Goal: Task Accomplishment & Management: Use online tool/utility

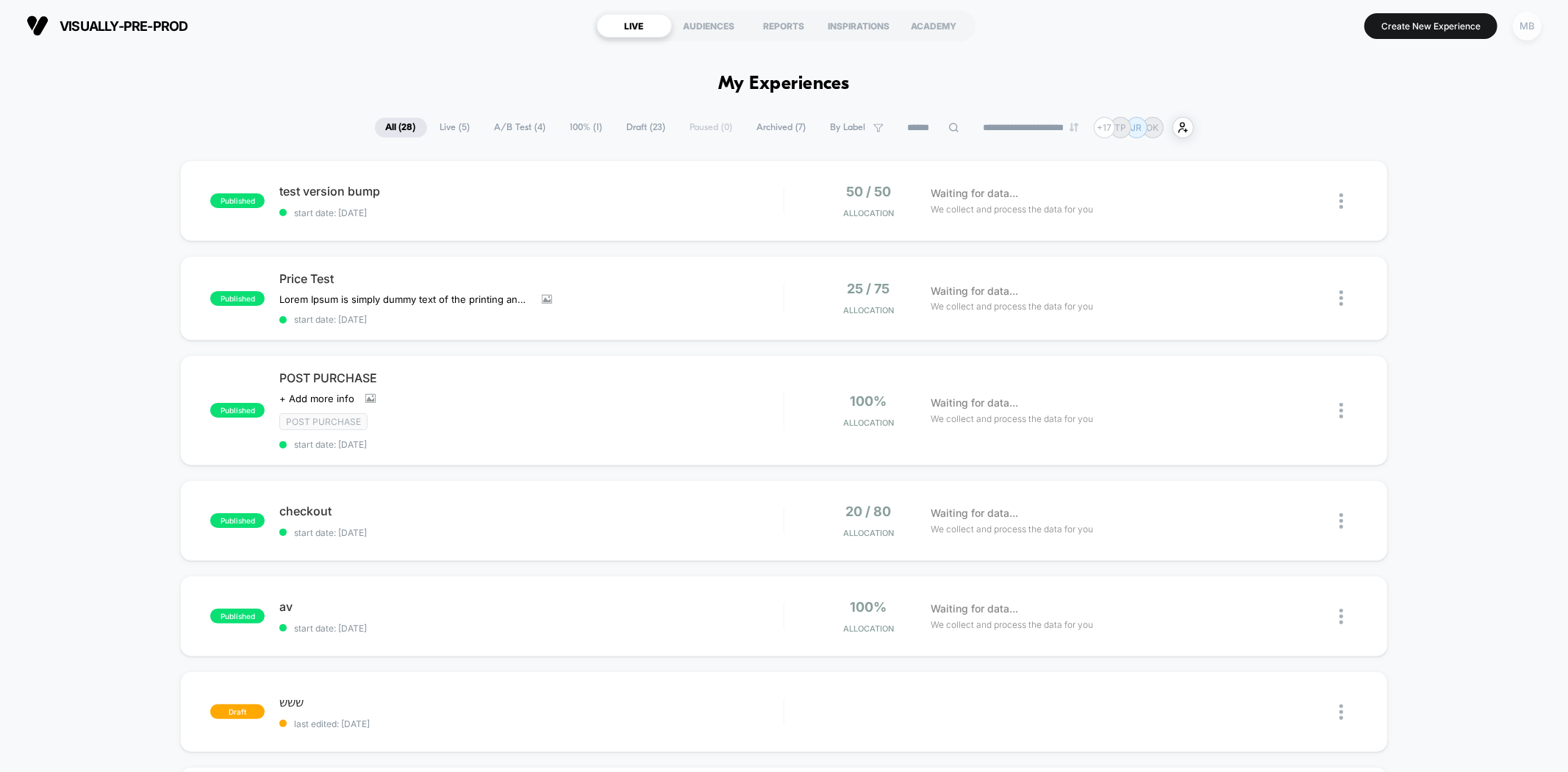
click at [1520, 17] on div "MB" at bounding box center [1527, 26] width 29 height 29
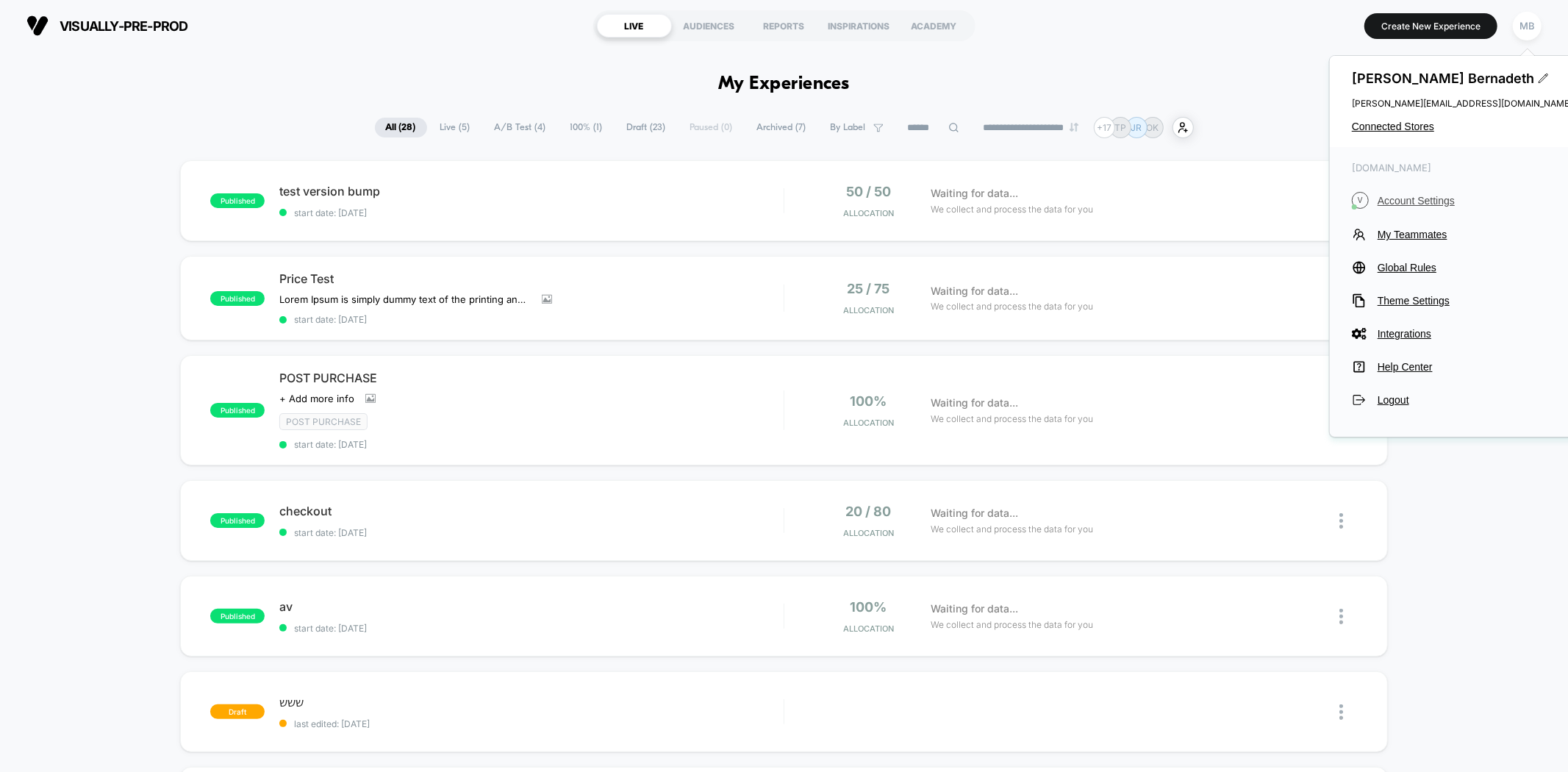
click at [1410, 199] on span "Account Settings" at bounding box center [1475, 201] width 195 height 12
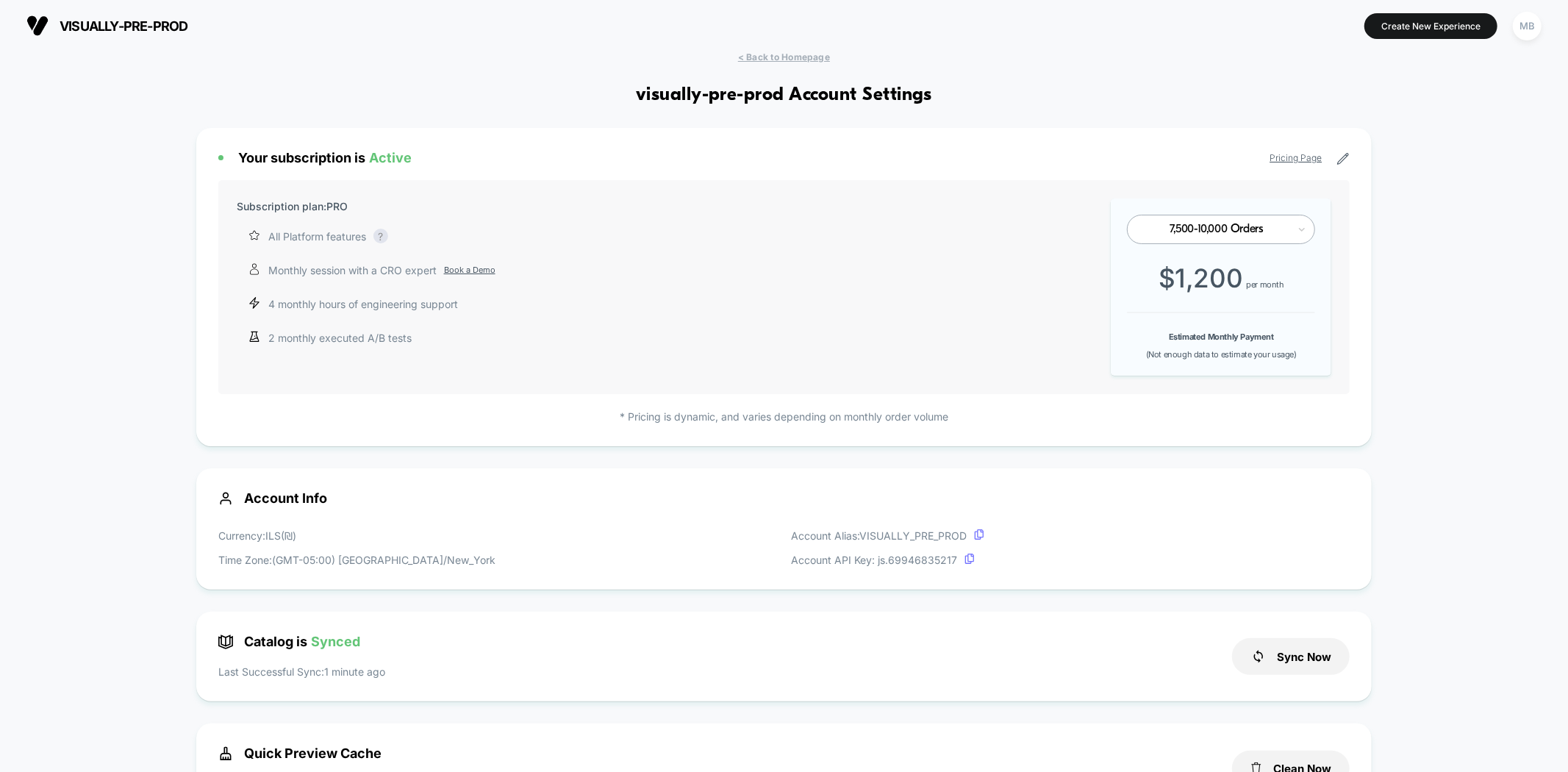
click at [1544, 26] on button "MB" at bounding box center [1527, 26] width 38 height 30
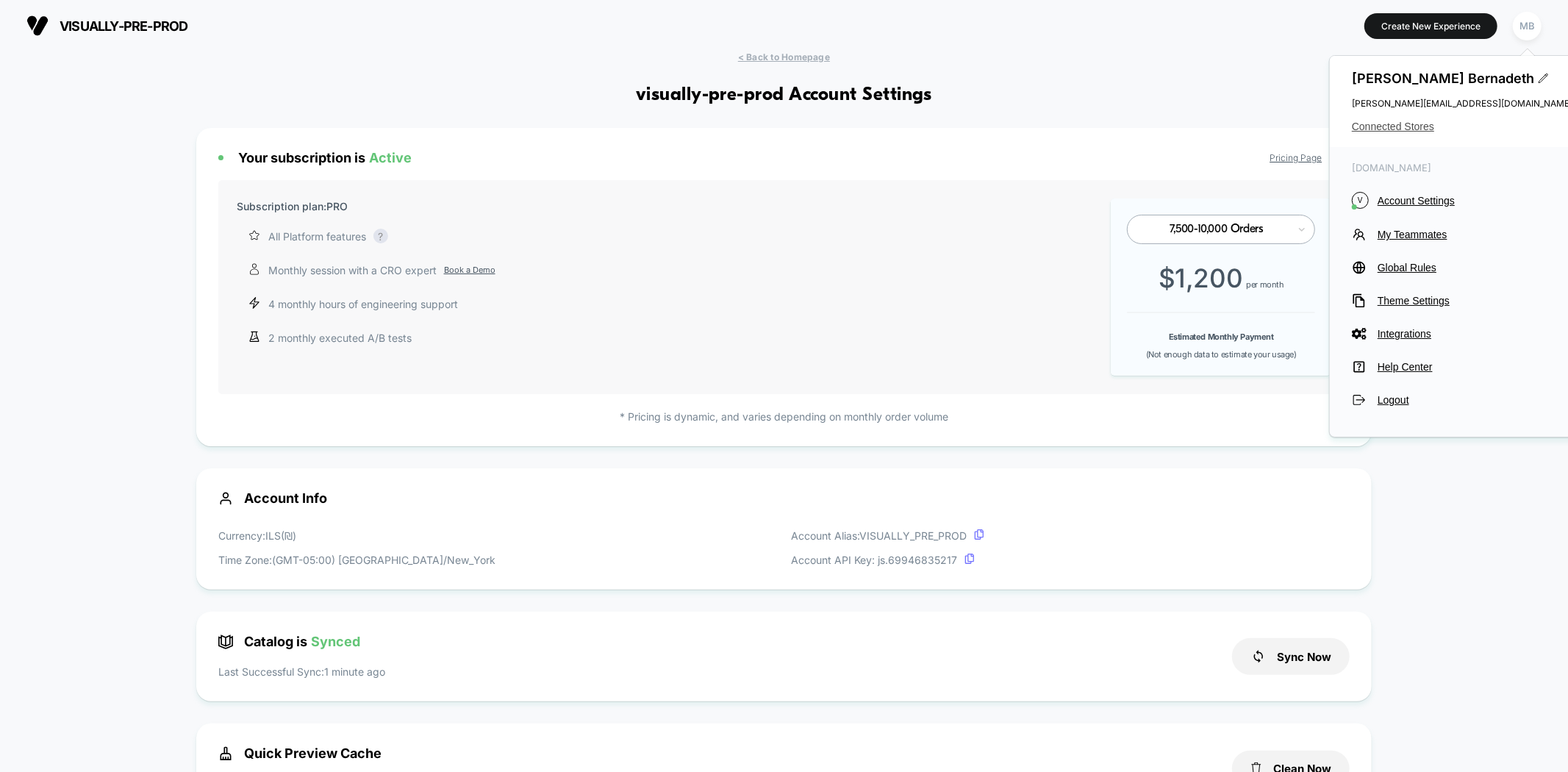
click at [1406, 130] on span "Connected Stores" at bounding box center [1462, 127] width 221 height 12
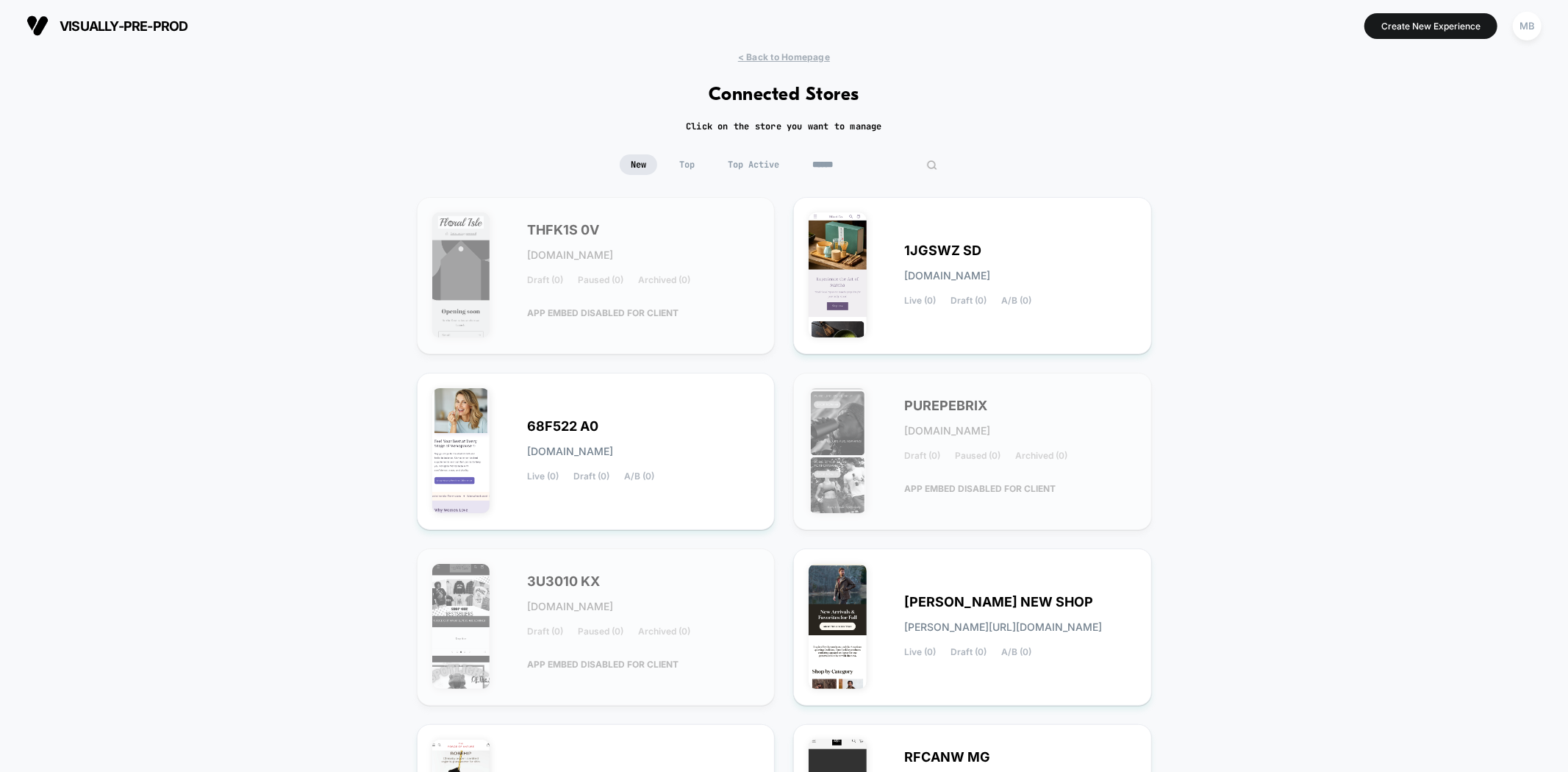
click at [873, 174] on input at bounding box center [875, 164] width 147 height 20
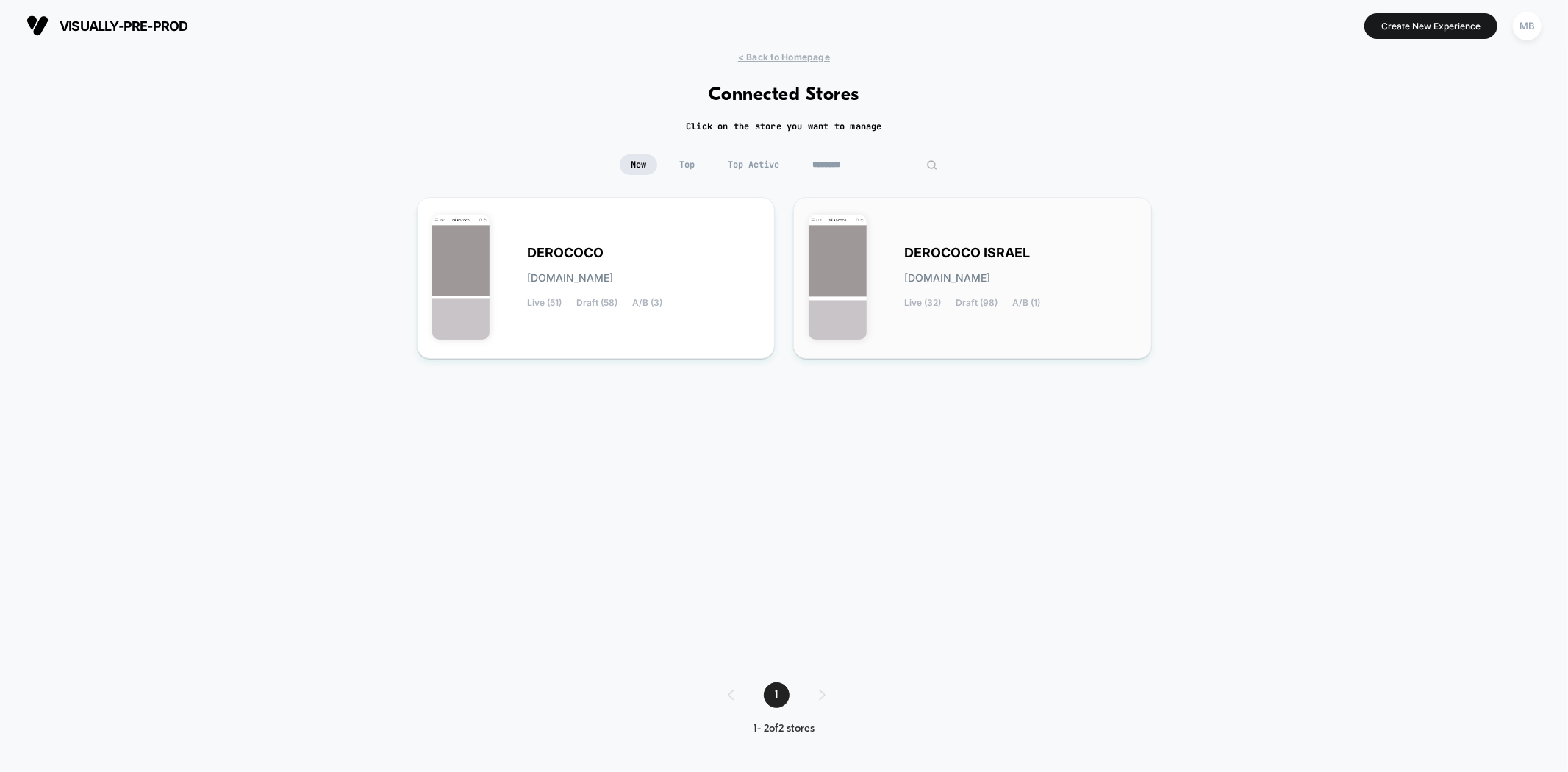
type input "********"
click at [909, 328] on div "DEROCOCO ISRAEL derococo-israel.myshopify.com Live (32) Draft (98) A/B (1)" at bounding box center [973, 277] width 328 height 131
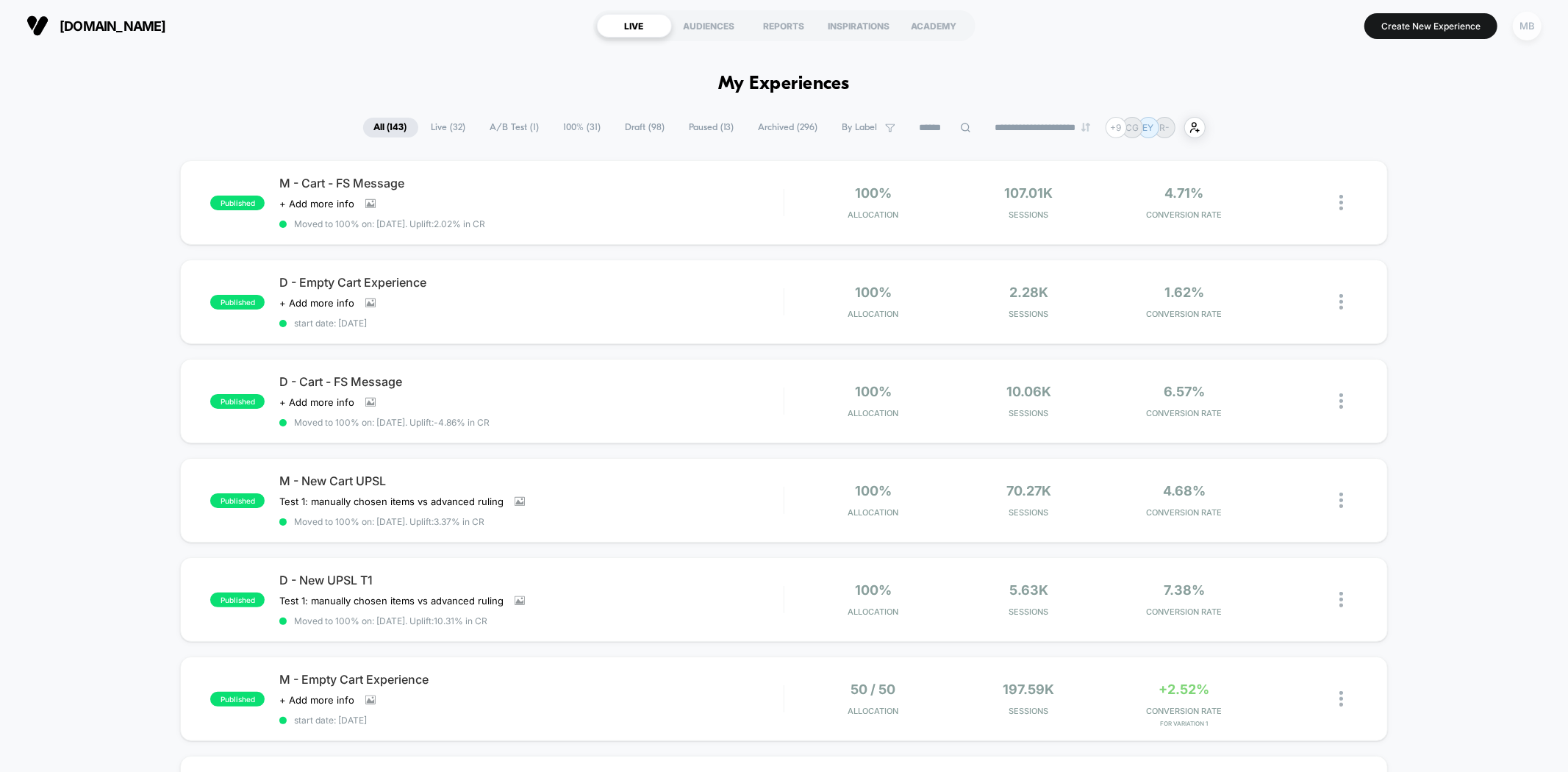
click at [1529, 29] on div "MB" at bounding box center [1527, 26] width 29 height 29
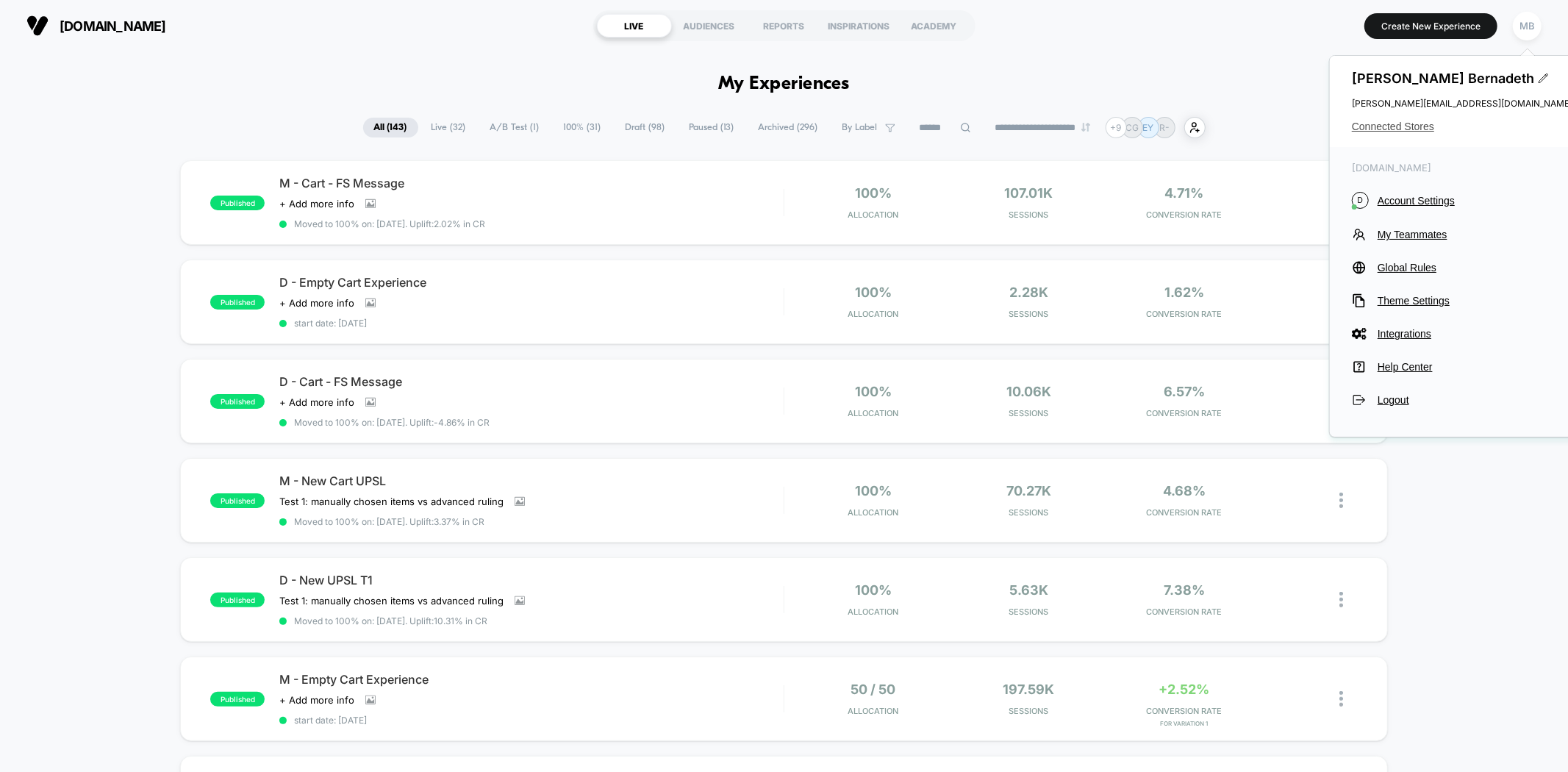
click at [1412, 125] on span "Connected Stores" at bounding box center [1462, 127] width 221 height 12
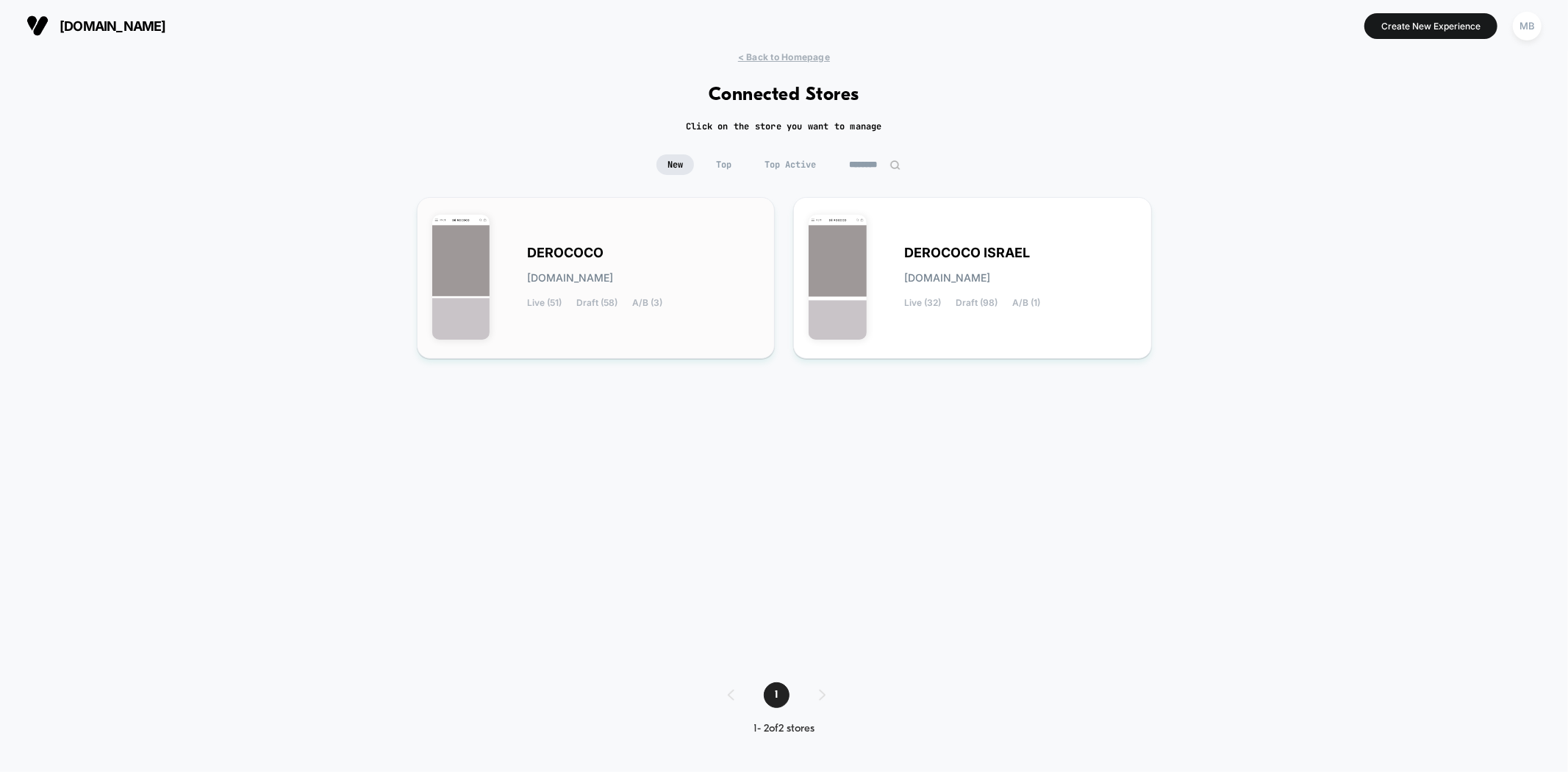
click at [697, 331] on div "DEROCOCO derococo.myshopify.com Live (51) Draft (58) A/B (3)" at bounding box center [596, 277] width 328 height 131
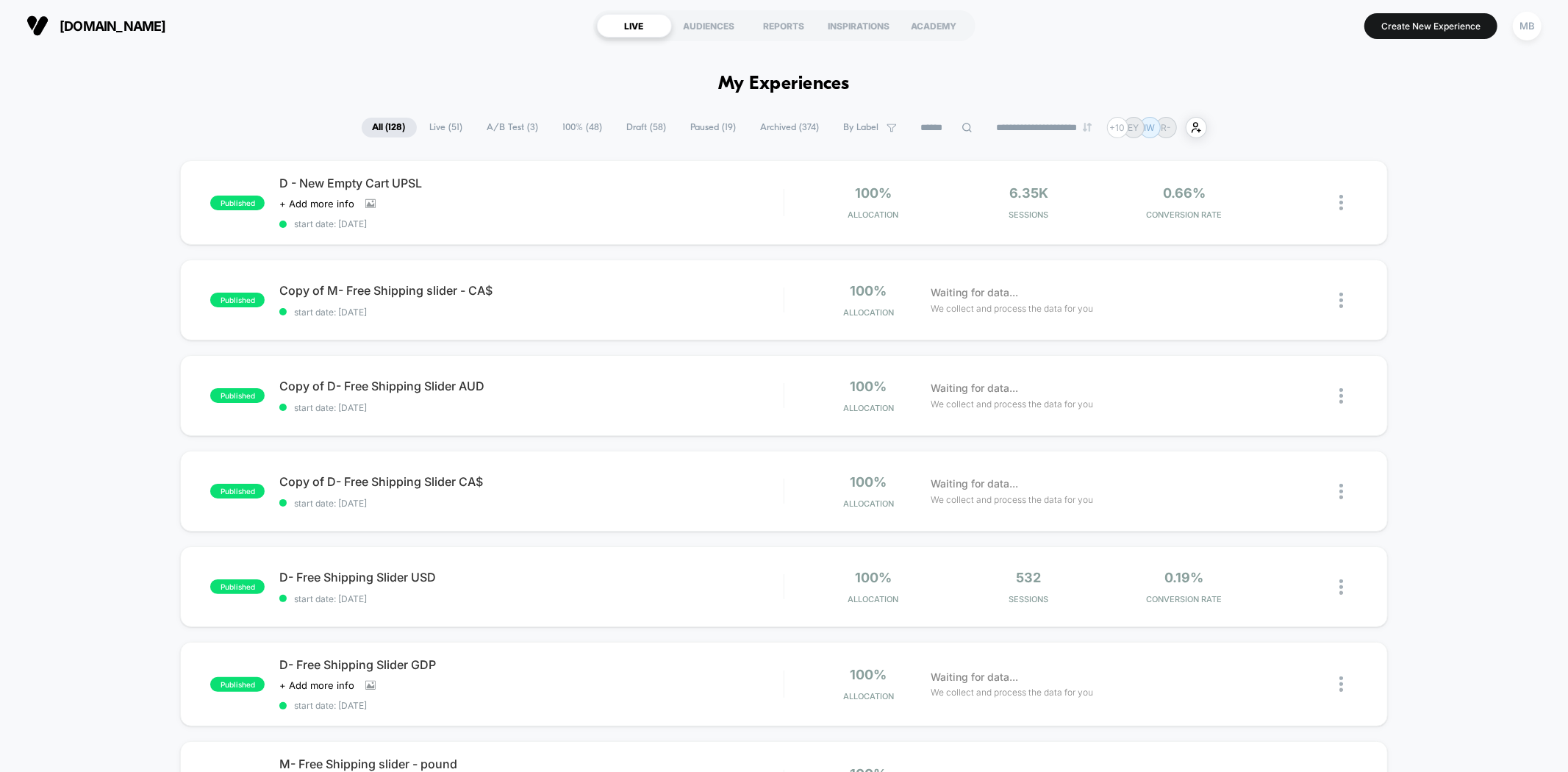
click at [929, 128] on input at bounding box center [946, 128] width 73 height 17
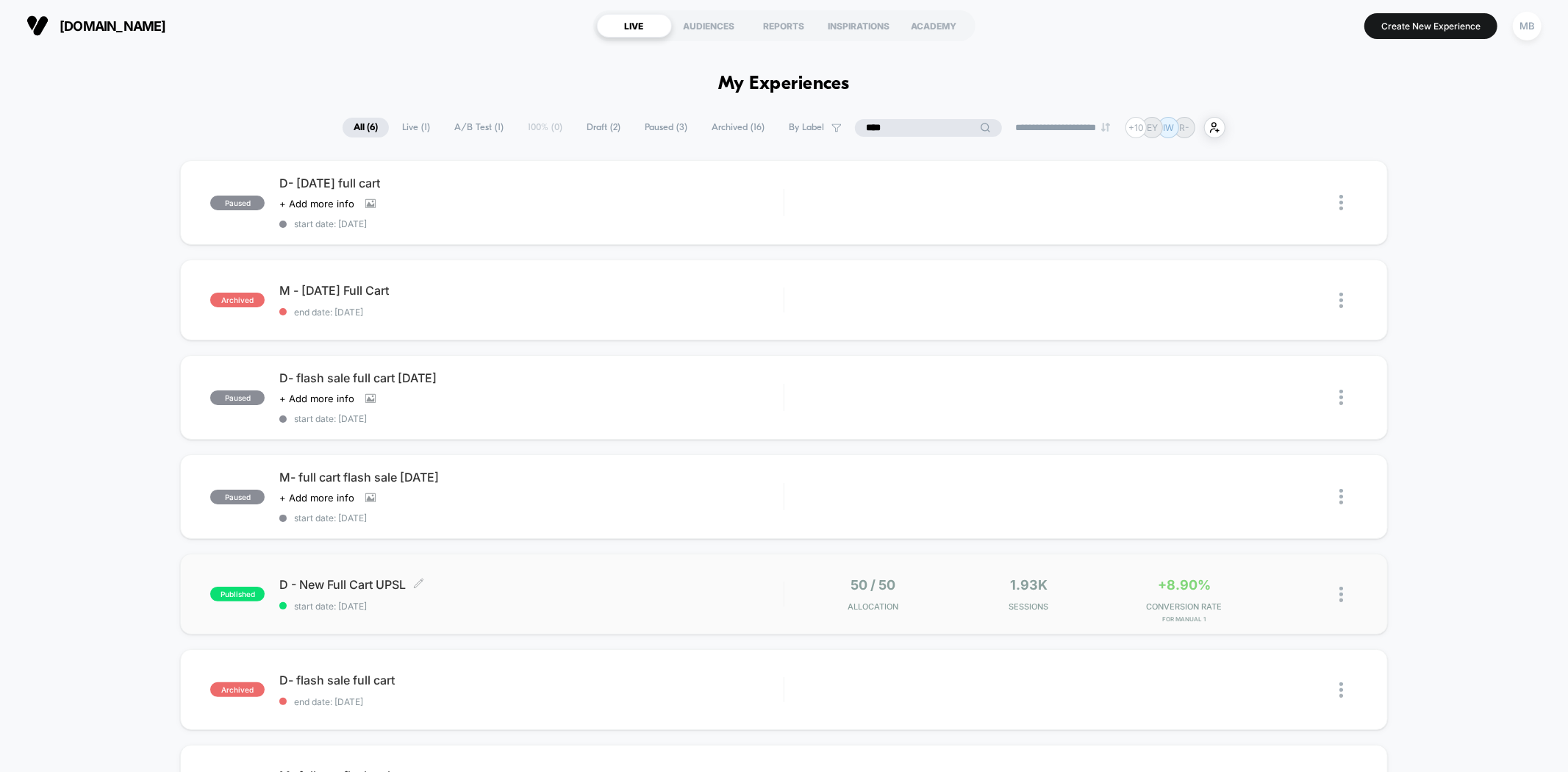
type input "****"
click at [482, 601] on span "start date: 7/14/2025" at bounding box center [531, 606] width 504 height 11
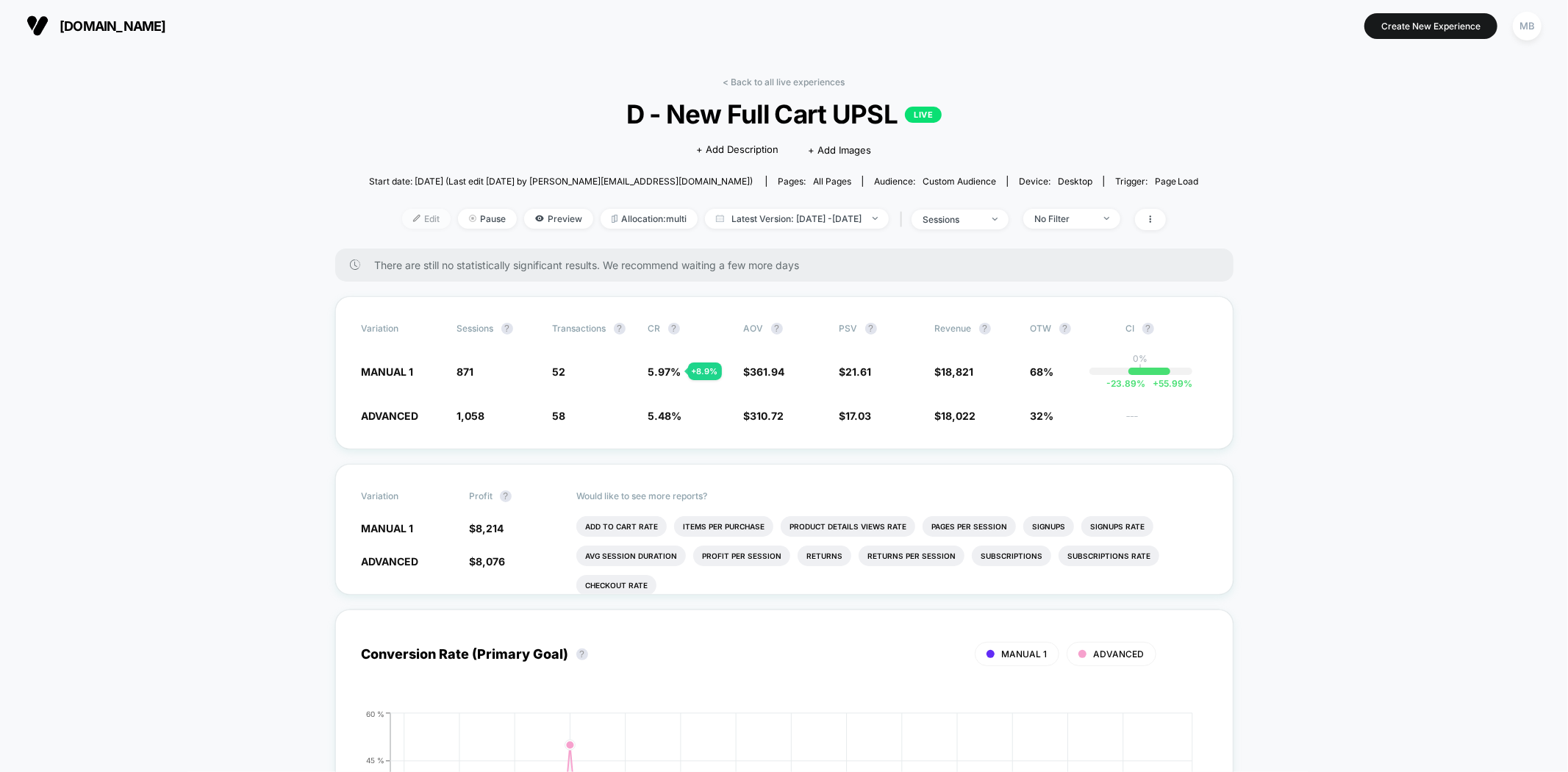
click at [402, 221] on span "Edit" at bounding box center [426, 218] width 48 height 20
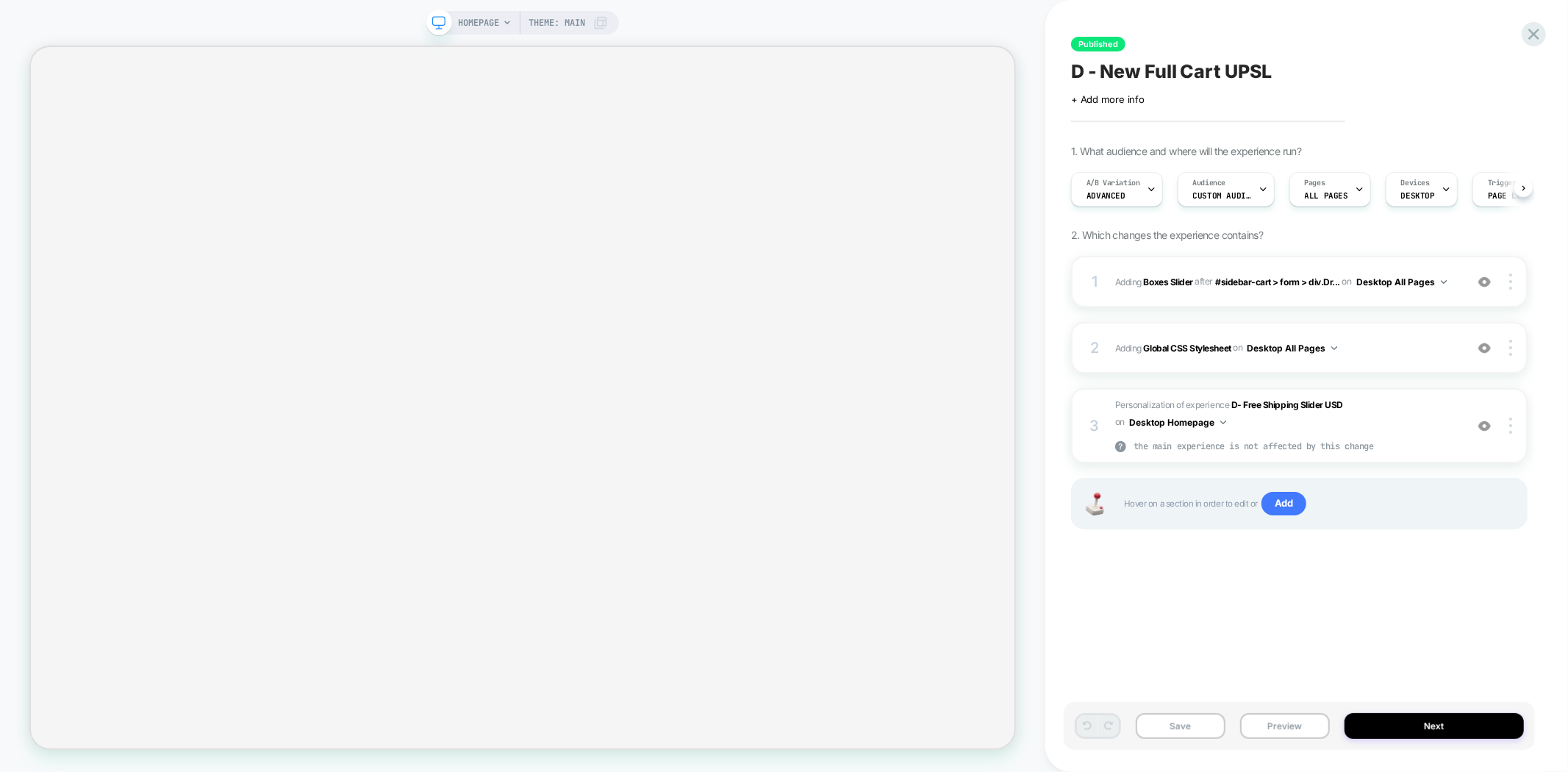
scroll to position [0, 1]
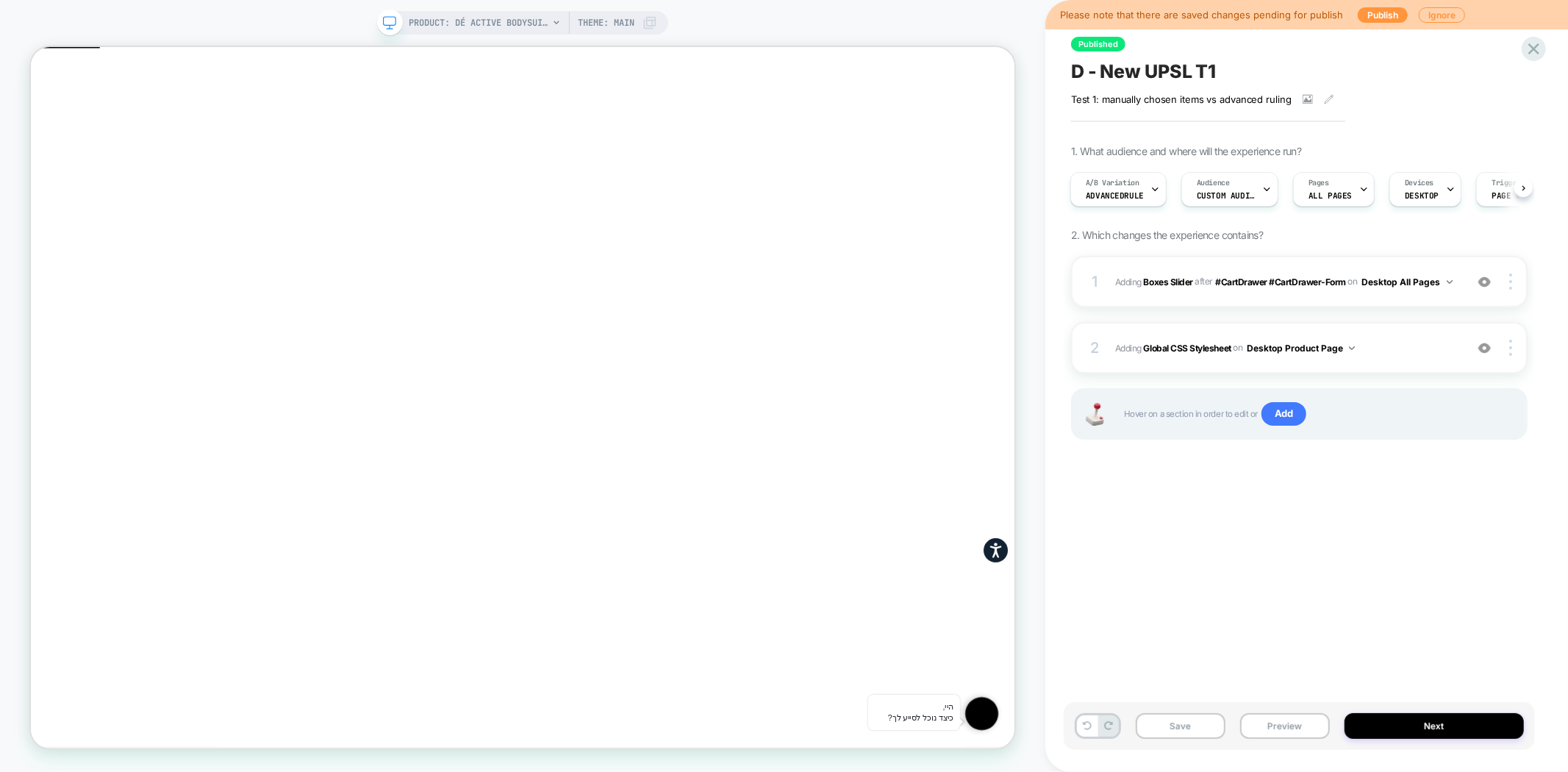
click at [1092, 76] on span "D - New UPSL T1" at bounding box center [1144, 71] width 145 height 22
click at [1195, 541] on div "**********" at bounding box center [1299, 385] width 471 height 743
click at [1162, 283] on b "Boxes Slider" at bounding box center [1168, 281] width 49 height 11
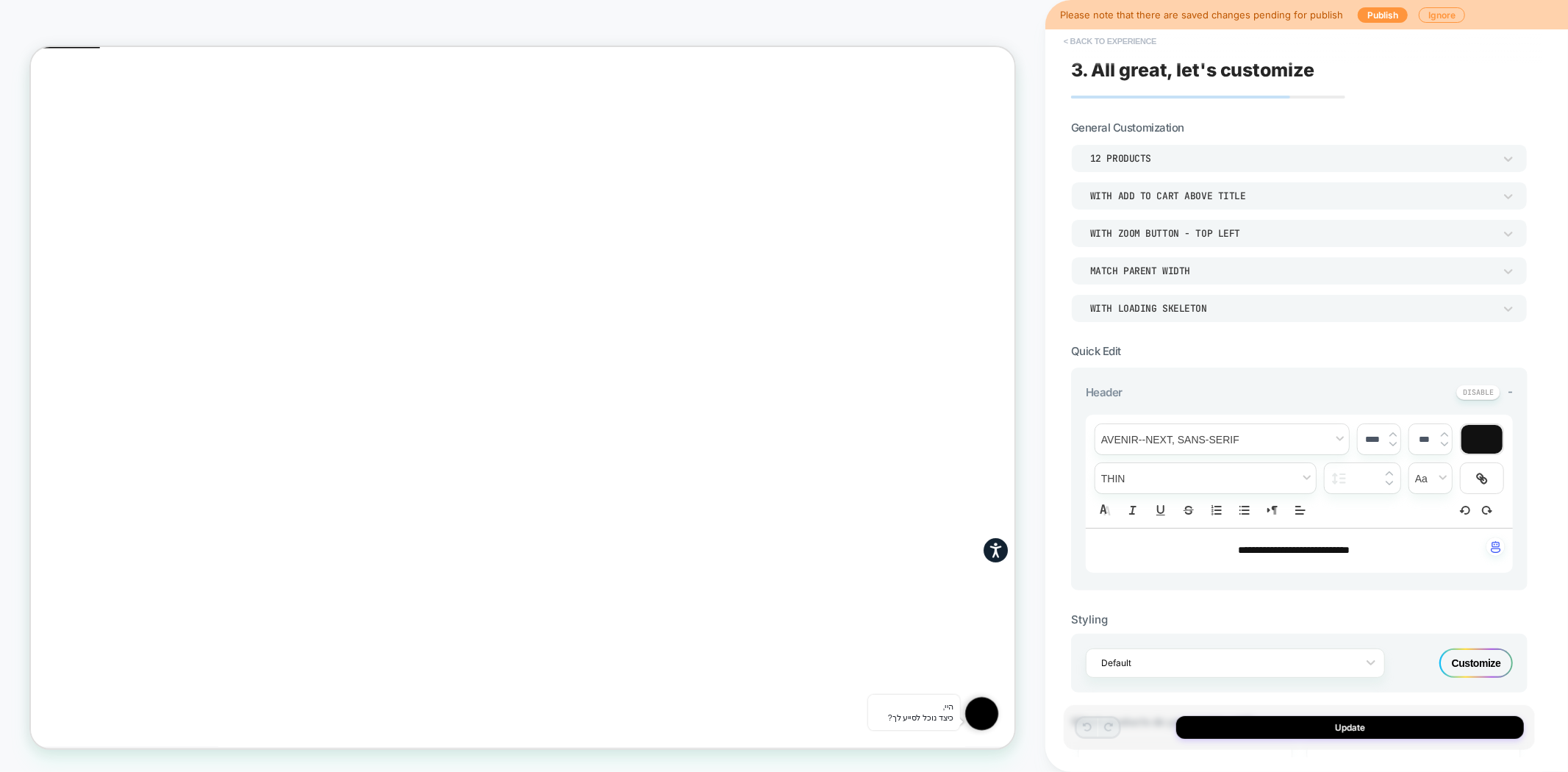
click at [1098, 39] on button "< Back to experience" at bounding box center [1110, 41] width 107 height 23
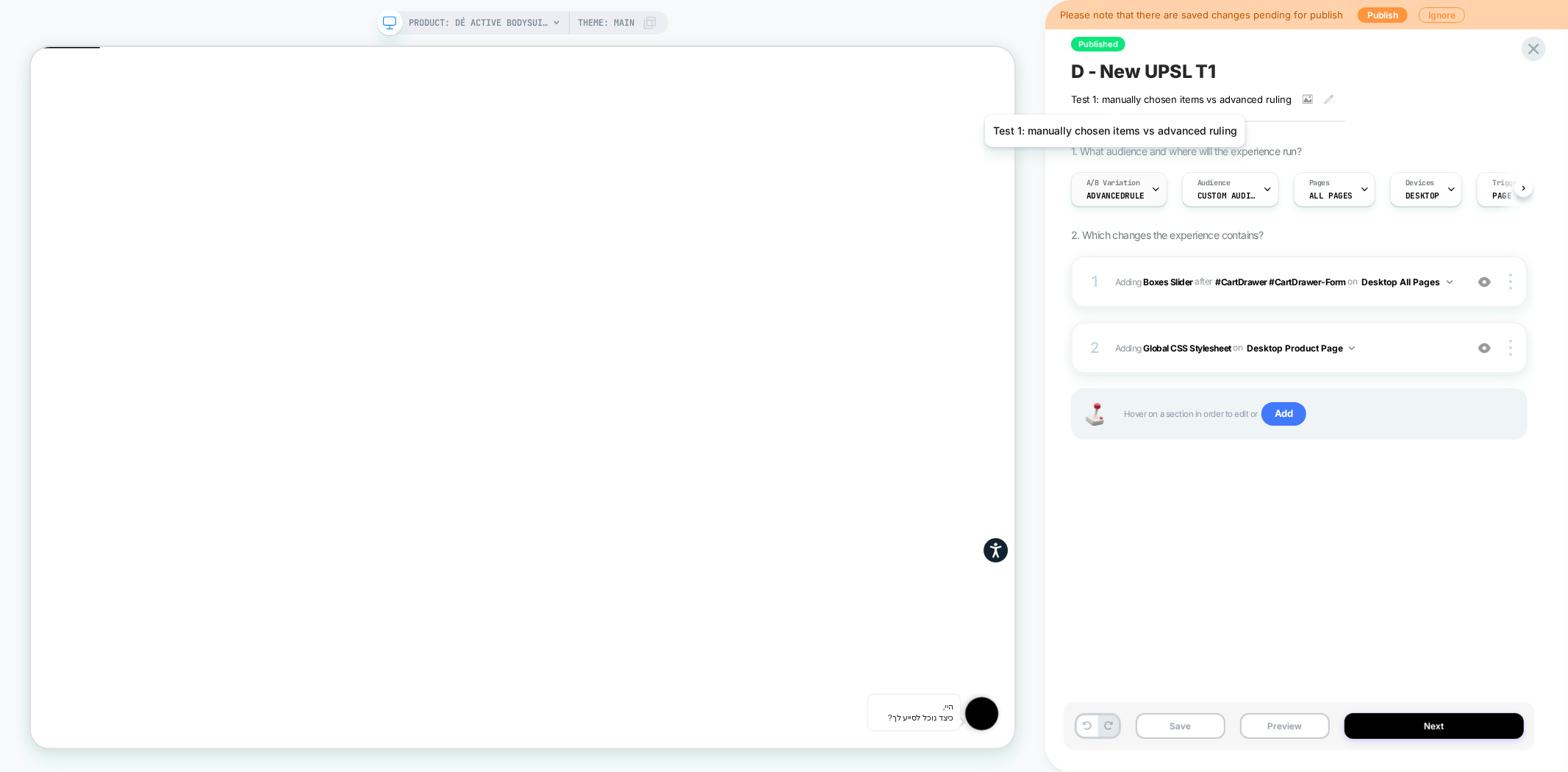
scroll to position [0, 1]
click at [1128, 196] on span "AdvancedRule" at bounding box center [1114, 196] width 58 height 11
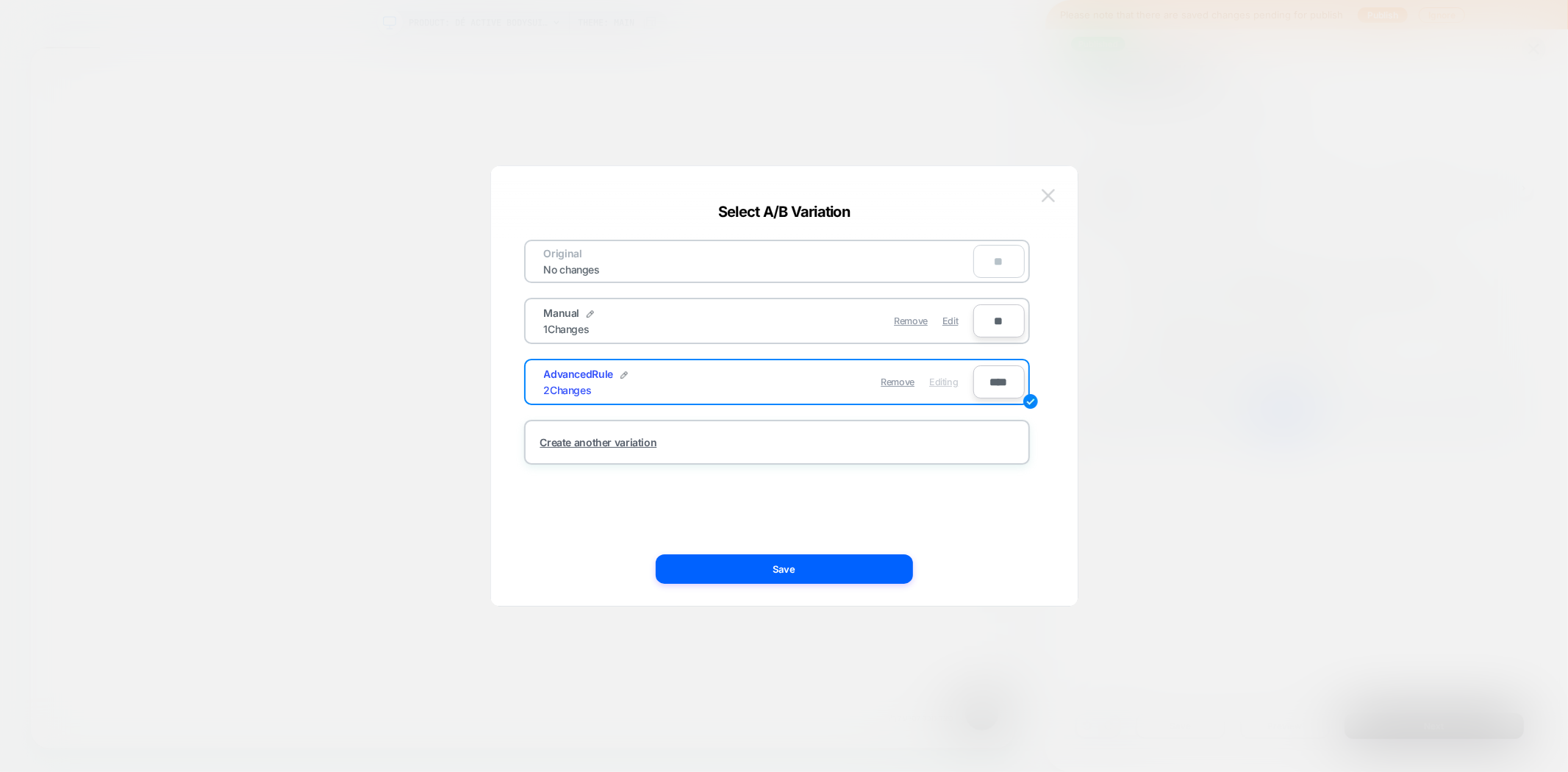
click at [1048, 196] on img at bounding box center [1048, 195] width 14 height 13
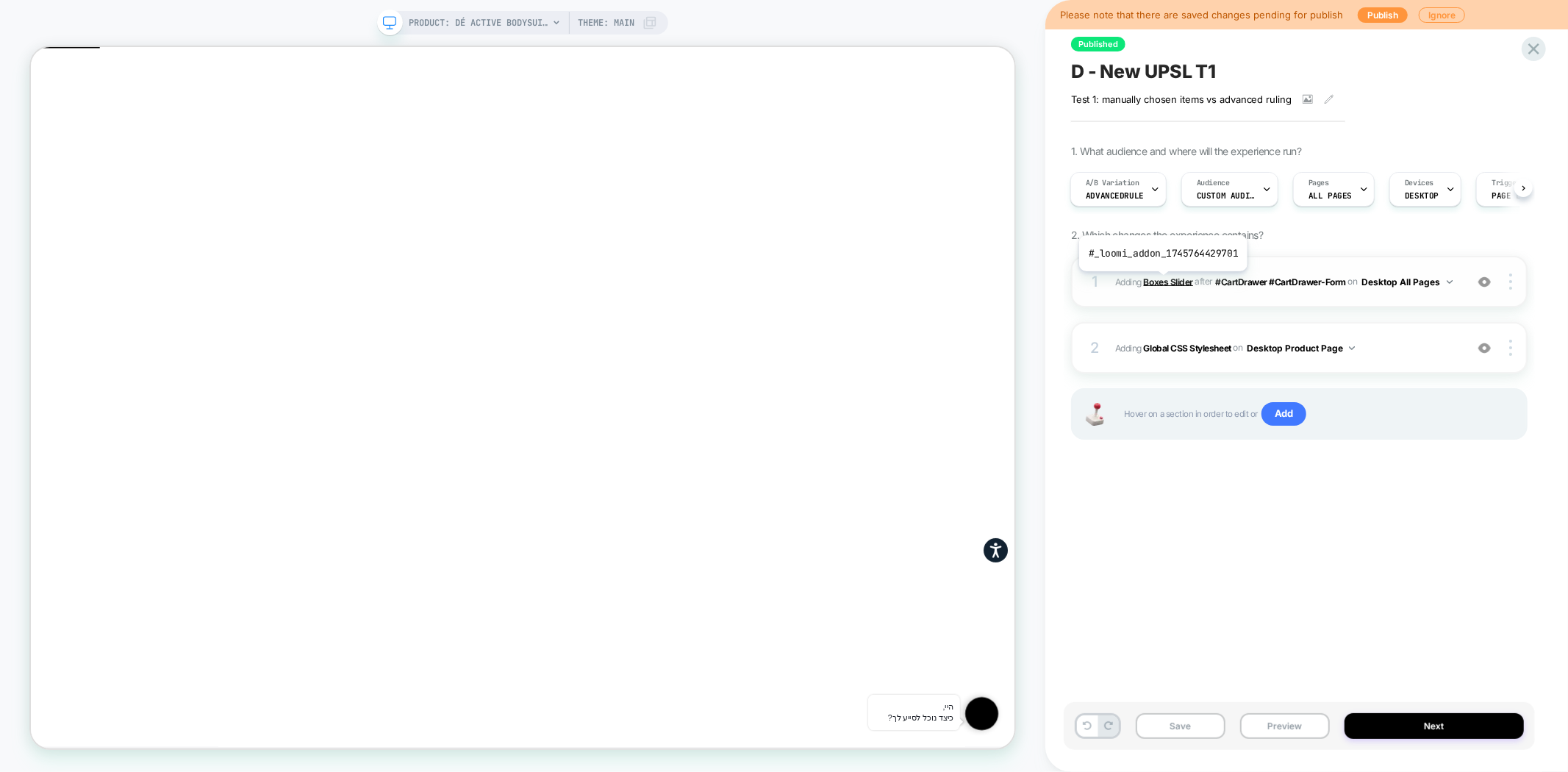
click at [1160, 283] on b "Boxes Slider" at bounding box center [1168, 281] width 49 height 11
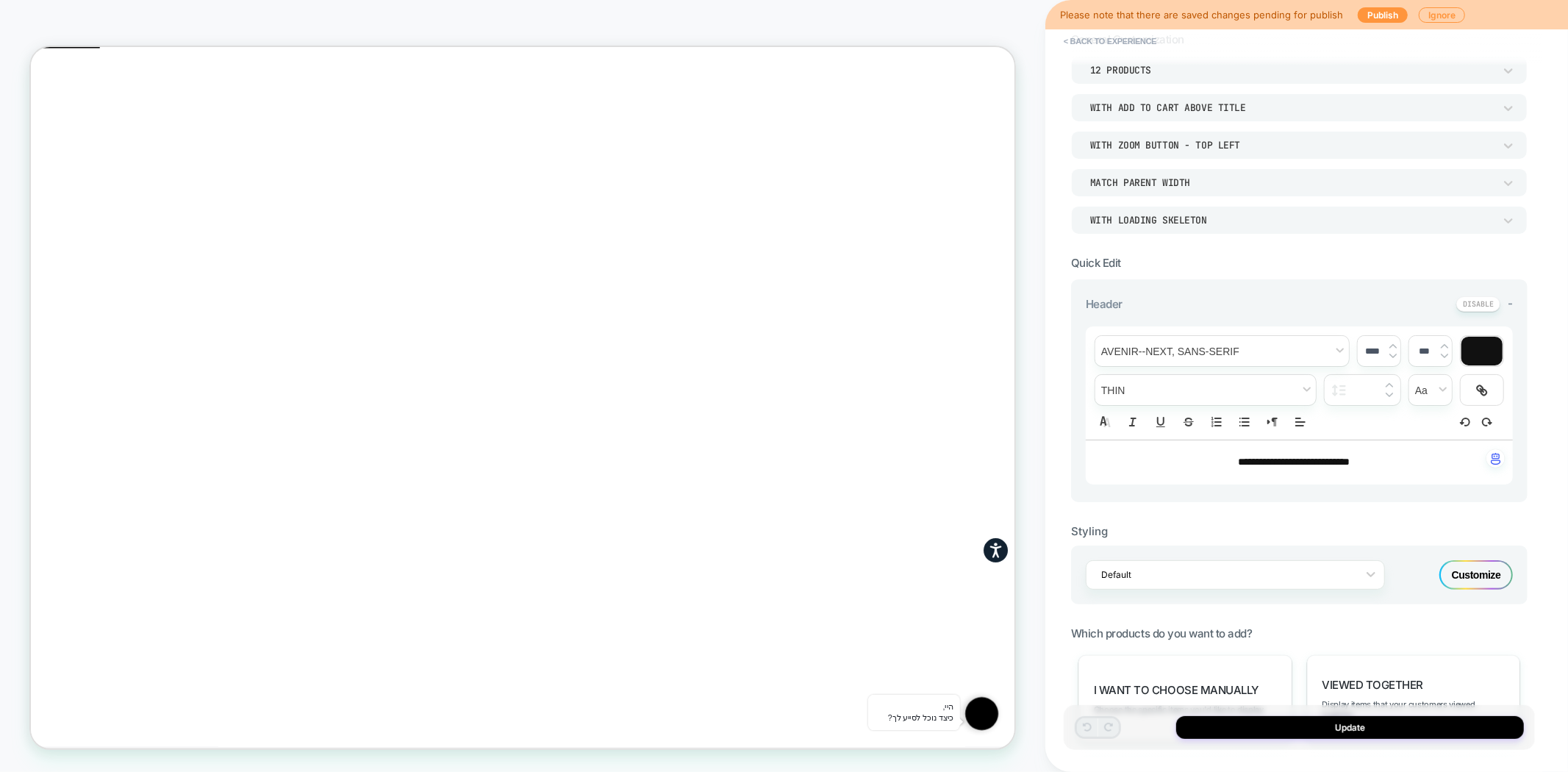
scroll to position [73, 0]
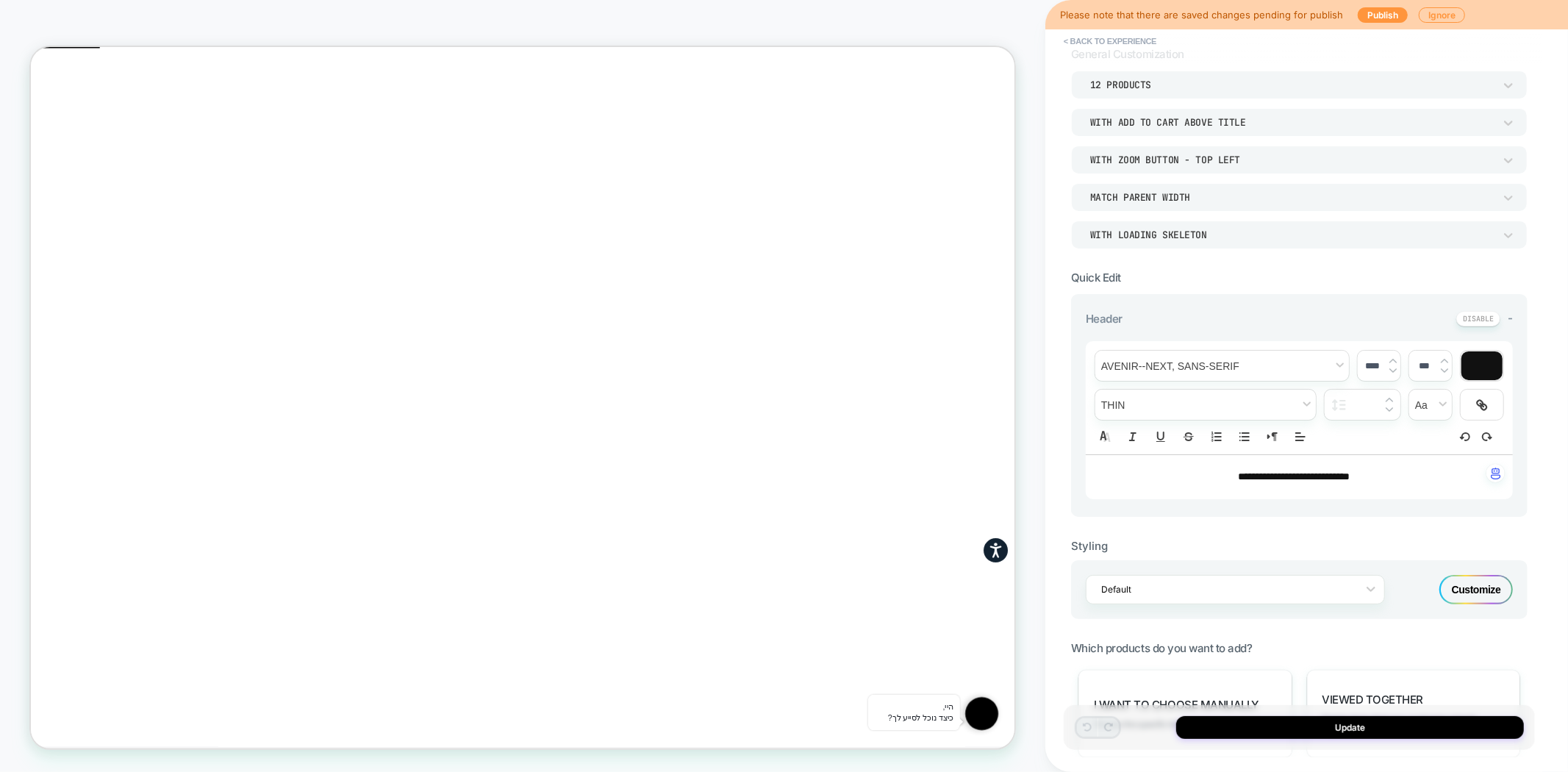
click at [1479, 575] on div "Customize" at bounding box center [1476, 589] width 73 height 29
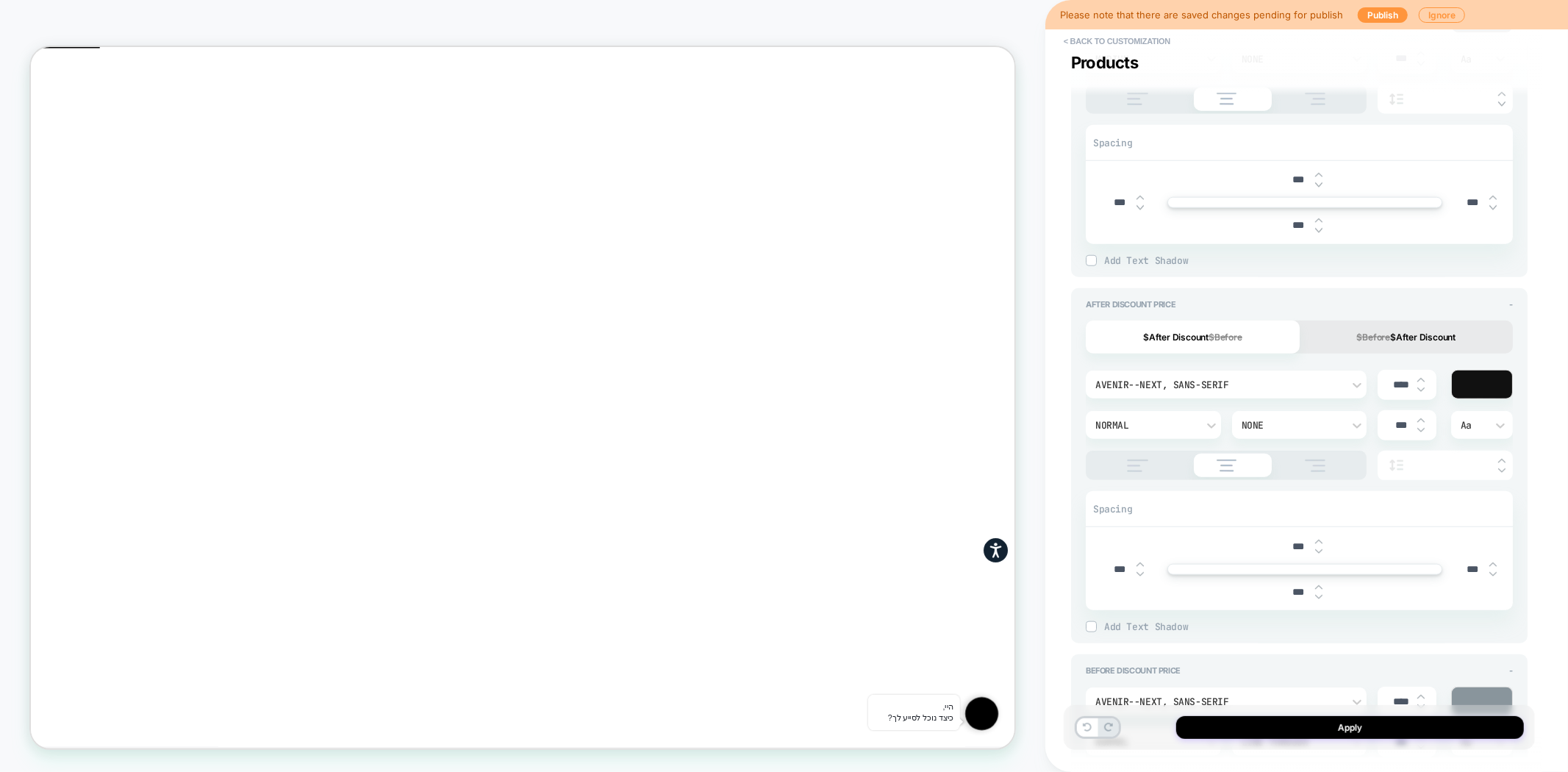
scroll to position [1143, 0]
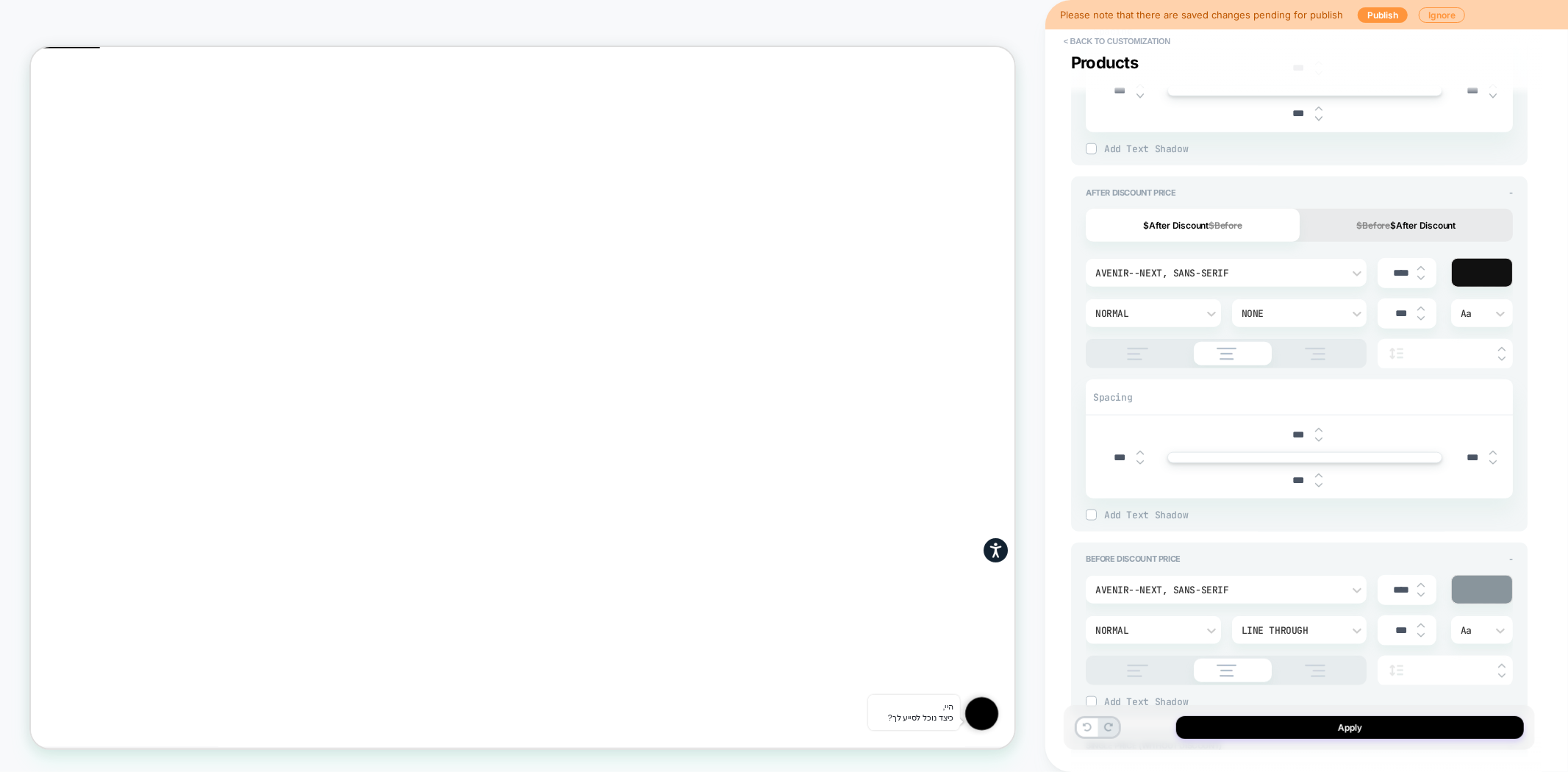
type textarea "*"
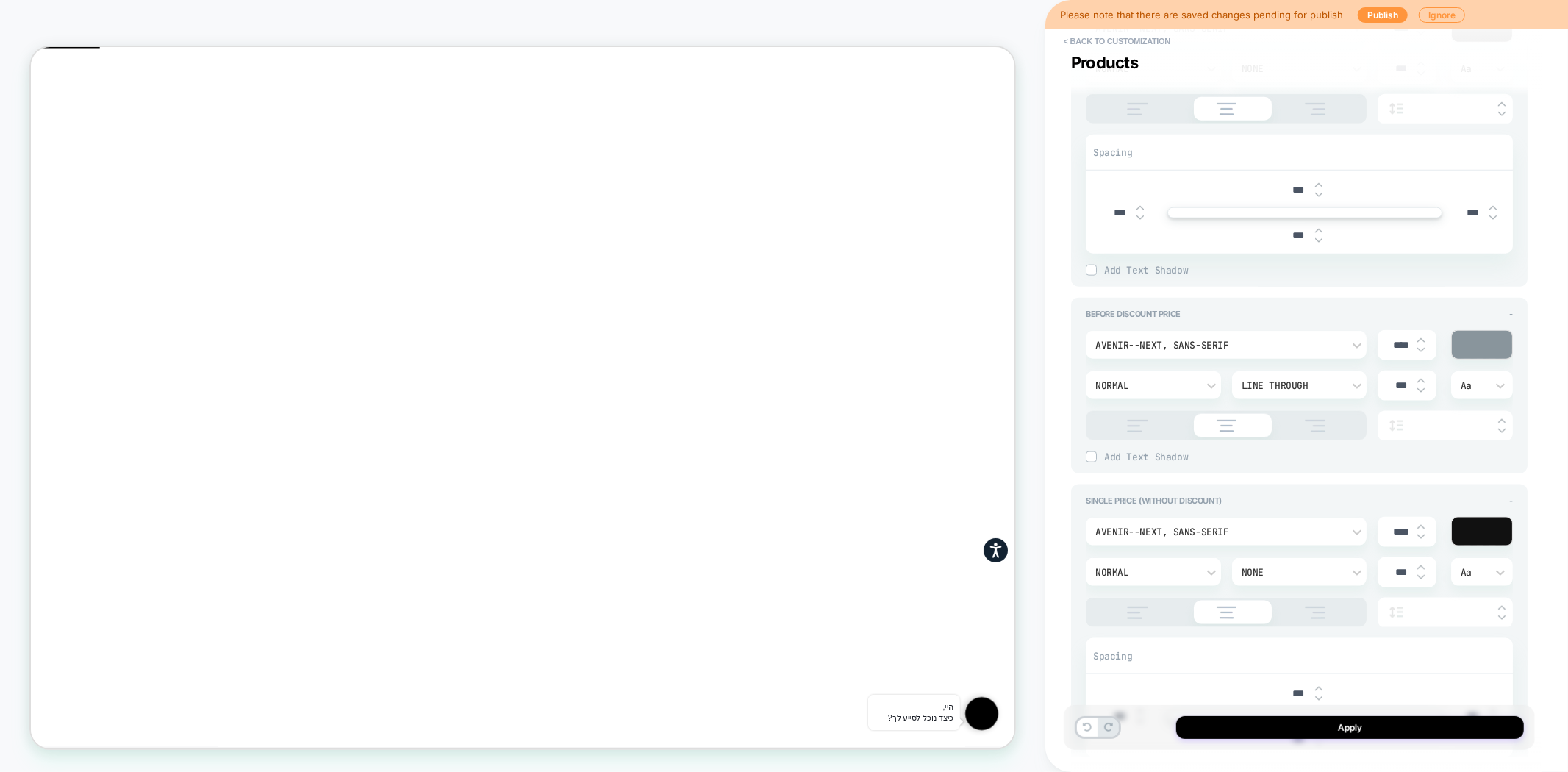
drag, startPoint x: 1400, startPoint y: 527, endPoint x: 1385, endPoint y: 527, distance: 15.0
click at [1385, 527] on input "****" at bounding box center [1401, 532] width 33 height 13
type input "***"
type textarea "*"
type input "***"
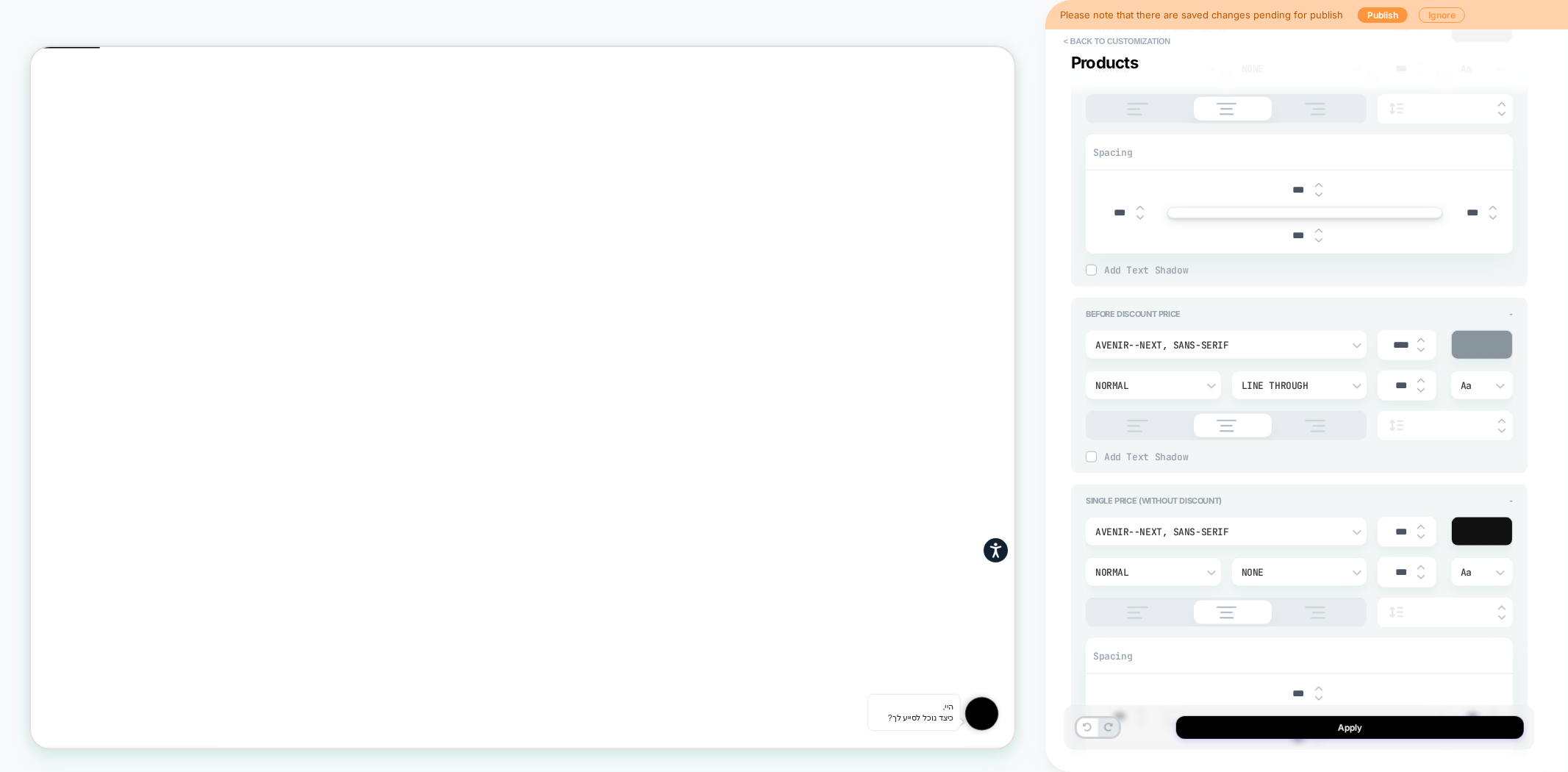
click at [1529, 597] on div "**********" at bounding box center [1299, 385] width 471 height 743
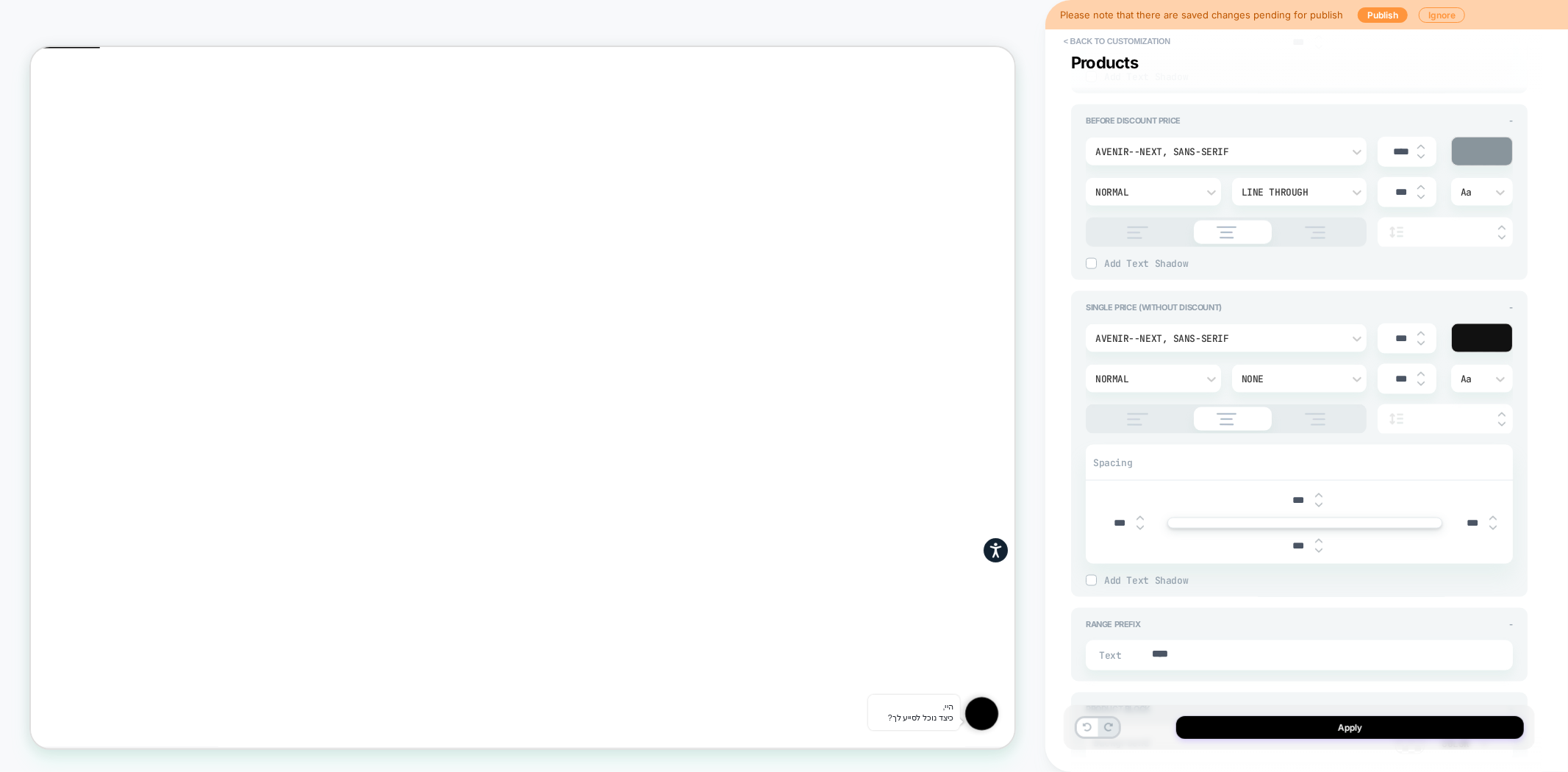
scroll to position [1634, 0]
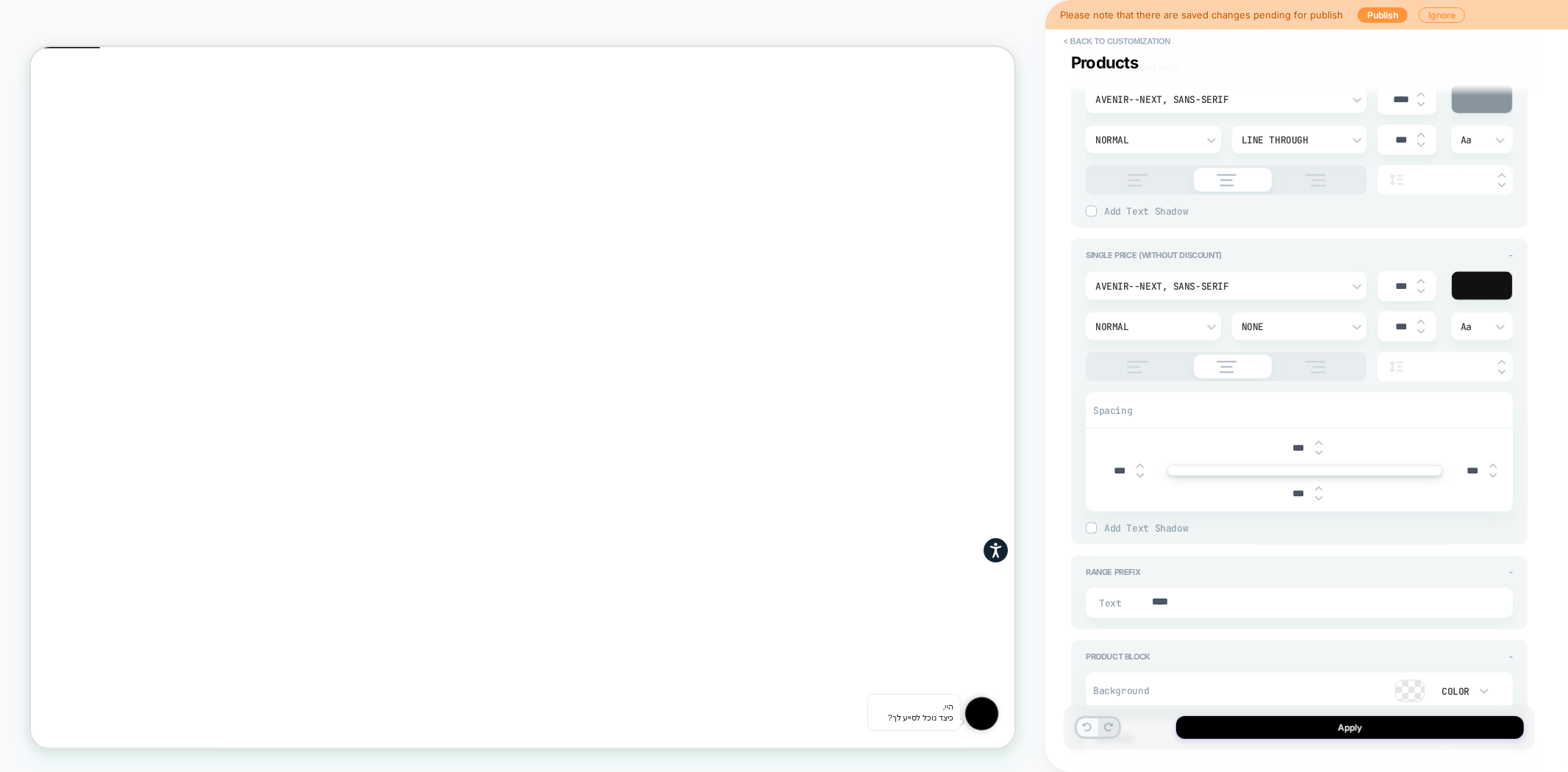
click at [1085, 731] on button at bounding box center [1087, 727] width 20 height 18
type textarea "*"
type input "****"
type textarea "*"
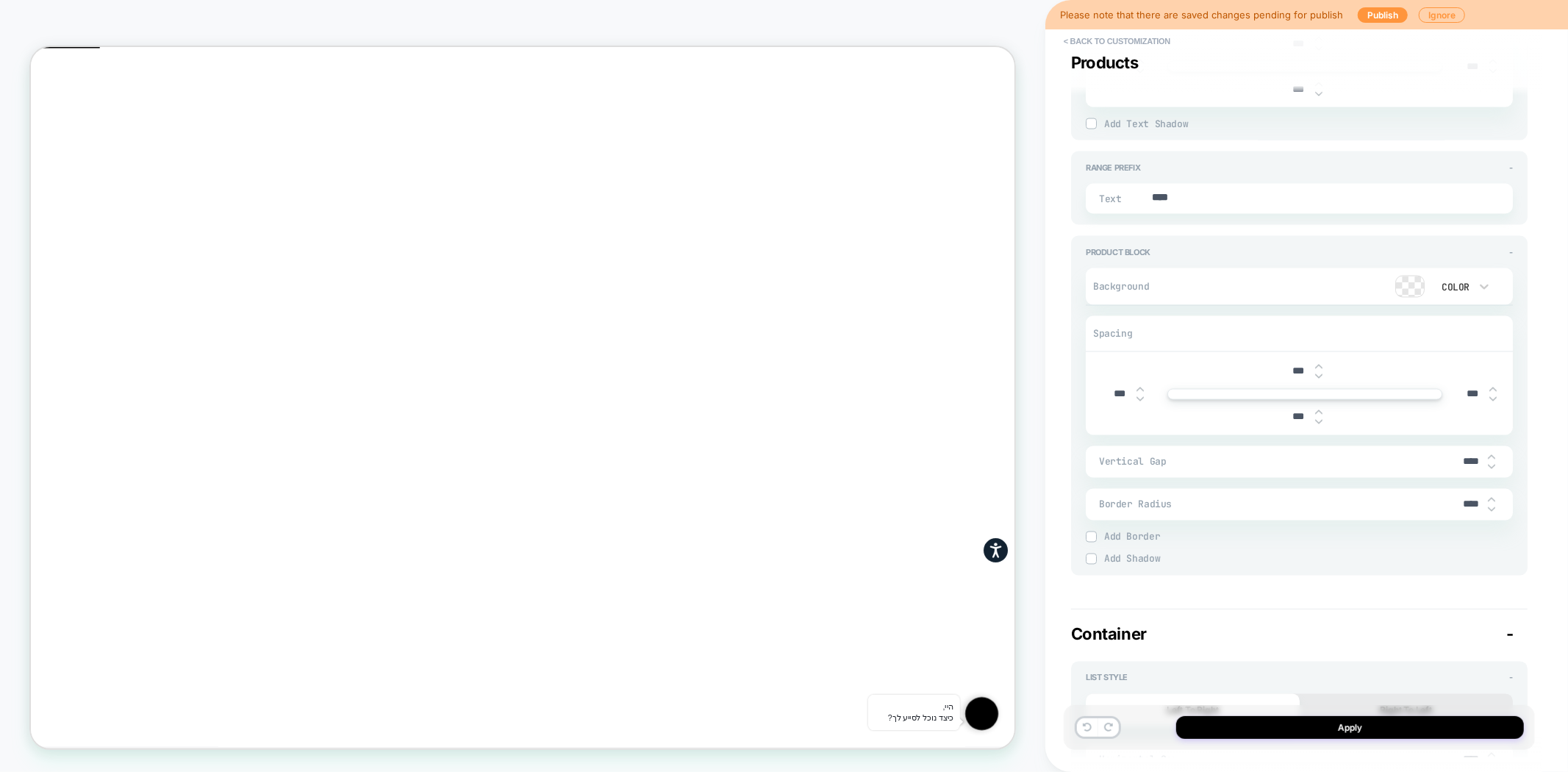
scroll to position [2042, 0]
drag, startPoint x: 1470, startPoint y: 456, endPoint x: 1444, endPoint y: 455, distance: 26.0
click at [1444, 455] on div "Vertical Gap ****" at bounding box center [1298, 459] width 427 height 32
type input "***"
type textarea "*"
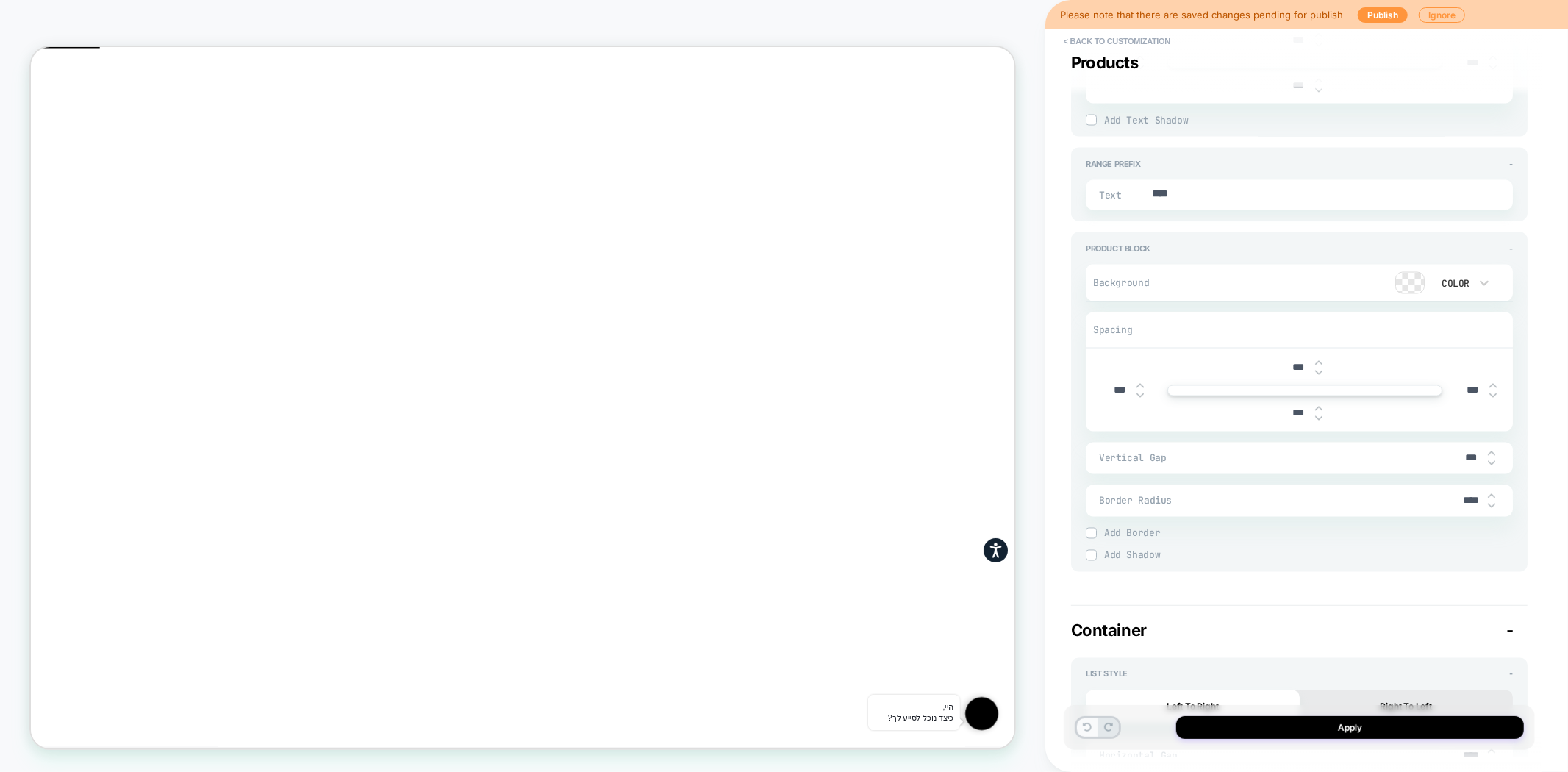
type input "***"
drag, startPoint x: 1082, startPoint y: 730, endPoint x: 750, endPoint y: 113, distance: 700.7
click at [1082, 730] on button at bounding box center [1087, 727] width 20 height 18
type textarea "*"
type input "****"
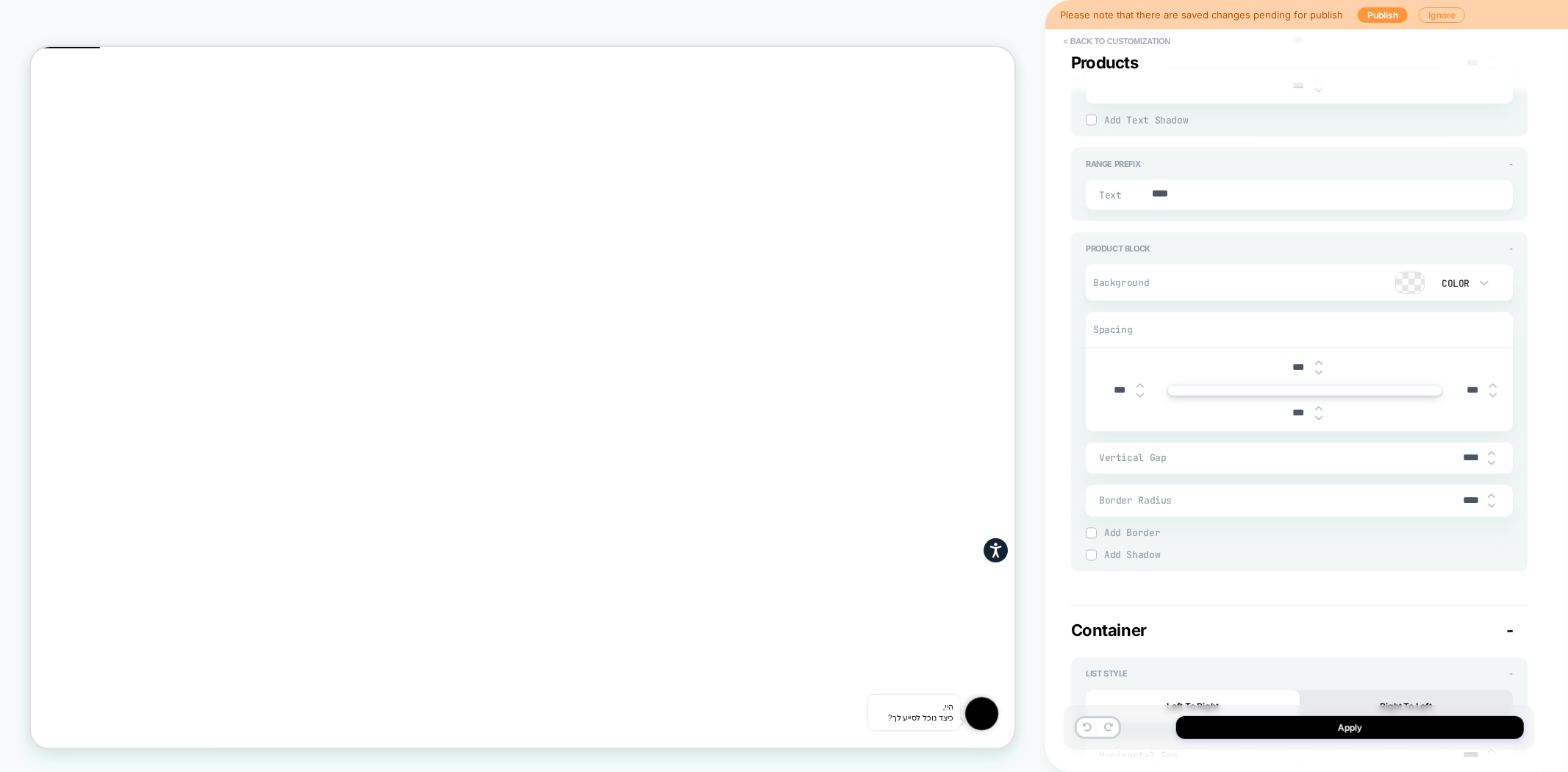
type textarea "*"
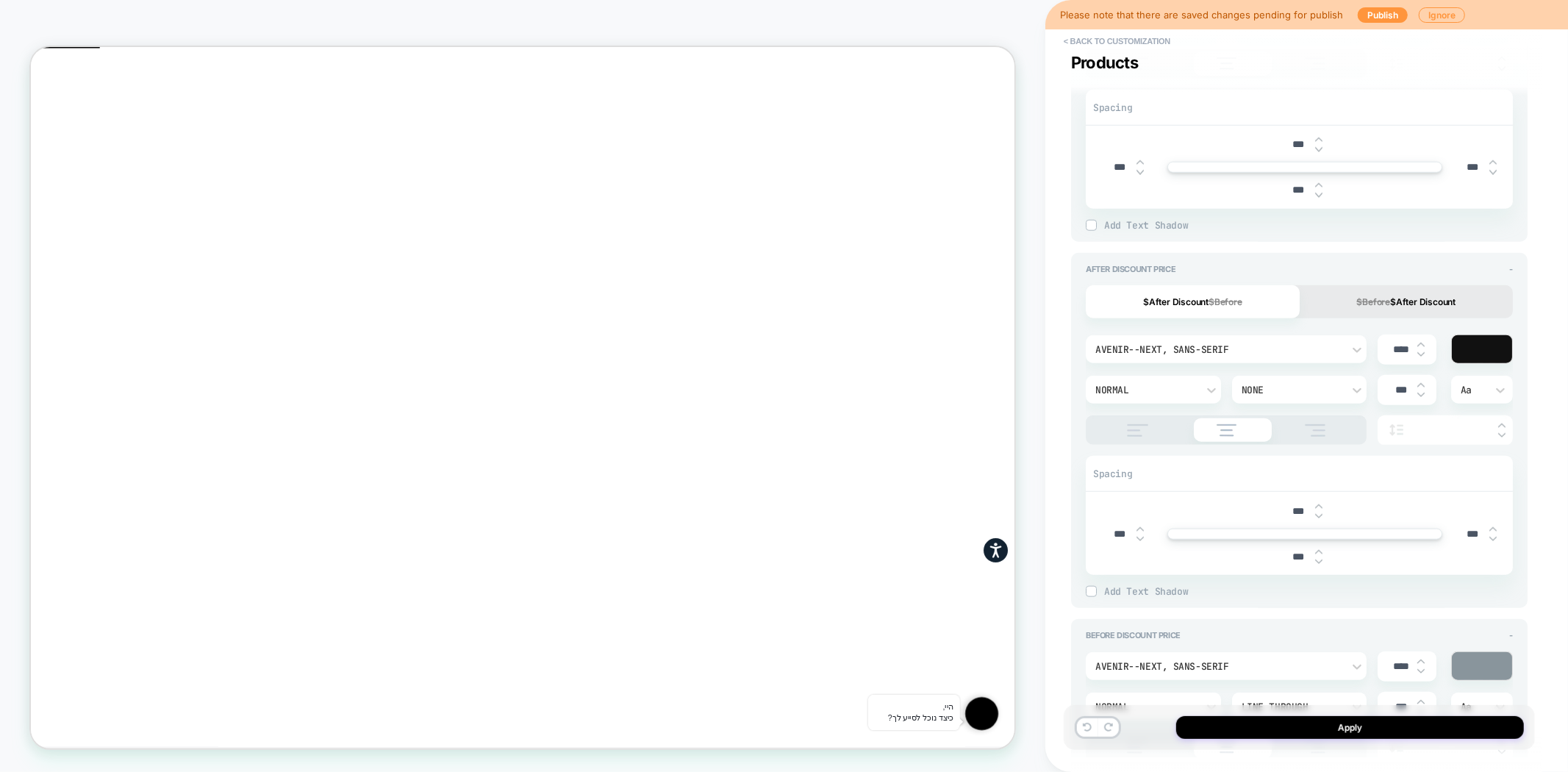
scroll to position [735, 0]
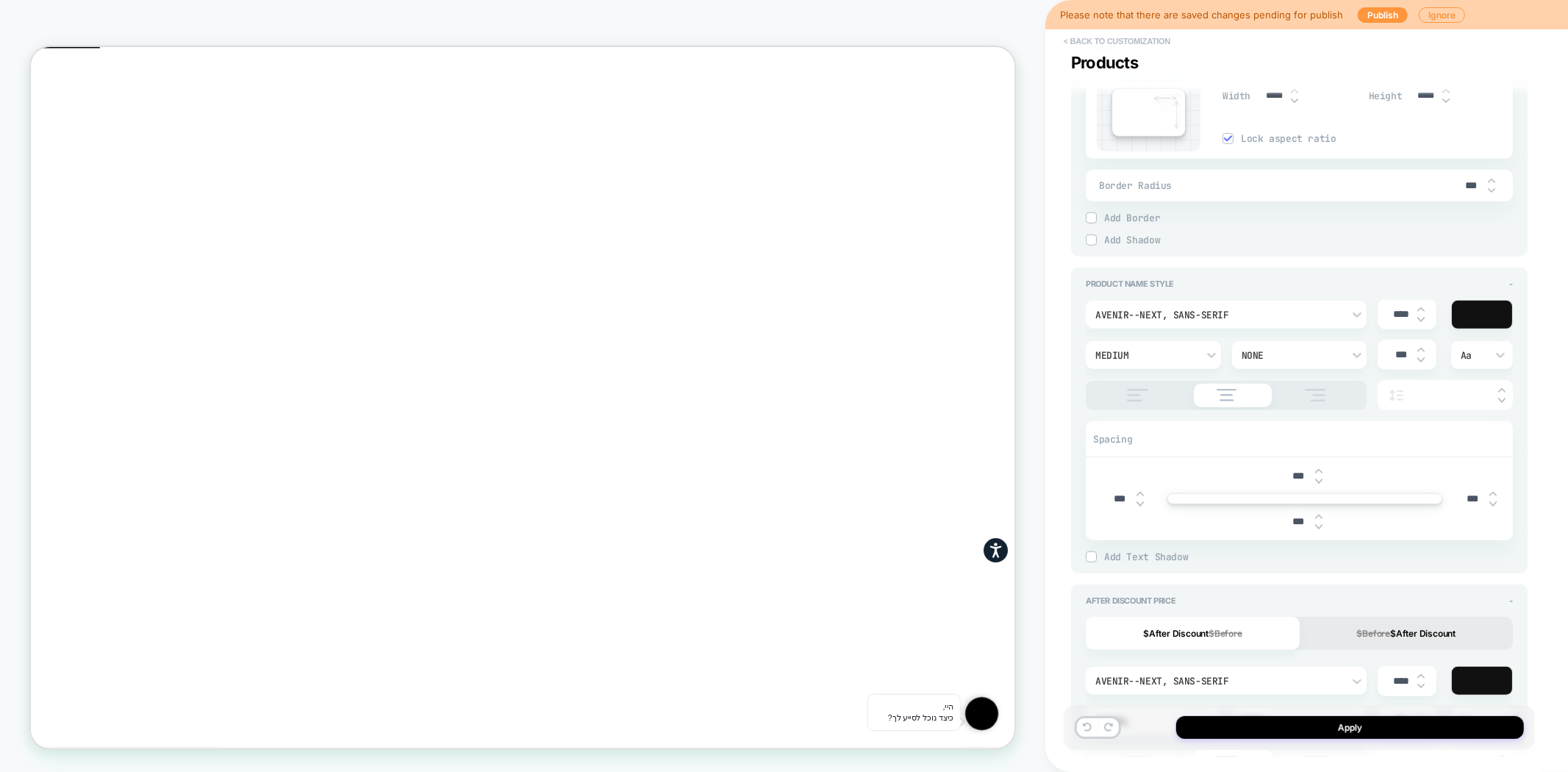
click at [1143, 49] on button "< Back to customization" at bounding box center [1117, 41] width 122 height 23
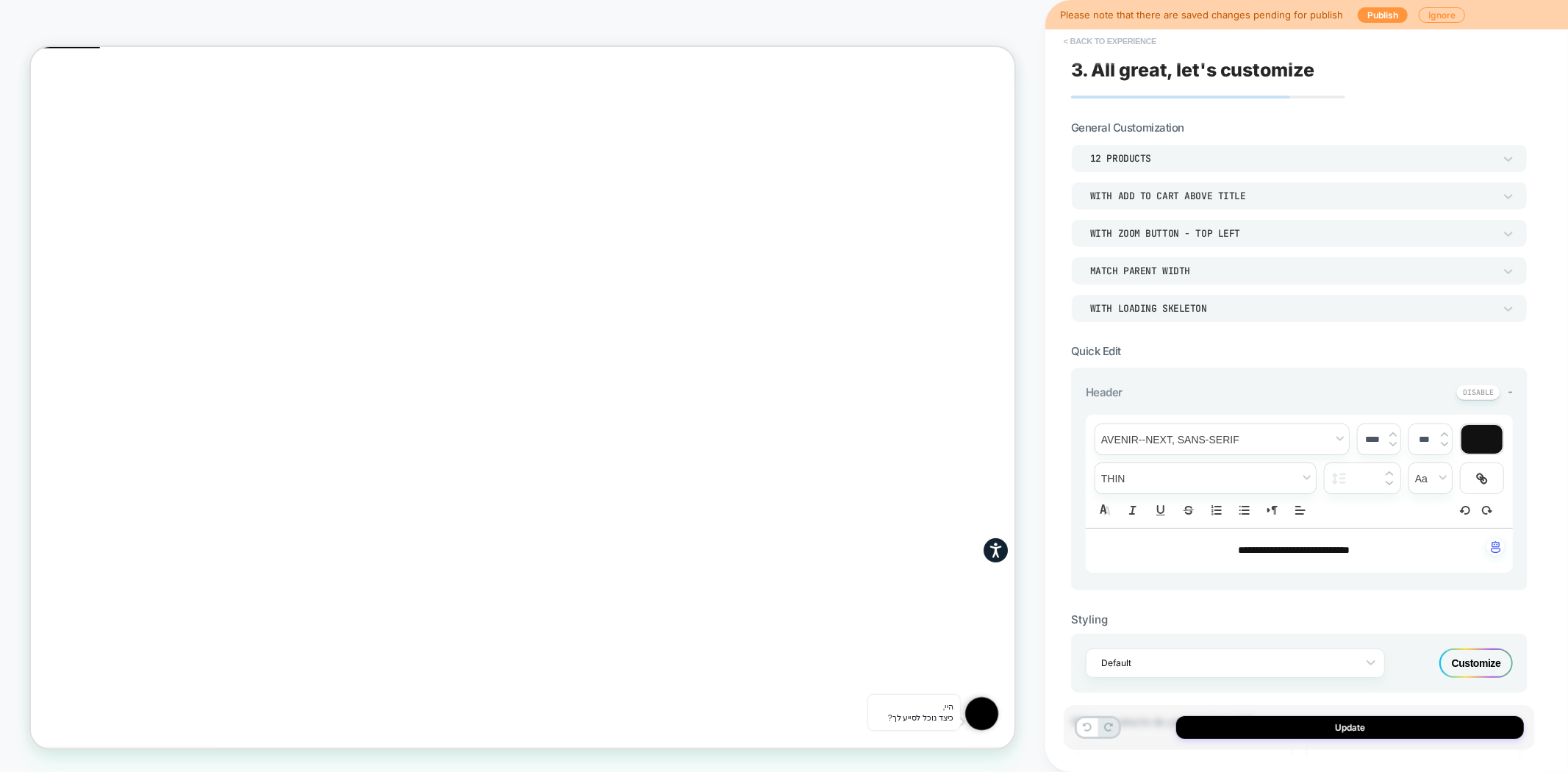
click at [1079, 41] on button "< Back to experience" at bounding box center [1110, 41] width 107 height 23
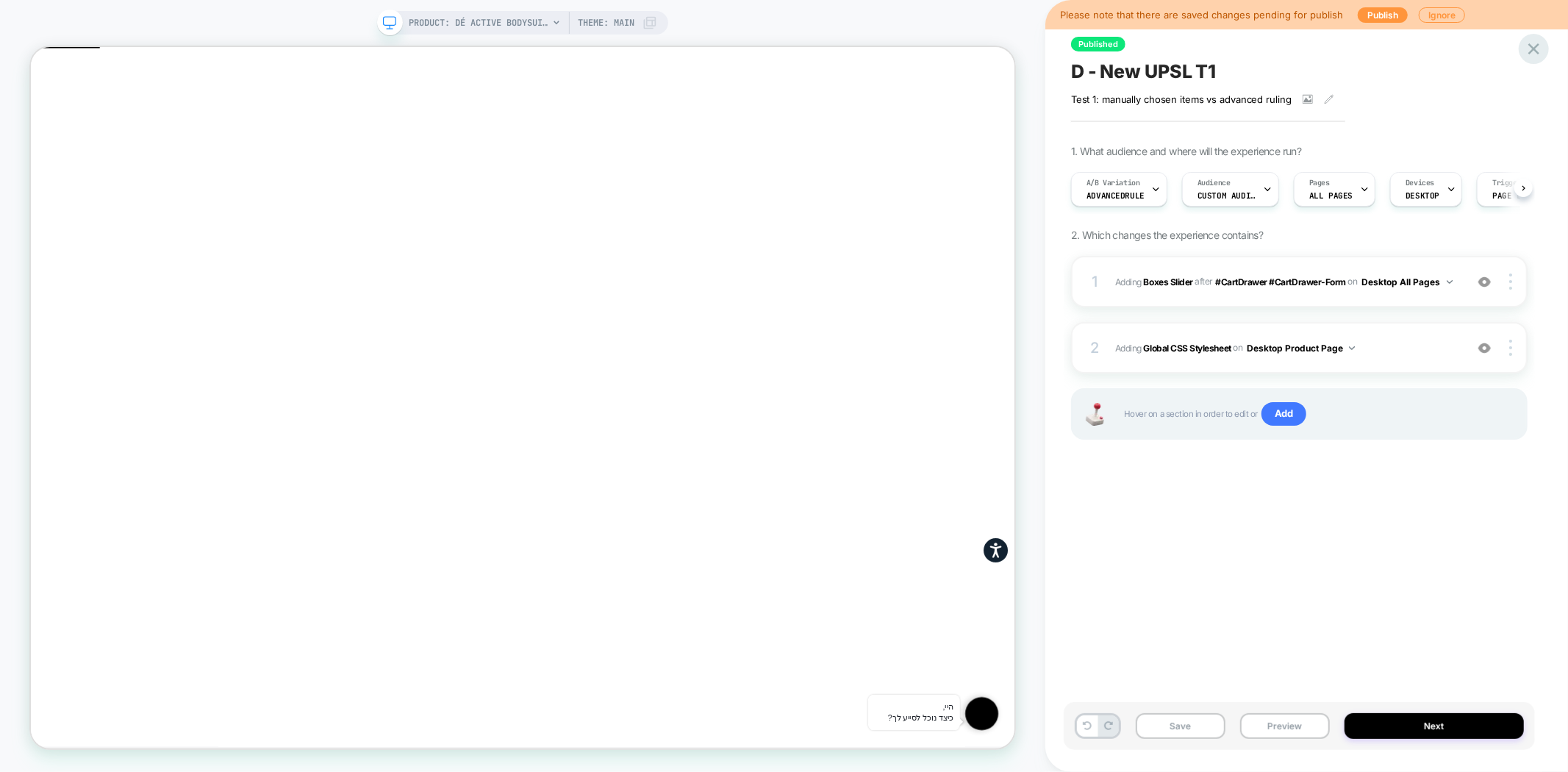
scroll to position [0, 1]
click at [1526, 57] on icon at bounding box center [1534, 49] width 20 height 20
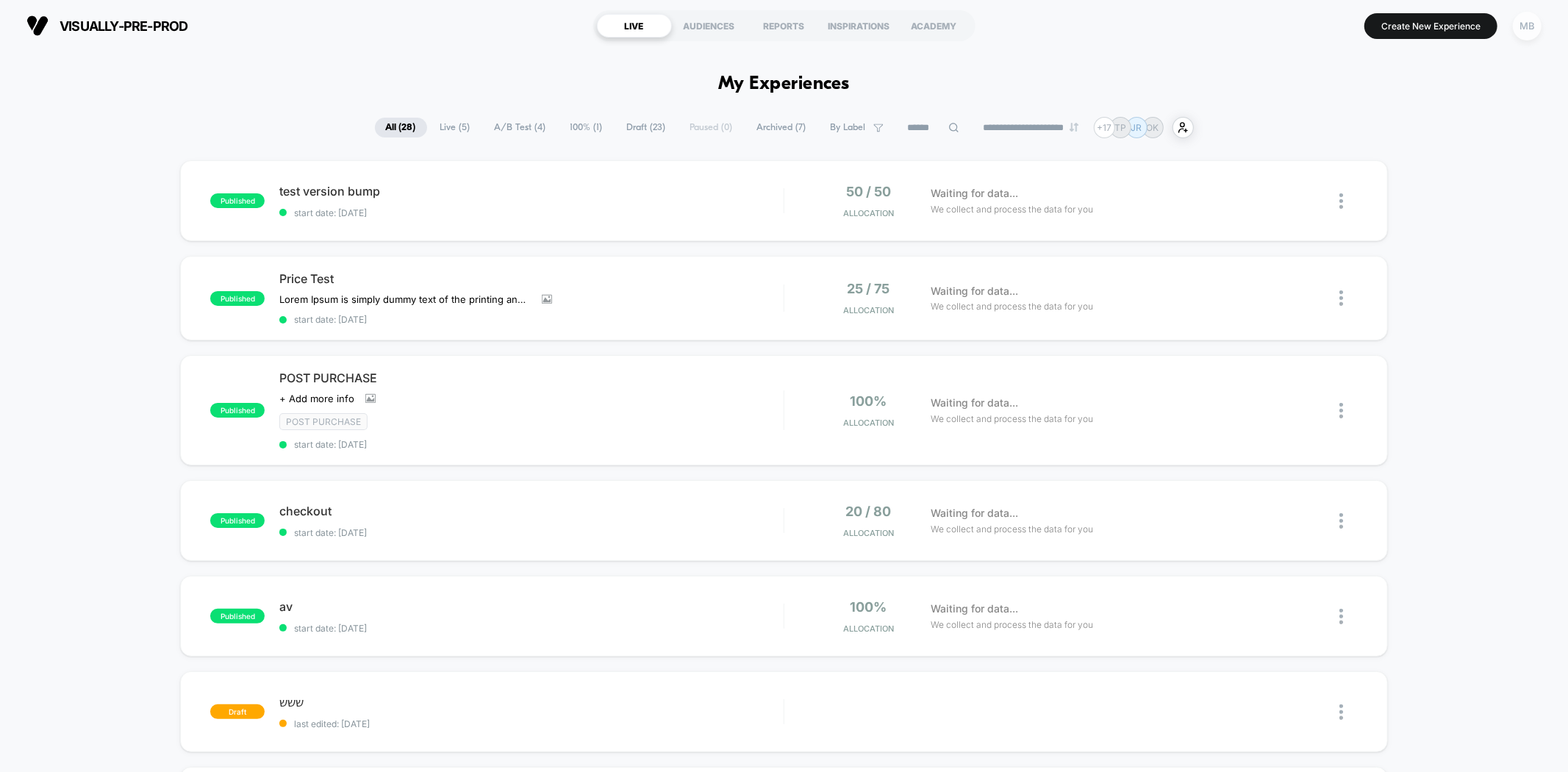
click at [1524, 32] on div "MB" at bounding box center [1527, 26] width 29 height 29
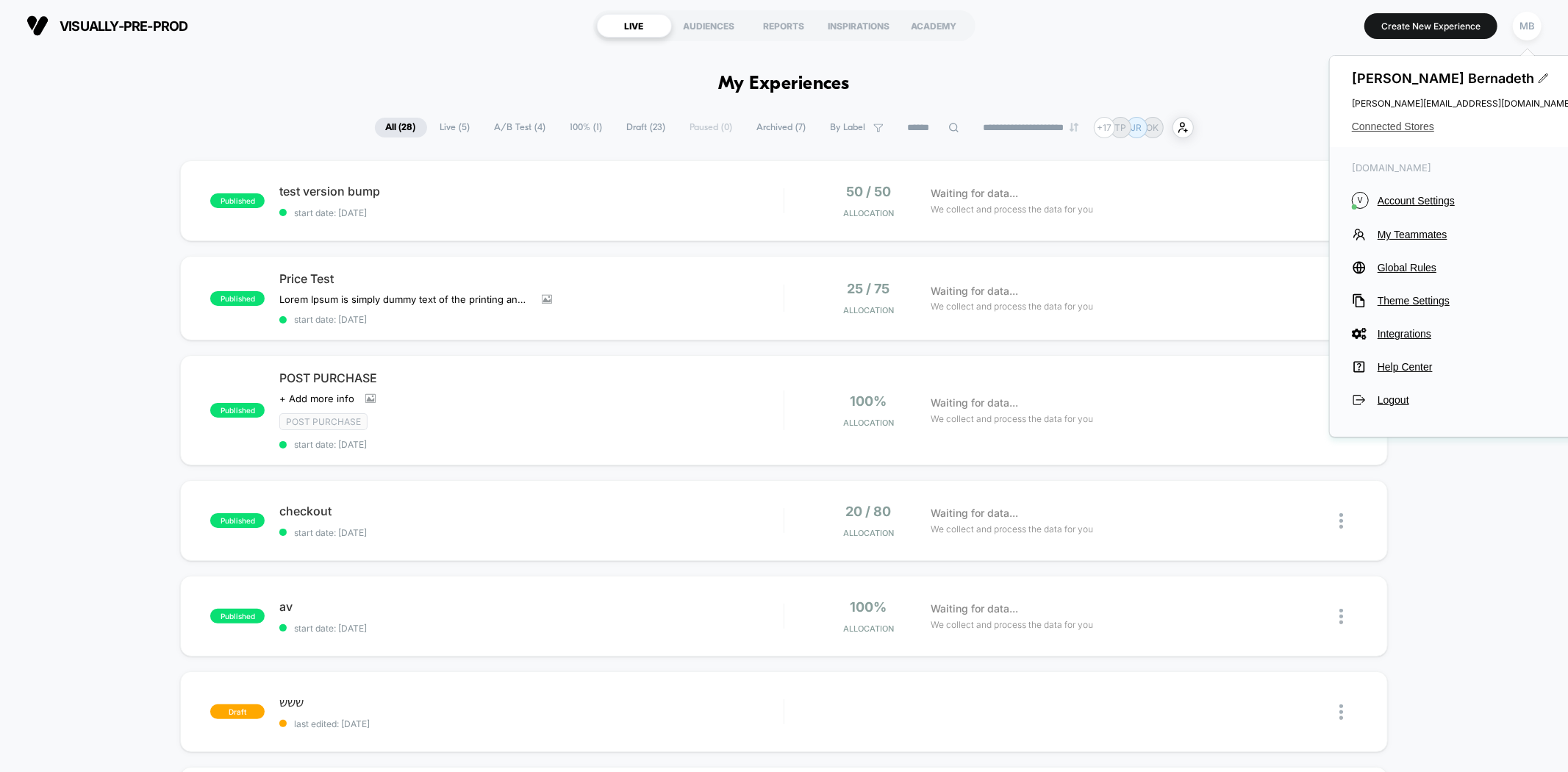
click at [1397, 122] on span "Connected Stores" at bounding box center [1462, 127] width 221 height 12
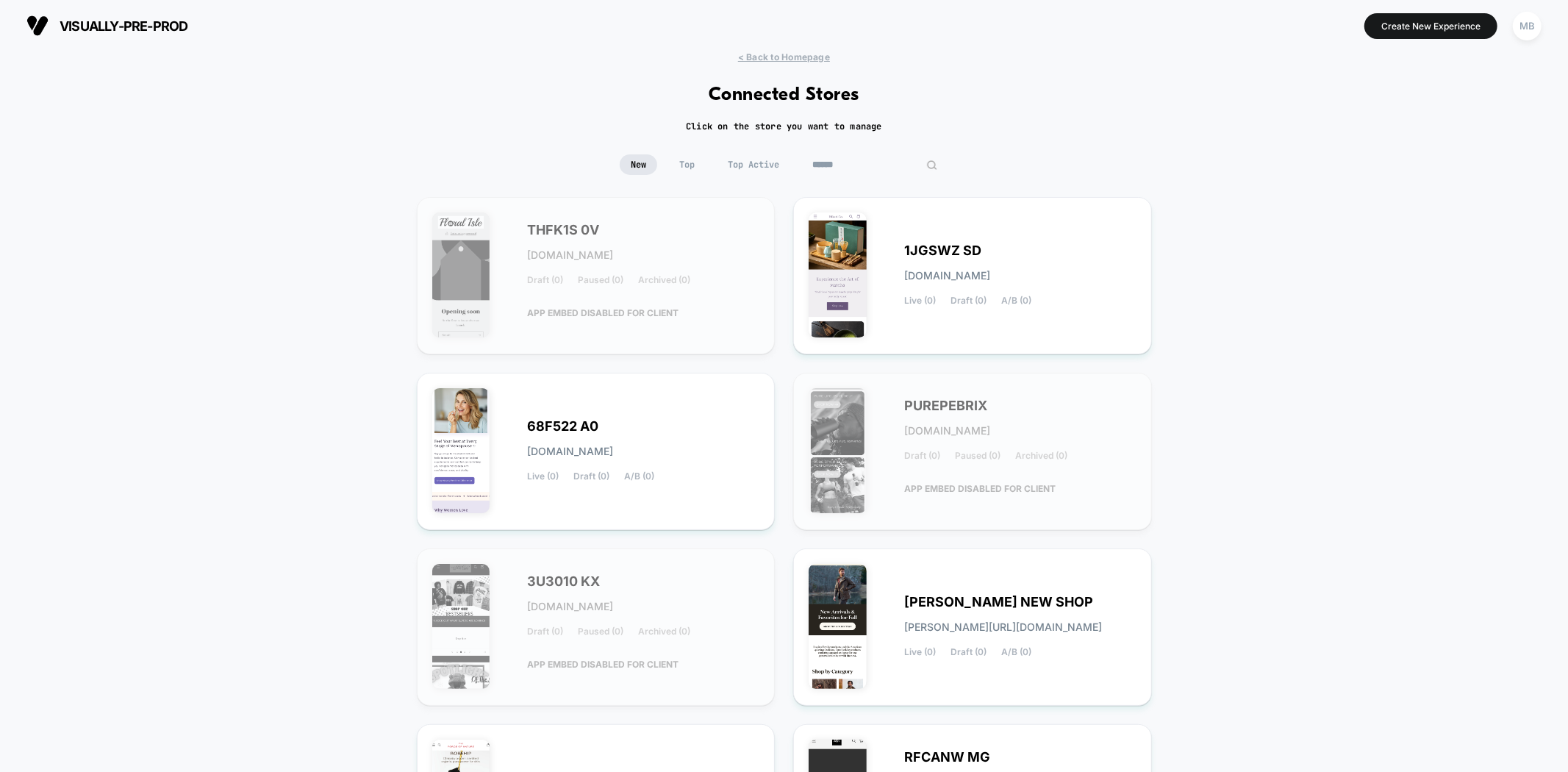
click at [856, 159] on input at bounding box center [875, 164] width 147 height 20
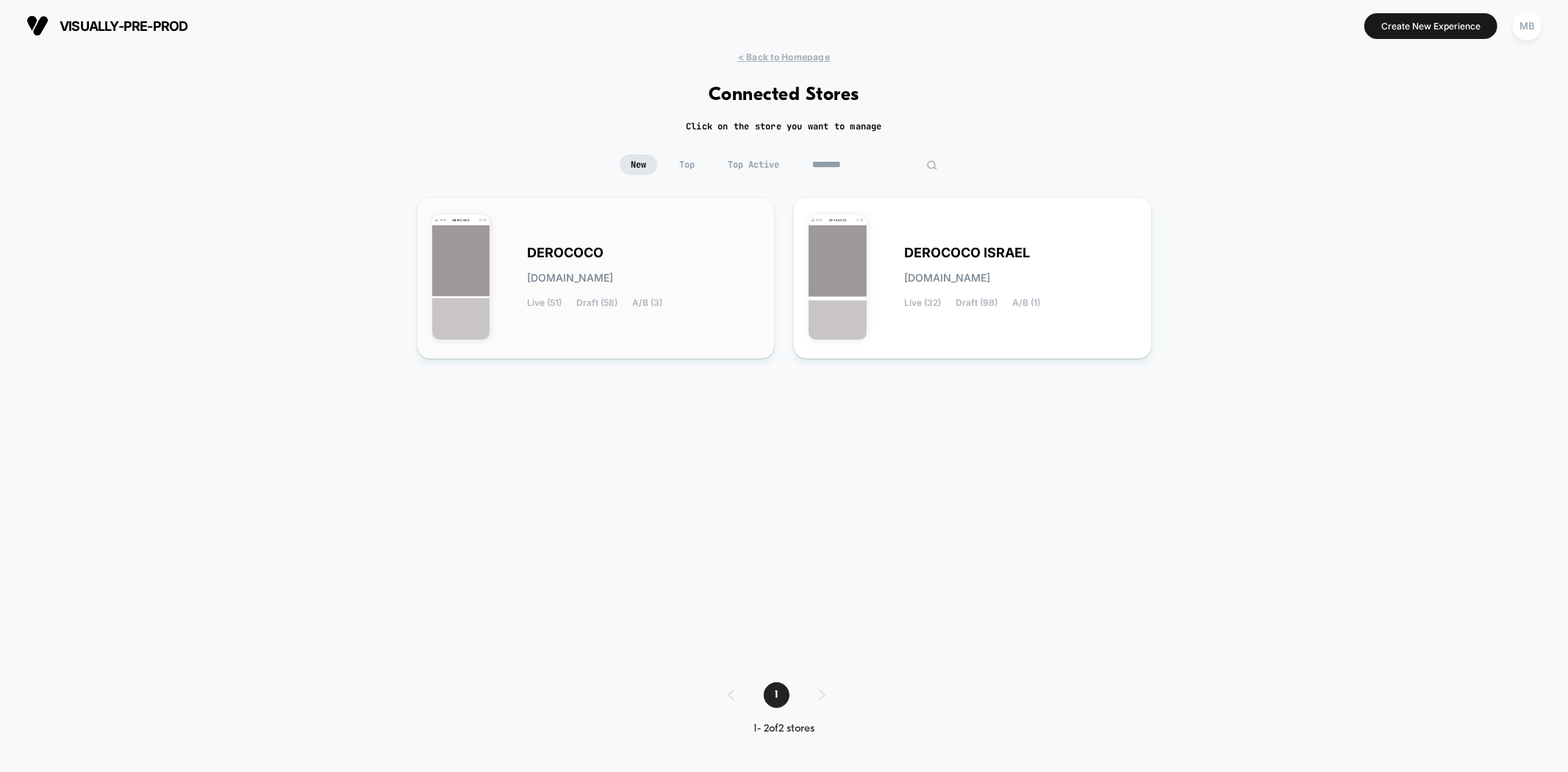
type input "********"
click at [658, 326] on div "DEROCOCO derococo.myshopify.com Live (51) Draft (58) A/B (3)" at bounding box center [596, 277] width 328 height 131
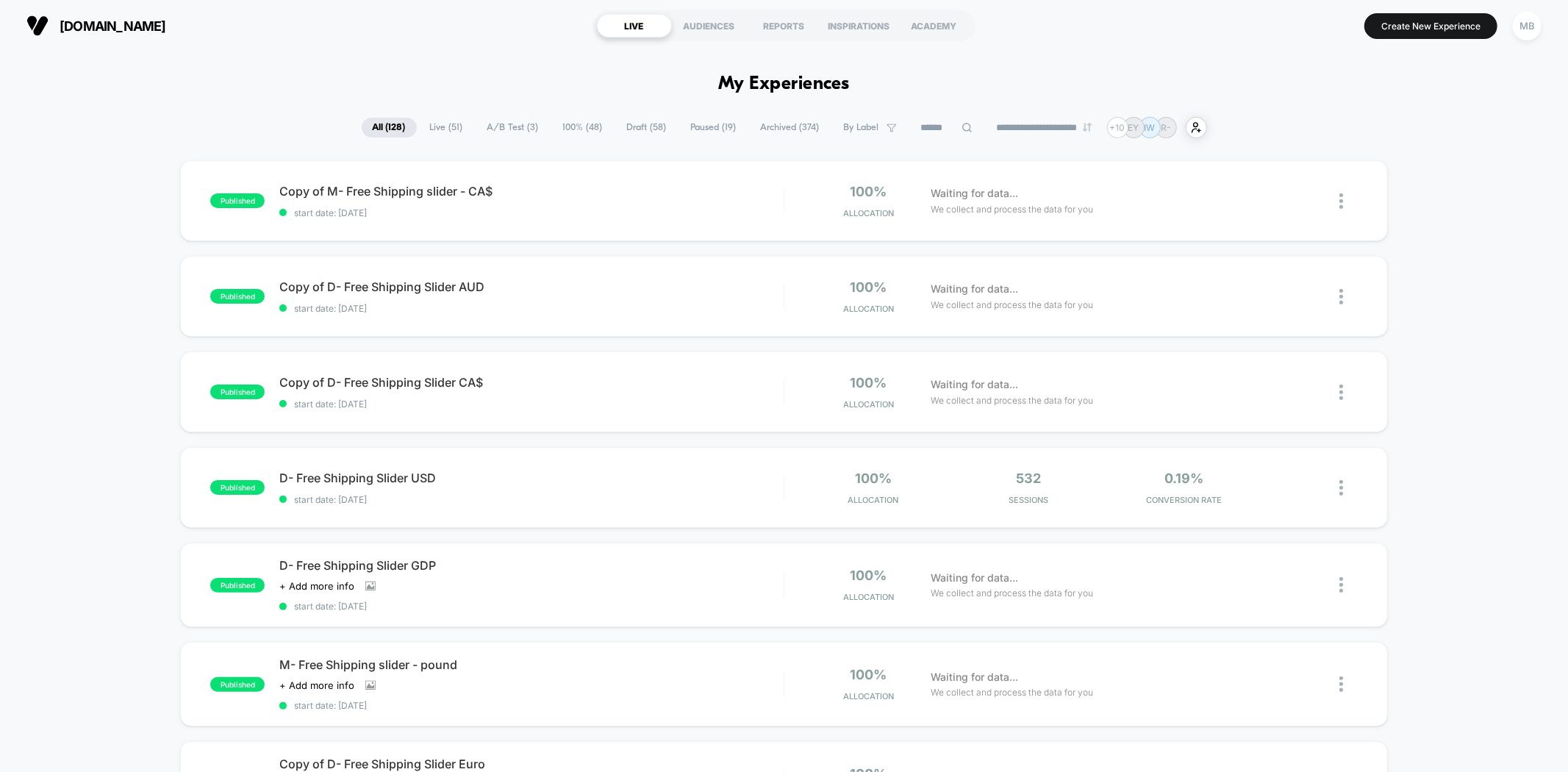
click at [961, 128] on icon at bounding box center [967, 128] width 11 height 11
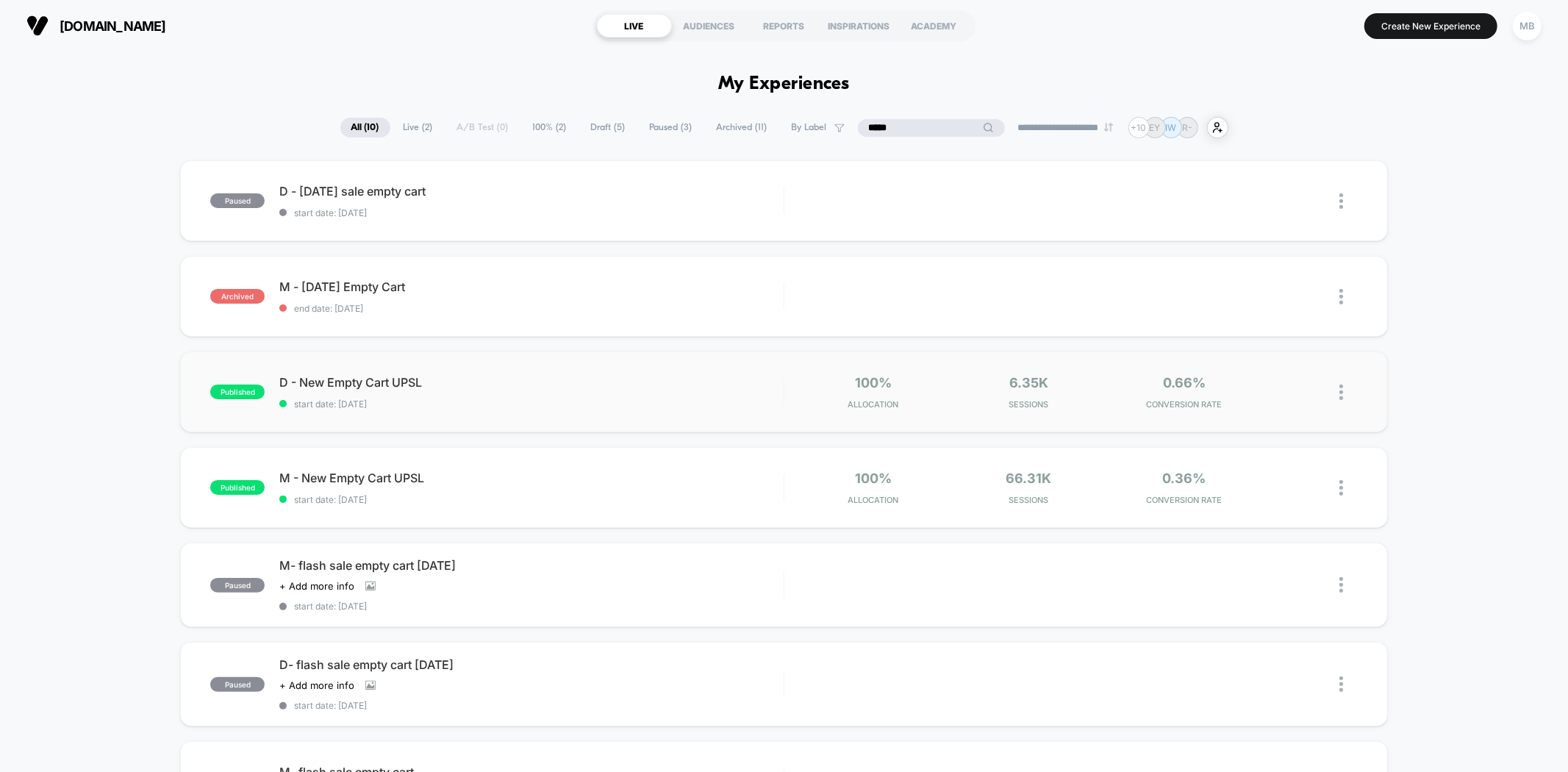
type input "*****"
click at [537, 412] on div "published D - New Empty Cart UPSL start date: 8/10/2025 100% Allocation 6.35k S…" at bounding box center [783, 391] width 1207 height 81
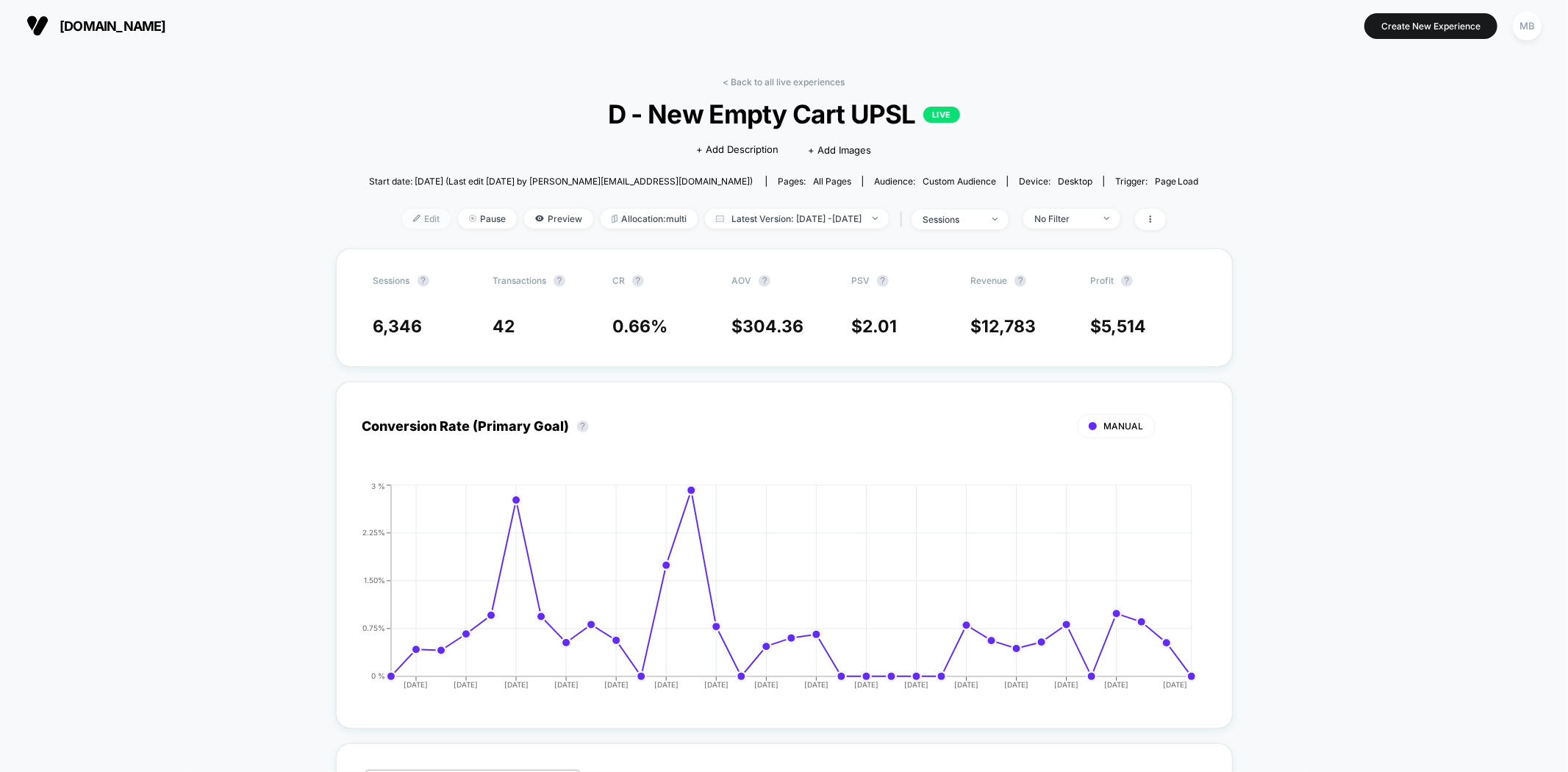
click at [402, 219] on span "Edit" at bounding box center [426, 218] width 48 height 20
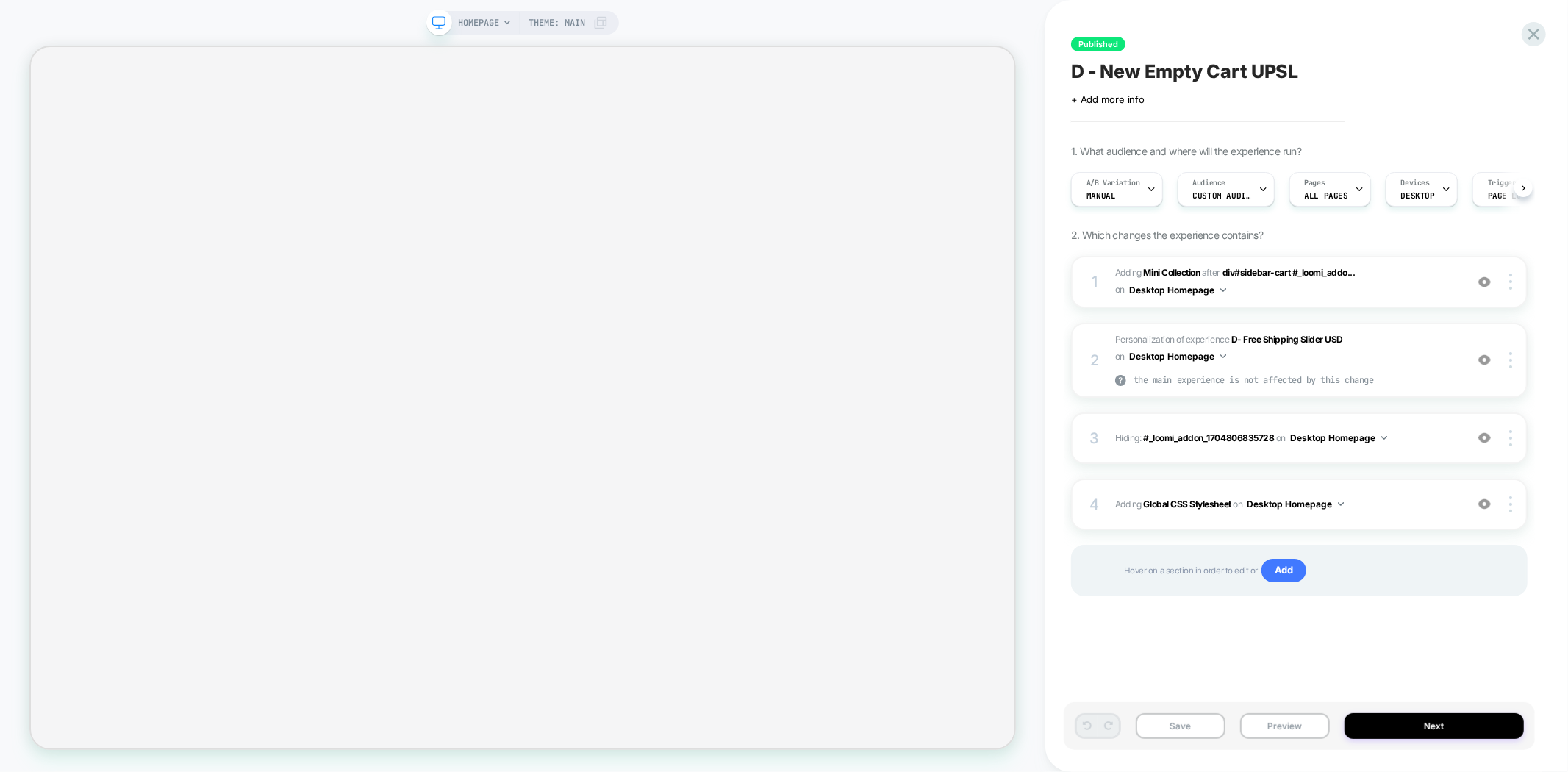
scroll to position [0, 1]
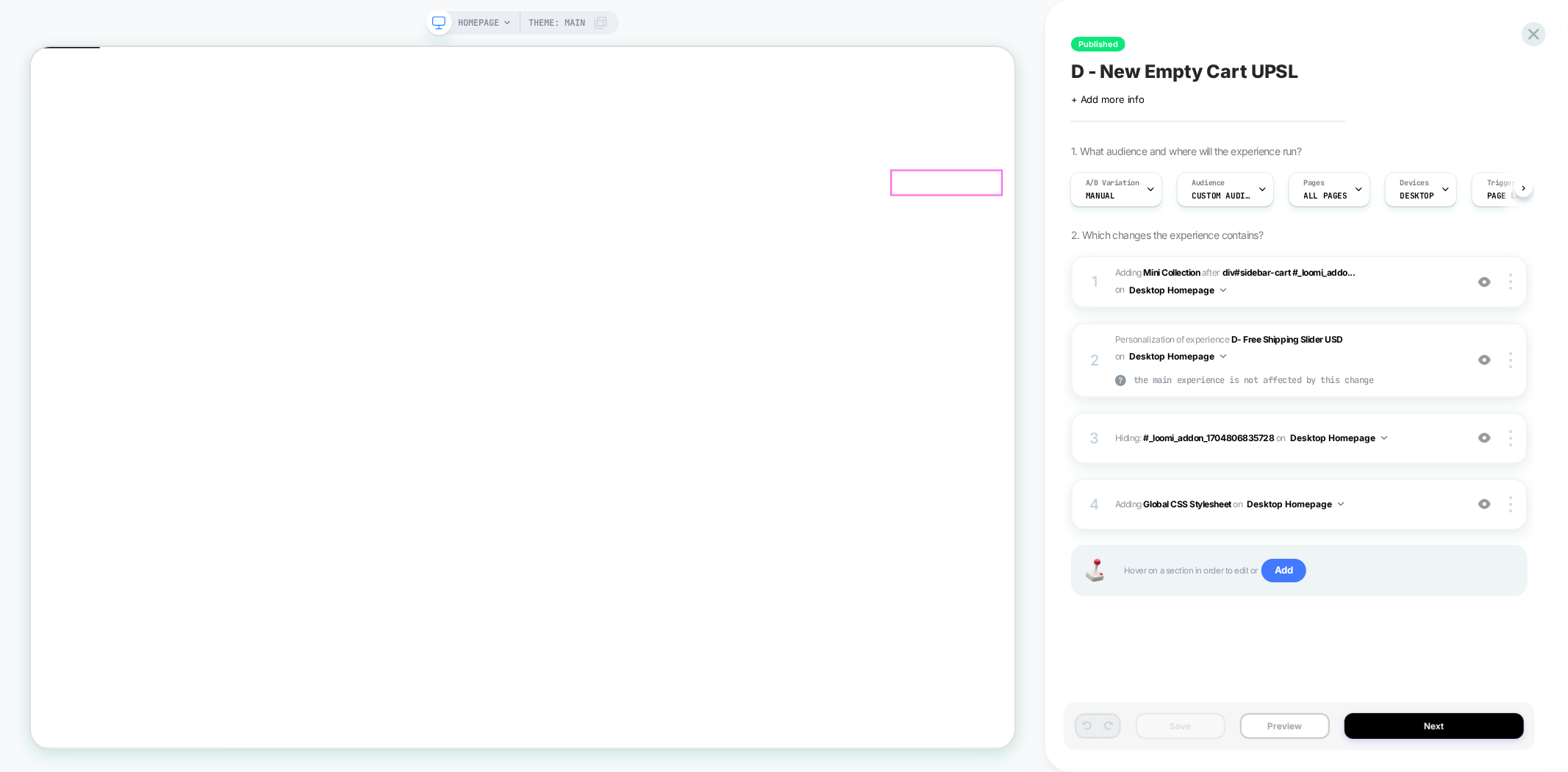
click at [195, 507] on button "Remove" at bounding box center [171, 514] width 48 height 15
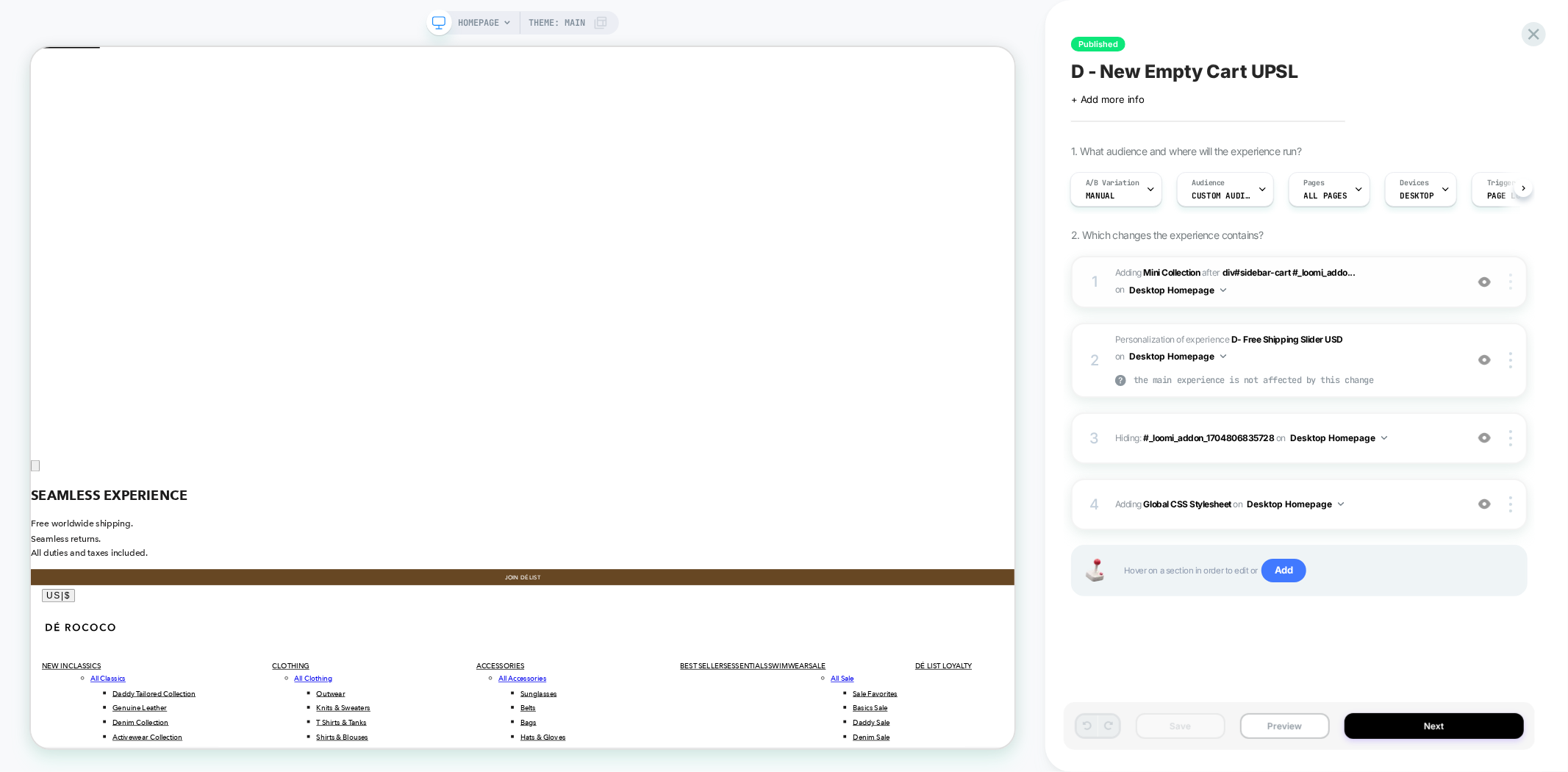
click at [1511, 282] on img at bounding box center [1511, 281] width 3 height 16
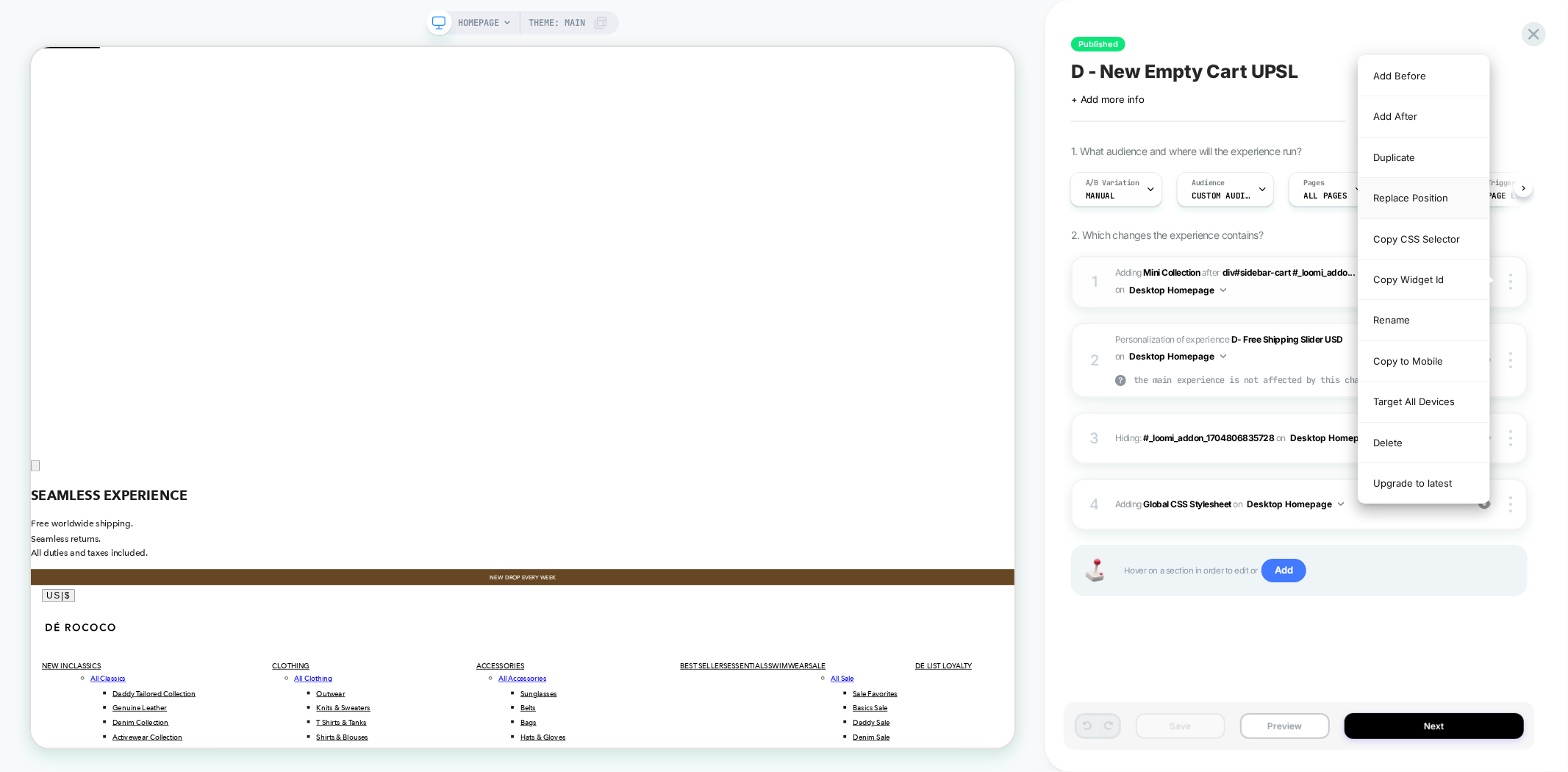
click at [1429, 192] on div "Replace Position" at bounding box center [1424, 199] width 131 height 41
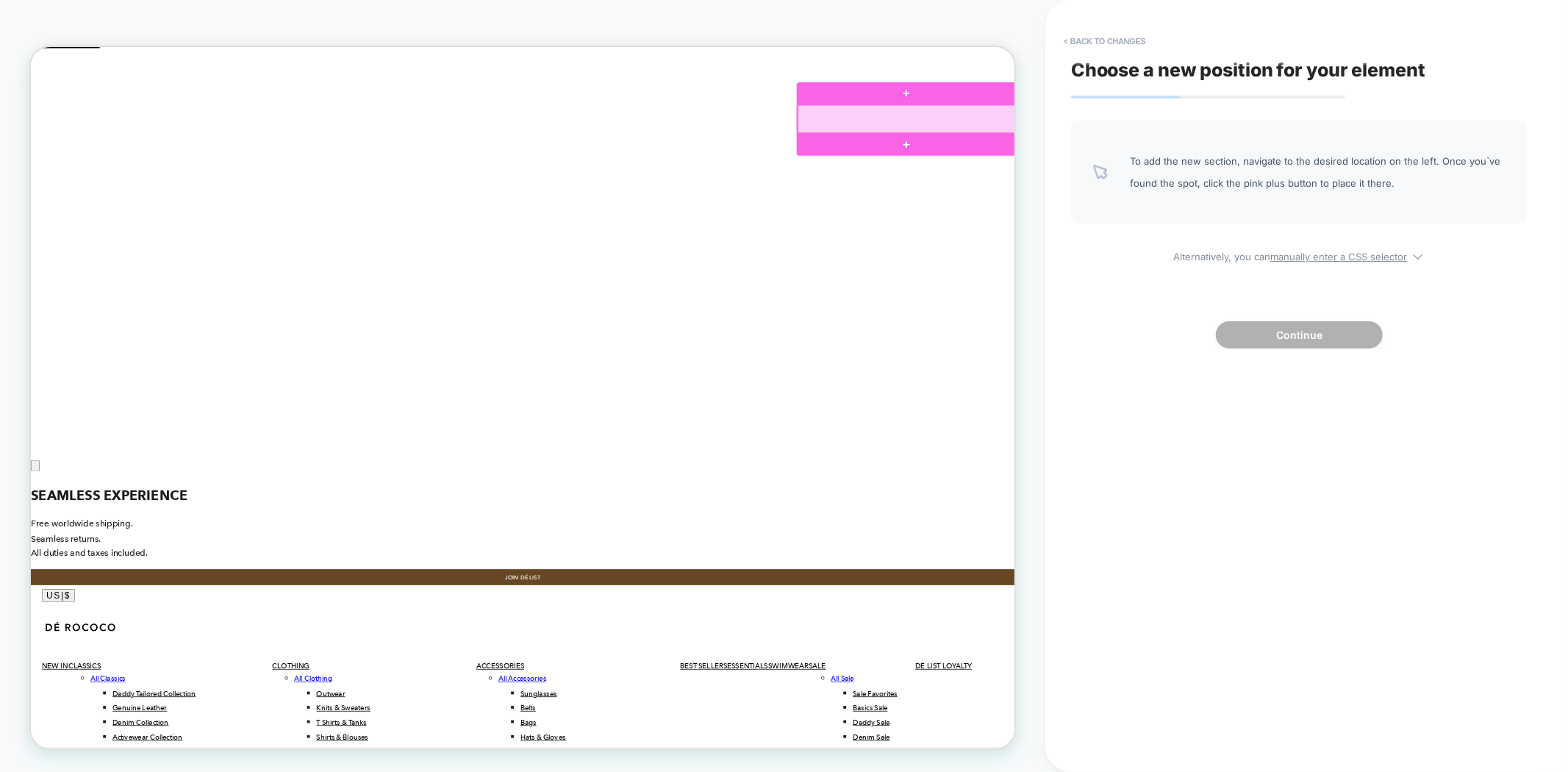
click at [1242, 150] on div at bounding box center [1199, 143] width 290 height 39
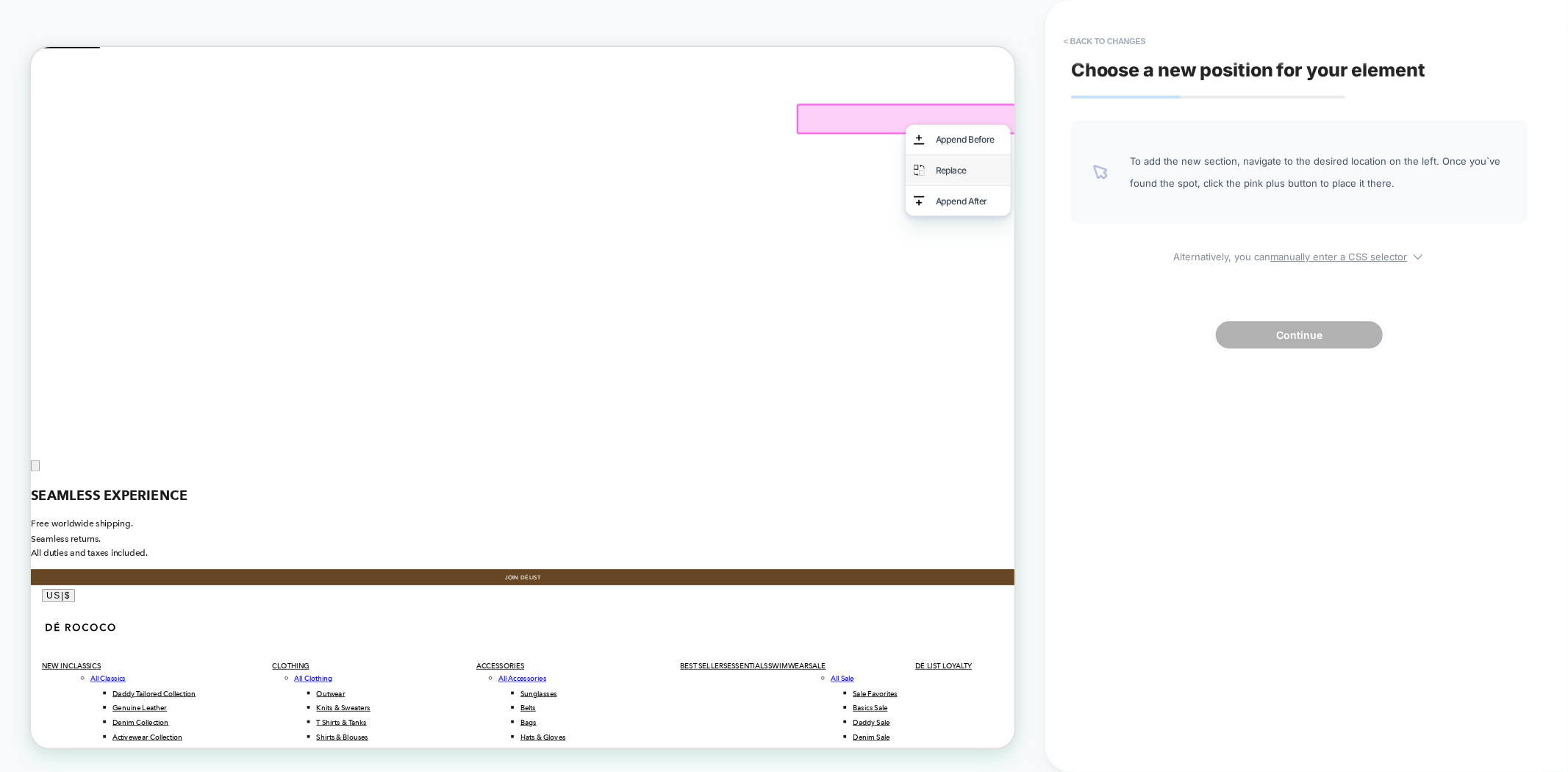
click at [1269, 202] on div "Replace" at bounding box center [1282, 210] width 90 height 19
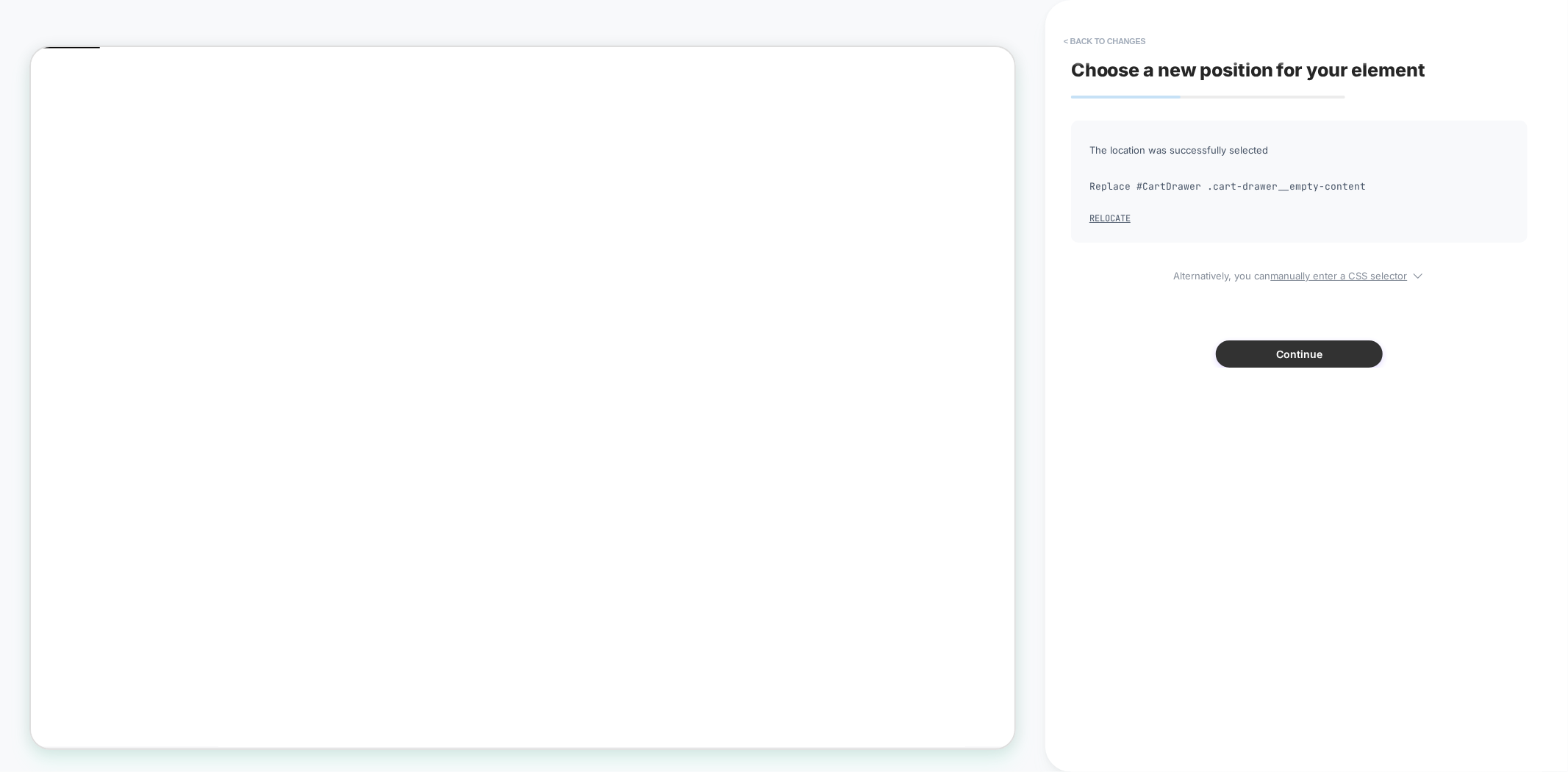
click at [1288, 356] on button "Continue" at bounding box center [1299, 354] width 167 height 27
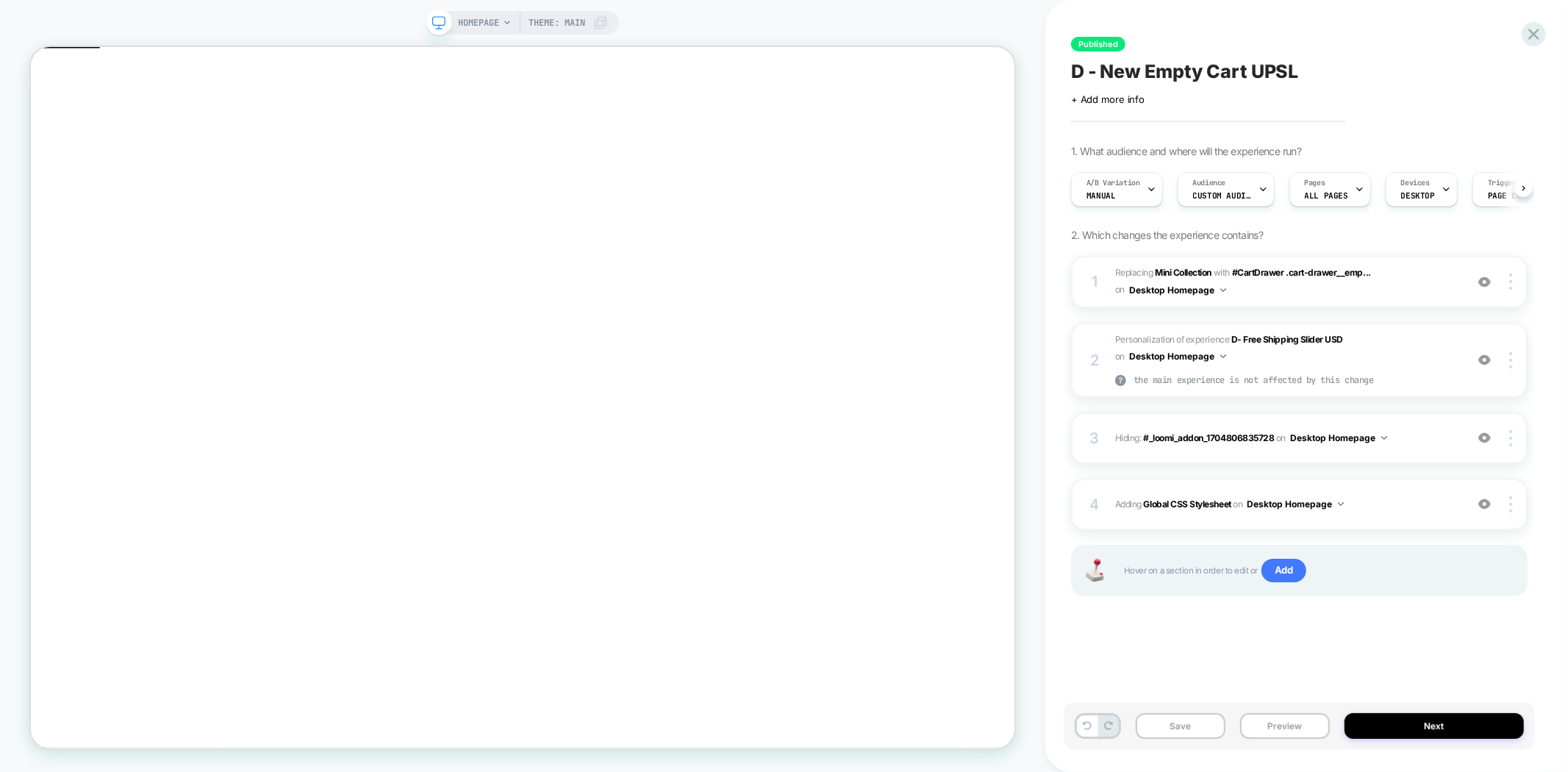
scroll to position [0, 1]
click at [1280, 723] on button "Preview" at bounding box center [1285, 726] width 90 height 26
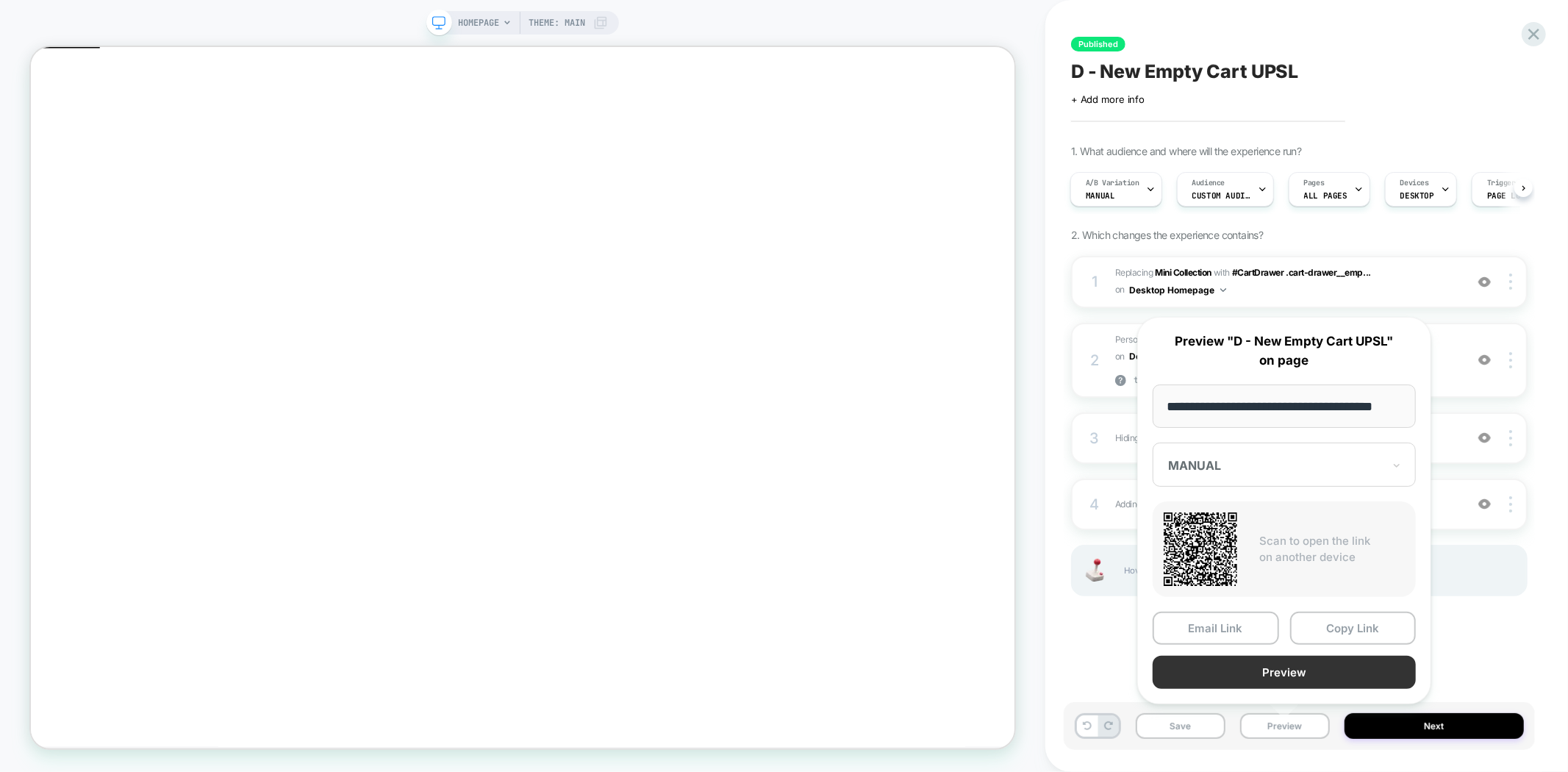
scroll to position [0, 0]
click at [1261, 676] on button "Preview" at bounding box center [1284, 672] width 263 height 33
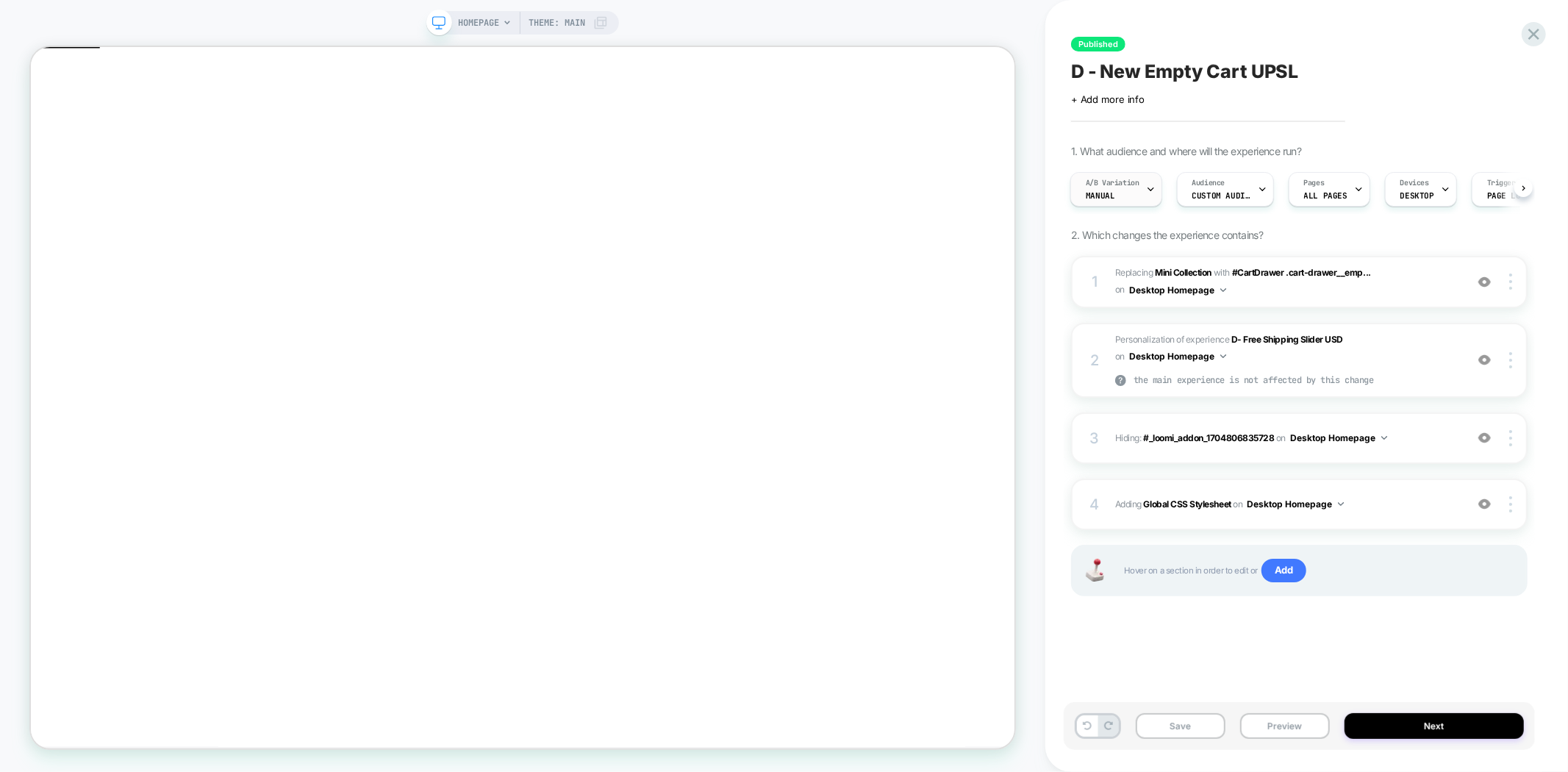
click at [1093, 184] on span "A/B Variation" at bounding box center [1112, 184] width 54 height 11
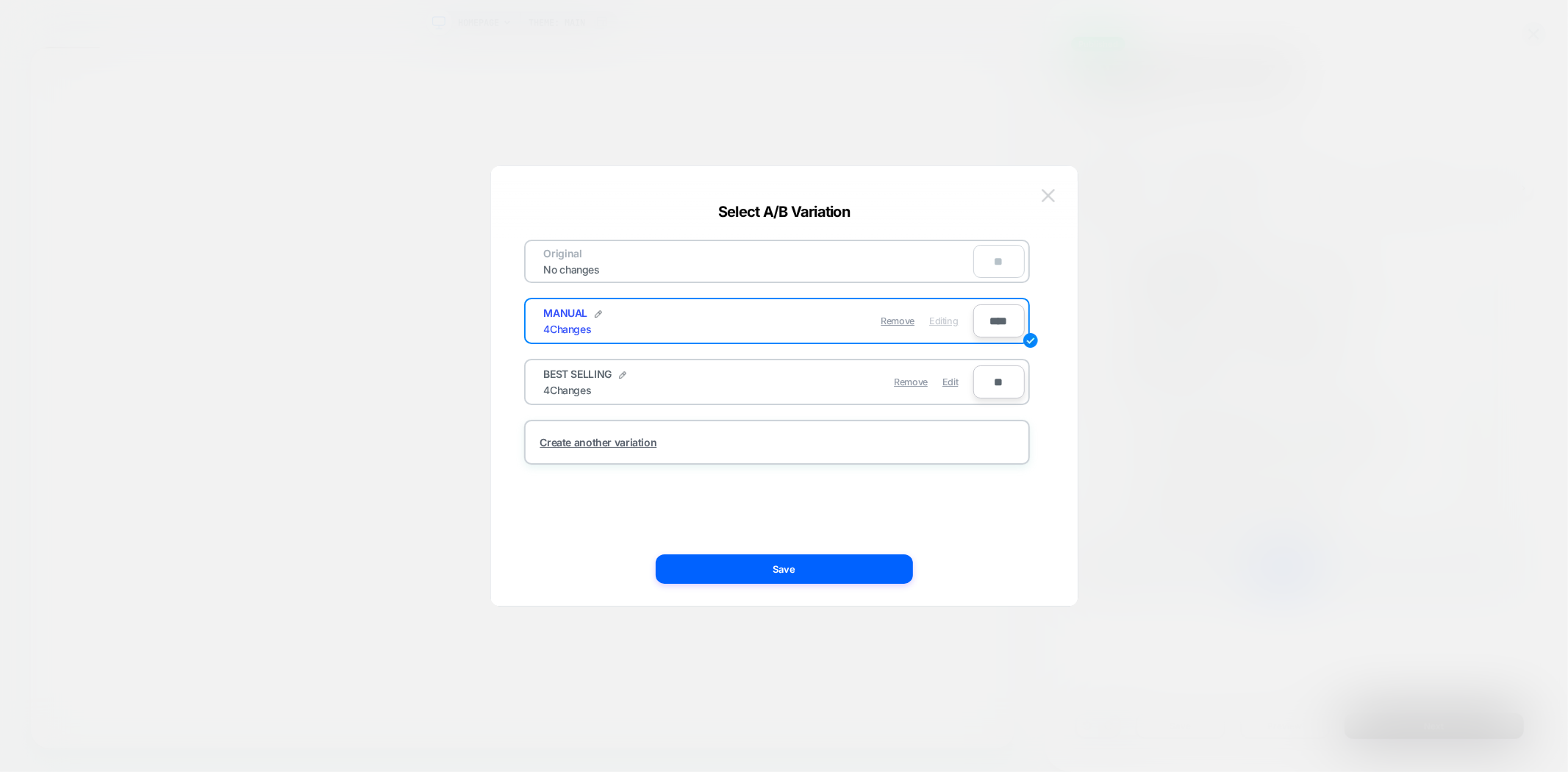
click at [1042, 191] on img at bounding box center [1048, 195] width 14 height 13
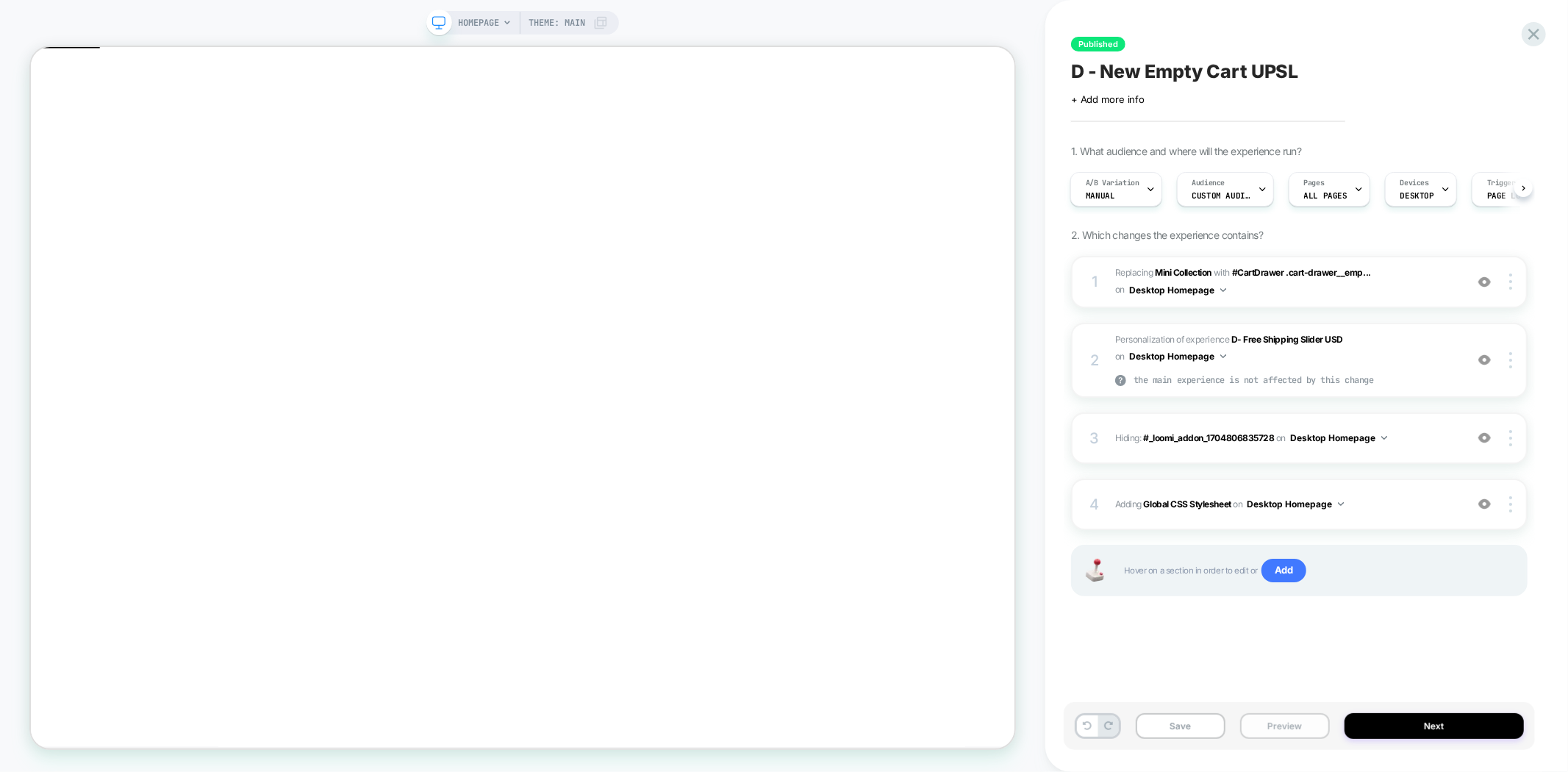
click at [1292, 725] on button "Preview" at bounding box center [1285, 726] width 90 height 26
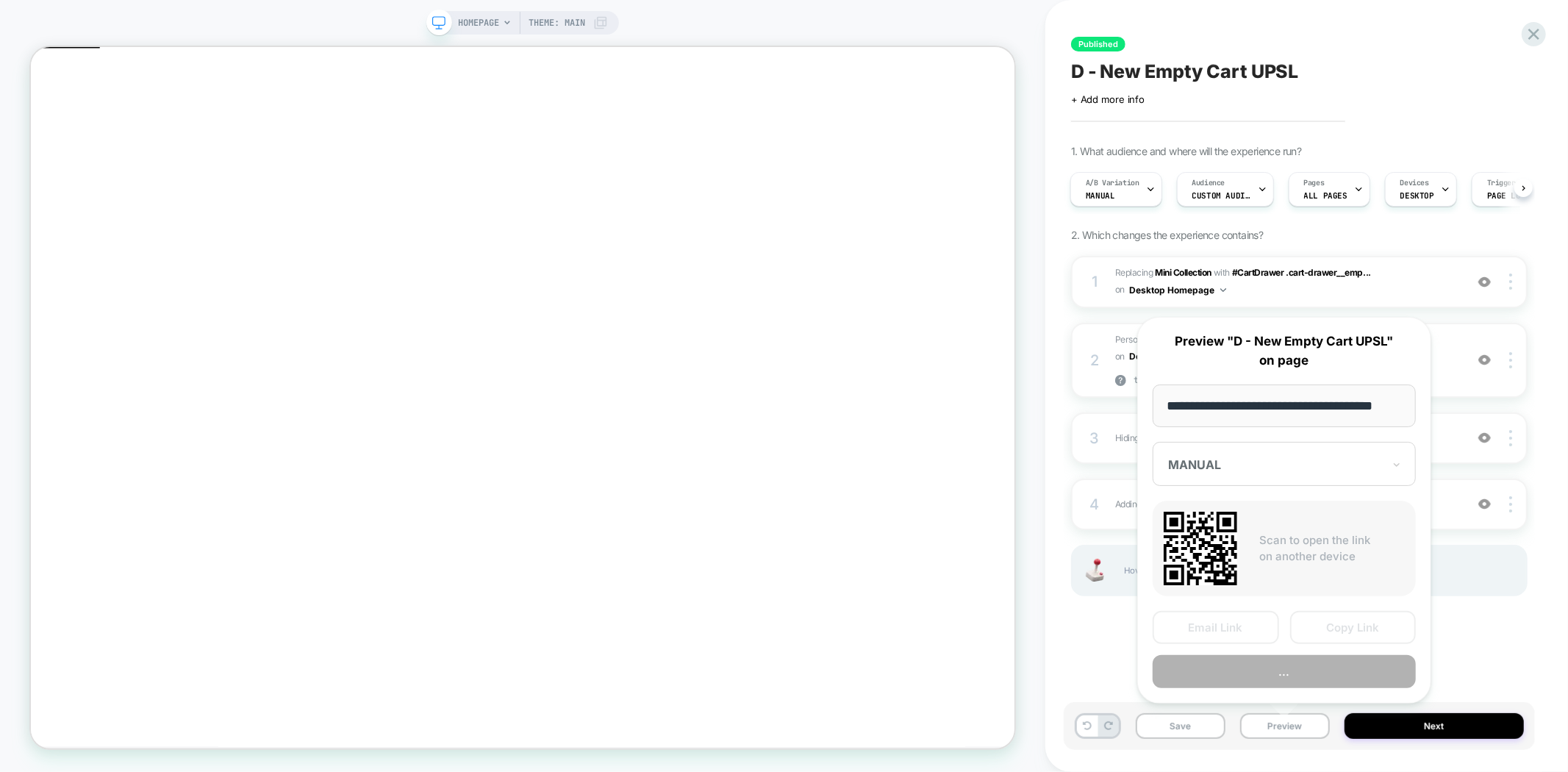
scroll to position [0, 17]
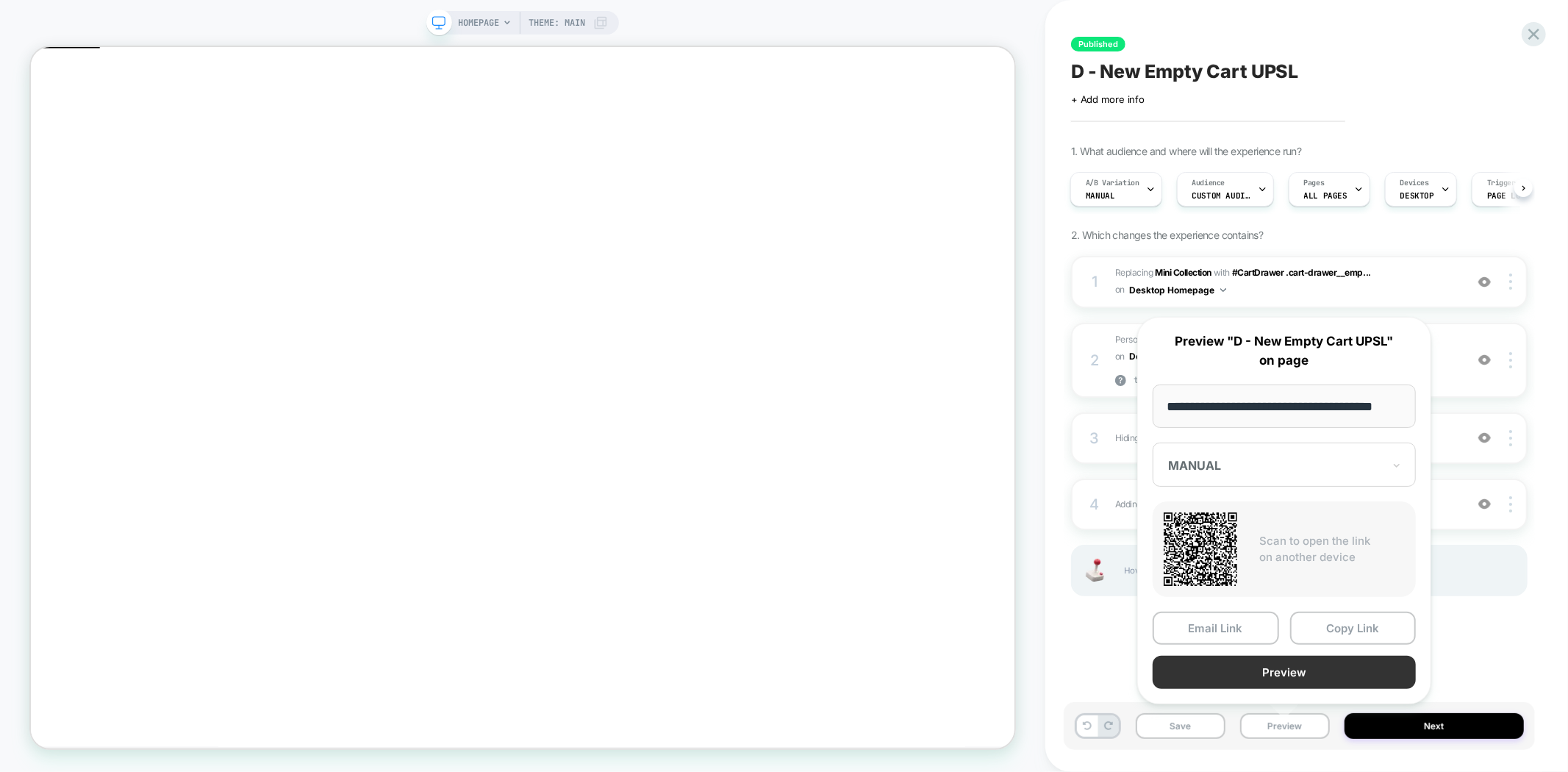
click at [1295, 673] on button "Preview" at bounding box center [1284, 672] width 263 height 33
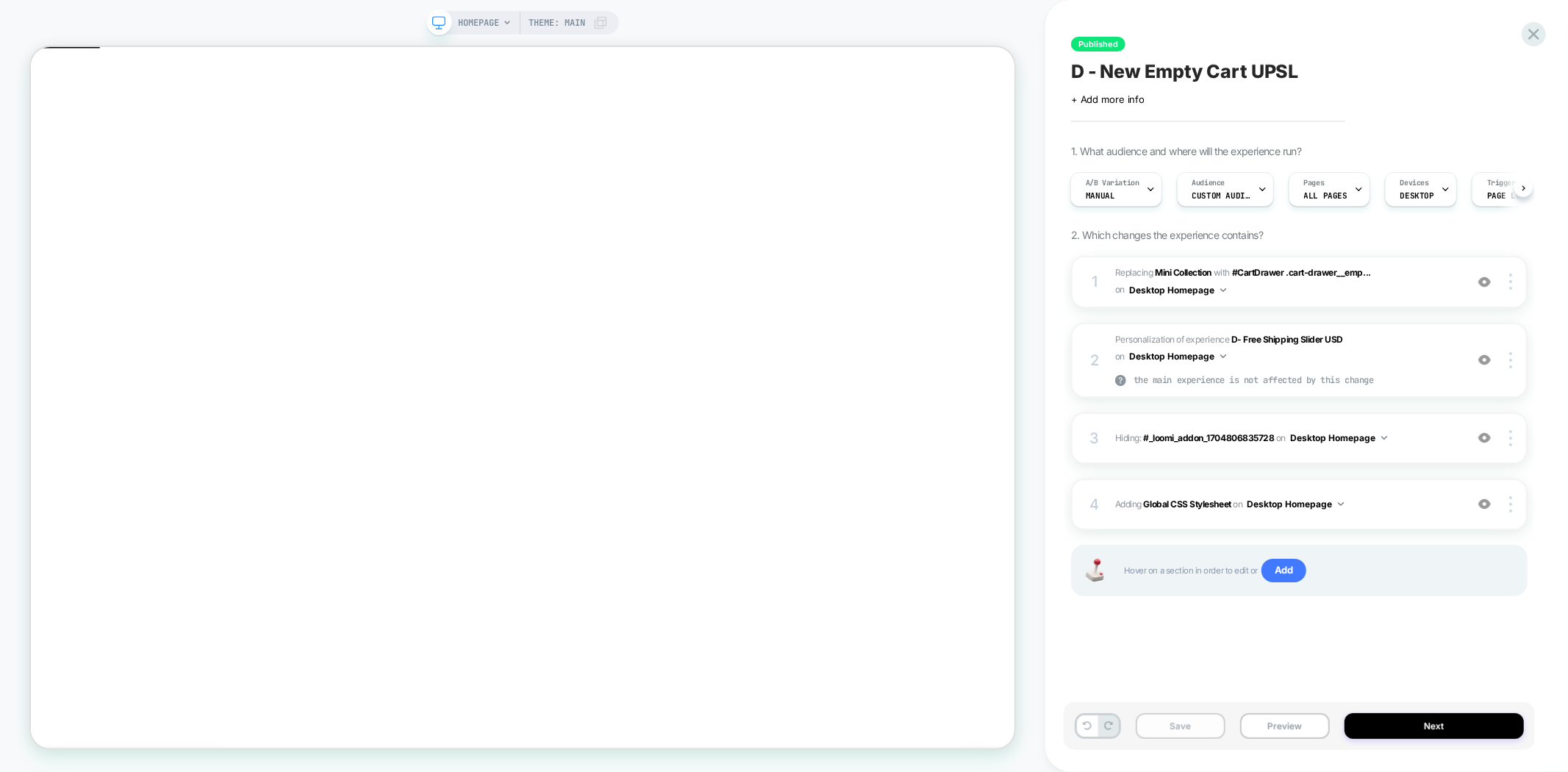
click at [1156, 731] on button "Save" at bounding box center [1181, 726] width 90 height 26
click at [1186, 75] on span "D - New Empty Cart UPSL" at bounding box center [1184, 71] width 227 height 22
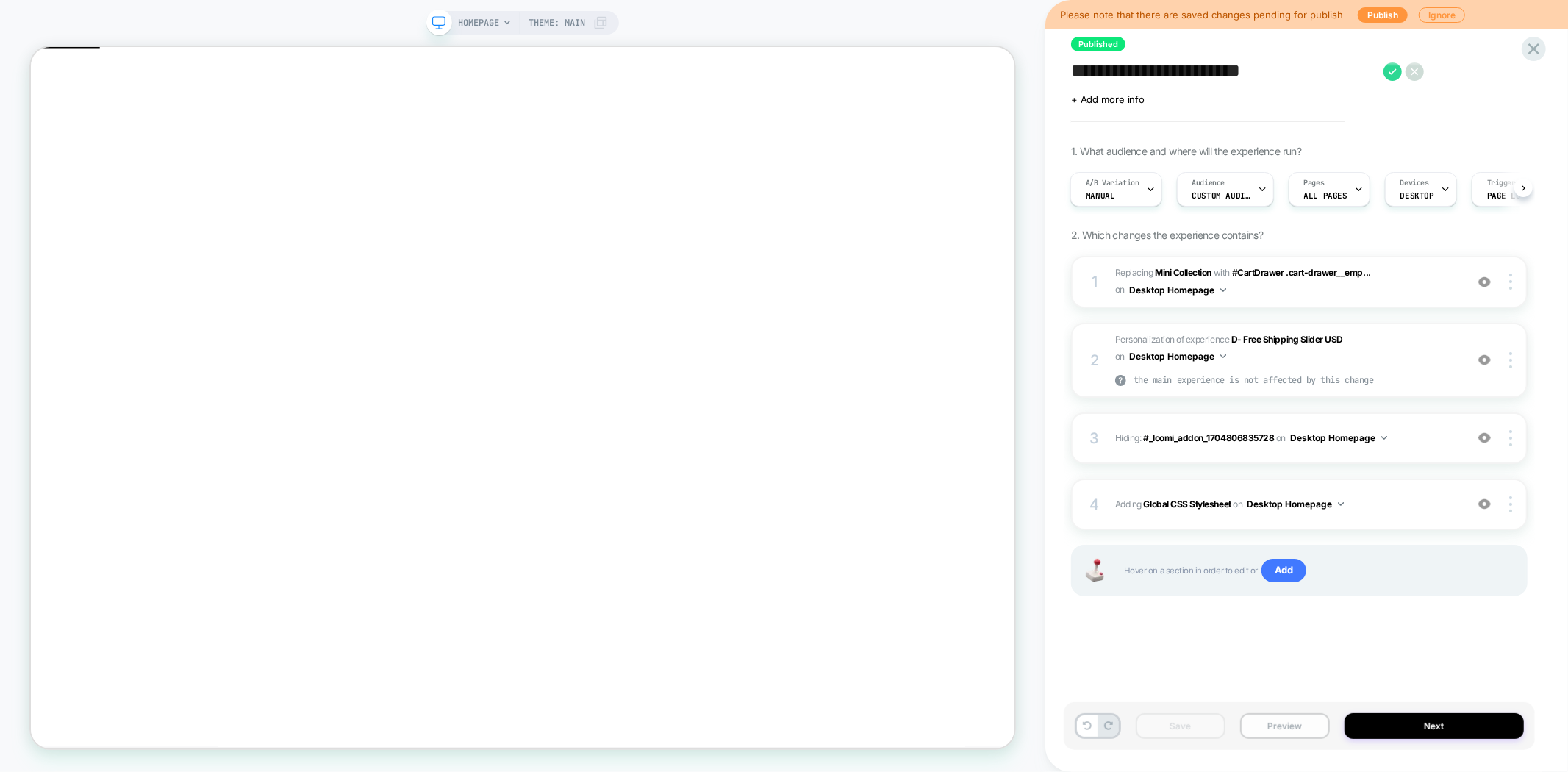
click at [1284, 731] on button "Preview" at bounding box center [1285, 726] width 90 height 26
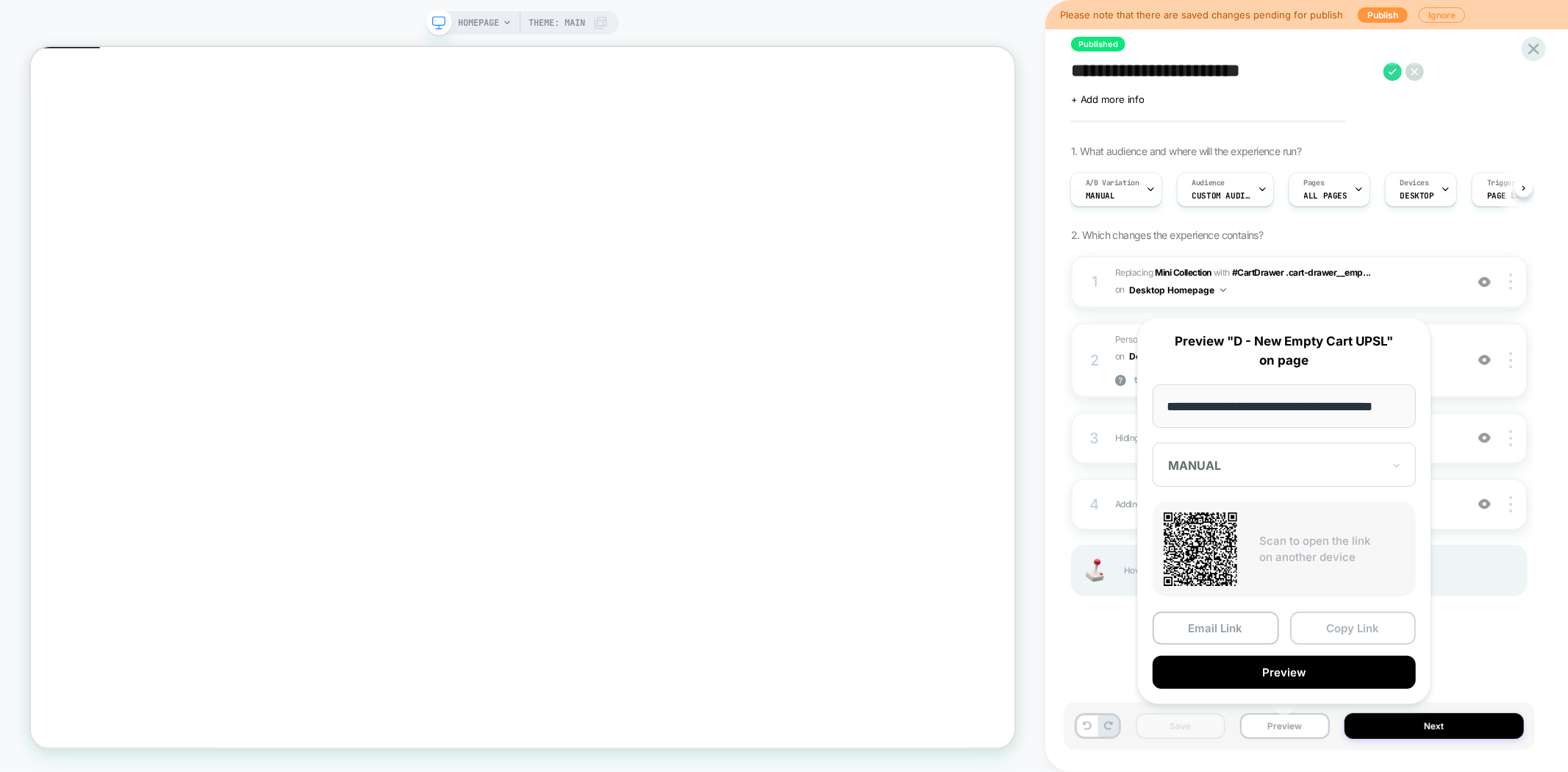
click at [1347, 625] on button "Copy Link" at bounding box center [1353, 628] width 126 height 33
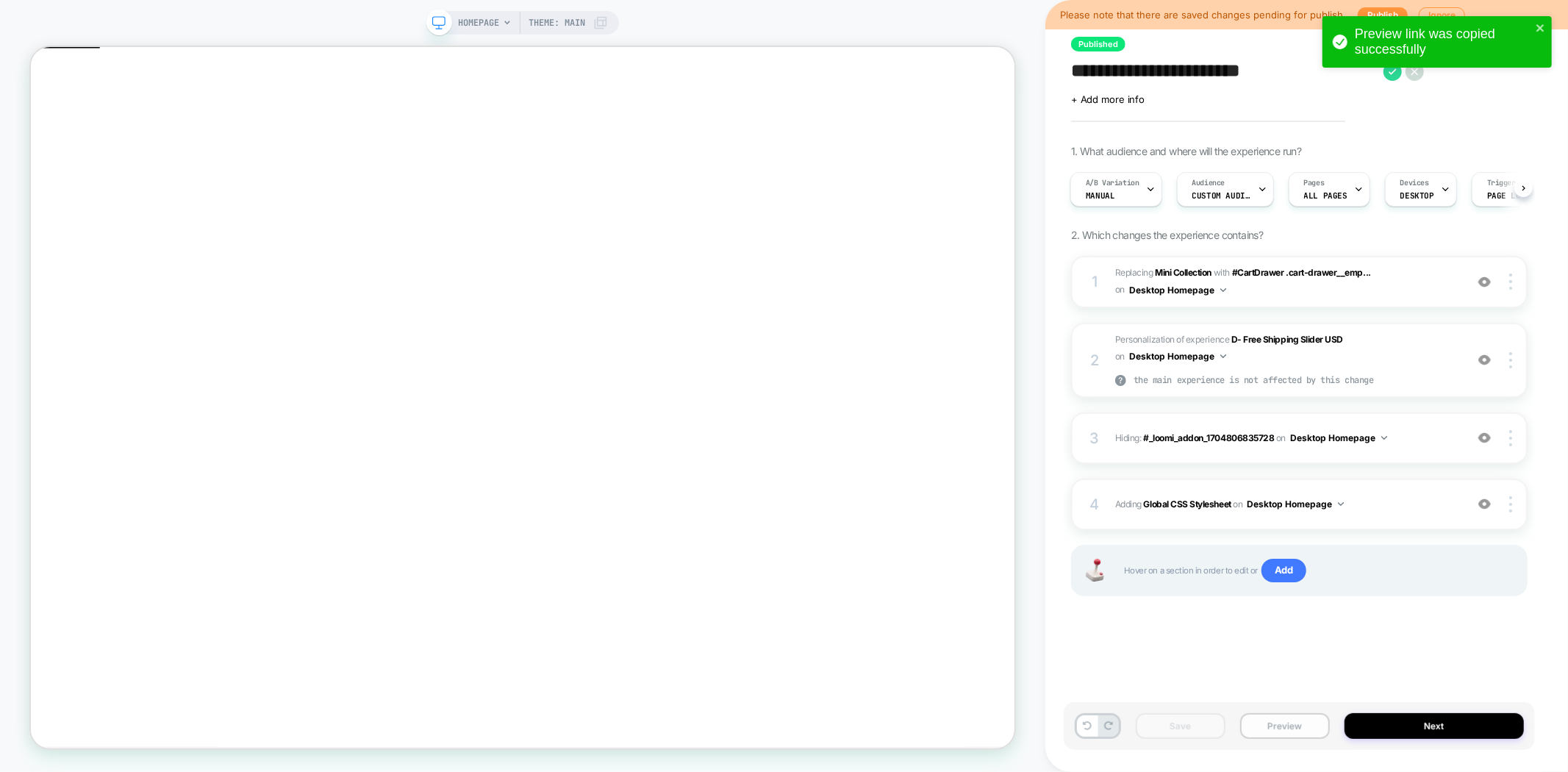
click at [1261, 727] on button "Preview" at bounding box center [1285, 726] width 90 height 26
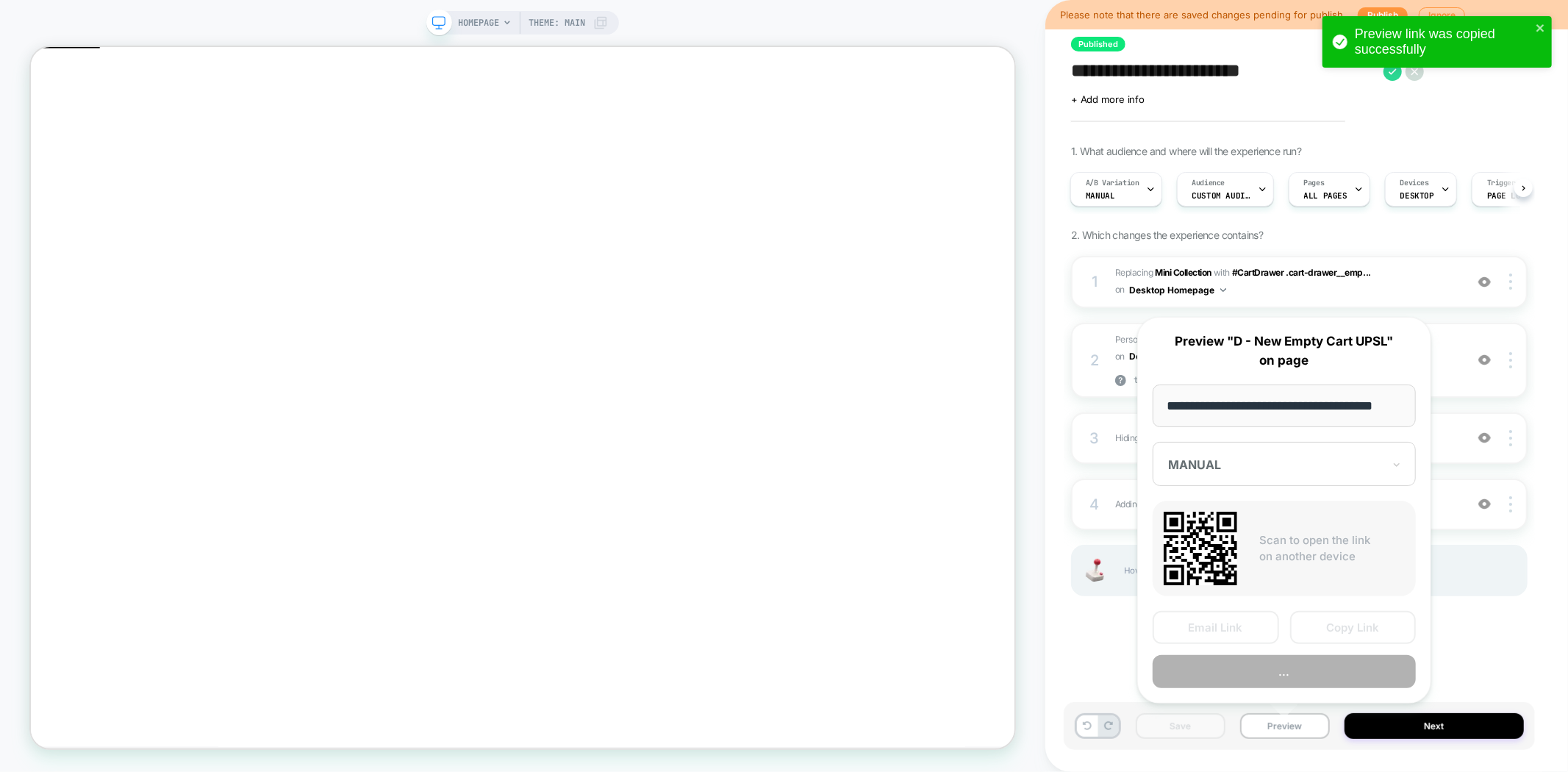
scroll to position [0, 17]
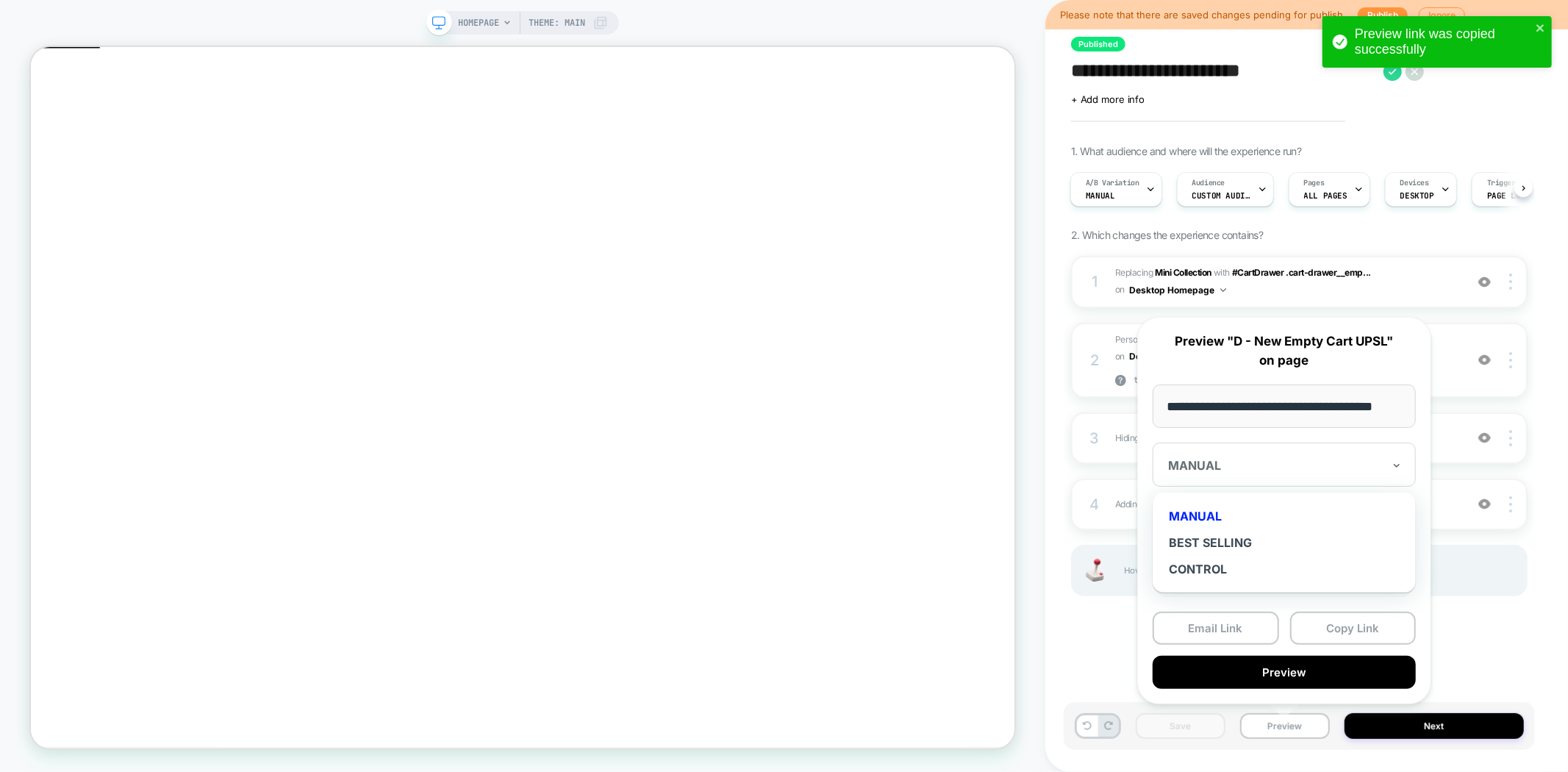
click at [1272, 479] on div "MANUAL" at bounding box center [1284, 465] width 263 height 44
click at [1229, 561] on div "CONTROL" at bounding box center [1284, 569] width 248 height 26
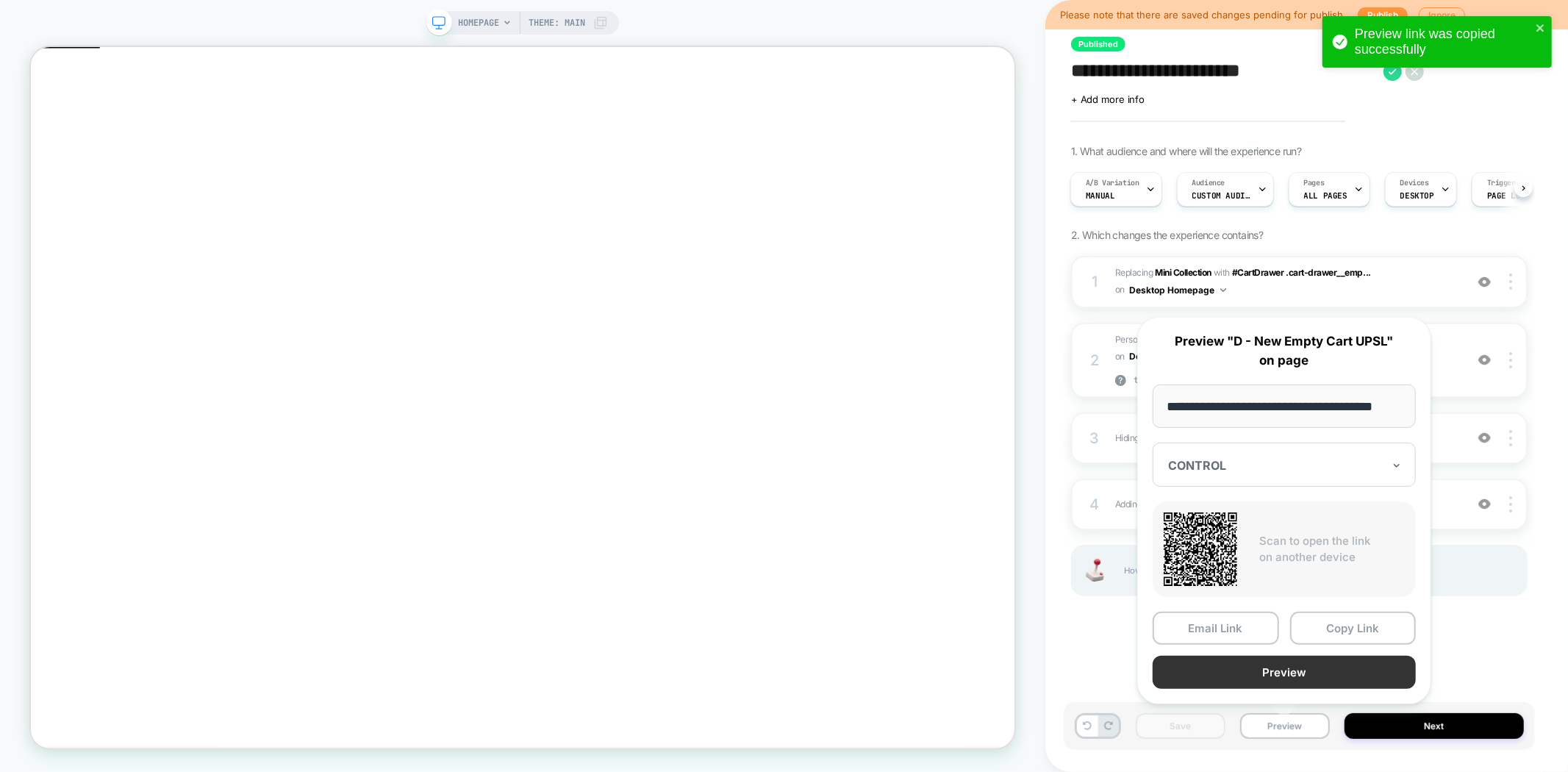
click at [1308, 676] on button "Preview" at bounding box center [1284, 672] width 263 height 33
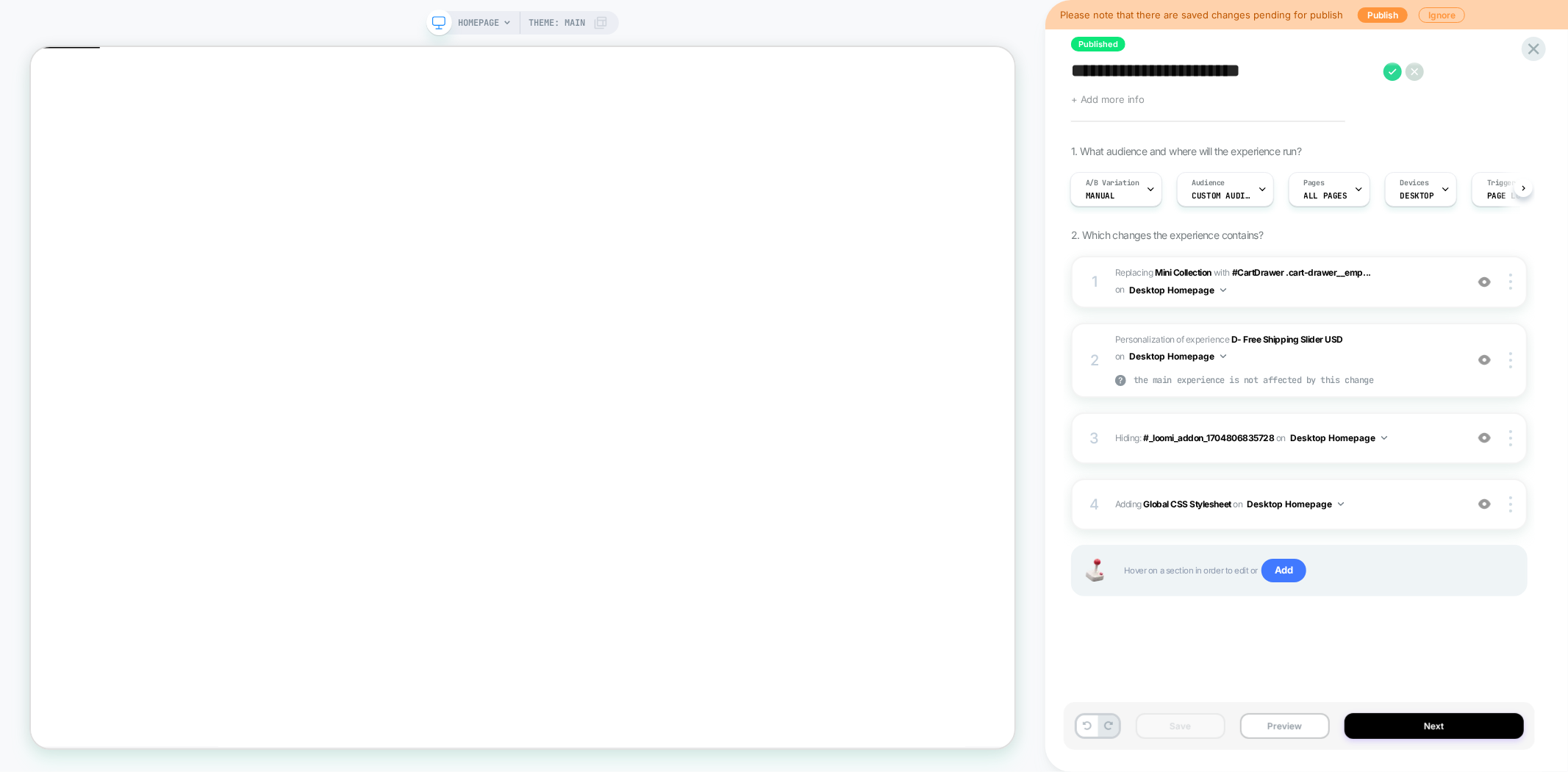
click at [1132, 100] on span "+ Add more info" at bounding box center [1107, 100] width 73 height 12
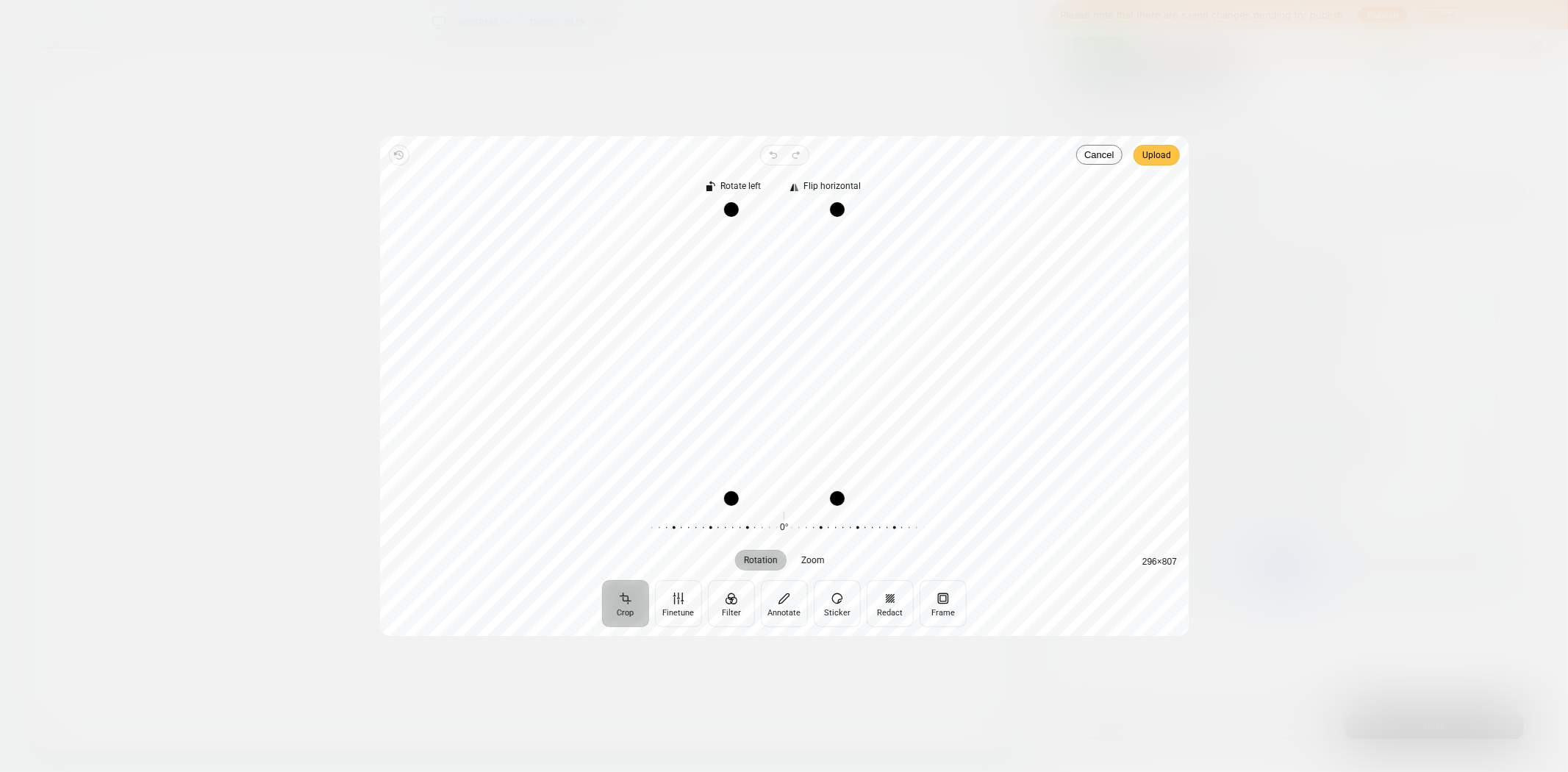
click at [1165, 154] on span "Upload" at bounding box center [1156, 155] width 29 height 17
click at [1165, 162] on span "Upload" at bounding box center [1156, 155] width 29 height 17
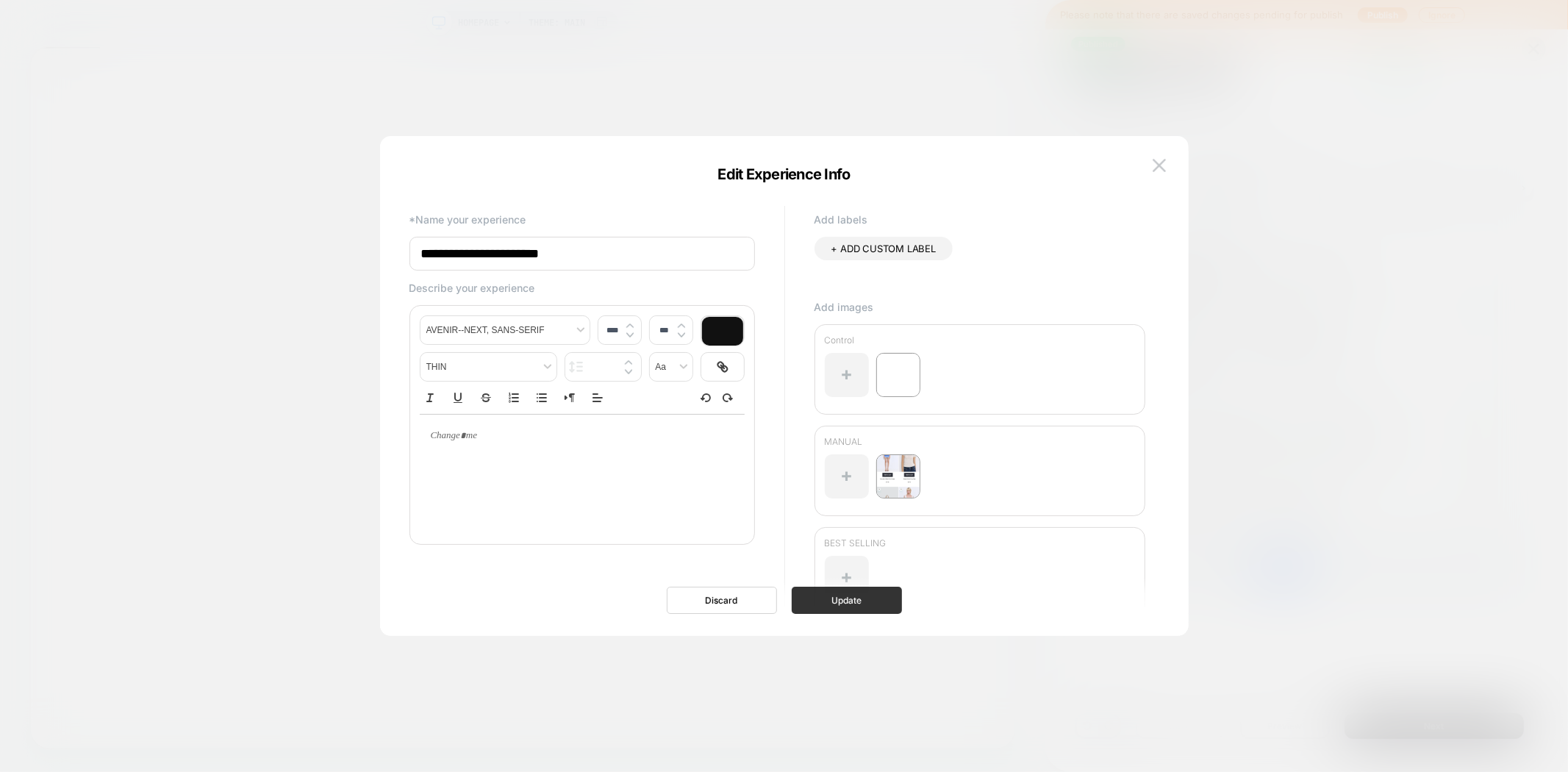
click at [857, 607] on button "Update" at bounding box center [847, 601] width 110 height 27
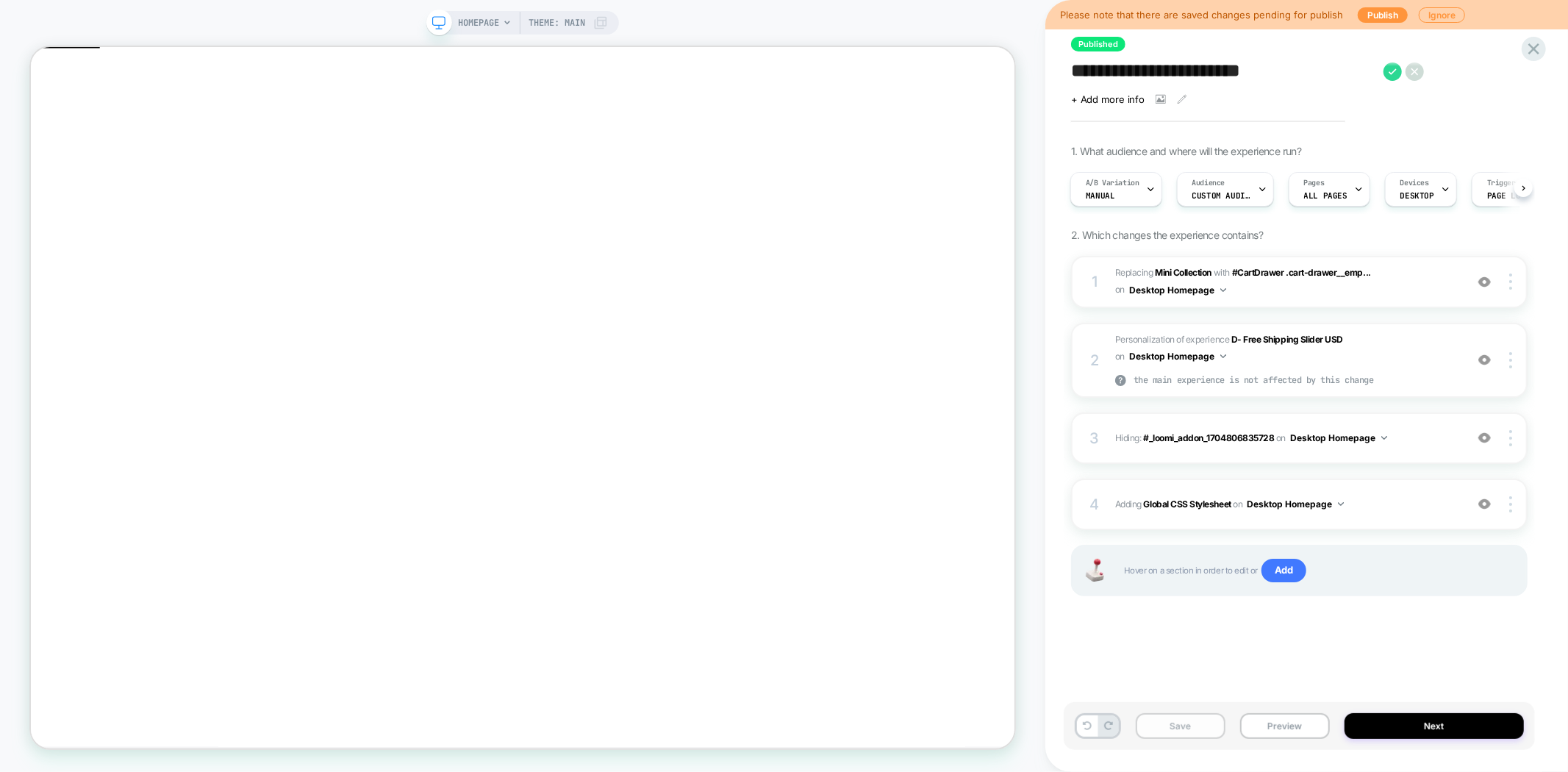
click at [1174, 728] on button "Save" at bounding box center [1181, 726] width 90 height 26
click at [1282, 730] on button "Preview" at bounding box center [1285, 726] width 90 height 26
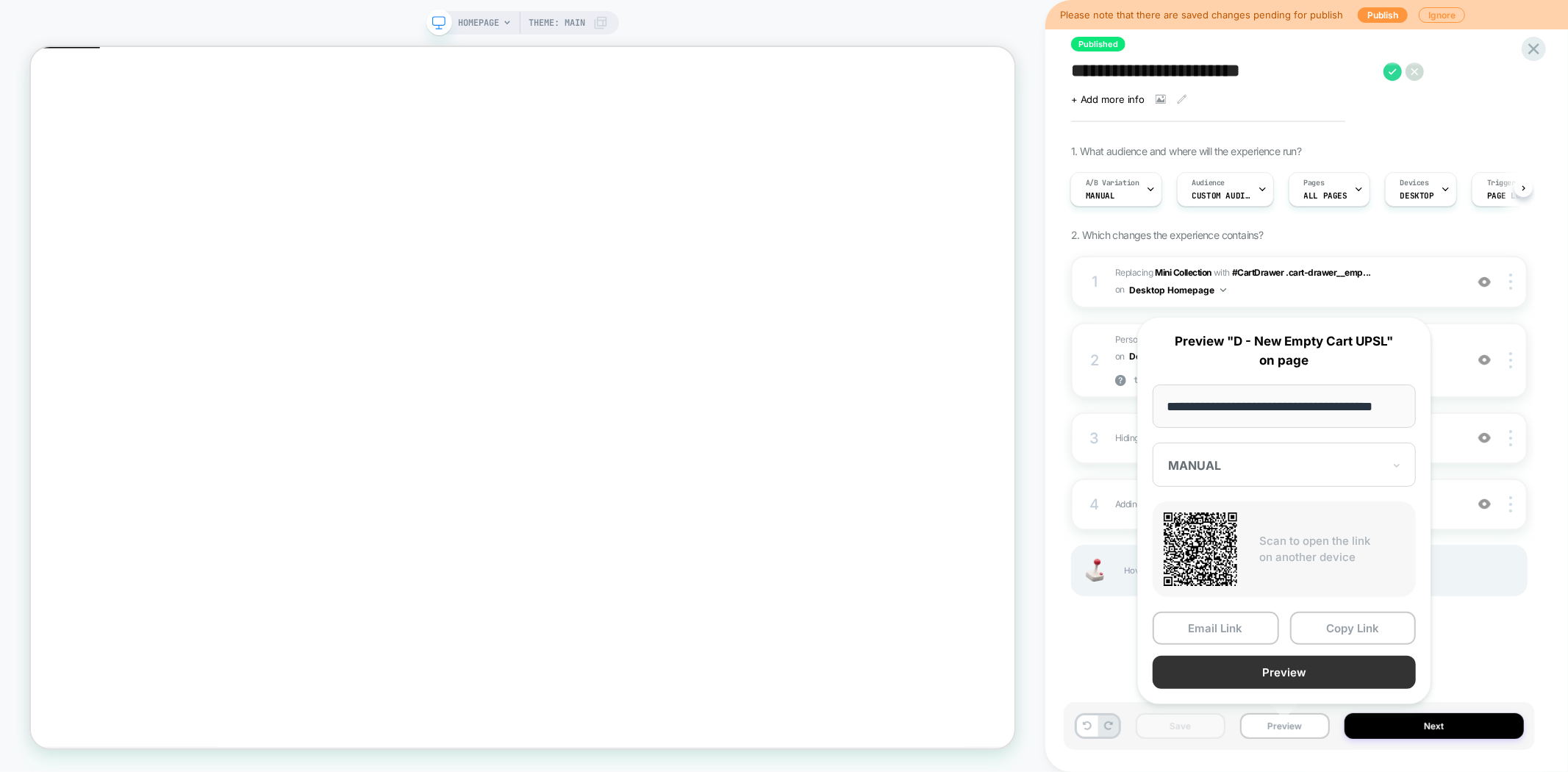
click at [1336, 672] on button "Preview" at bounding box center [1284, 672] width 263 height 33
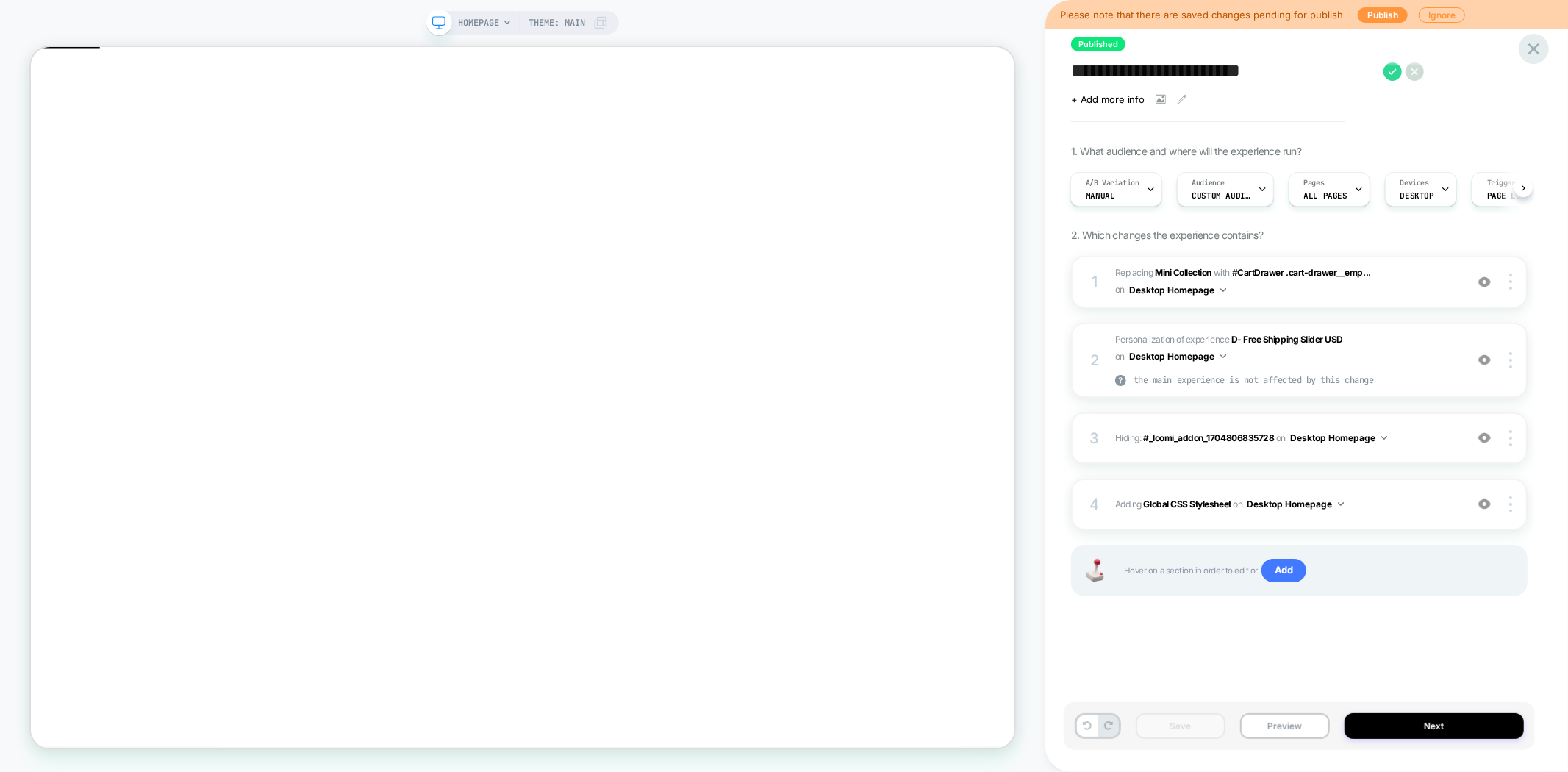
click at [1539, 50] on icon at bounding box center [1534, 49] width 20 height 20
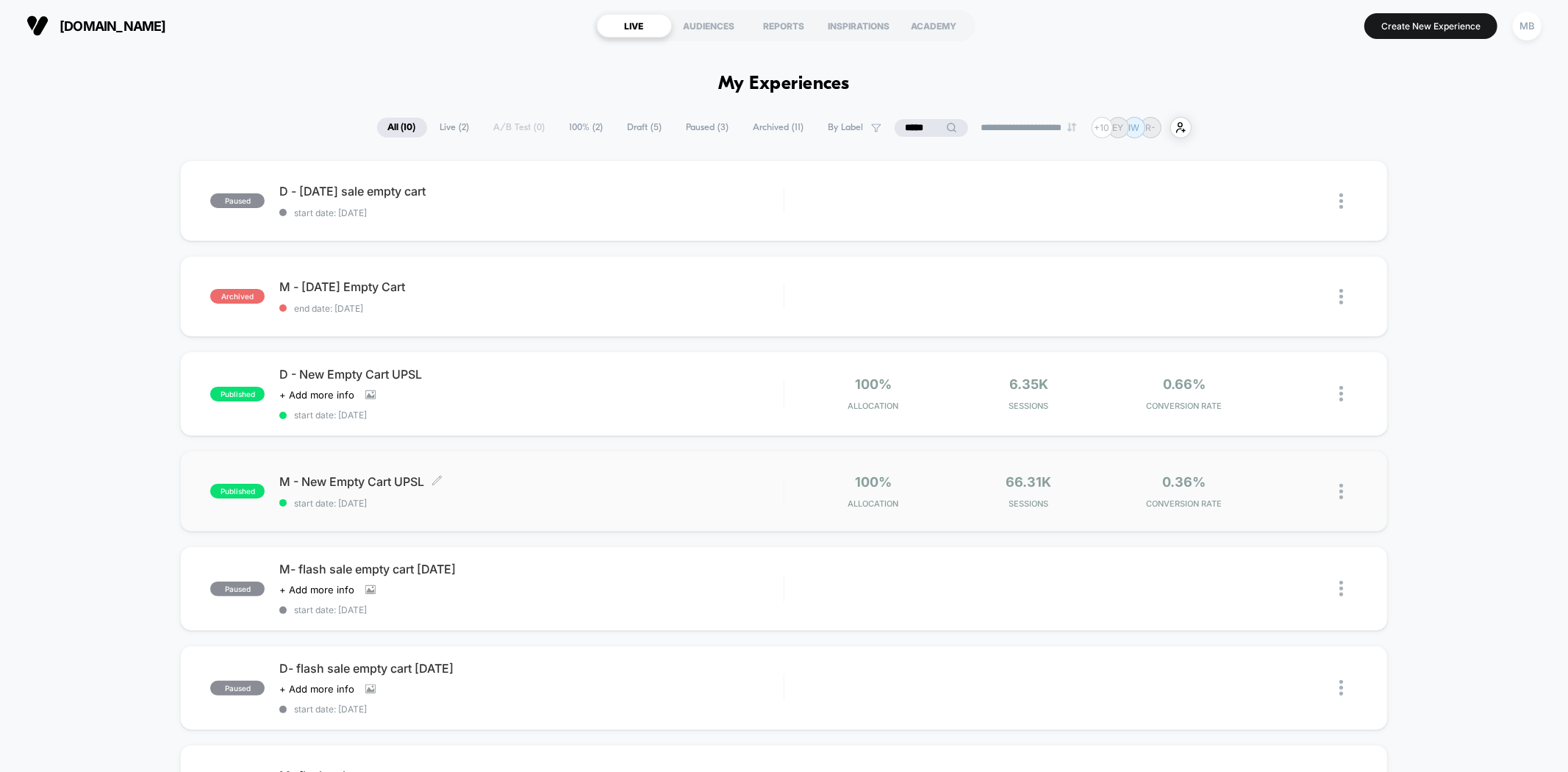
click at [505, 502] on span "start date: 8/10/2025" at bounding box center [531, 503] width 504 height 11
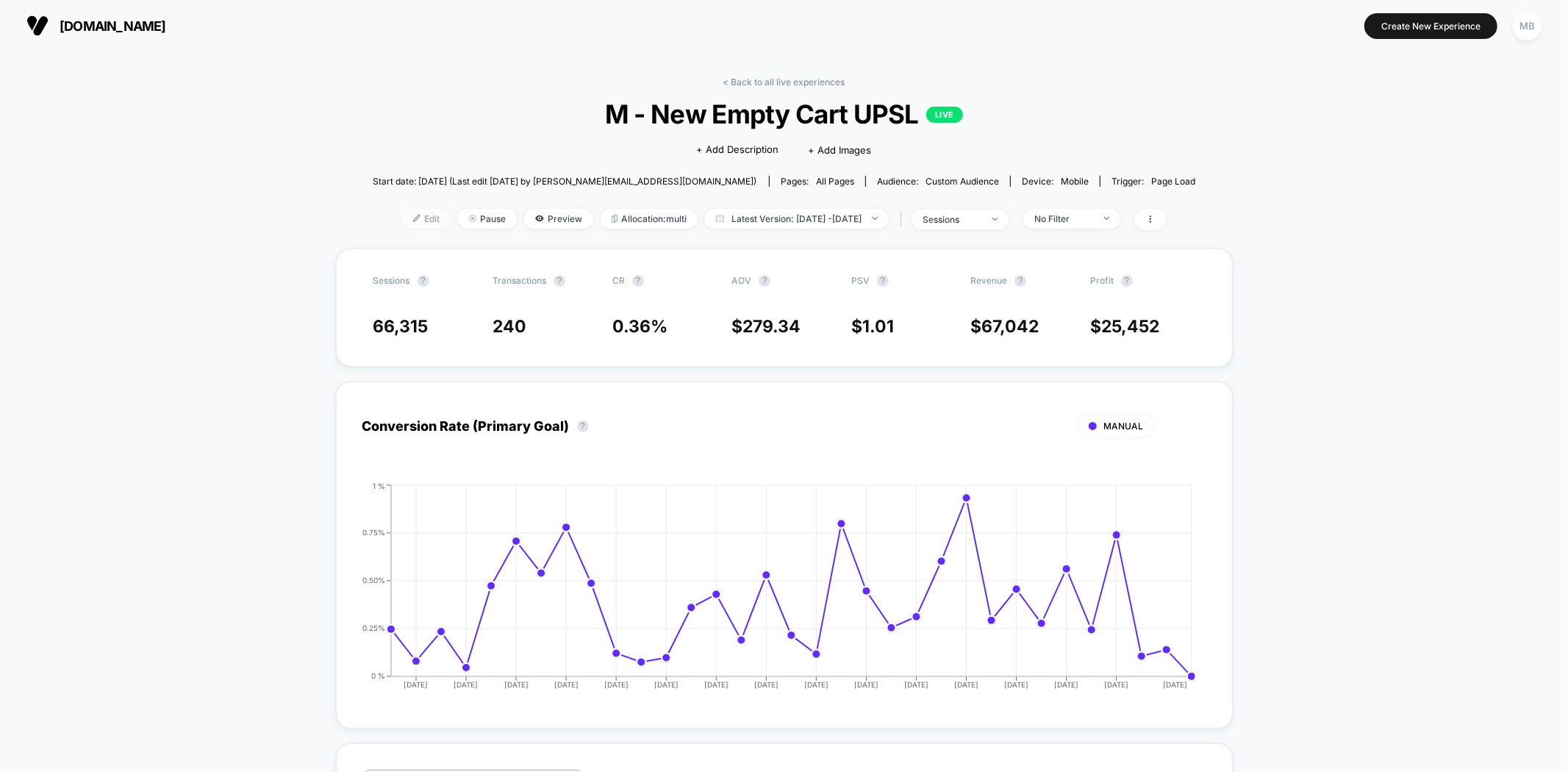
click at [402, 218] on span "Edit" at bounding box center [426, 218] width 48 height 20
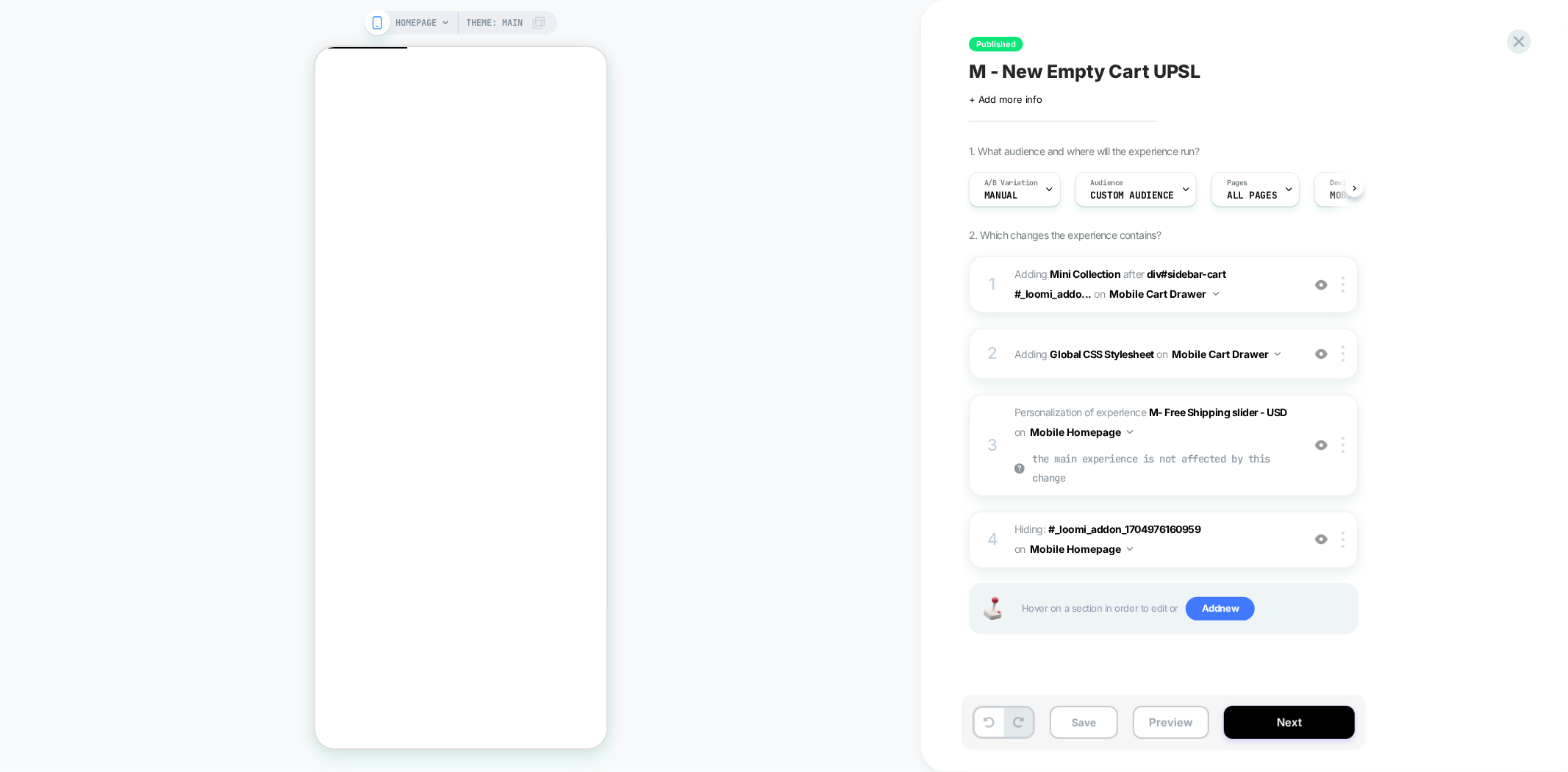
scroll to position [0, 1]
click at [1181, 735] on button "Preview" at bounding box center [1171, 722] width 76 height 33
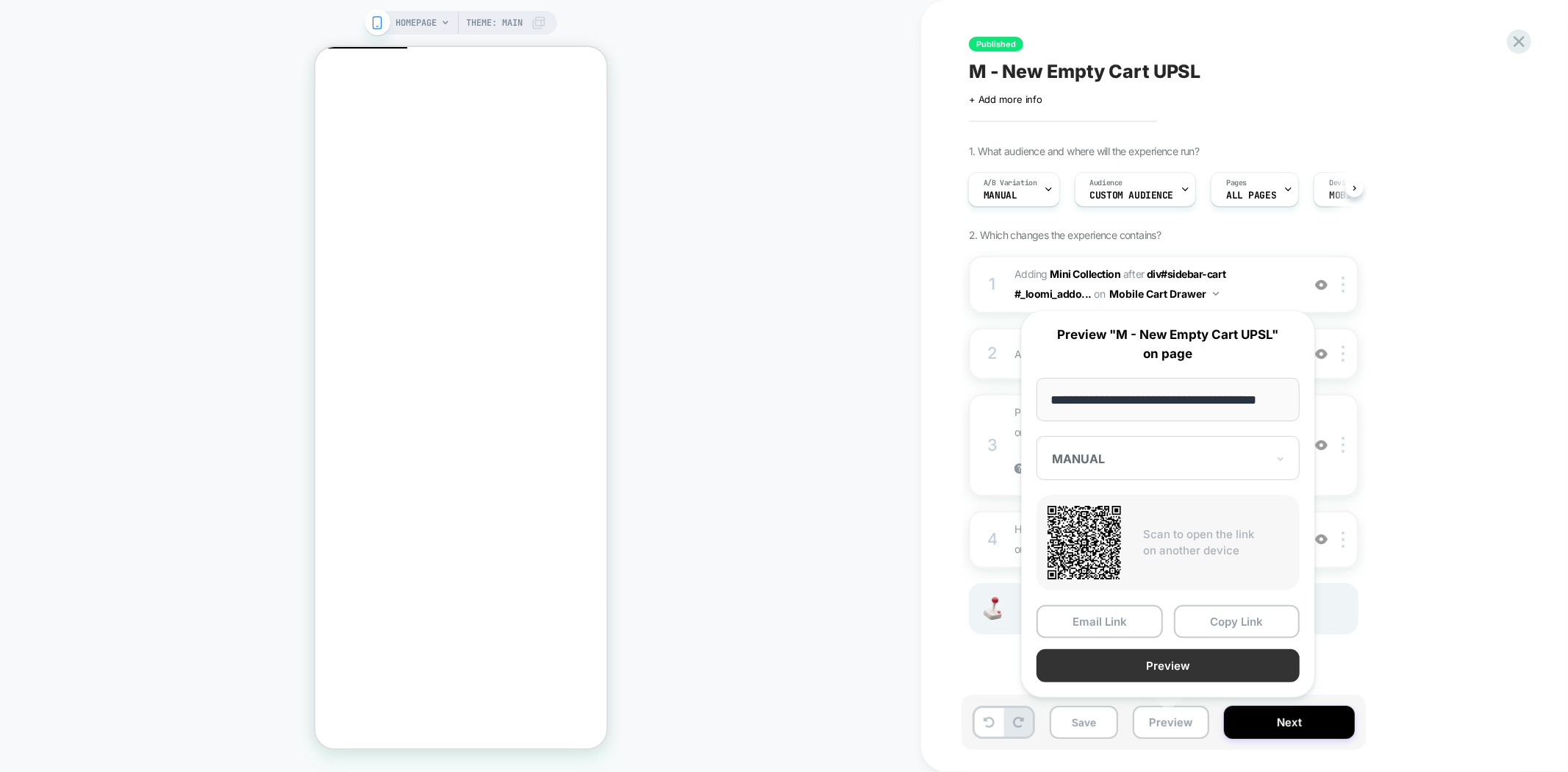
scroll to position [0, 0]
click at [1202, 668] on button "Preview" at bounding box center [1168, 665] width 263 height 33
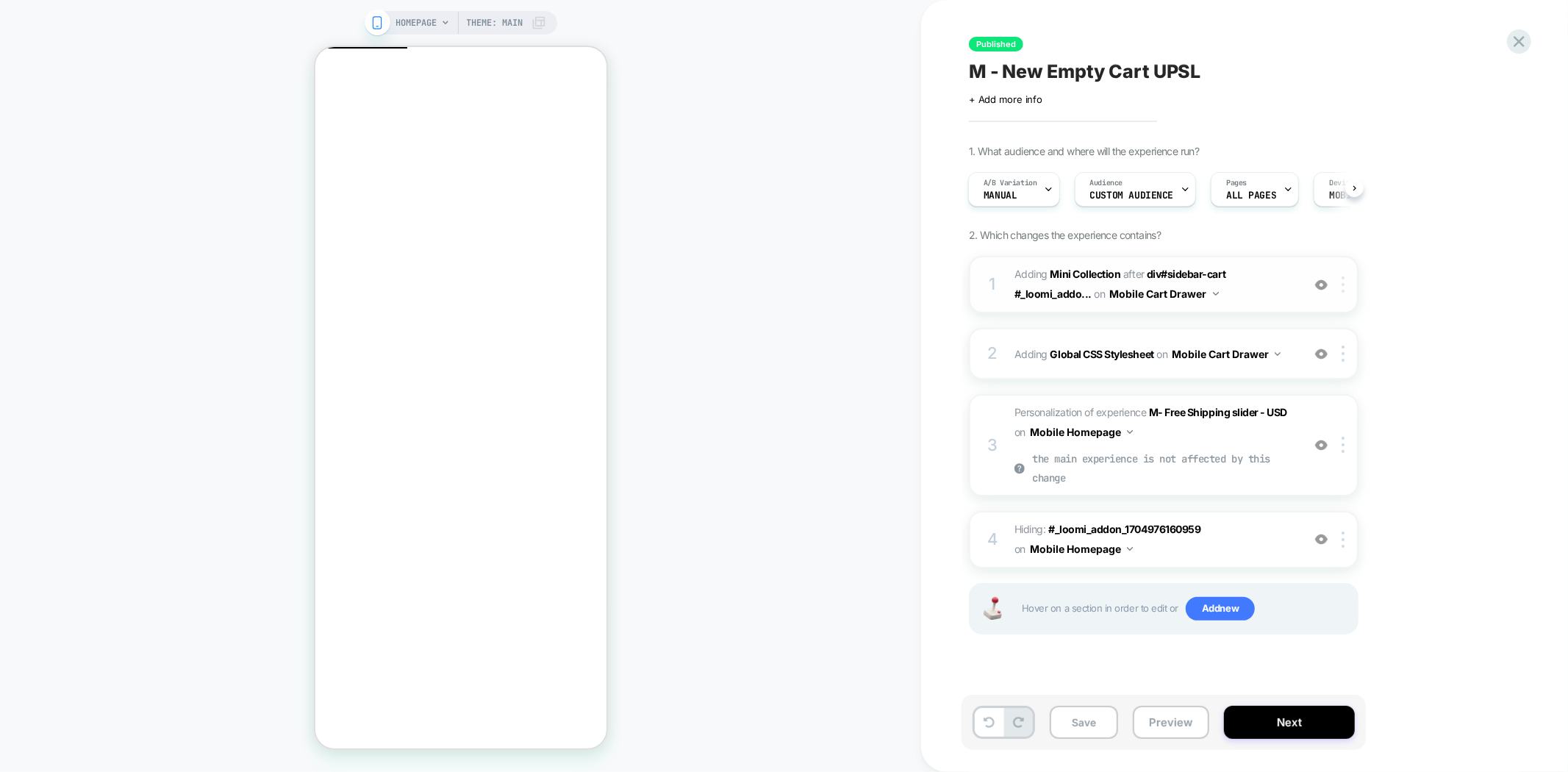
click at [1347, 288] on div at bounding box center [1345, 284] width 24 height 16
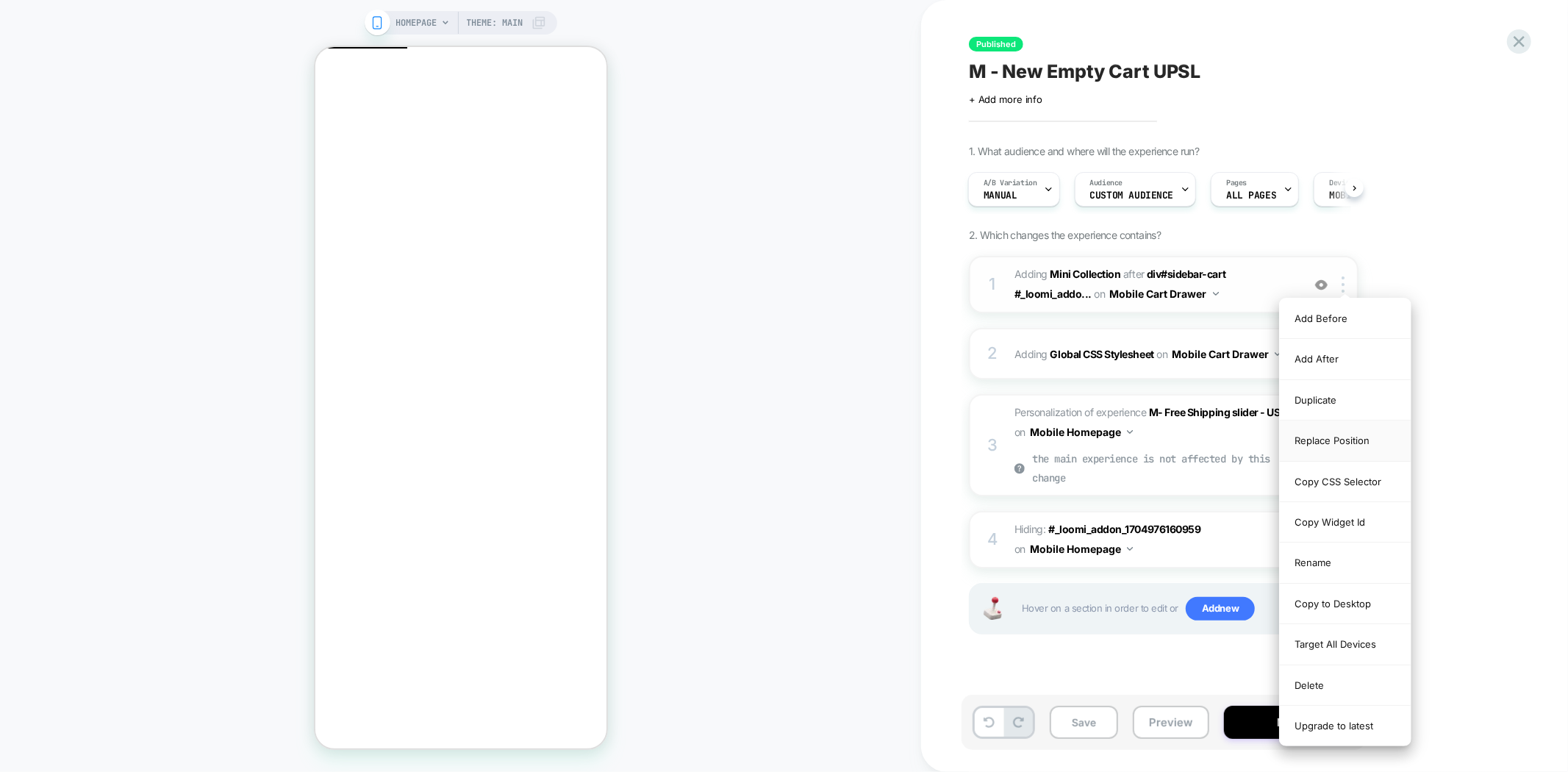
click at [1347, 444] on div "Replace Position" at bounding box center [1344, 441] width 131 height 41
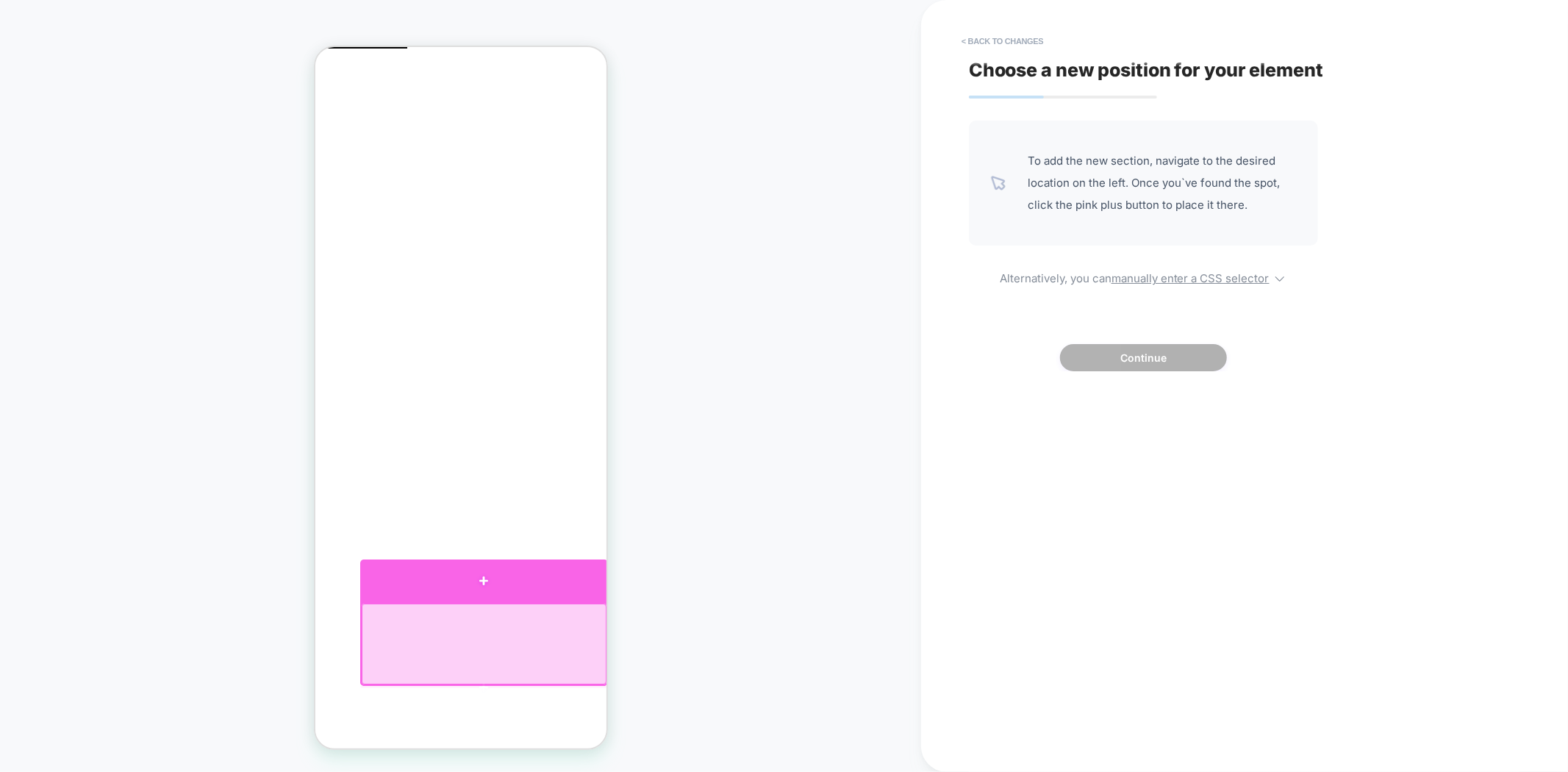
click at [497, 579] on div at bounding box center [483, 580] width 248 height 42
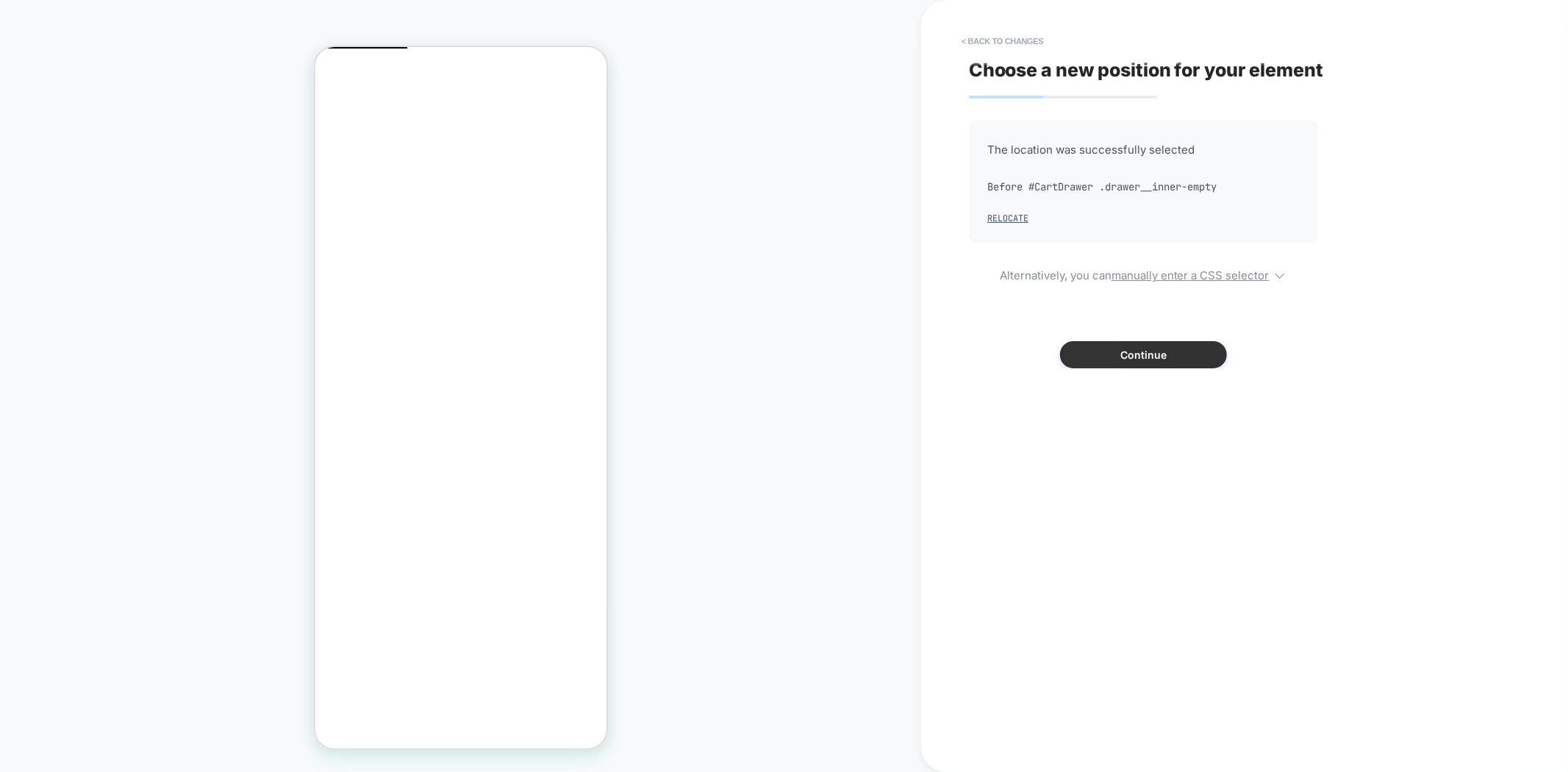
click at [1178, 360] on button "Continue" at bounding box center [1143, 355] width 167 height 27
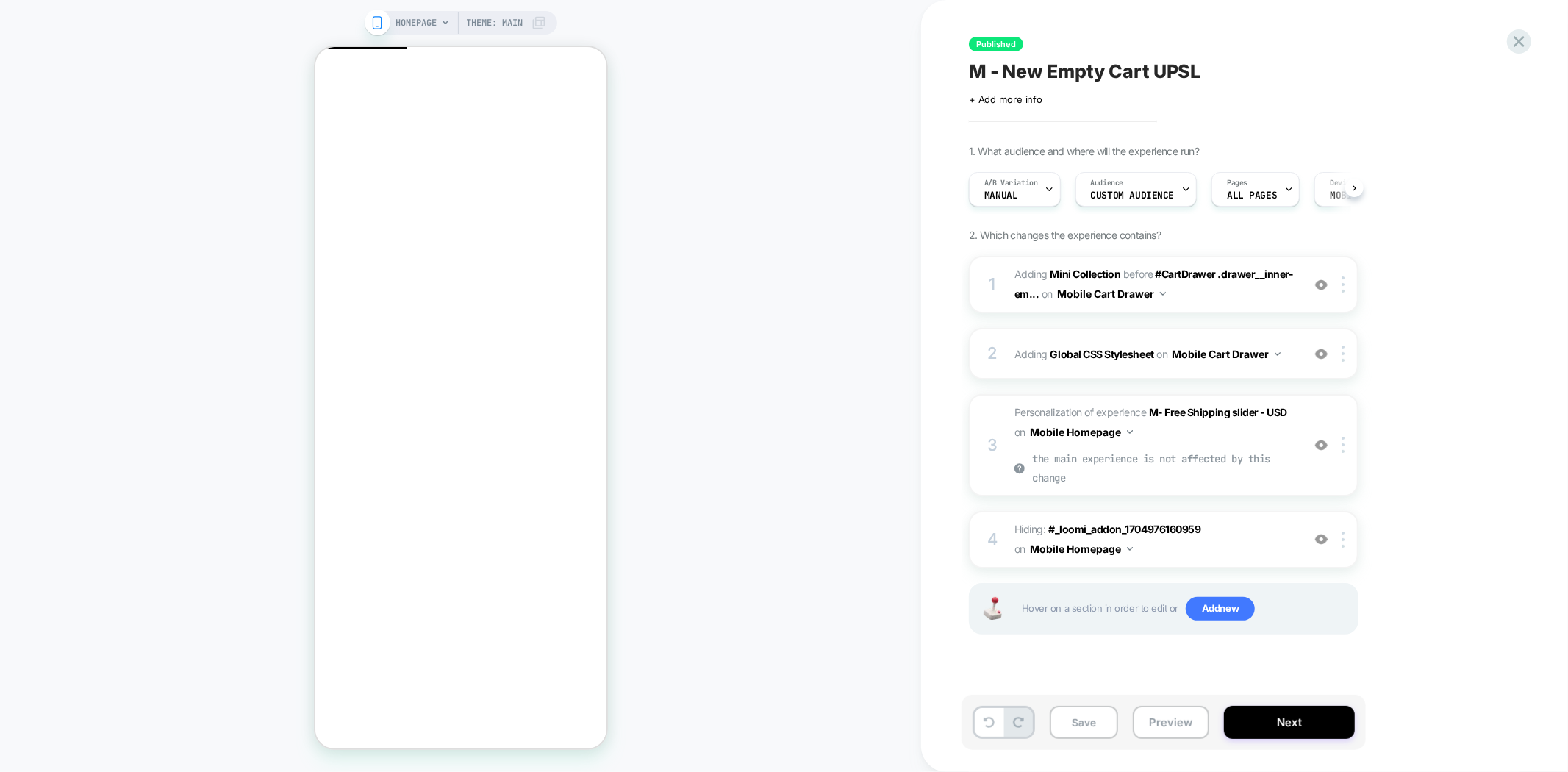
scroll to position [0, 1]
click at [1166, 739] on div "Save Preview Next" at bounding box center [1163, 722] width 404 height 55
click at [1167, 726] on button "Preview" at bounding box center [1171, 722] width 76 height 33
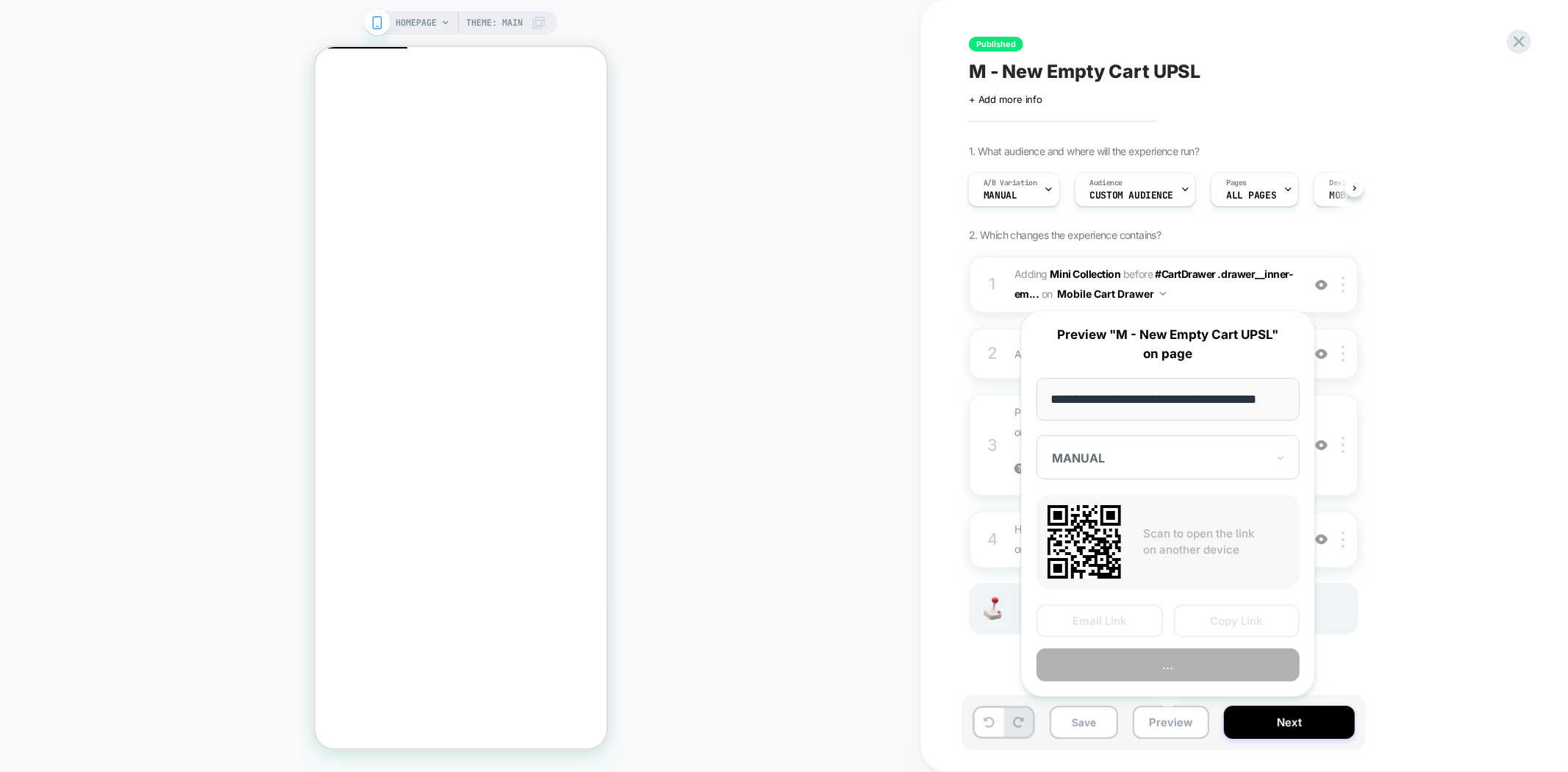
scroll to position [0, 17]
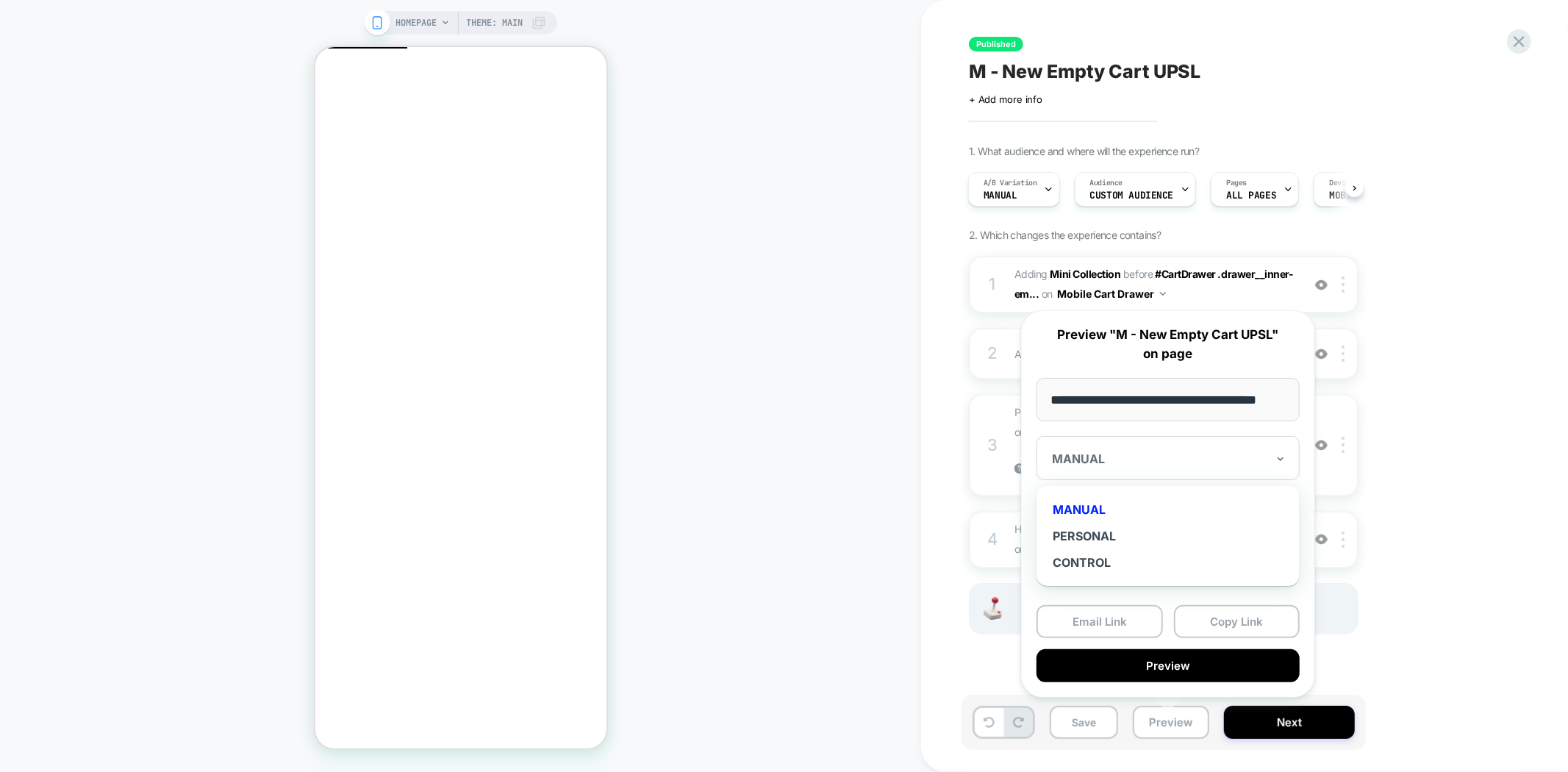
click at [1219, 457] on div at bounding box center [1159, 459] width 215 height 14
click at [1429, 366] on div "1. What audience and where will the experience run? A/B Variation MANUAL Audien…" at bounding box center [1237, 408] width 536 height 527
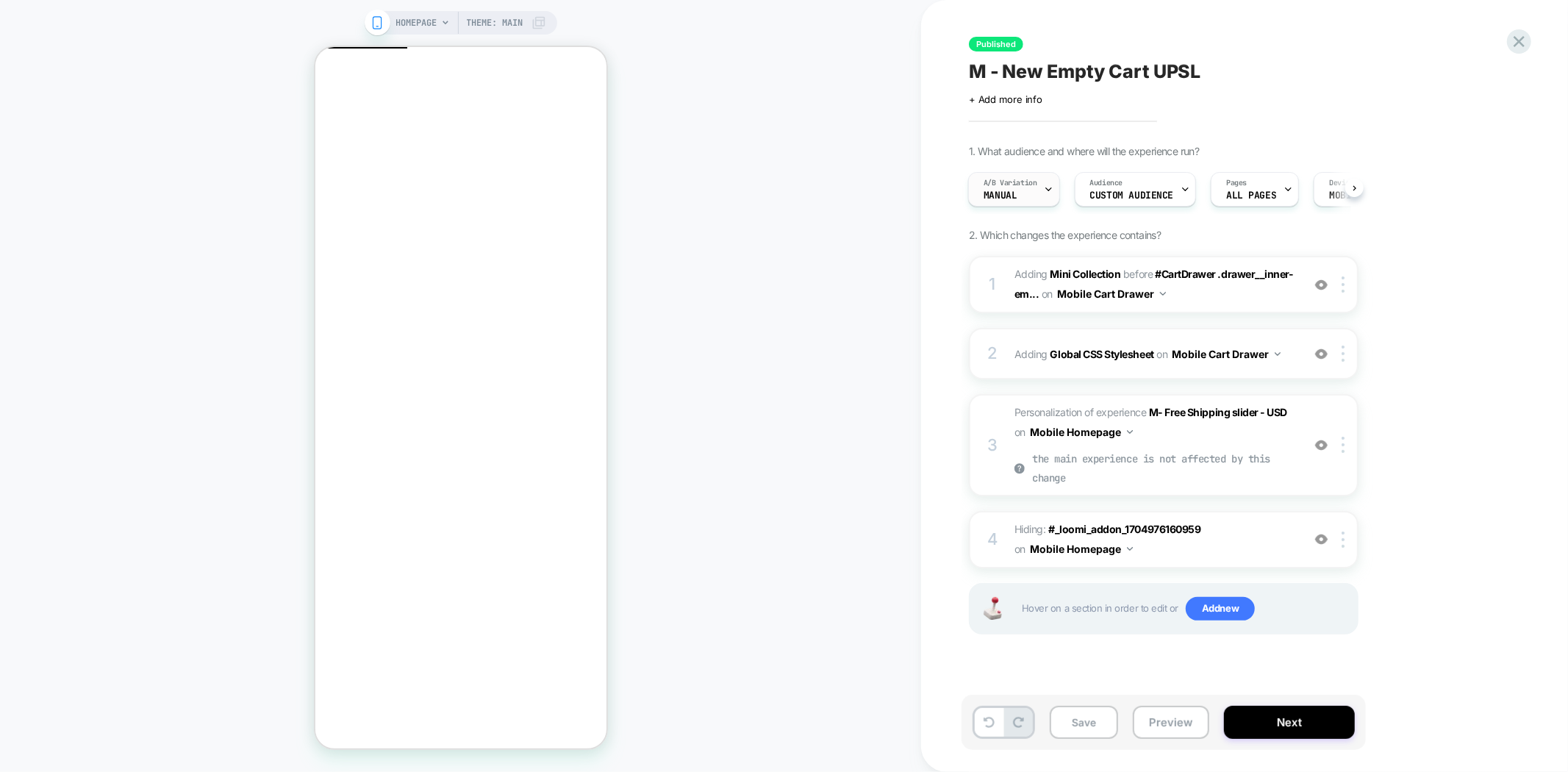
click at [1026, 185] on span "A/B Variation" at bounding box center [1010, 184] width 54 height 11
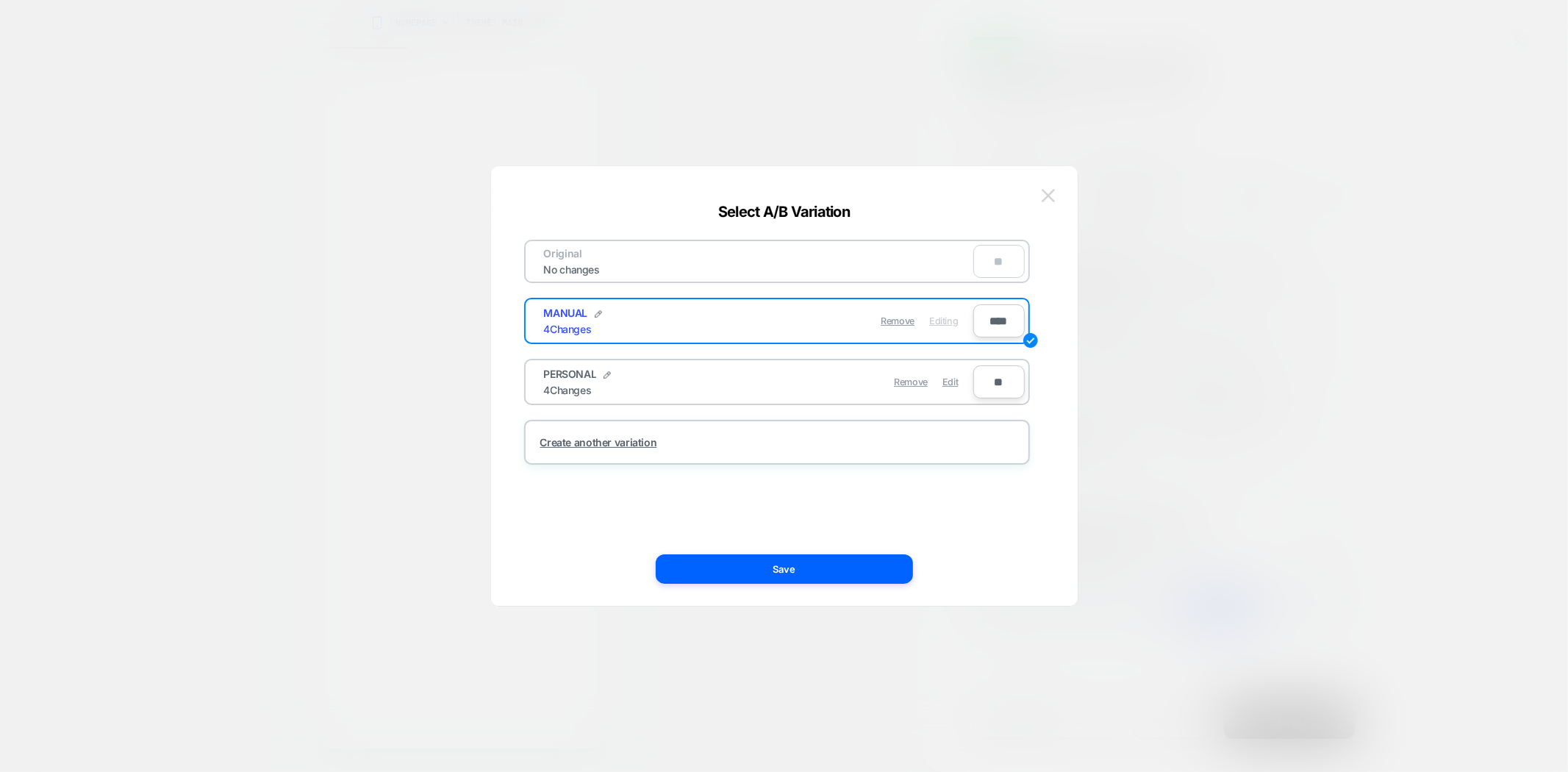
click at [1050, 195] on img at bounding box center [1048, 195] width 14 height 13
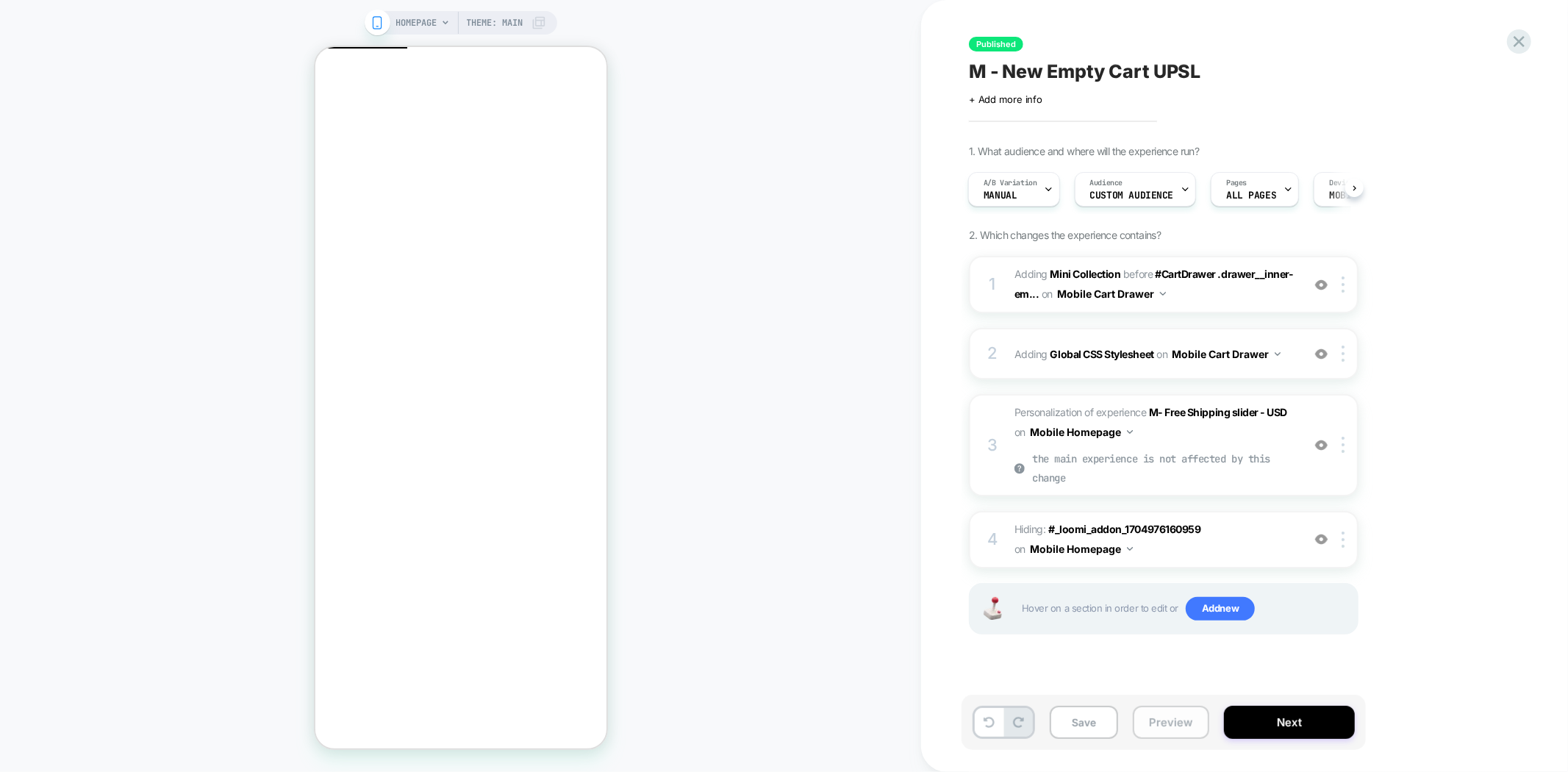
click at [1160, 724] on button "Preview" at bounding box center [1171, 722] width 76 height 33
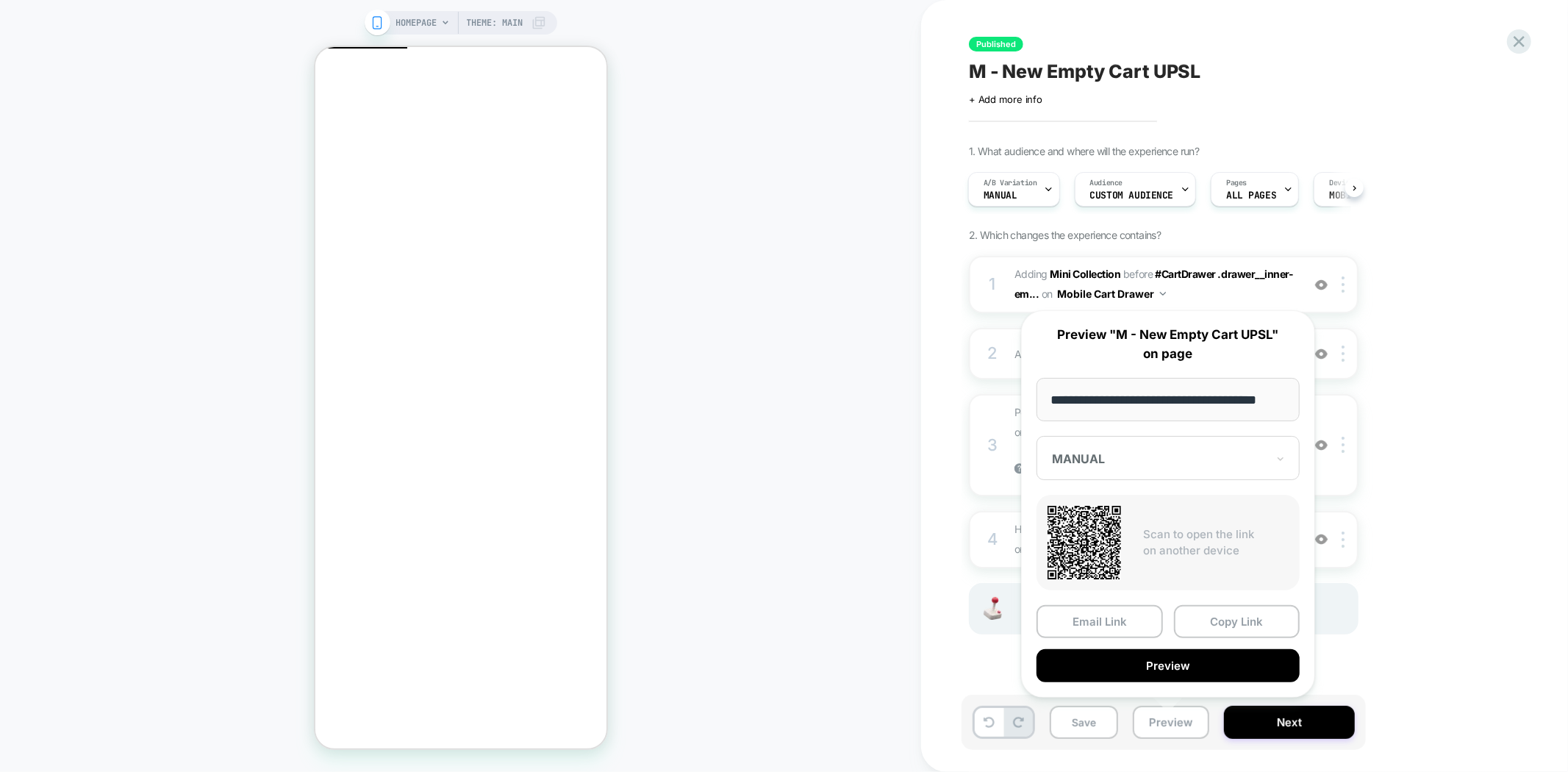
click at [1131, 467] on div "MANUAL" at bounding box center [1168, 458] width 263 height 44
click at [1097, 563] on div "CONTROL" at bounding box center [1168, 562] width 248 height 26
click at [1245, 665] on button "Preview" at bounding box center [1168, 665] width 263 height 33
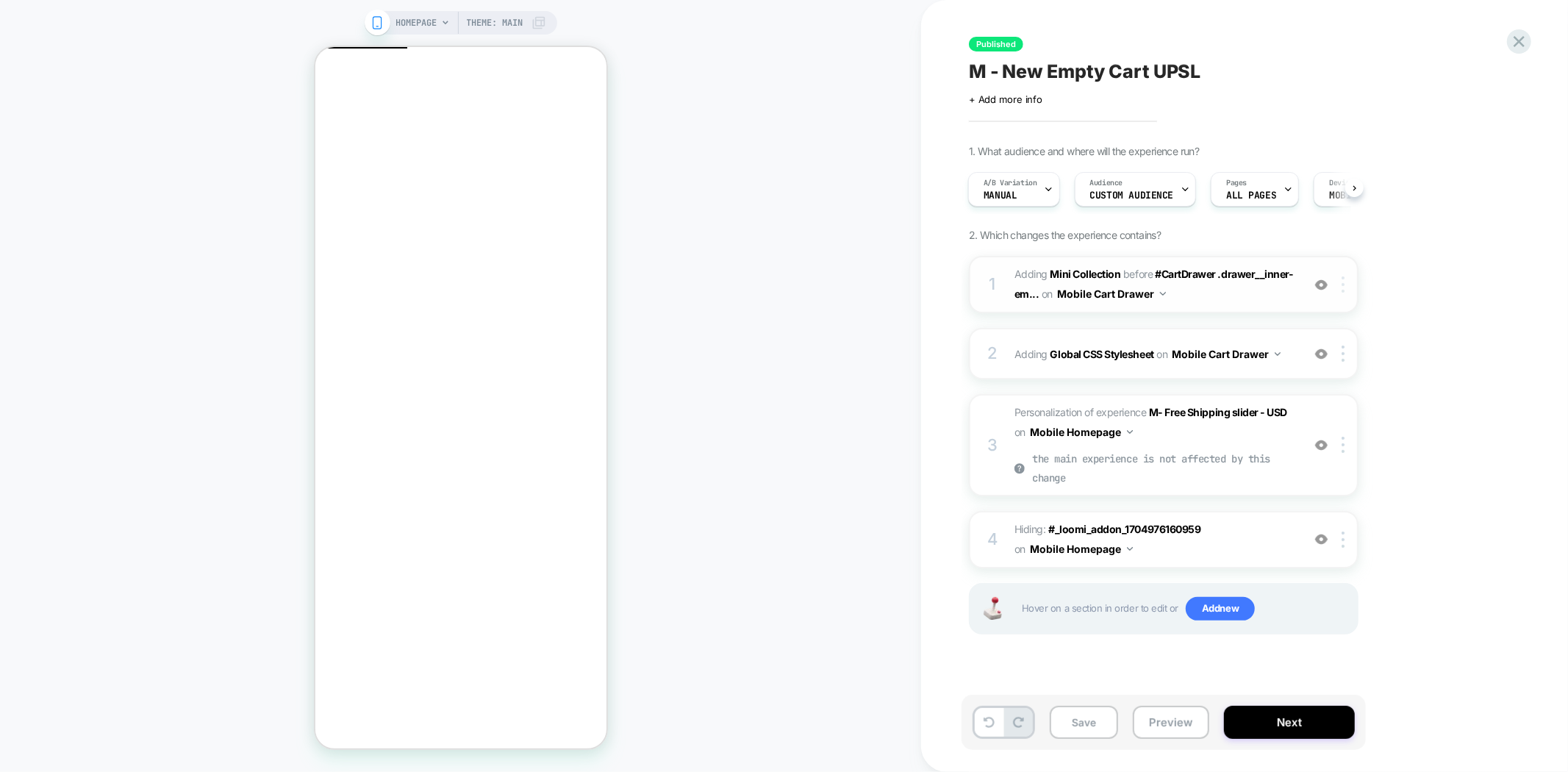
click at [1346, 288] on div at bounding box center [1345, 284] width 24 height 16
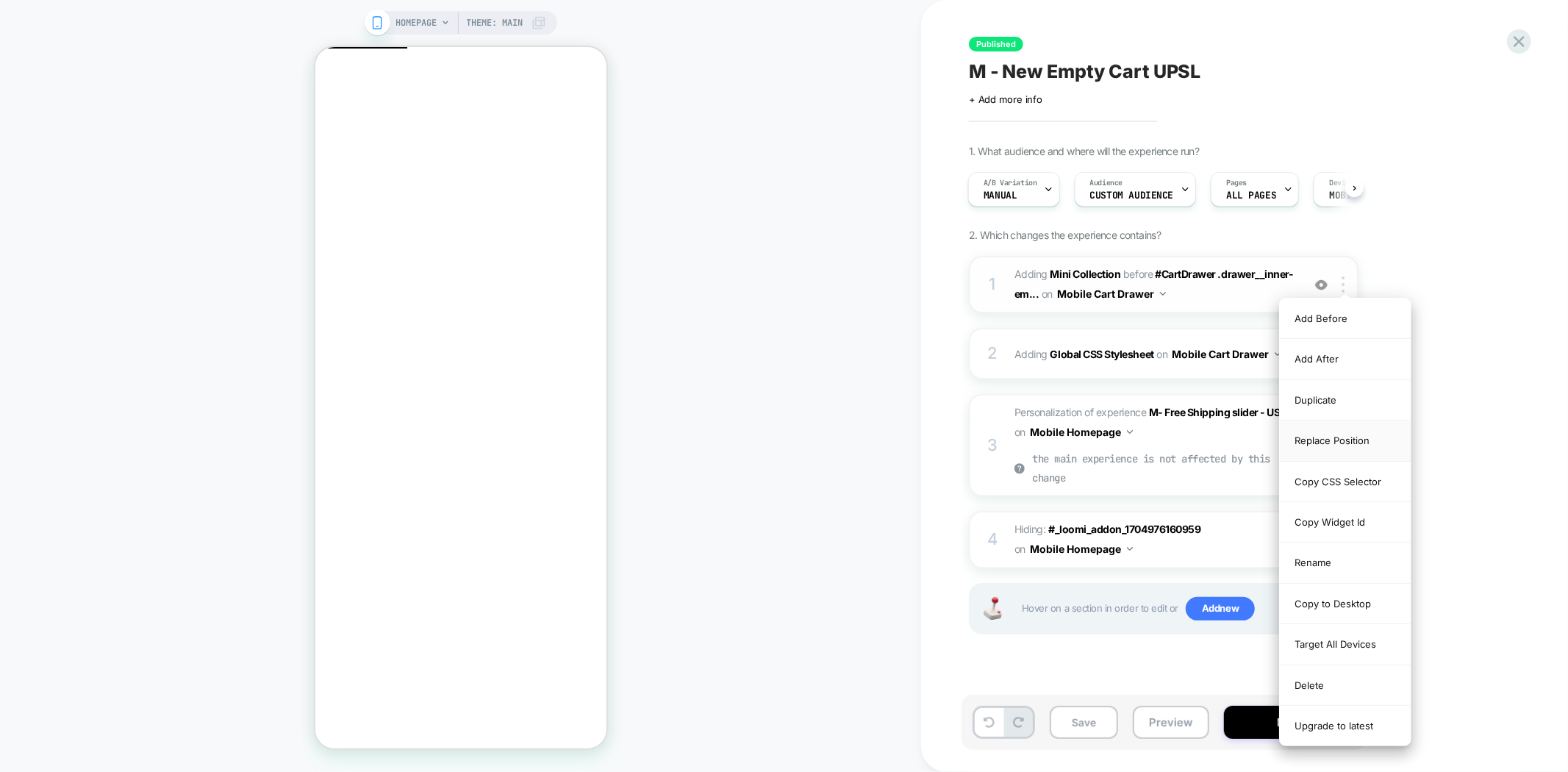
click at [1361, 441] on div "Replace Position" at bounding box center [1344, 441] width 131 height 41
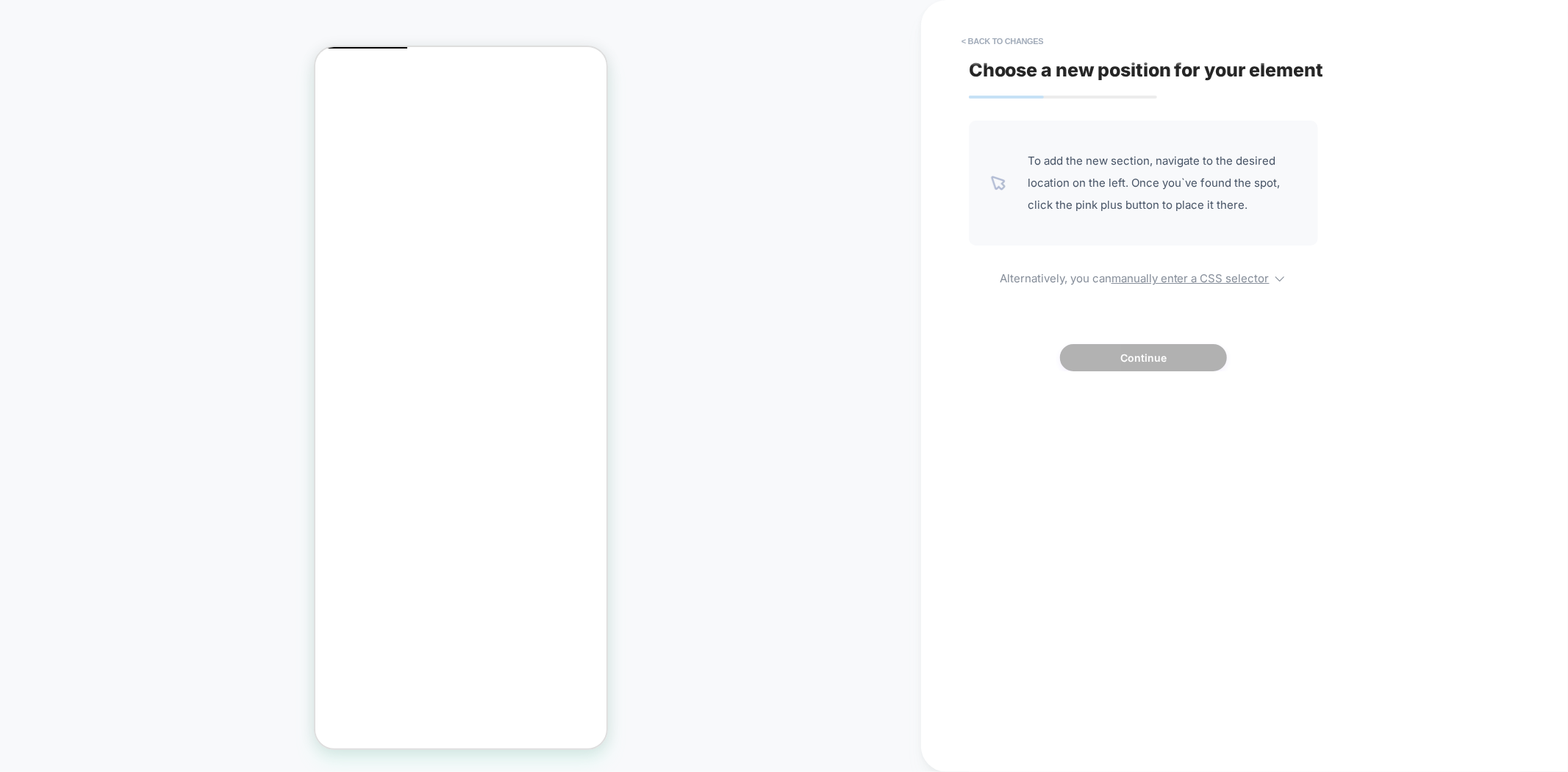
click at [1156, 285] on div "To add the new section, navigate to the desired location on the left. Once you`…" at bounding box center [1144, 246] width 349 height 251
click at [1133, 285] on div "To add the new section, navigate to the desired location on the left. Once you`…" at bounding box center [1144, 246] width 349 height 251
click at [1135, 275] on u "manually enter a CSS selector" at bounding box center [1190, 278] width 158 height 14
select select "*******"
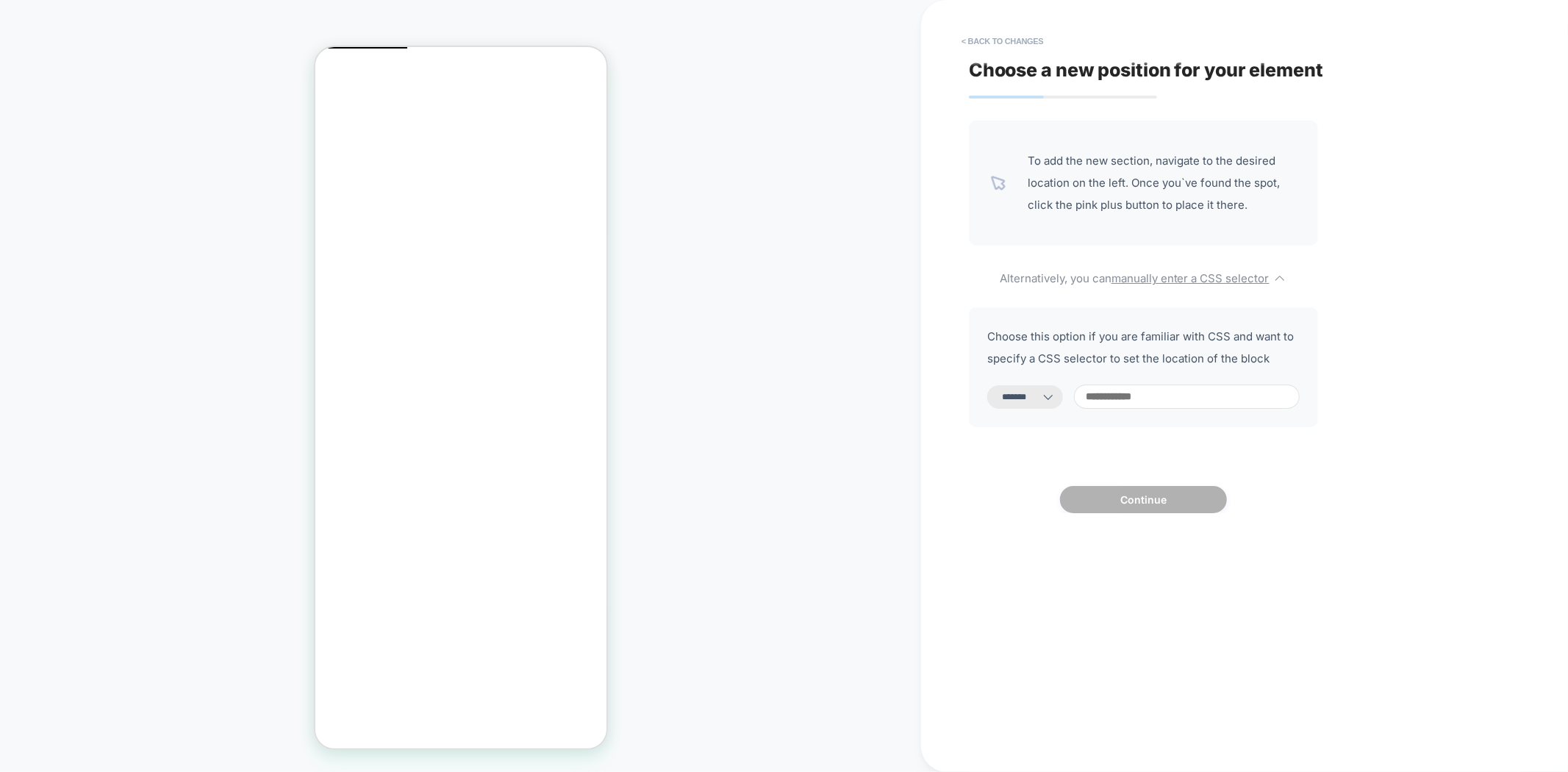
click at [1034, 385] on select "**********" at bounding box center [1025, 397] width 76 height 23
click at [1122, 388] on input at bounding box center [1187, 397] width 226 height 24
paste input "**********"
type input "**********"
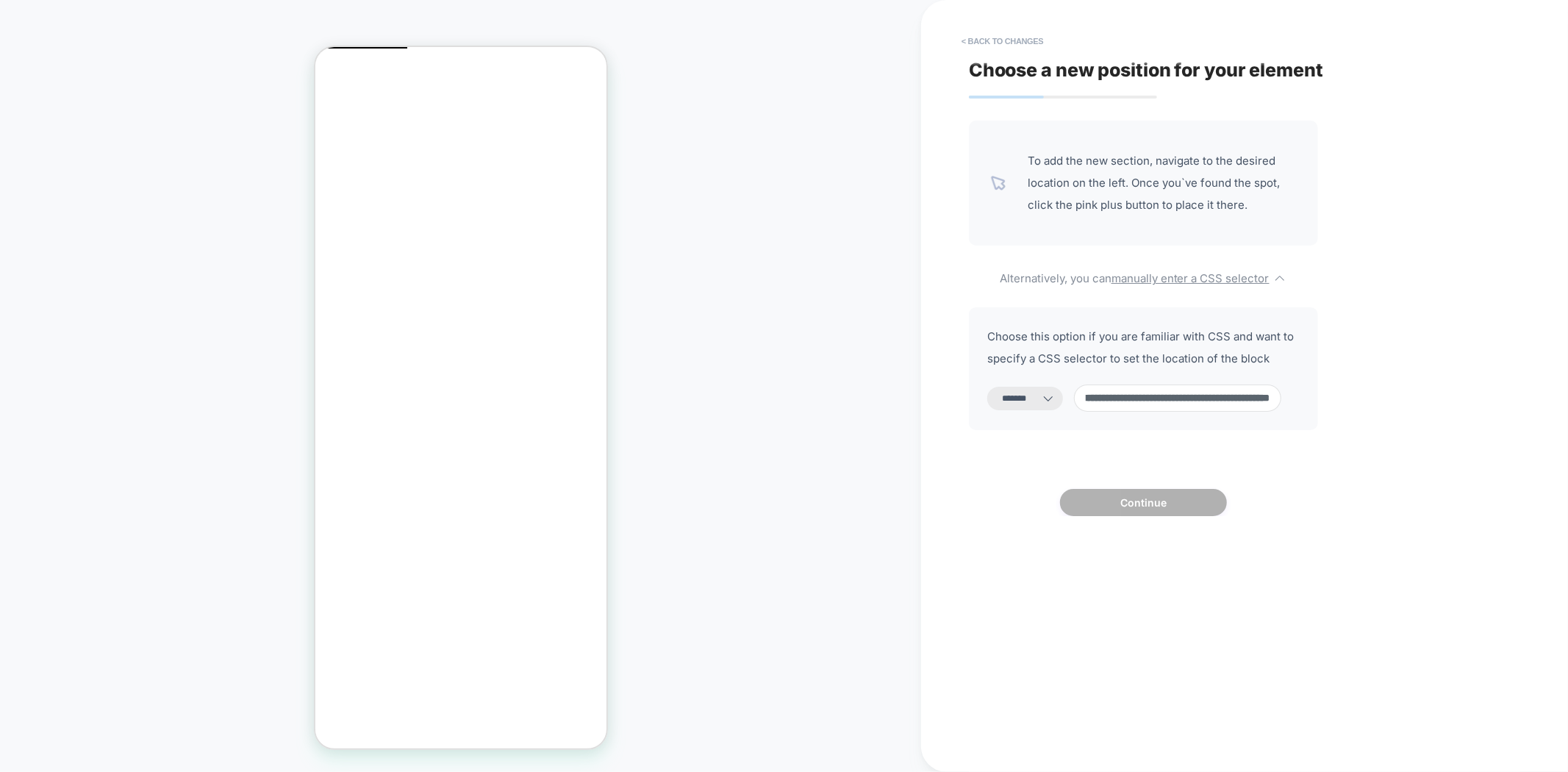
select select "*********"
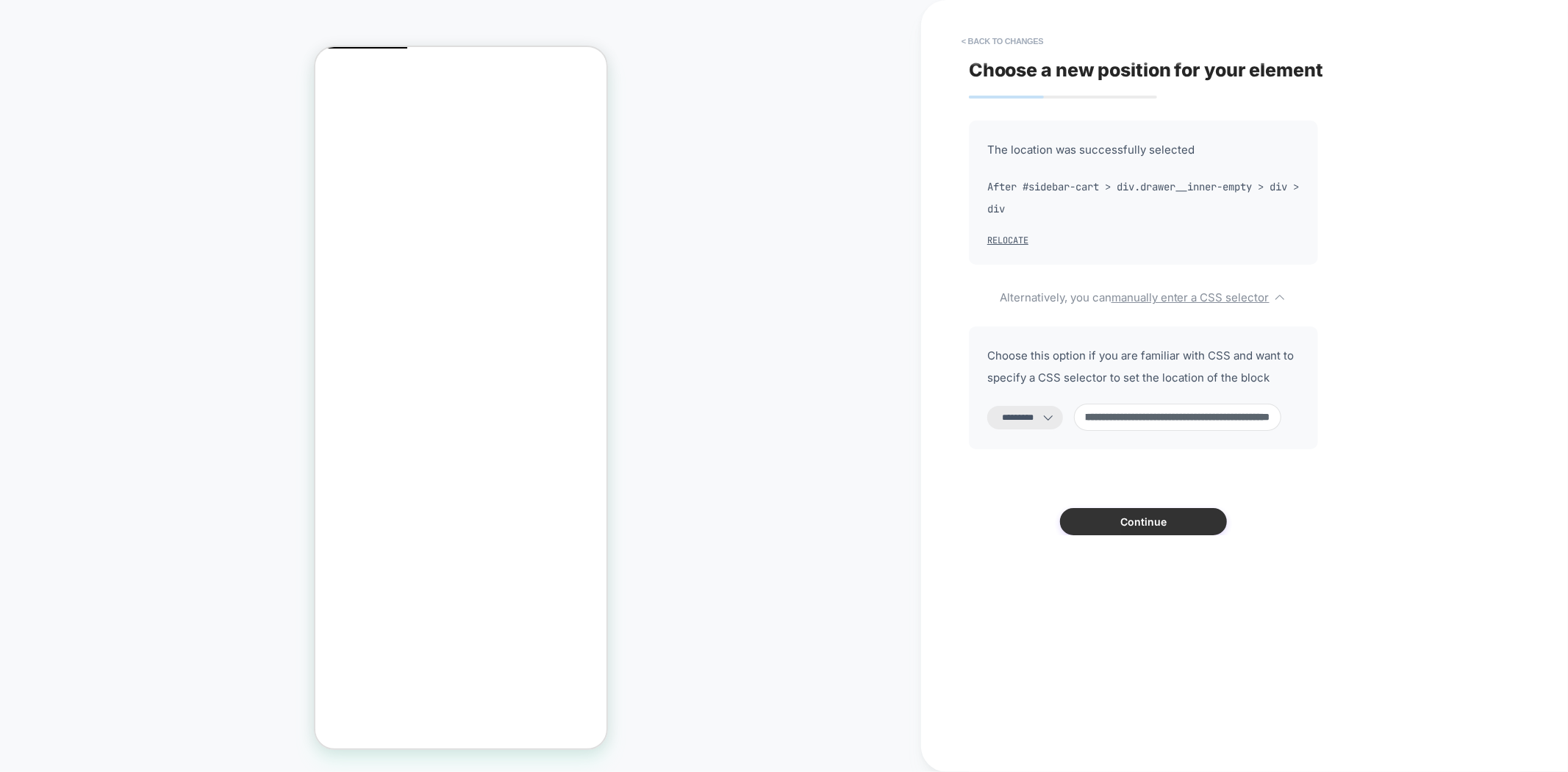
type input "**********"
click at [1151, 523] on button "Continue" at bounding box center [1143, 522] width 167 height 27
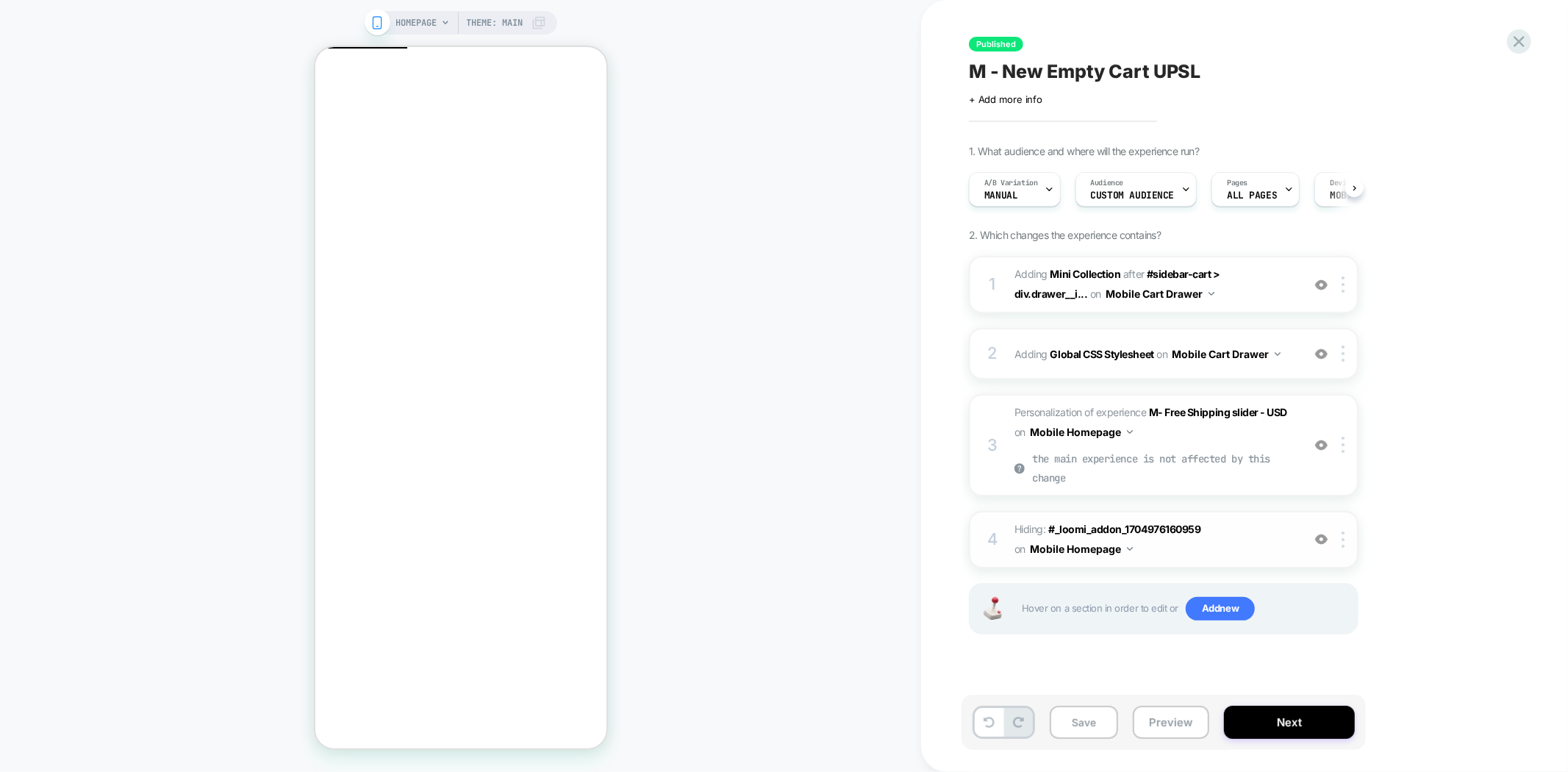
scroll to position [0, 1]
click at [1147, 716] on button "Preview" at bounding box center [1171, 722] width 76 height 33
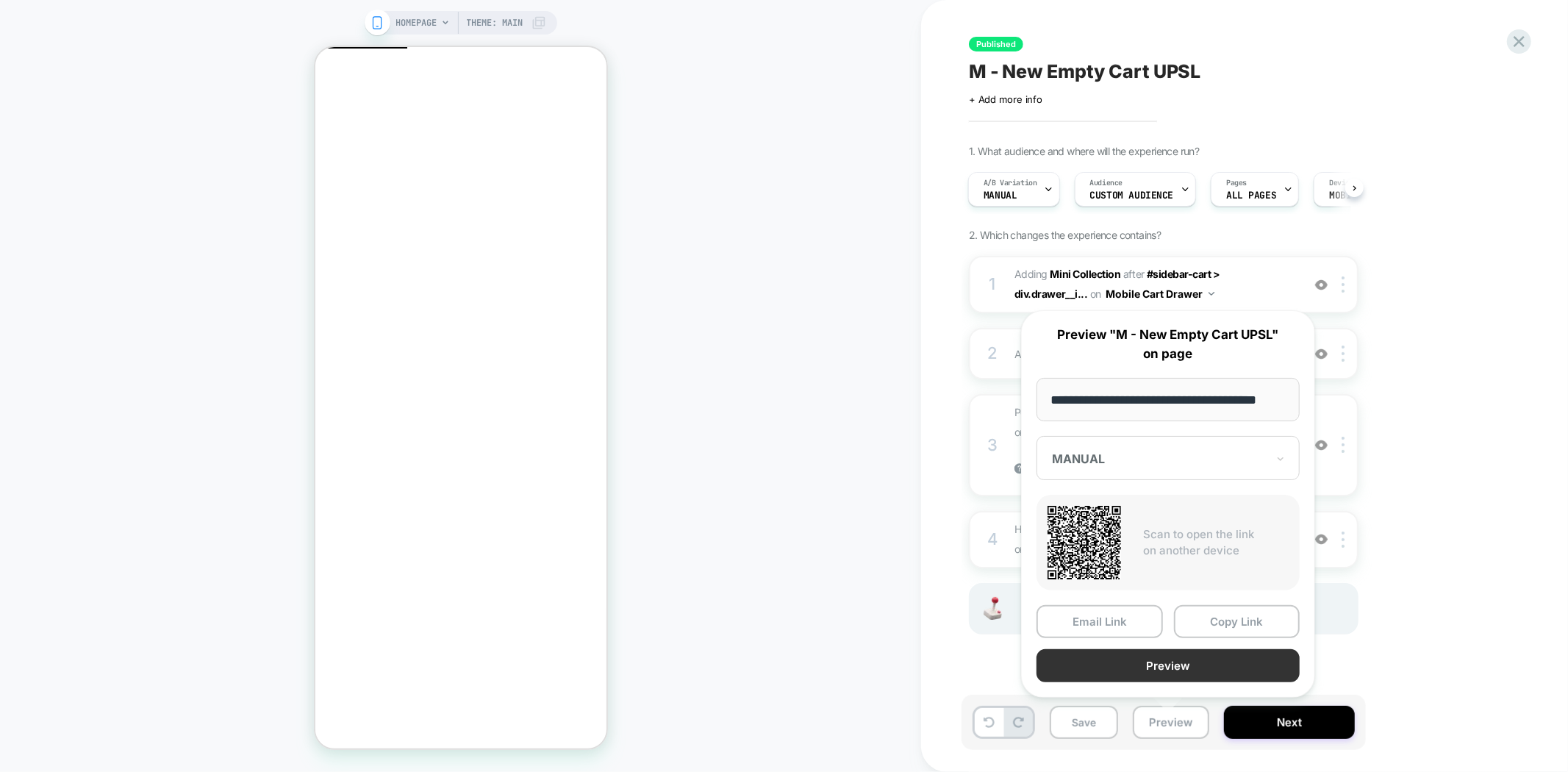
scroll to position [0, 0]
click at [1192, 660] on button "Preview" at bounding box center [1168, 665] width 263 height 33
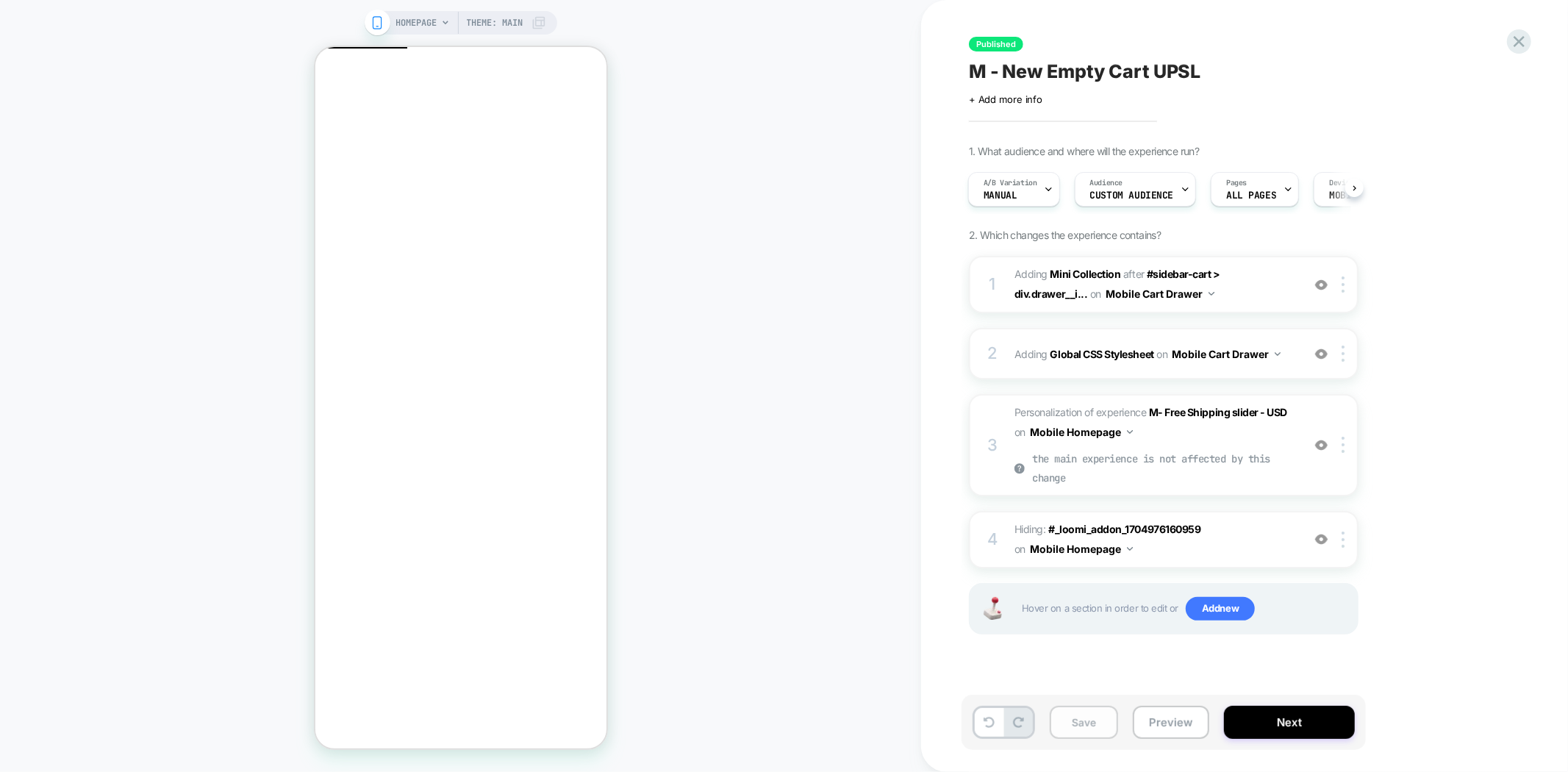
click at [1085, 721] on button "Save" at bounding box center [1084, 722] width 69 height 33
click at [752, 313] on div "HOMEPAGE Theme: MAIN" at bounding box center [460, 385] width 921 height 743
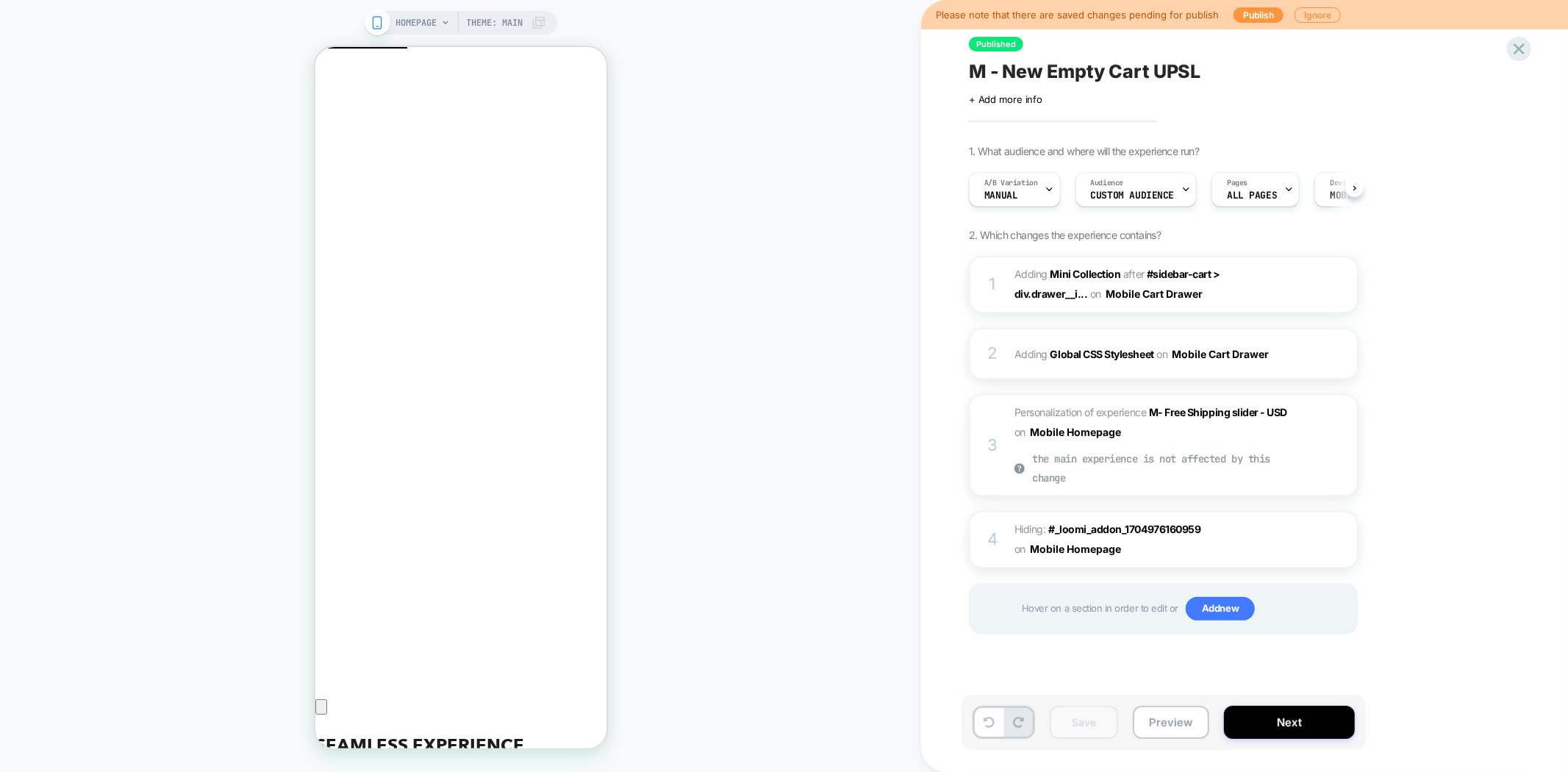
scroll to position [0, 1]
click at [1063, 270] on b "Mini Collection" at bounding box center [1085, 273] width 70 height 13
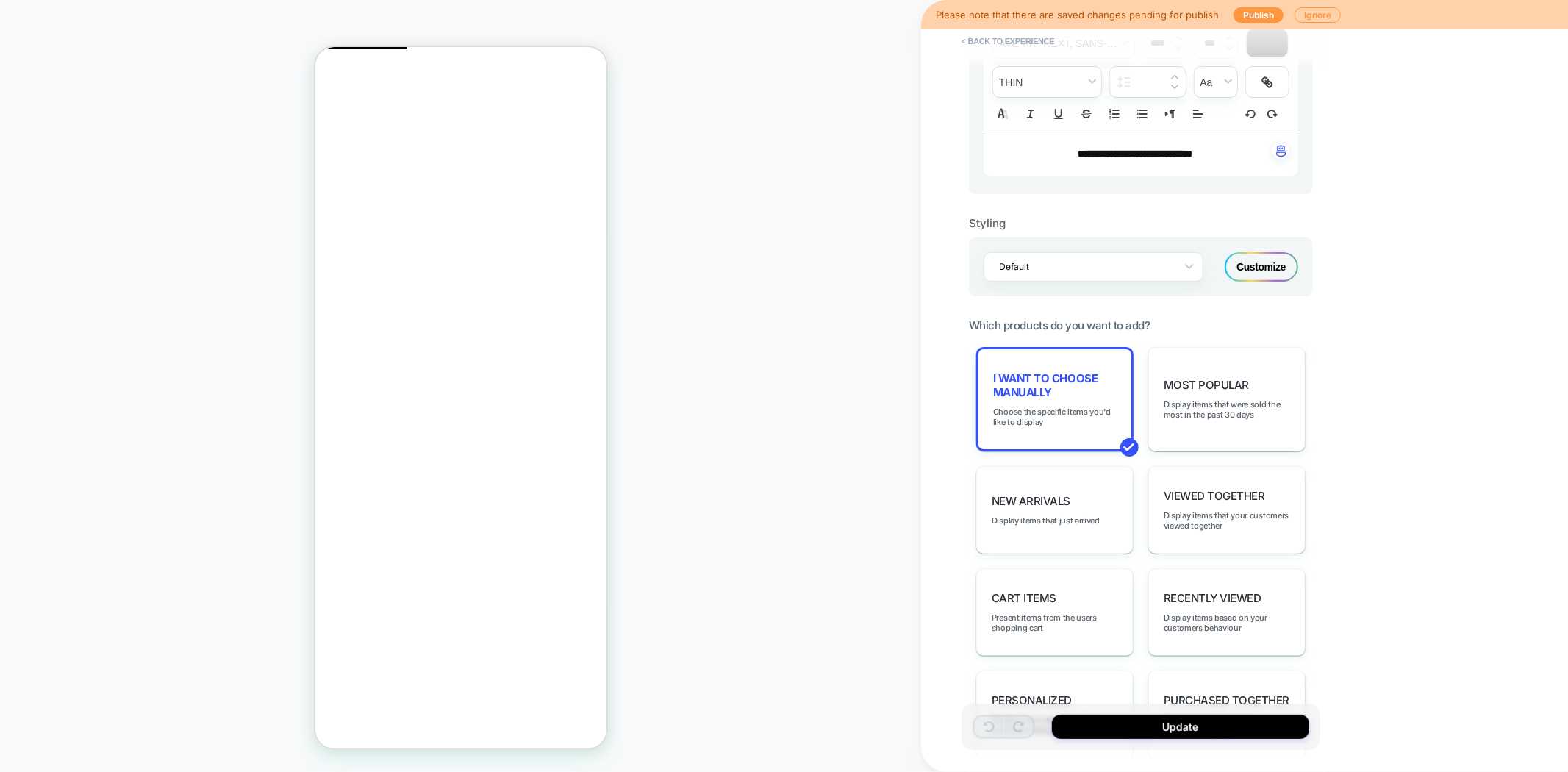
scroll to position [408, 0]
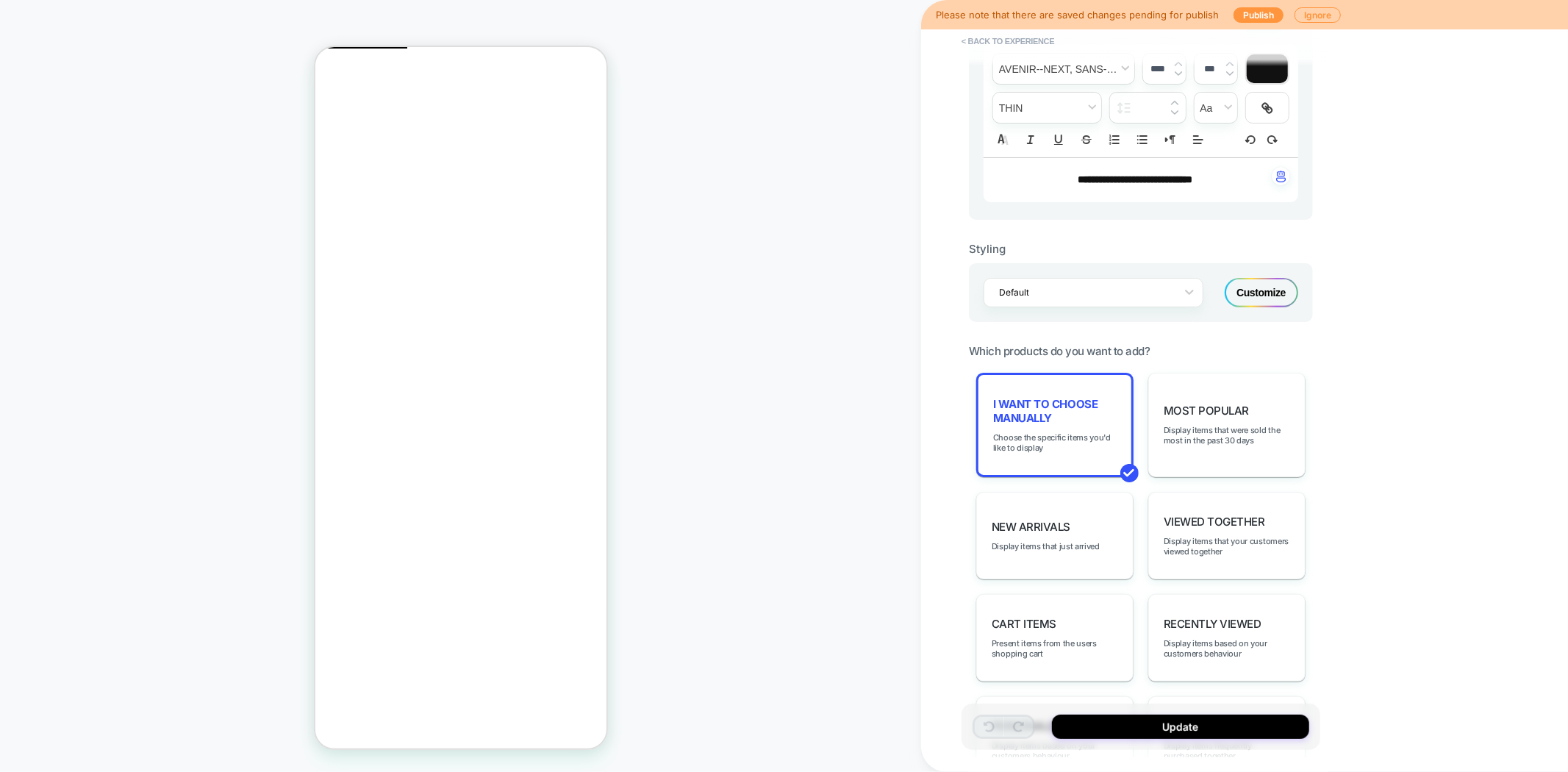
click at [1255, 290] on div "Customize" at bounding box center [1261, 292] width 73 height 29
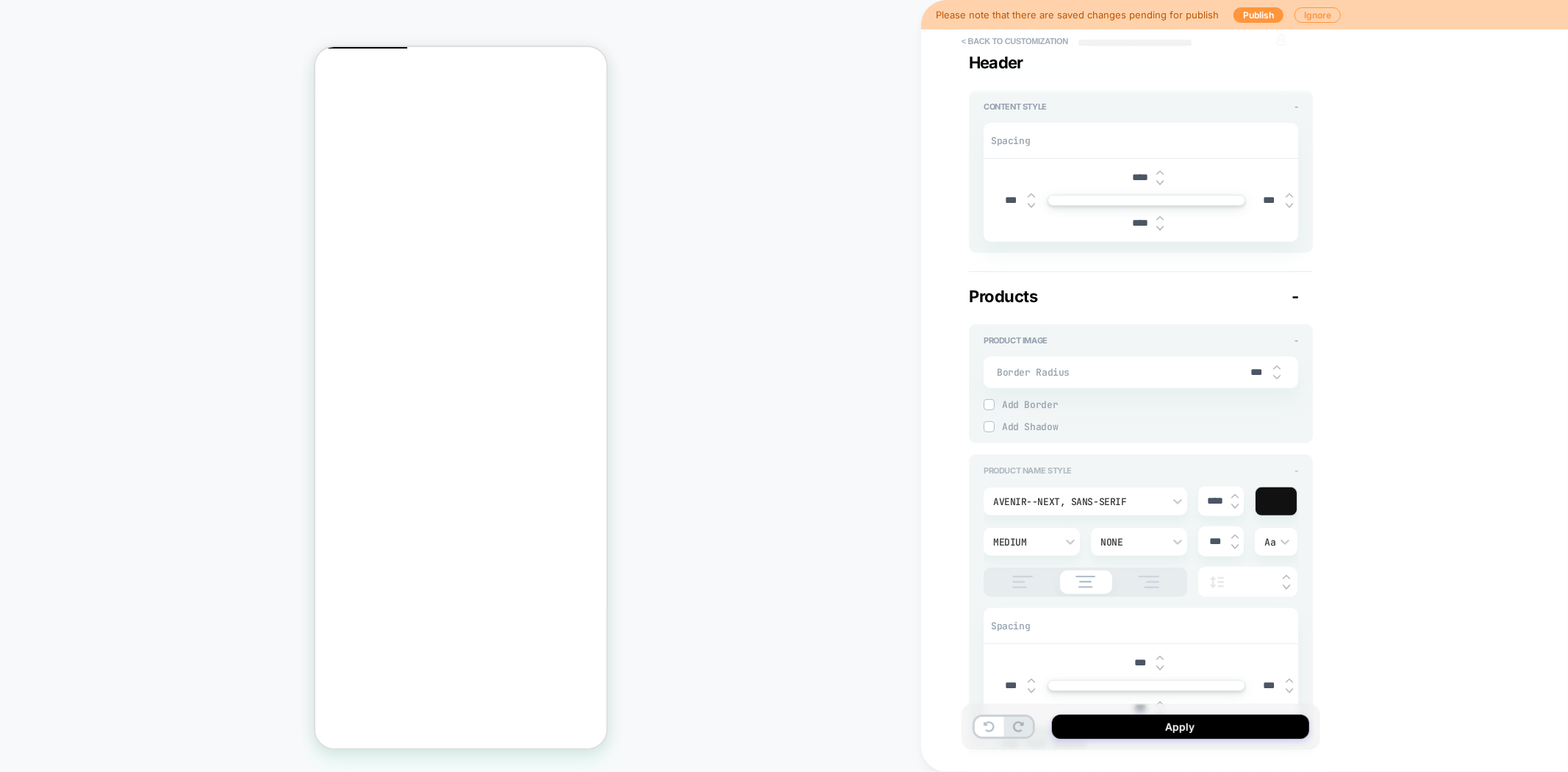
type textarea "*"
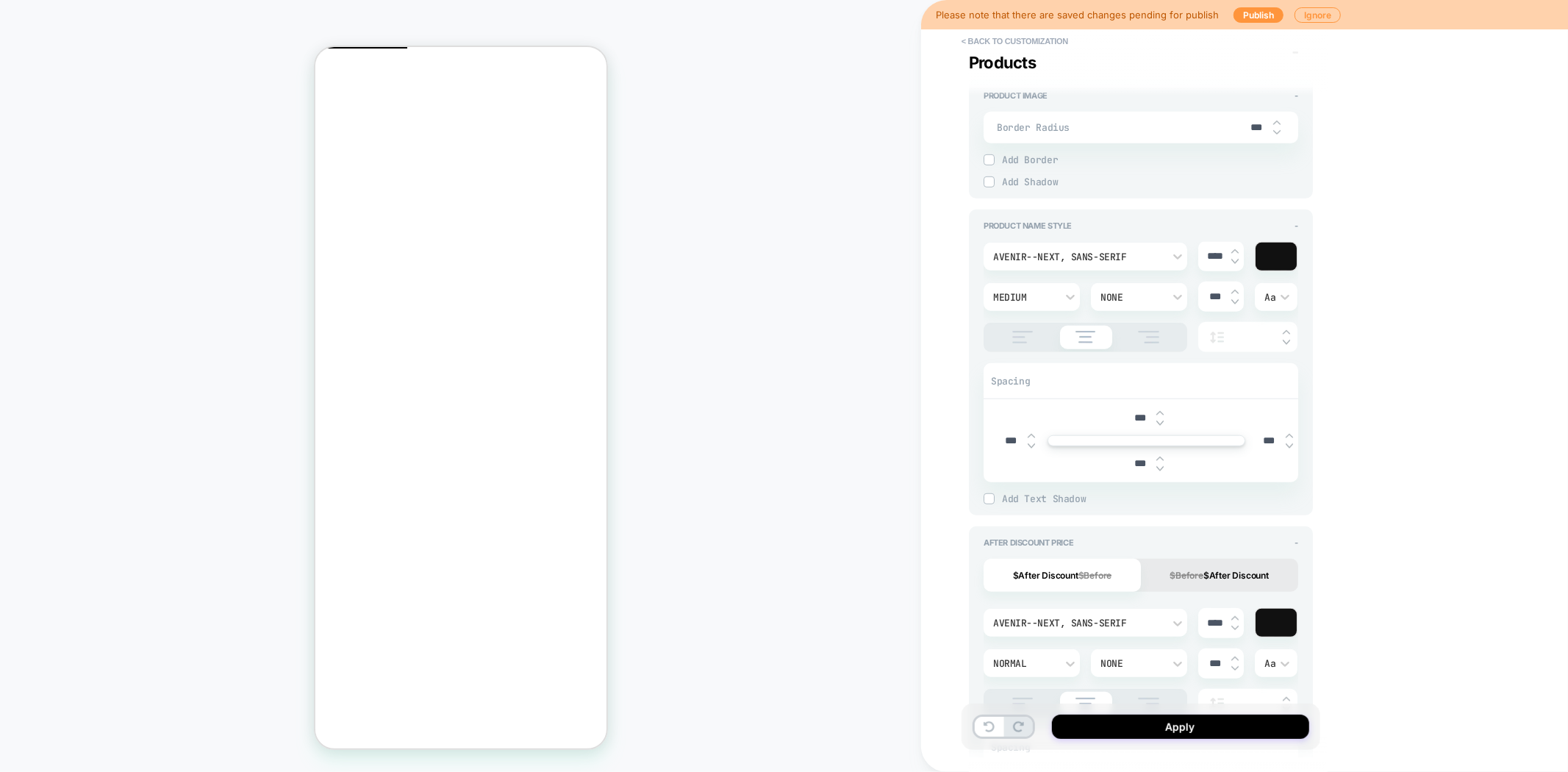
click at [1138, 458] on input "***" at bounding box center [1140, 463] width 33 height 13
click at [1023, 36] on button "< Back to customization" at bounding box center [1014, 41] width 122 height 23
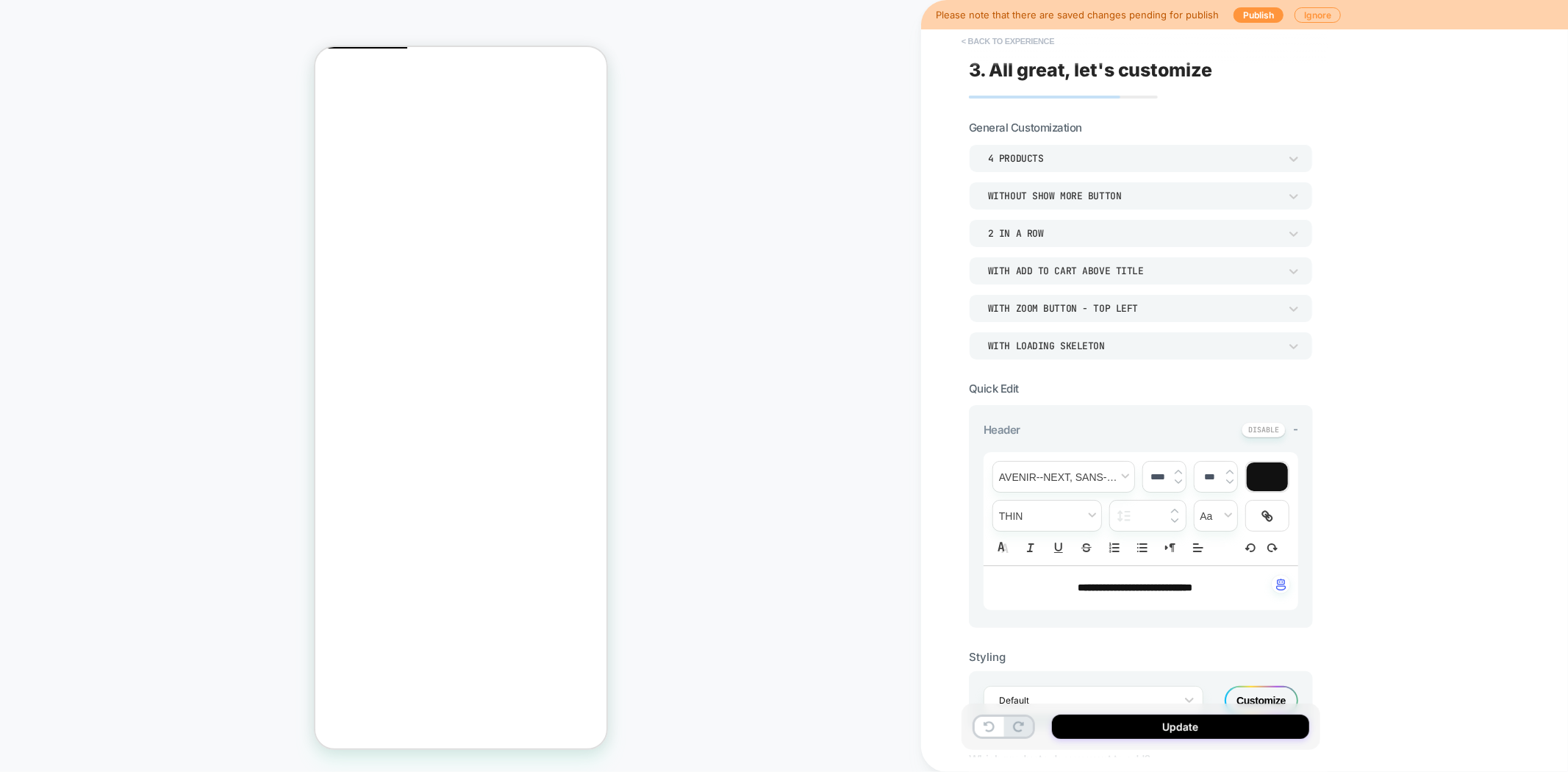
click at [990, 44] on button "< Back to experience" at bounding box center [1008, 41] width 107 height 23
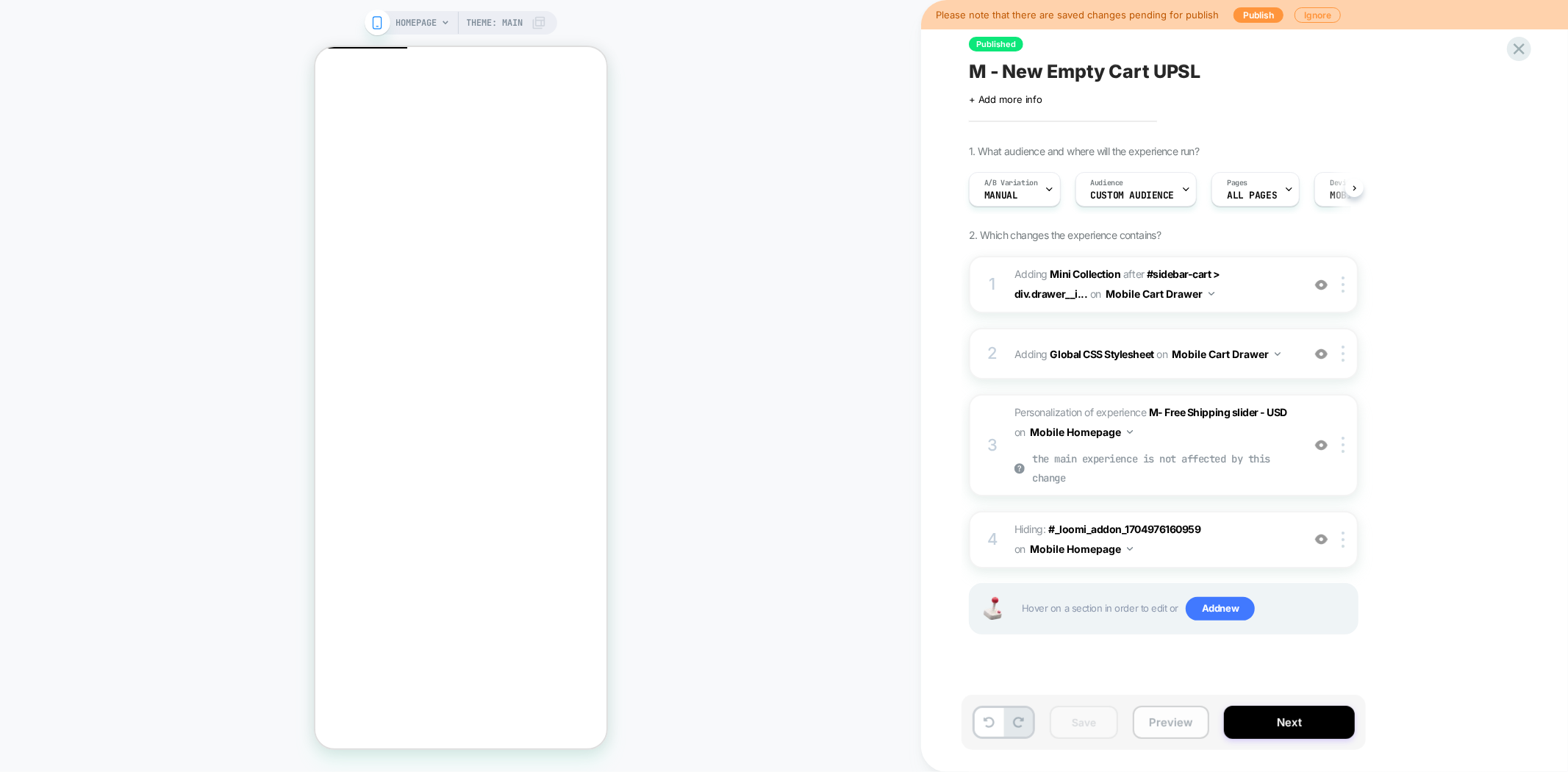
scroll to position [0, 1]
click at [1174, 732] on button "Preview" at bounding box center [1171, 722] width 76 height 33
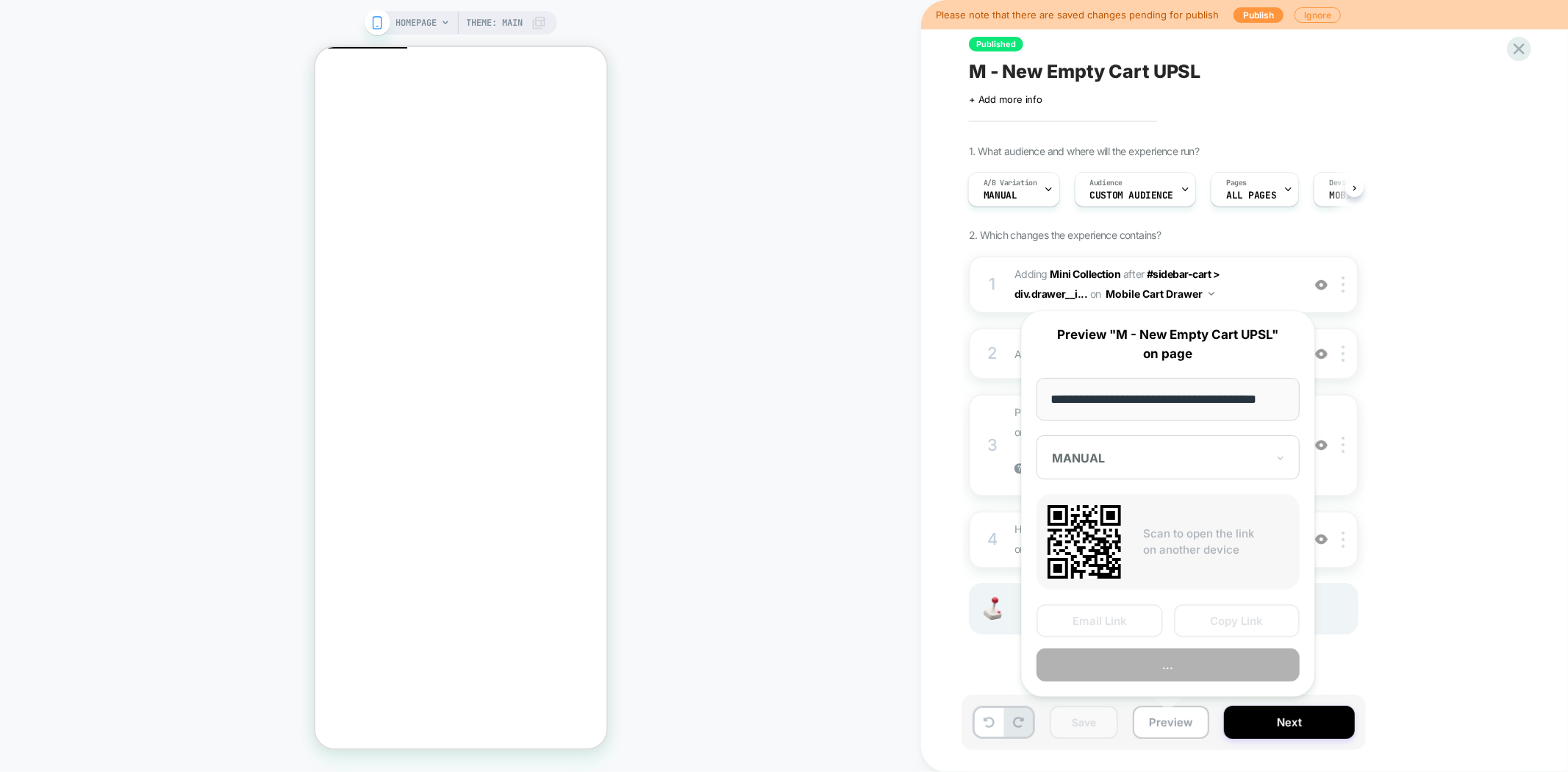
scroll to position [0, 17]
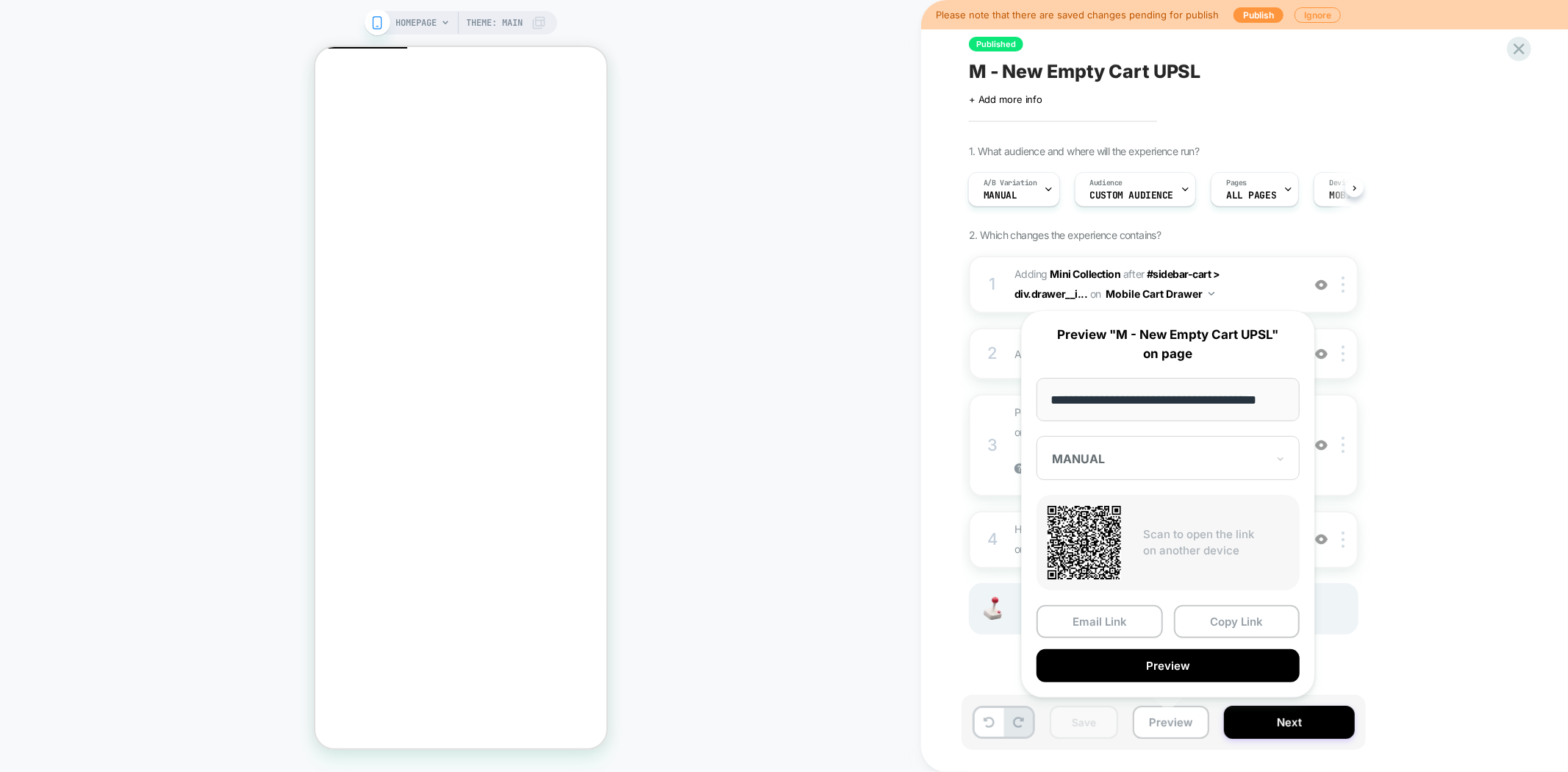
click at [1174, 459] on div at bounding box center [1159, 459] width 215 height 14
click at [1283, 461] on icon at bounding box center [1281, 459] width 11 height 14
click at [1281, 462] on icon at bounding box center [1281, 459] width 11 height 14
click at [1429, 489] on div "1. What audience and where will the experience run? A/B Variation MANUAL Audien…" at bounding box center [1237, 408] width 536 height 527
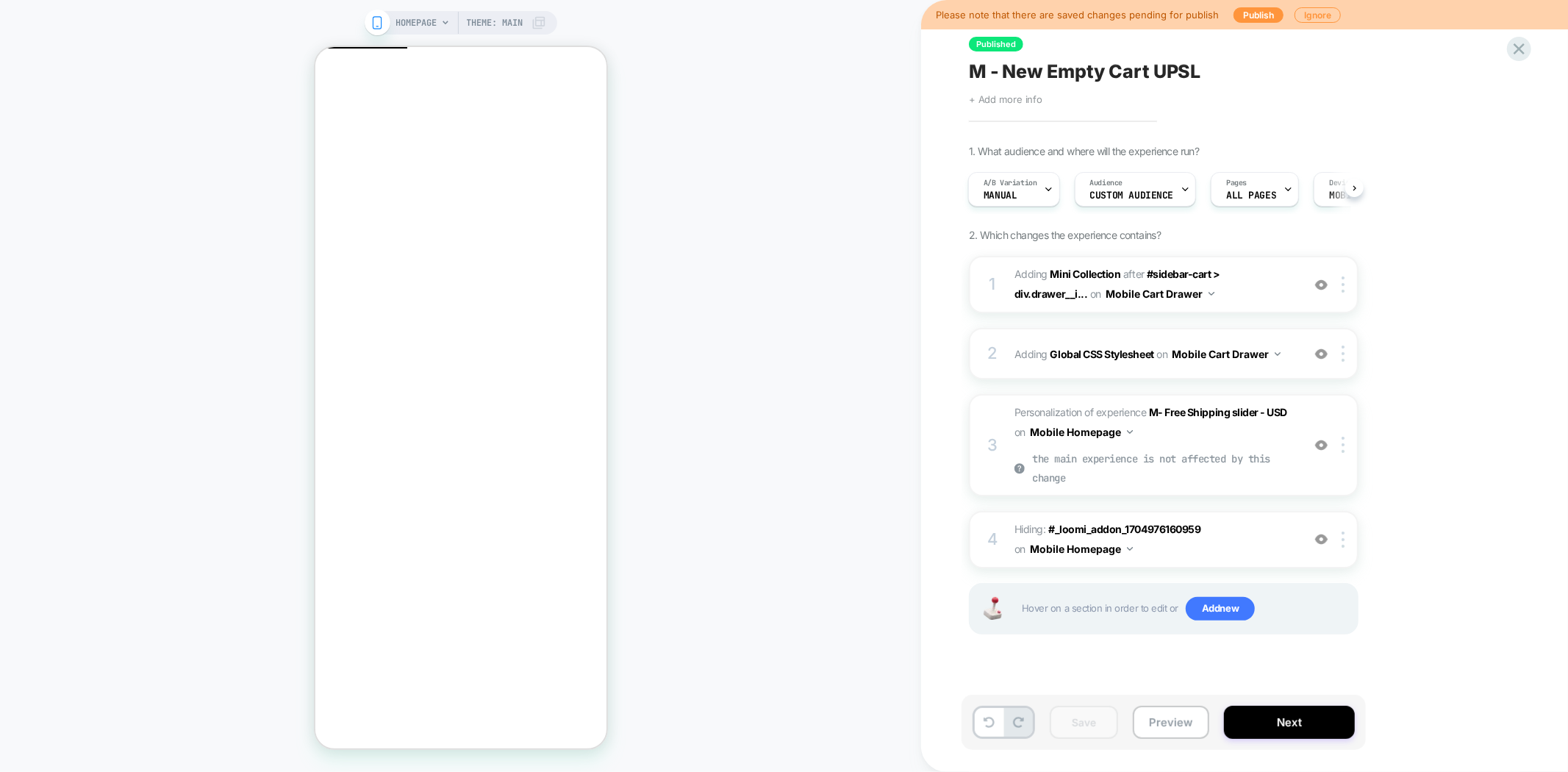
click at [1014, 103] on span "+ Add more info" at bounding box center [1005, 100] width 73 height 12
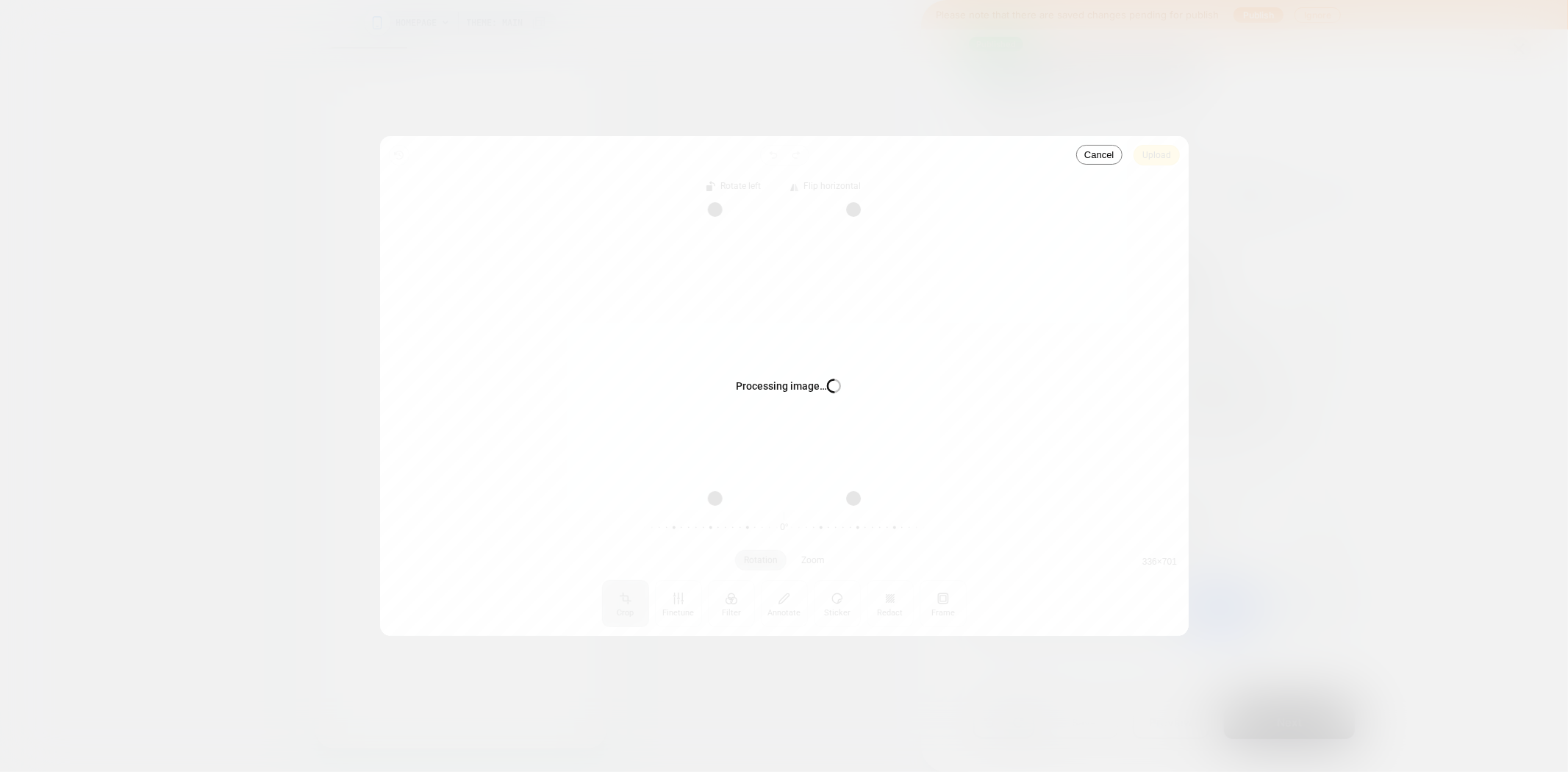
click at [1155, 160] on div "Processing image… Busy" at bounding box center [784, 386] width 809 height 500
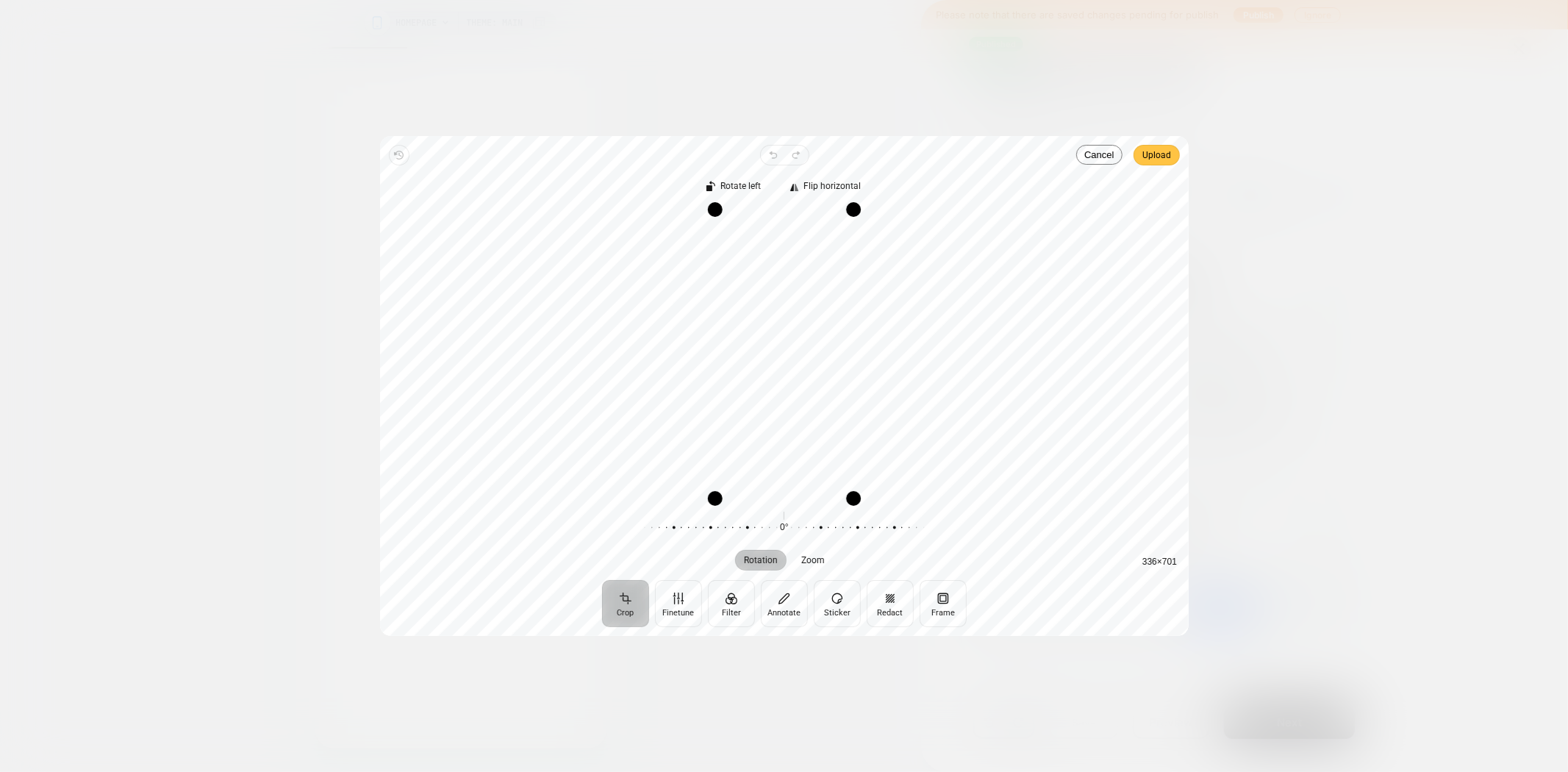
click at [1153, 157] on span "Upload" at bounding box center [1156, 155] width 29 height 17
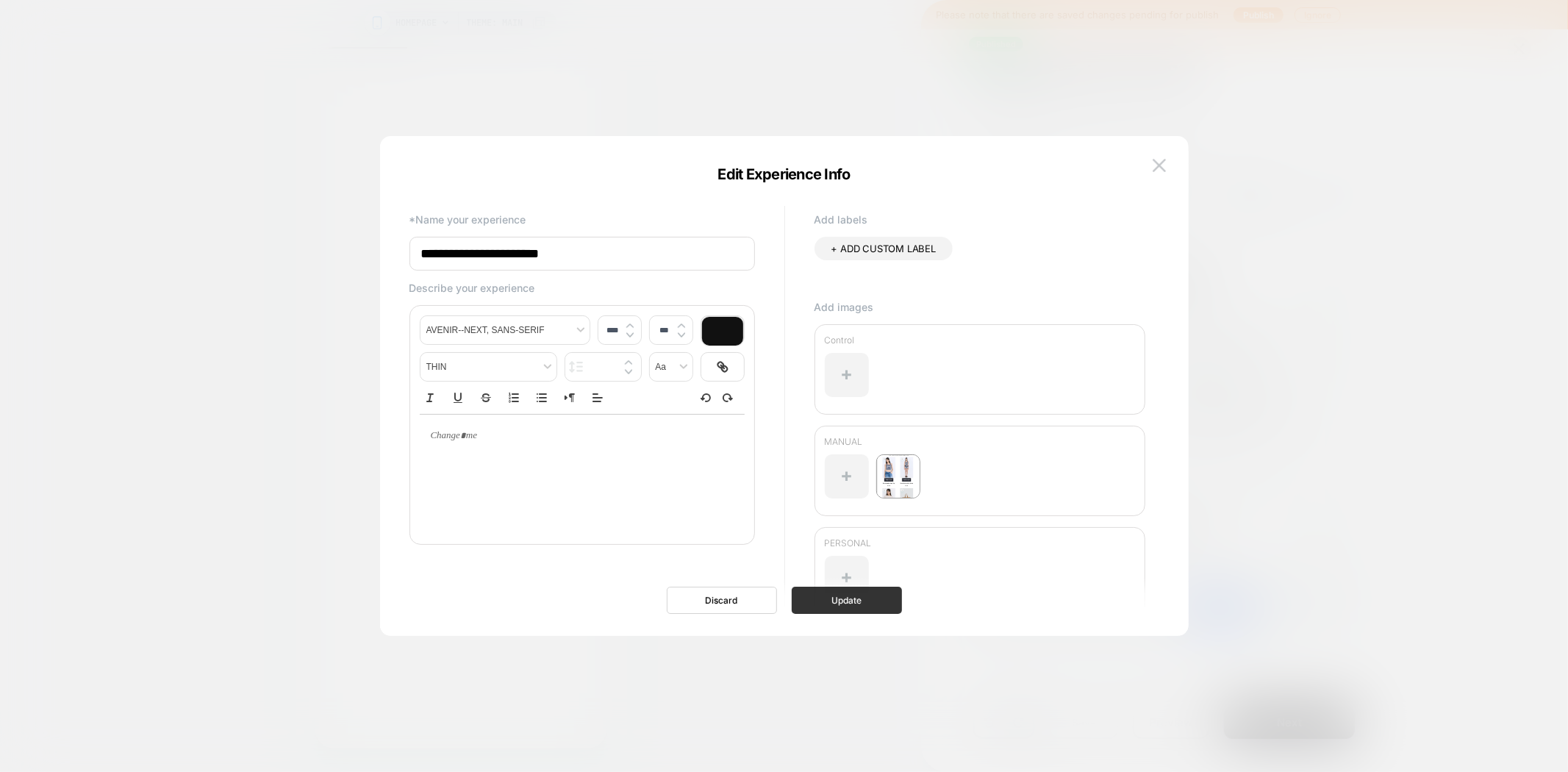
click at [828, 600] on button "Update" at bounding box center [847, 601] width 110 height 27
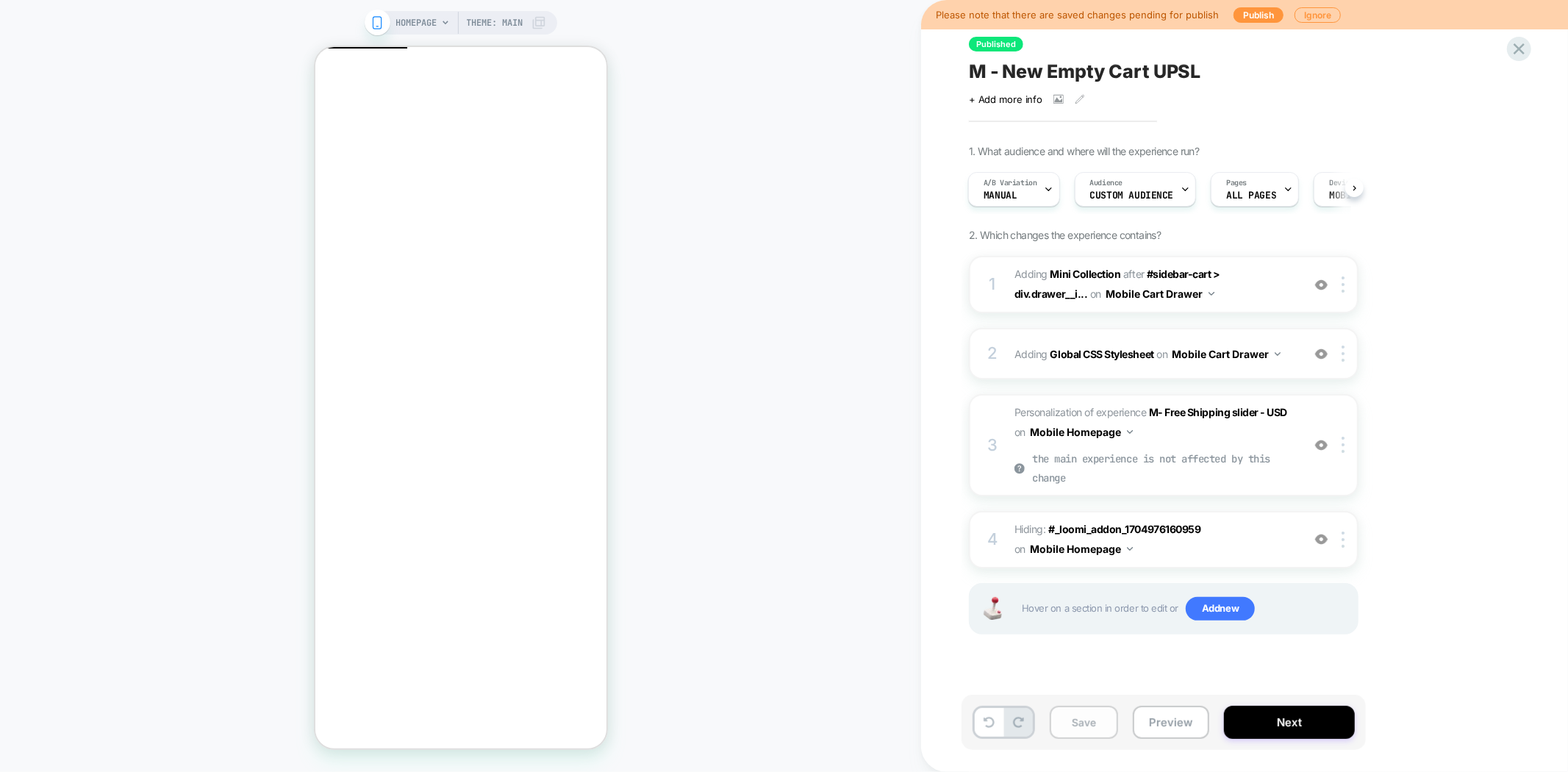
click at [1089, 729] on button "Save" at bounding box center [1084, 722] width 69 height 33
click at [1062, 68] on span "M - New Empty Cart UPSL" at bounding box center [1085, 71] width 232 height 22
click at [1170, 733] on button "Preview" at bounding box center [1171, 722] width 76 height 33
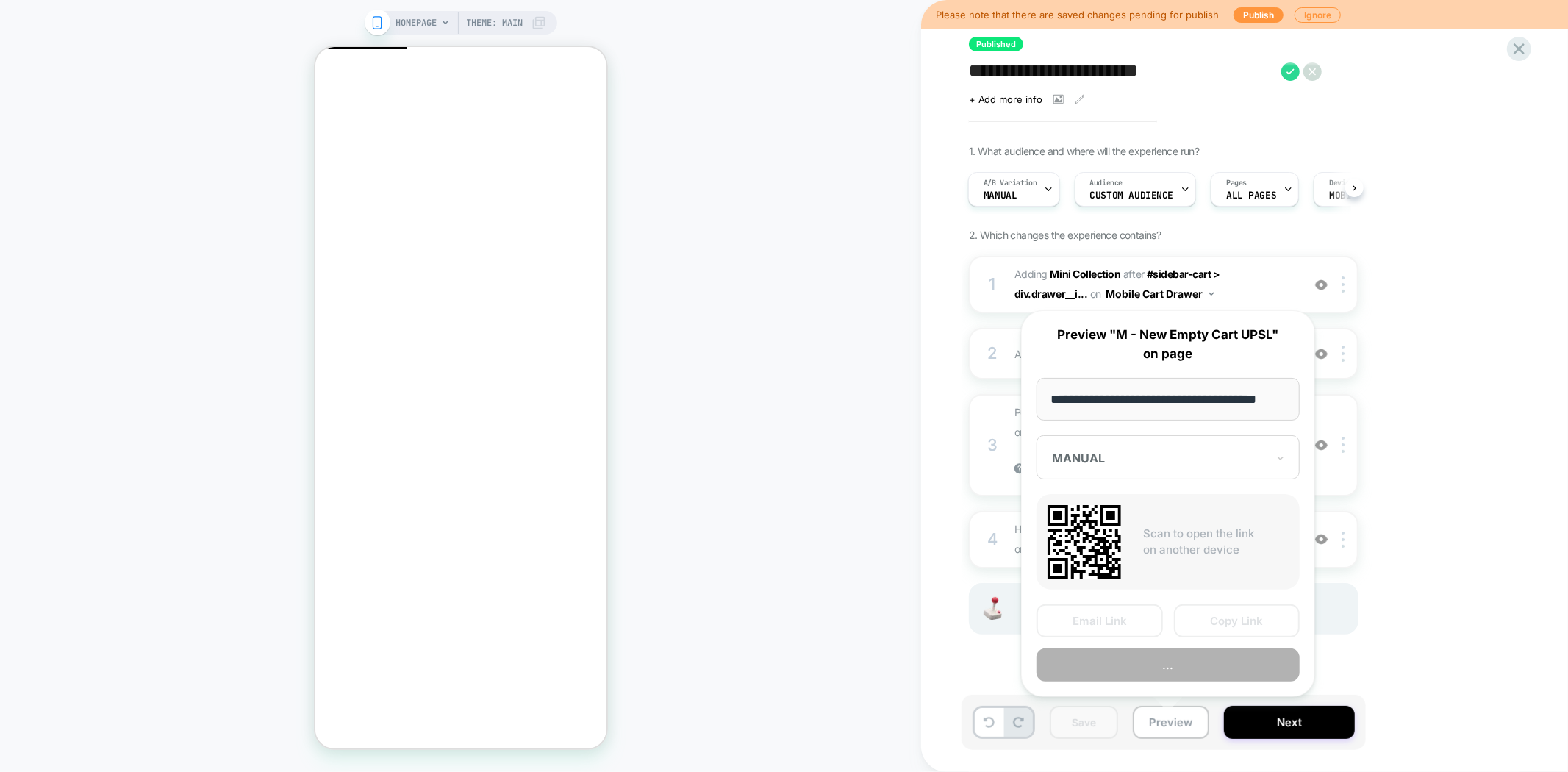
scroll to position [0, 17]
click at [1218, 616] on button "Copy Link" at bounding box center [1236, 622] width 126 height 33
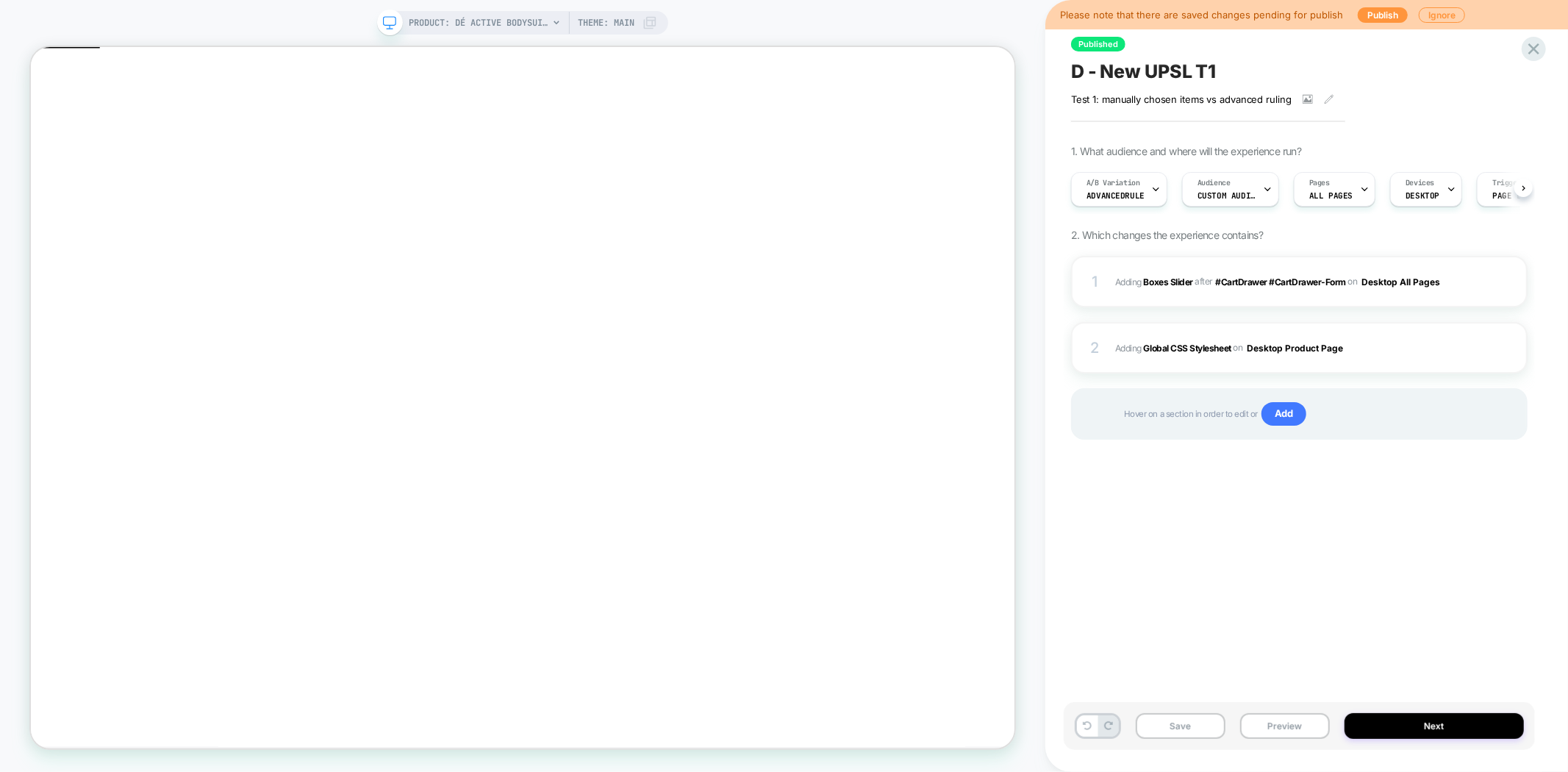
scroll to position [0, 1]
click at [1173, 274] on span "#_loomi_addon_1745764429701 Adding Boxes Slider AFTER #CartDrawer #CartDrawer-F…" at bounding box center [1286, 282] width 343 height 18
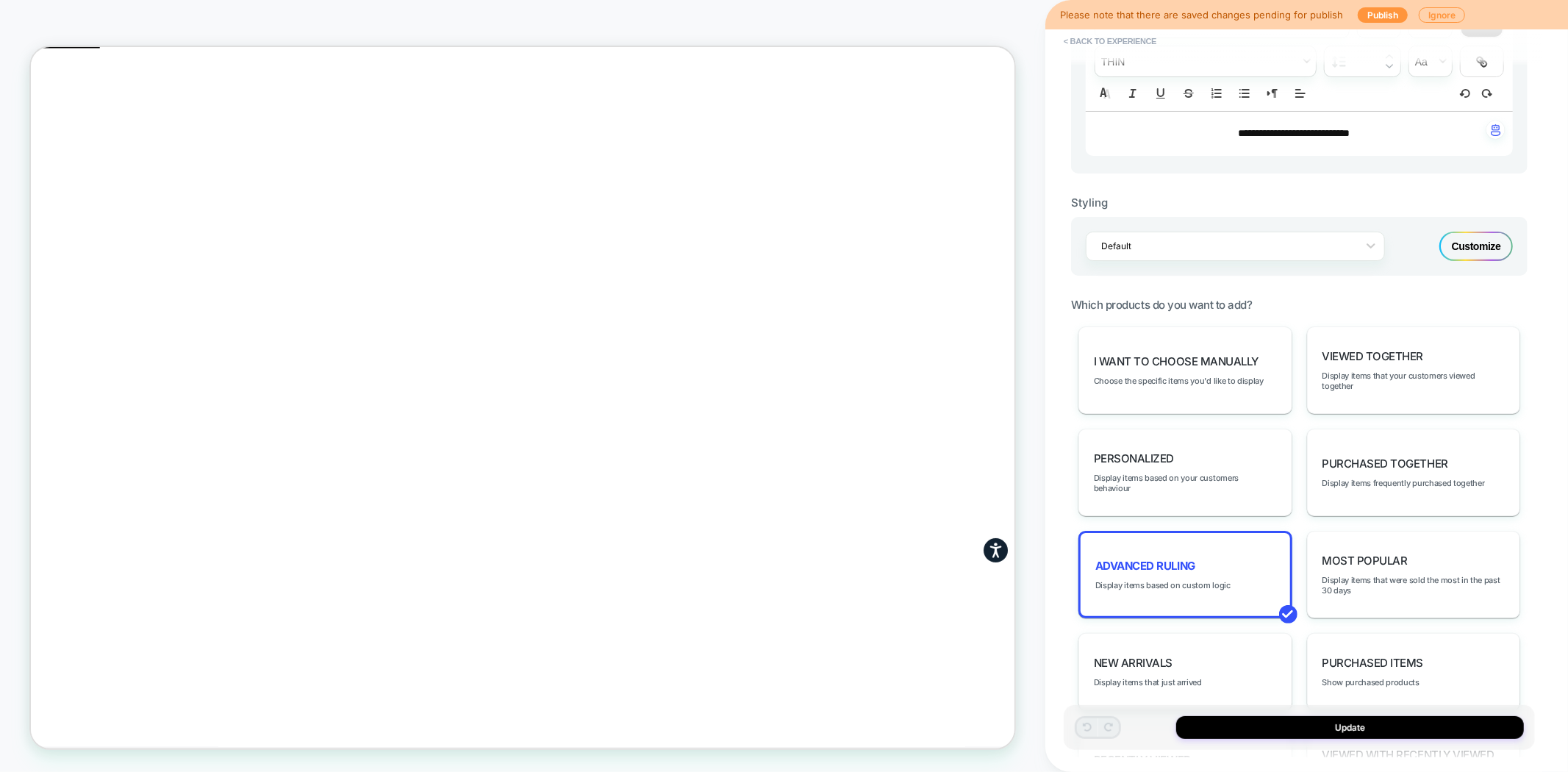
scroll to position [408, 0]
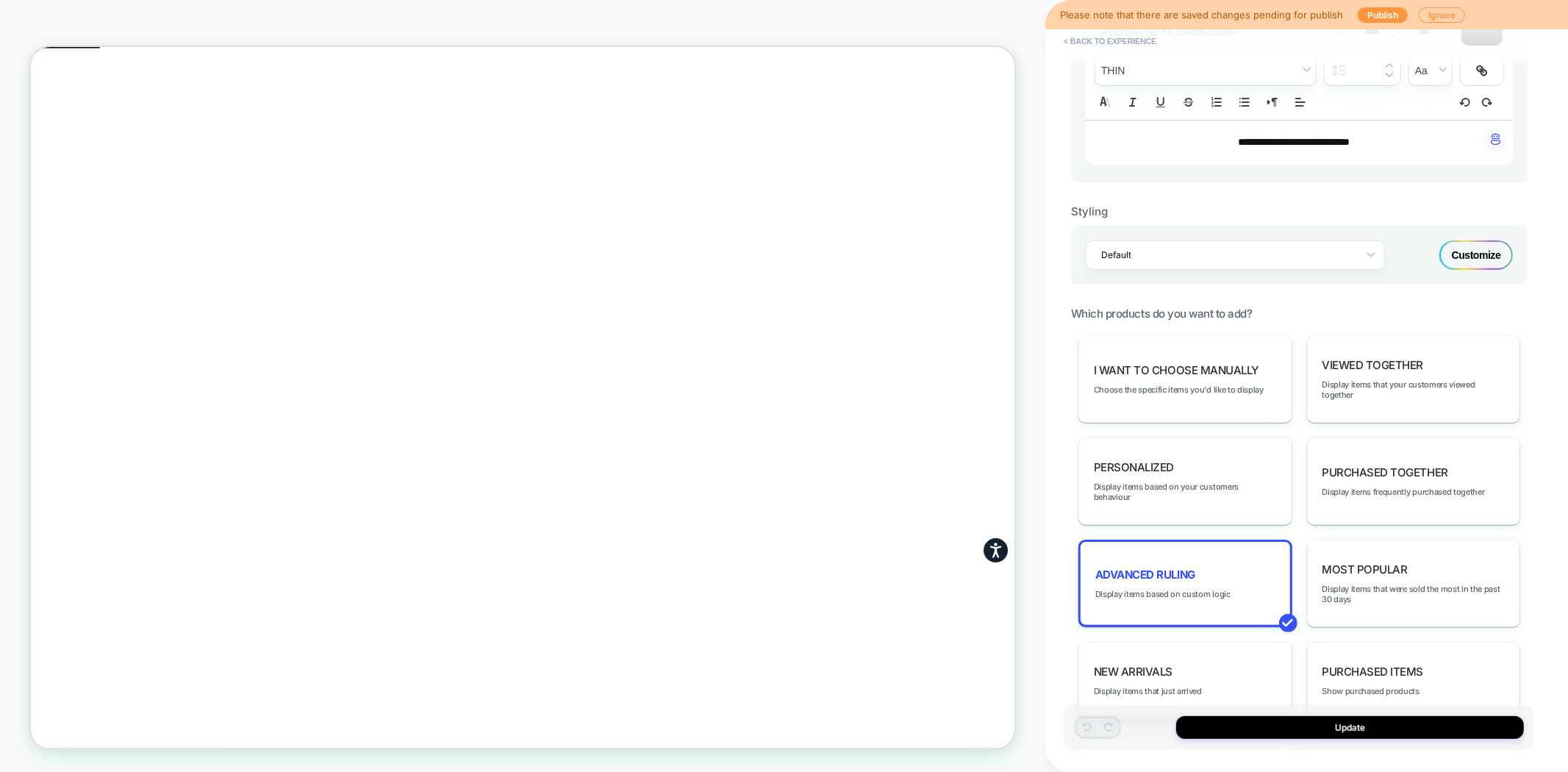
click at [1480, 255] on div "Customize" at bounding box center [1476, 255] width 73 height 29
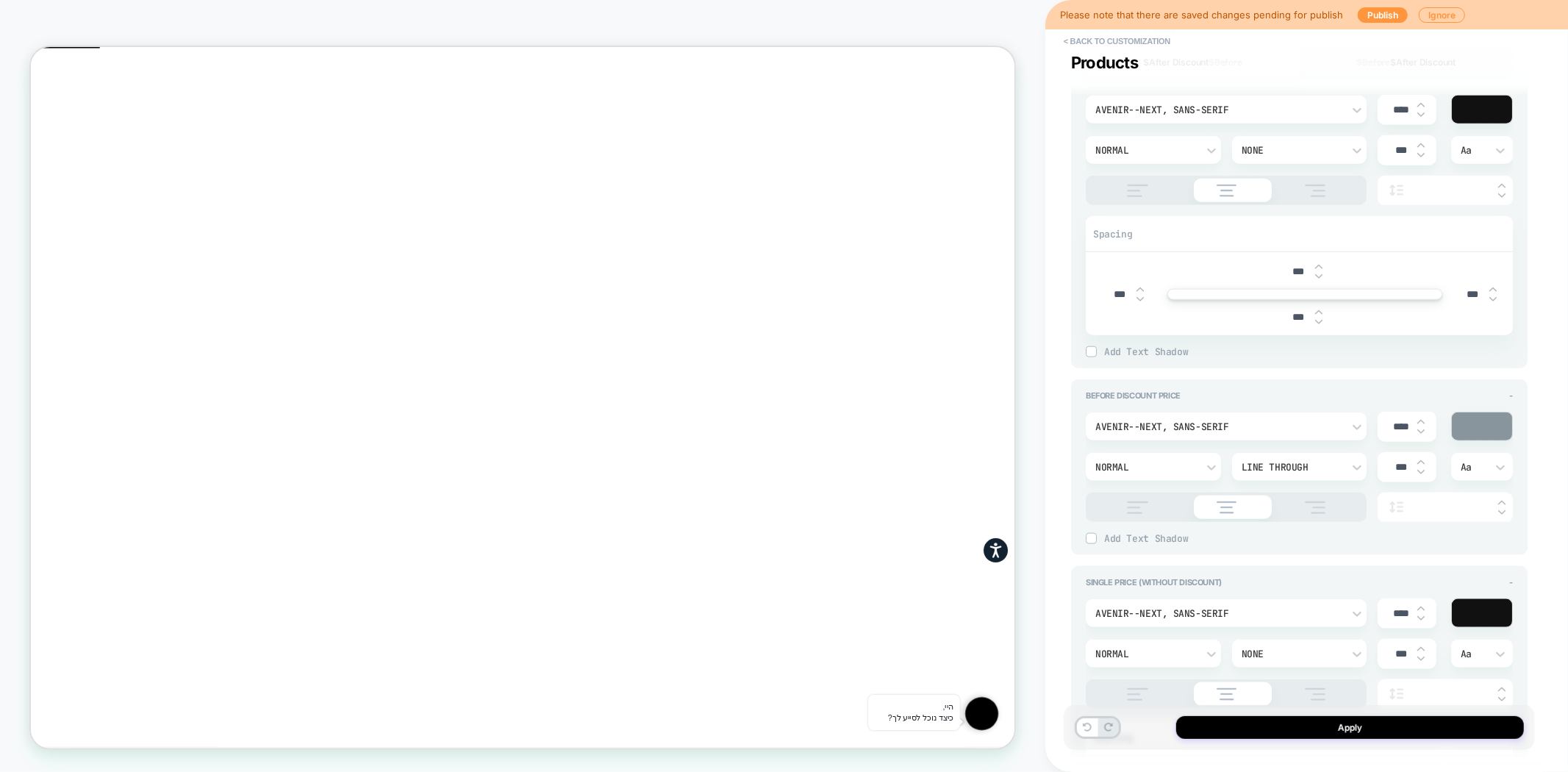
type textarea "*"
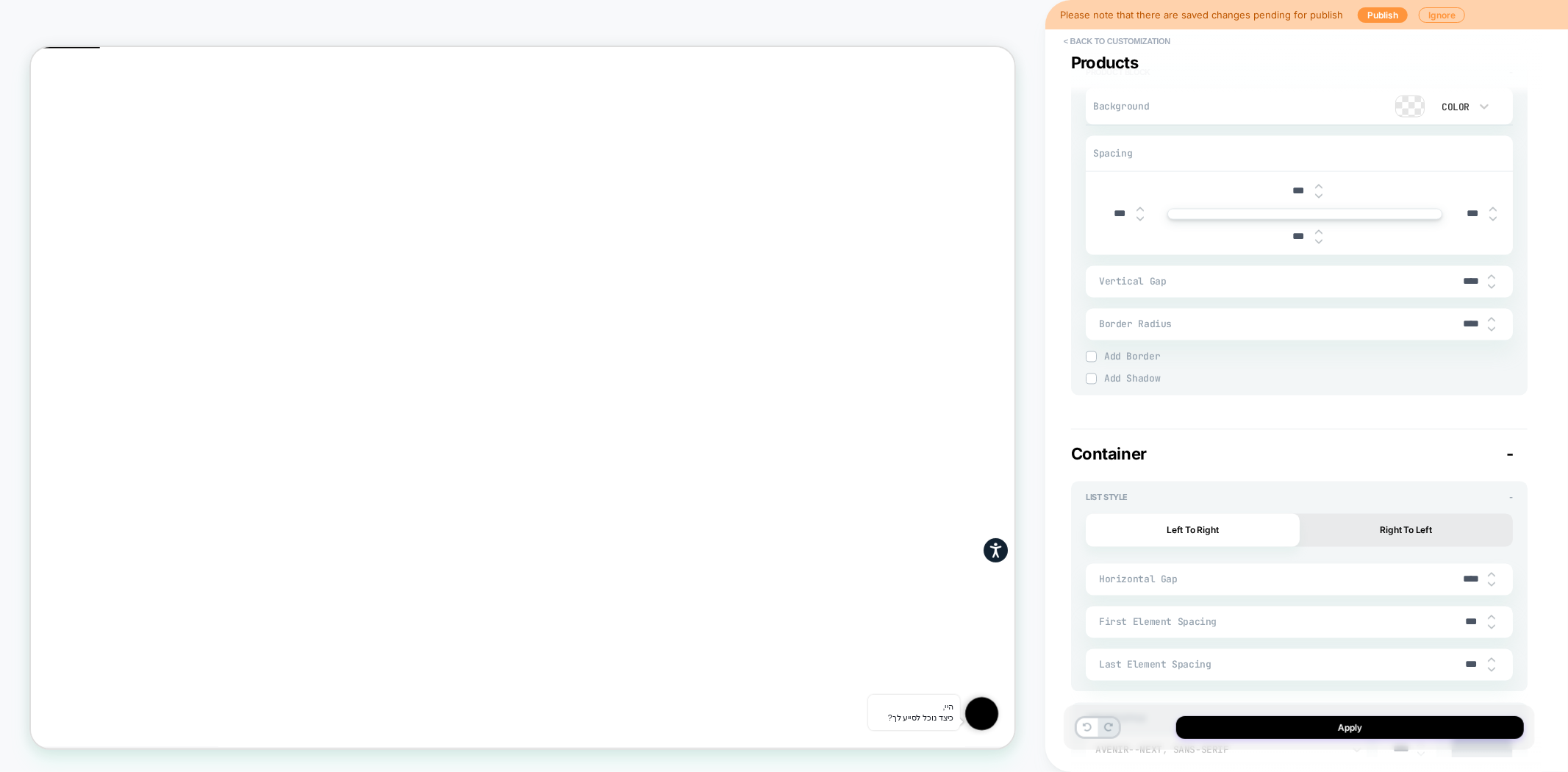
scroll to position [2287, 0]
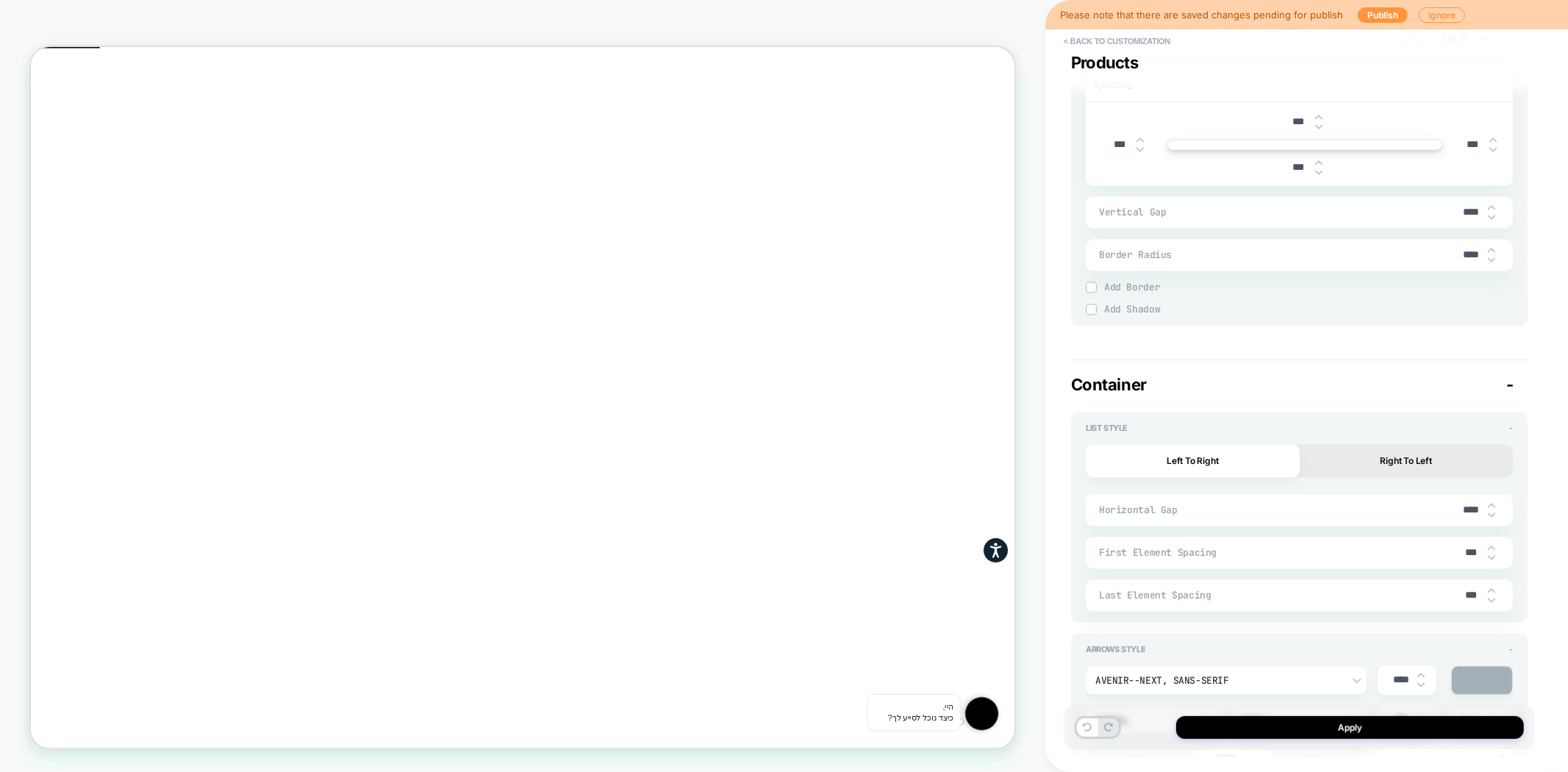
drag, startPoint x: 1470, startPoint y: 511, endPoint x: 1456, endPoint y: 509, distance: 14.1
click at [1456, 509] on input "****" at bounding box center [1471, 511] width 33 height 13
type input "***"
type textarea "*"
type input "***"
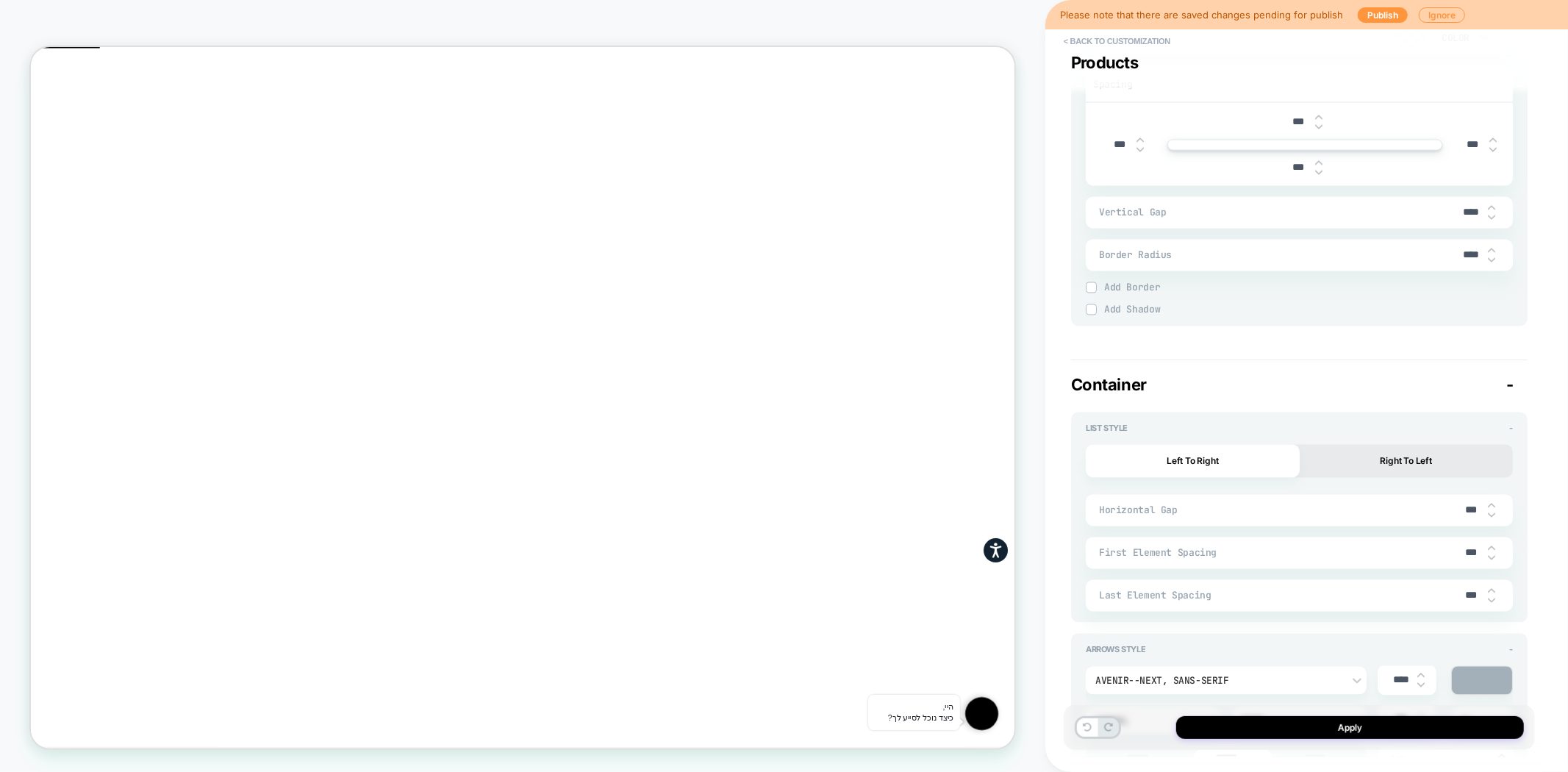
click at [1542, 542] on div "**********" at bounding box center [1307, 386] width 523 height 772
click at [1070, 42] on button "< Back to customization" at bounding box center [1117, 41] width 122 height 23
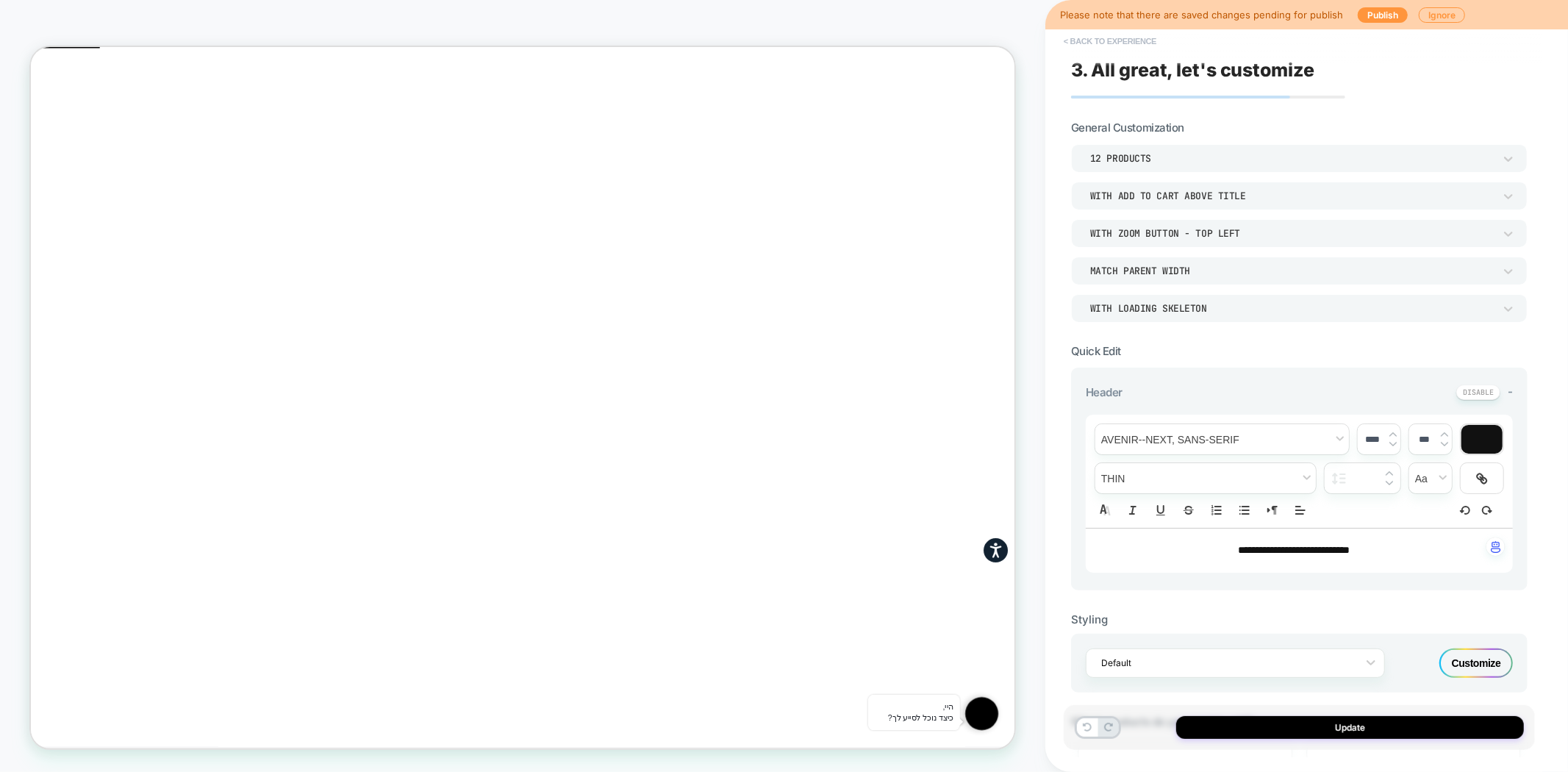
click at [1111, 42] on button "< Back to experience" at bounding box center [1110, 41] width 107 height 23
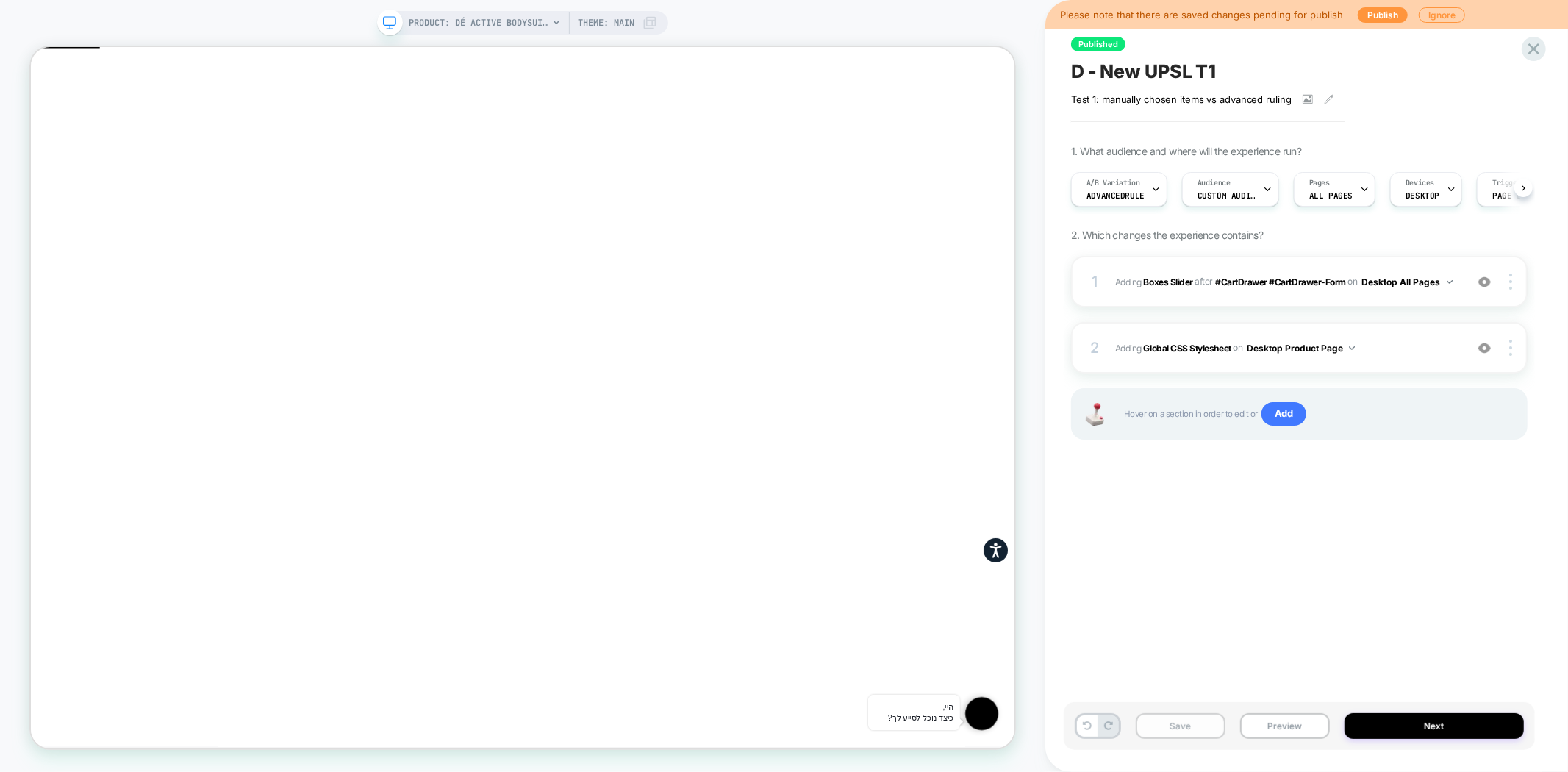
scroll to position [0, 1]
click at [1176, 728] on button "Save" at bounding box center [1181, 726] width 90 height 26
click at [1280, 728] on button "Preview" at bounding box center [1285, 726] width 90 height 26
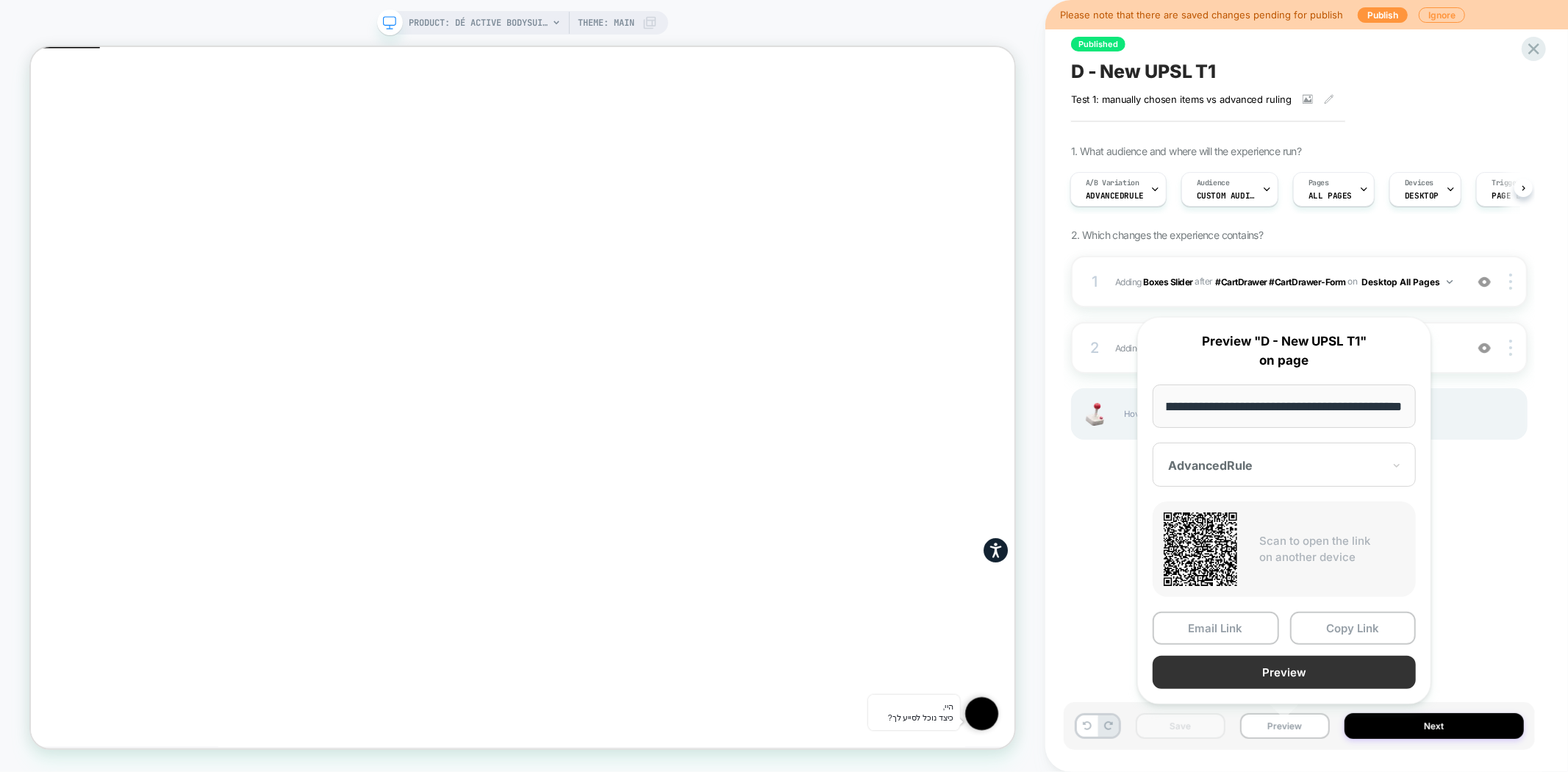
scroll to position [0, 0]
click at [1300, 671] on button "Preview" at bounding box center [1284, 672] width 263 height 33
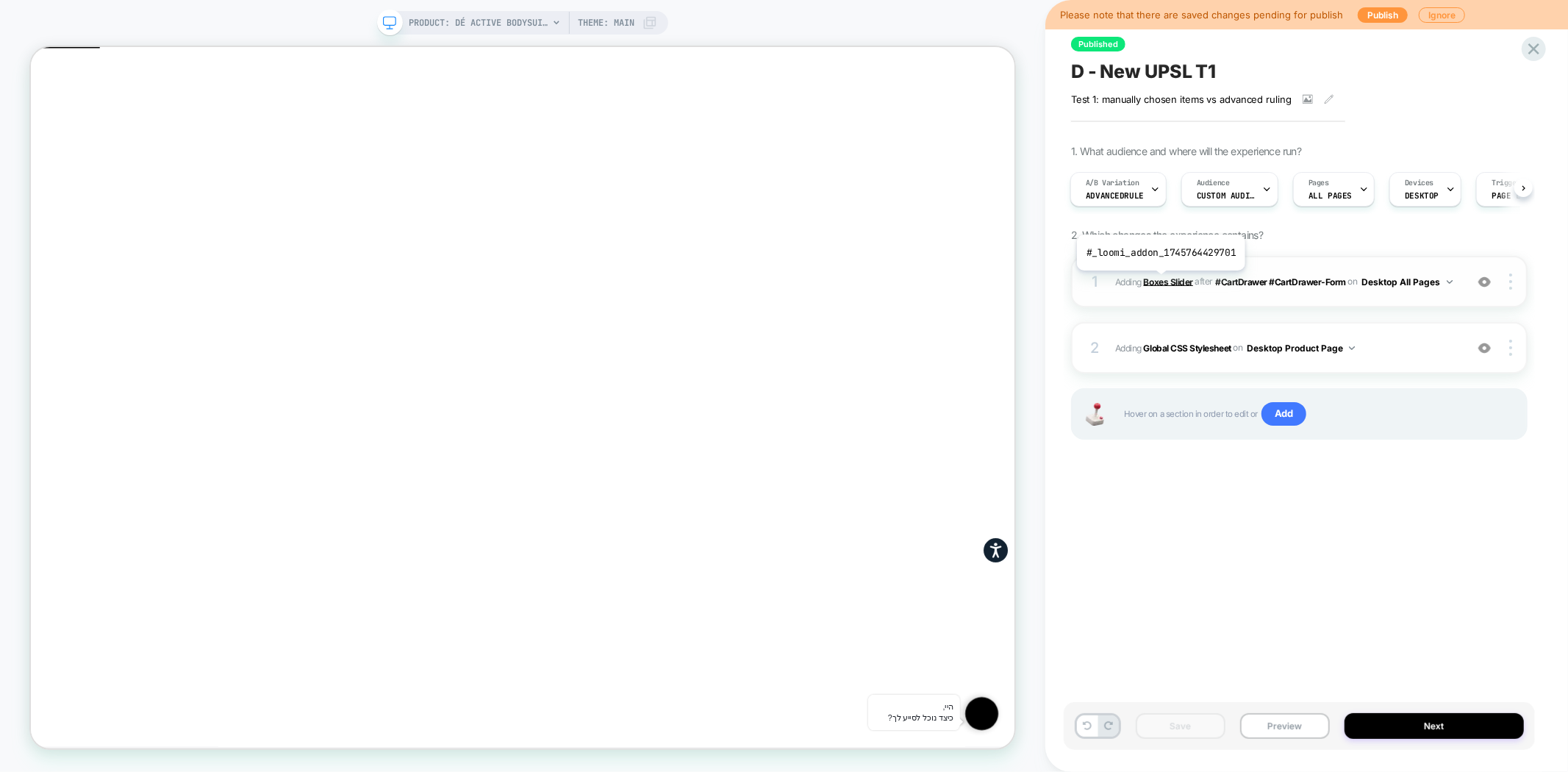
click at [1159, 281] on b "Boxes Slider" at bounding box center [1168, 281] width 49 height 11
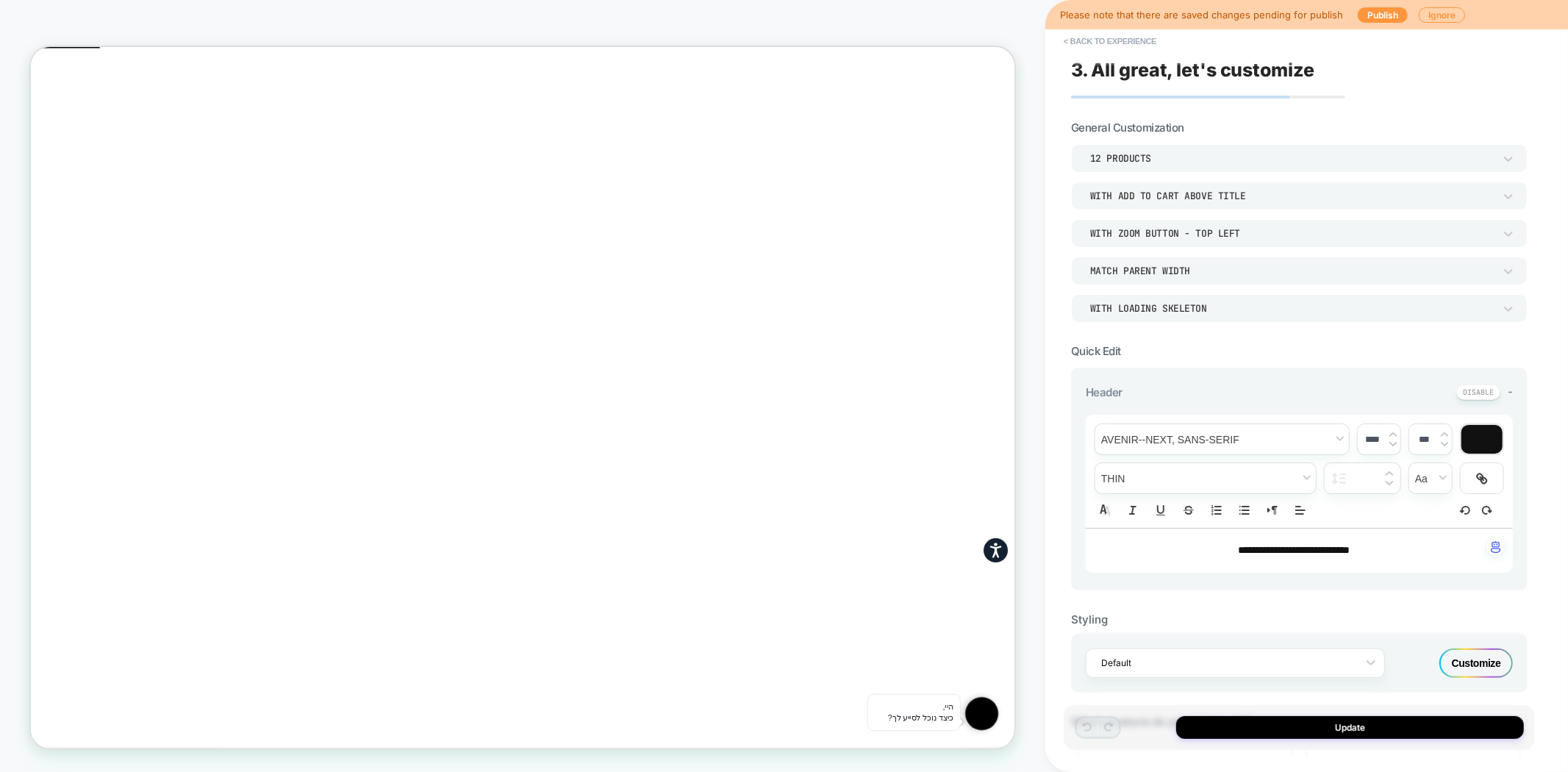
click at [1480, 662] on div "Customize" at bounding box center [1476, 662] width 73 height 29
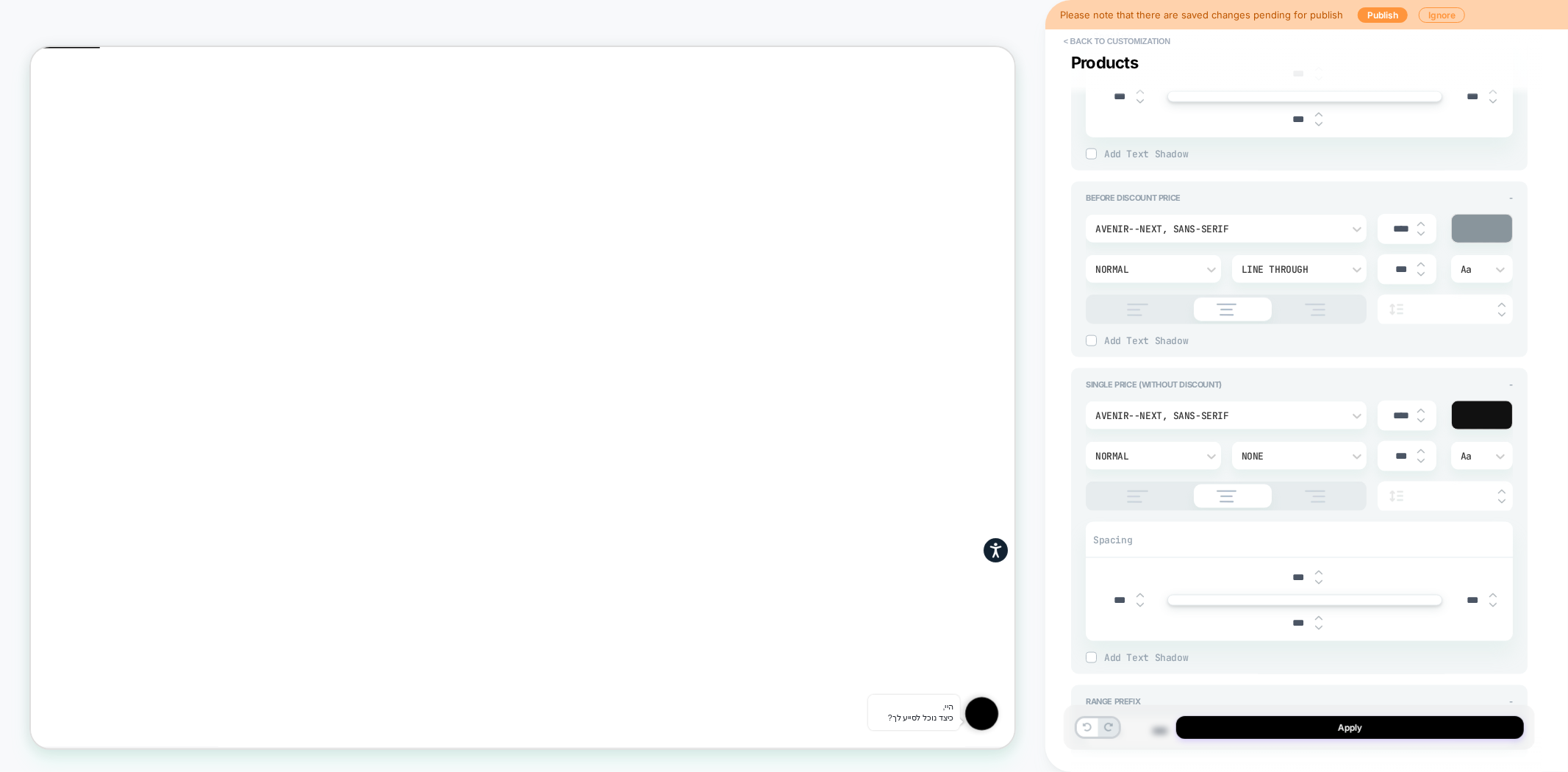
type textarea "*"
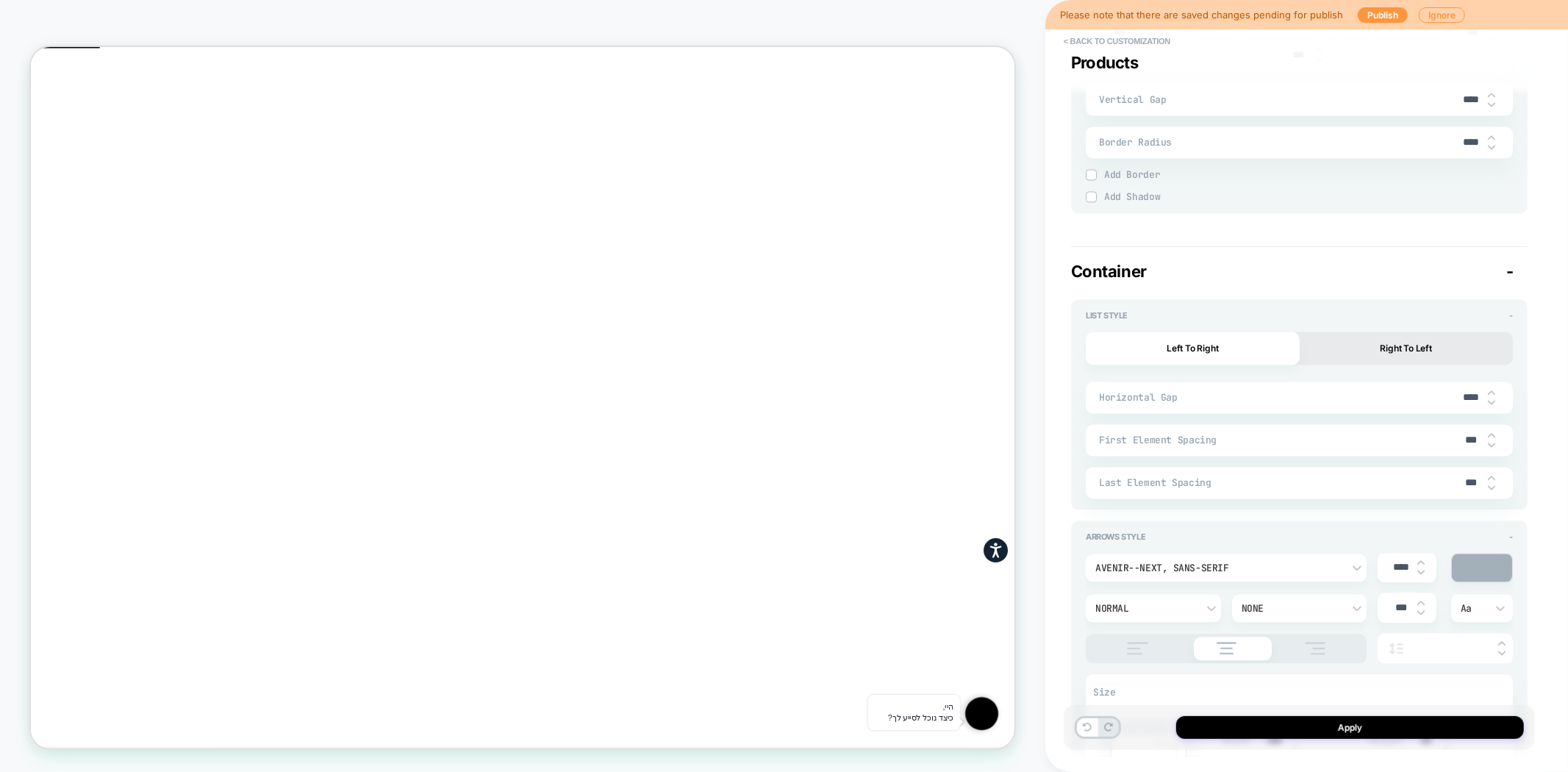
scroll to position [2450, 0]
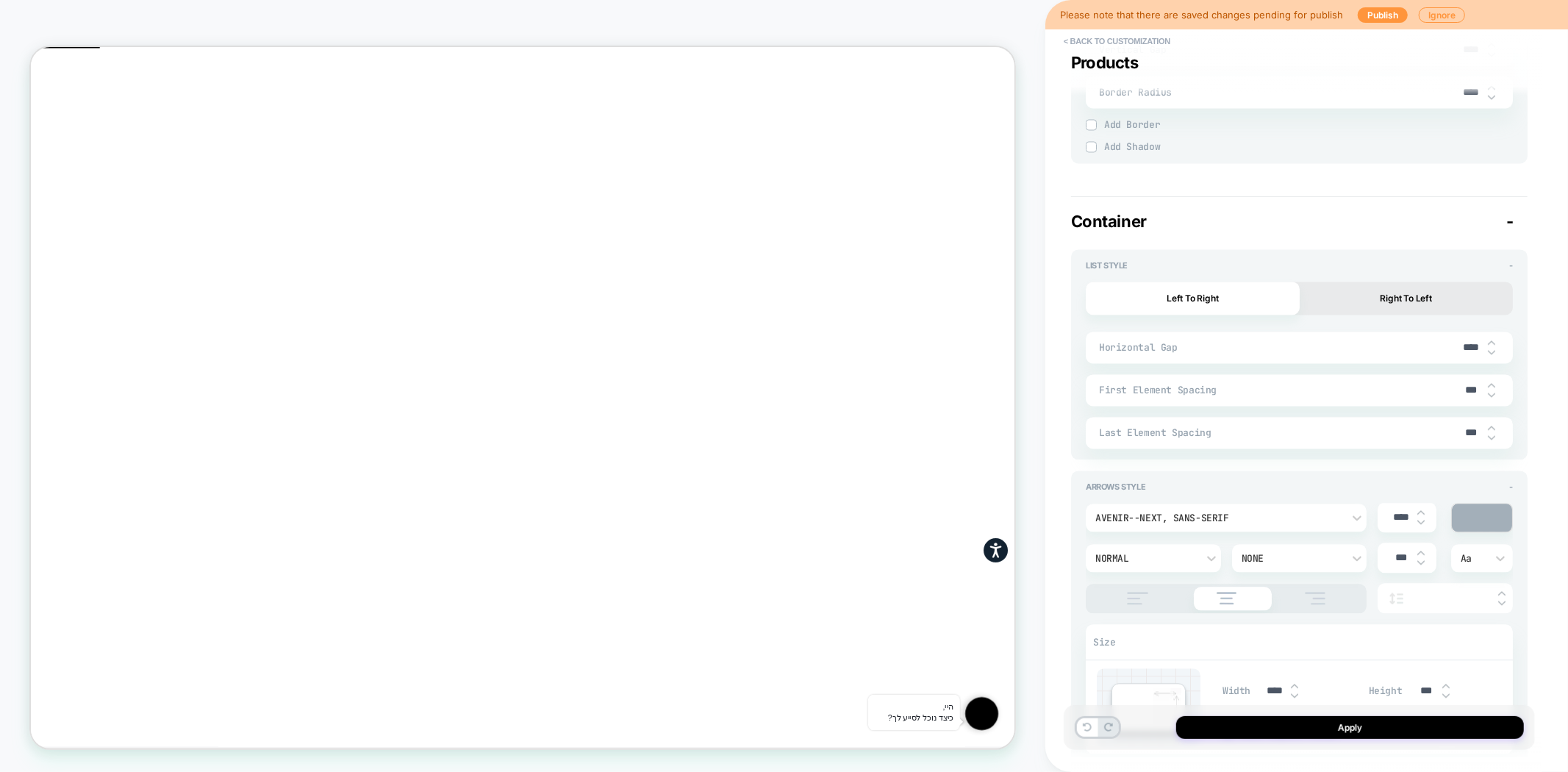
drag, startPoint x: 1471, startPoint y: 345, endPoint x: 1449, endPoint y: 343, distance: 22.1
click at [1449, 343] on div "Horizontal Gap ****" at bounding box center [1298, 347] width 427 height 32
type input "***"
type textarea "*"
type input "***"
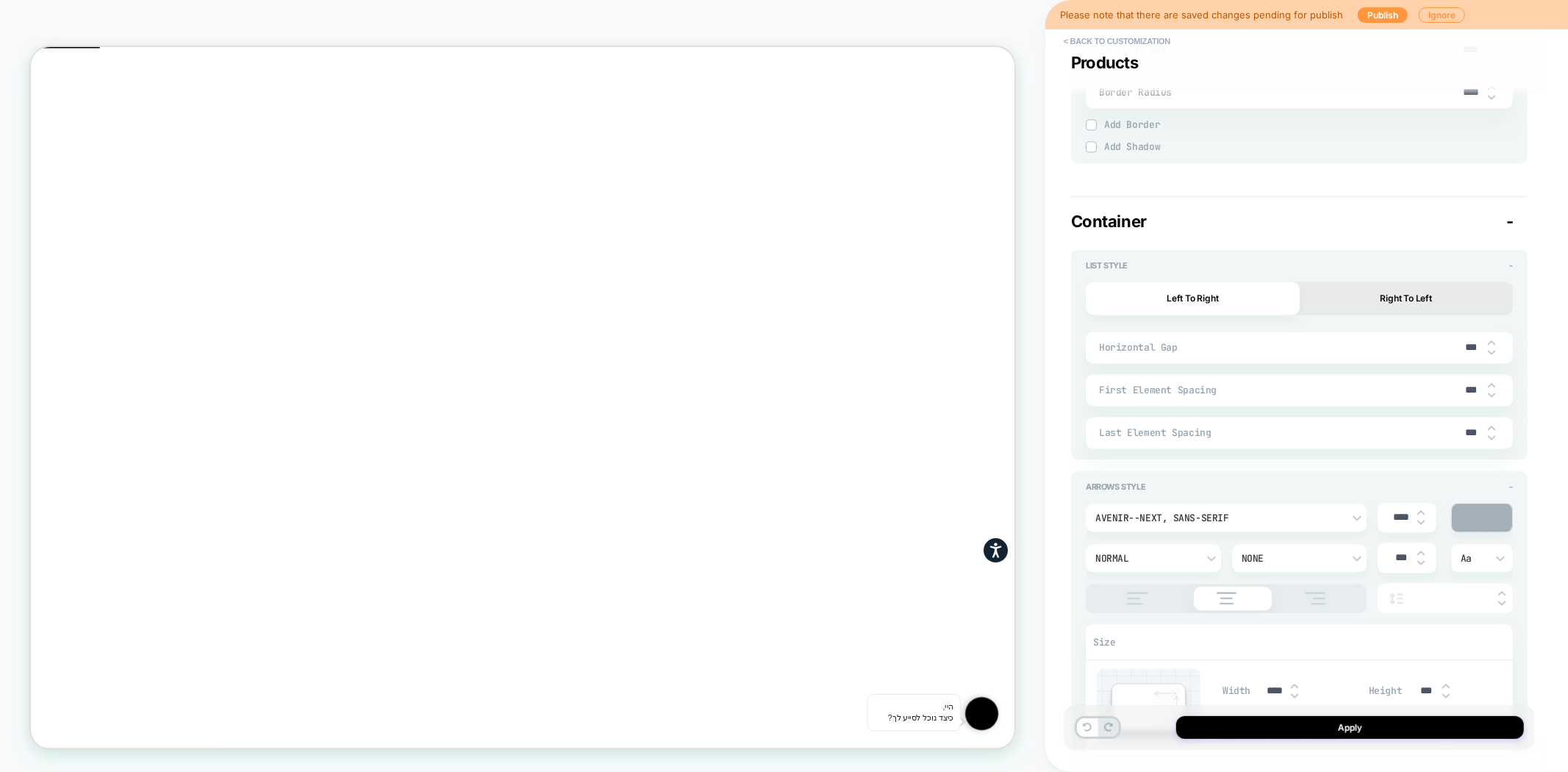
click at [1536, 399] on div "**********" at bounding box center [1307, 386] width 471 height 772
click at [1366, 724] on button "Apply" at bounding box center [1350, 727] width 347 height 23
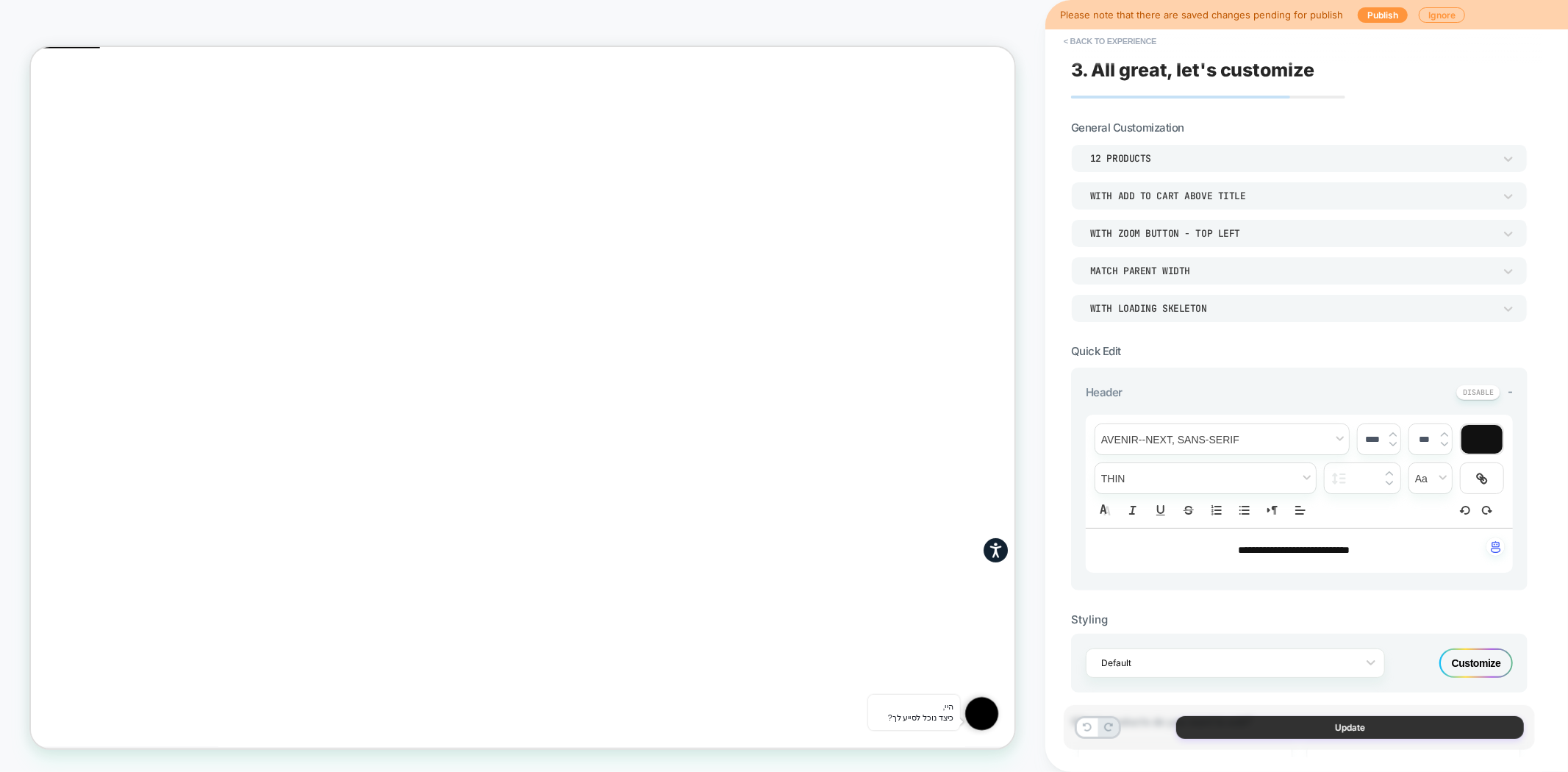
click at [1338, 732] on button "Update" at bounding box center [1350, 727] width 347 height 23
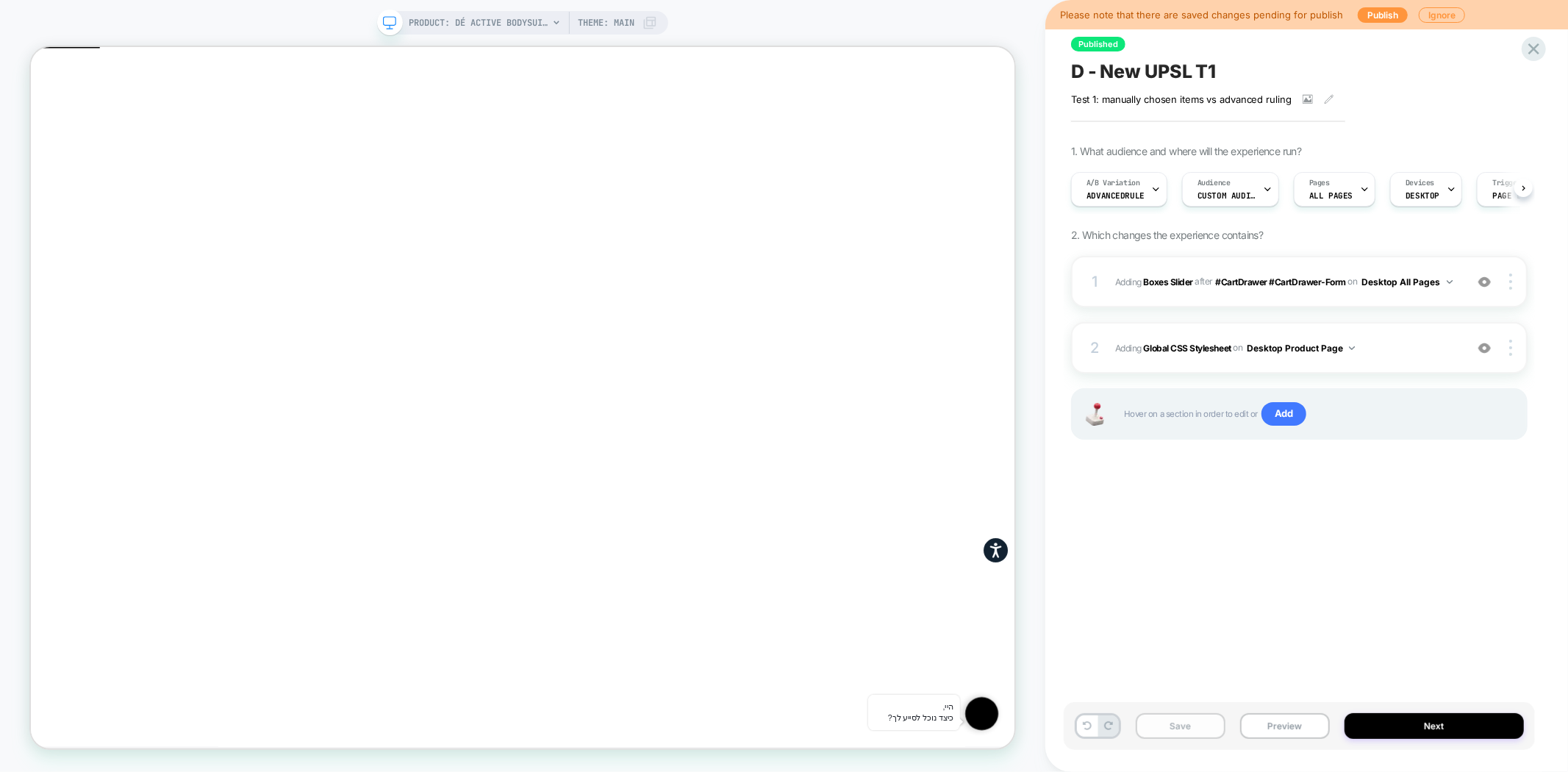
scroll to position [0, 1]
click at [1287, 735] on button "Preview" at bounding box center [1285, 726] width 90 height 26
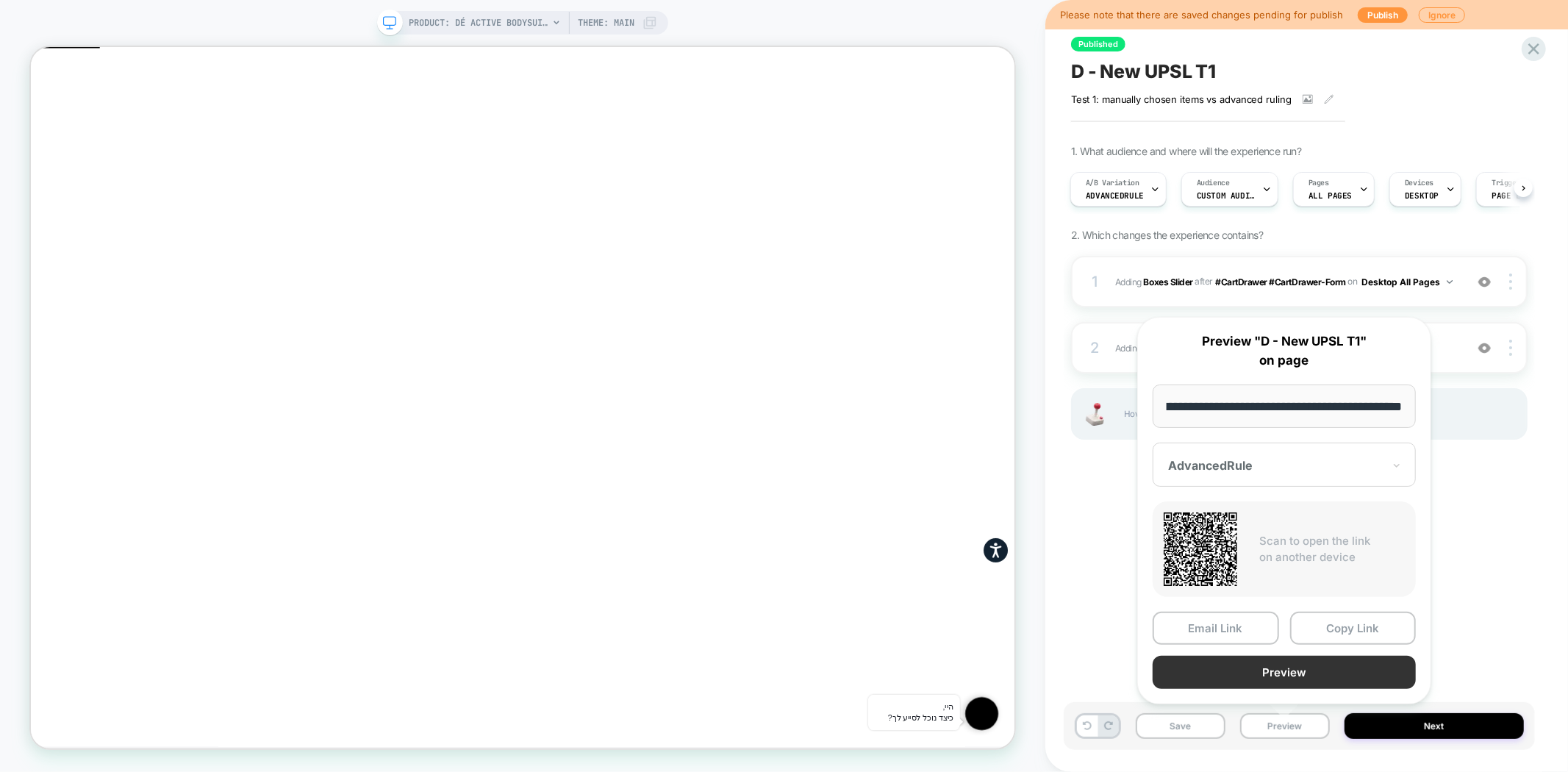
scroll to position [0, 0]
click at [1309, 670] on button "Preview" at bounding box center [1284, 672] width 263 height 33
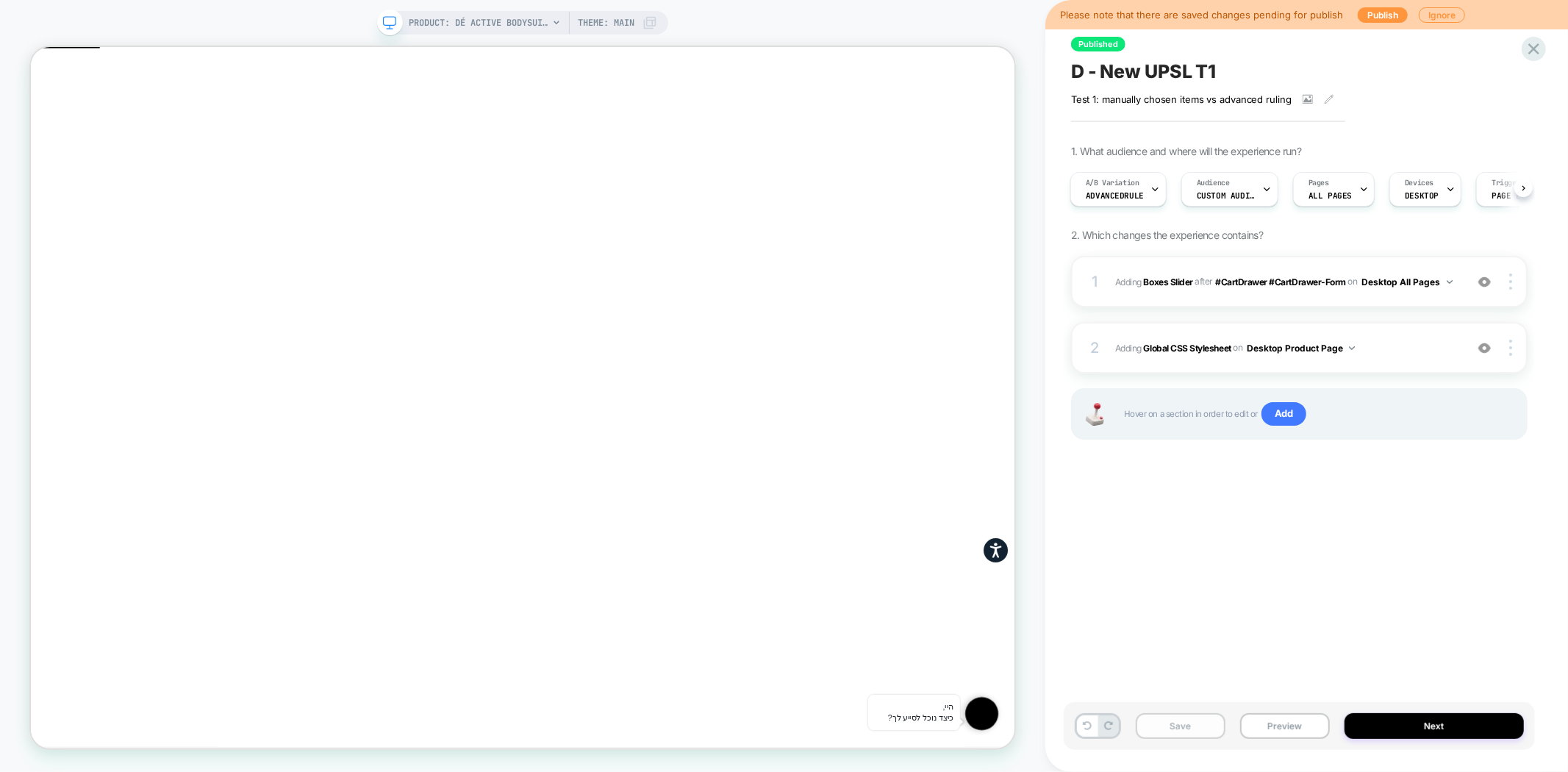
drag, startPoint x: 1165, startPoint y: 729, endPoint x: 846, endPoint y: 119, distance: 688.4
click at [1165, 729] on button "Save" at bounding box center [1181, 726] width 90 height 26
click at [1110, 70] on span "D - New UPSL T1" at bounding box center [1144, 71] width 145 height 22
click at [1292, 731] on button "Preview" at bounding box center [1285, 726] width 90 height 26
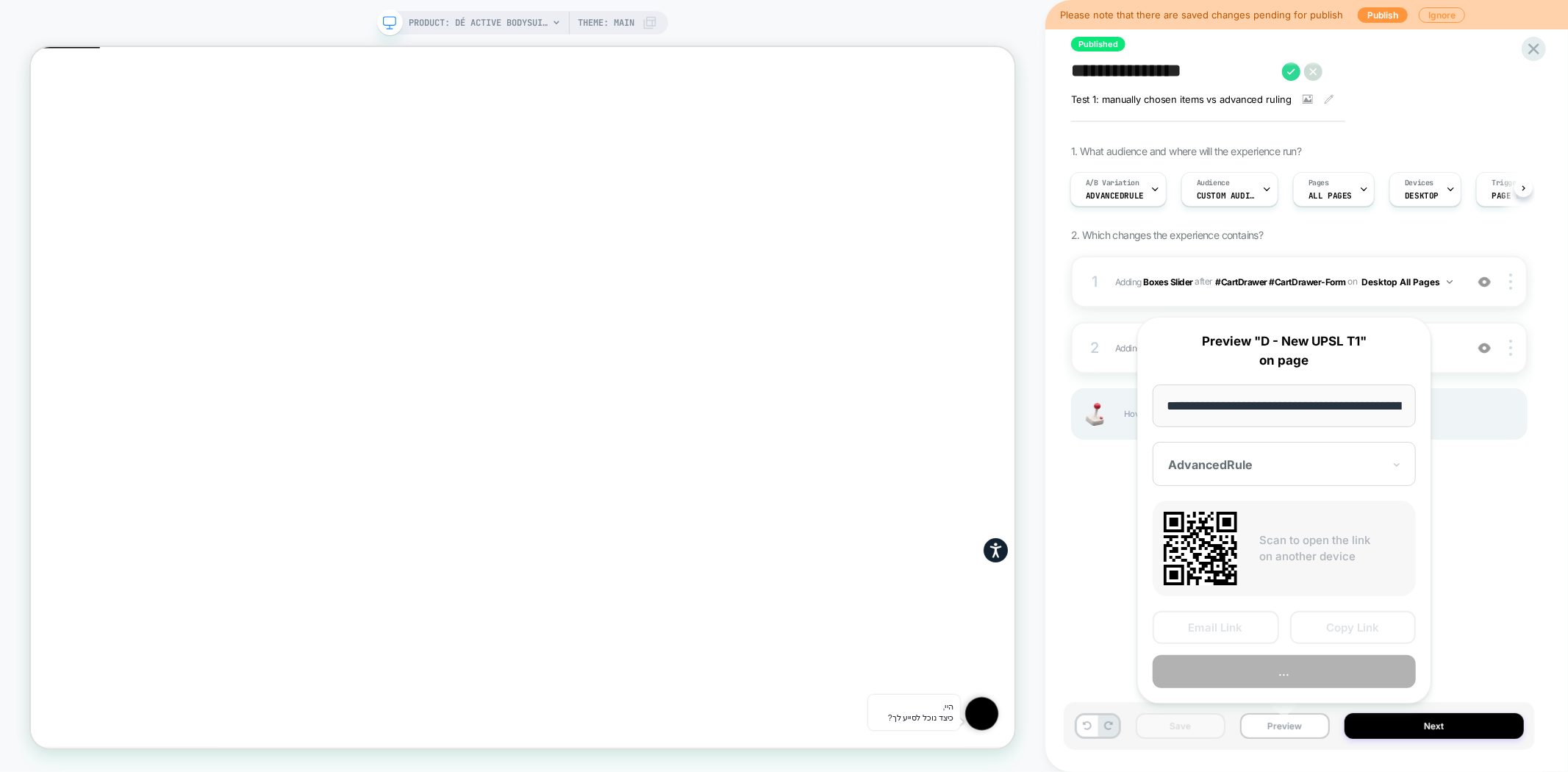
scroll to position [0, 233]
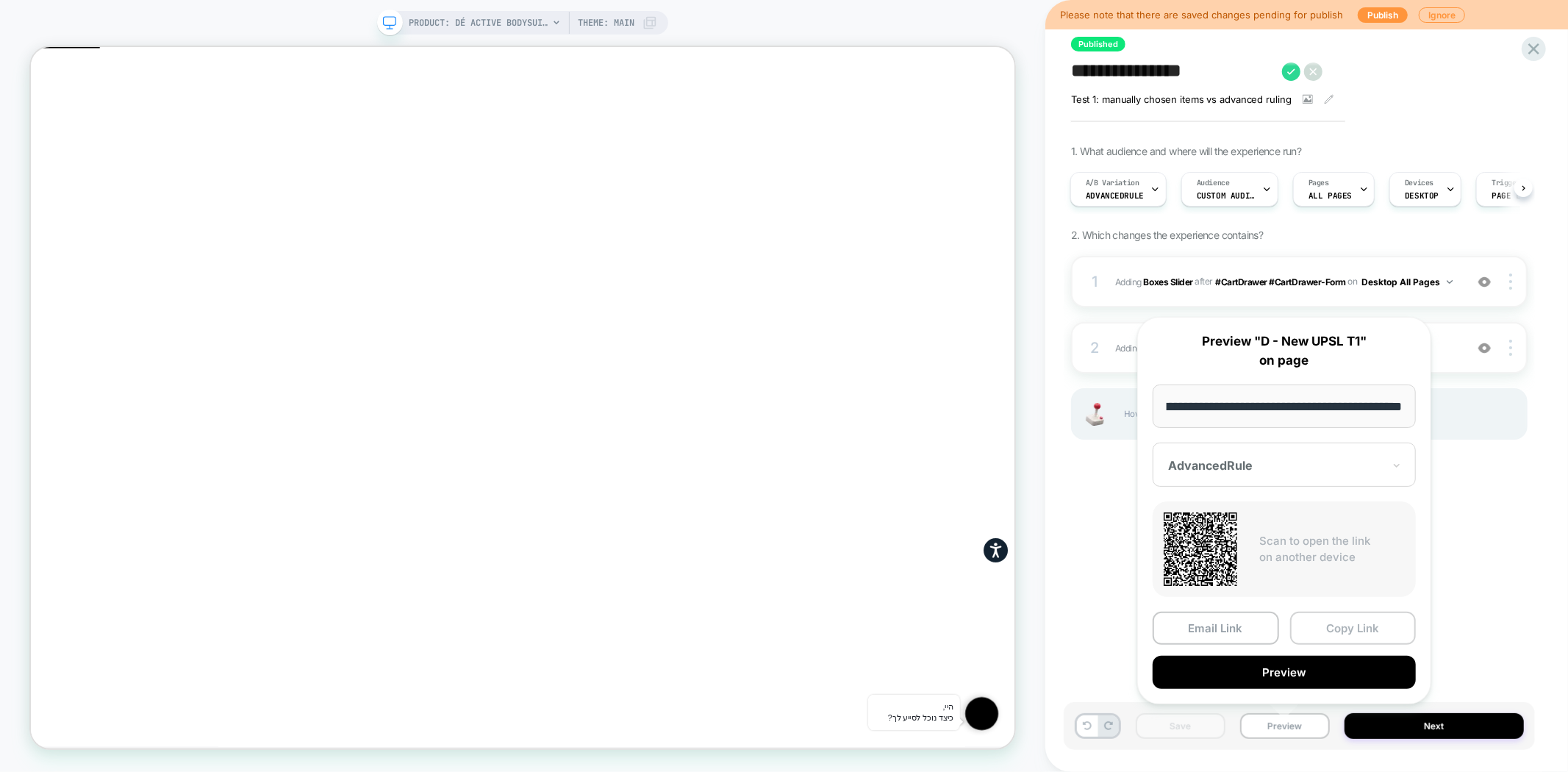
click at [1343, 626] on button "Copy Link" at bounding box center [1353, 628] width 126 height 33
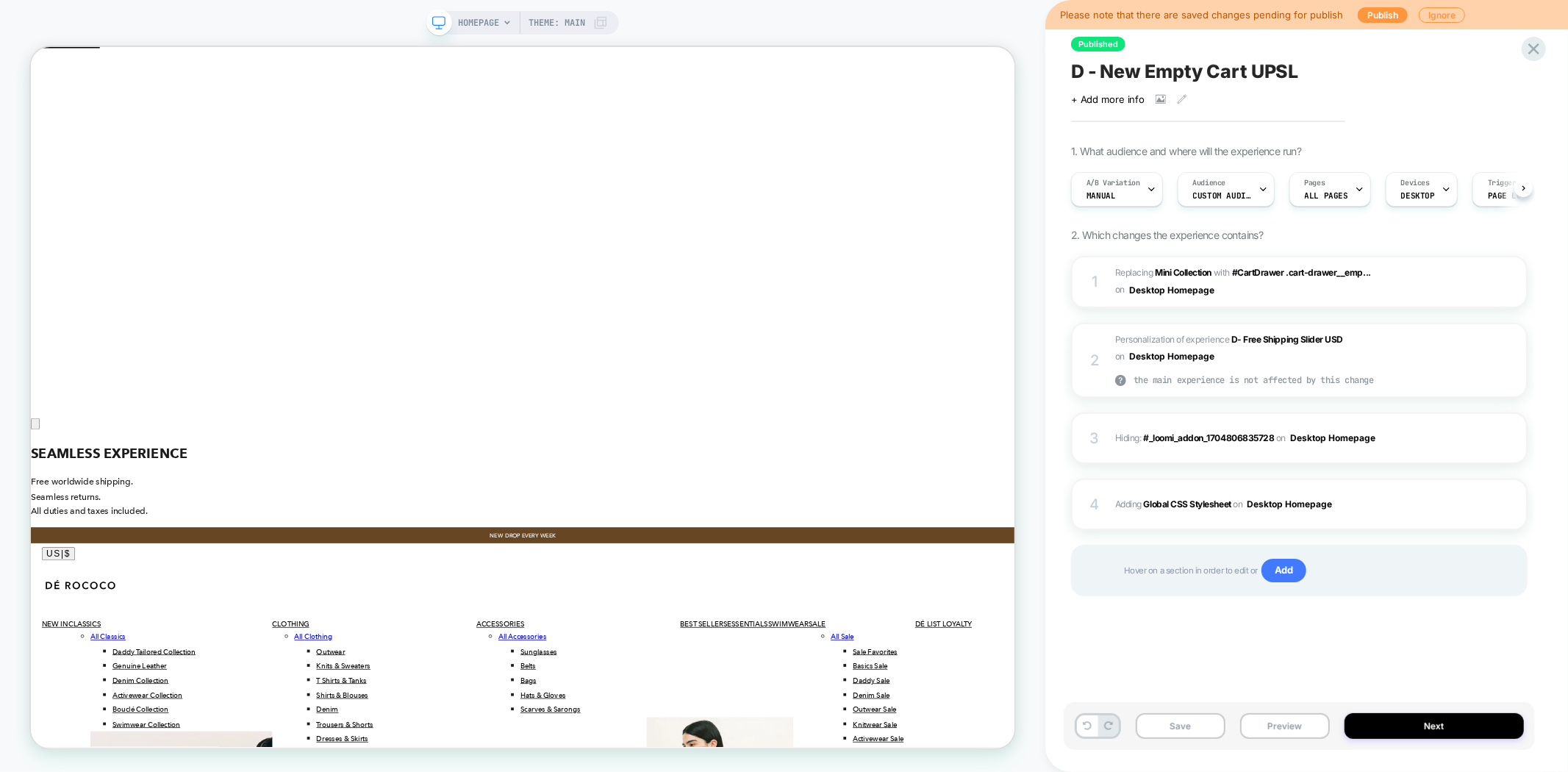
scroll to position [0, 1]
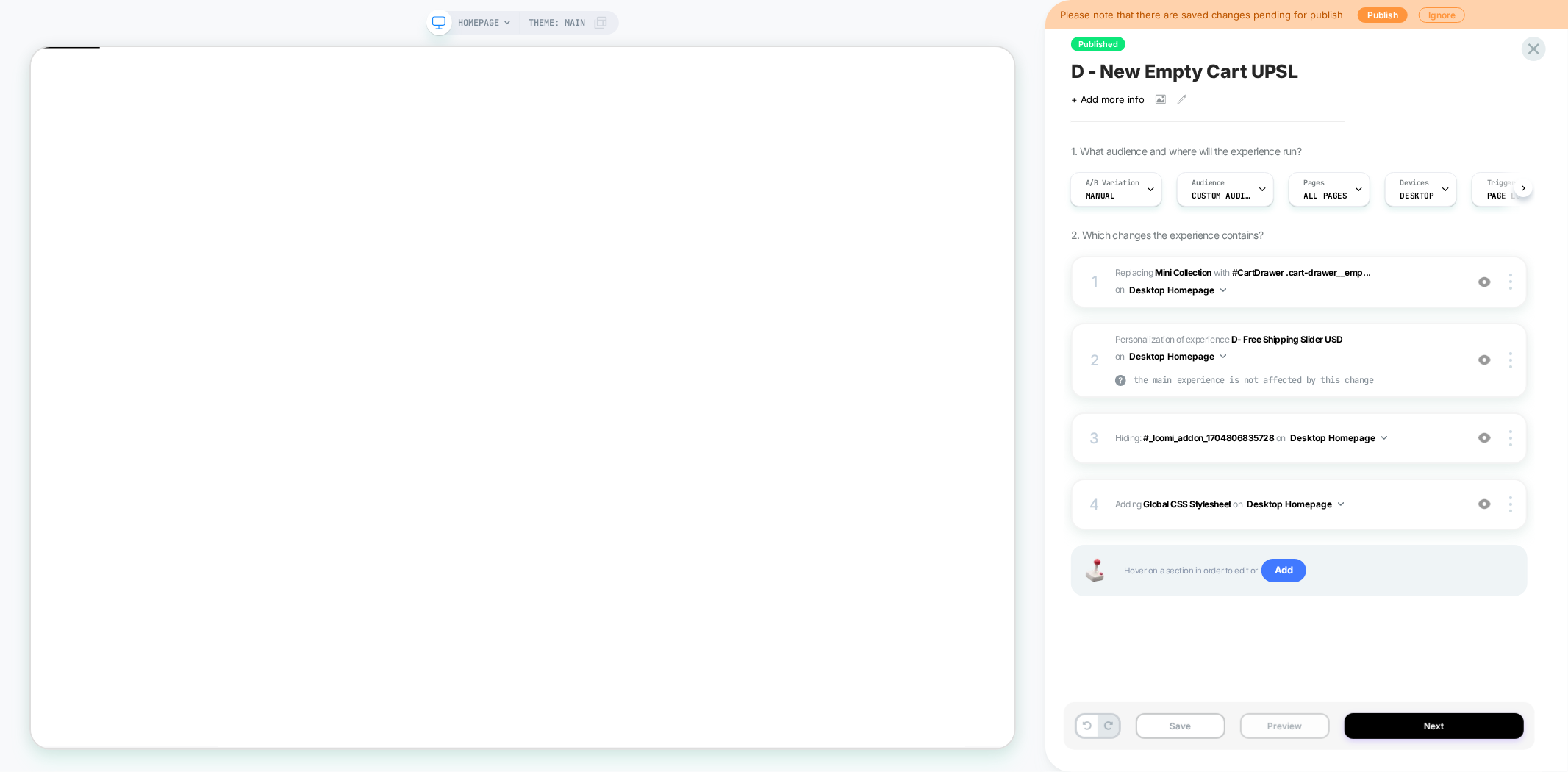
click at [1279, 728] on button "Preview" at bounding box center [1285, 726] width 90 height 26
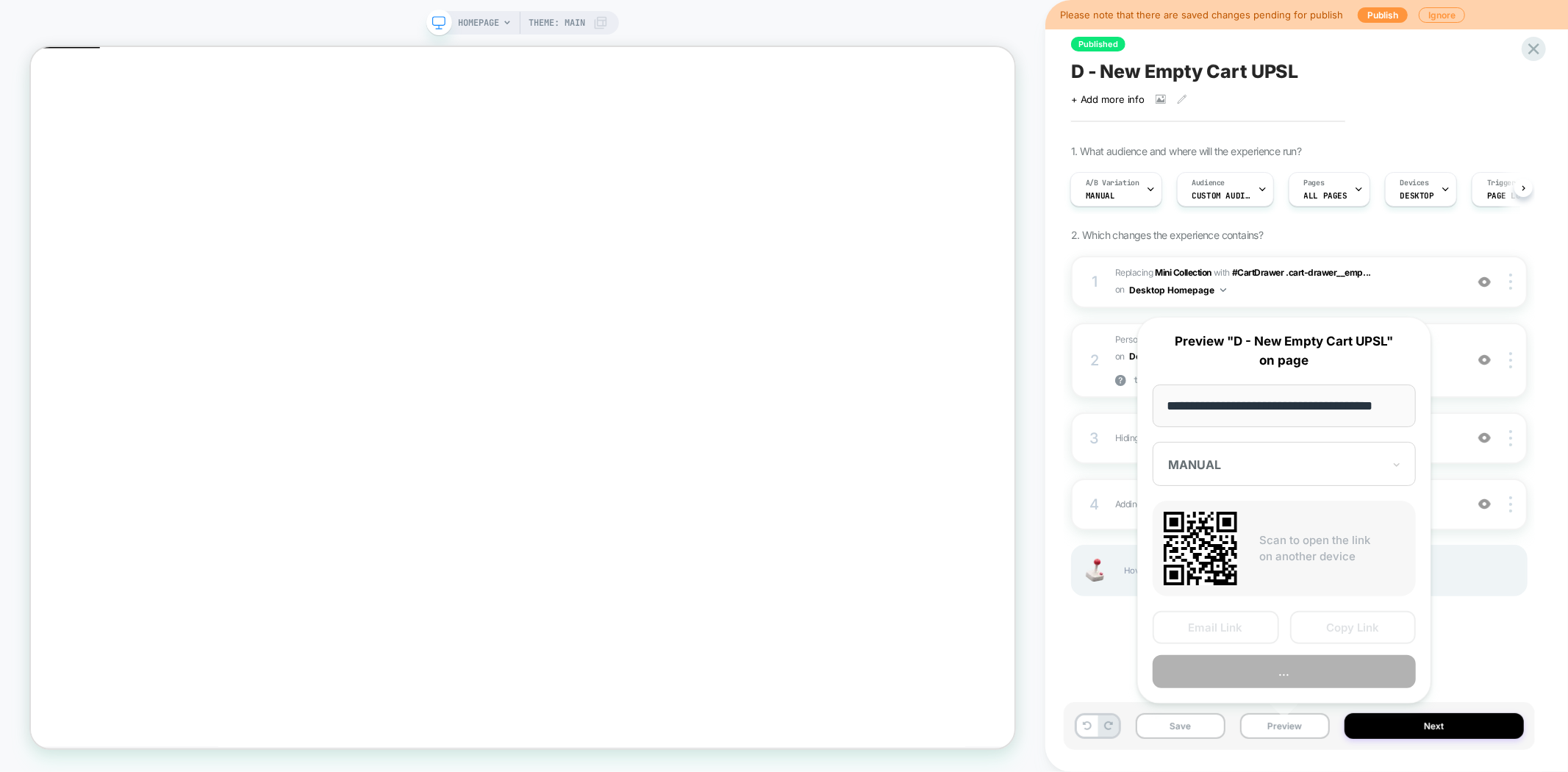
scroll to position [0, 17]
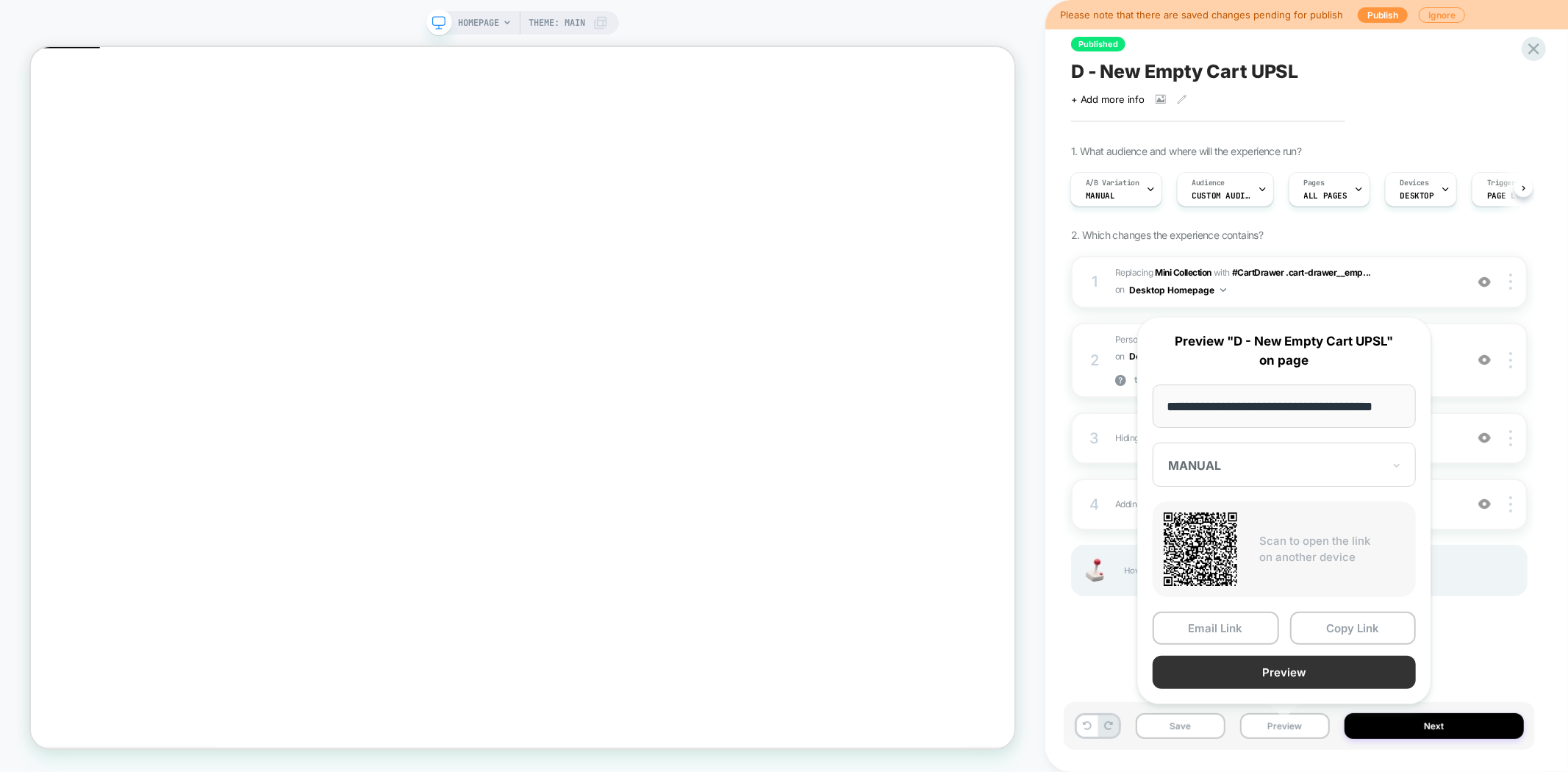
click at [1286, 672] on button "Preview" at bounding box center [1284, 672] width 263 height 33
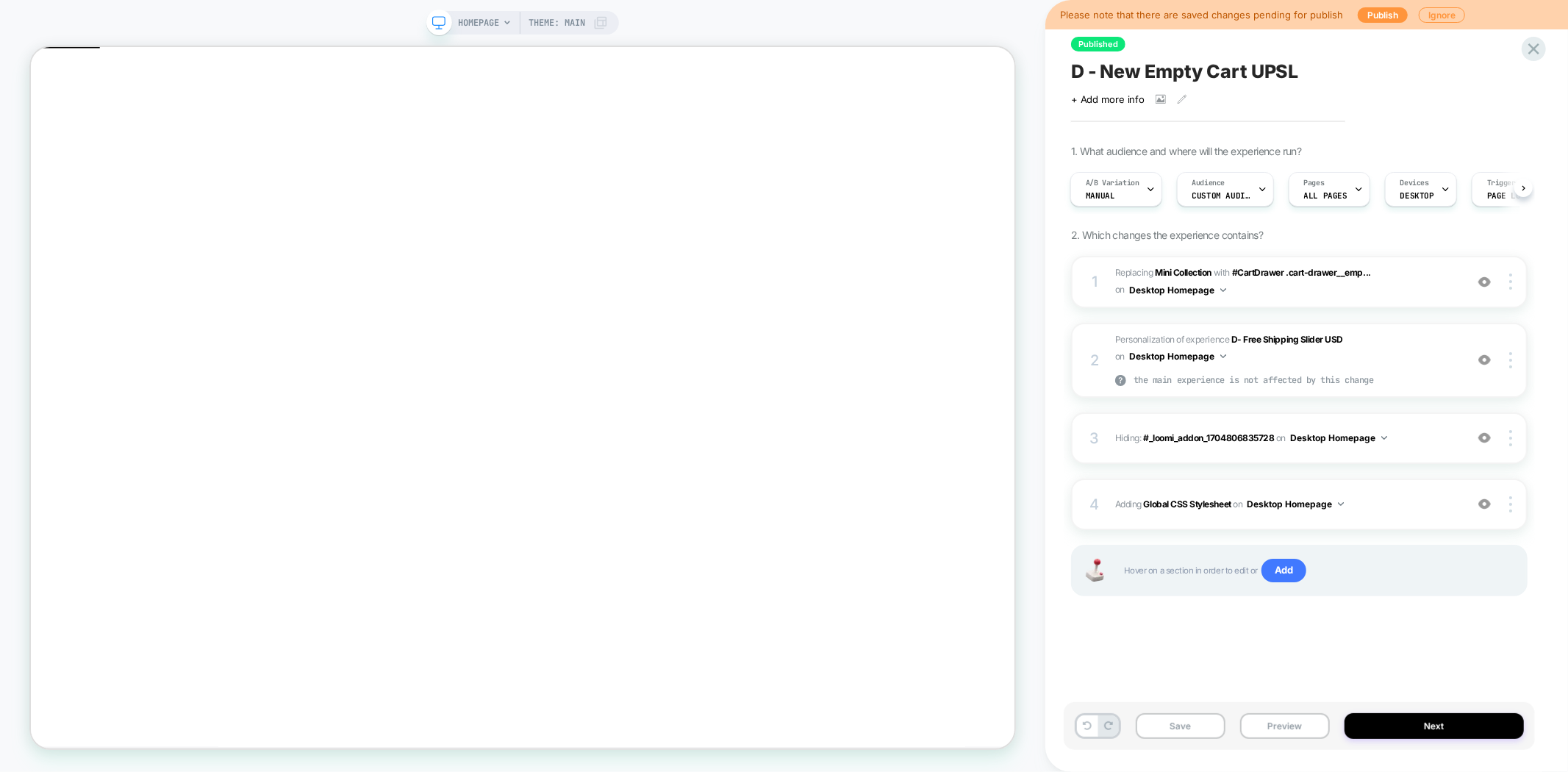
click at [1142, 73] on span "D - New Empty Cart UPSL" at bounding box center [1184, 71] width 227 height 22
click at [1405, 724] on button "Next" at bounding box center [1434, 726] width 179 height 26
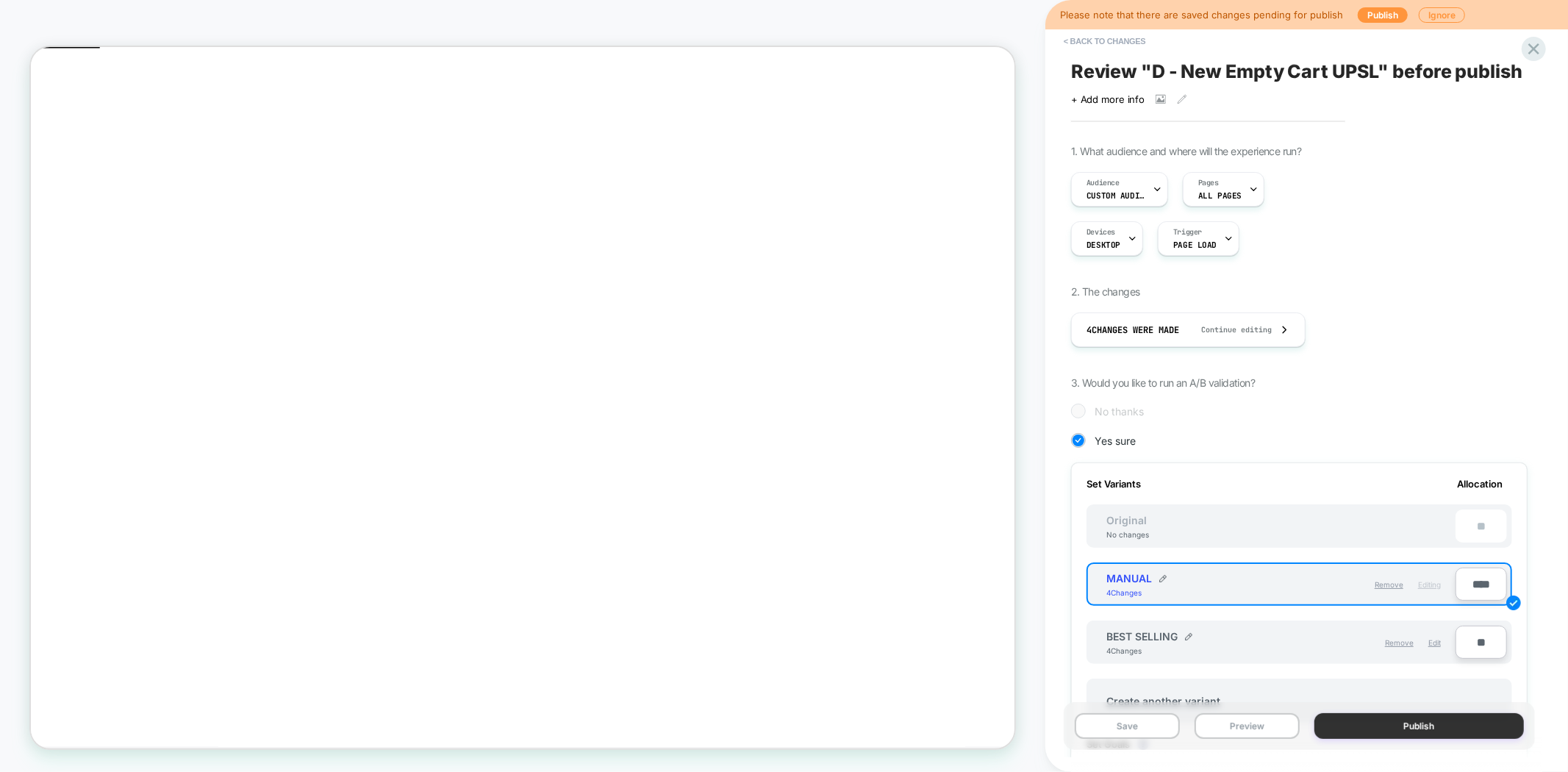
click at [1397, 729] on button "Publish" at bounding box center [1419, 726] width 210 height 26
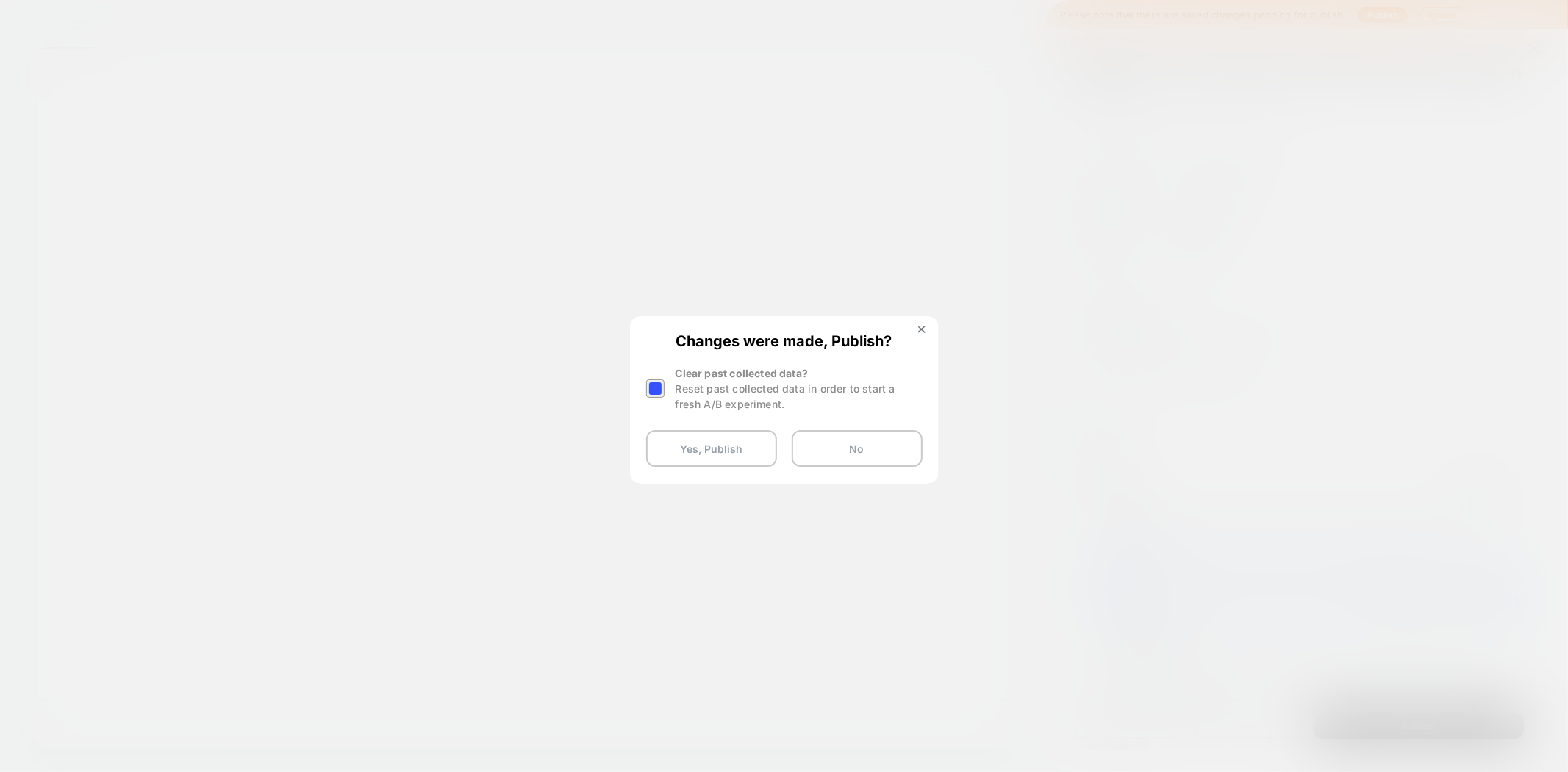
click at [656, 390] on div at bounding box center [655, 388] width 18 height 18
click at [718, 449] on button "Yes, Publish" at bounding box center [711, 448] width 131 height 37
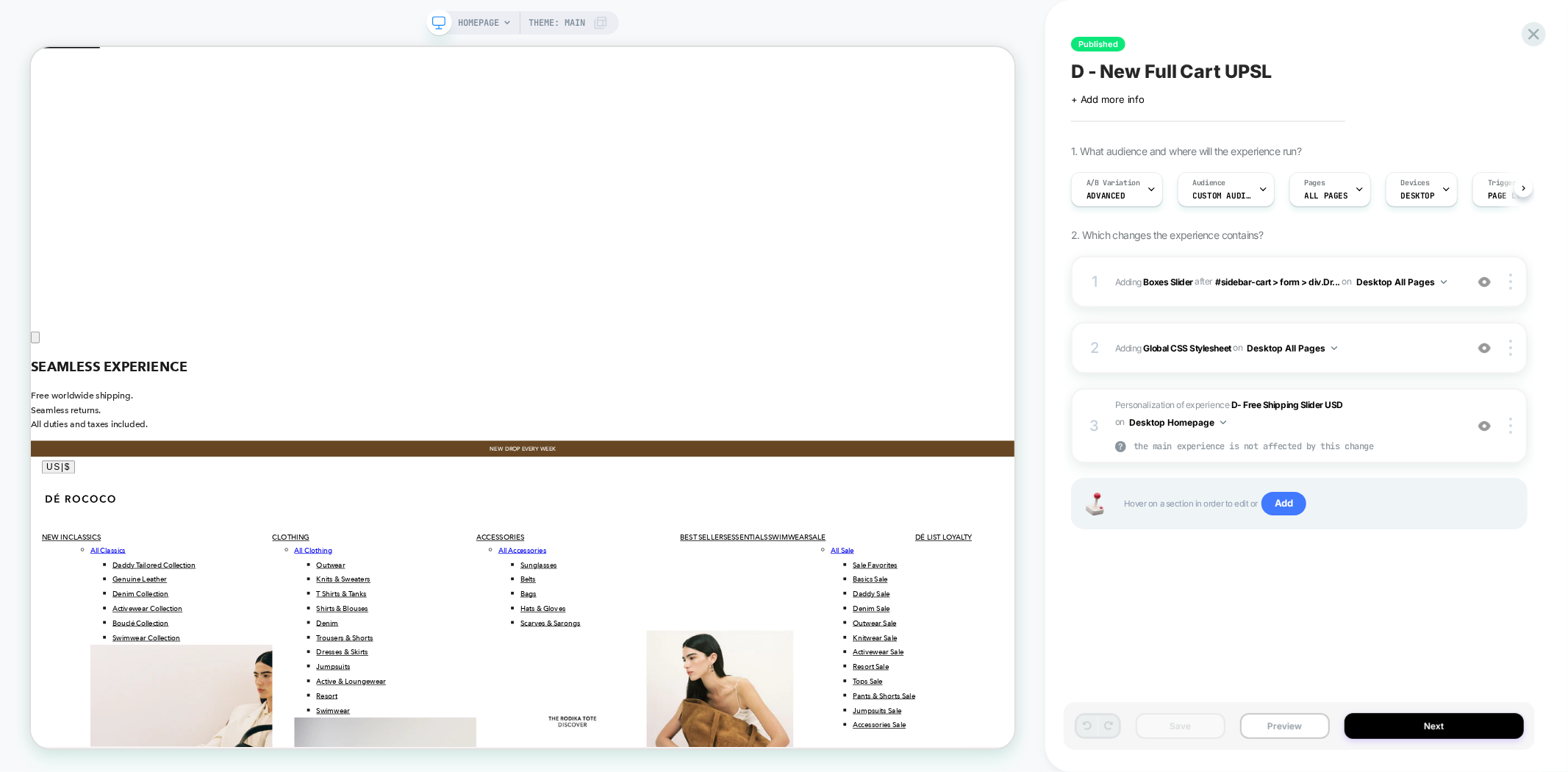
scroll to position [0, 1]
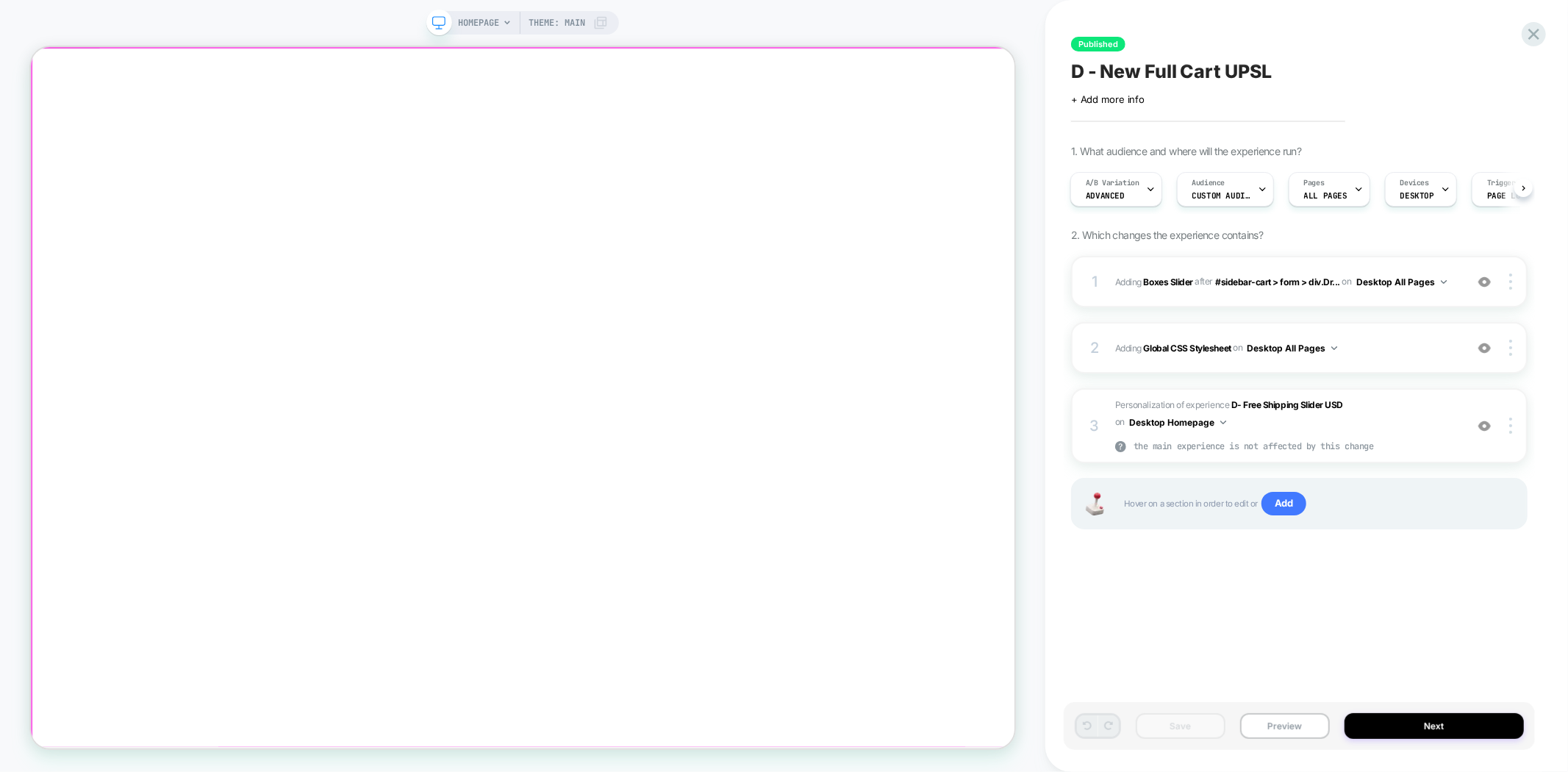
click at [599, 61] on div at bounding box center [687, 61] width 1312 height 0
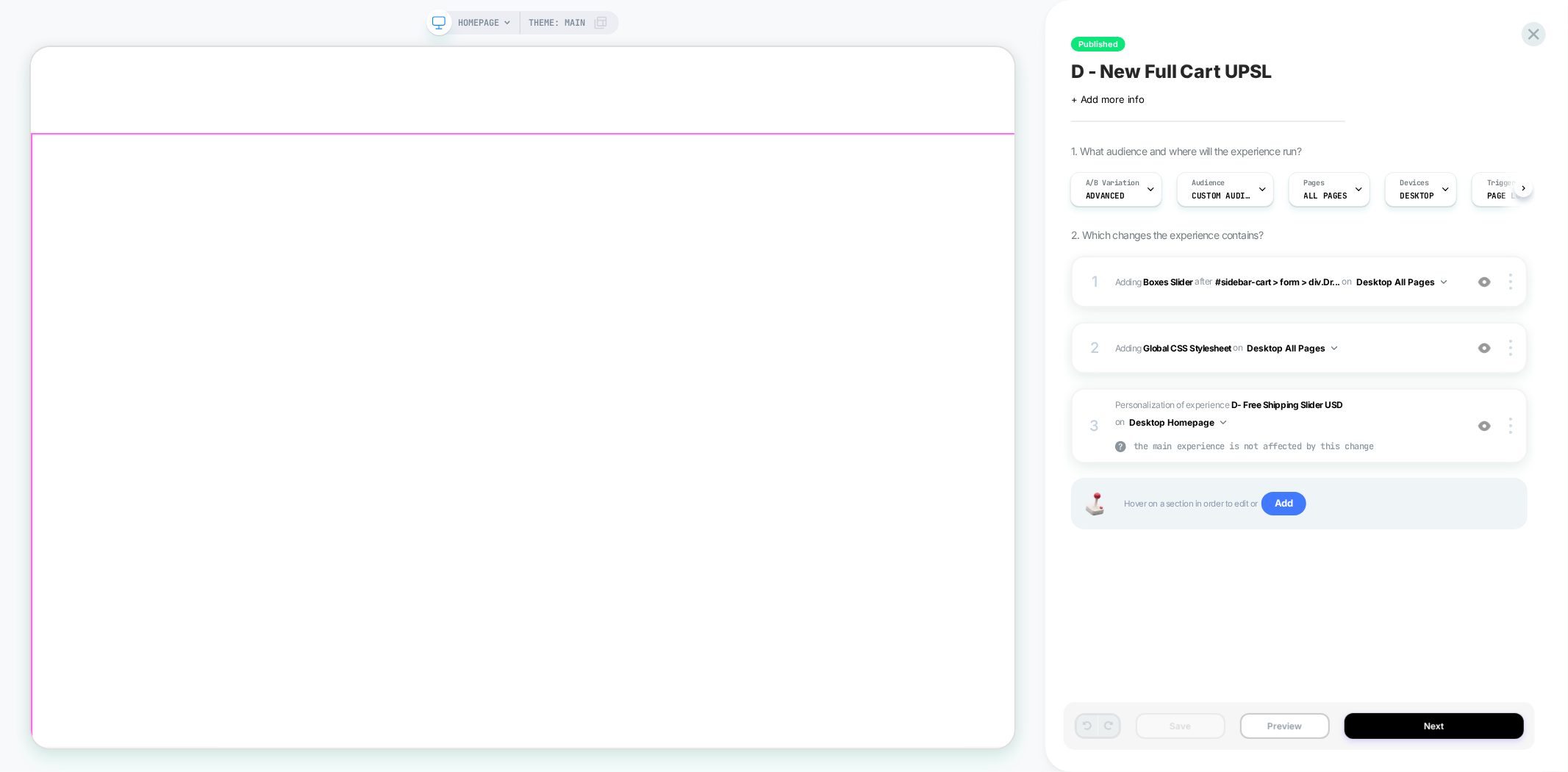
scroll to position [877, 0]
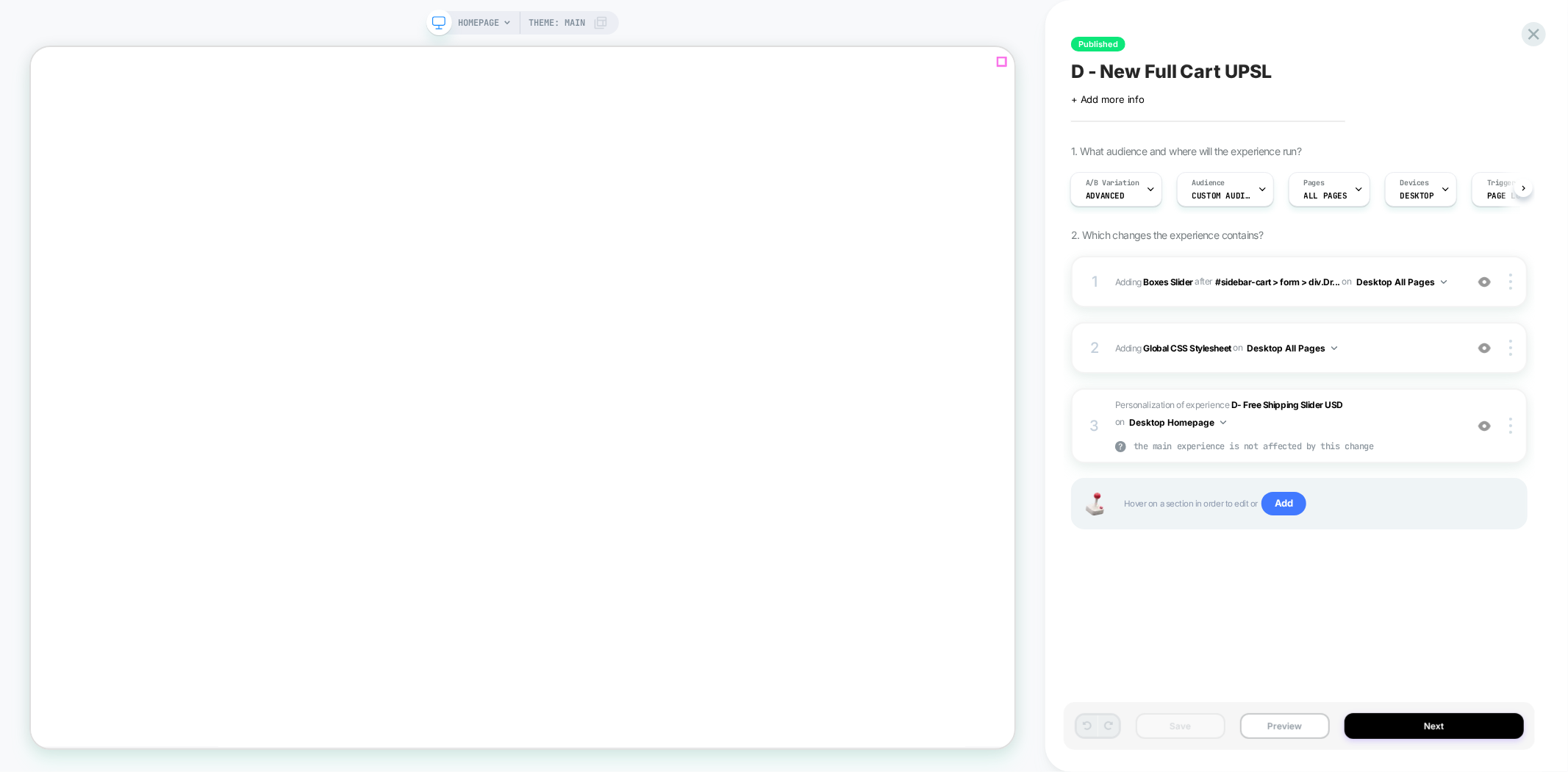
click at [1326, 64] on div at bounding box center [1326, 66] width 11 height 11
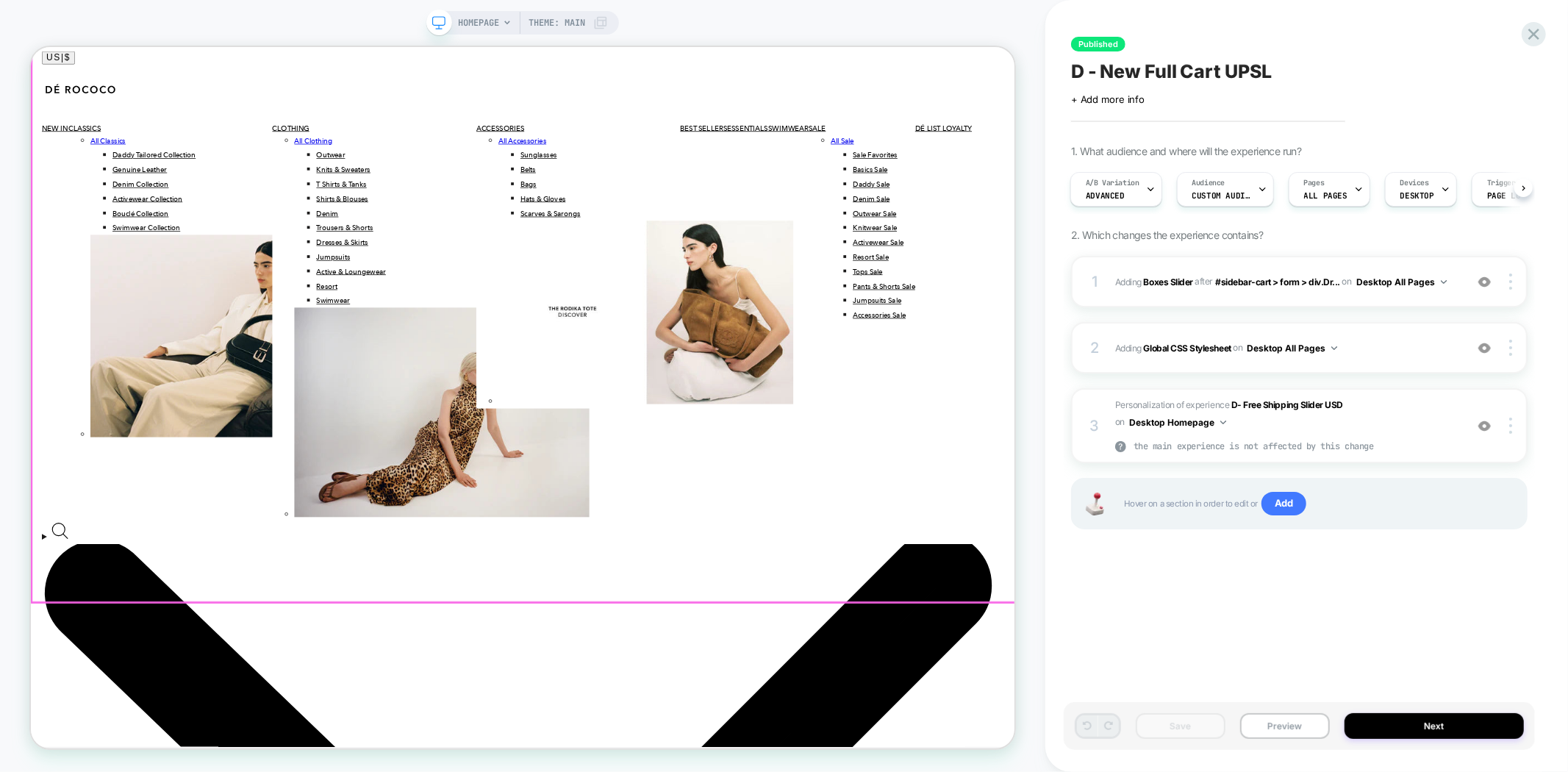
scroll to position [5779, 0]
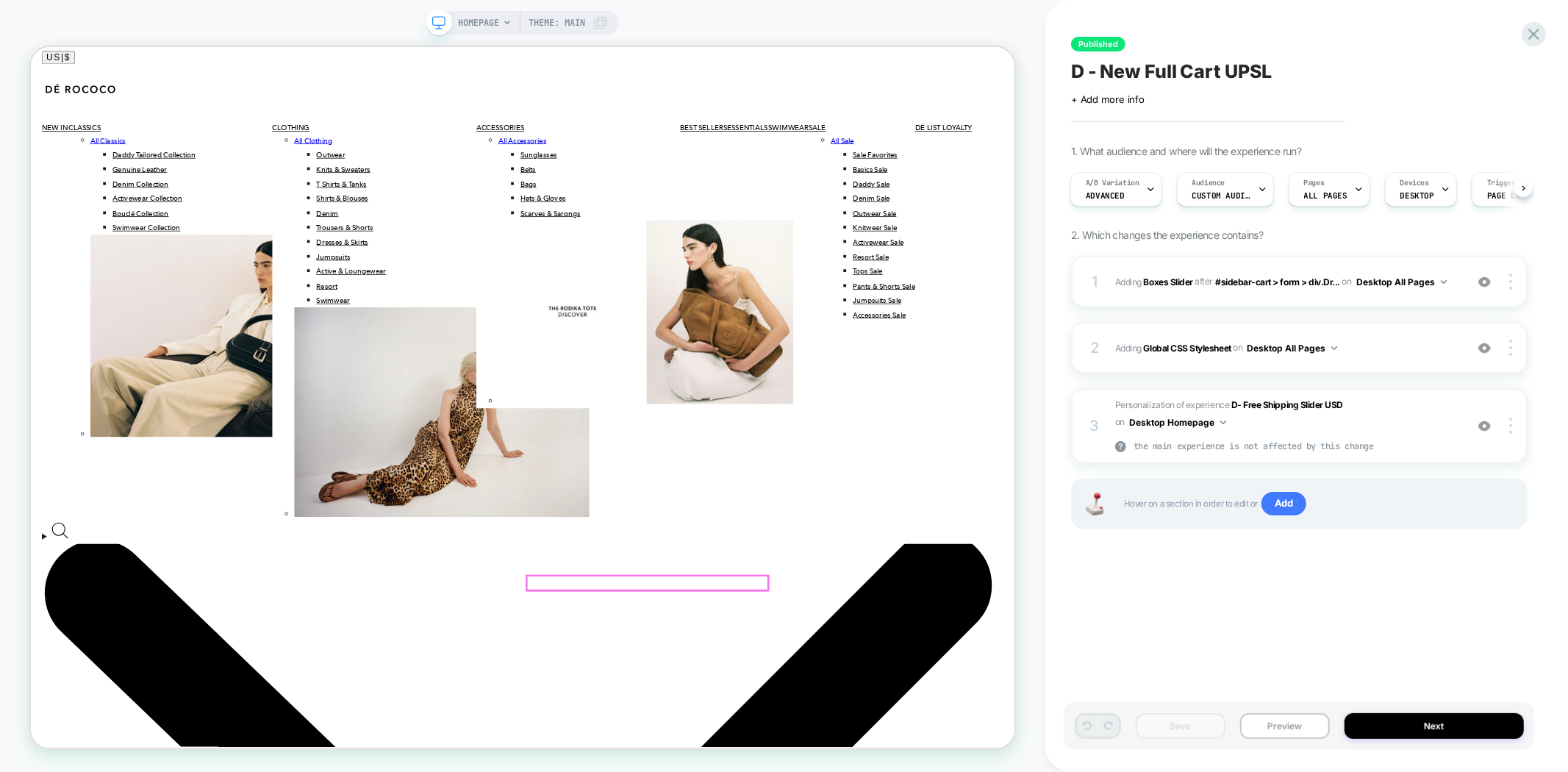
click at [1514, 285] on div at bounding box center [1512, 281] width 28 height 16
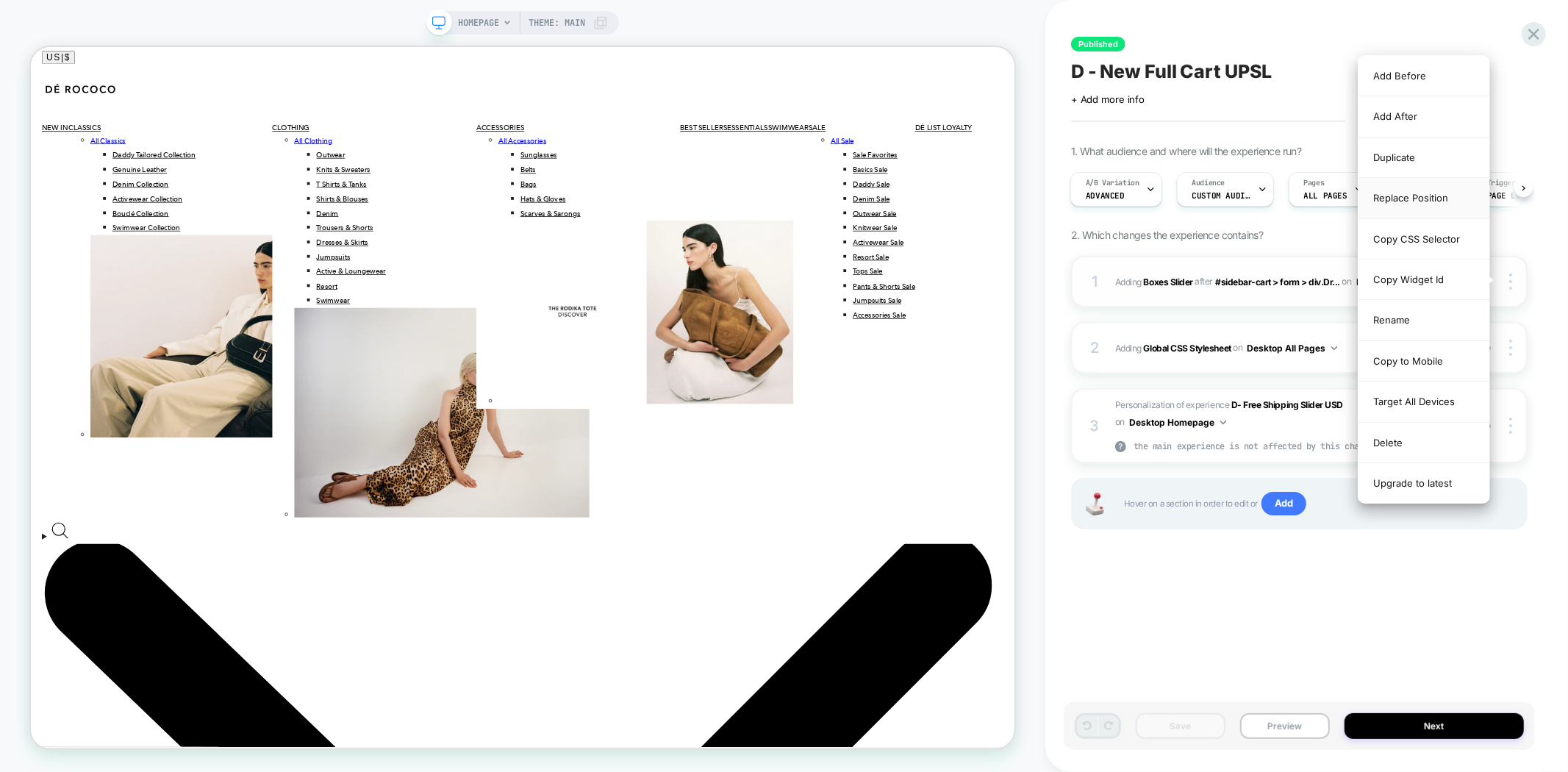
click at [1415, 196] on div "Replace Position" at bounding box center [1424, 199] width 131 height 41
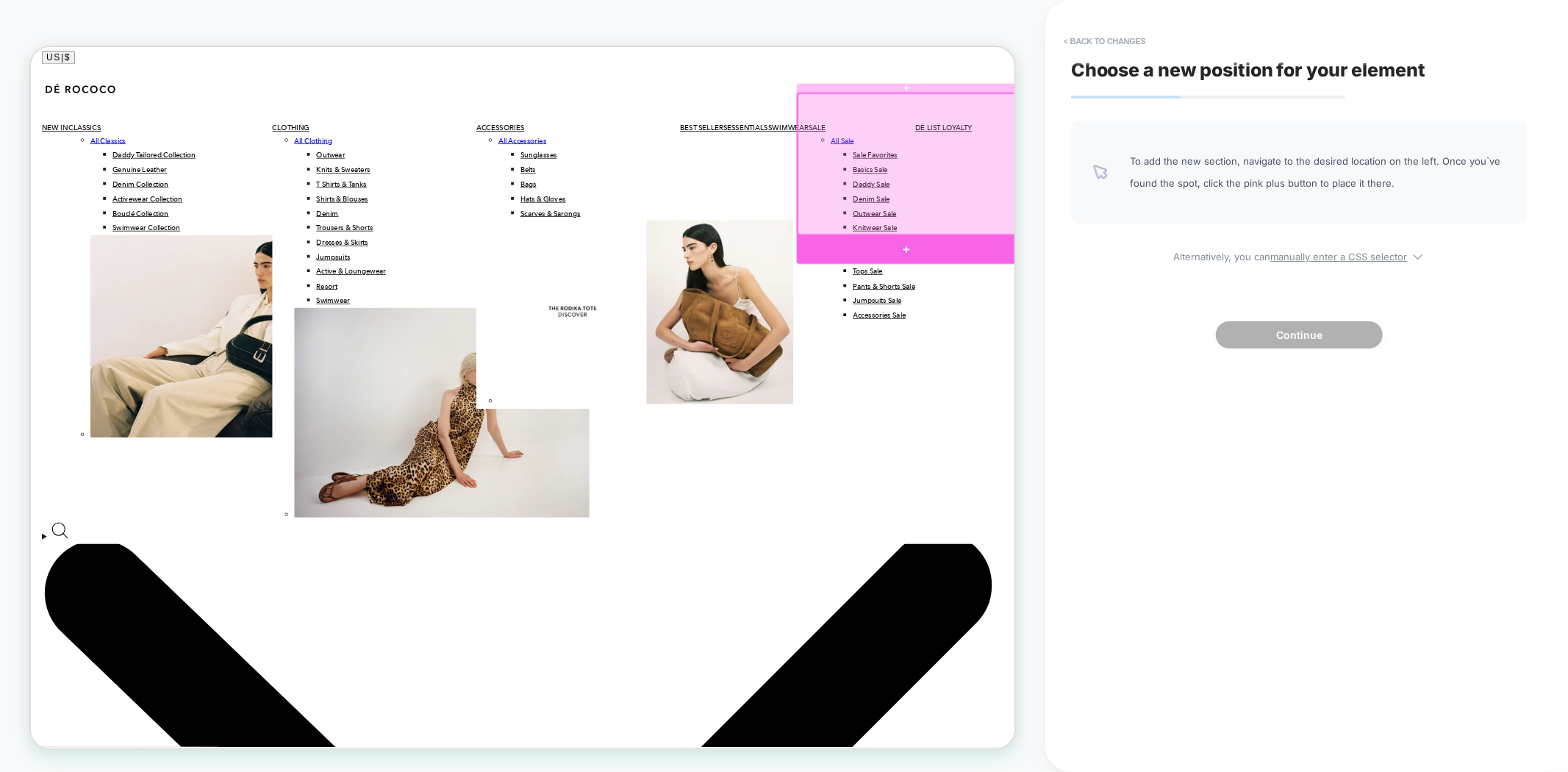
click at [1202, 308] on div at bounding box center [1199, 317] width 293 height 39
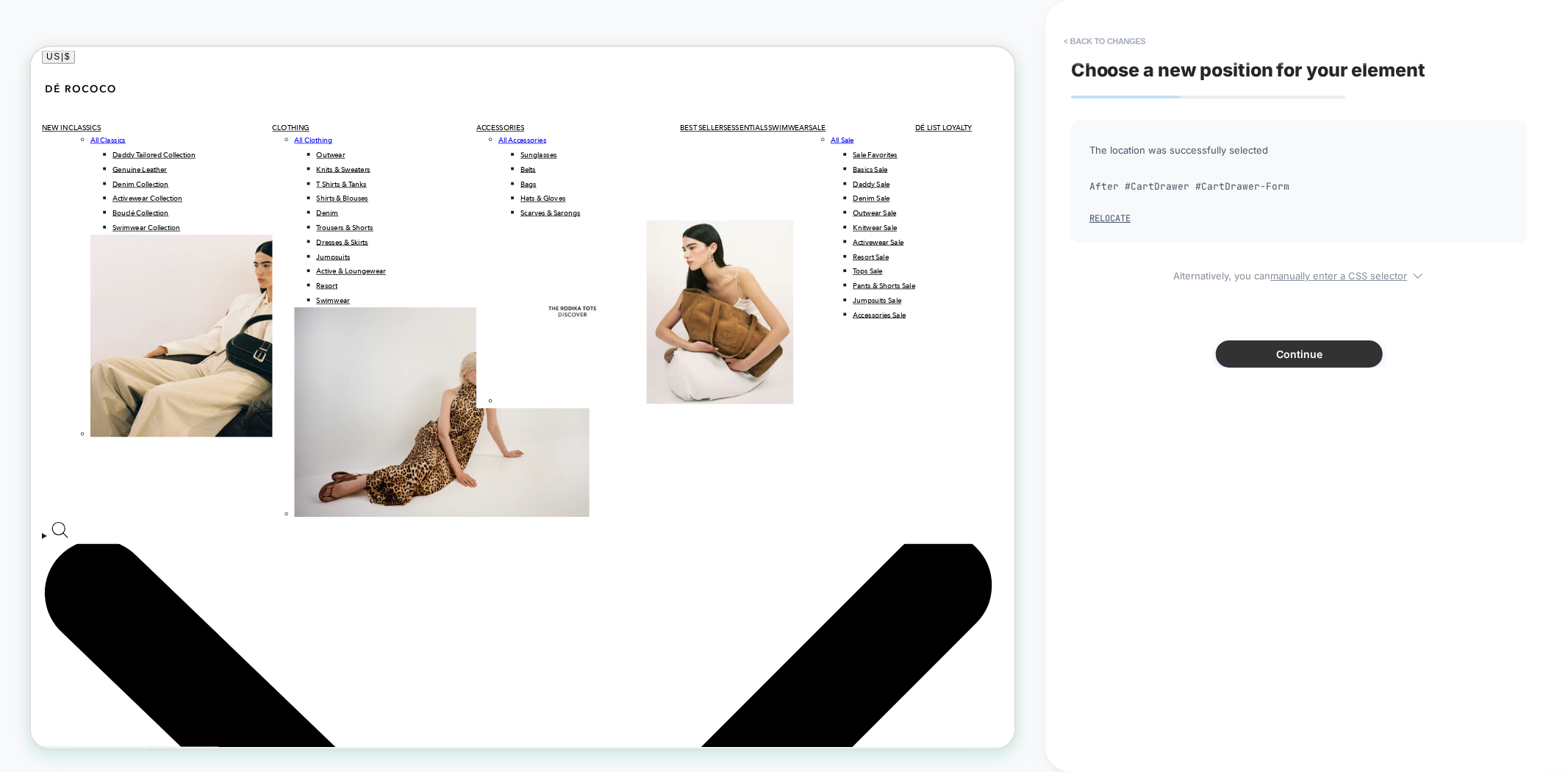
click at [1318, 358] on button "Continue" at bounding box center [1299, 354] width 167 height 27
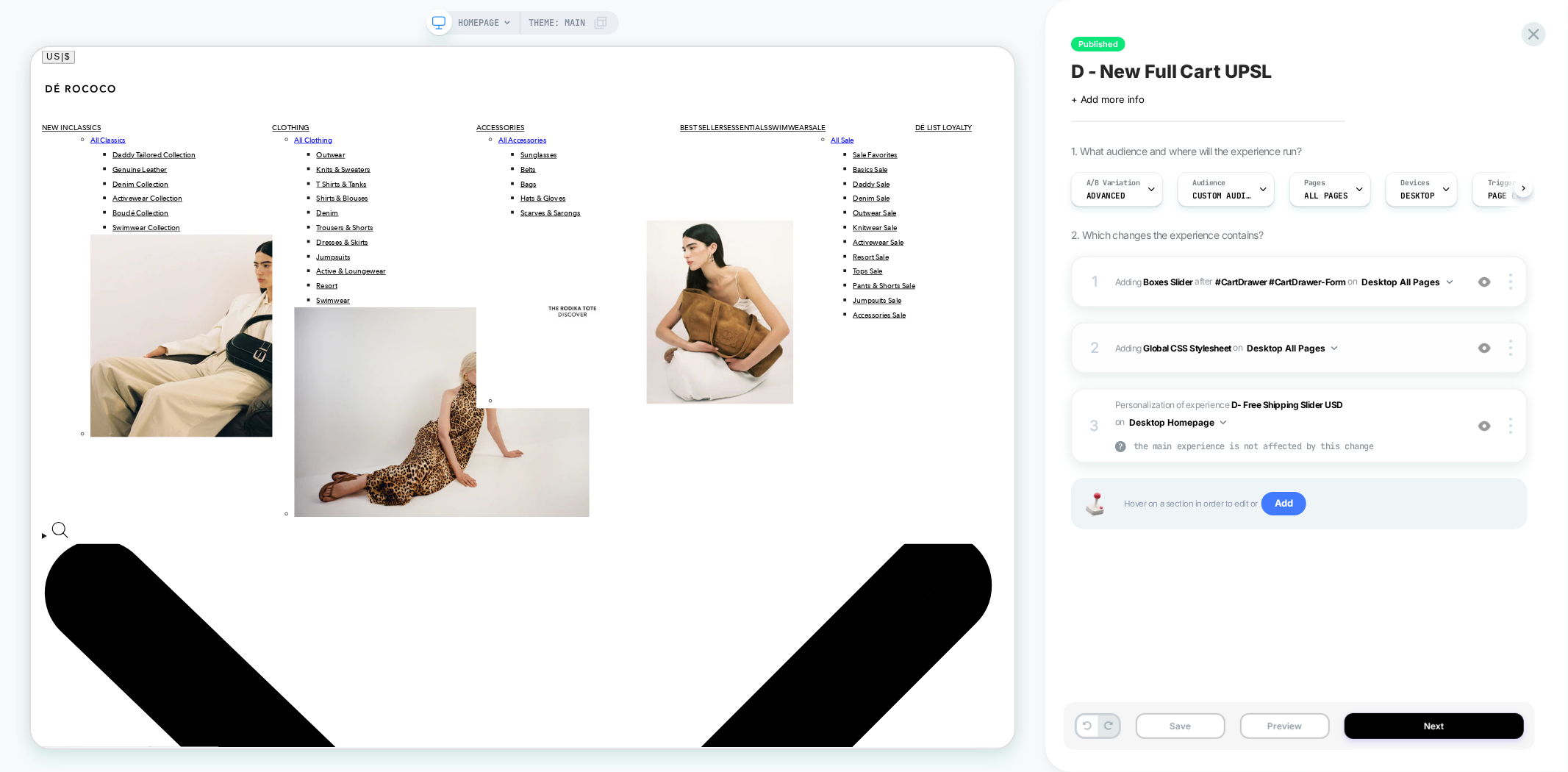
scroll to position [0, 1]
click at [1305, 733] on button "Preview" at bounding box center [1285, 726] width 90 height 26
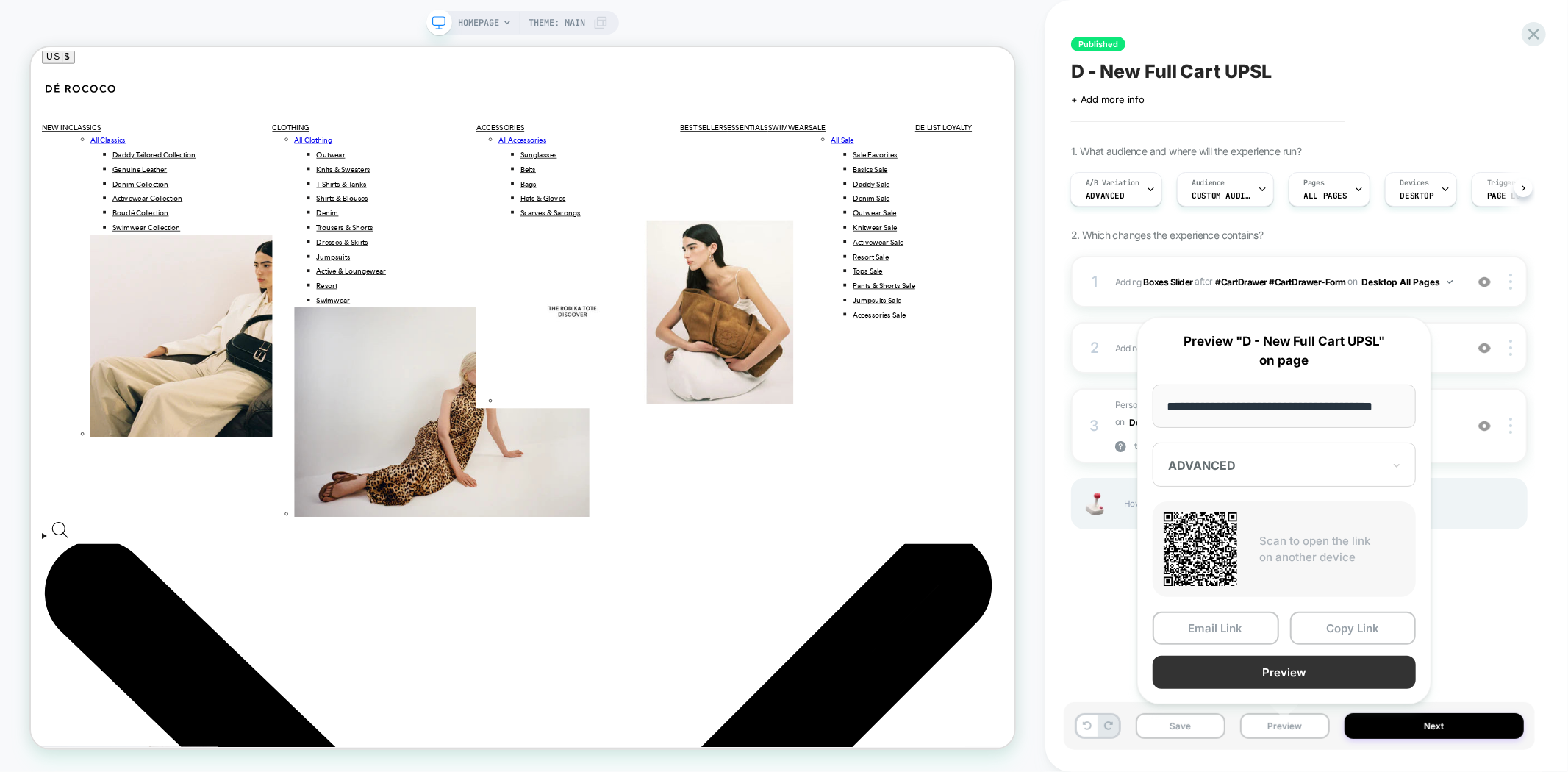
scroll to position [0, 0]
click at [1286, 672] on button "Preview" at bounding box center [1284, 672] width 263 height 33
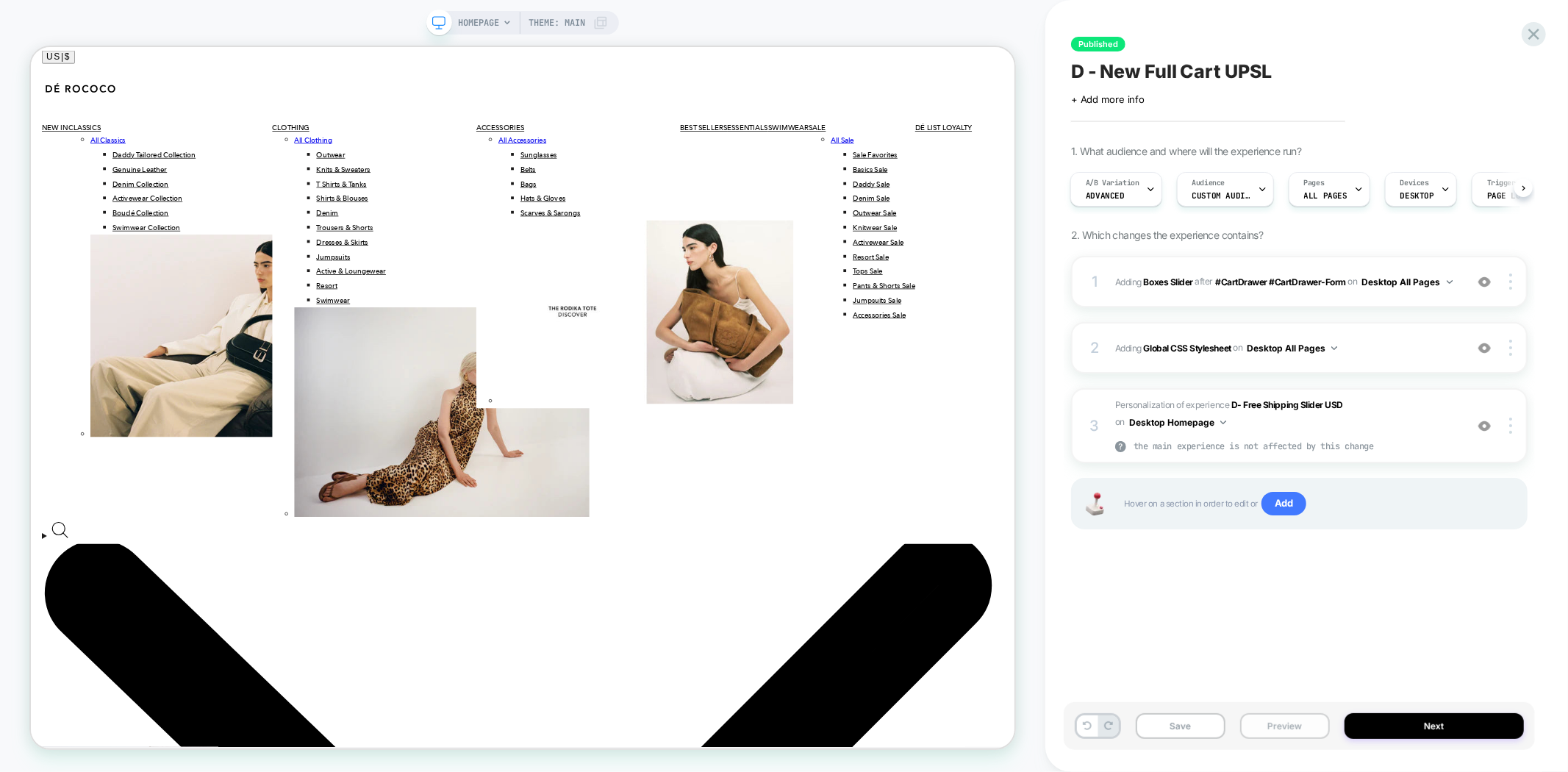
click at [1283, 722] on button "Preview" at bounding box center [1285, 726] width 90 height 26
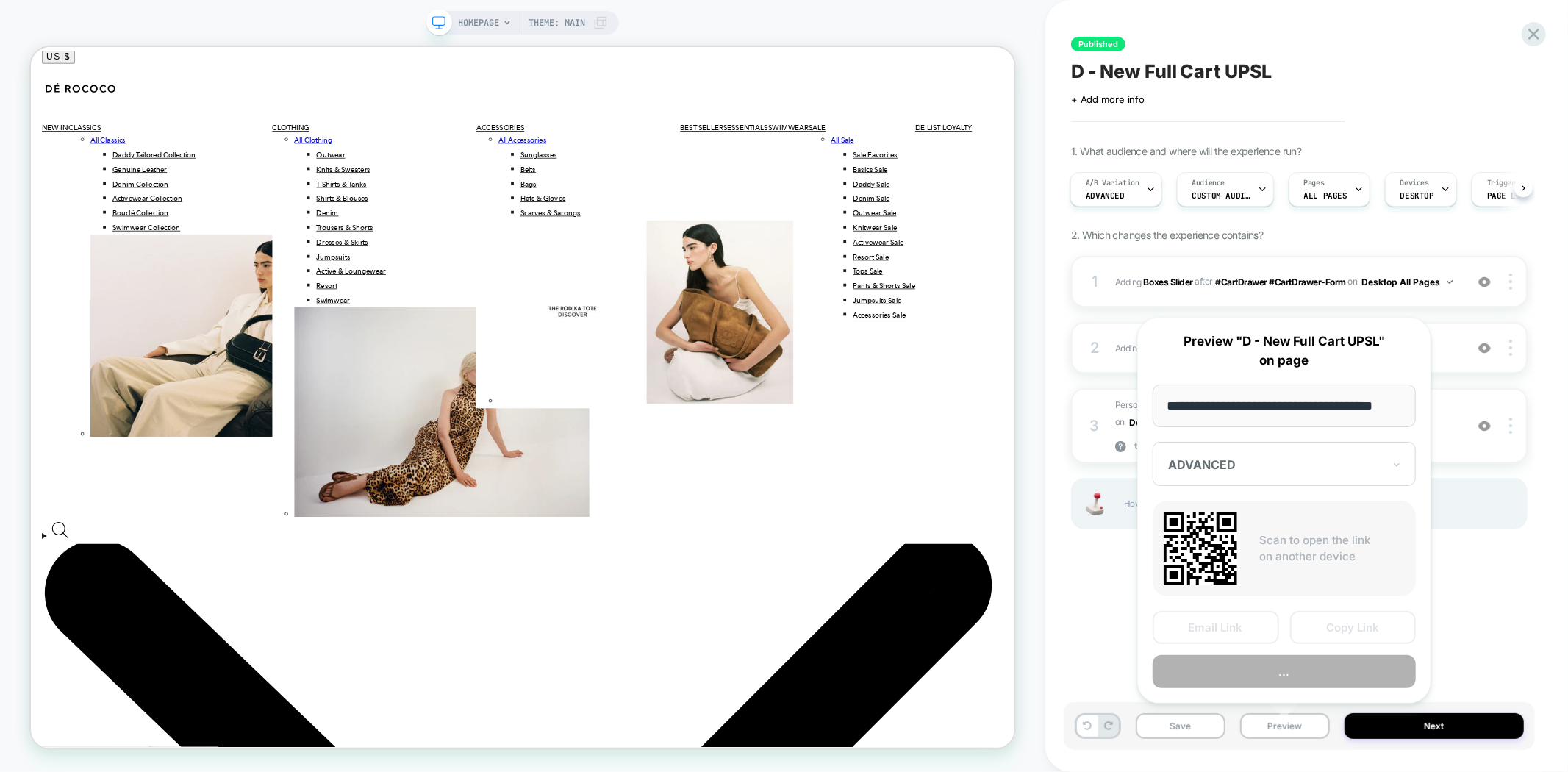
scroll to position [0, 17]
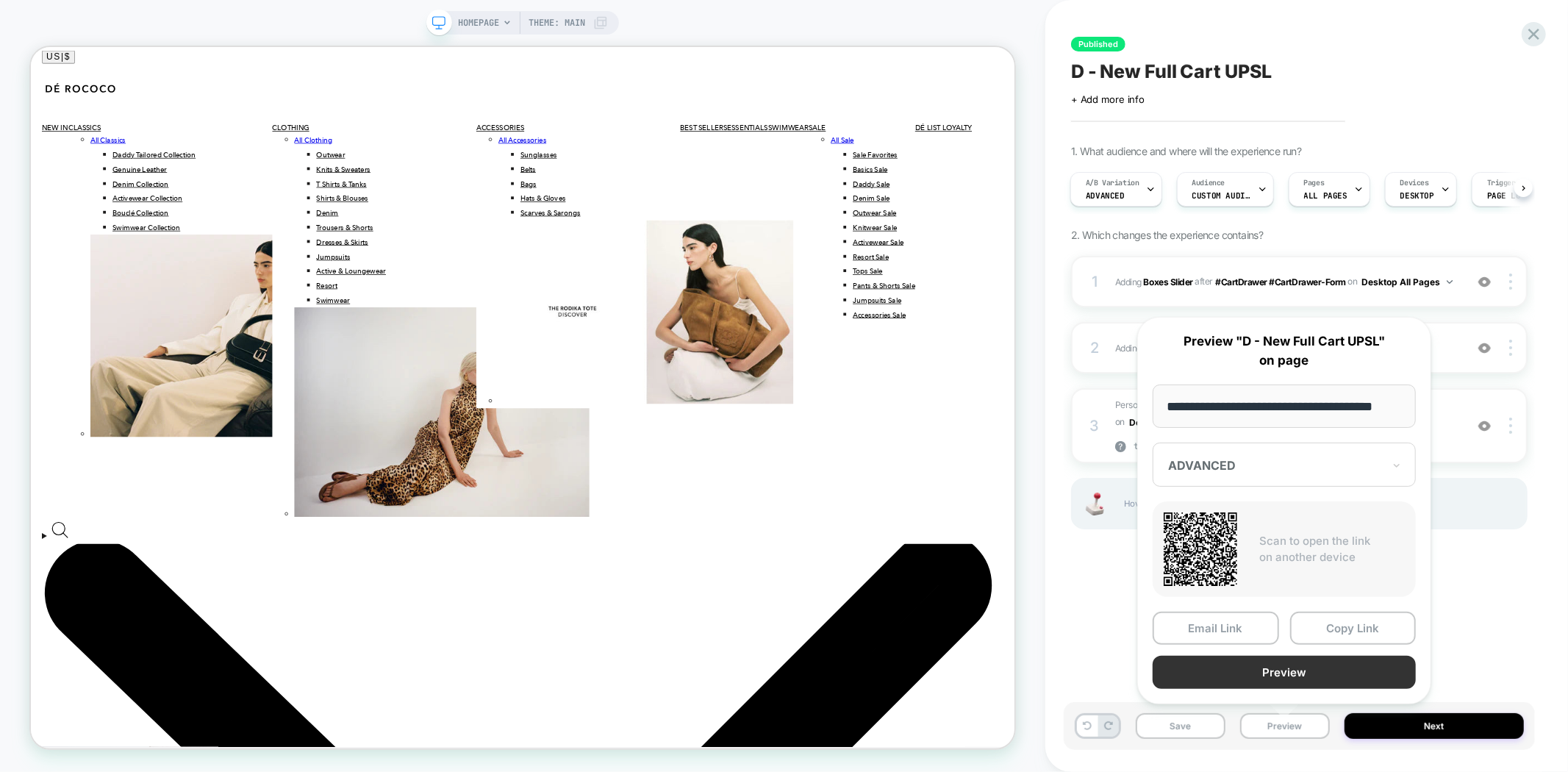
click at [1332, 671] on button "Preview" at bounding box center [1284, 672] width 263 height 33
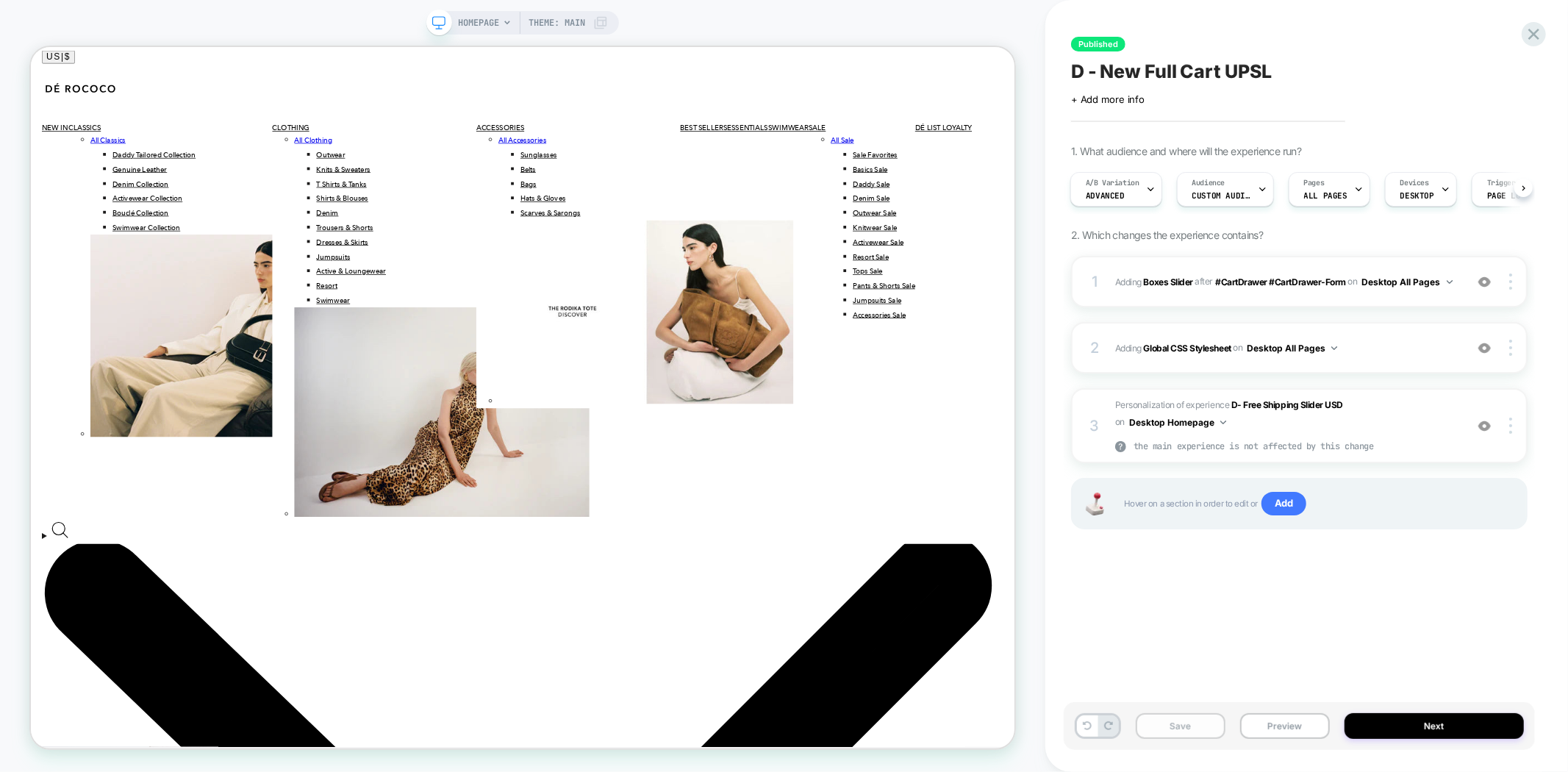
click at [1177, 733] on button "Save" at bounding box center [1181, 726] width 90 height 26
click at [1270, 735] on button "Preview" at bounding box center [1285, 726] width 90 height 26
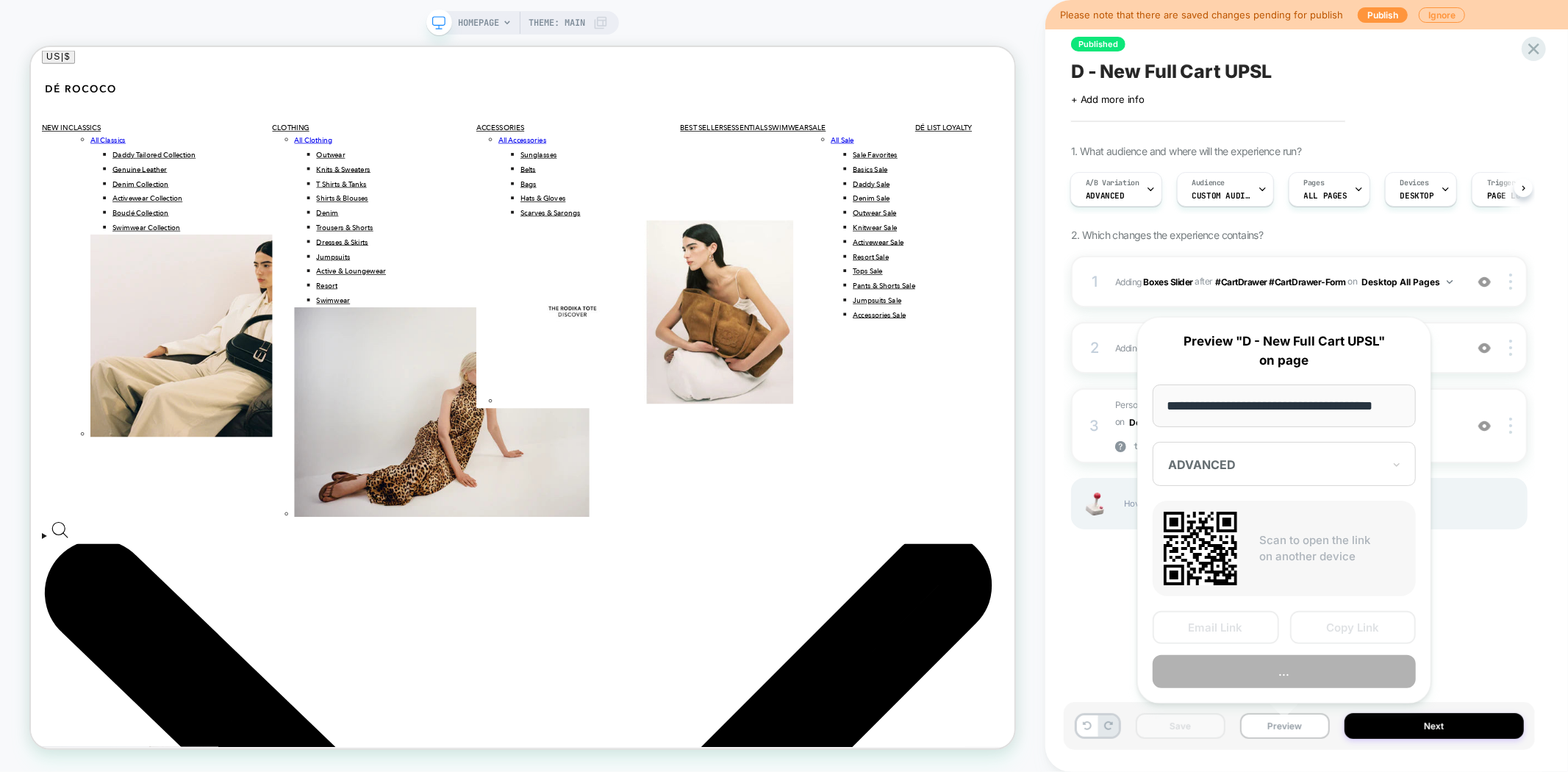
scroll to position [0, 17]
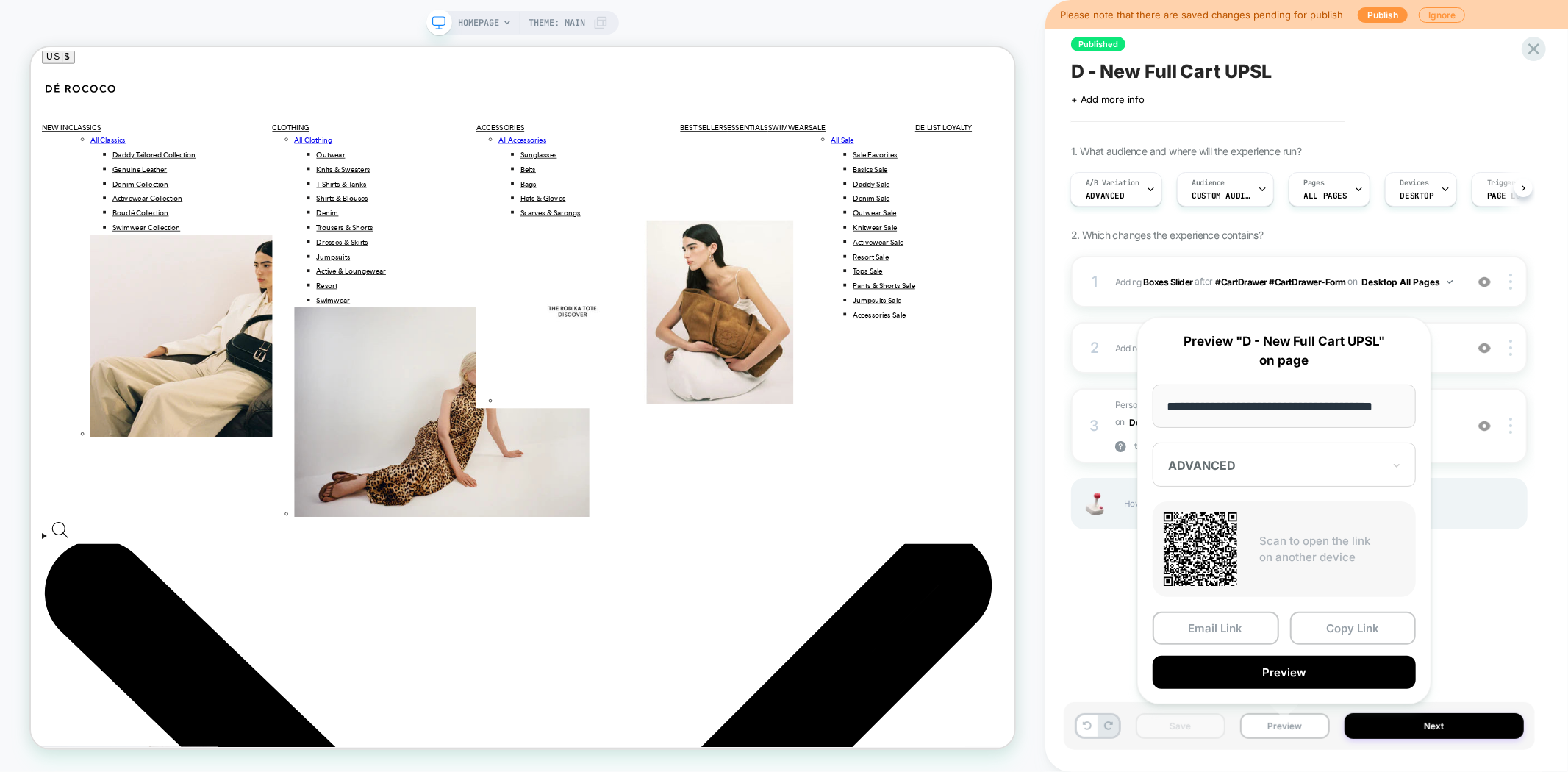
click at [1301, 469] on div at bounding box center [1275, 465] width 215 height 14
click at [1391, 466] on icon at bounding box center [1397, 465] width 11 height 14
click at [1130, 184] on span "A/B Variation" at bounding box center [1112, 184] width 54 height 11
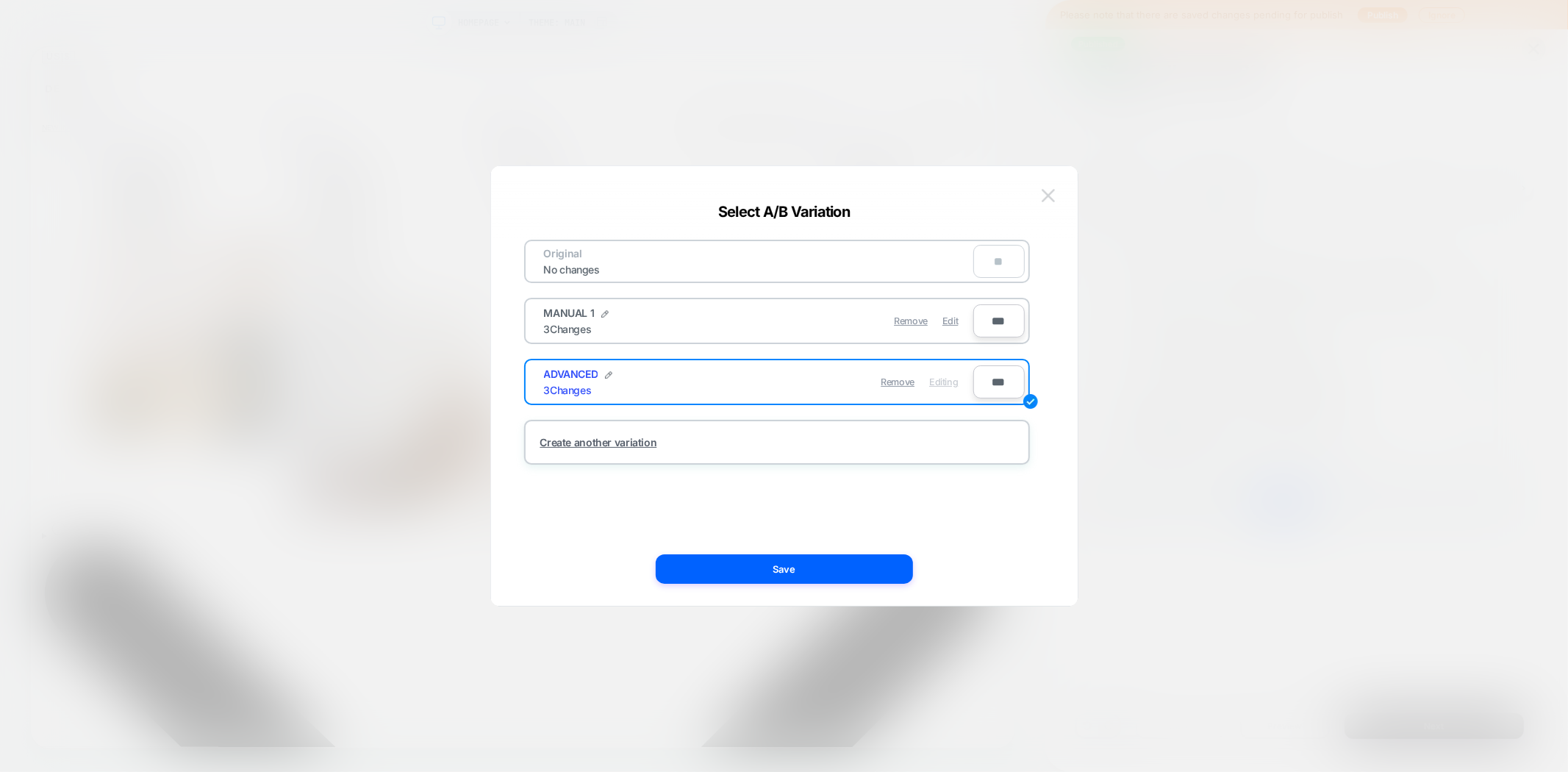
click at [1048, 195] on img at bounding box center [1048, 195] width 14 height 13
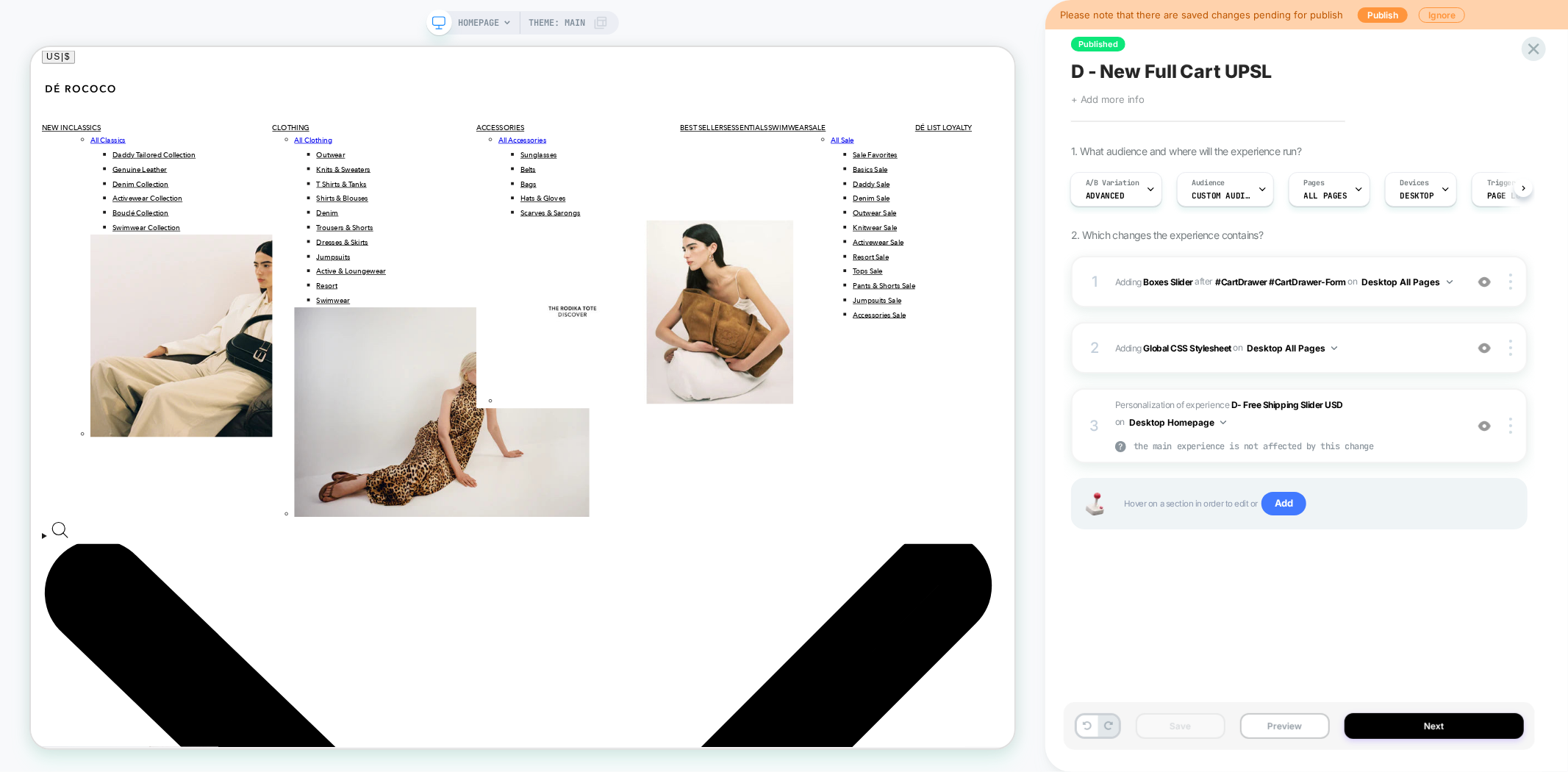
click at [1115, 97] on span "+ Add more info" at bounding box center [1107, 100] width 73 height 12
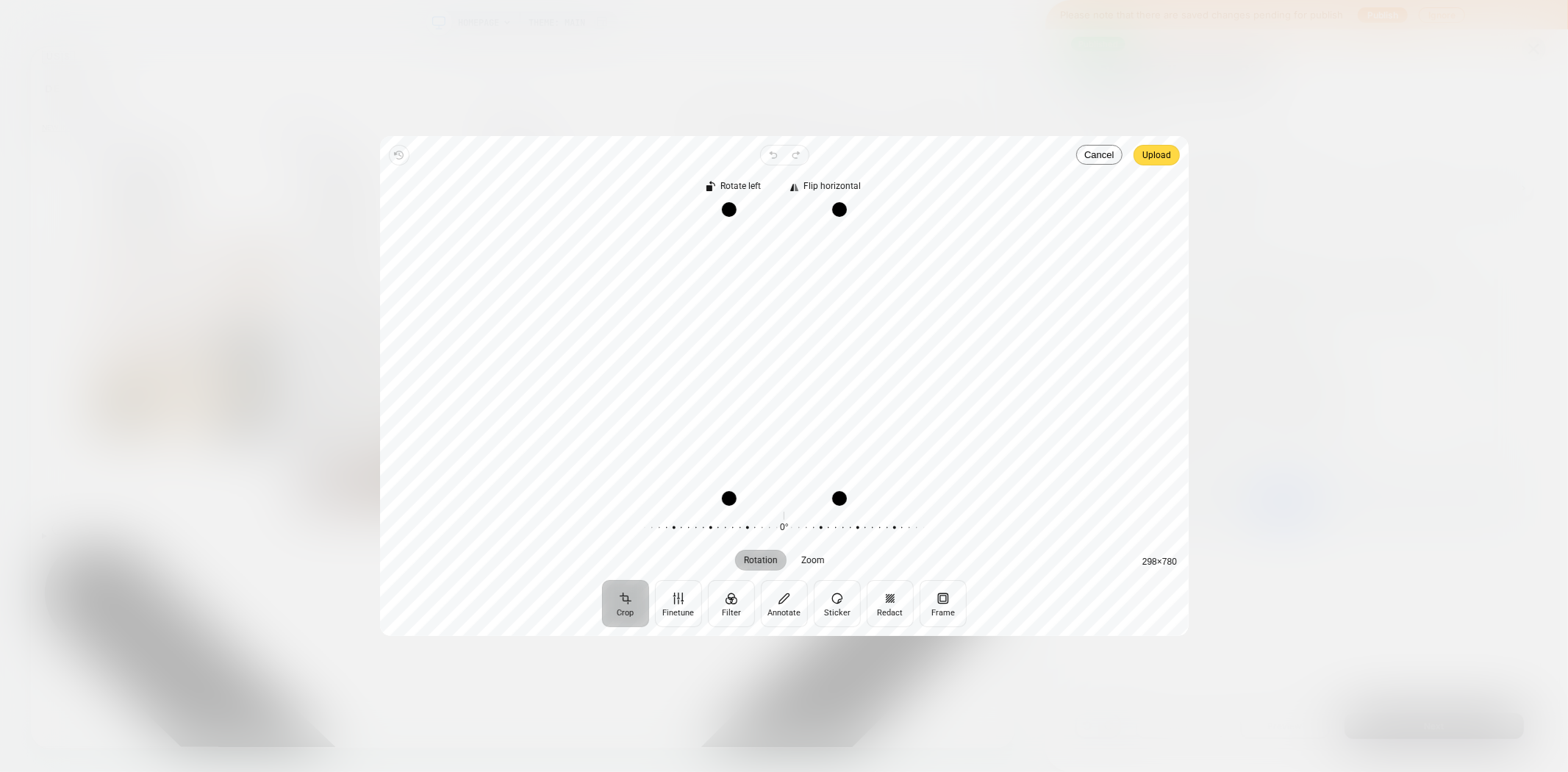
click at [1153, 158] on span "Upload" at bounding box center [1156, 155] width 29 height 17
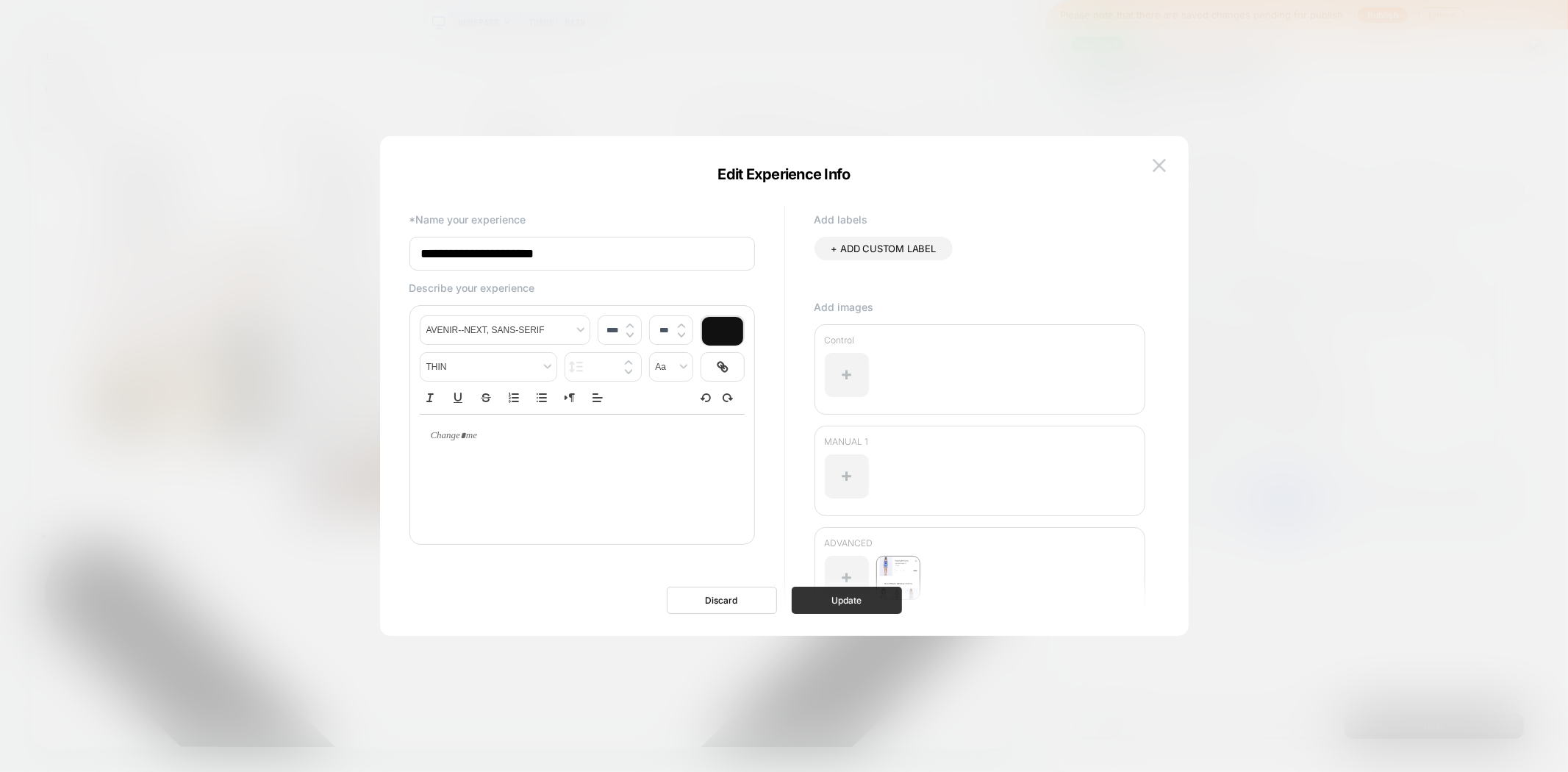
click at [853, 607] on button "Update" at bounding box center [847, 601] width 110 height 27
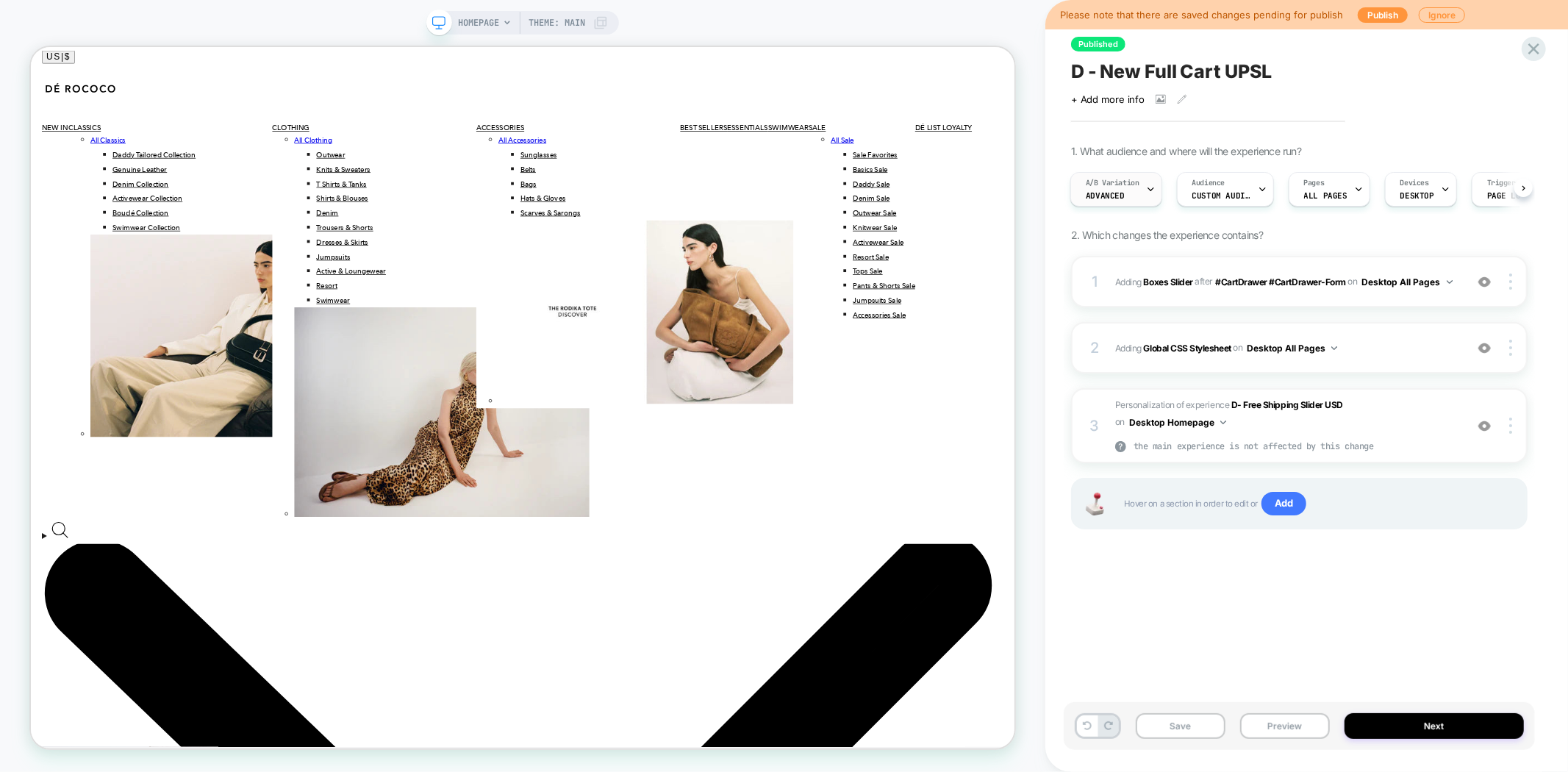
click at [1100, 193] on span "ADVANCED" at bounding box center [1105, 196] width 39 height 11
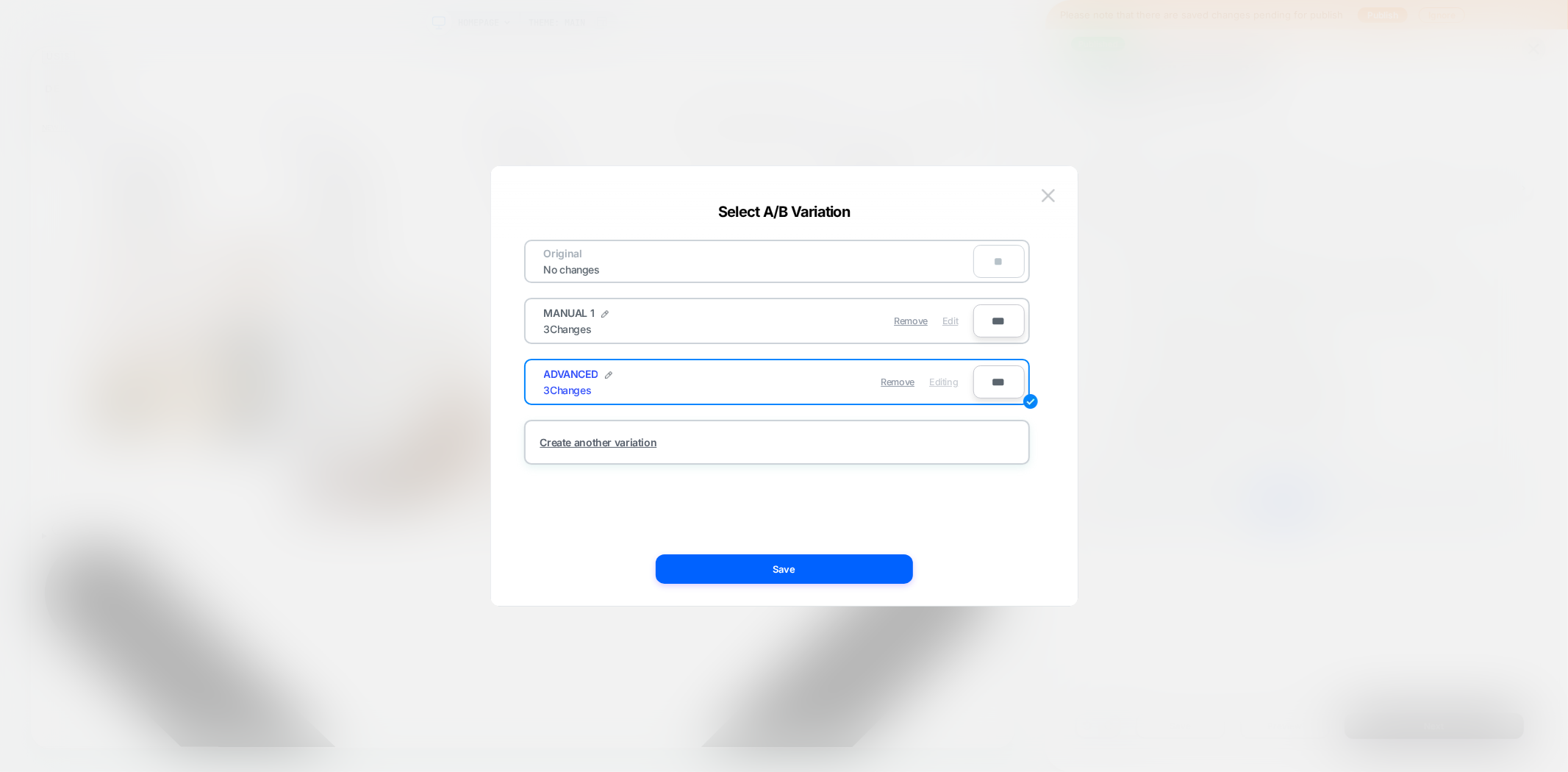
click at [949, 323] on span "Edit" at bounding box center [950, 321] width 15 height 11
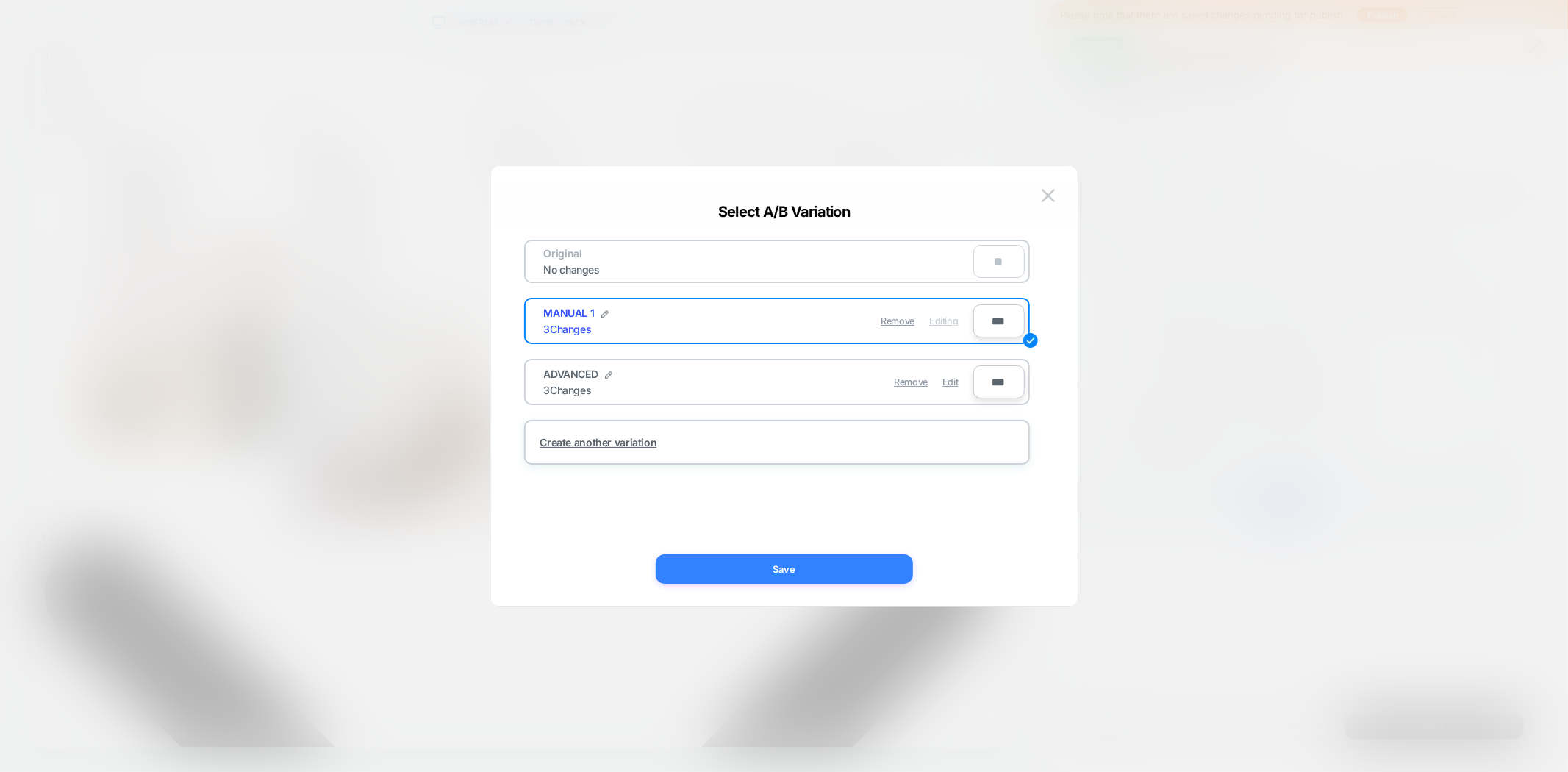
click at [811, 573] on button "Save" at bounding box center [784, 569] width 258 height 29
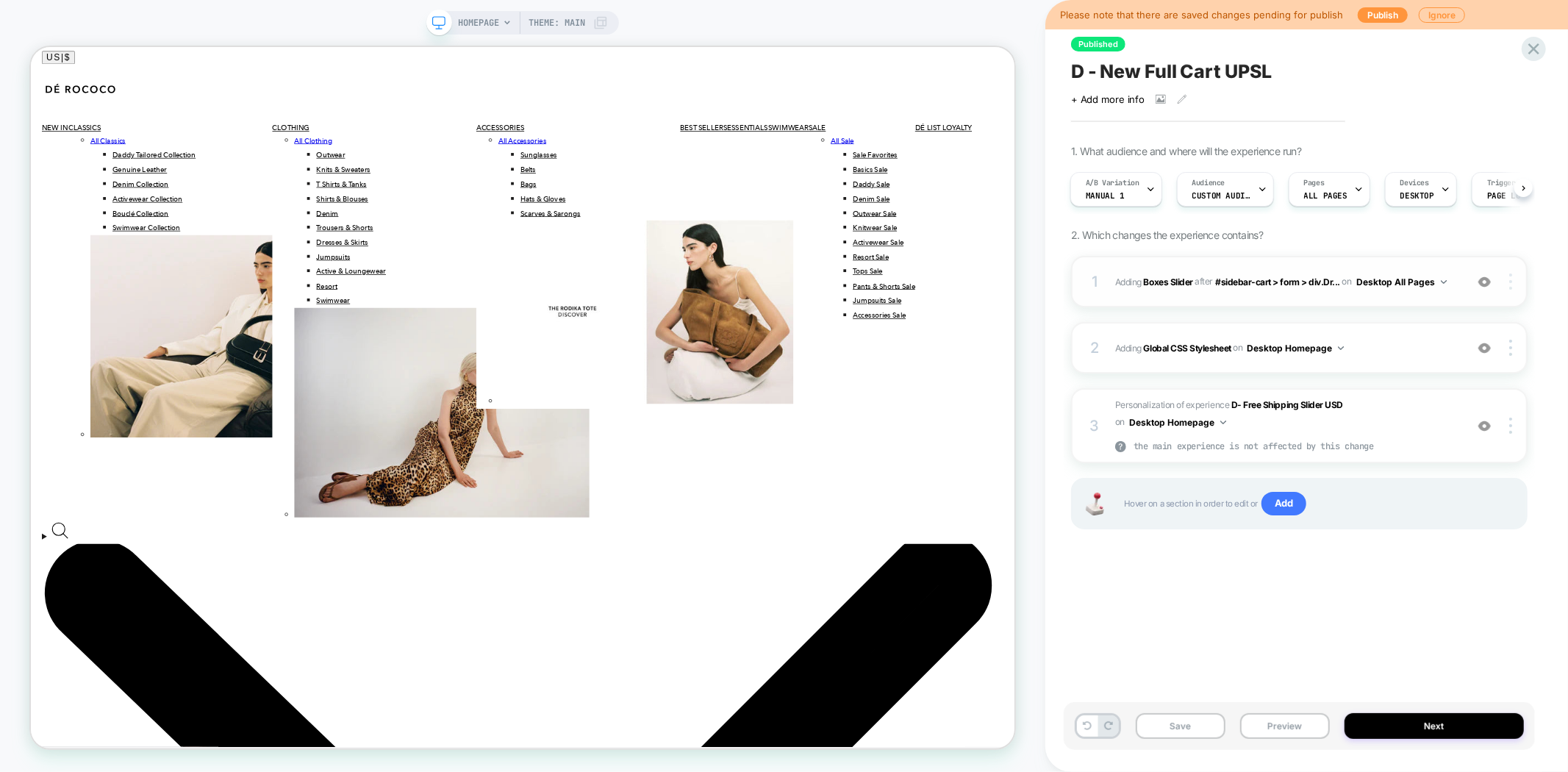
click at [1513, 288] on div at bounding box center [1512, 281] width 28 height 16
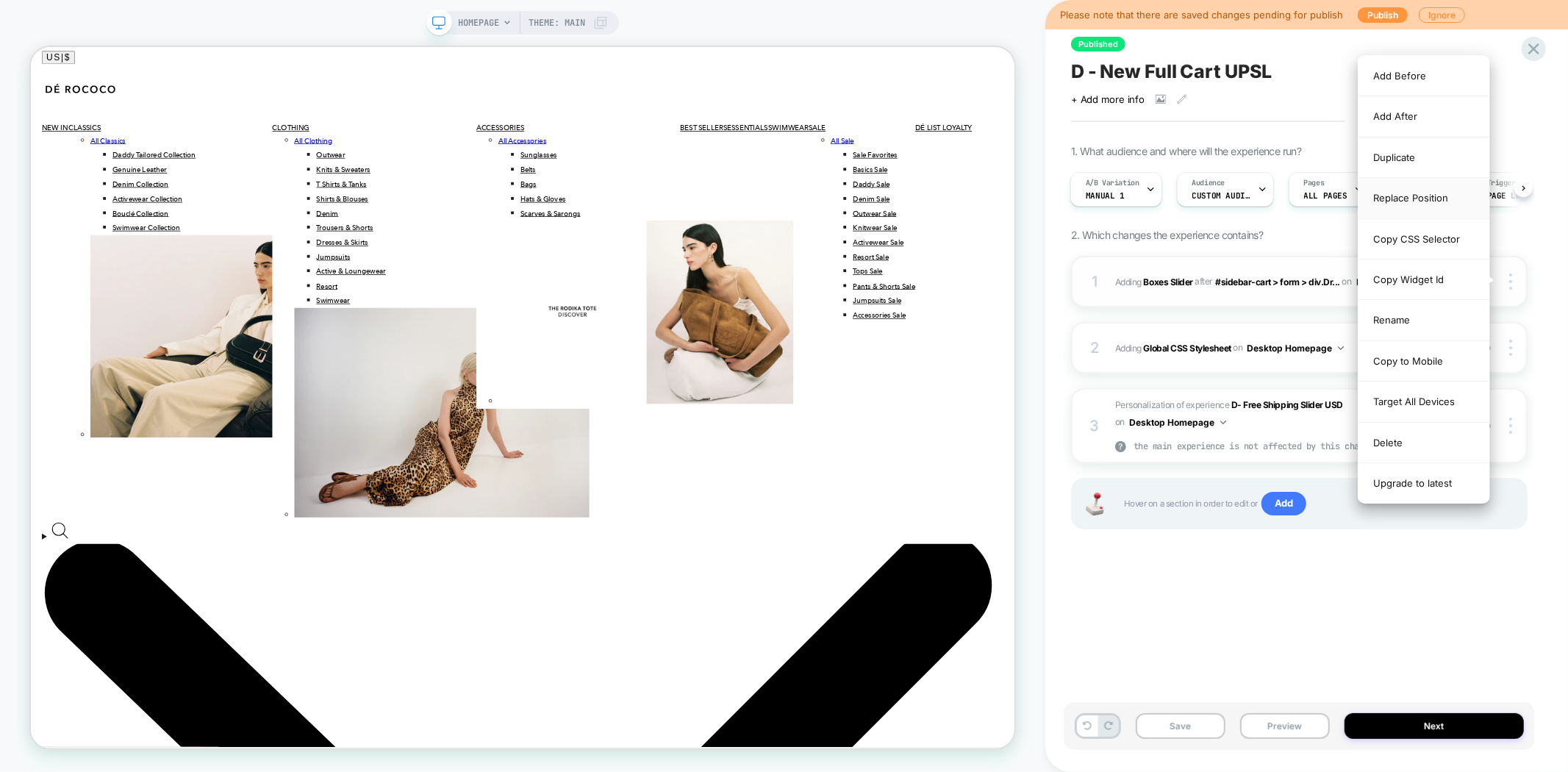
click at [1424, 202] on div "Replace Position" at bounding box center [1424, 199] width 131 height 41
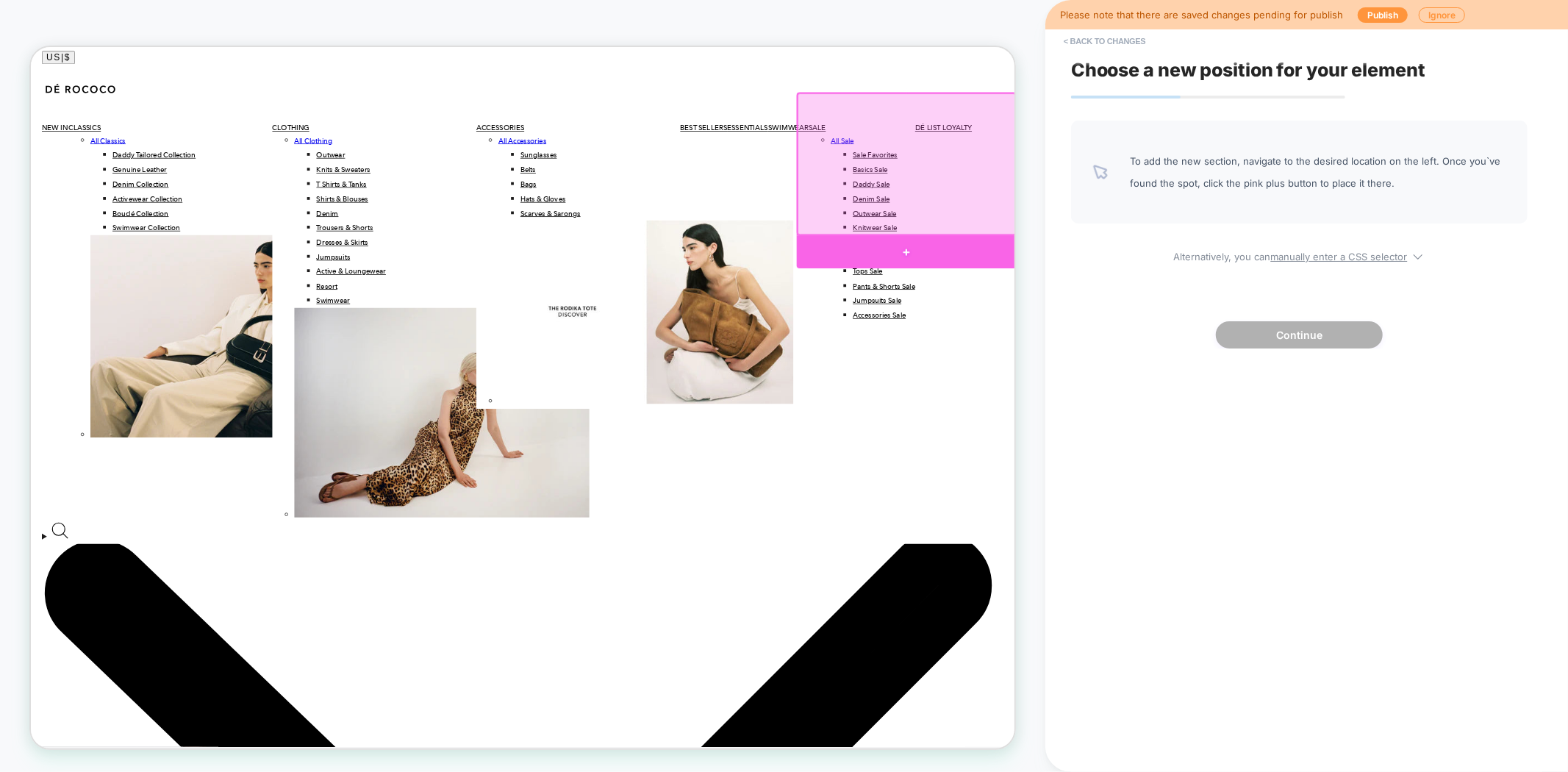
click at [1194, 319] on div at bounding box center [1199, 320] width 293 height 44
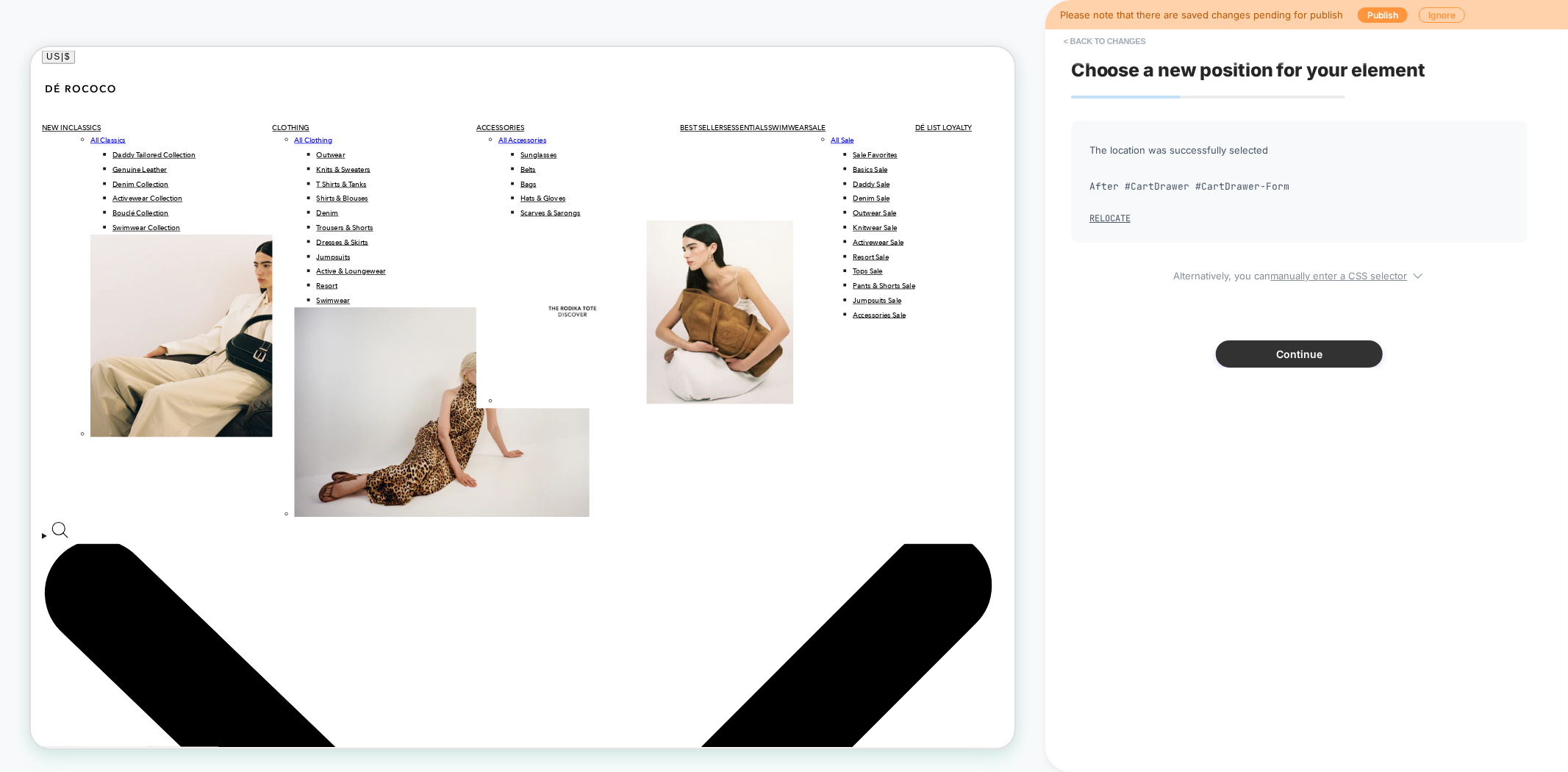
click at [1255, 354] on button "Continue" at bounding box center [1299, 354] width 167 height 27
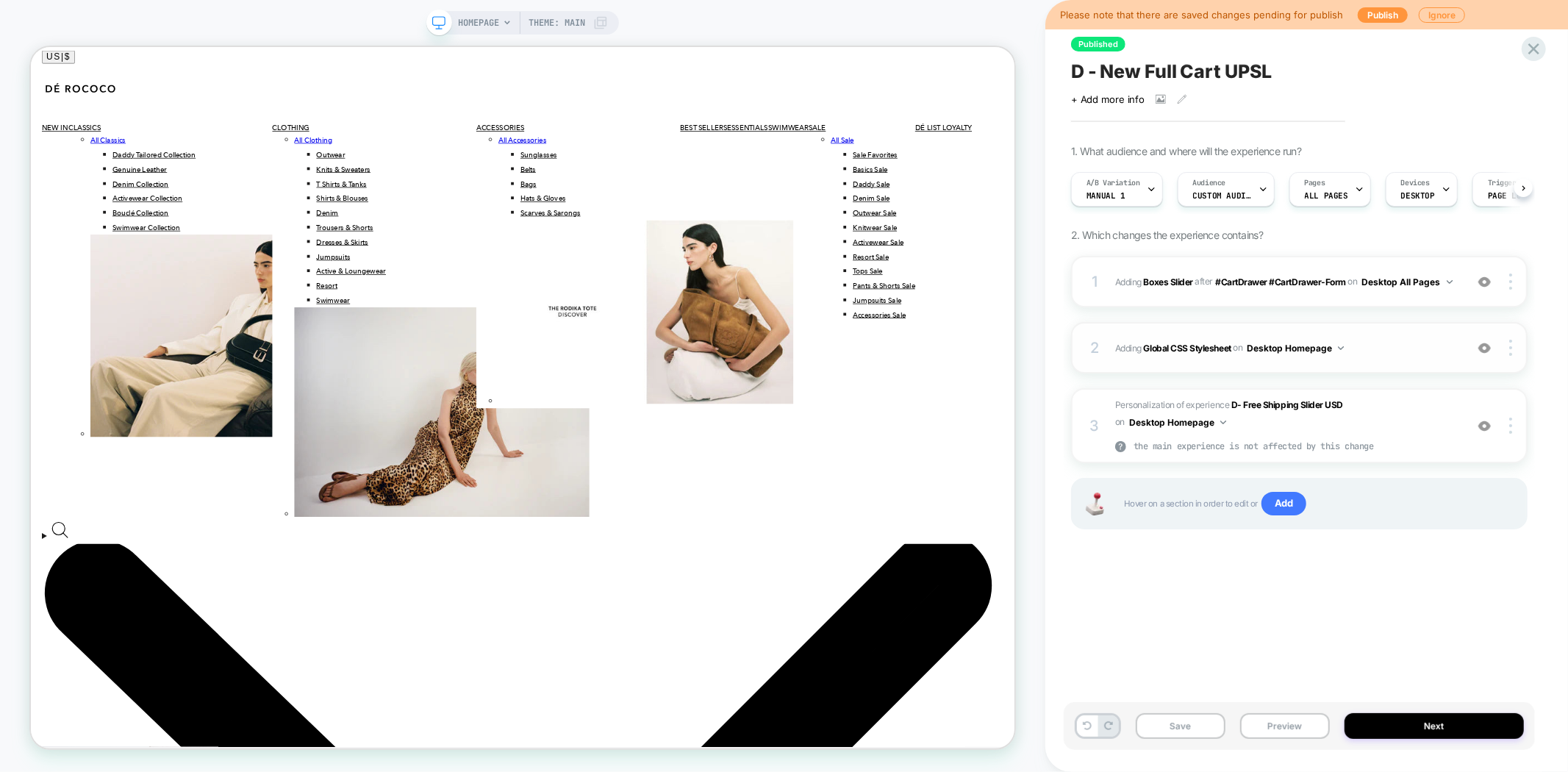
scroll to position [0, 1]
click at [1170, 733] on button "Save" at bounding box center [1181, 726] width 90 height 26
click at [1274, 730] on button "Preview" at bounding box center [1285, 726] width 90 height 26
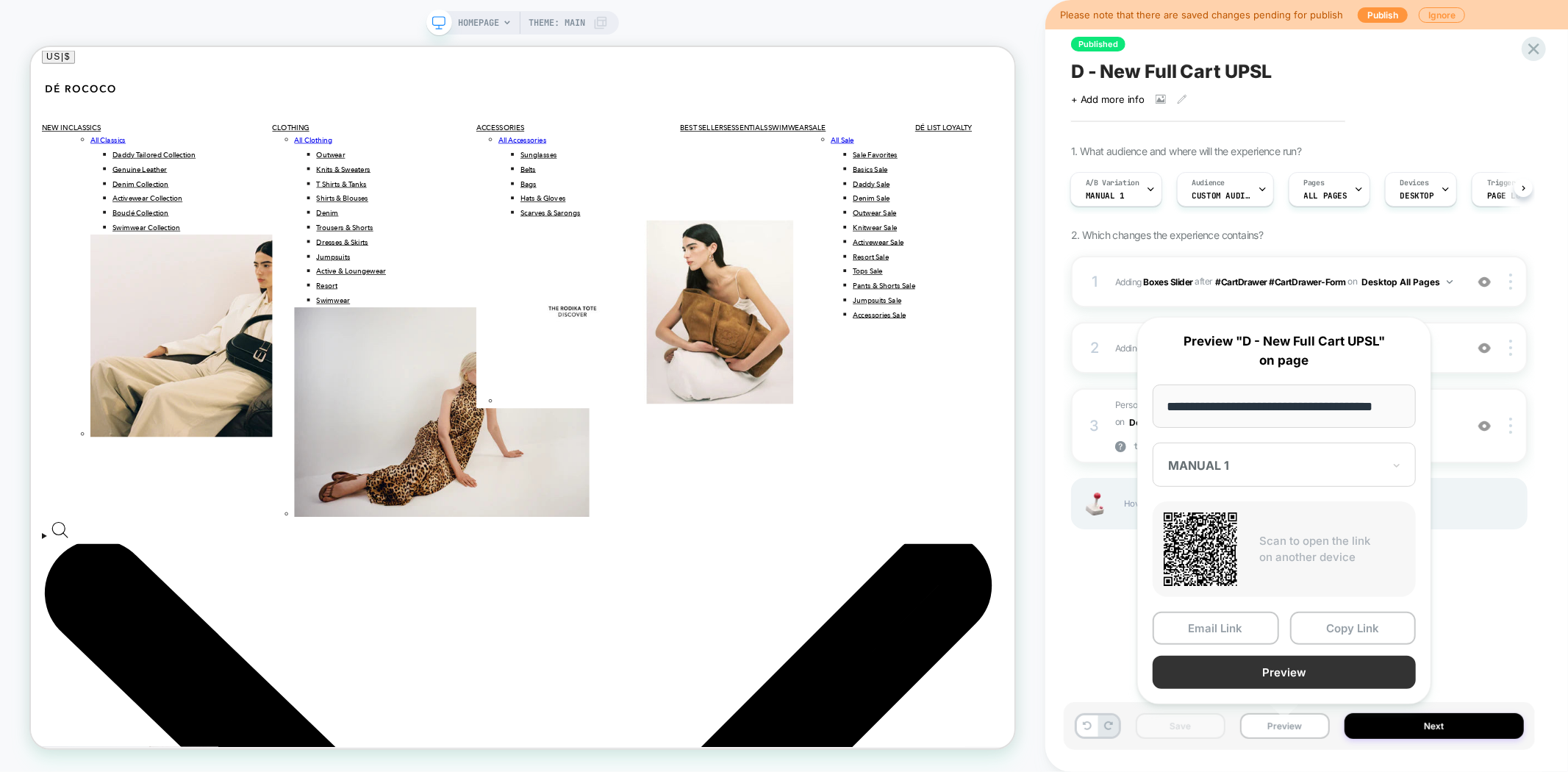
scroll to position [0, 0]
click at [1339, 681] on button "Preview" at bounding box center [1284, 672] width 263 height 33
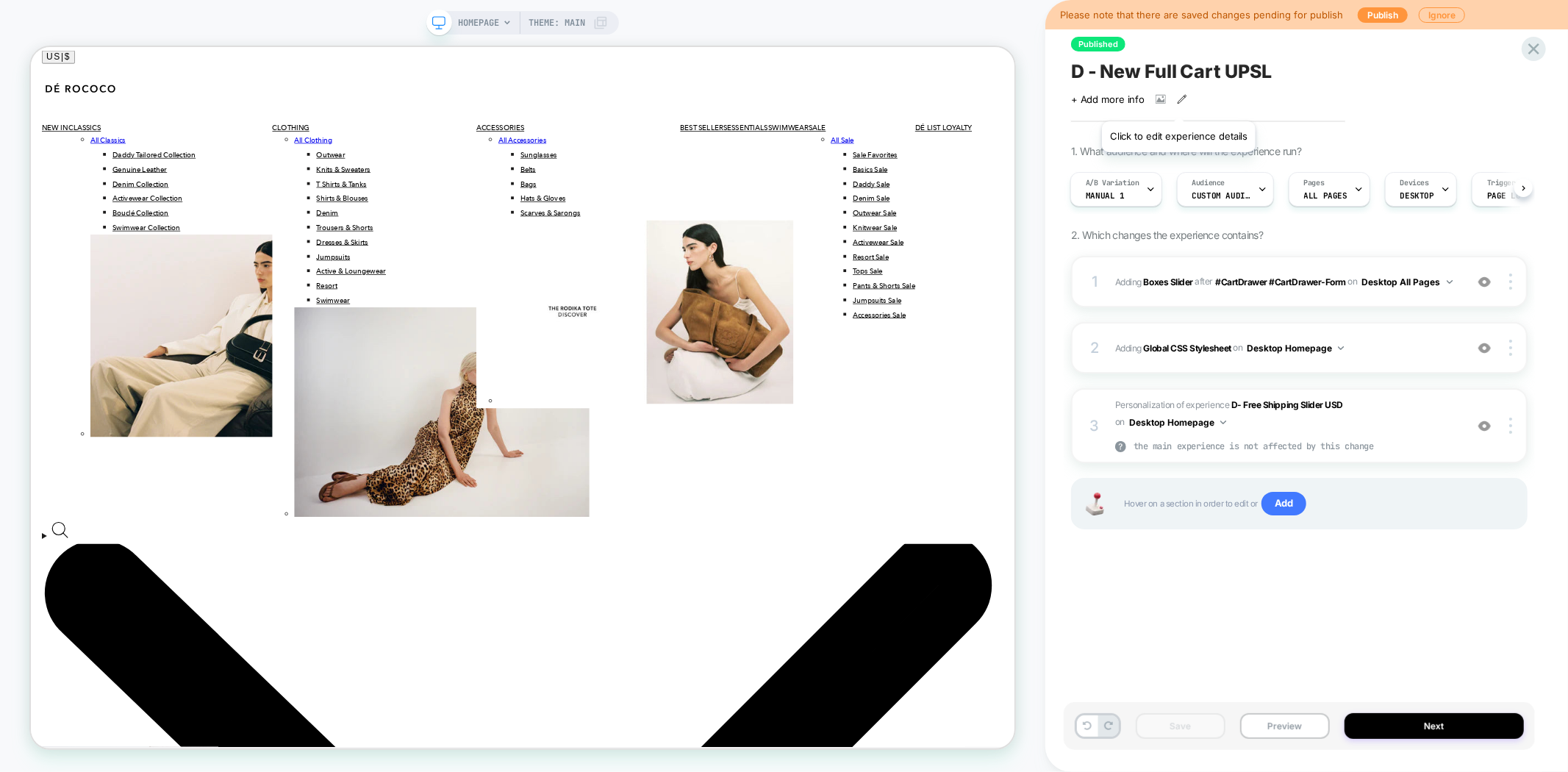
click at [1178, 103] on icon at bounding box center [1182, 100] width 11 height 11
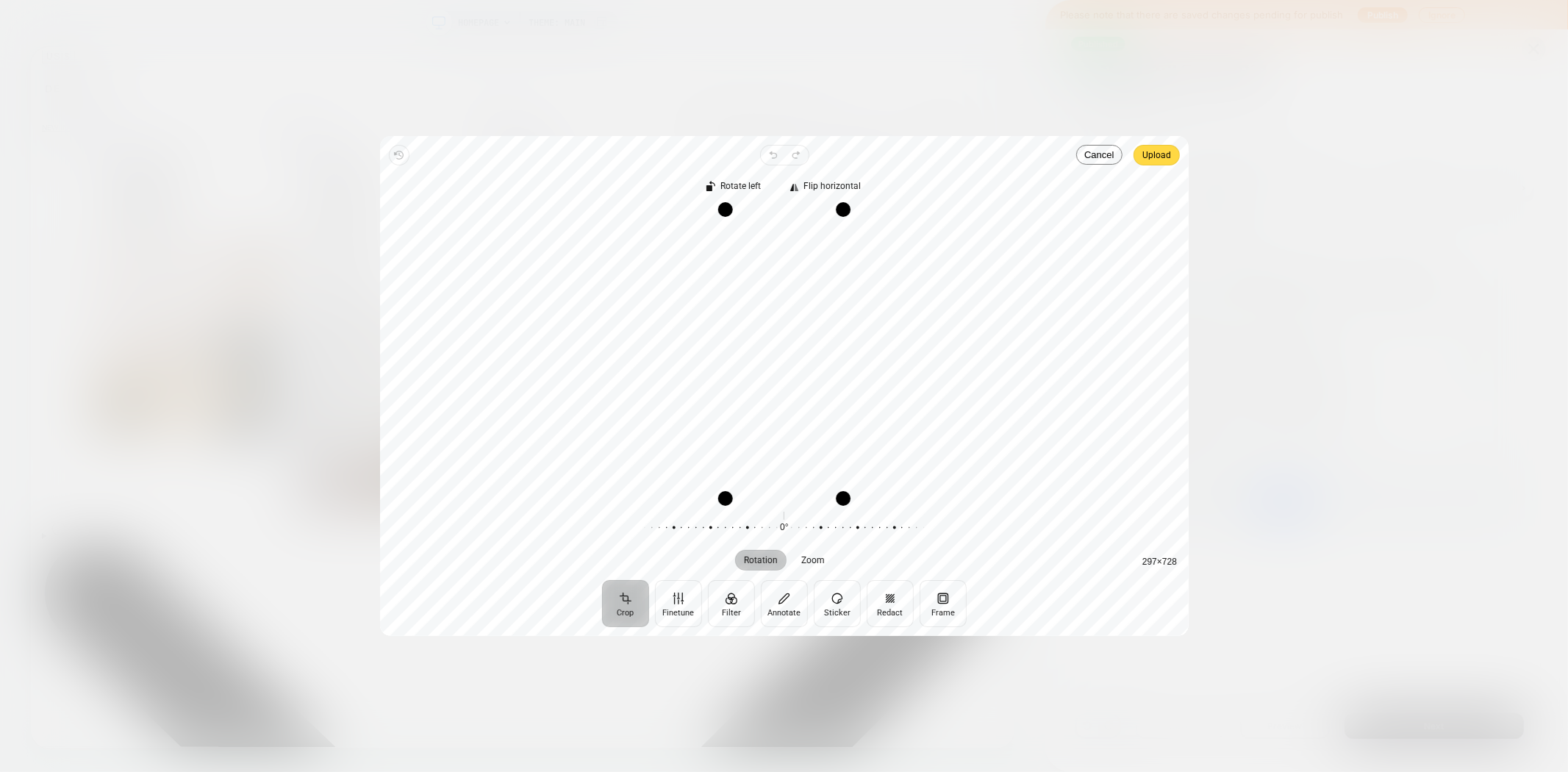
click at [1167, 151] on span "Upload" at bounding box center [1156, 155] width 29 height 17
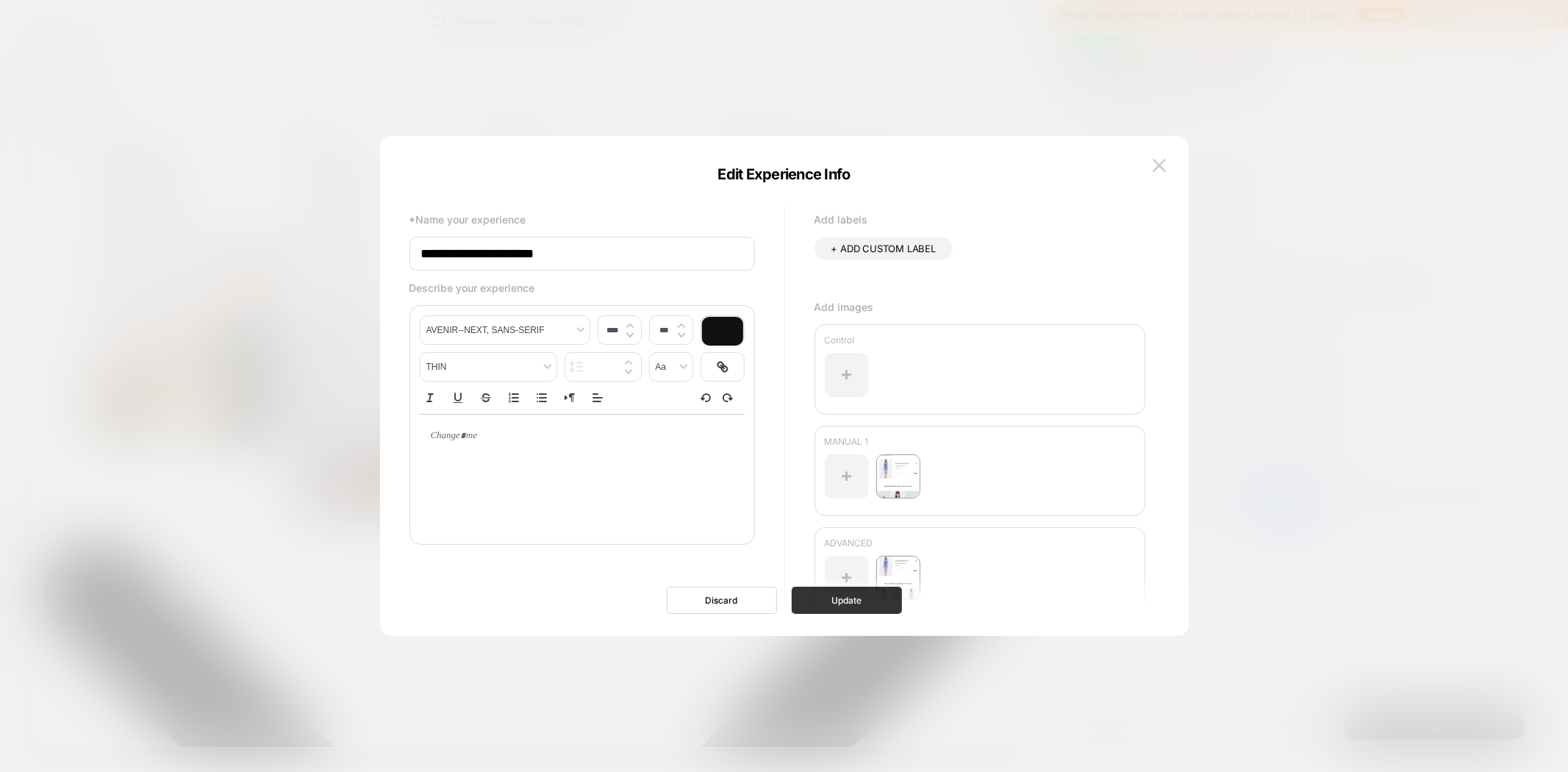
click at [842, 600] on button "Update" at bounding box center [847, 601] width 110 height 27
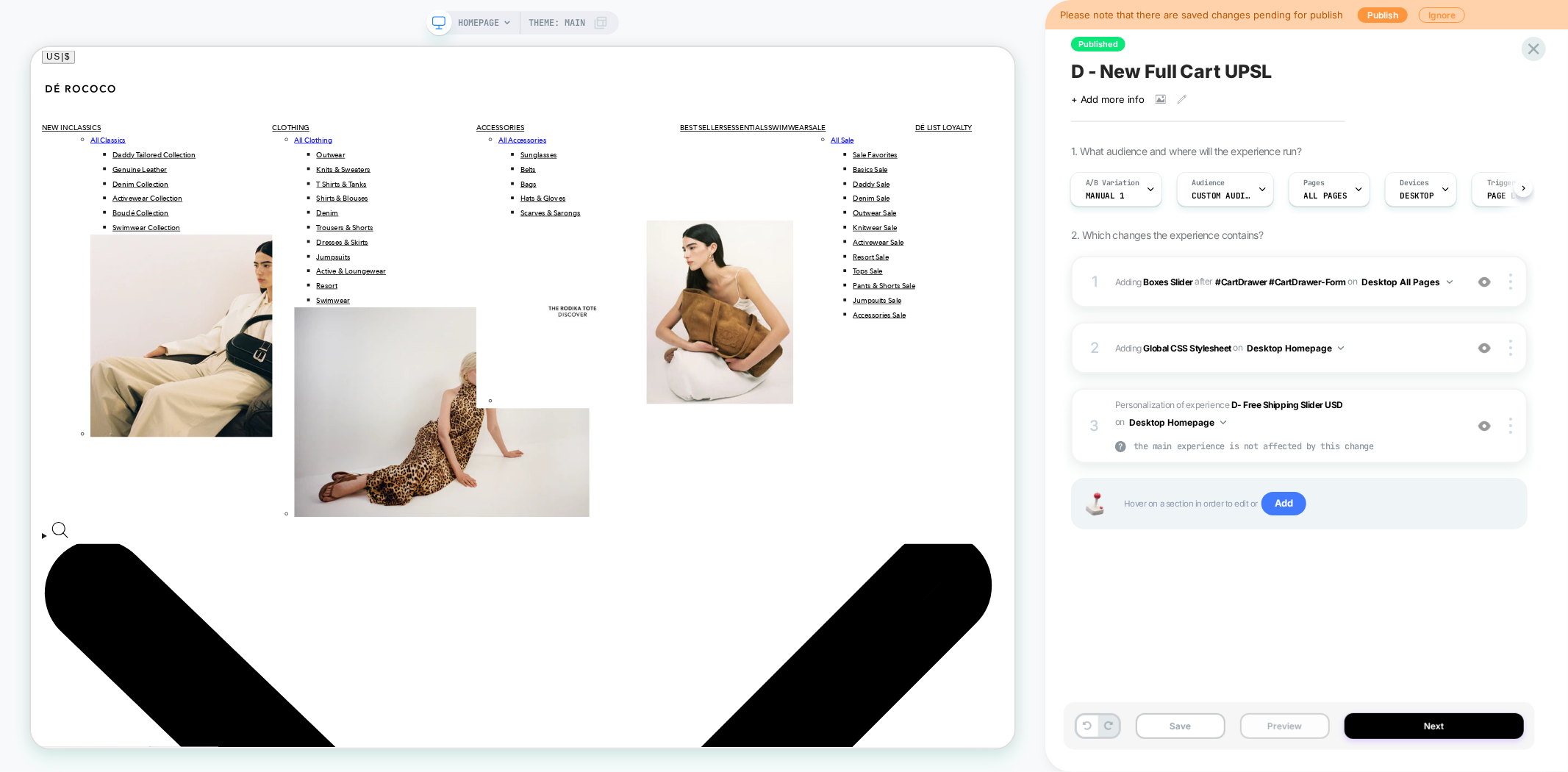
click at [1279, 736] on button "Preview" at bounding box center [1285, 726] width 90 height 26
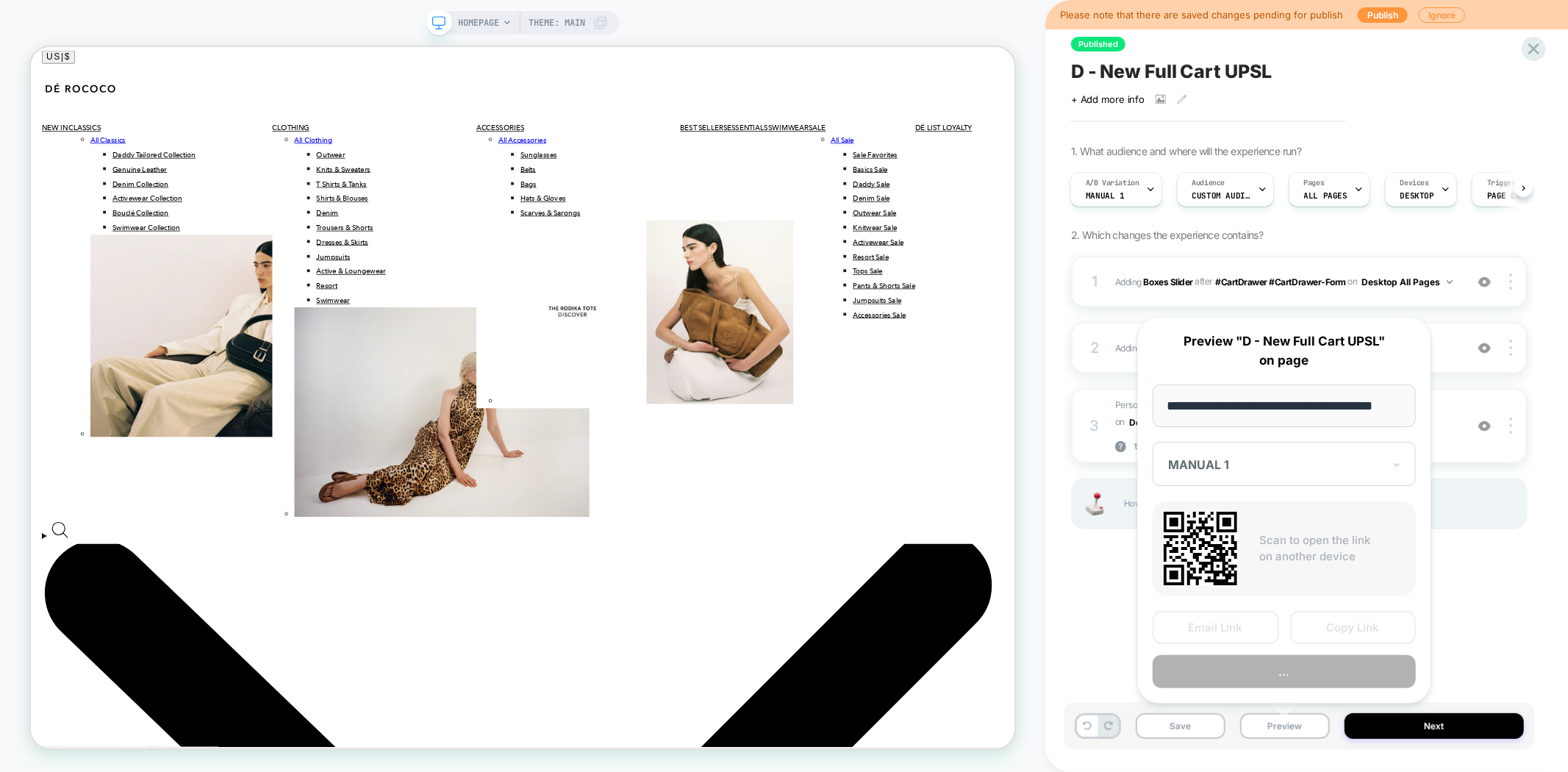
scroll to position [0, 17]
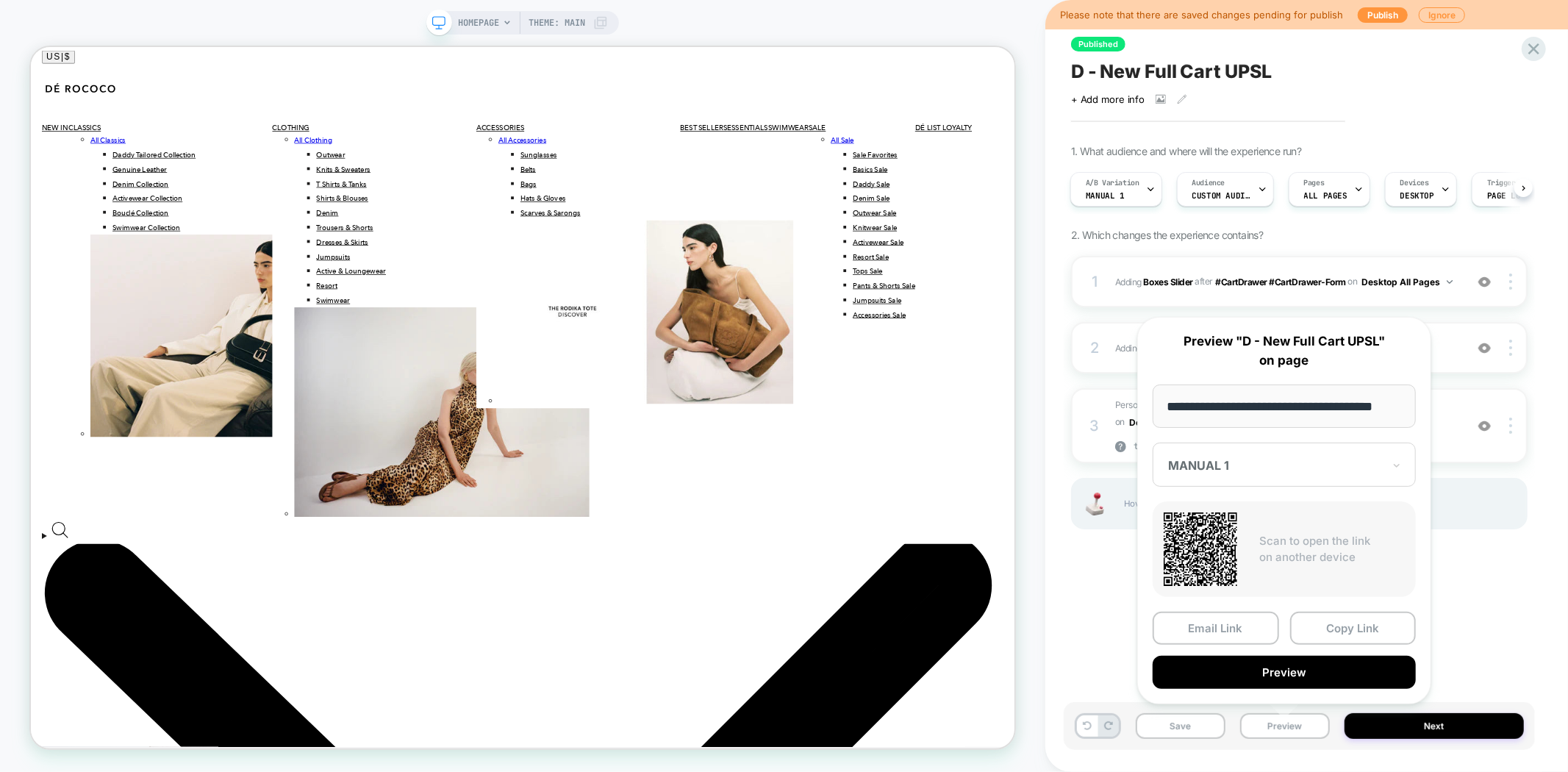
click at [1260, 479] on div "MANUAL 1" at bounding box center [1284, 465] width 263 height 44
click at [1202, 571] on div "CONTROL" at bounding box center [1284, 569] width 248 height 26
click at [1282, 666] on button "Preview" at bounding box center [1284, 672] width 263 height 33
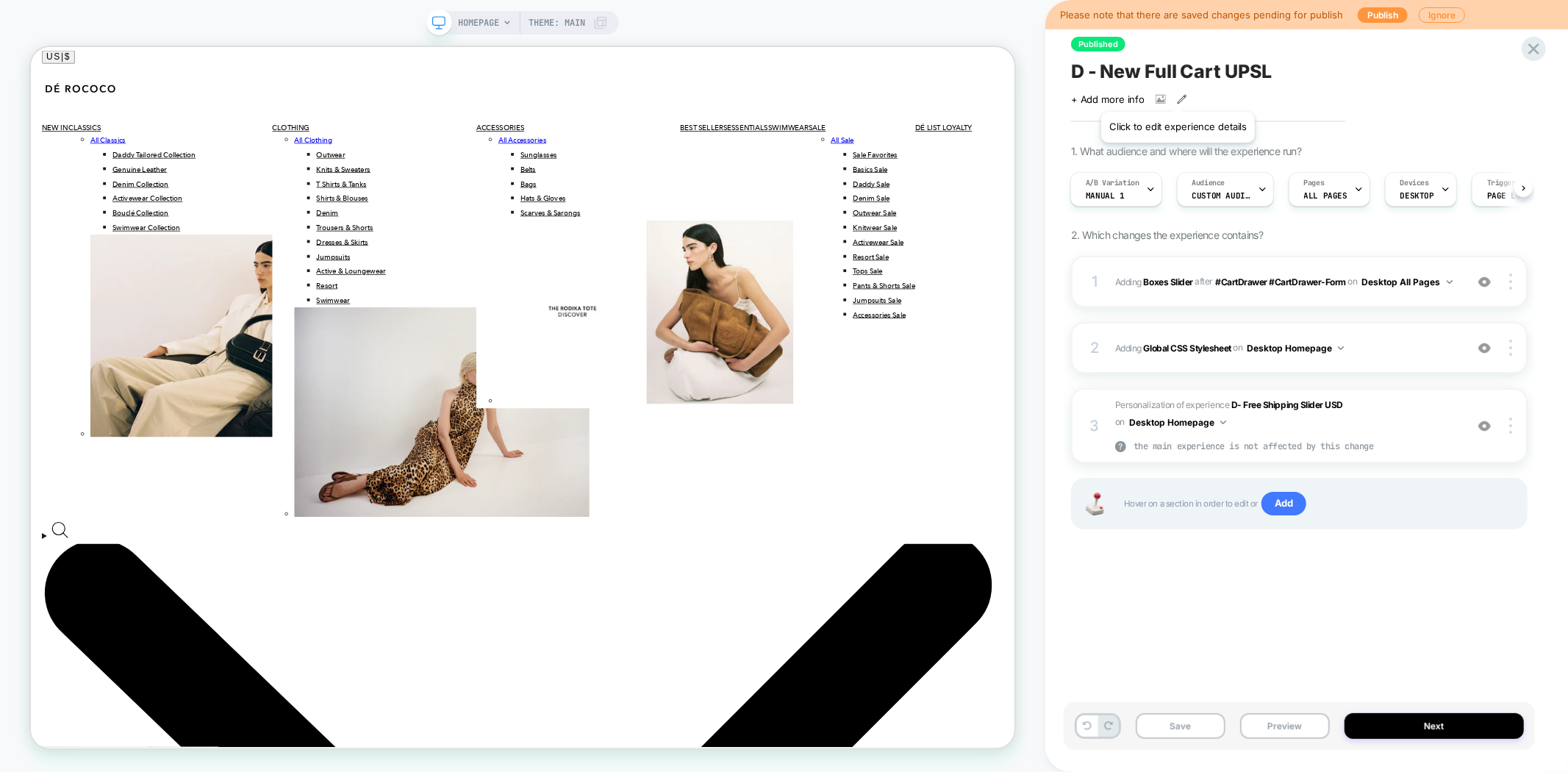
click at [1178, 94] on icon at bounding box center [1182, 100] width 11 height 11
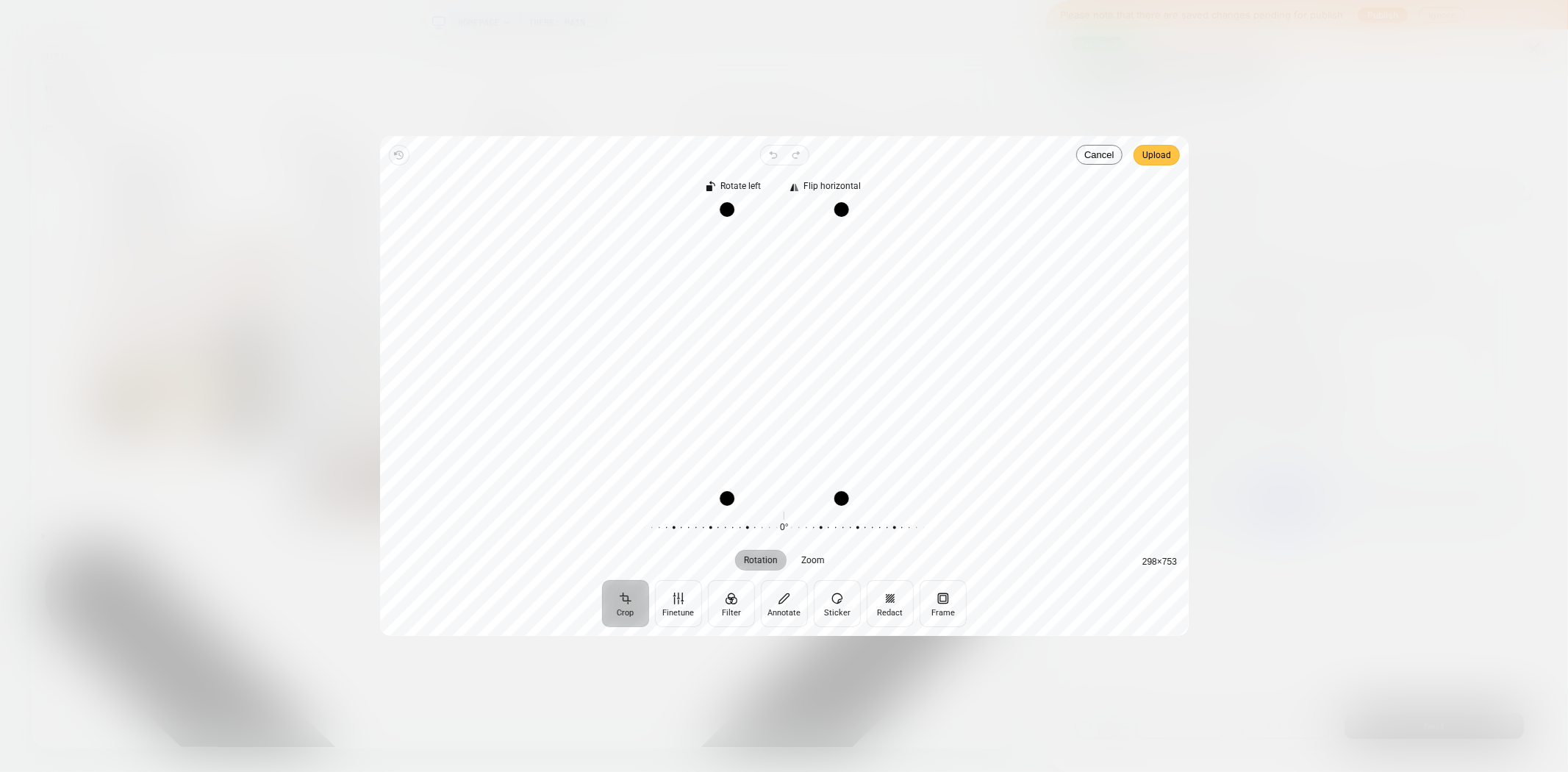
click at [1162, 160] on span "Upload" at bounding box center [1156, 155] width 29 height 17
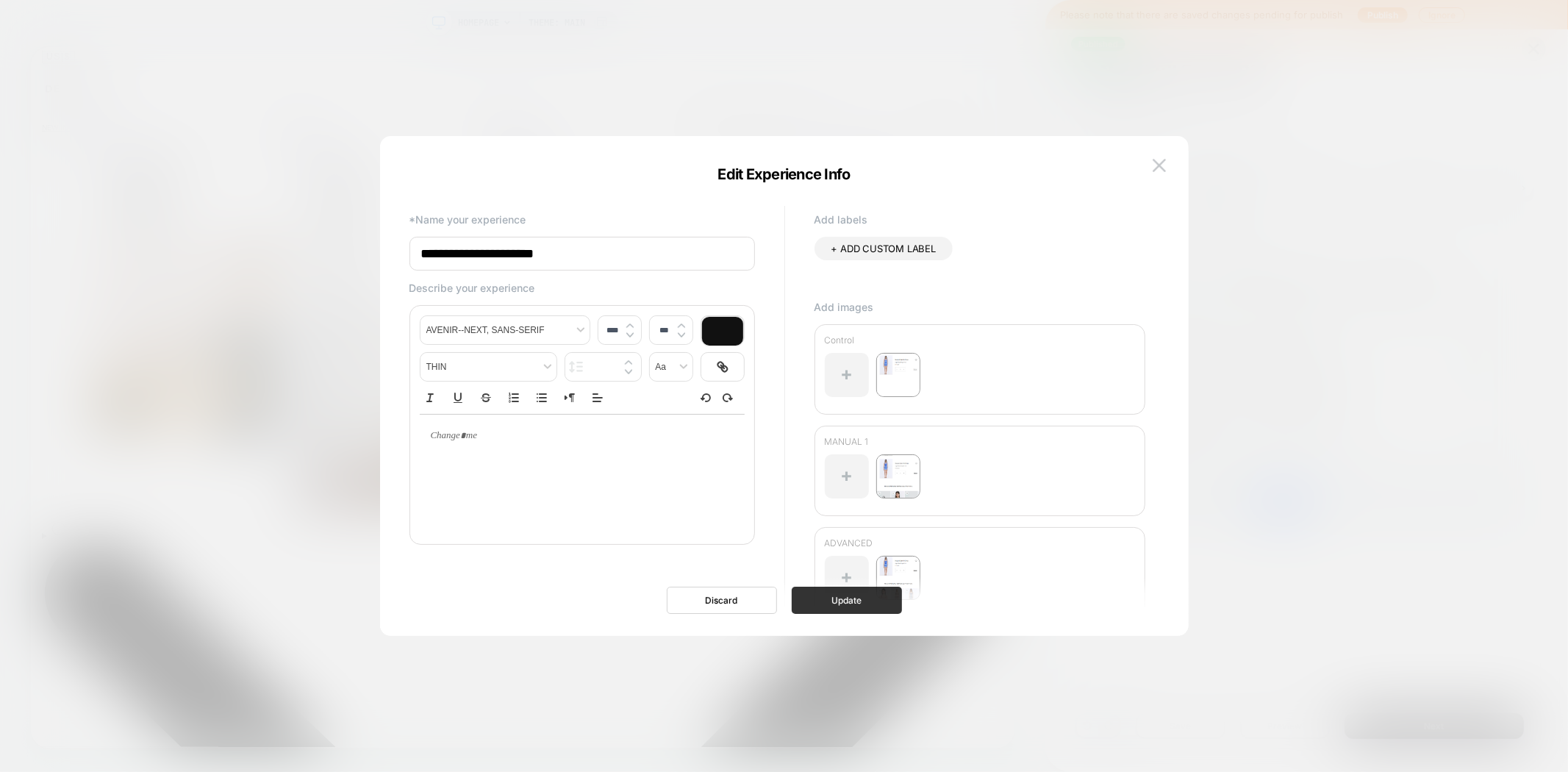
click at [832, 599] on button "Update" at bounding box center [847, 601] width 110 height 27
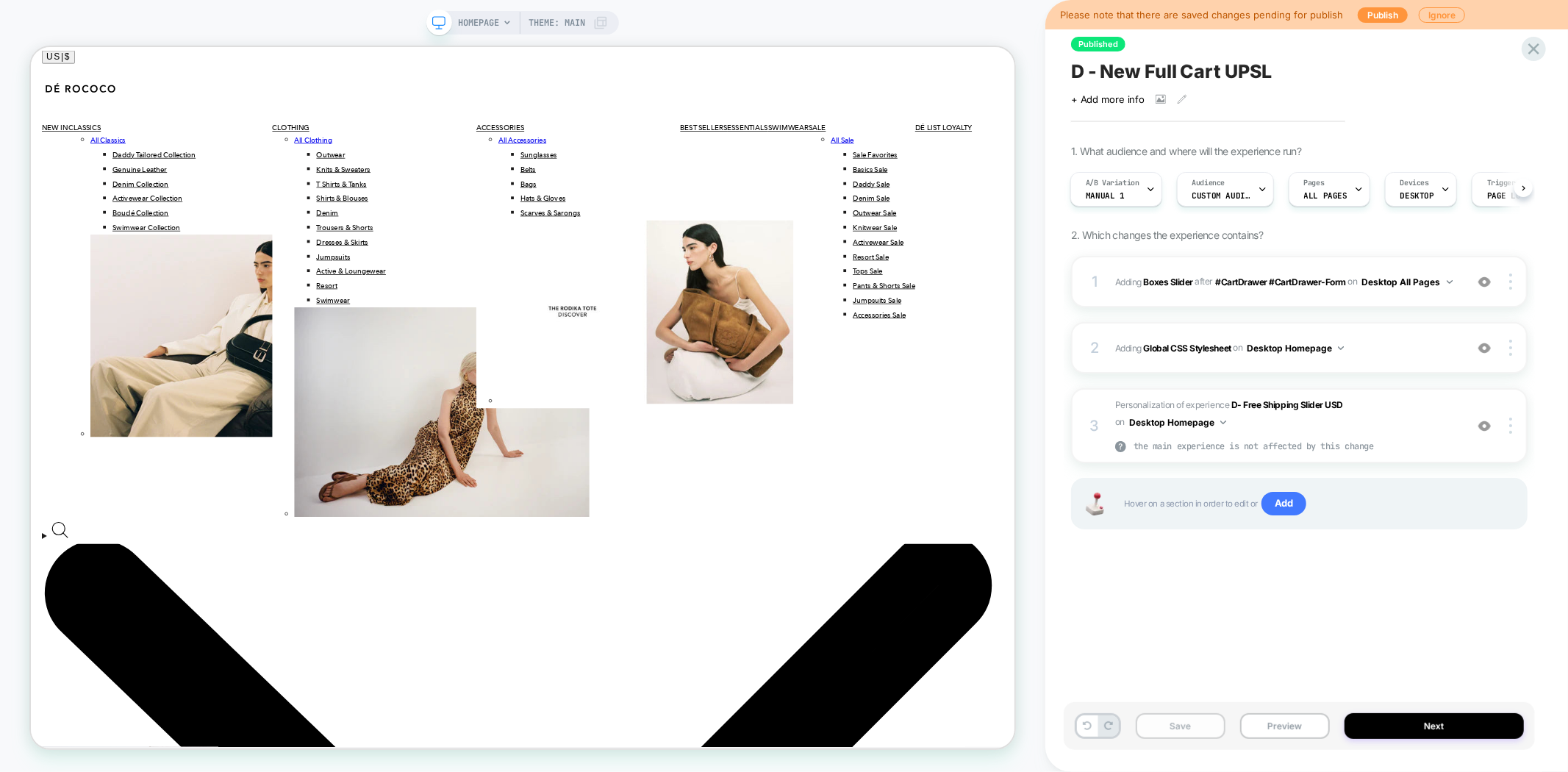
click at [1181, 732] on button "Save" at bounding box center [1181, 726] width 90 height 26
click at [1169, 69] on span "D - New Full Cart UPSL" at bounding box center [1171, 71] width 202 height 22
click at [1292, 722] on button "Preview" at bounding box center [1285, 726] width 90 height 26
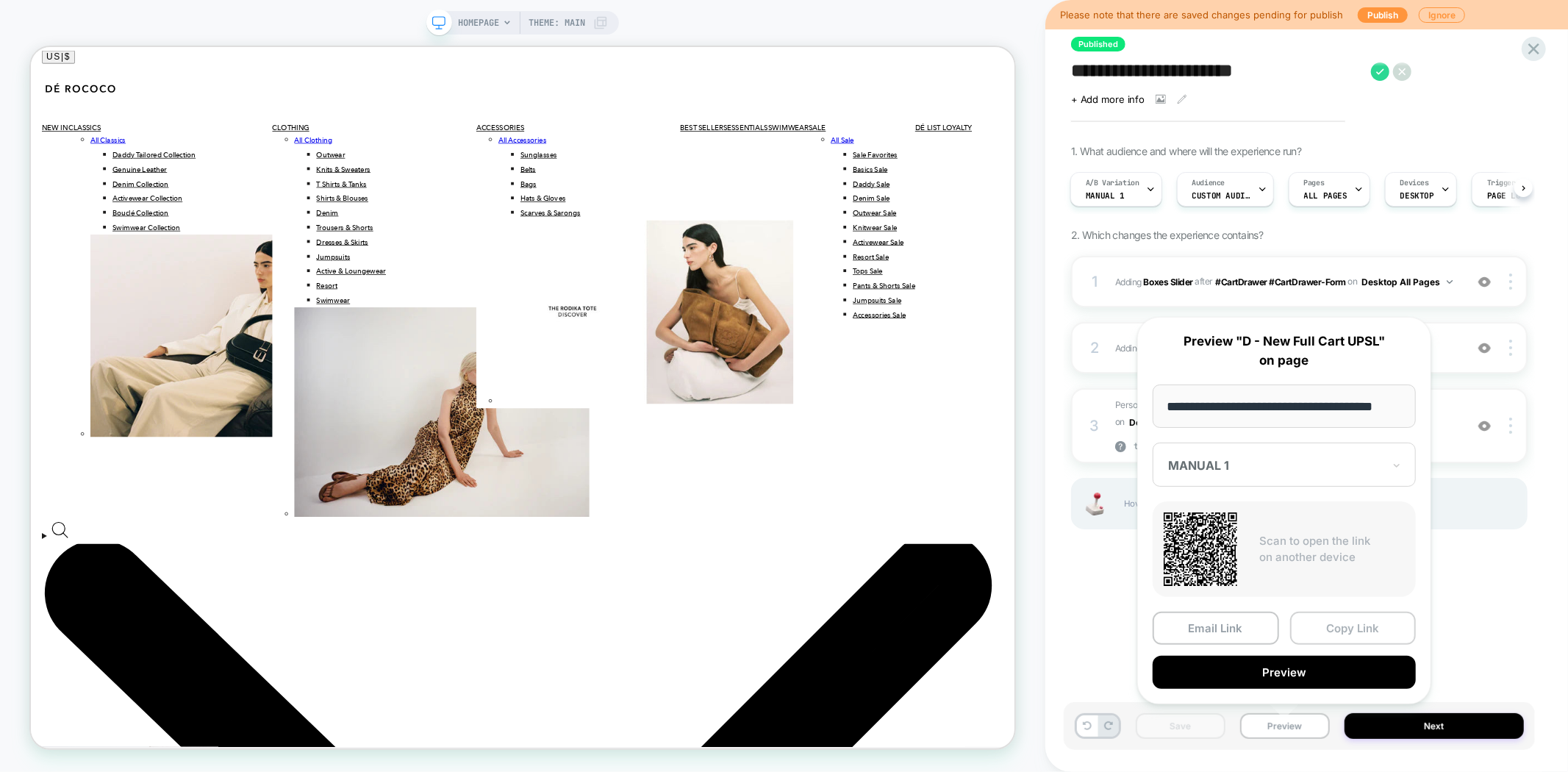
click at [1360, 629] on button "Copy Link" at bounding box center [1353, 628] width 126 height 33
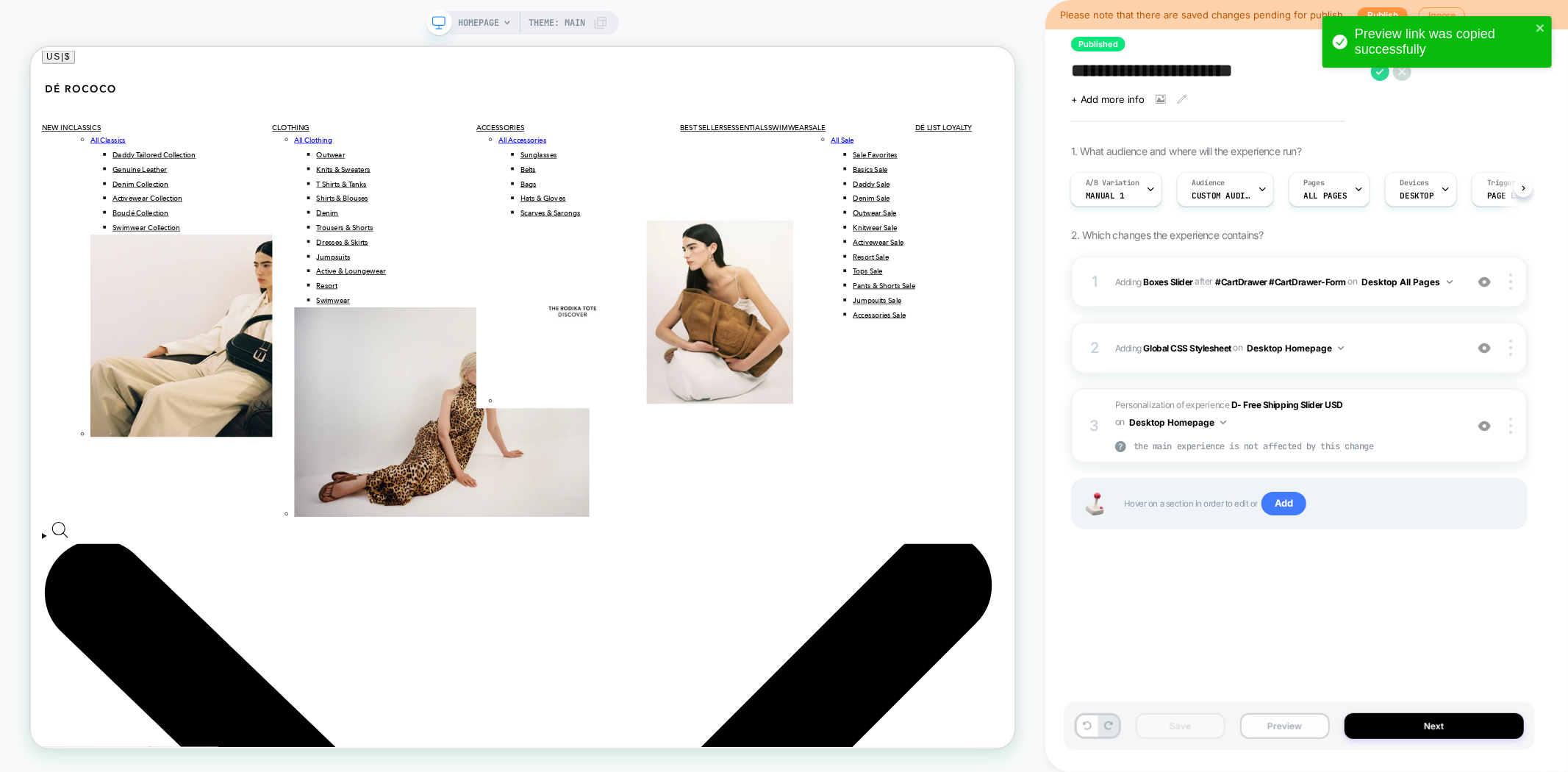
click at [1273, 722] on button "Preview" at bounding box center [1285, 726] width 90 height 26
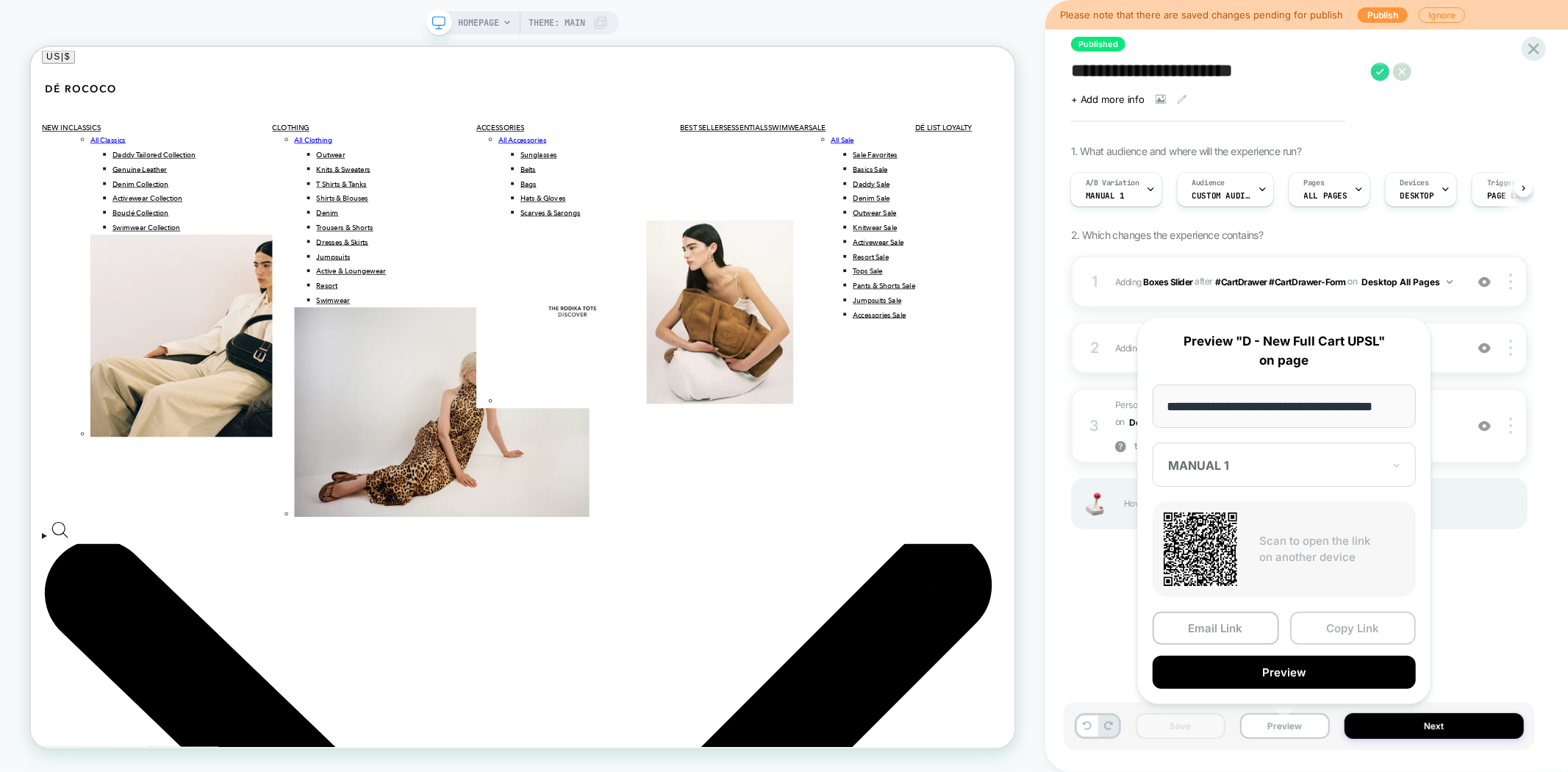
click at [1354, 627] on button "Copy Link" at bounding box center [1353, 628] width 126 height 33
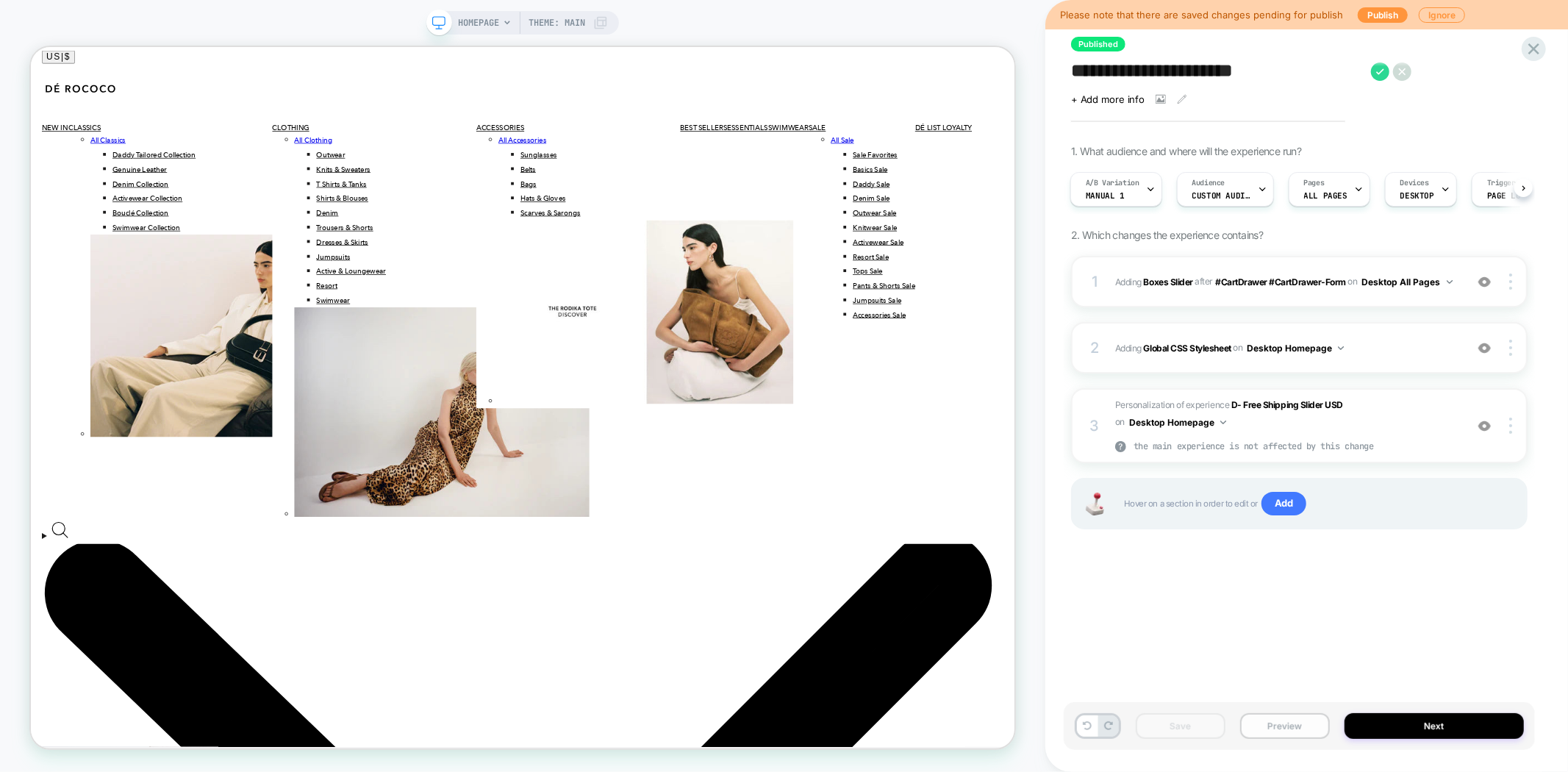
click at [1285, 725] on button "Preview" at bounding box center [1285, 726] width 90 height 26
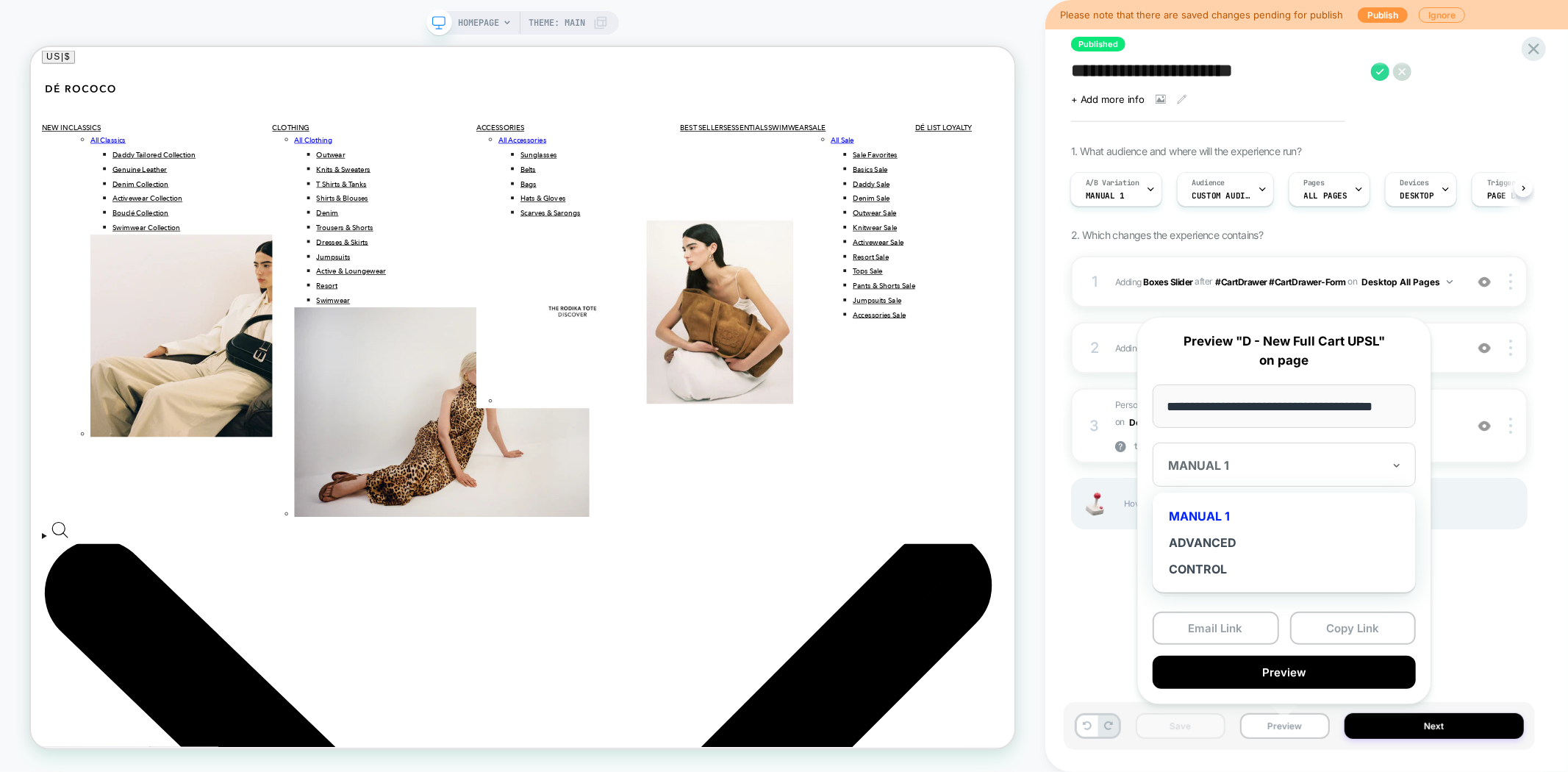
click at [1249, 453] on div "MANUAL 1" at bounding box center [1284, 465] width 263 height 44
click at [1202, 536] on div "ADVANCED" at bounding box center [1284, 542] width 248 height 26
click at [1332, 627] on button "Copy Link" at bounding box center [1353, 628] width 126 height 33
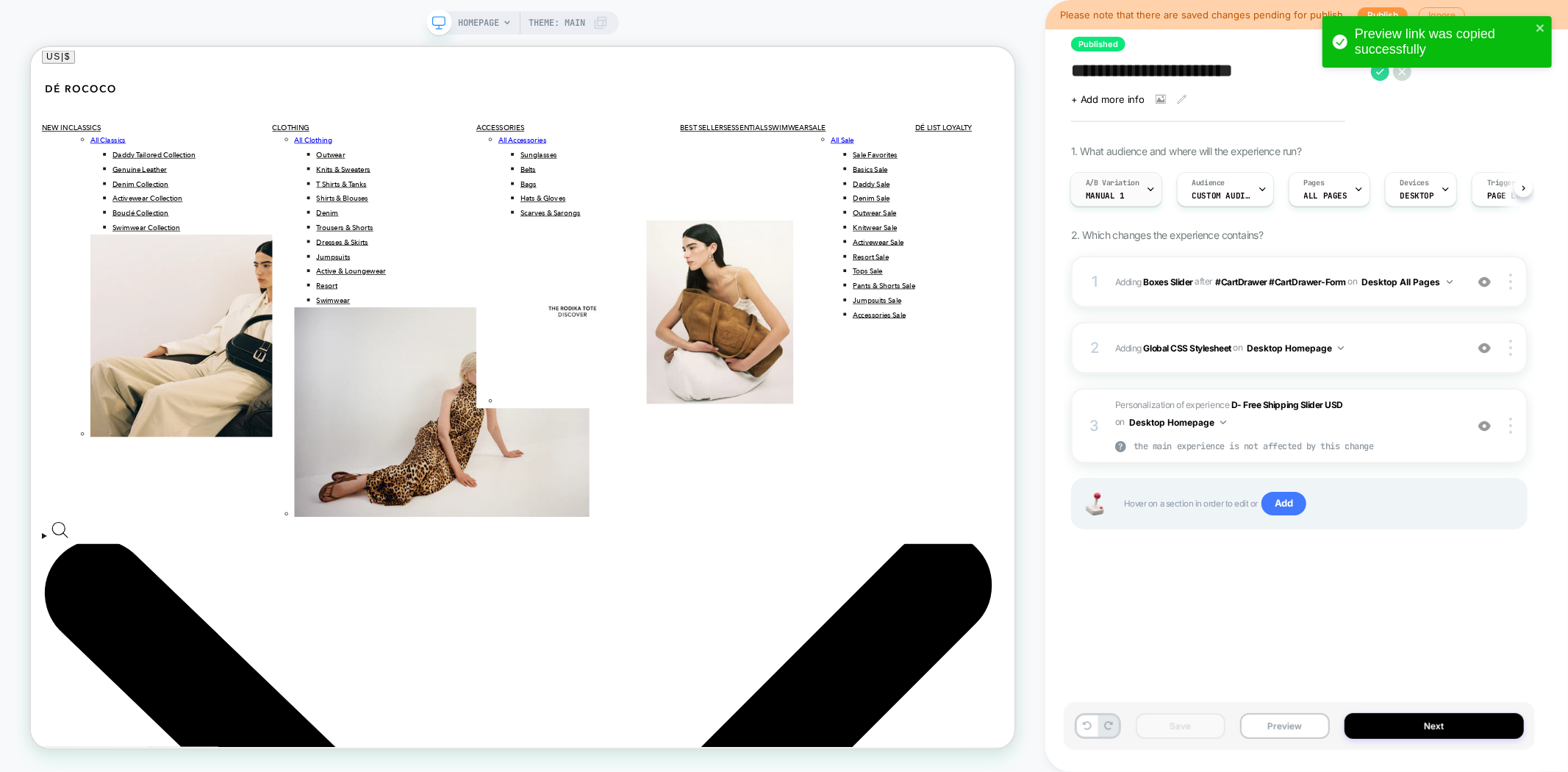
click at [1143, 206] on div "A/B Variation MANUAL 1" at bounding box center [1116, 190] width 92 height 35
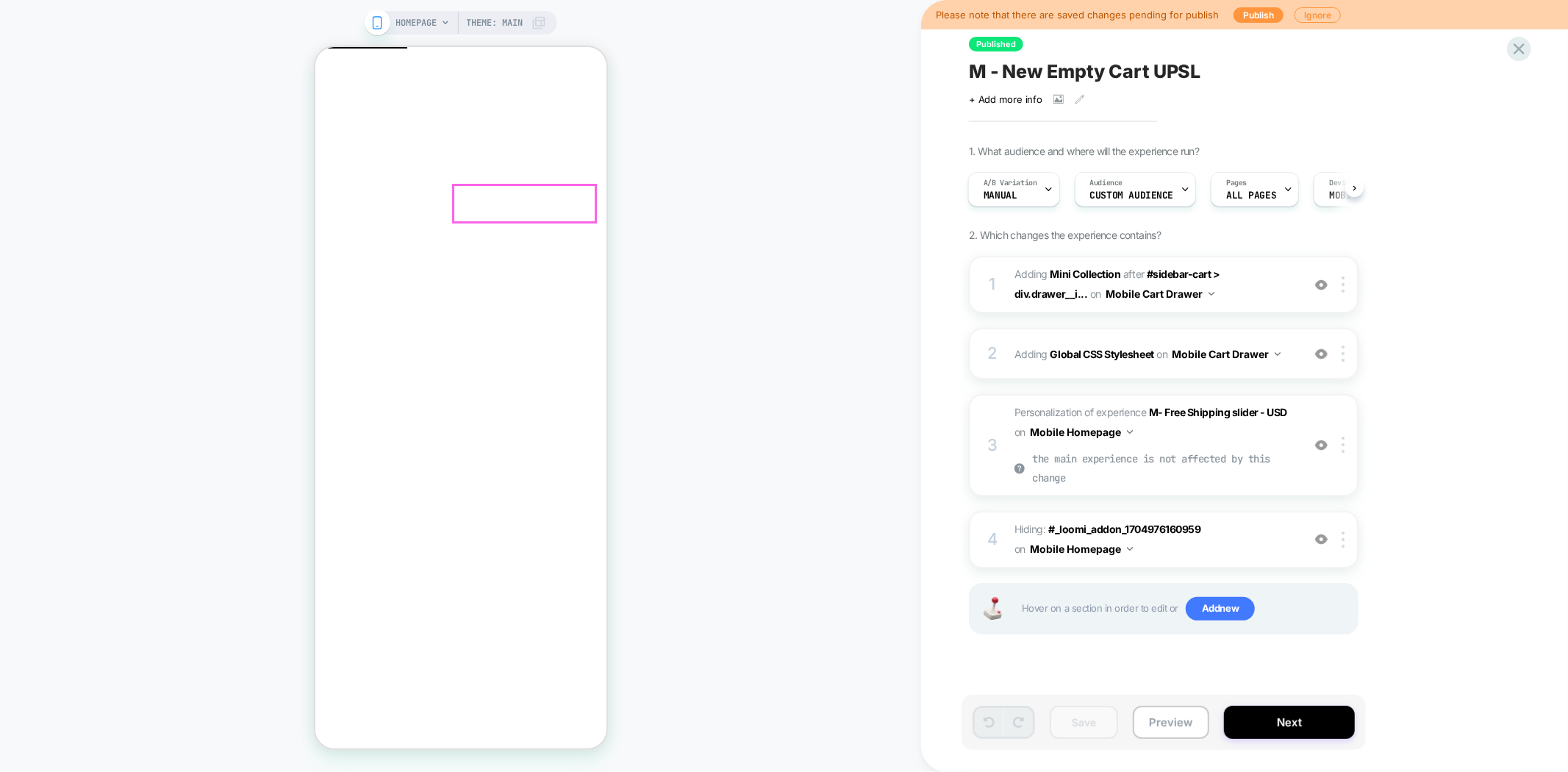
click at [479, 516] on button "Remove" at bounding box center [454, 523] width 48 height 15
click at [1272, 728] on button "Next" at bounding box center [1289, 722] width 131 height 33
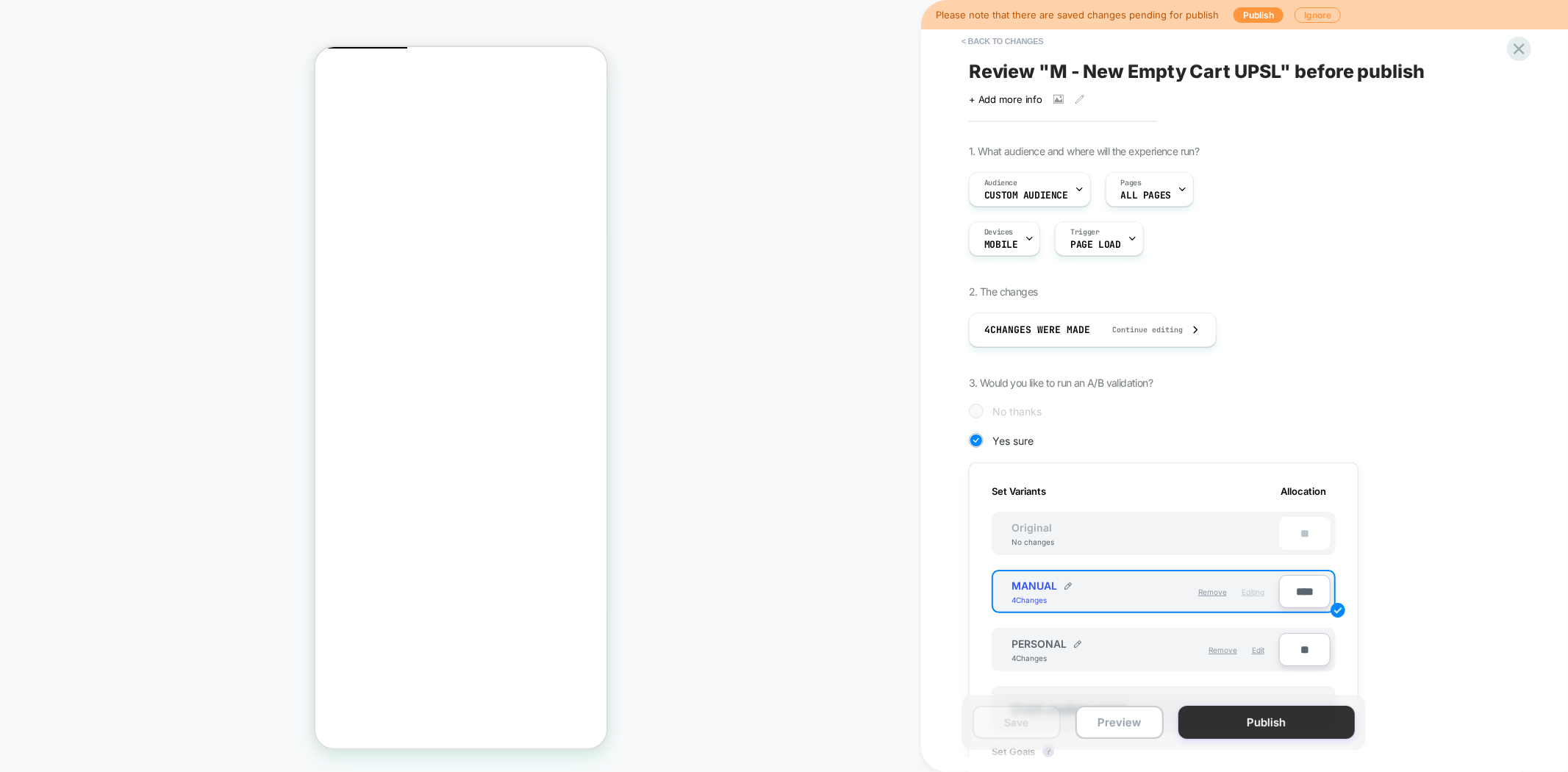
click at [1230, 726] on button "Publish" at bounding box center [1267, 722] width 177 height 33
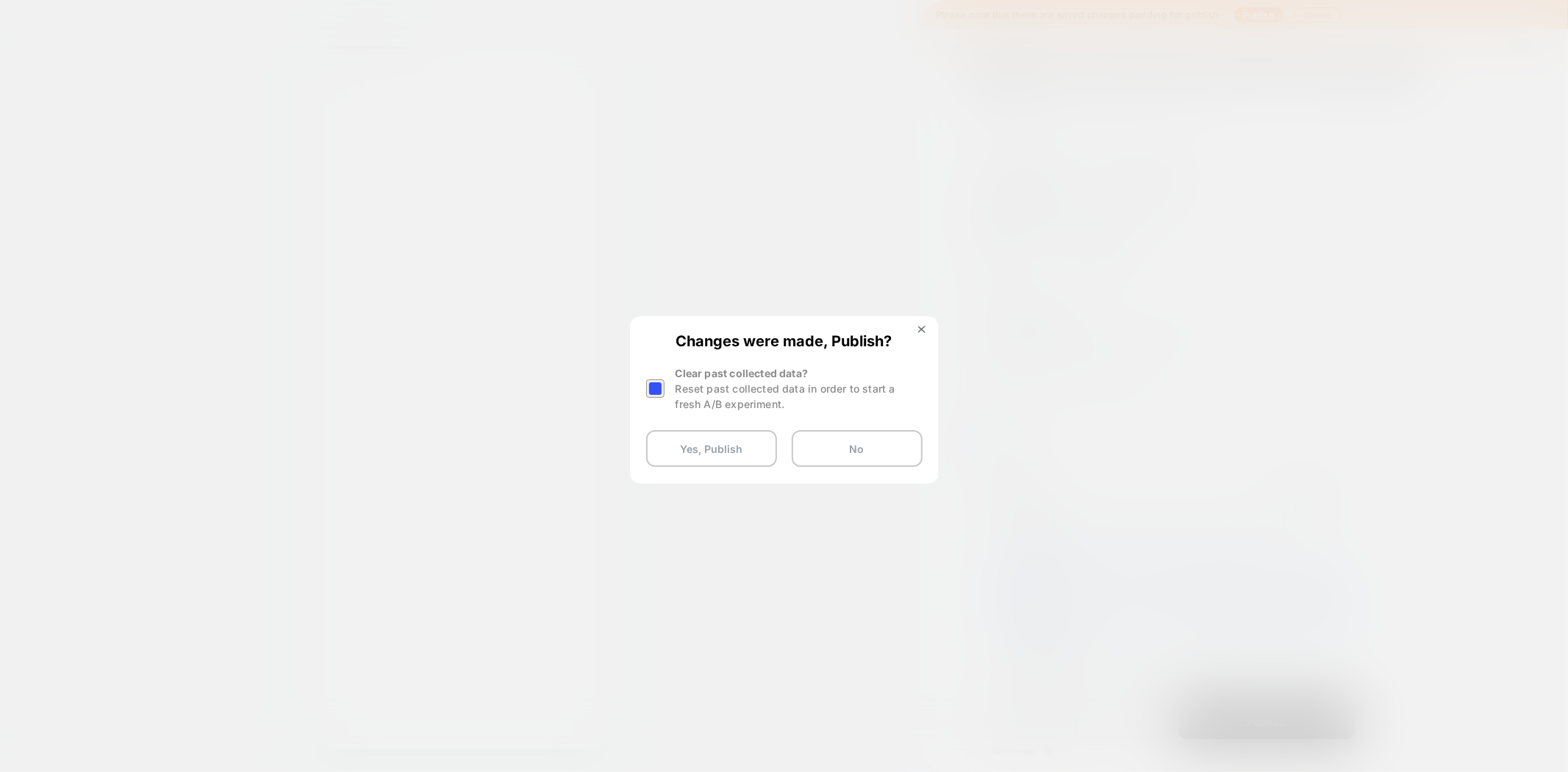
click at [656, 383] on div at bounding box center [655, 388] width 18 height 18
click at [716, 450] on button "Yes, Publish" at bounding box center [711, 448] width 131 height 37
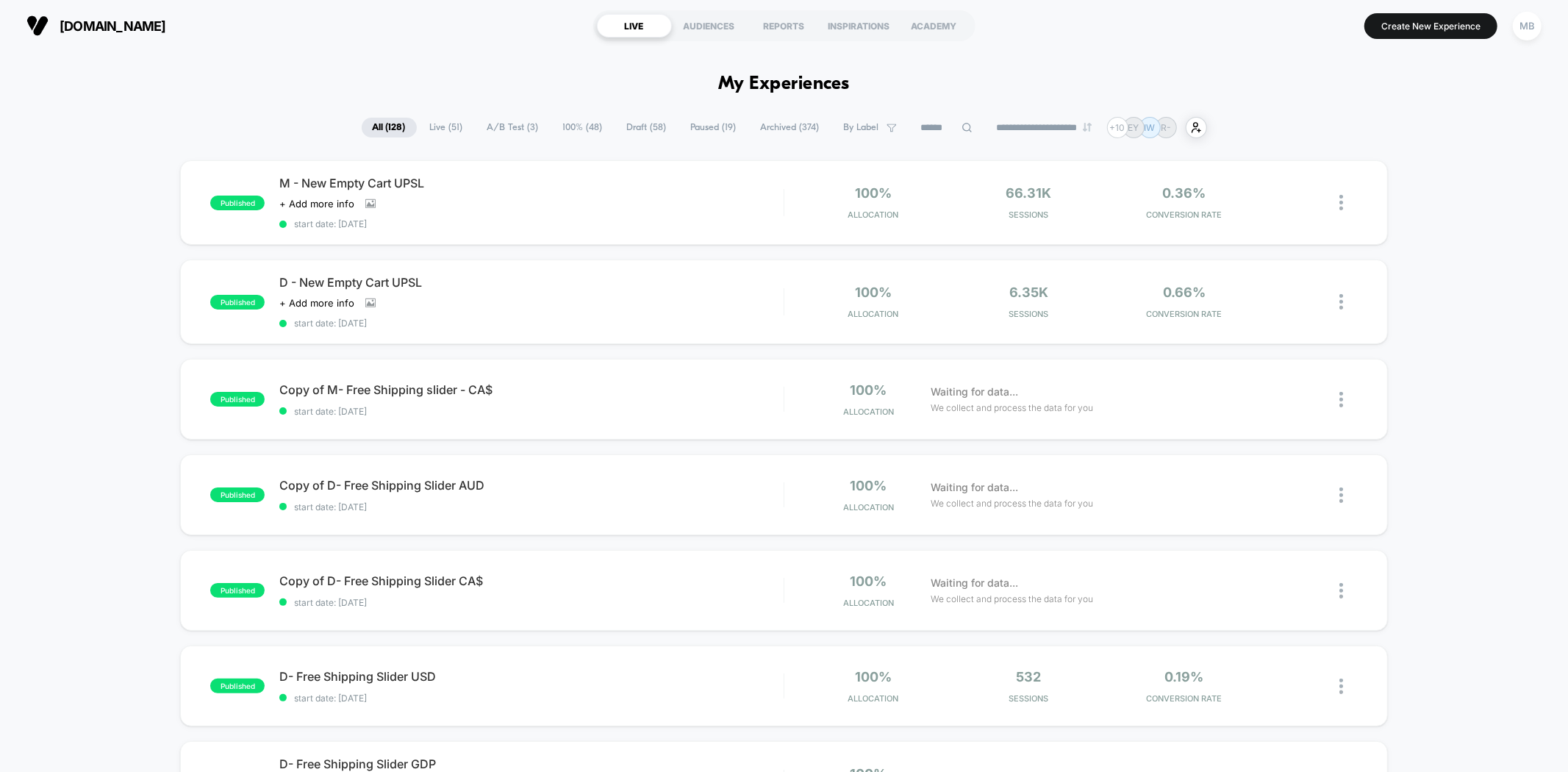
click at [936, 125] on input at bounding box center [946, 128] width 73 height 17
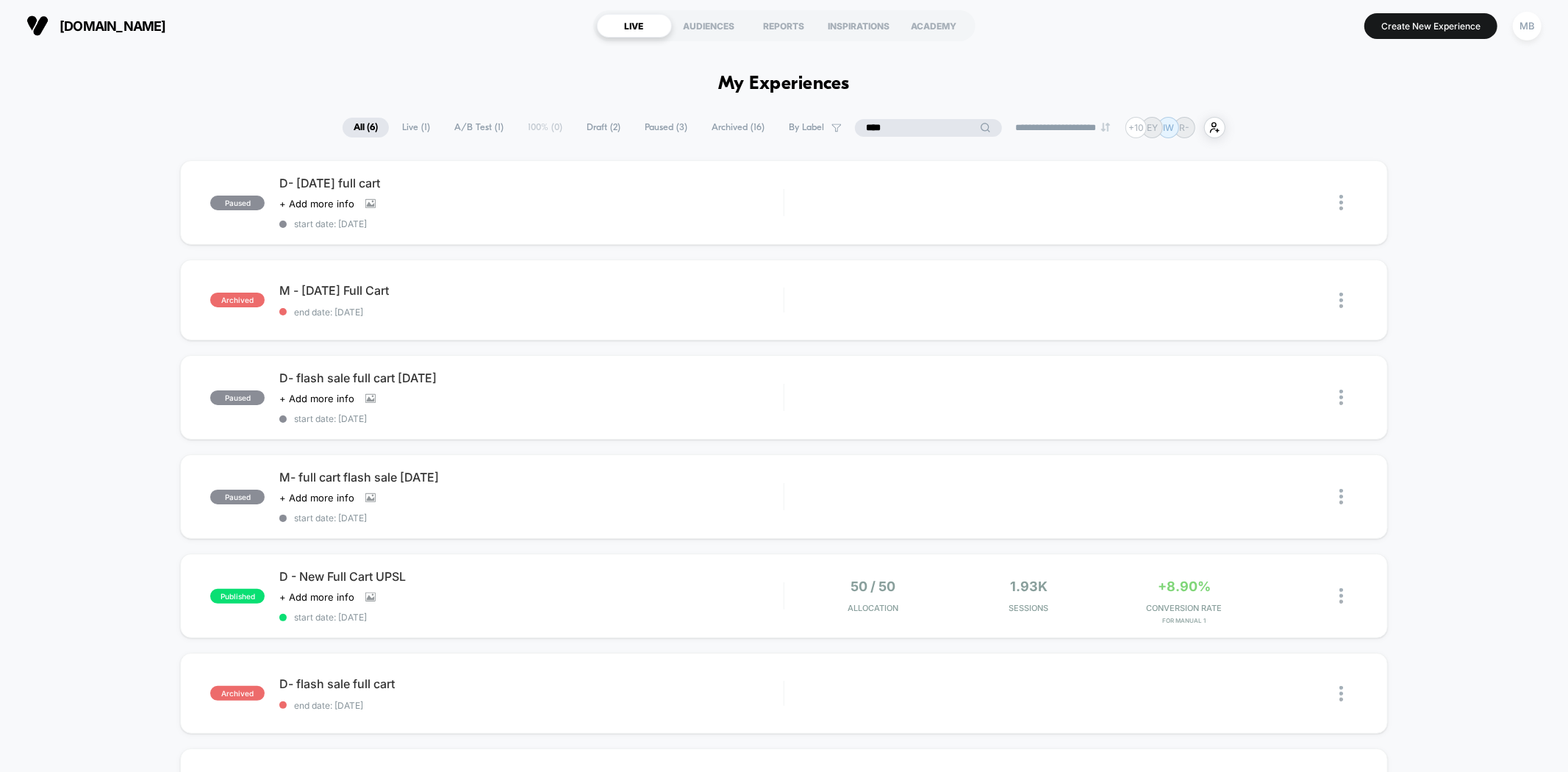
click at [879, 128] on input "****" at bounding box center [928, 128] width 147 height 17
click at [887, 131] on input "*********" at bounding box center [928, 128] width 147 height 17
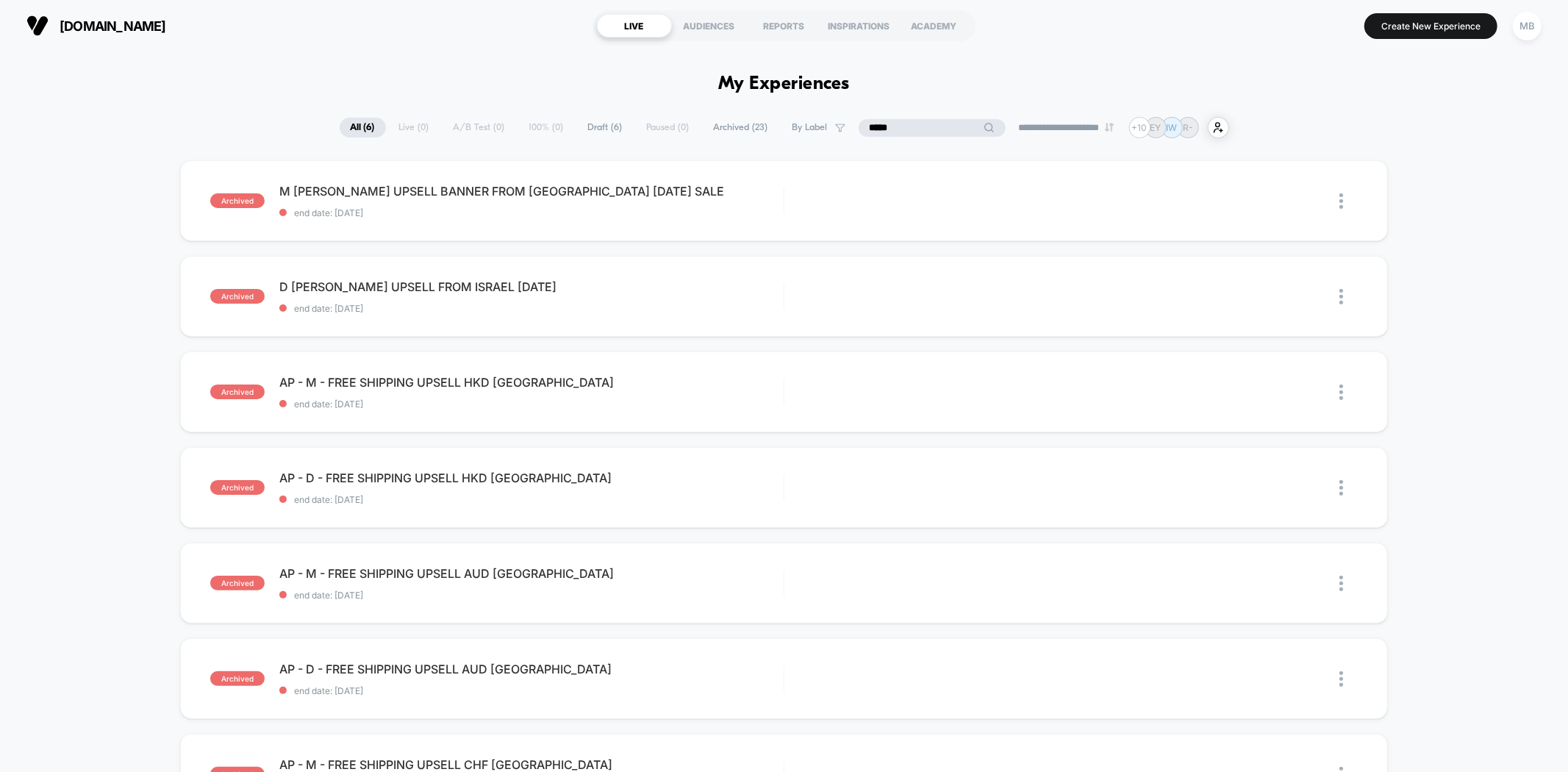
click at [890, 125] on input "*****" at bounding box center [932, 128] width 147 height 17
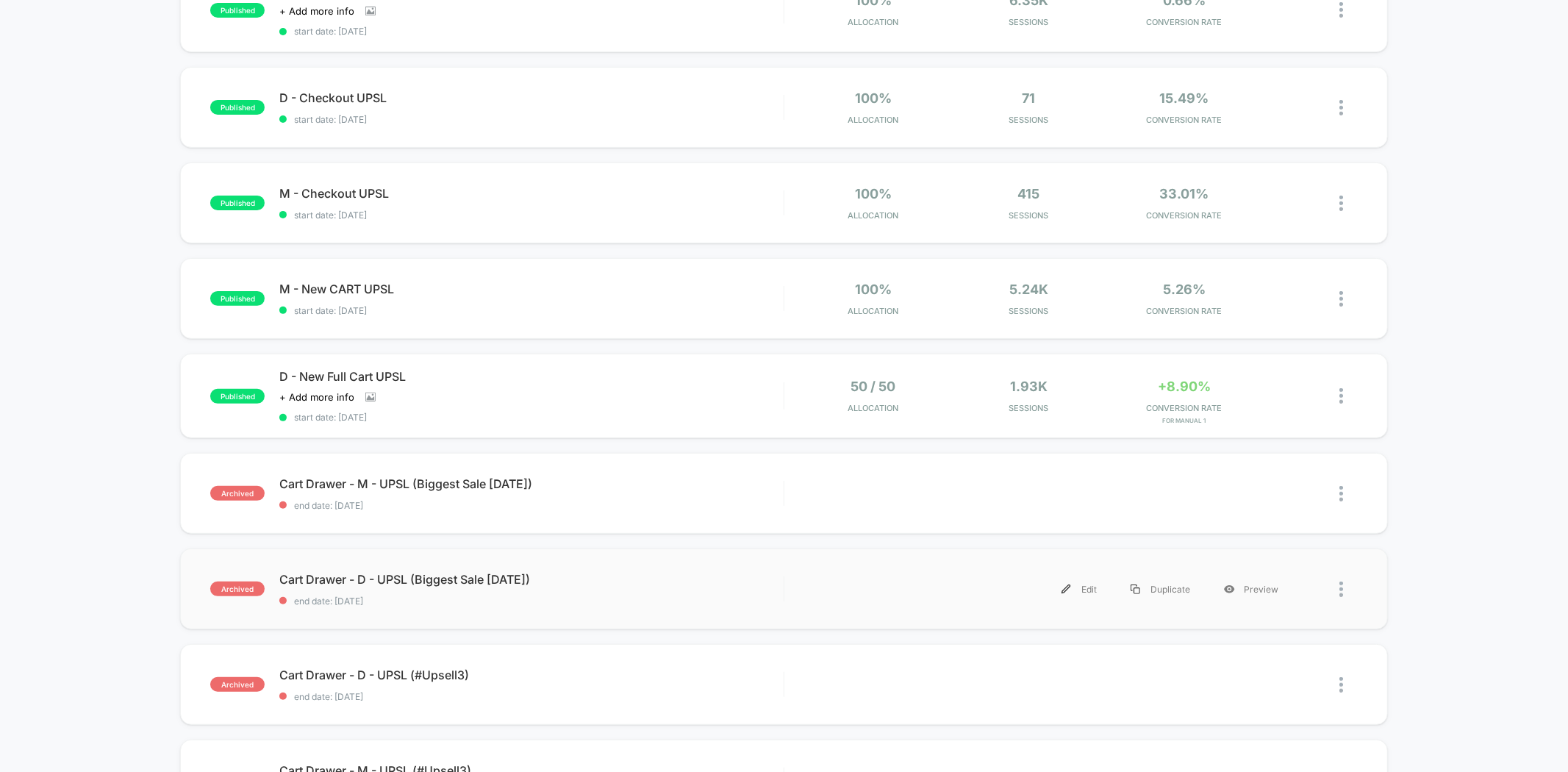
scroll to position [245, 0]
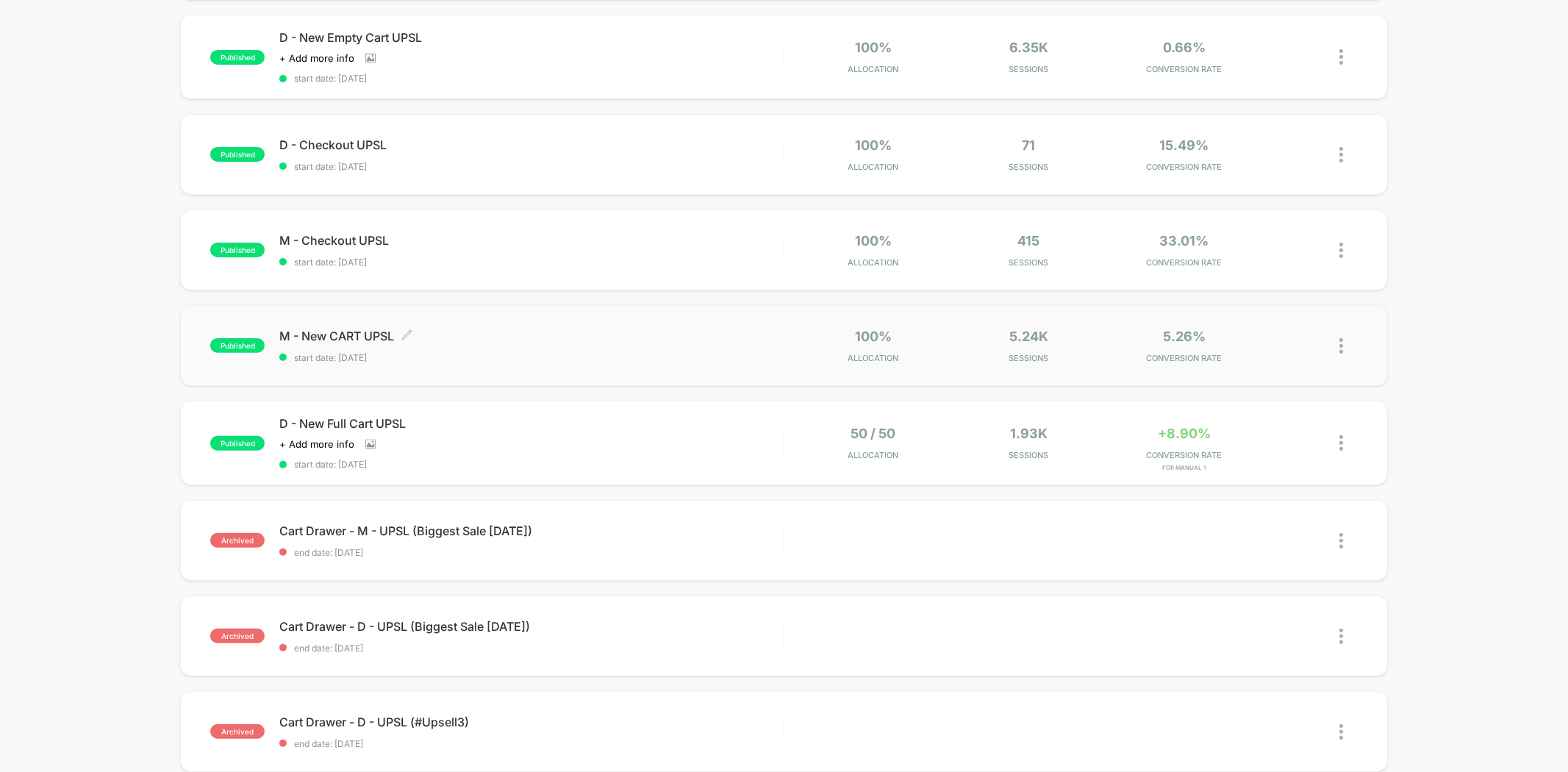
type input "****"
click at [421, 357] on span "start date: [DATE]" at bounding box center [531, 357] width 504 height 11
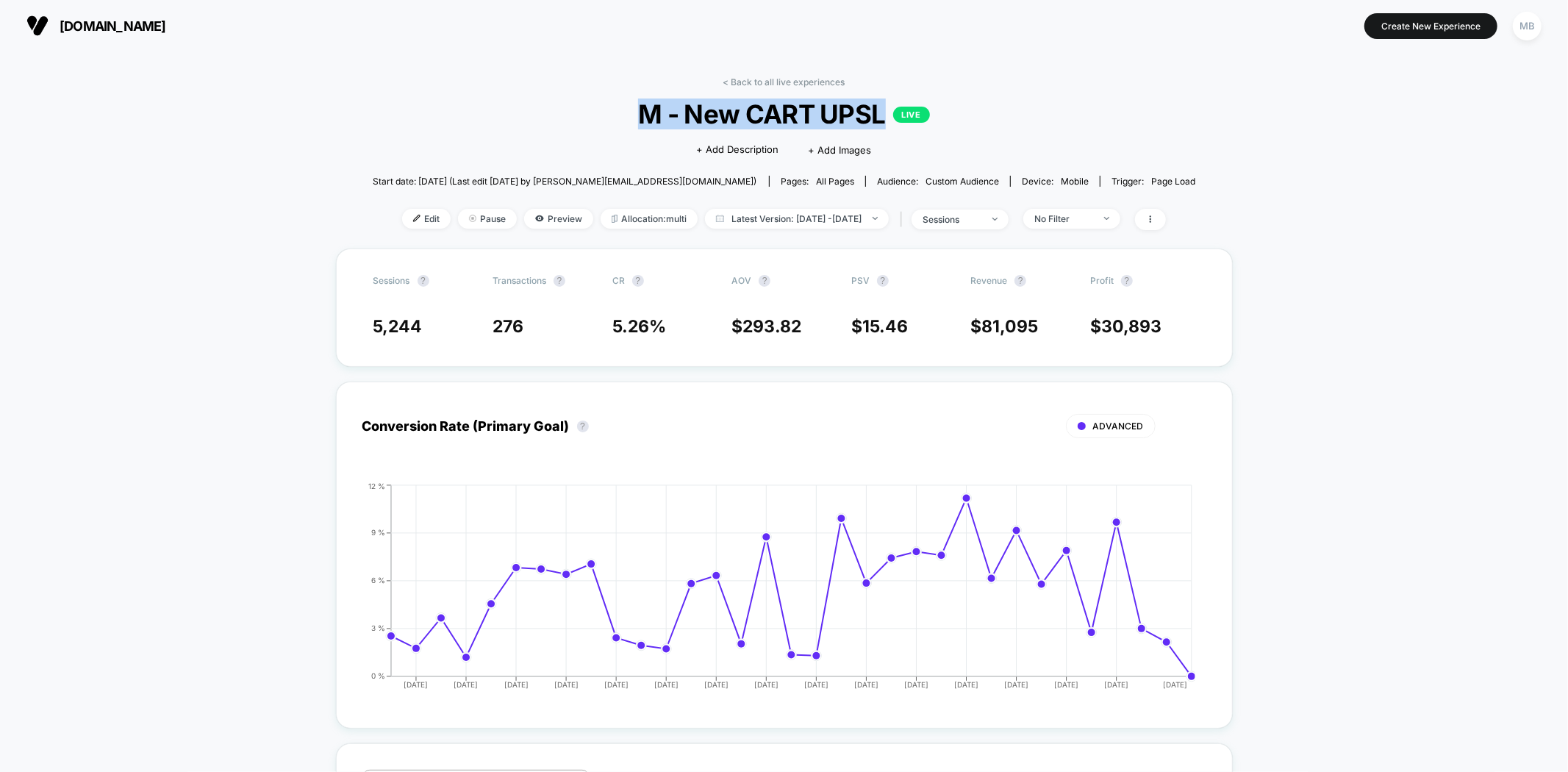
drag, startPoint x: 628, startPoint y: 122, endPoint x: 884, endPoint y: 119, distance: 256.0
click at [884, 119] on span "M - New CART UPSL LIVE" at bounding box center [784, 113] width 741 height 31
click at [402, 214] on span "Edit" at bounding box center [426, 218] width 48 height 20
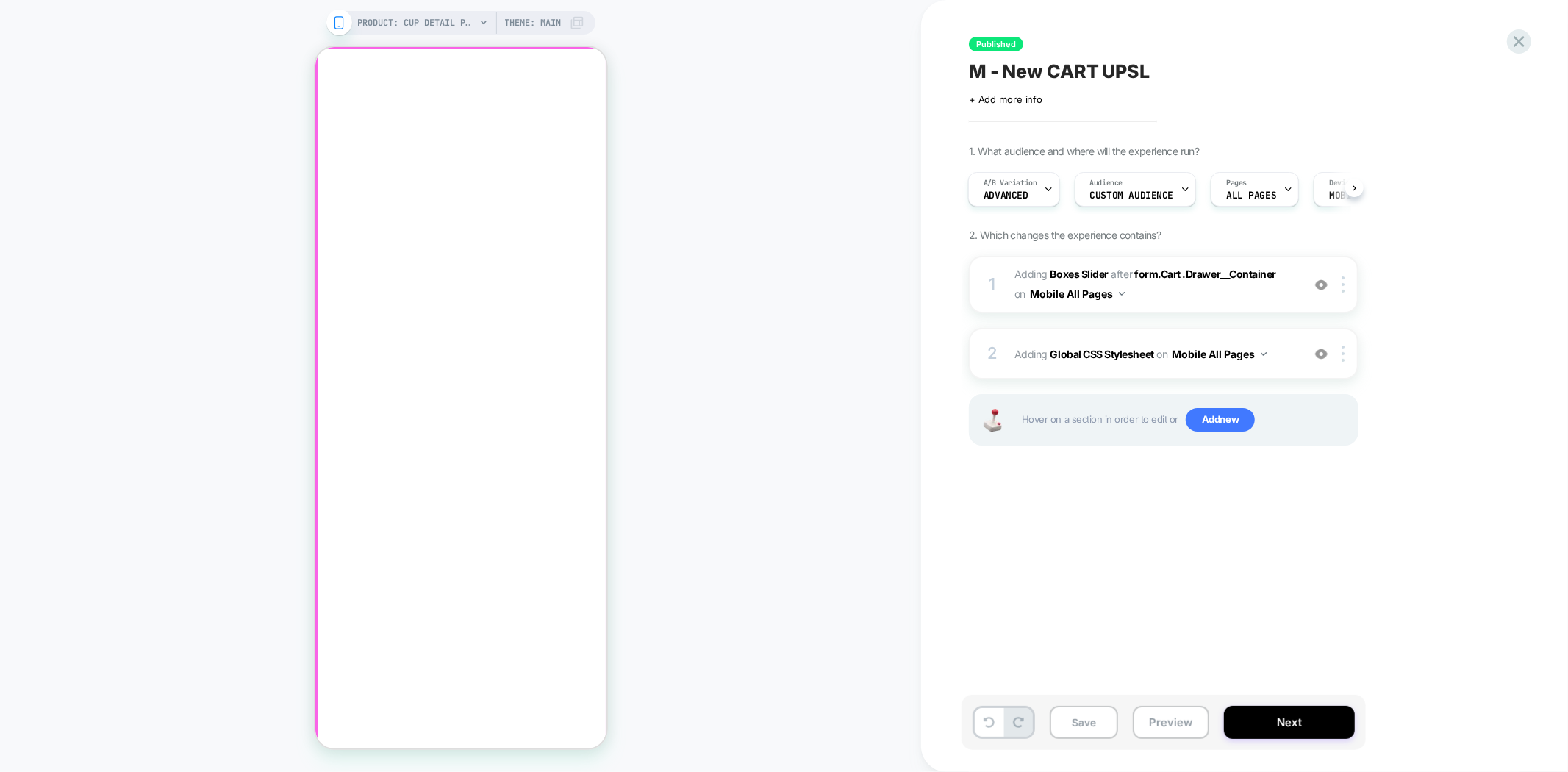
click div
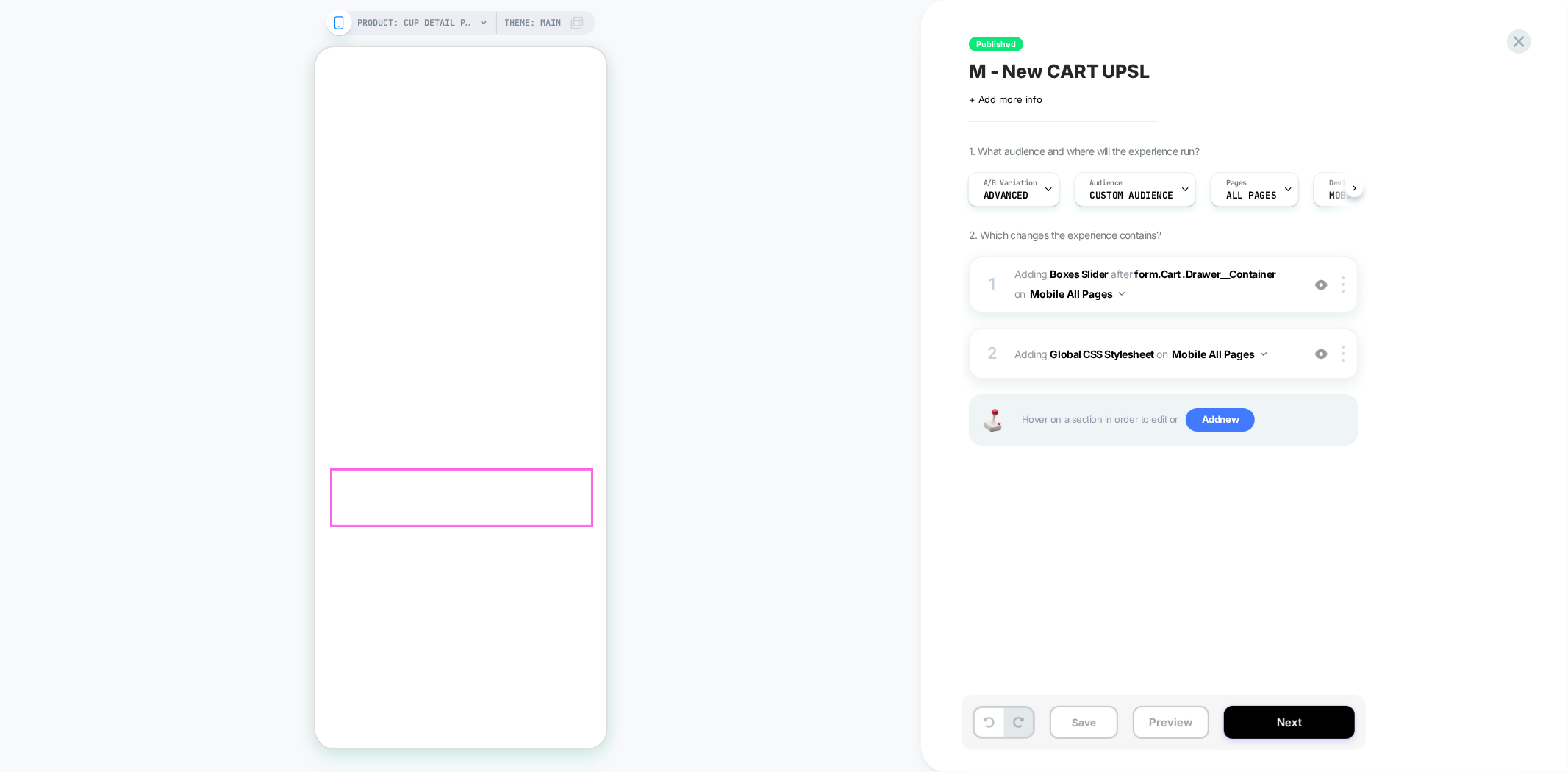
scroll to position [312, 0]
click span "Add to cart"
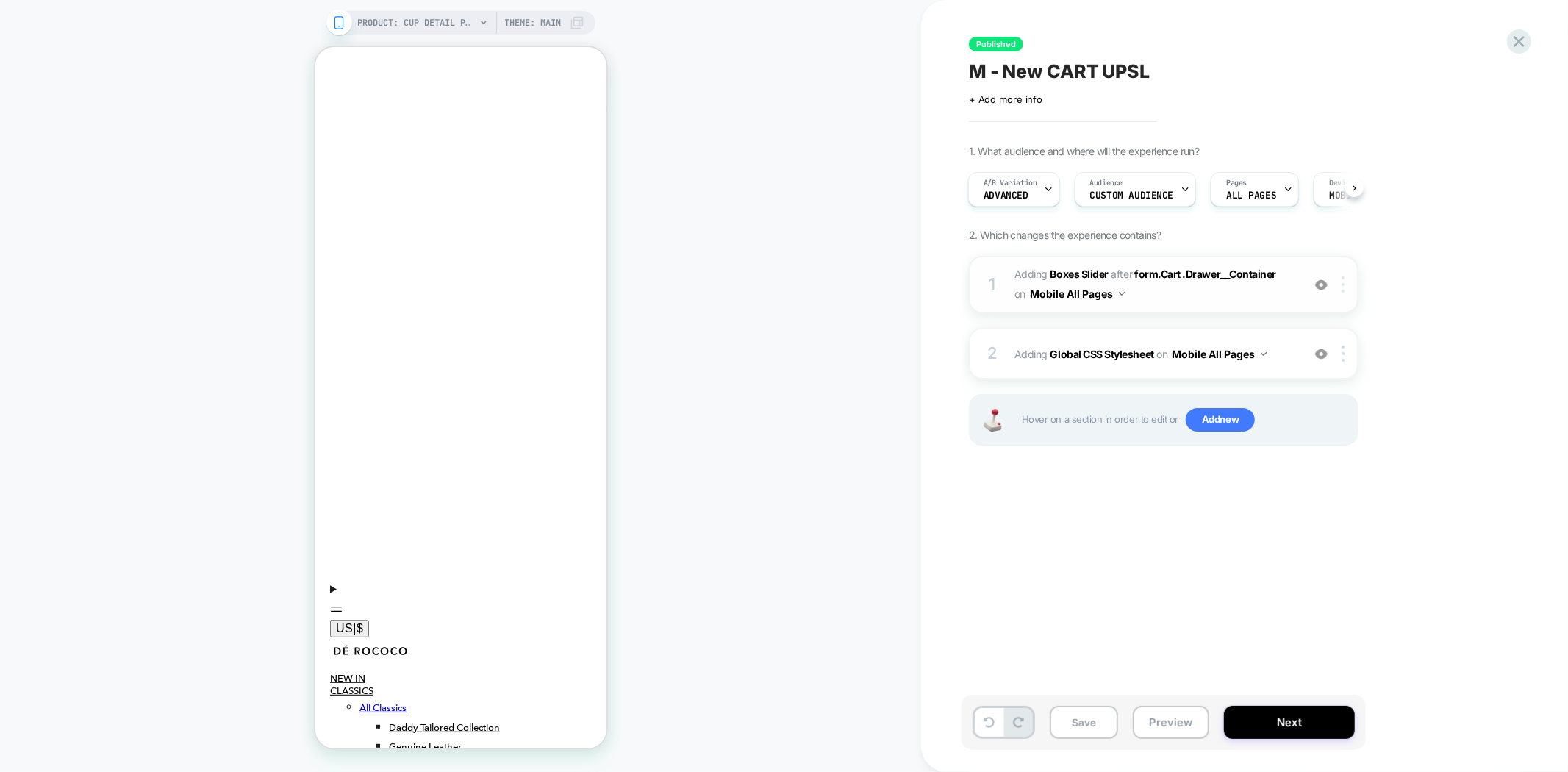
click at [1343, 276] on img at bounding box center [1343, 284] width 3 height 16
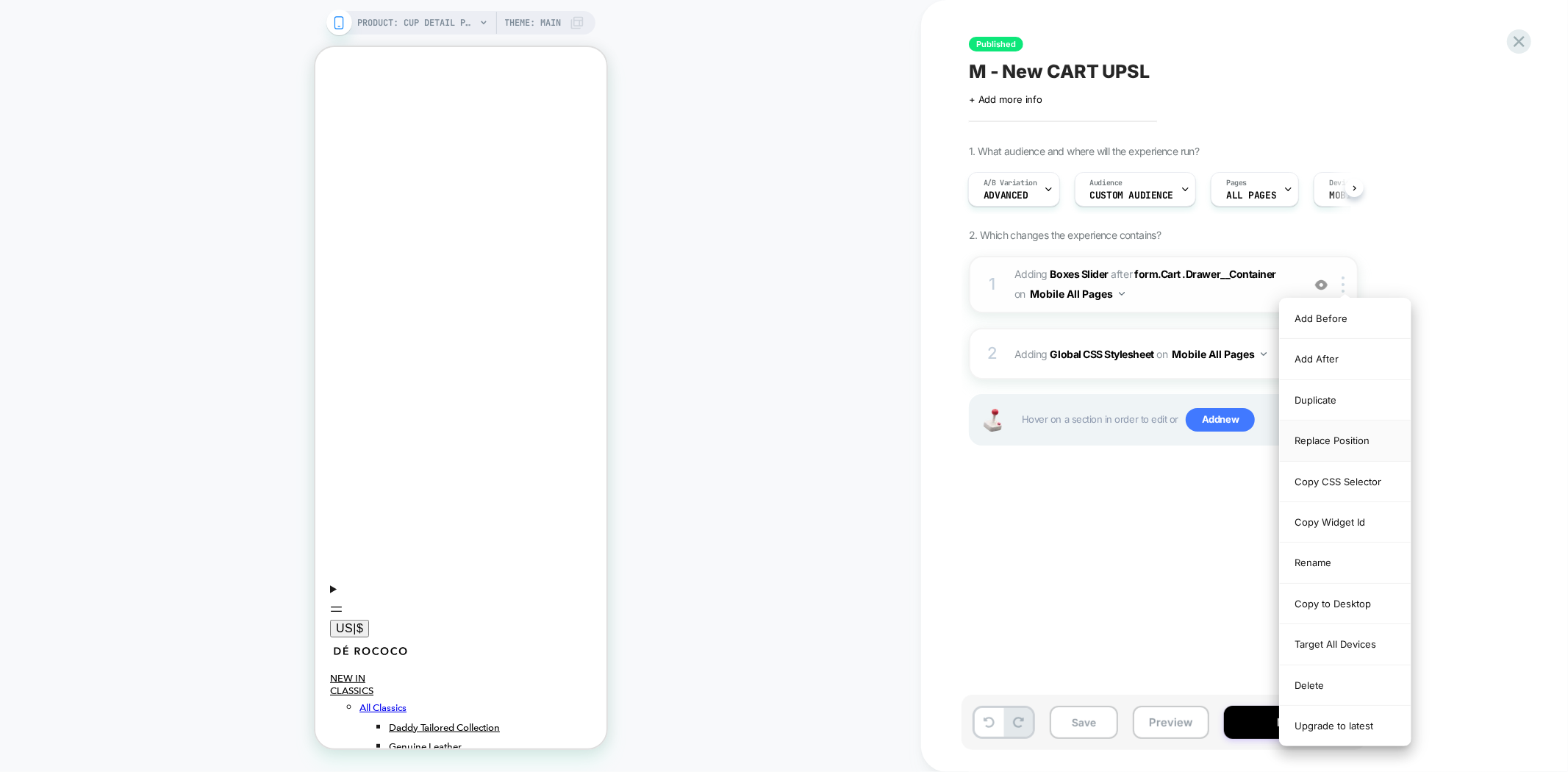
click at [1341, 442] on div "Replace Position" at bounding box center [1344, 441] width 131 height 41
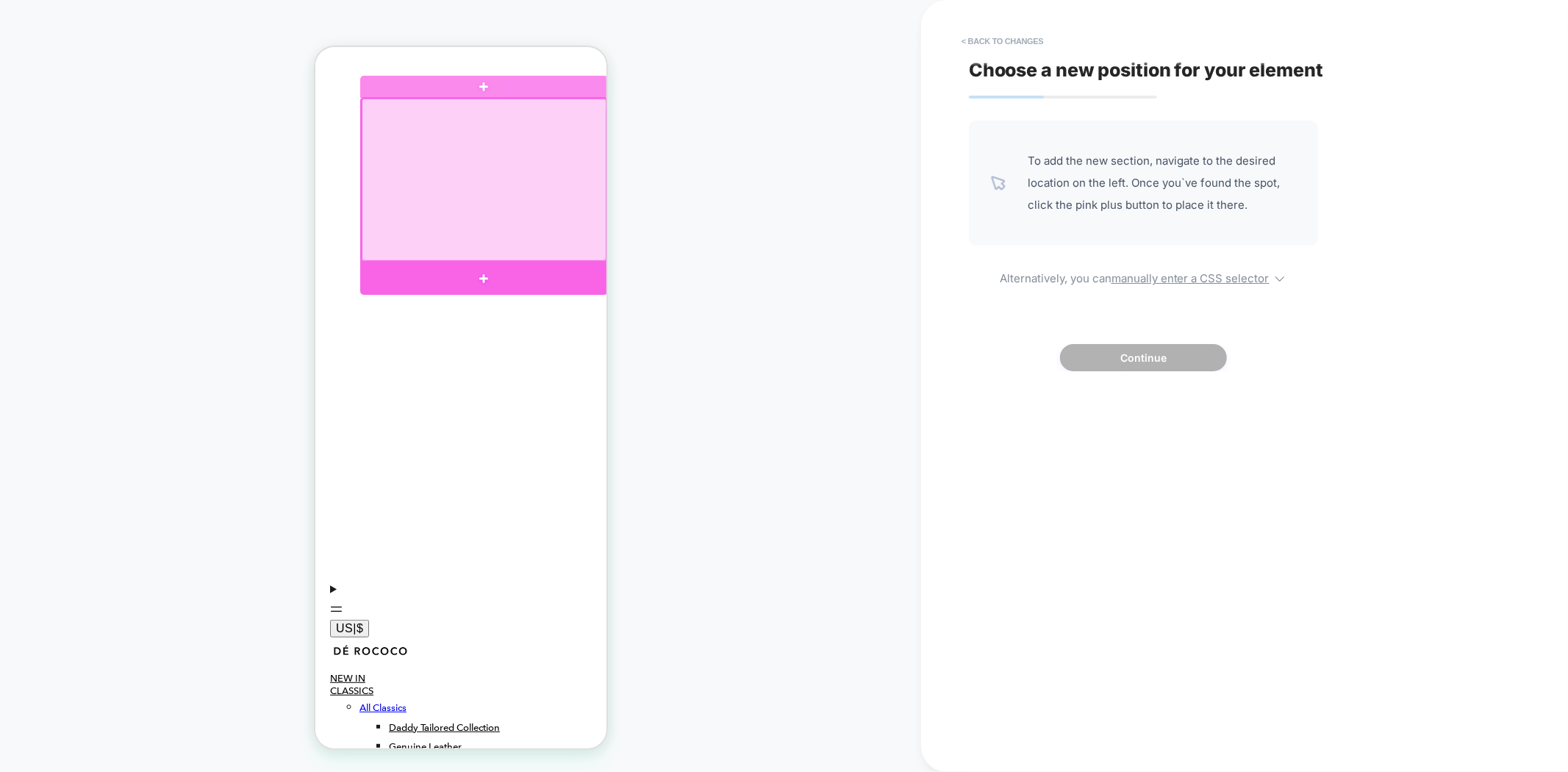
click div
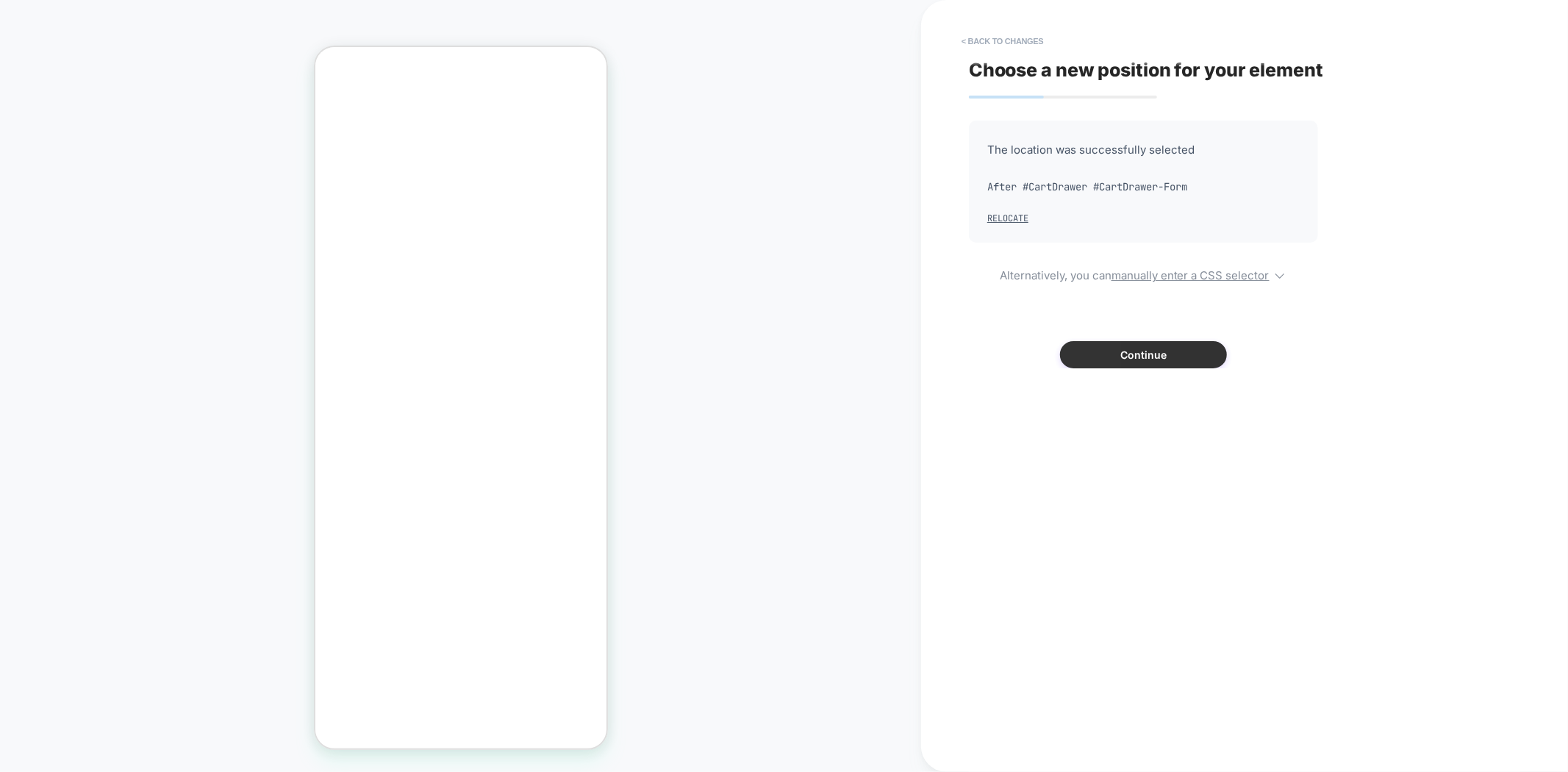
click at [1156, 349] on button "Continue" at bounding box center [1143, 355] width 167 height 27
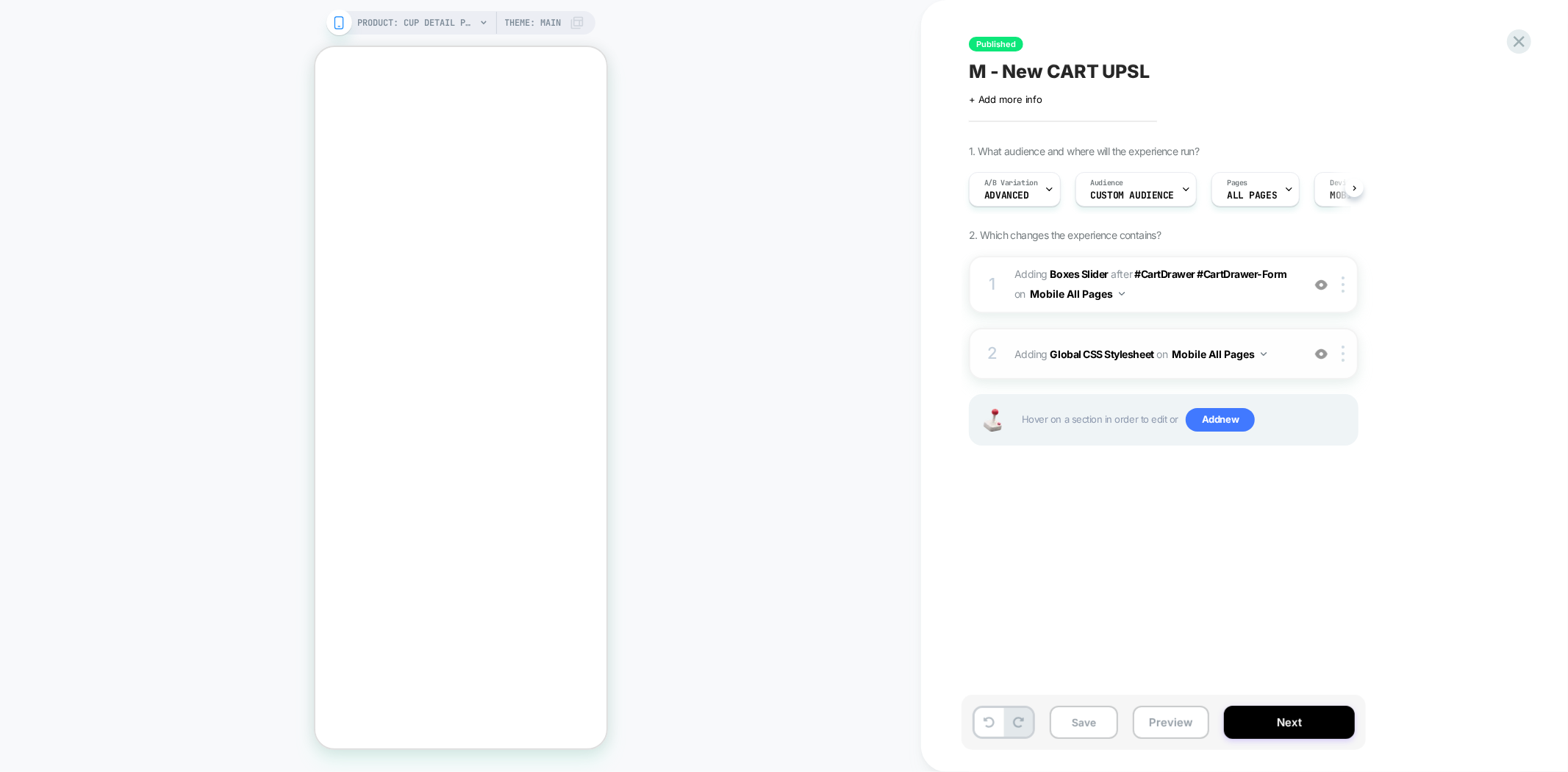
scroll to position [0, 1]
click at [1081, 267] on b "Boxes Slider" at bounding box center [1079, 273] width 58 height 13
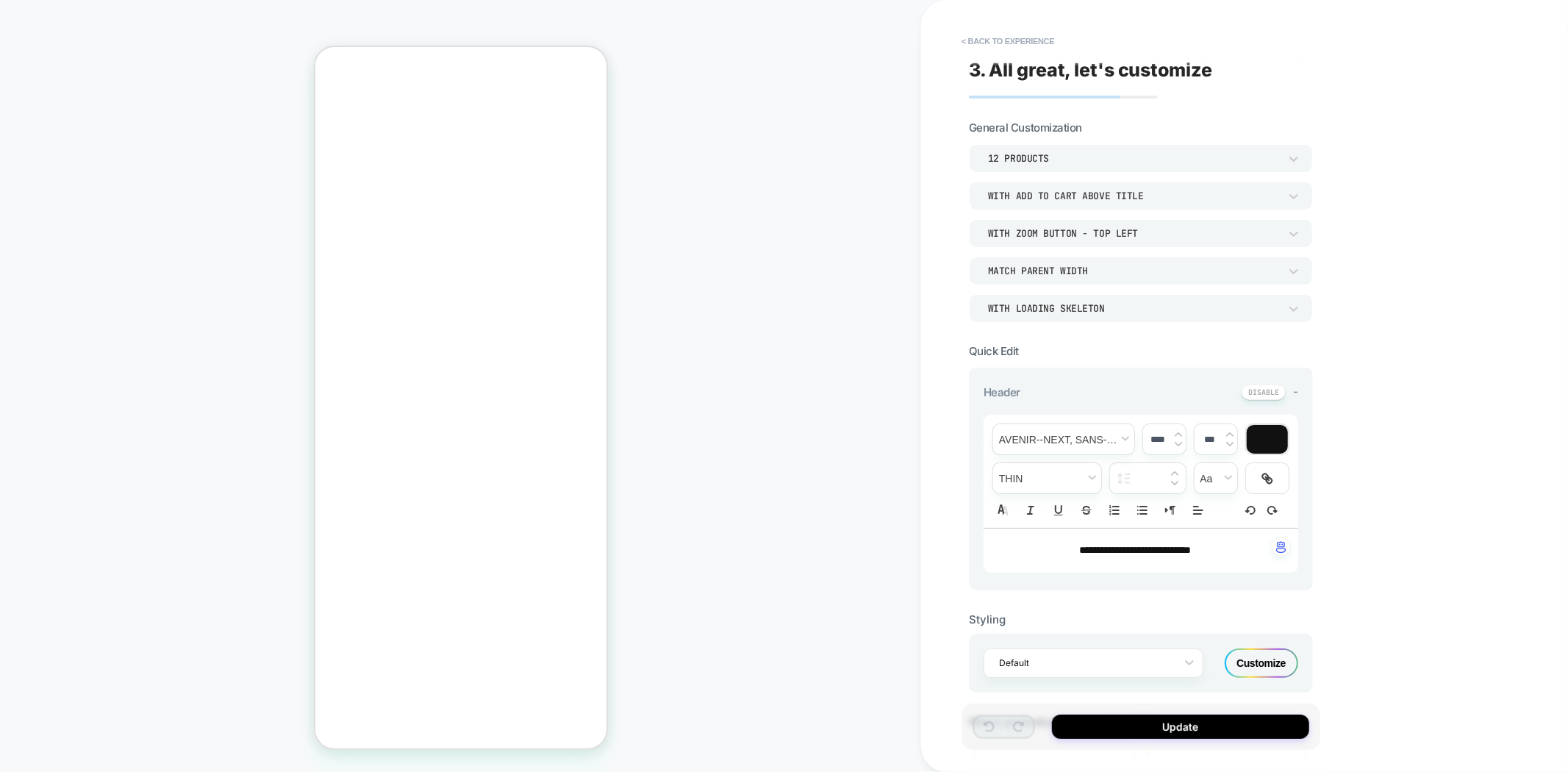
scroll to position [408, 0]
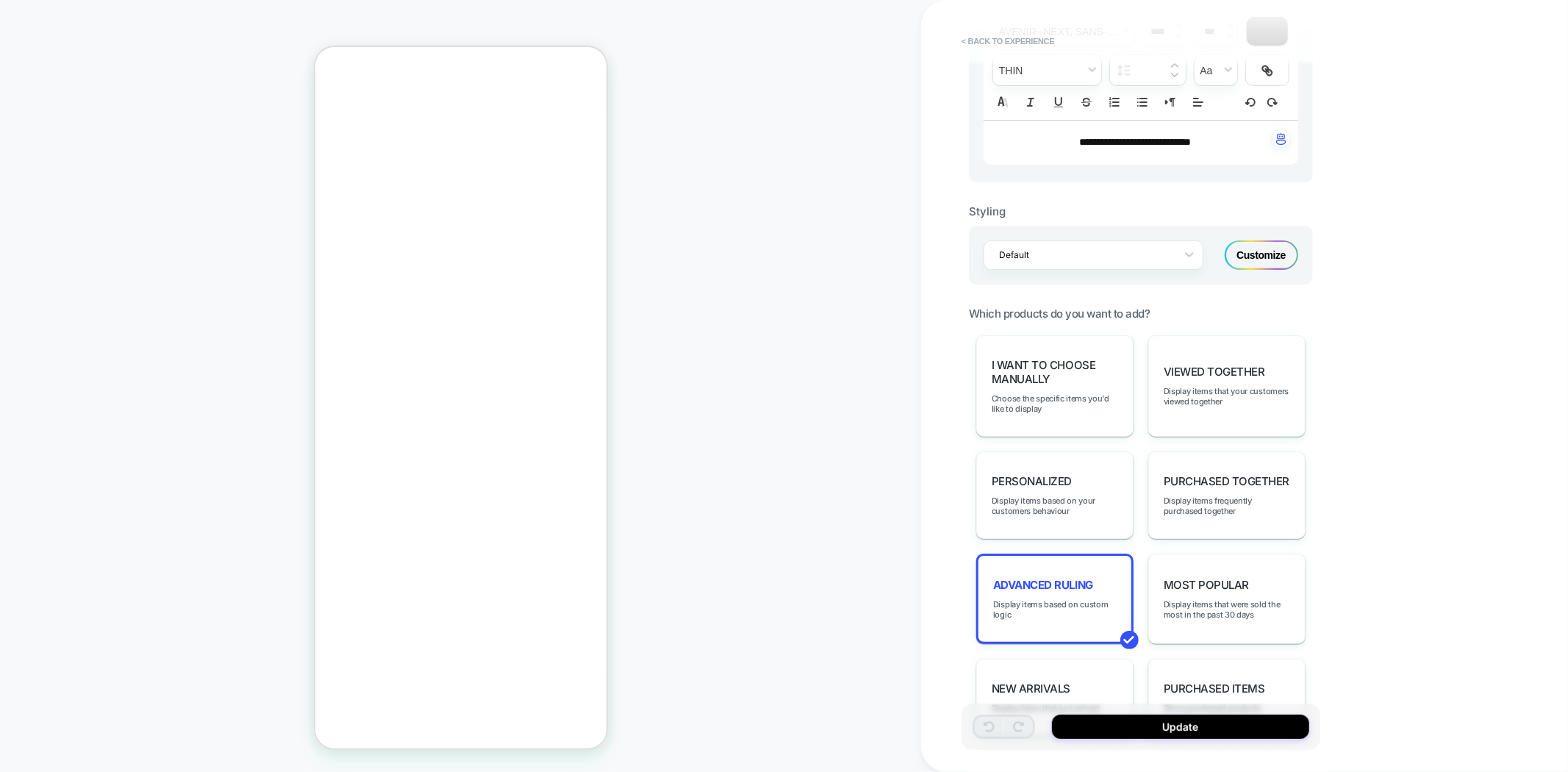
click at [1282, 255] on div "Customize" at bounding box center [1261, 255] width 73 height 29
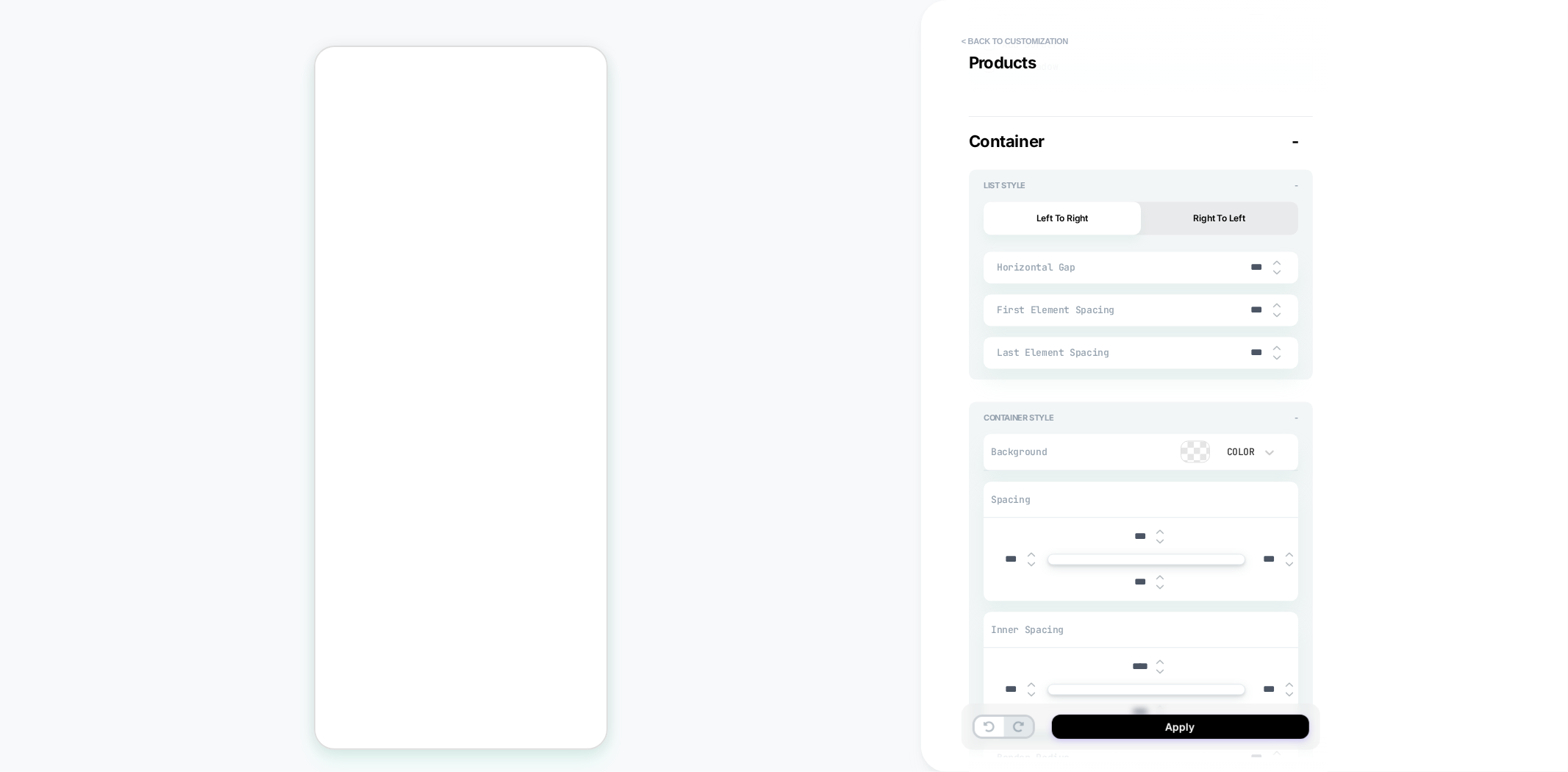
scroll to position [2532, 0]
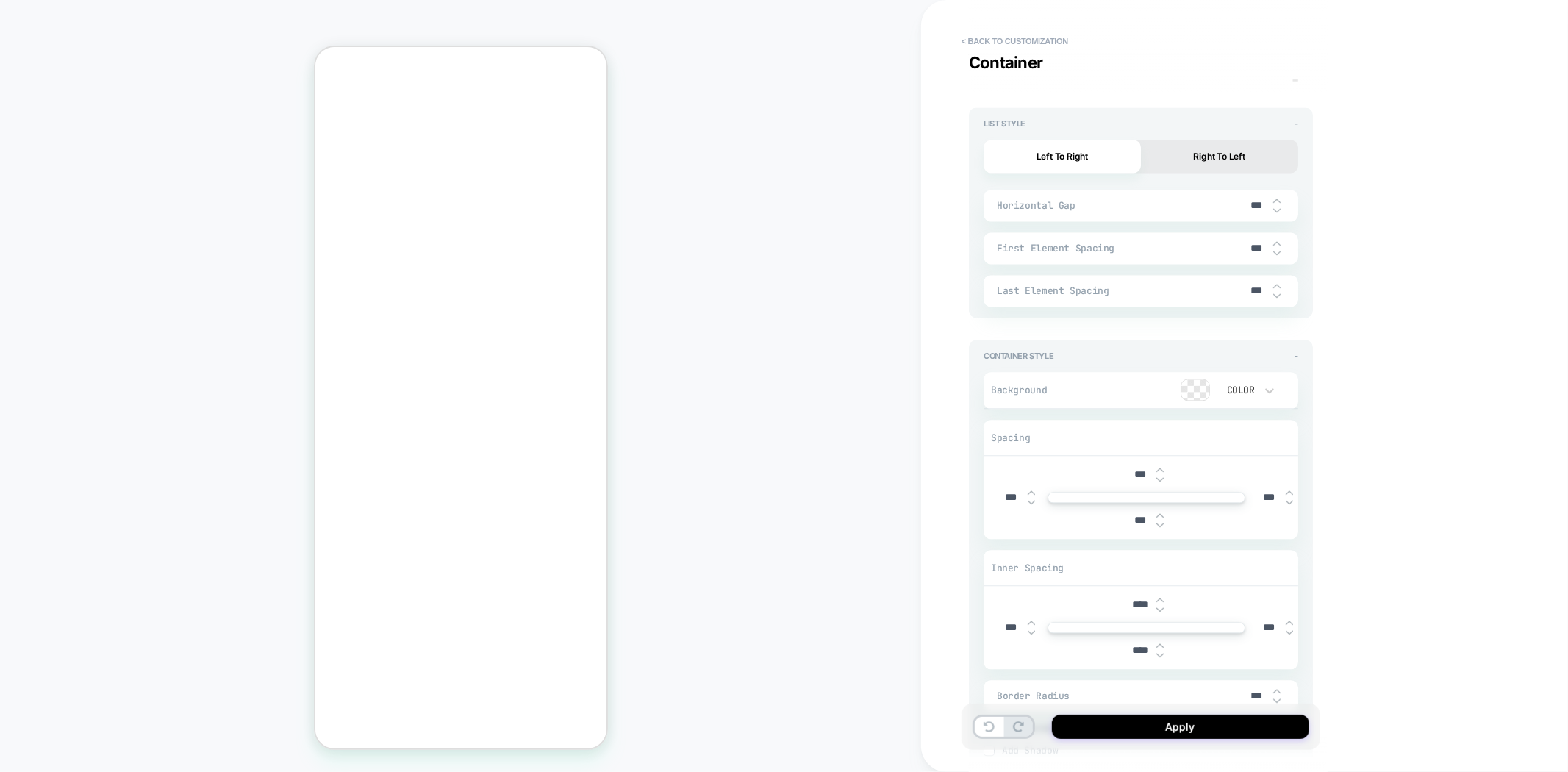
type textarea "*"
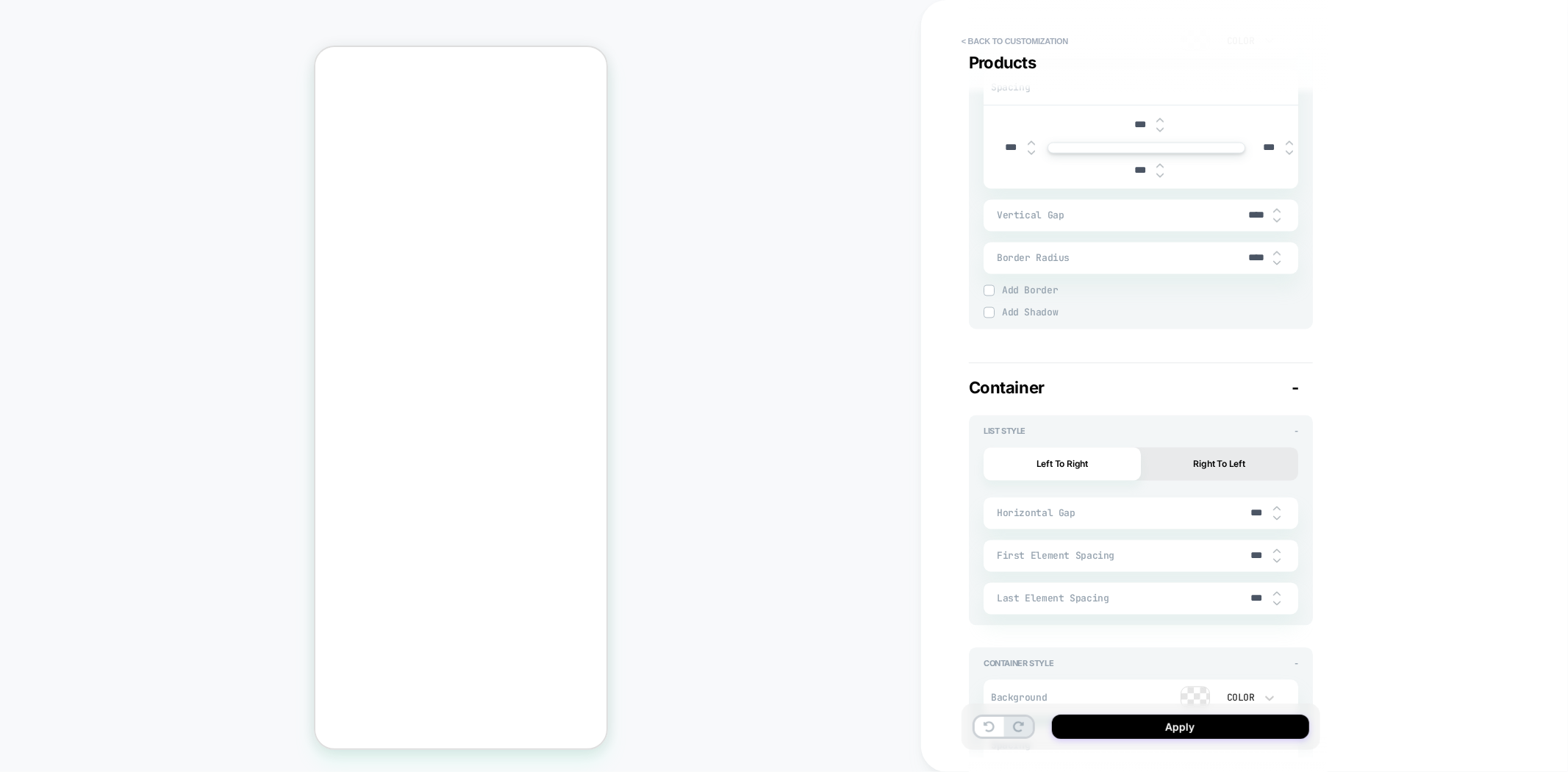
drag, startPoint x: 1252, startPoint y: 505, endPoint x: 1236, endPoint y: 505, distance: 16.0
click at [1236, 505] on div "Horizontal Gap ***" at bounding box center [1141, 514] width 315 height 32
type input "***"
type textarea "*"
type input "***"
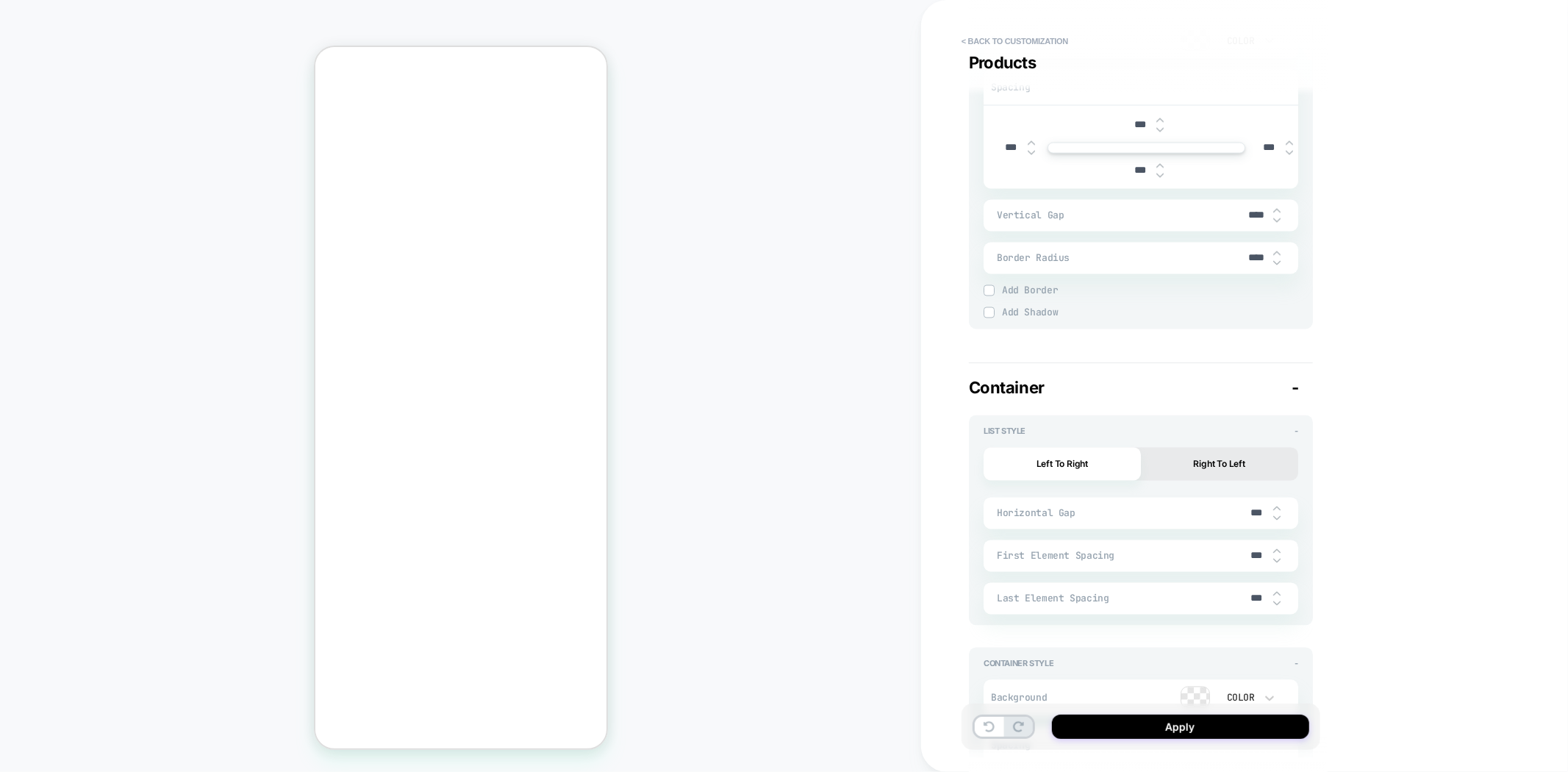
click at [1436, 560] on div "**********" at bounding box center [1244, 386] width 647 height 772
click at [1157, 731] on button "Apply" at bounding box center [1181, 727] width 258 height 24
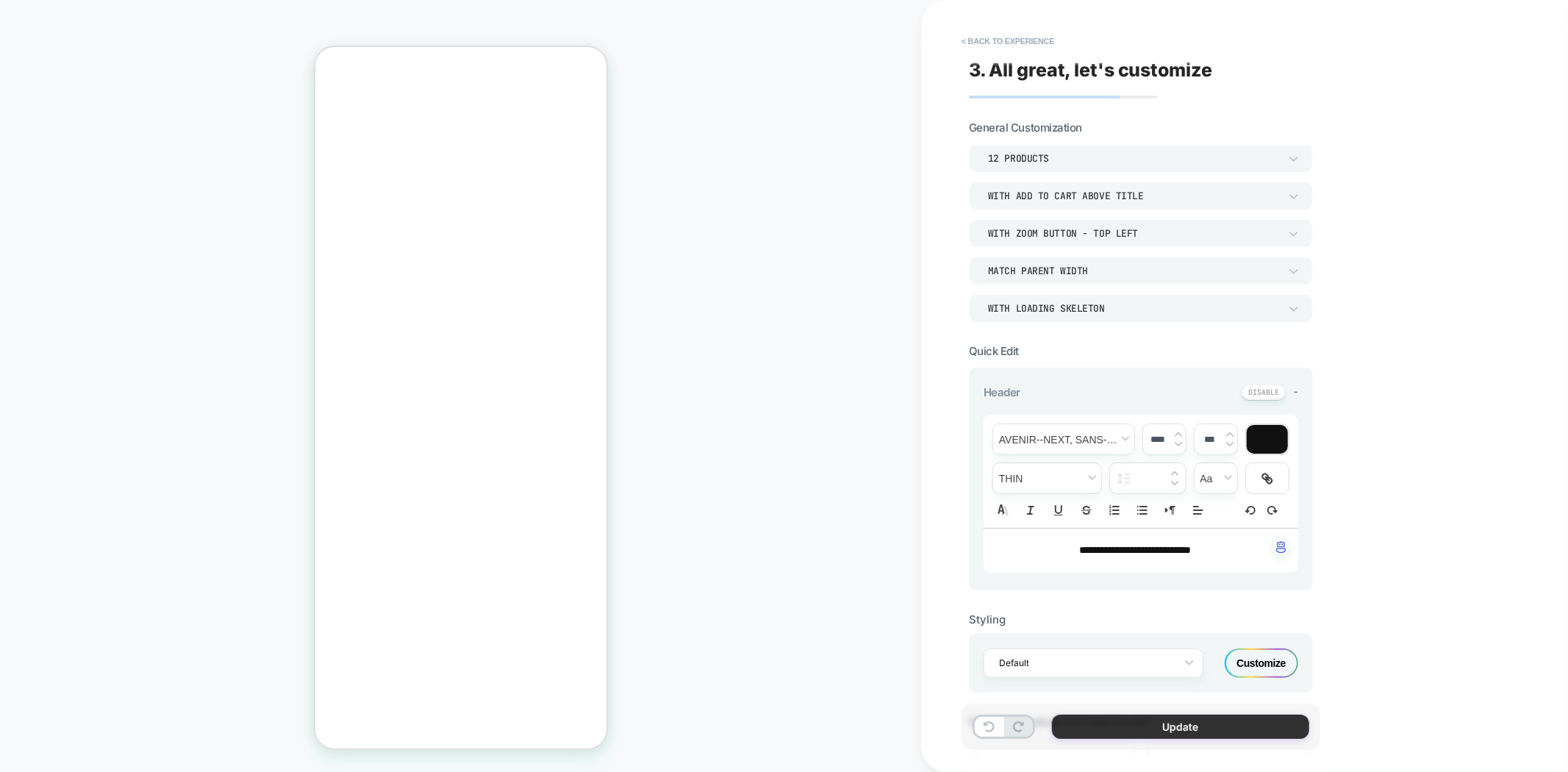
click at [1119, 733] on button "Update" at bounding box center [1181, 727] width 258 height 24
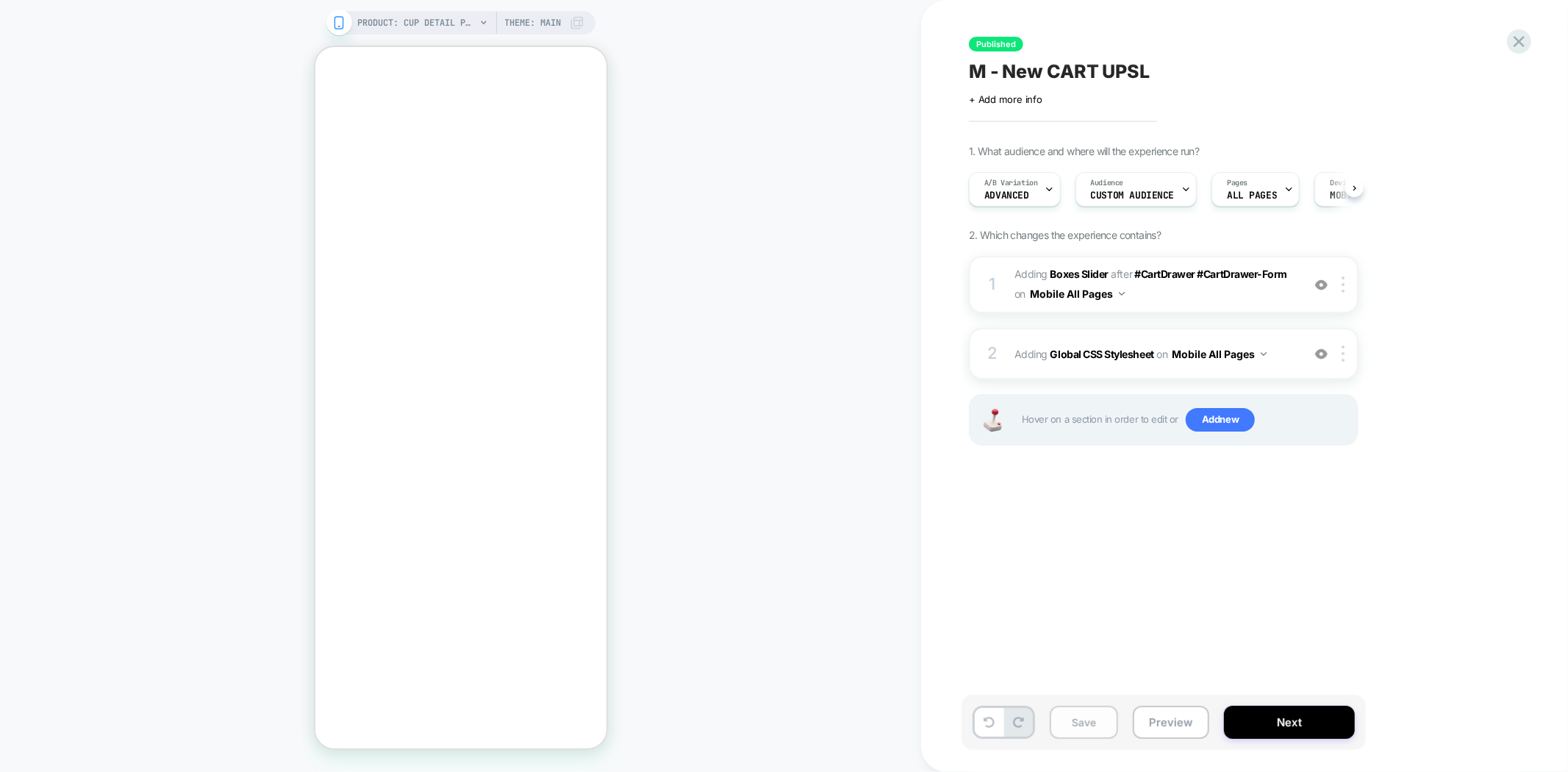
scroll to position [0, 1]
click at [1033, 192] on div "A/B Variation ADVANCED" at bounding box center [1011, 190] width 83 height 33
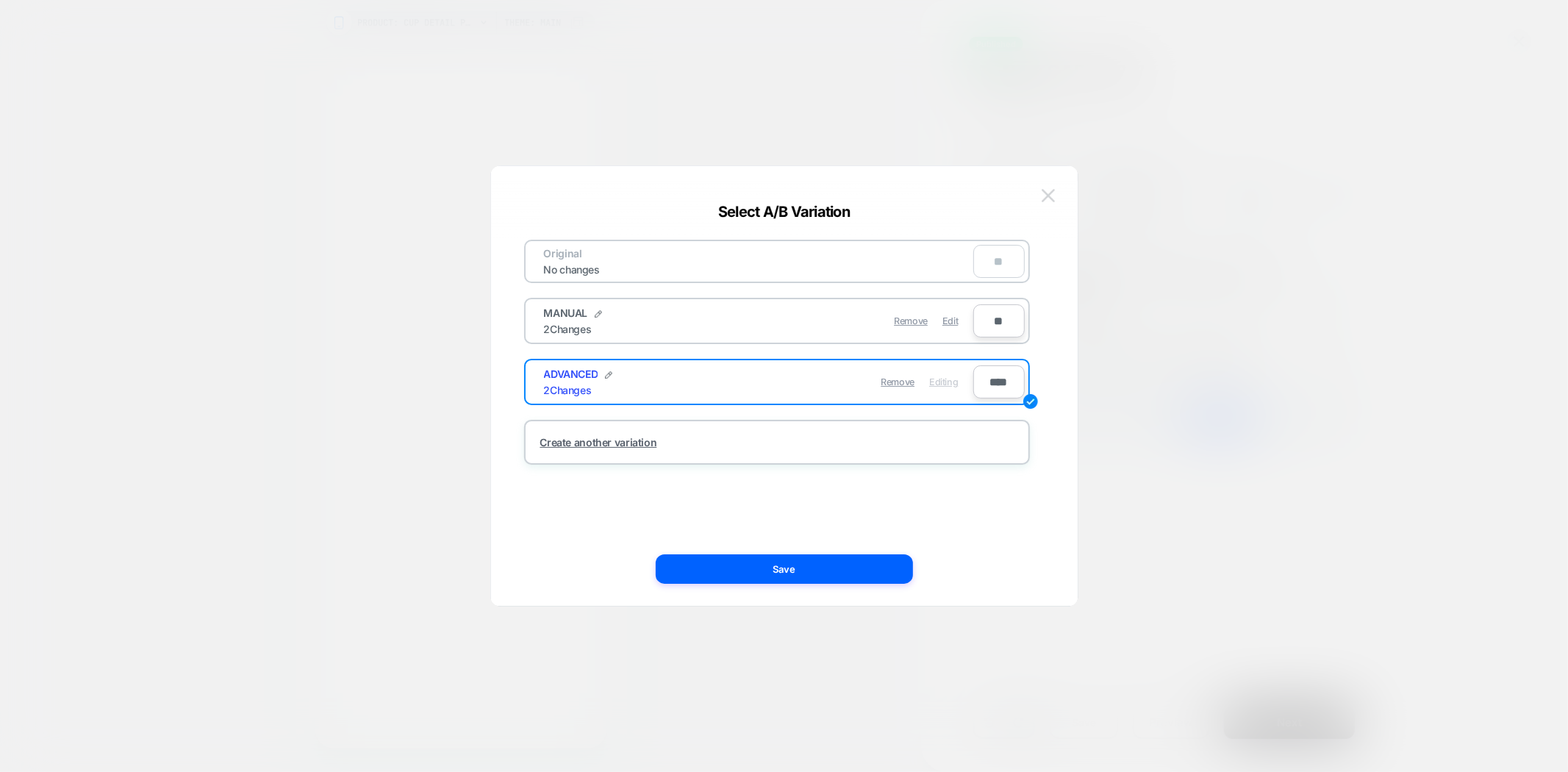
click at [1037, 192] on button at bounding box center [1048, 195] width 22 height 22
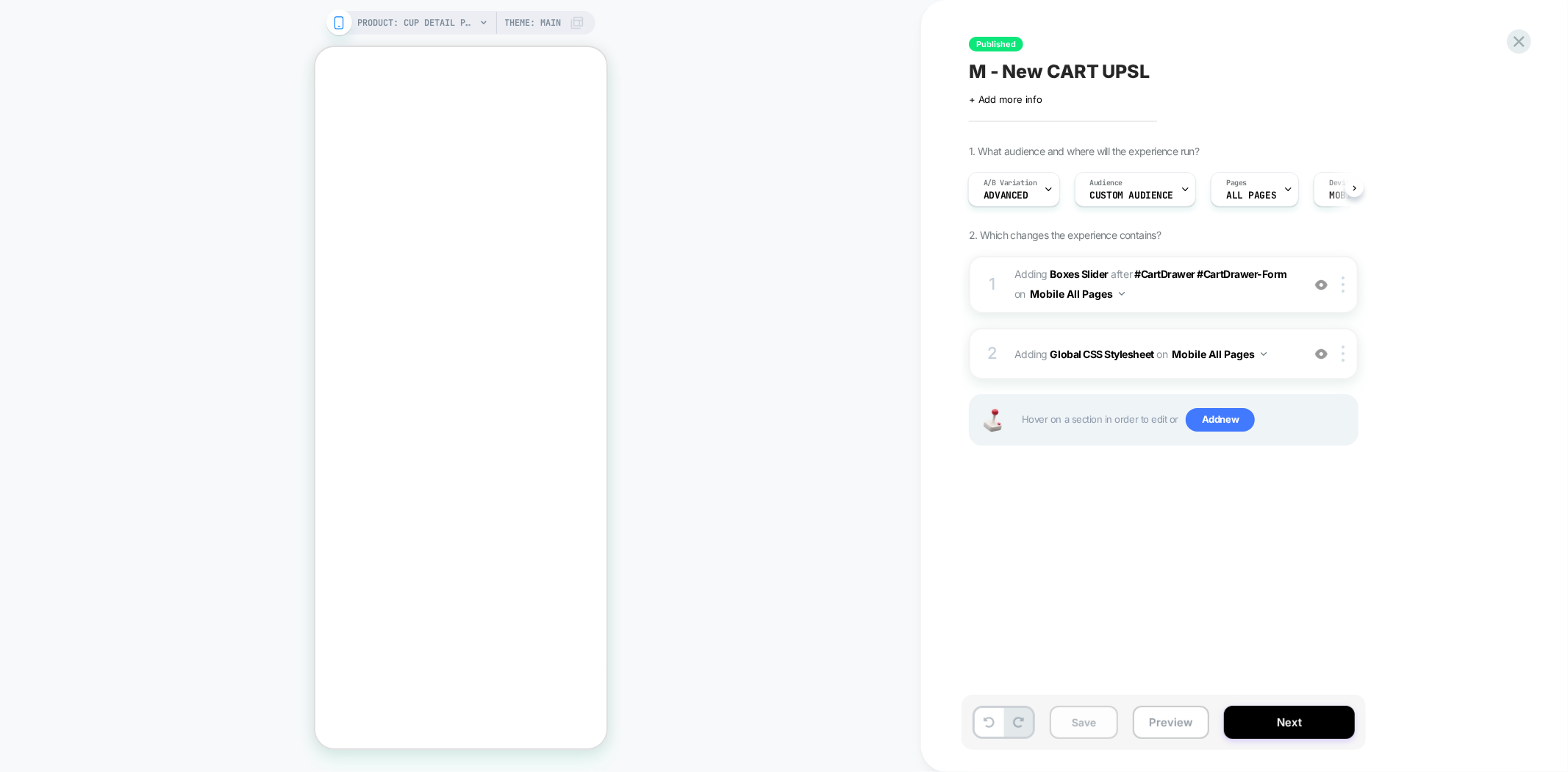
click at [1082, 731] on button "Save" at bounding box center [1084, 722] width 69 height 33
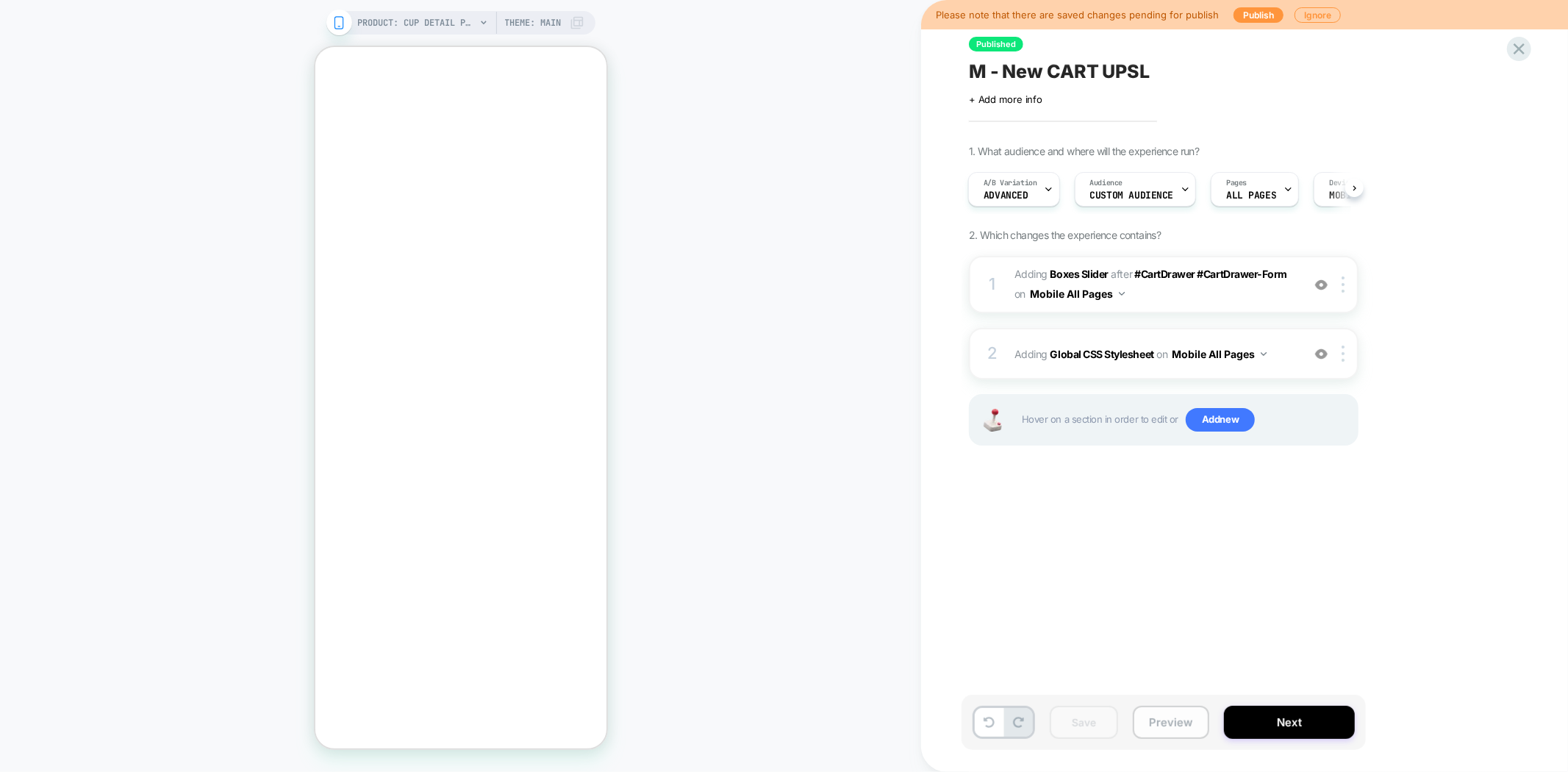
click at [1158, 726] on button "Preview" at bounding box center [1171, 722] width 76 height 33
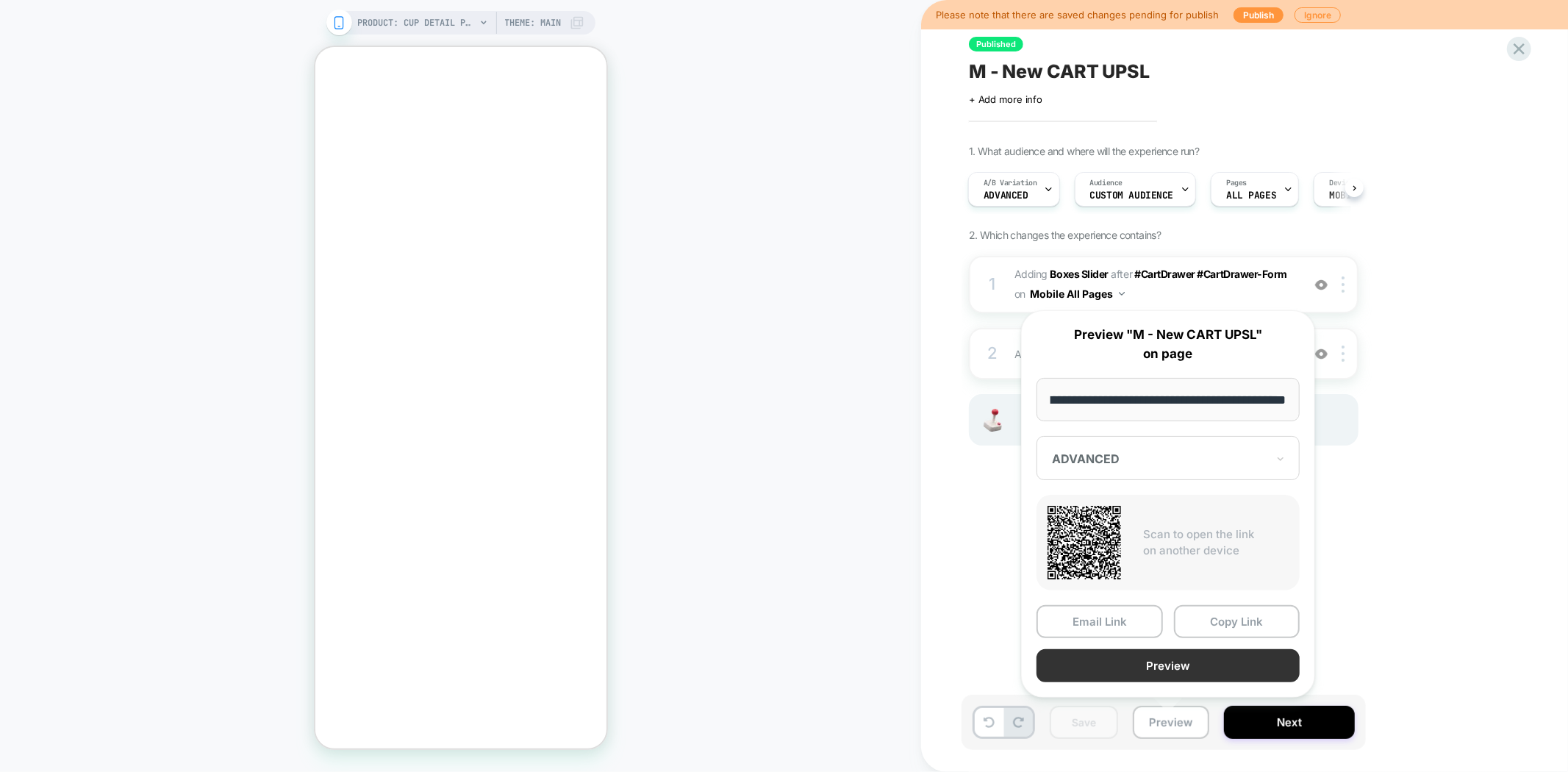
scroll to position [0, 0]
click at [1205, 674] on button "Preview" at bounding box center [1168, 665] width 263 height 33
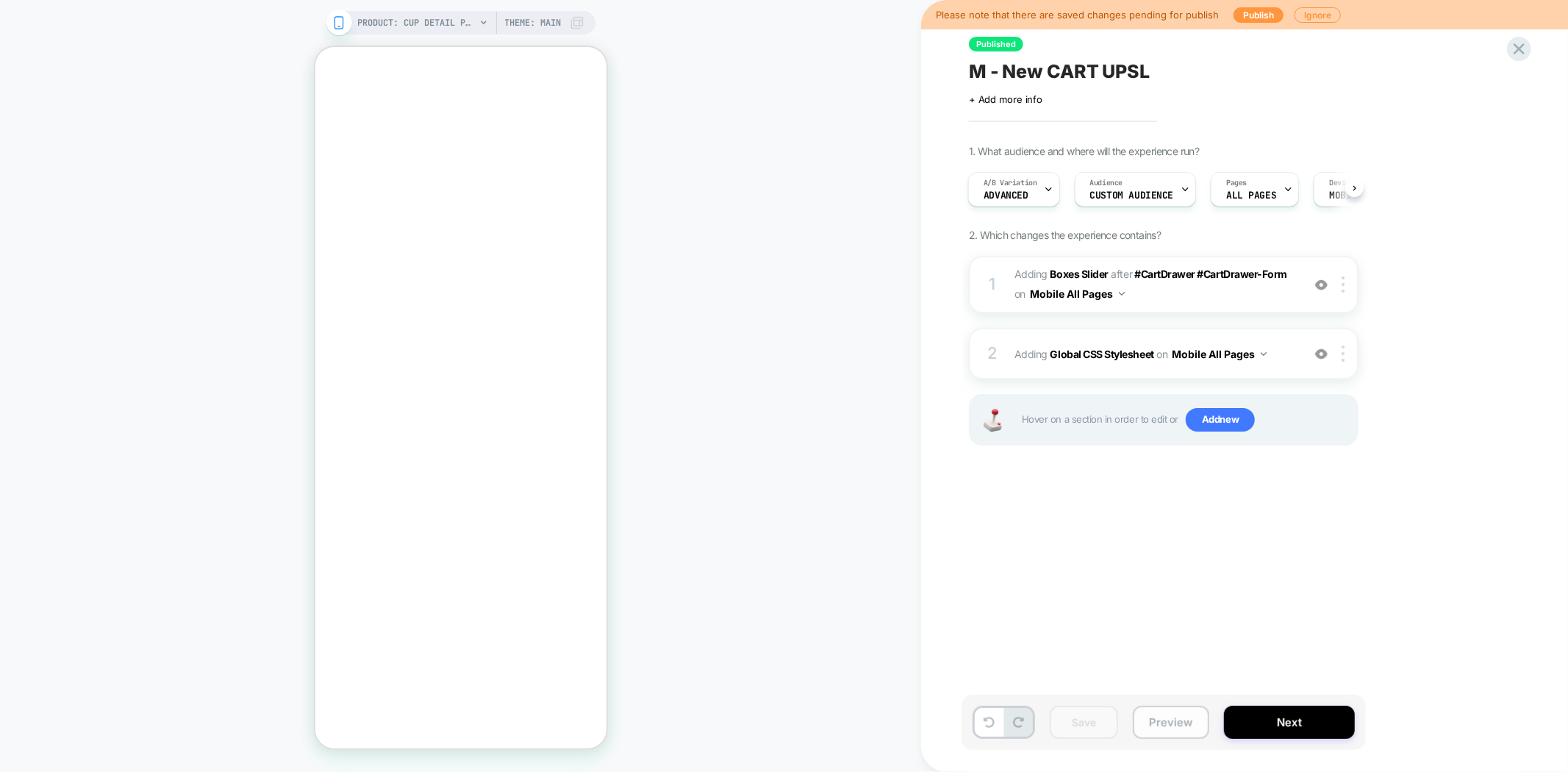
click at [1159, 710] on button "Preview" at bounding box center [1171, 722] width 76 height 33
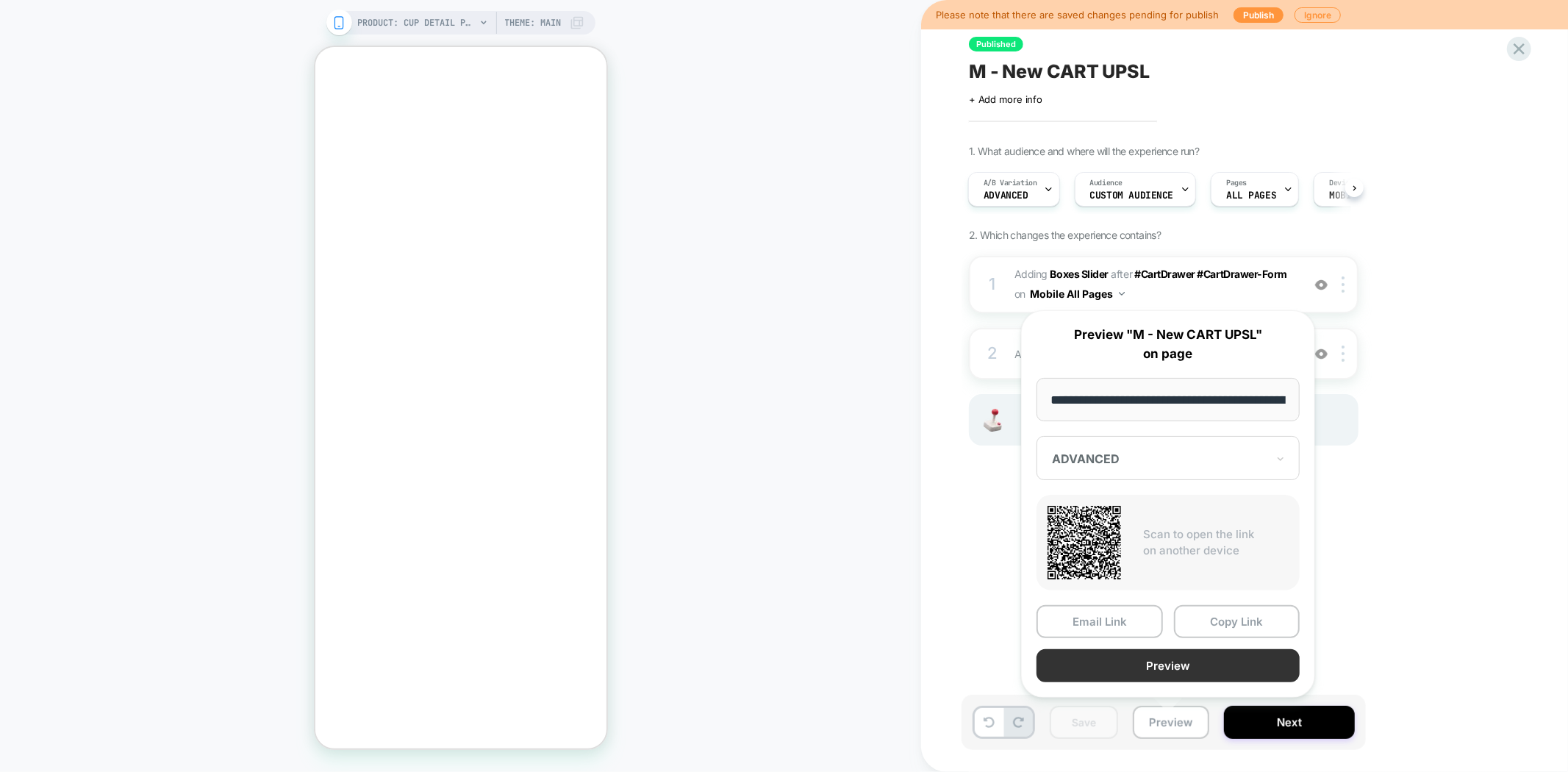
click at [1170, 659] on button "Preview" at bounding box center [1168, 665] width 263 height 33
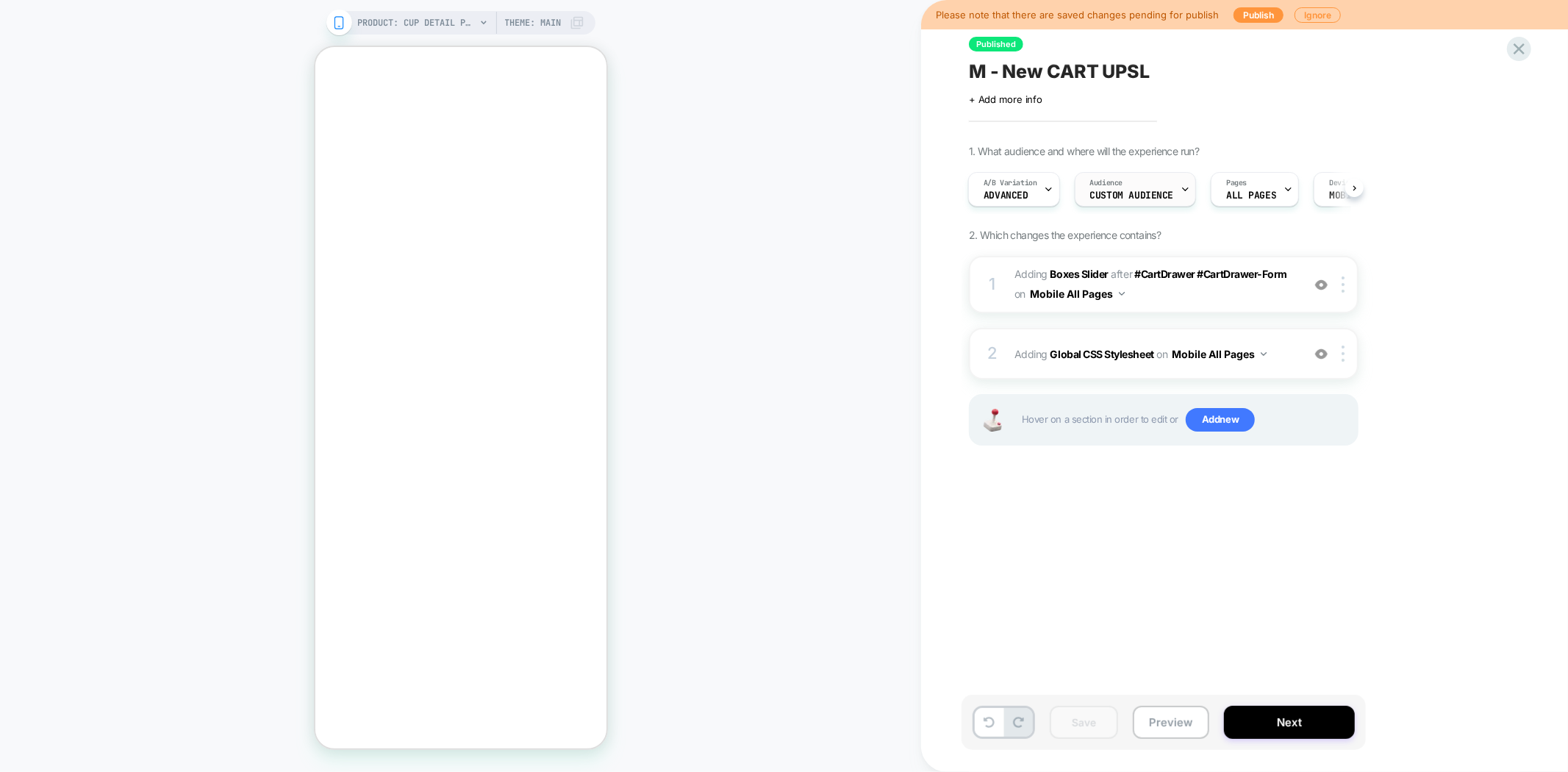
click at [1142, 190] on span "Custom Audience" at bounding box center [1131, 196] width 84 height 11
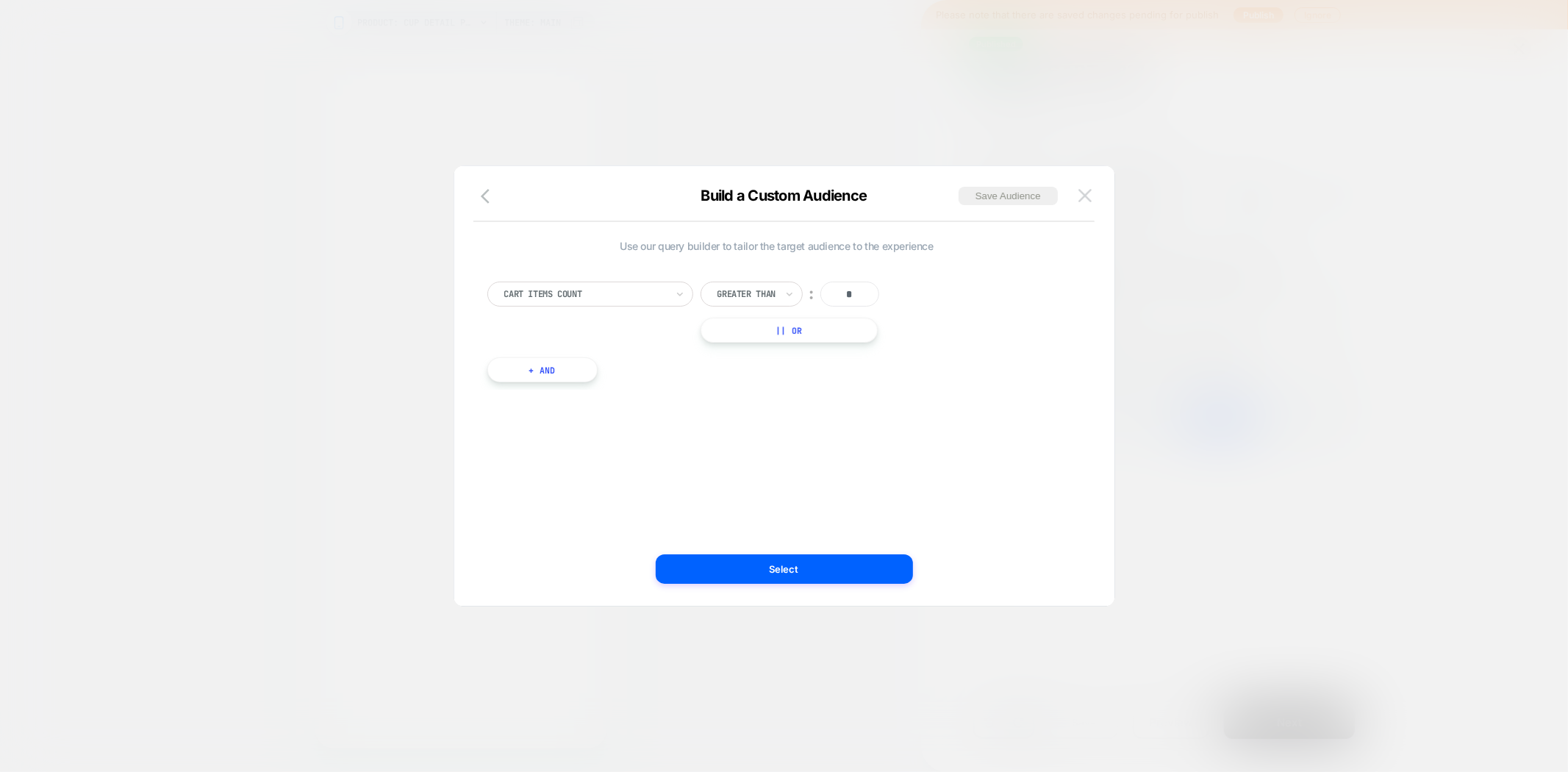
click at [1079, 193] on img at bounding box center [1085, 195] width 14 height 13
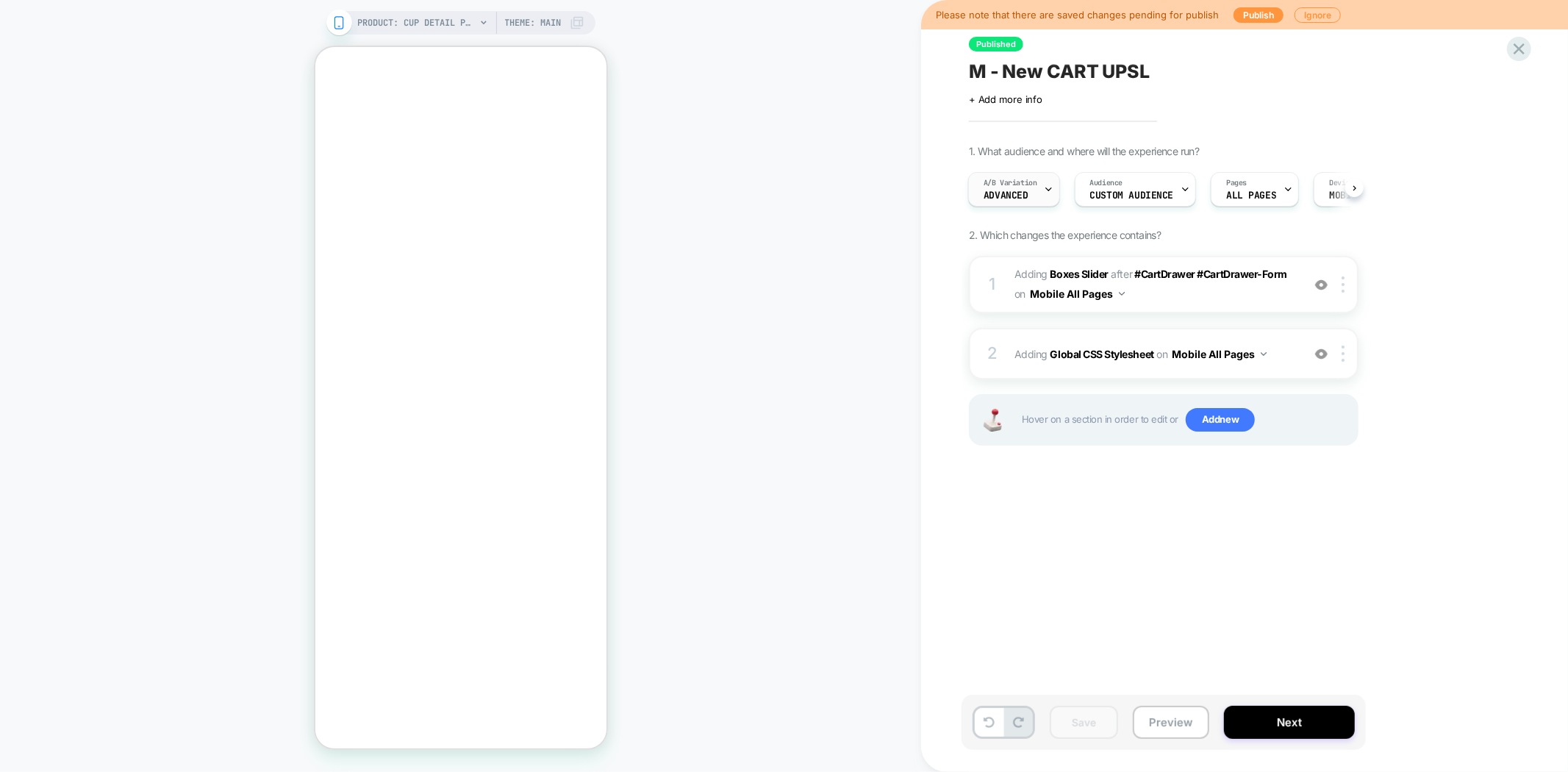
click at [1047, 185] on icon at bounding box center [1048, 189] width 10 height 10
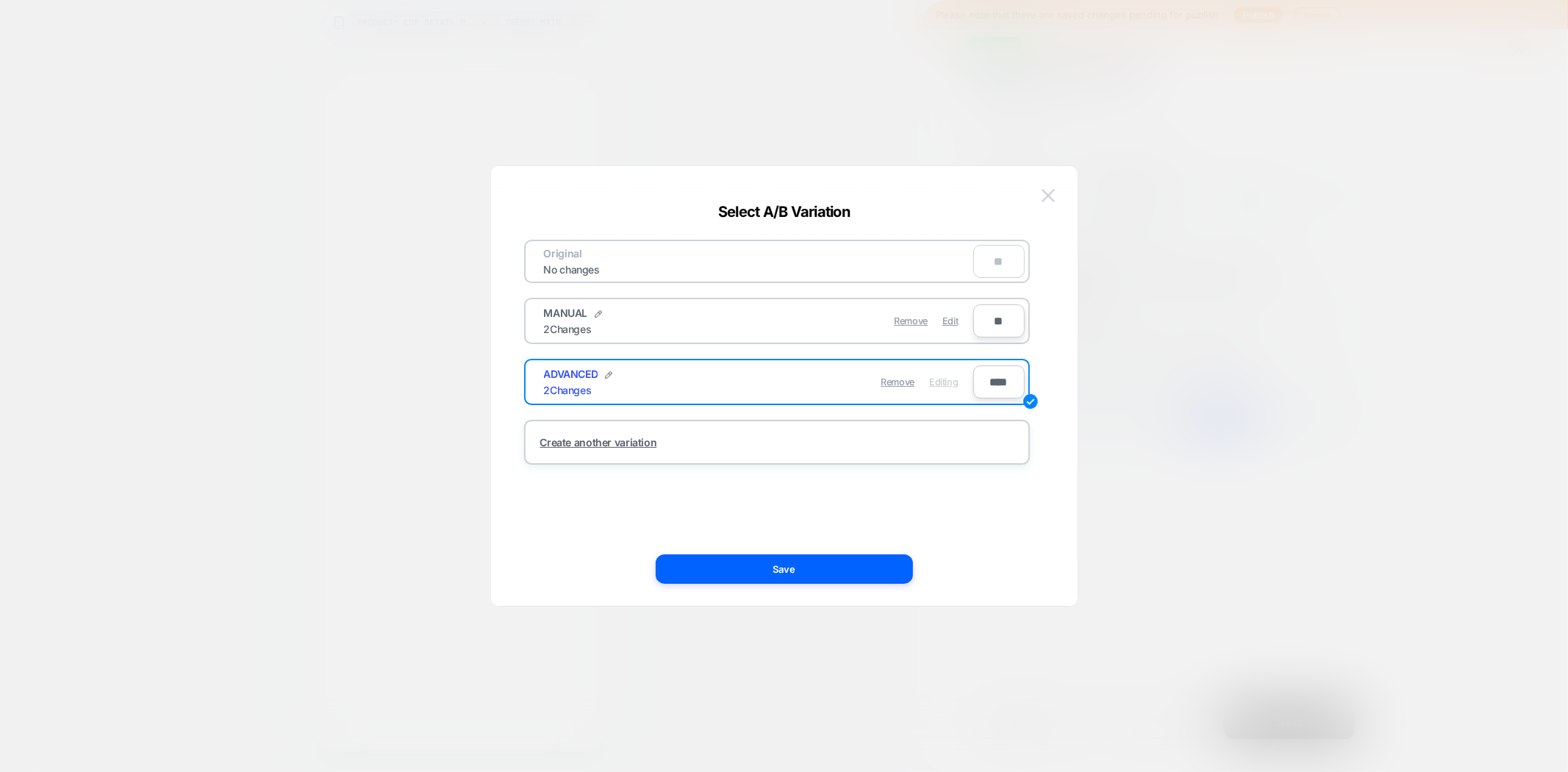
click at [1042, 193] on img at bounding box center [1048, 195] width 14 height 13
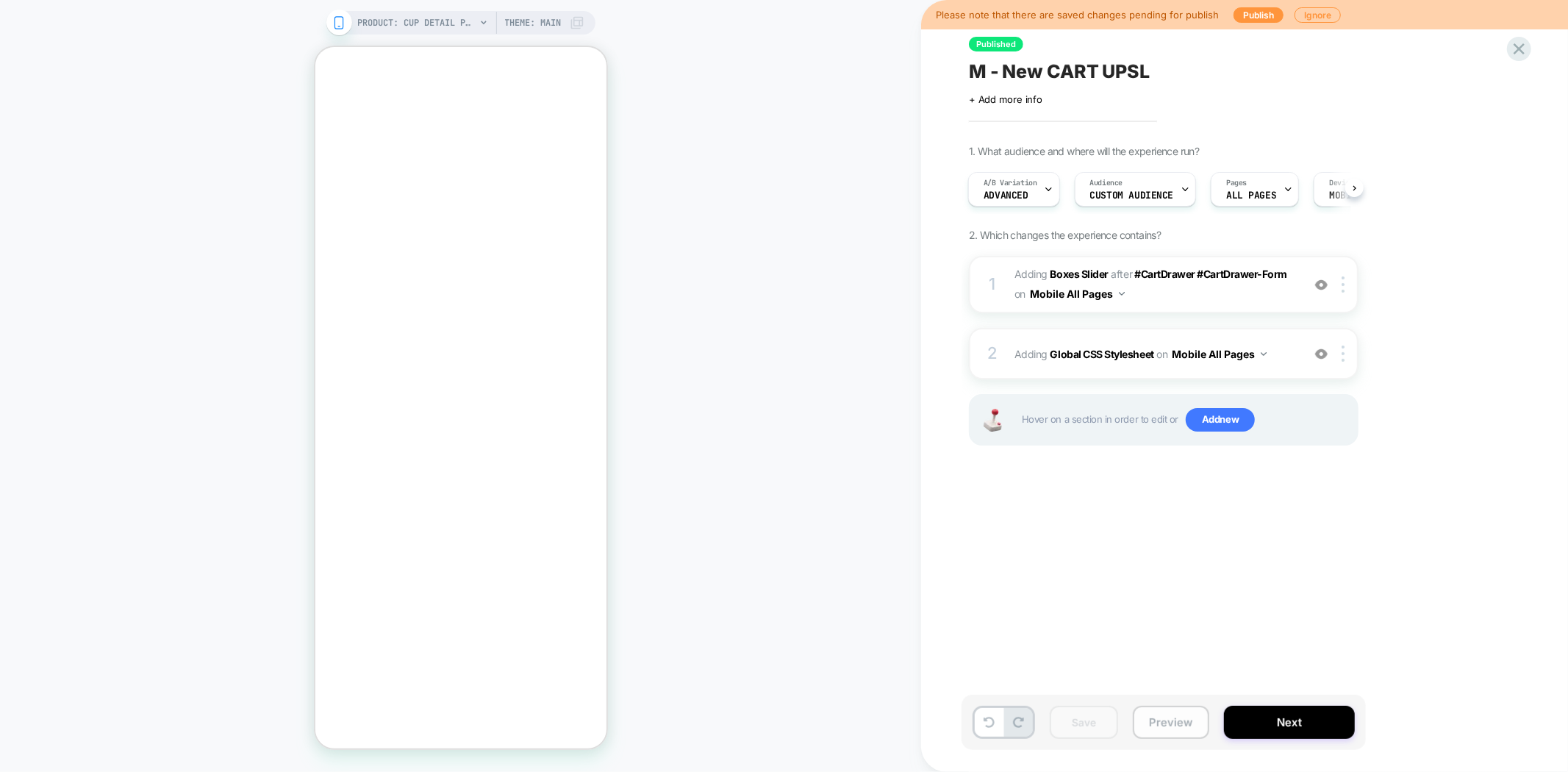
click at [1165, 718] on button "Preview" at bounding box center [1171, 722] width 76 height 33
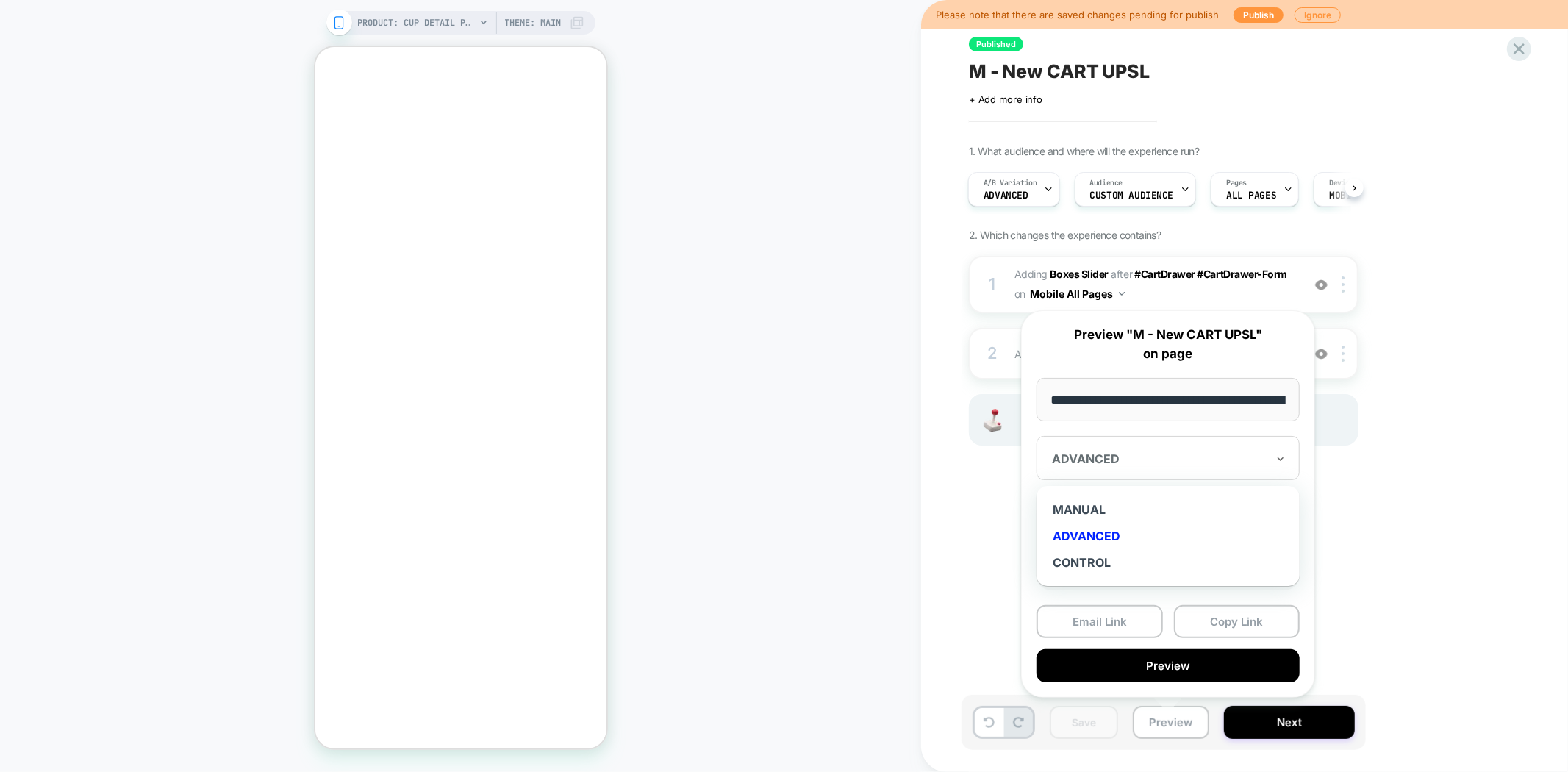
click at [1171, 465] on div at bounding box center [1159, 459] width 215 height 14
click at [1101, 560] on div "CONTROL" at bounding box center [1168, 562] width 248 height 26
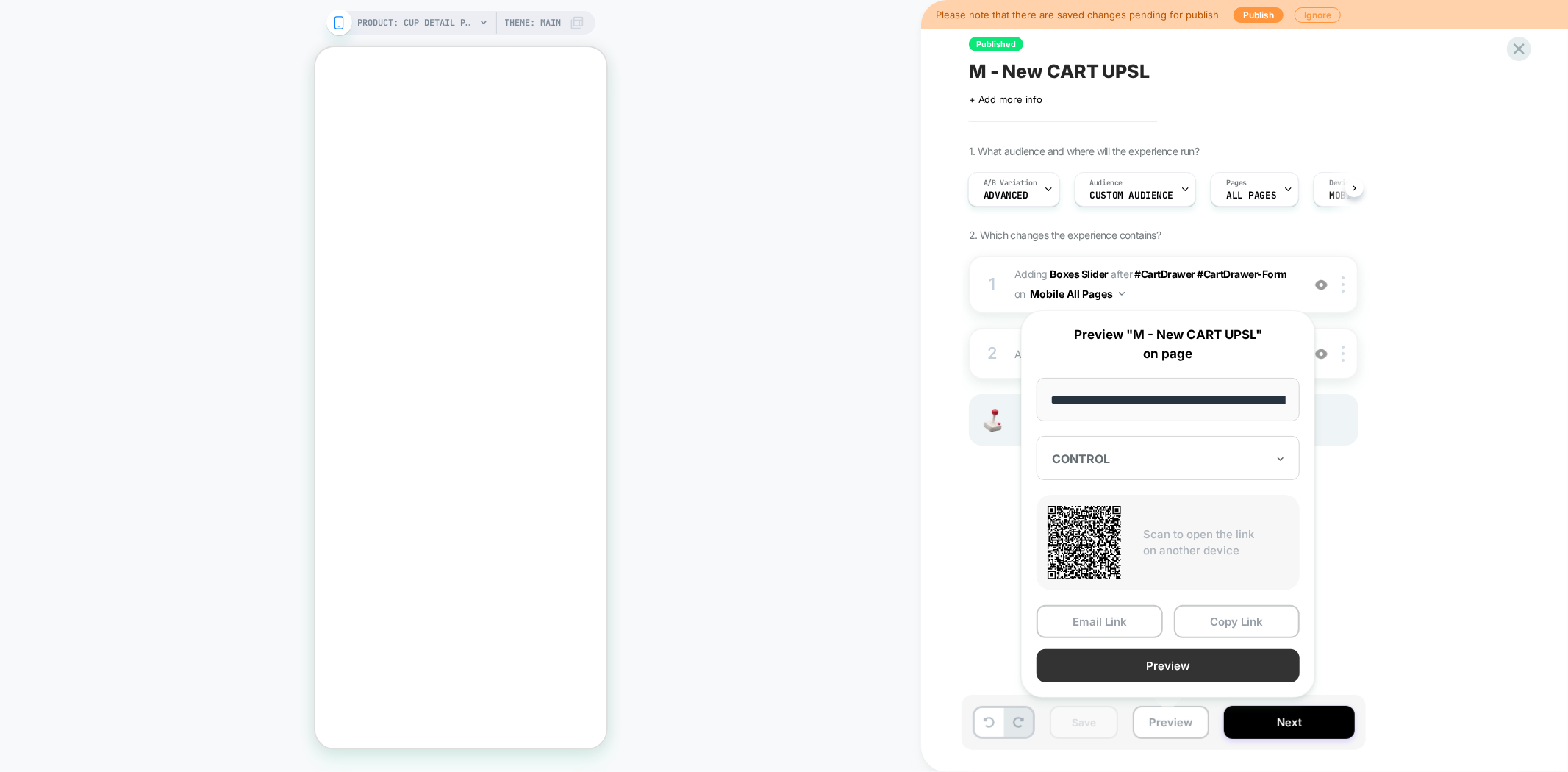
click at [1187, 665] on button "Preview" at bounding box center [1168, 665] width 263 height 33
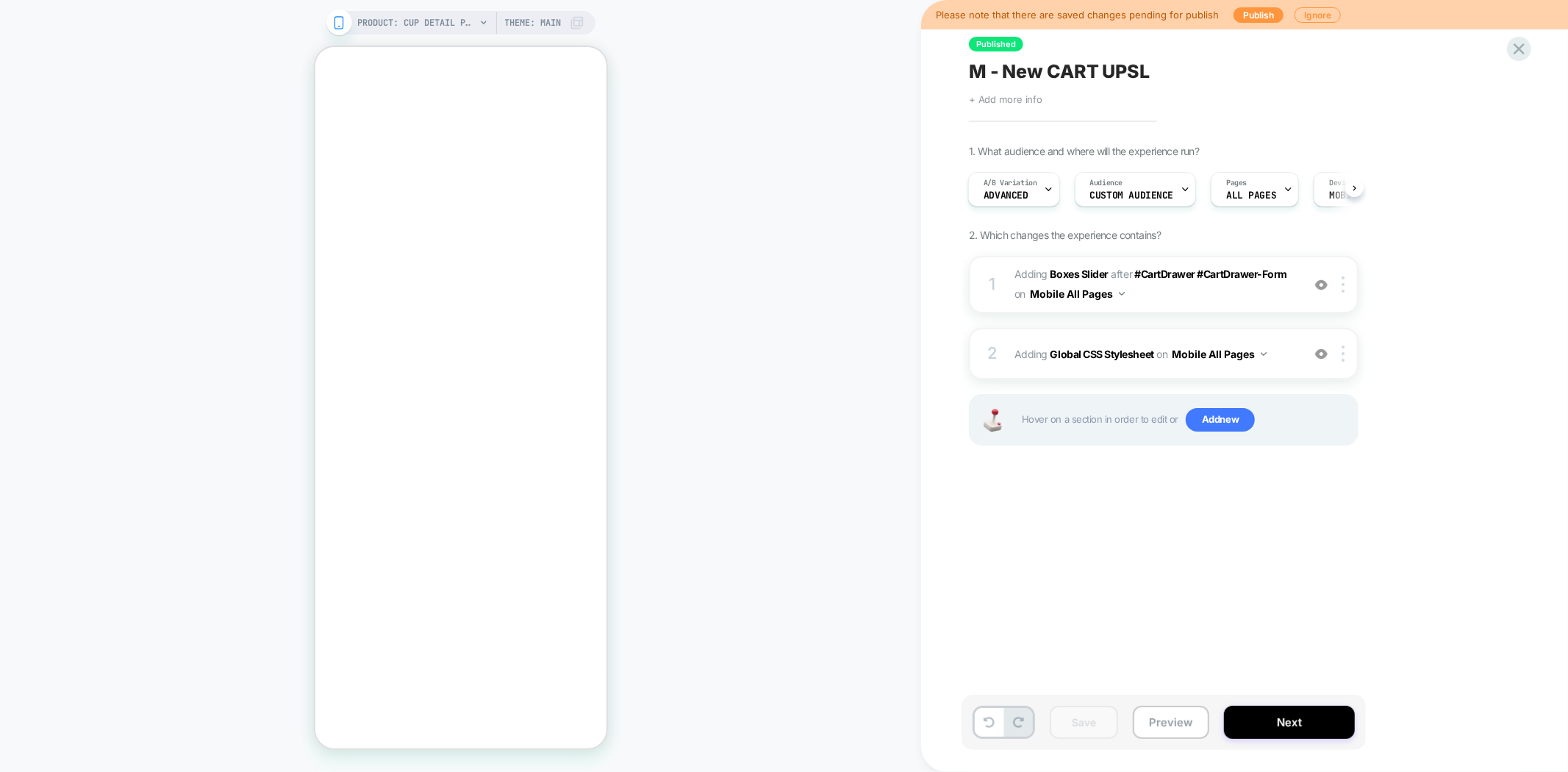
click at [1003, 97] on span "+ Add more info" at bounding box center [1005, 100] width 73 height 12
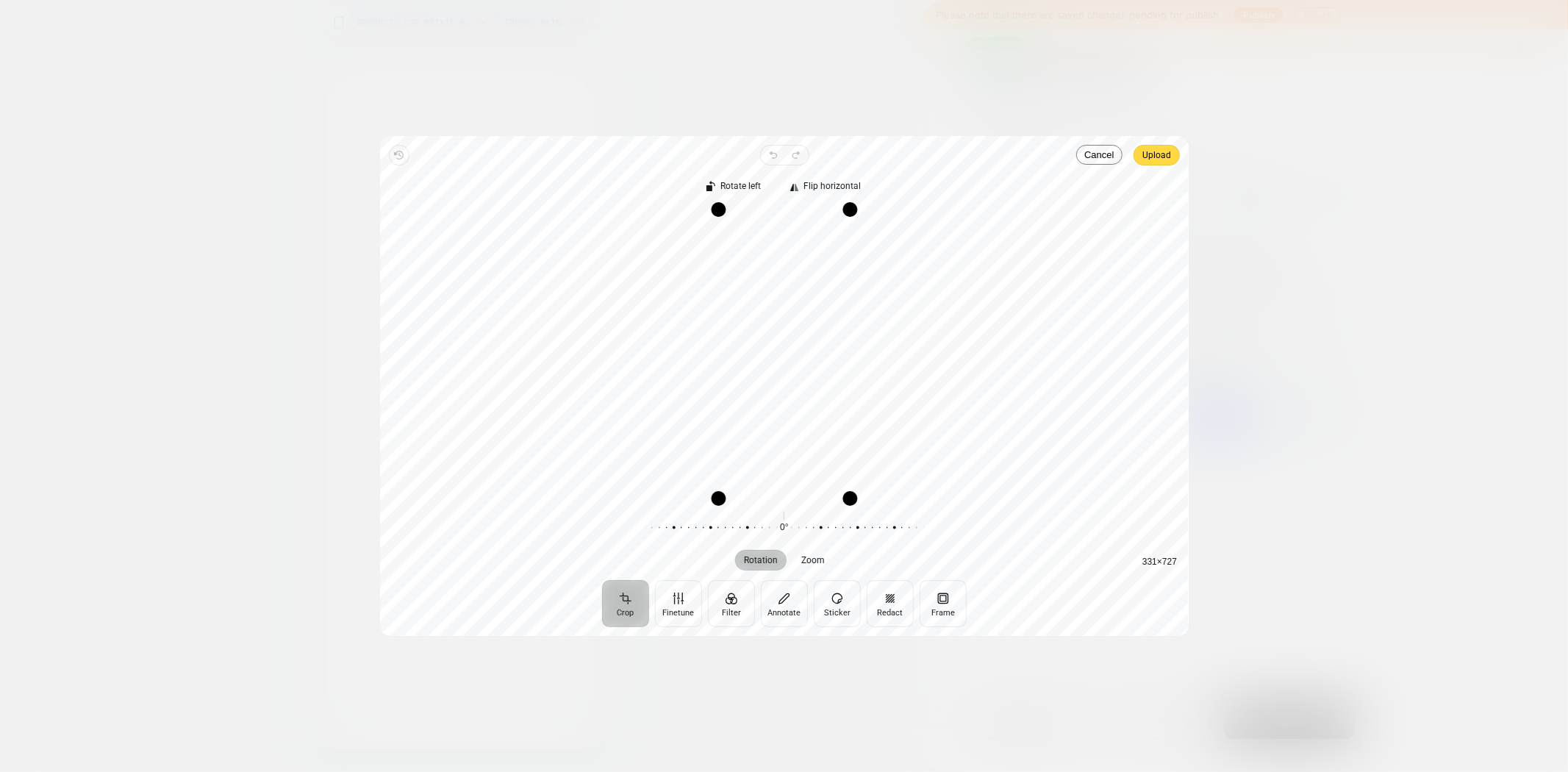
click at [1160, 141] on div "Revert Undo Redo Upload Crop Finetune Filter Annotate Sticker Redact Frame Rota…" at bounding box center [784, 386] width 809 height 500
click at [1159, 154] on span "Upload" at bounding box center [1156, 155] width 29 height 17
click at [1159, 156] on span "Upload" at bounding box center [1156, 155] width 29 height 17
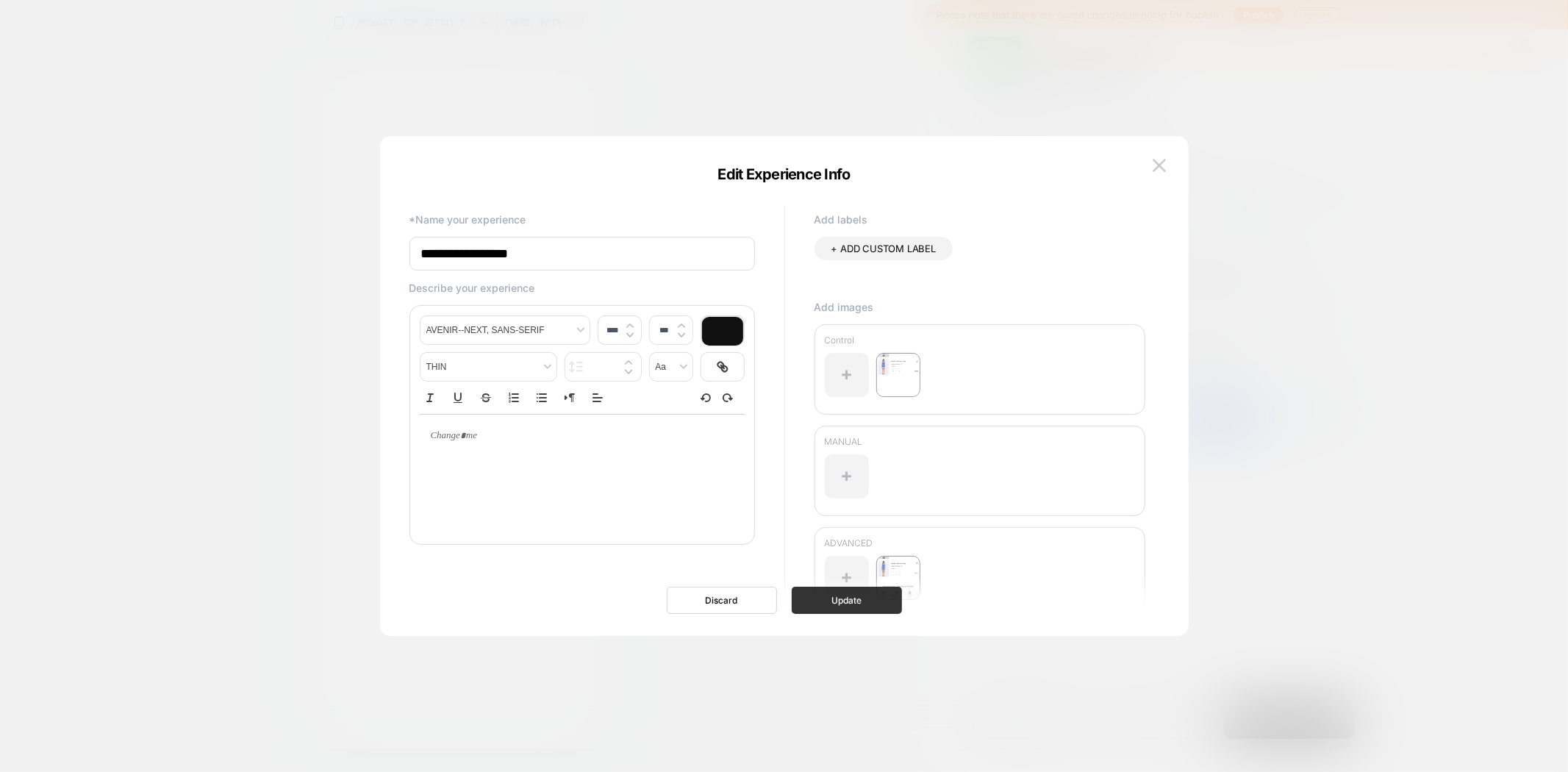
click at [833, 596] on button "Update" at bounding box center [847, 601] width 110 height 27
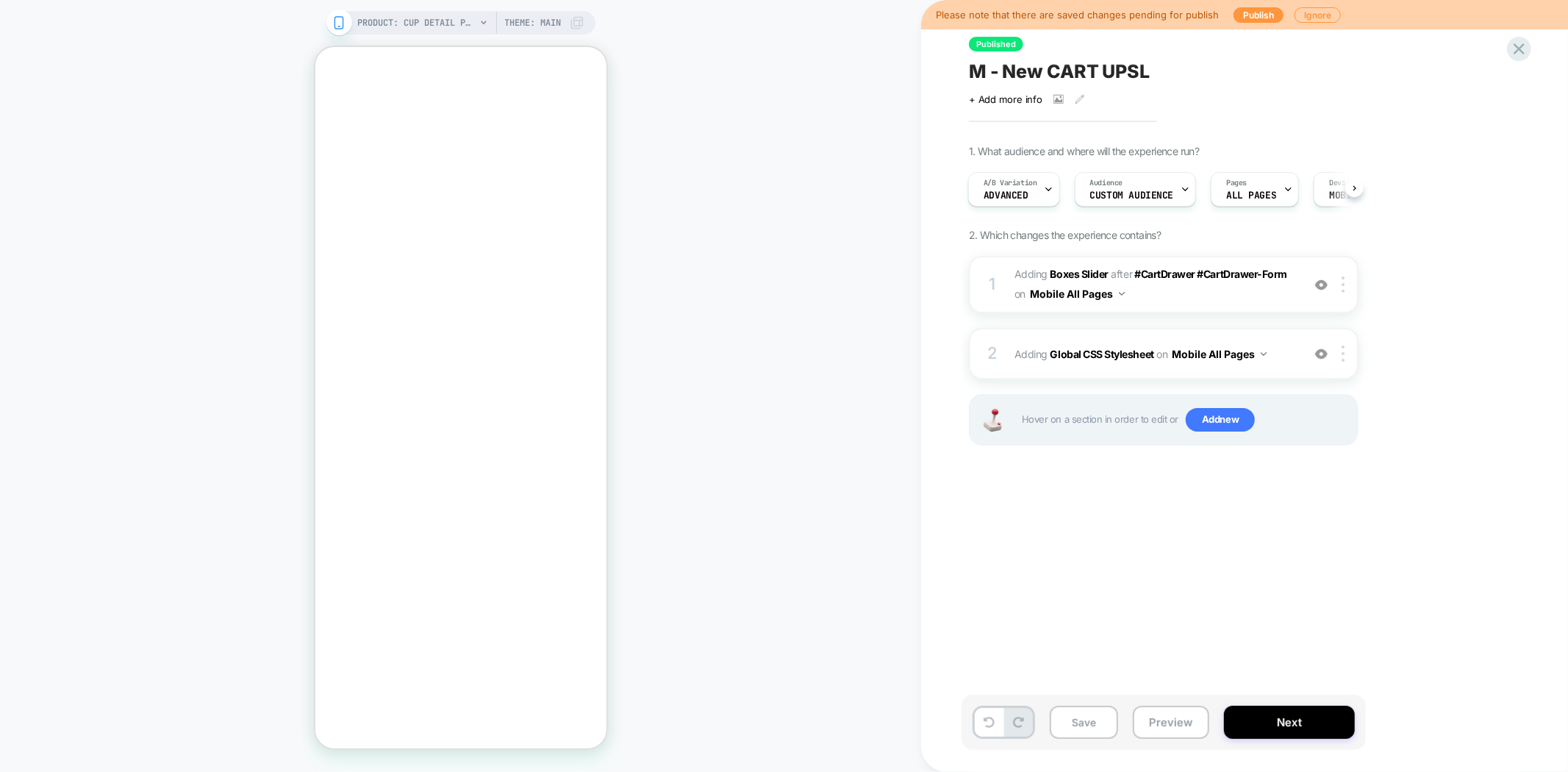
drag, startPoint x: 1098, startPoint y: 728, endPoint x: 1100, endPoint y: 700, distance: 28.1
click at [1097, 728] on button "Save" at bounding box center [1084, 722] width 69 height 33
click at [1049, 76] on span "M - New CART UPSL" at bounding box center [1059, 71] width 181 height 22
click at [1172, 724] on button "Preview" at bounding box center [1171, 722] width 76 height 33
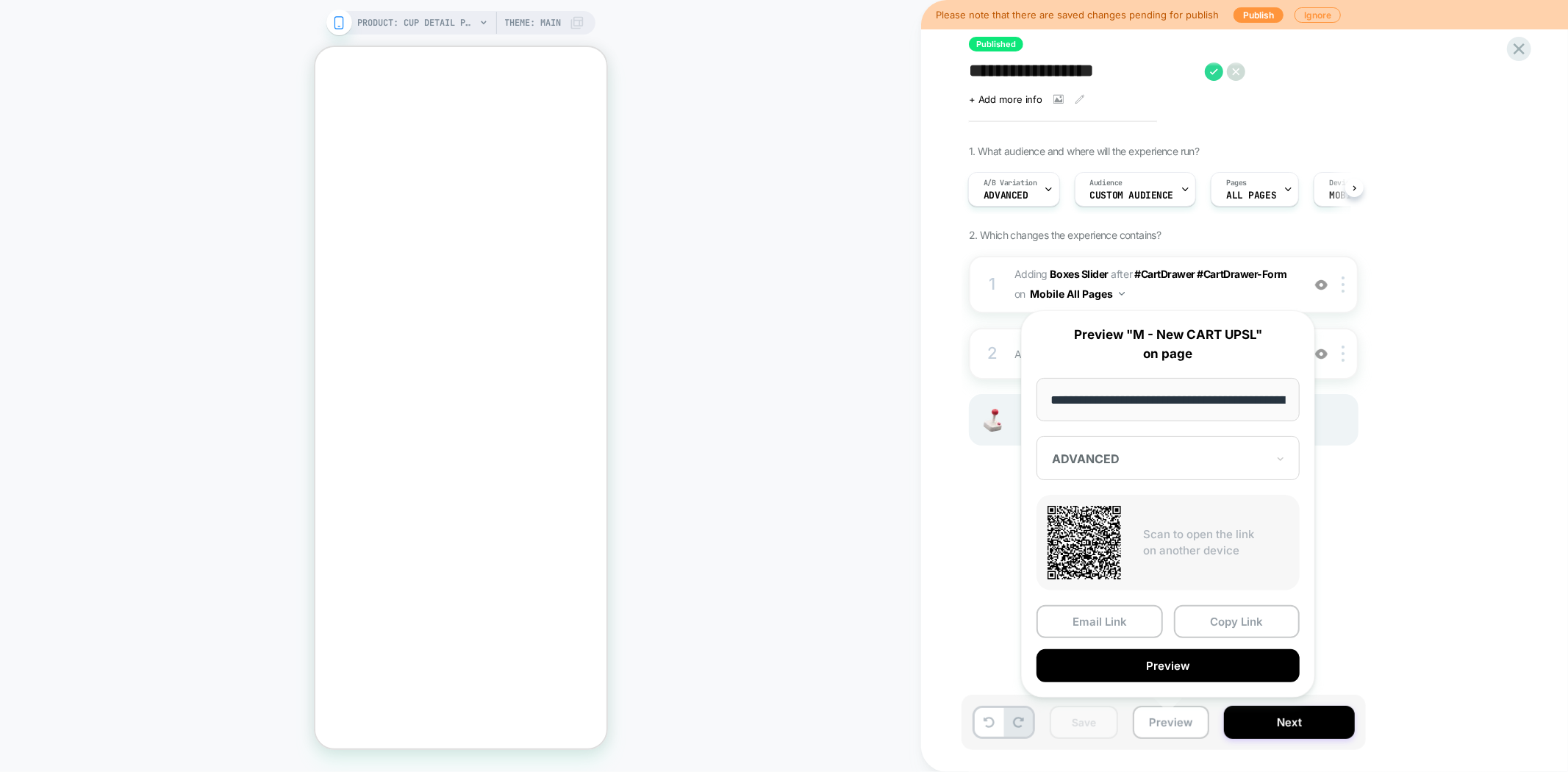
click at [1184, 452] on div at bounding box center [1159, 459] width 215 height 14
click at [1019, 186] on span "A/B Variation" at bounding box center [1010, 184] width 54 height 11
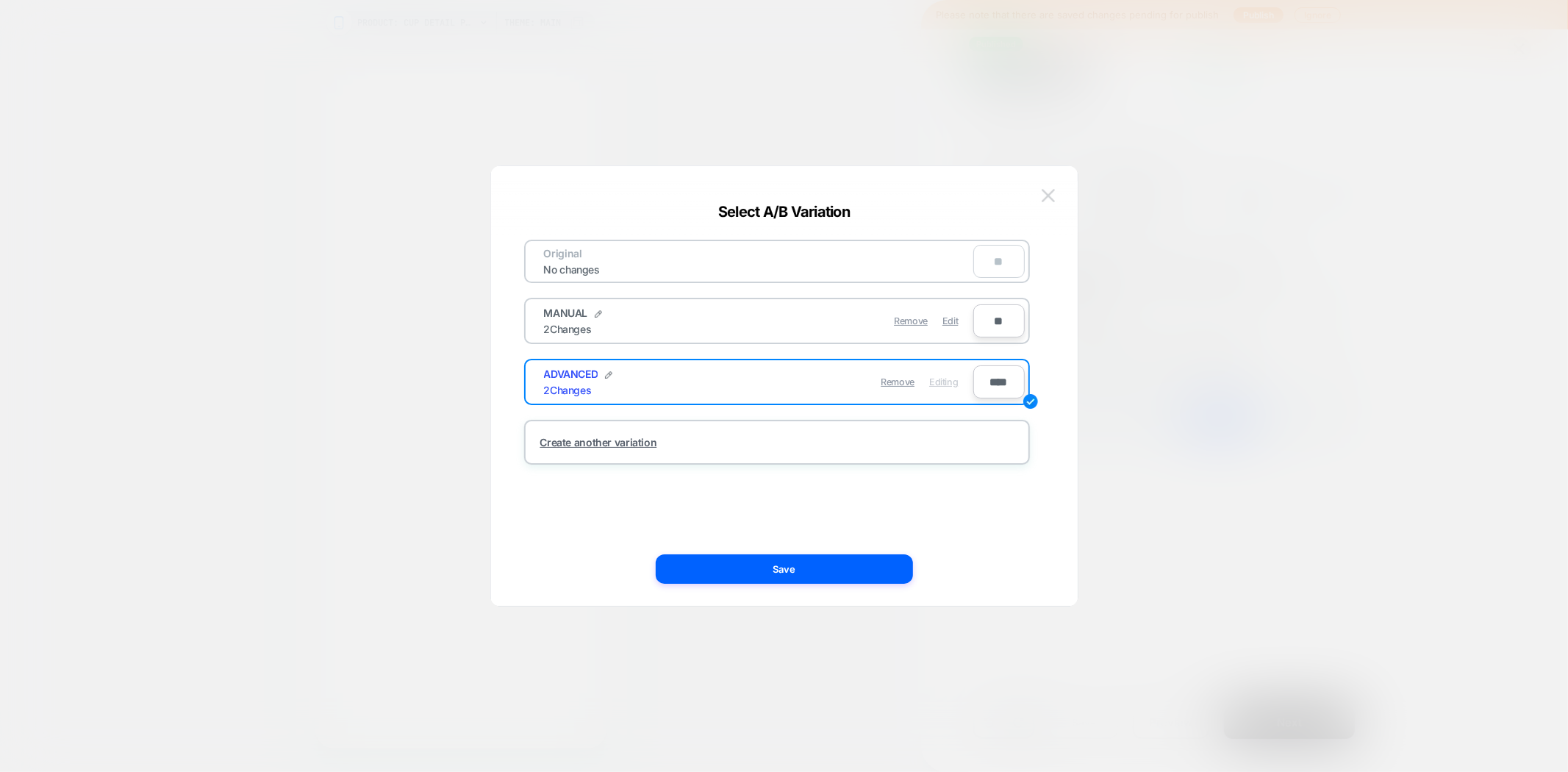
click at [1052, 193] on img at bounding box center [1048, 195] width 14 height 13
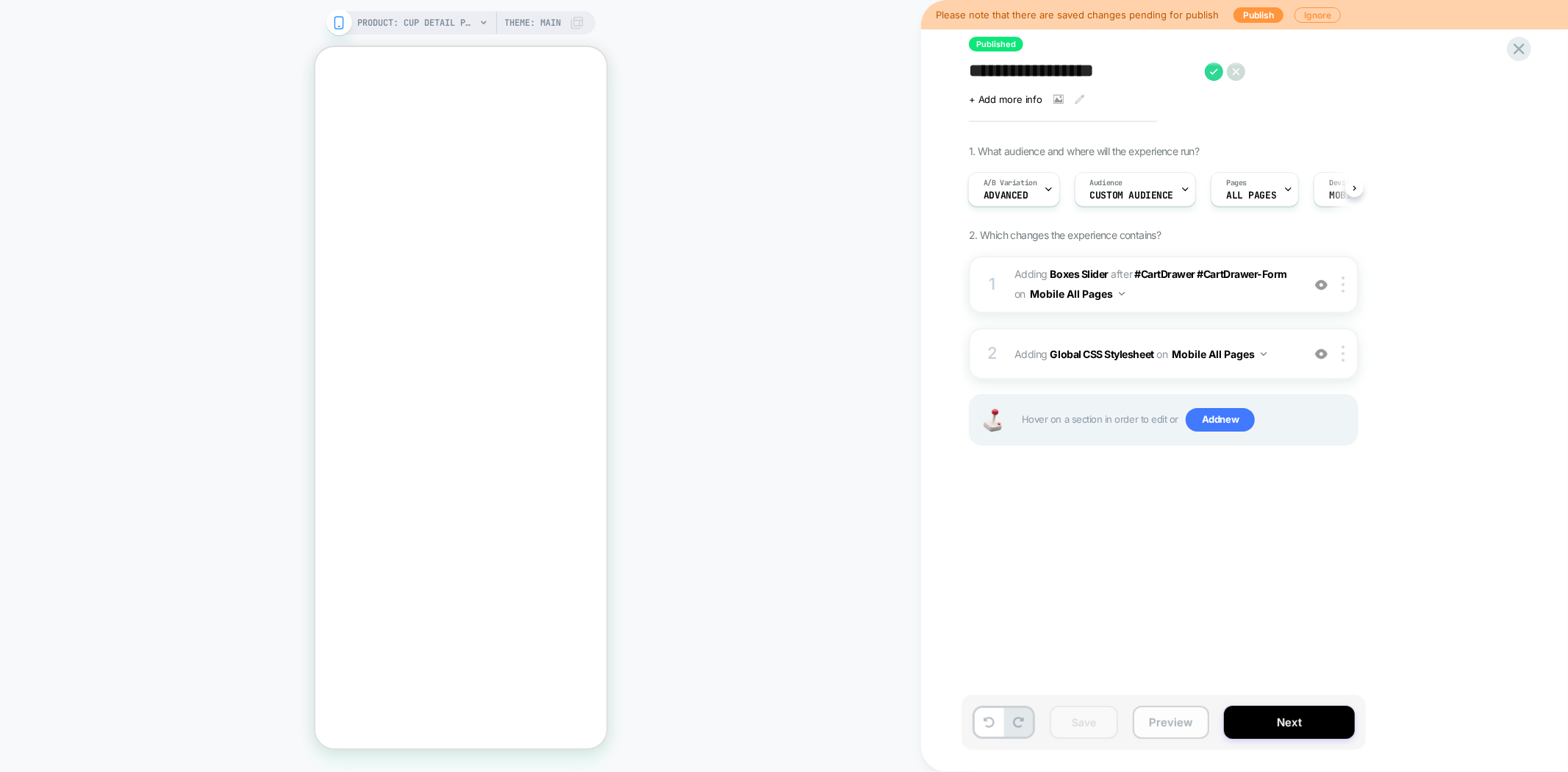
click at [1173, 736] on button "Preview" at bounding box center [1171, 722] width 76 height 33
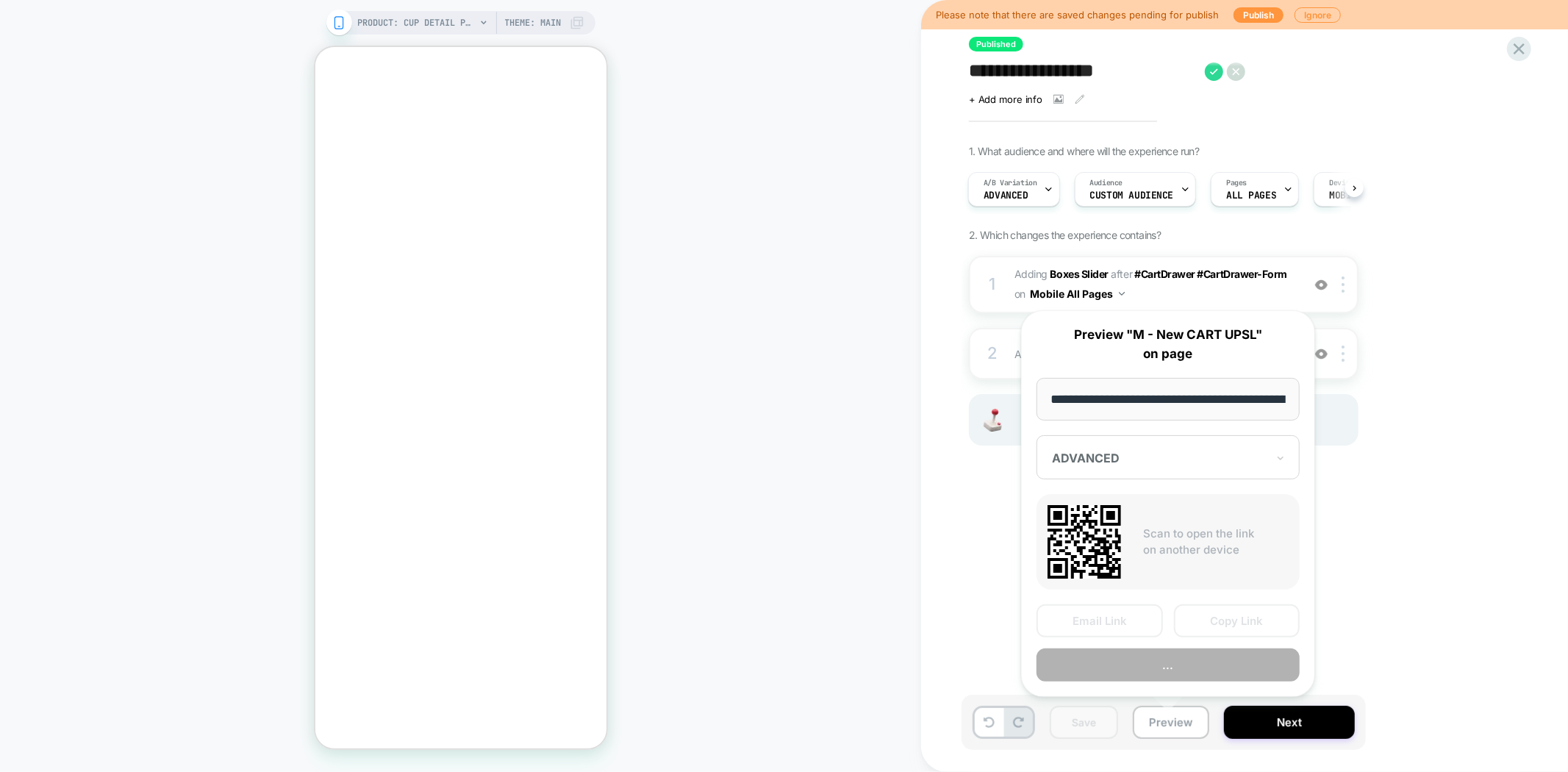
scroll to position [0, 275]
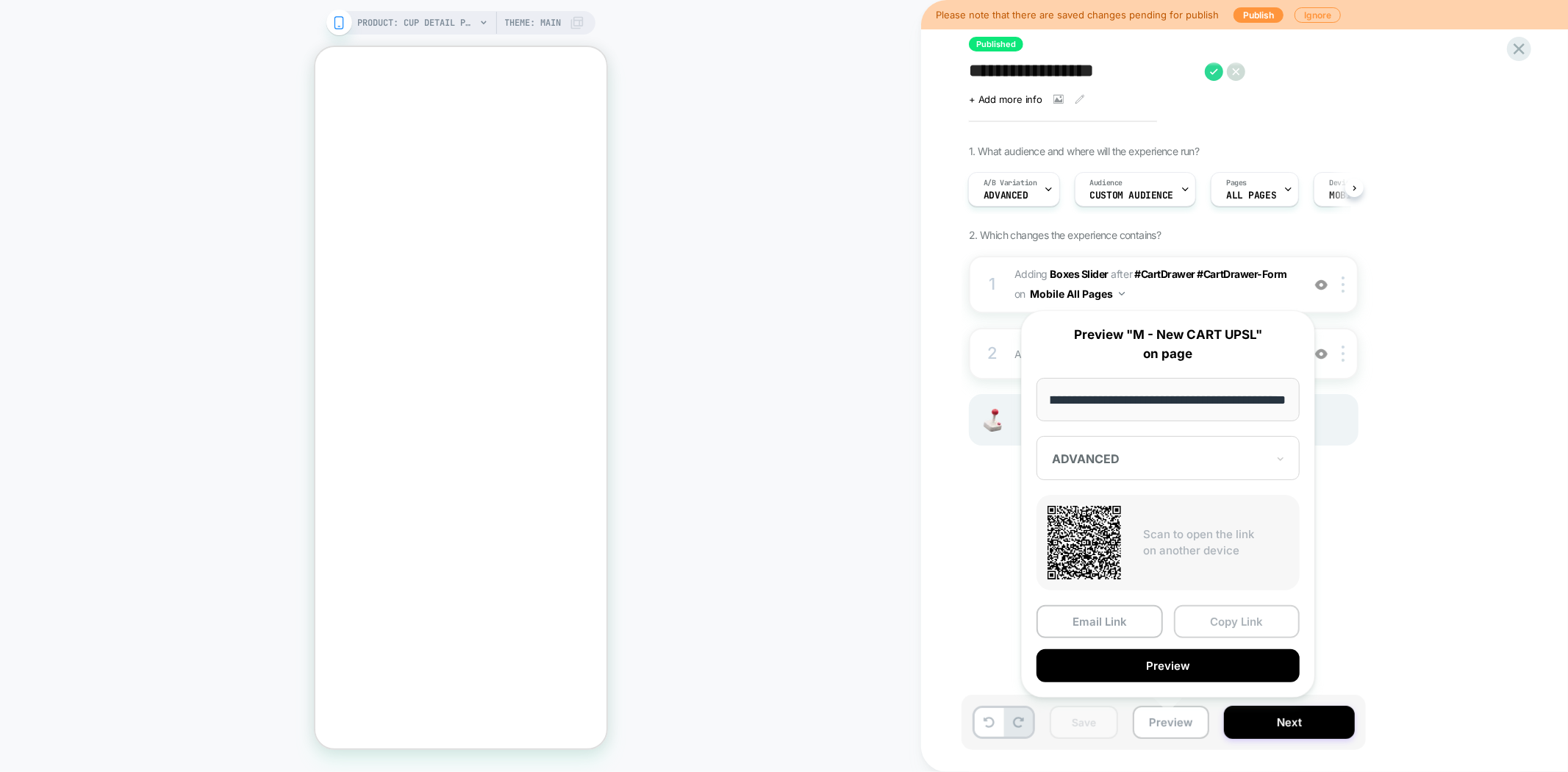
click at [1221, 625] on button "Copy Link" at bounding box center [1236, 622] width 126 height 33
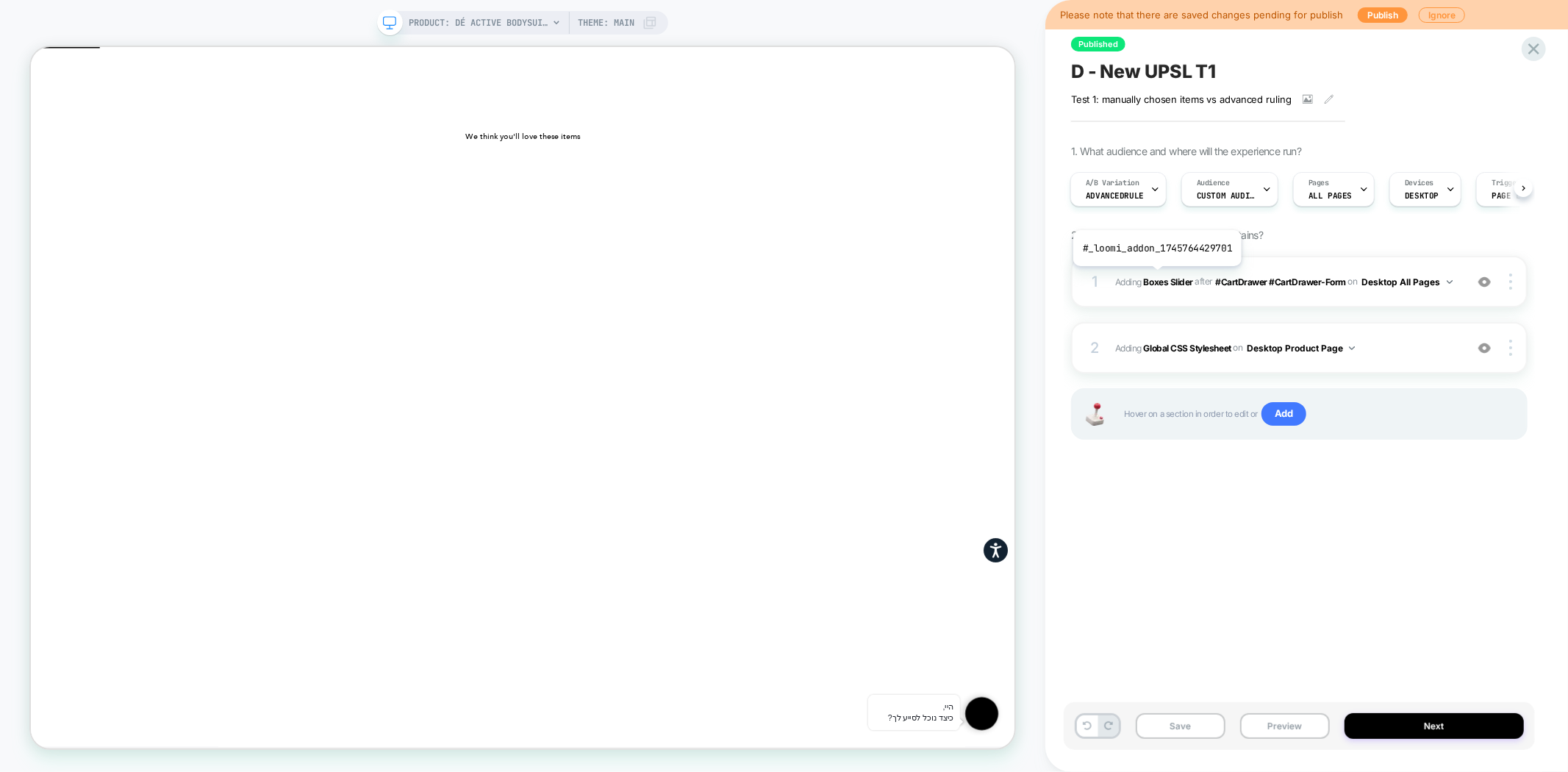
click at [1156, 276] on b "Boxes Slider" at bounding box center [1168, 281] width 49 height 11
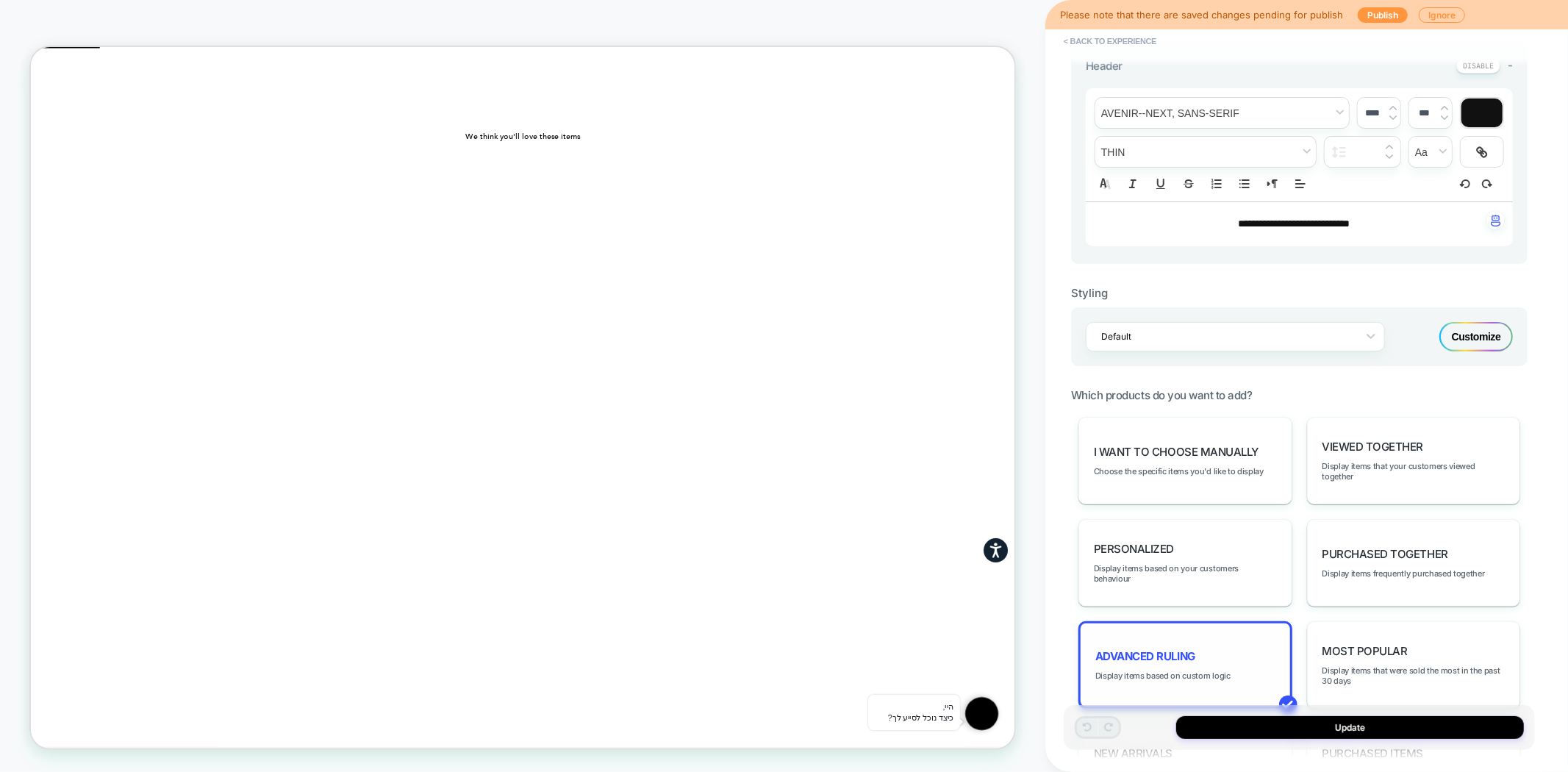
scroll to position [408, 0]
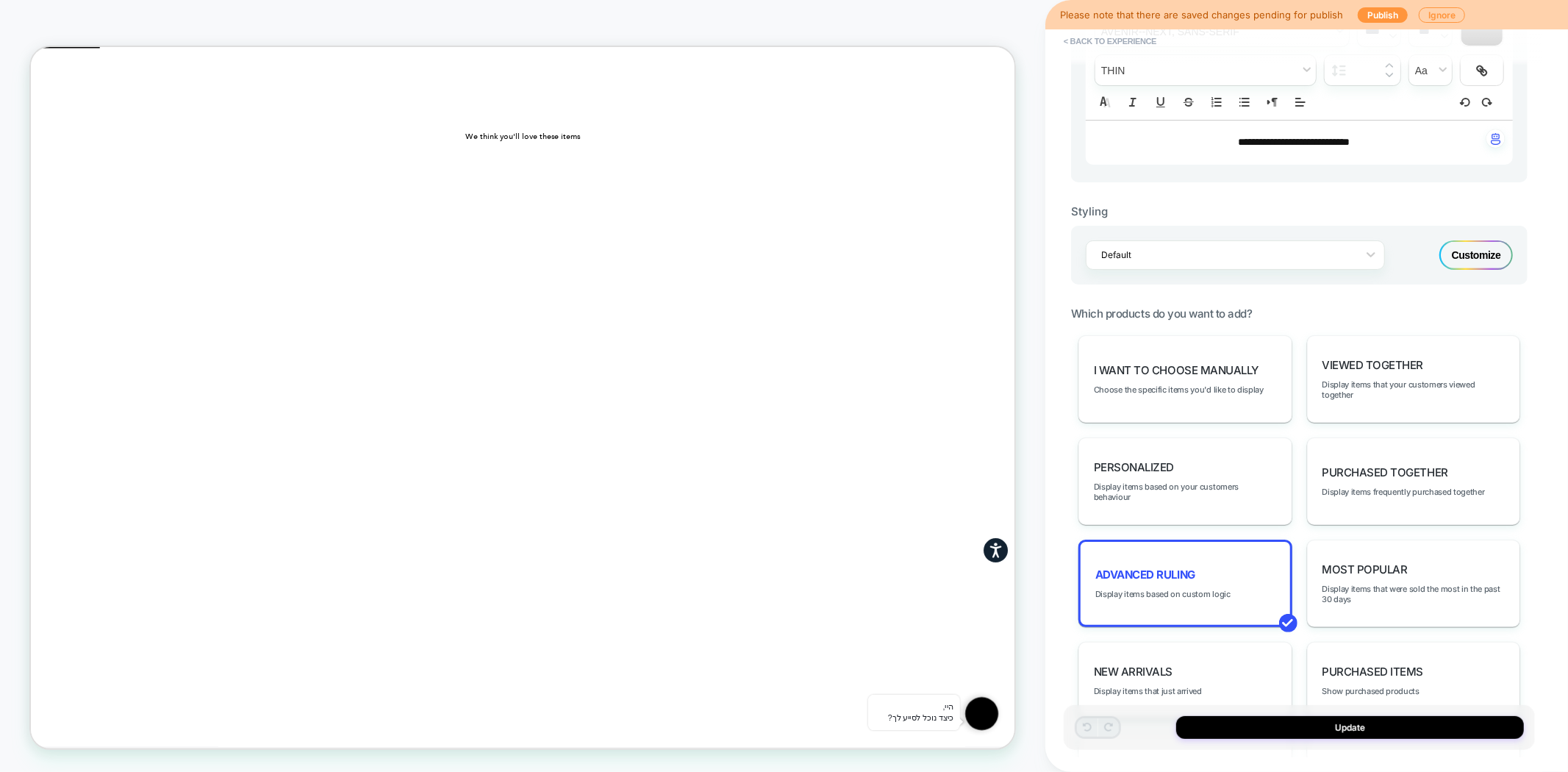
click at [1463, 255] on div "Customize" at bounding box center [1476, 255] width 73 height 29
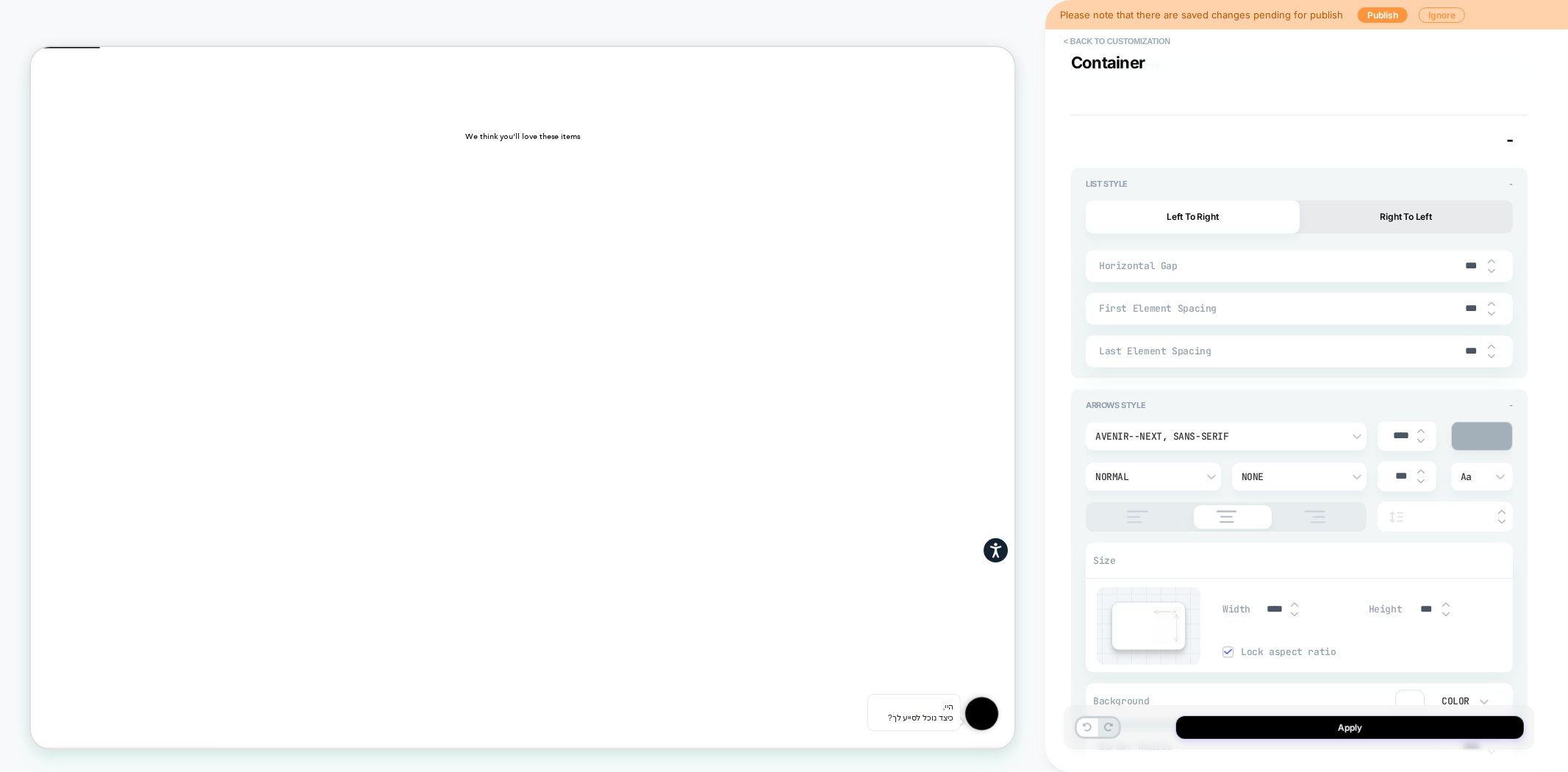
type textarea "*"
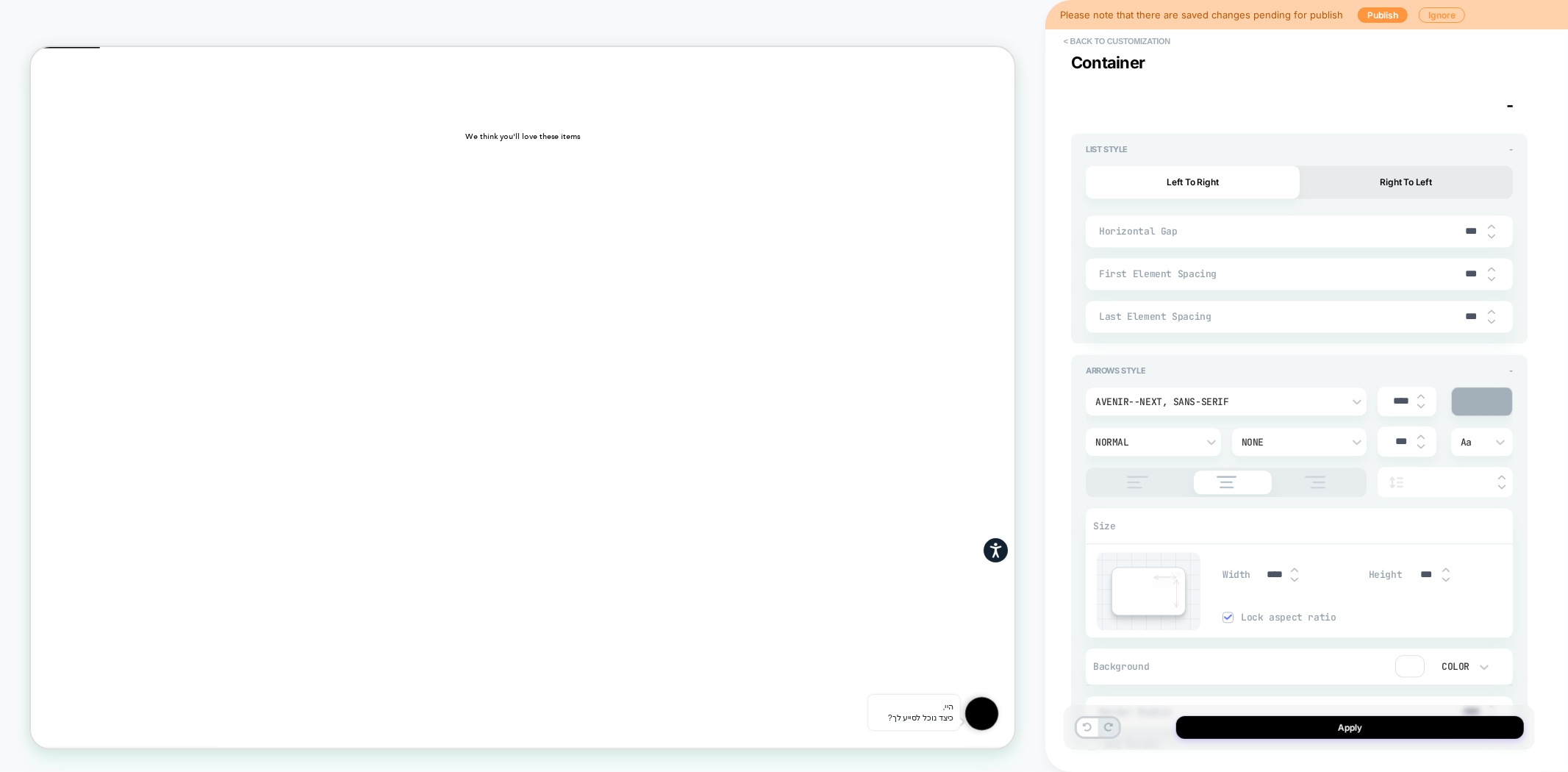
scroll to position [2549, 0]
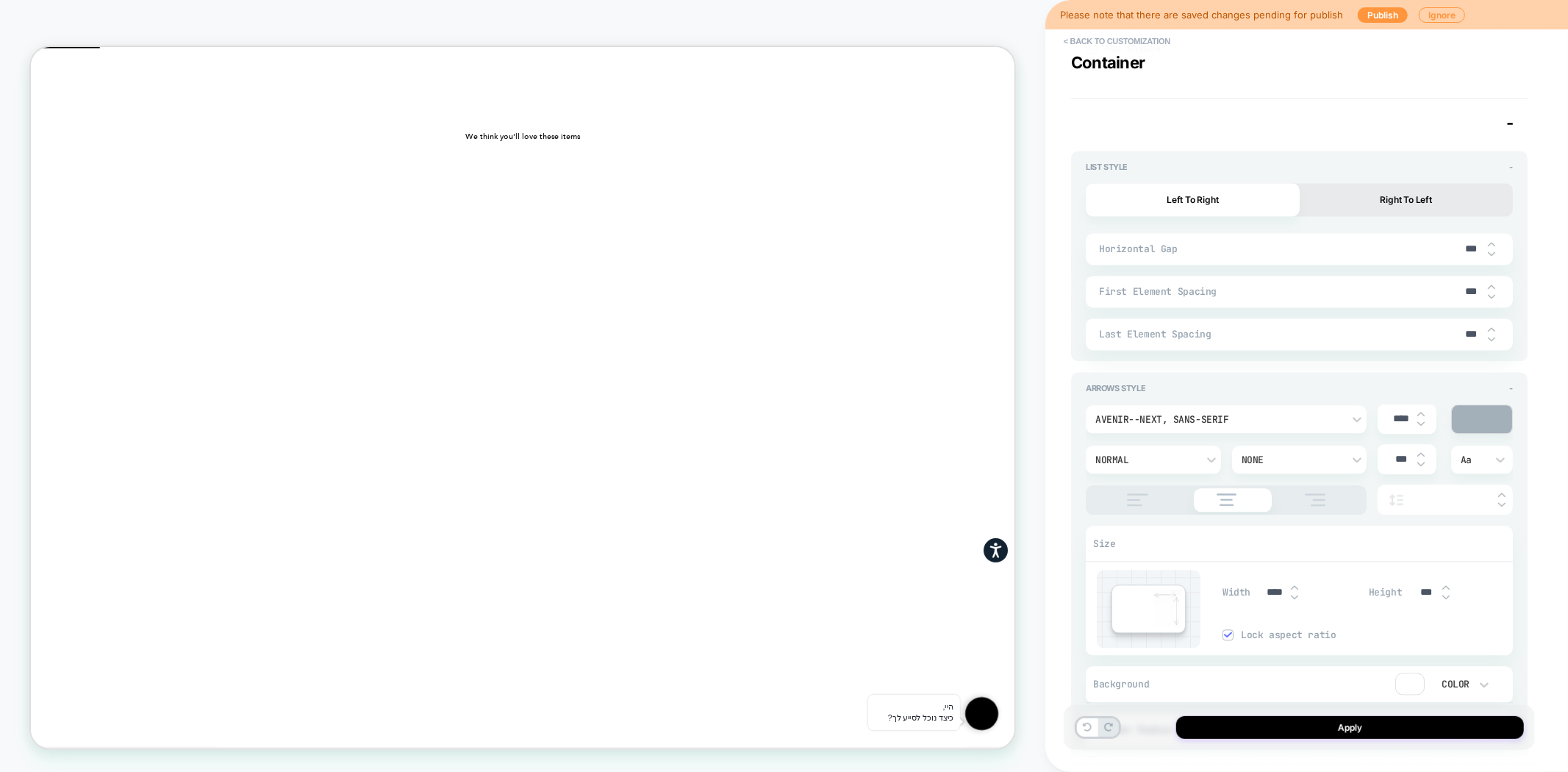
click at [1465, 248] on input "***" at bounding box center [1471, 249] width 33 height 13
drag, startPoint x: 1467, startPoint y: 245, endPoint x: 1457, endPoint y: 245, distance: 10.0
click at [1457, 245] on input "***" at bounding box center [1471, 249] width 33 height 13
type input "***"
type textarea "*"
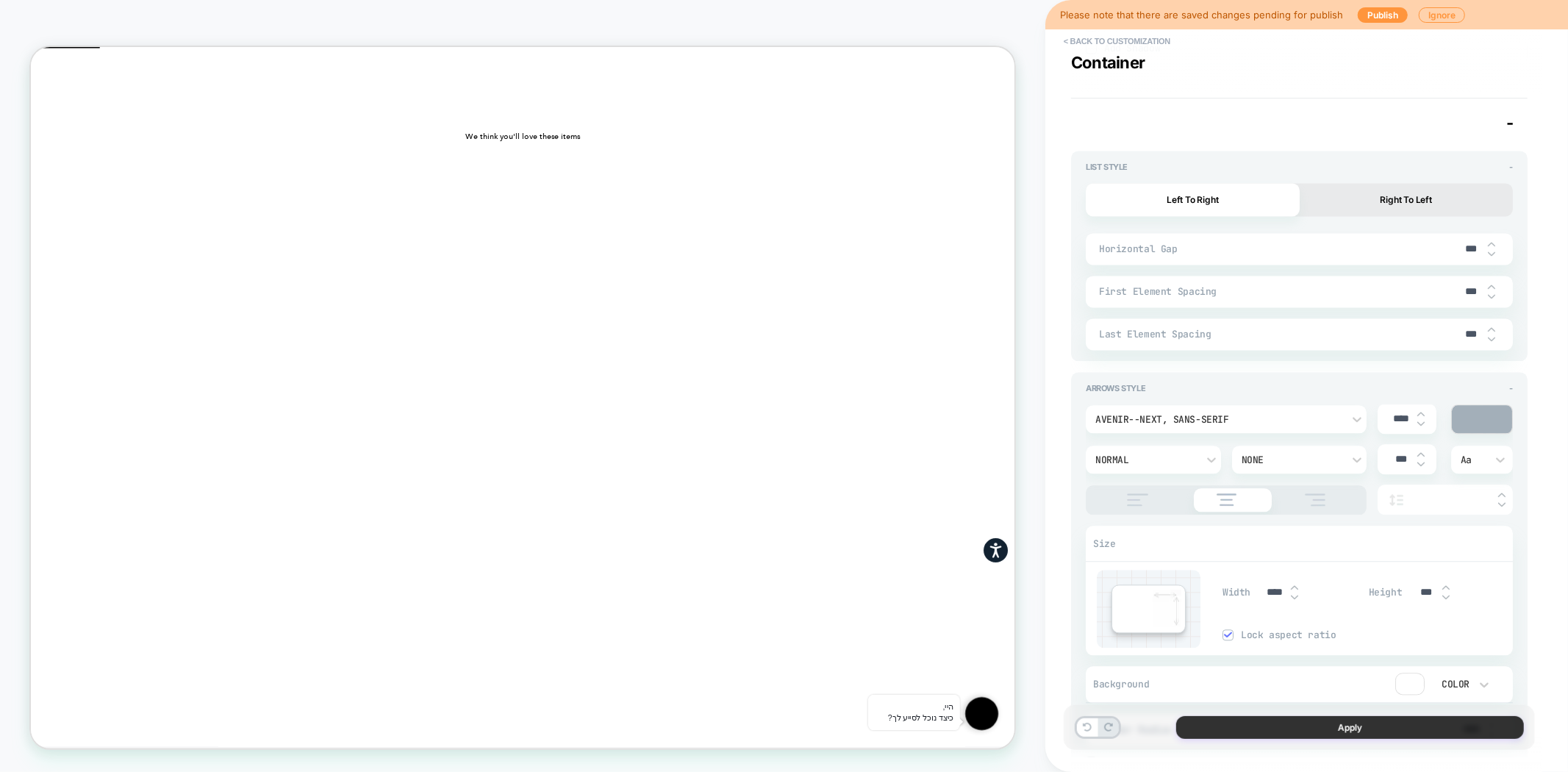
type input "***"
click at [1387, 728] on button "Apply" at bounding box center [1350, 727] width 347 height 23
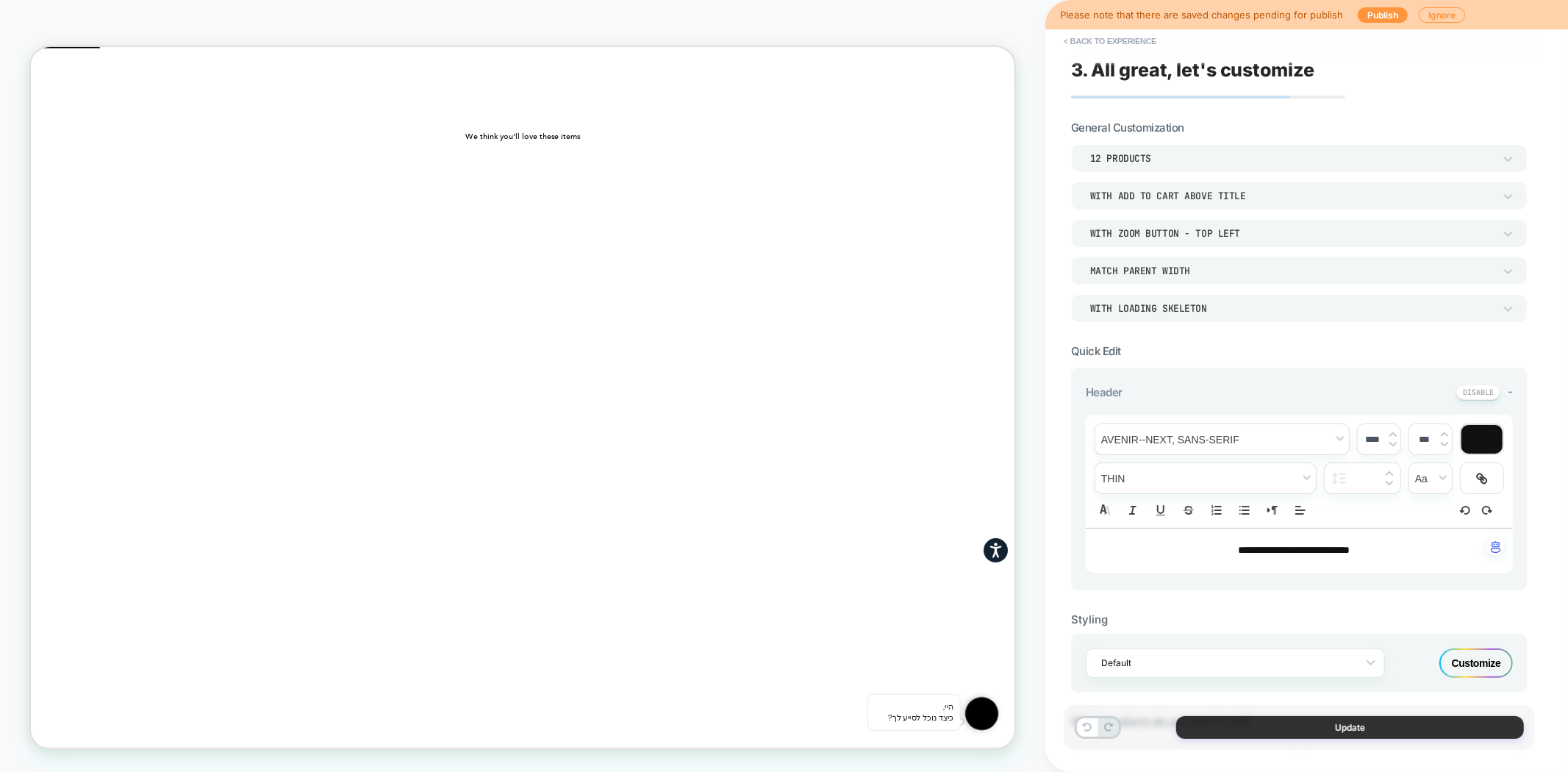
click at [1393, 726] on button "Update" at bounding box center [1350, 727] width 347 height 23
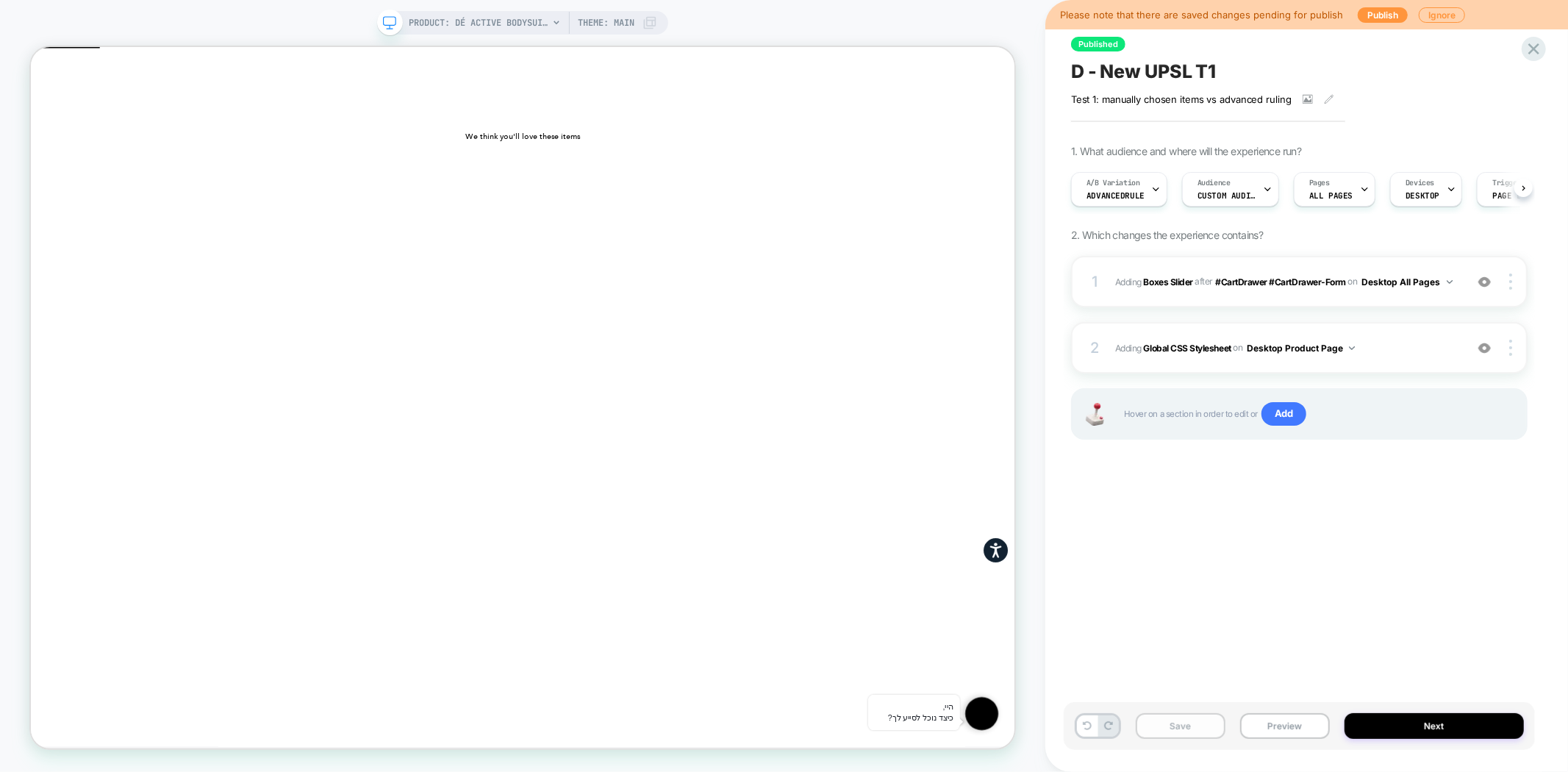
scroll to position [0, 1]
click at [1159, 731] on button "Save" at bounding box center [1181, 726] width 90 height 26
click at [1174, 70] on span "D - New UPSL T1" at bounding box center [1144, 71] width 145 height 22
click at [1281, 724] on button "Preview" at bounding box center [1285, 726] width 90 height 26
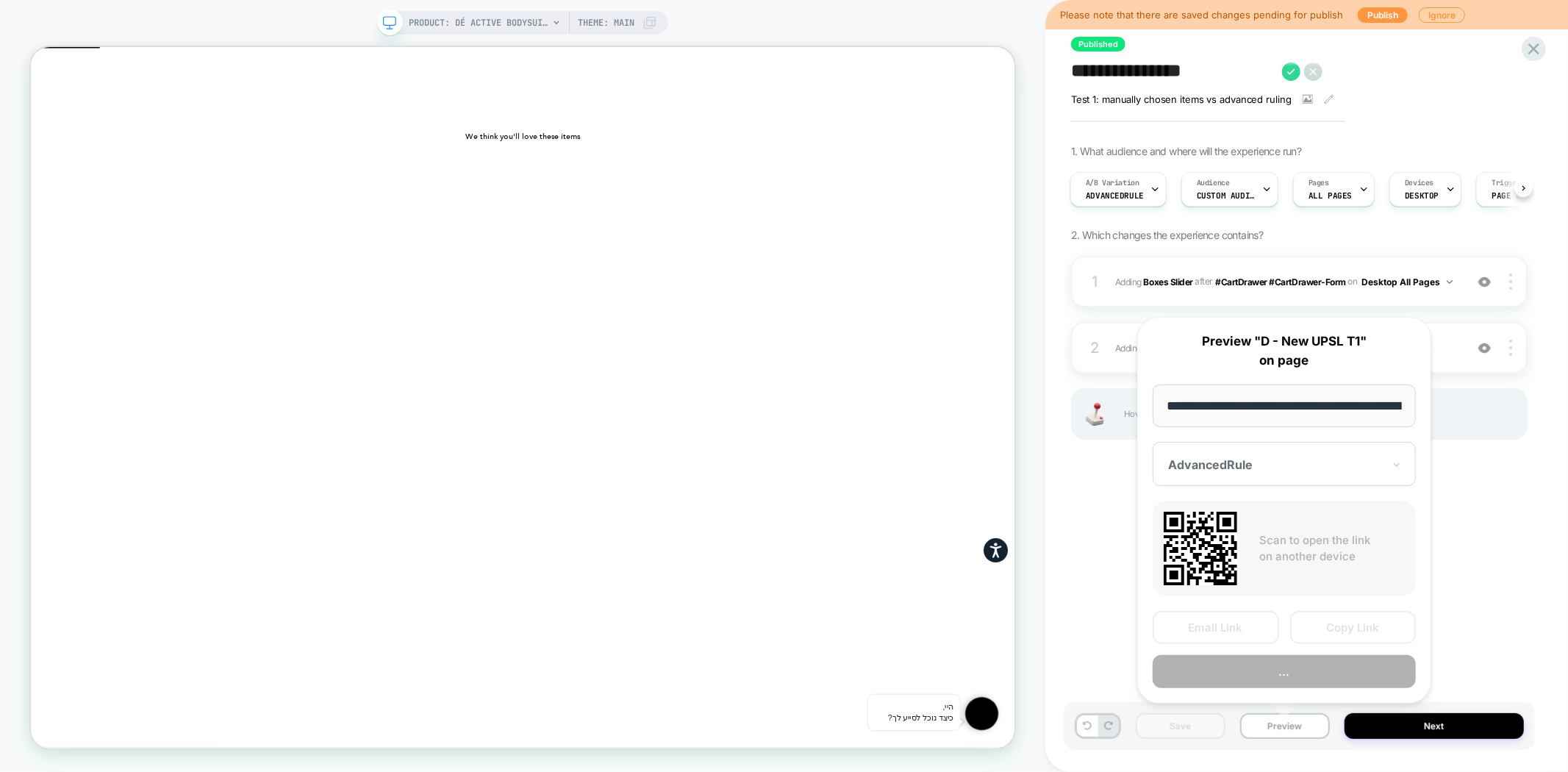
scroll to position [0, 233]
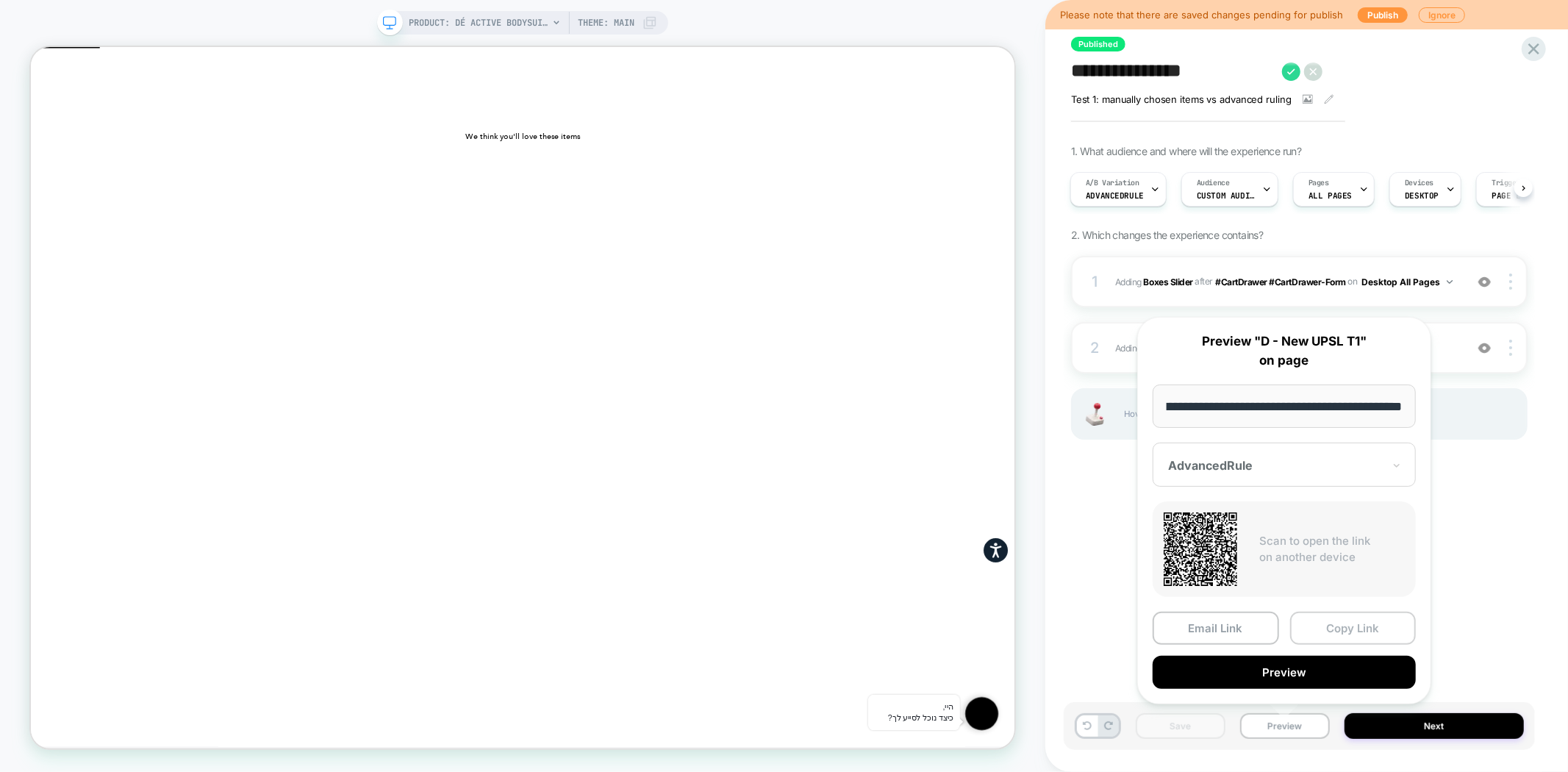
click at [1360, 634] on button "Copy Link" at bounding box center [1353, 628] width 126 height 33
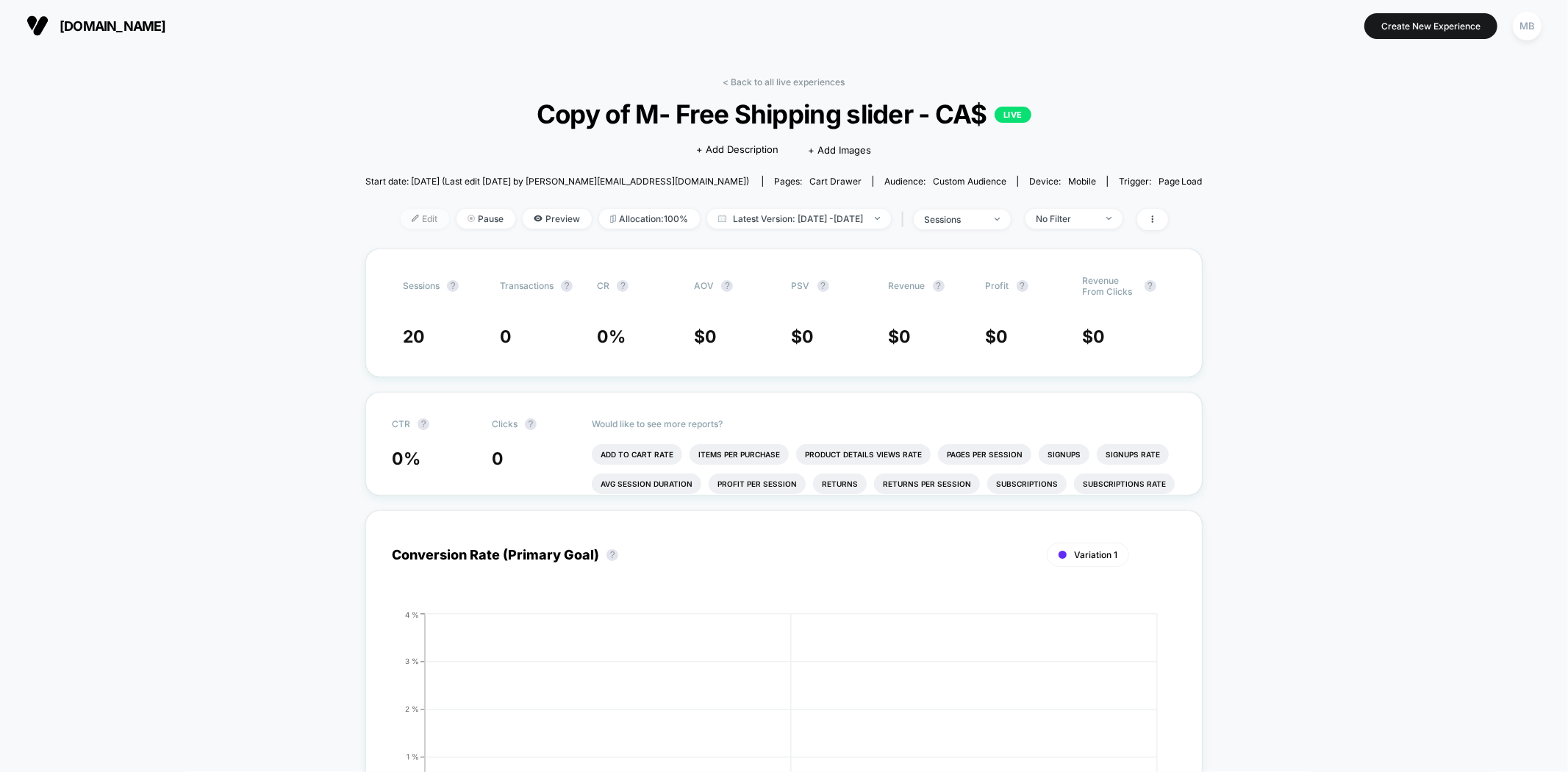
click at [410, 217] on span "Edit" at bounding box center [424, 218] width 48 height 20
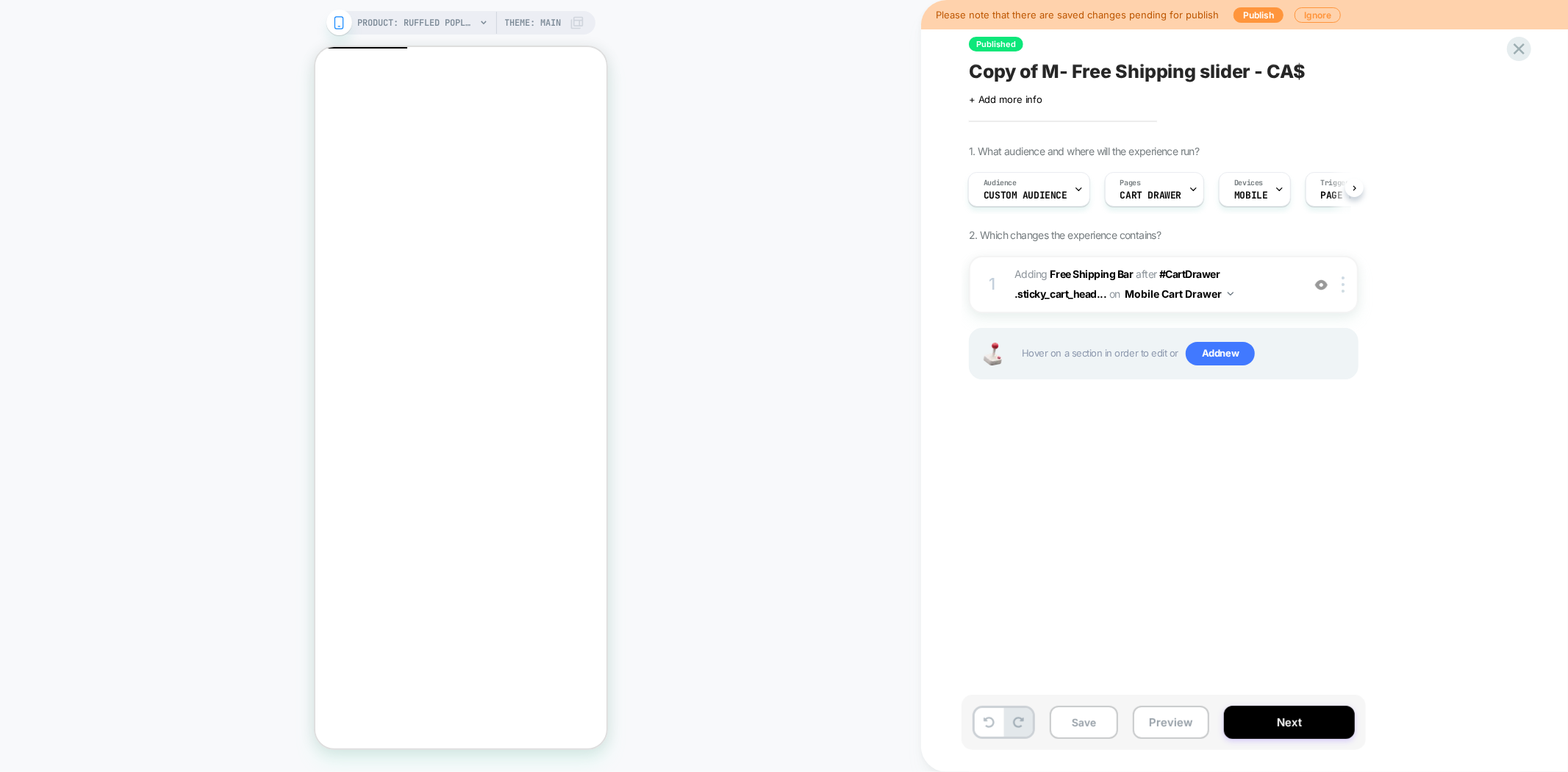
click at [1119, 68] on span "Copy of M- Free Shipping slider - CA$" at bounding box center [1137, 71] width 337 height 22
click at [1346, 280] on div at bounding box center [1345, 284] width 24 height 16
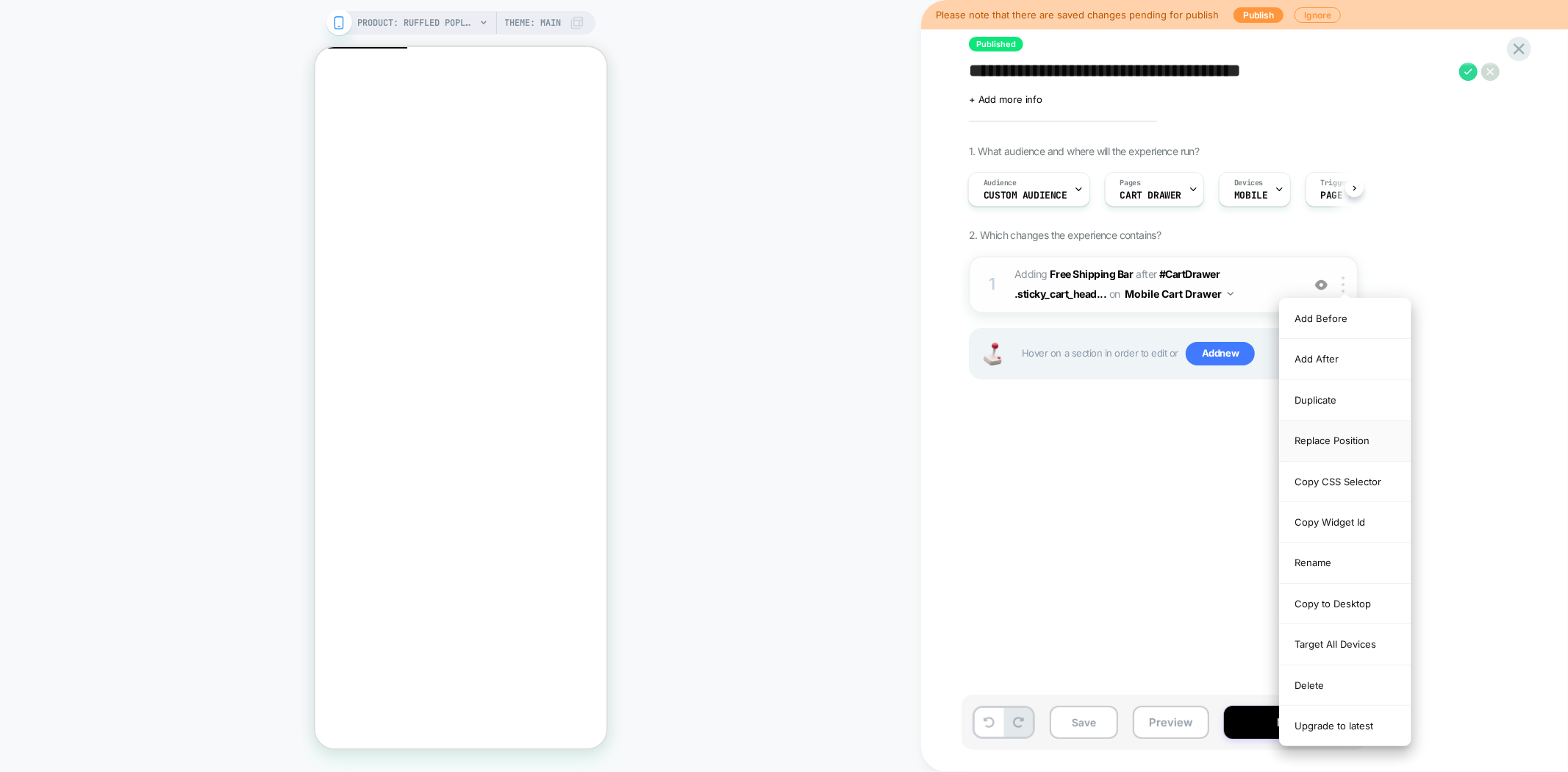
click at [1361, 437] on div "Replace Position" at bounding box center [1344, 441] width 131 height 41
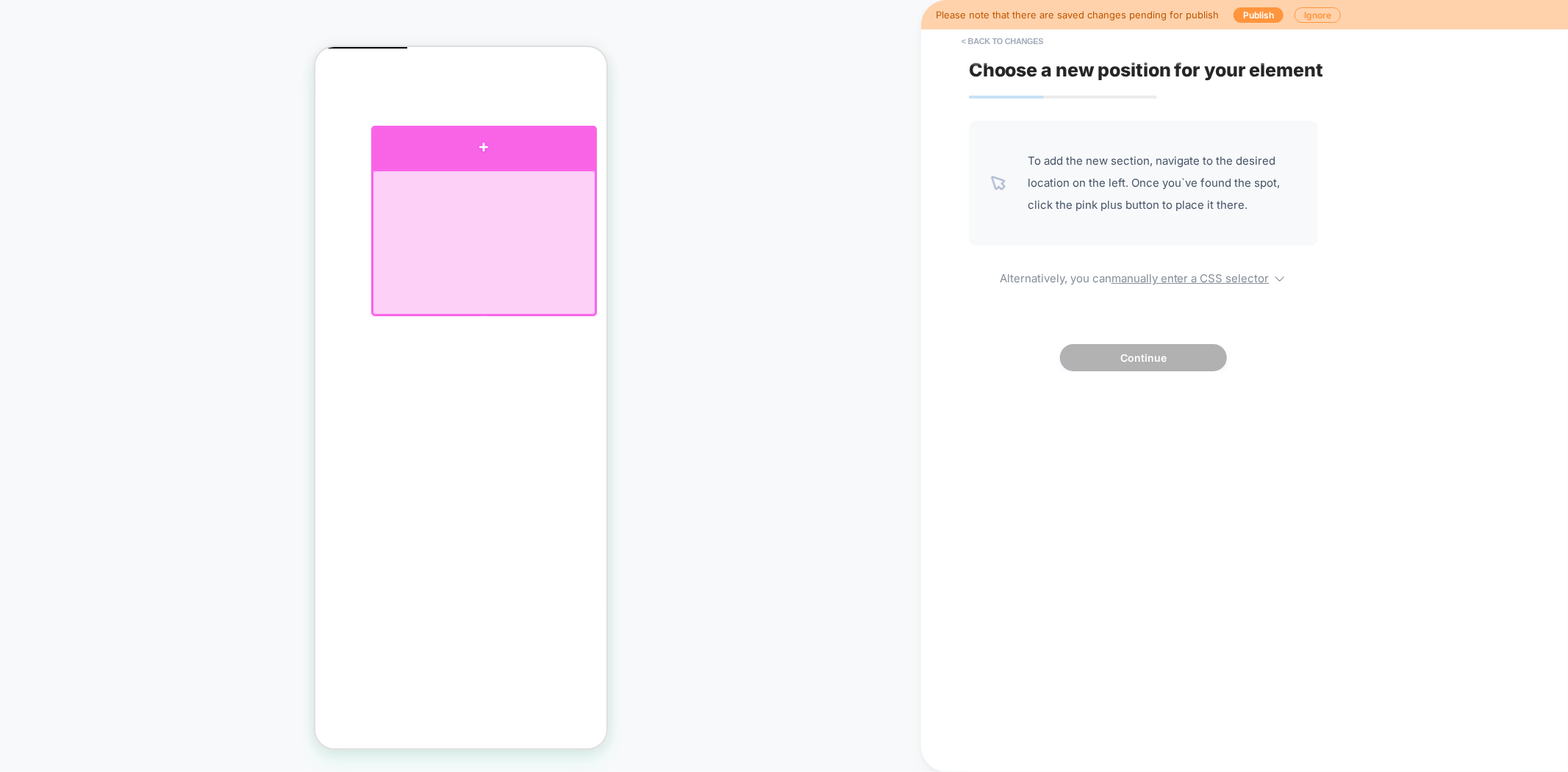
click div
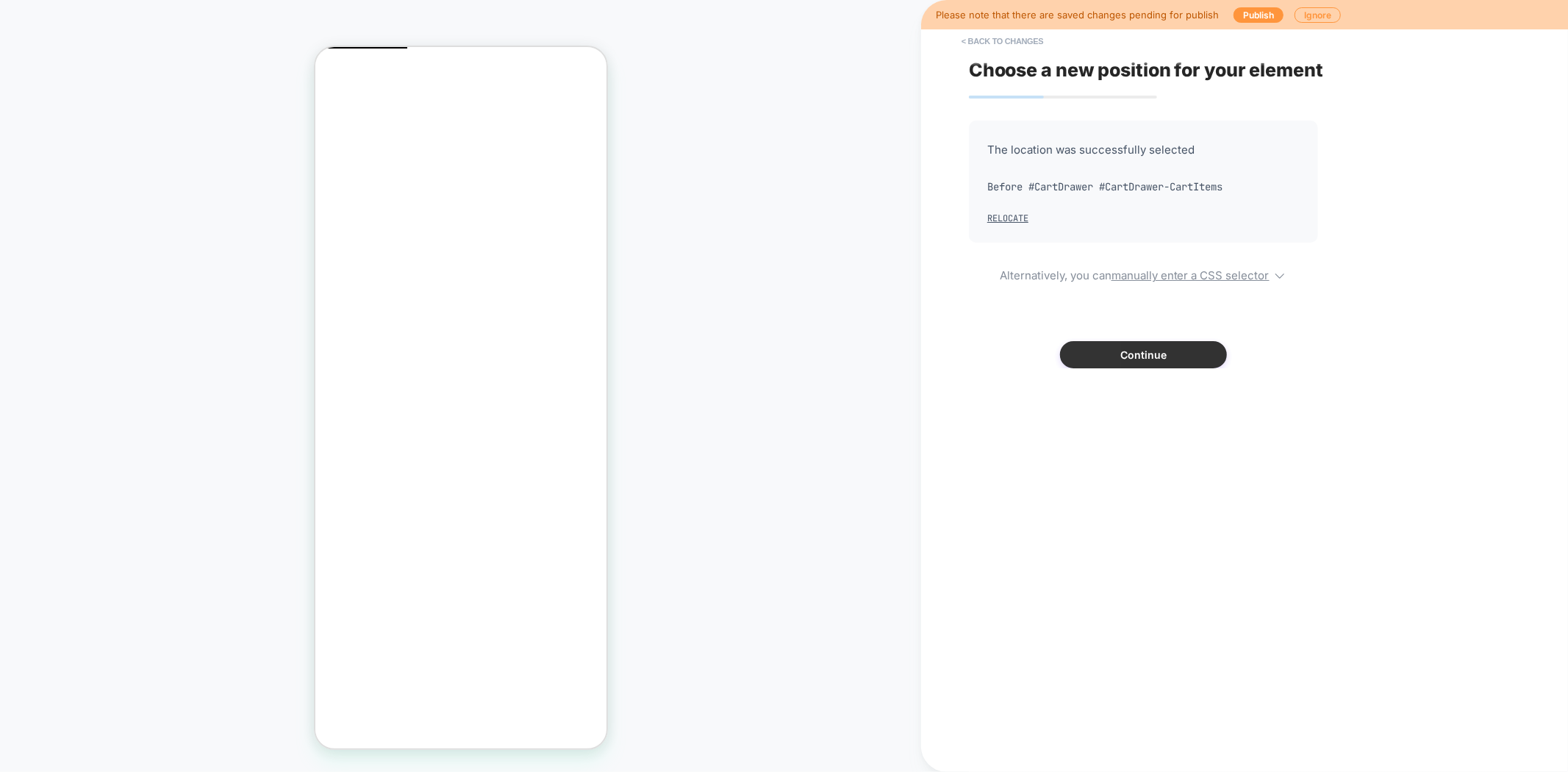
click at [1165, 360] on button "Continue" at bounding box center [1143, 355] width 167 height 27
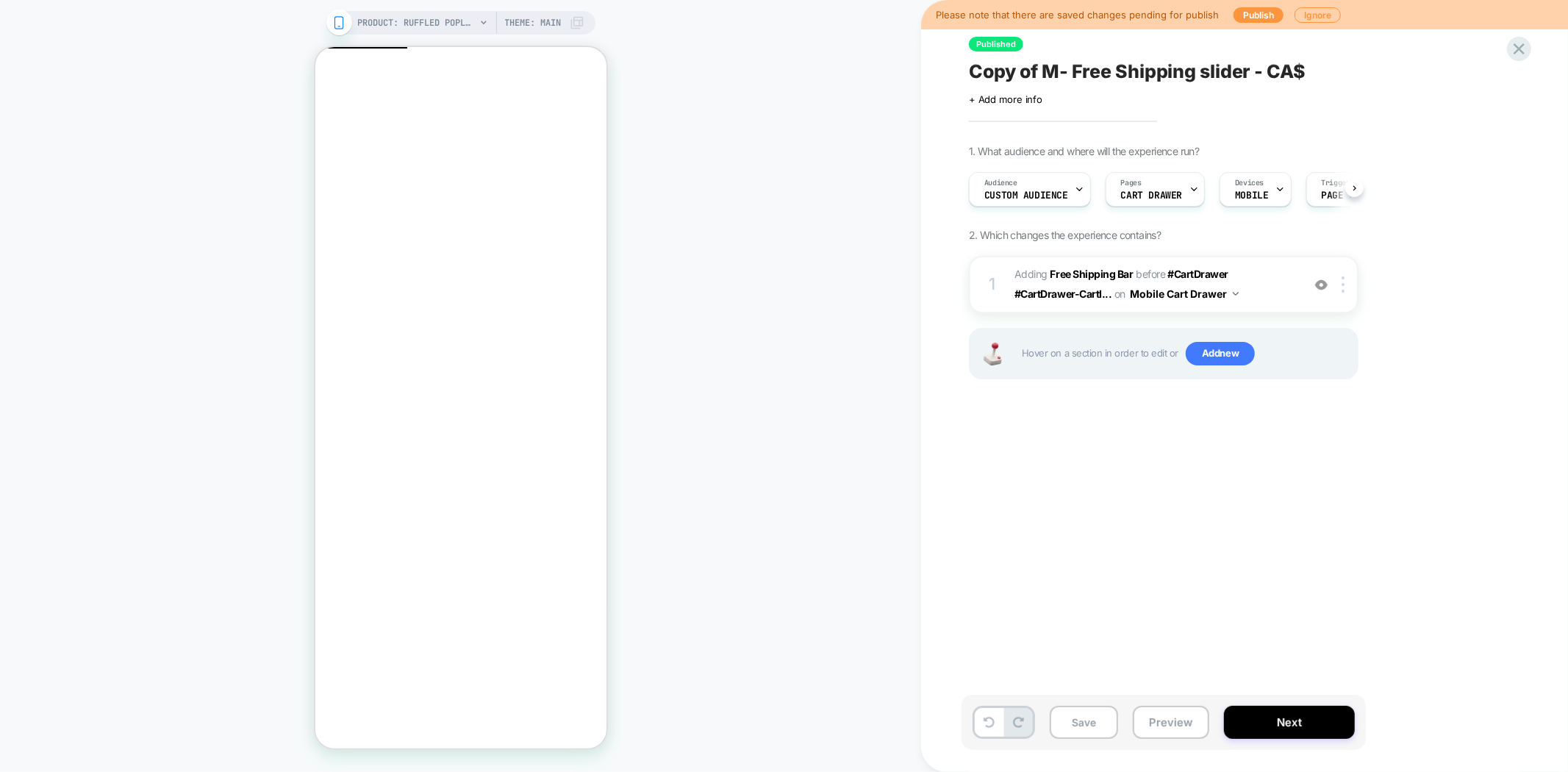
scroll to position [0, 1]
click at [1168, 728] on button "Preview" at bounding box center [1171, 722] width 76 height 33
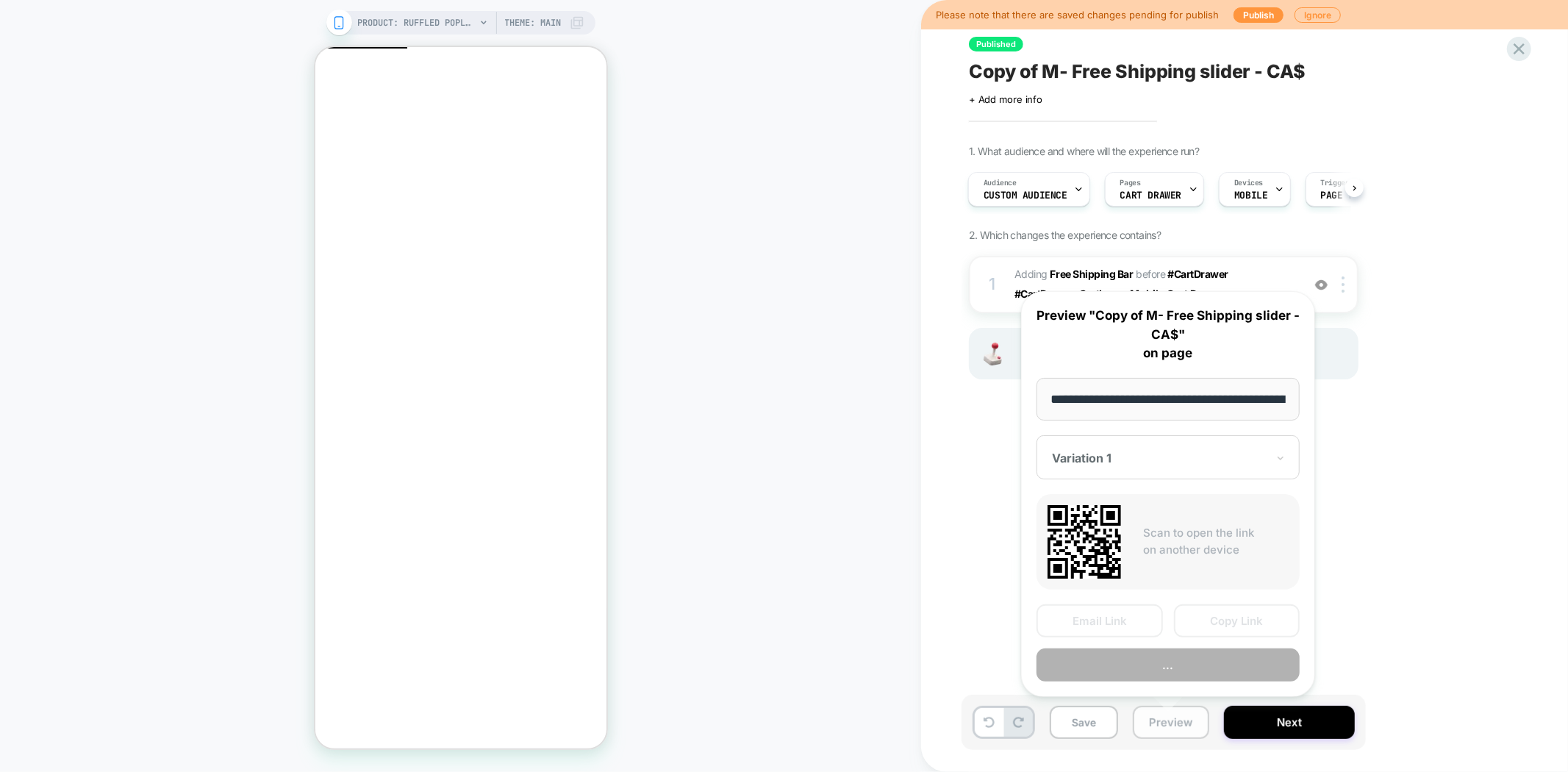
scroll to position [0, 290]
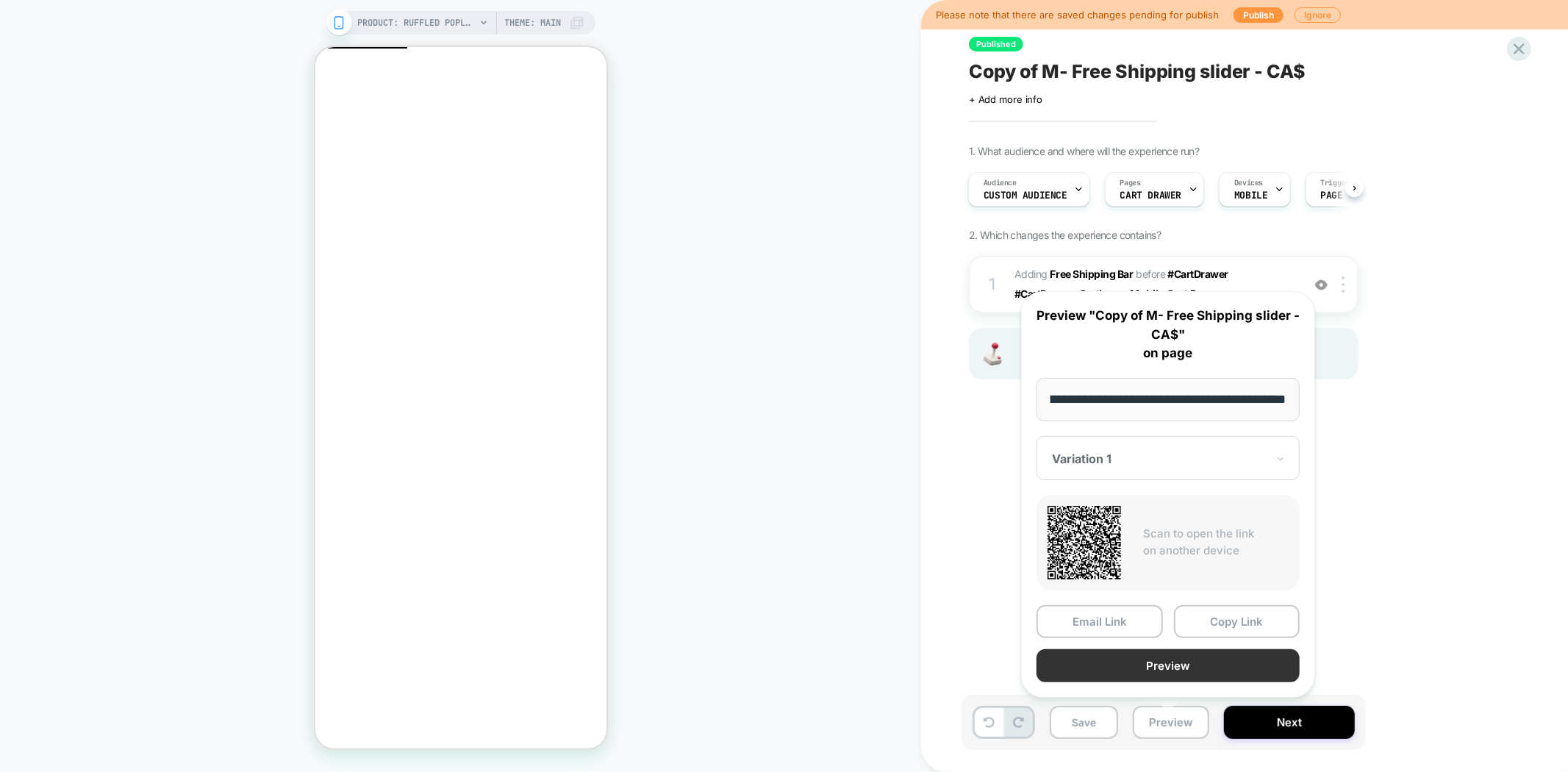
click at [1199, 653] on button "Preview" at bounding box center [1168, 665] width 263 height 33
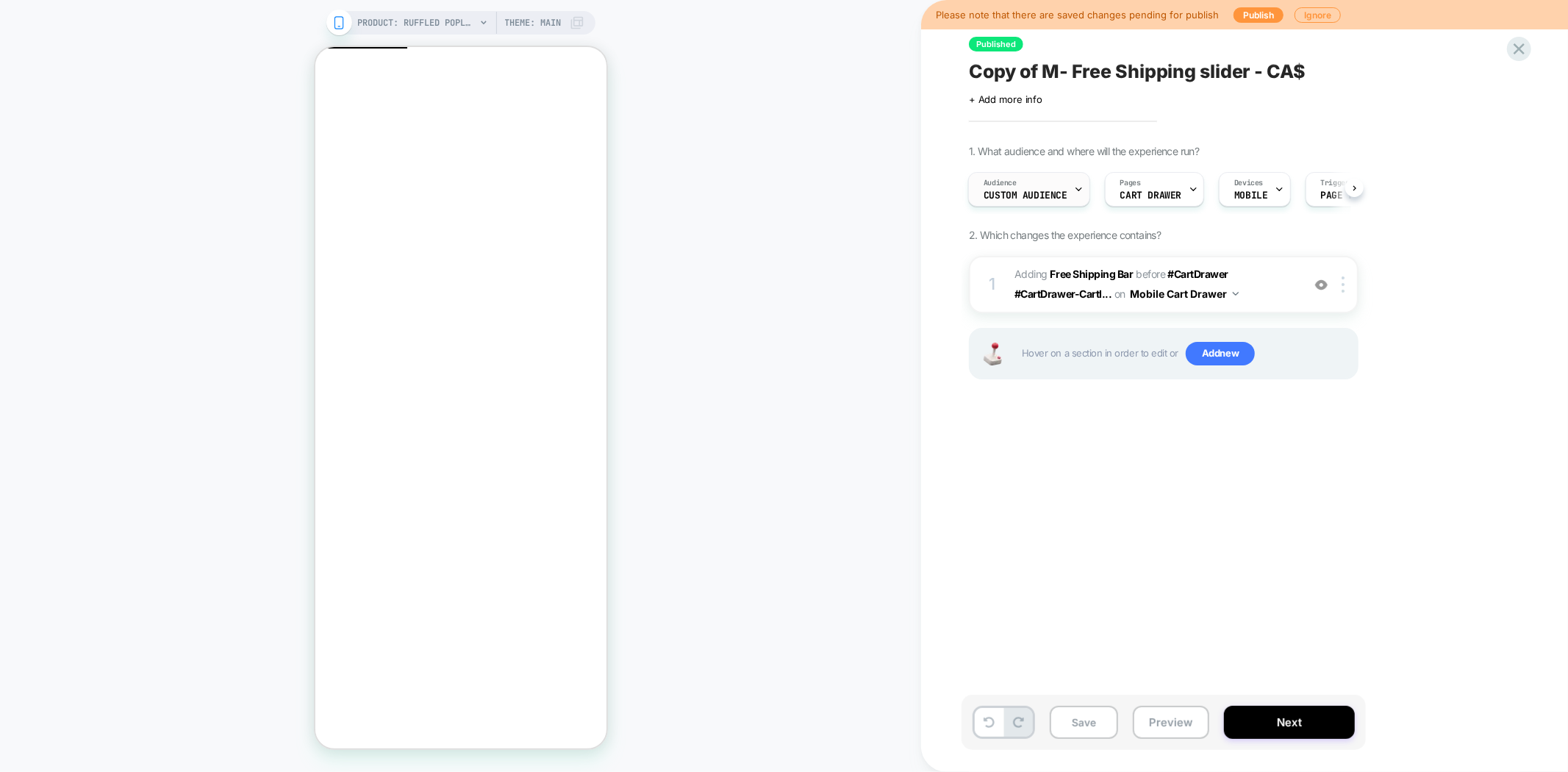
click at [1019, 190] on span "Custom Audience" at bounding box center [1025, 196] width 84 height 11
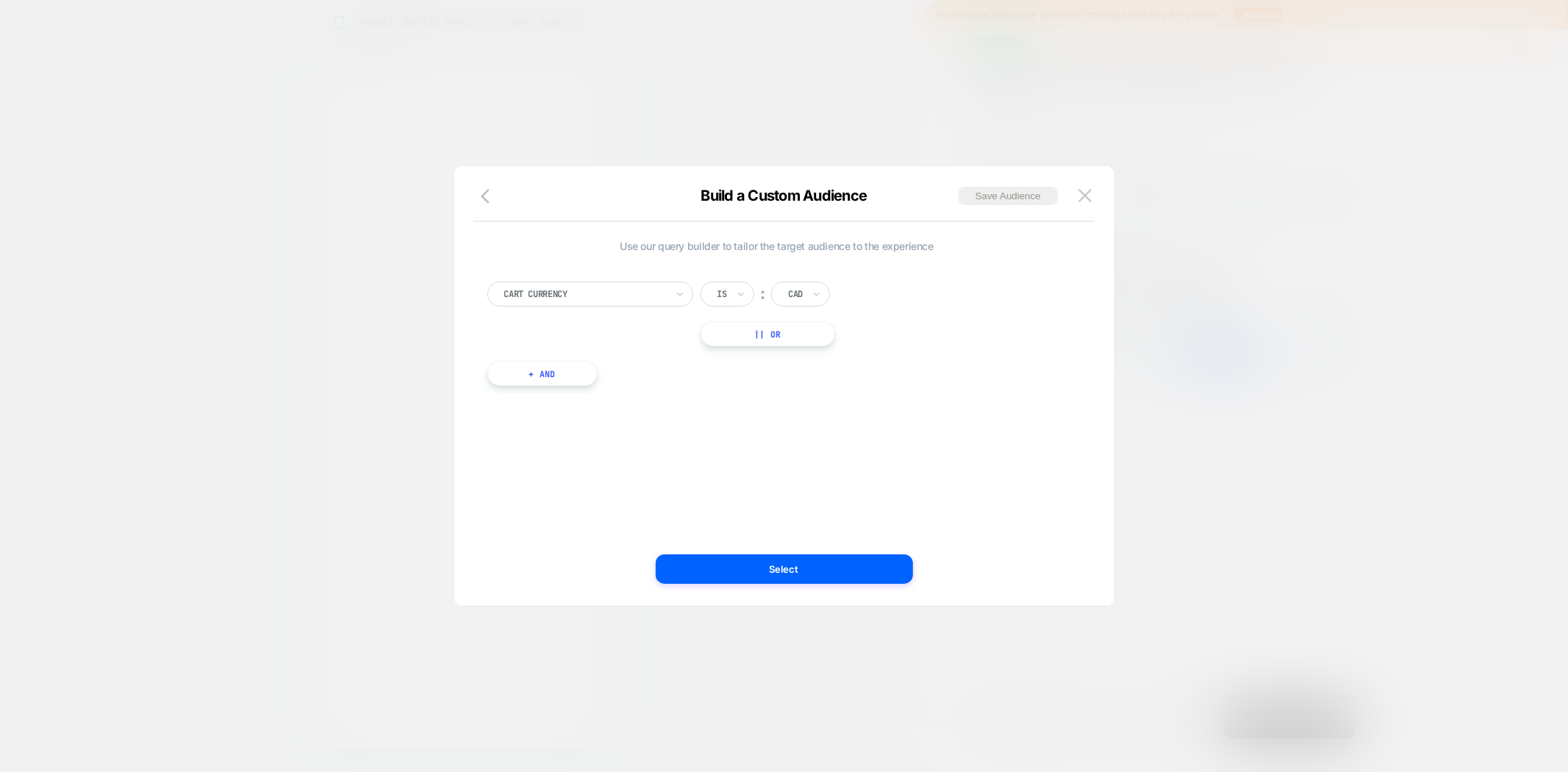
click at [1096, 187] on div "Build a Custom Audience Save Audience" at bounding box center [784, 204] width 660 height 36
click at [1092, 192] on button at bounding box center [1085, 195] width 22 height 22
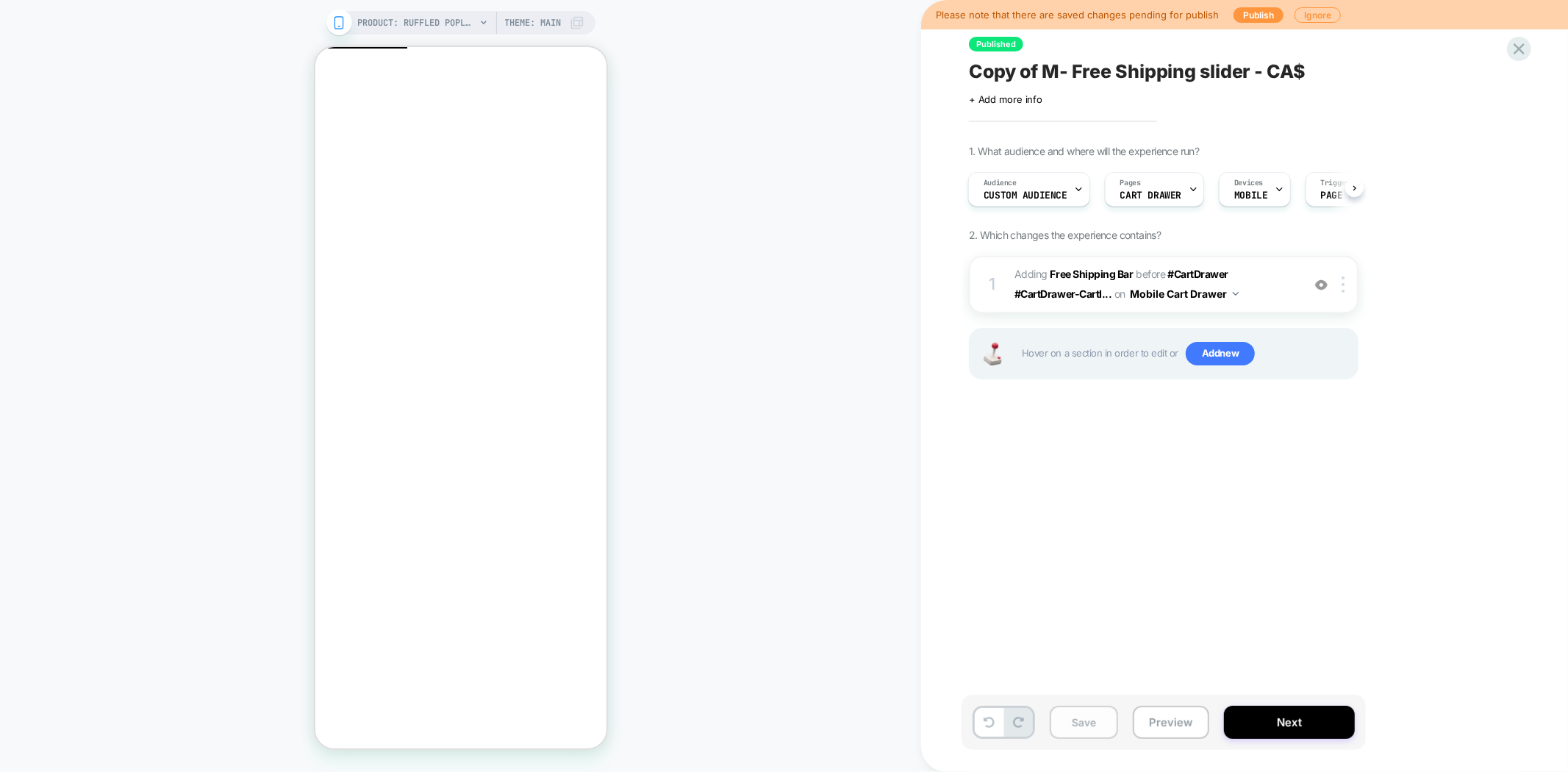
click at [1089, 712] on button "Save" at bounding box center [1084, 722] width 69 height 33
click at [1075, 79] on span "Copy of M- Free Shipping slider - CA$" at bounding box center [1137, 71] width 337 height 22
click at [1180, 715] on button "Preview" at bounding box center [1171, 722] width 76 height 33
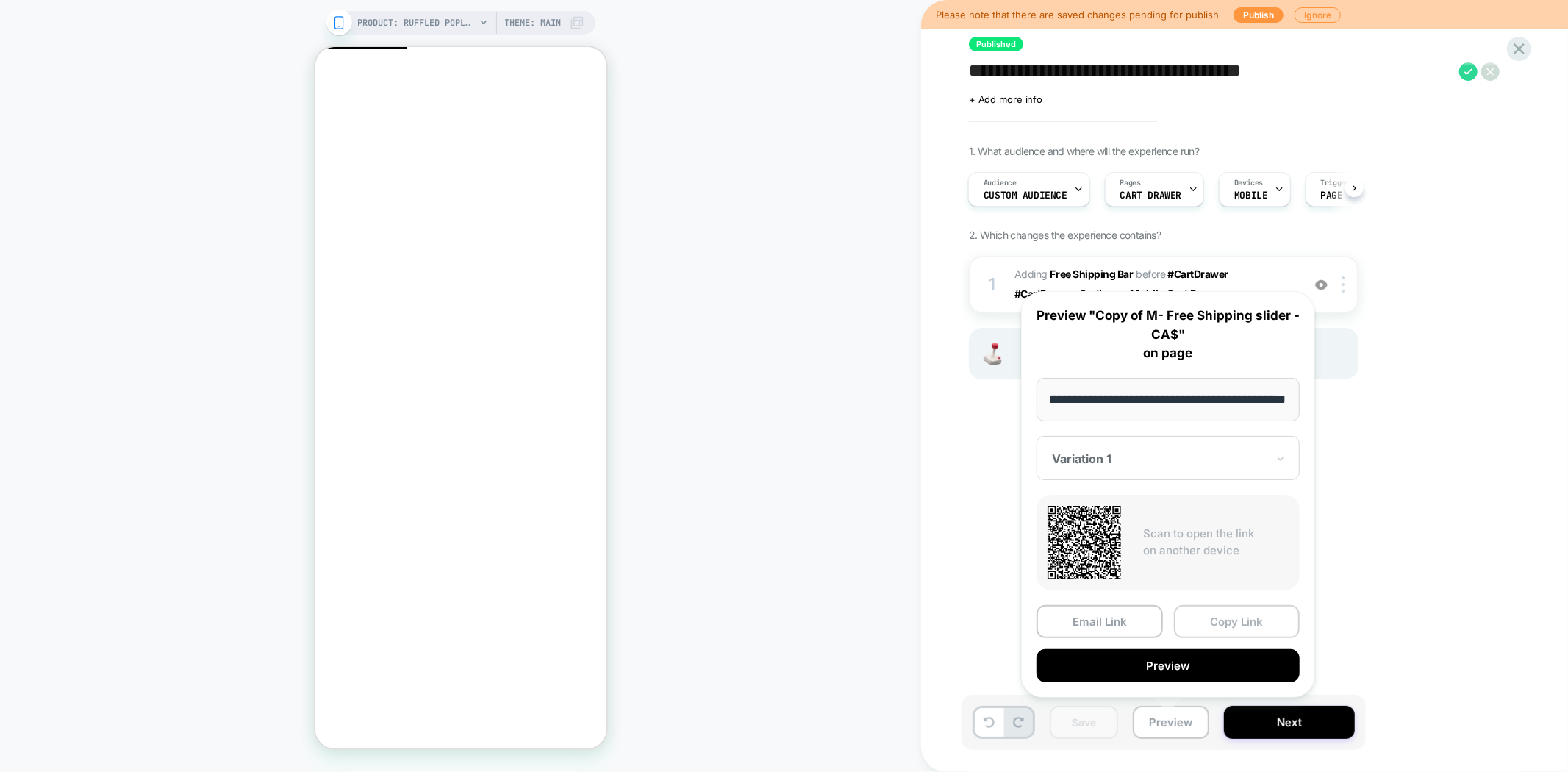
click at [1231, 627] on button "Copy Link" at bounding box center [1236, 622] width 126 height 33
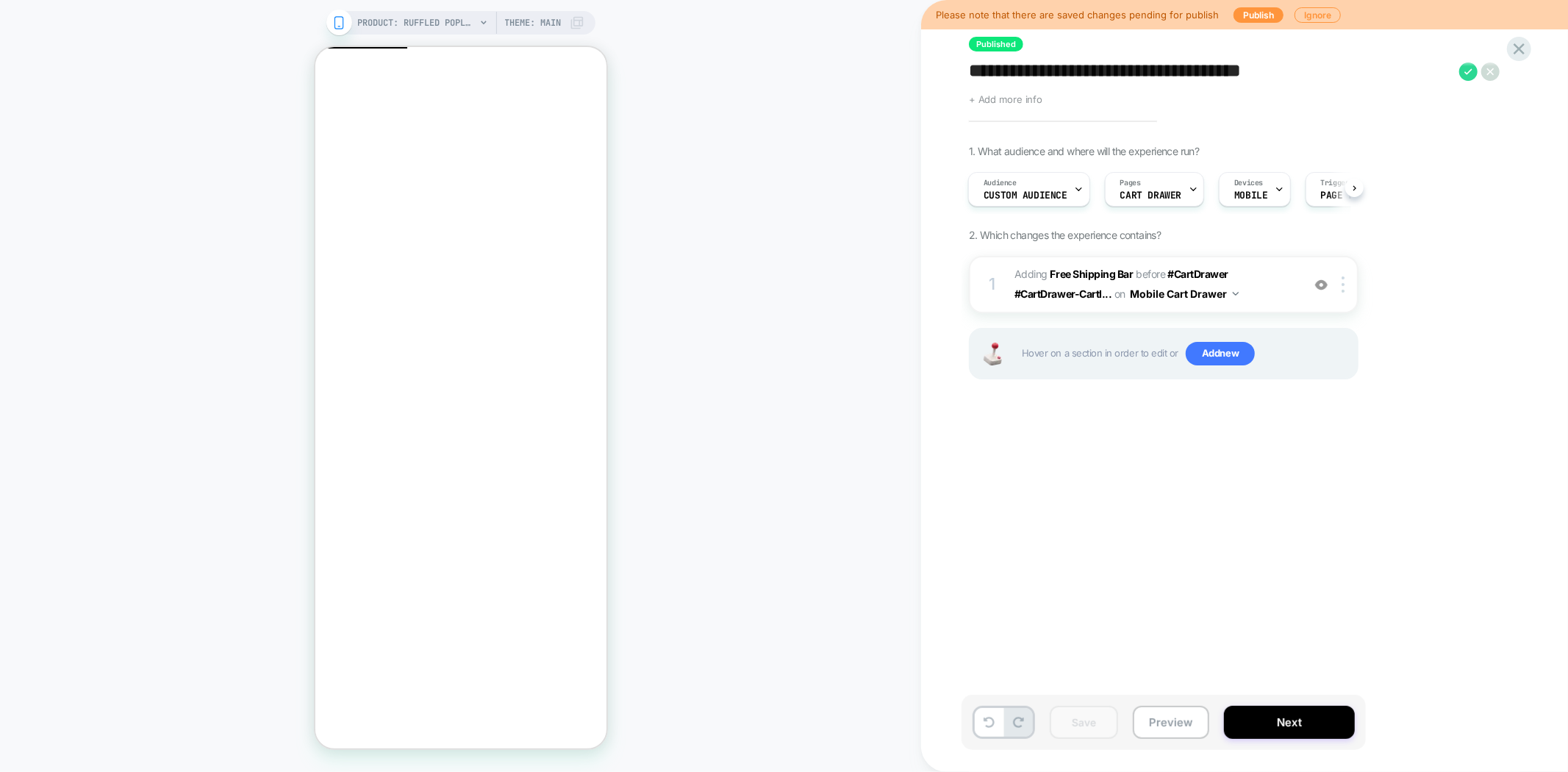
click at [989, 103] on span "+ Add more info" at bounding box center [1005, 100] width 73 height 12
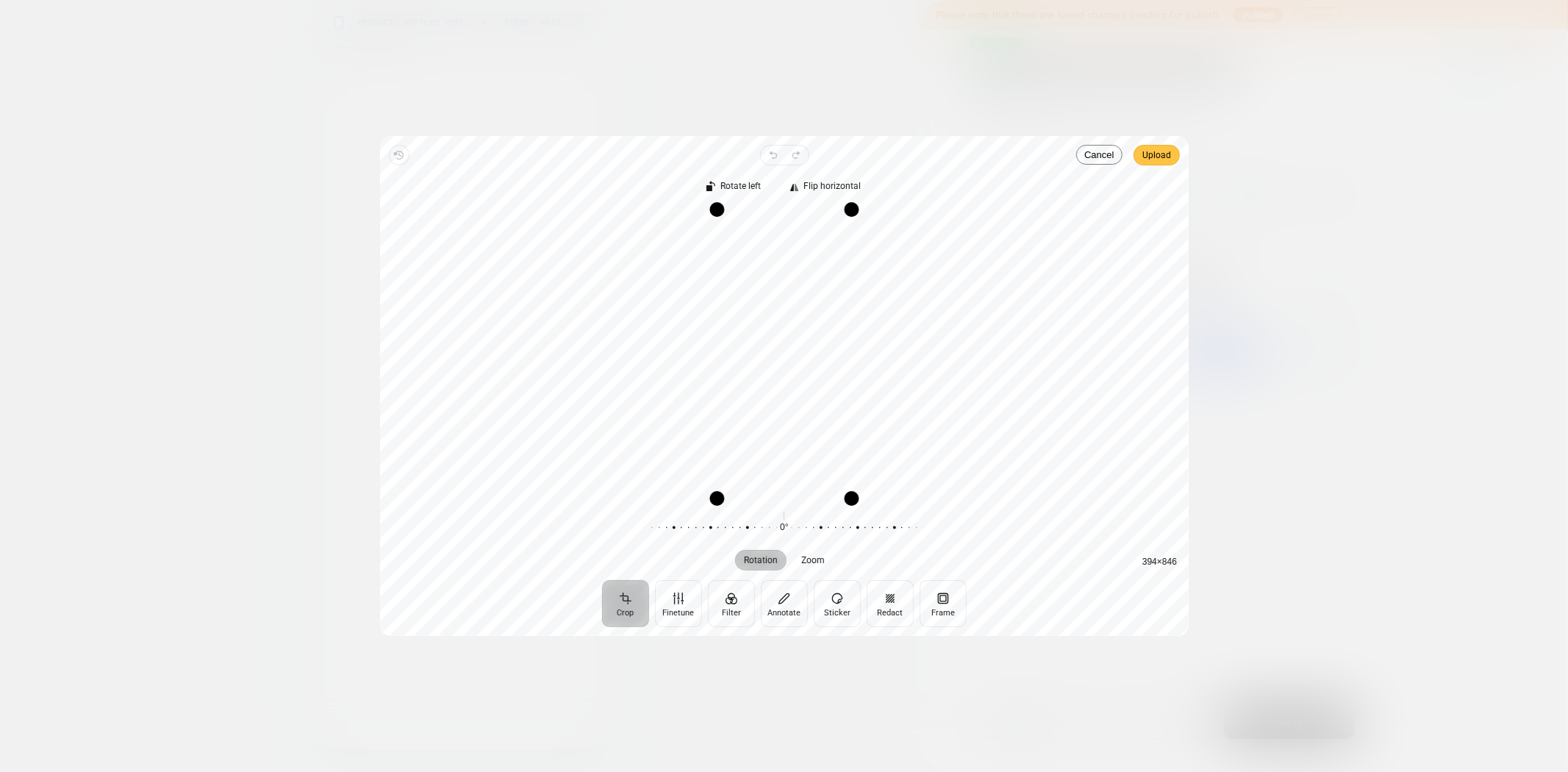
click at [1162, 156] on span "Upload" at bounding box center [1156, 155] width 29 height 17
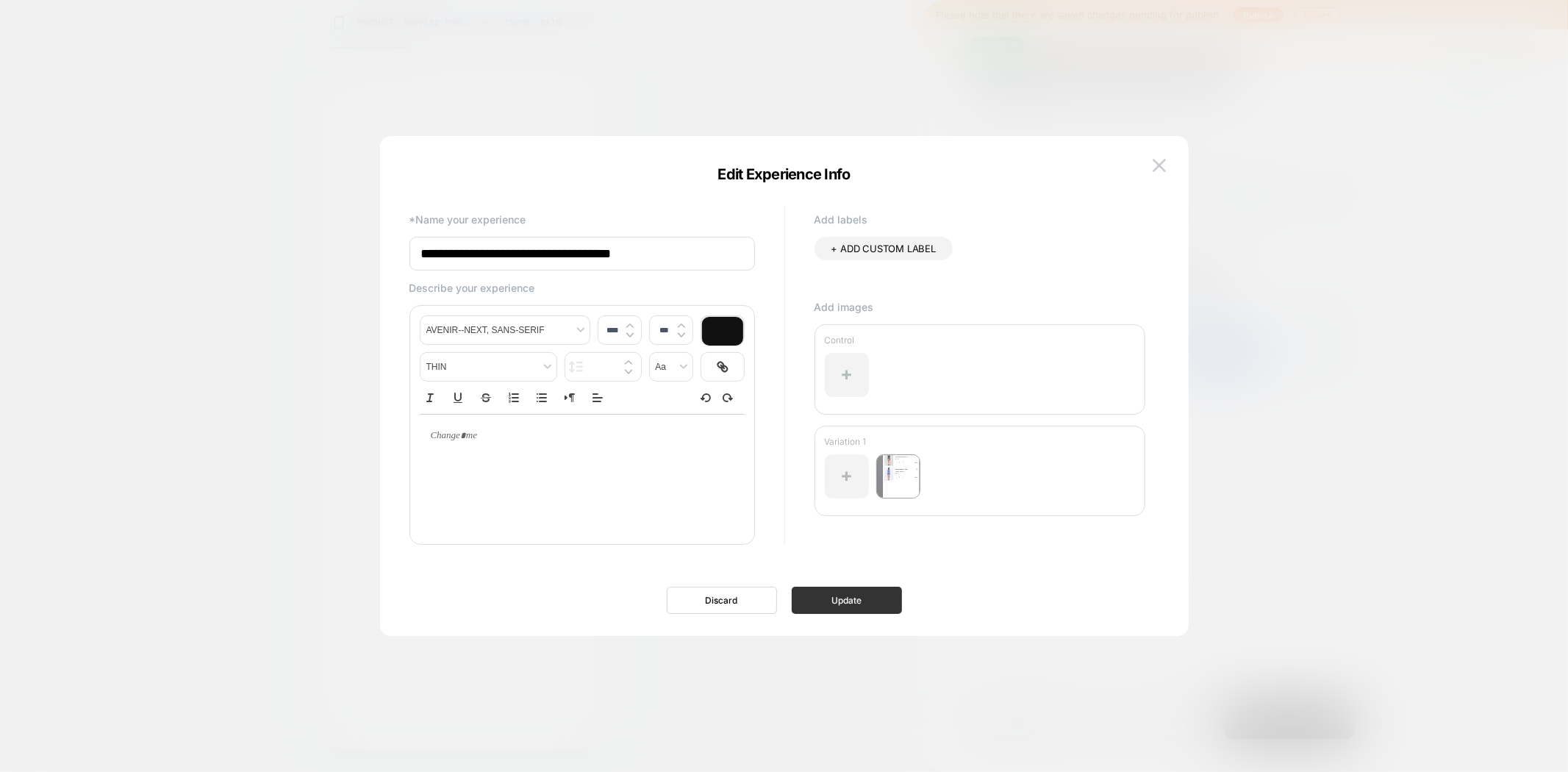
click at [821, 604] on button "Update" at bounding box center [847, 601] width 110 height 27
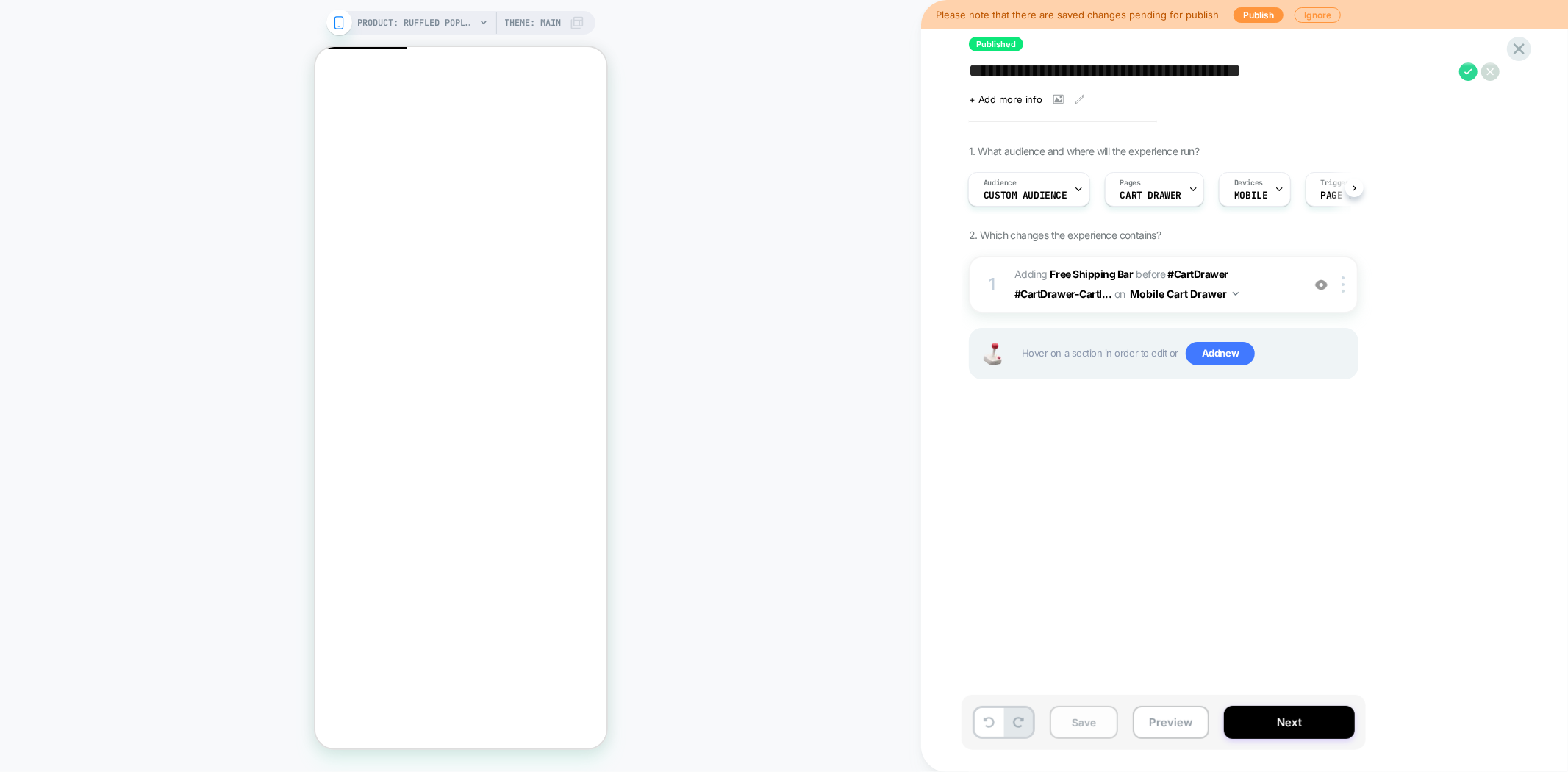
click at [1073, 730] on button "Save" at bounding box center [1084, 722] width 69 height 33
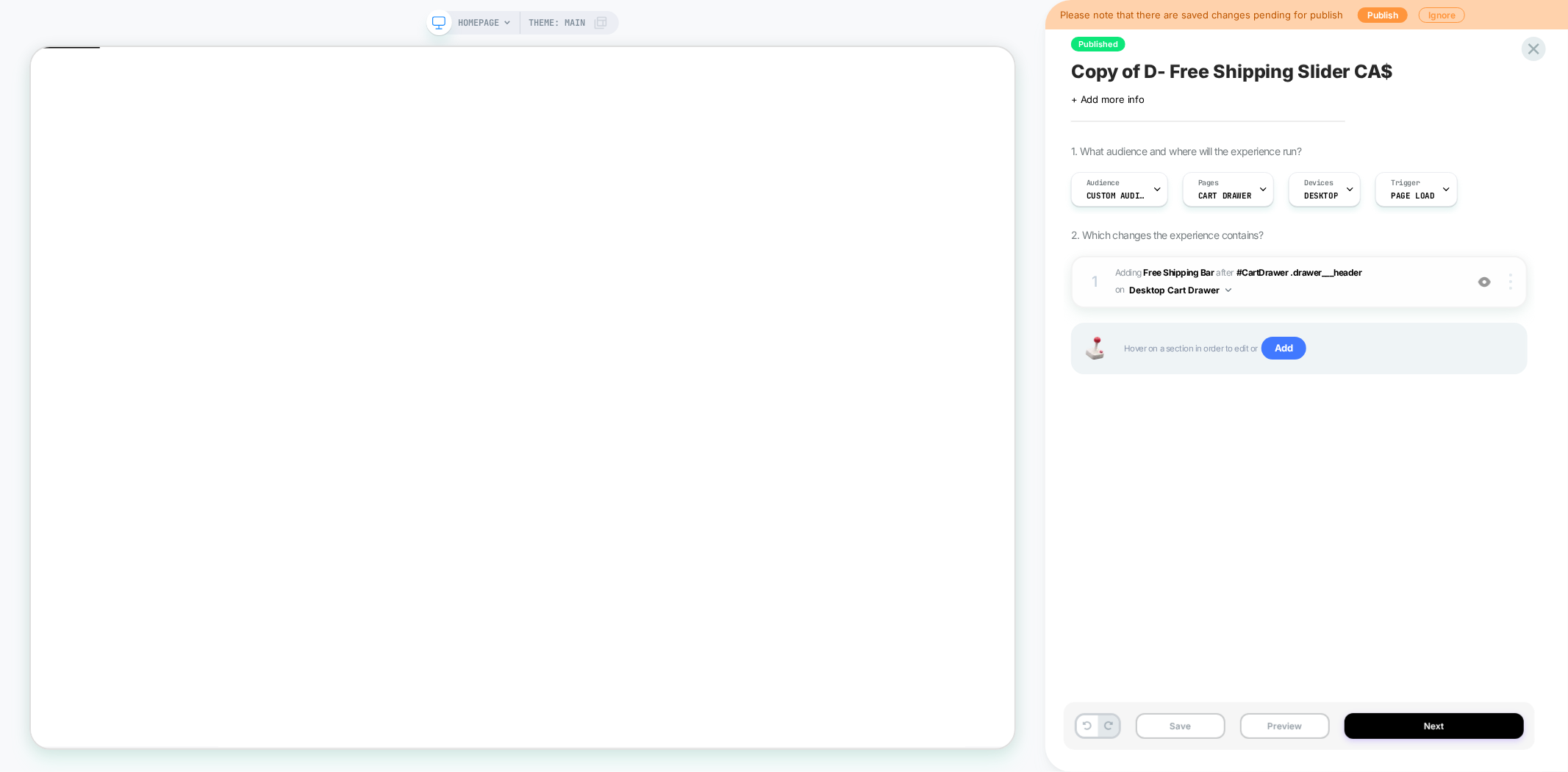
click at [1513, 284] on div at bounding box center [1512, 281] width 28 height 16
click at [1508, 287] on div at bounding box center [1512, 281] width 28 height 16
click at [1513, 292] on div "1 #_loomi_addon_1749126649450_dup1749128906 Adding Free Shipping Bar AFTER #Car…" at bounding box center [1299, 282] width 456 height 52
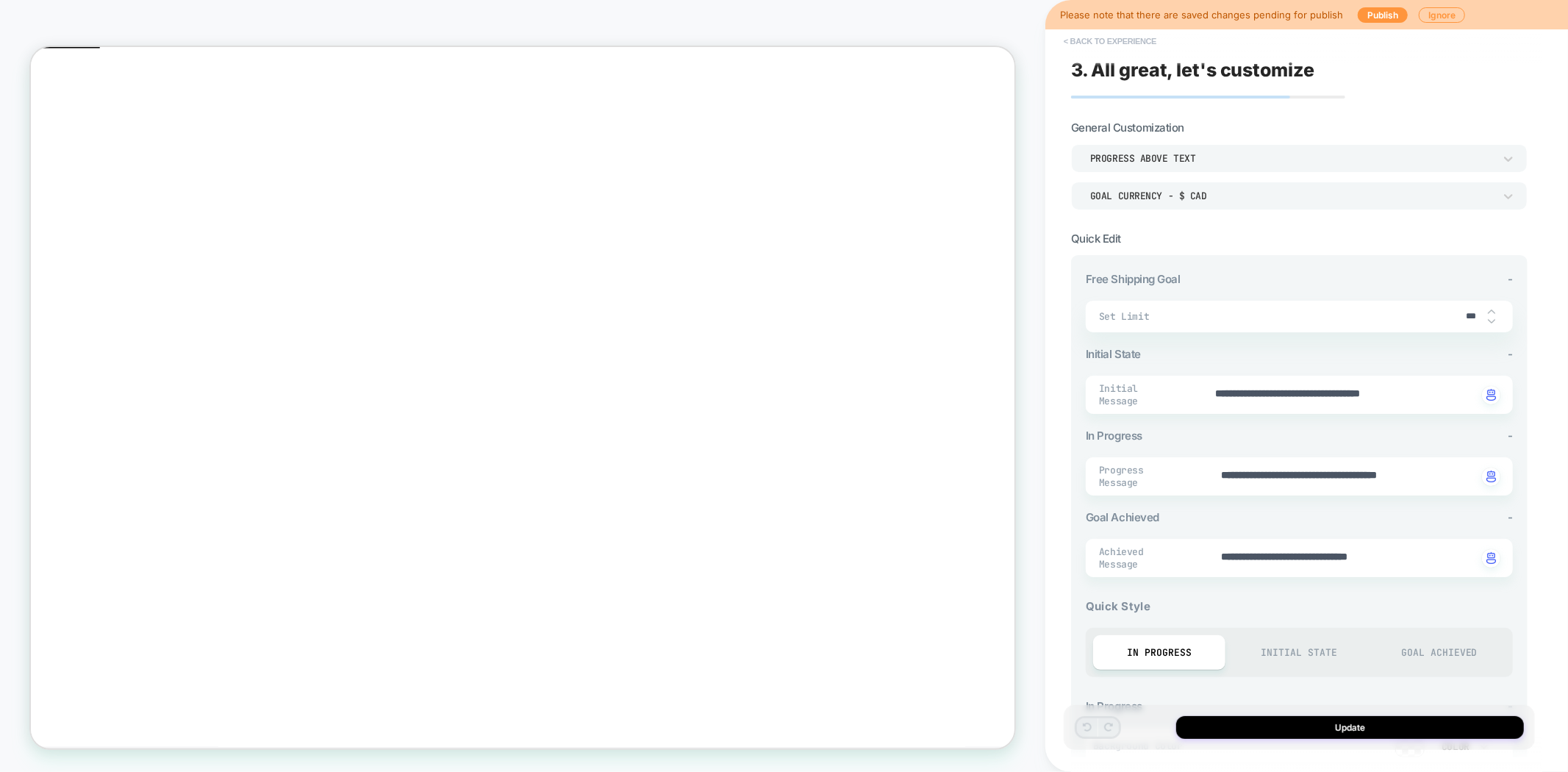
click at [1097, 39] on button "< Back to experience" at bounding box center [1110, 41] width 107 height 23
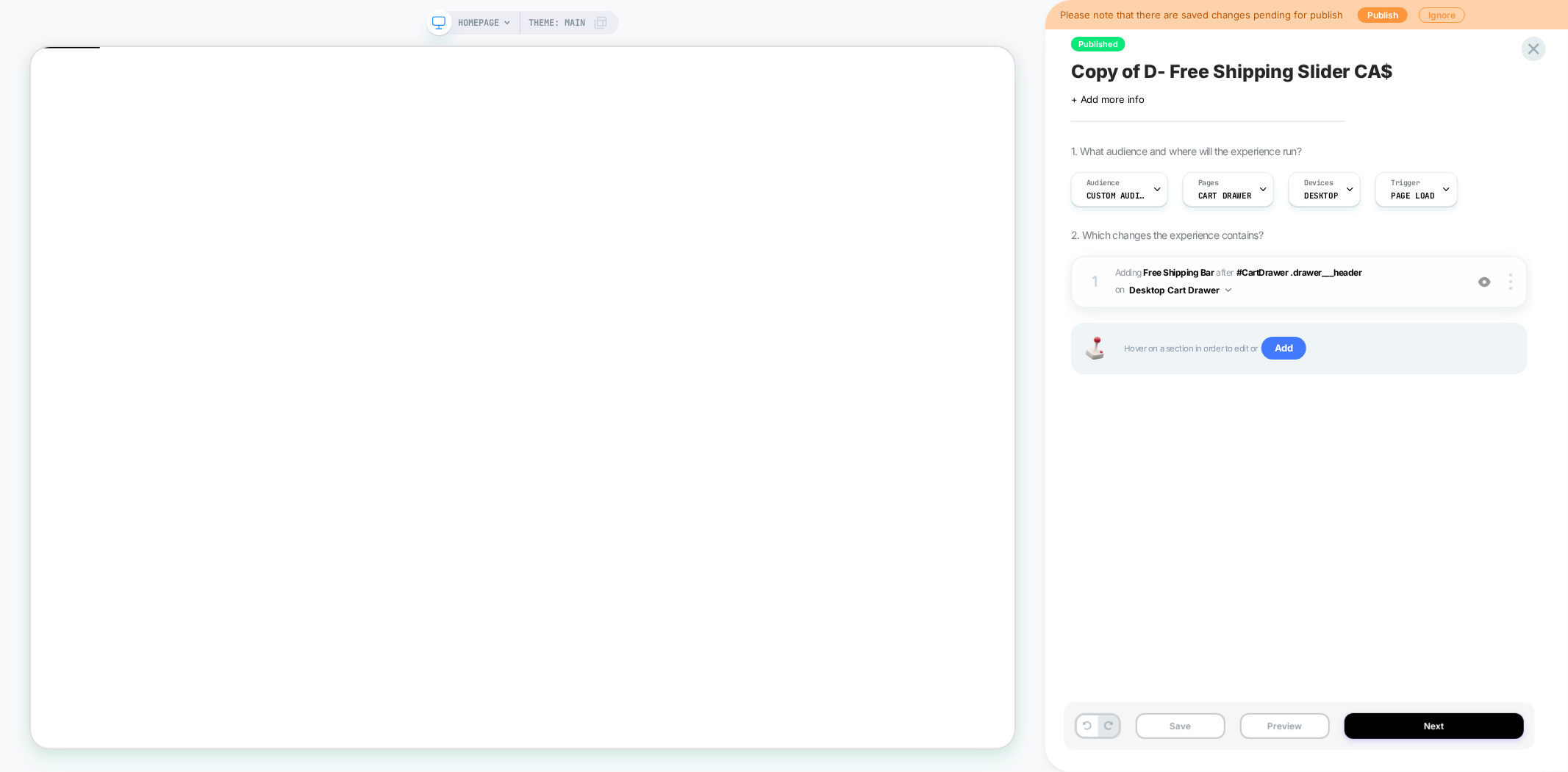
click at [1511, 289] on div "1 #_loomi_addon_1749126649450_dup1749128906 Adding Free Shipping Bar AFTER #Car…" at bounding box center [1299, 282] width 456 height 52
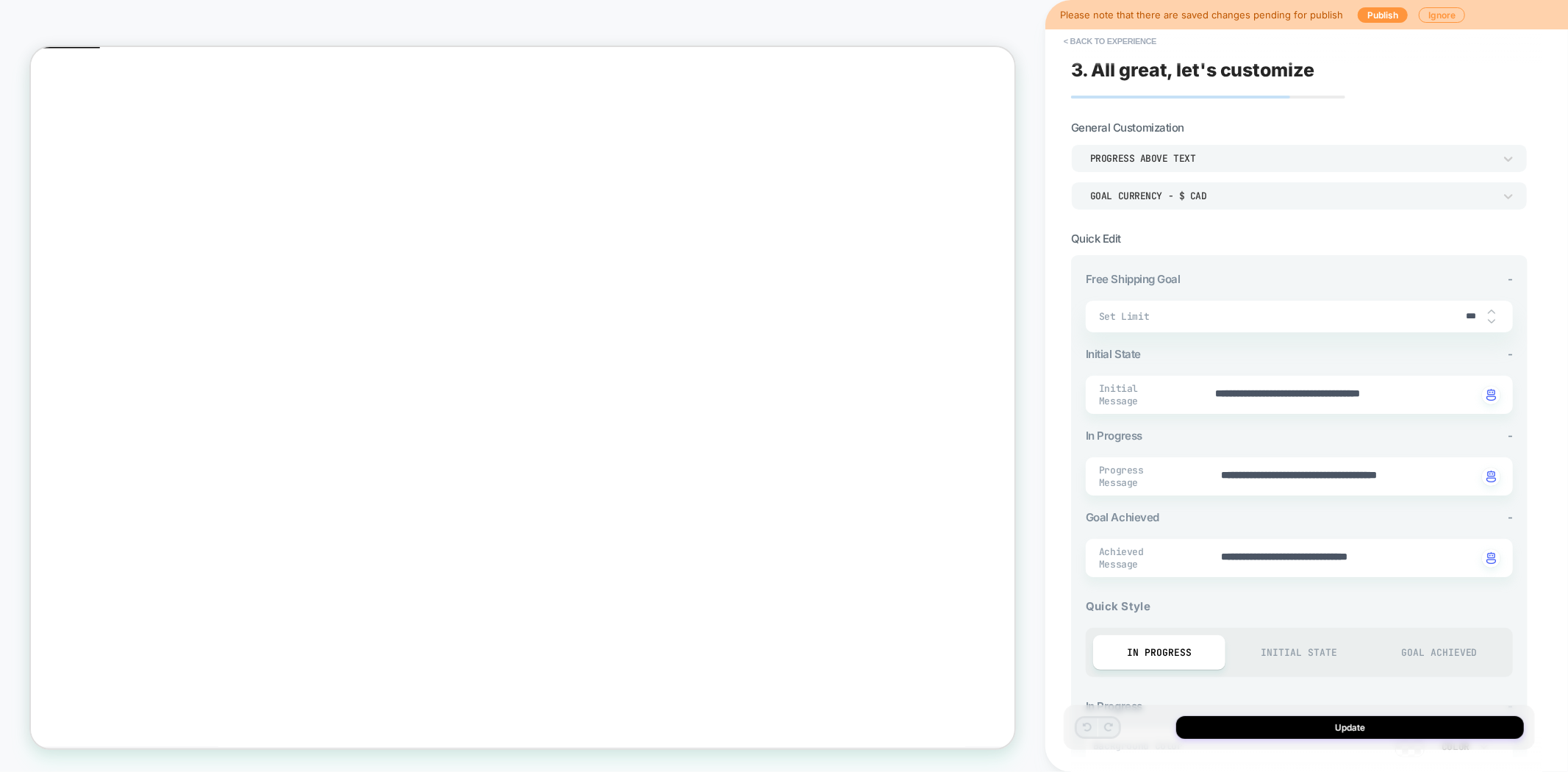
type textarea "*"
click at [1079, 44] on button "< Back to experience" at bounding box center [1110, 41] width 107 height 23
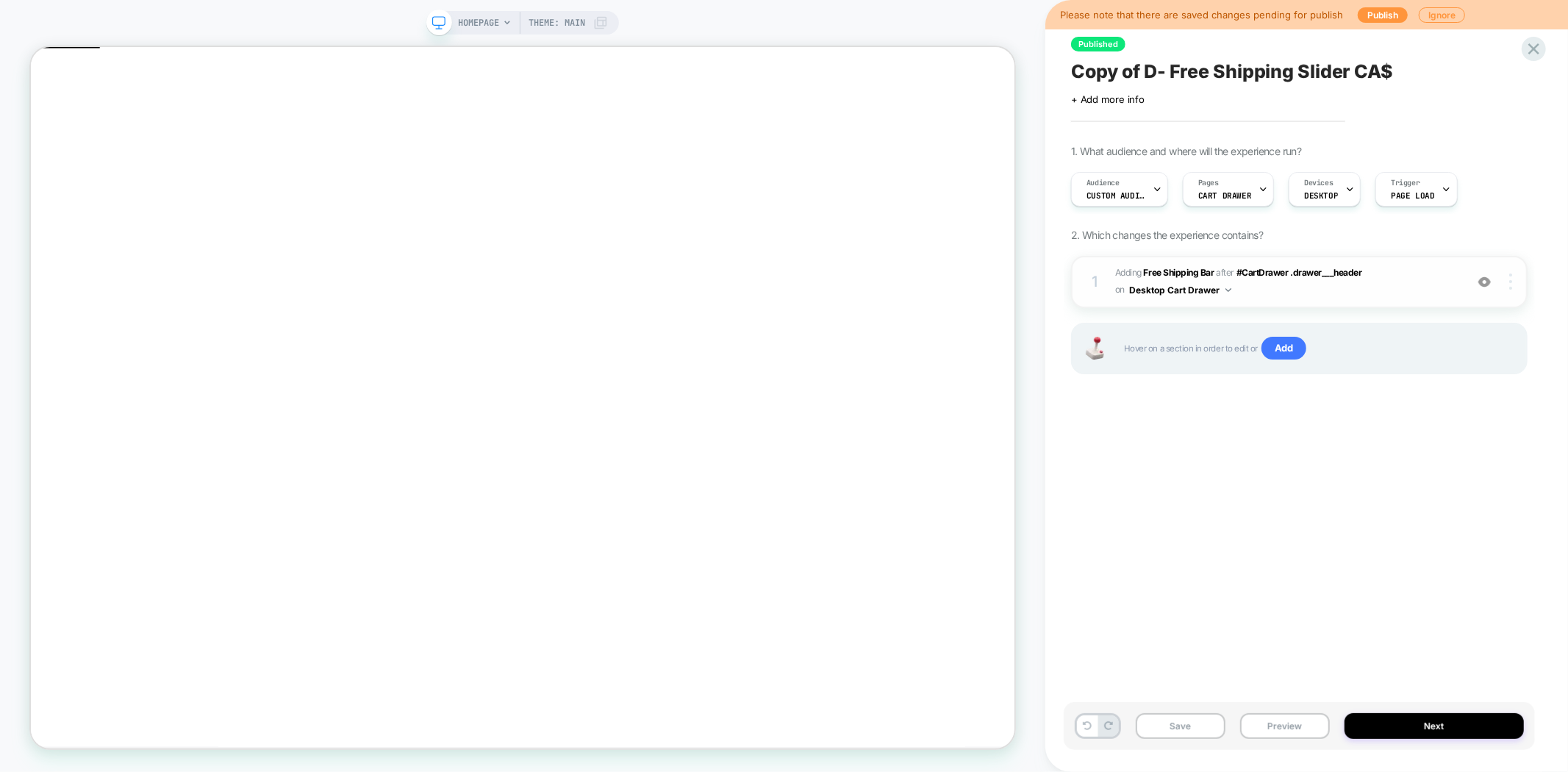
click at [1508, 273] on div at bounding box center [1512, 281] width 28 height 16
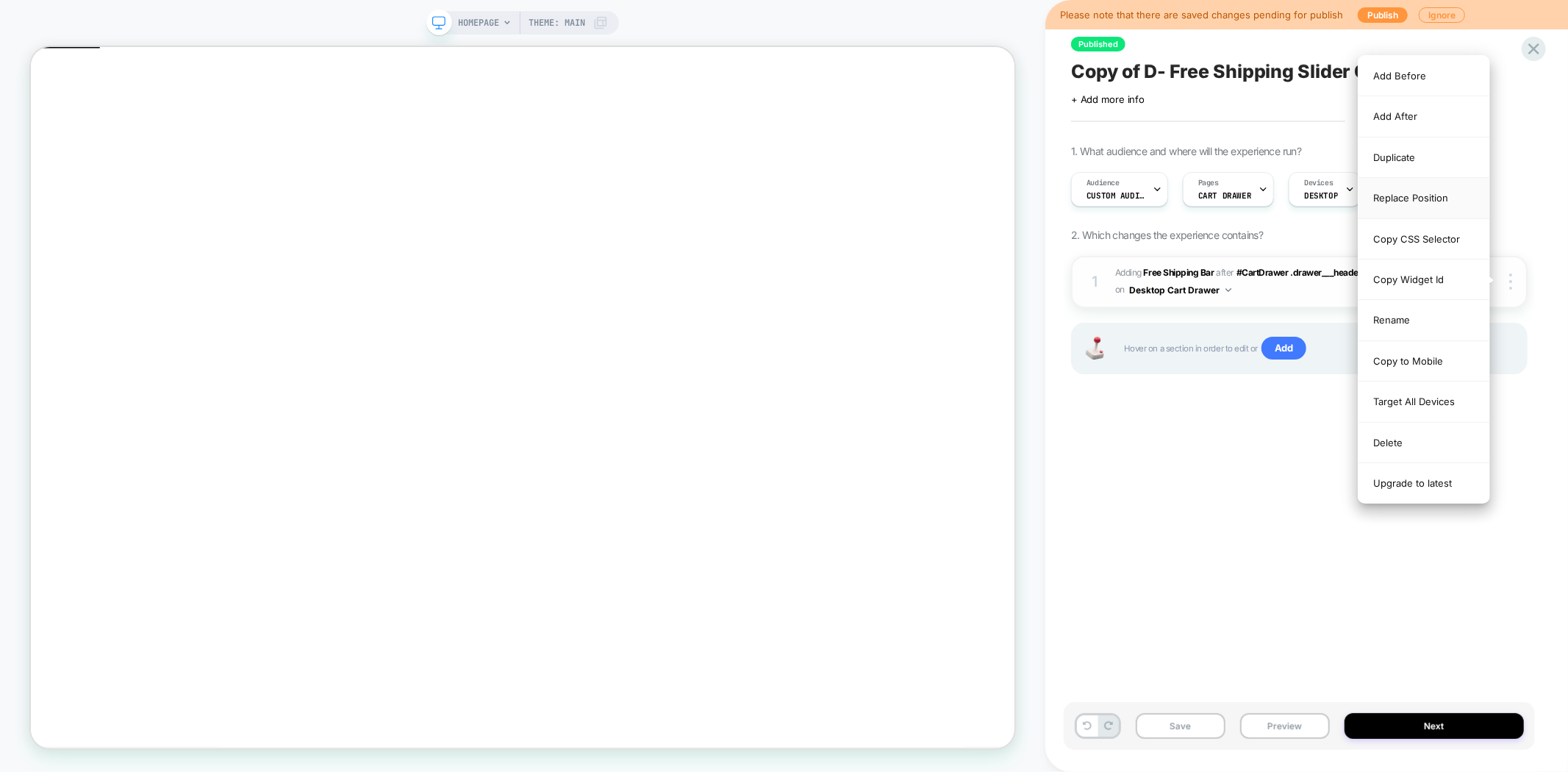
click at [1435, 195] on div "Replace Position" at bounding box center [1424, 199] width 131 height 41
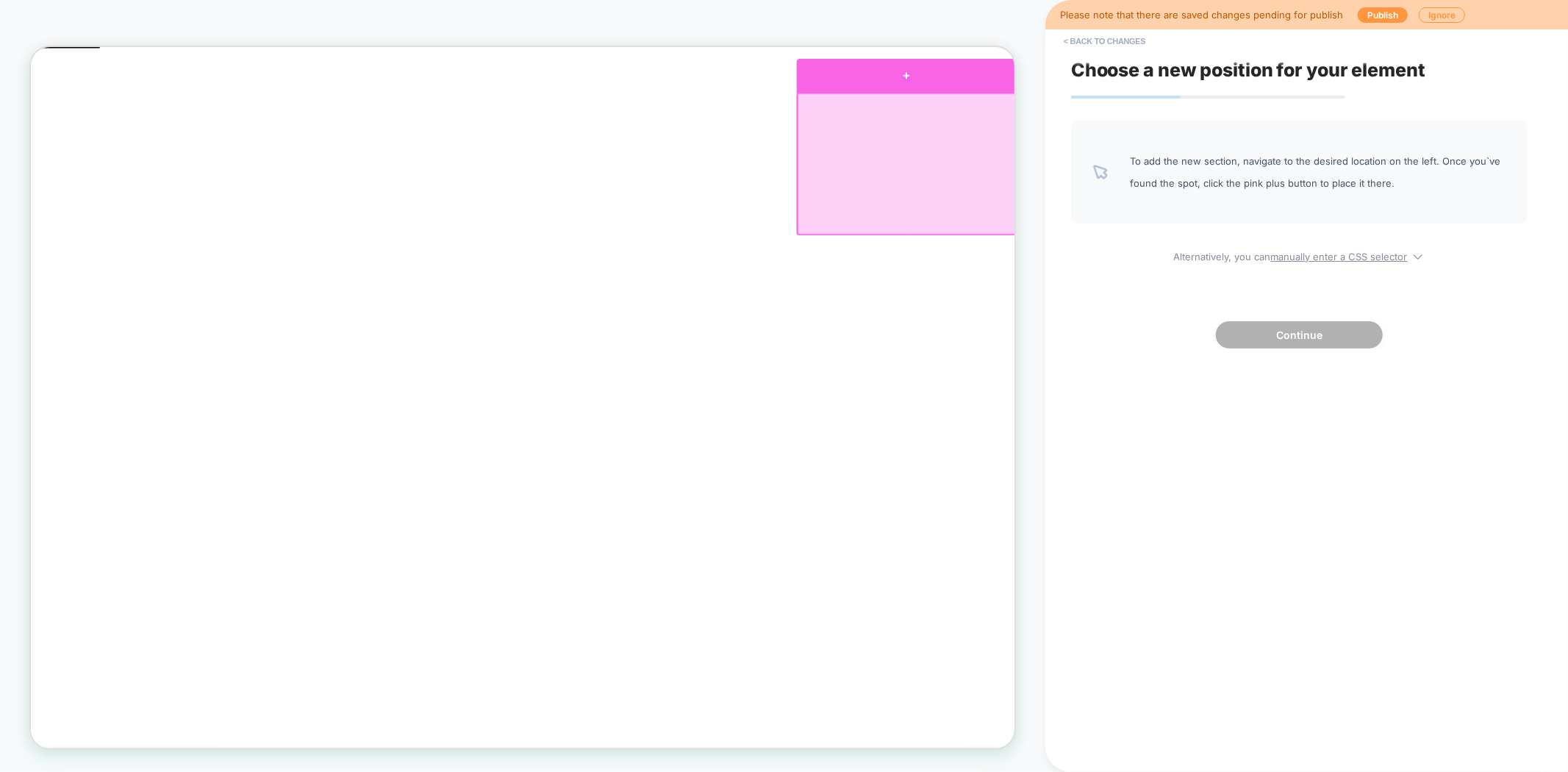
click at [1188, 91] on div at bounding box center [1199, 85] width 293 height 44
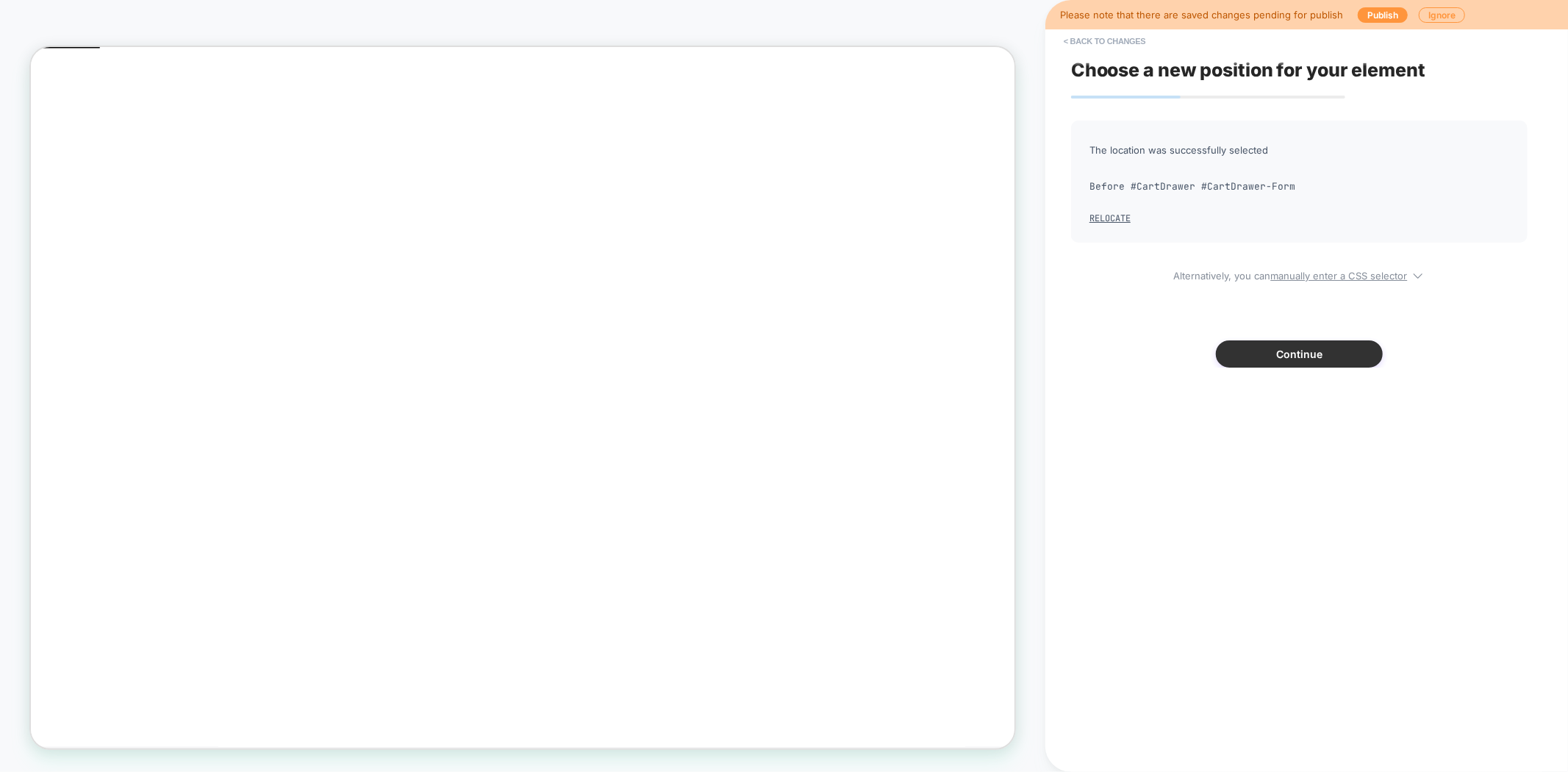
click at [1328, 347] on button "Continue" at bounding box center [1299, 354] width 167 height 27
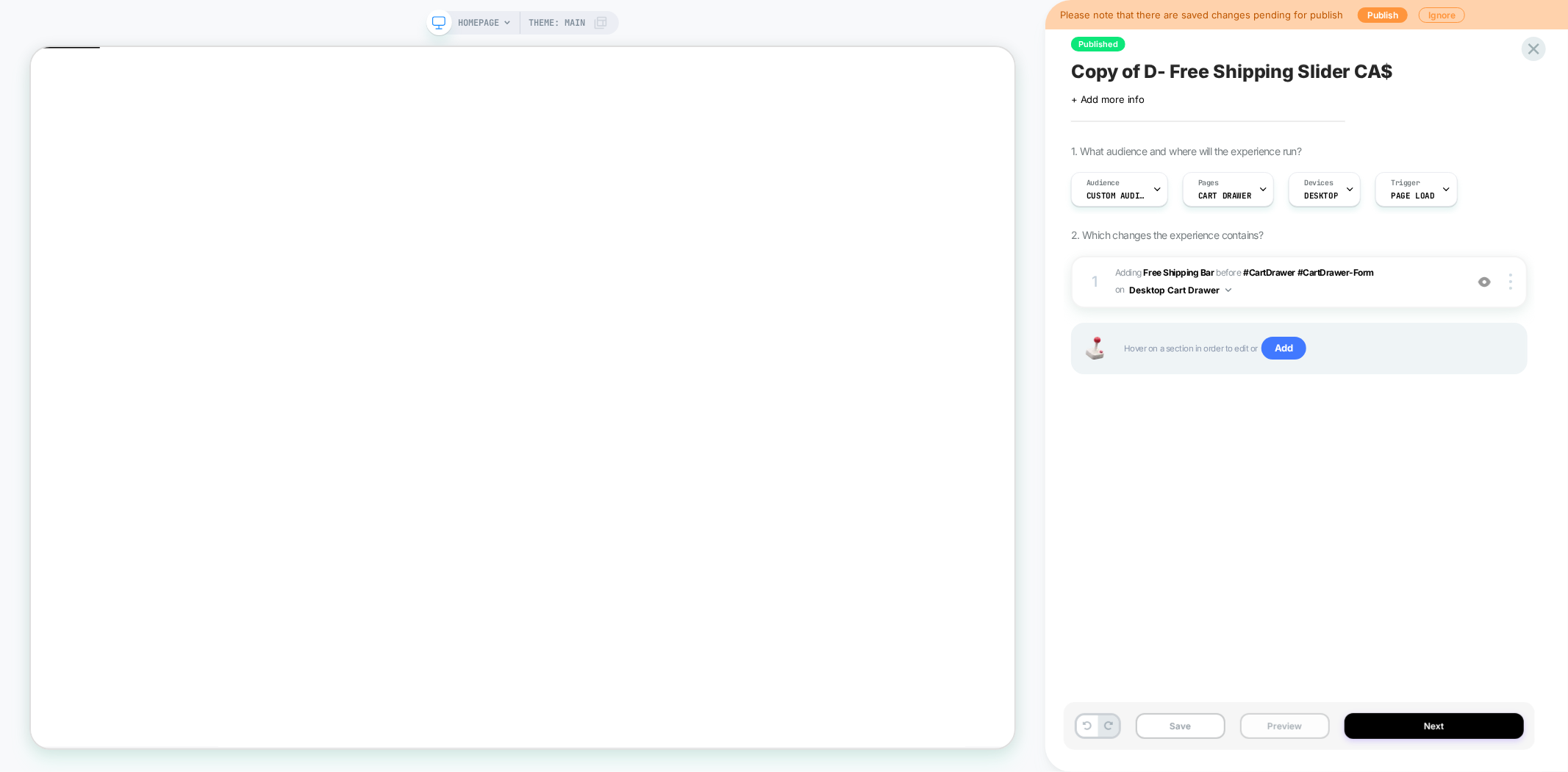
click at [1290, 728] on button "Preview" at bounding box center [1285, 726] width 90 height 26
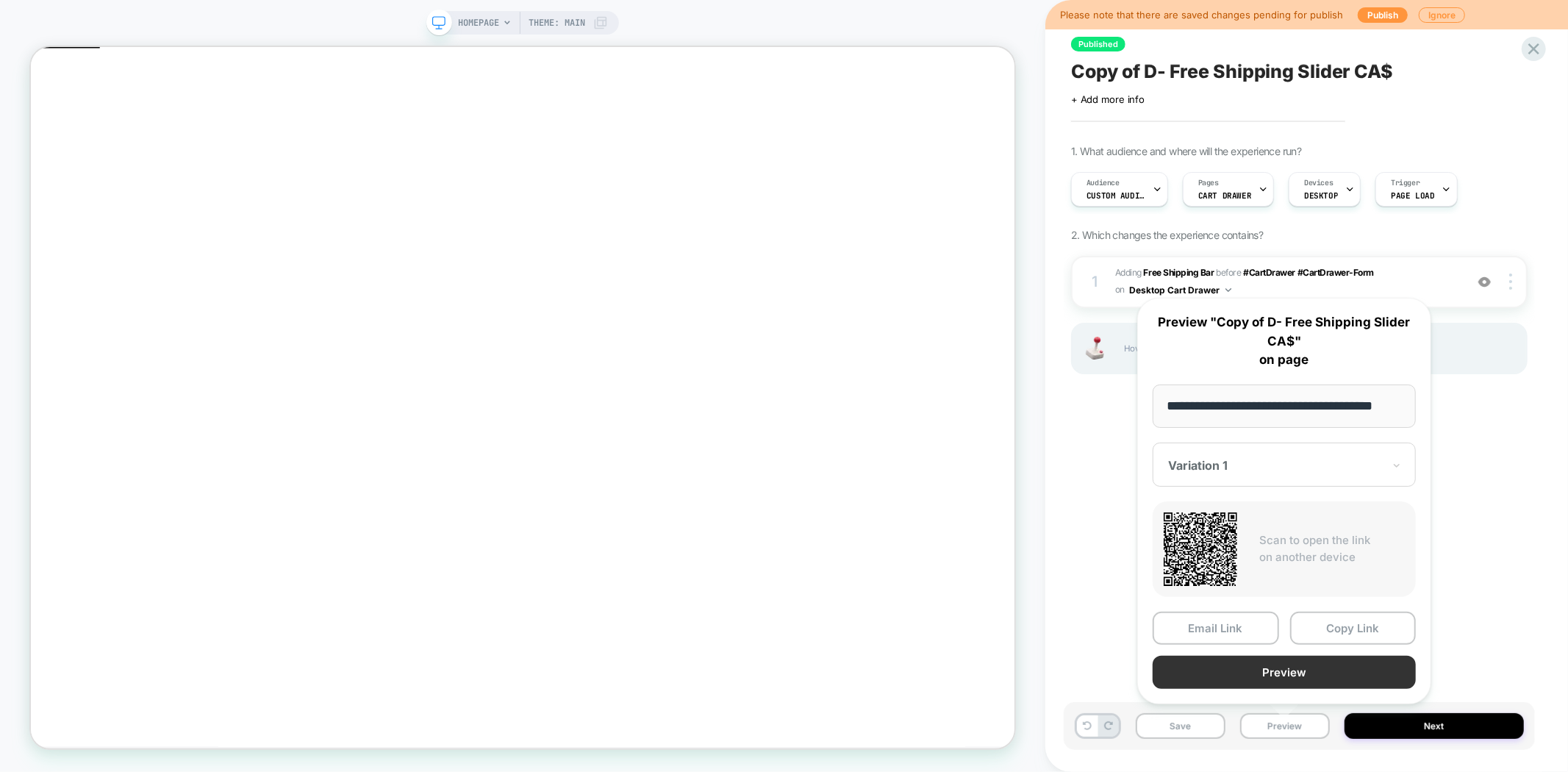
click at [1303, 672] on button "Preview" at bounding box center [1284, 672] width 263 height 33
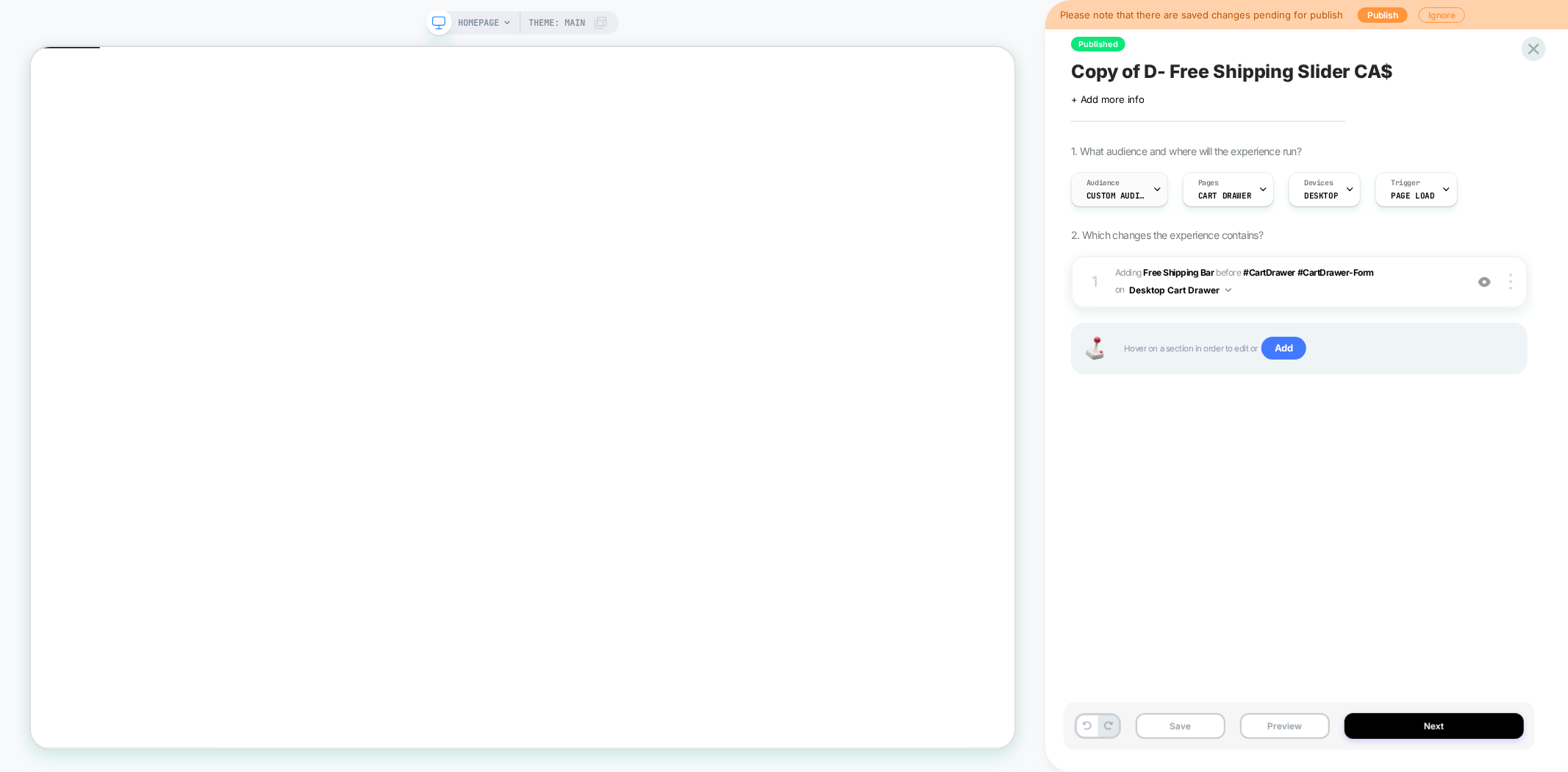
click at [1125, 197] on span "Custom Audience" at bounding box center [1116, 196] width 59 height 11
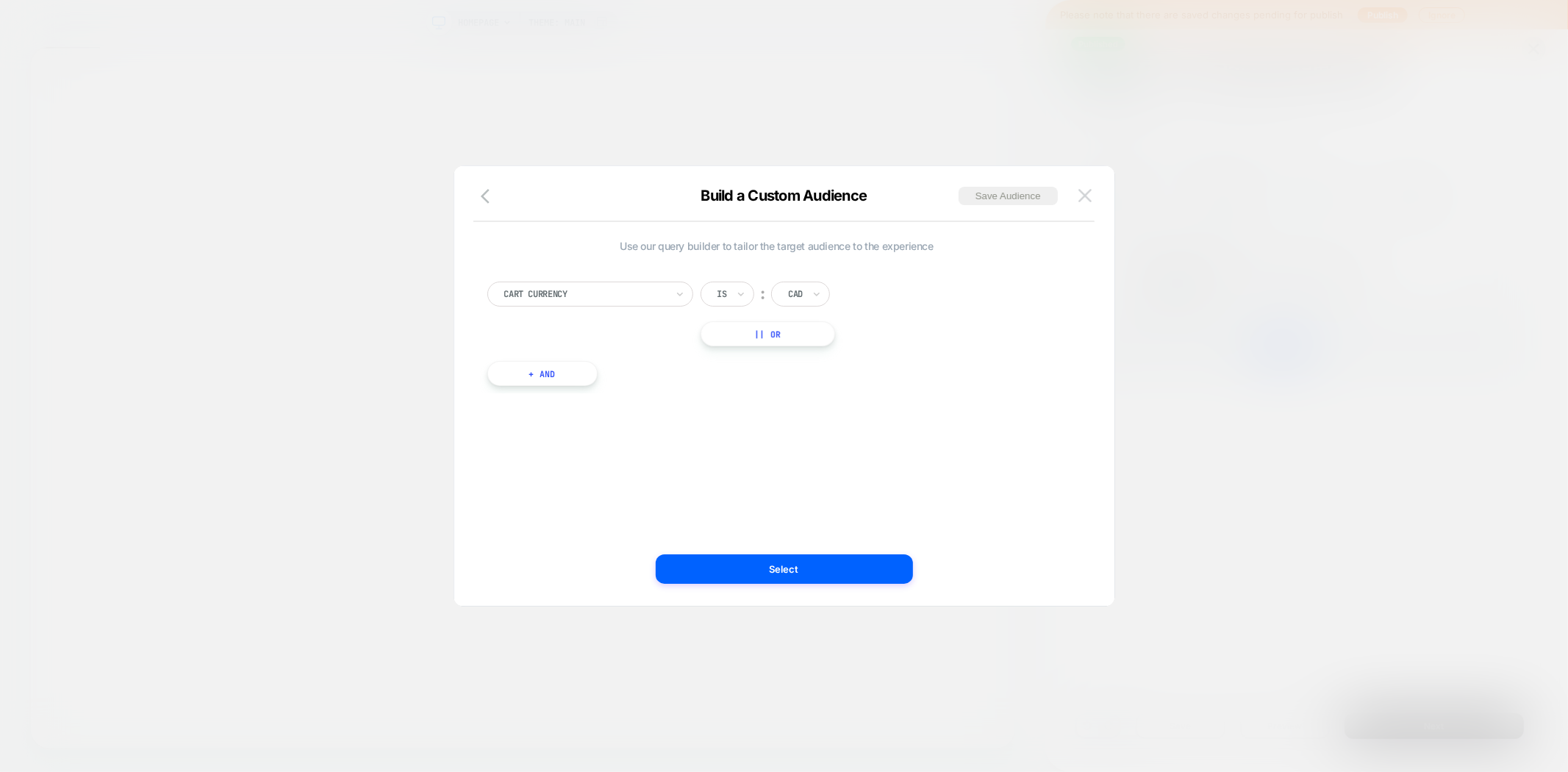
click at [1083, 189] on img at bounding box center [1085, 195] width 14 height 13
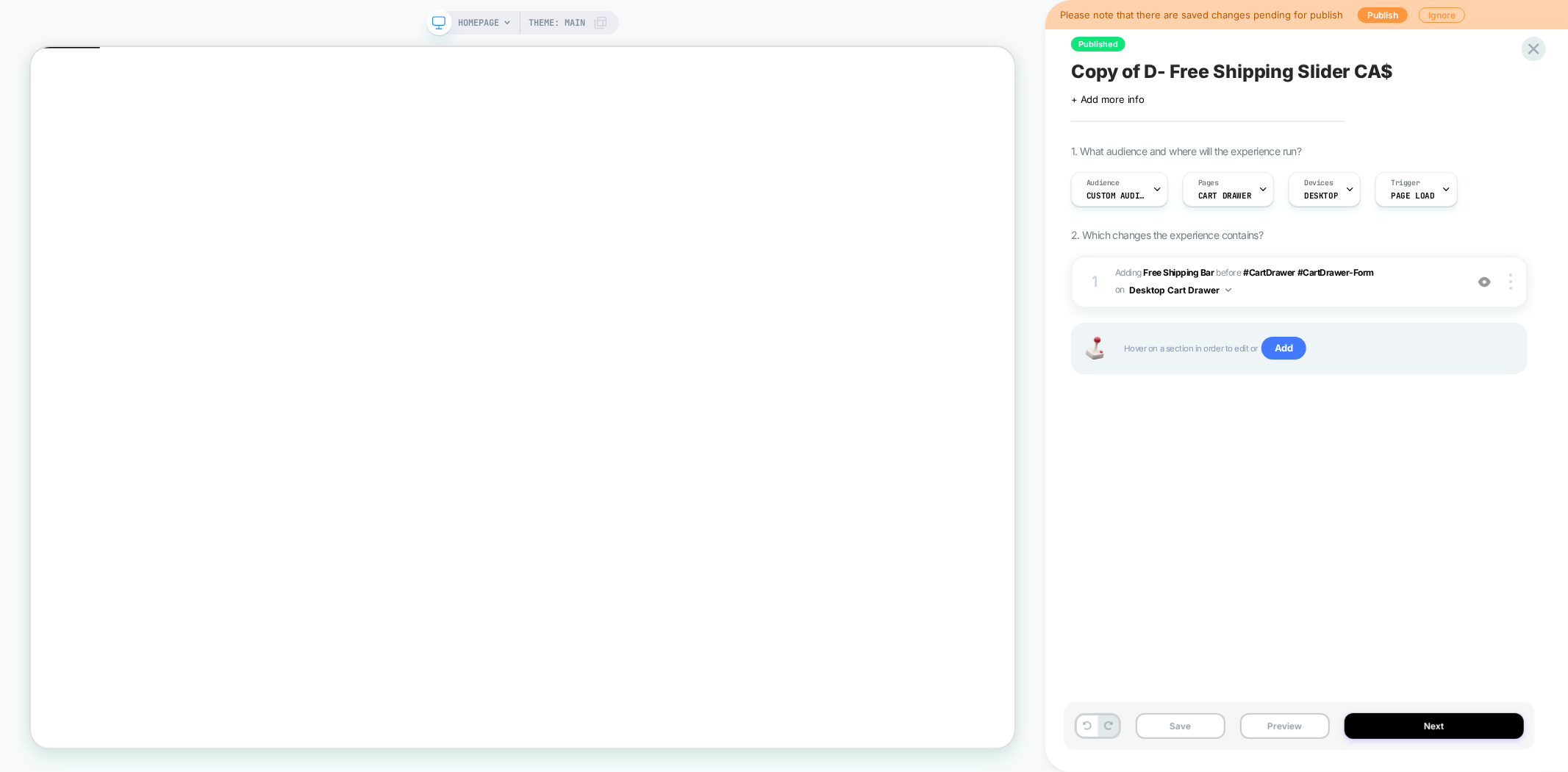
click at [1157, 69] on span "Copy of D- Free Shipping Slider CA$" at bounding box center [1232, 71] width 322 height 22
click at [1182, 727] on button "Save" at bounding box center [1181, 726] width 90 height 26
click at [1088, 98] on span "+ Add more info" at bounding box center [1107, 100] width 73 height 12
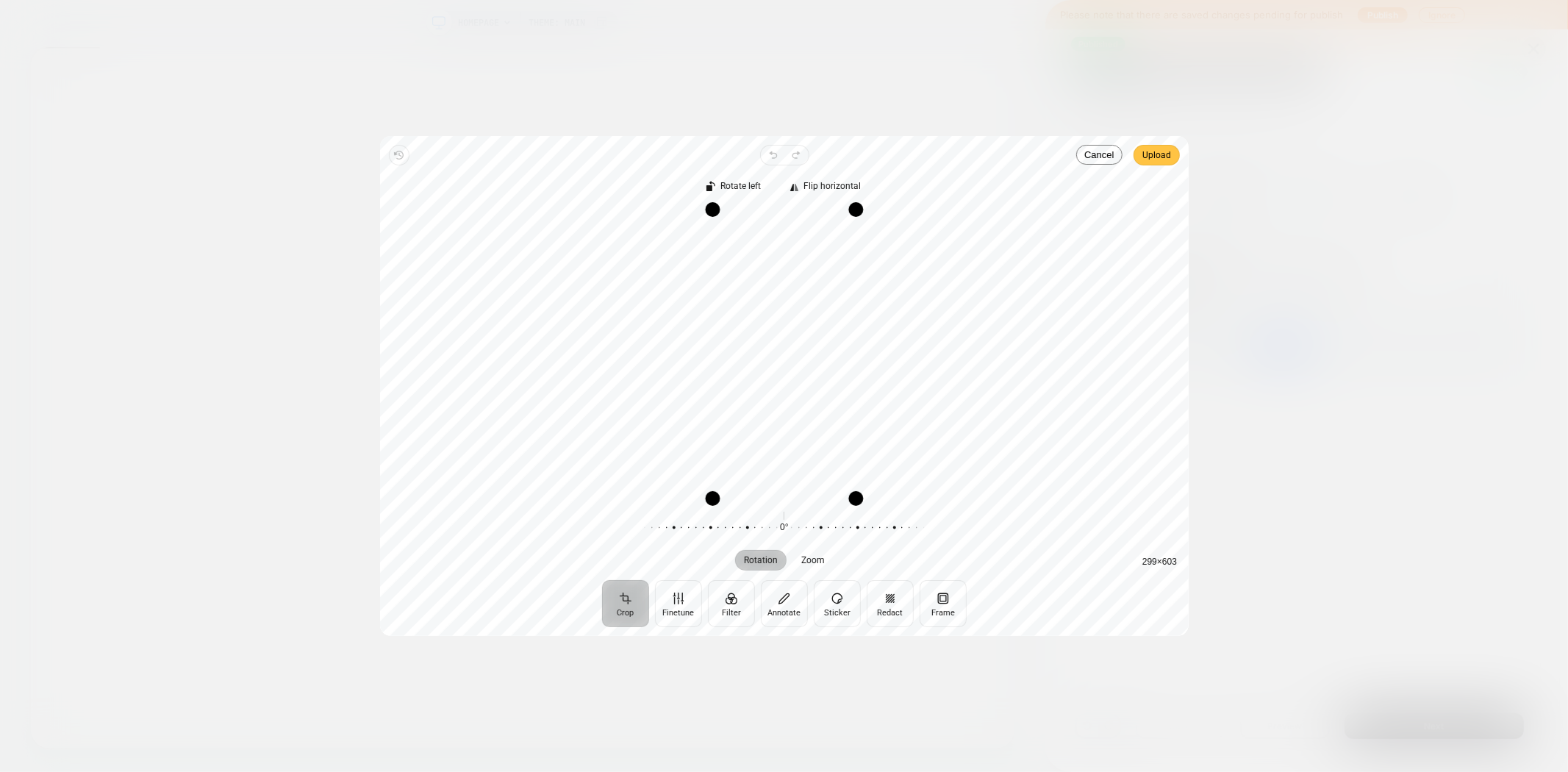
click at [1165, 158] on span "Upload" at bounding box center [1156, 155] width 29 height 17
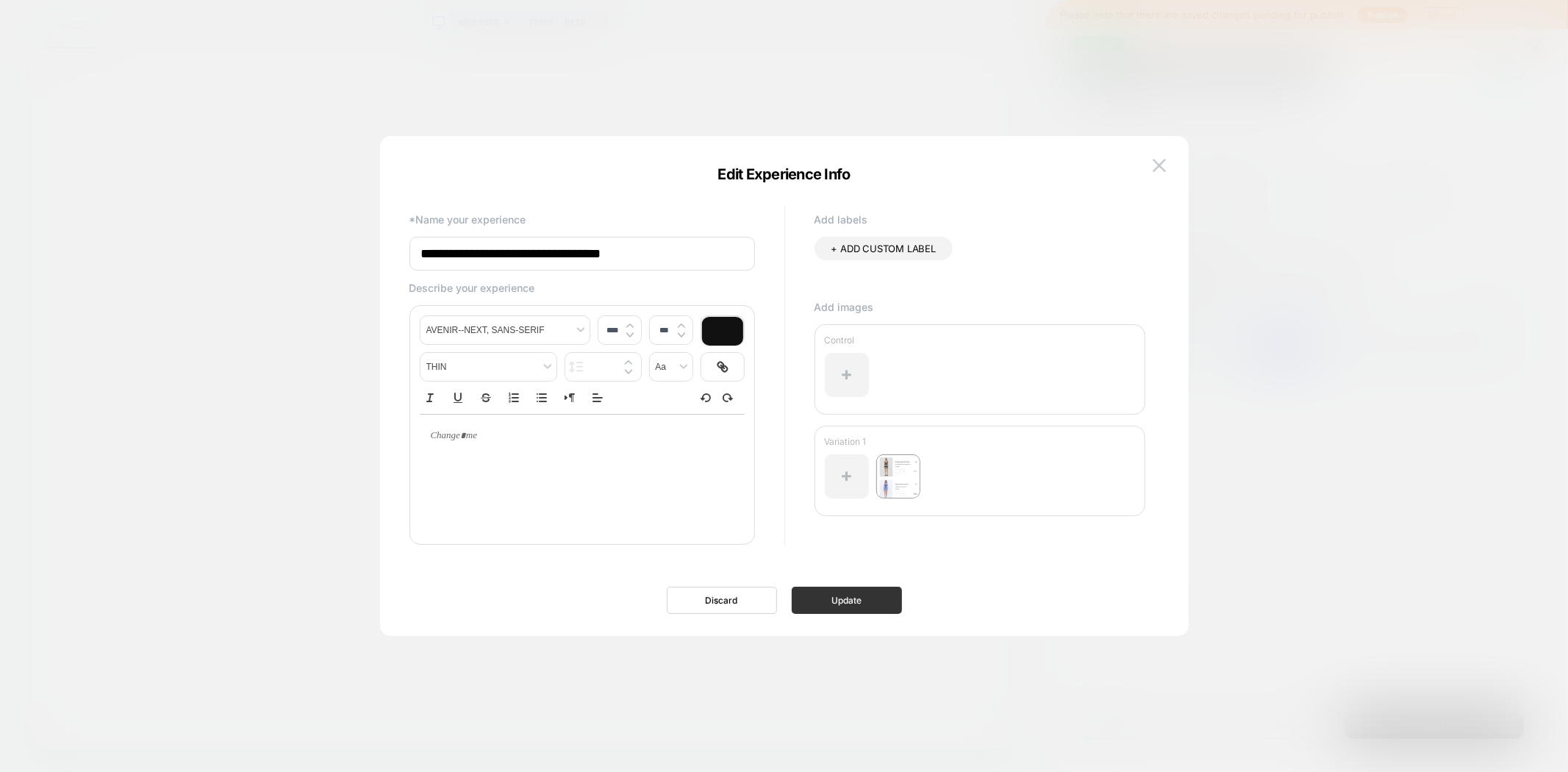
click at [847, 598] on button "Update" at bounding box center [847, 601] width 110 height 27
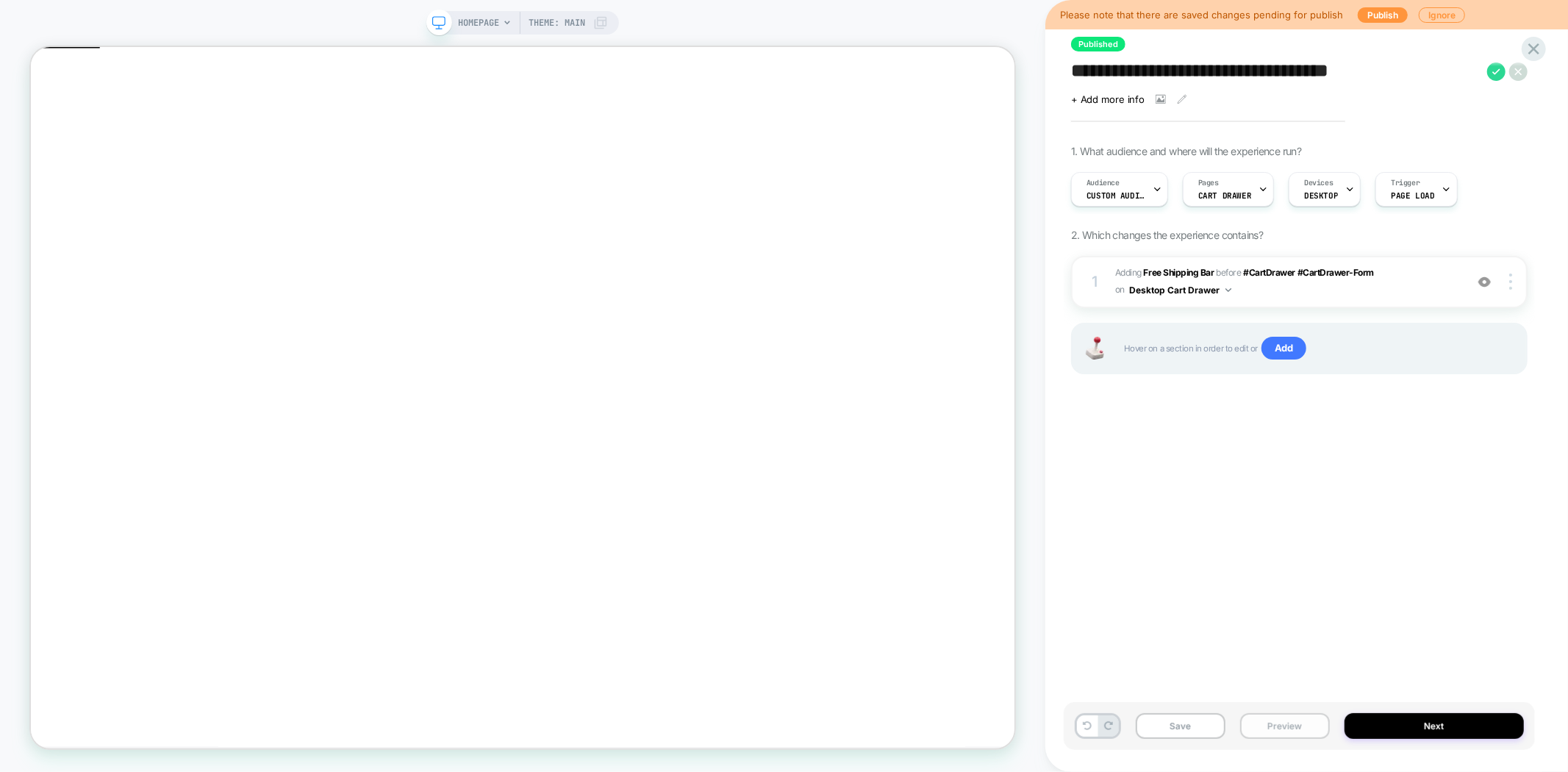
click at [1277, 724] on button "Preview" at bounding box center [1285, 726] width 90 height 26
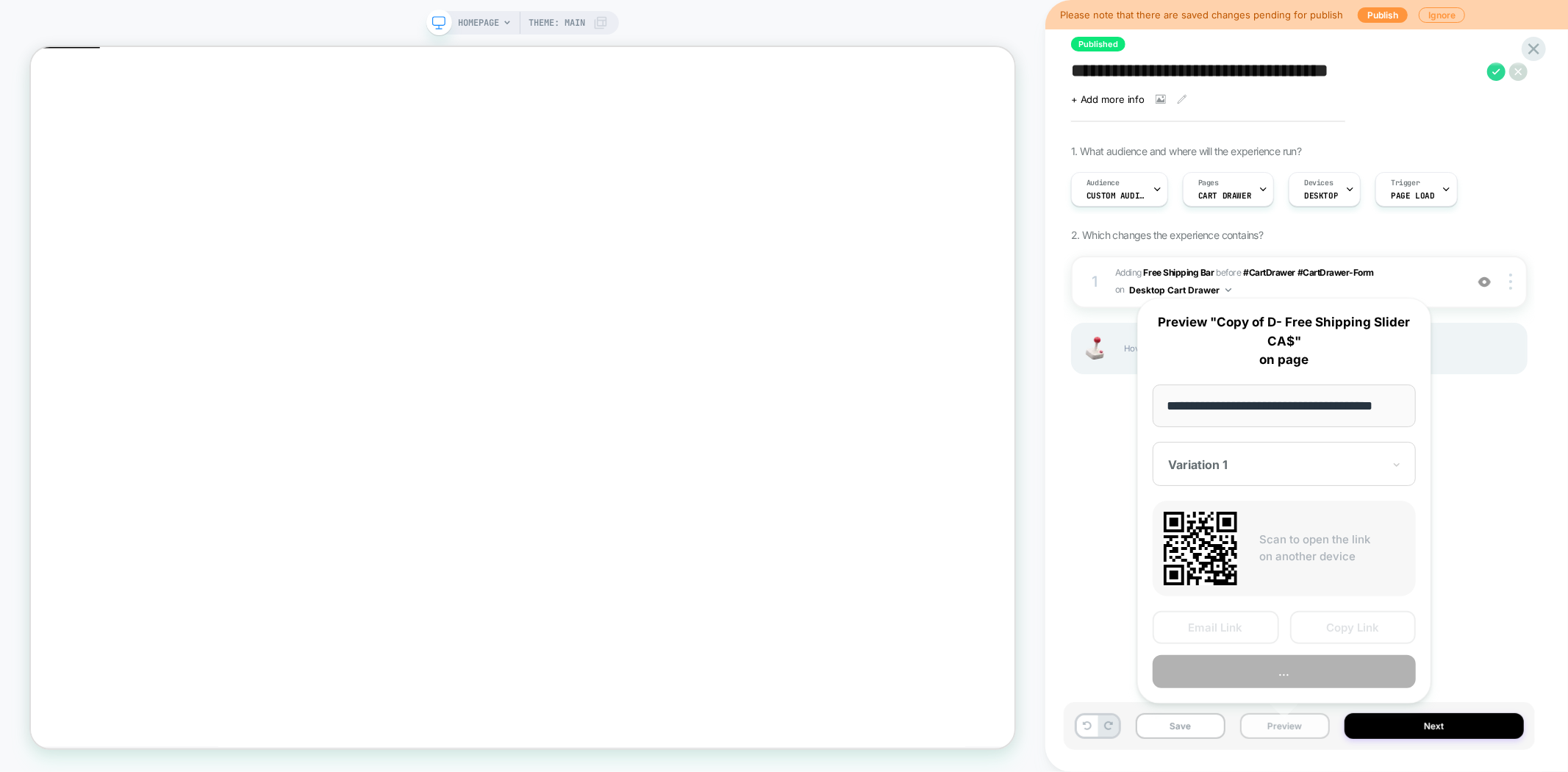
scroll to position [0, 17]
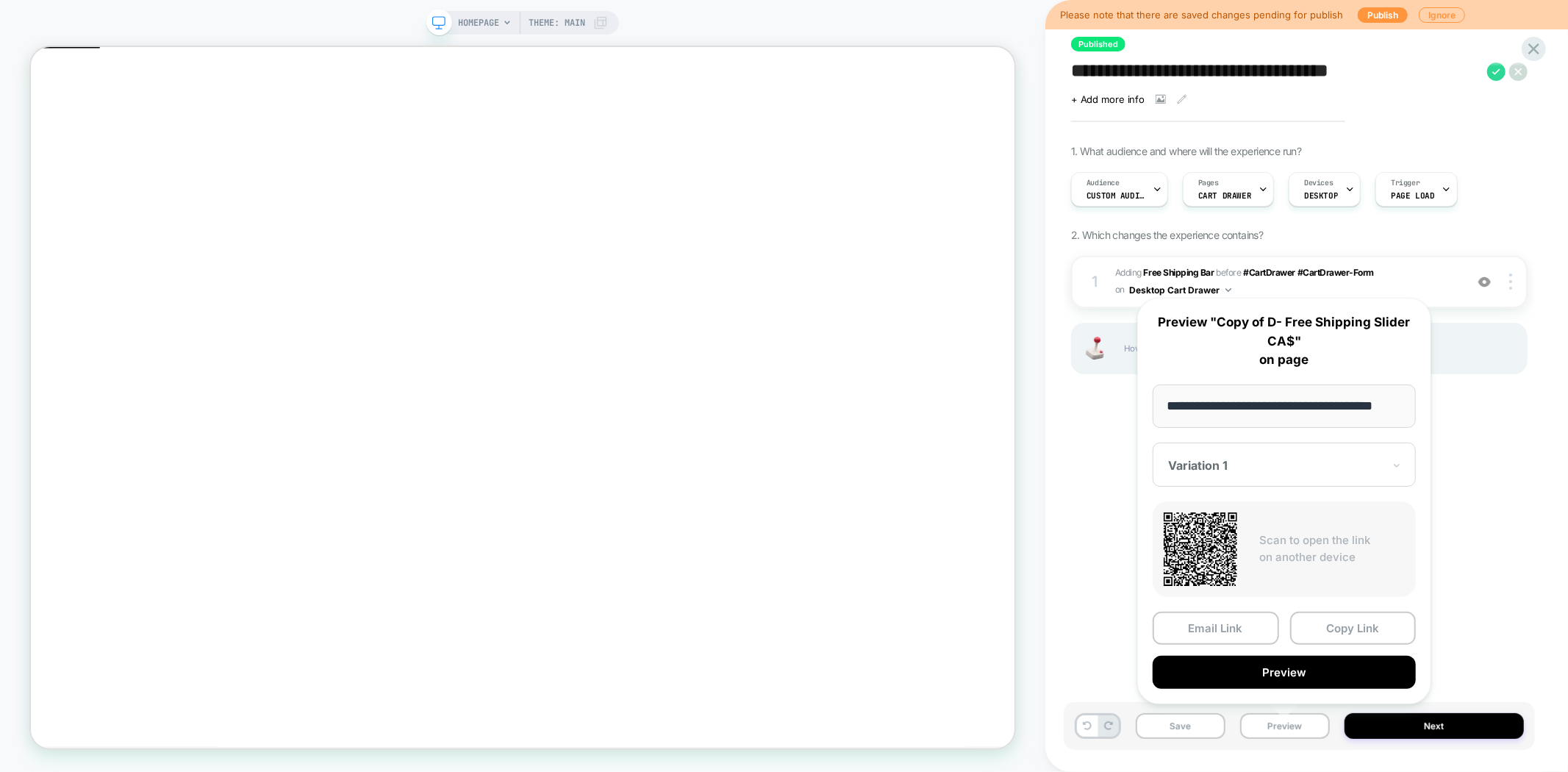
click at [1316, 467] on div at bounding box center [1275, 465] width 215 height 14
click at [1478, 549] on div "**********" at bounding box center [1299, 385] width 471 height 743
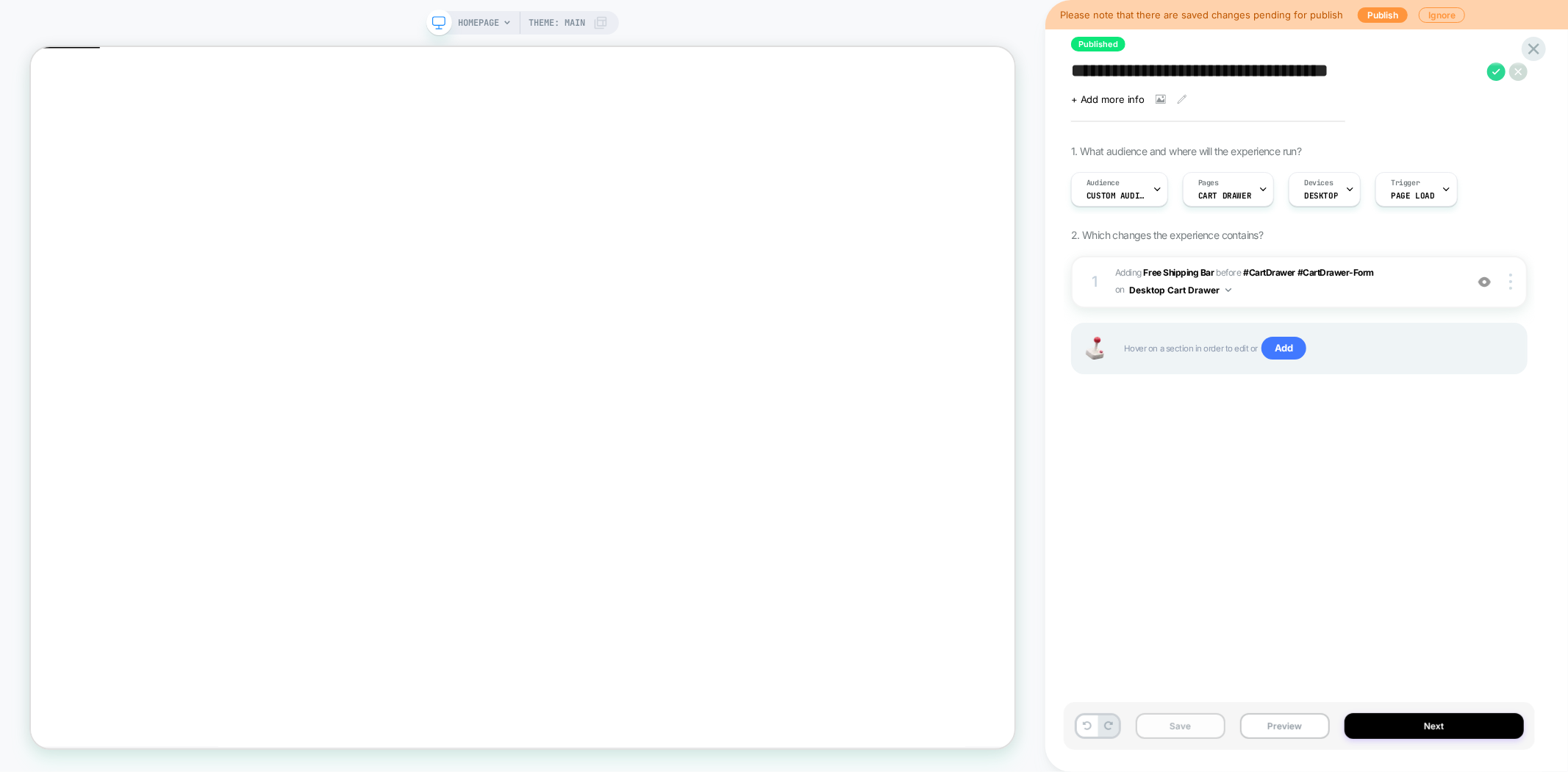
click at [1184, 724] on button "Save" at bounding box center [1181, 726] width 90 height 26
click at [1156, 69] on textarea "**********" at bounding box center [1275, 71] width 409 height 22
click at [1279, 721] on button "Preview" at bounding box center [1285, 726] width 90 height 26
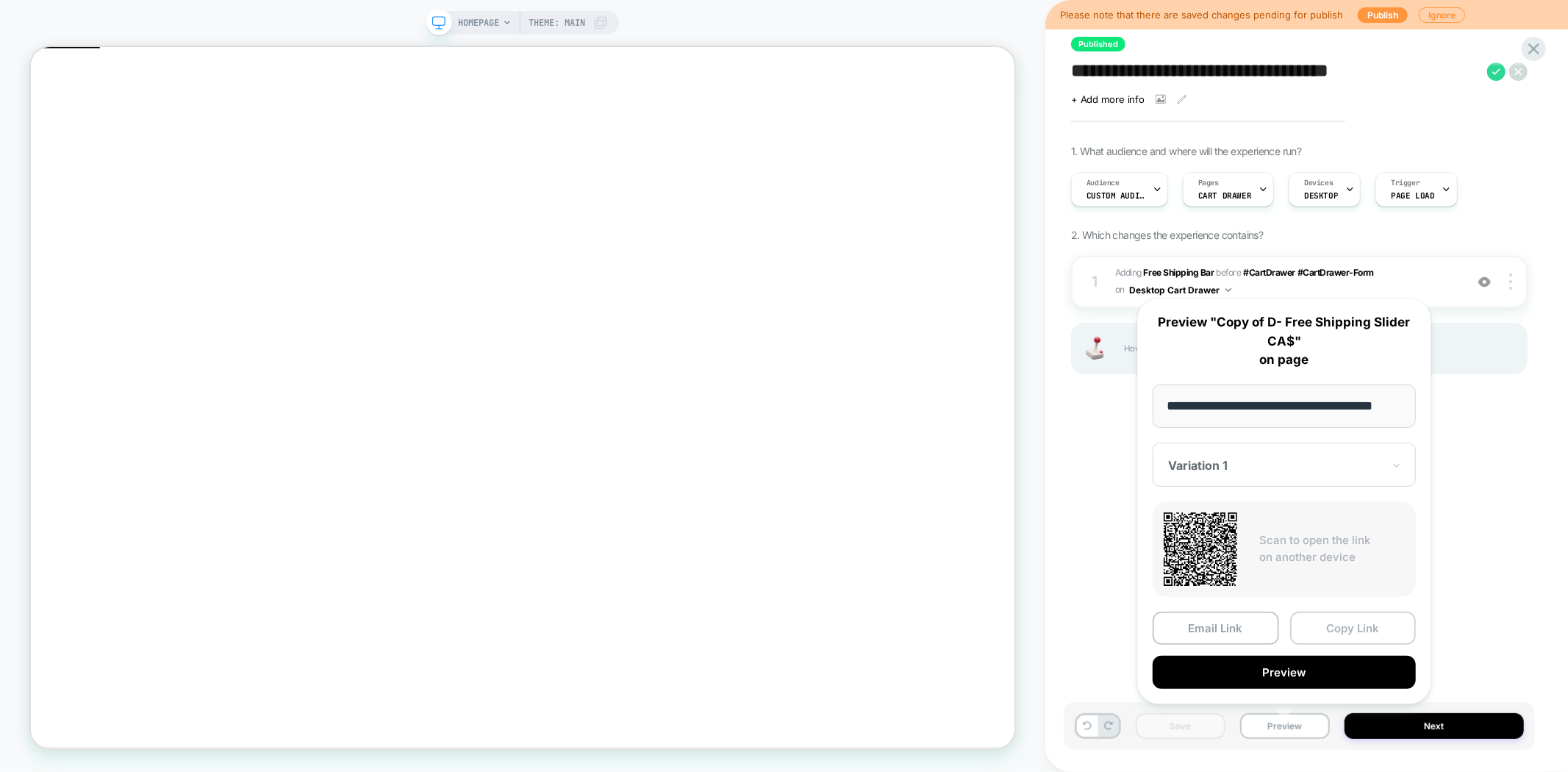
click at [1333, 621] on button "Copy Link" at bounding box center [1353, 628] width 126 height 33
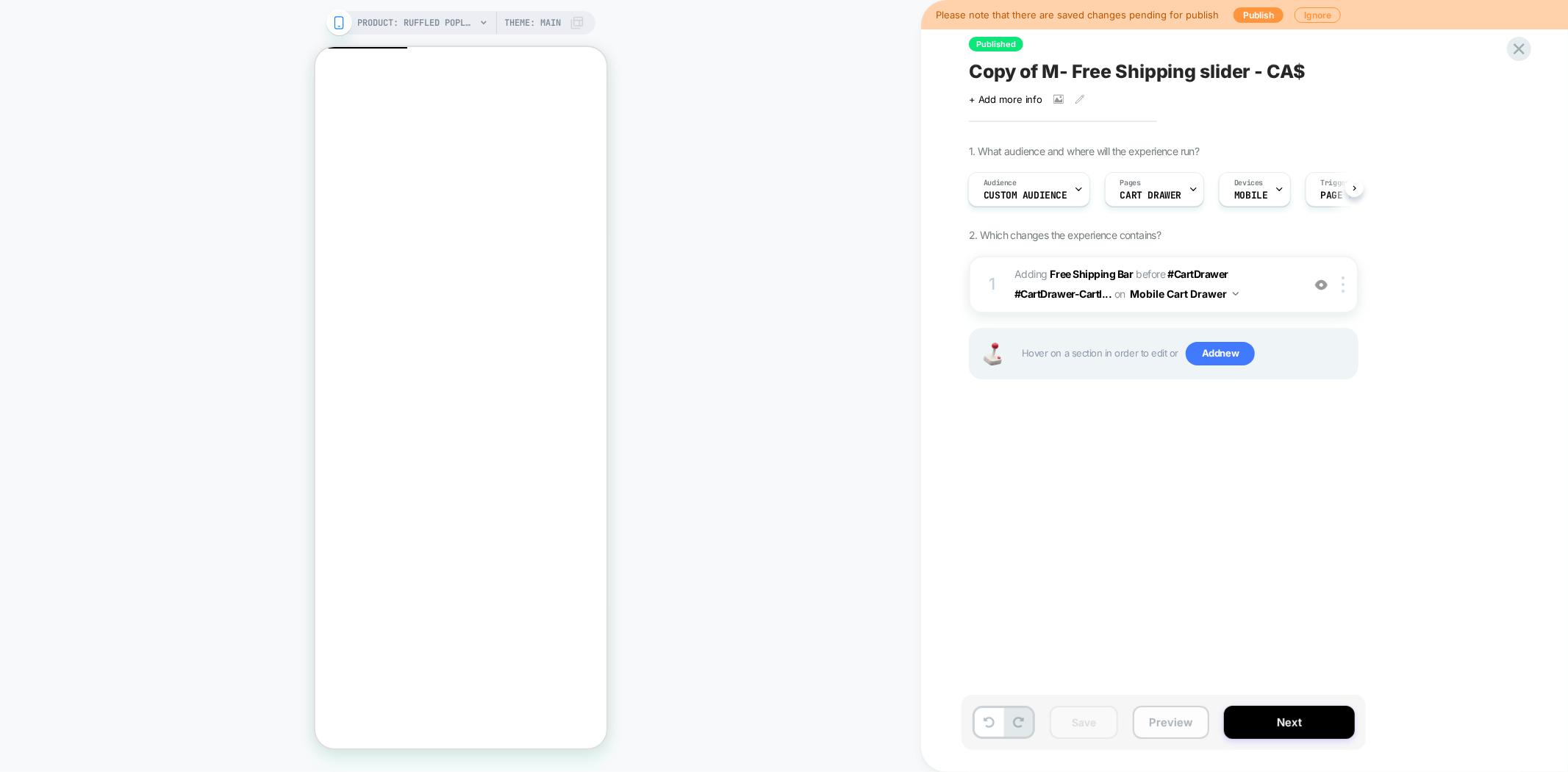
click at [1185, 723] on button "Preview" at bounding box center [1171, 722] width 76 height 33
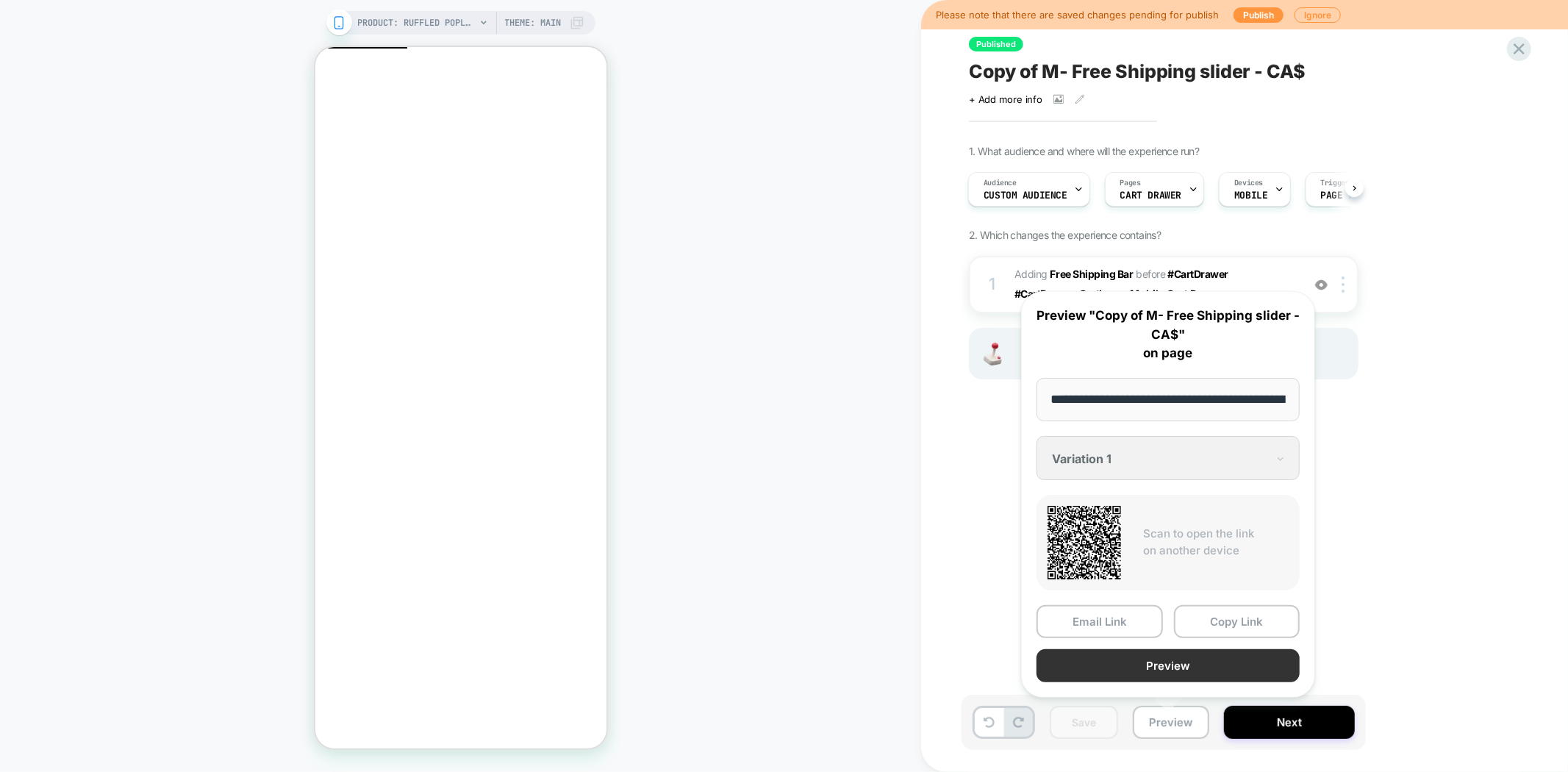
click at [1159, 666] on button "Preview" at bounding box center [1168, 665] width 263 height 33
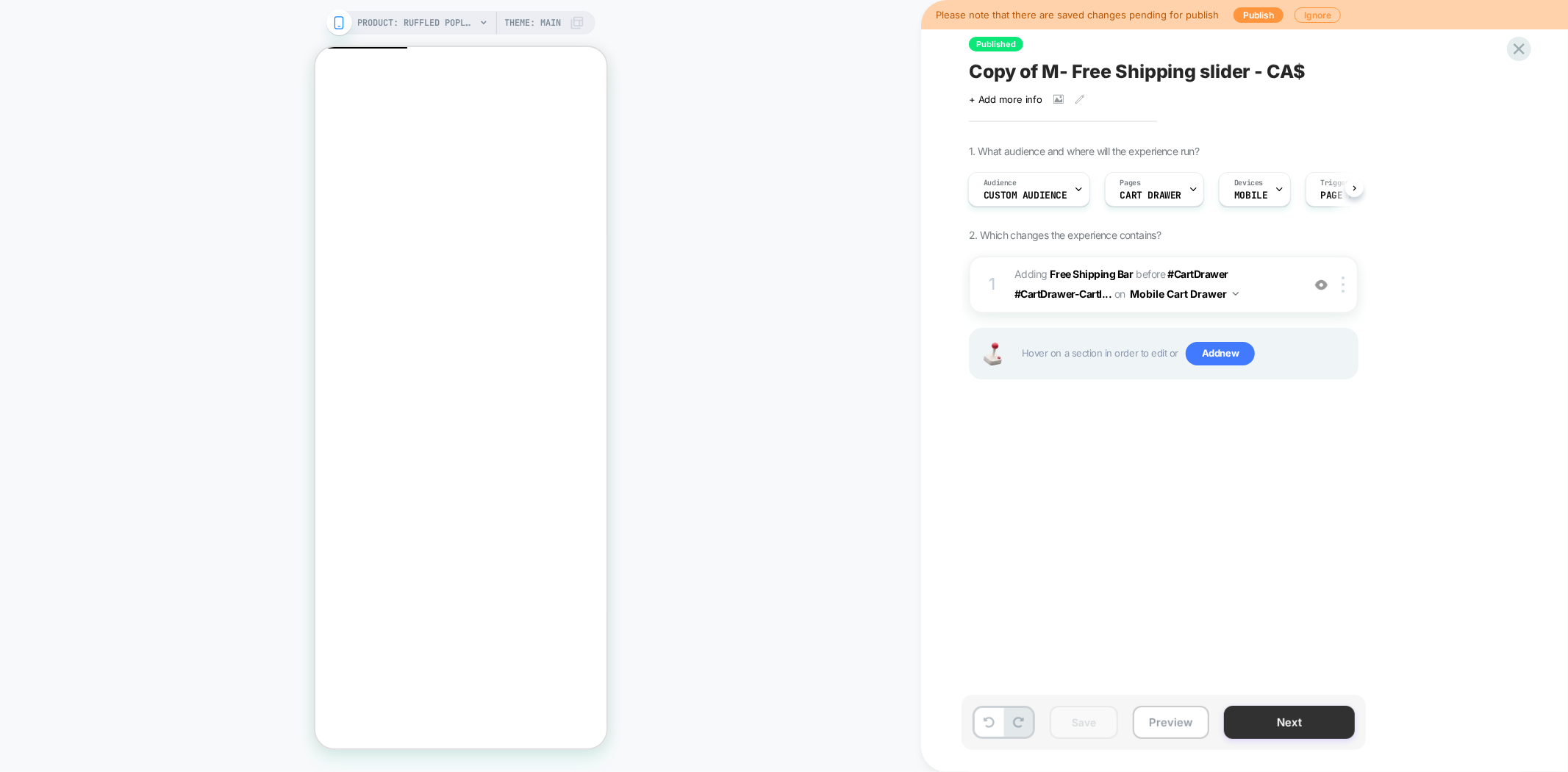
click at [1276, 730] on button "Next" at bounding box center [1289, 722] width 131 height 33
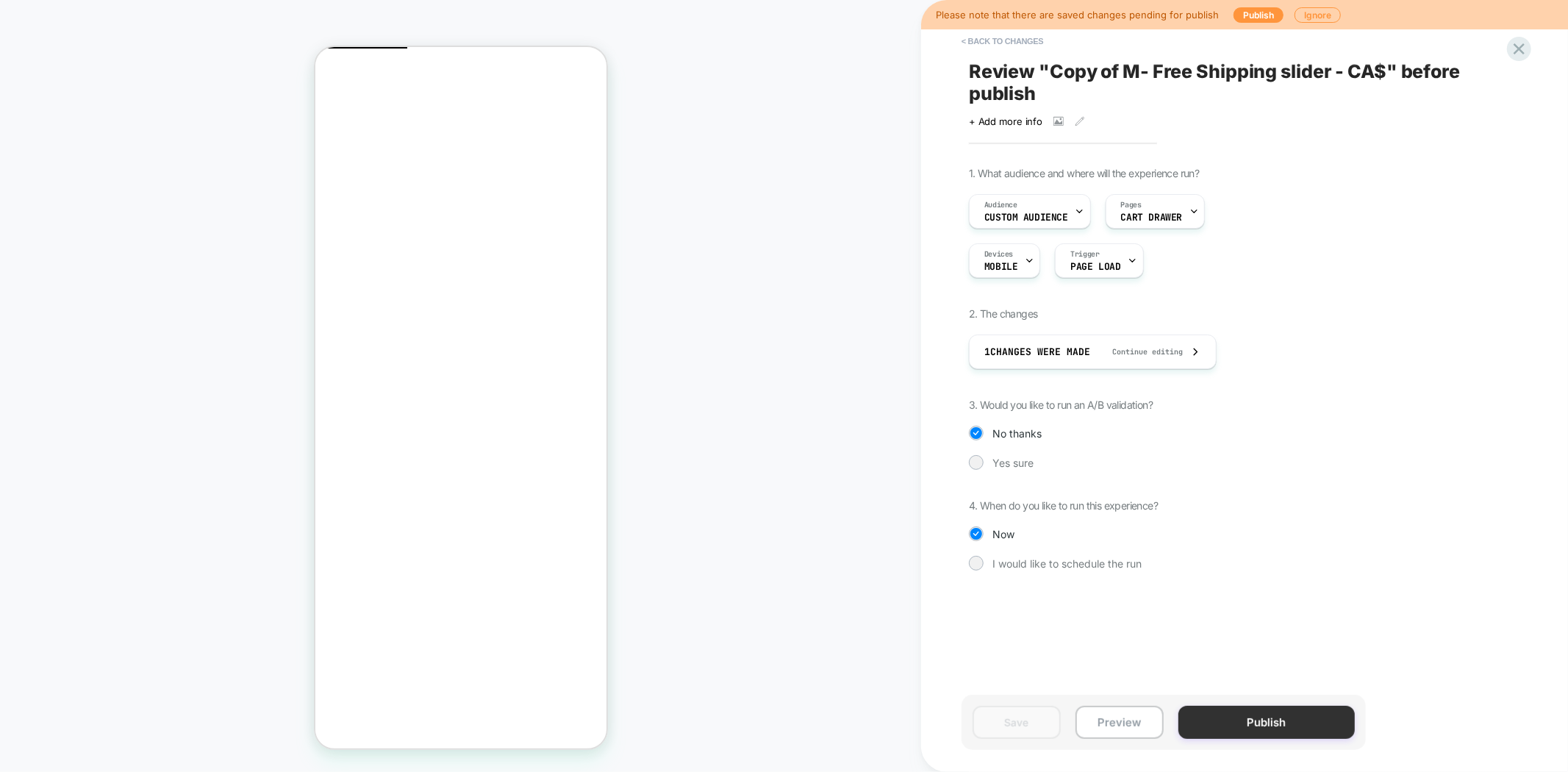
click at [1215, 728] on button "Publish" at bounding box center [1267, 722] width 177 height 33
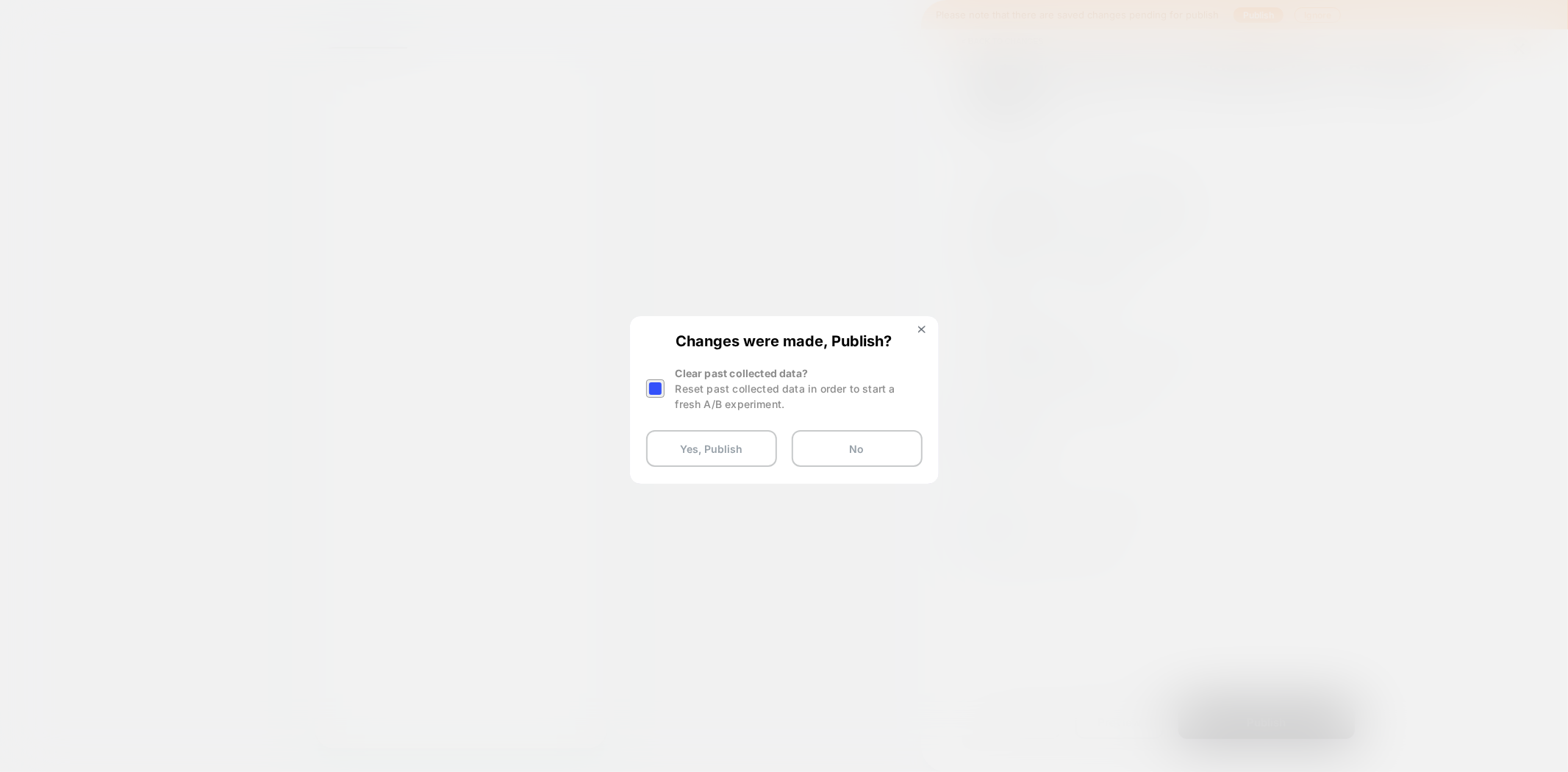
click at [663, 390] on div at bounding box center [655, 388] width 18 height 18
click at [714, 451] on button "Yes, Publish" at bounding box center [711, 448] width 131 height 37
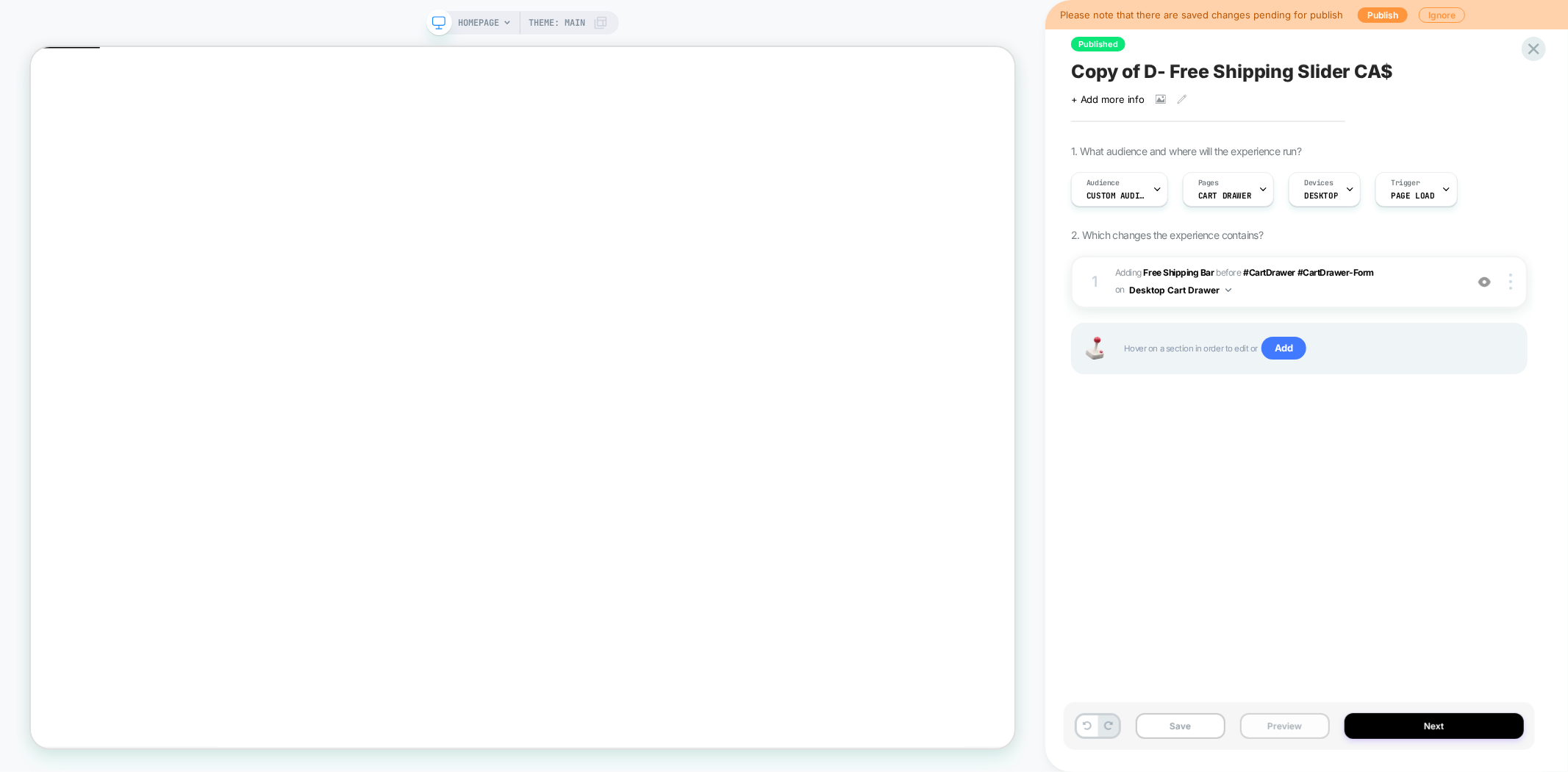
click at [1274, 732] on button "Preview" at bounding box center [1285, 726] width 90 height 26
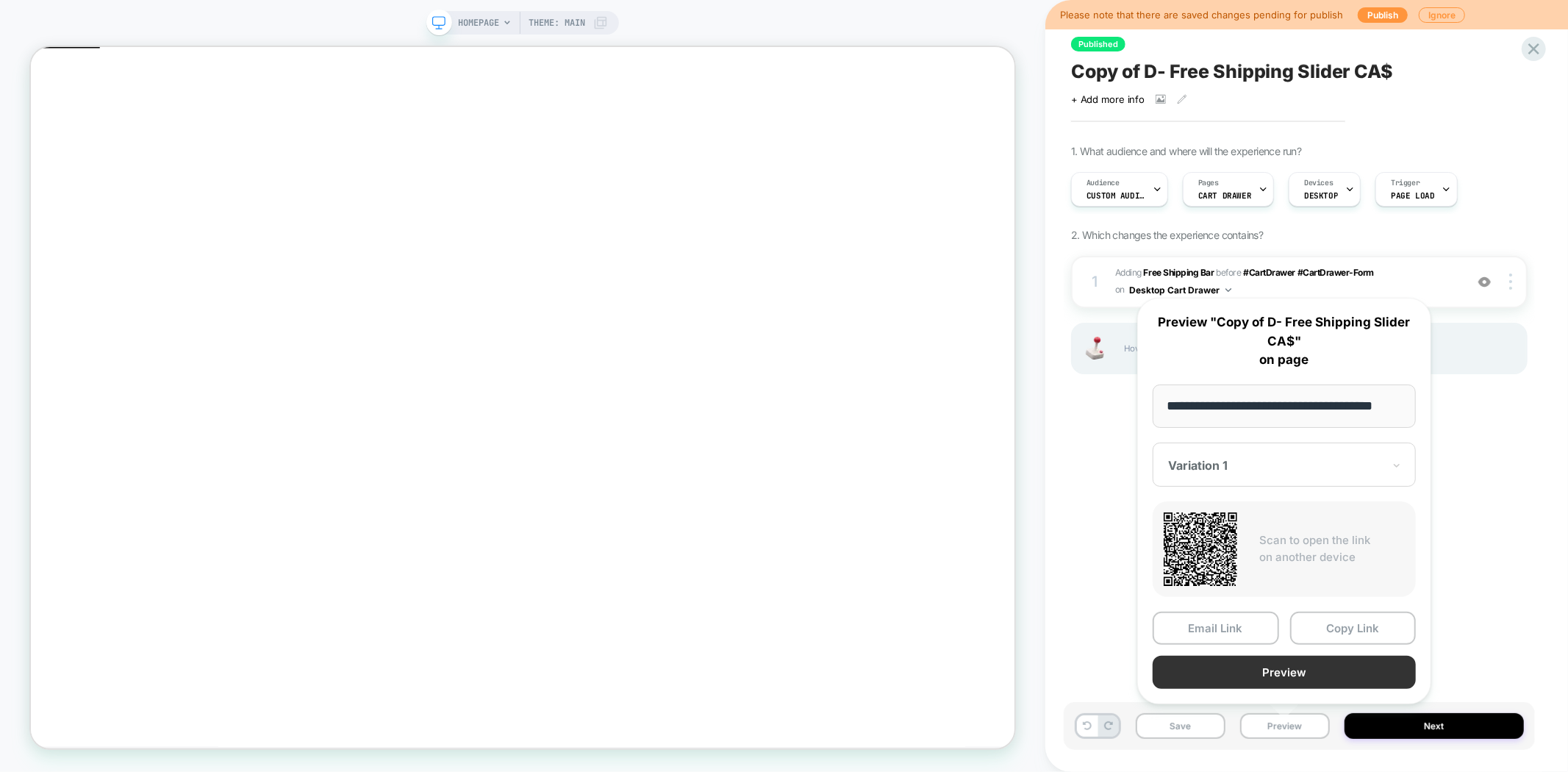
click at [1304, 662] on button "Preview" at bounding box center [1284, 672] width 263 height 33
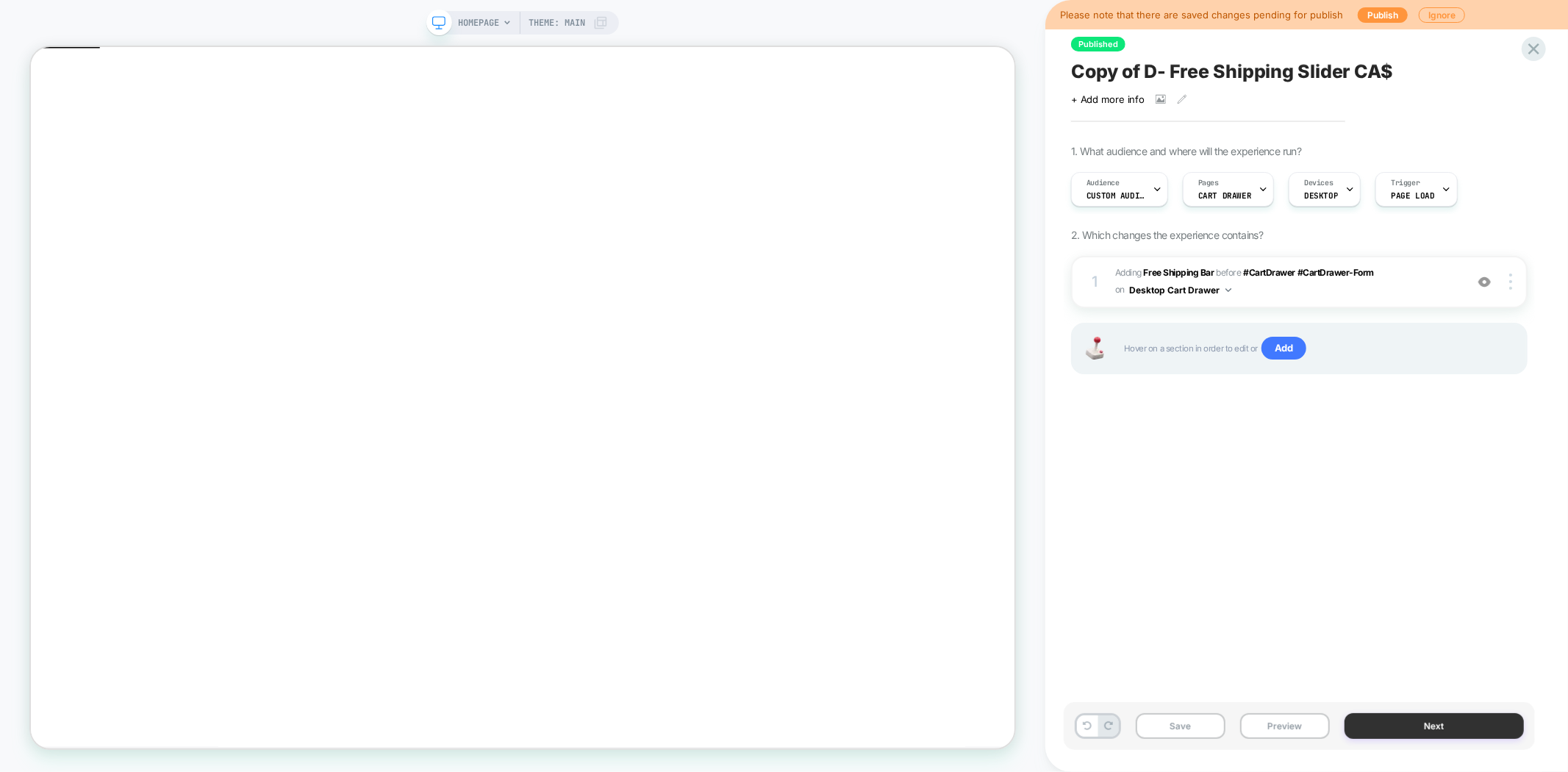
click at [1424, 729] on button "Next" at bounding box center [1434, 726] width 179 height 26
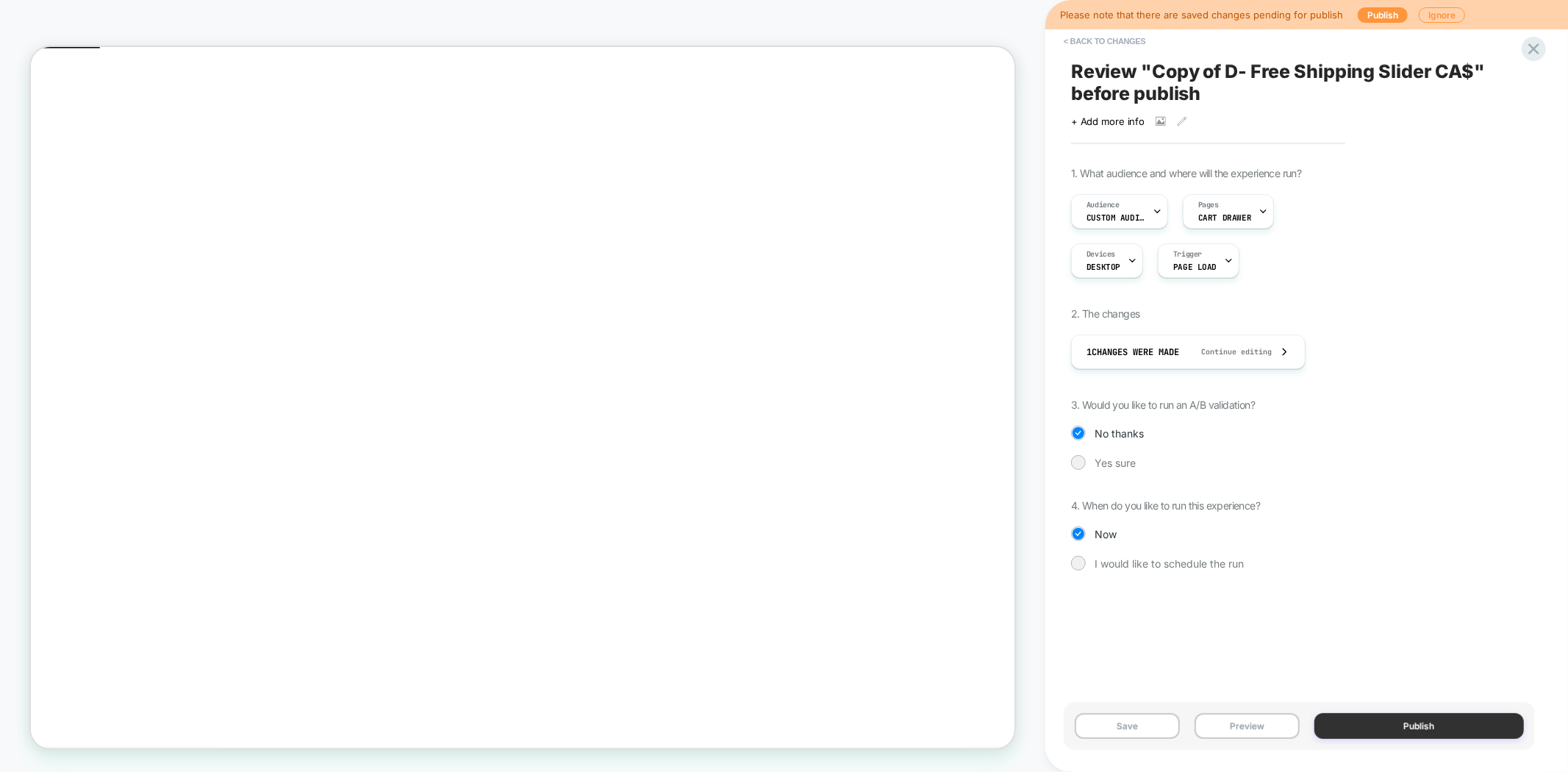
click at [1408, 729] on button "Publish" at bounding box center [1419, 726] width 210 height 26
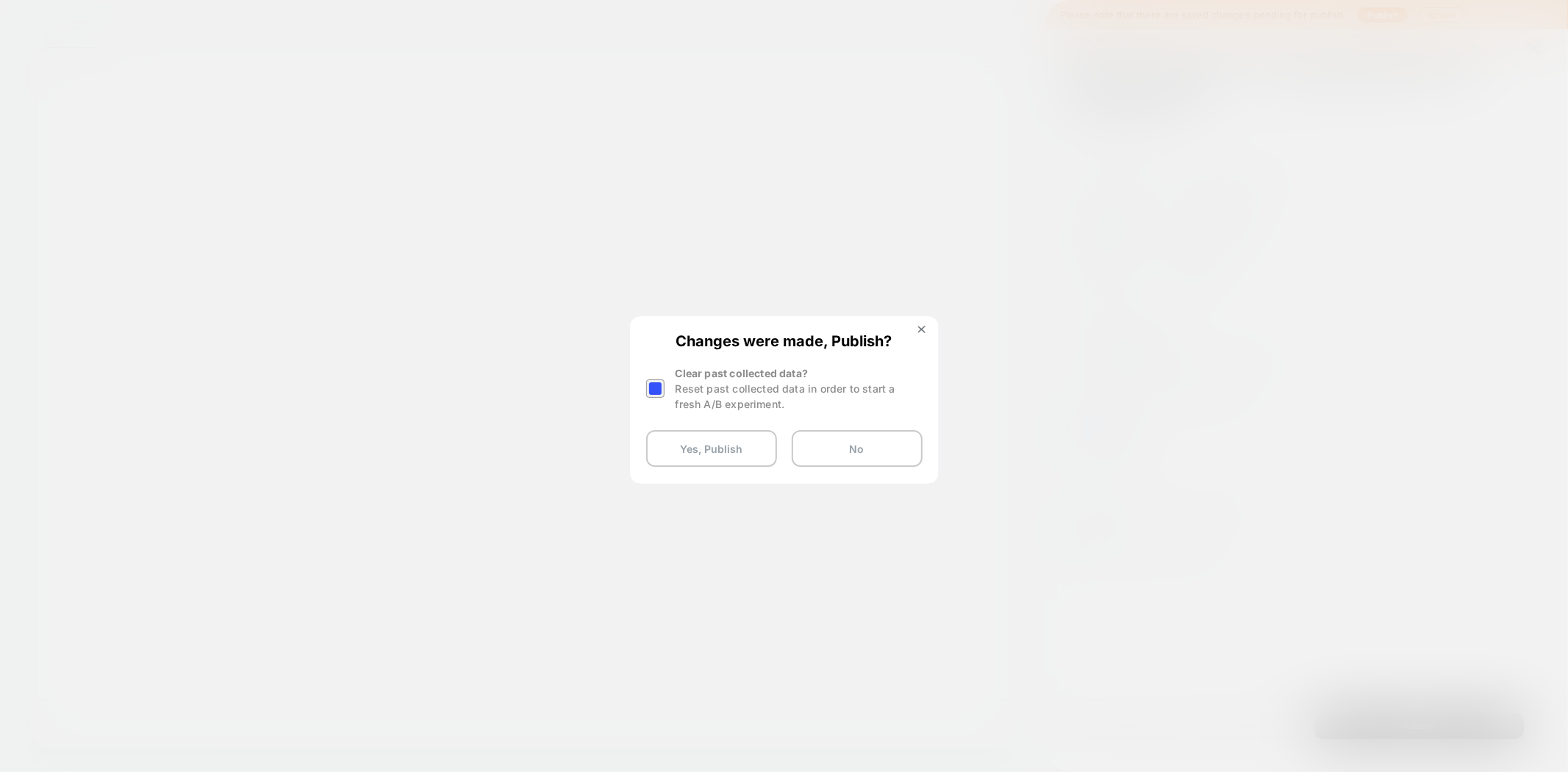
click at [654, 391] on div at bounding box center [655, 388] width 18 height 18
click at [728, 447] on button "Yes, Publish" at bounding box center [711, 448] width 131 height 37
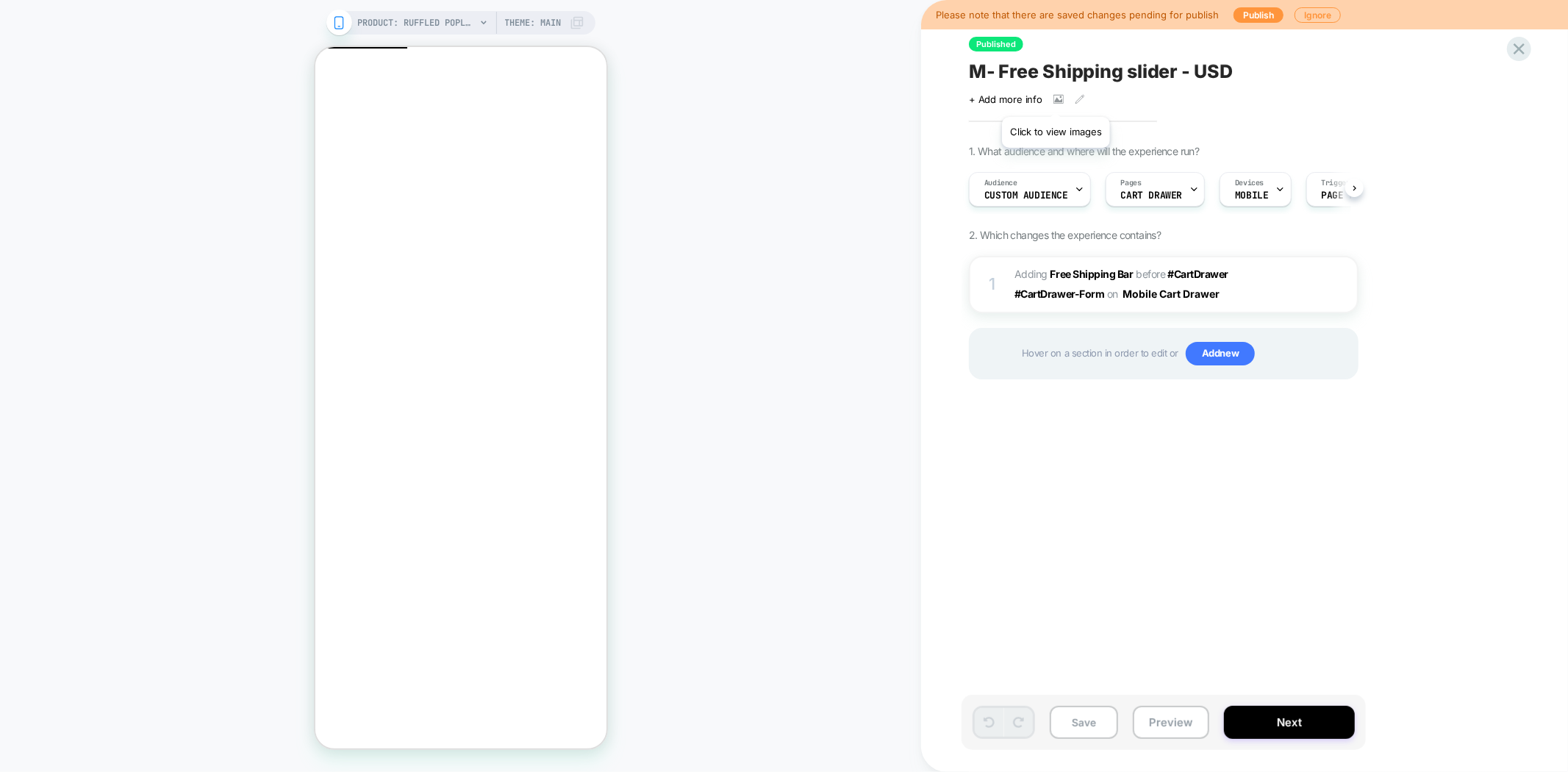
scroll to position [0, 1]
click at [1171, 719] on button "Preview" at bounding box center [1171, 722] width 76 height 33
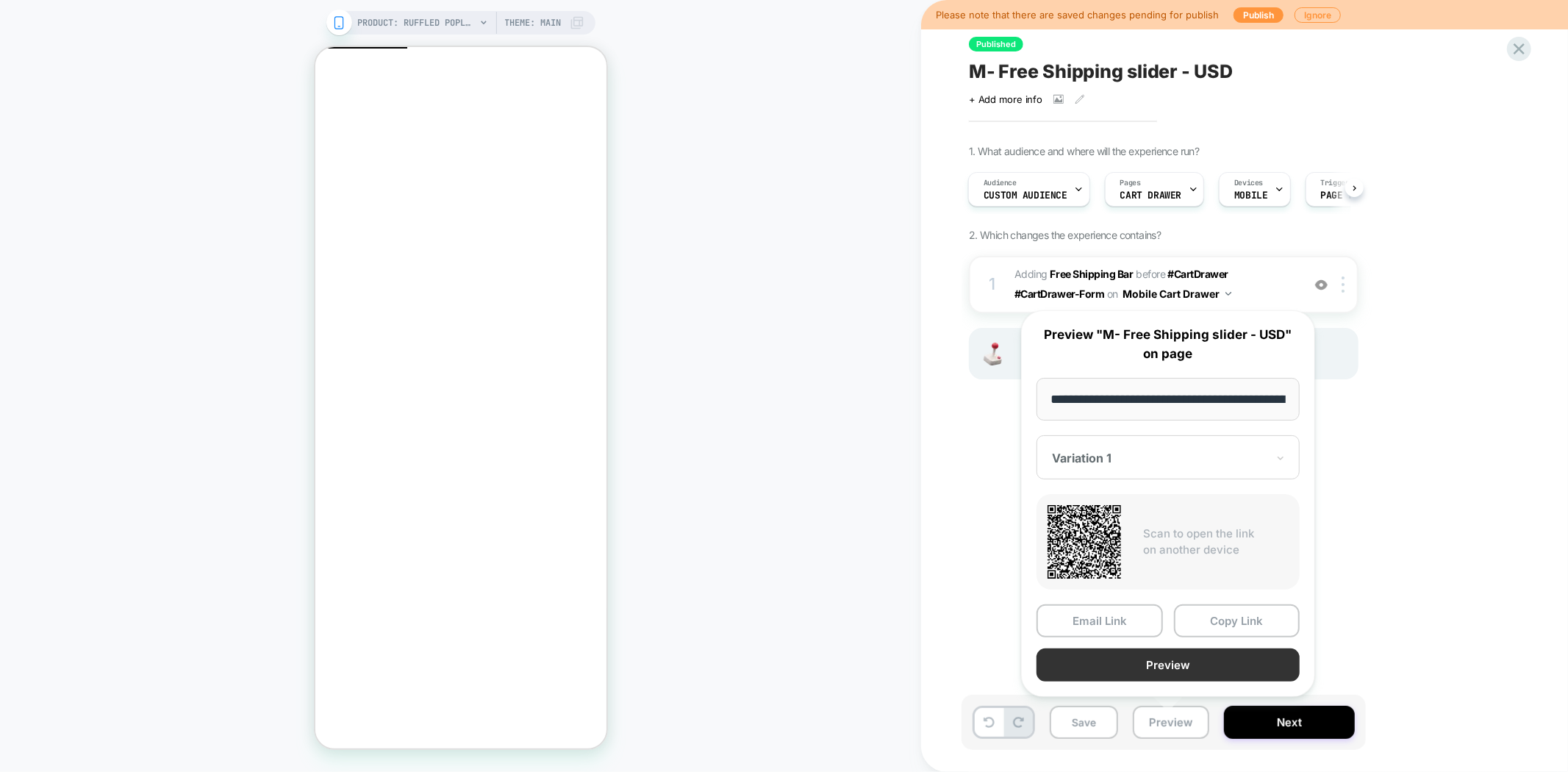
scroll to position [0, 290]
click at [1214, 662] on button "Preview" at bounding box center [1168, 665] width 263 height 33
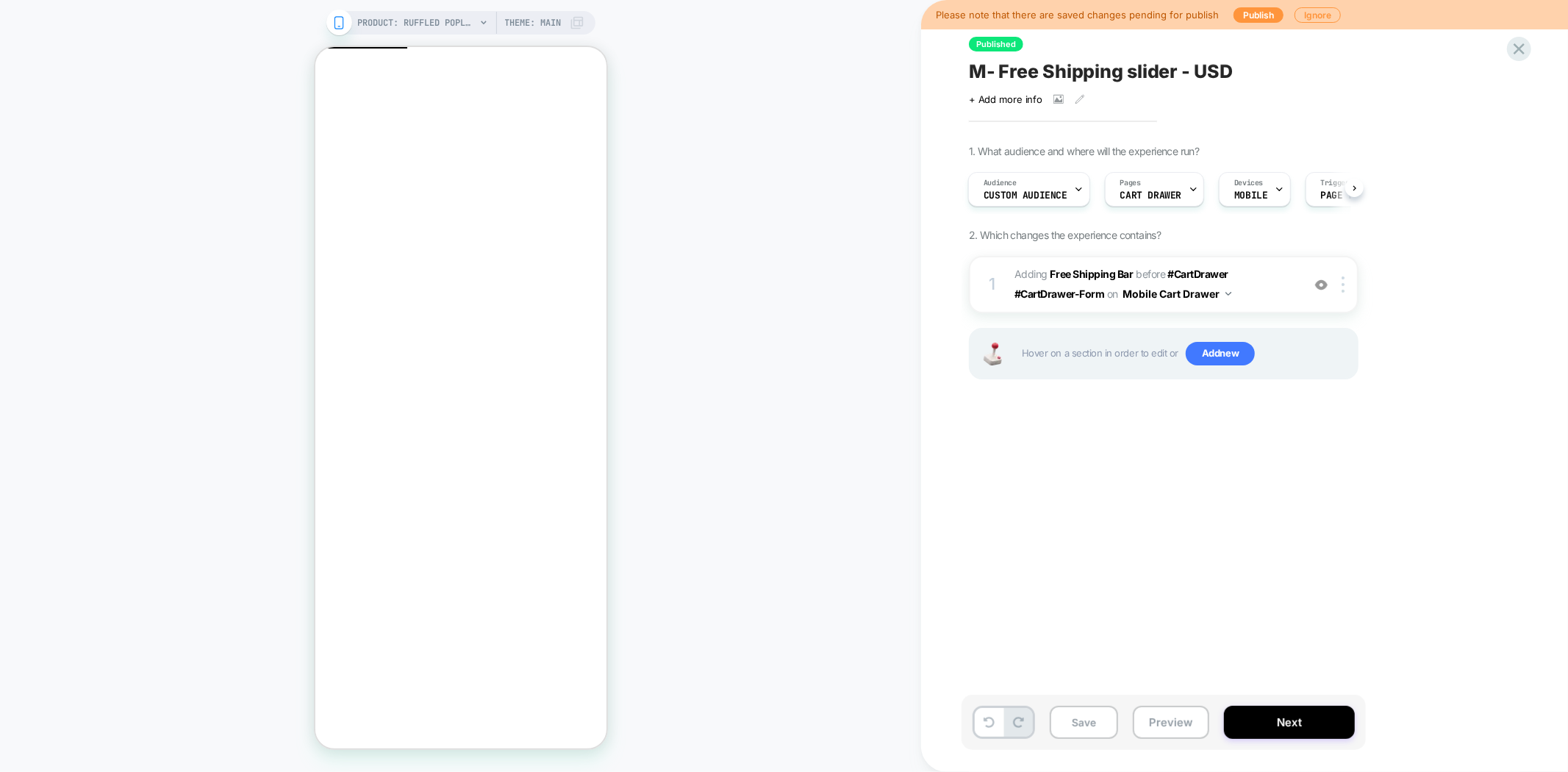
scroll to position [0, 0]
click at [1153, 724] on button "Preview" at bounding box center [1171, 722] width 76 height 33
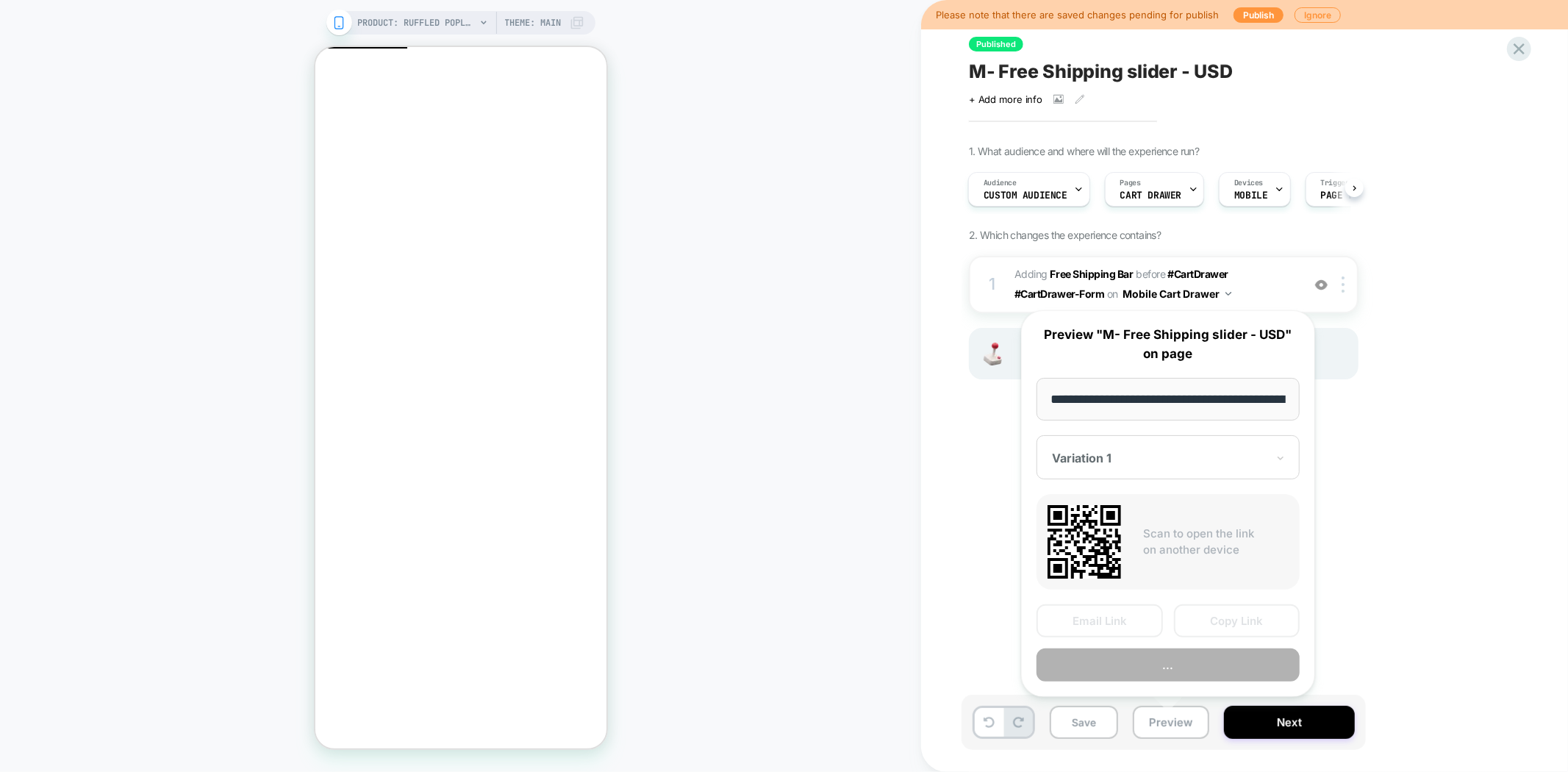
scroll to position [0, 290]
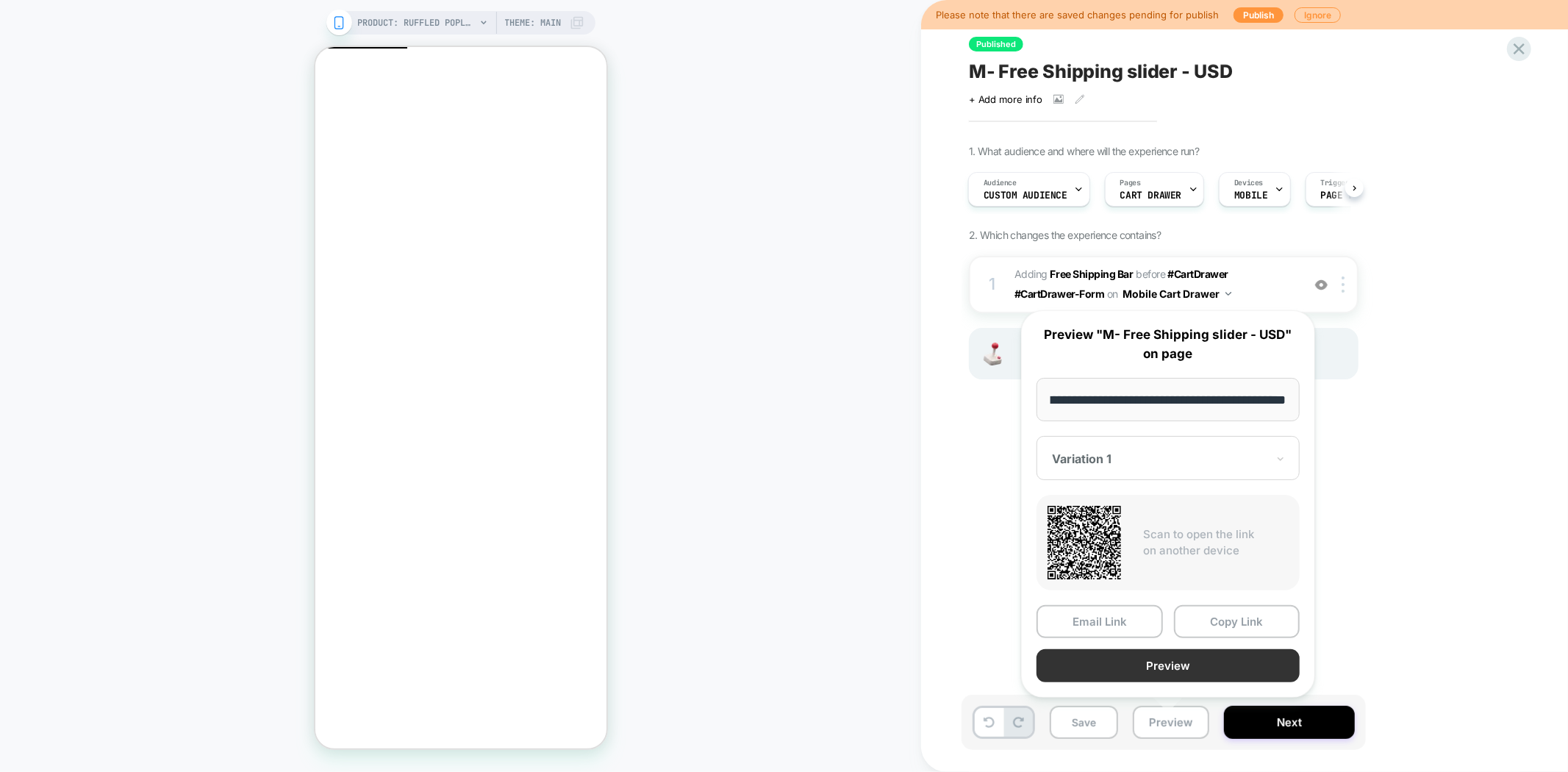
click at [1167, 662] on button "Preview" at bounding box center [1168, 665] width 263 height 33
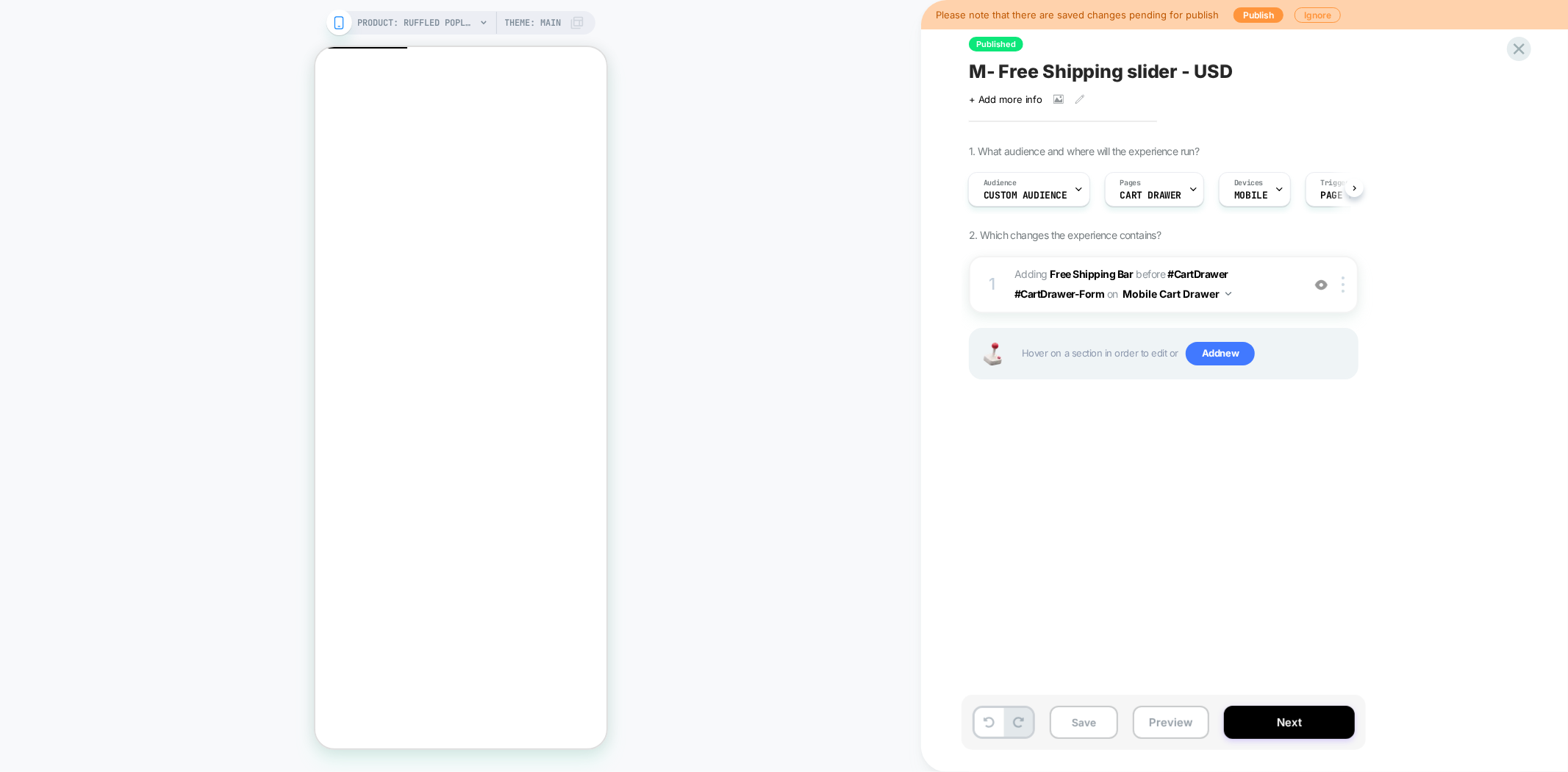
click at [1122, 85] on div "Click to view images Click to edit experience details + Add more info" at bounding box center [1130, 94] width 322 height 23
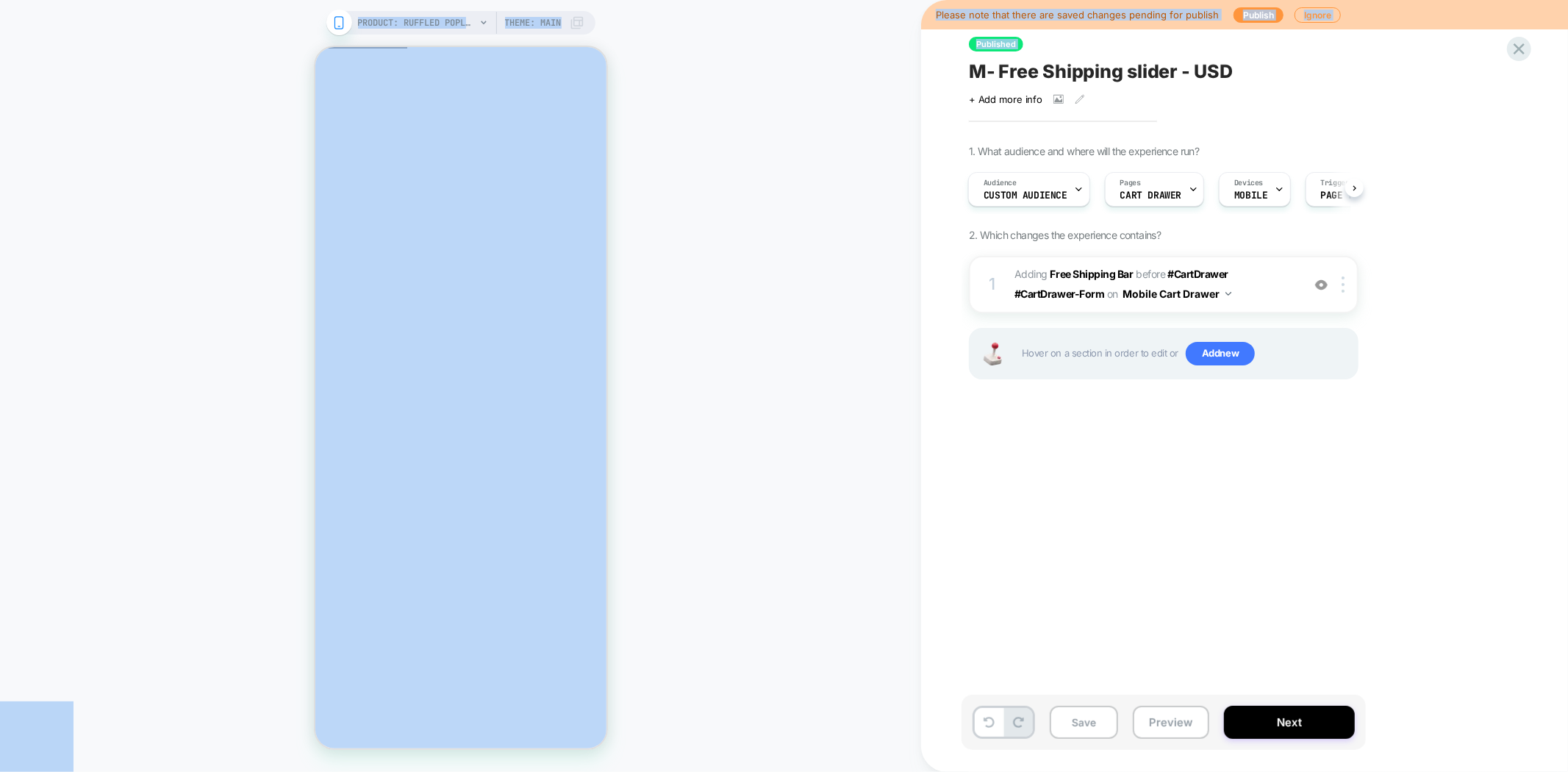
click at [1113, 70] on span "M- Free Shipping slider - USD" at bounding box center [1100, 71] width 264 height 22
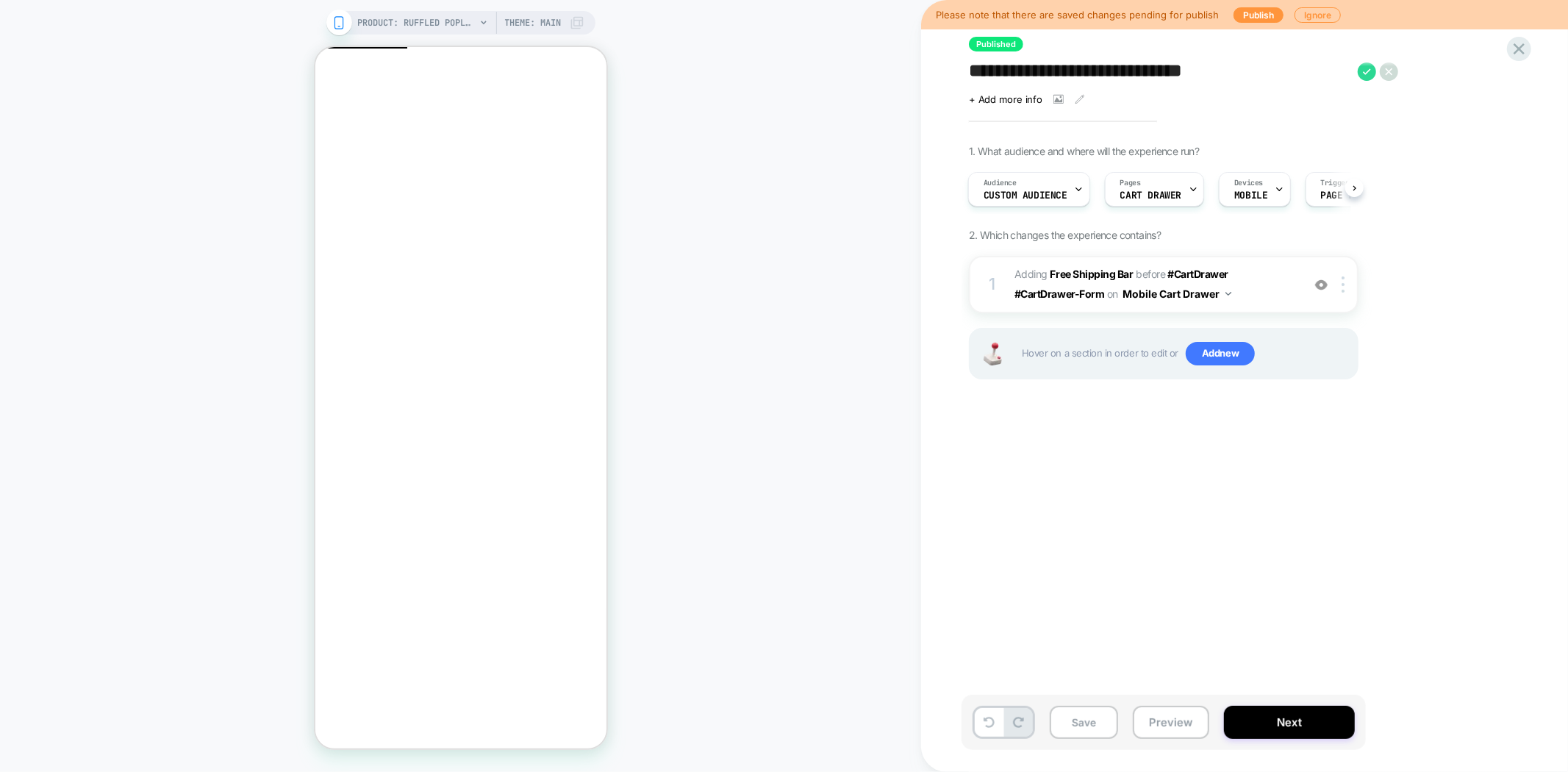
click at [1105, 70] on textarea "**********" at bounding box center [1159, 71] width 381 height 22
click at [1304, 724] on button "Next" at bounding box center [1289, 722] width 131 height 33
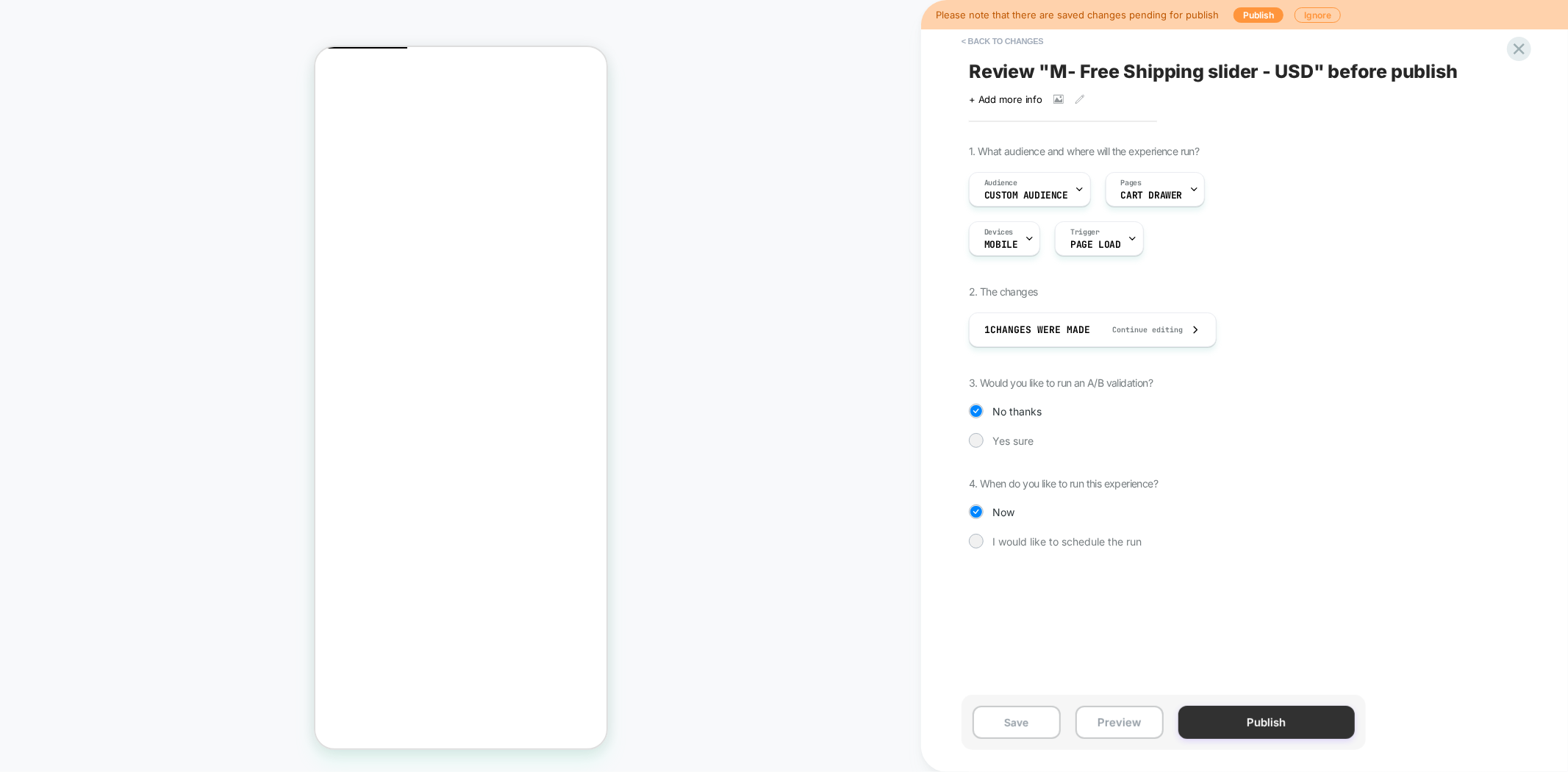
click at [1252, 728] on button "Publish" at bounding box center [1267, 722] width 177 height 33
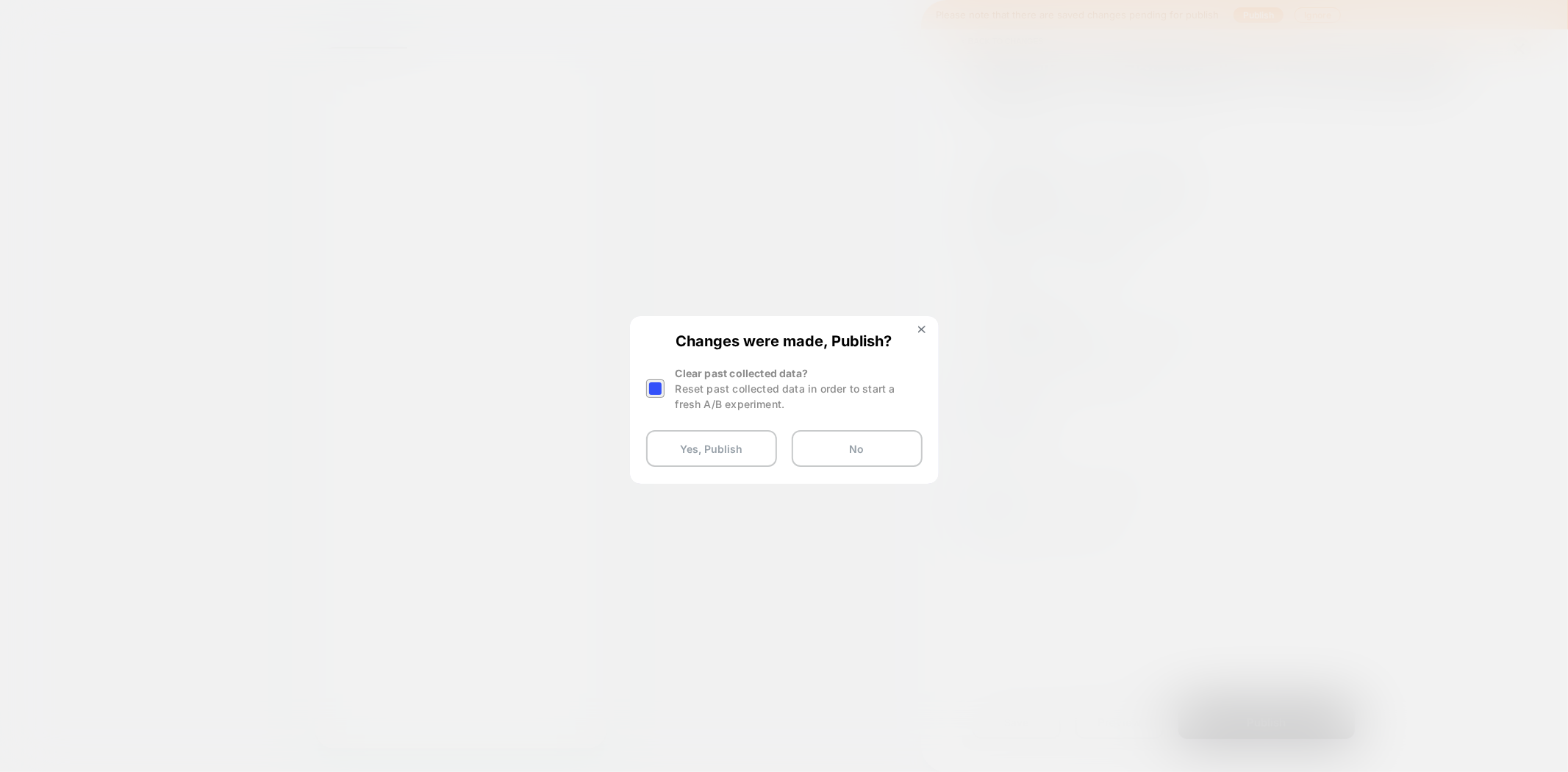
click at [656, 385] on div at bounding box center [655, 388] width 18 height 18
click at [702, 444] on button "Yes, Publish" at bounding box center [711, 448] width 131 height 37
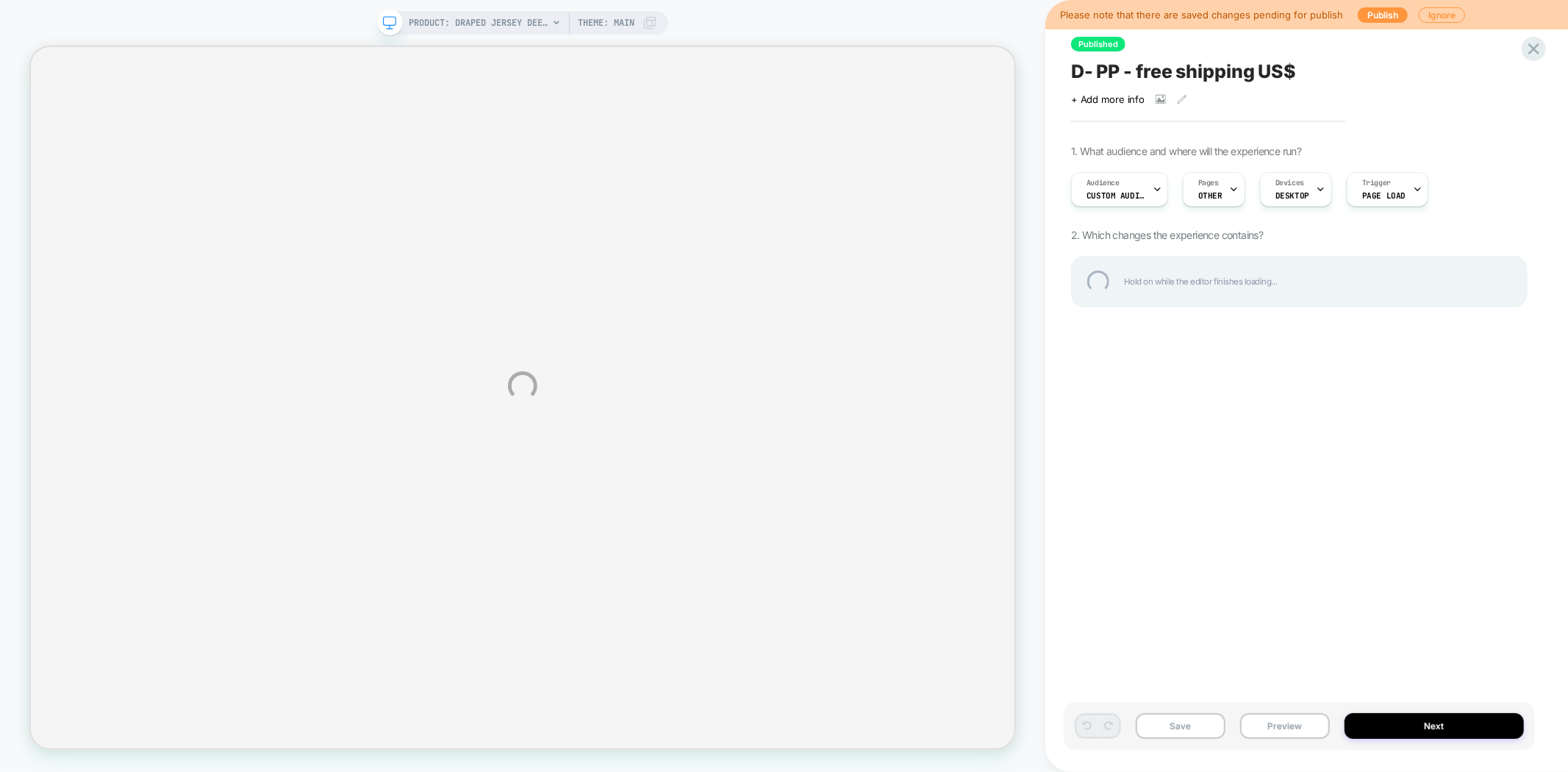
click at [1546, 637] on div "PRODUCT: Draped Jersey Deep V Top PRODUCT: Draped Jersey Deep V Top Theme: MAIN…" at bounding box center [784, 386] width 1568 height 772
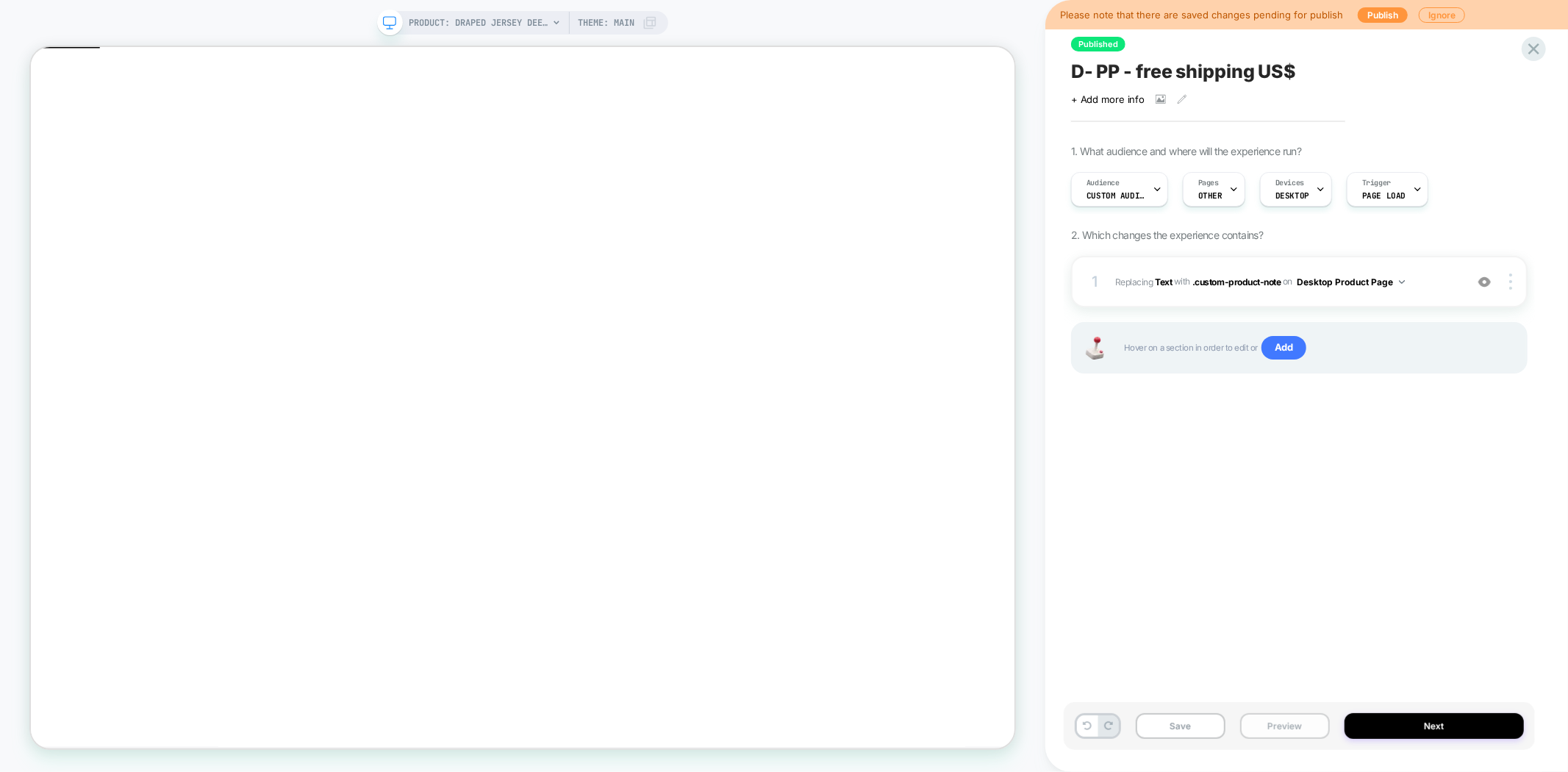
click at [1261, 724] on button "Preview" at bounding box center [1285, 726] width 90 height 26
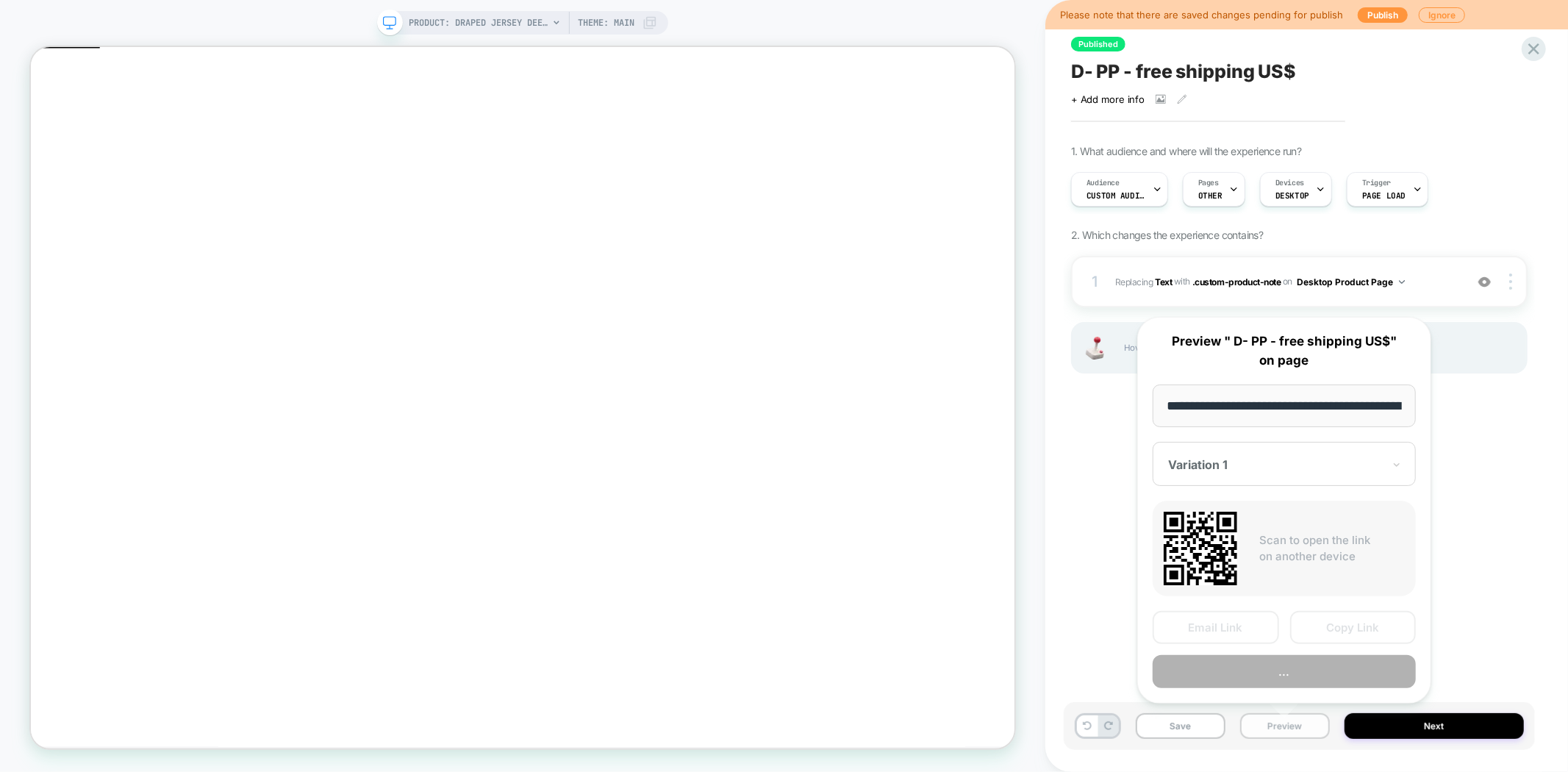
scroll to position [0, 221]
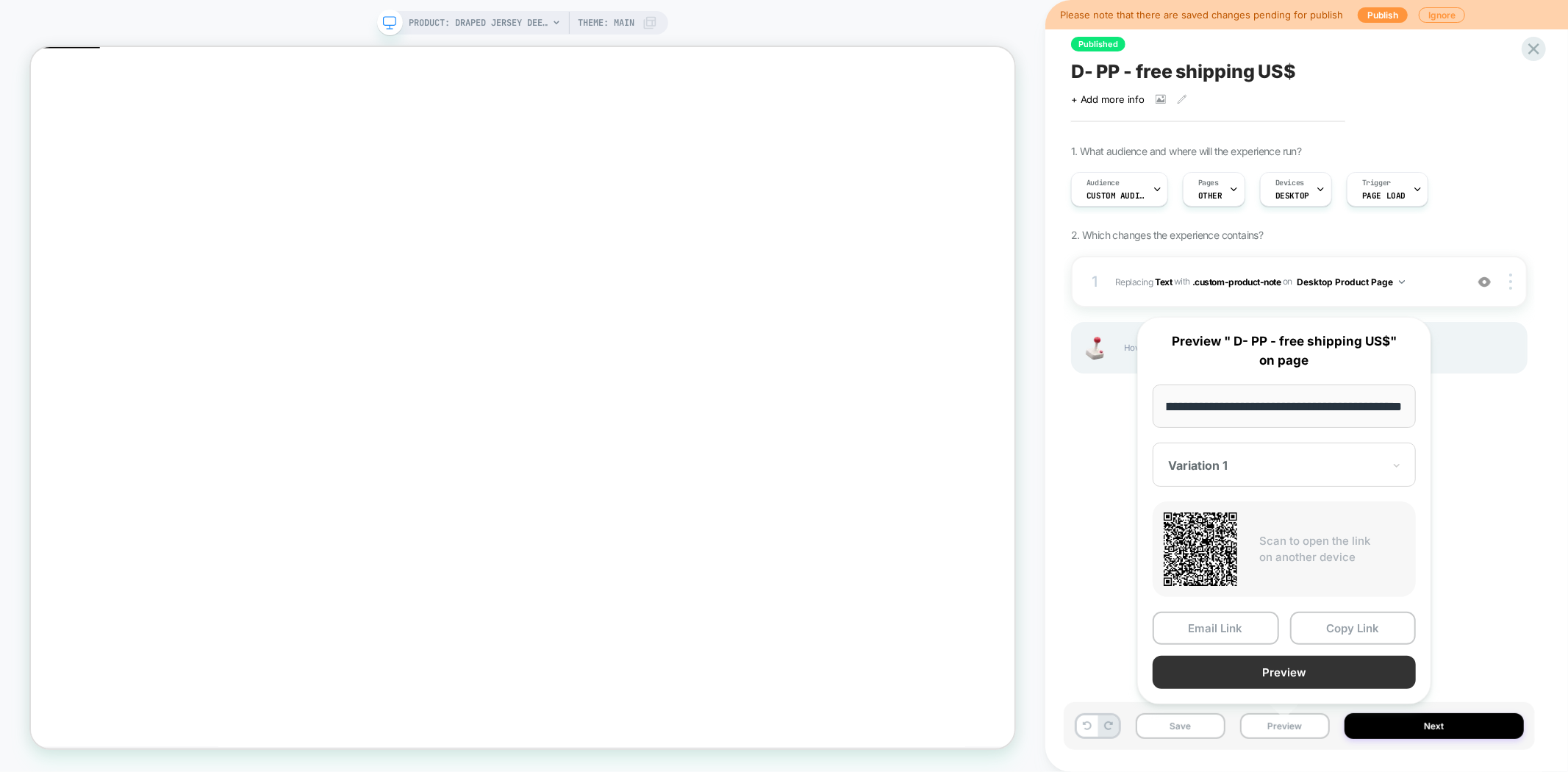
click at [1319, 665] on button "Preview" at bounding box center [1284, 672] width 263 height 33
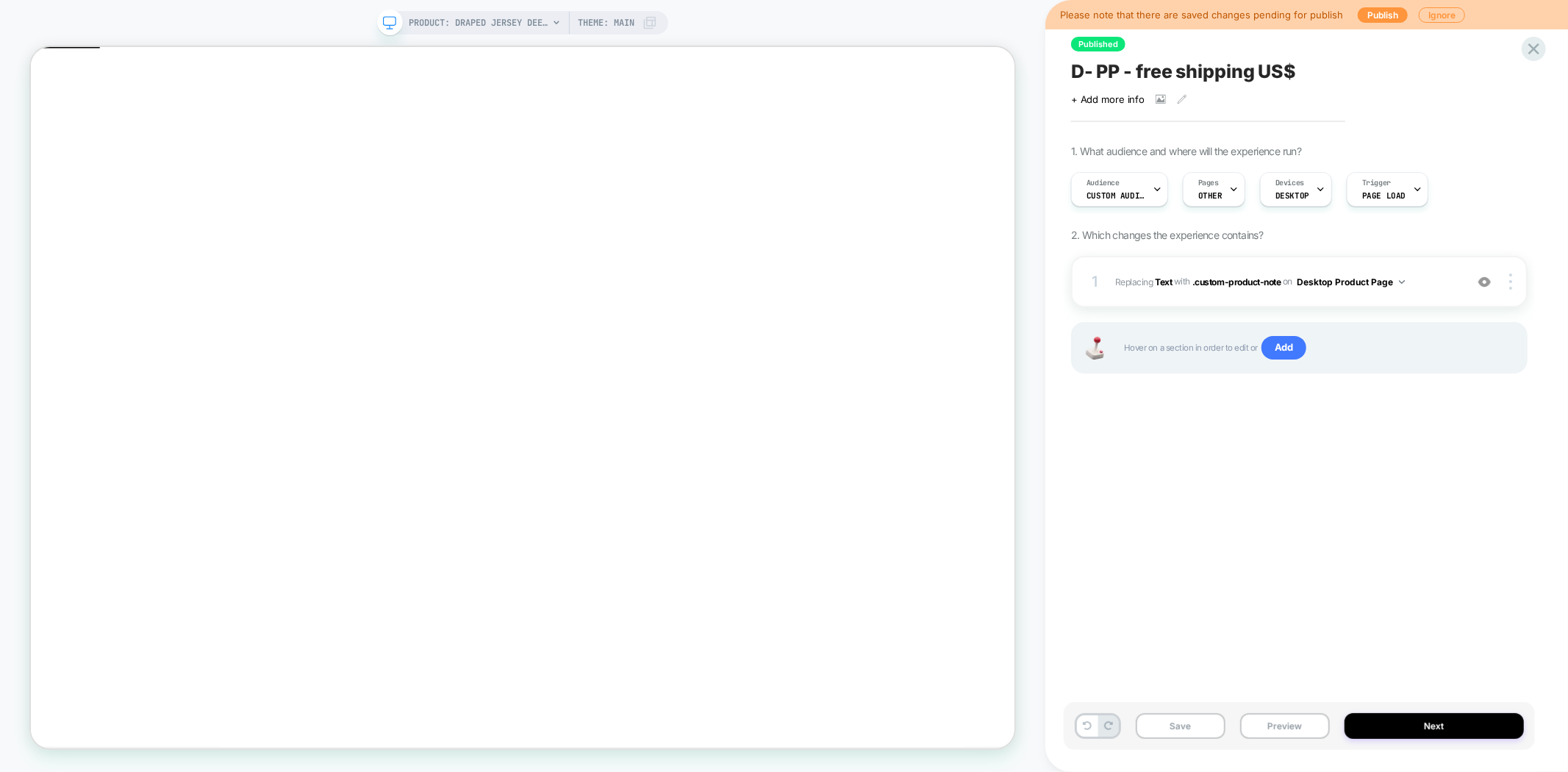
scroll to position [0, 0]
click at [1159, 97] on icon at bounding box center [1161, 100] width 11 height 11
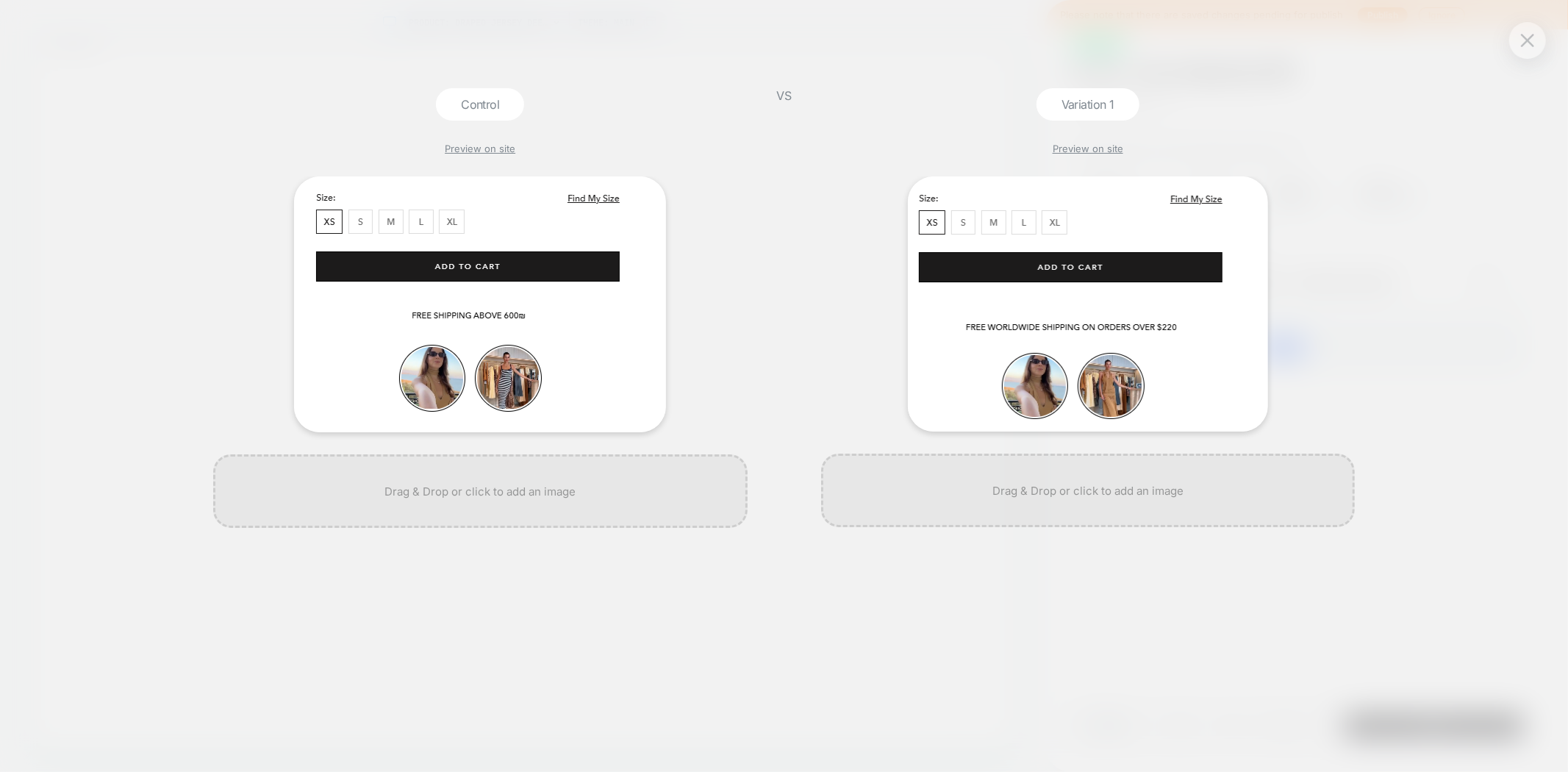
click at [1539, 42] on div at bounding box center [1527, 40] width 37 height 37
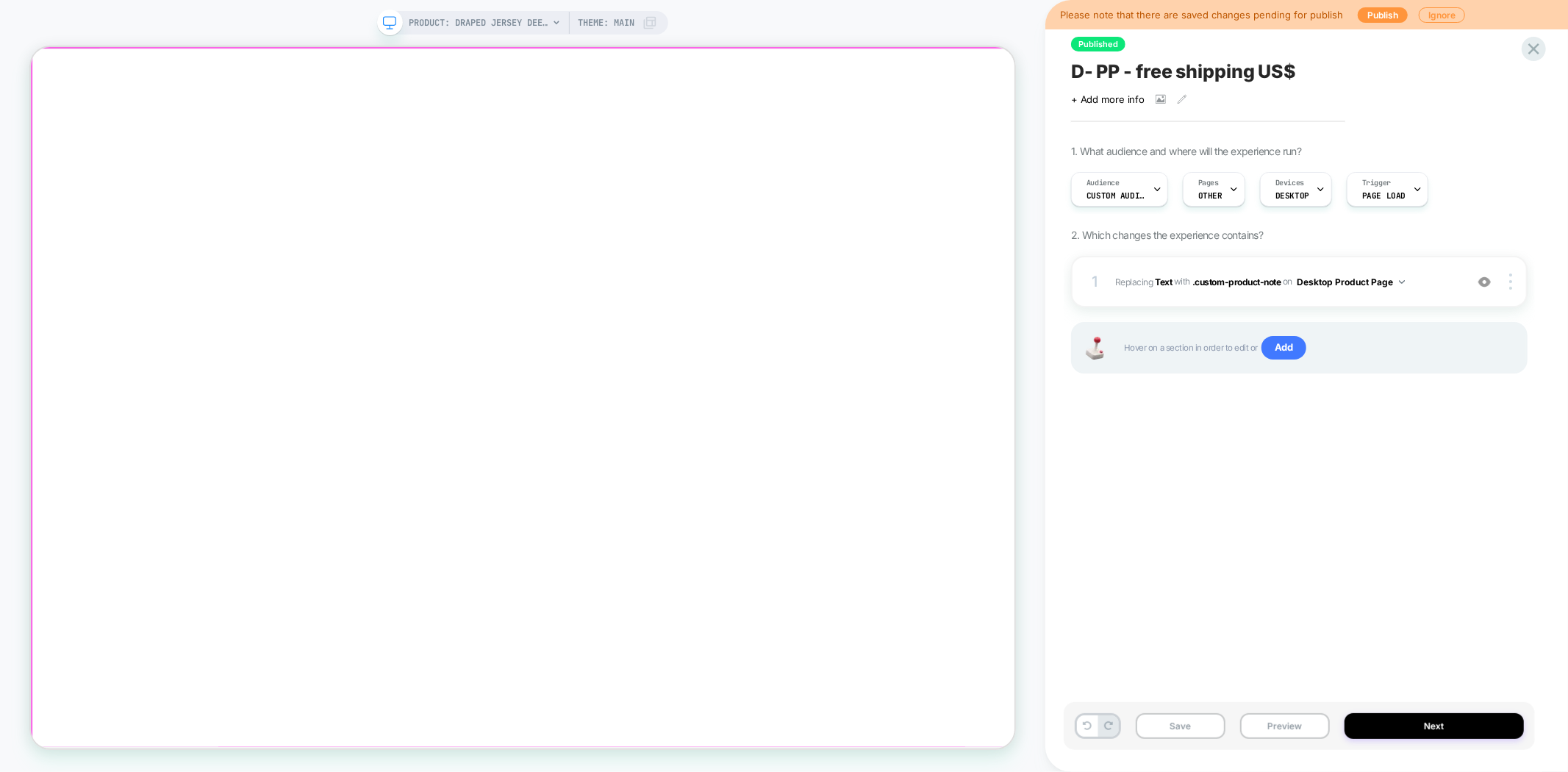
click div
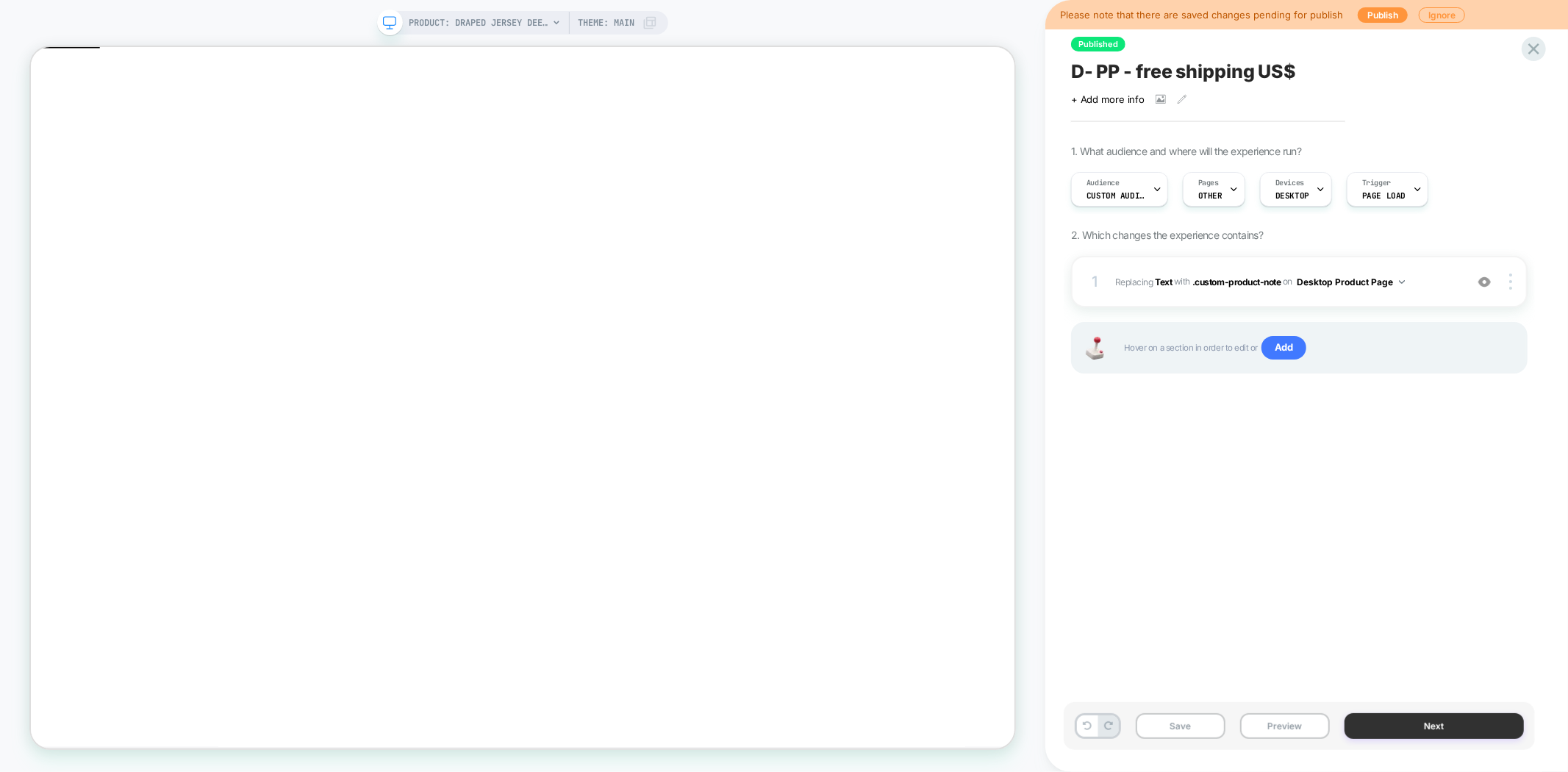
click at [1412, 727] on button "Next" at bounding box center [1434, 726] width 179 height 26
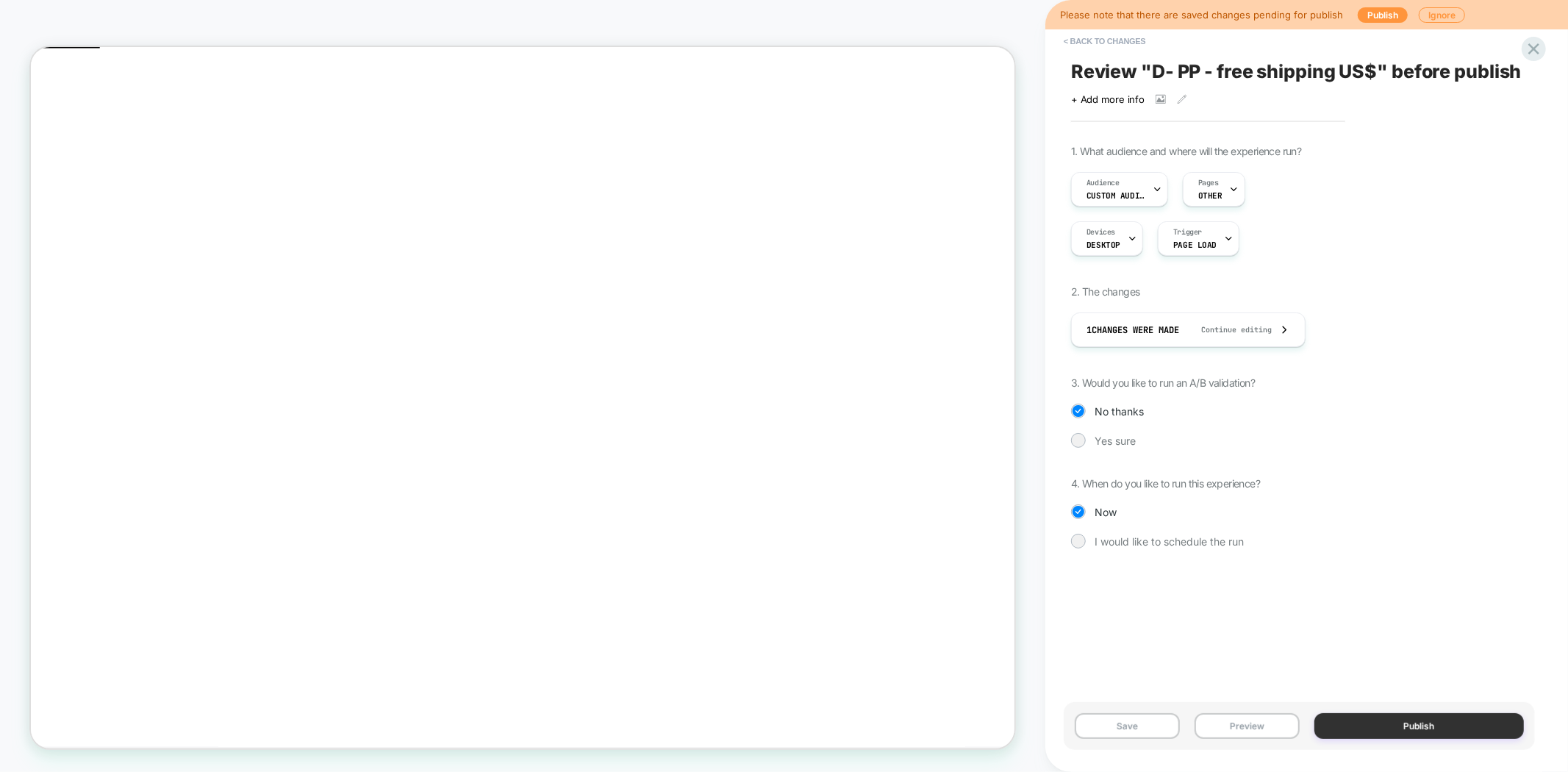
click at [1394, 728] on button "Publish" at bounding box center [1419, 726] width 210 height 26
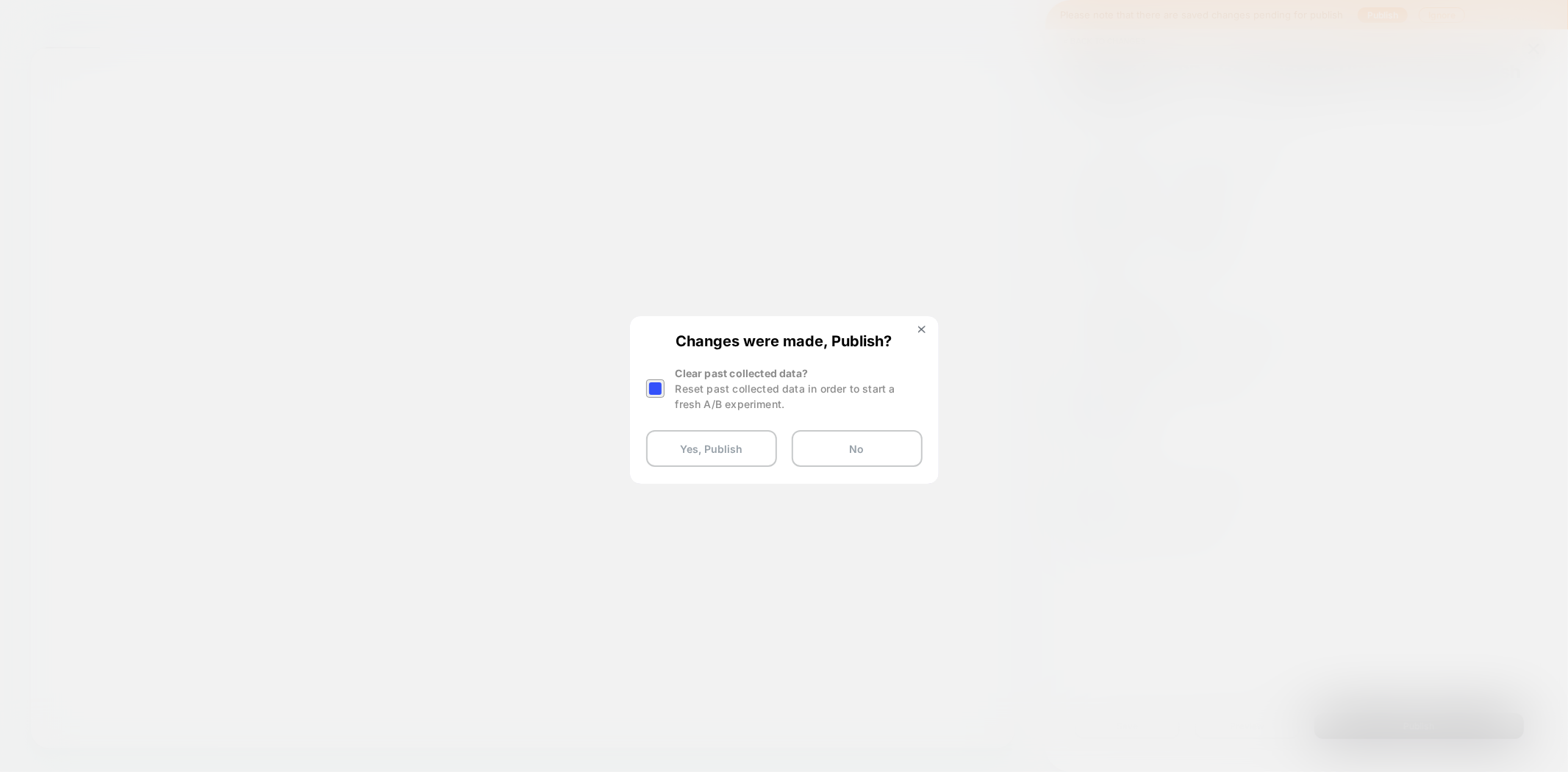
click at [662, 392] on div at bounding box center [655, 388] width 18 height 18
click at [924, 326] on img at bounding box center [922, 329] width 8 height 8
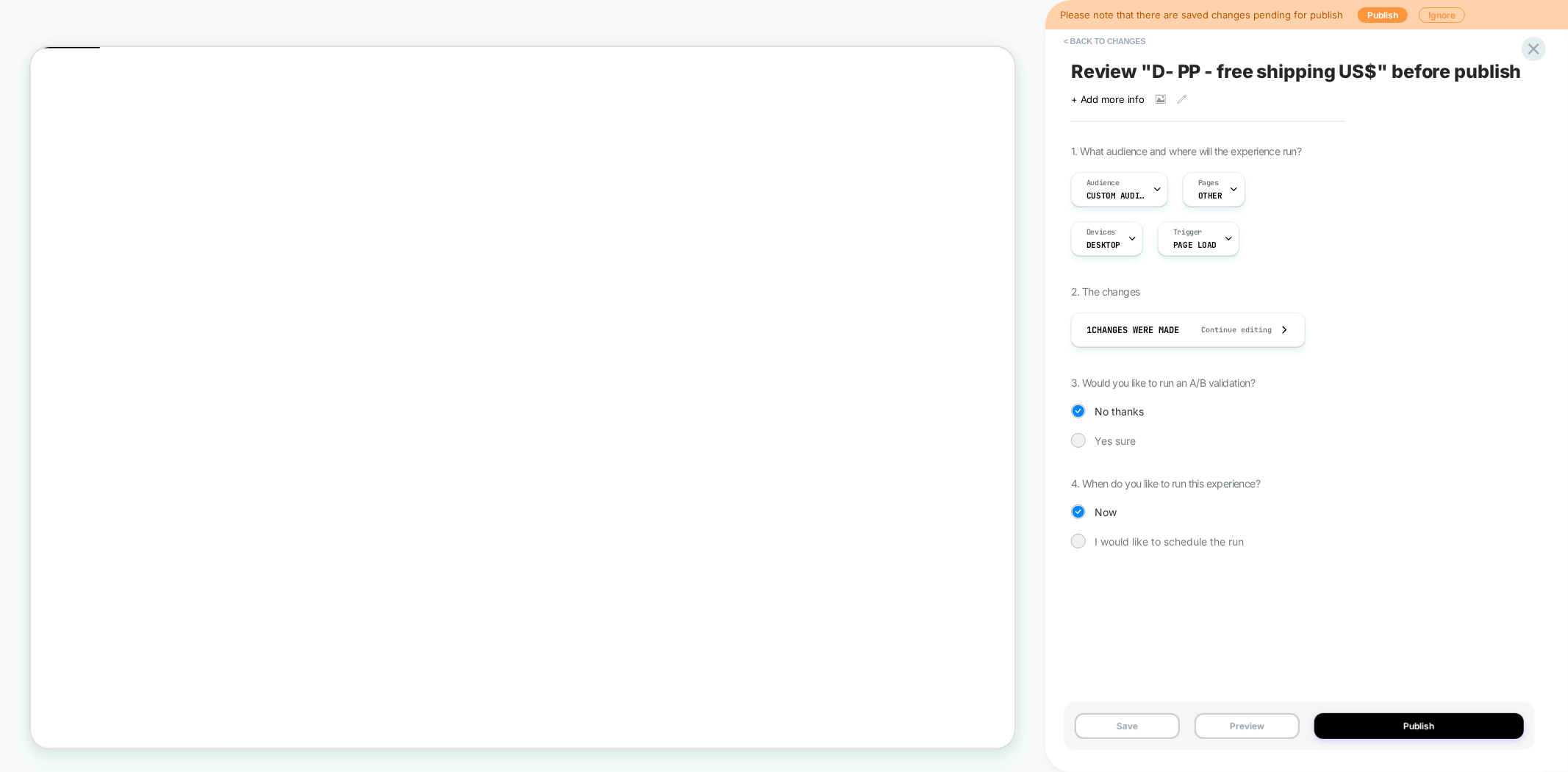
click at [1202, 75] on span "Review " D- PP - free shipping US$ " before publish" at bounding box center [1296, 71] width 451 height 22
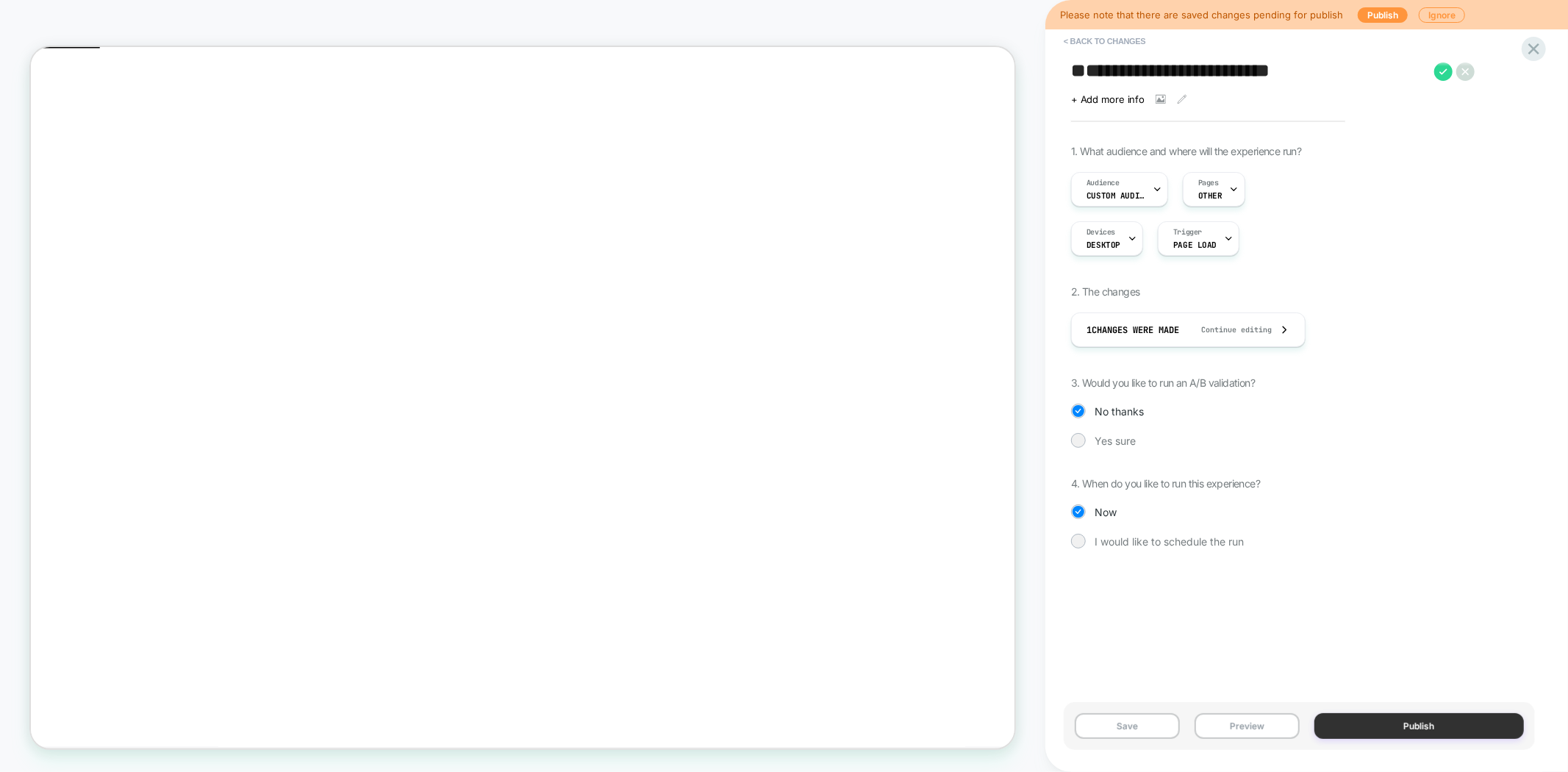
click at [1382, 721] on button "Publish" at bounding box center [1419, 726] width 210 height 26
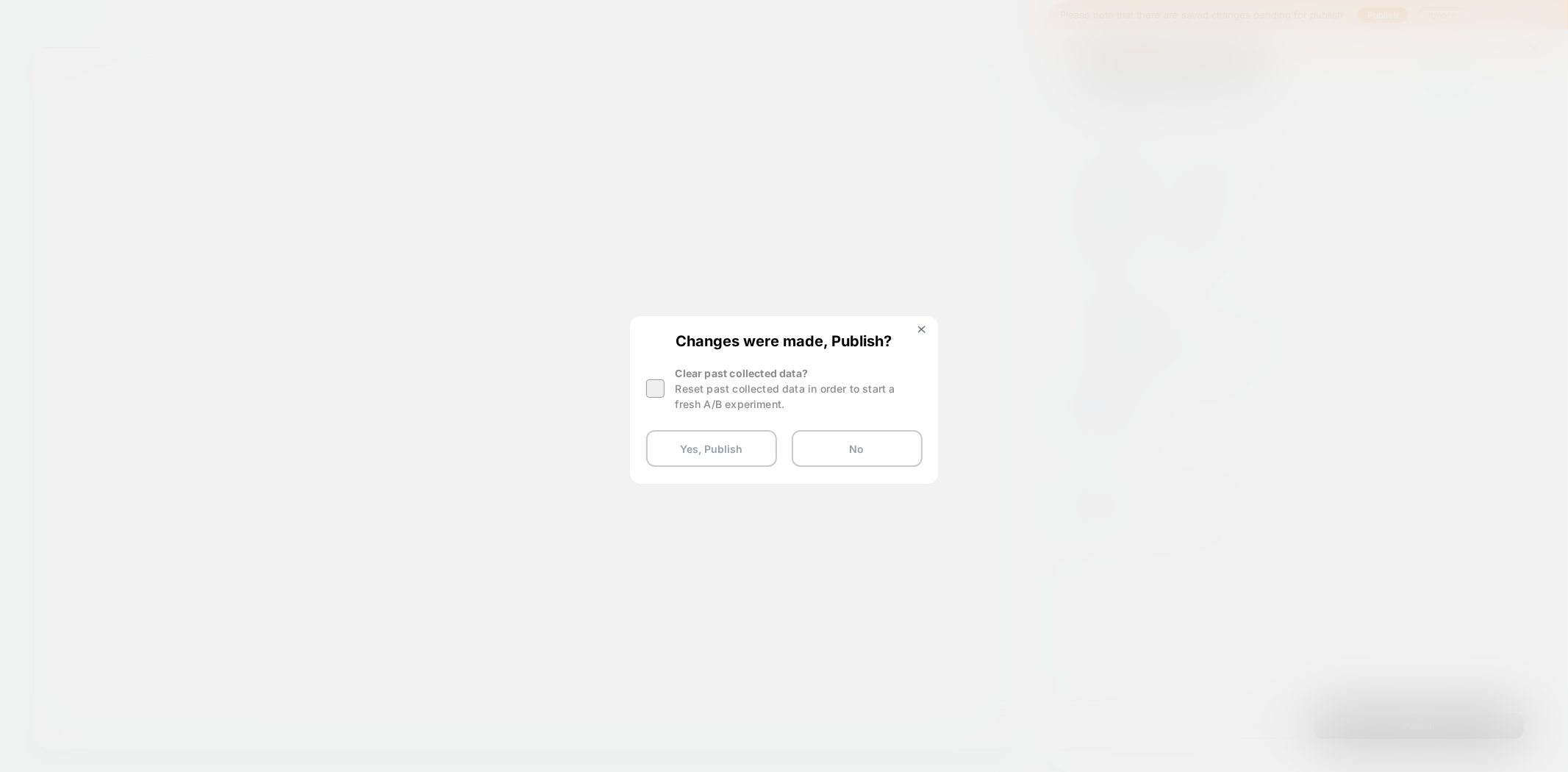
click at [659, 384] on div at bounding box center [655, 388] width 18 height 18
click at [659, 385] on div at bounding box center [655, 388] width 18 height 18
click at [715, 449] on button "Yes, Publish" at bounding box center [711, 448] width 131 height 37
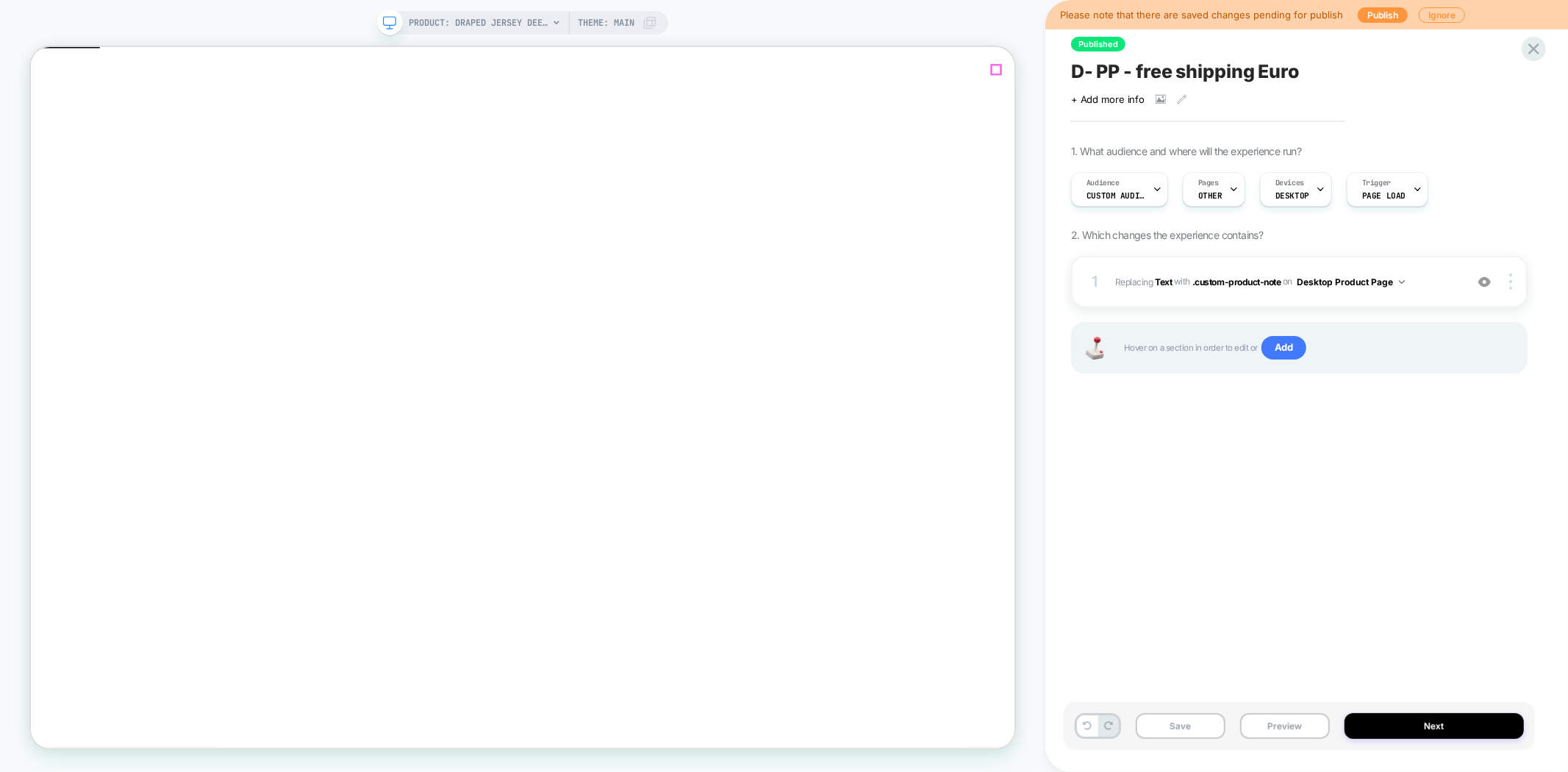
drag, startPoint x: 1289, startPoint y: 34, endPoint x: 1304, endPoint y: 69, distance: 38.1
click icon "Close"
click at [1486, 285] on img at bounding box center [1484, 282] width 13 height 13
click at [1508, 292] on div "1 #_loomi_addon_1732023547588_dup1738499725_dup1739897531_dup1746690709_dup1746…" at bounding box center [1299, 282] width 456 height 51
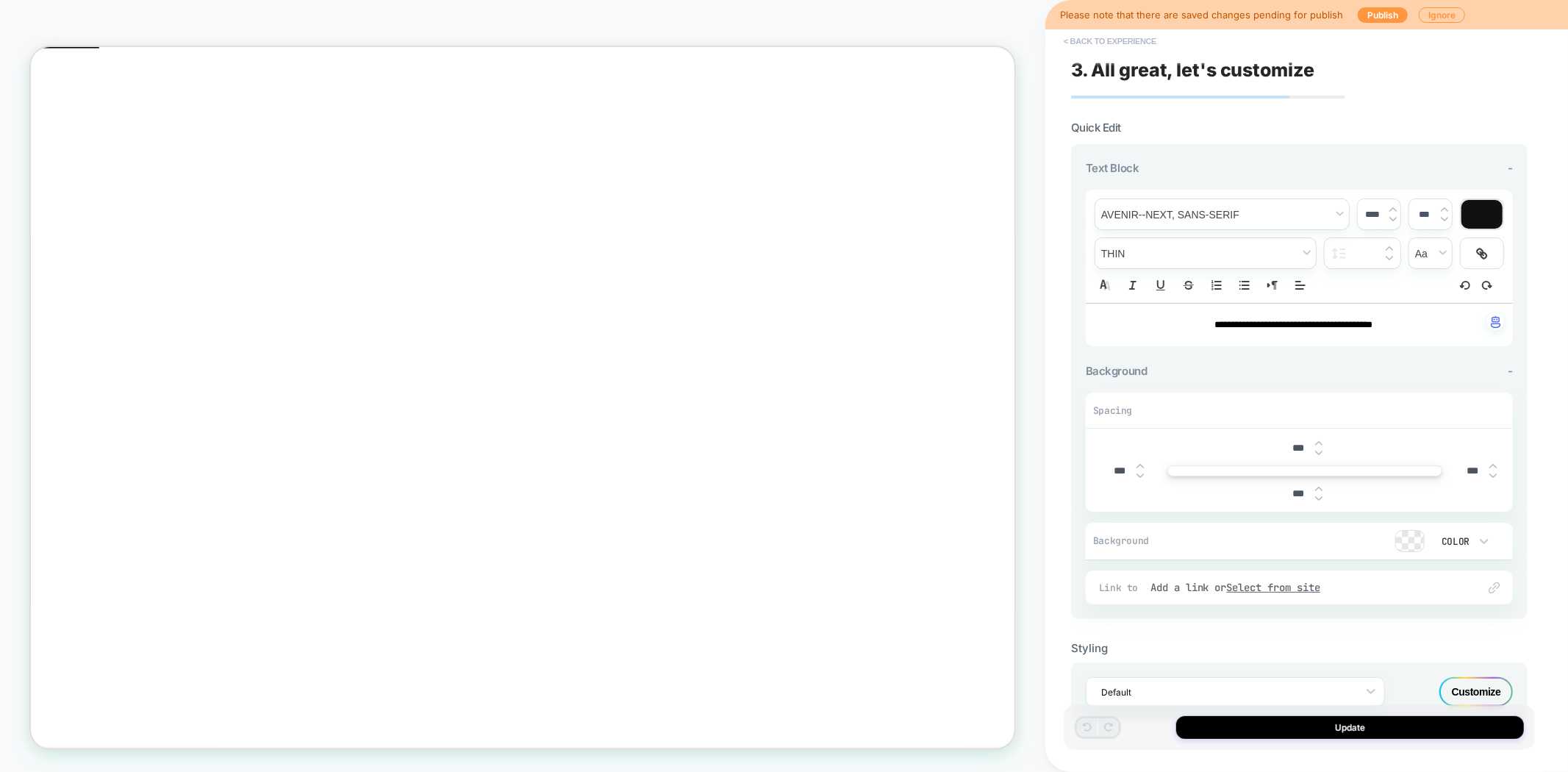
click at [1085, 42] on button "< Back to experience" at bounding box center [1110, 41] width 107 height 23
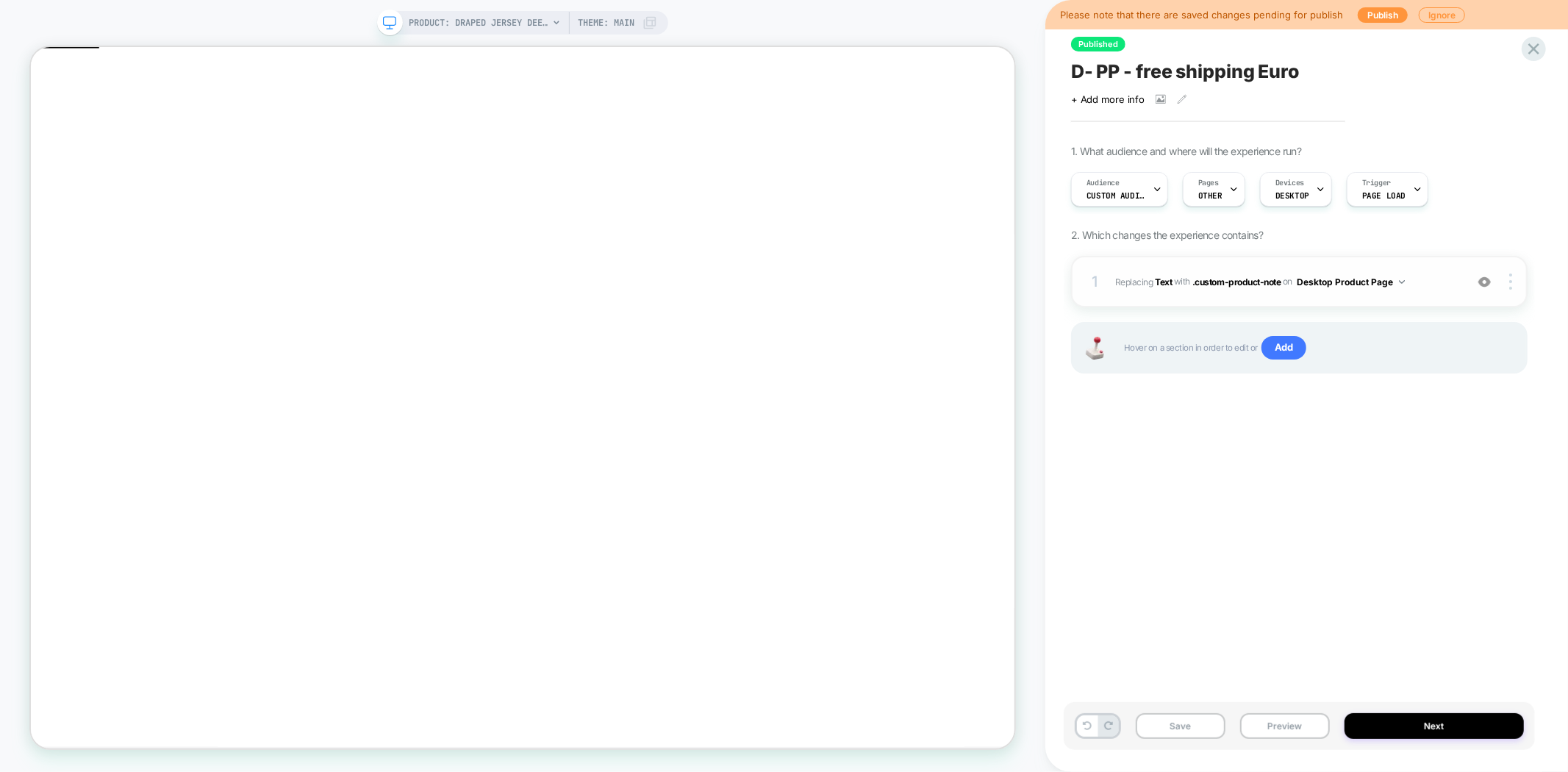
click at [1166, 273] on span "#_loomi_addon_1732023547588_dup1738499725_dup1739897531_dup1746690709_dup174669…" at bounding box center [1286, 282] width 343 height 18
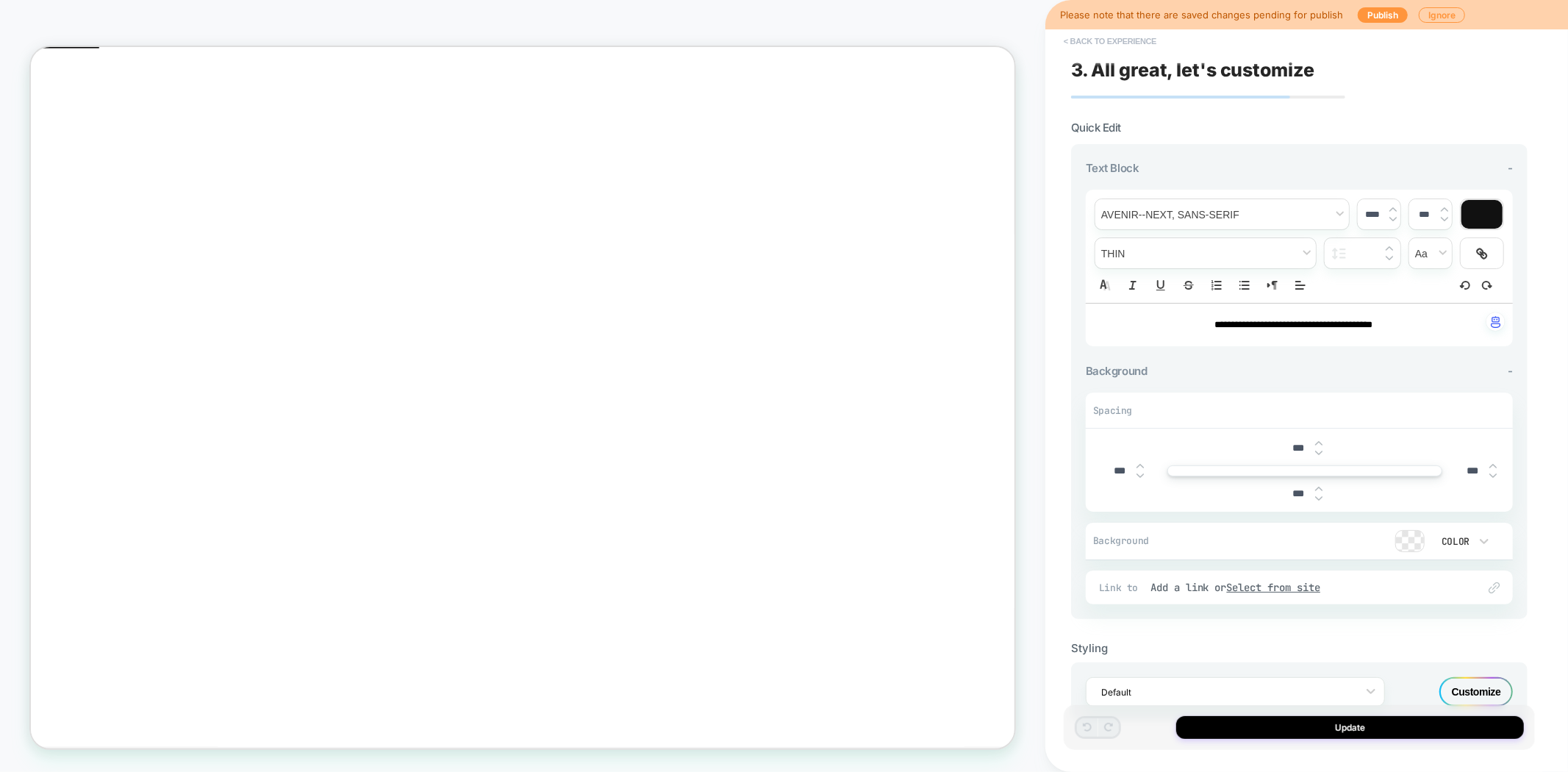
click at [1097, 47] on button "< Back to experience" at bounding box center [1110, 41] width 107 height 23
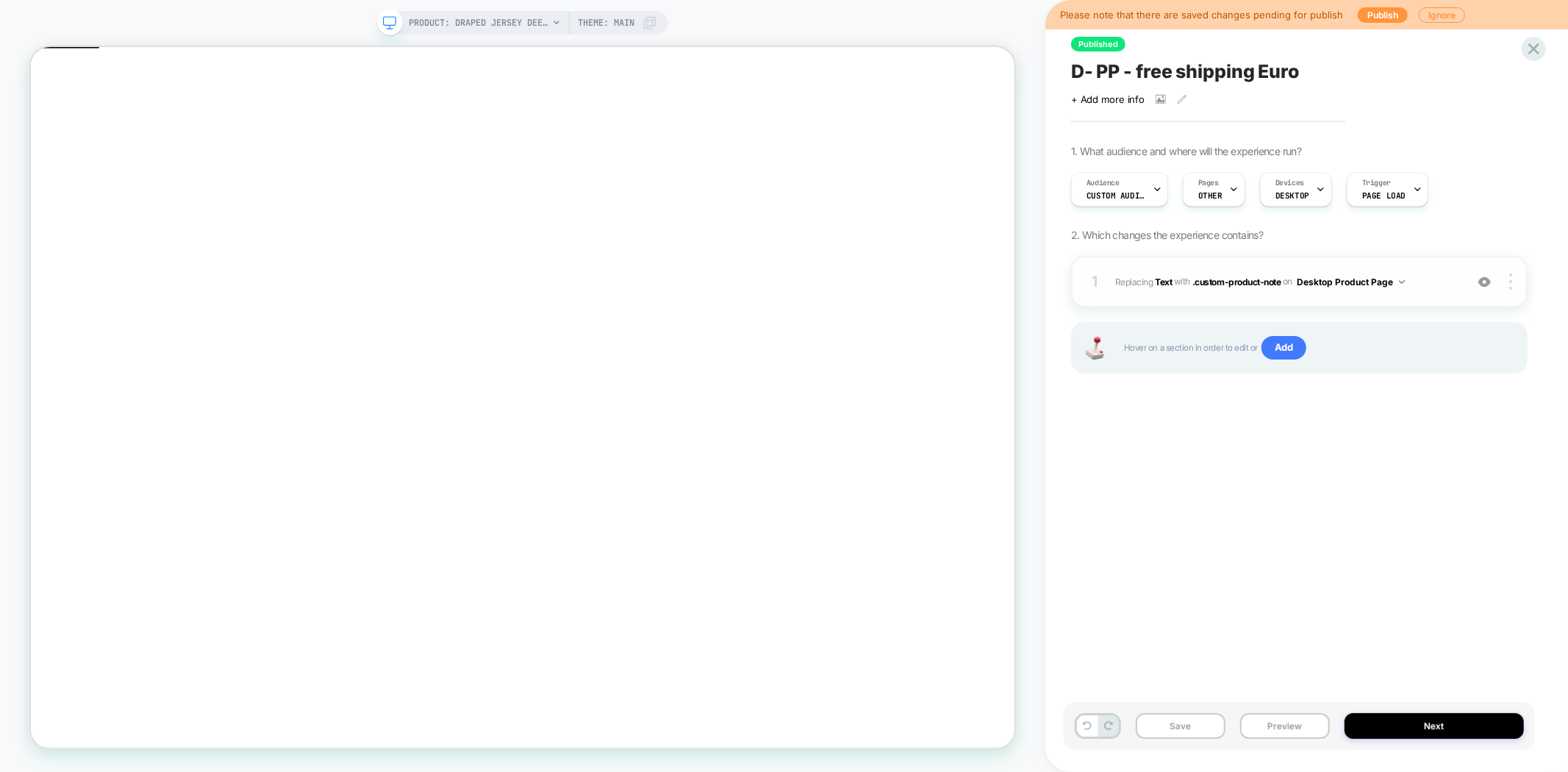
click at [1511, 289] on div "1 #_loomi_addon_1732023547588_dup1738499725_dup1739897531_dup1746690709_dup1746…" at bounding box center [1299, 282] width 456 height 51
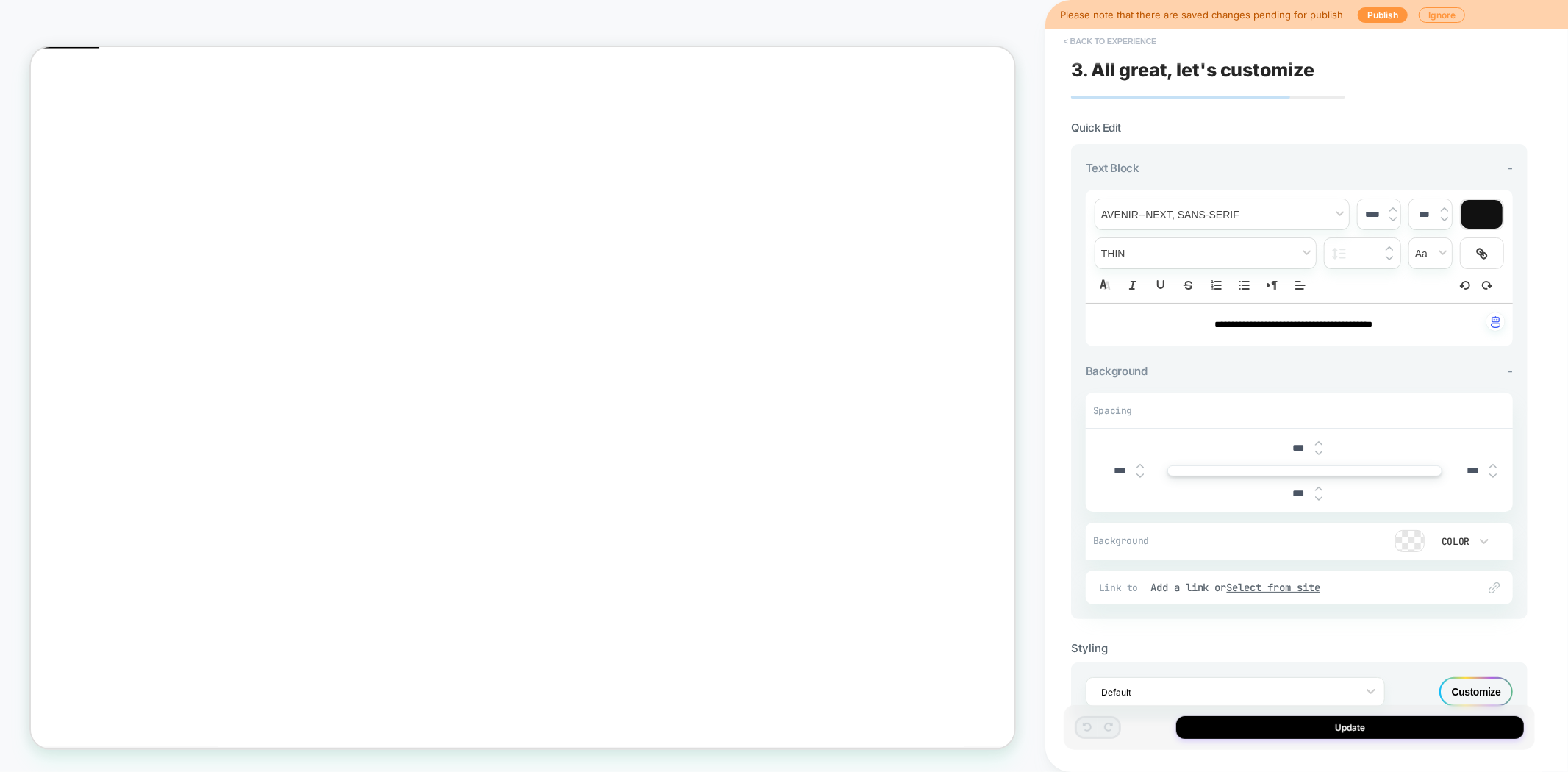
click at [1137, 42] on button "< Back to experience" at bounding box center [1110, 41] width 107 height 23
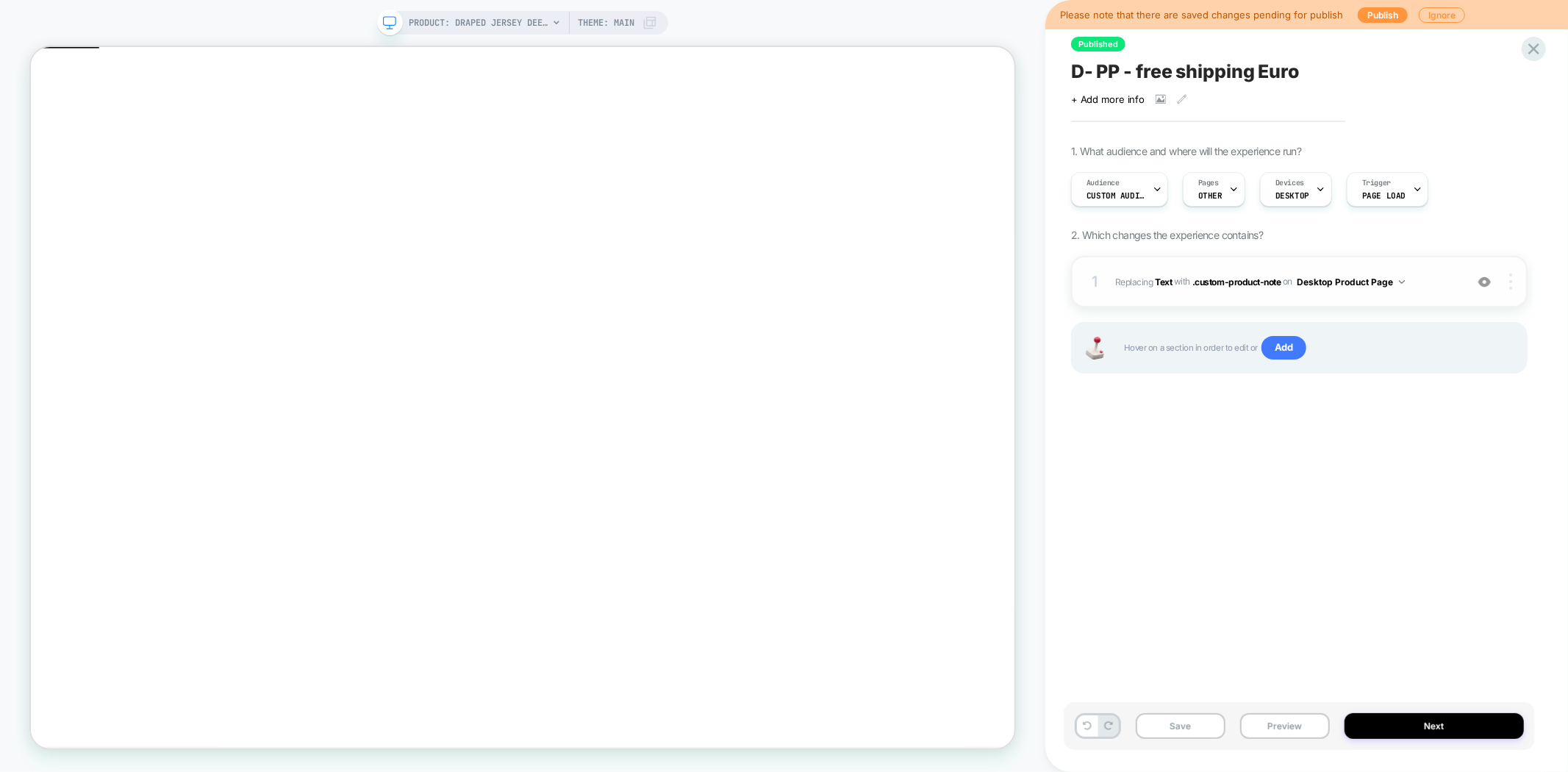
click at [1512, 282] on img at bounding box center [1511, 281] width 3 height 16
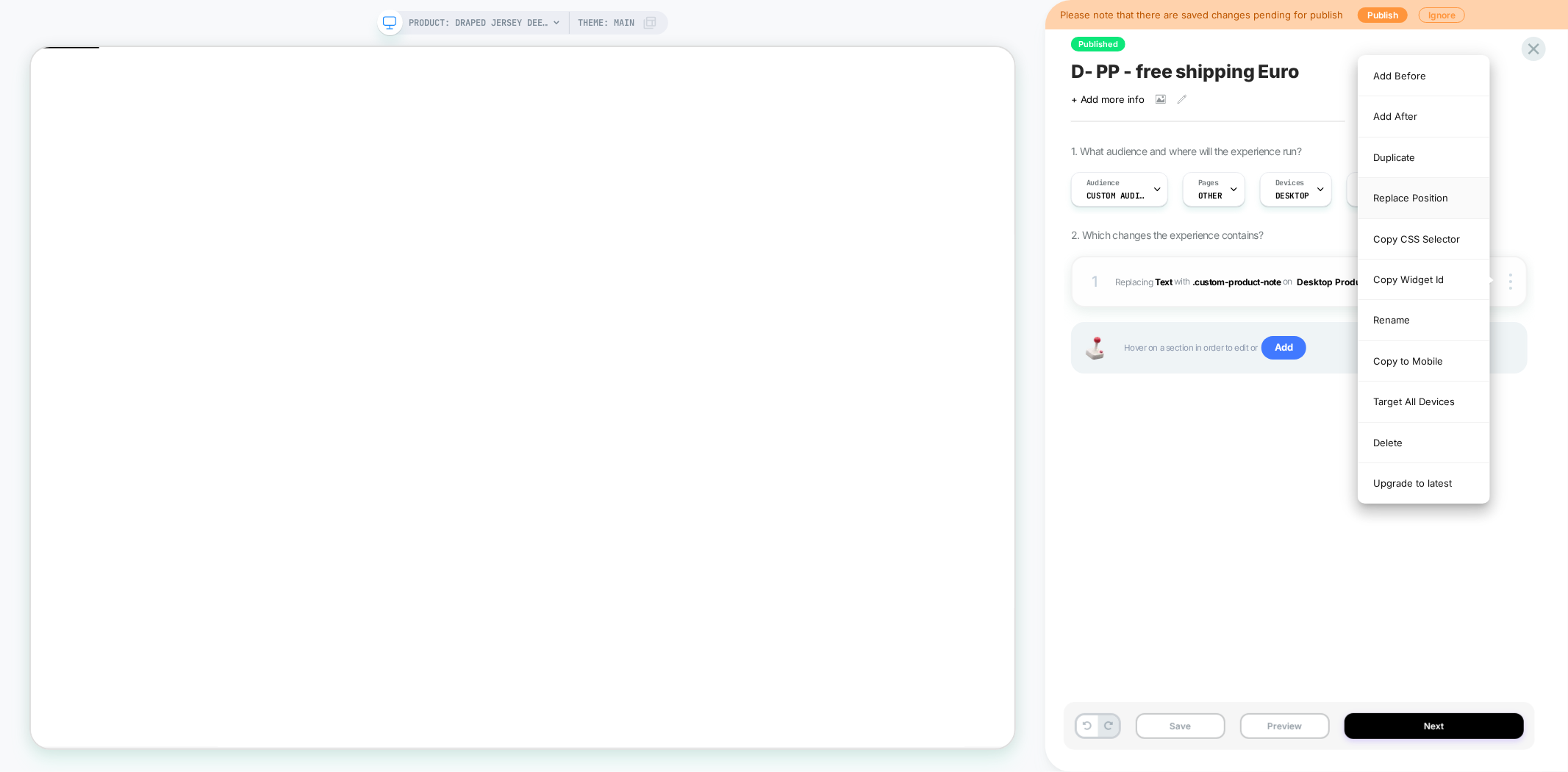
click at [1415, 201] on div "Replace Position" at bounding box center [1424, 199] width 131 height 41
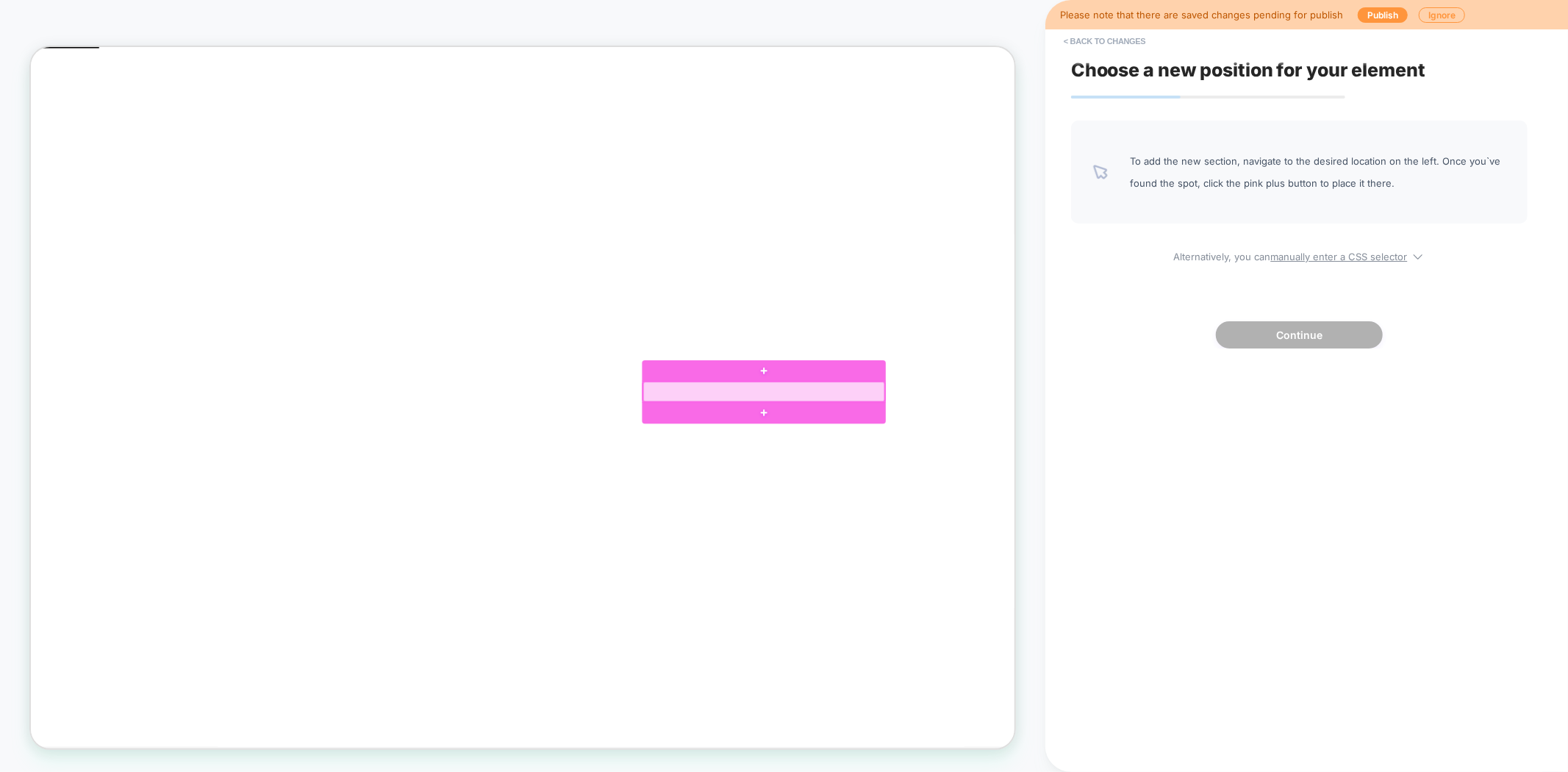
click div
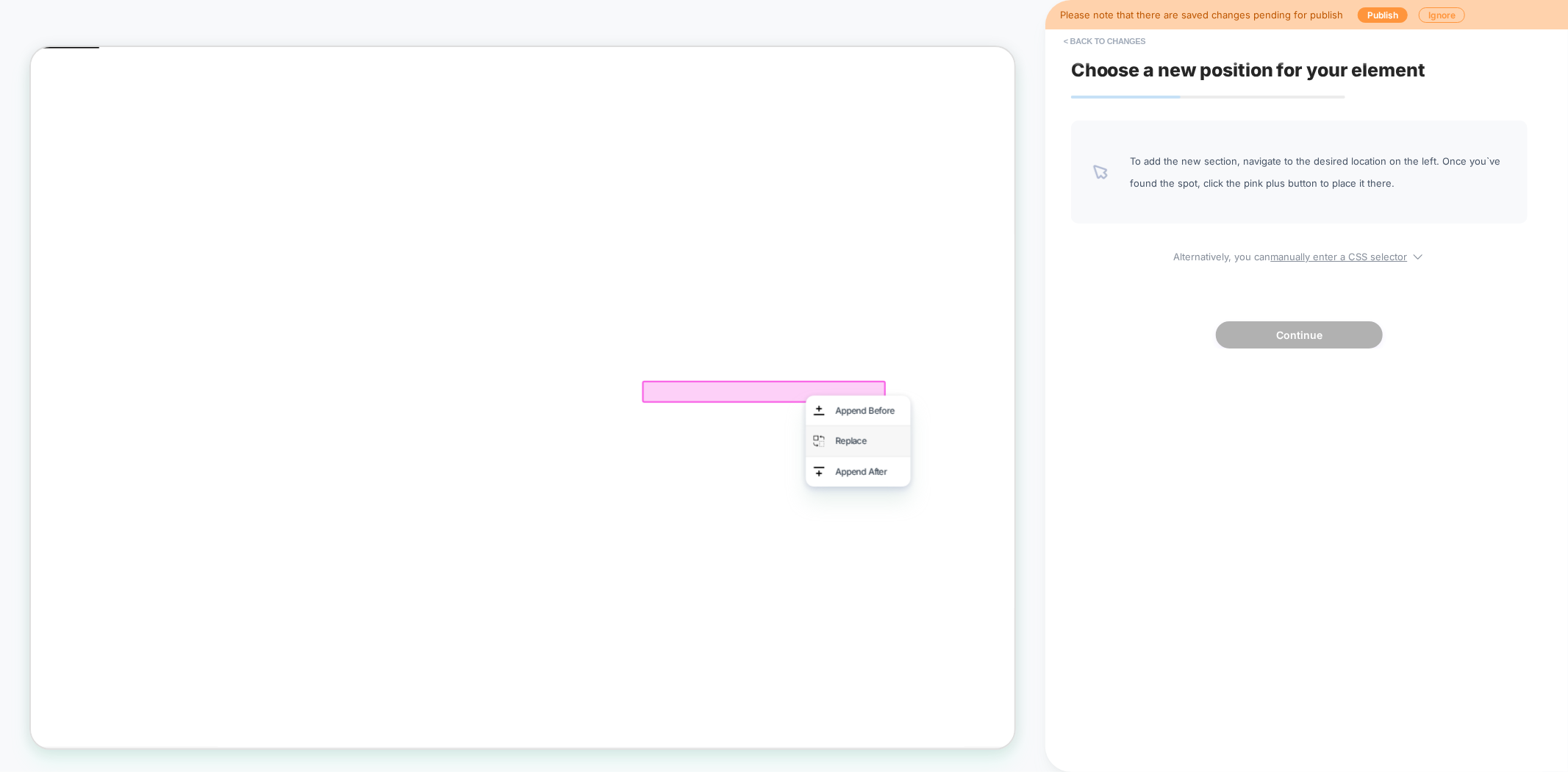
click div "Replace"
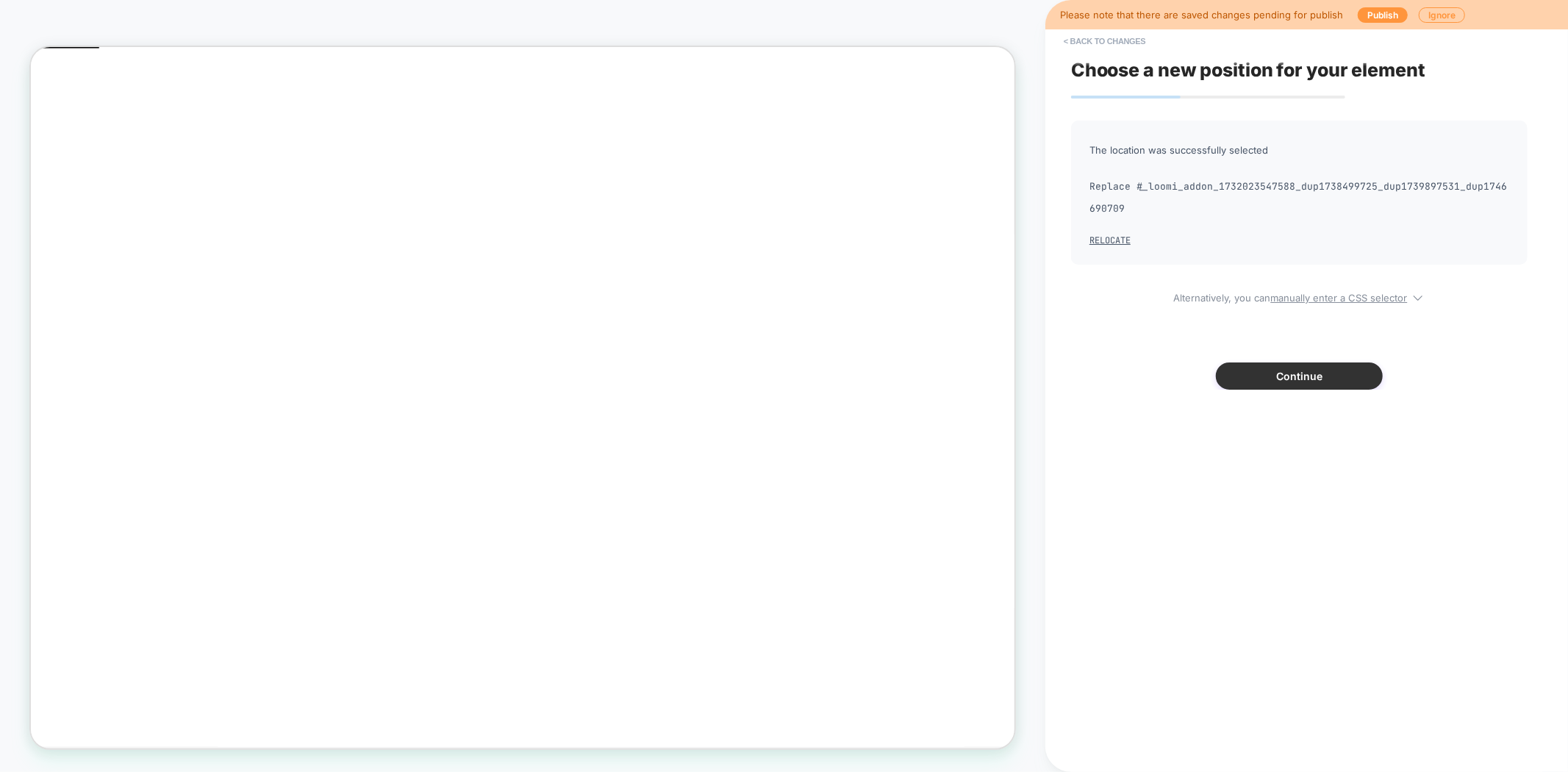
click at [1321, 376] on button "Continue" at bounding box center [1299, 376] width 167 height 27
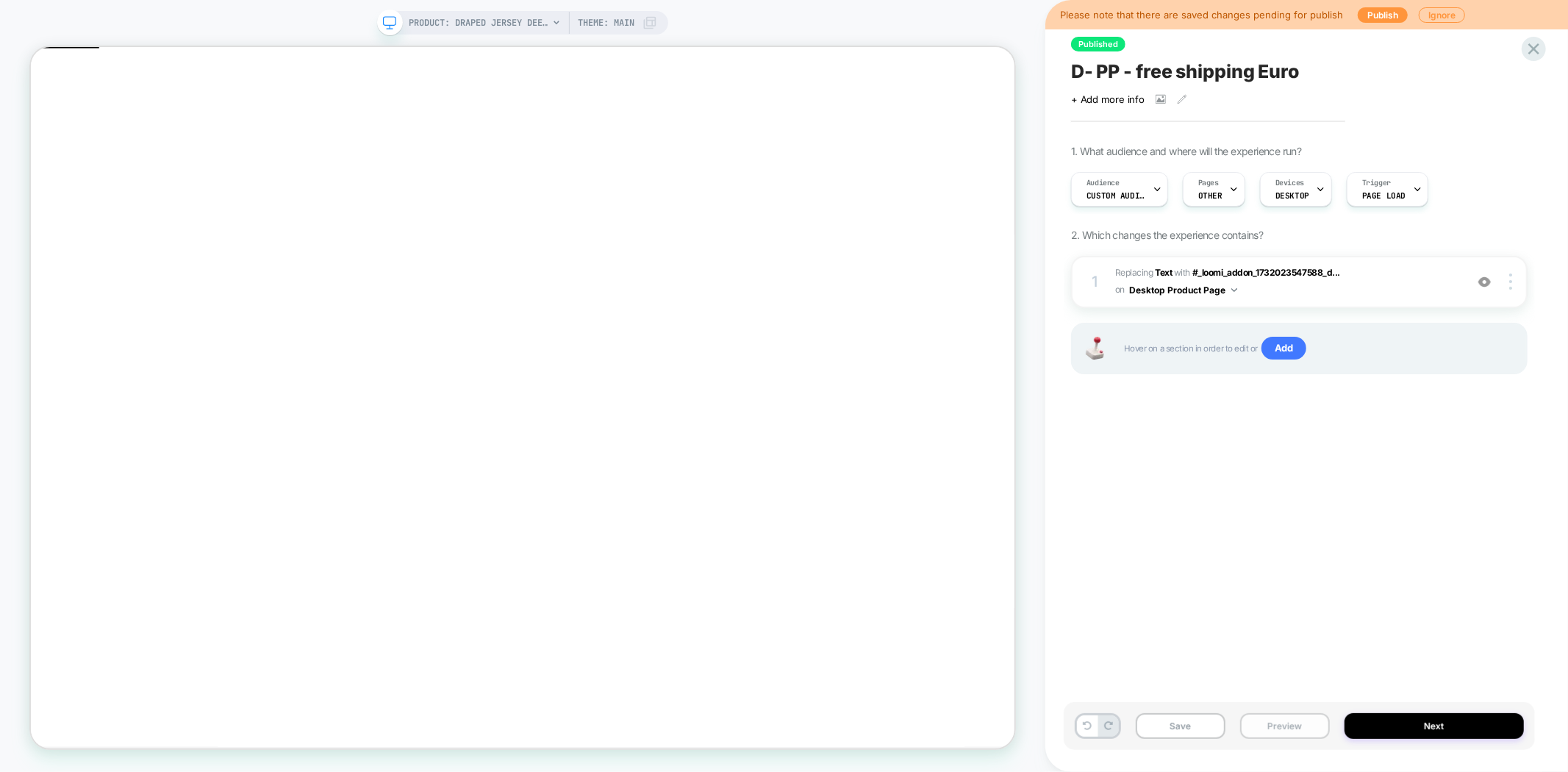
click at [1283, 729] on button "Preview" at bounding box center [1285, 726] width 90 height 26
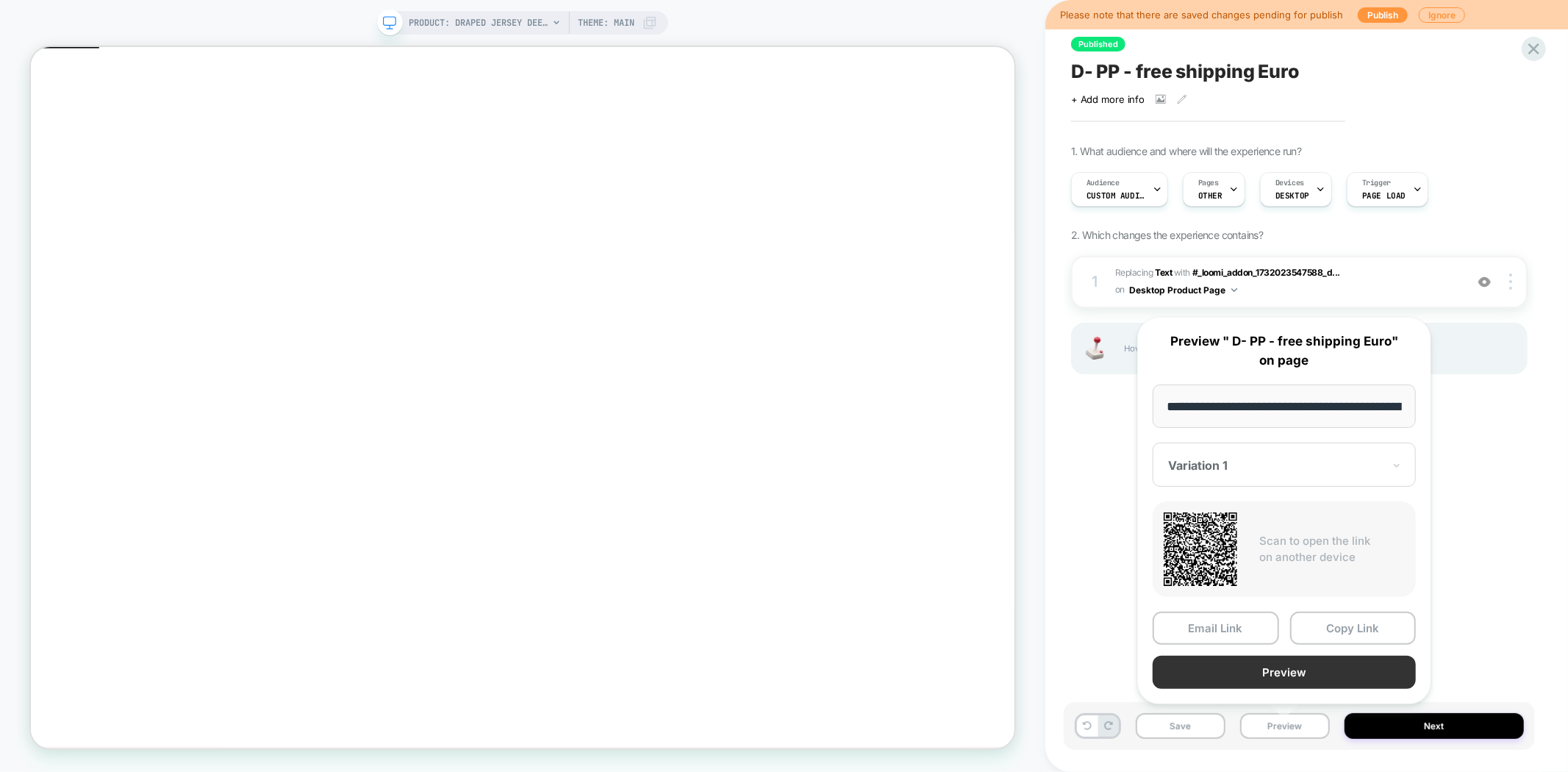
click at [1336, 671] on button "Preview" at bounding box center [1284, 672] width 263 height 33
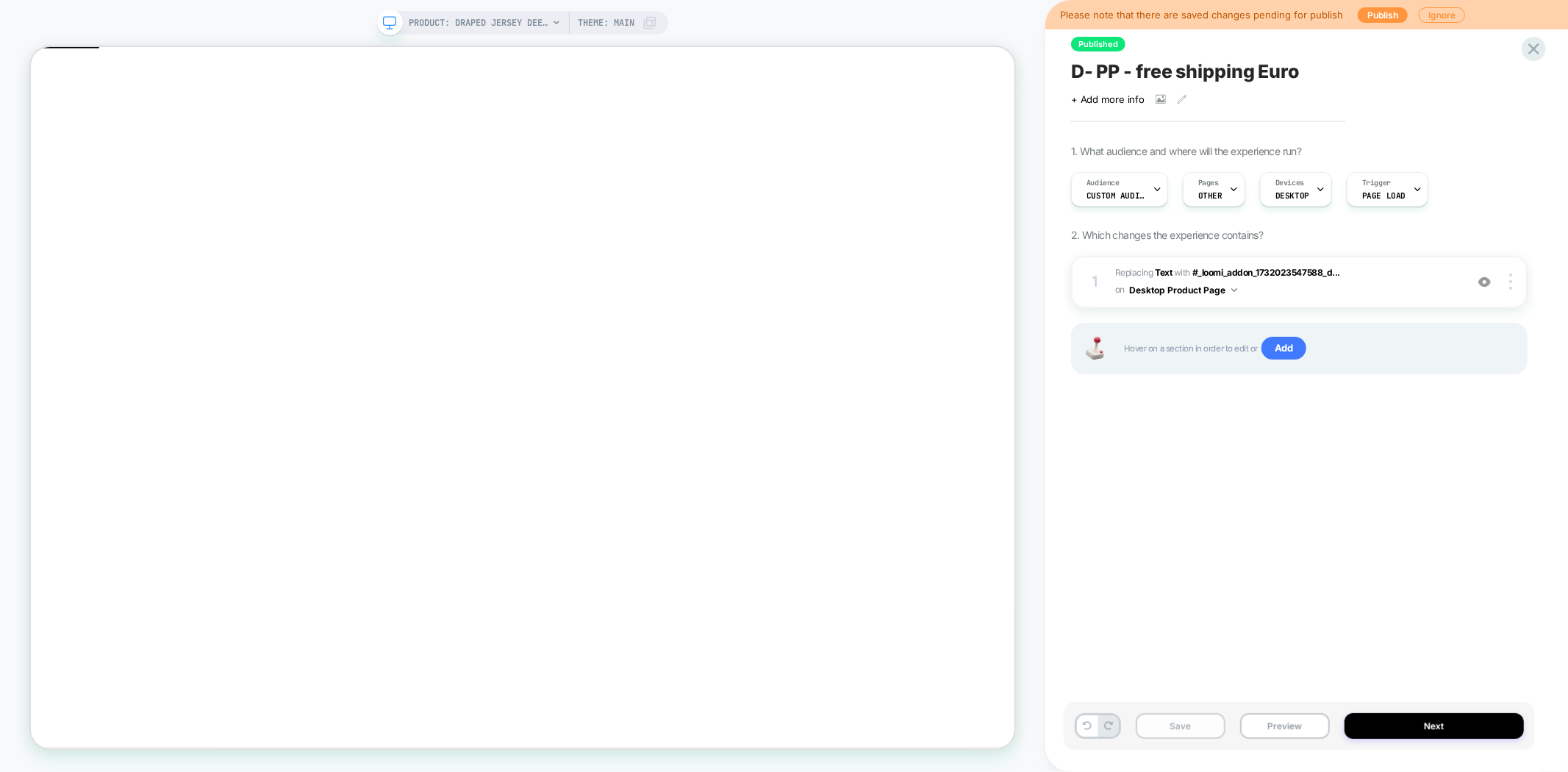
click at [1191, 732] on button "Save" at bounding box center [1181, 726] width 90 height 26
click at [1279, 721] on button "Preview" at bounding box center [1285, 726] width 90 height 26
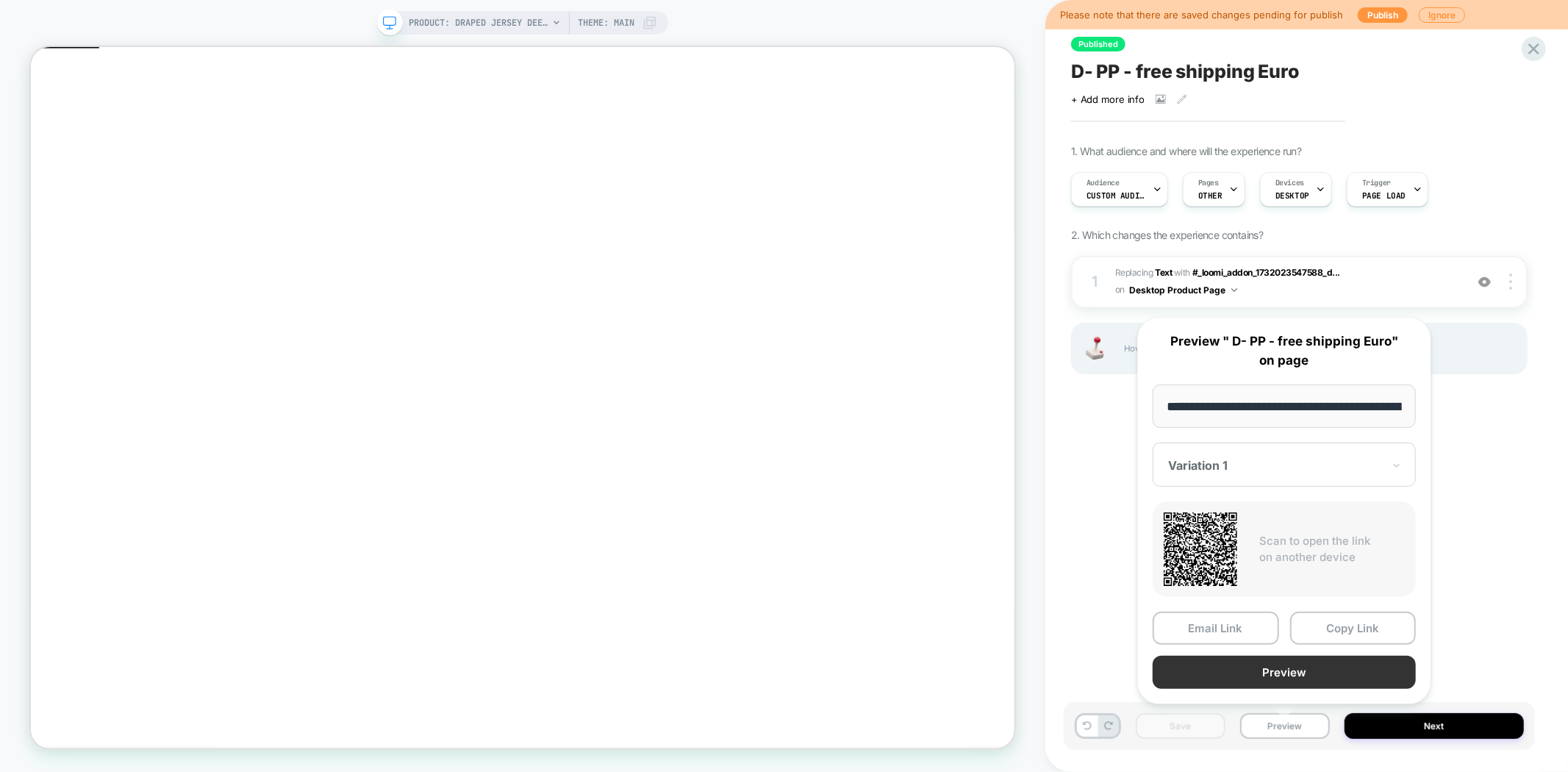
click at [1283, 671] on button "Preview" at bounding box center [1284, 672] width 263 height 33
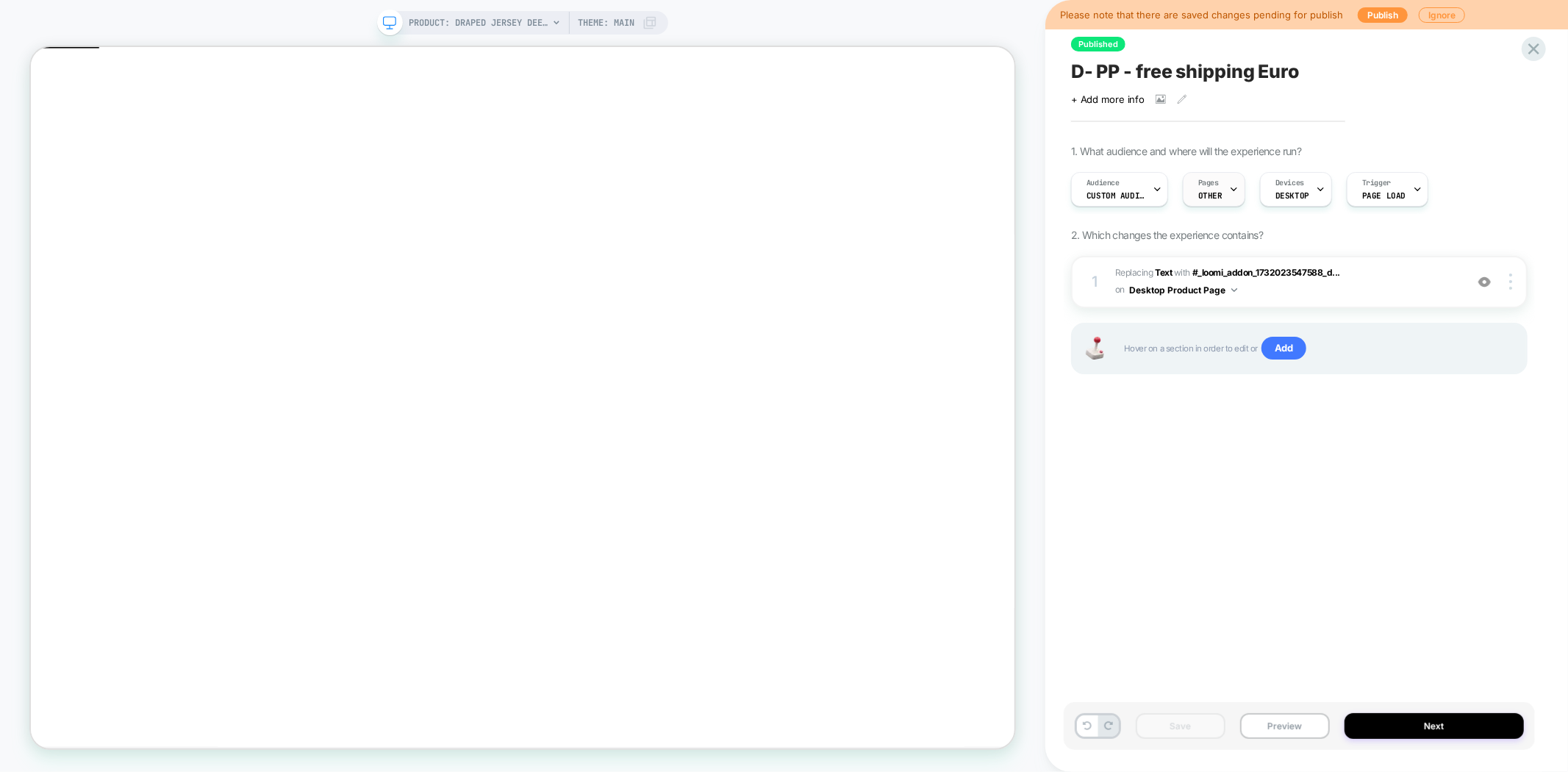
click at [1229, 190] on icon at bounding box center [1233, 189] width 10 height 10
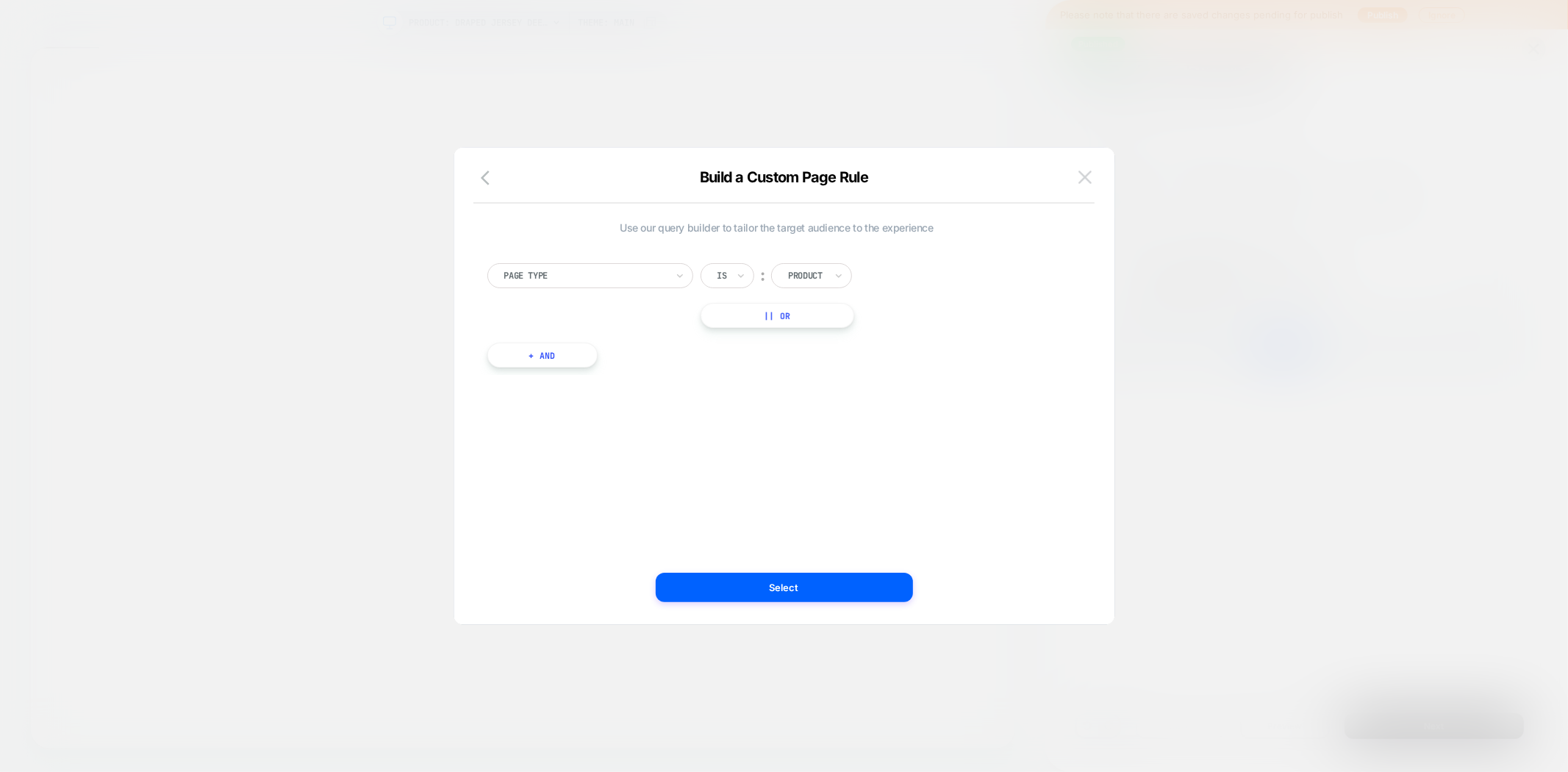
drag, startPoint x: 1077, startPoint y: 181, endPoint x: 1302, endPoint y: 66, distance: 252.7
click at [1079, 181] on img at bounding box center [1085, 177] width 14 height 13
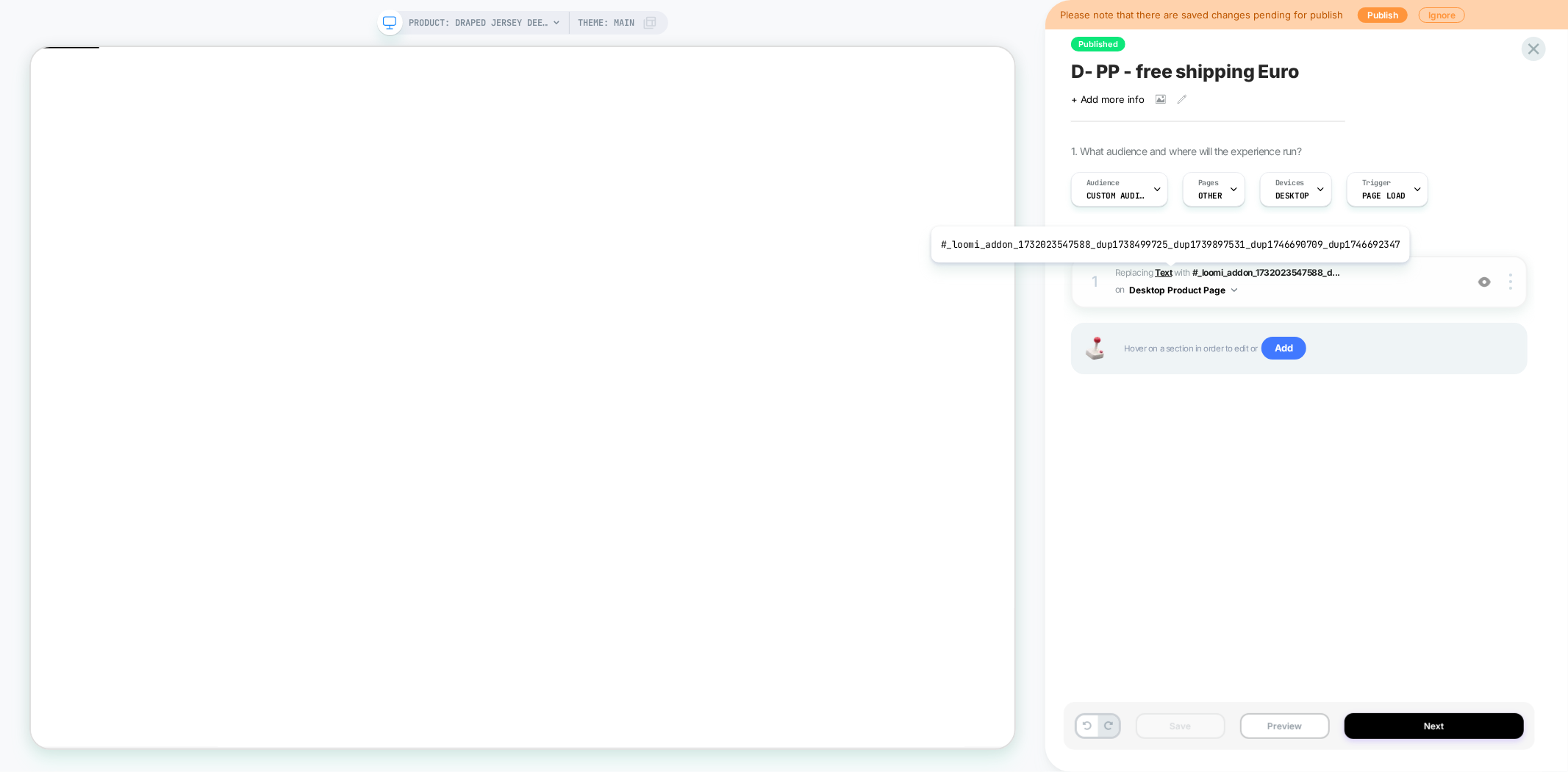
click at [1165, 273] on b "Text" at bounding box center [1163, 272] width 17 height 11
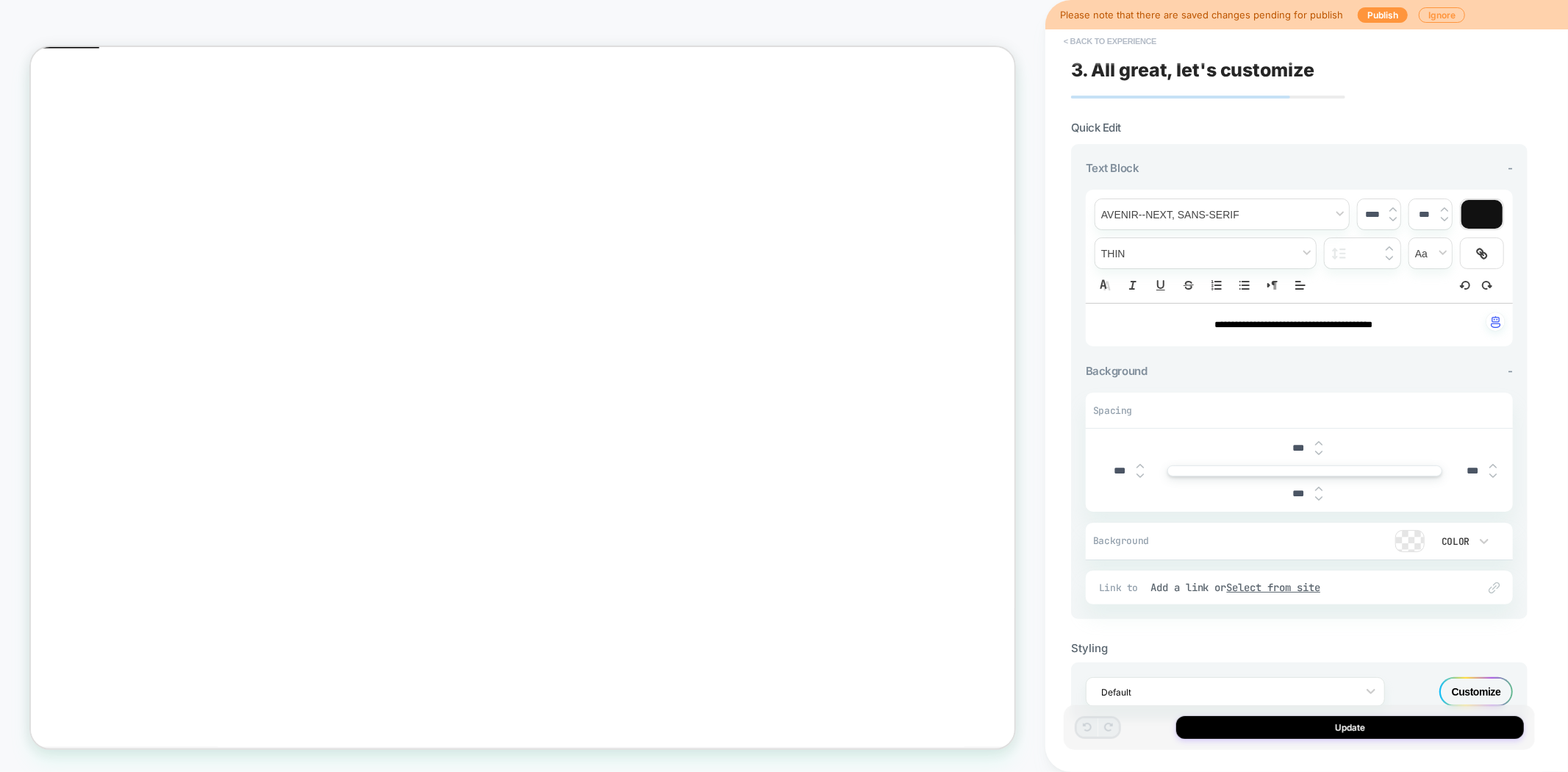
click at [1117, 46] on button "< Back to experience" at bounding box center [1110, 41] width 107 height 23
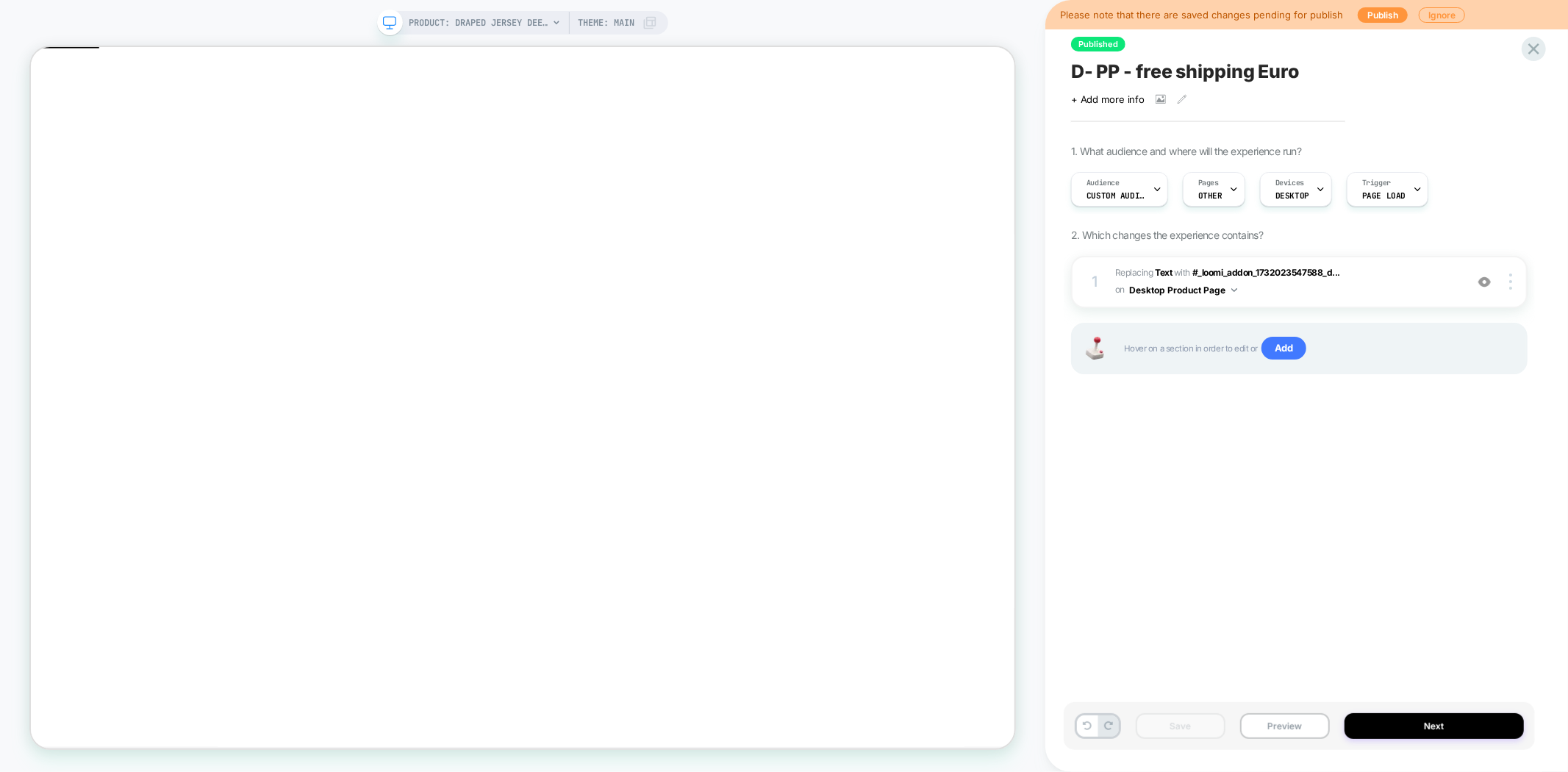
click at [1292, 706] on div "Save Preview Next" at bounding box center [1299, 725] width 471 height 48
click at [1282, 728] on button "Preview" at bounding box center [1285, 726] width 90 height 26
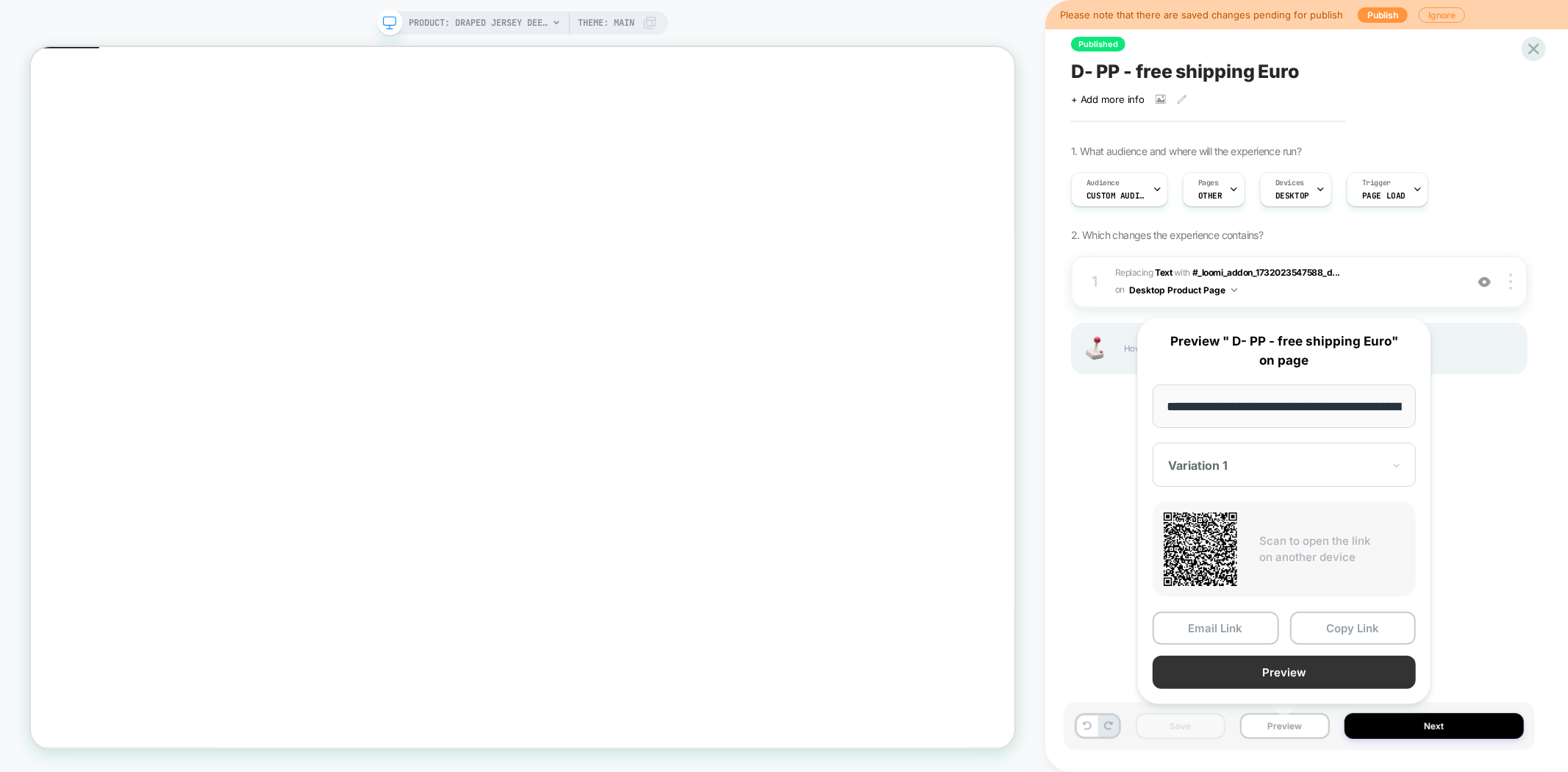
click at [1326, 676] on button "Preview" at bounding box center [1284, 672] width 263 height 33
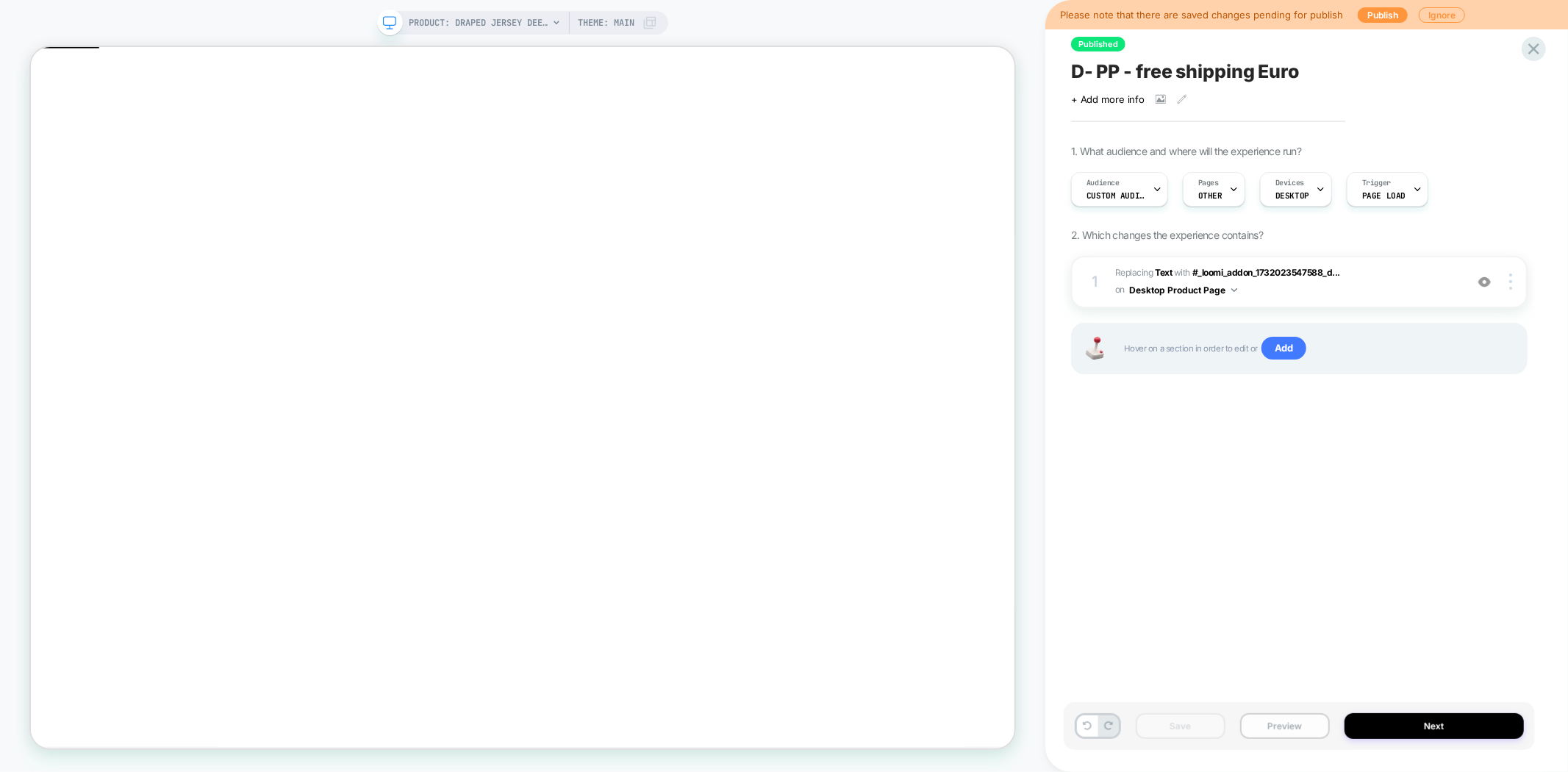
click at [1295, 730] on button "Preview" at bounding box center [1285, 726] width 90 height 26
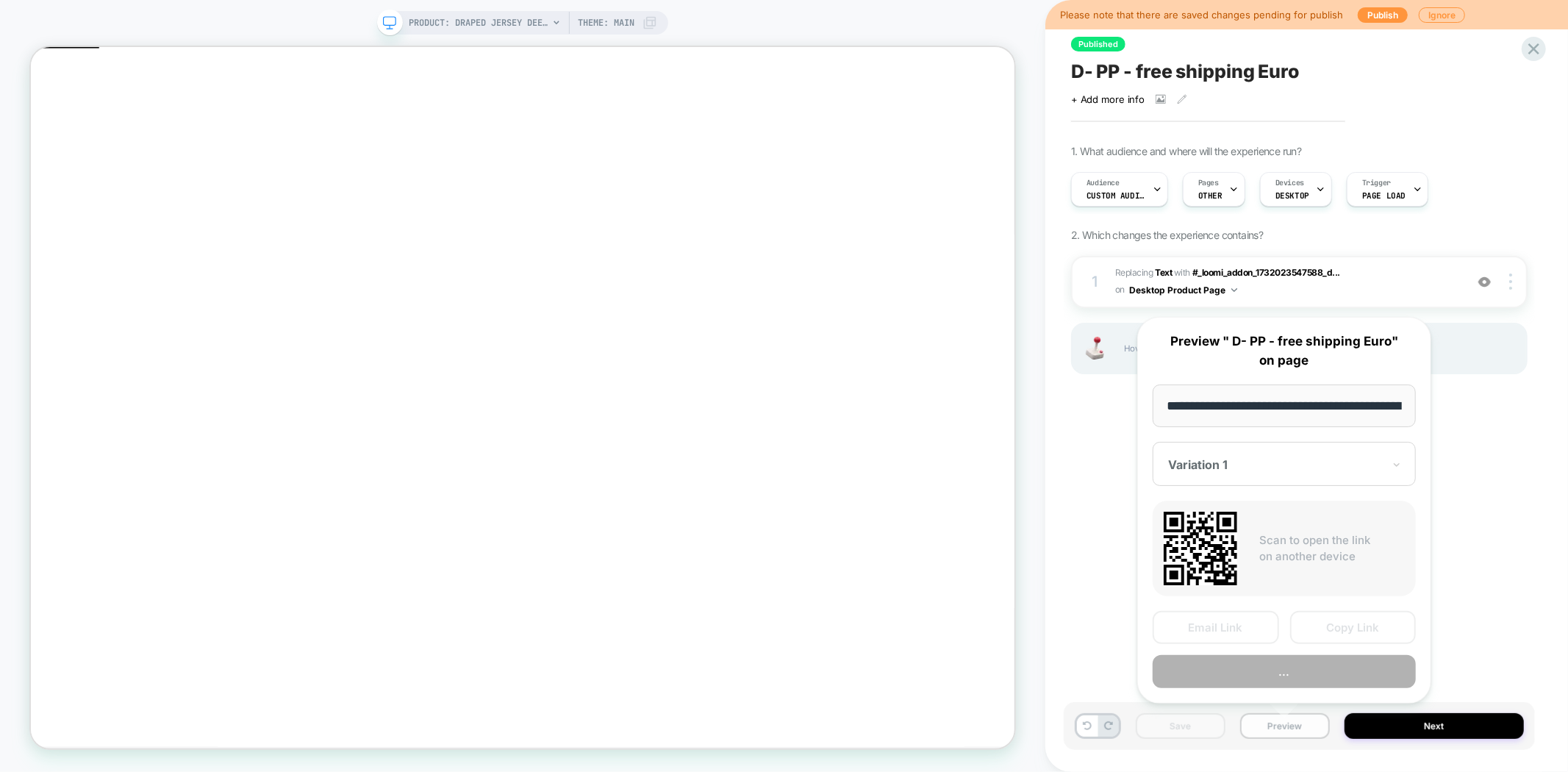
scroll to position [0, 221]
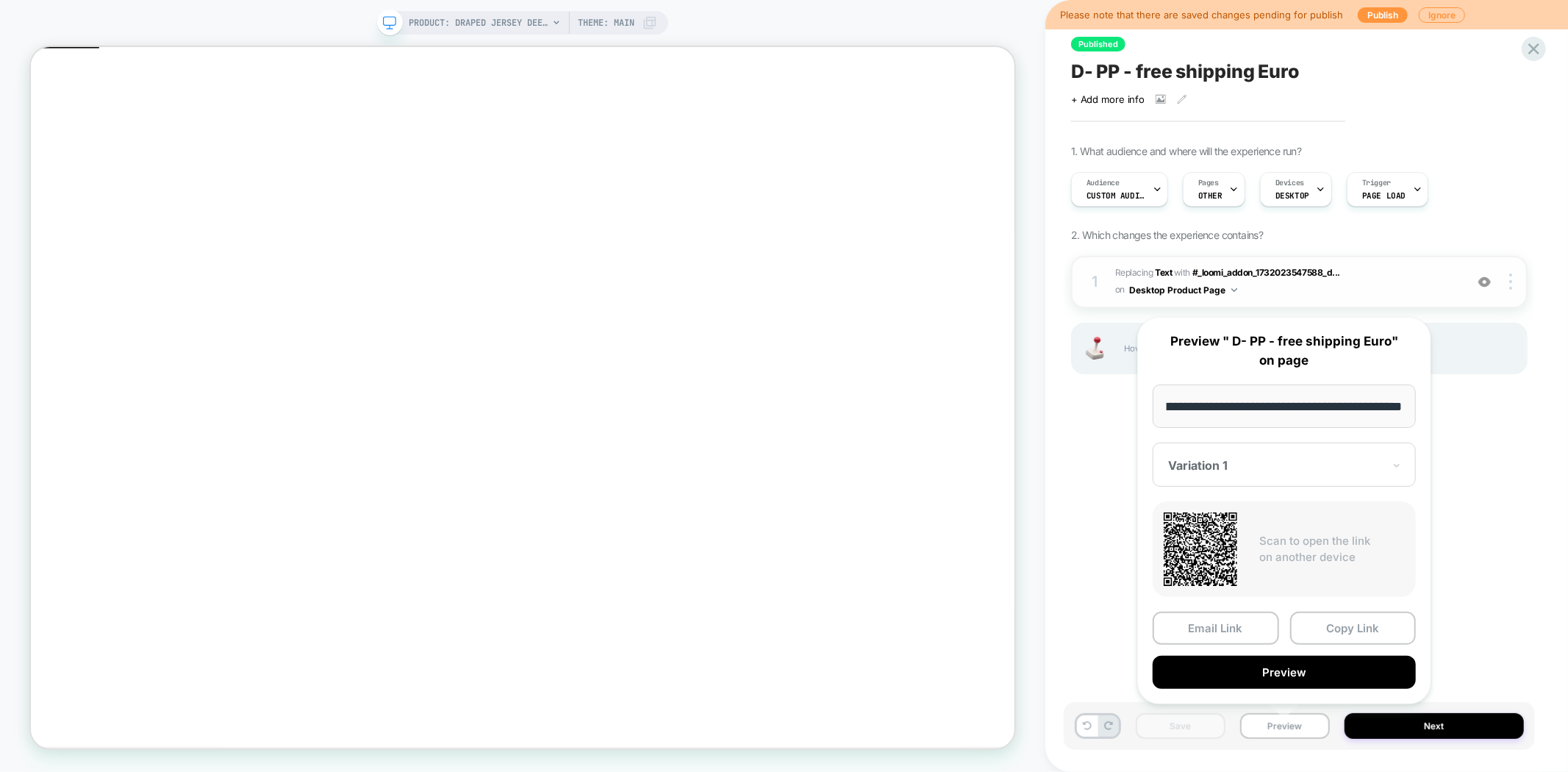
drag, startPoint x: 1357, startPoint y: 630, endPoint x: 1470, endPoint y: 294, distance: 354.5
click at [1358, 630] on button "Copy Link" at bounding box center [1353, 628] width 126 height 33
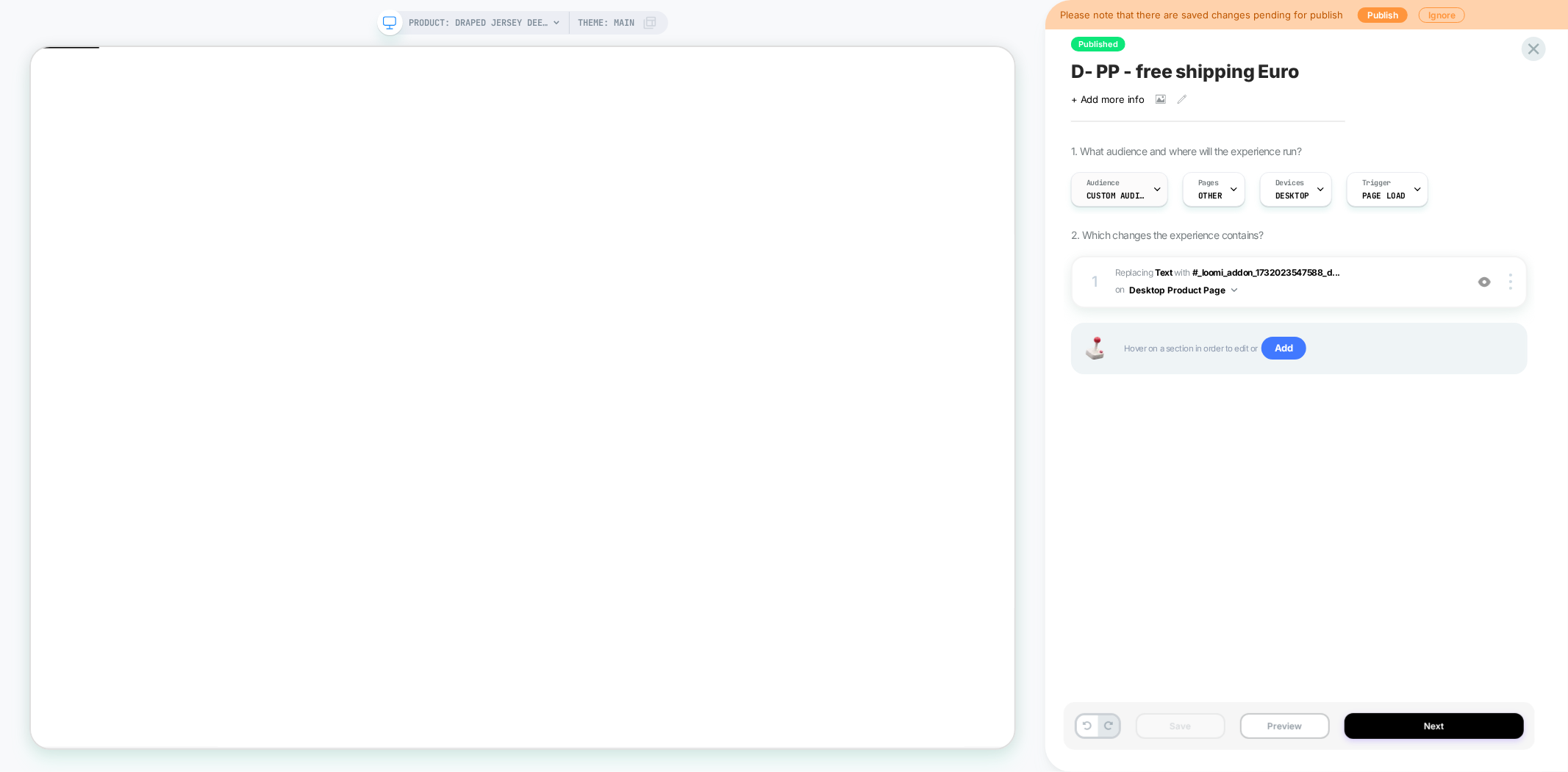
click at [1106, 194] on span "Custom Audience" at bounding box center [1116, 196] width 59 height 11
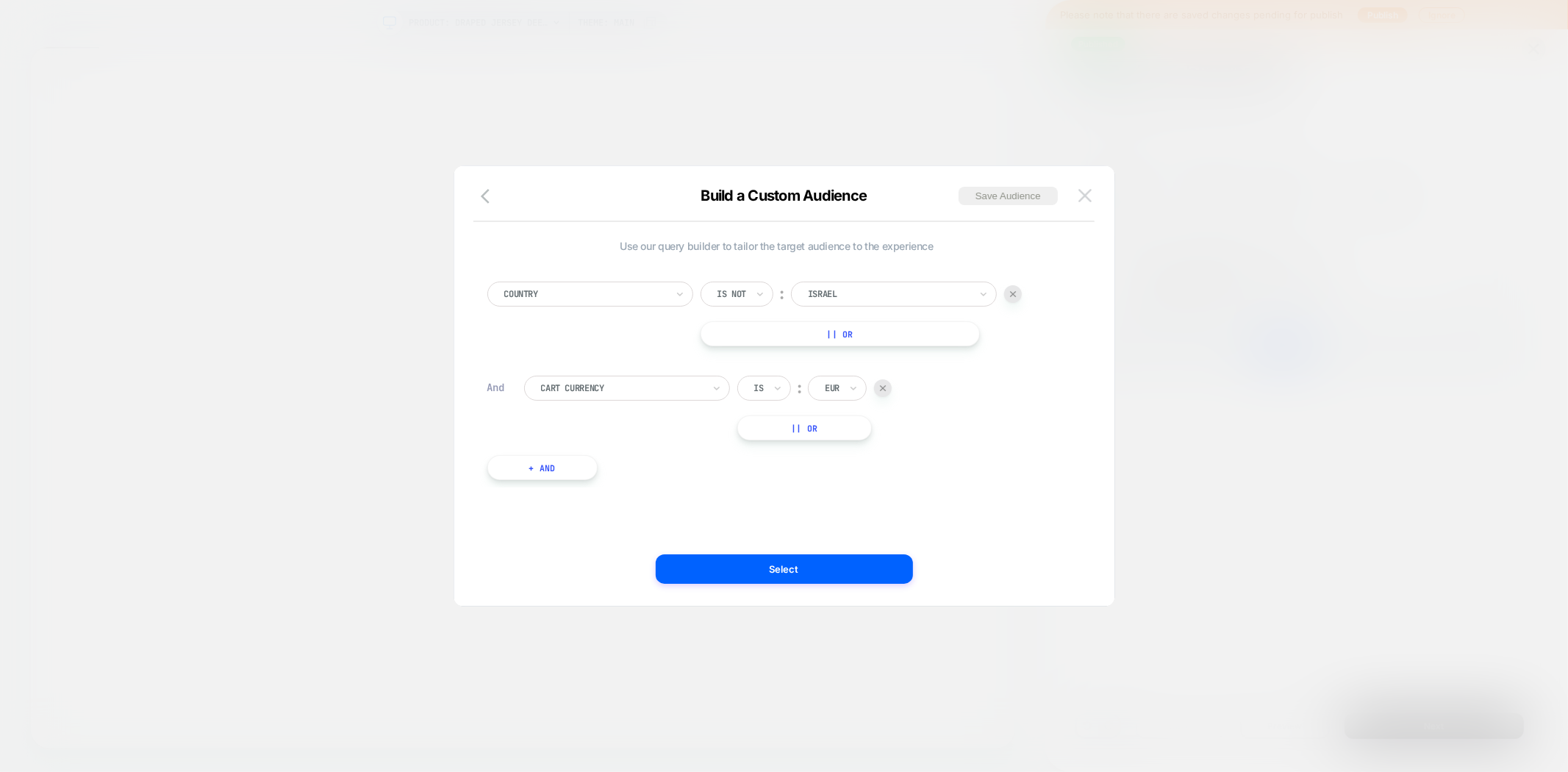
click at [1088, 195] on img at bounding box center [1085, 195] width 14 height 13
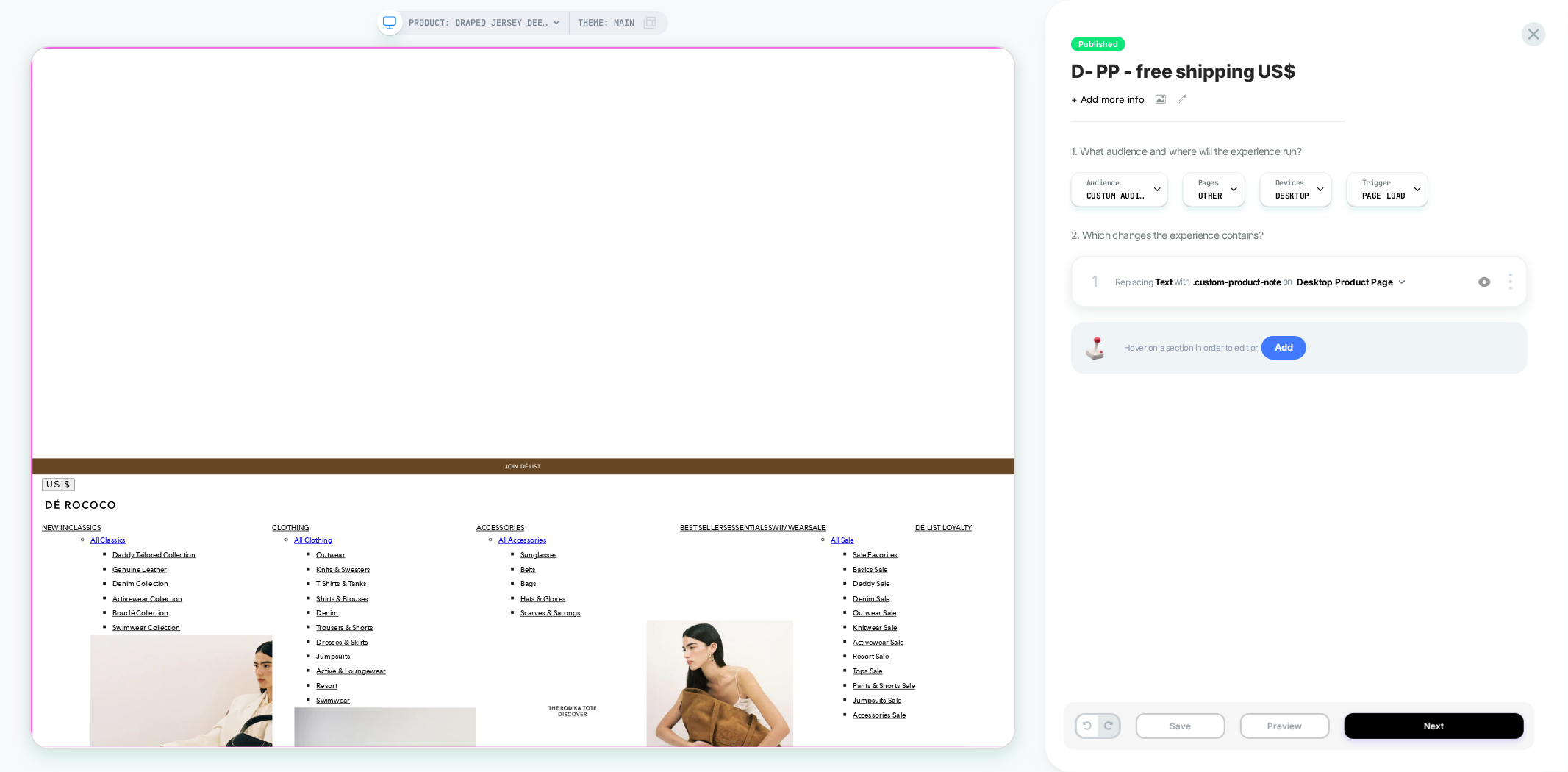
click div
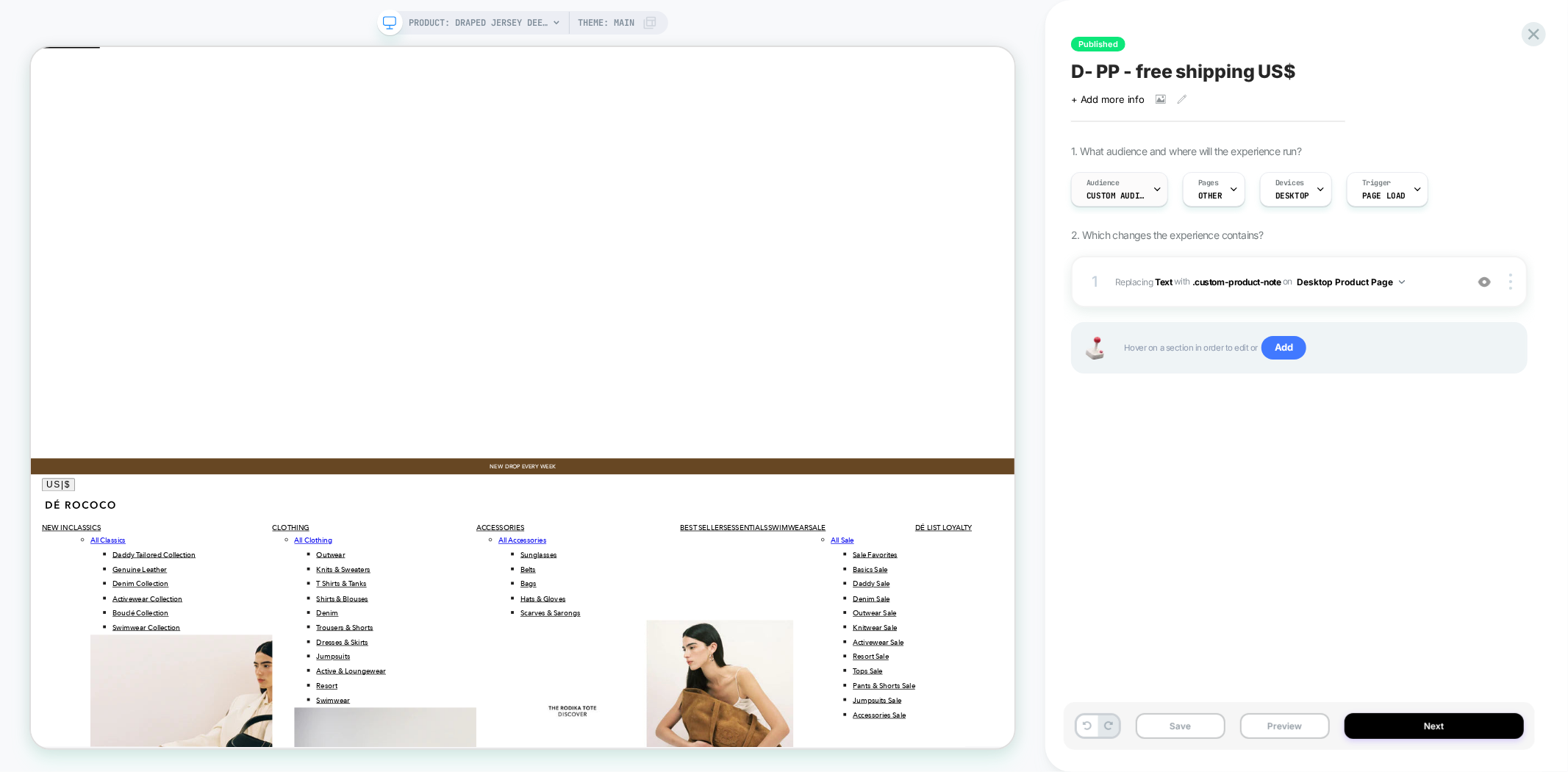
click at [1142, 184] on div "Audience Custom Audience" at bounding box center [1116, 190] width 88 height 33
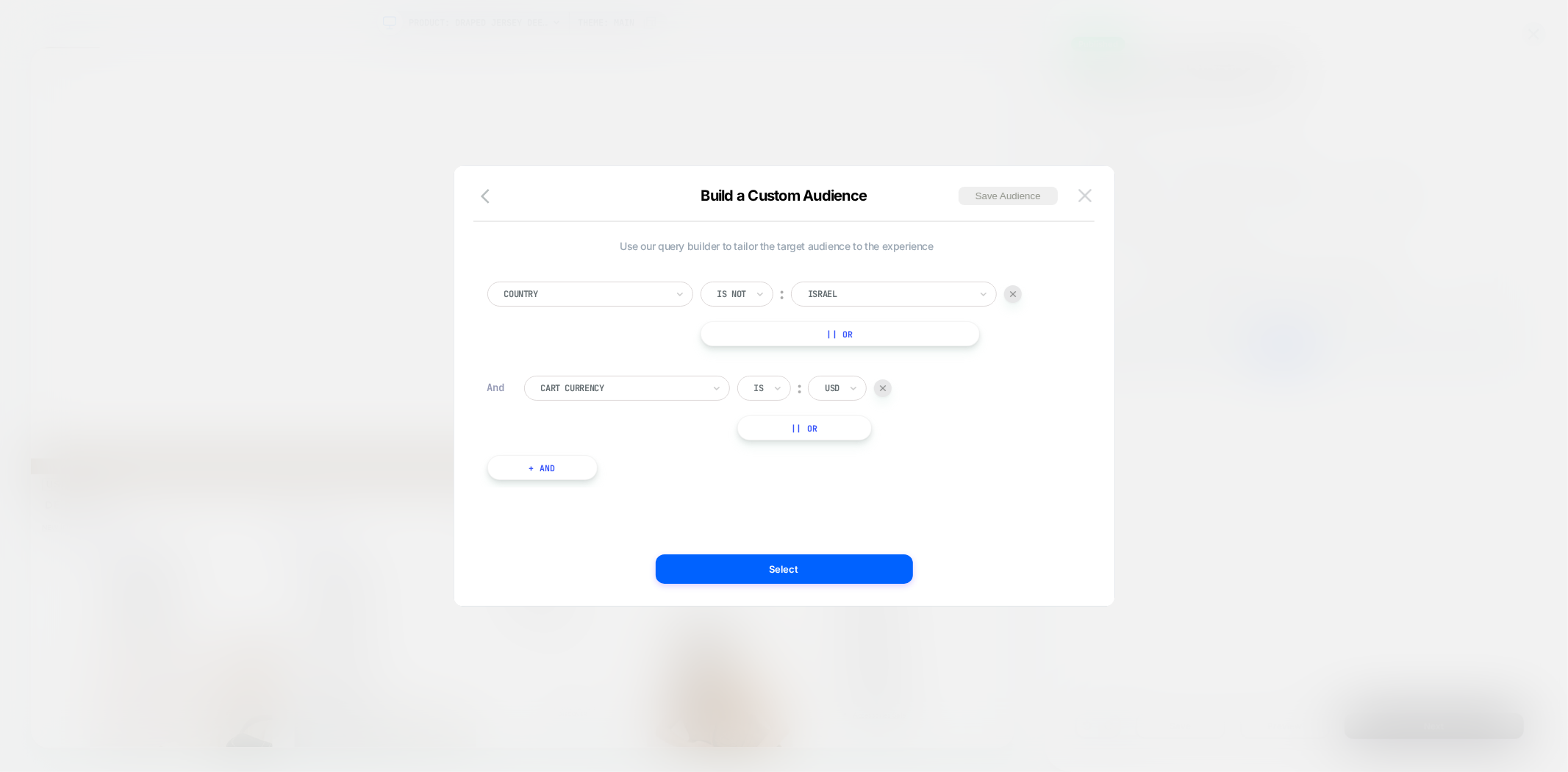
click at [1089, 201] on img at bounding box center [1085, 195] width 14 height 13
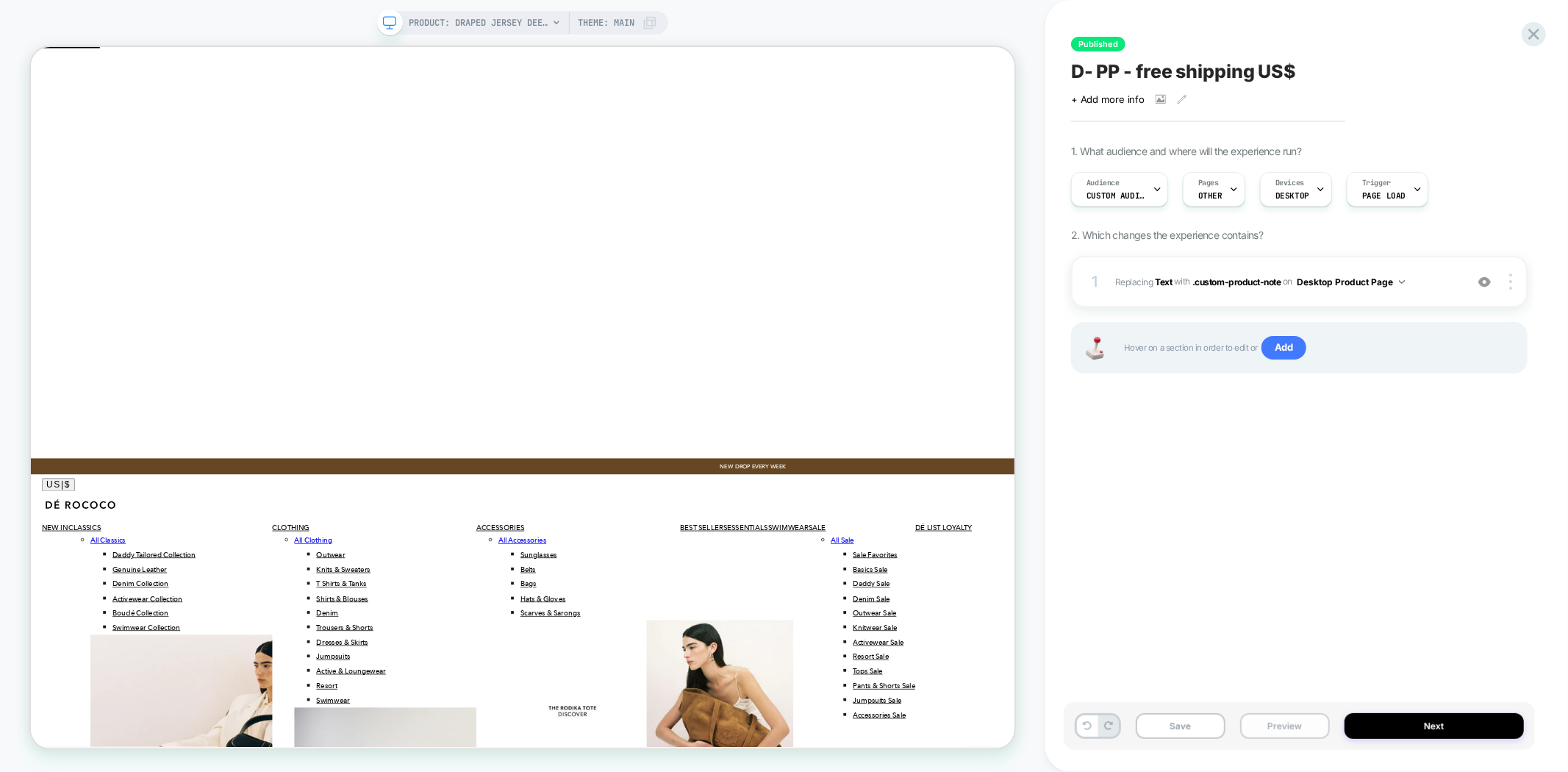
click at [1269, 727] on button "Preview" at bounding box center [1285, 726] width 90 height 26
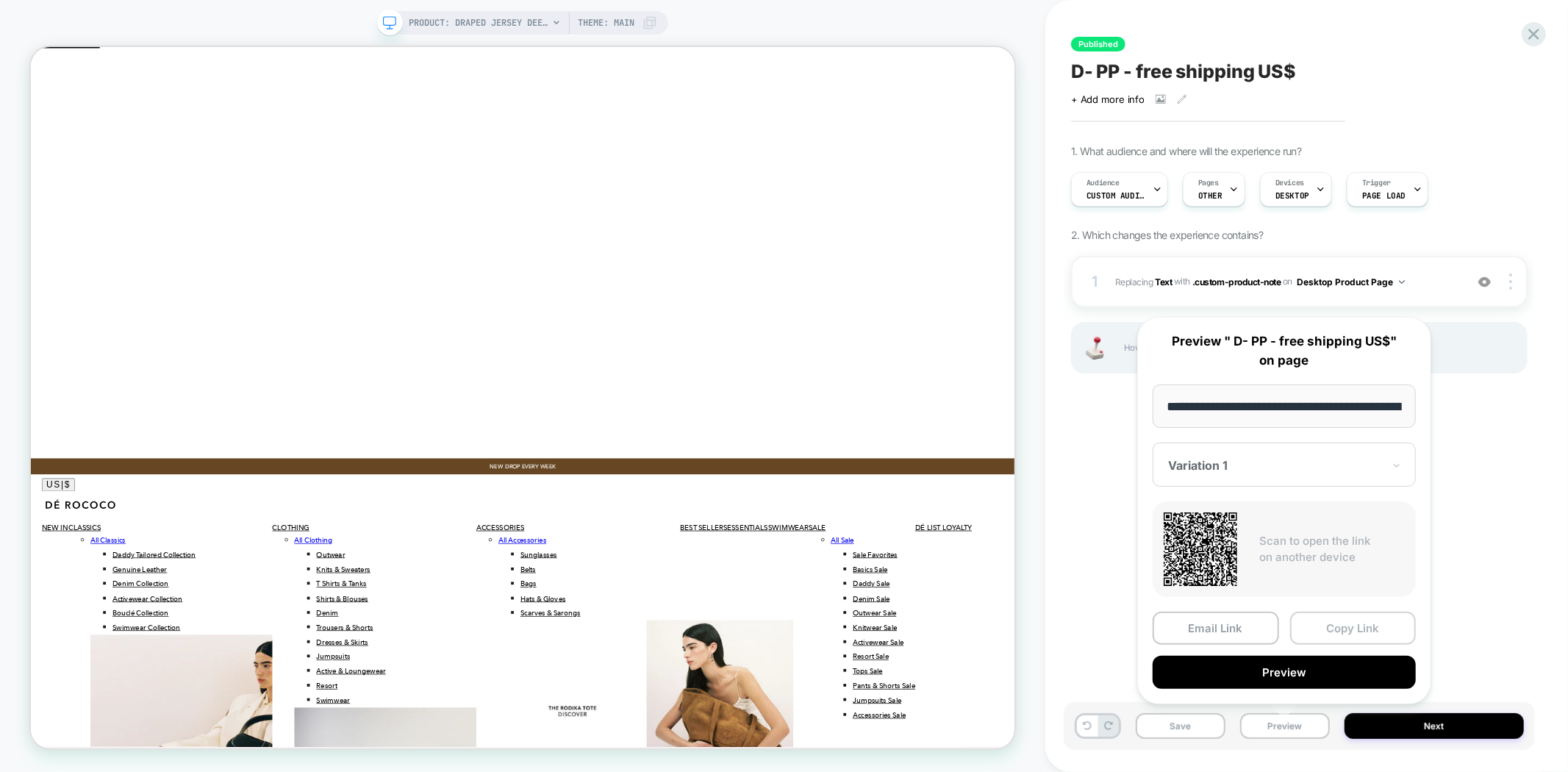
click at [1338, 626] on button "Copy Link" at bounding box center [1353, 628] width 126 height 33
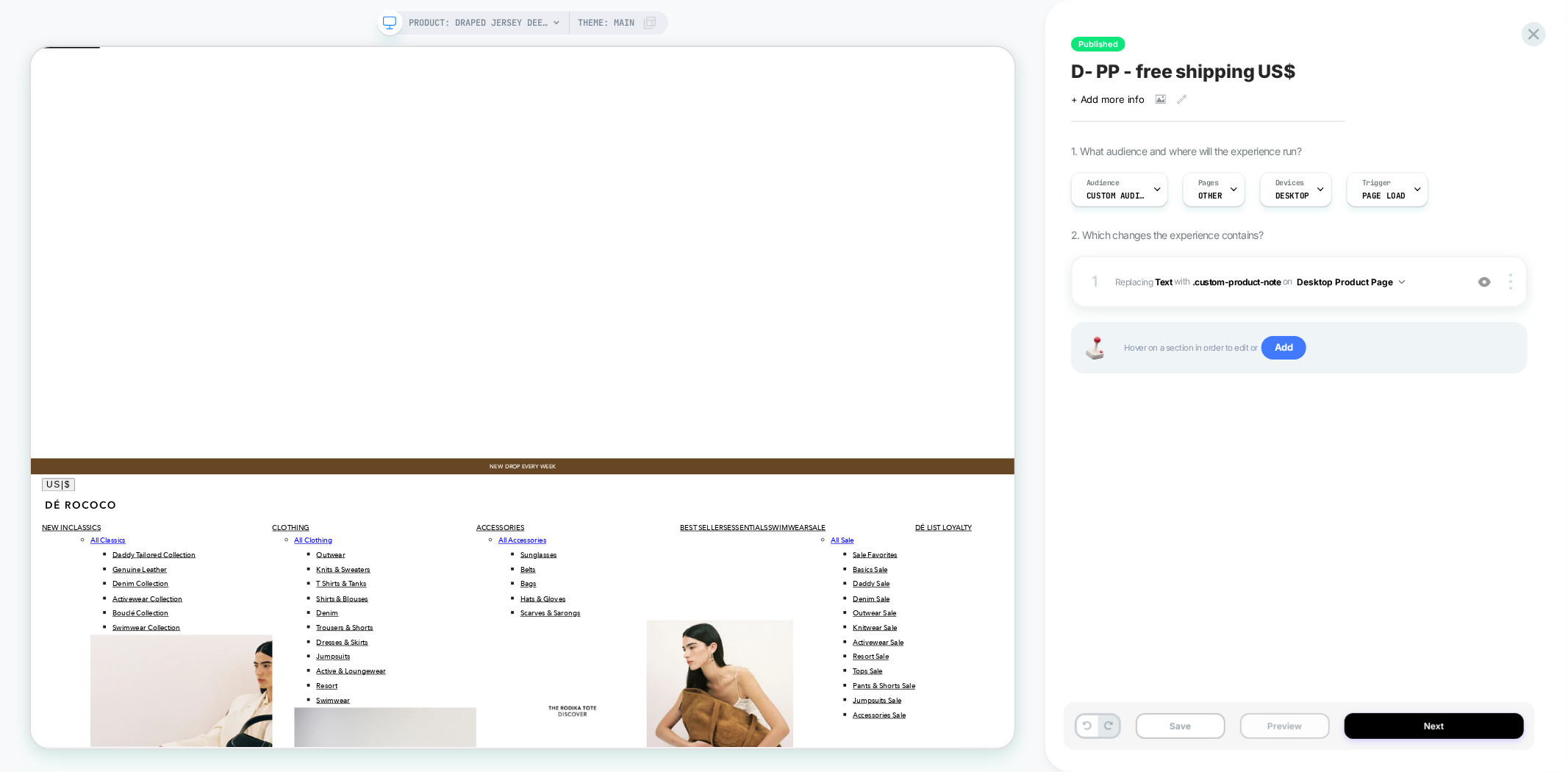
click at [1264, 719] on button "Preview" at bounding box center [1285, 726] width 90 height 26
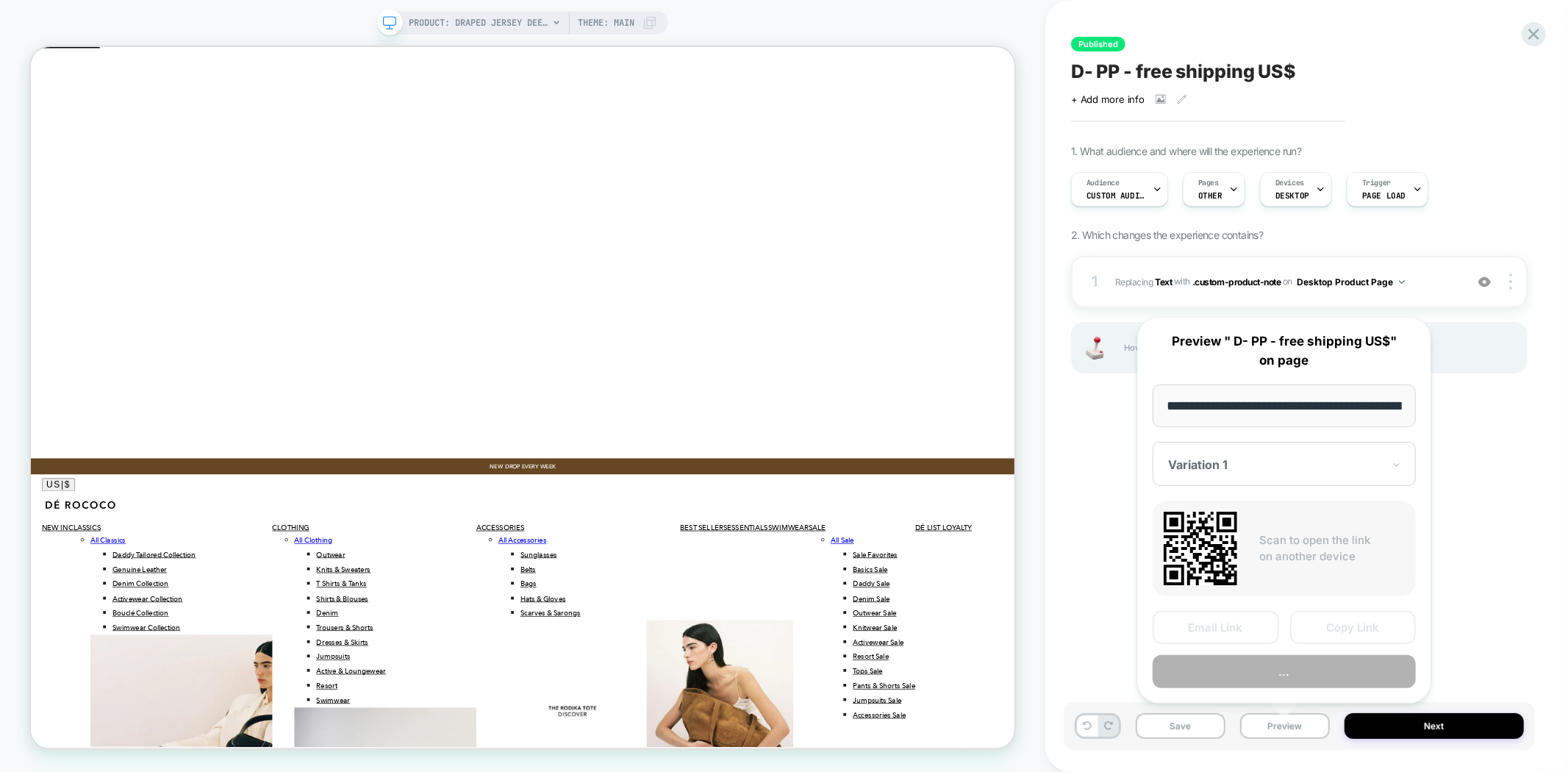
scroll to position [0, 221]
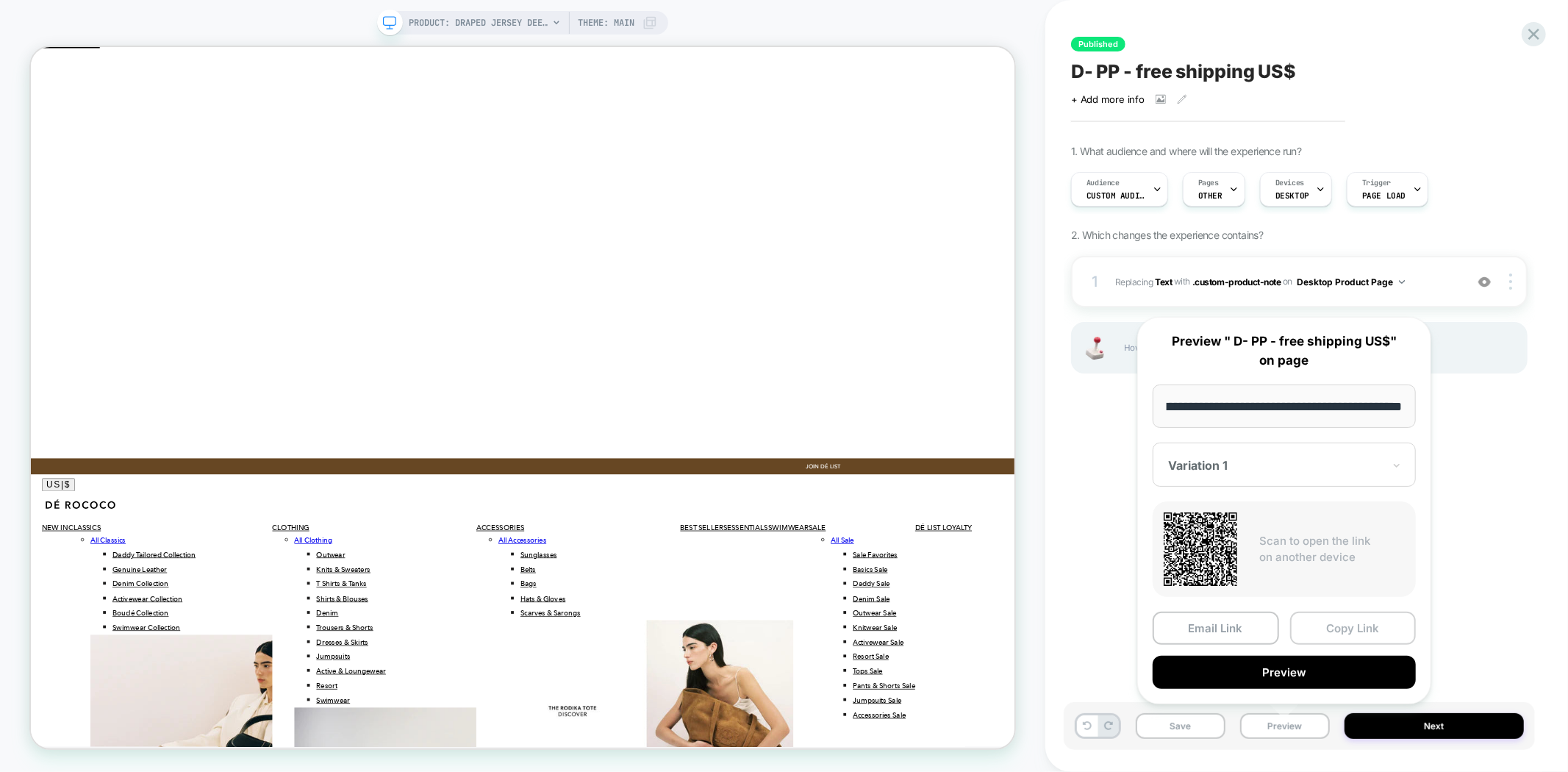
click at [1353, 612] on button "Copy Link" at bounding box center [1353, 628] width 126 height 33
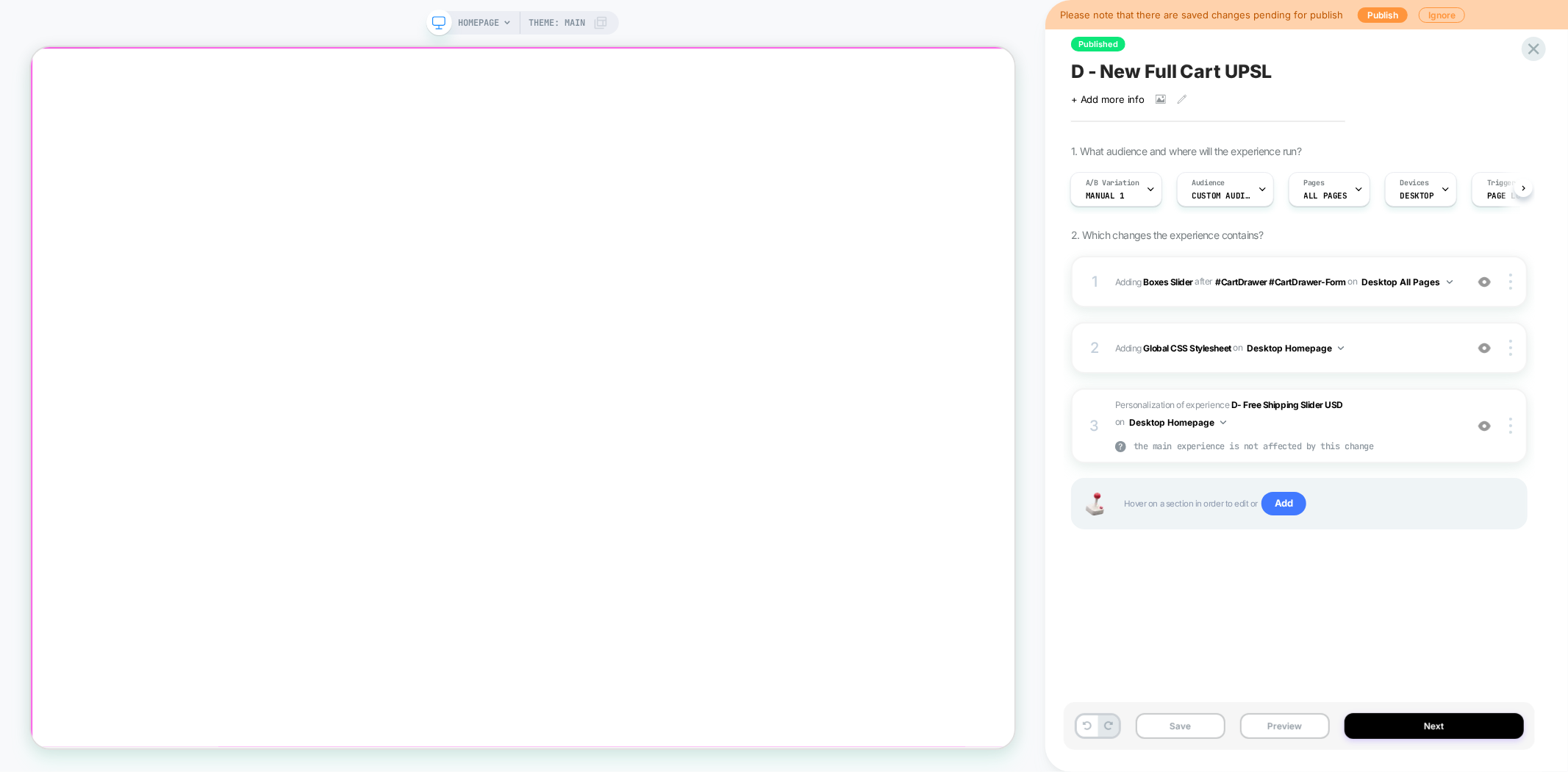
click at [850, 61] on div at bounding box center [687, 61] width 1312 height 0
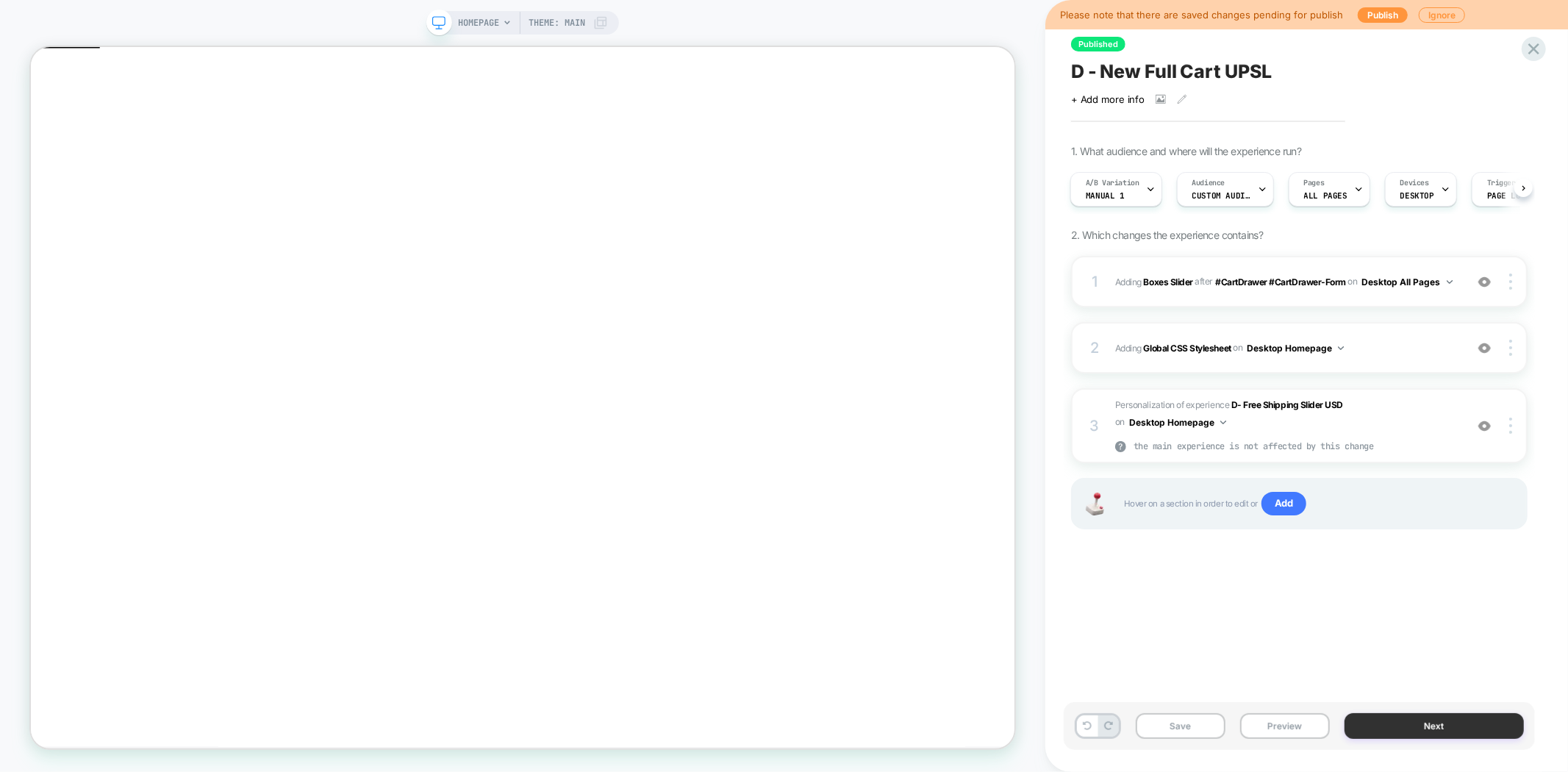
click at [1419, 727] on button "Next" at bounding box center [1434, 726] width 179 height 26
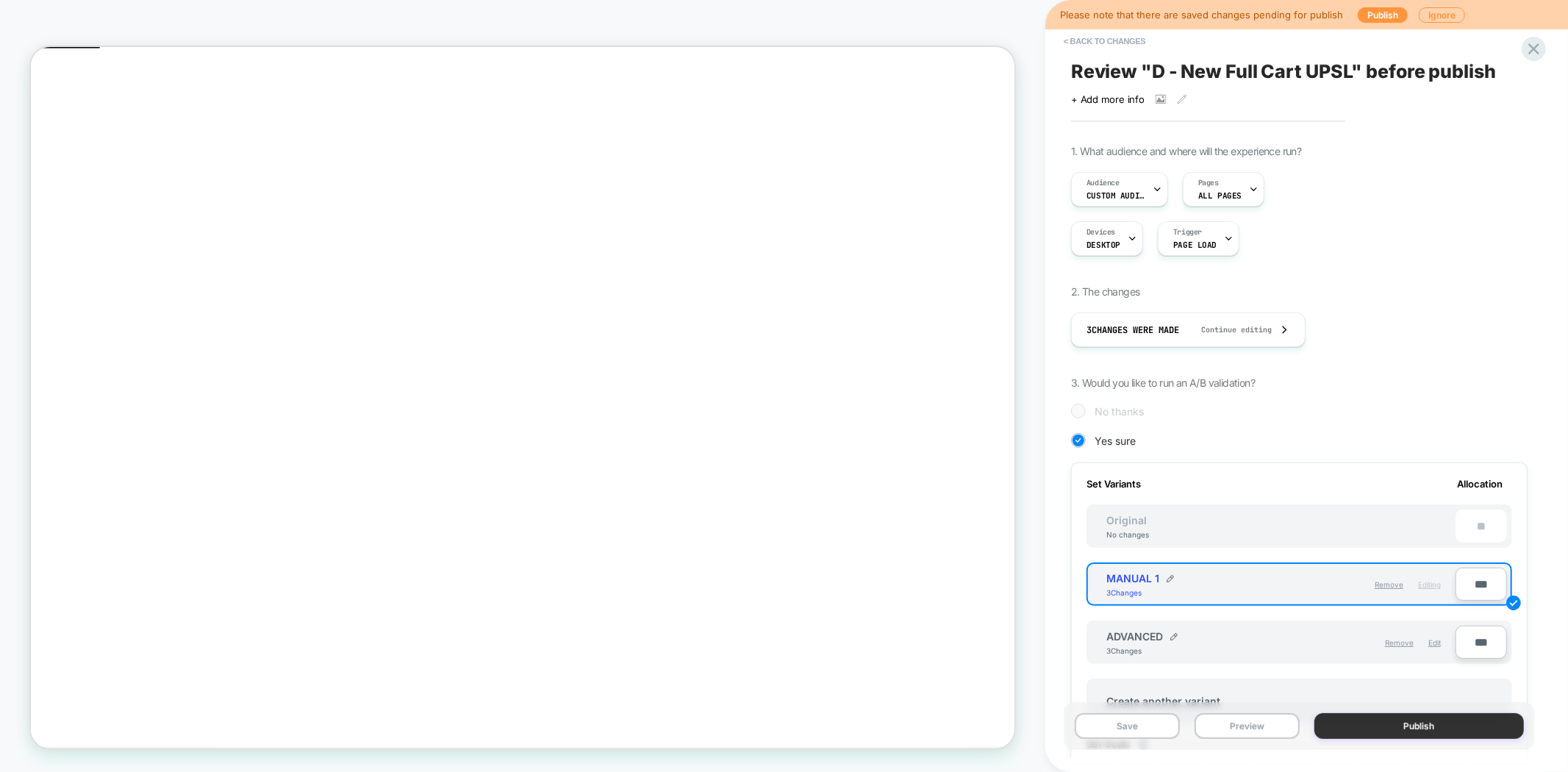
click at [1358, 730] on button "Publish" at bounding box center [1419, 726] width 210 height 26
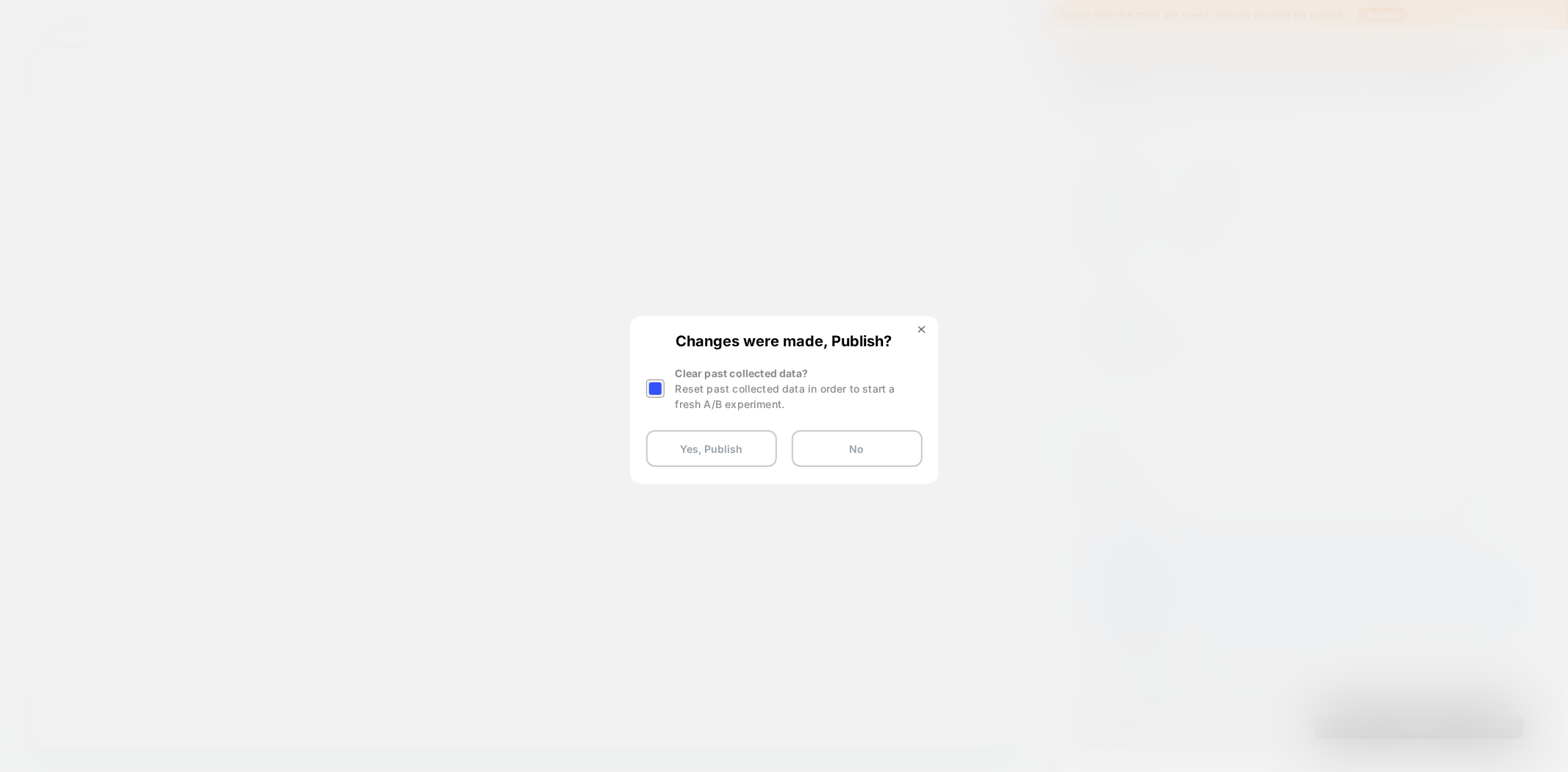
click at [653, 386] on div at bounding box center [655, 388] width 18 height 18
click at [722, 457] on button "Yes, Publish" at bounding box center [711, 448] width 131 height 37
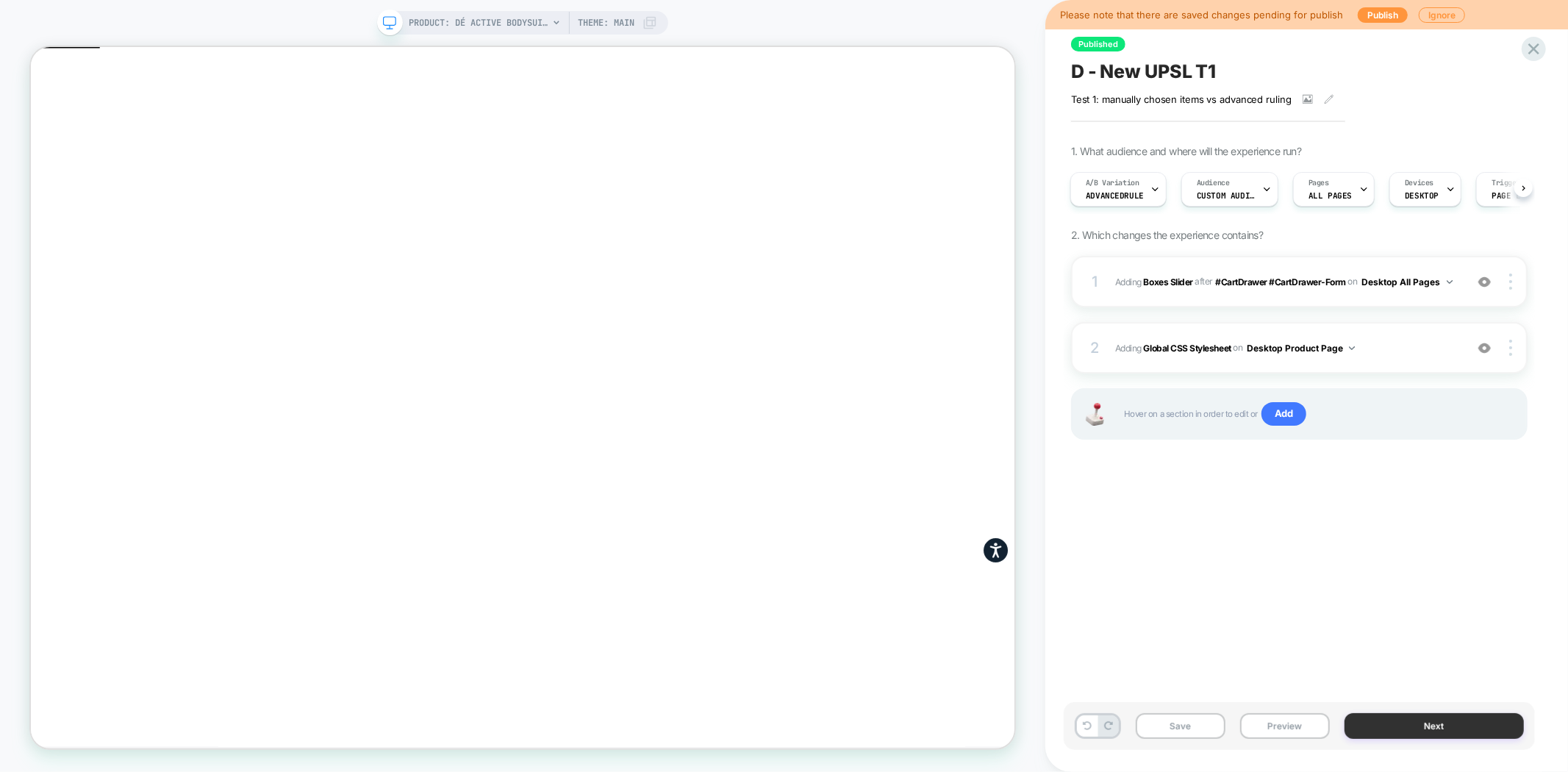
click at [1395, 730] on button "Next" at bounding box center [1434, 726] width 179 height 26
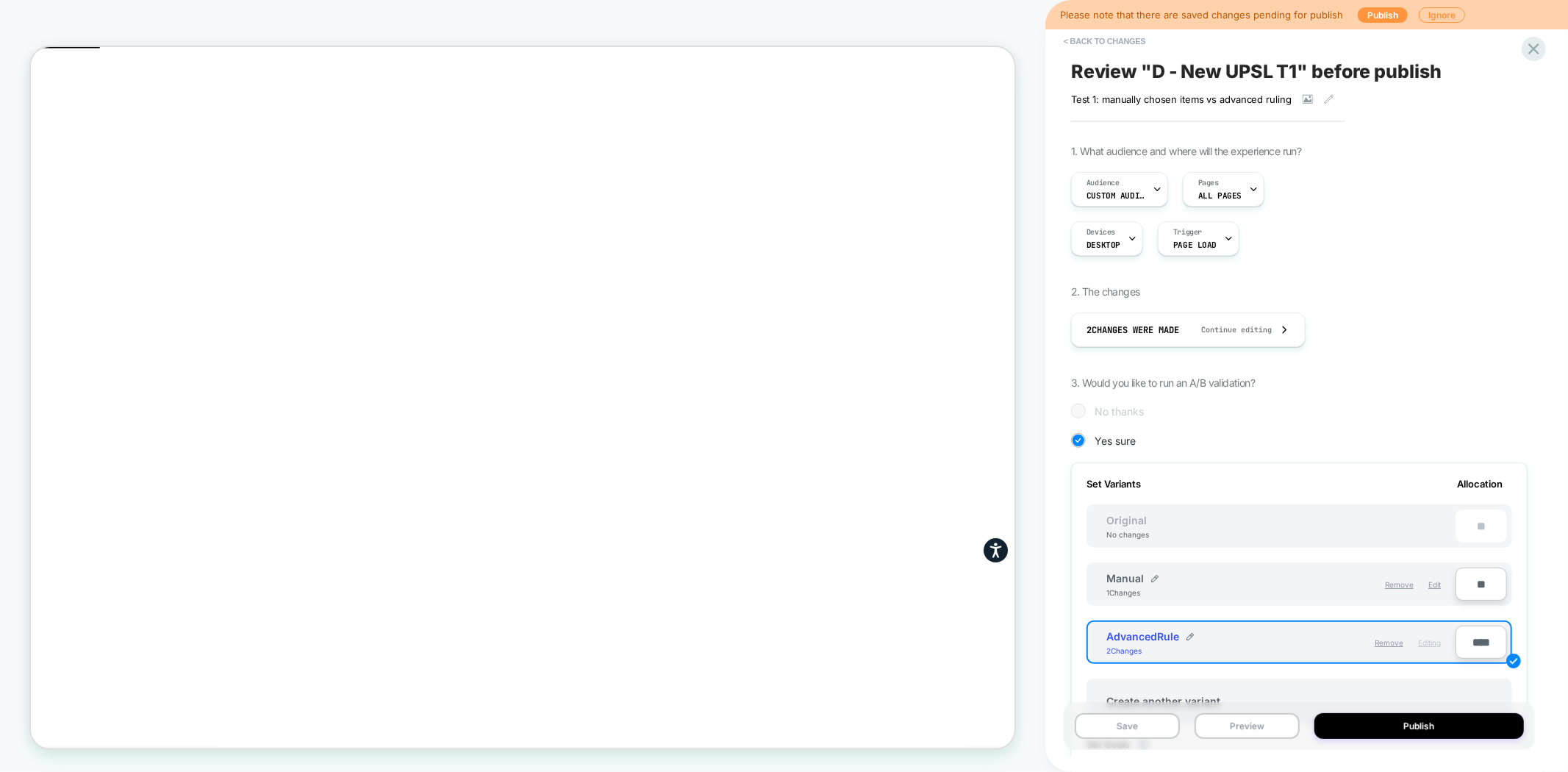
scroll to position [0, 2]
click at [1360, 728] on button "Publish" at bounding box center [1419, 726] width 210 height 26
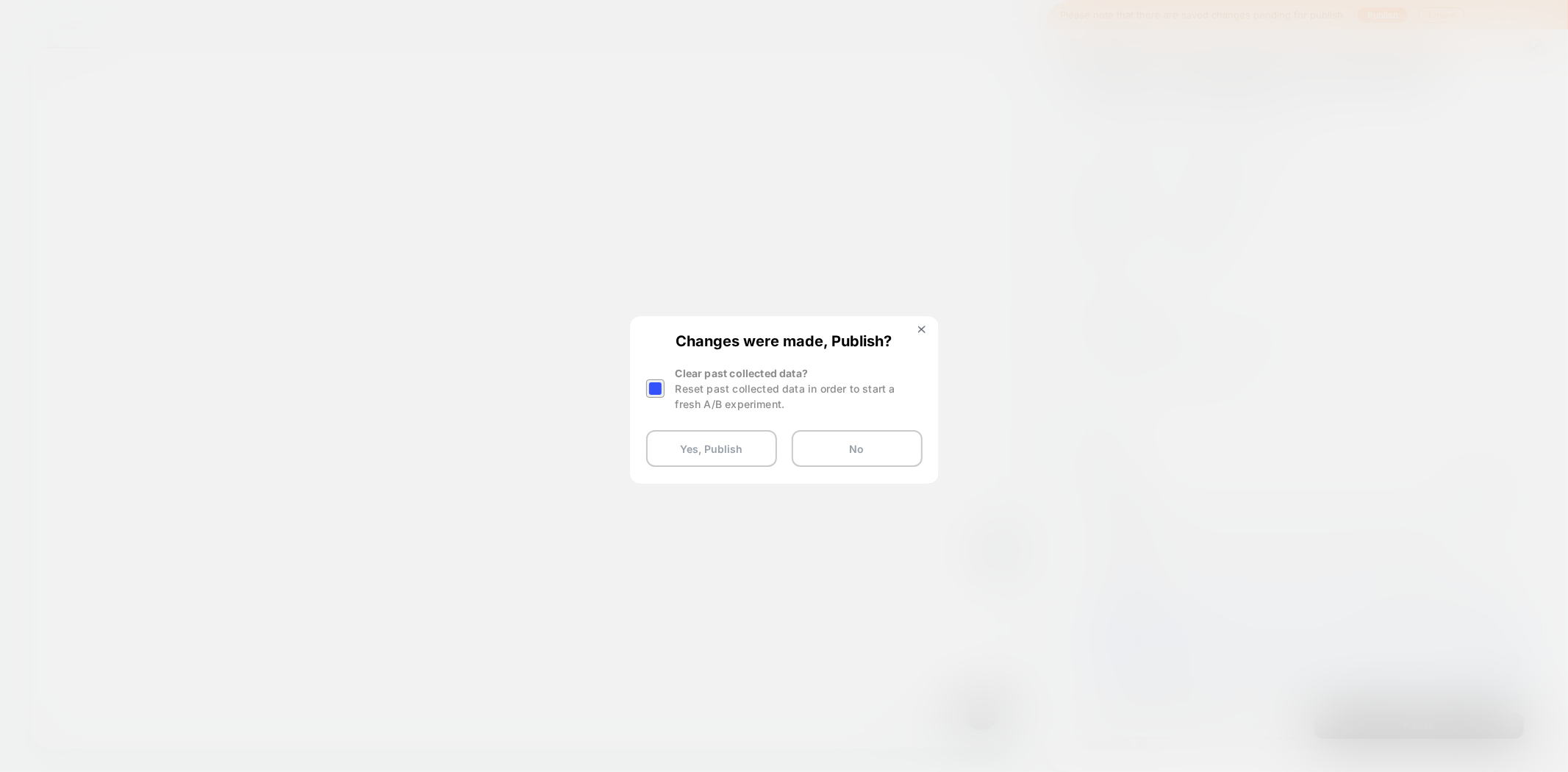
click at [655, 391] on div at bounding box center [655, 388] width 18 height 18
click at [701, 443] on button "Yes, Publish" at bounding box center [711, 448] width 131 height 37
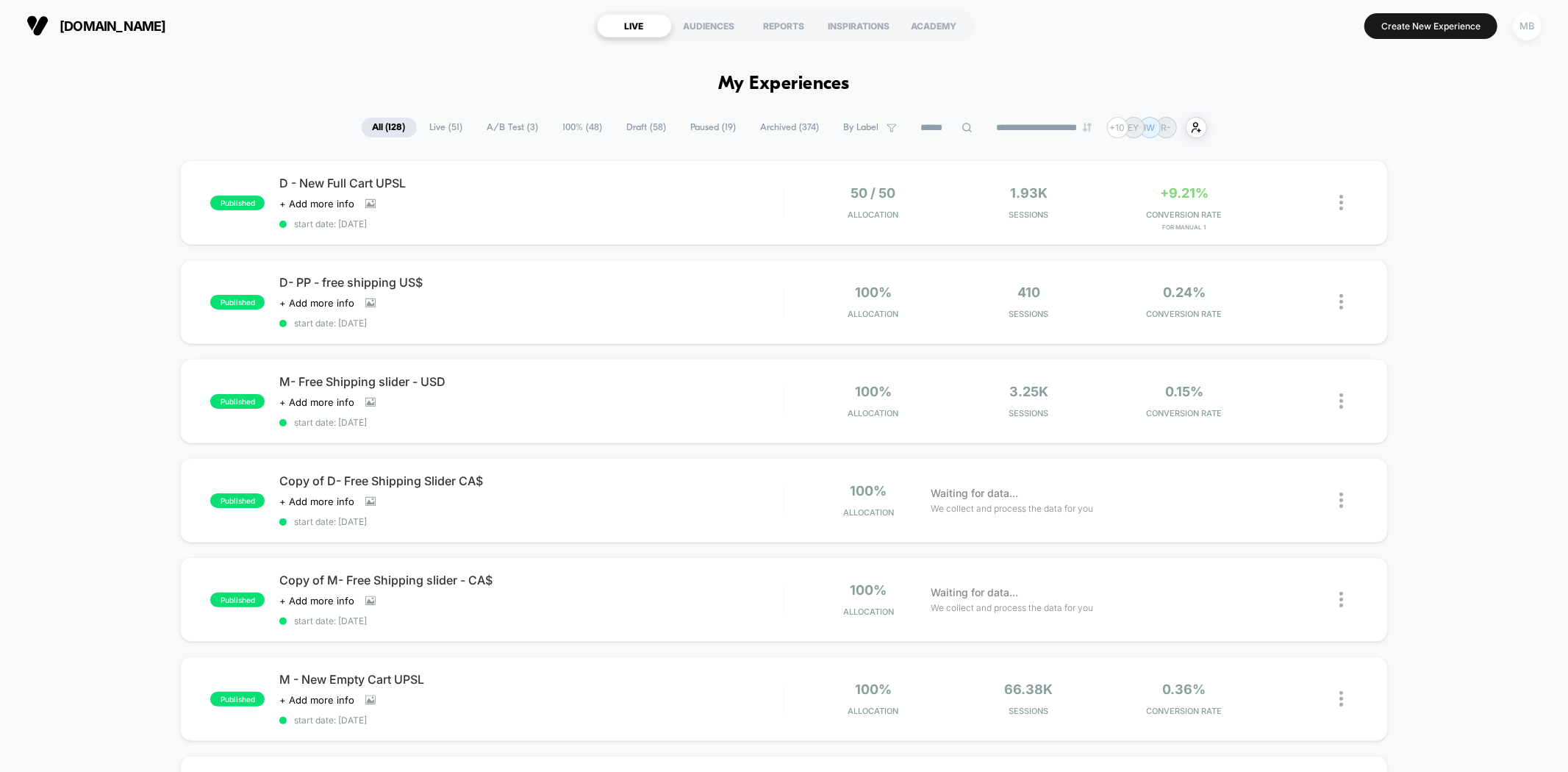
click at [1525, 25] on div "MB" at bounding box center [1527, 26] width 29 height 29
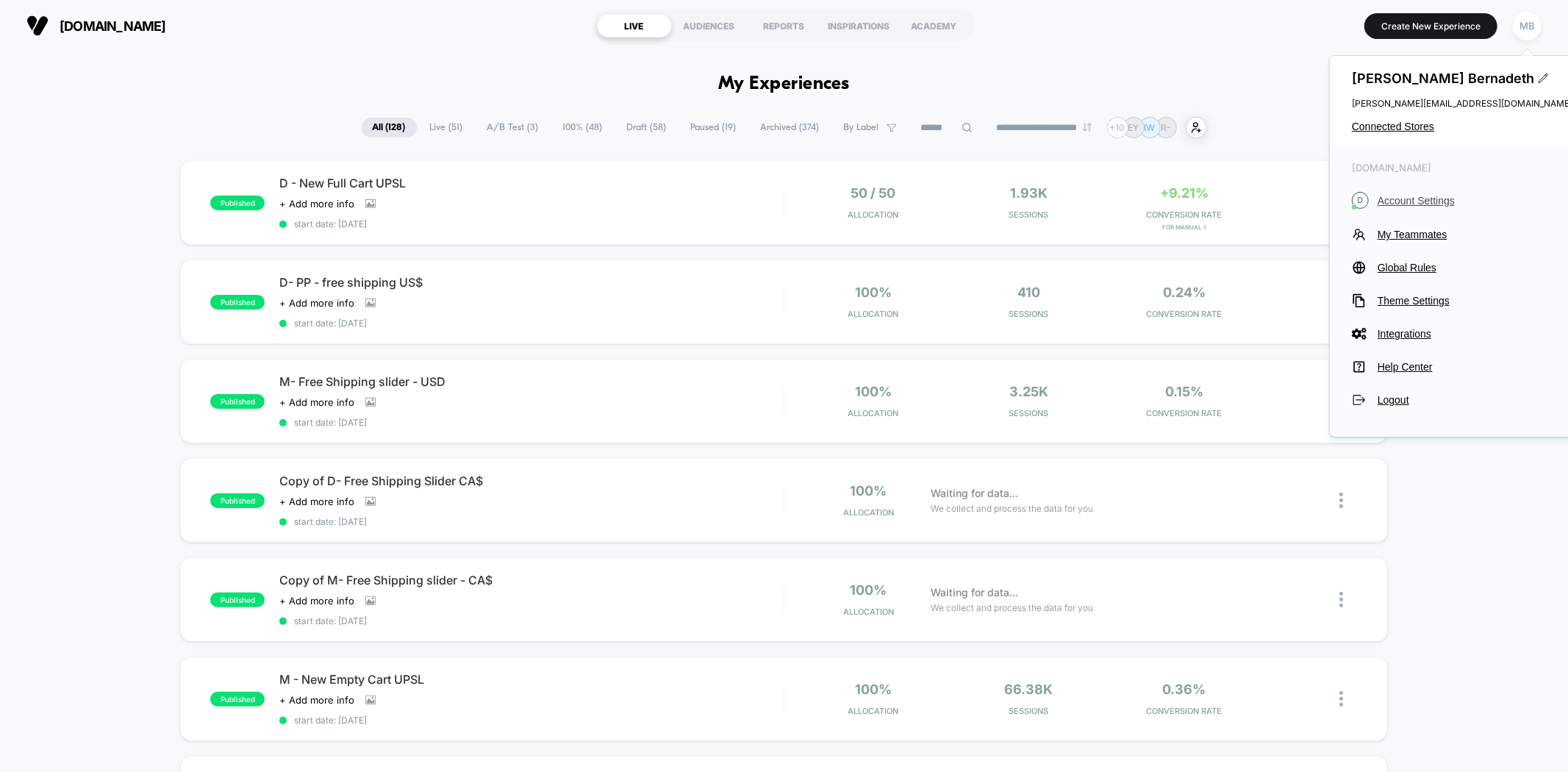
click at [1431, 204] on span "Account Settings" at bounding box center [1475, 201] width 195 height 12
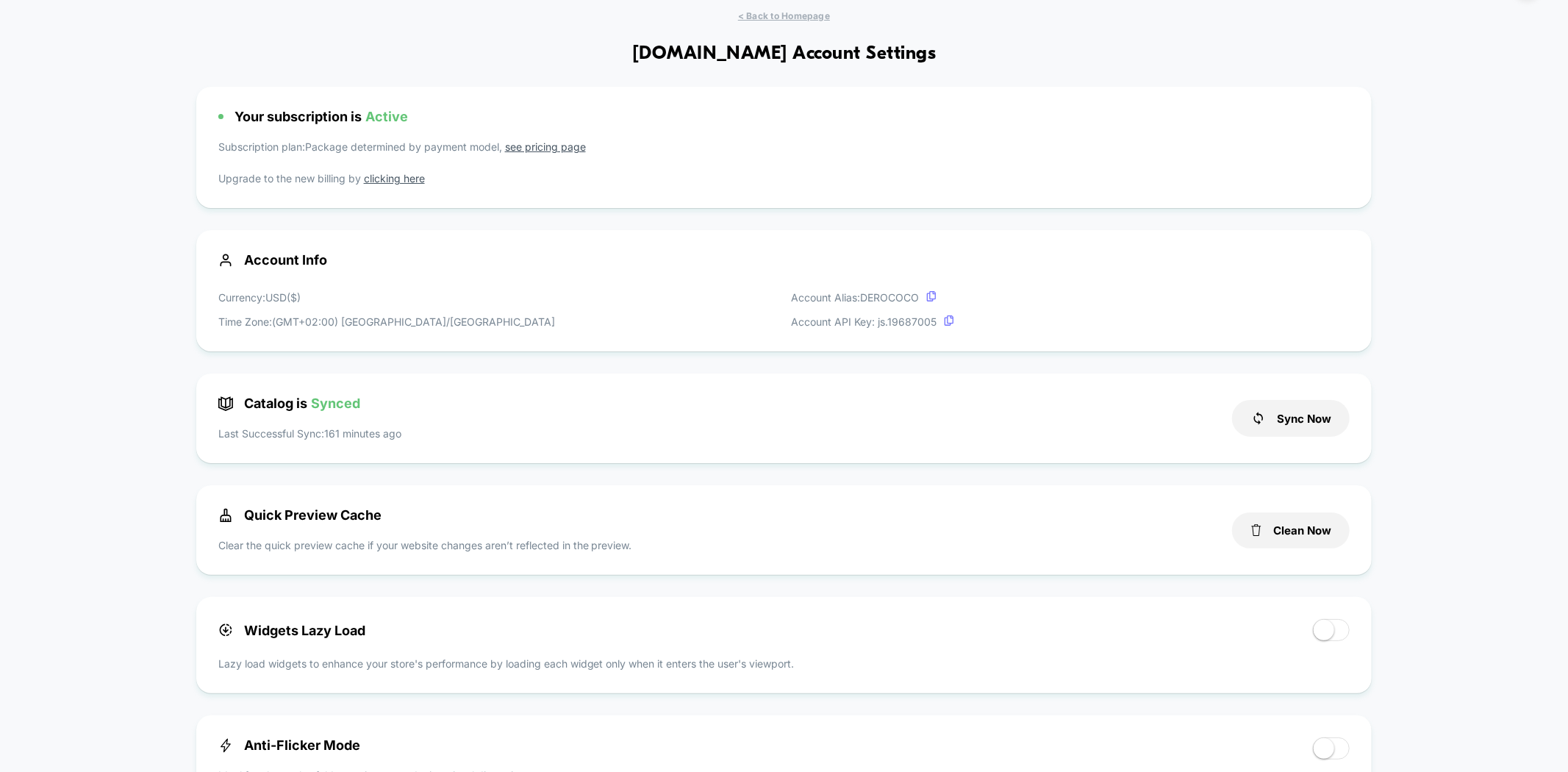
scroll to position [82, 0]
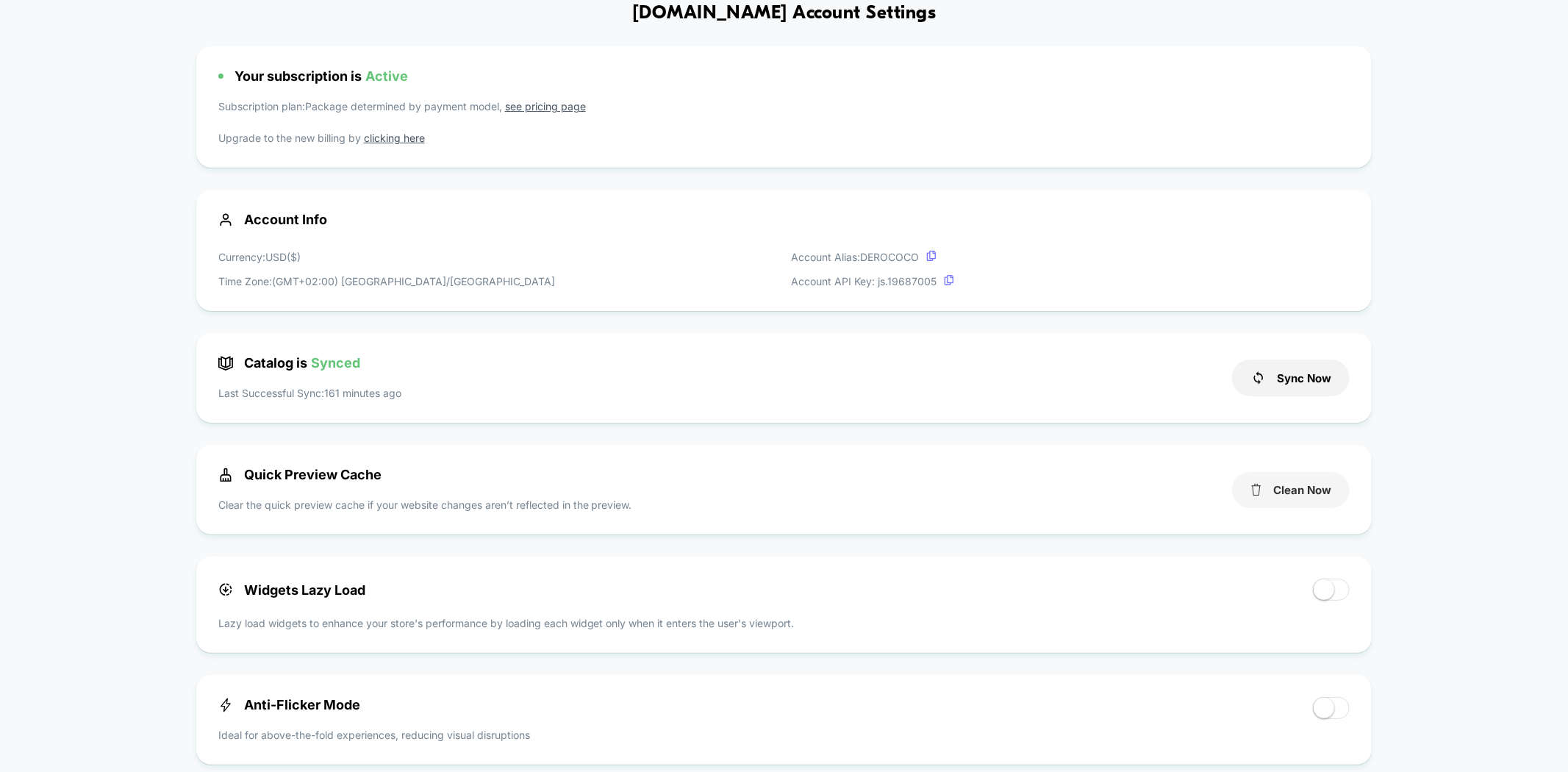
click at [1280, 485] on button "Clean Now" at bounding box center [1291, 490] width 118 height 36
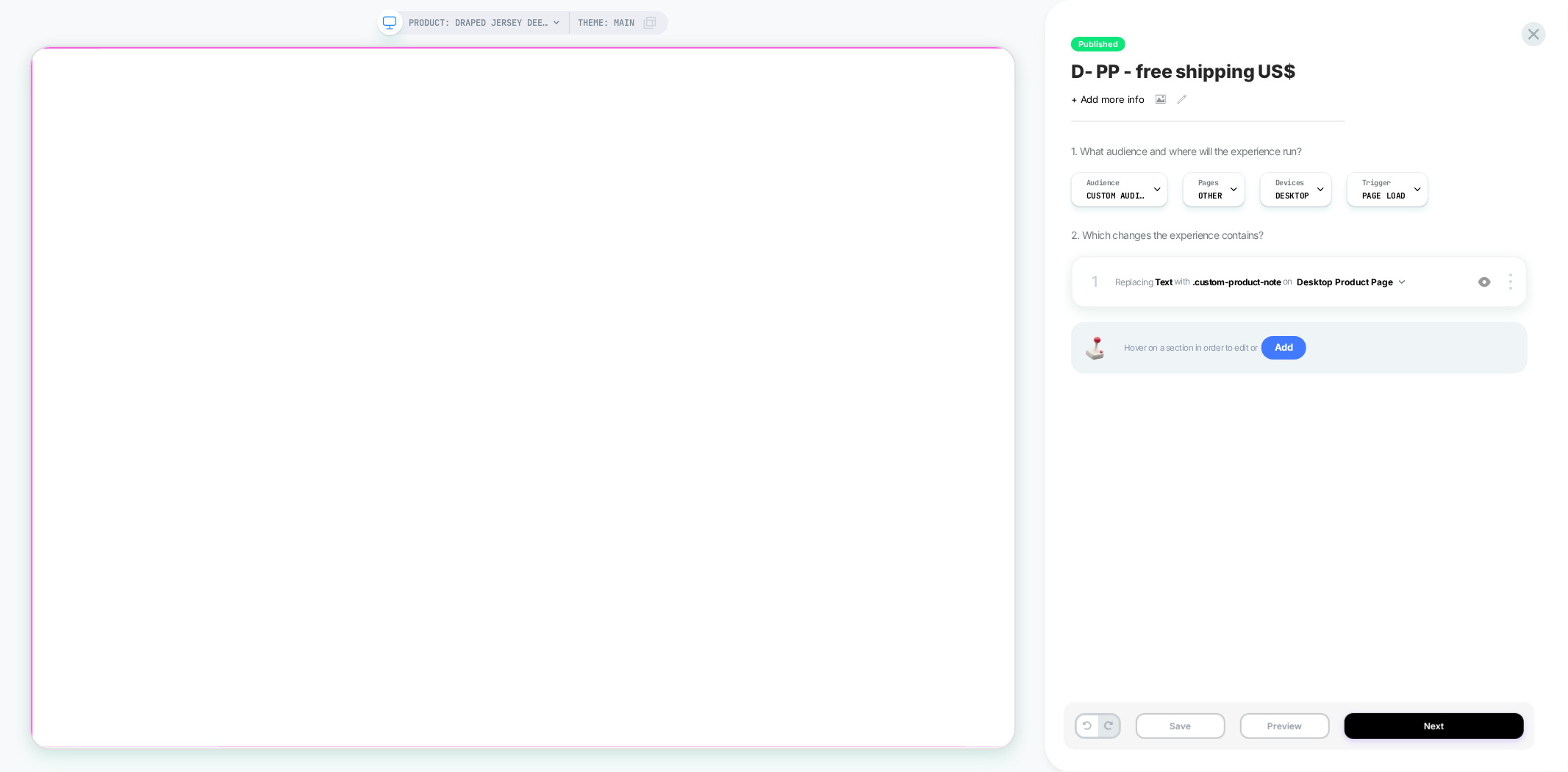
click div
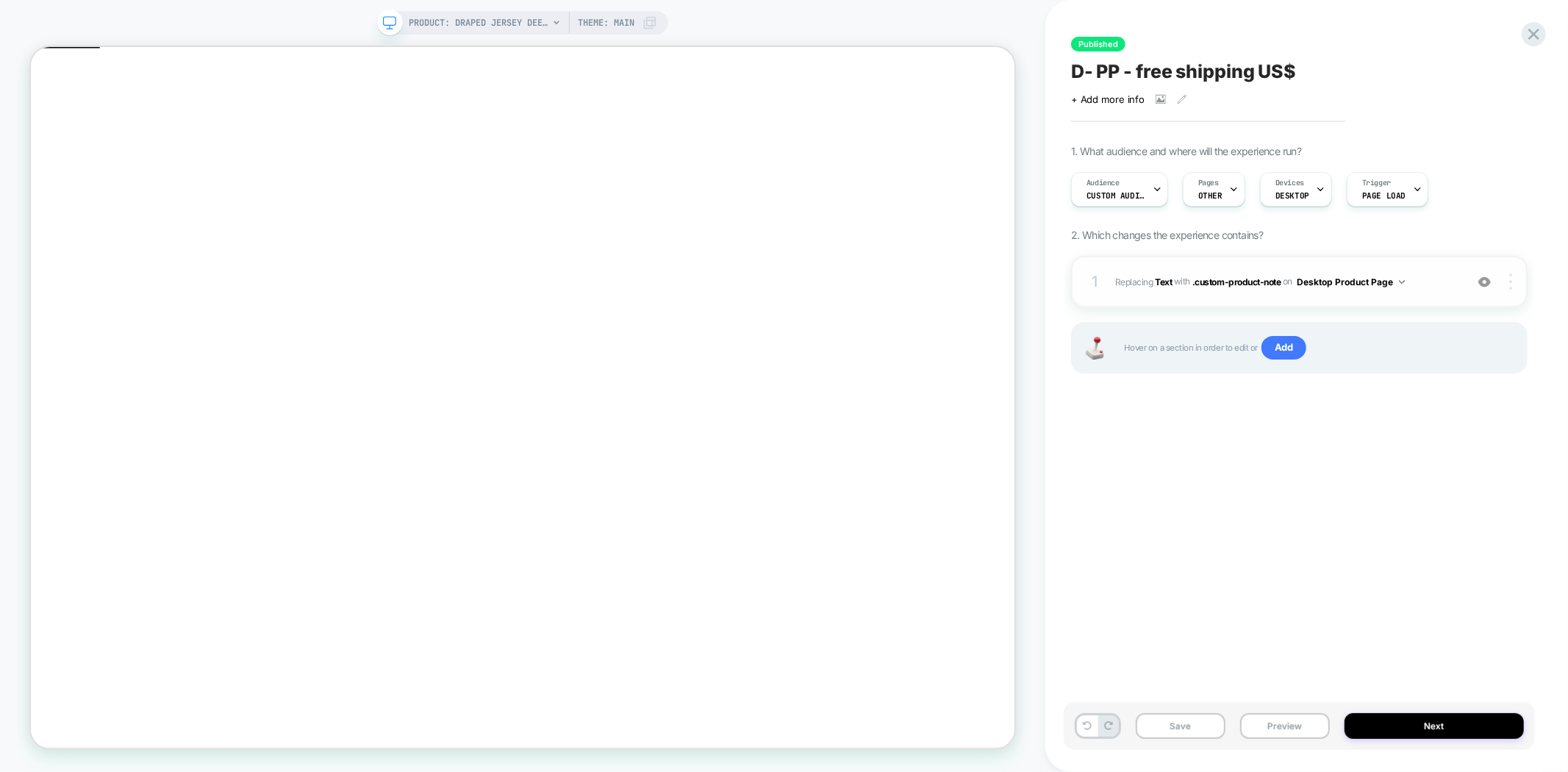
click at [1511, 280] on img at bounding box center [1511, 281] width 3 height 16
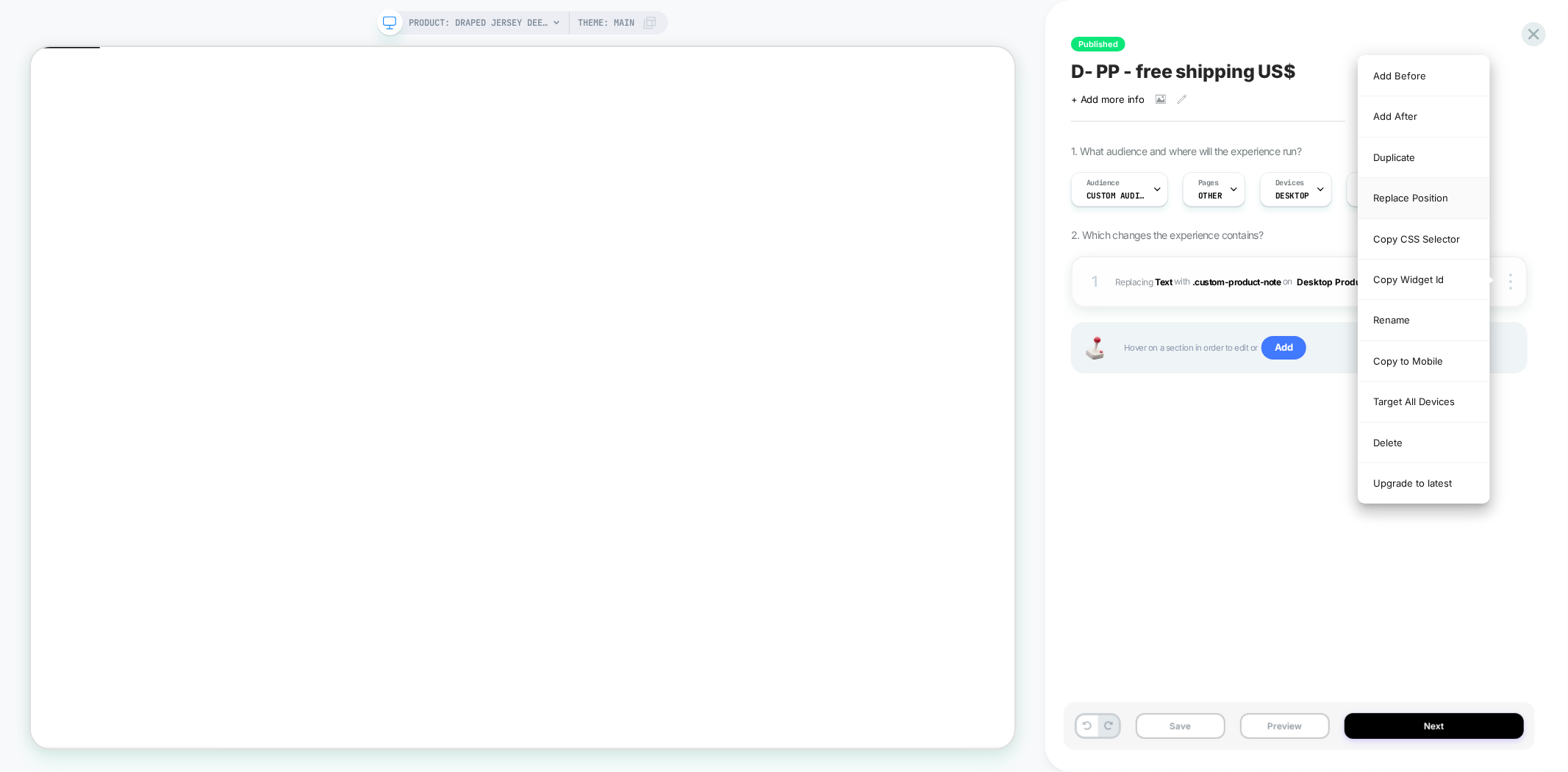
click at [1420, 202] on div "Replace Position" at bounding box center [1424, 199] width 131 height 41
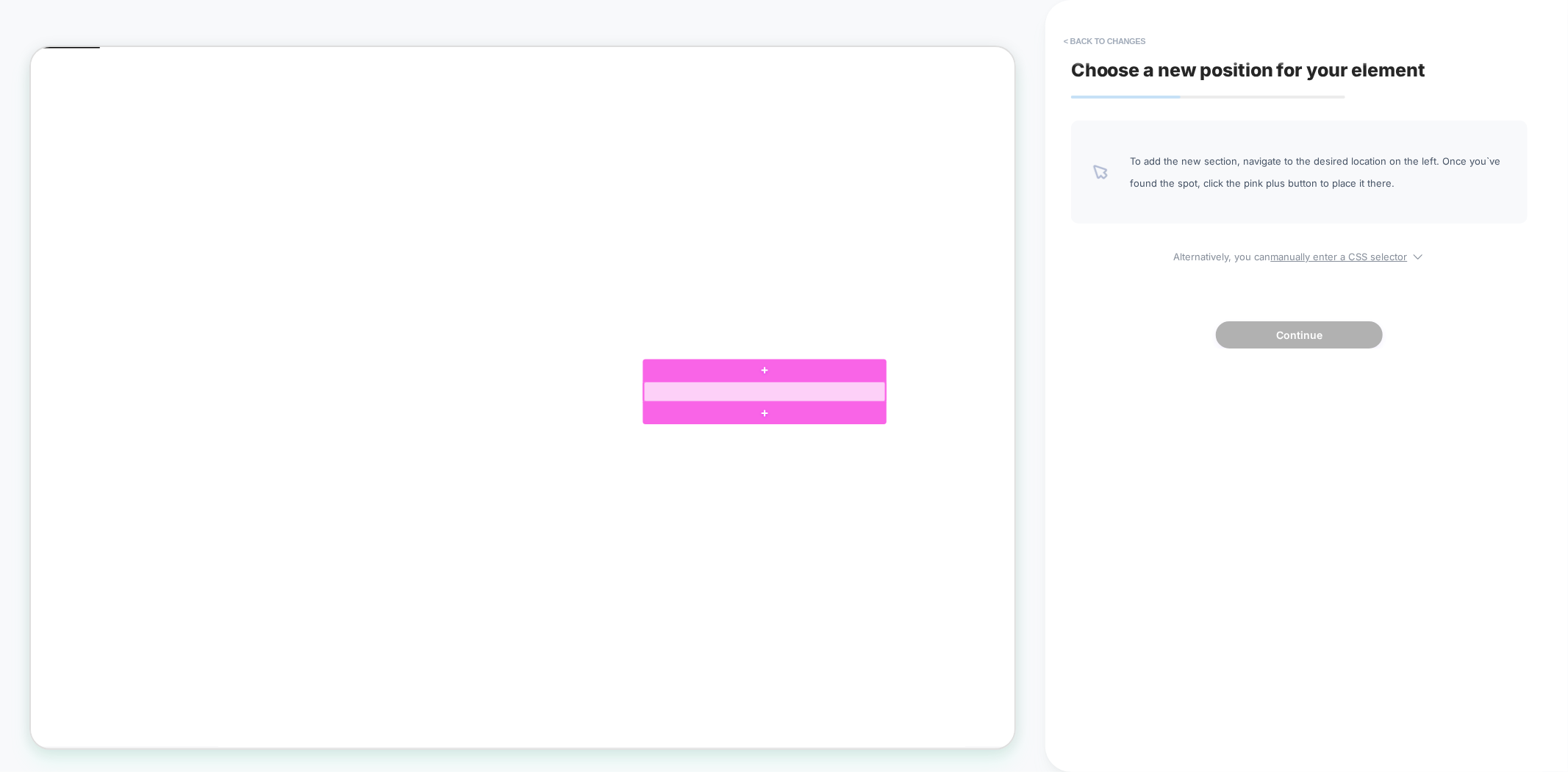
click div
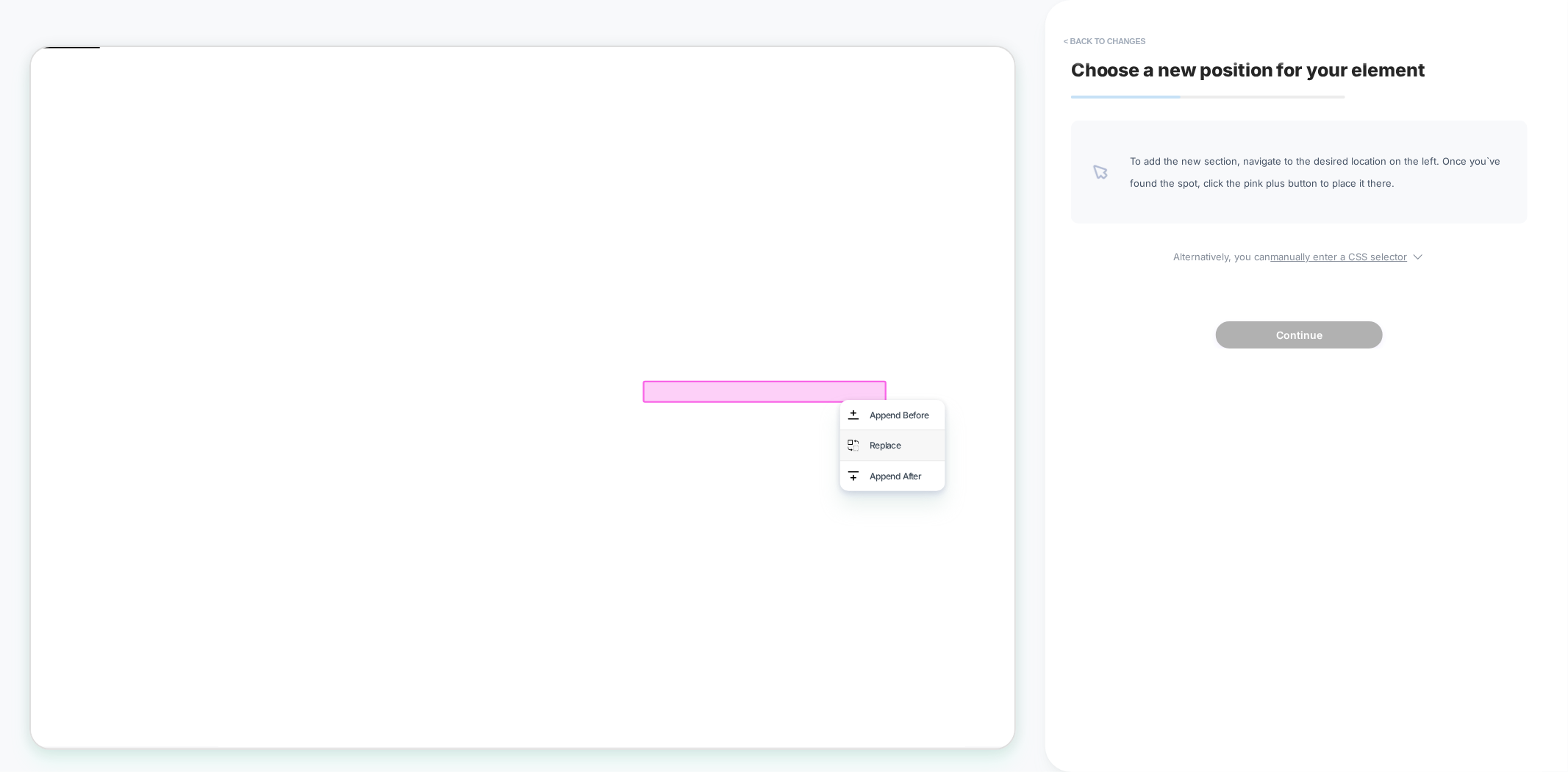
click div "Replace"
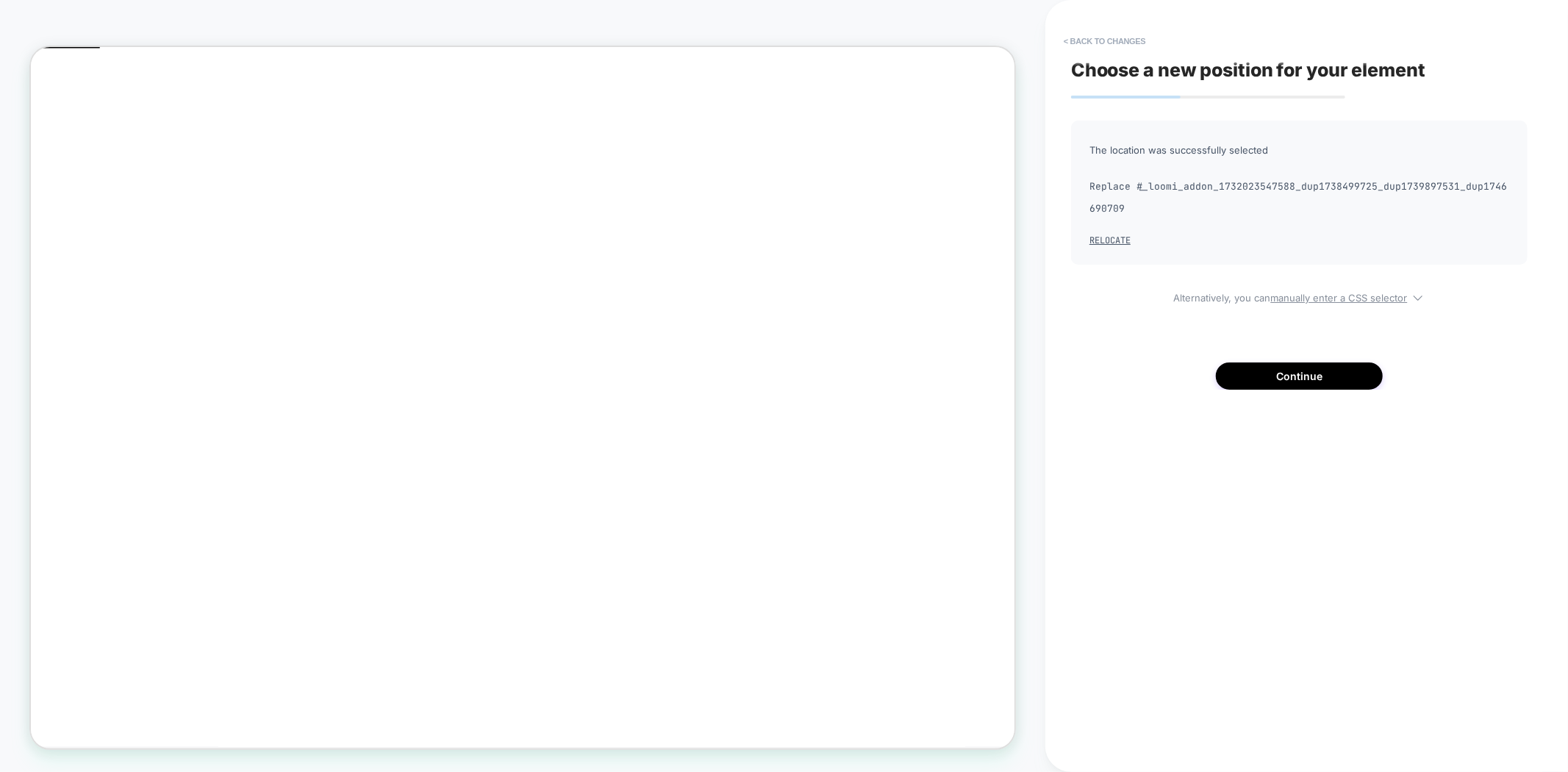
click at [1276, 393] on div "Choose a new position for your element The location was successfully selected R…" at bounding box center [1299, 385] width 471 height 743
click at [1273, 376] on button "Continue" at bounding box center [1299, 376] width 167 height 27
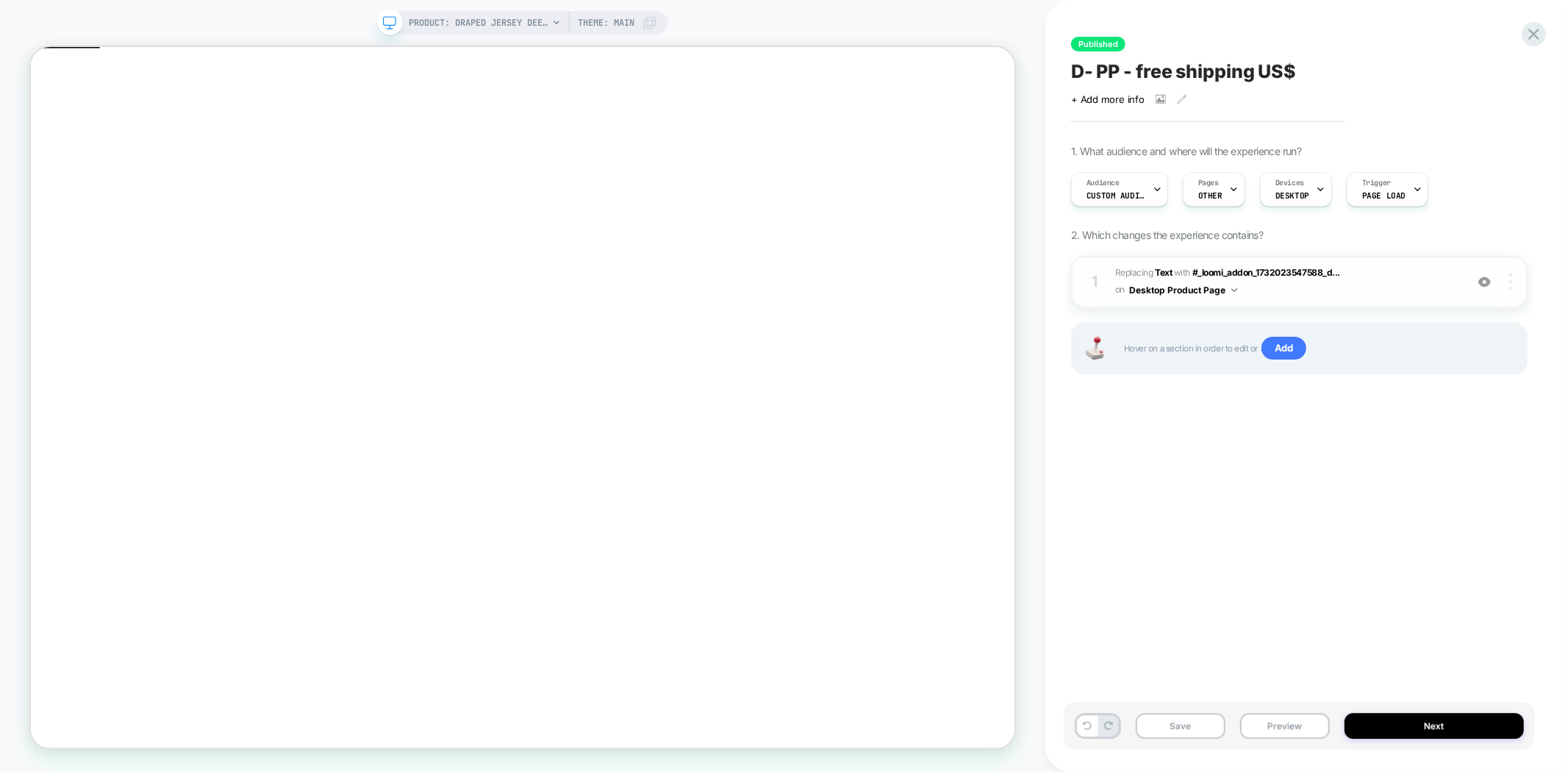
click at [1517, 289] on div at bounding box center [1512, 281] width 28 height 16
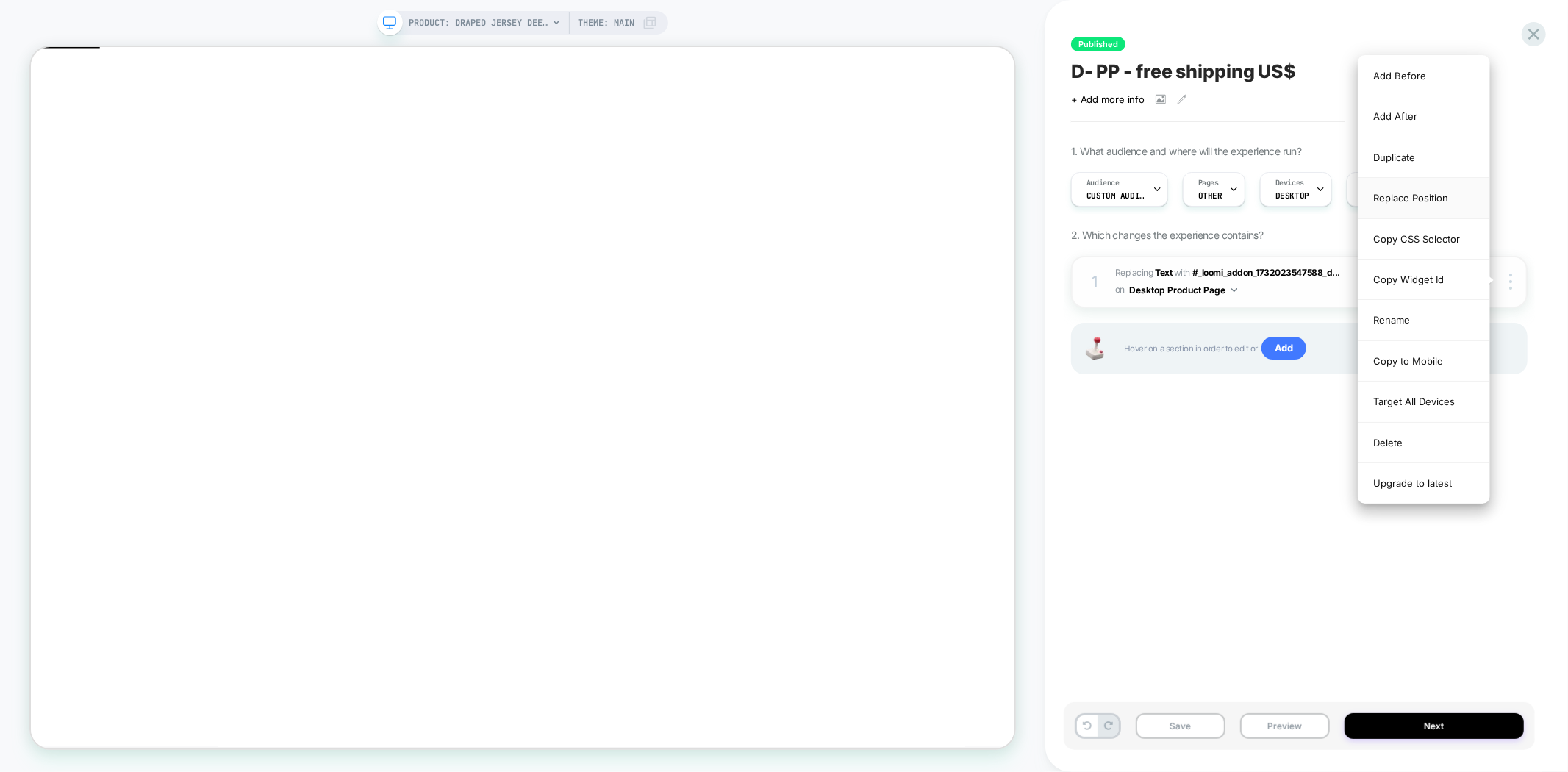
click at [1420, 196] on div "Replace Position" at bounding box center [1424, 199] width 131 height 41
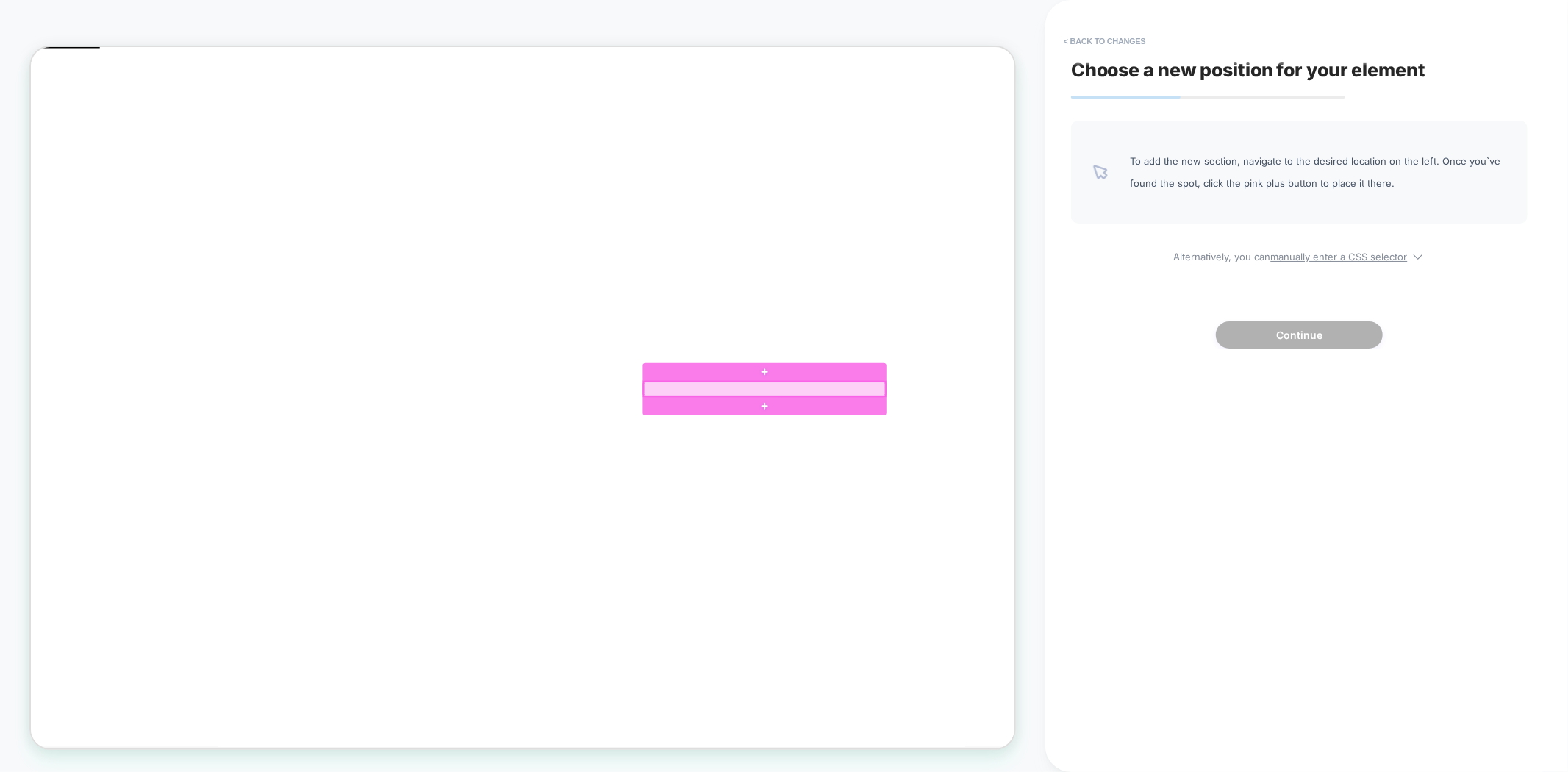
click div
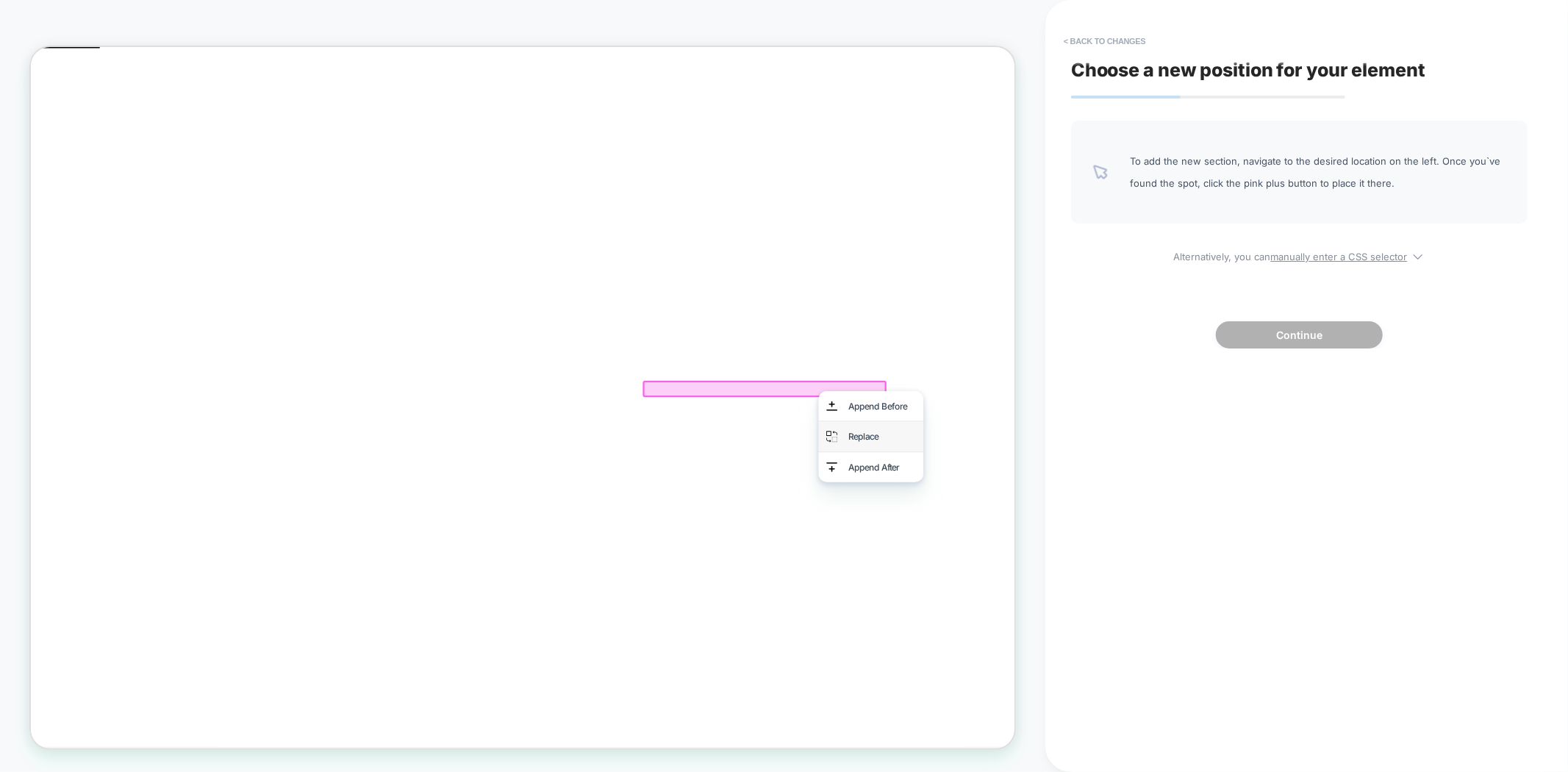
click div "Replace"
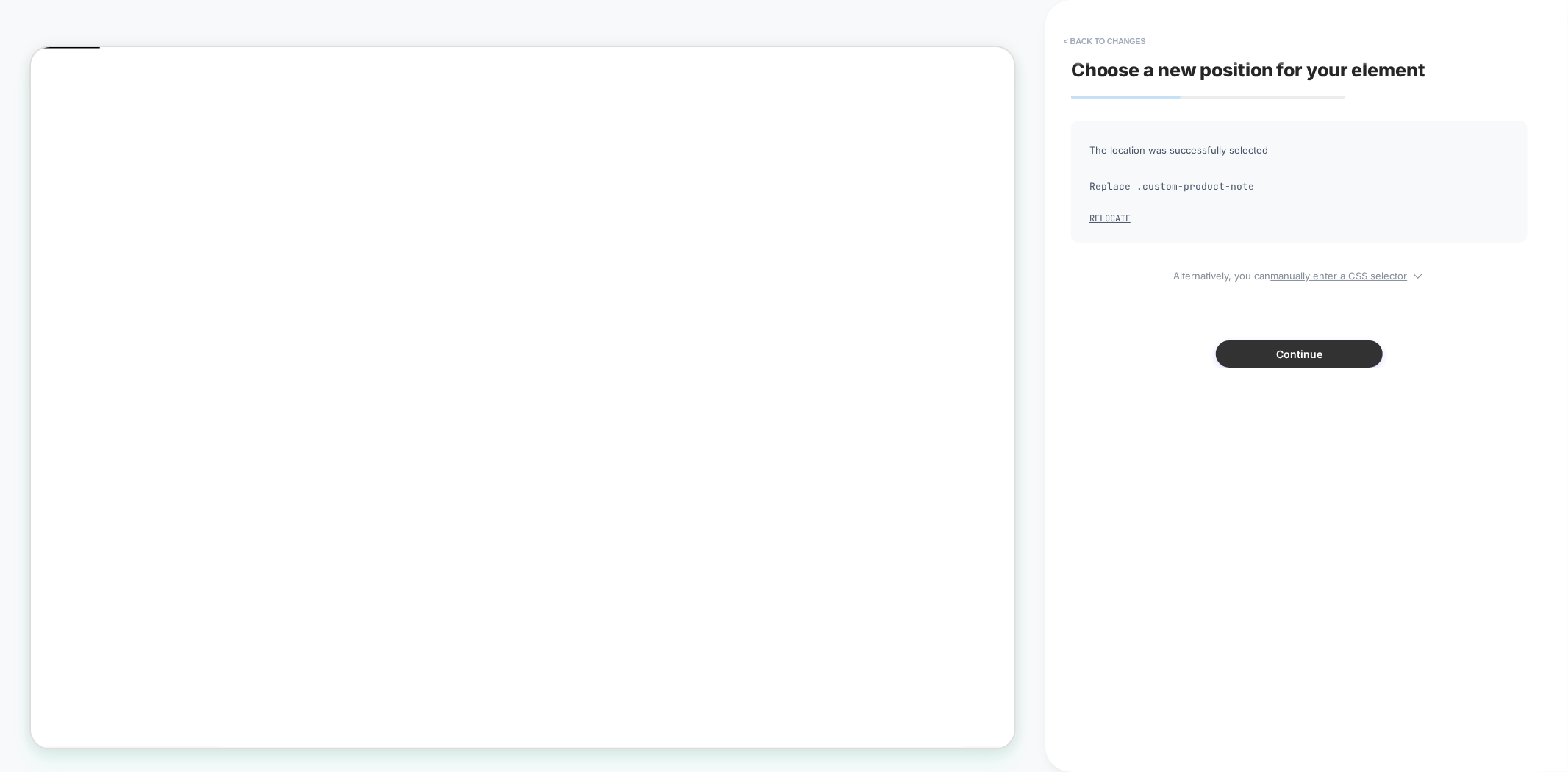
click at [1309, 354] on button "Continue" at bounding box center [1299, 354] width 167 height 27
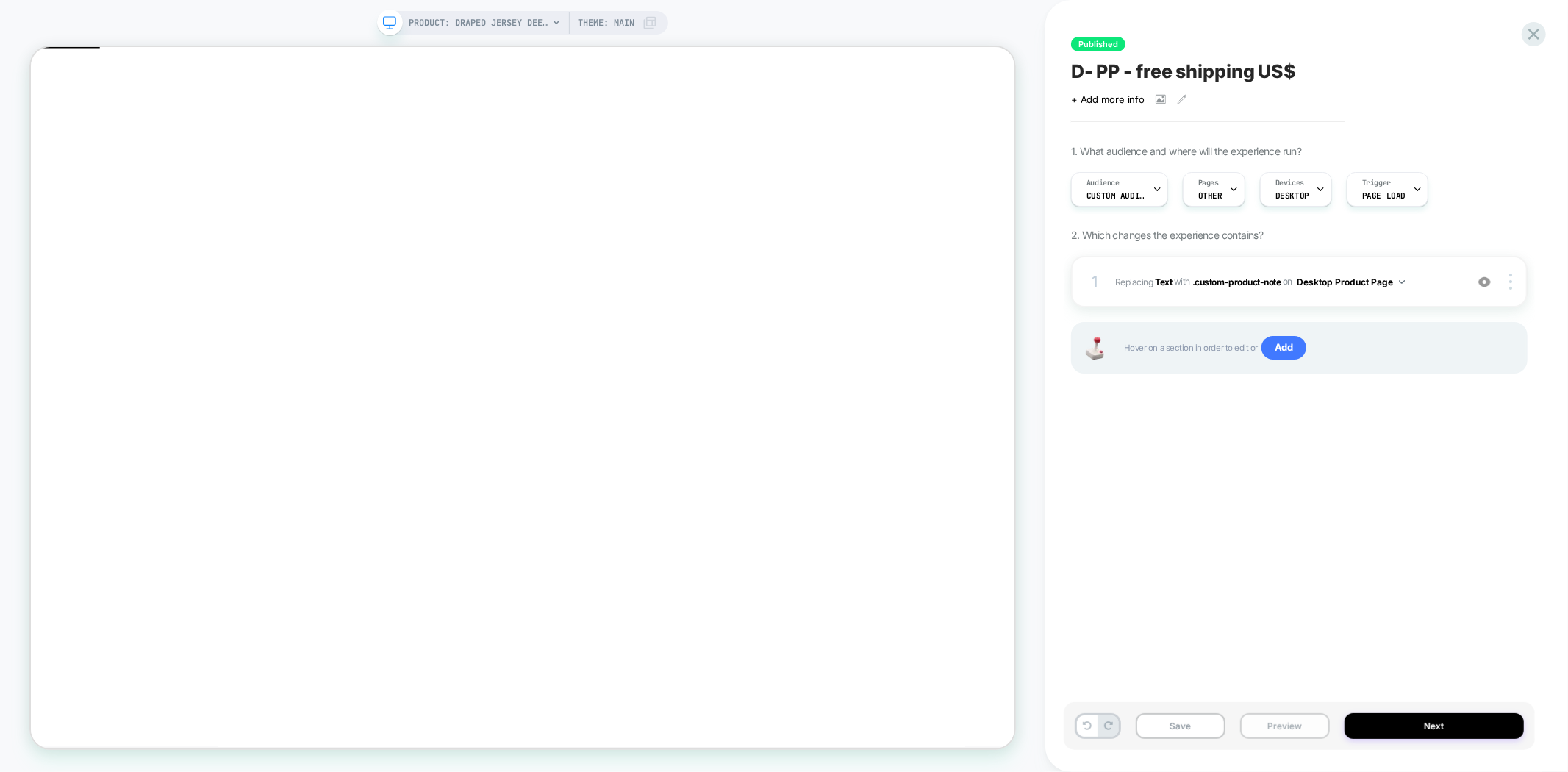
click at [1266, 730] on button "Preview" at bounding box center [1285, 726] width 90 height 26
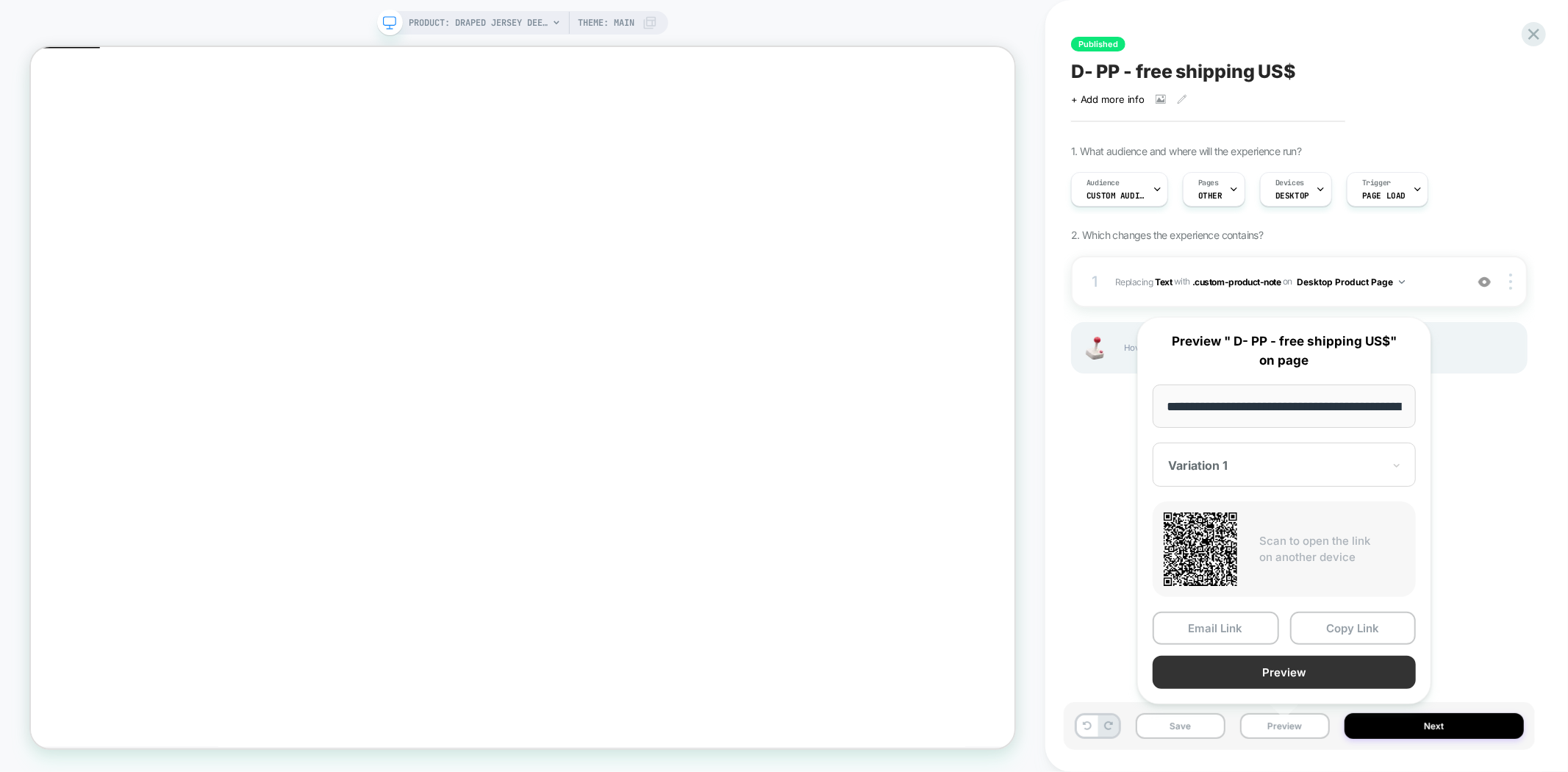
click at [1346, 673] on button "Preview" at bounding box center [1284, 672] width 263 height 33
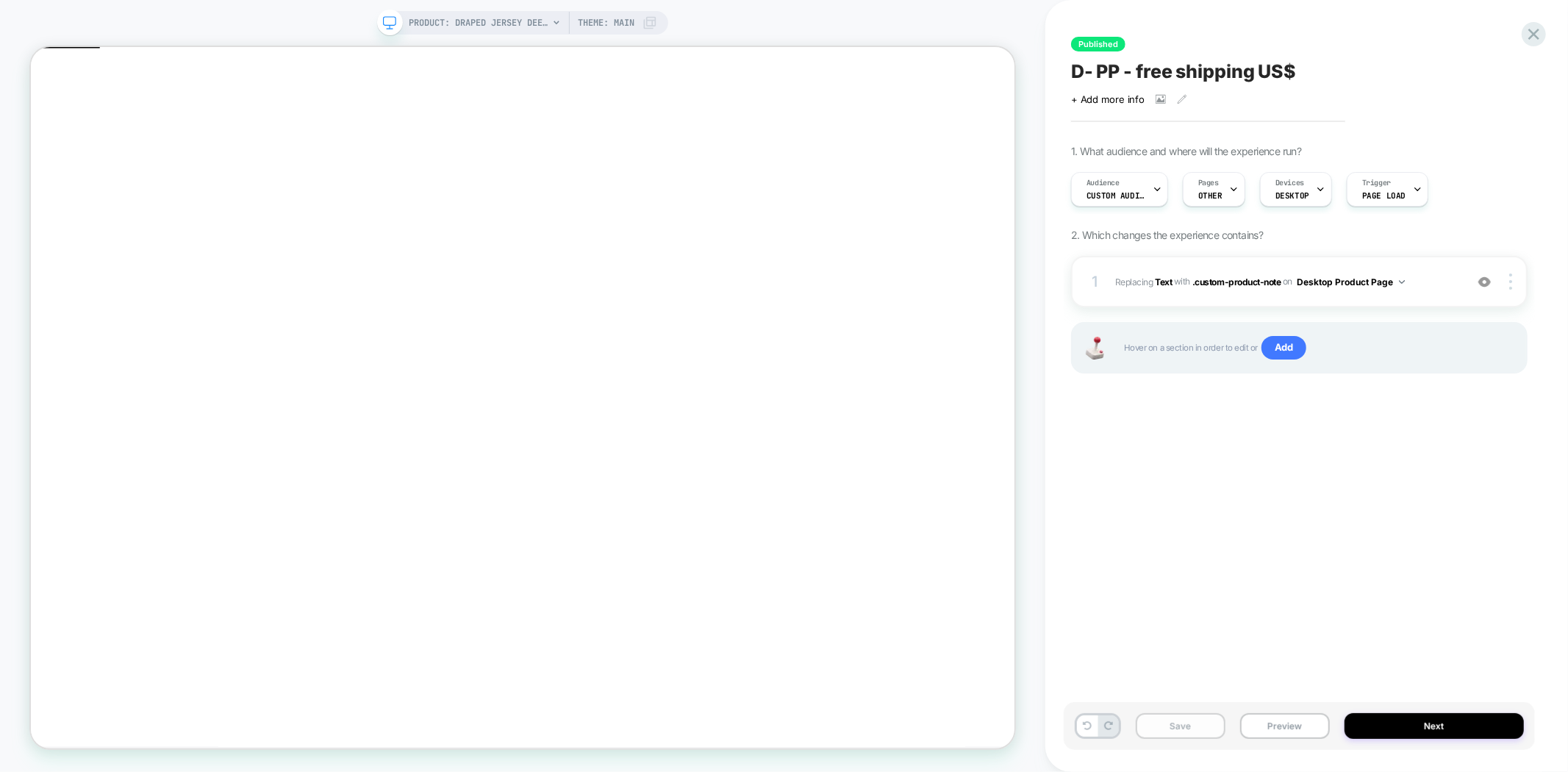
click at [1184, 728] on button "Save" at bounding box center [1181, 726] width 90 height 26
click at [1394, 728] on button "Next" at bounding box center [1434, 726] width 179 height 26
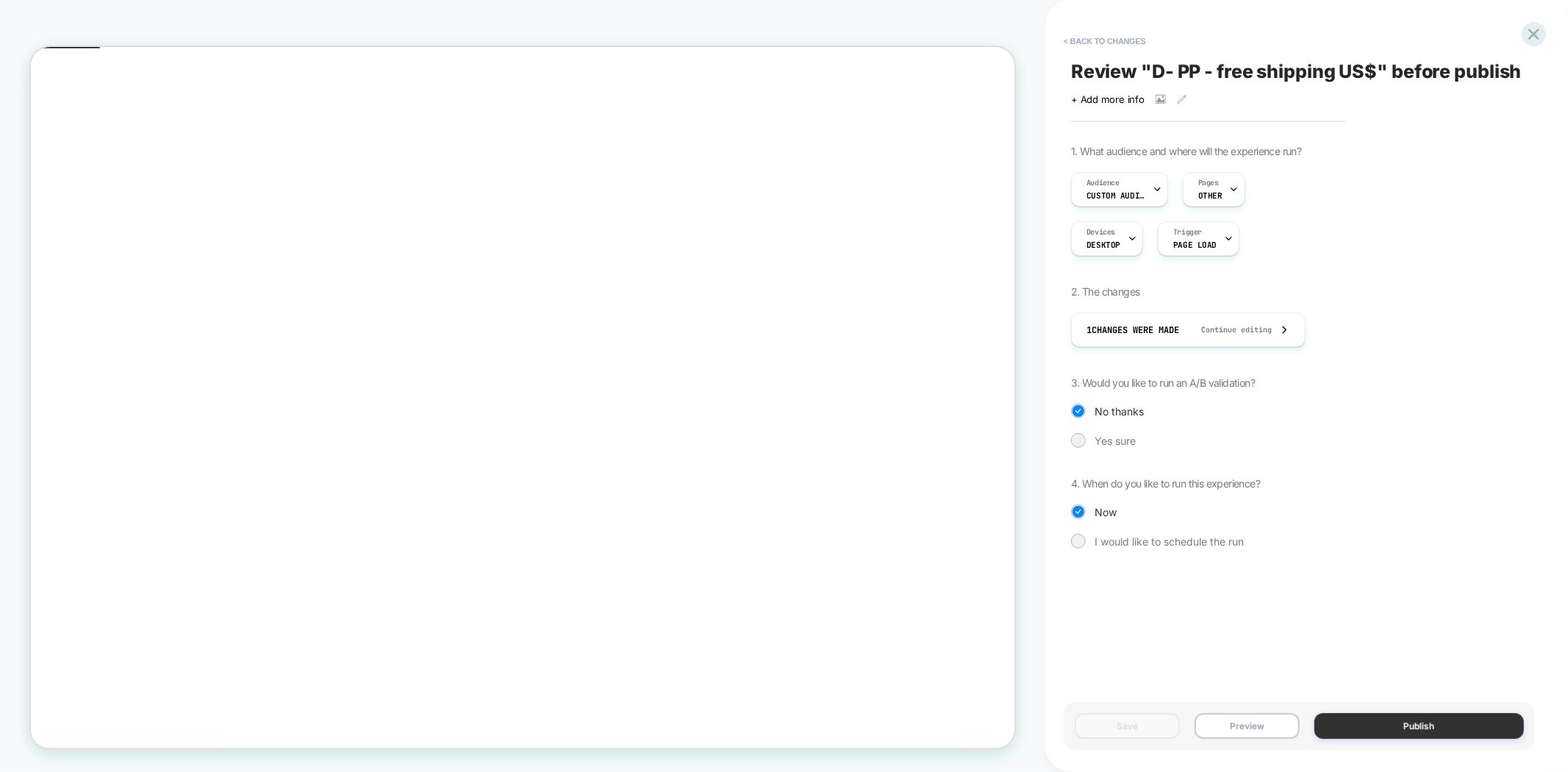
click at [1427, 733] on button "Publish" at bounding box center [1419, 726] width 210 height 26
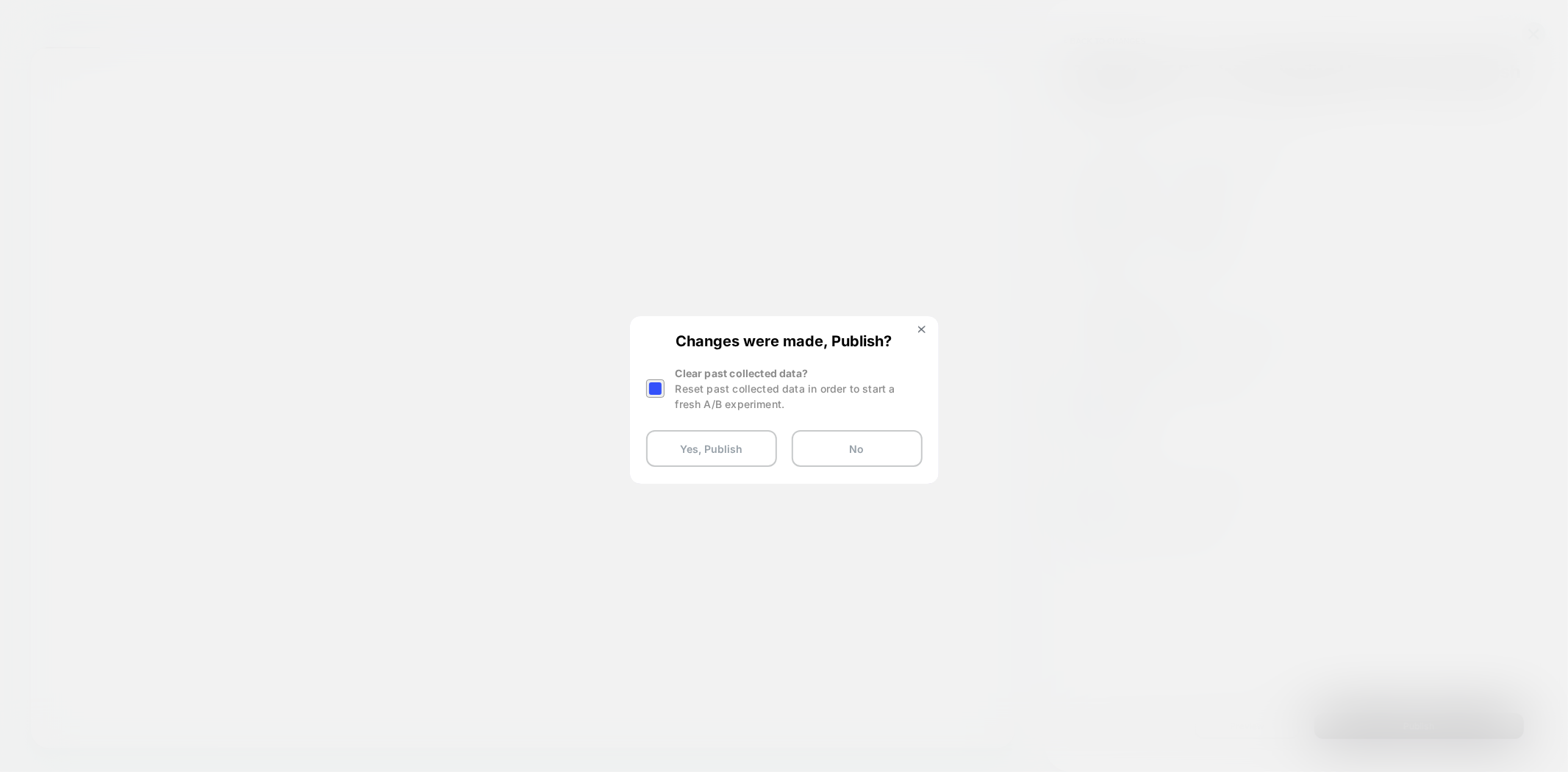
click at [652, 384] on div at bounding box center [655, 388] width 18 height 18
click at [700, 444] on button "Yes, Publish" at bounding box center [711, 448] width 131 height 37
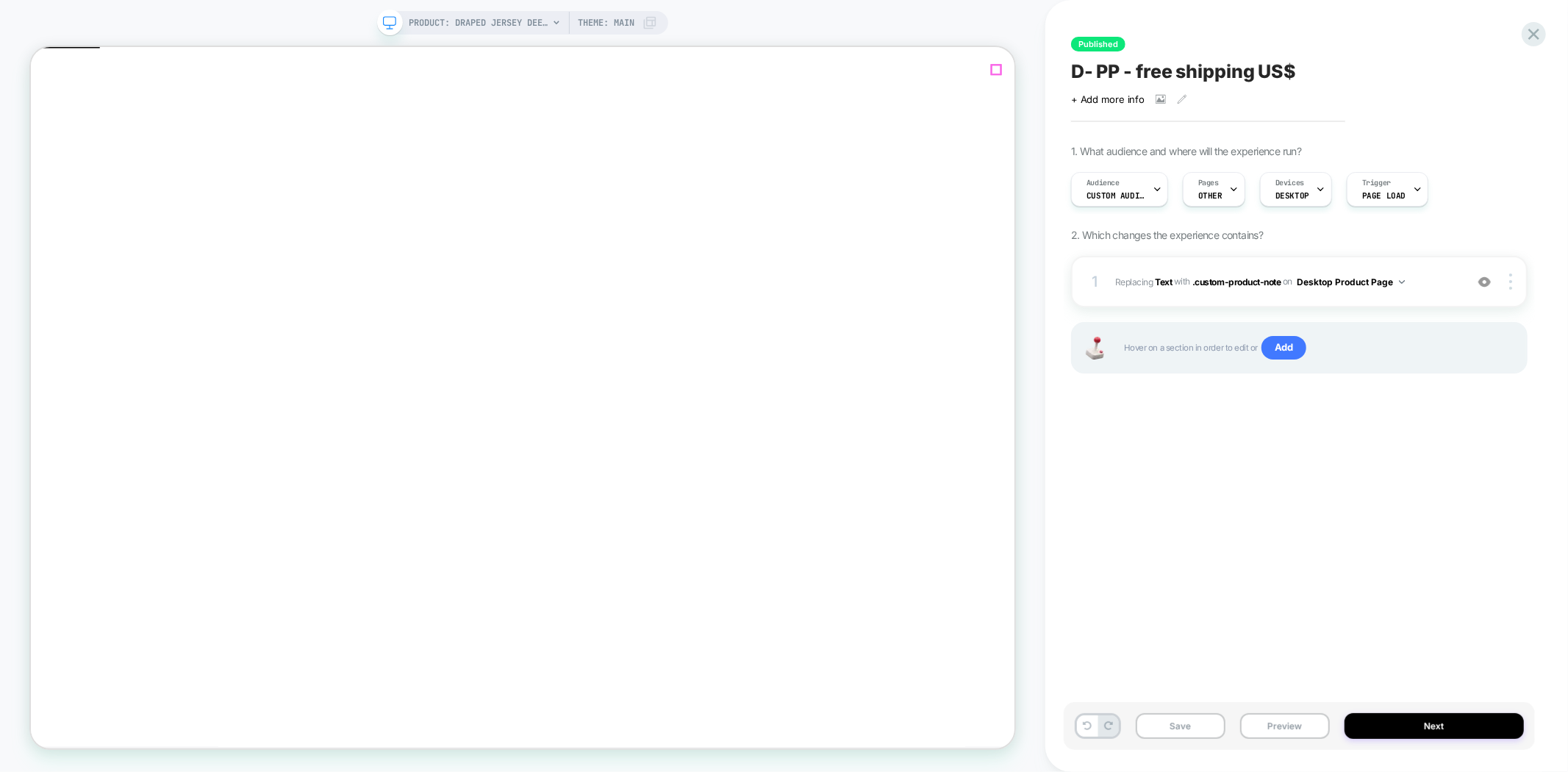
click span "Close"
click at [1233, 68] on span "D- PP - free shipping US$" at bounding box center [1184, 71] width 225 height 22
click at [1119, 184] on div "Audience Custom Audience" at bounding box center [1116, 190] width 88 height 33
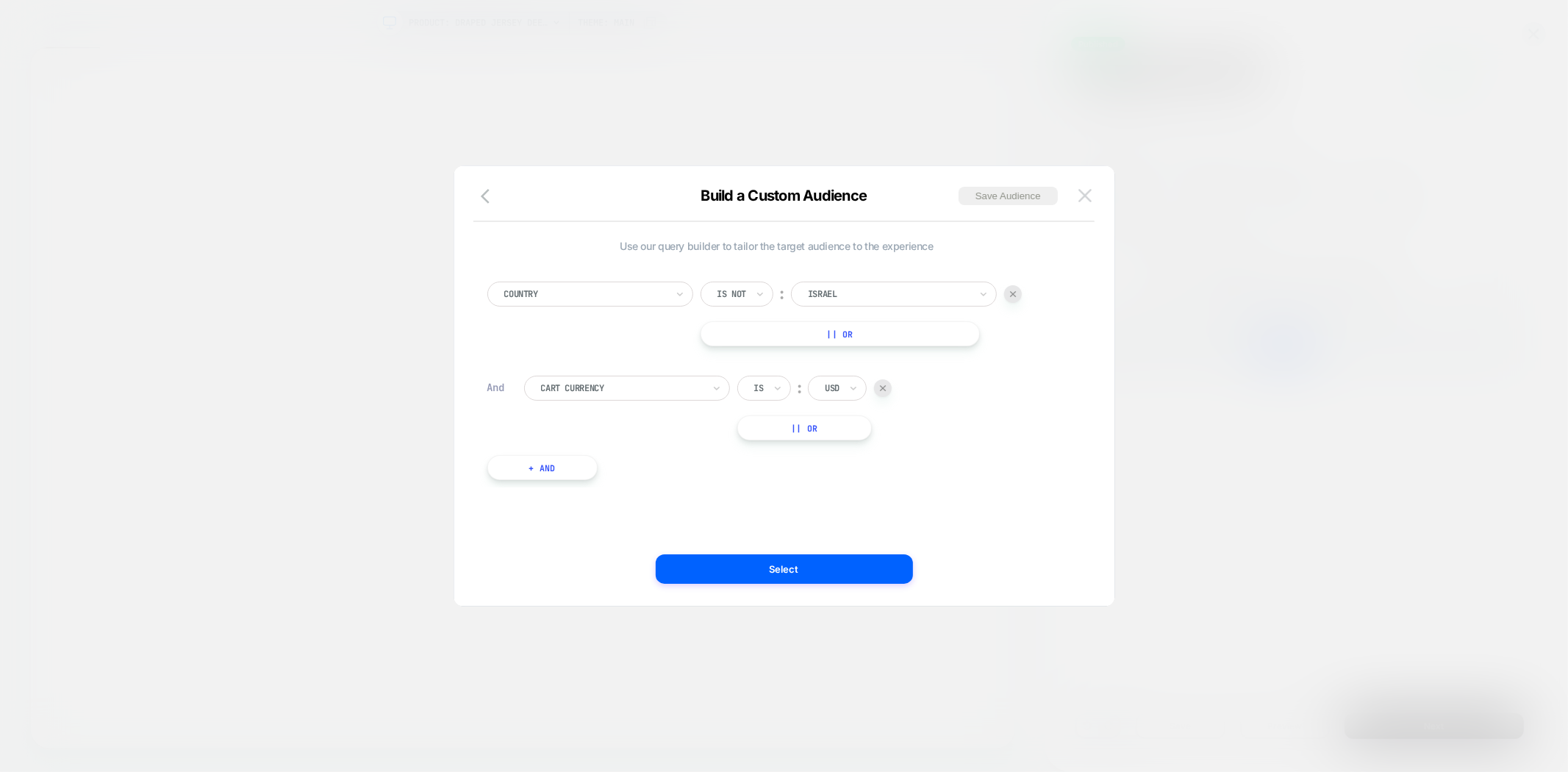
click at [1085, 192] on img at bounding box center [1085, 195] width 14 height 13
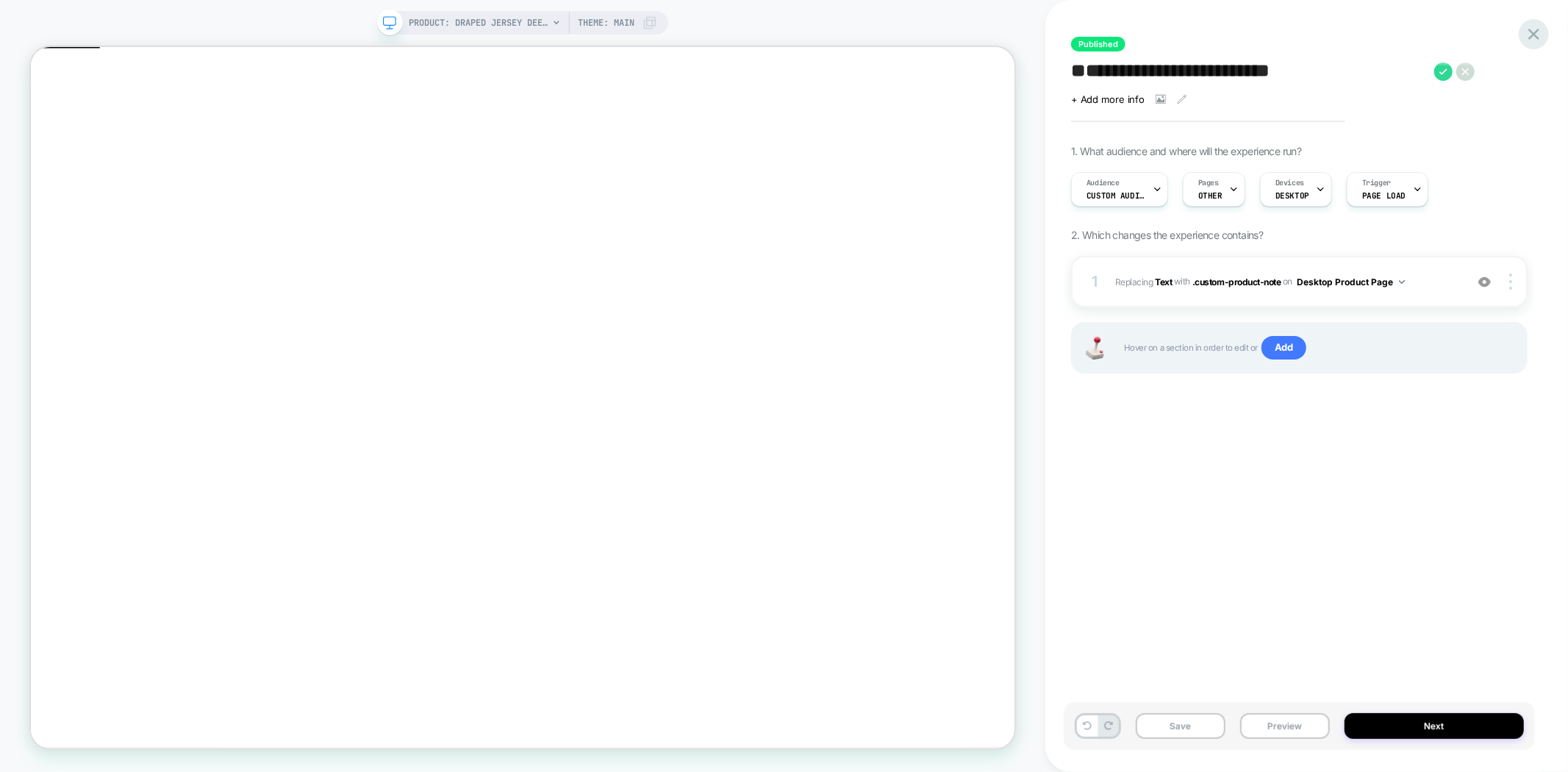
click at [1531, 37] on icon at bounding box center [1533, 34] width 11 height 11
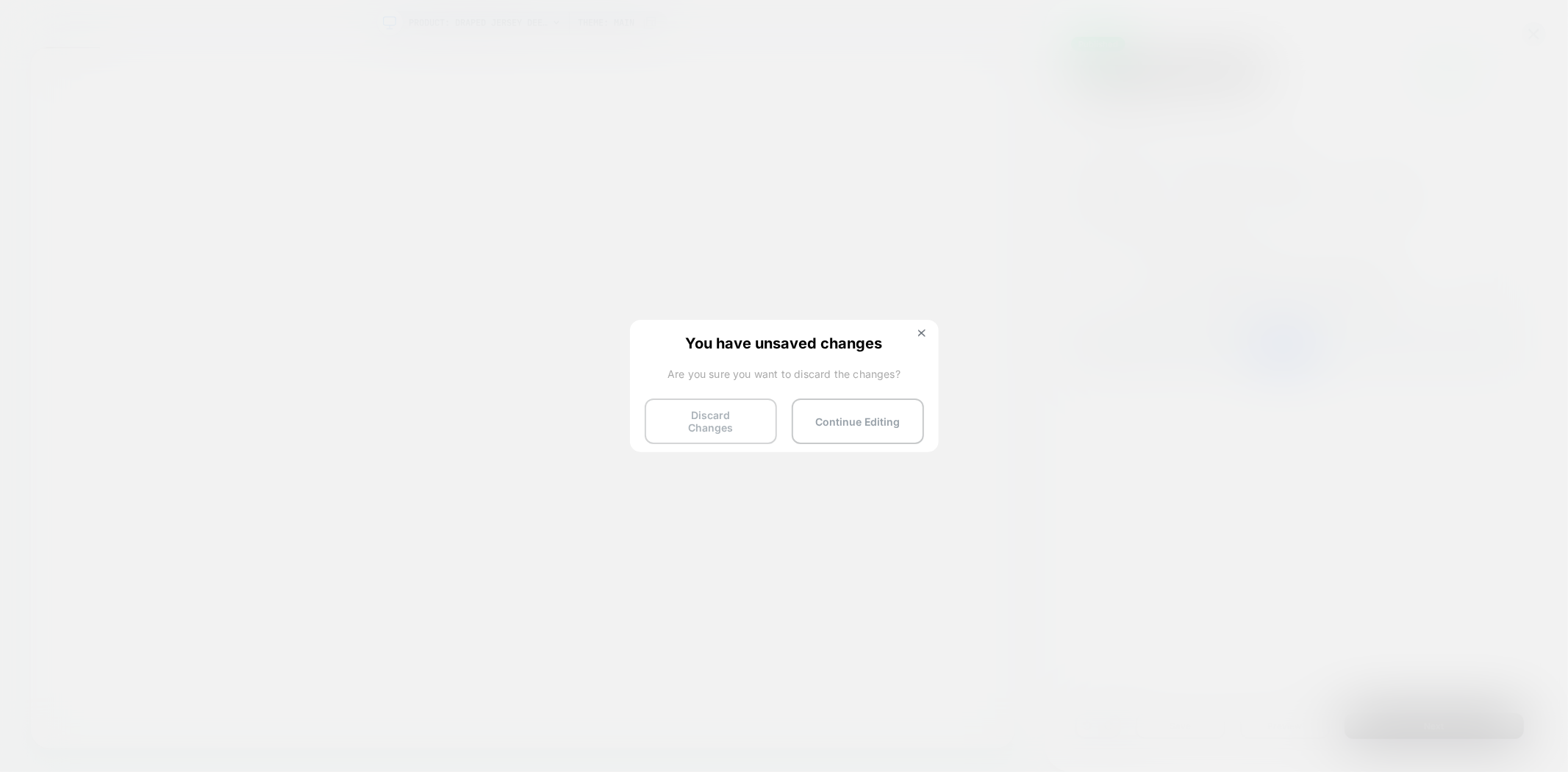
click at [722, 413] on button "Discard Changes" at bounding box center [711, 421] width 132 height 45
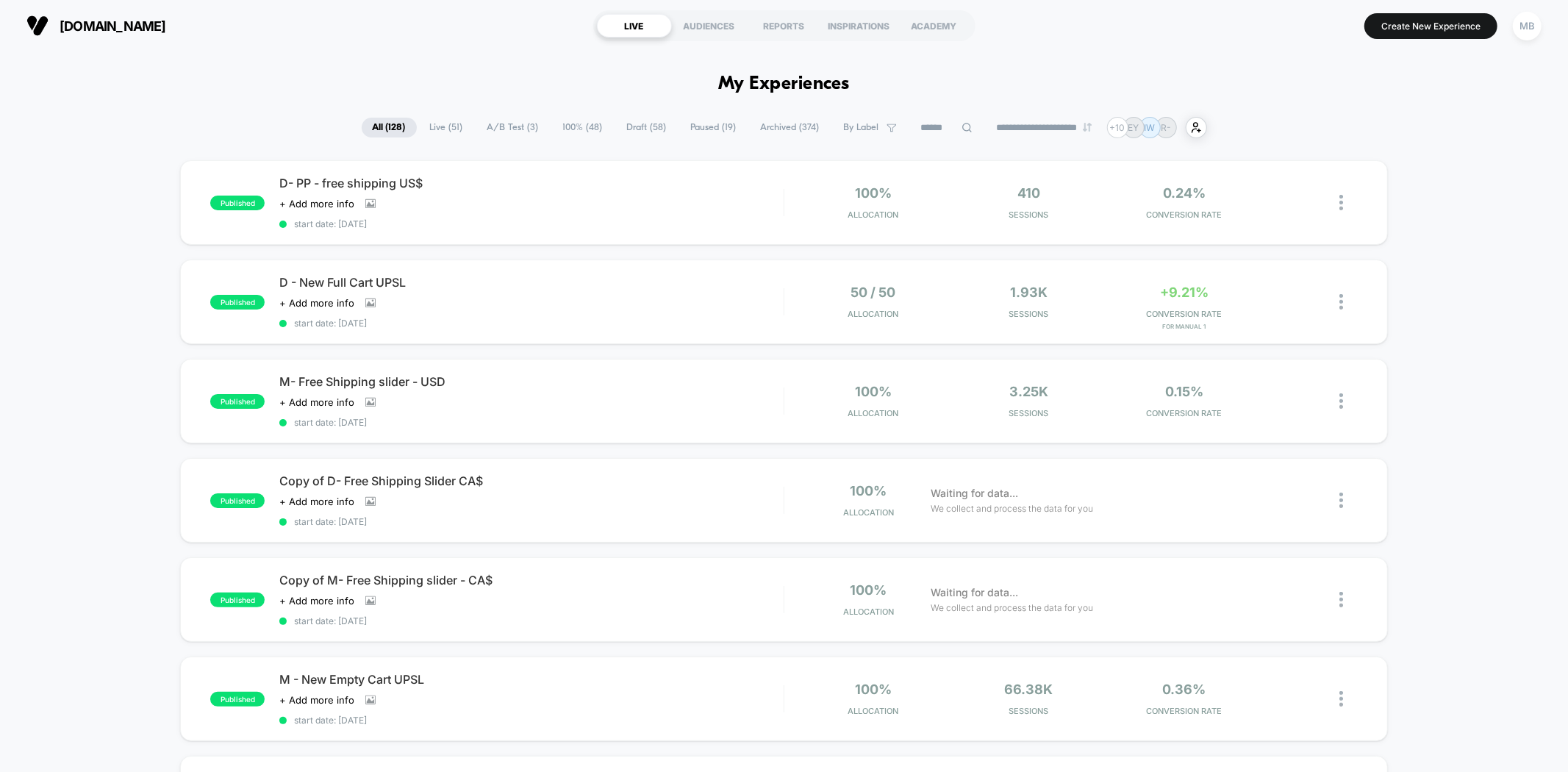
click at [128, 437] on div "published D- PP - free shipping US$ Click to view images Click to edit experien…" at bounding box center [784, 781] width 1568 height 1243
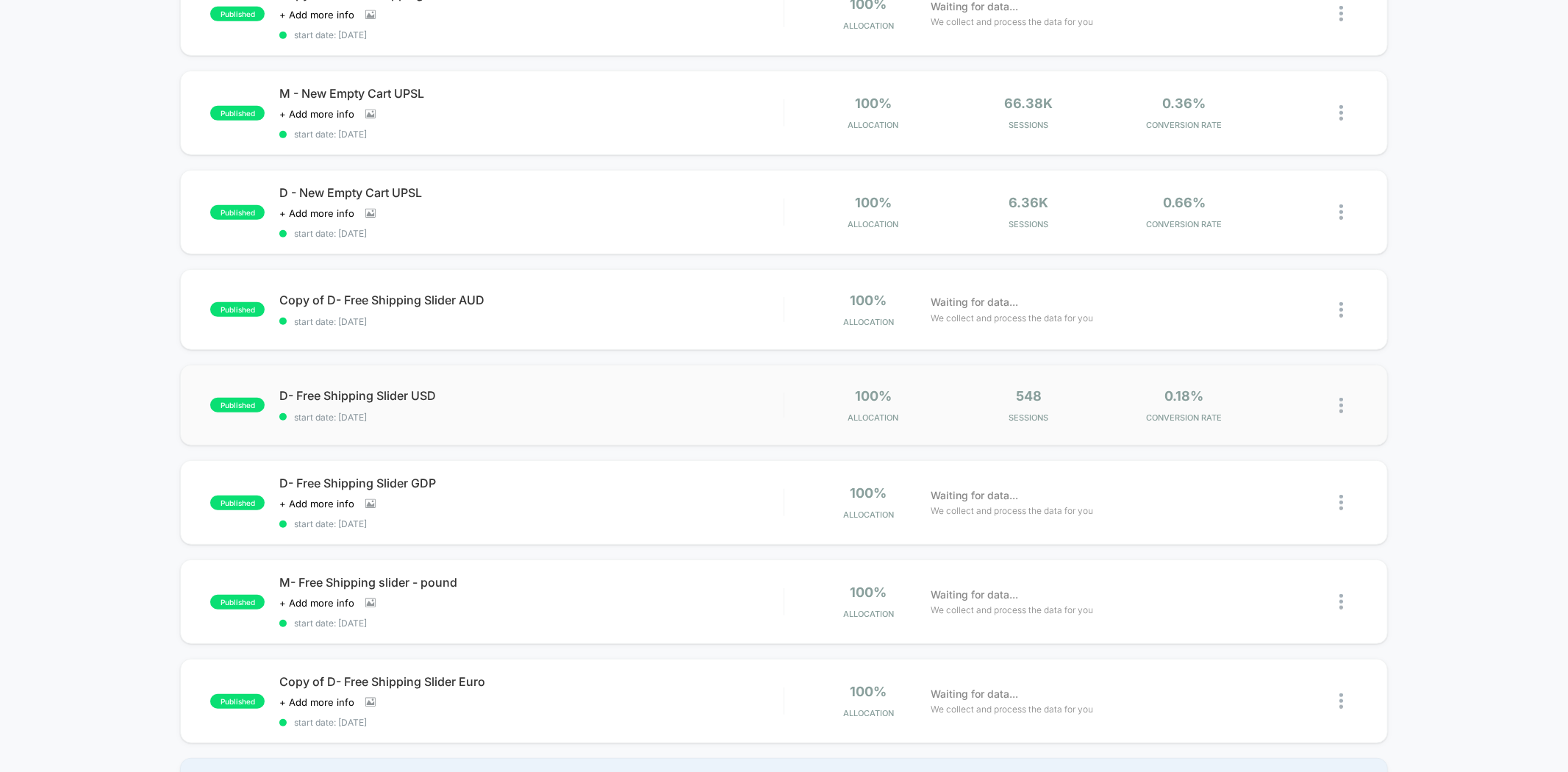
click at [510, 414] on div "published D- Free Shipping Slider USD start date: [DATE] 100% Allocation 548 Se…" at bounding box center [783, 405] width 1207 height 81
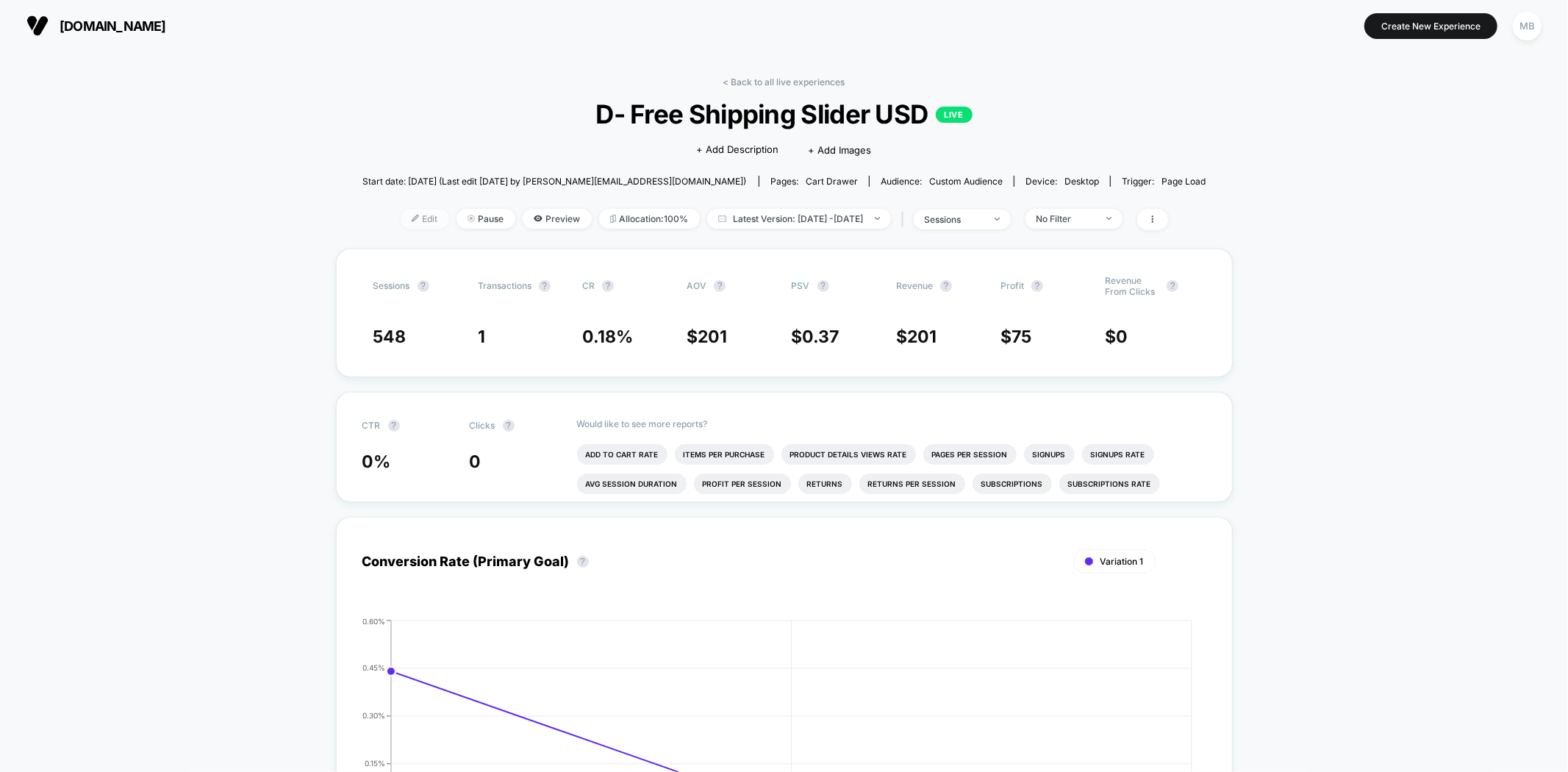
click at [403, 219] on span "Edit" at bounding box center [424, 218] width 48 height 20
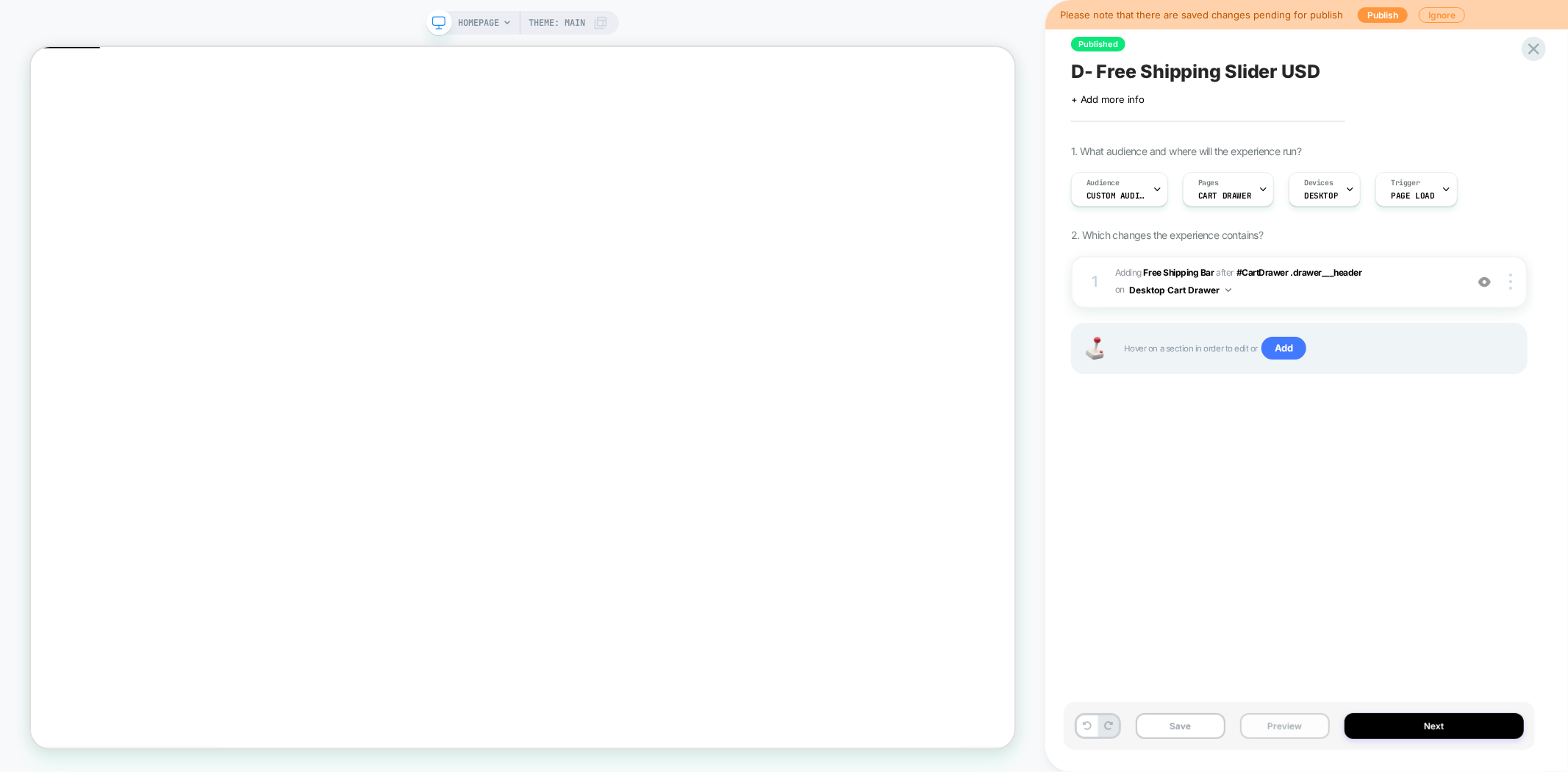
click at [1295, 724] on button "Preview" at bounding box center [1285, 726] width 90 height 26
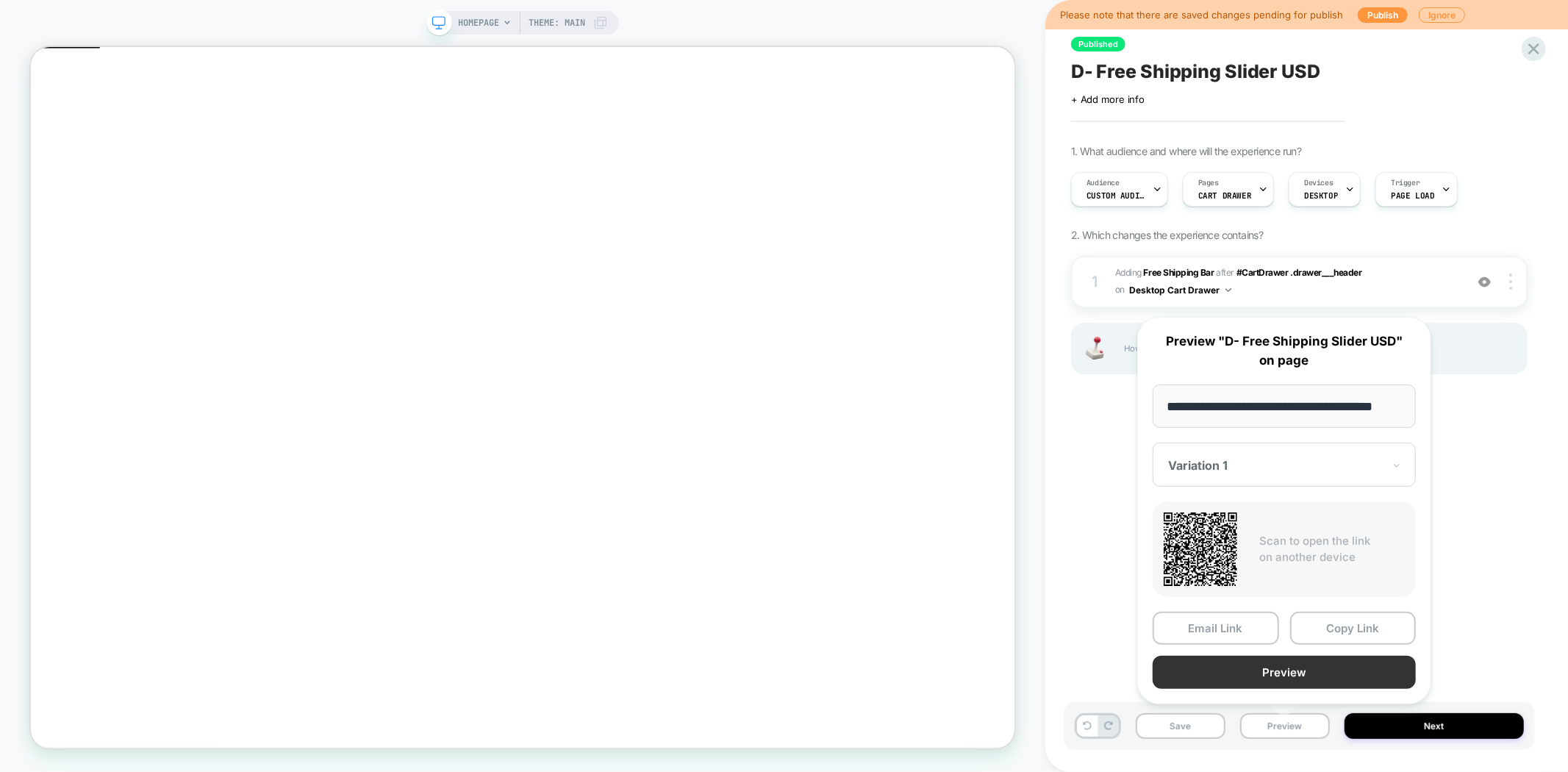
click at [1311, 675] on button "Preview" at bounding box center [1284, 672] width 263 height 33
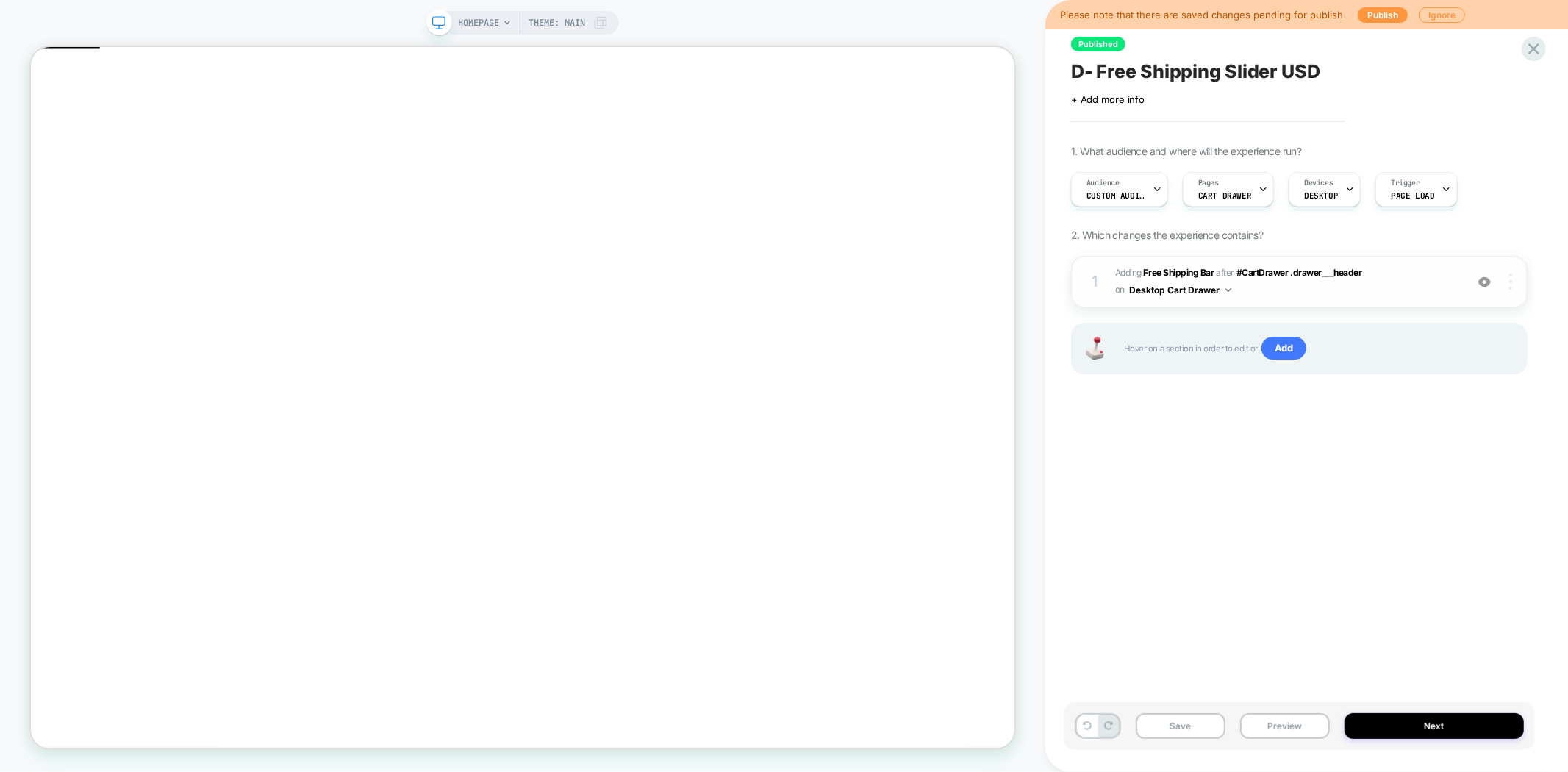
click at [1513, 279] on div at bounding box center [1512, 281] width 28 height 16
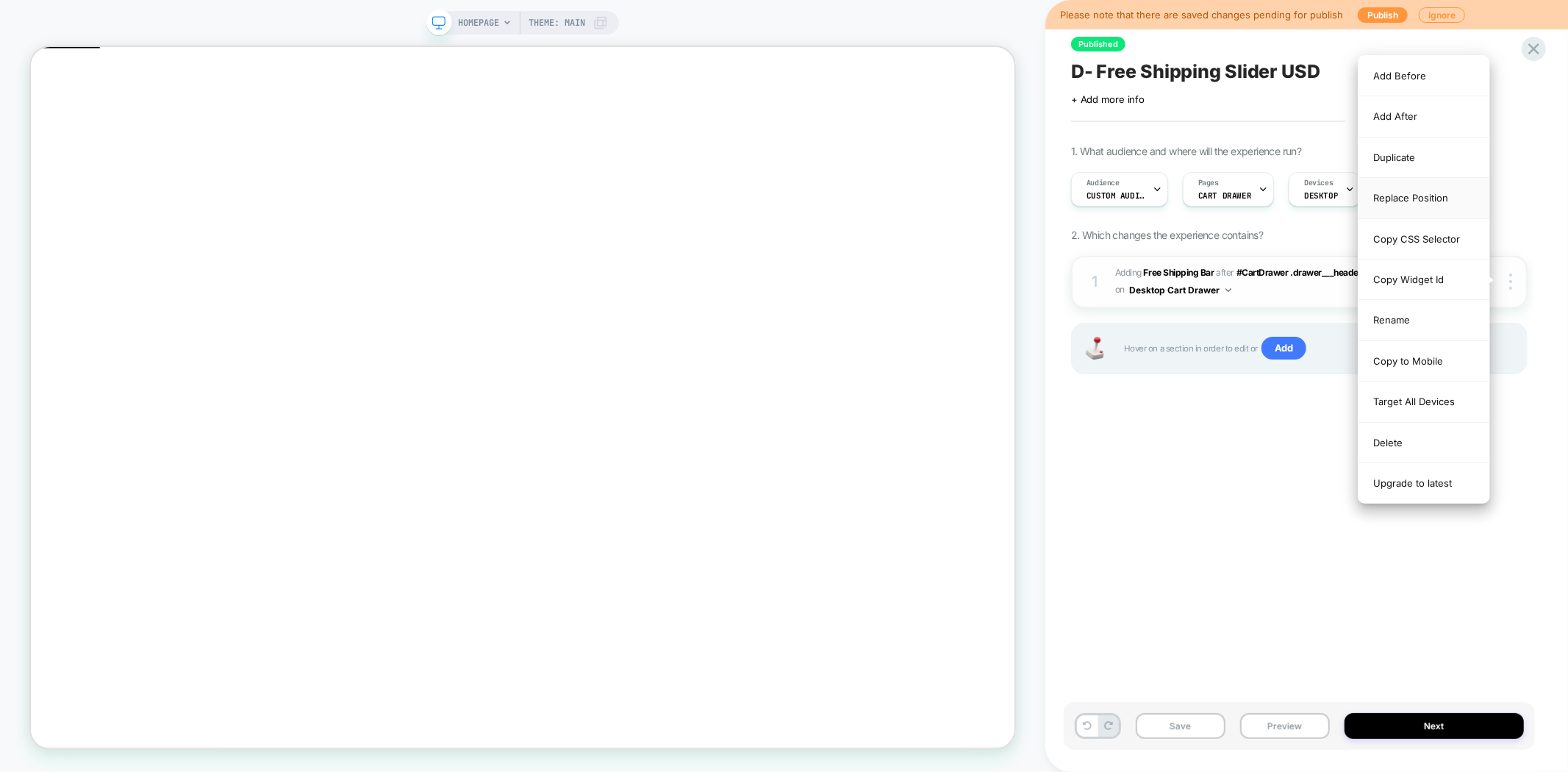
click at [1428, 199] on div "Replace Position" at bounding box center [1424, 199] width 131 height 41
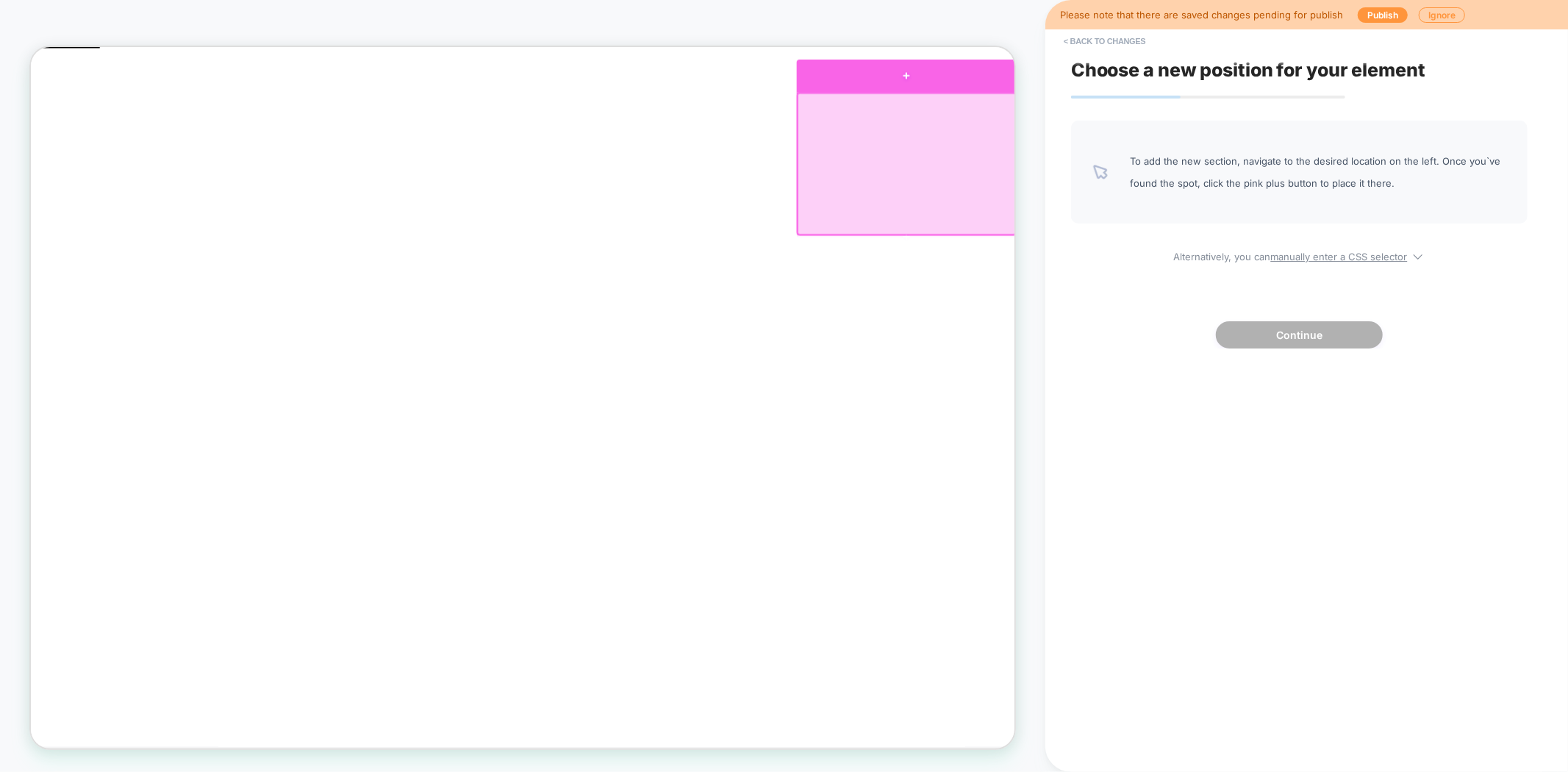
click at [1193, 97] on div at bounding box center [1199, 85] width 293 height 42
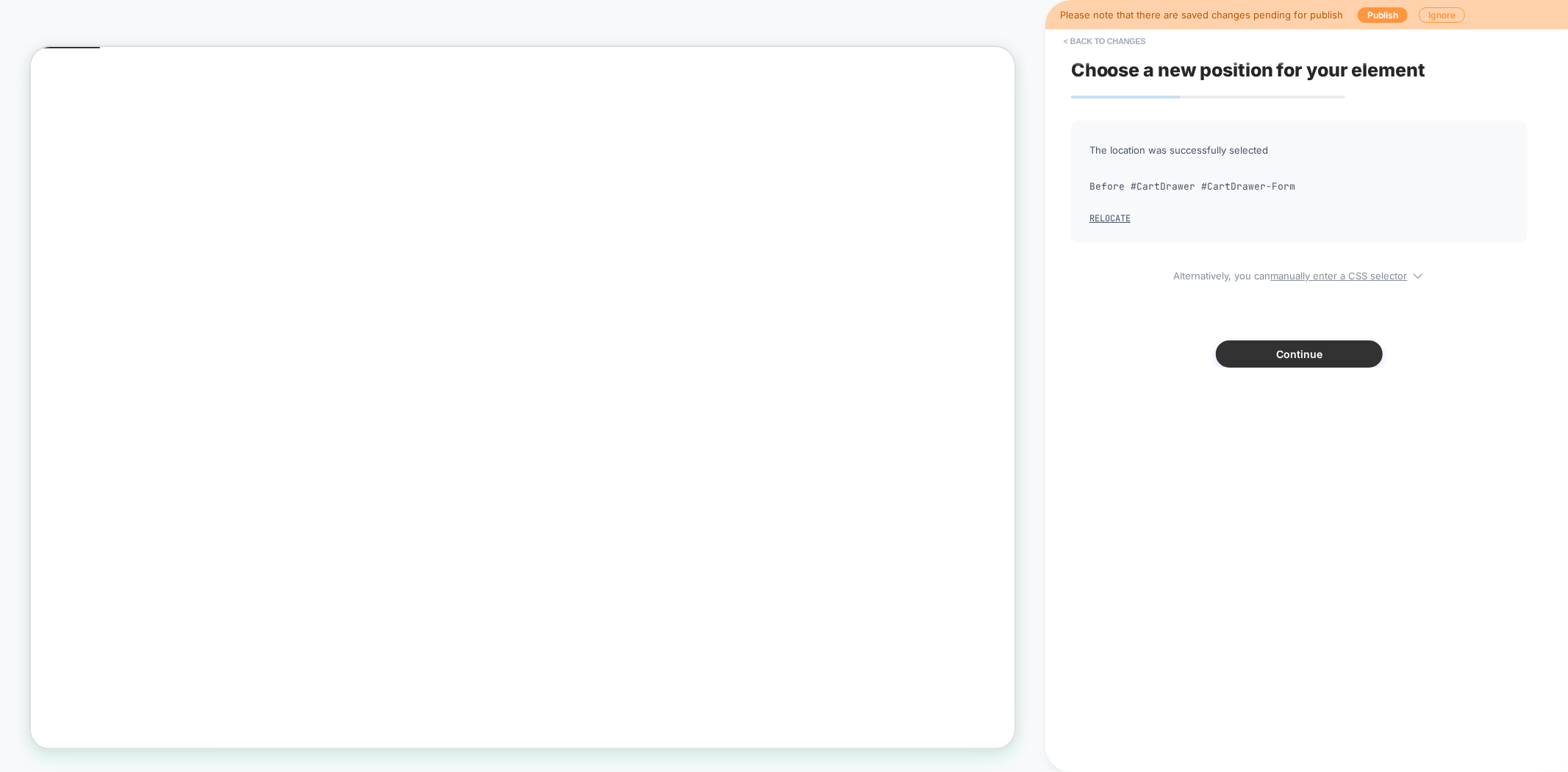
click at [1276, 349] on button "Continue" at bounding box center [1299, 354] width 167 height 27
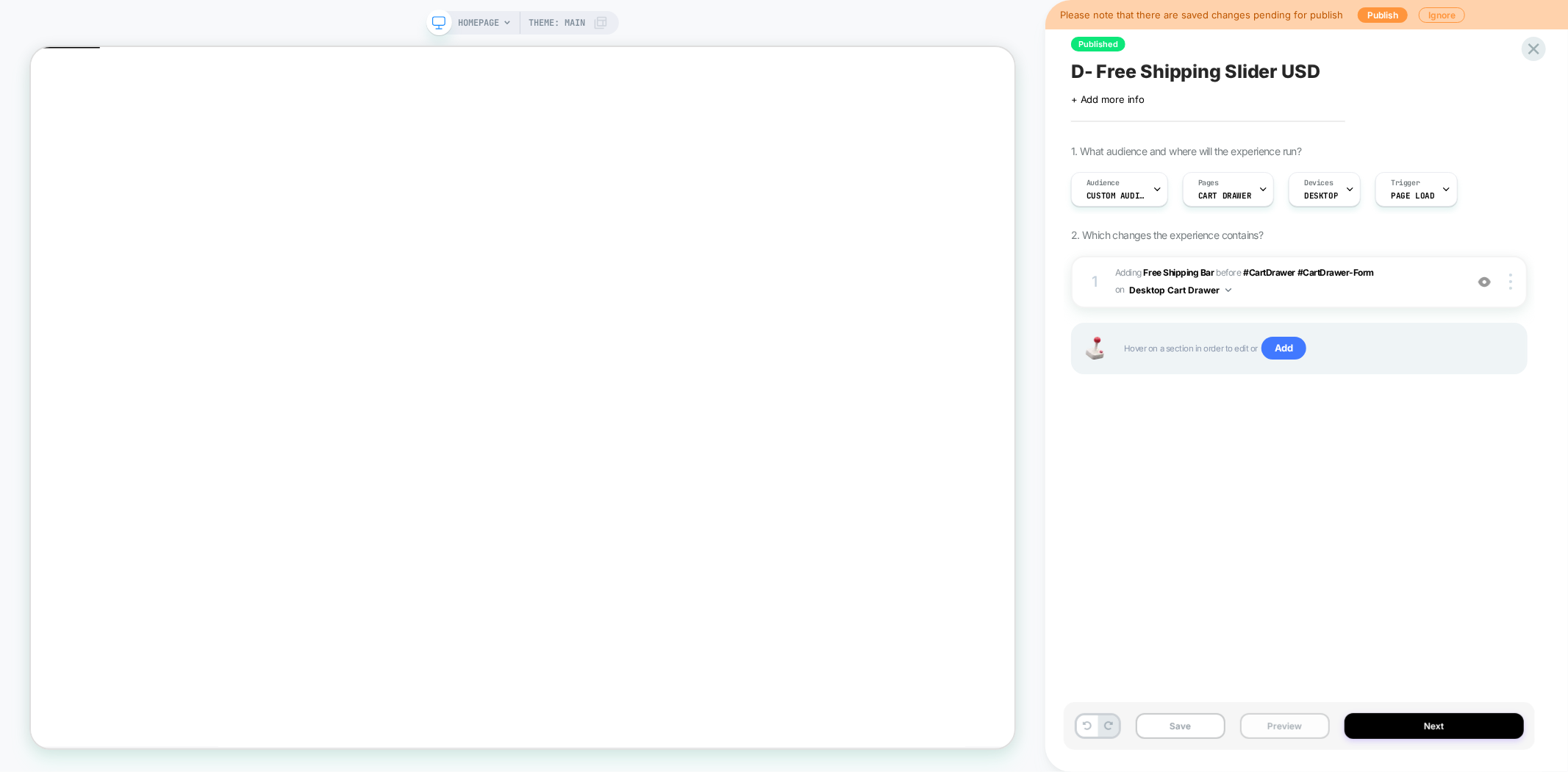
click at [1287, 730] on button "Preview" at bounding box center [1285, 726] width 90 height 26
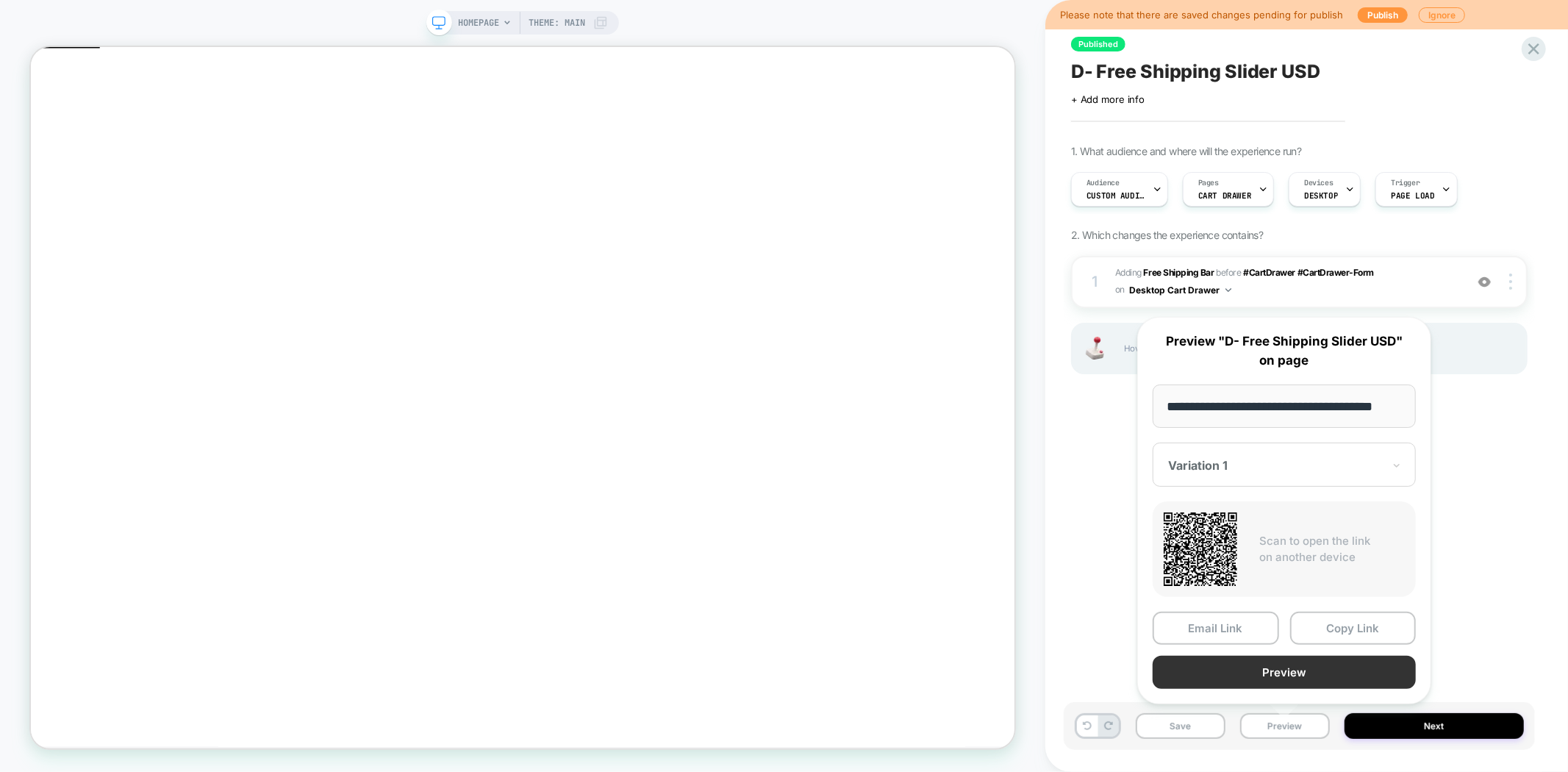
click at [1292, 672] on button "Preview" at bounding box center [1284, 672] width 263 height 33
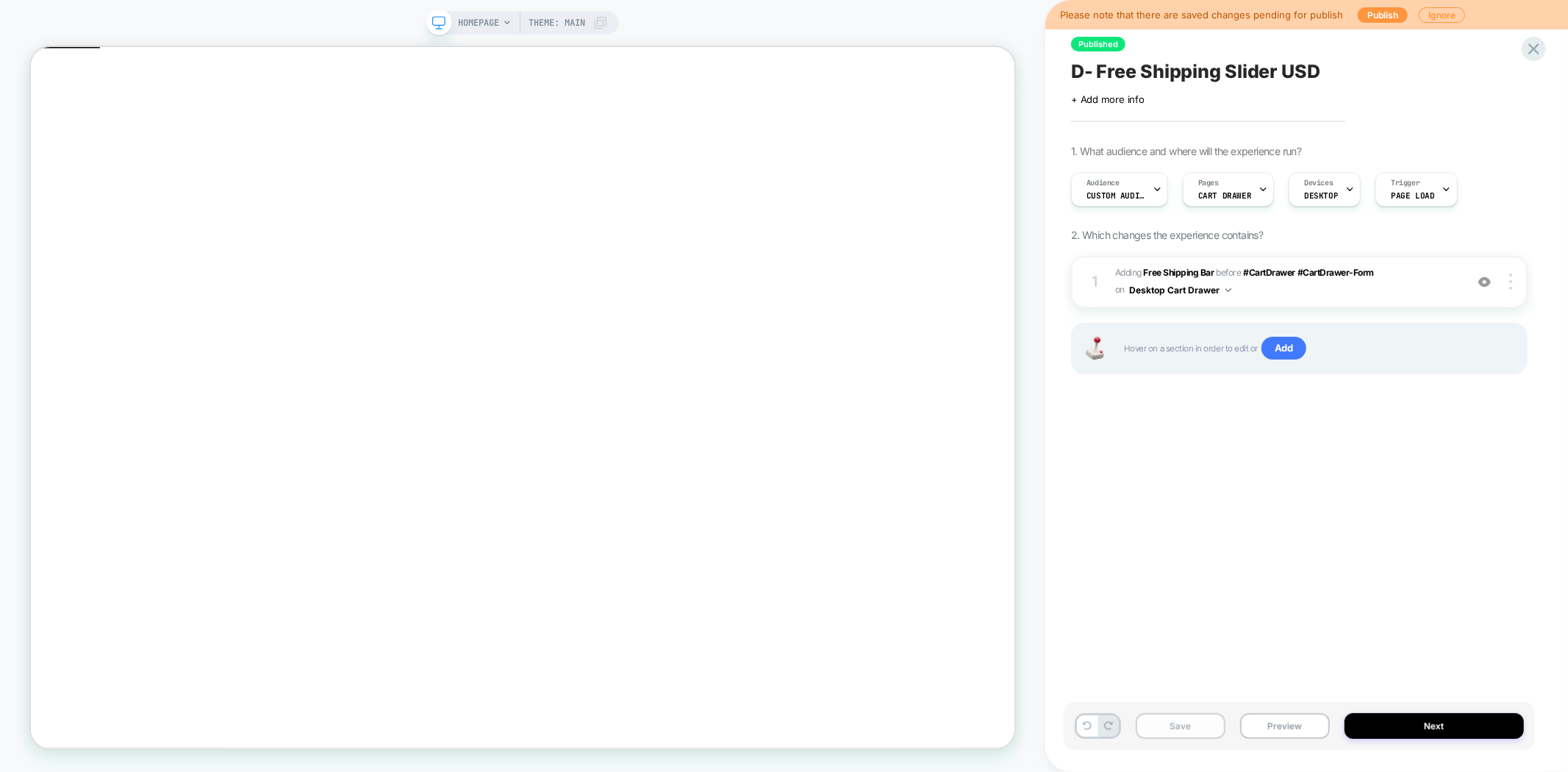
click at [1187, 728] on button "Save" at bounding box center [1181, 726] width 90 height 26
click at [1088, 99] on span "+ Add more info" at bounding box center [1107, 100] width 73 height 12
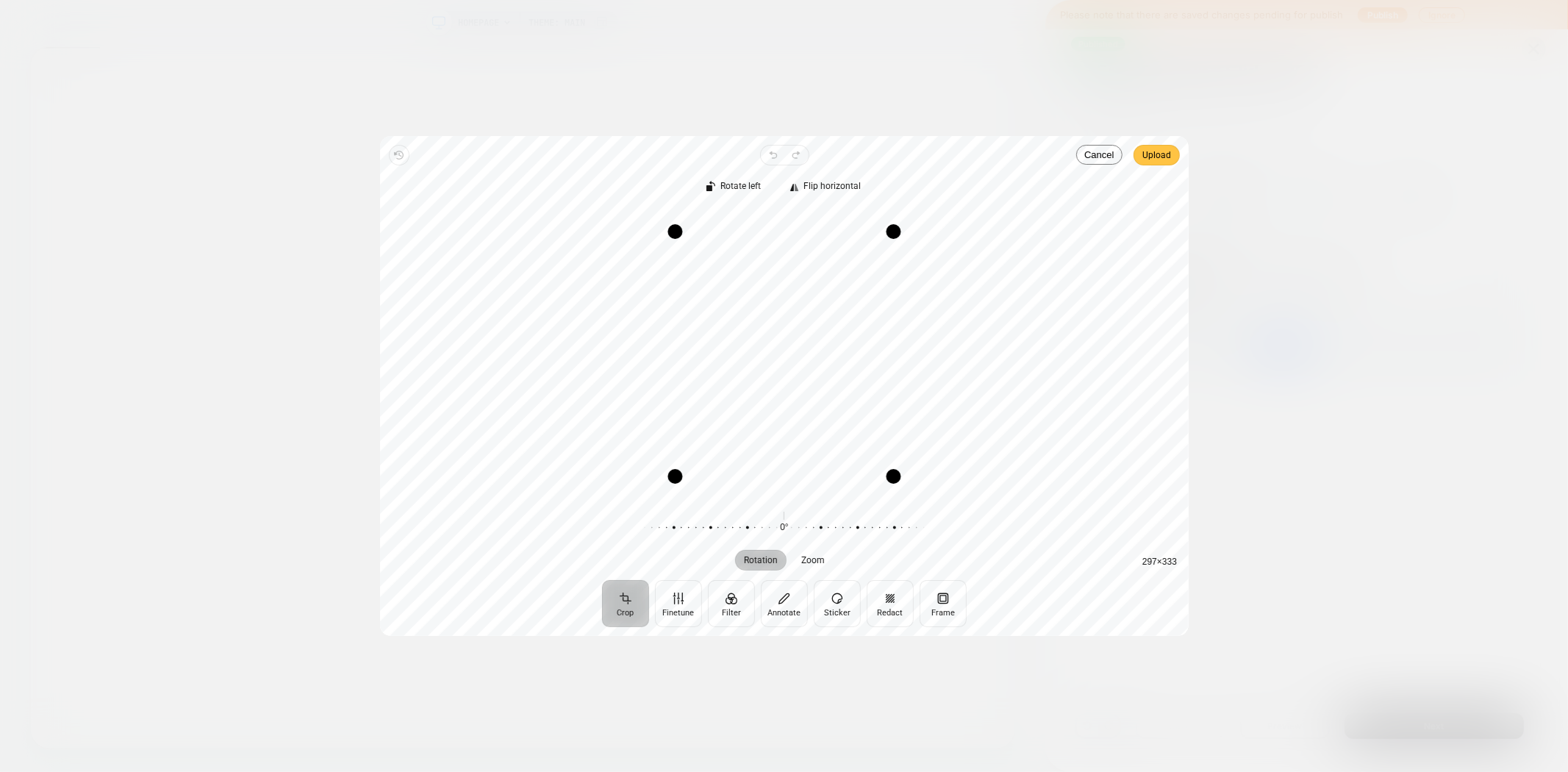
click at [1157, 159] on span "Upload" at bounding box center [1156, 155] width 29 height 17
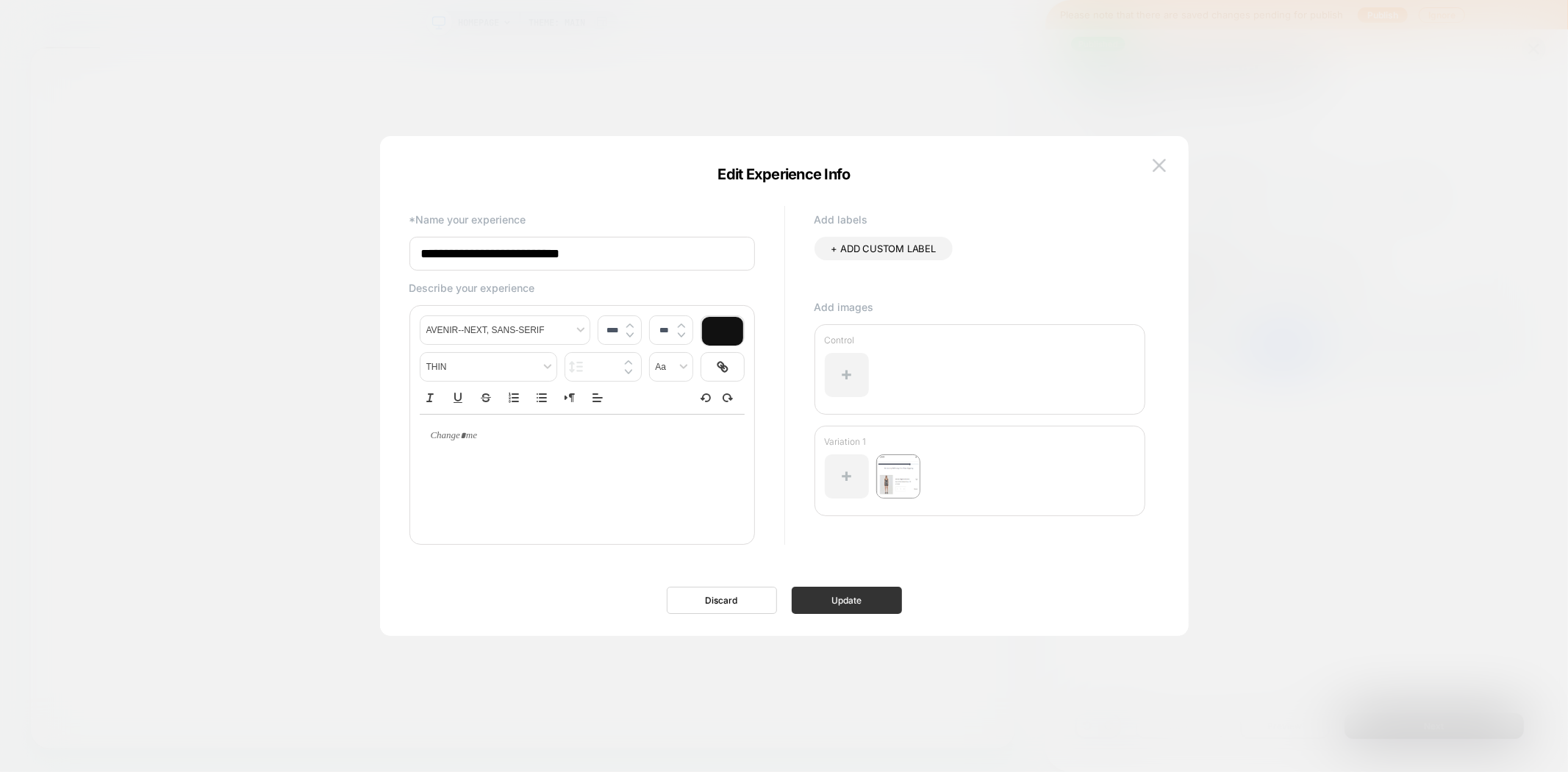
click at [878, 607] on button "Update" at bounding box center [847, 601] width 110 height 27
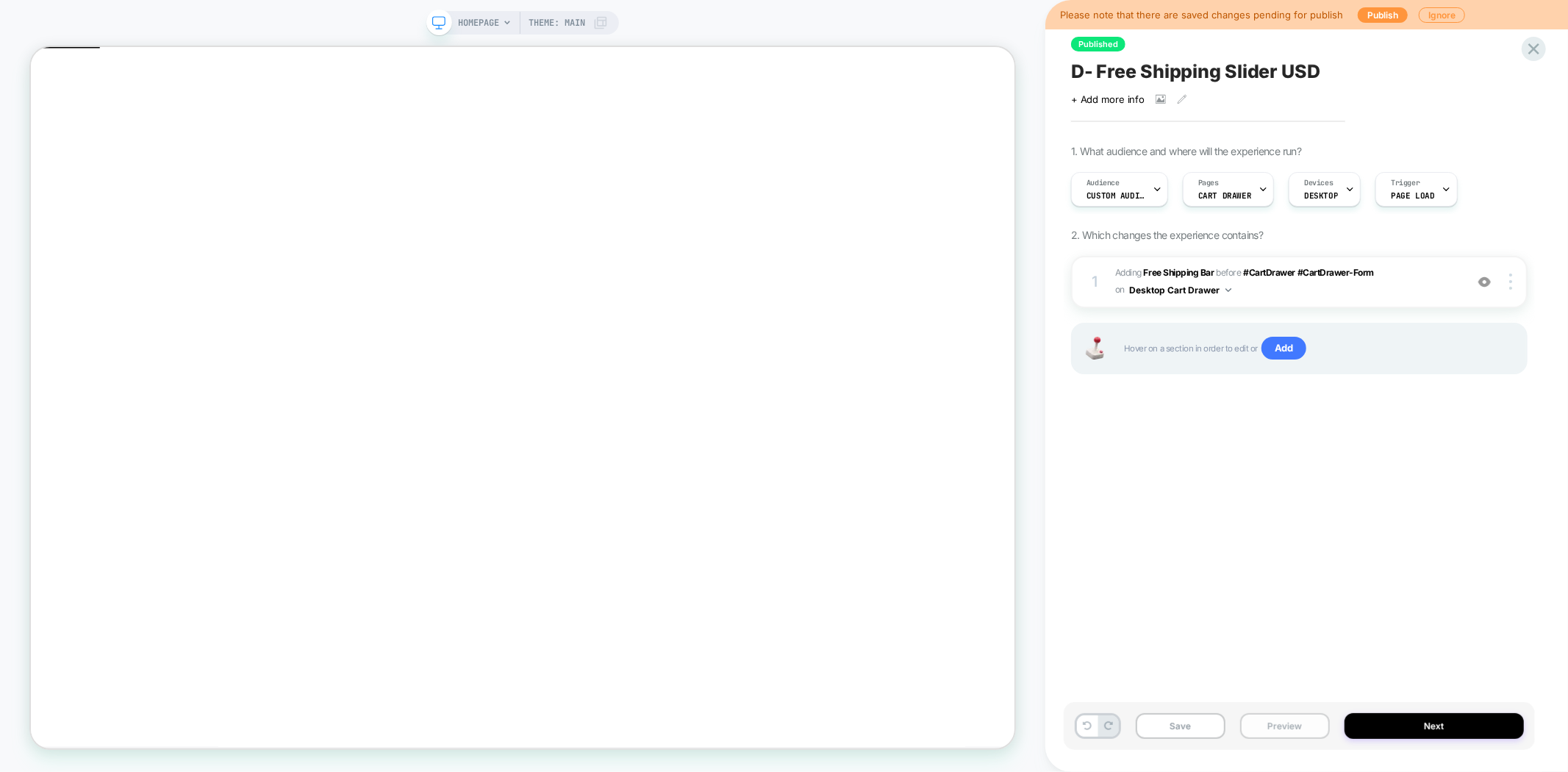
click at [1267, 725] on button "Preview" at bounding box center [1285, 726] width 90 height 26
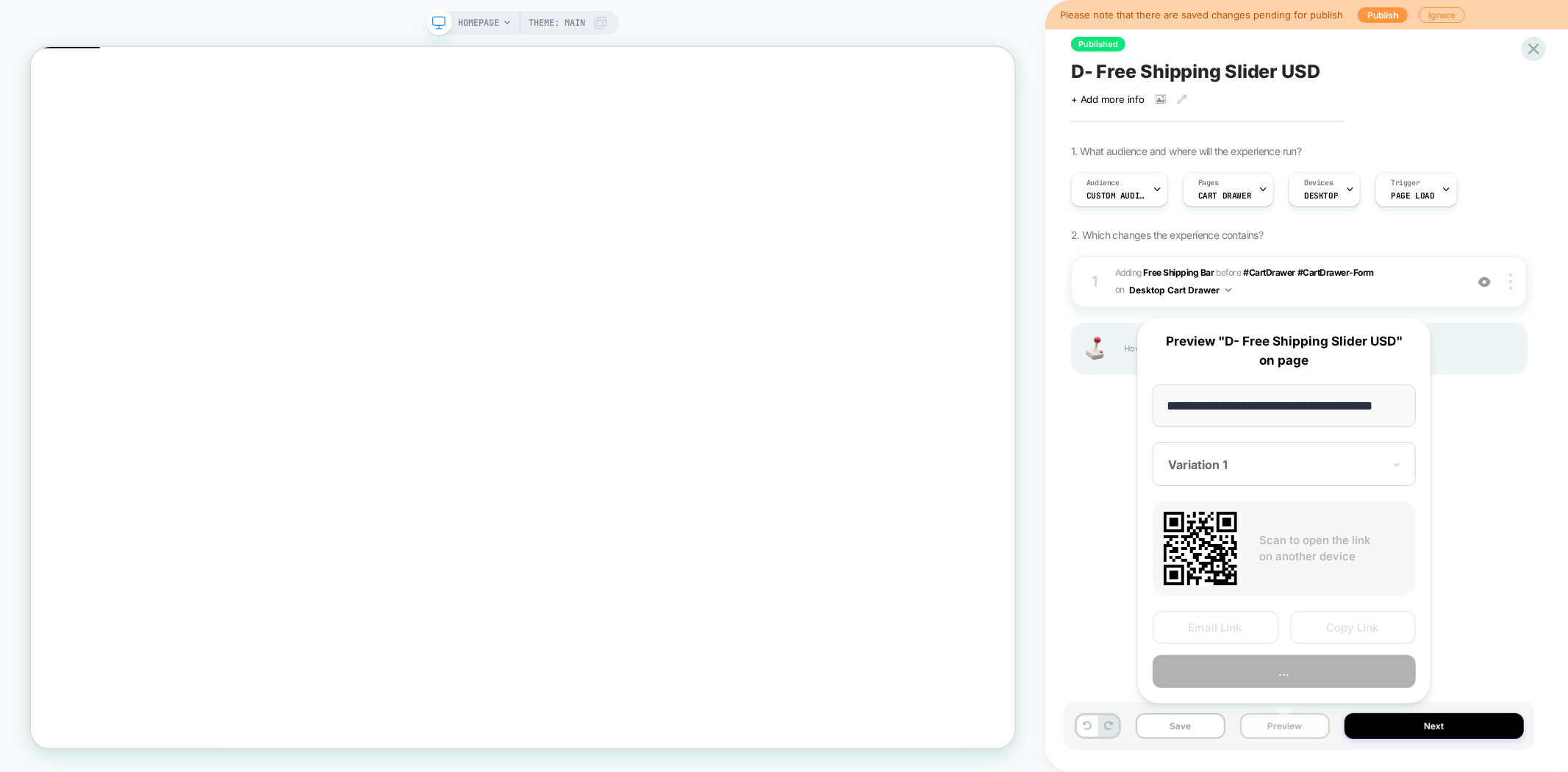
scroll to position [0, 17]
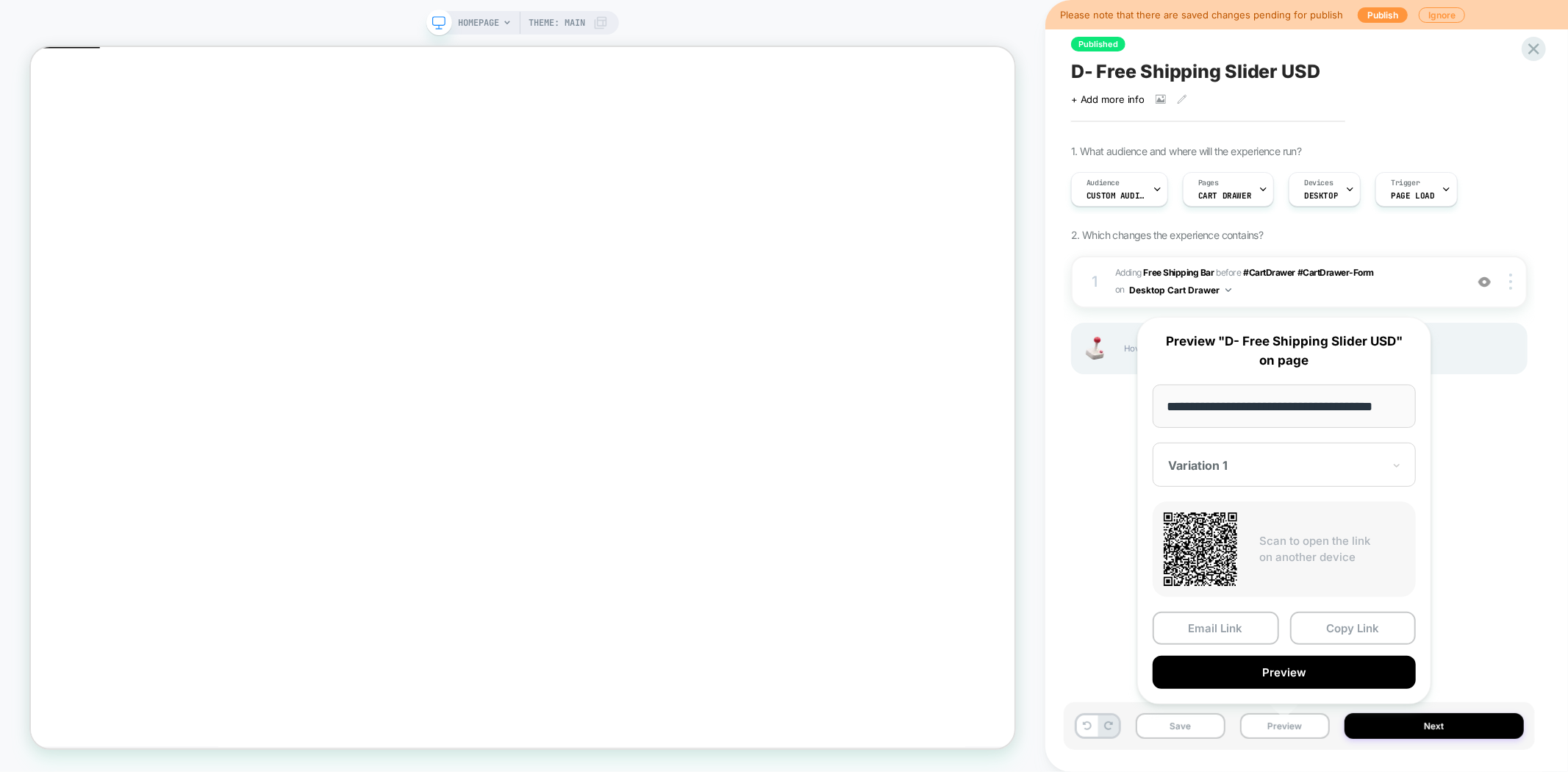
click at [1279, 480] on div "Variation 1" at bounding box center [1284, 465] width 263 height 44
click at [1235, 544] on div "CONTROL" at bounding box center [1284, 542] width 248 height 26
click at [1308, 665] on button "Preview" at bounding box center [1284, 672] width 263 height 33
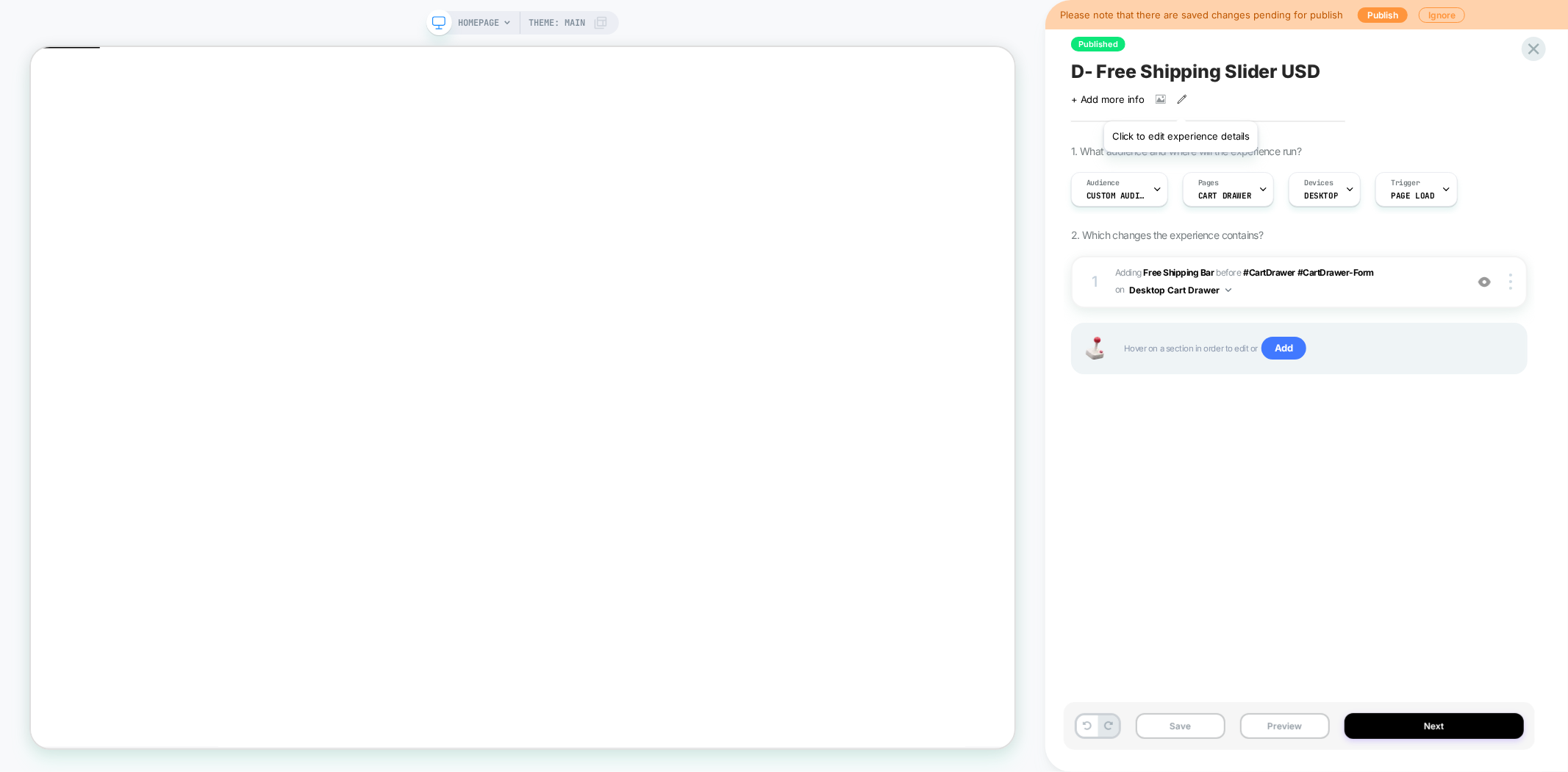
click at [1181, 103] on icon at bounding box center [1182, 100] width 11 height 11
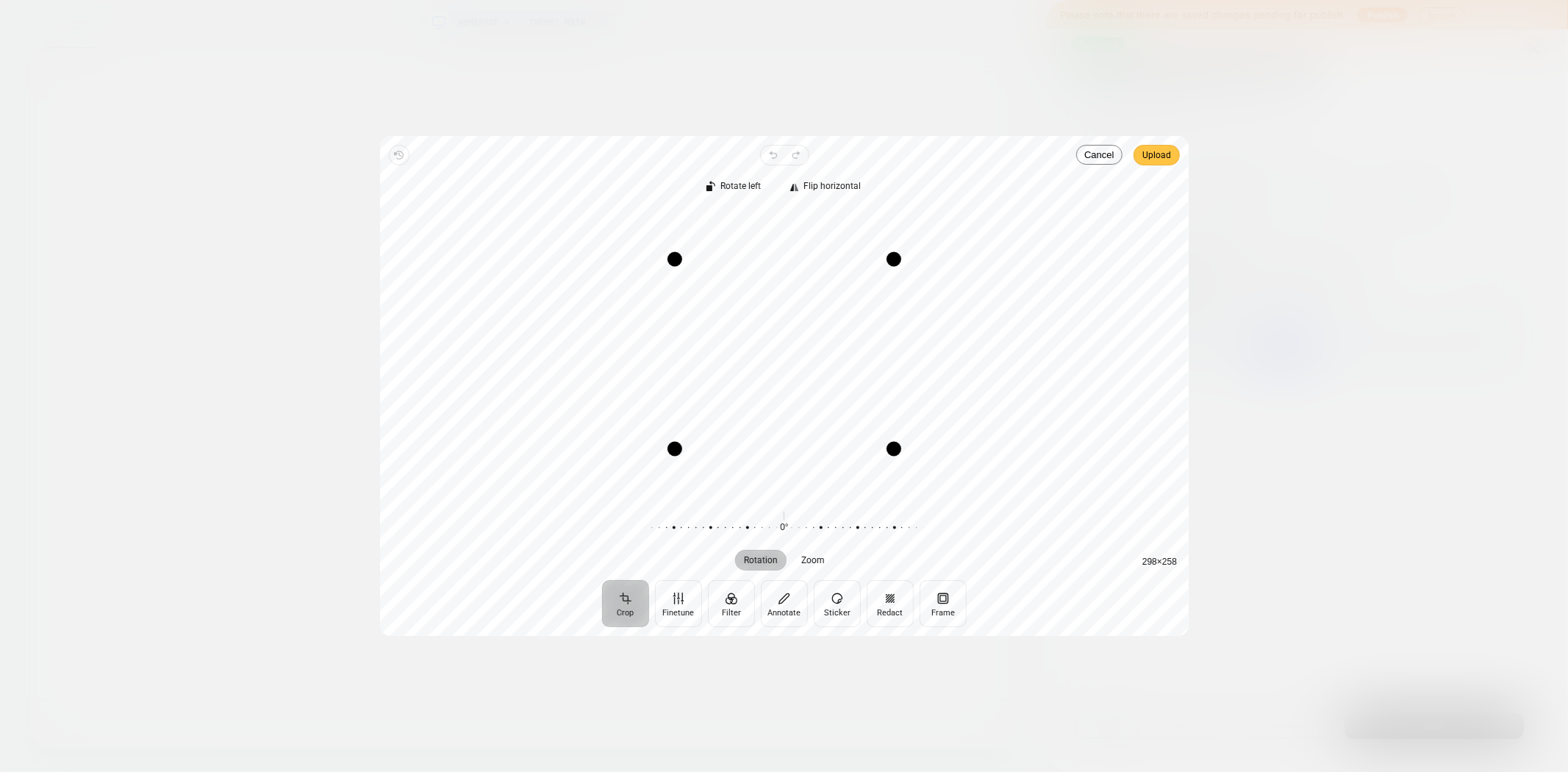
click at [1158, 157] on span "Upload" at bounding box center [1156, 155] width 29 height 17
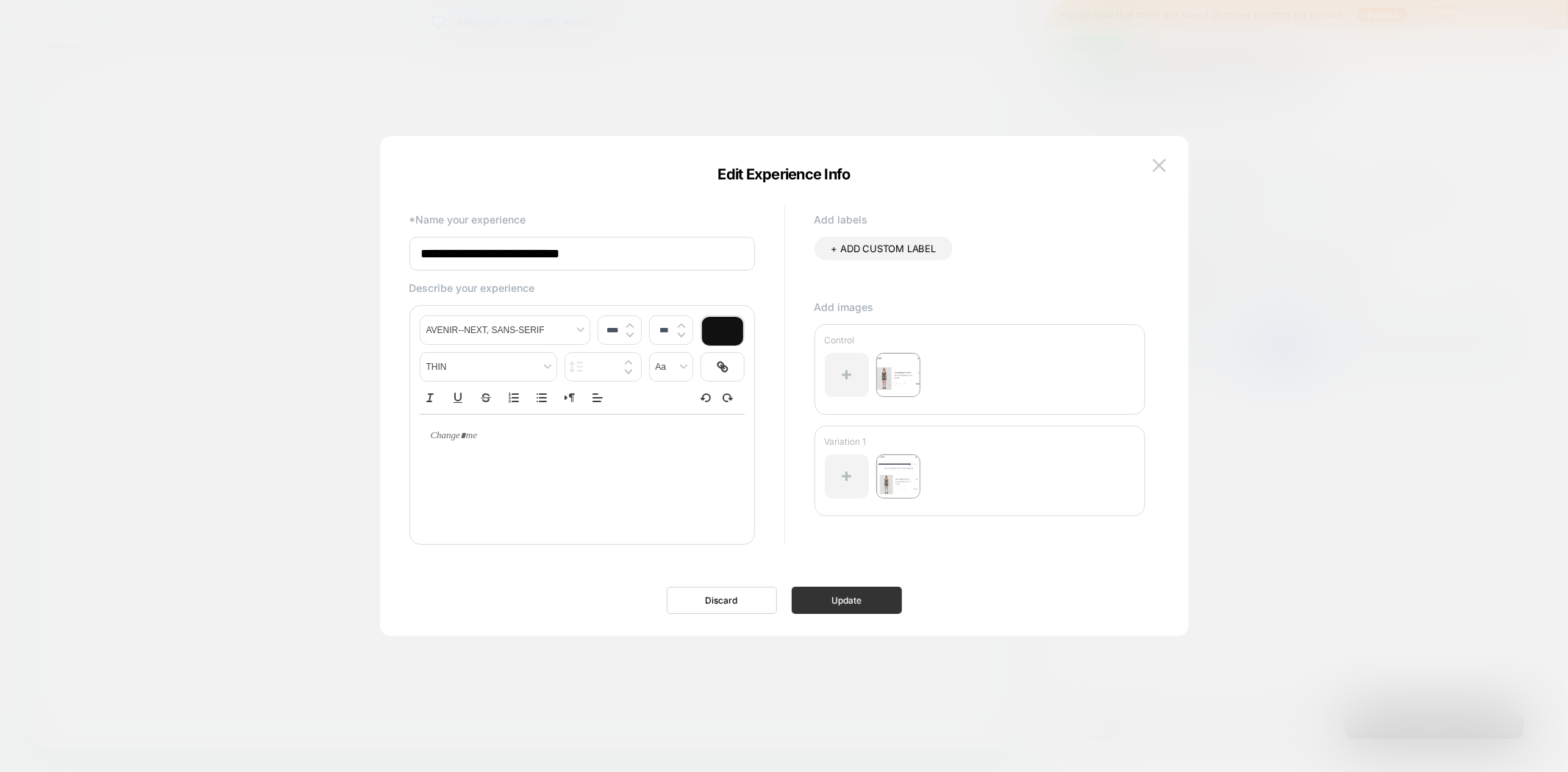
click at [866, 593] on button "Update" at bounding box center [847, 601] width 110 height 27
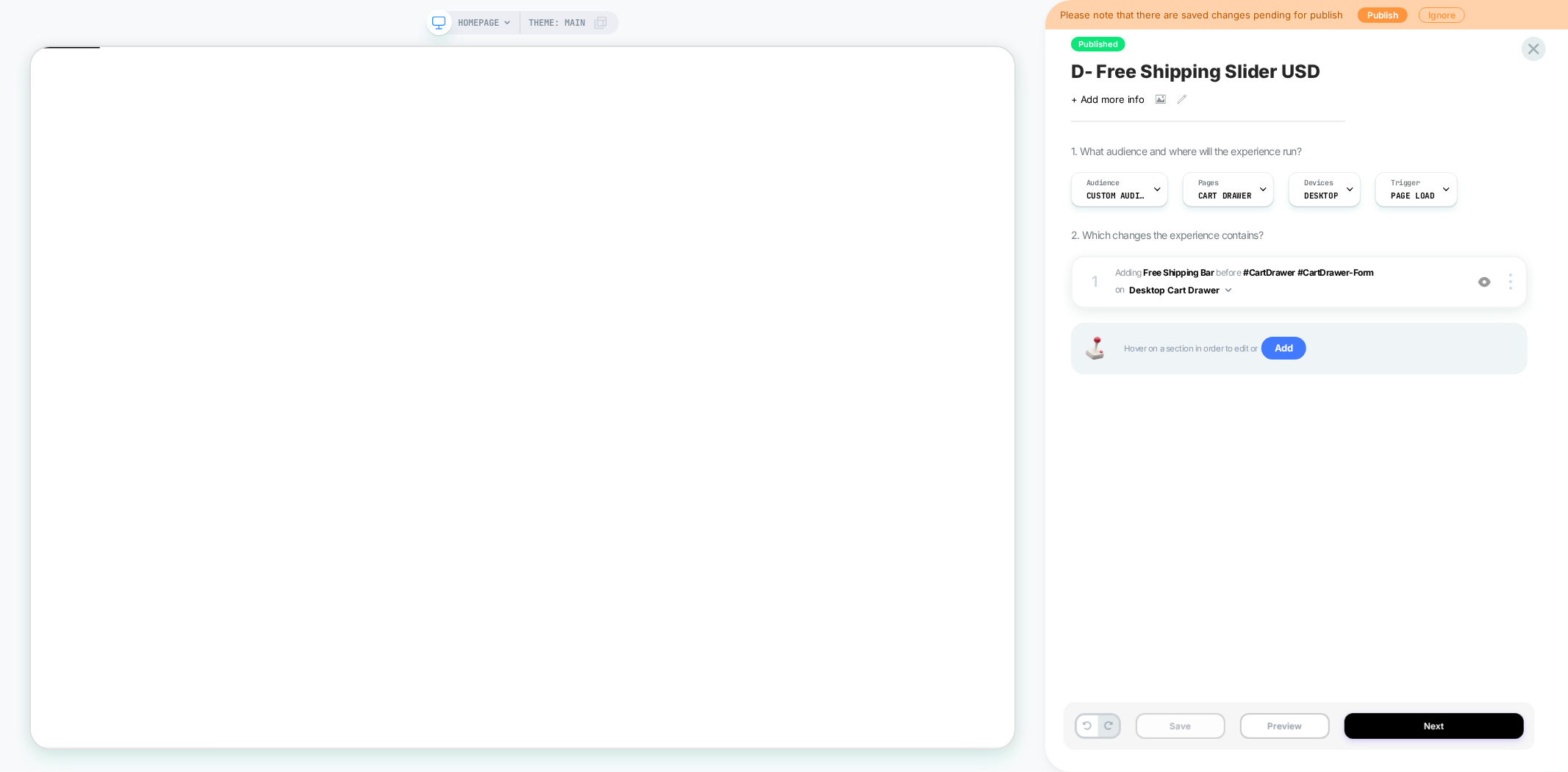
click at [1166, 724] on button "Save" at bounding box center [1181, 726] width 90 height 26
click at [1405, 721] on button "Next" at bounding box center [1434, 726] width 179 height 26
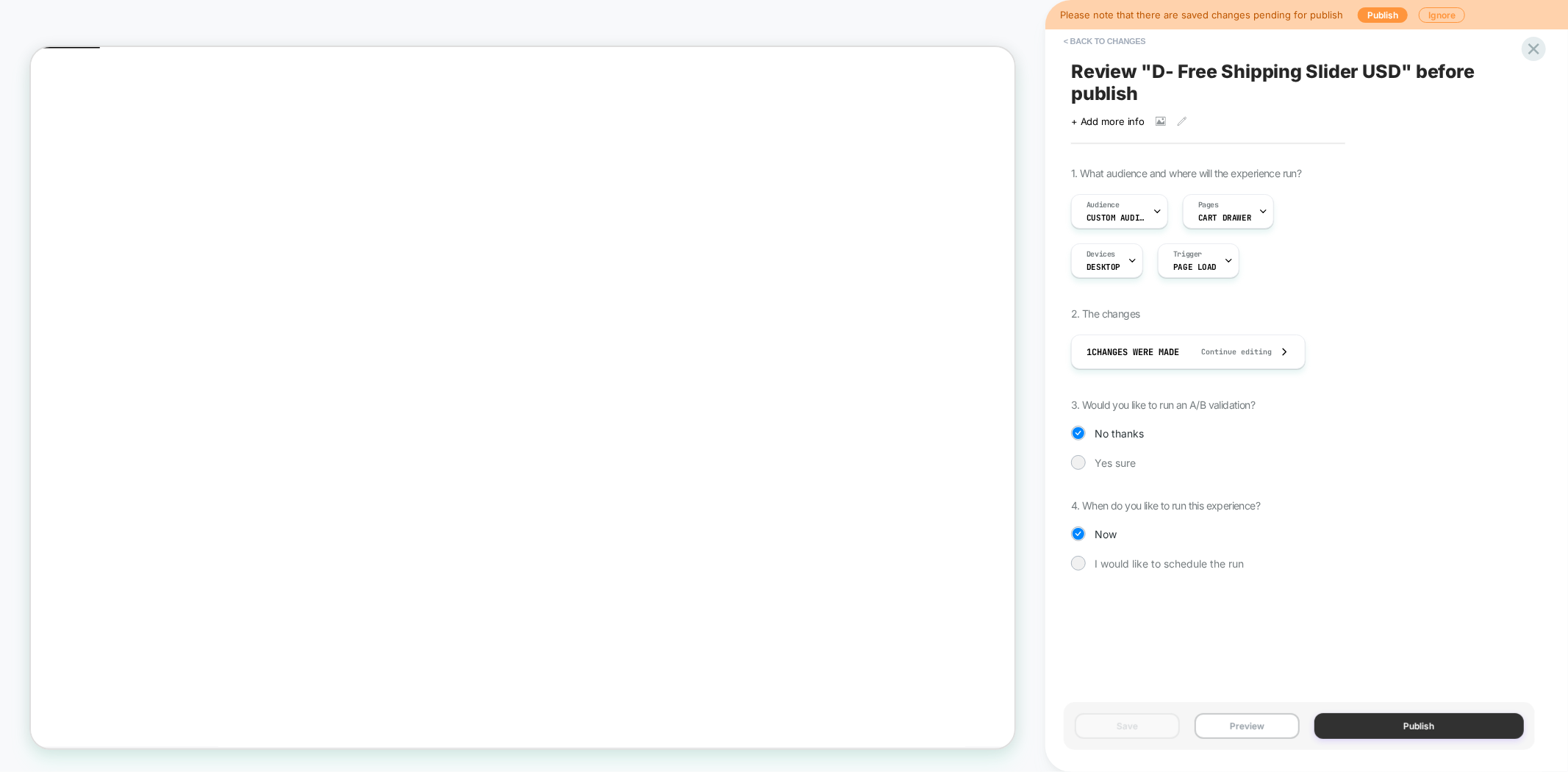
click at [1406, 730] on button "Publish" at bounding box center [1419, 726] width 210 height 26
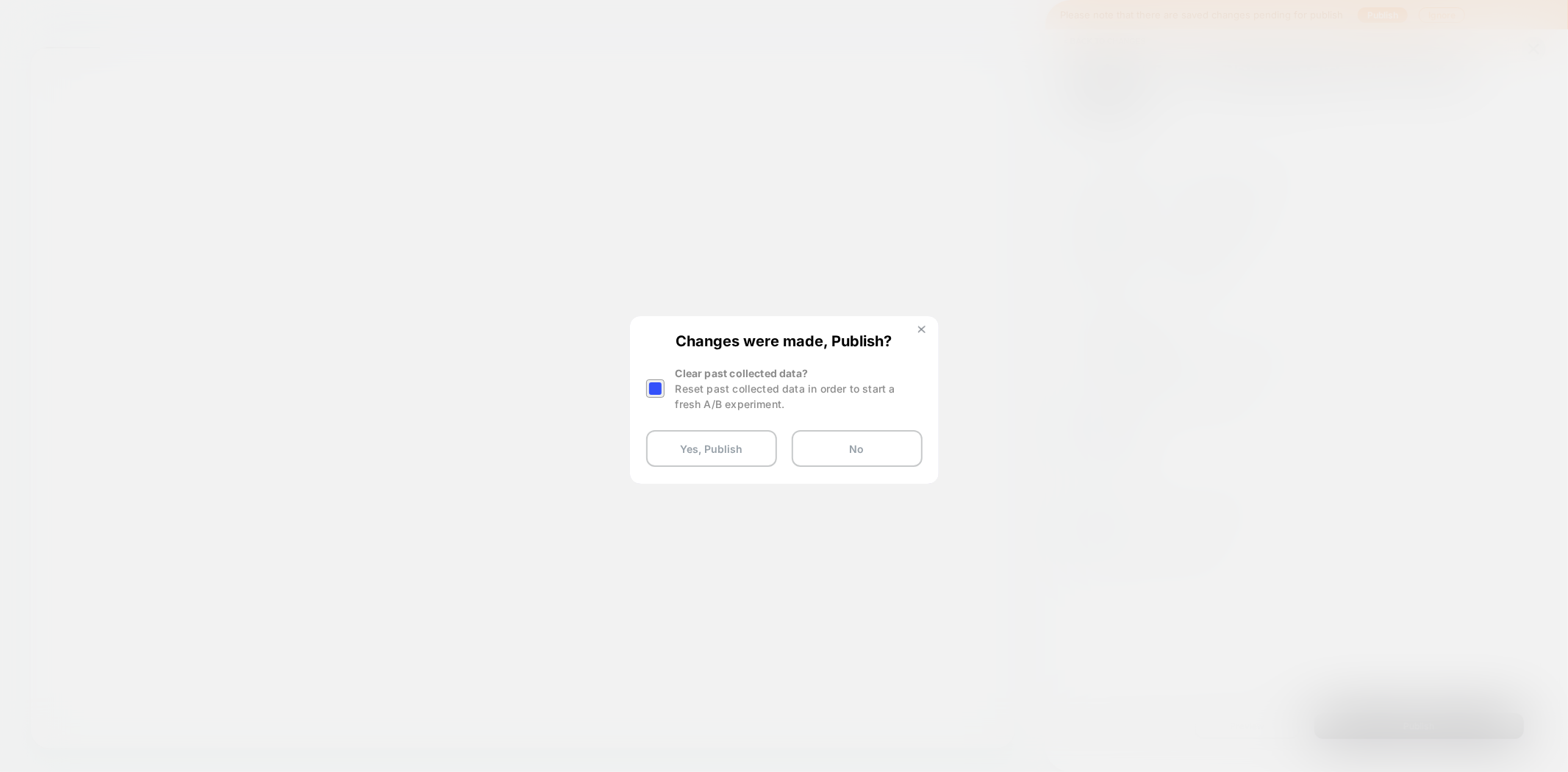
drag, startPoint x: 921, startPoint y: 329, endPoint x: 1277, endPoint y: 366, distance: 357.9
click at [921, 329] on img at bounding box center [922, 329] width 8 height 8
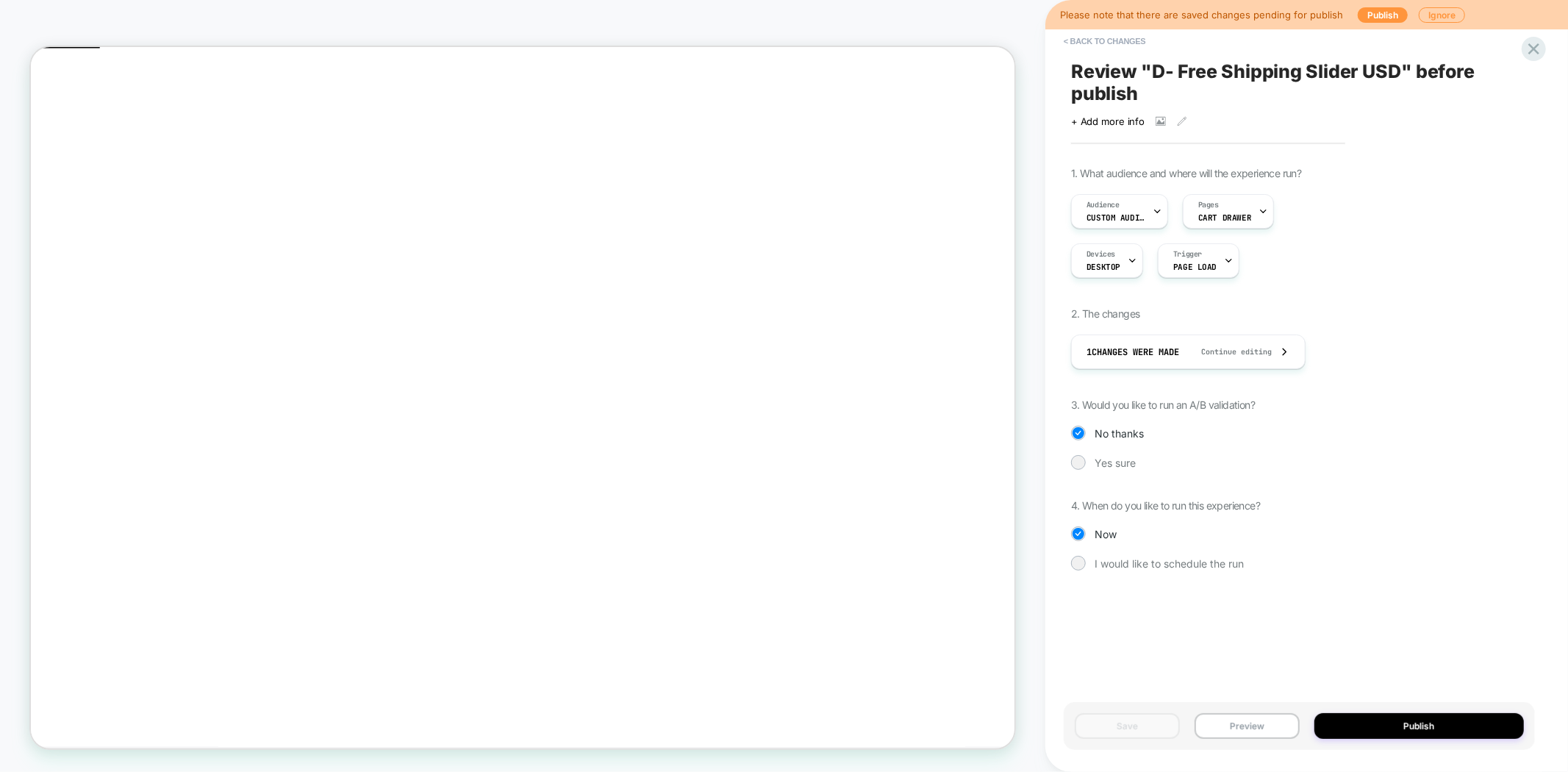
click at [1178, 70] on span "Review " D- Free Shipping Slider USD " before publish" at bounding box center [1299, 82] width 456 height 44
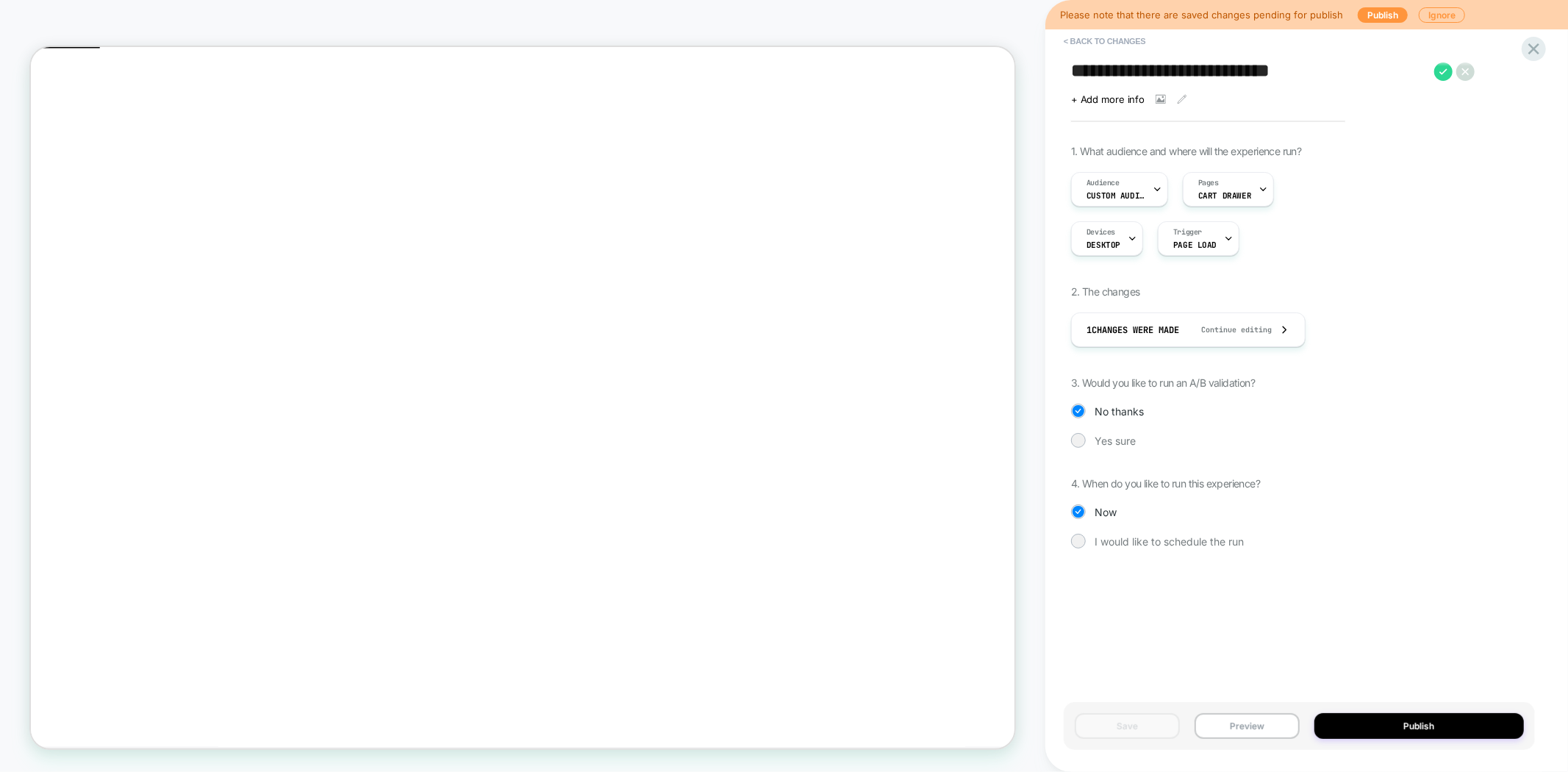
click at [1143, 74] on textarea "**********" at bounding box center [1249, 71] width 356 height 22
click at [1408, 728] on button "Publish" at bounding box center [1419, 726] width 210 height 26
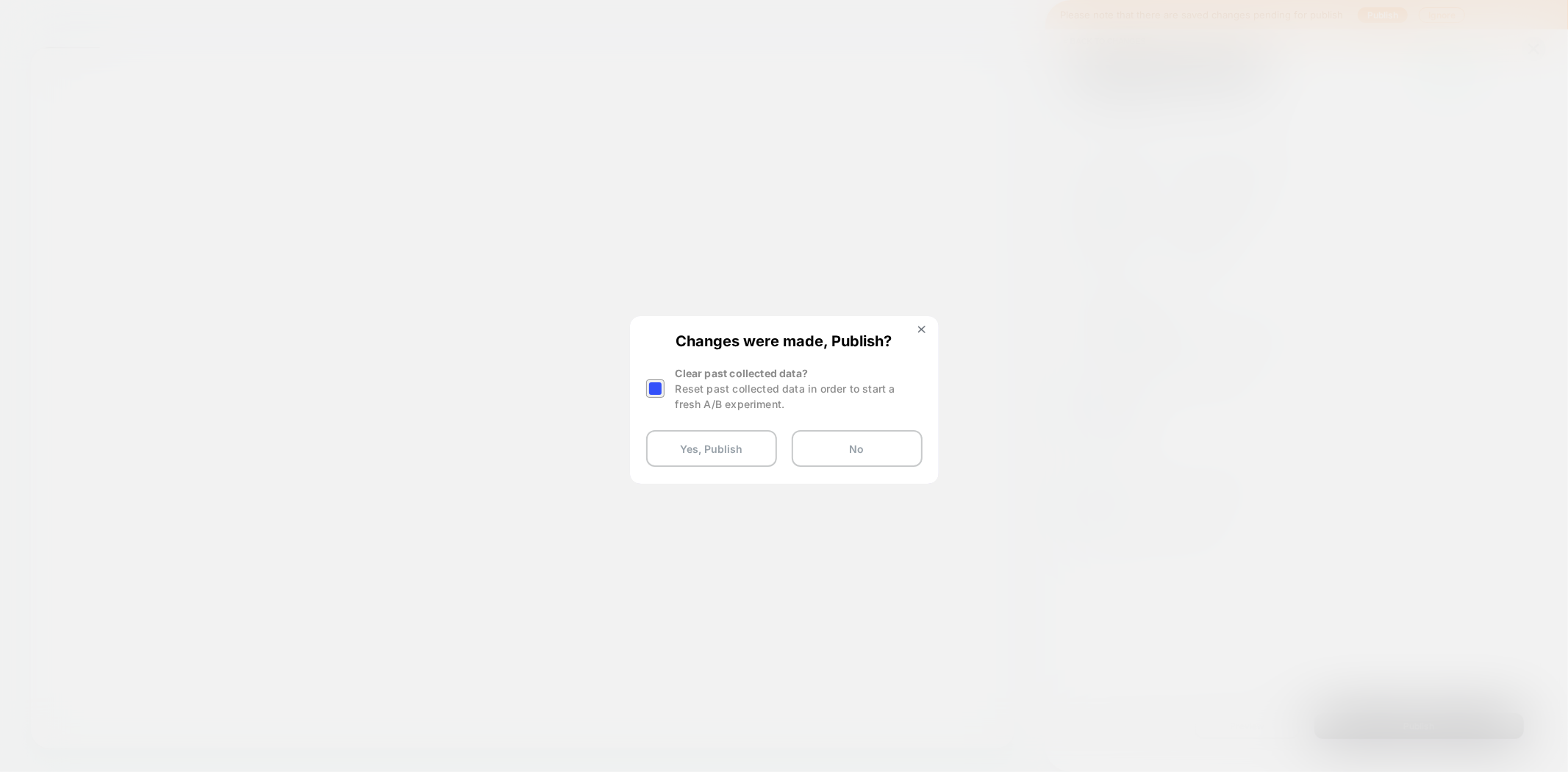
click at [654, 387] on div at bounding box center [655, 388] width 18 height 18
click at [700, 445] on button "Yes, Publish" at bounding box center [711, 448] width 131 height 37
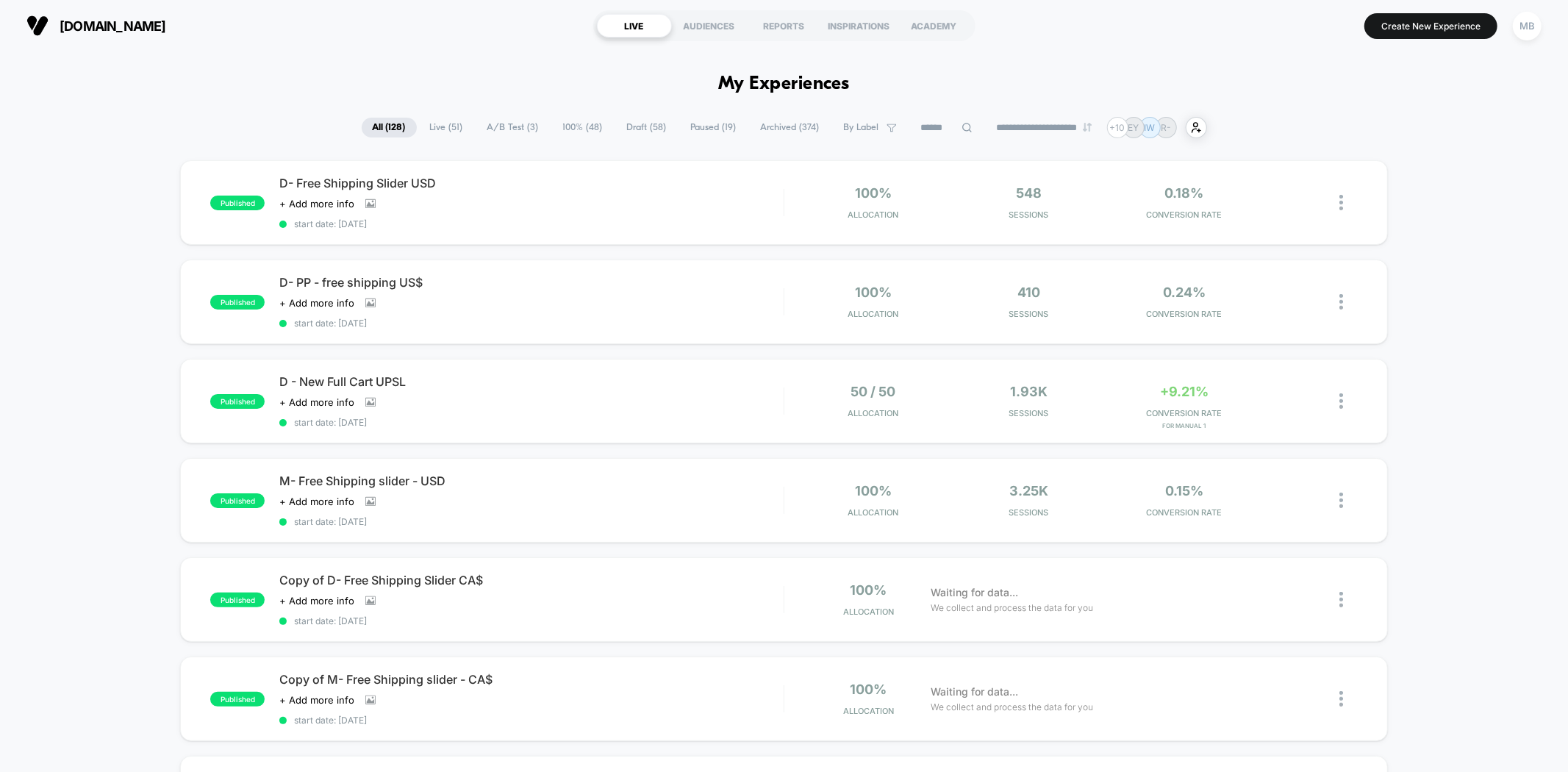
click at [931, 130] on input at bounding box center [946, 128] width 73 height 17
paste input "**********"
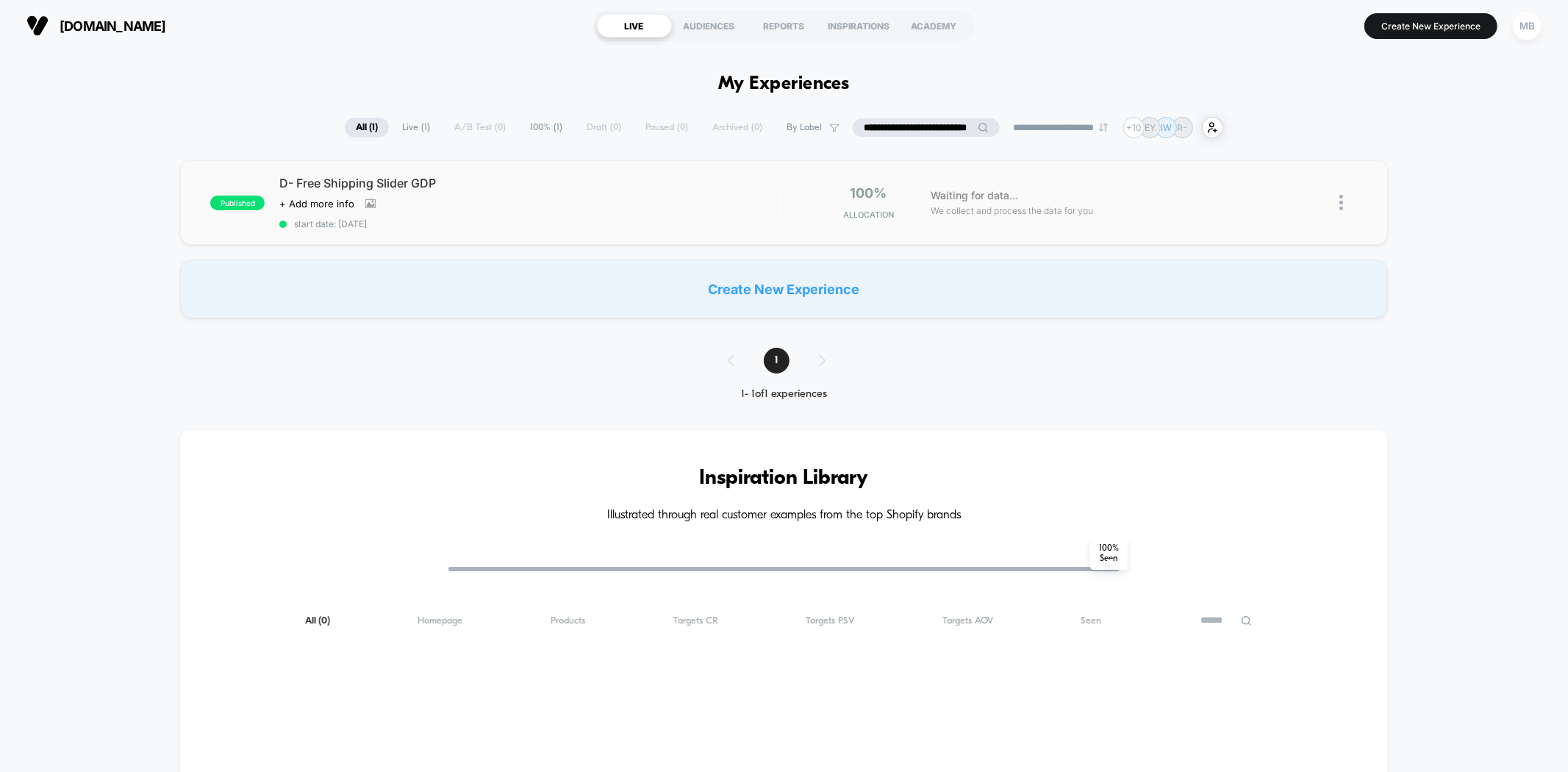
type input "**********"
click at [472, 204] on div "Click to view images Click to edit experience details + Add more info" at bounding box center [455, 204] width 353 height 12
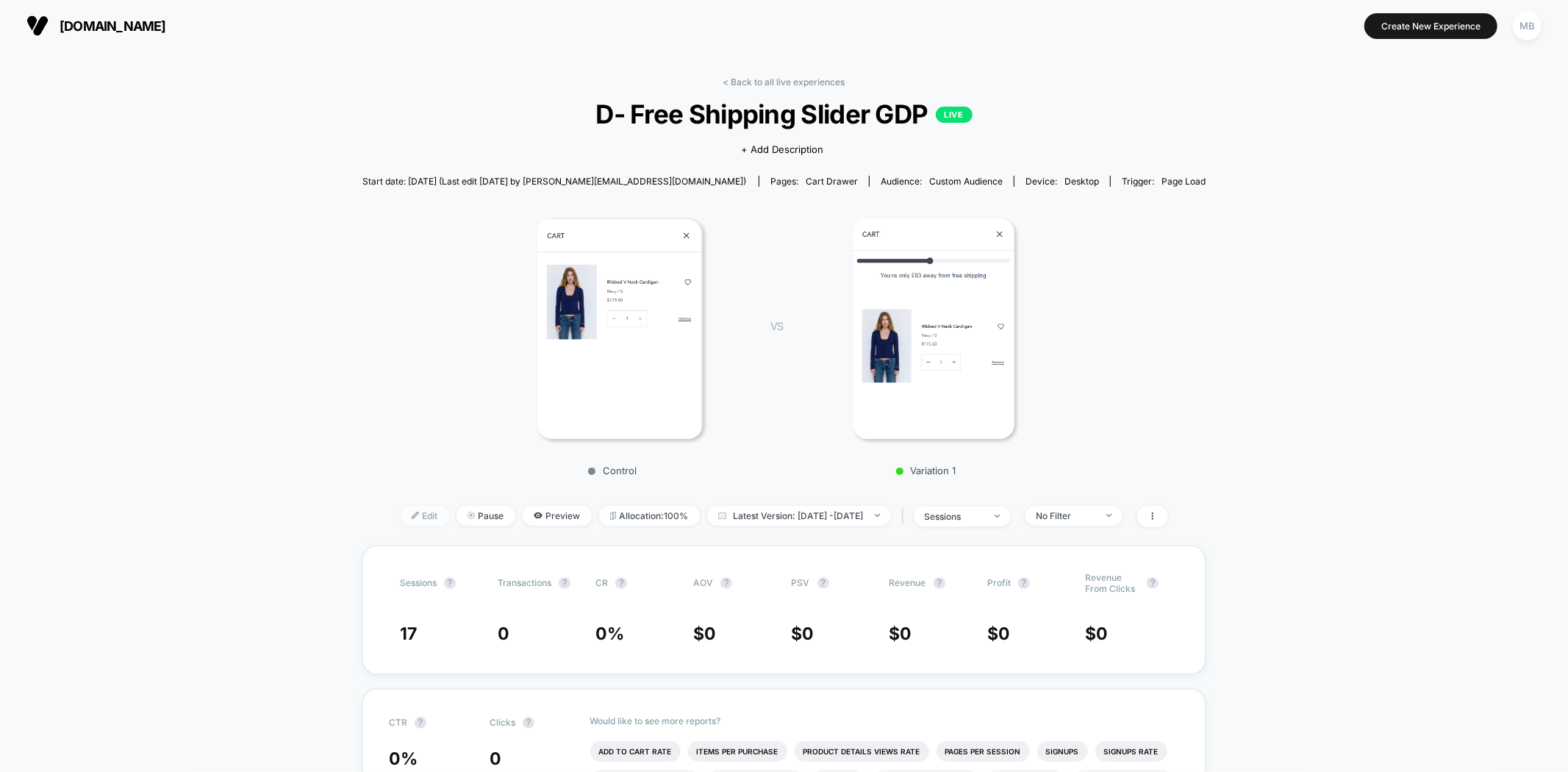
click at [400, 512] on span "Edit" at bounding box center [424, 516] width 48 height 20
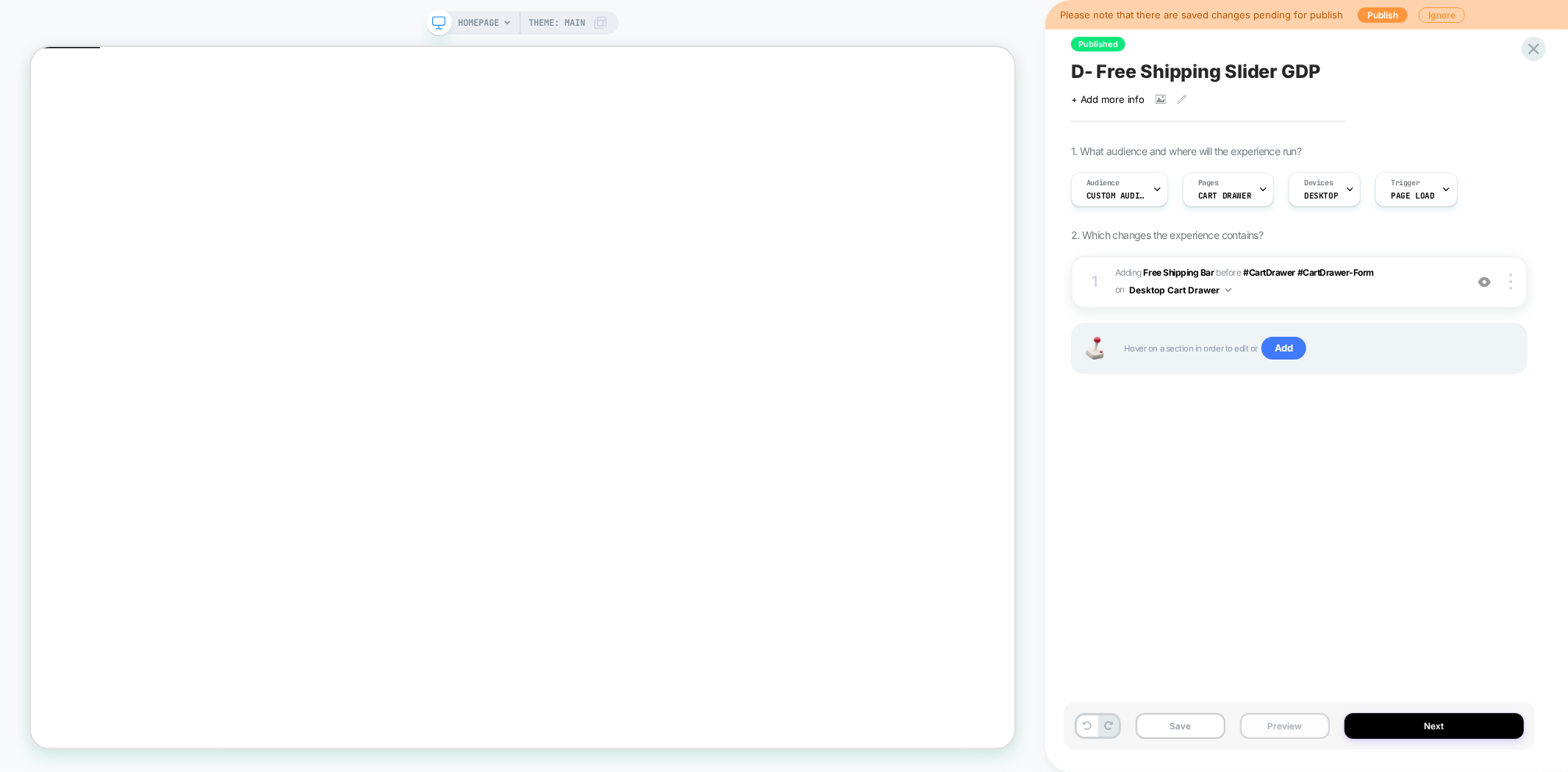
click at [1288, 729] on button "Preview" at bounding box center [1285, 726] width 90 height 26
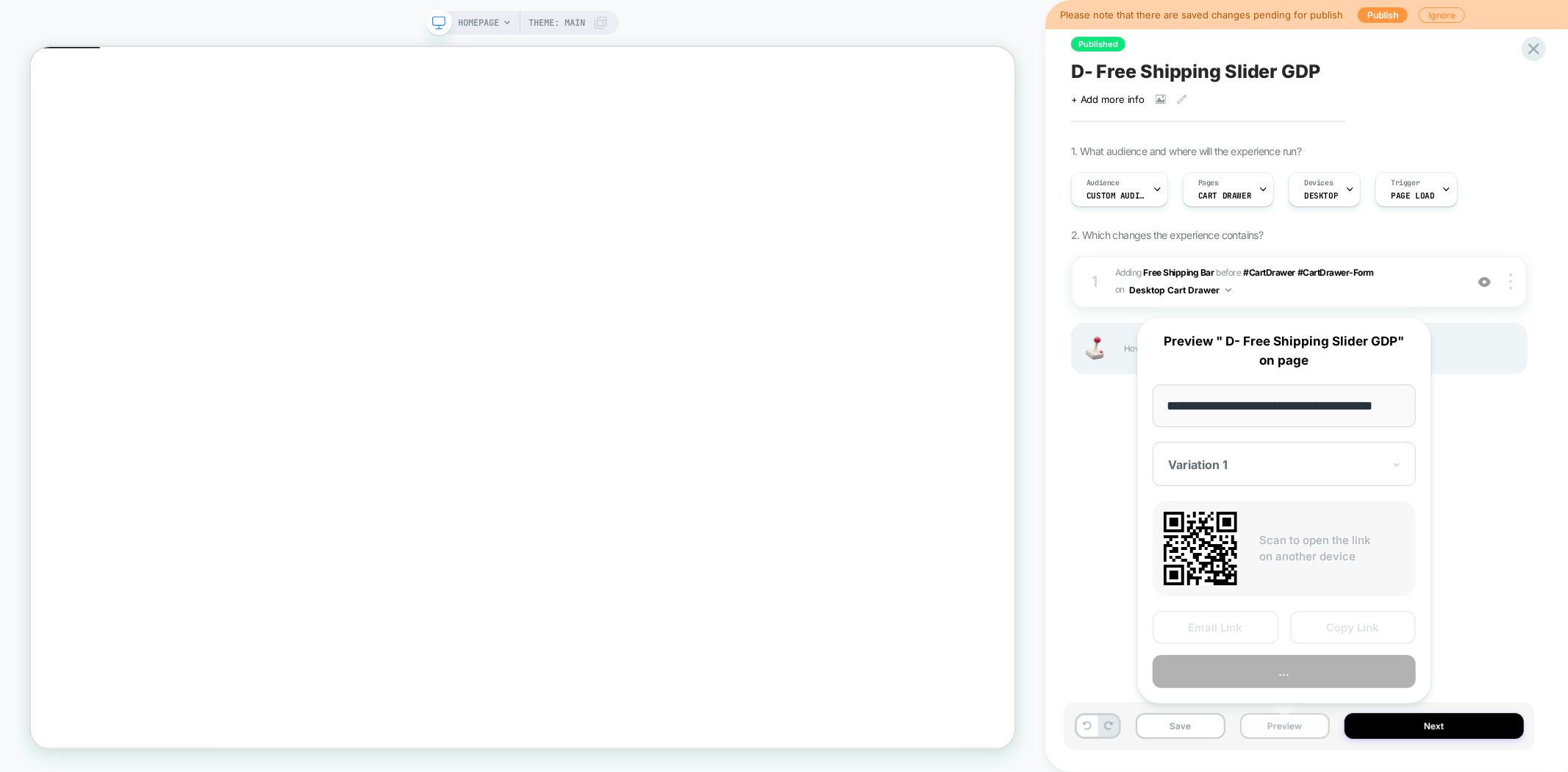
scroll to position [0, 17]
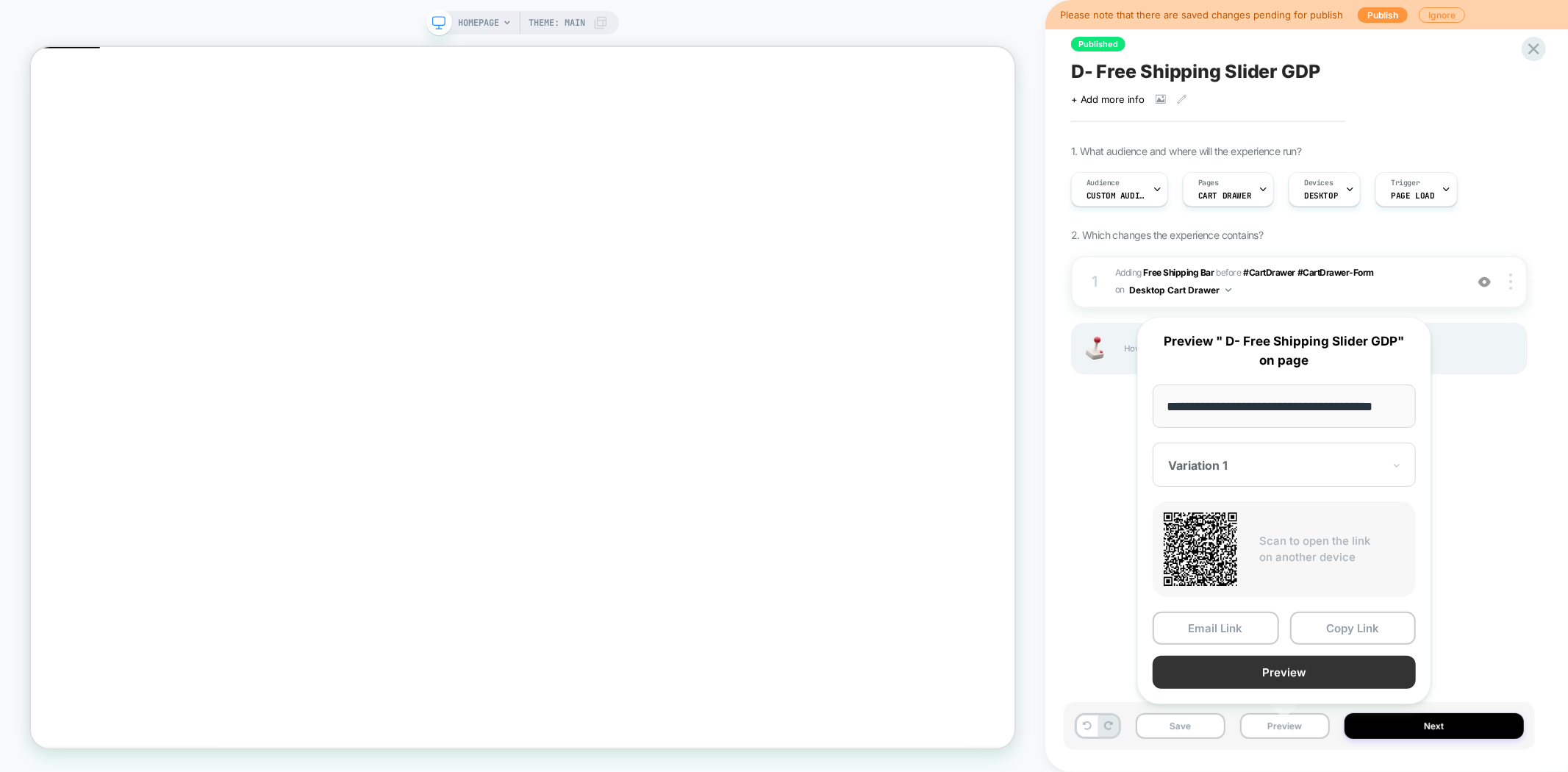
click at [1309, 673] on button "Preview" at bounding box center [1284, 672] width 263 height 33
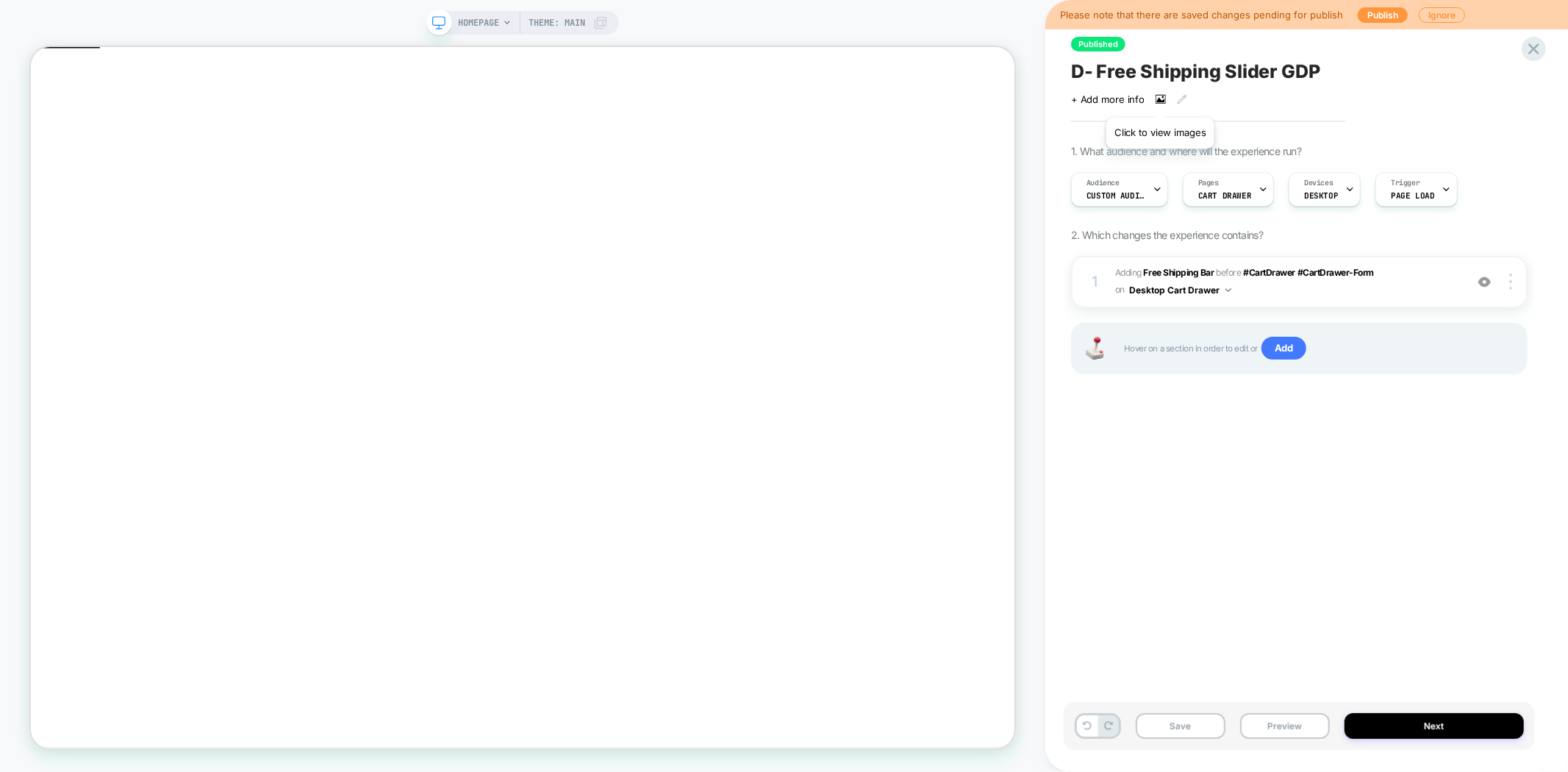
click at [1158, 99] on icon at bounding box center [1161, 99] width 8 height 5
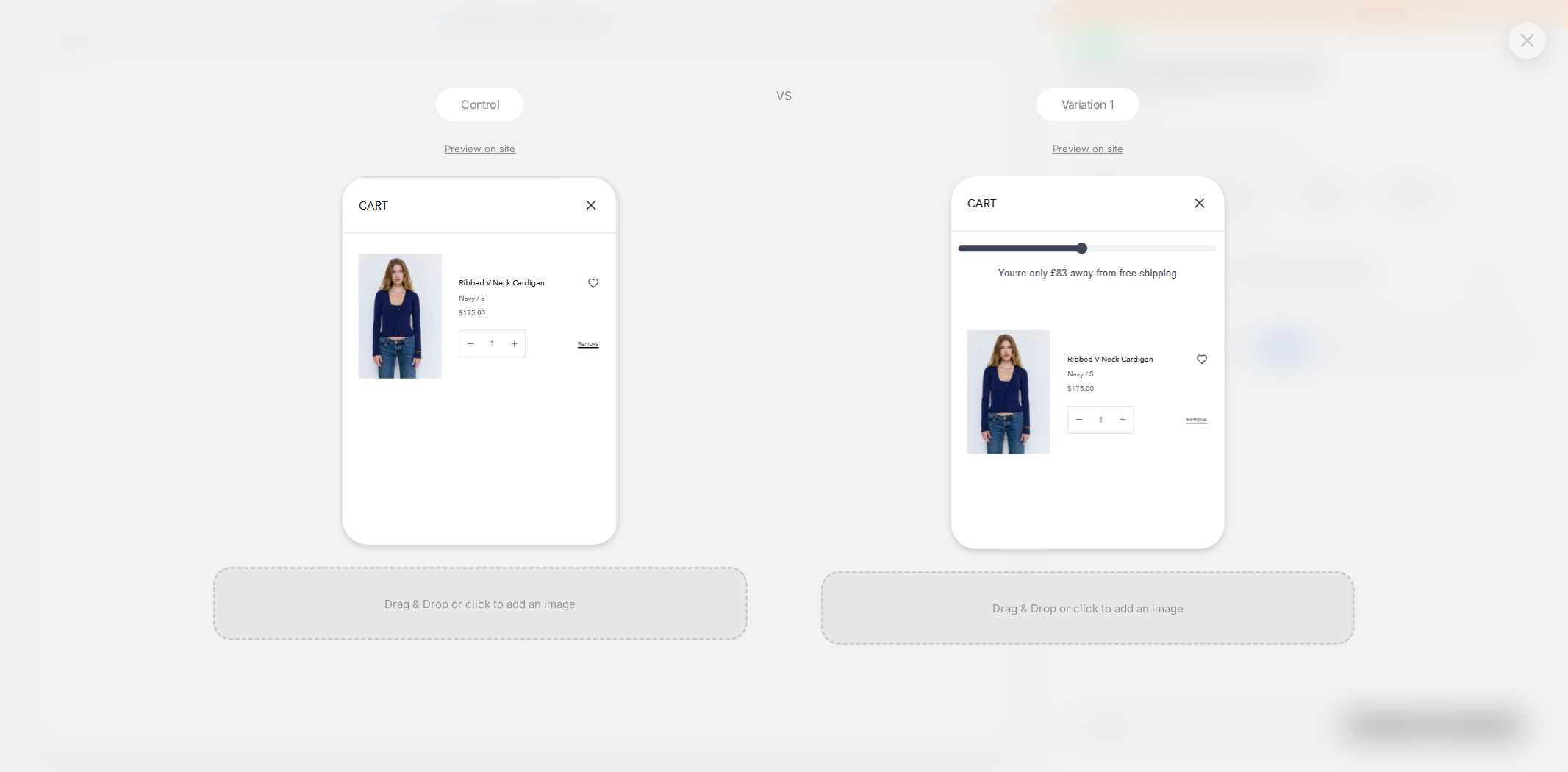
click at [1526, 42] on img at bounding box center [1528, 40] width 14 height 13
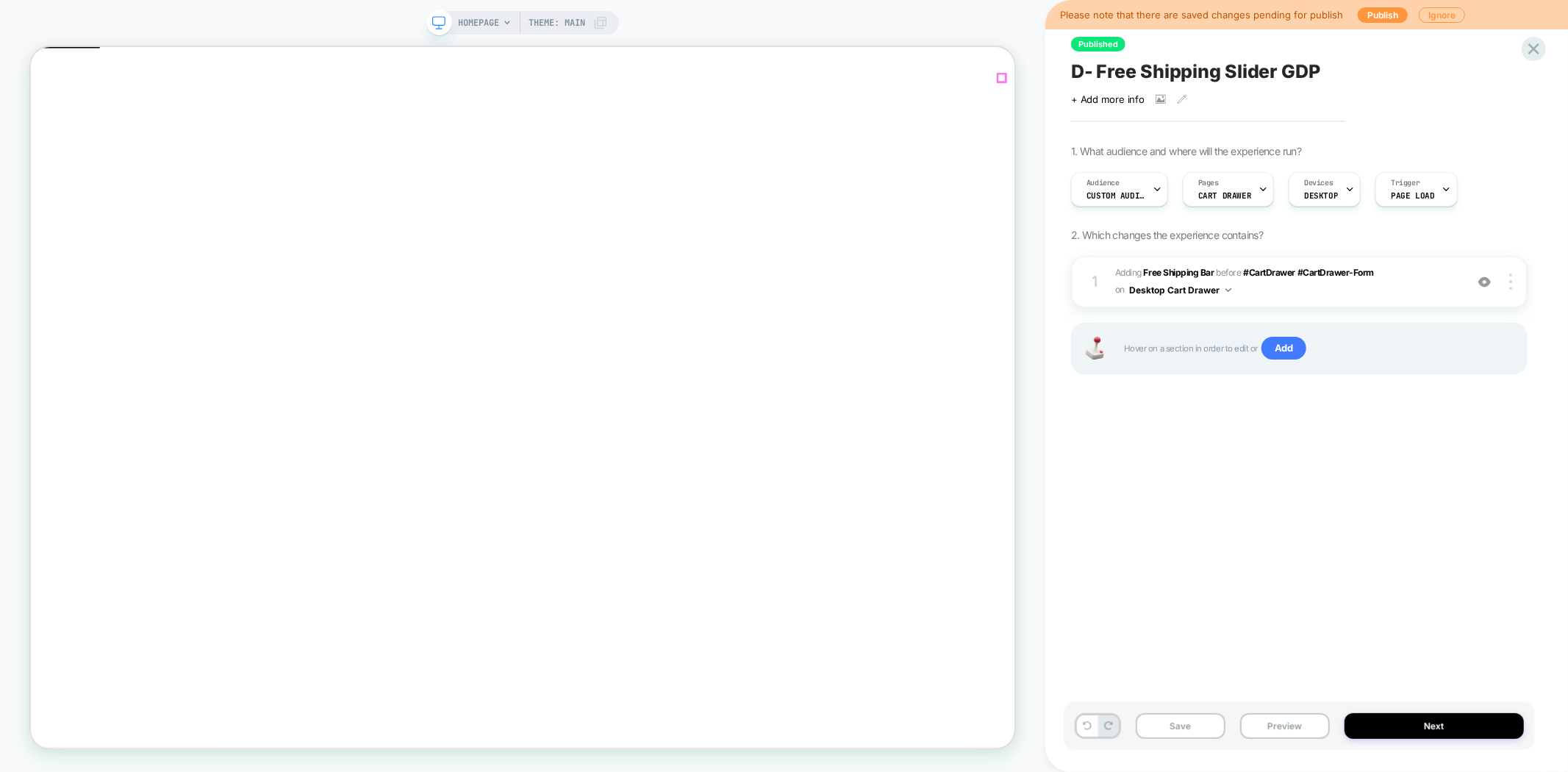
click at [1283, 730] on button "Preview" at bounding box center [1285, 726] width 90 height 26
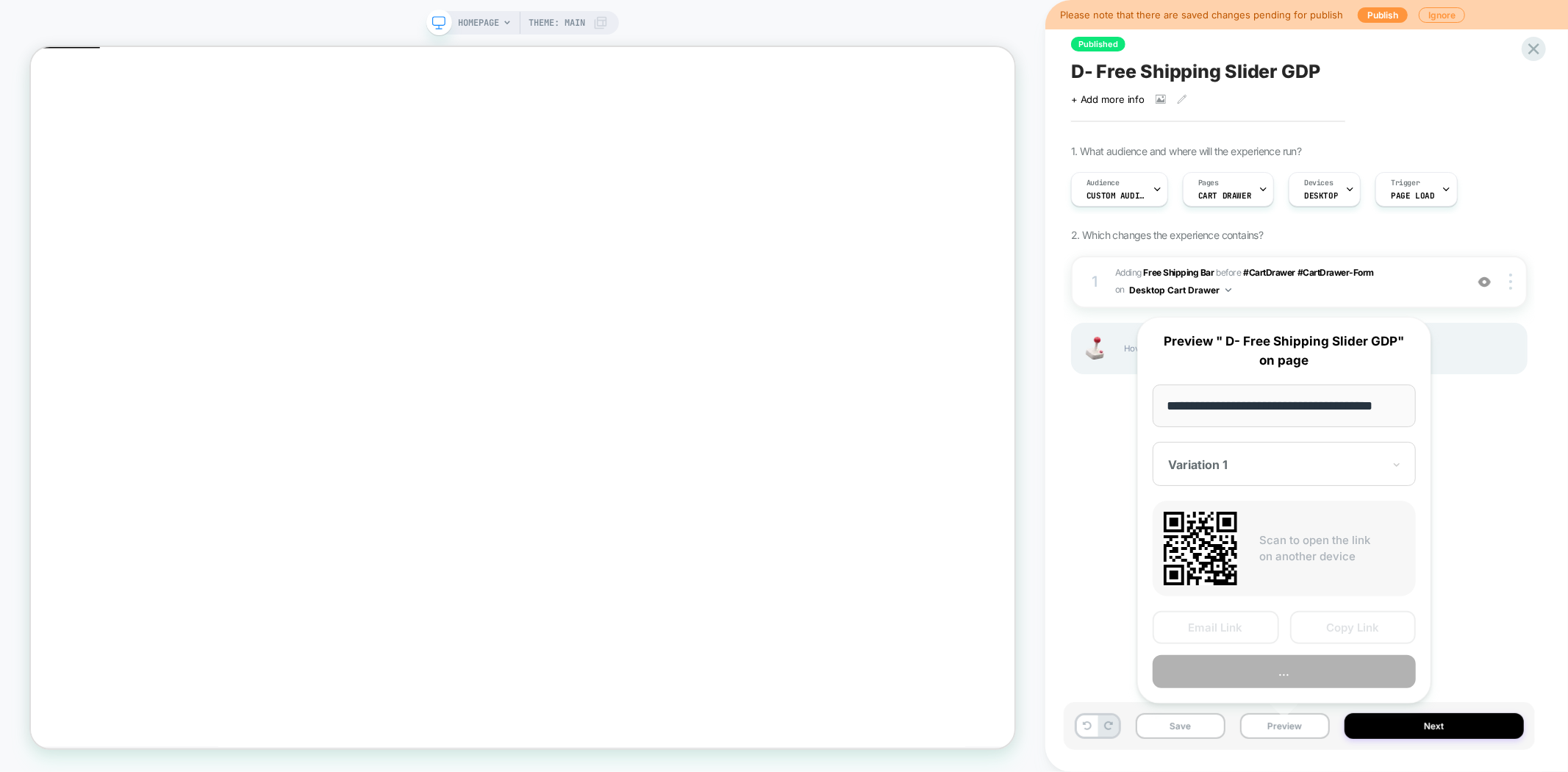
scroll to position [0, 17]
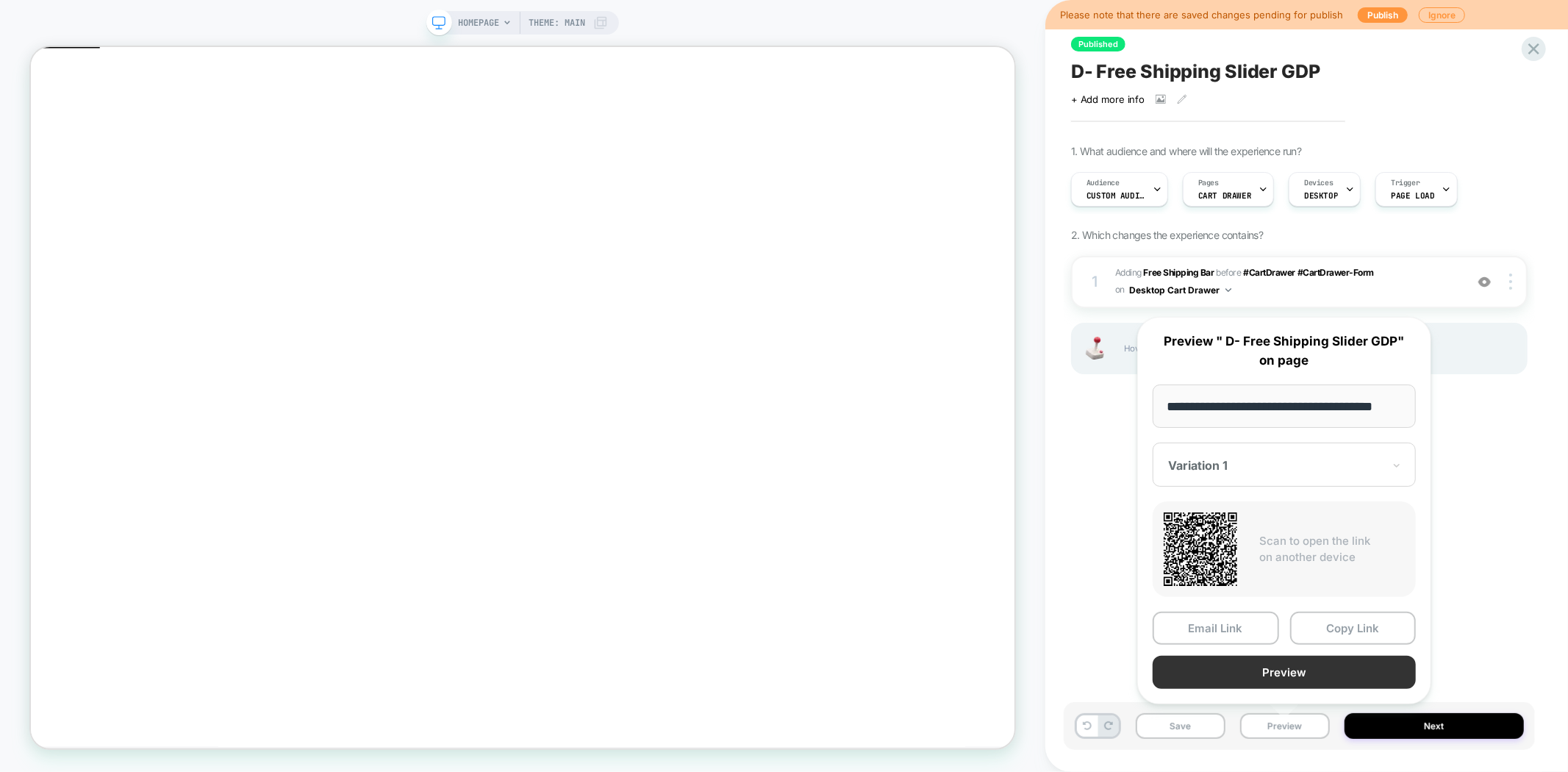
click at [1286, 674] on button "Preview" at bounding box center [1284, 672] width 263 height 33
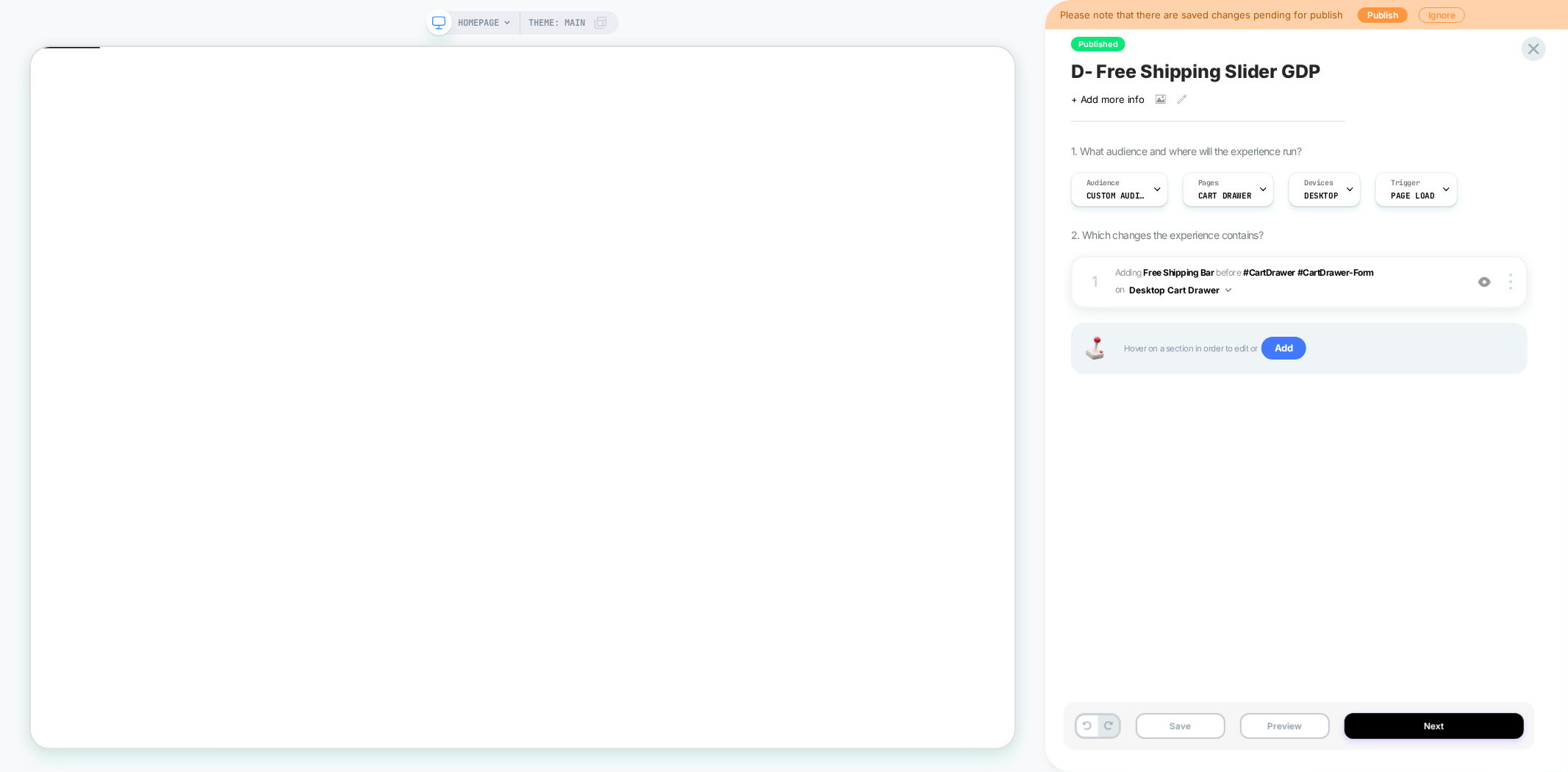
click at [1225, 76] on span "D- Free Shipping Slider GDP" at bounding box center [1196, 71] width 249 height 22
click at [1398, 724] on button "Next" at bounding box center [1434, 726] width 179 height 26
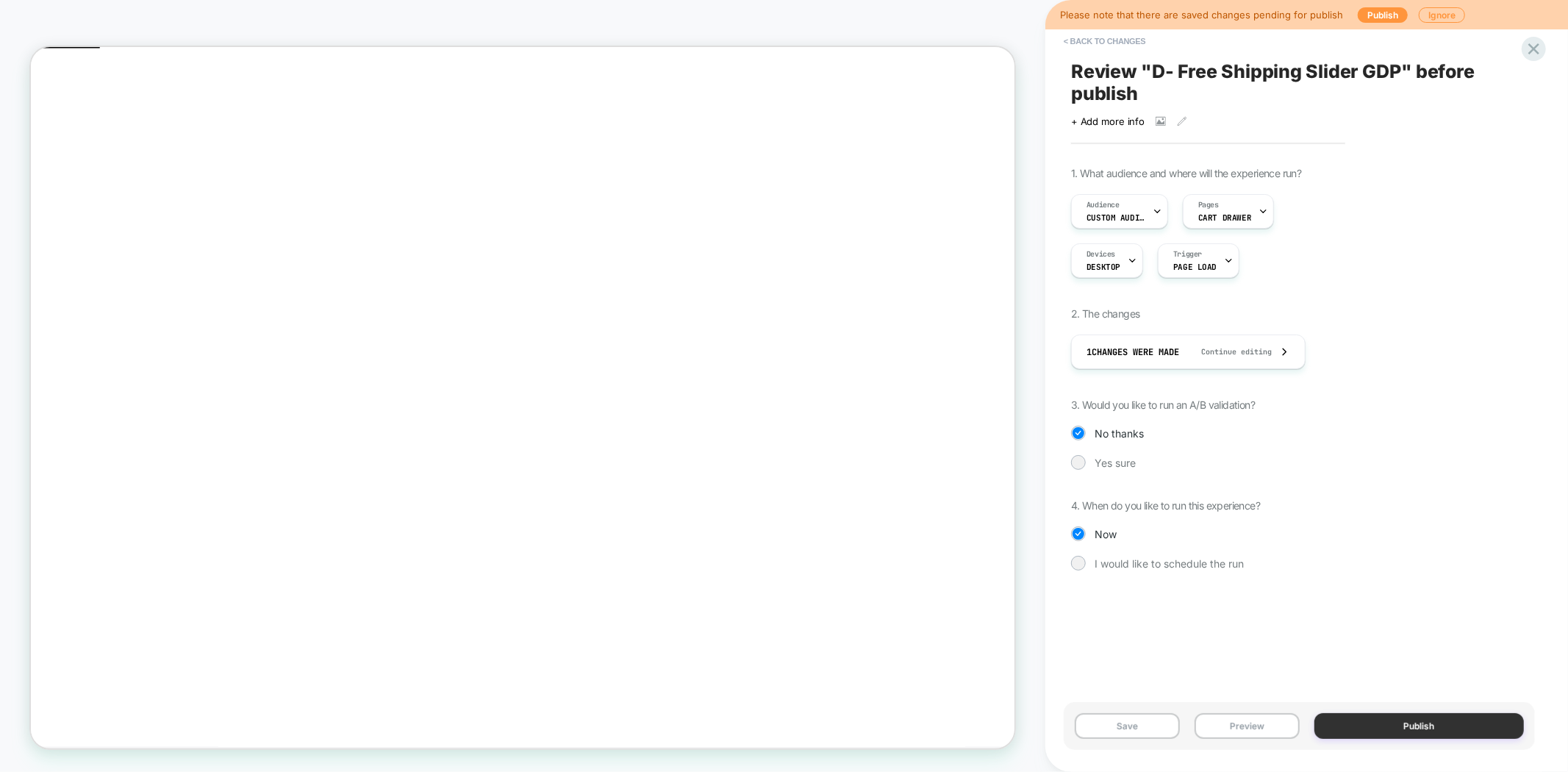
click at [1387, 730] on button "Publish" at bounding box center [1419, 726] width 210 height 26
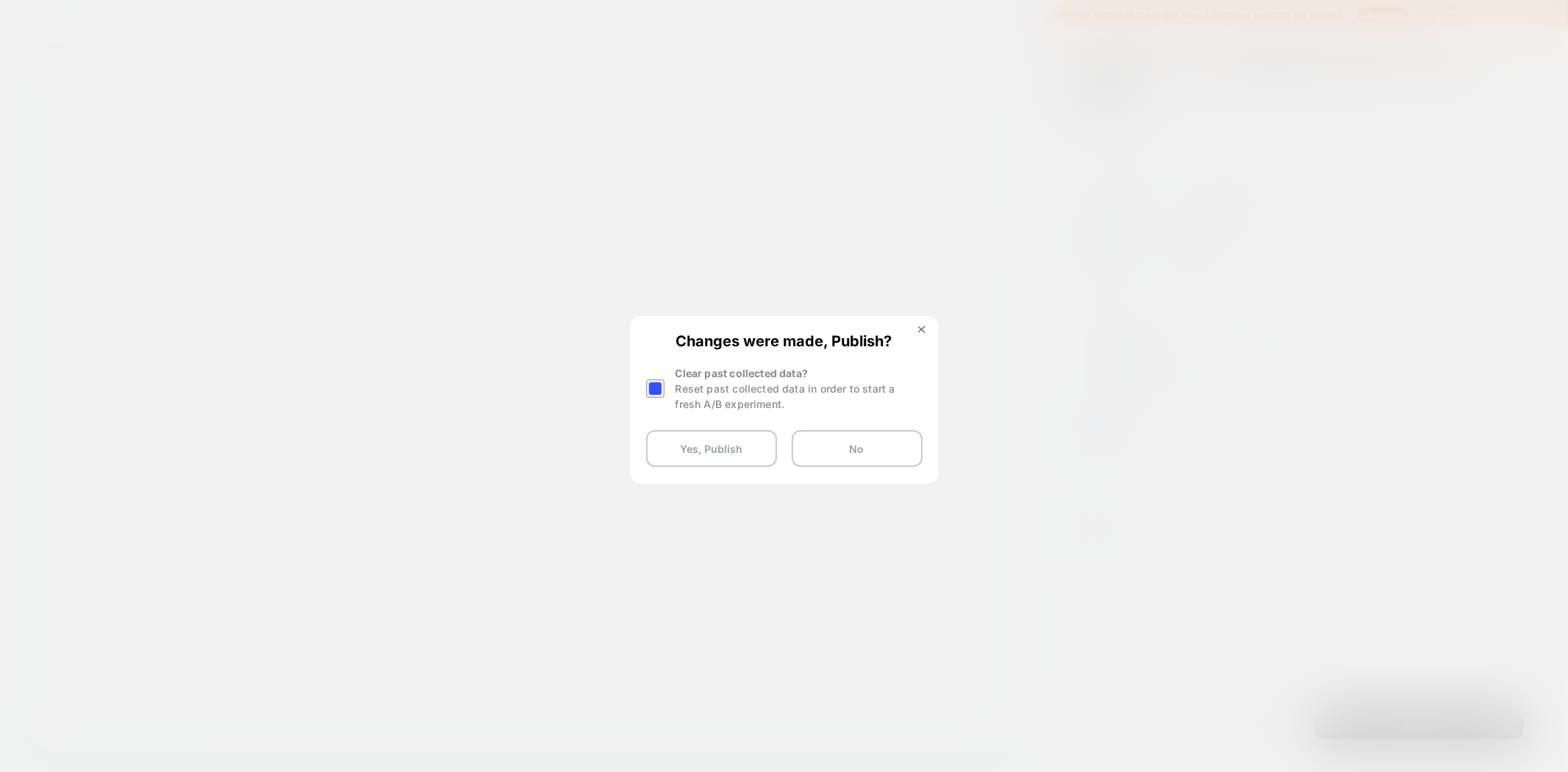
click at [656, 393] on div at bounding box center [655, 388] width 18 height 18
click at [702, 453] on button "Yes, Publish" at bounding box center [711, 448] width 131 height 37
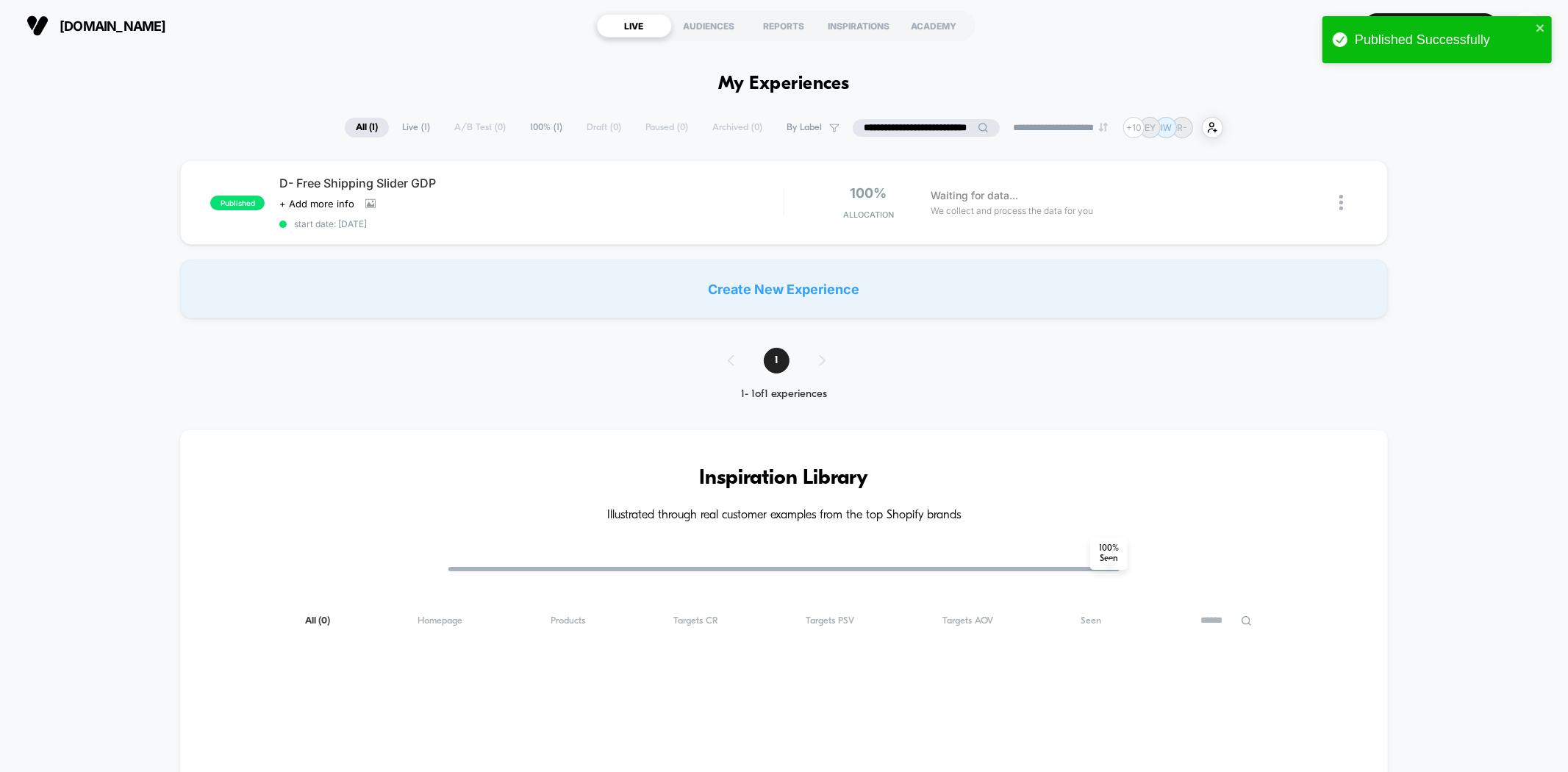
click at [907, 131] on input "**********" at bounding box center [926, 128] width 147 height 17
paste input "**********"
type input "**********"
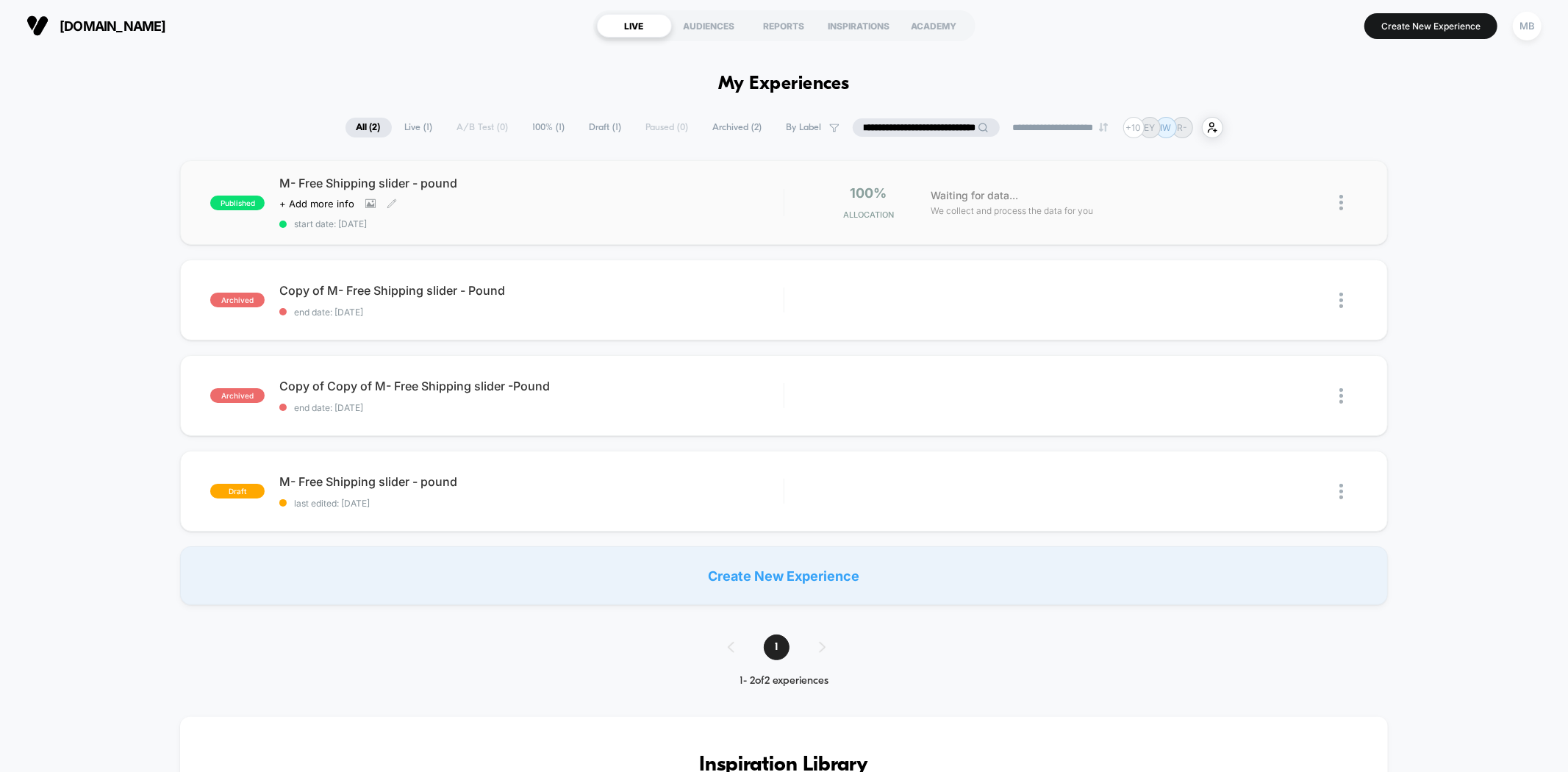
scroll to position [0, 0]
click at [634, 224] on span "start date: [DATE]" at bounding box center [531, 224] width 504 height 11
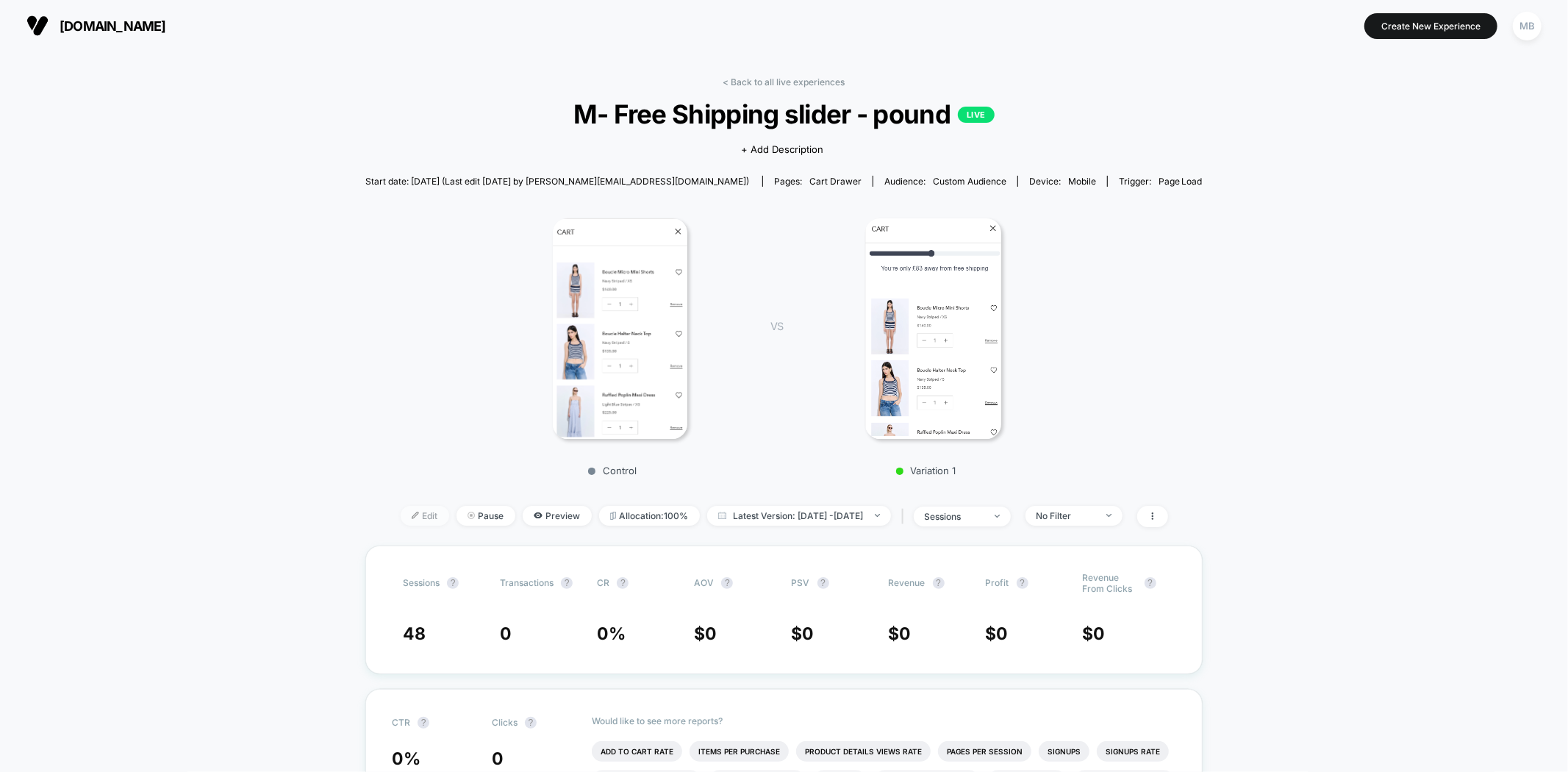
click at [406, 523] on span "Edit" at bounding box center [424, 516] width 48 height 20
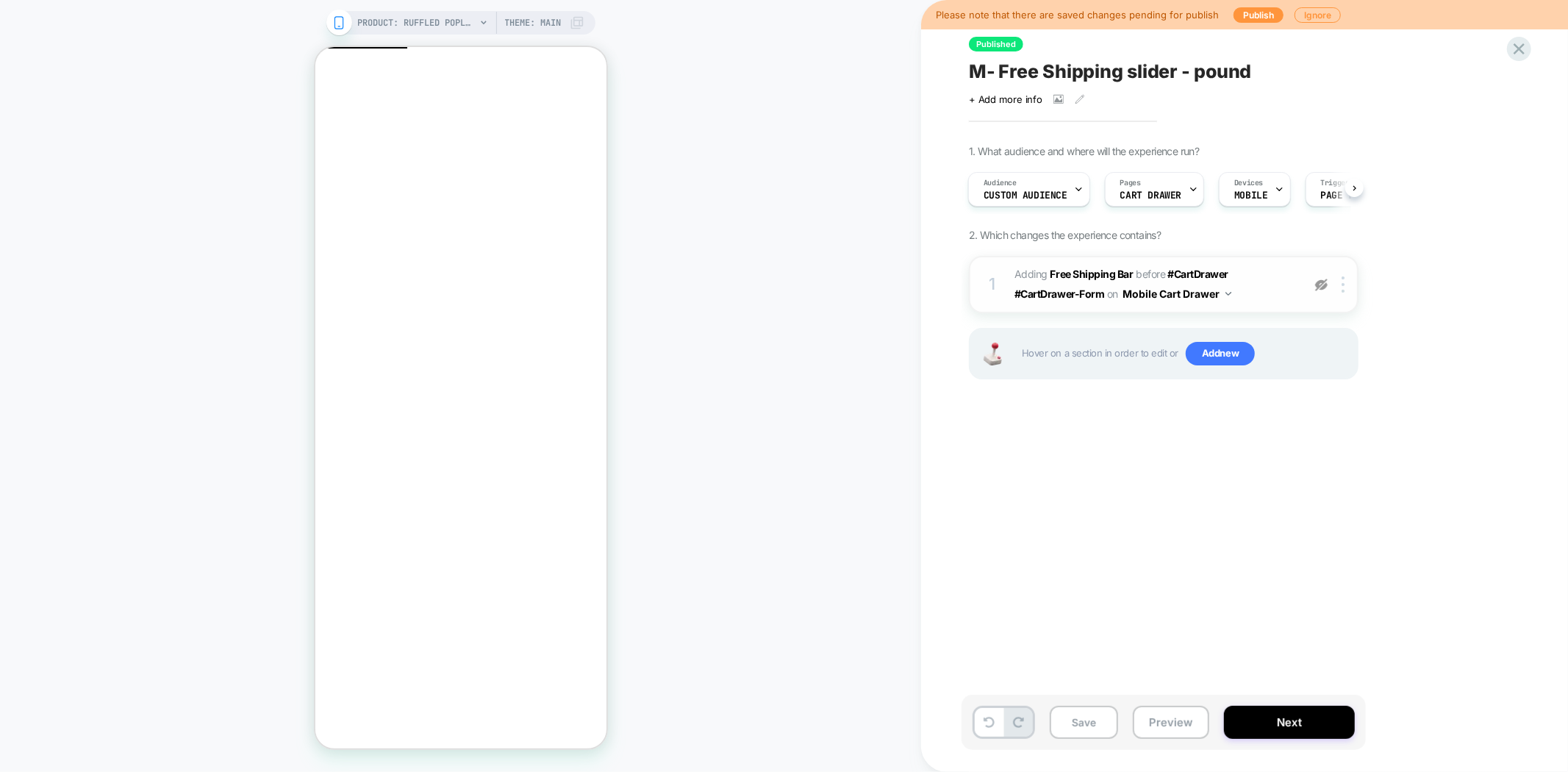
click at [1319, 284] on img at bounding box center [1321, 285] width 13 height 13
click at [1174, 731] on button "Preview" at bounding box center [1171, 722] width 76 height 33
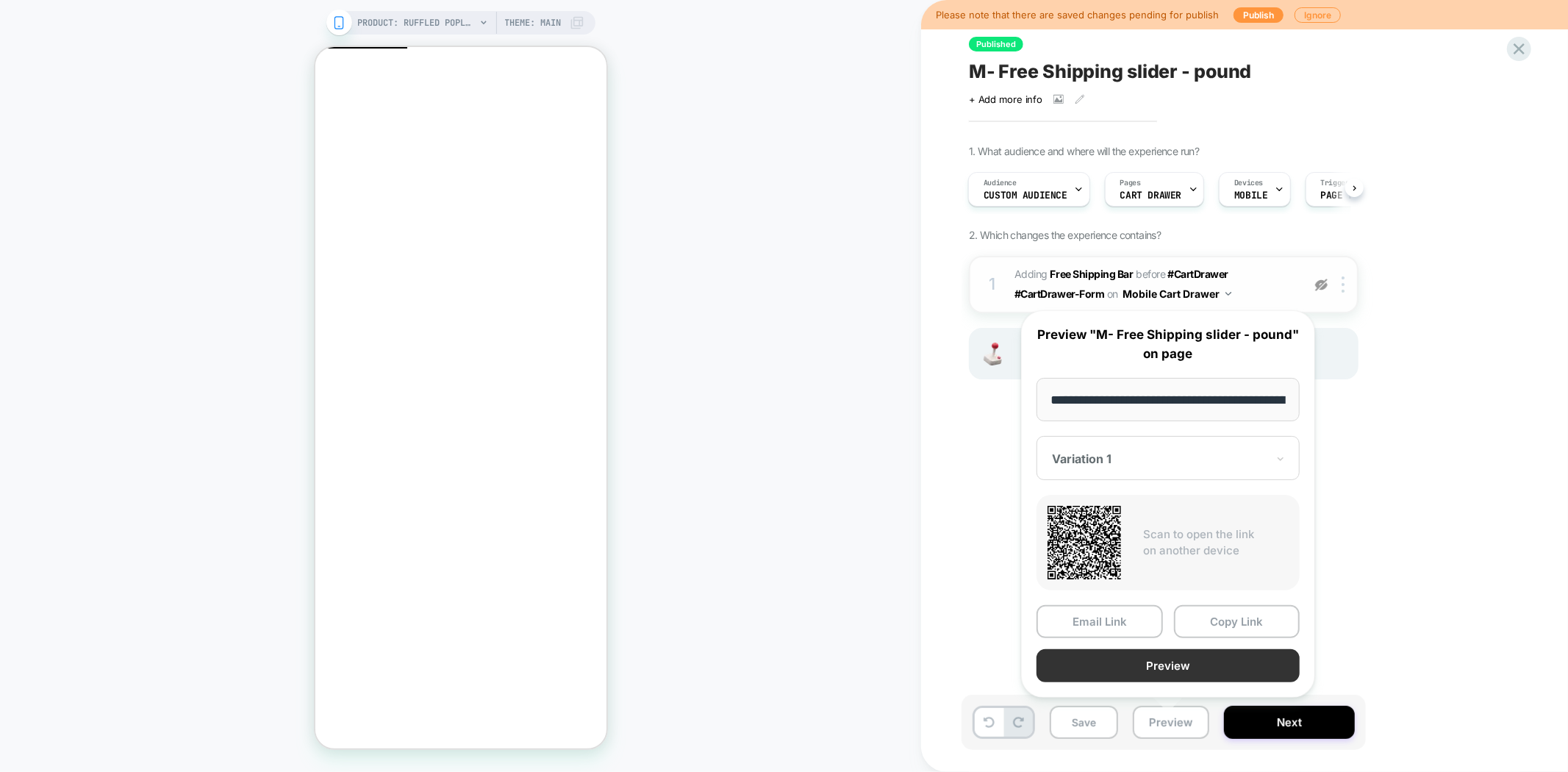
click at [1204, 672] on button "Preview" at bounding box center [1168, 665] width 263 height 33
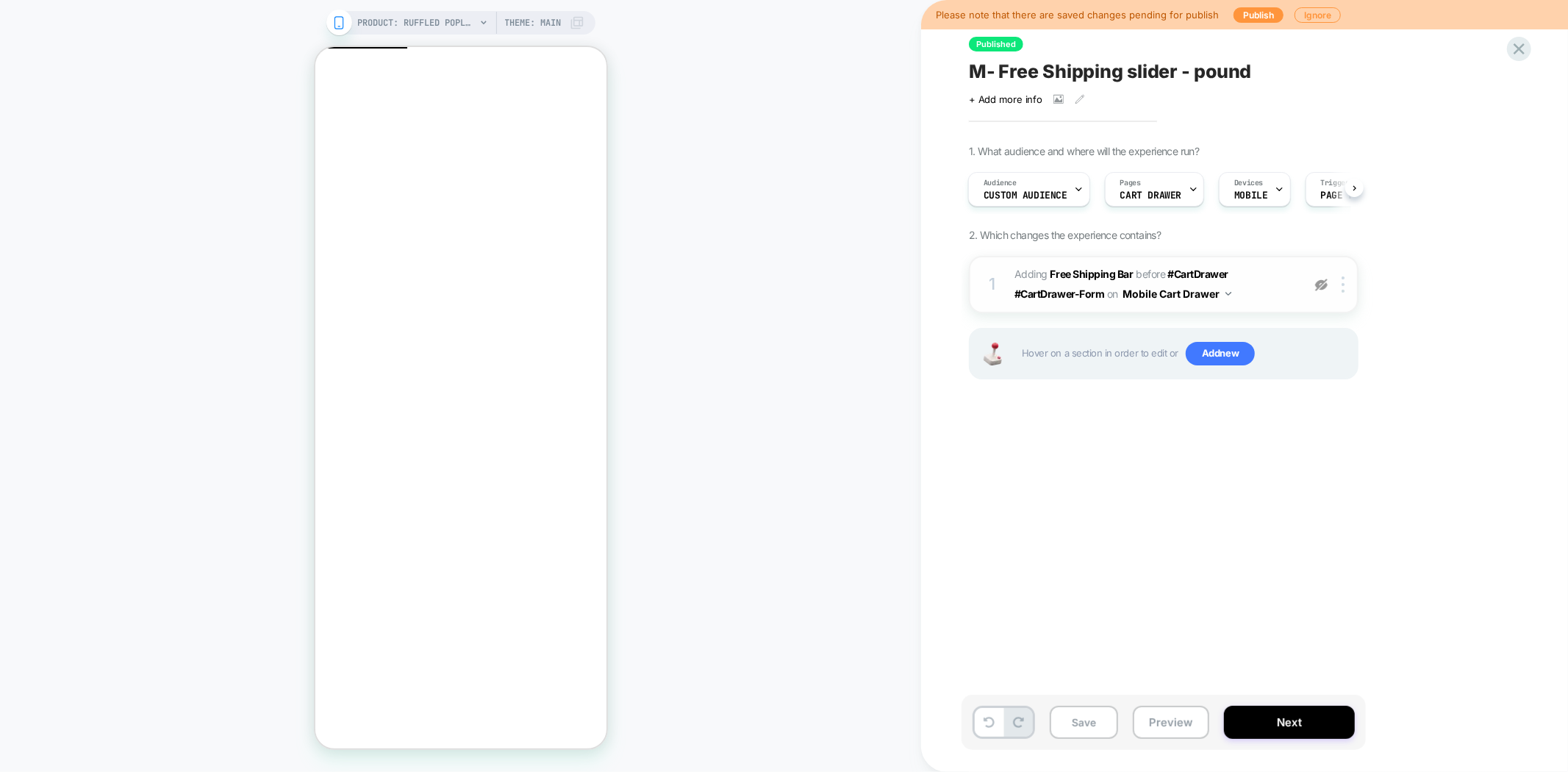
click at [1320, 286] on img at bounding box center [1321, 285] width 13 height 13
click at [1159, 726] on button "Preview" at bounding box center [1171, 722] width 76 height 33
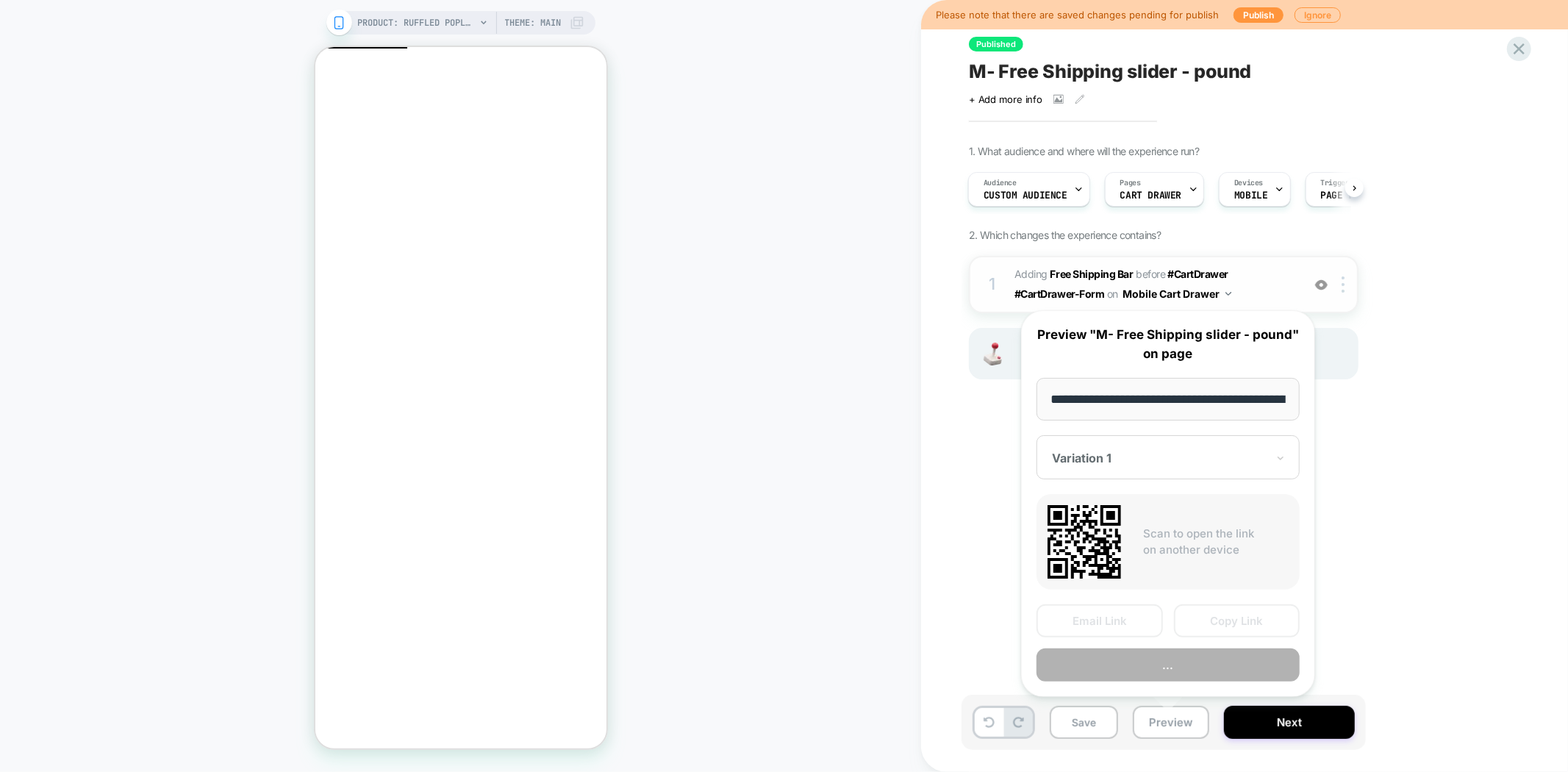
scroll to position [0, 290]
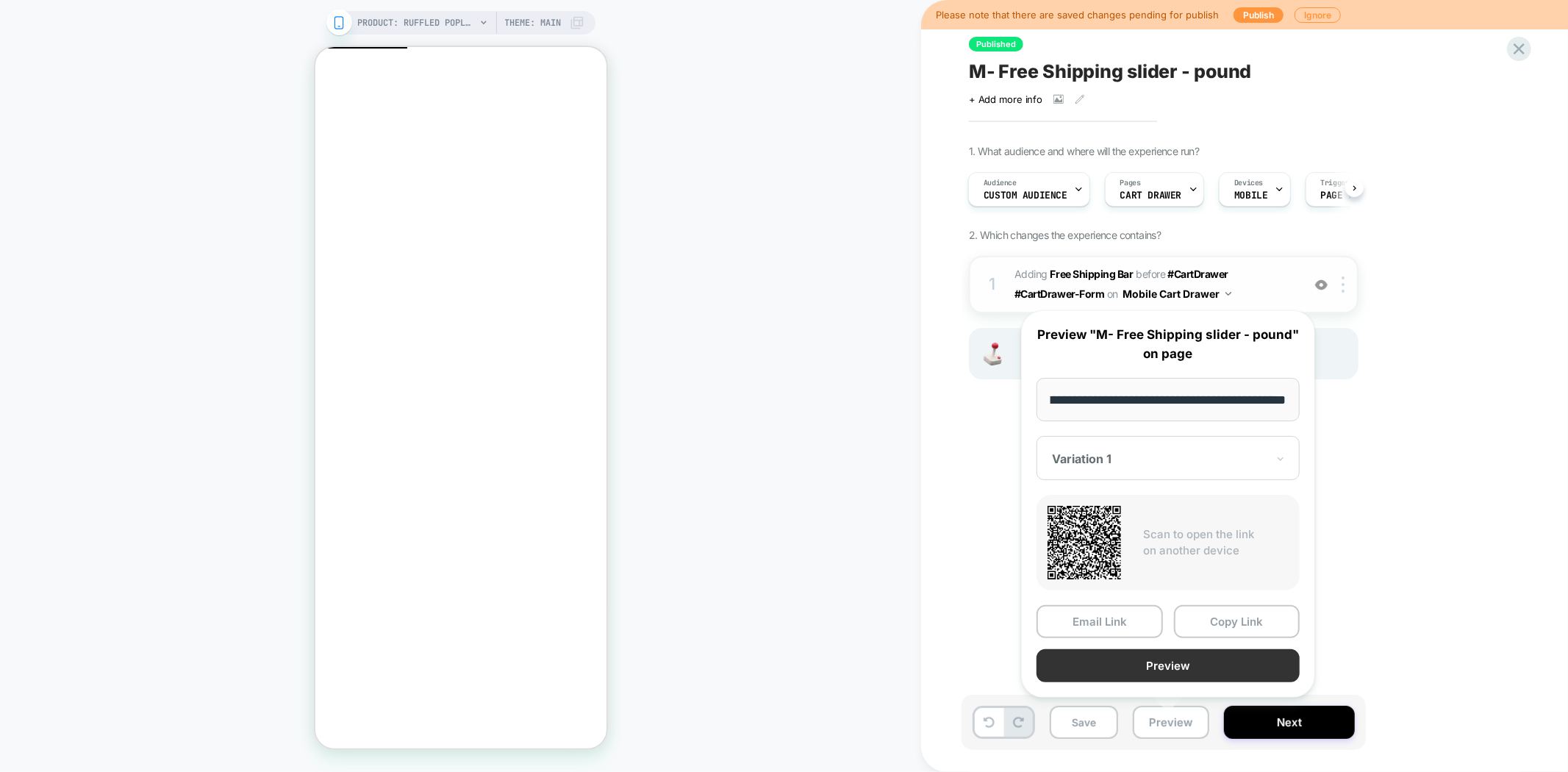
click at [1174, 664] on button "Preview" at bounding box center [1168, 665] width 263 height 33
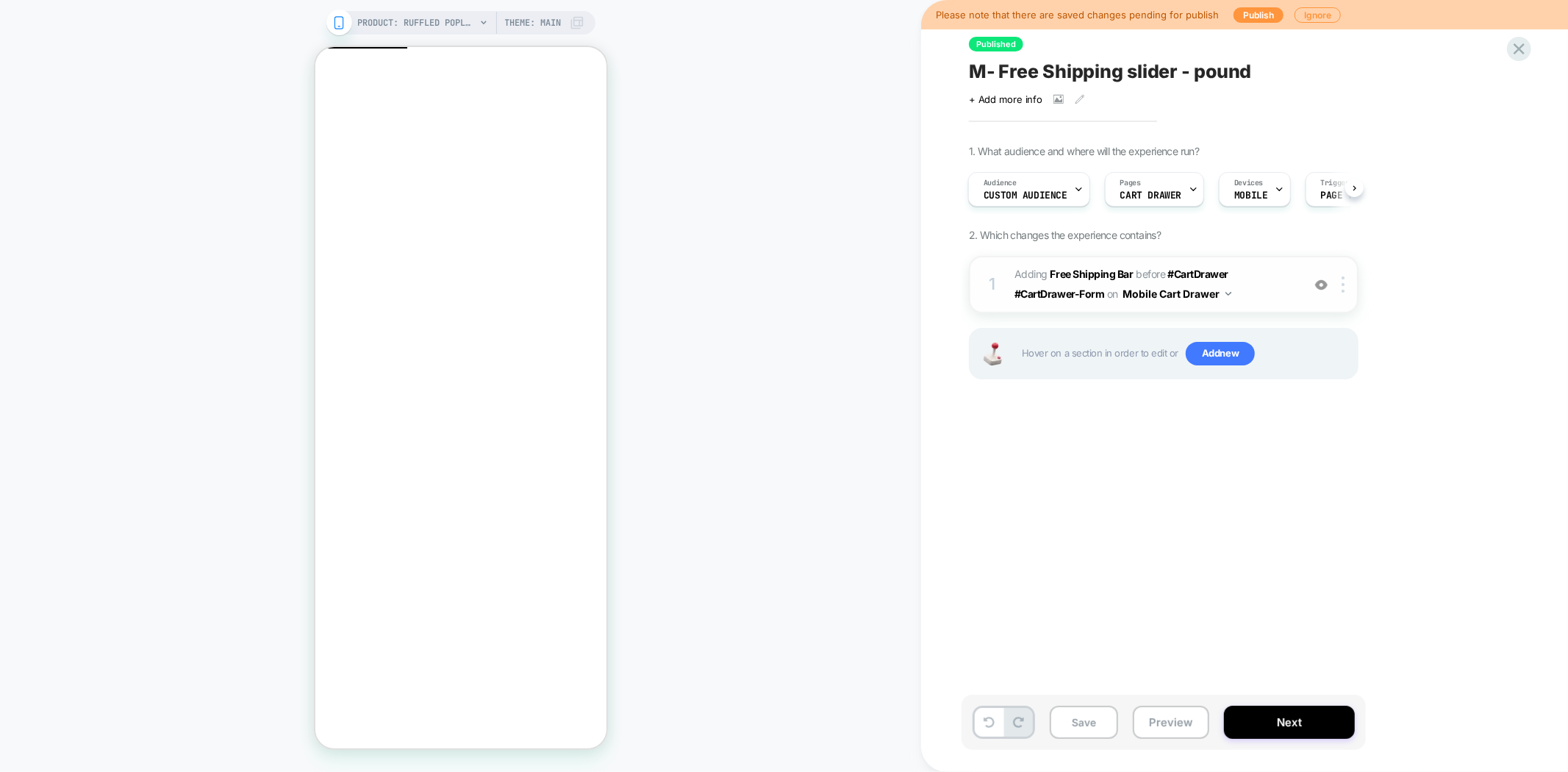
click at [1089, 75] on span "M- Free Shipping slider - pound" at bounding box center [1110, 71] width 283 height 22
click at [1295, 726] on button "Next" at bounding box center [1289, 722] width 131 height 33
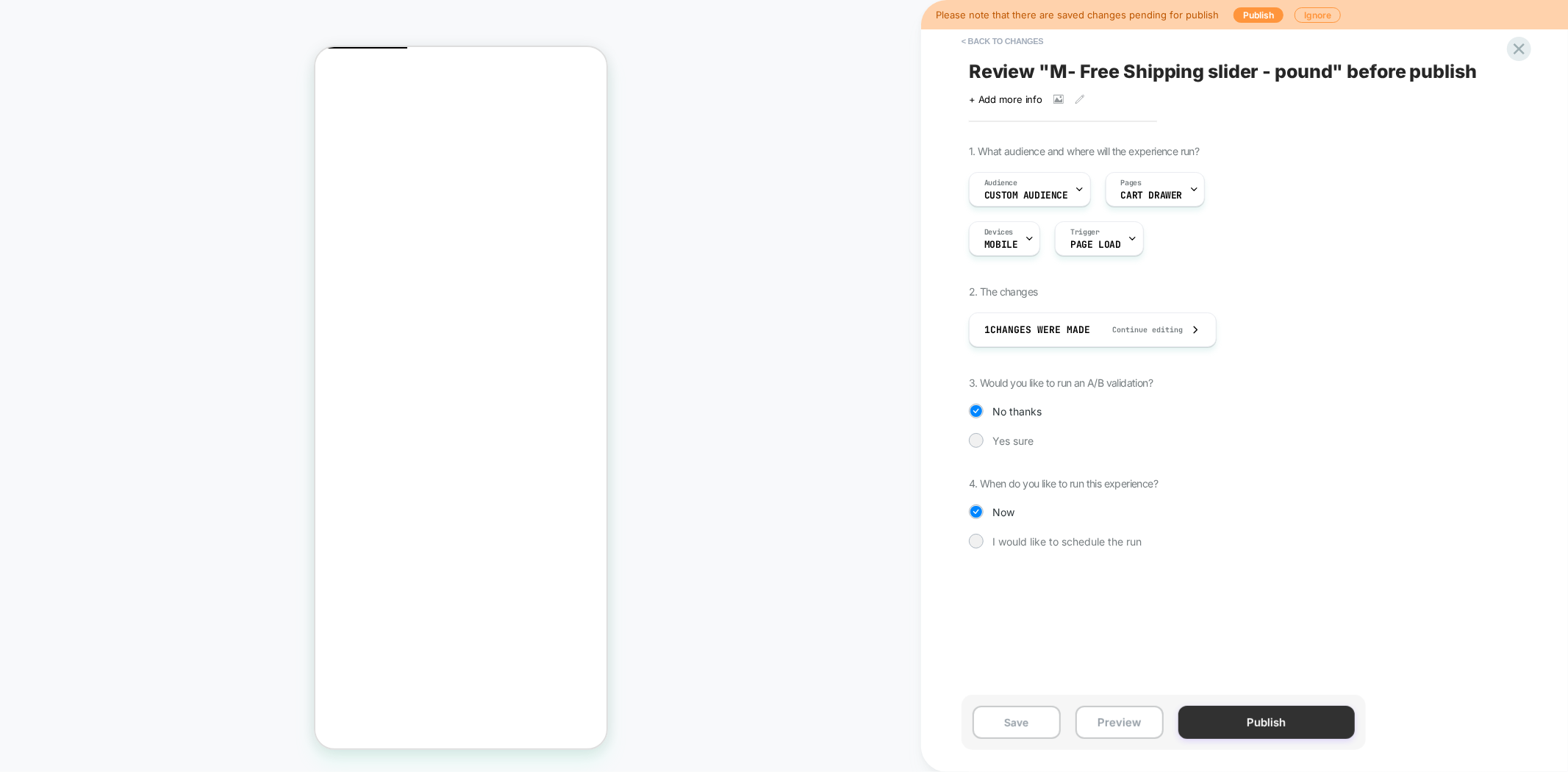
click at [1249, 725] on button "Publish" at bounding box center [1267, 722] width 177 height 33
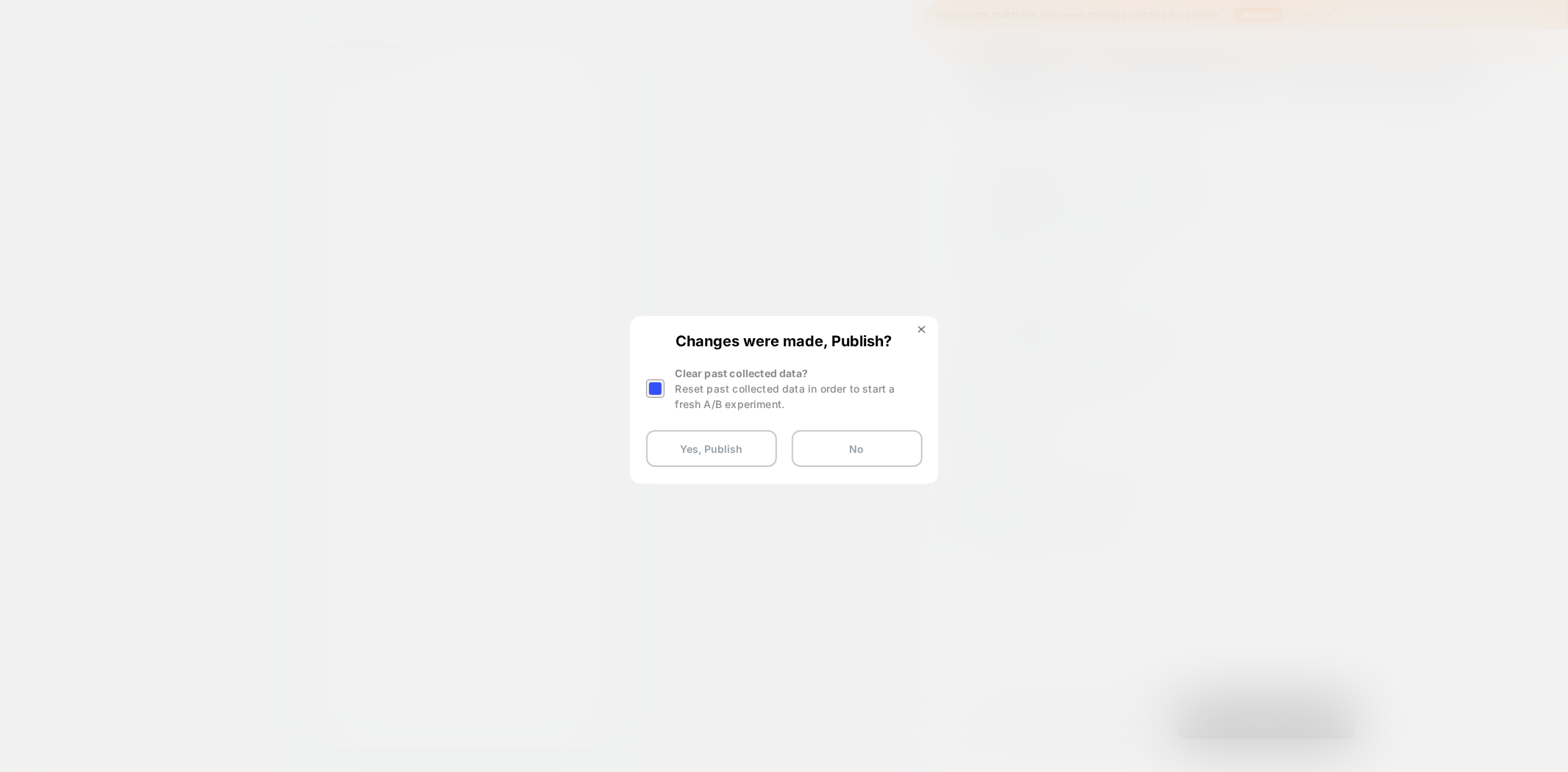
click at [654, 391] on div at bounding box center [655, 388] width 18 height 18
click at [710, 453] on button "Yes, Publish" at bounding box center [711, 448] width 131 height 37
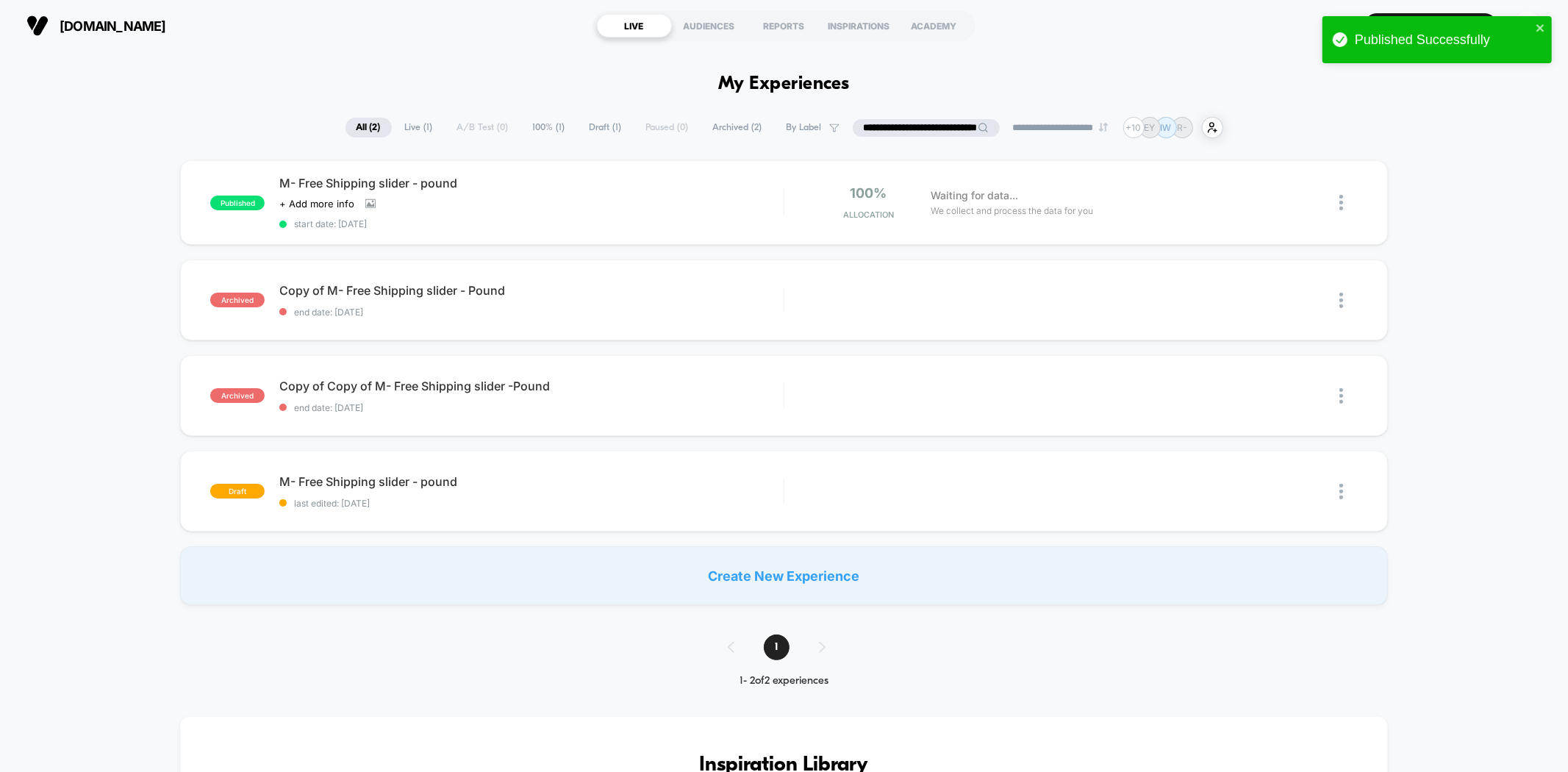
click at [928, 128] on input "**********" at bounding box center [926, 128] width 147 height 17
paste input "**********"
type input "**********"
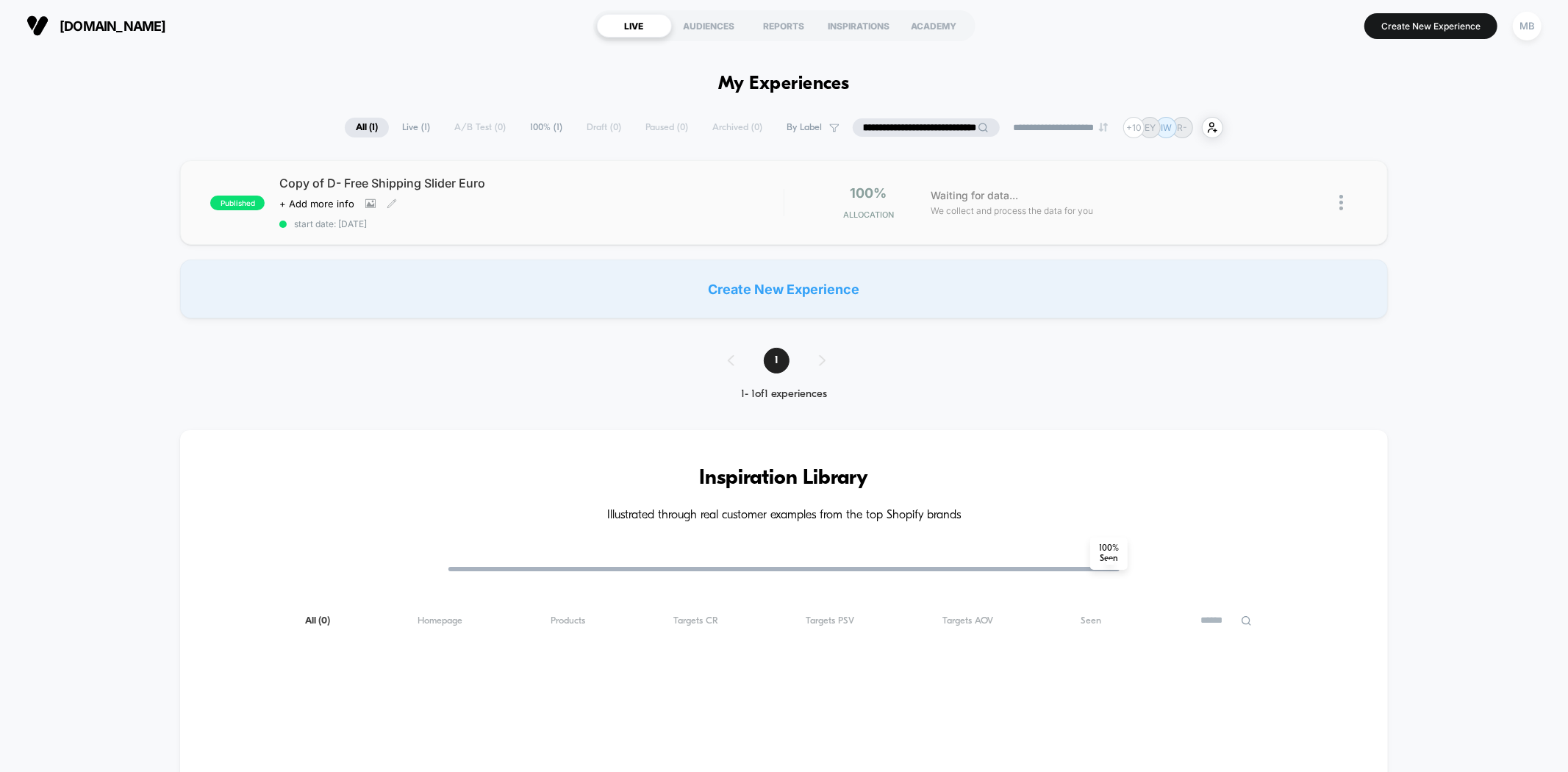
click at [587, 208] on div "Click to view images Click to edit experience details + Add more info" at bounding box center [455, 204] width 353 height 12
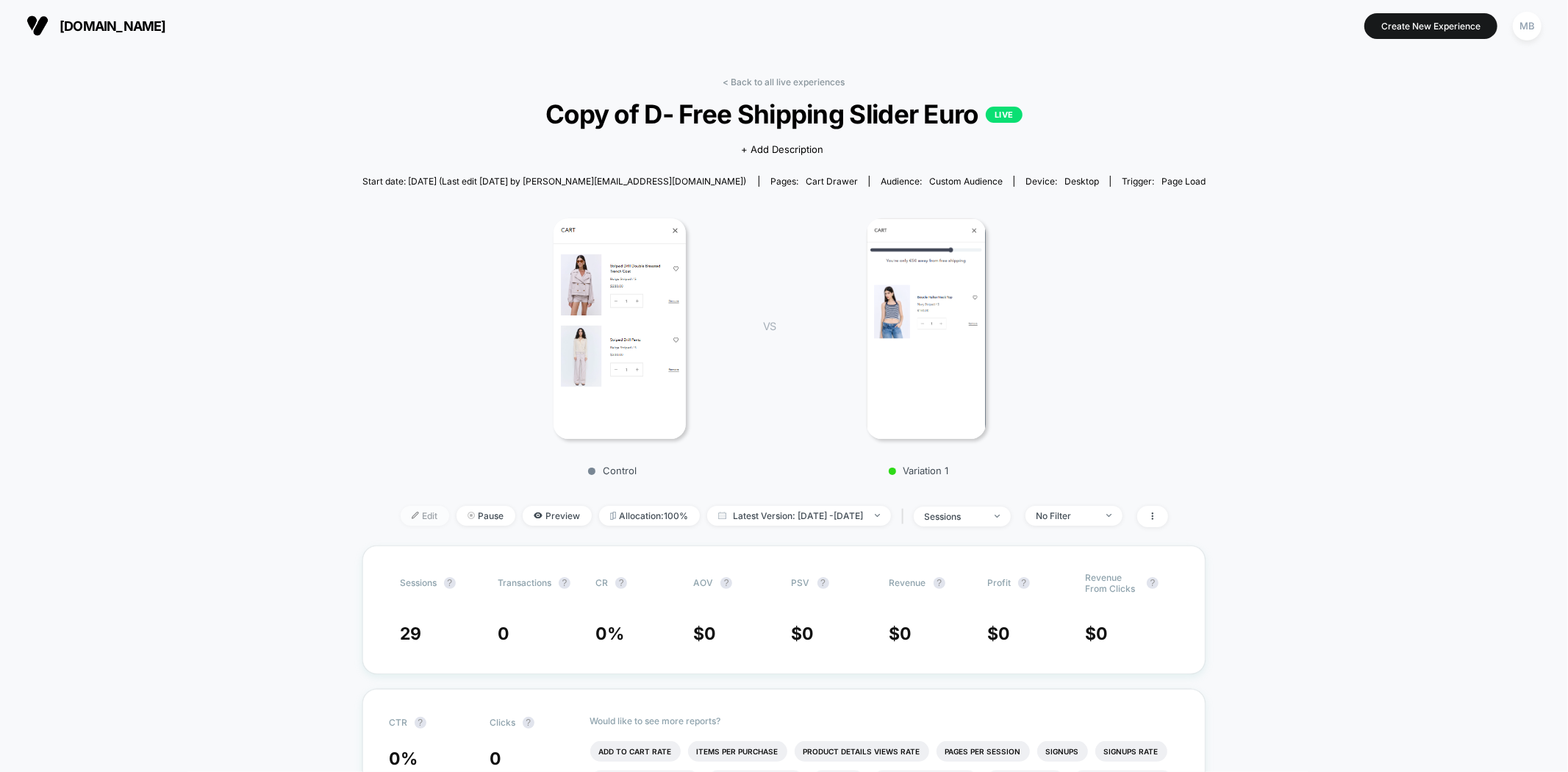
click at [412, 515] on span "Edit" at bounding box center [424, 516] width 48 height 20
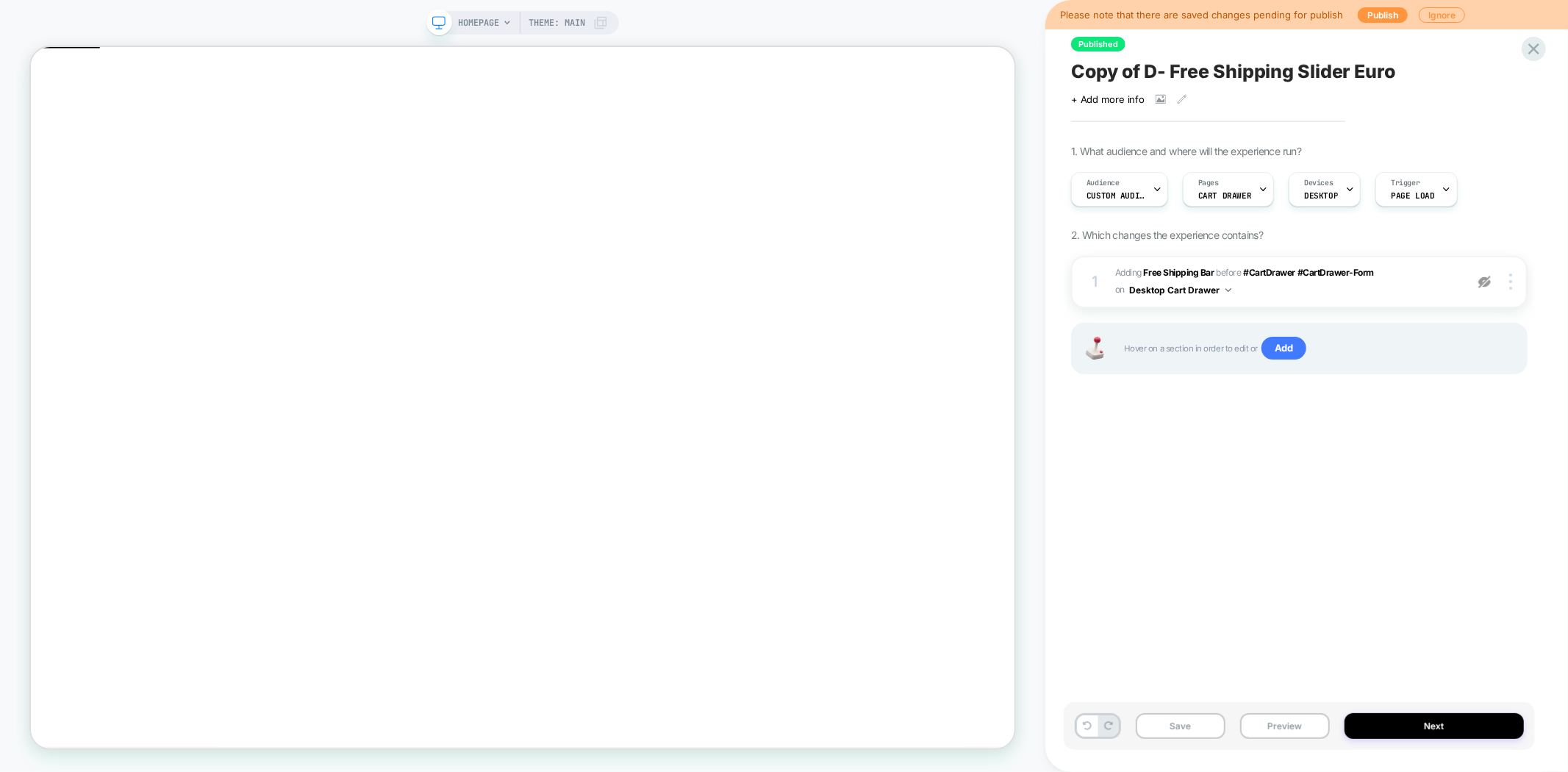
click at [1257, 68] on span "Copy of D- Free Shipping Slider Euro" at bounding box center [1233, 71] width 324 height 22
click at [1285, 730] on button "Preview" at bounding box center [1285, 726] width 90 height 26
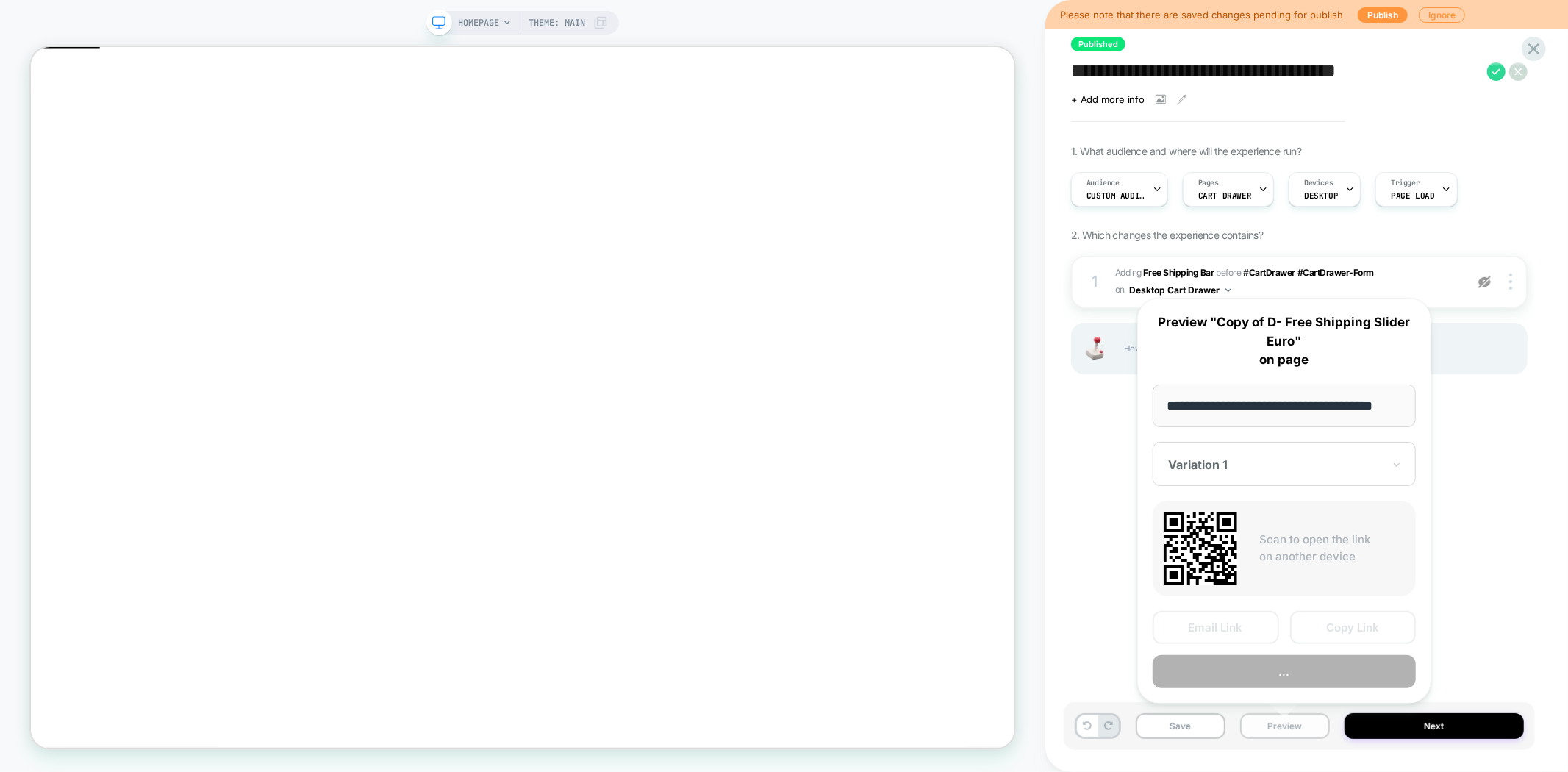
scroll to position [0, 17]
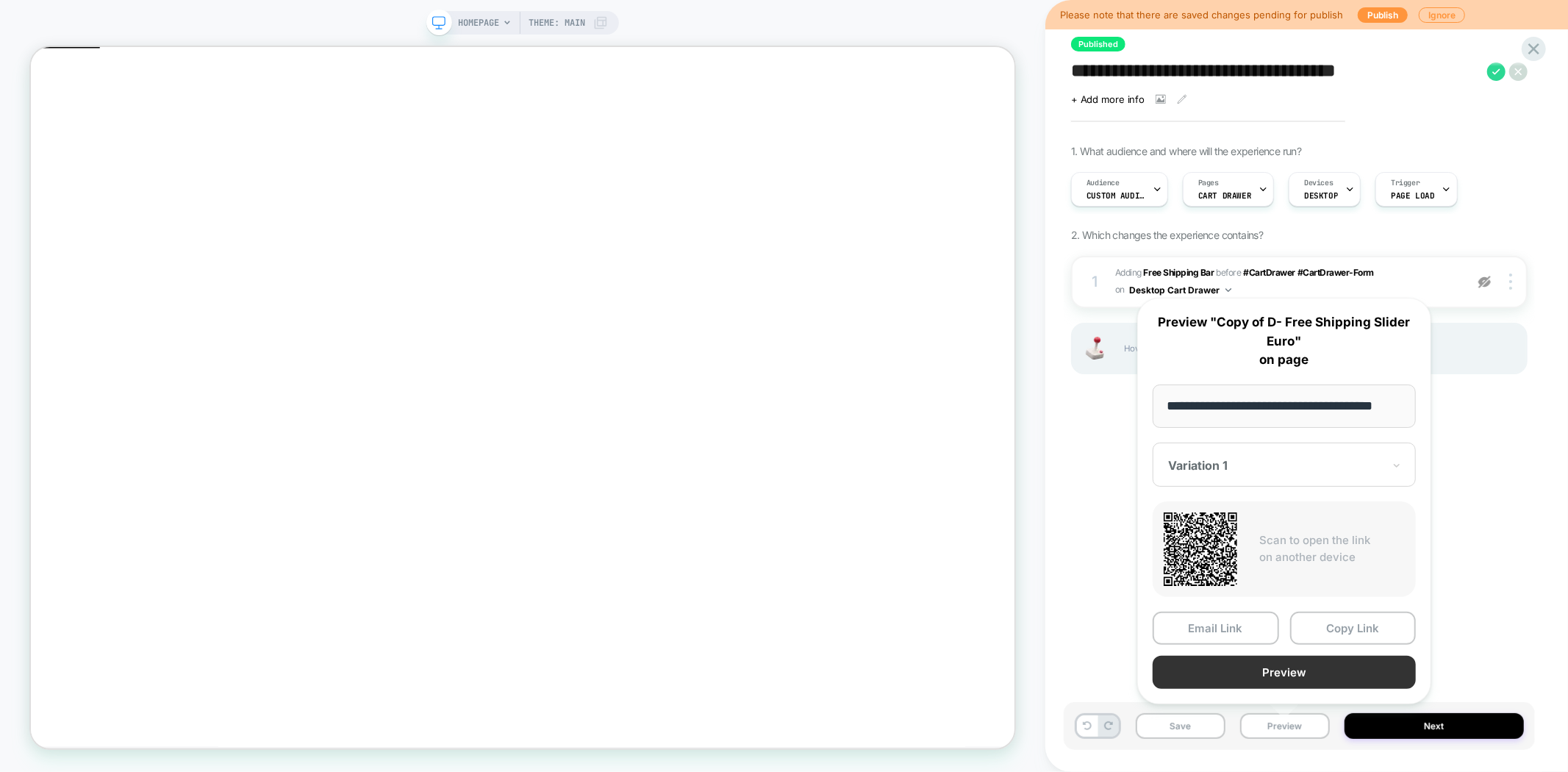
click at [1295, 674] on button "Preview" at bounding box center [1284, 672] width 263 height 33
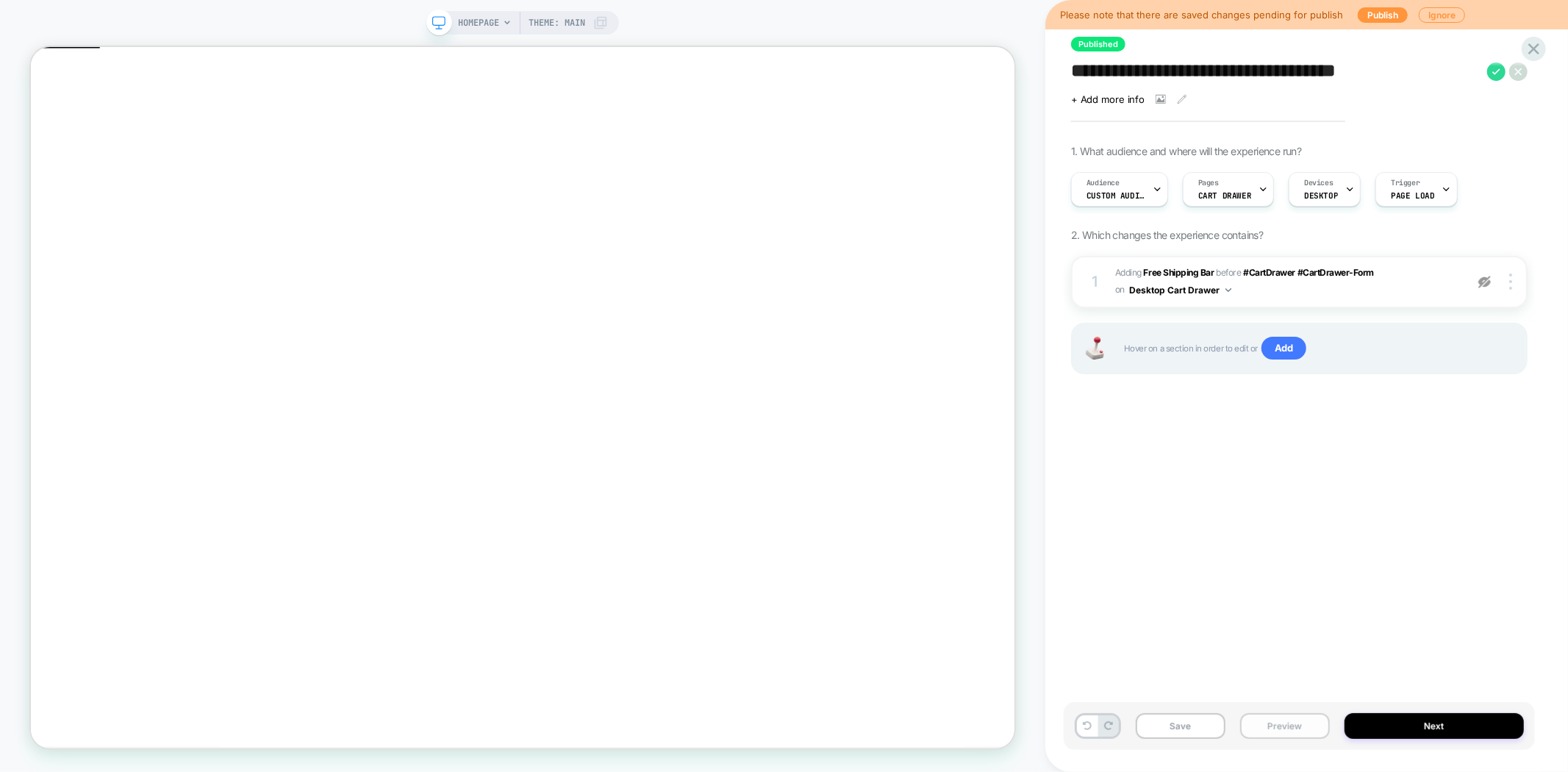
click at [1265, 725] on button "Preview" at bounding box center [1285, 726] width 90 height 26
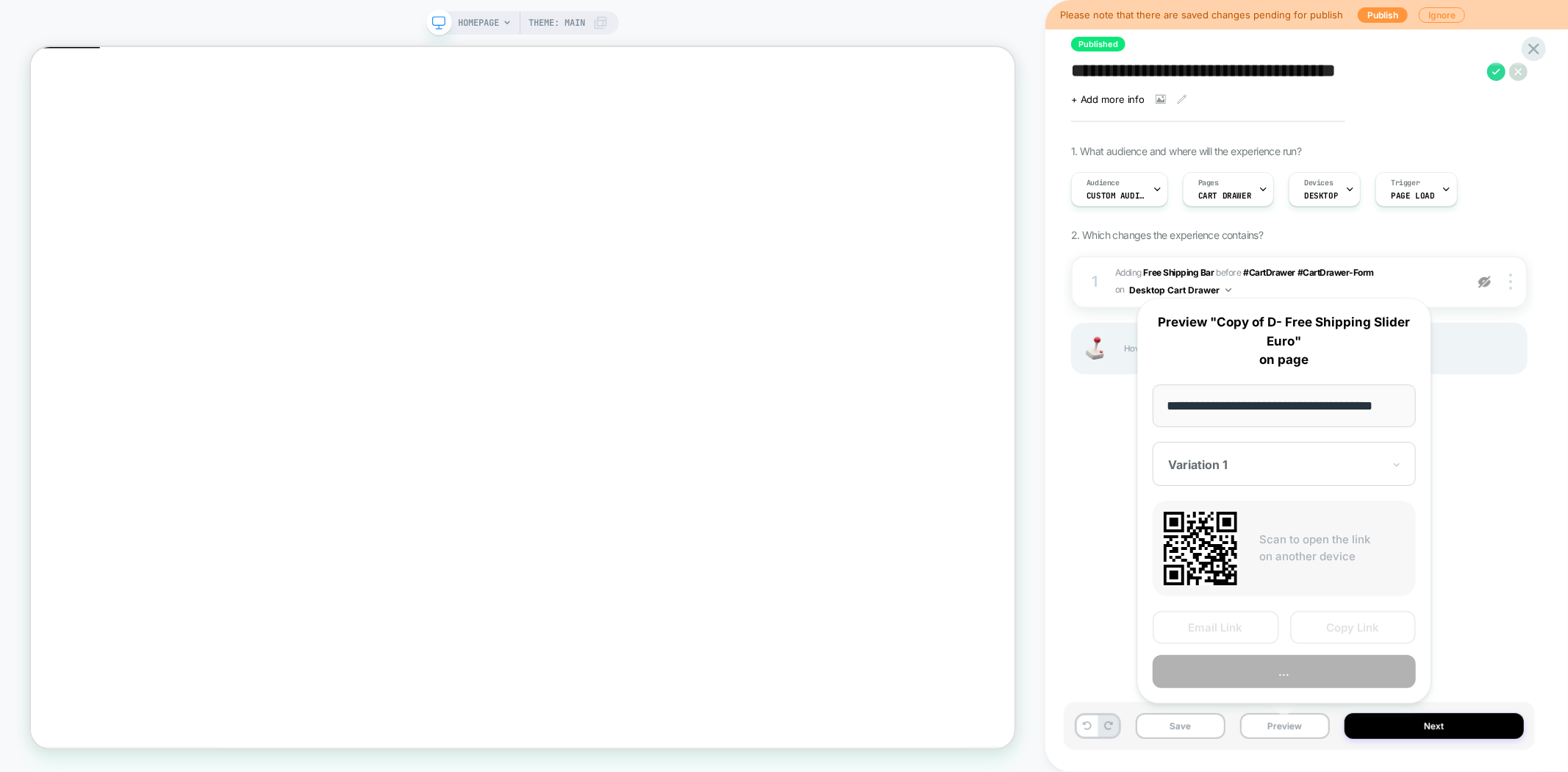
scroll to position [0, 17]
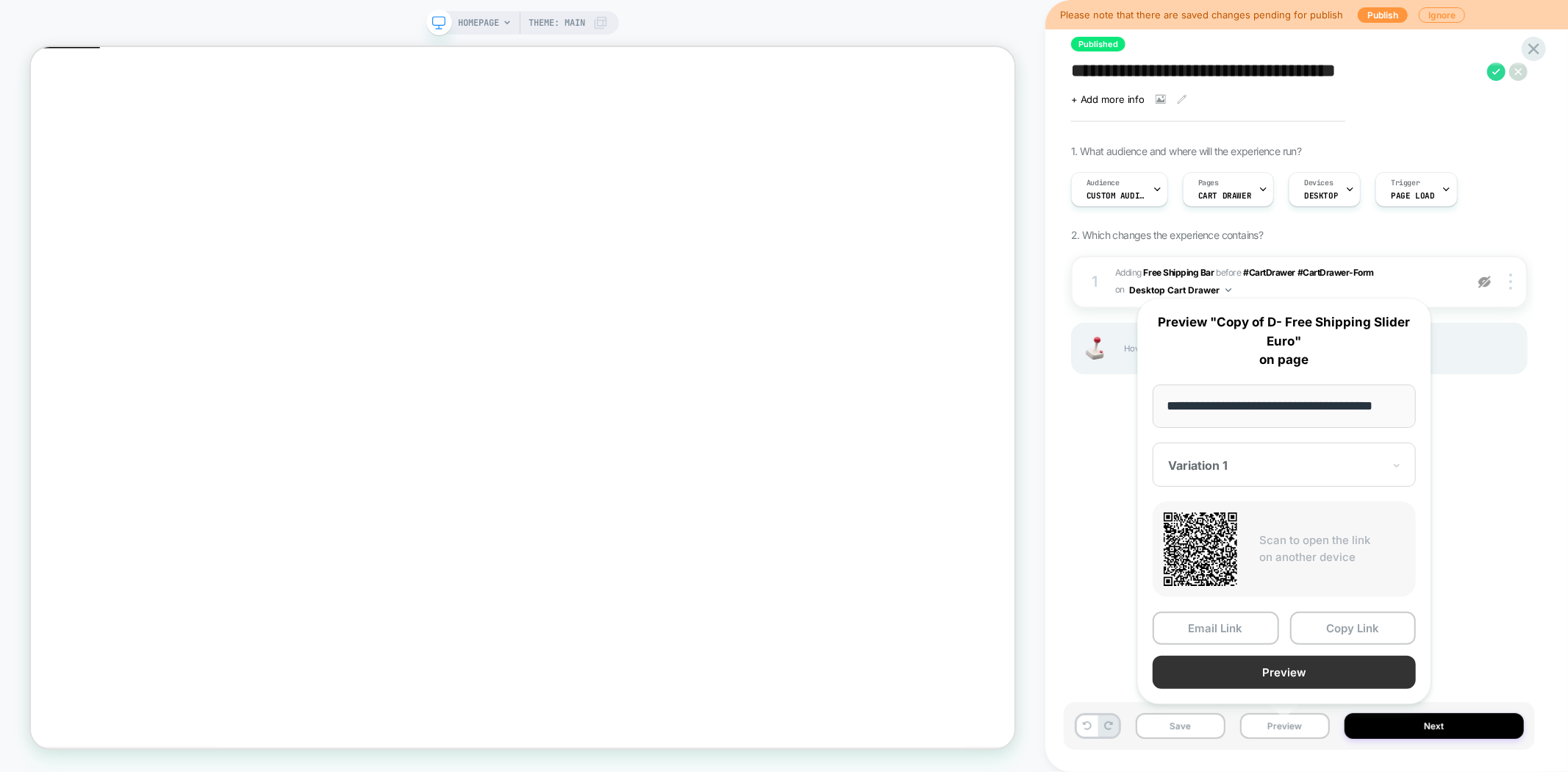
click at [1307, 664] on button "Preview" at bounding box center [1284, 672] width 263 height 33
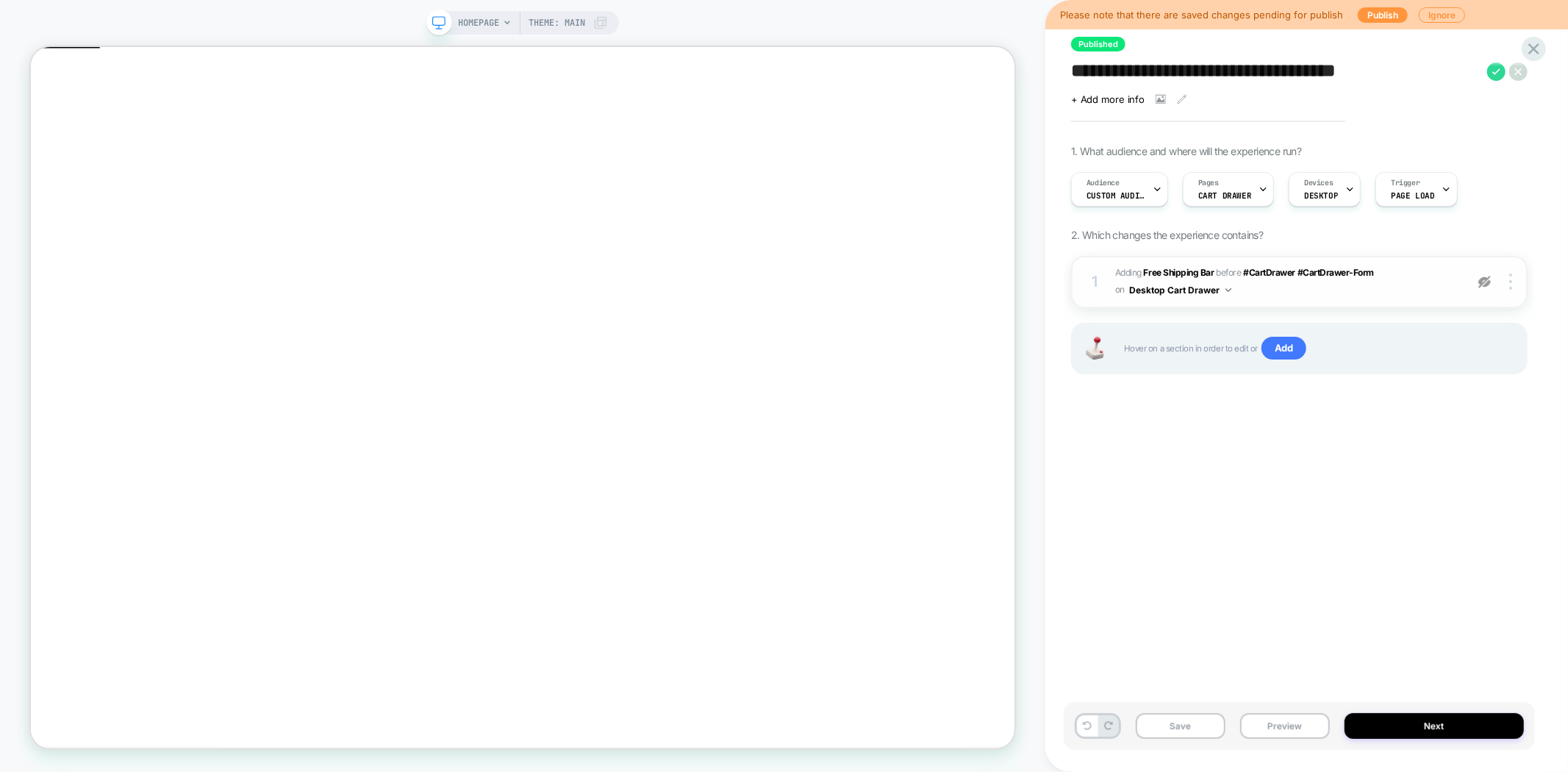
click at [1485, 284] on img at bounding box center [1484, 282] width 13 height 13
click at [1277, 747] on div "Save Preview Next" at bounding box center [1299, 725] width 471 height 48
click at [1284, 723] on button "Preview" at bounding box center [1285, 726] width 90 height 26
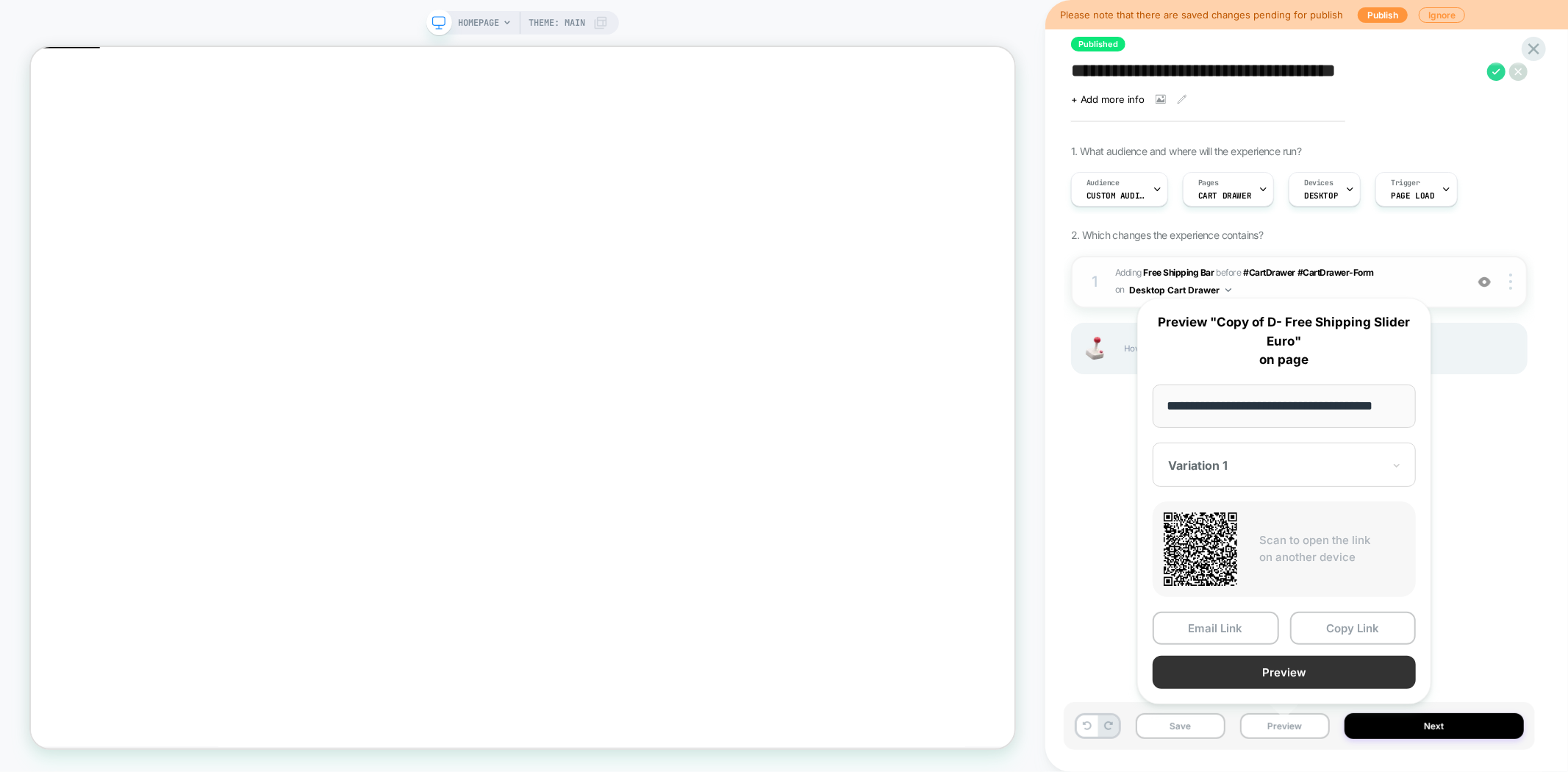
click at [1291, 672] on button "Preview" at bounding box center [1284, 672] width 263 height 33
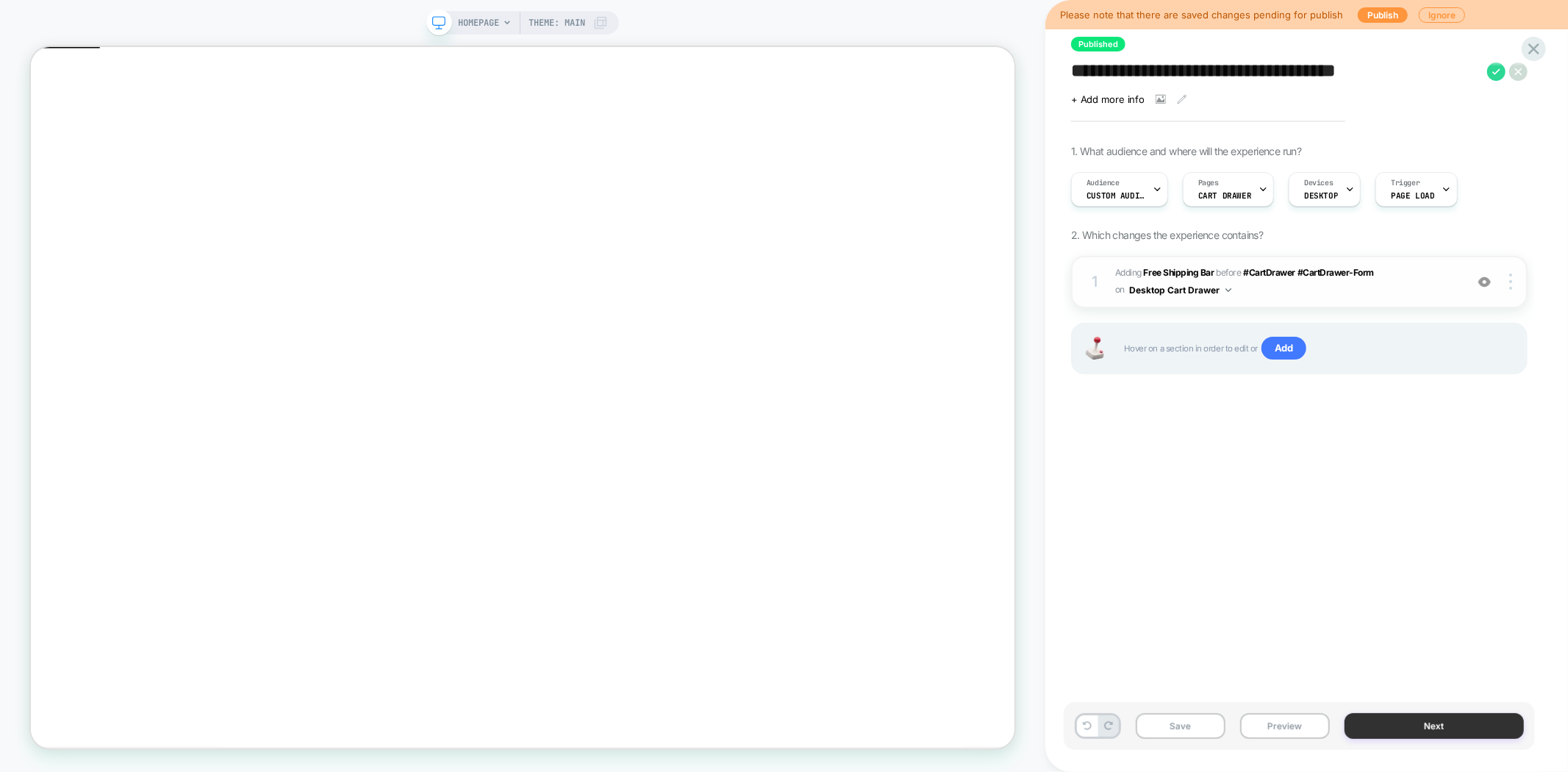
click at [1437, 727] on button "Next" at bounding box center [1434, 726] width 179 height 26
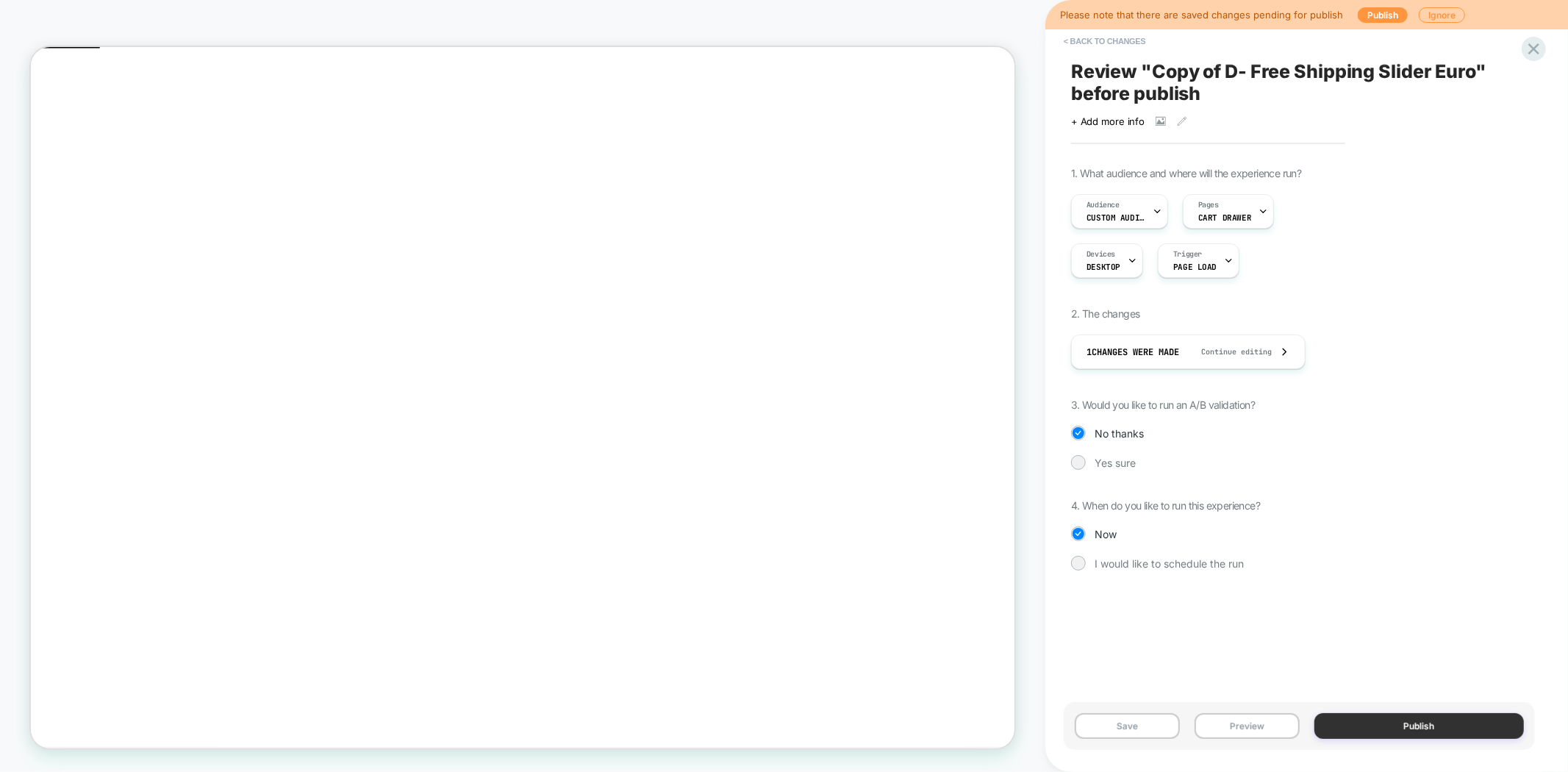
click at [1391, 724] on button "Publish" at bounding box center [1419, 726] width 210 height 26
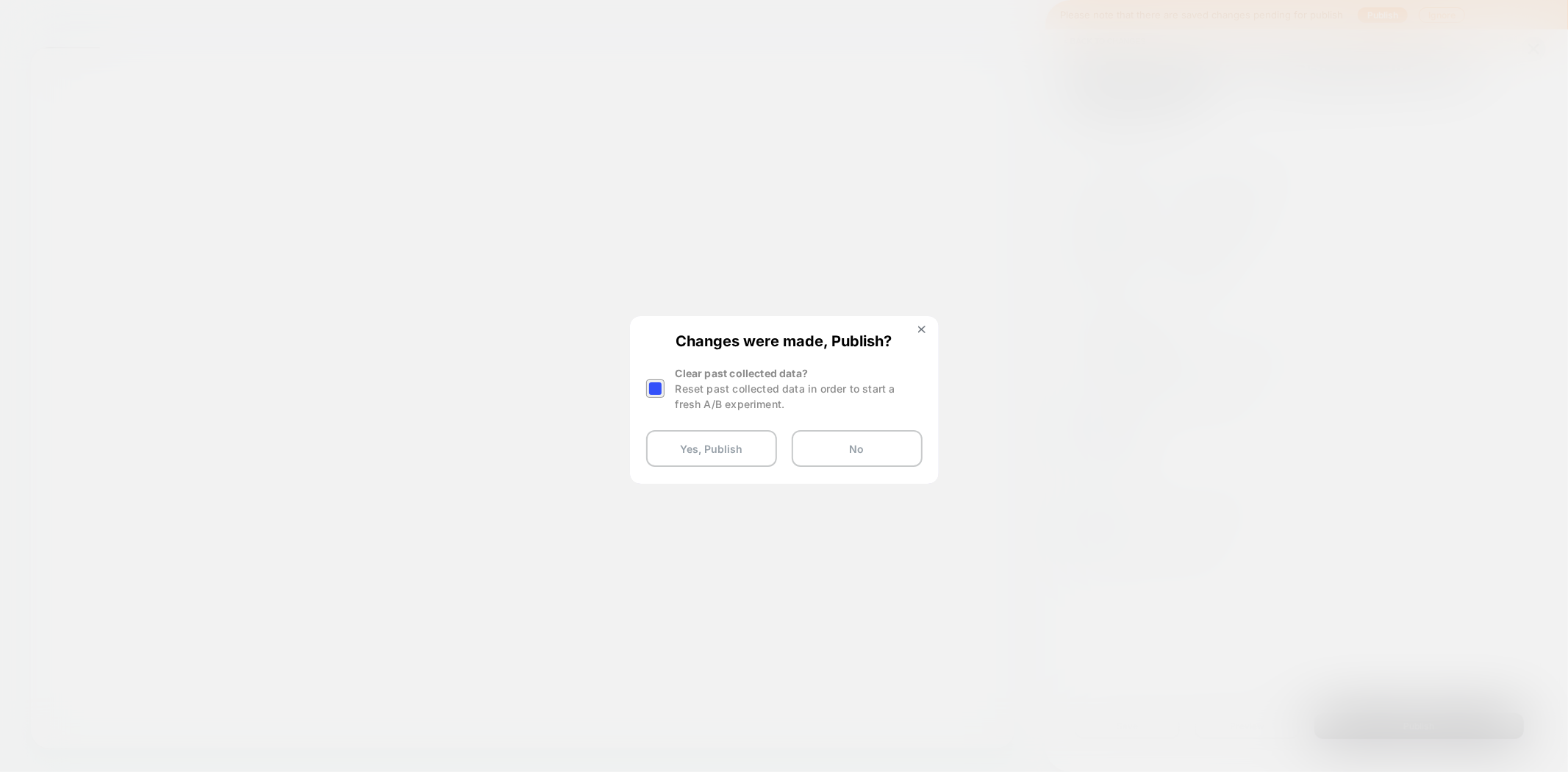
click at [656, 387] on div at bounding box center [655, 388] width 18 height 18
click at [724, 459] on button "Yes, Publish" at bounding box center [711, 448] width 131 height 37
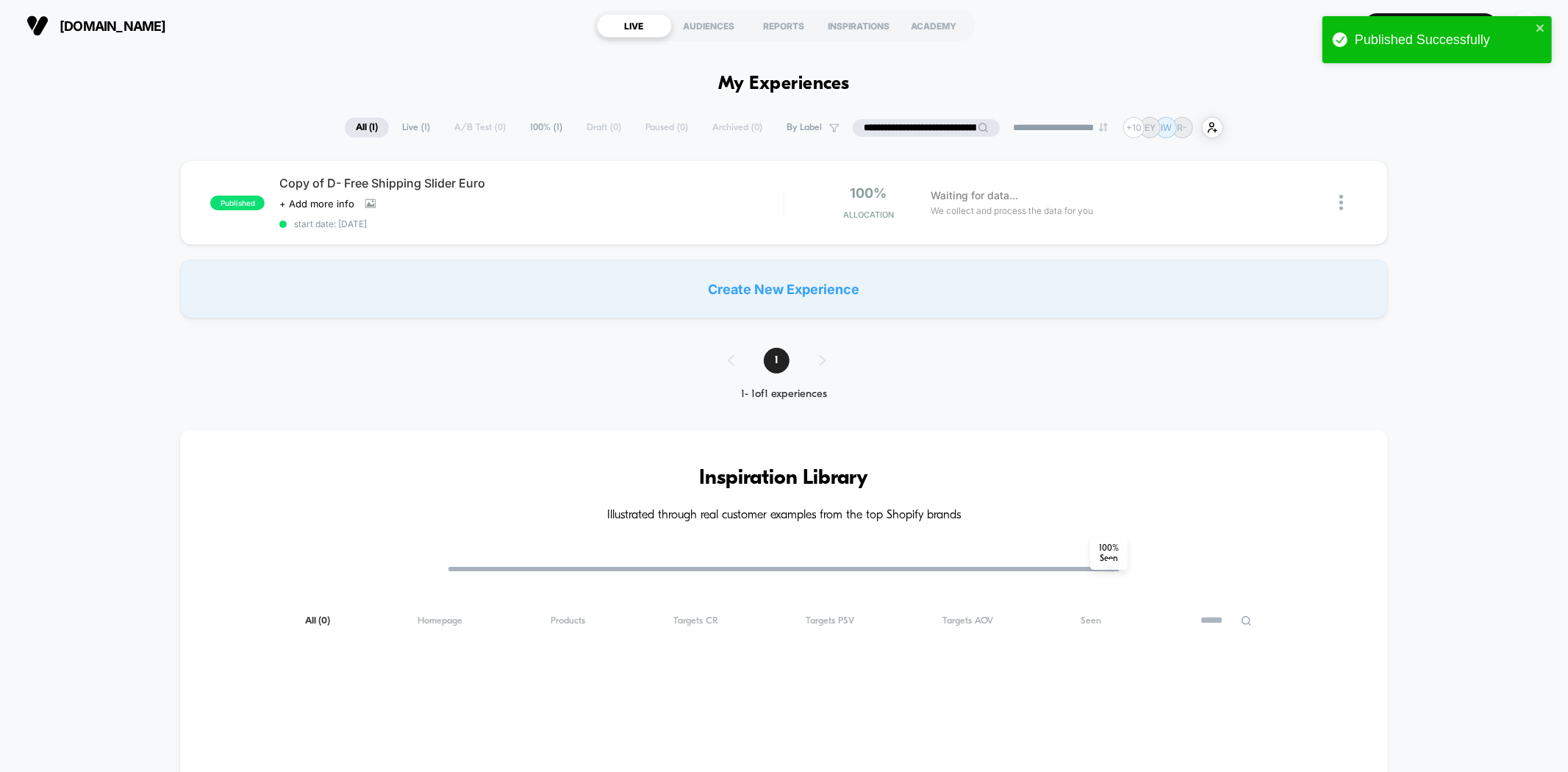
click at [912, 119] on input "**********" at bounding box center [926, 128] width 147 height 17
paste input "**********"
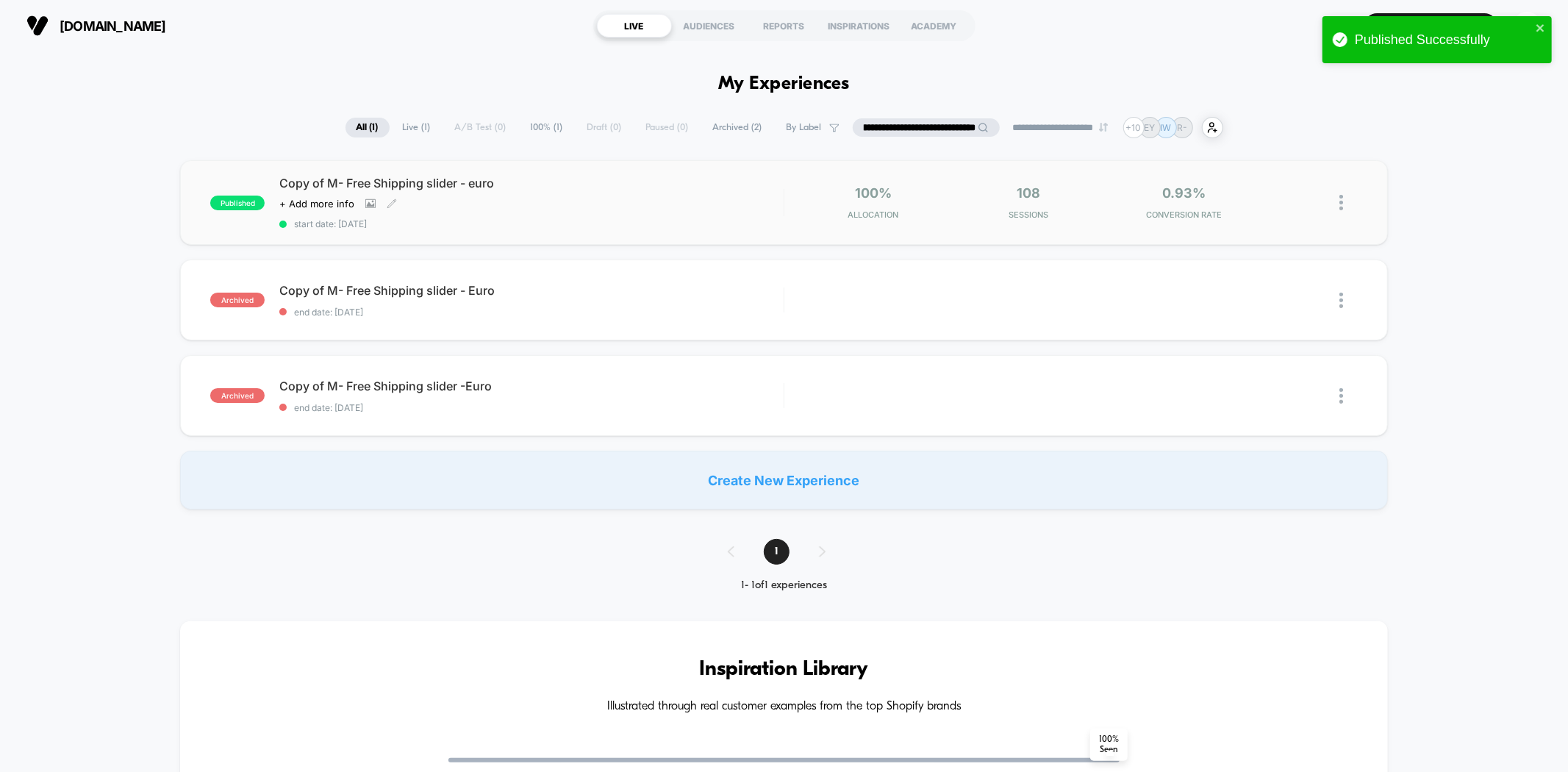
type input "**********"
click at [590, 214] on div "Copy of M- Free Shipping slider - euro Click to view images Click to edit exper…" at bounding box center [531, 202] width 504 height 54
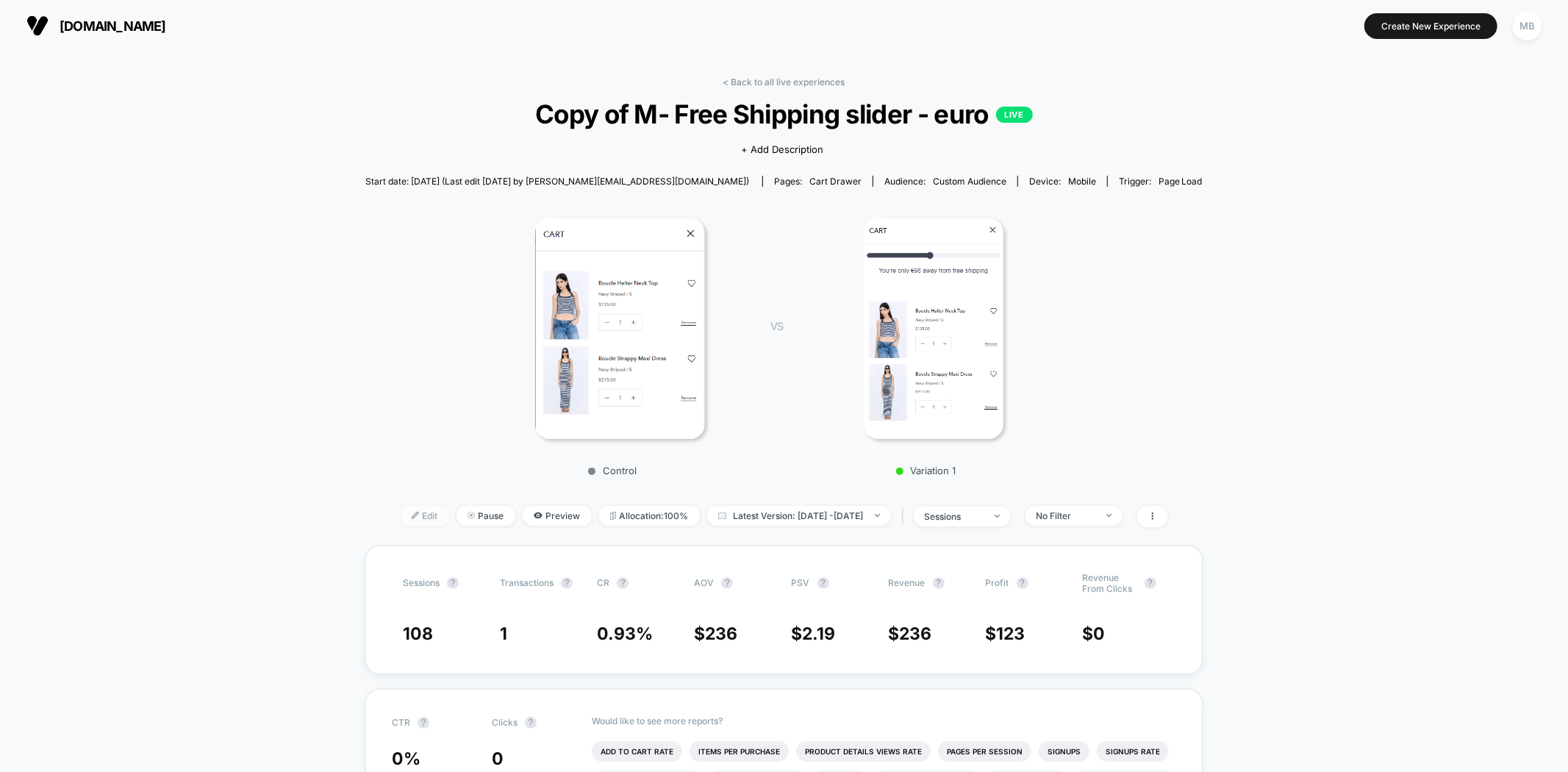
click at [412, 516] on img at bounding box center [415, 515] width 8 height 8
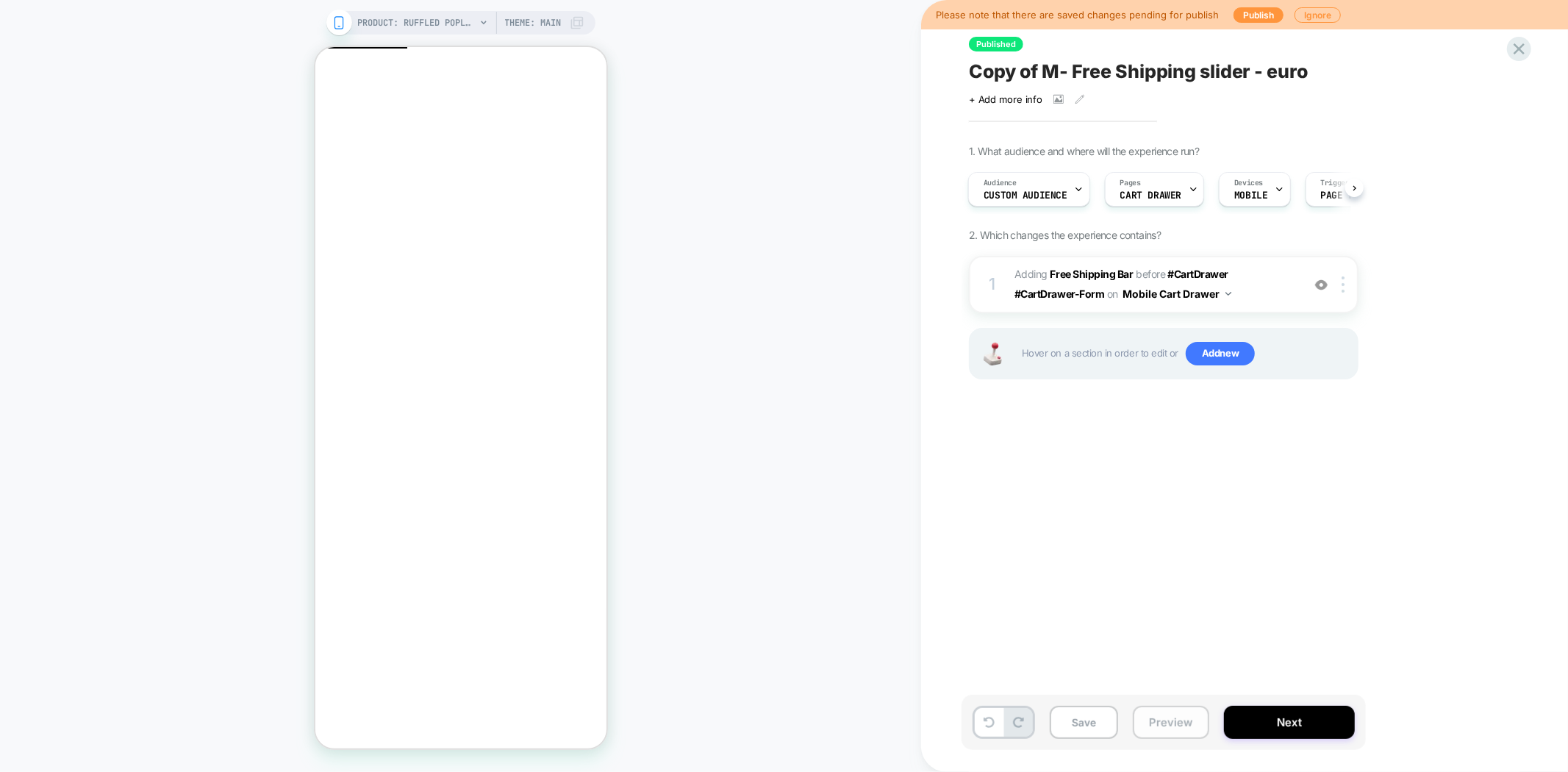
click at [1166, 722] on button "Preview" at bounding box center [1171, 722] width 76 height 33
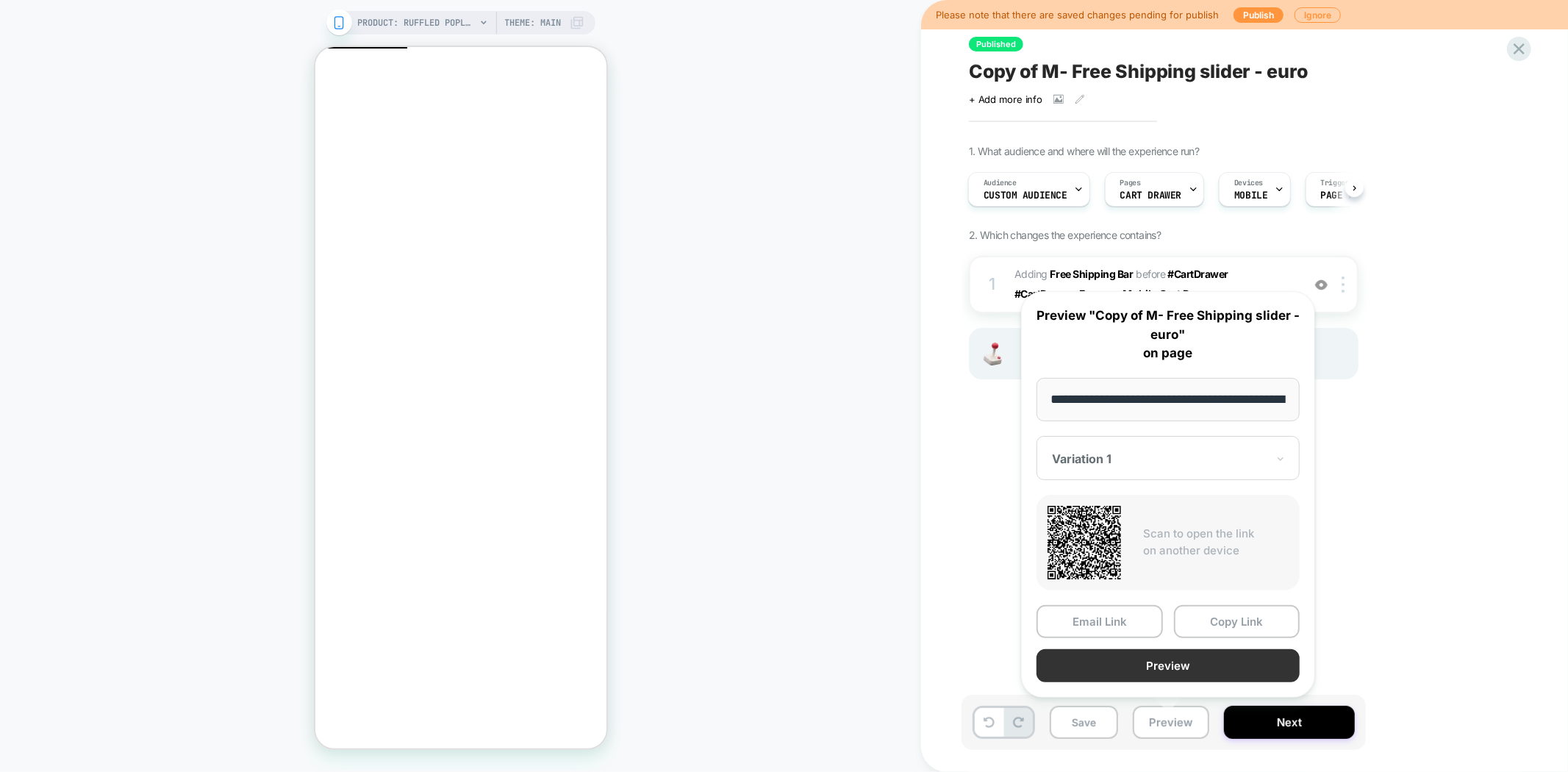
click at [1185, 664] on button "Preview" at bounding box center [1168, 665] width 263 height 33
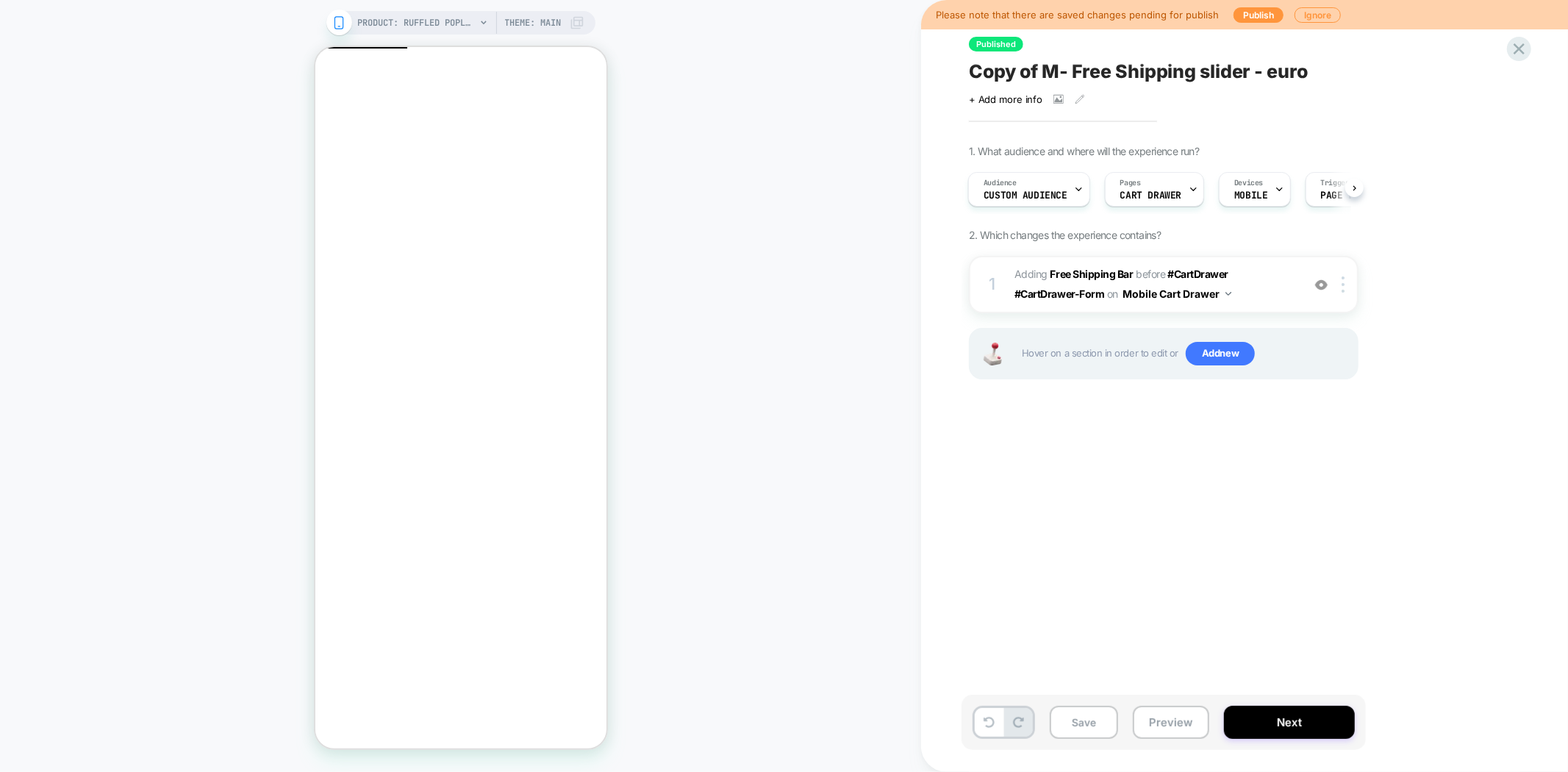
click at [1072, 82] on div "Click to view images Click to edit experience details + Add more info" at bounding box center [1130, 94] width 322 height 23
click at [1100, 69] on span "Copy of M- Free Shipping slider - euro" at bounding box center [1138, 71] width 339 height 22
click at [1239, 728] on button "Next" at bounding box center [1289, 722] width 131 height 33
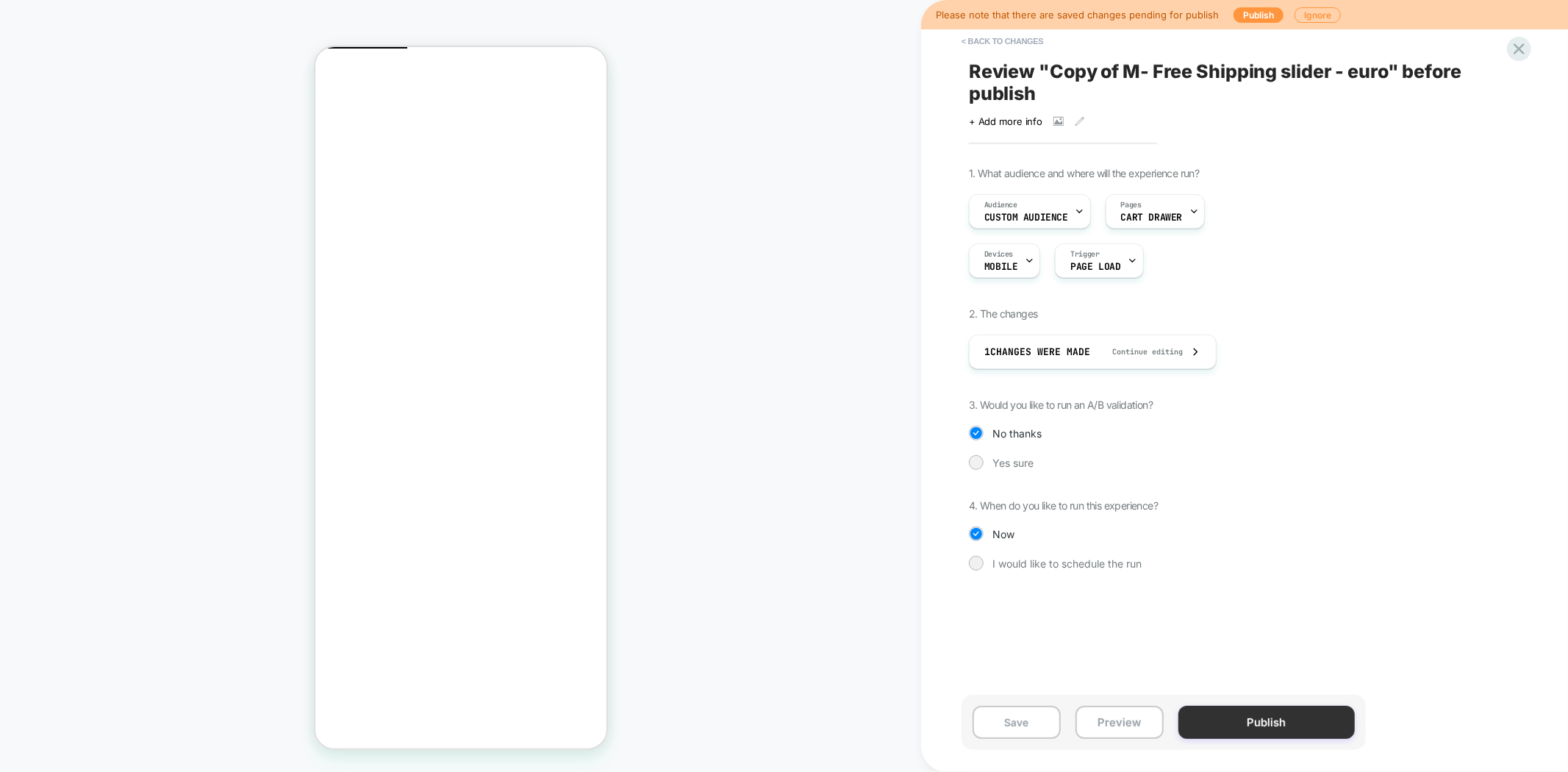
click at [1230, 733] on button "Publish" at bounding box center [1267, 722] width 177 height 33
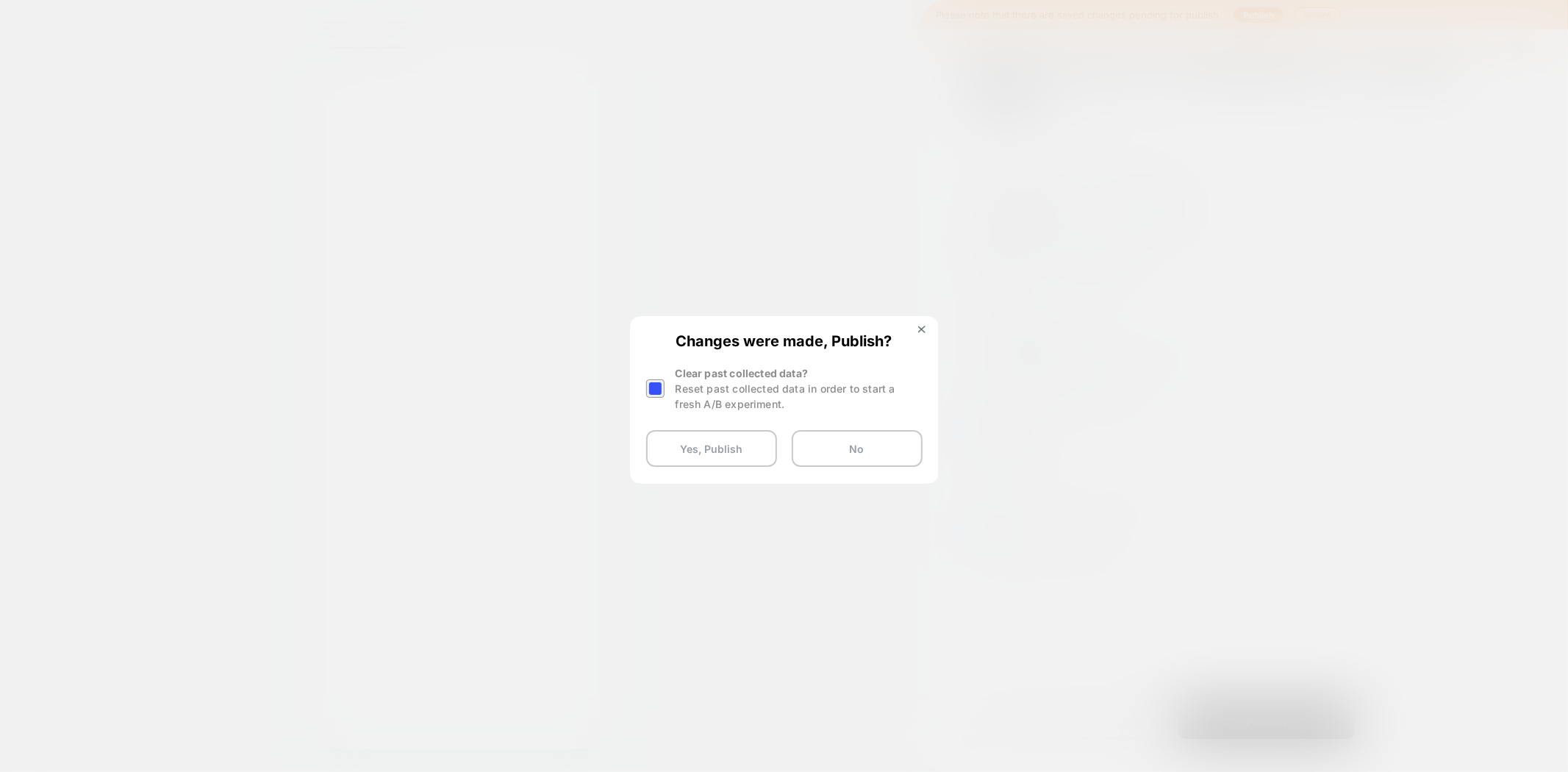
click at [657, 387] on div at bounding box center [655, 388] width 18 height 18
click at [719, 452] on button "Yes, Publish" at bounding box center [711, 448] width 131 height 37
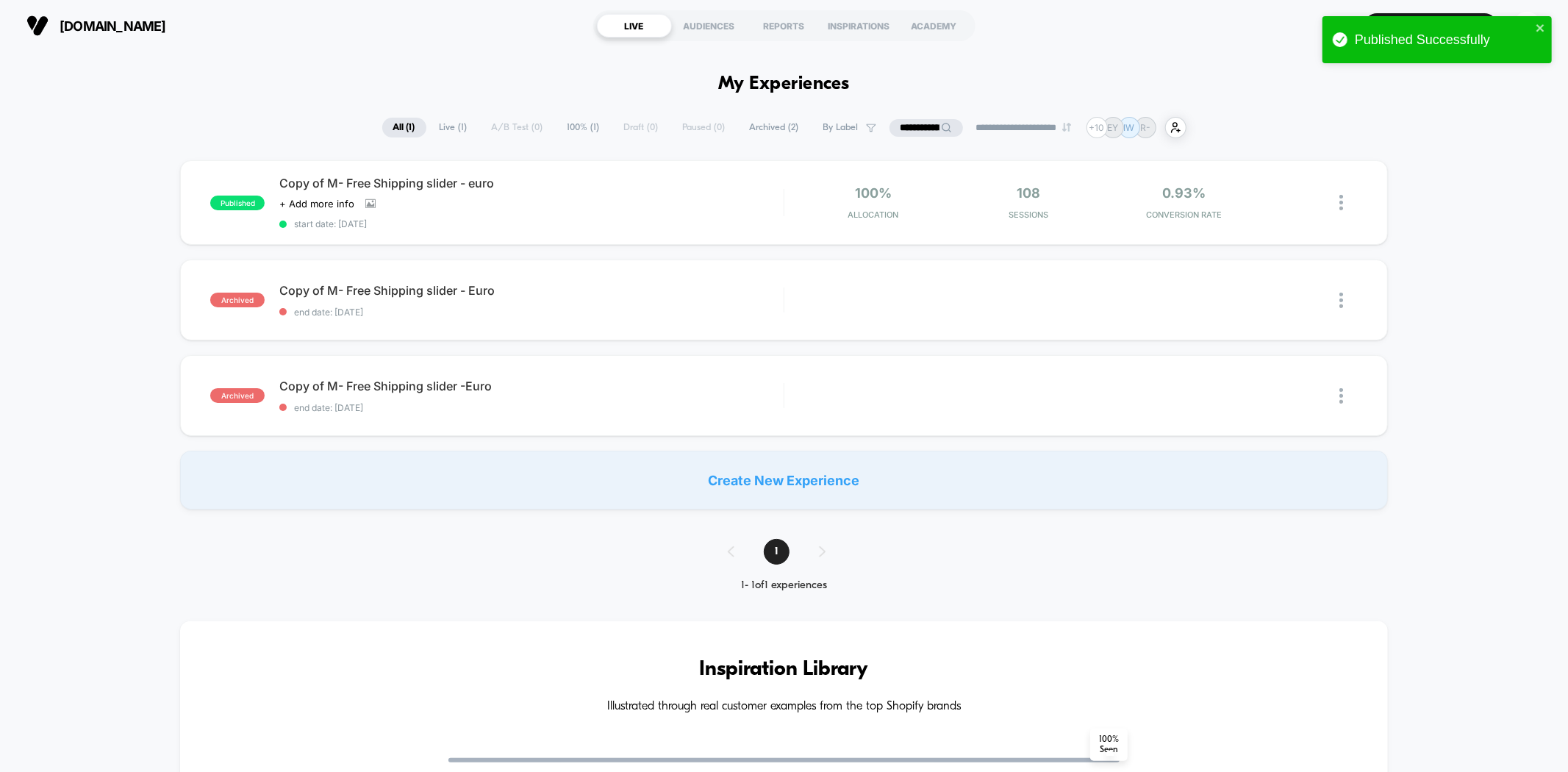
click at [893, 130] on input "**********" at bounding box center [926, 128] width 73 height 17
paste input "**********"
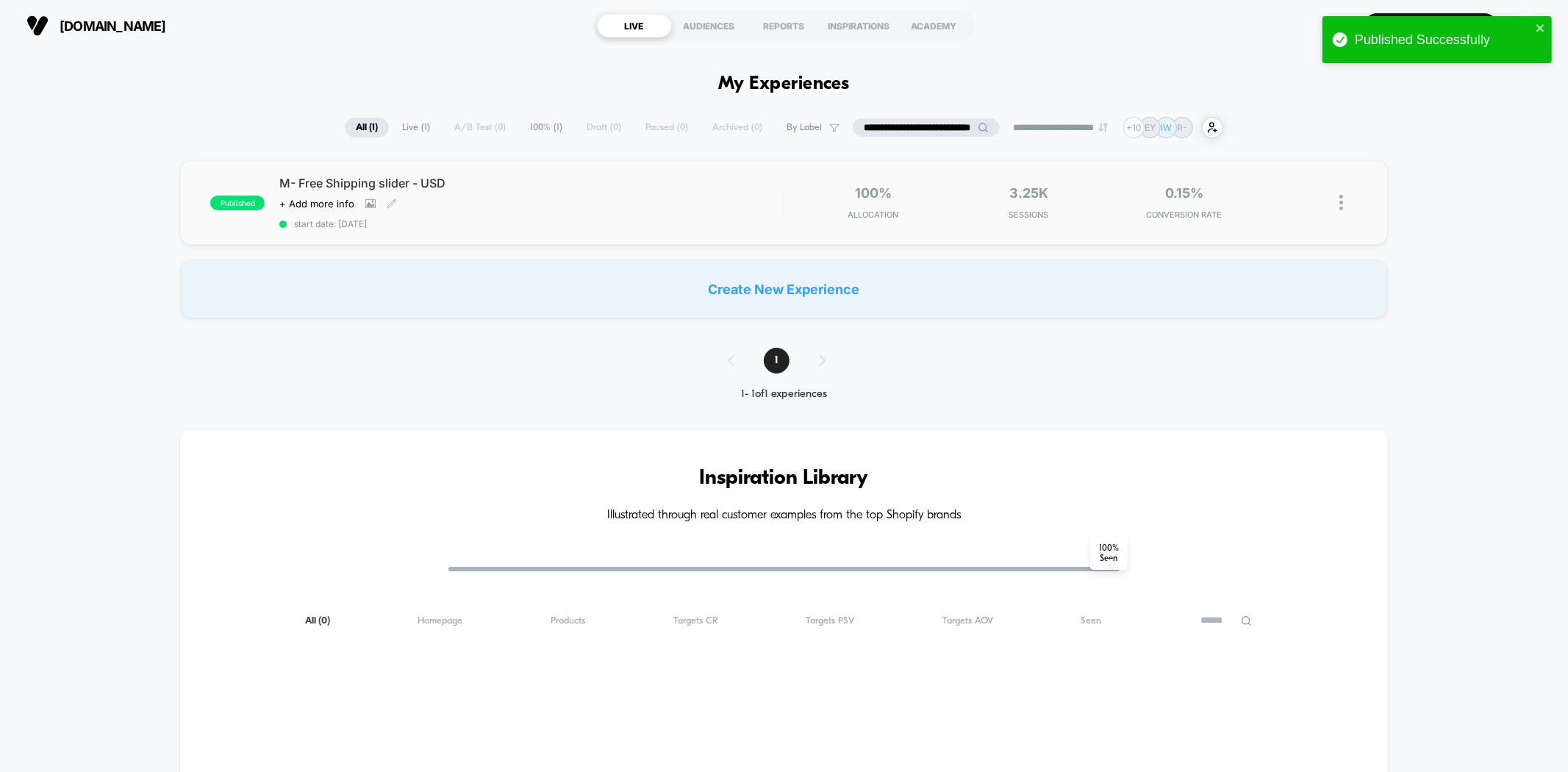
type input "**********"
click at [440, 215] on div "M- Free Shipping slider - USD Click to view images Click to edit experience det…" at bounding box center [531, 202] width 504 height 54
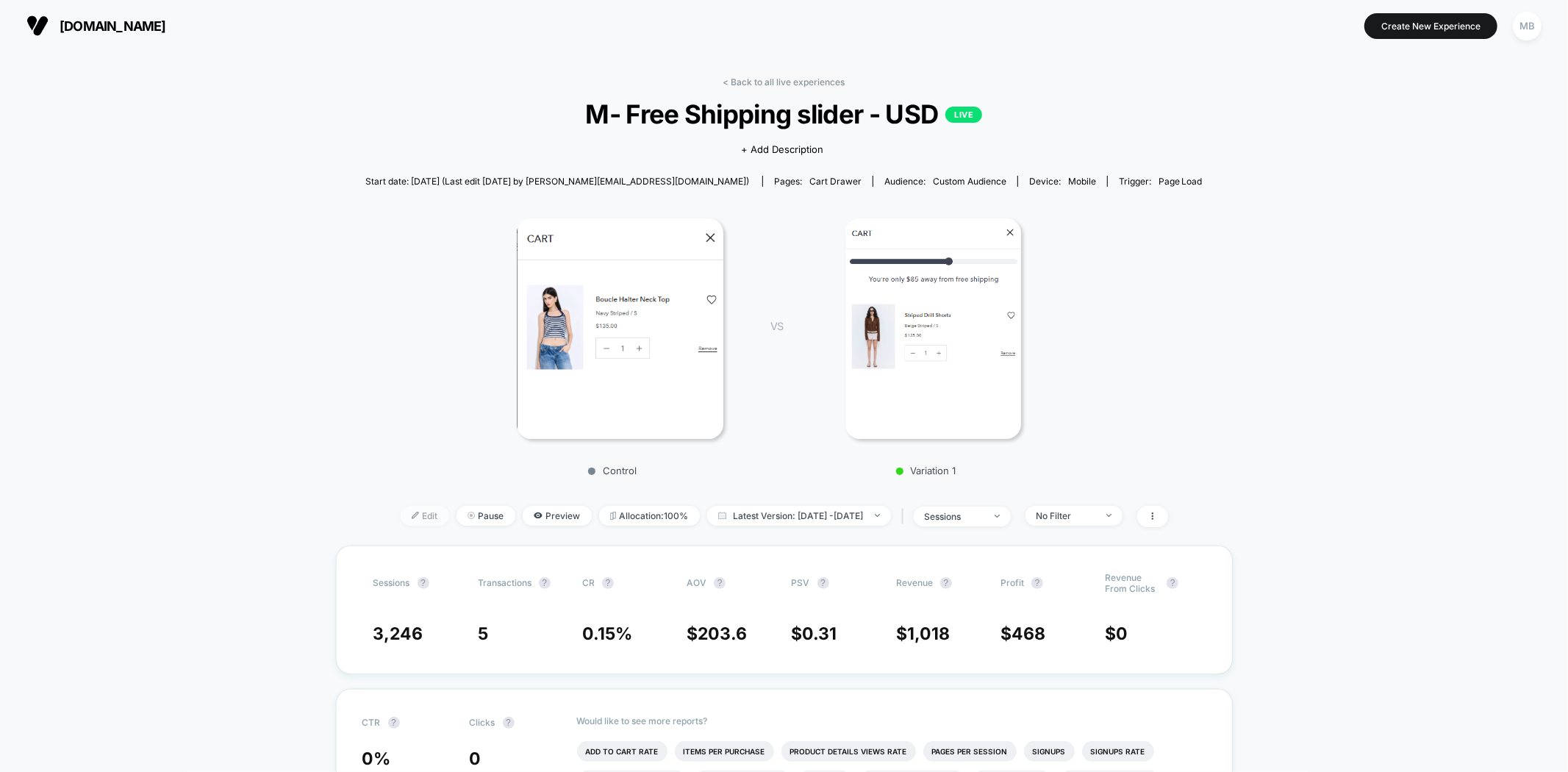
click at [400, 511] on span "Edit" at bounding box center [424, 516] width 48 height 20
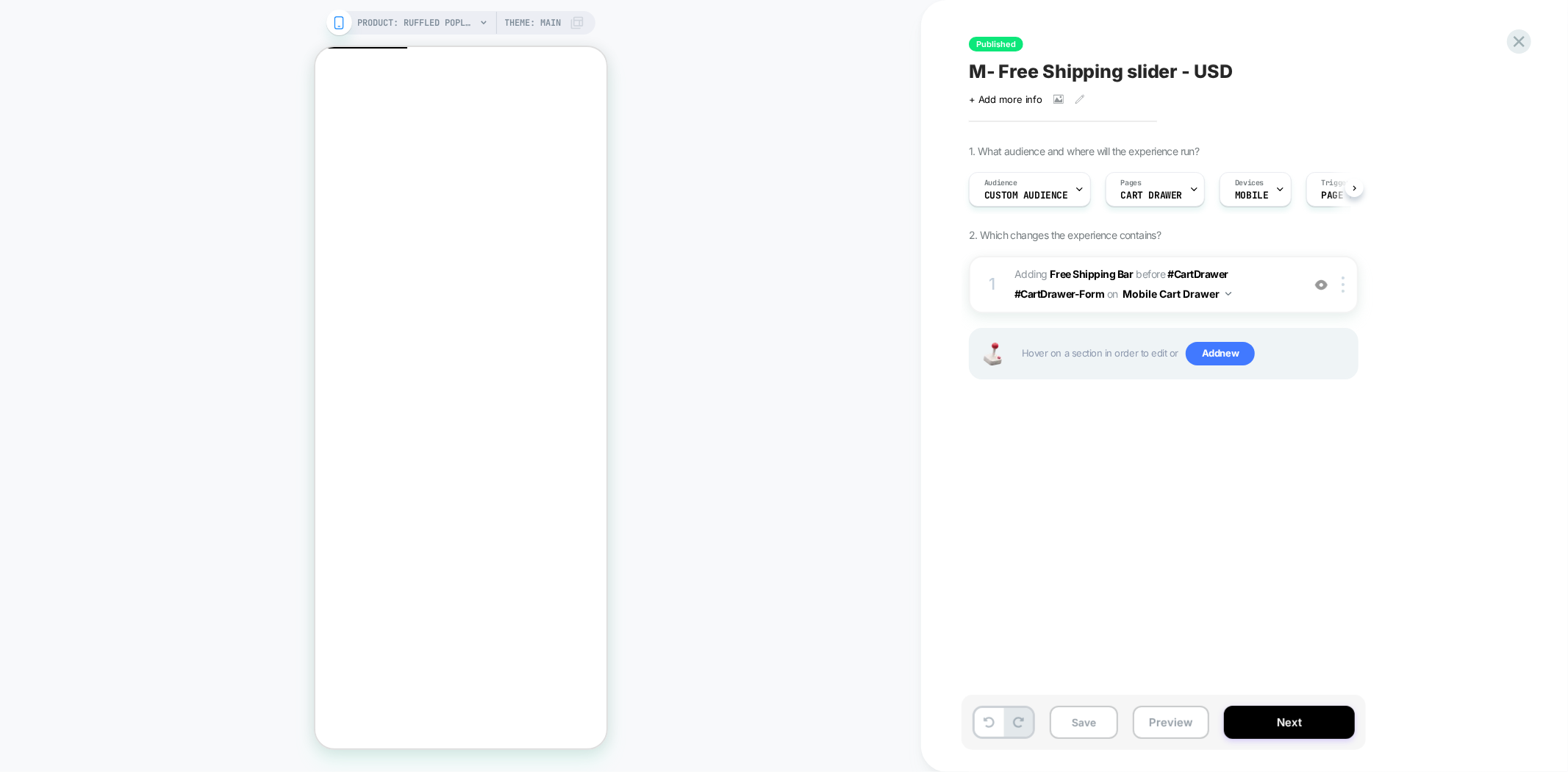
scroll to position [0, 1]
click at [1152, 724] on button "Preview" at bounding box center [1171, 722] width 76 height 33
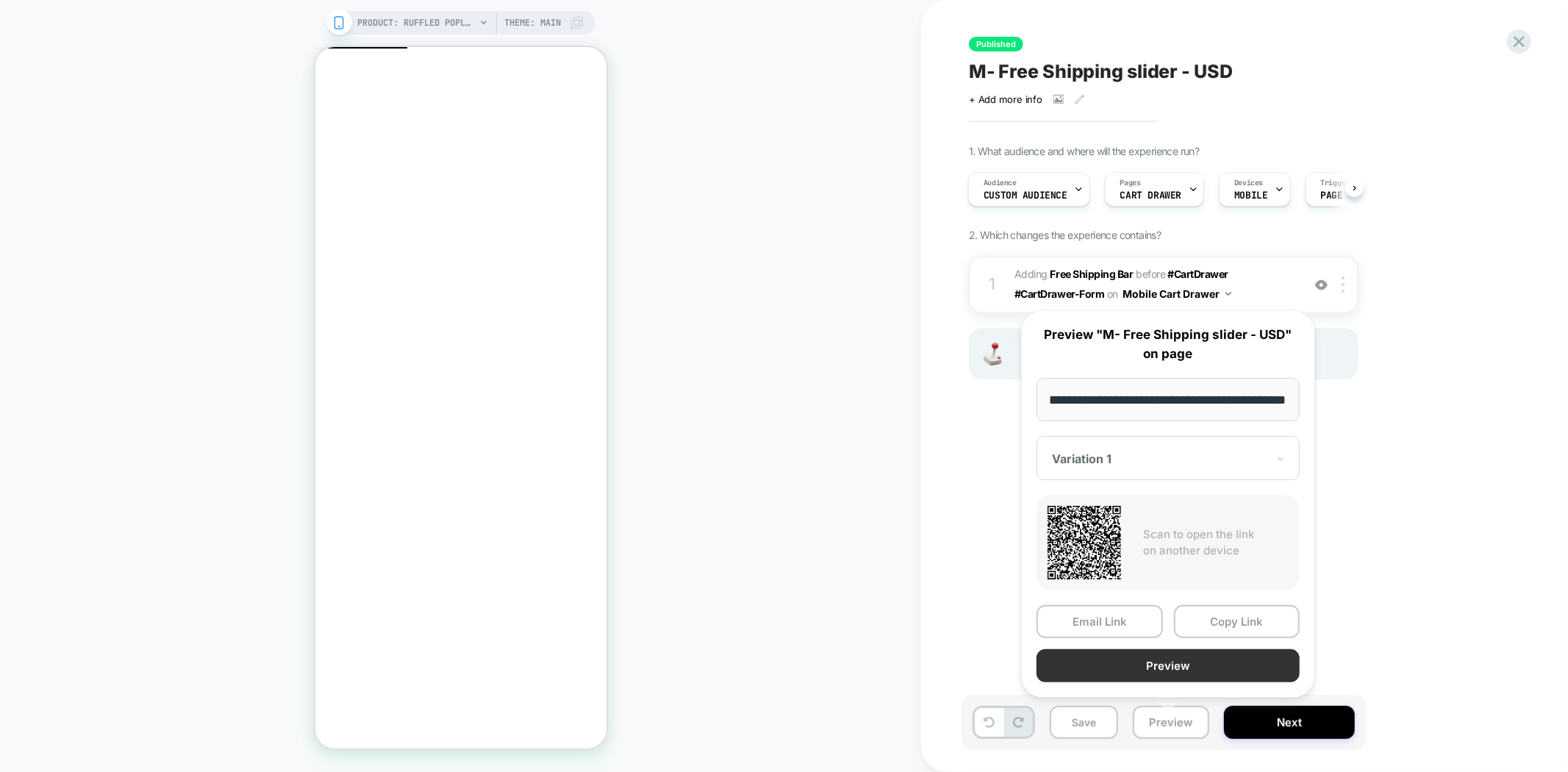
scroll to position [0, 0]
click at [1194, 668] on button "Preview" at bounding box center [1168, 665] width 263 height 33
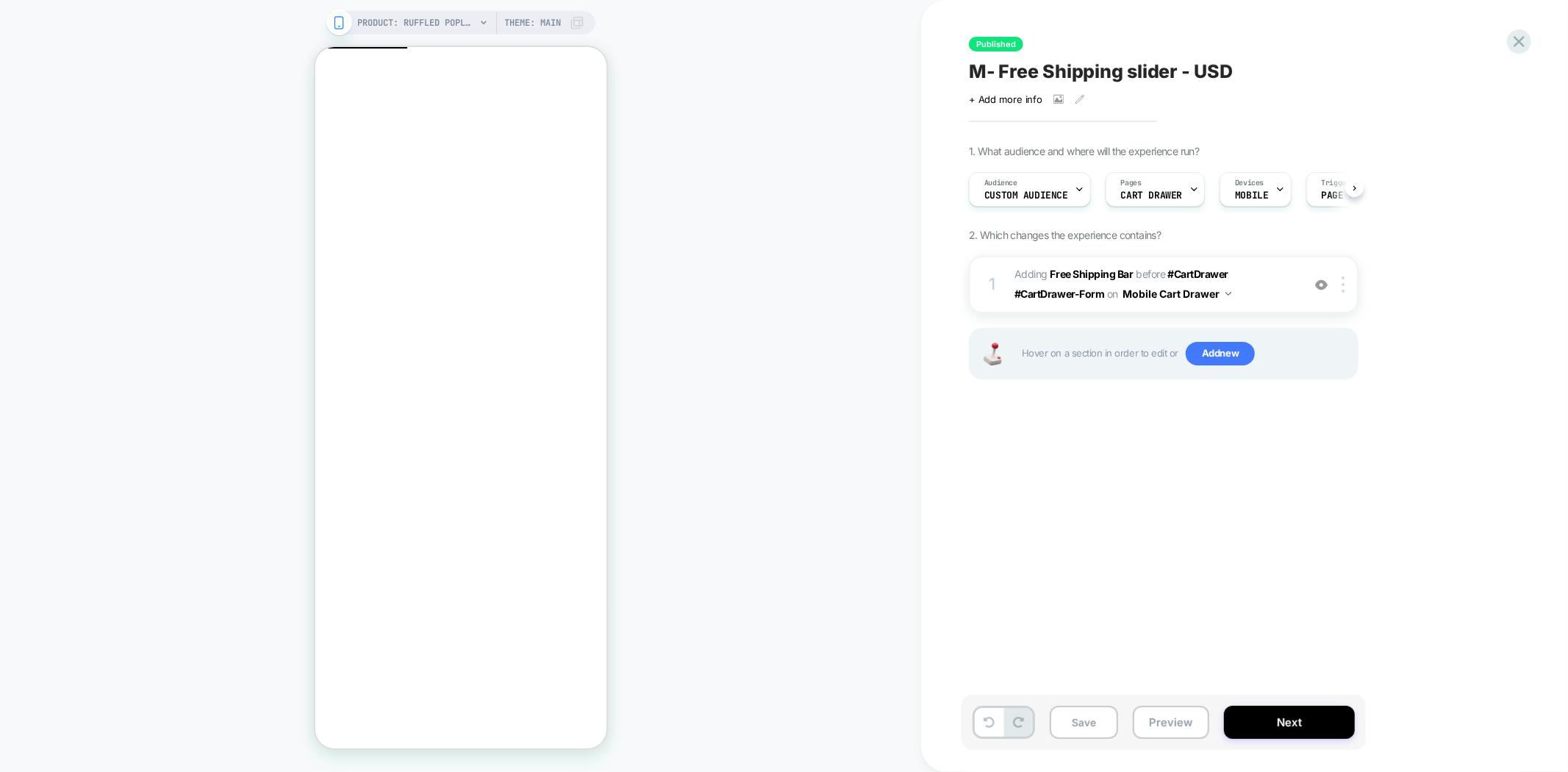
scroll to position [0, 1]
click at [1517, 48] on icon at bounding box center [1519, 42] width 20 height 20
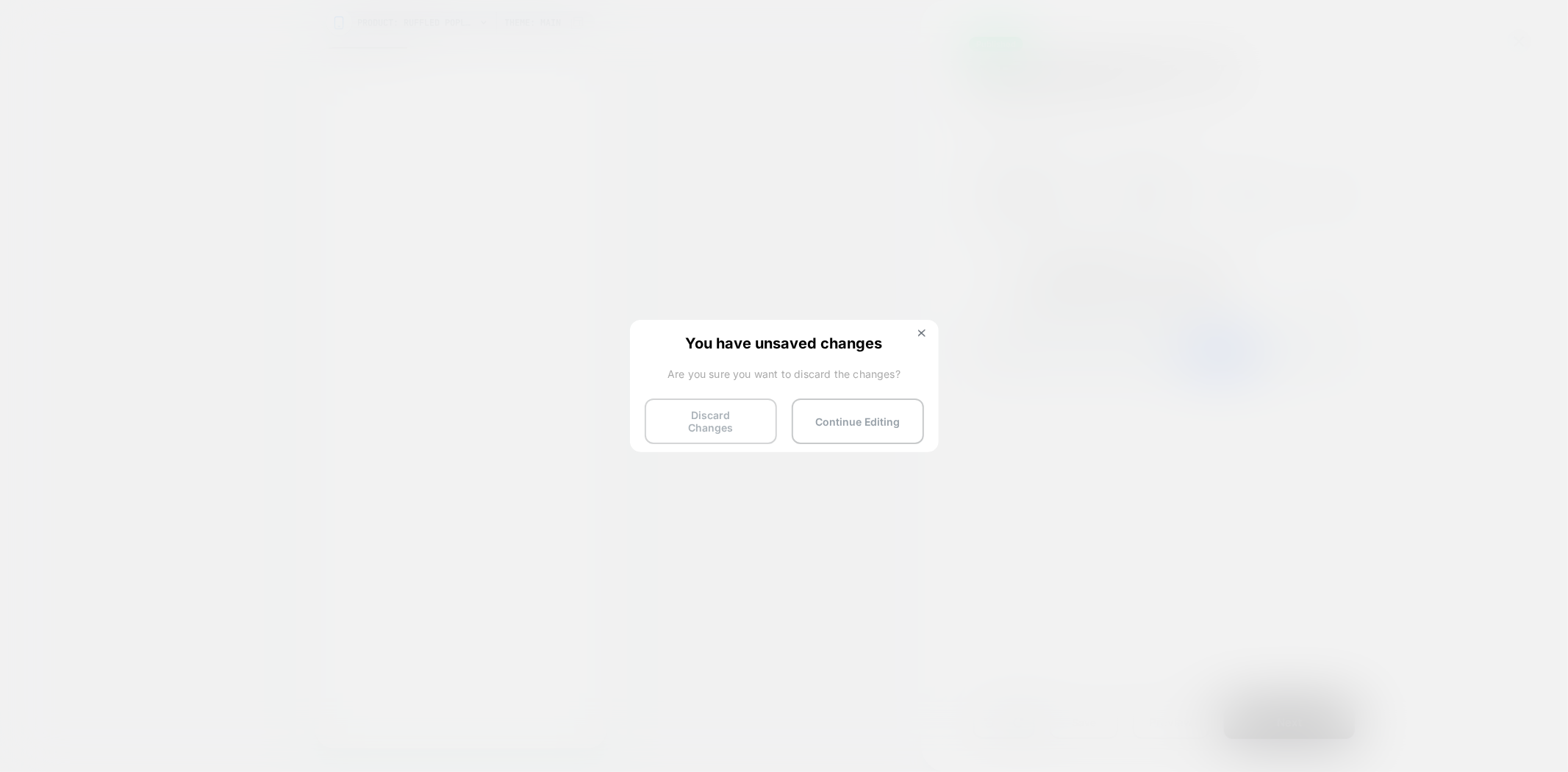
click at [710, 424] on button "Discard Changes" at bounding box center [711, 421] width 132 height 45
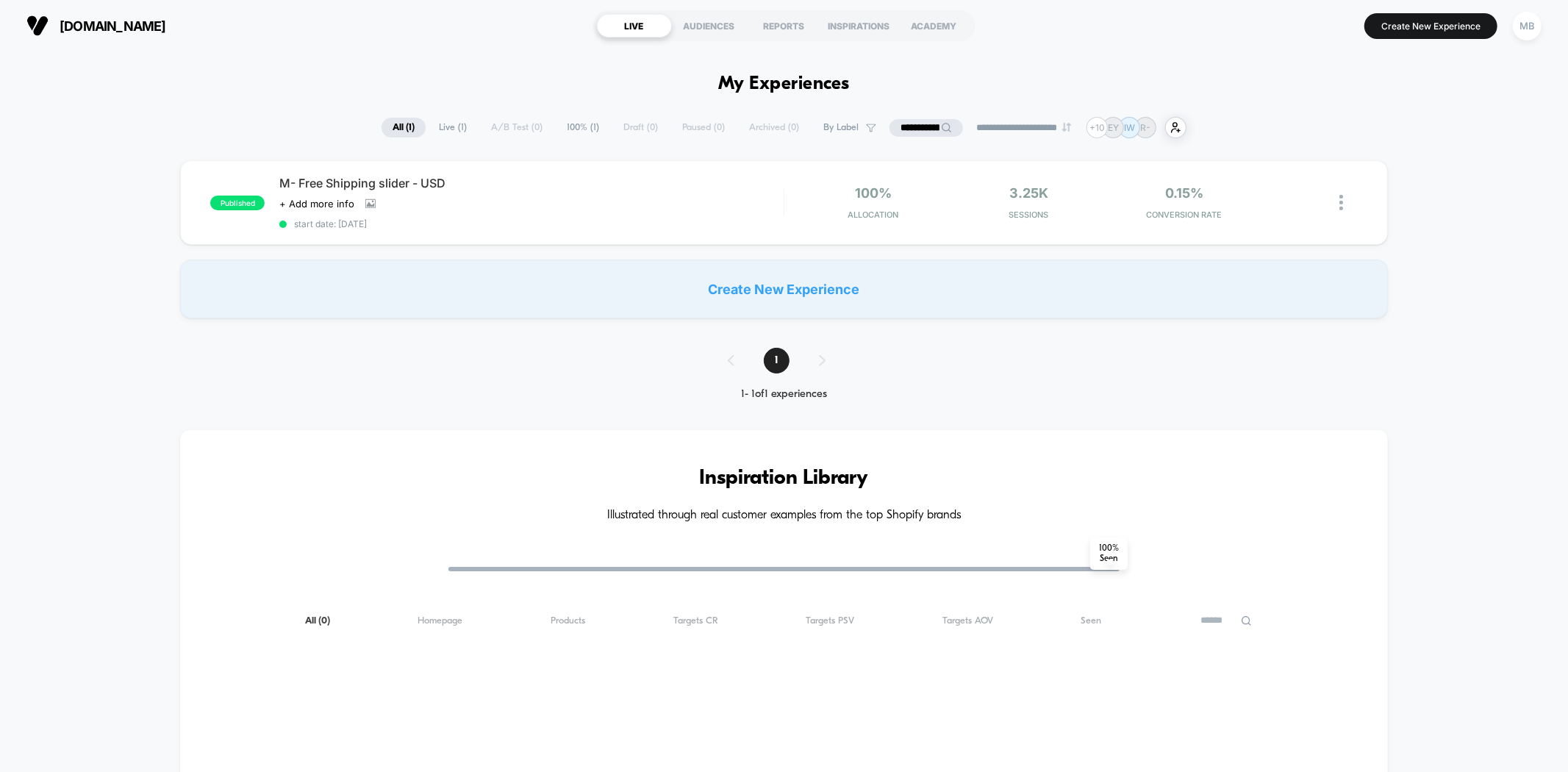
click at [894, 124] on input "**********" at bounding box center [926, 128] width 73 height 17
paste input "**********"
type input "**********"
click at [467, 223] on span "start date: [DATE]" at bounding box center [531, 224] width 504 height 11
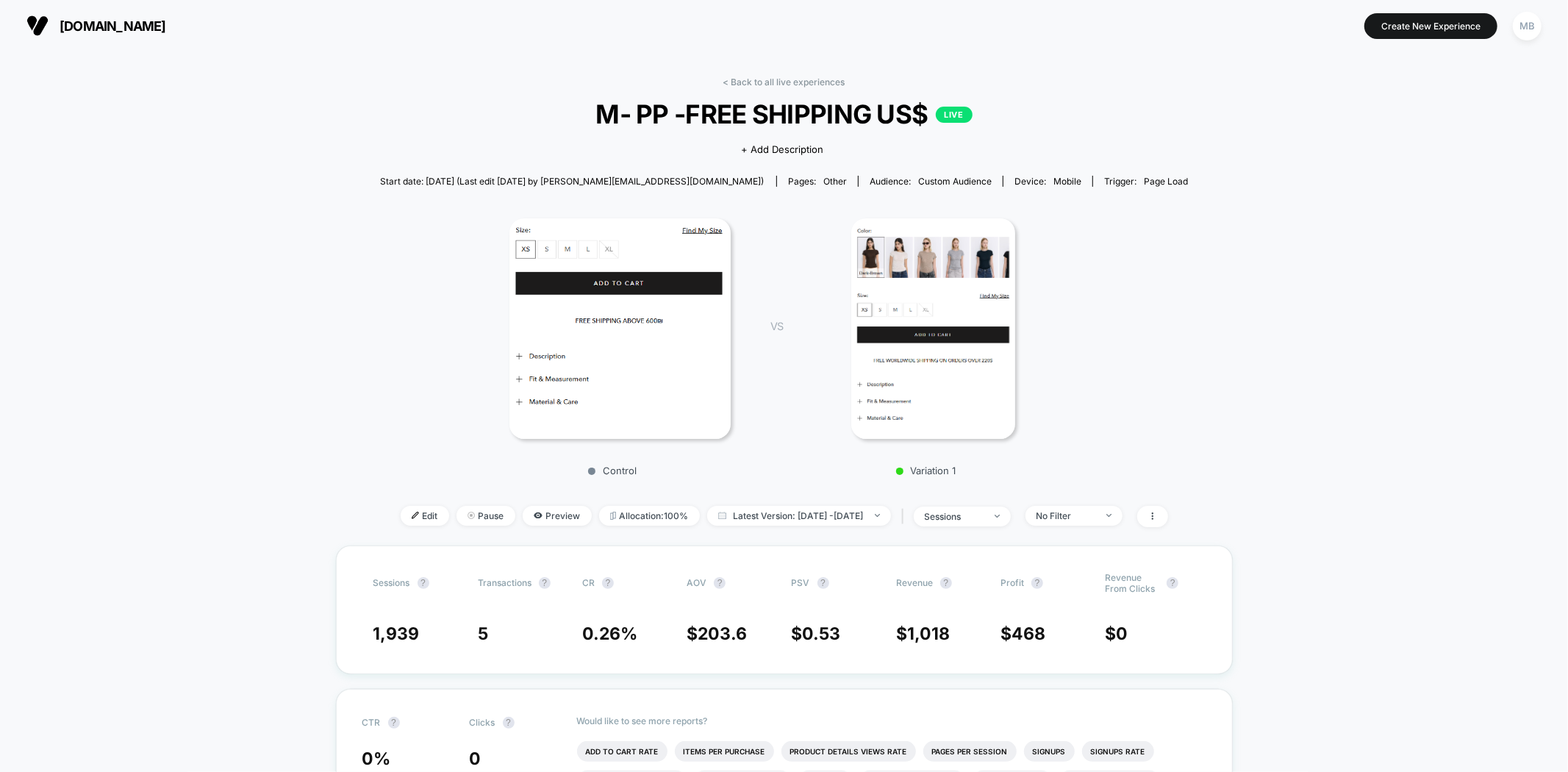
click at [780, 79] on link "< Back to all live experiences" at bounding box center [785, 82] width 122 height 11
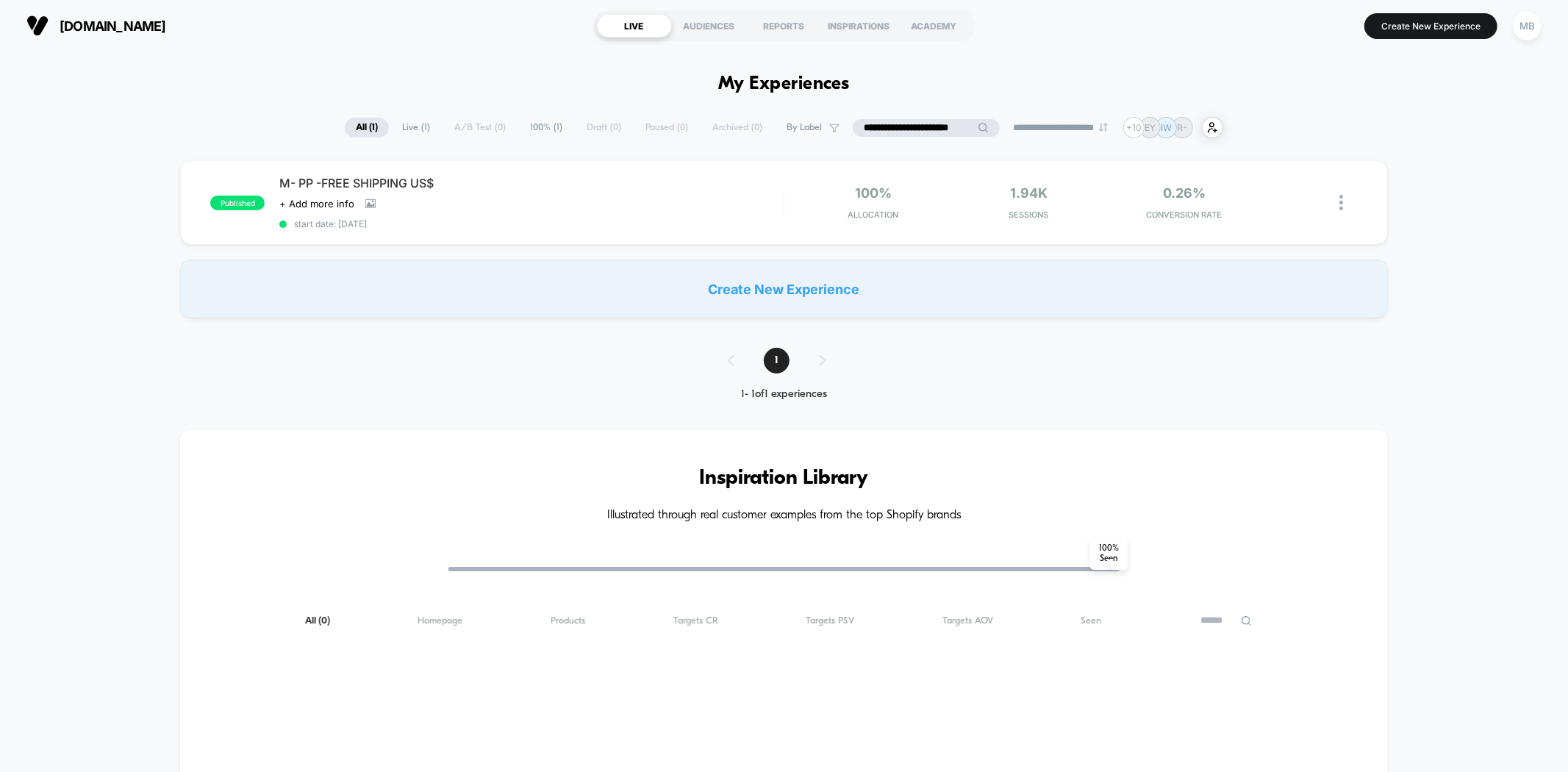
click at [912, 128] on input "**********" at bounding box center [926, 128] width 147 height 17
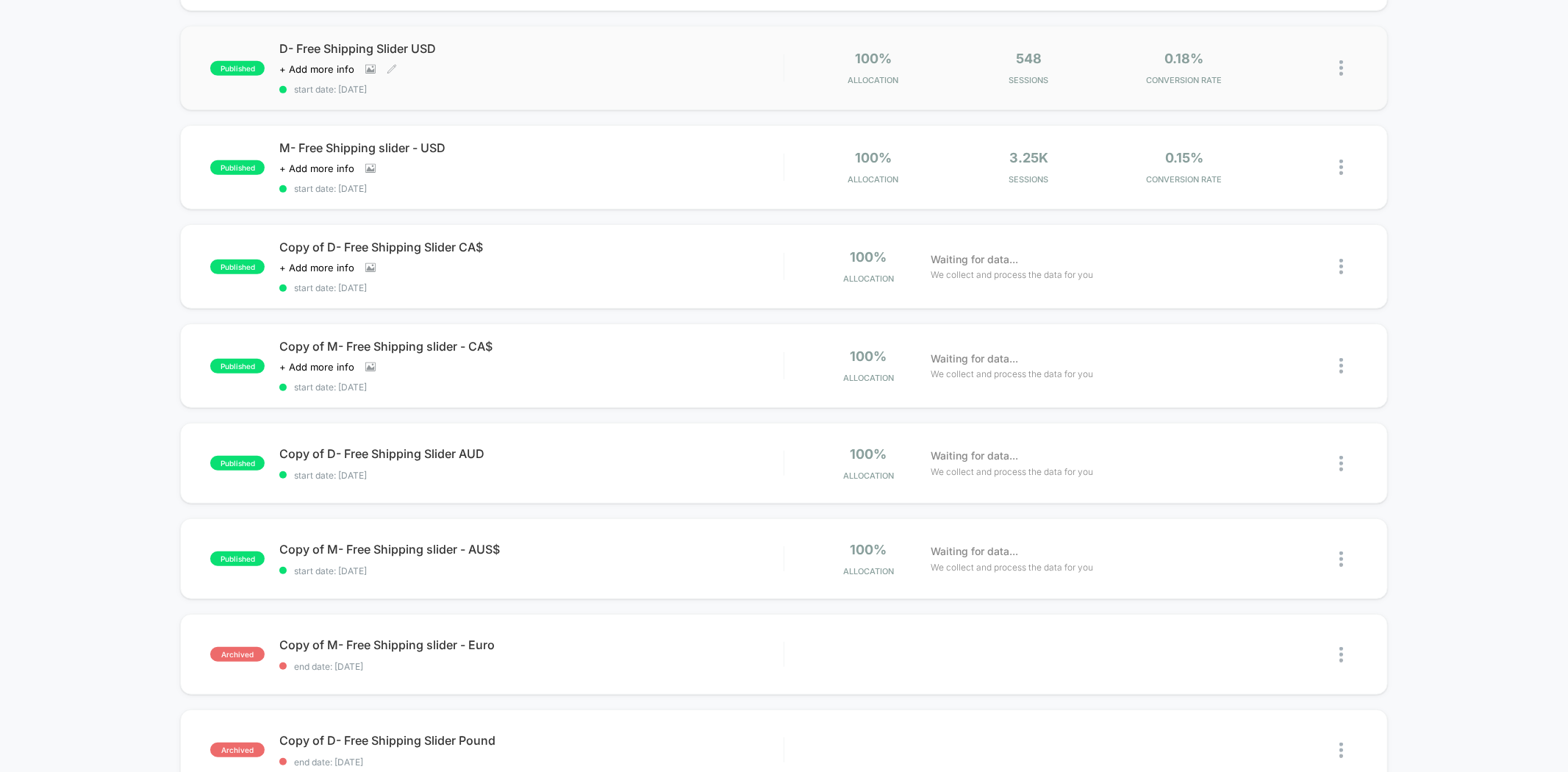
scroll to position [571, 0]
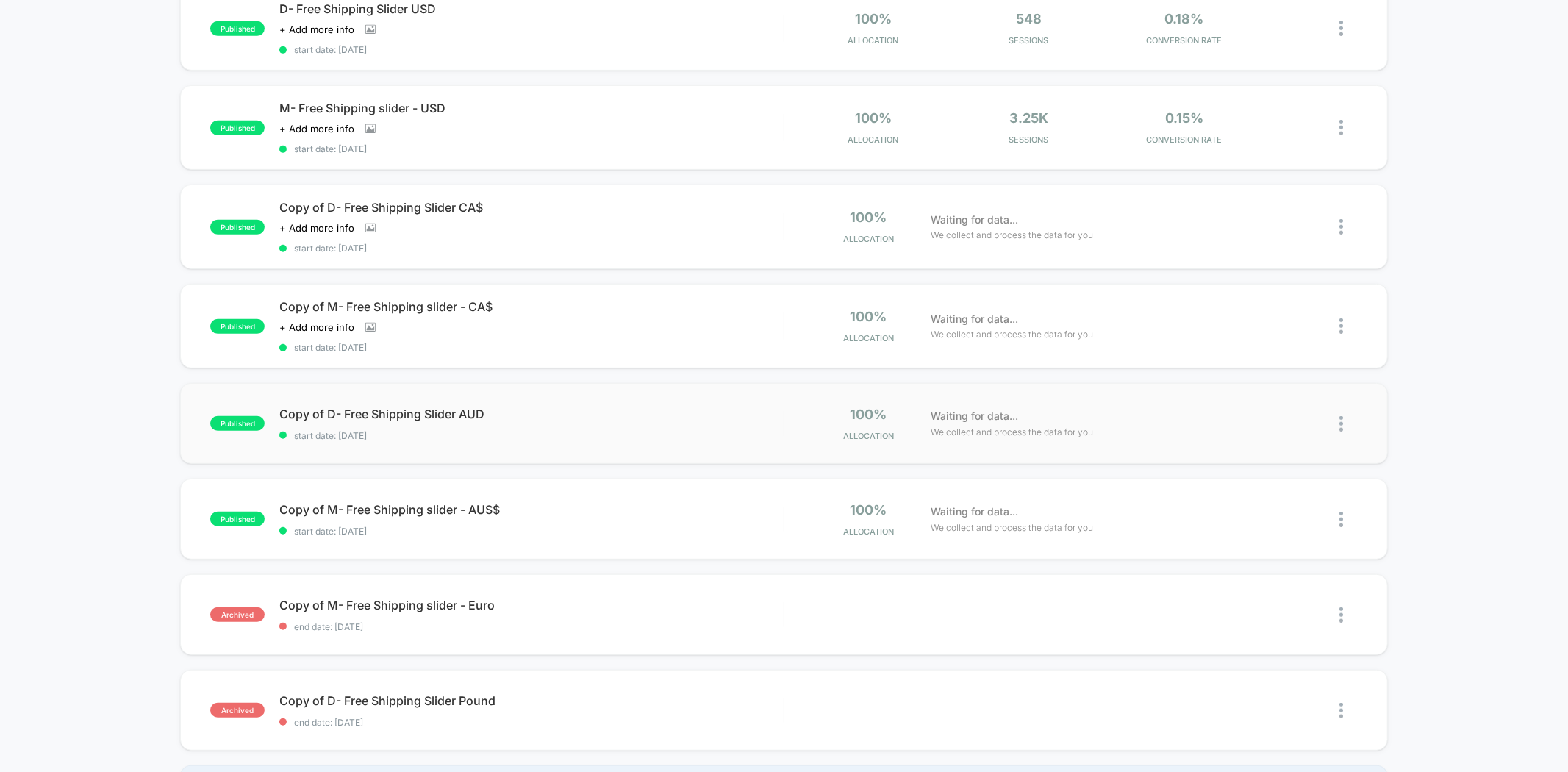
type input "**********"
click at [408, 432] on div "published Copy of D- Free Shipping Slider AUD start date: [DATE] 100% Allocatio…" at bounding box center [783, 423] width 1207 height 81
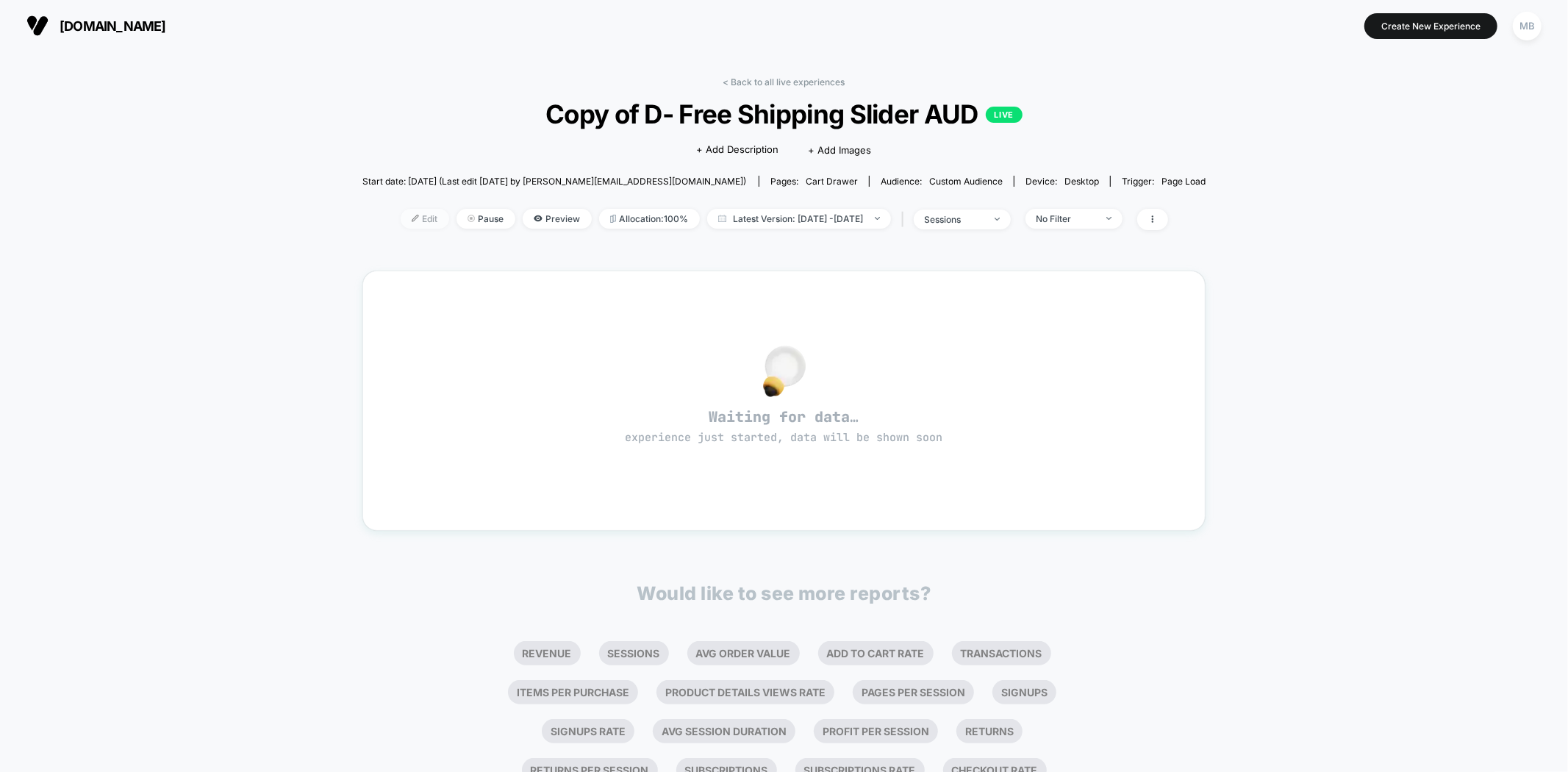
click at [404, 216] on span "Edit" at bounding box center [424, 218] width 48 height 20
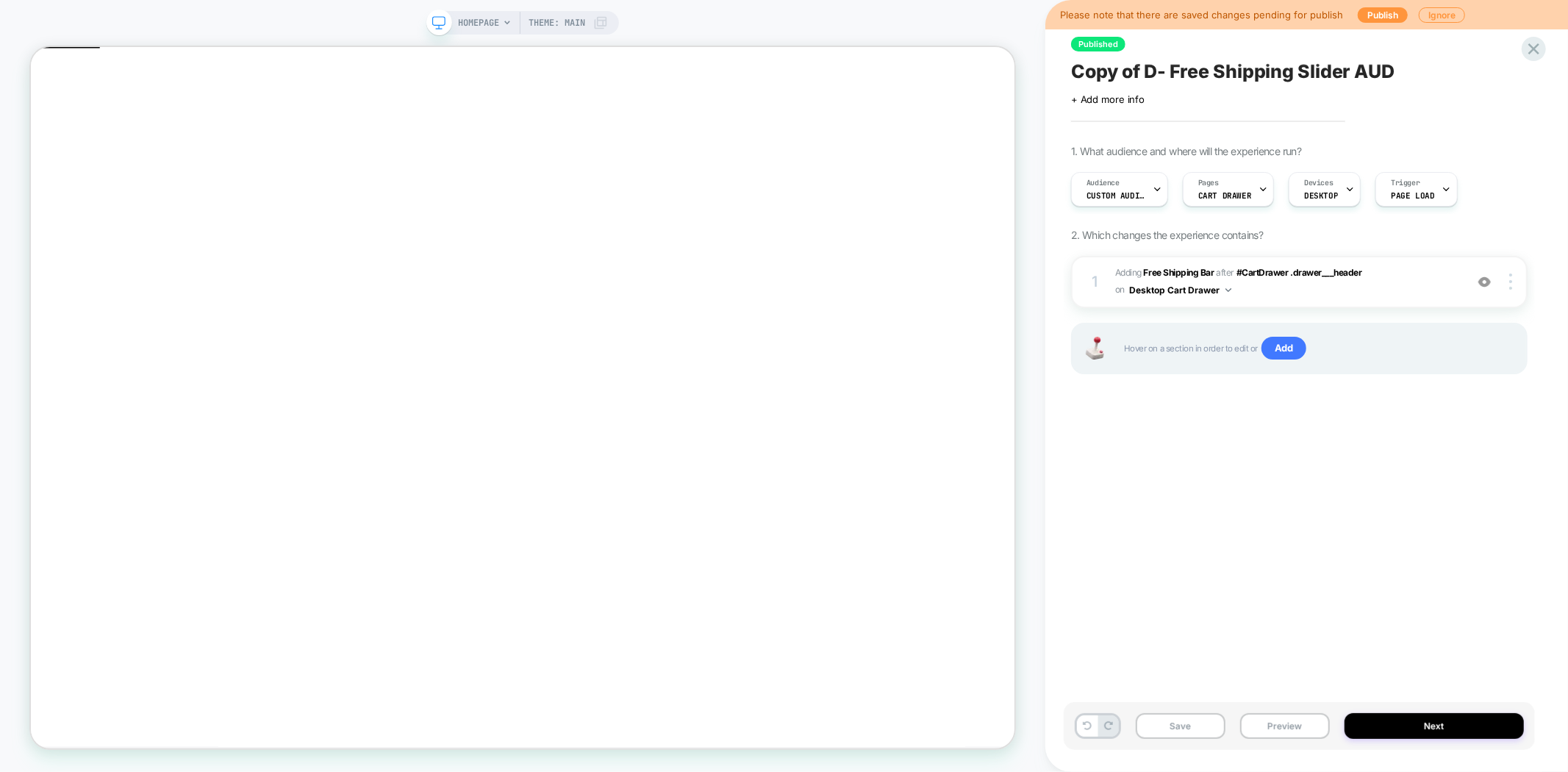
click at [1275, 76] on span "Copy of D- Free Shipping Slider AUD" at bounding box center [1233, 71] width 323 height 22
click at [1280, 724] on button "Preview" at bounding box center [1285, 726] width 90 height 26
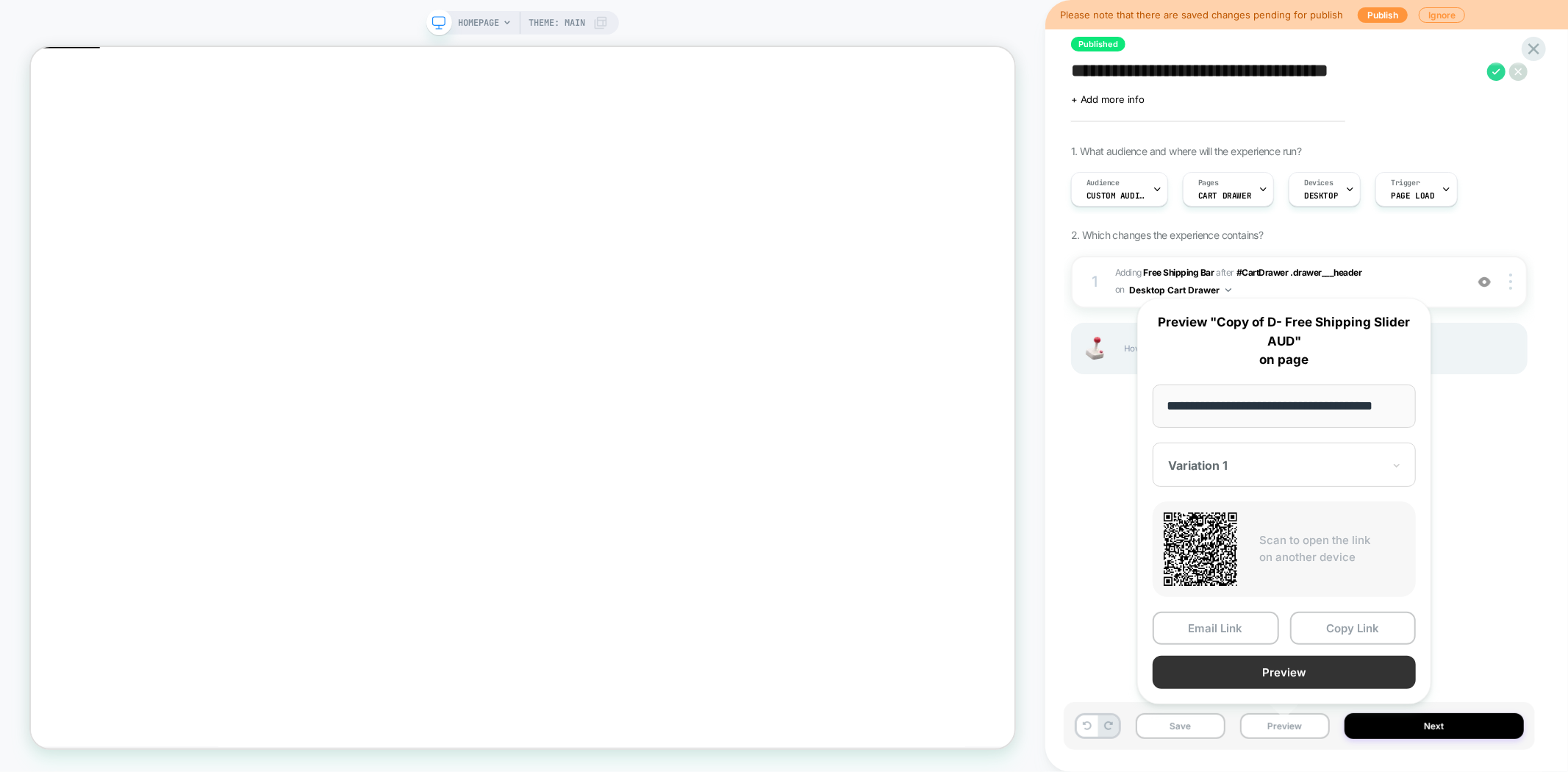
click at [1298, 669] on button "Preview" at bounding box center [1284, 672] width 263 height 33
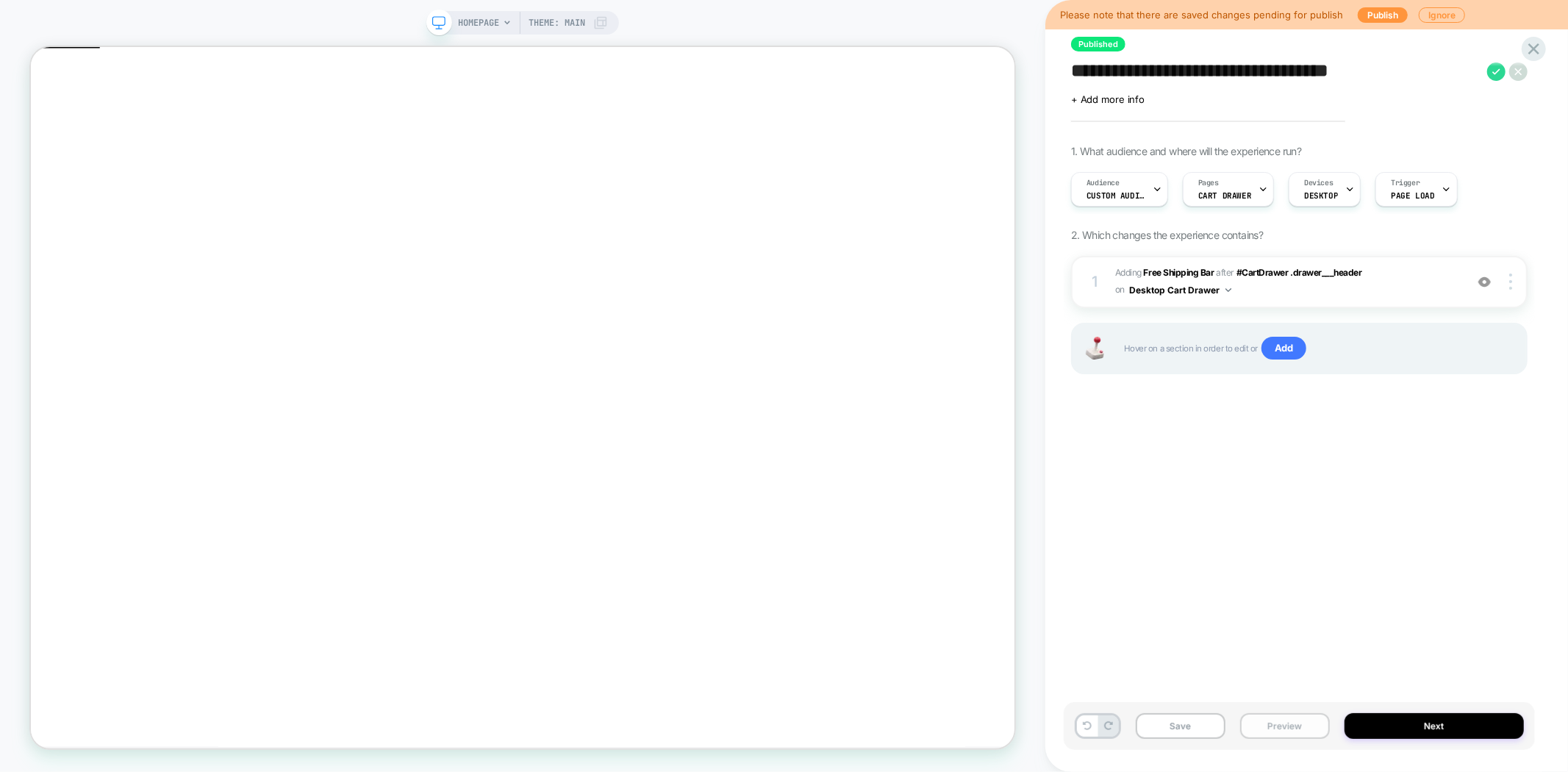
click at [1273, 724] on button "Preview" at bounding box center [1285, 726] width 90 height 26
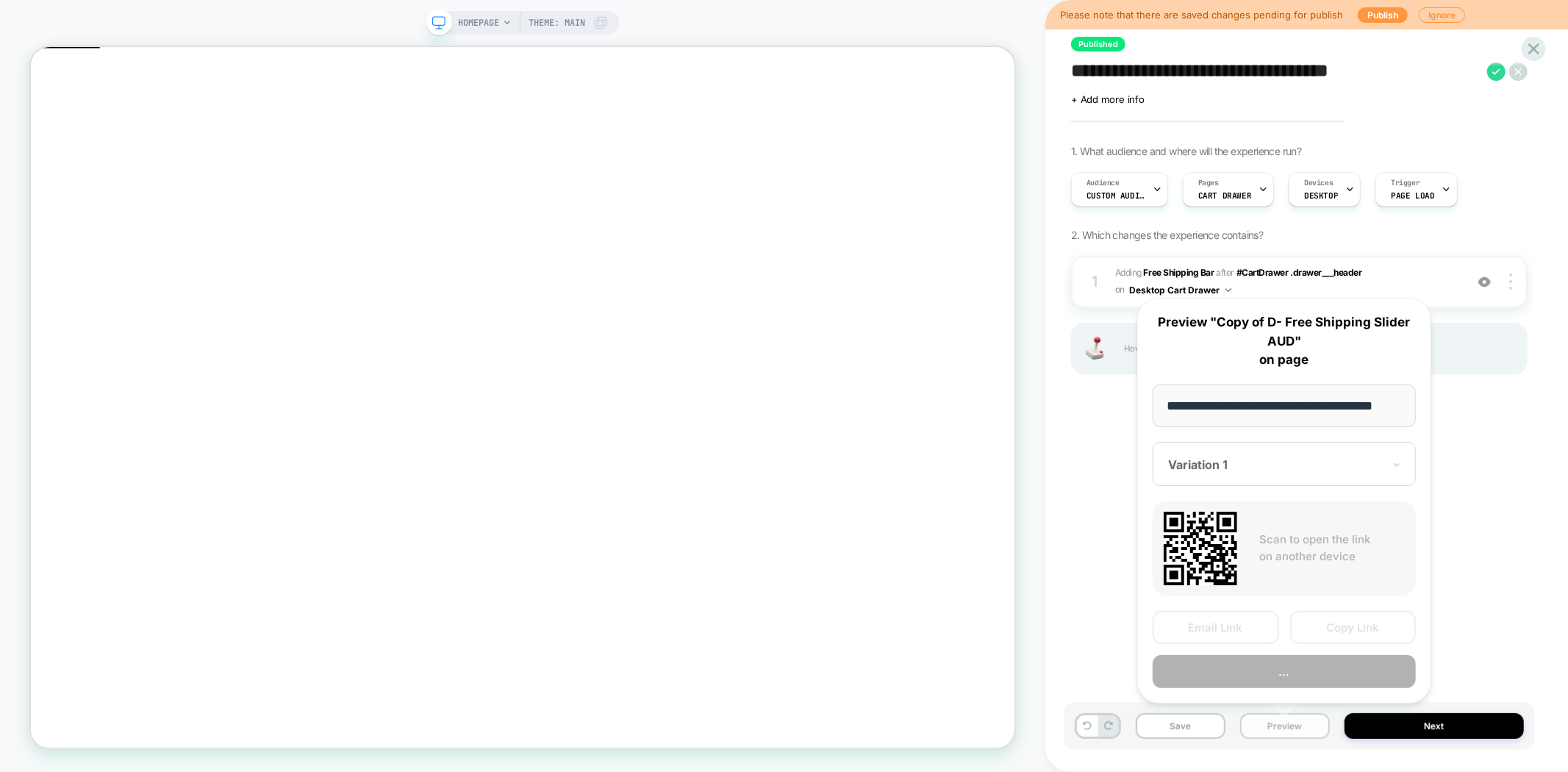
scroll to position [0, 17]
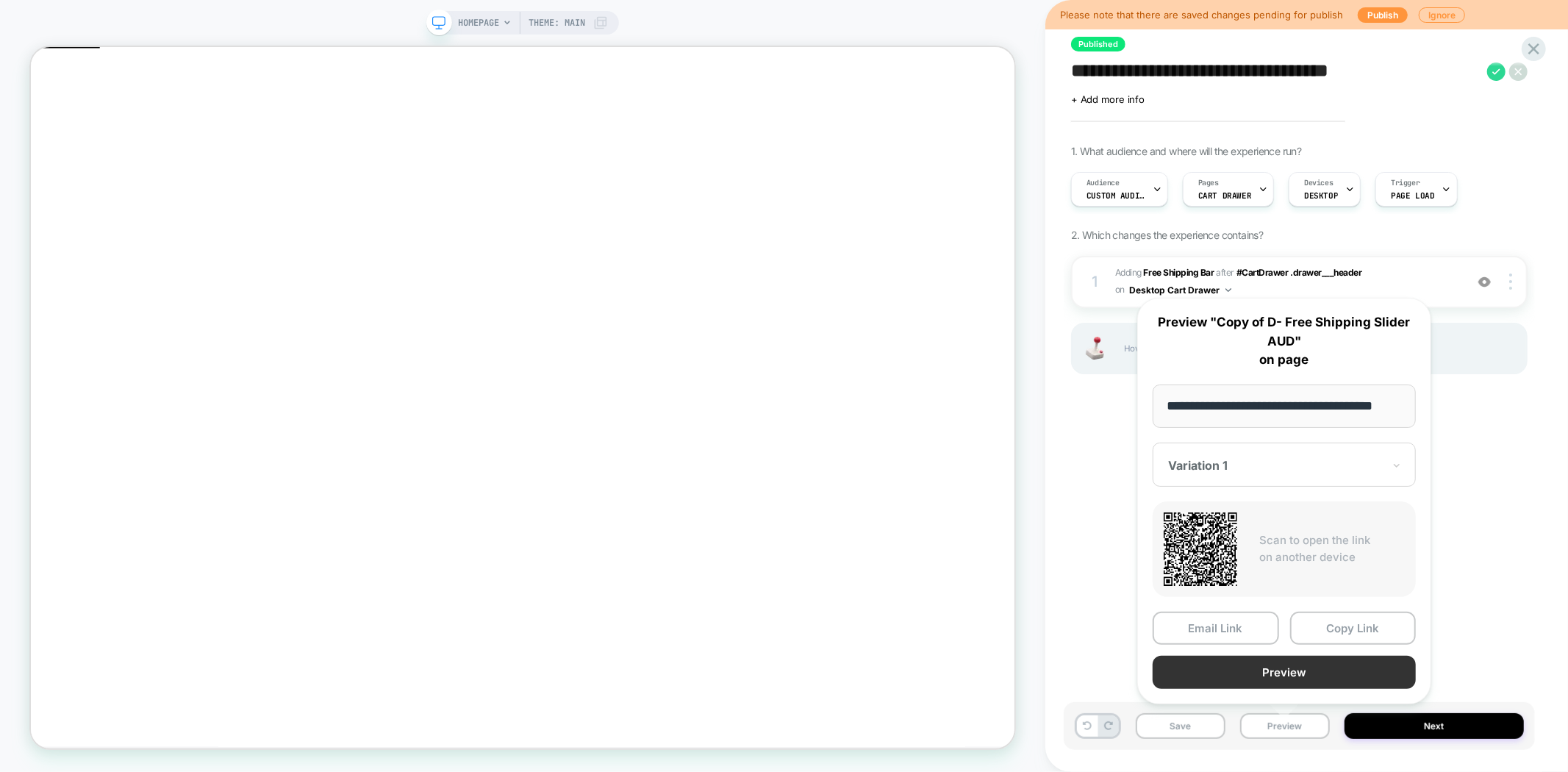
click at [1296, 664] on button "Preview" at bounding box center [1284, 672] width 263 height 33
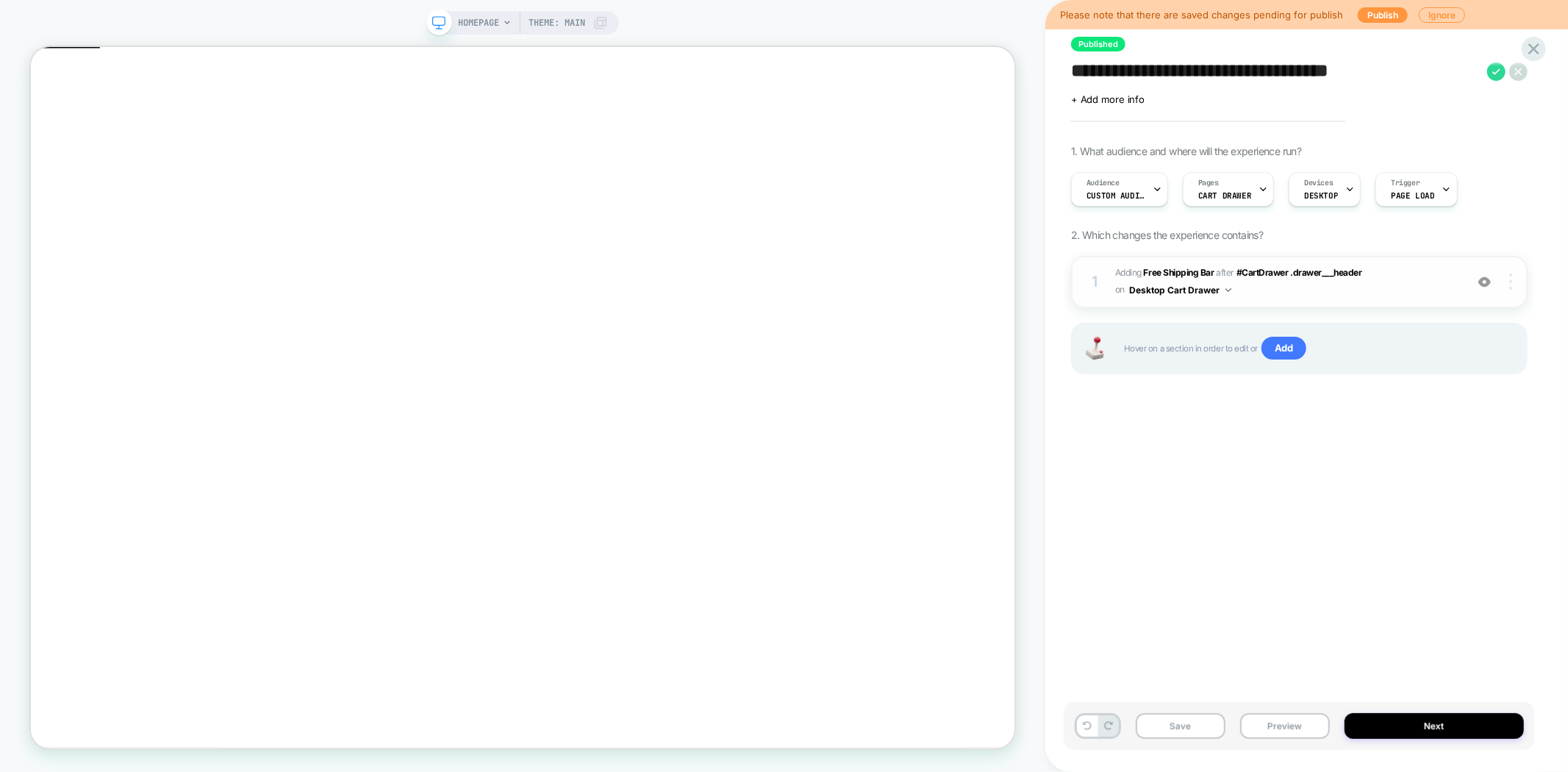
click at [1513, 288] on div at bounding box center [1512, 281] width 28 height 16
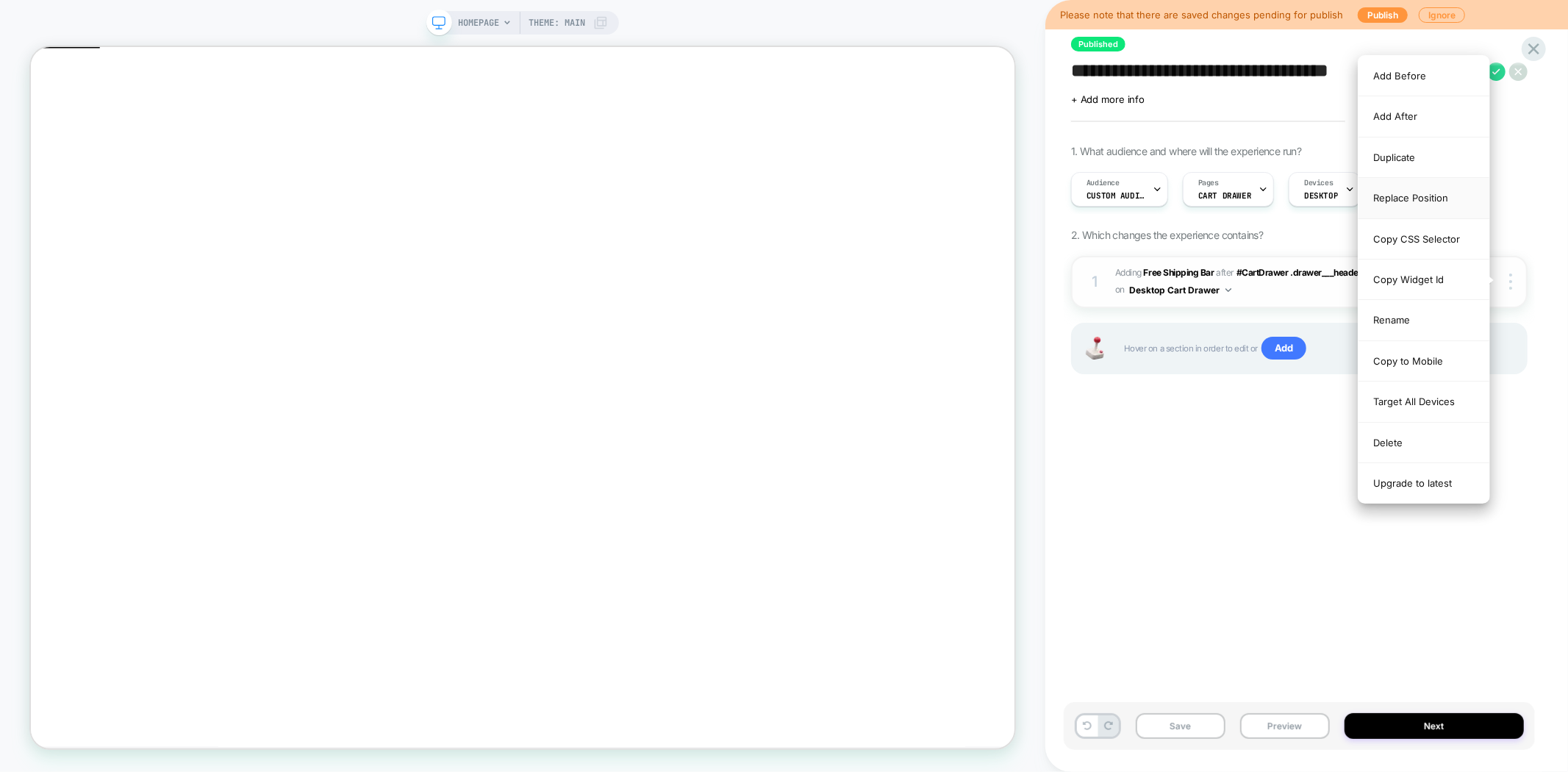
click at [1430, 199] on div "Replace Position" at bounding box center [1424, 199] width 131 height 41
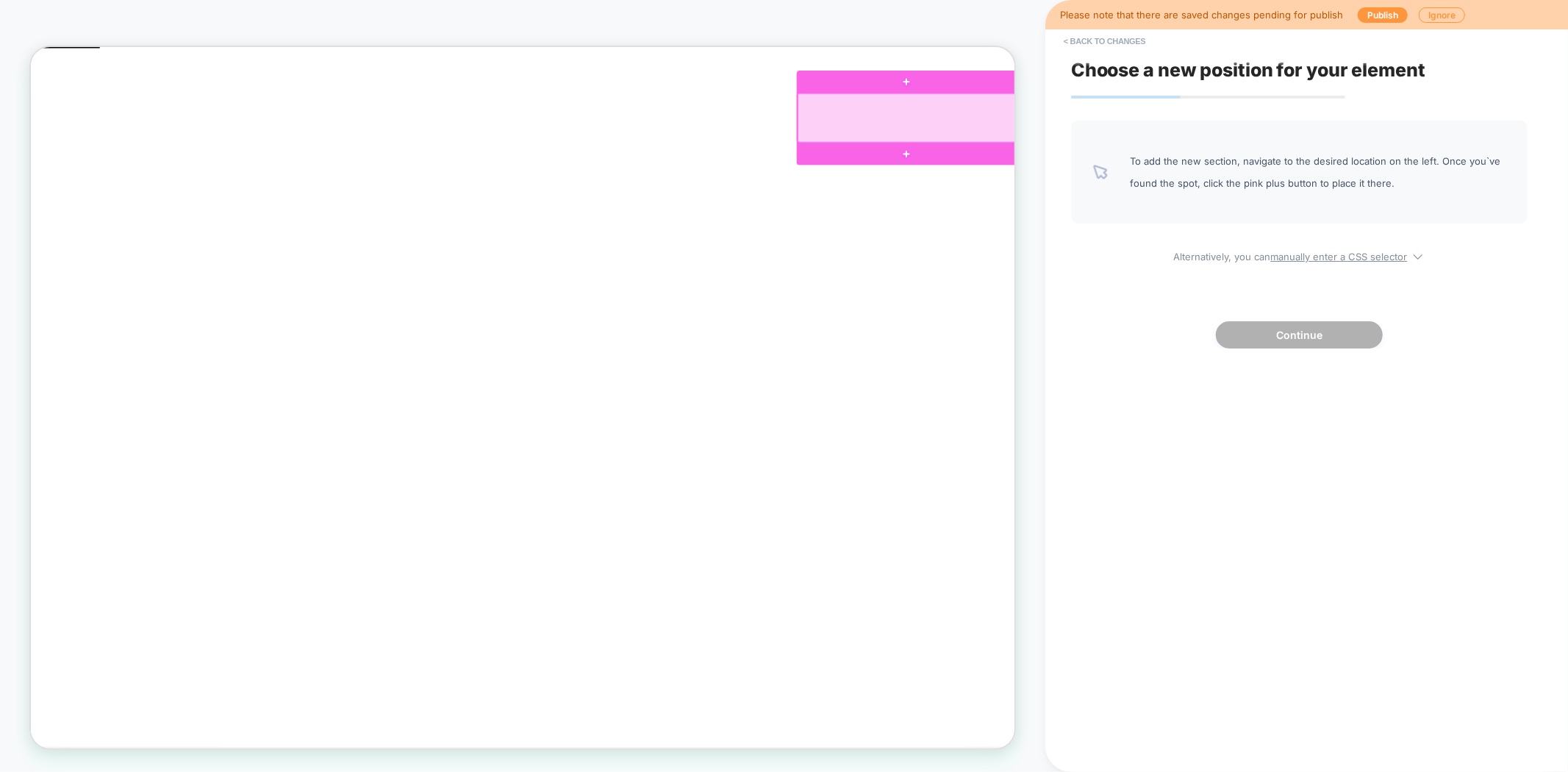
click at [1223, 132] on div at bounding box center [1199, 141] width 290 height 66
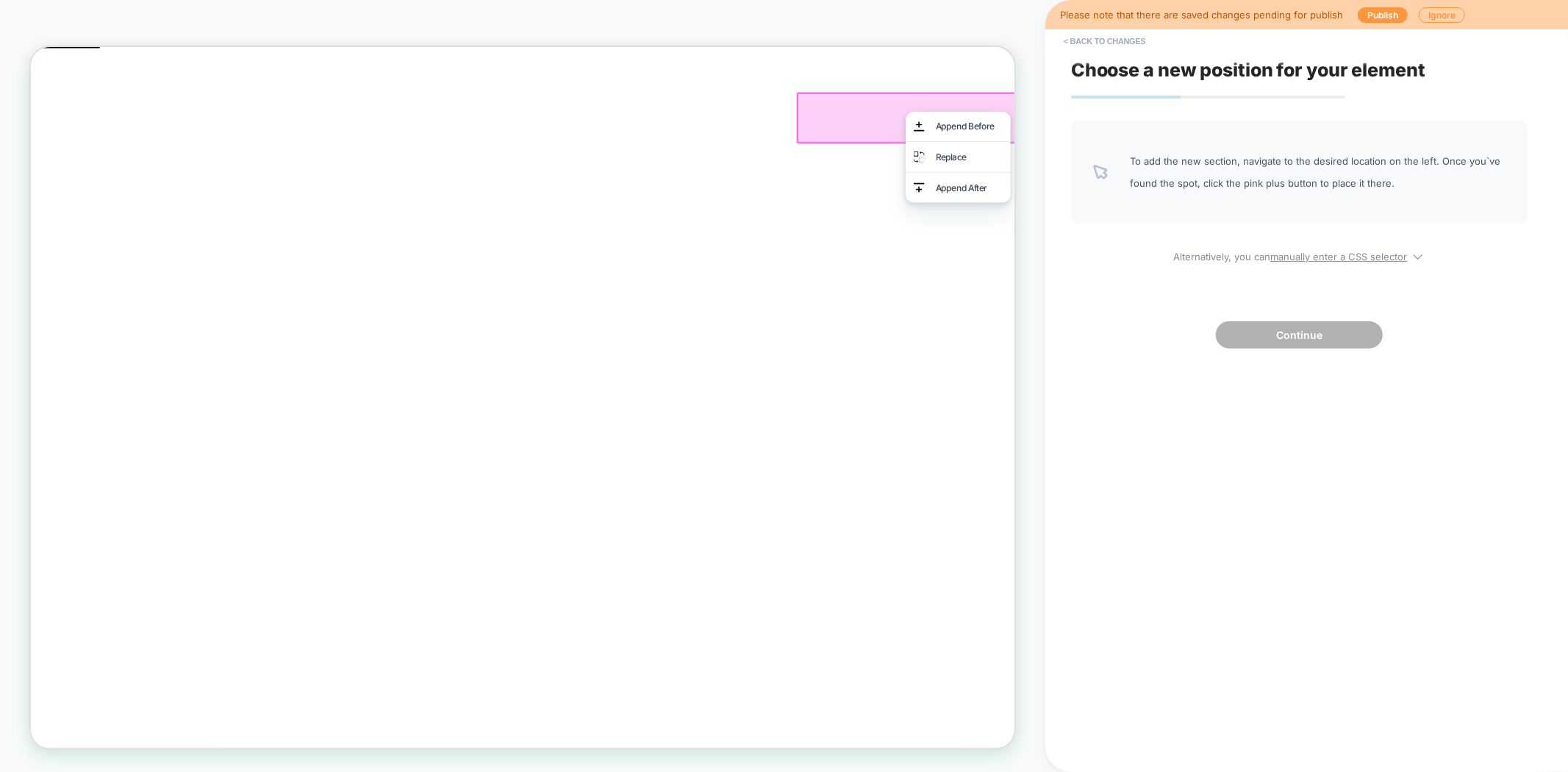
click at [1278, 191] on div "Replace" at bounding box center [1282, 192] width 90 height 19
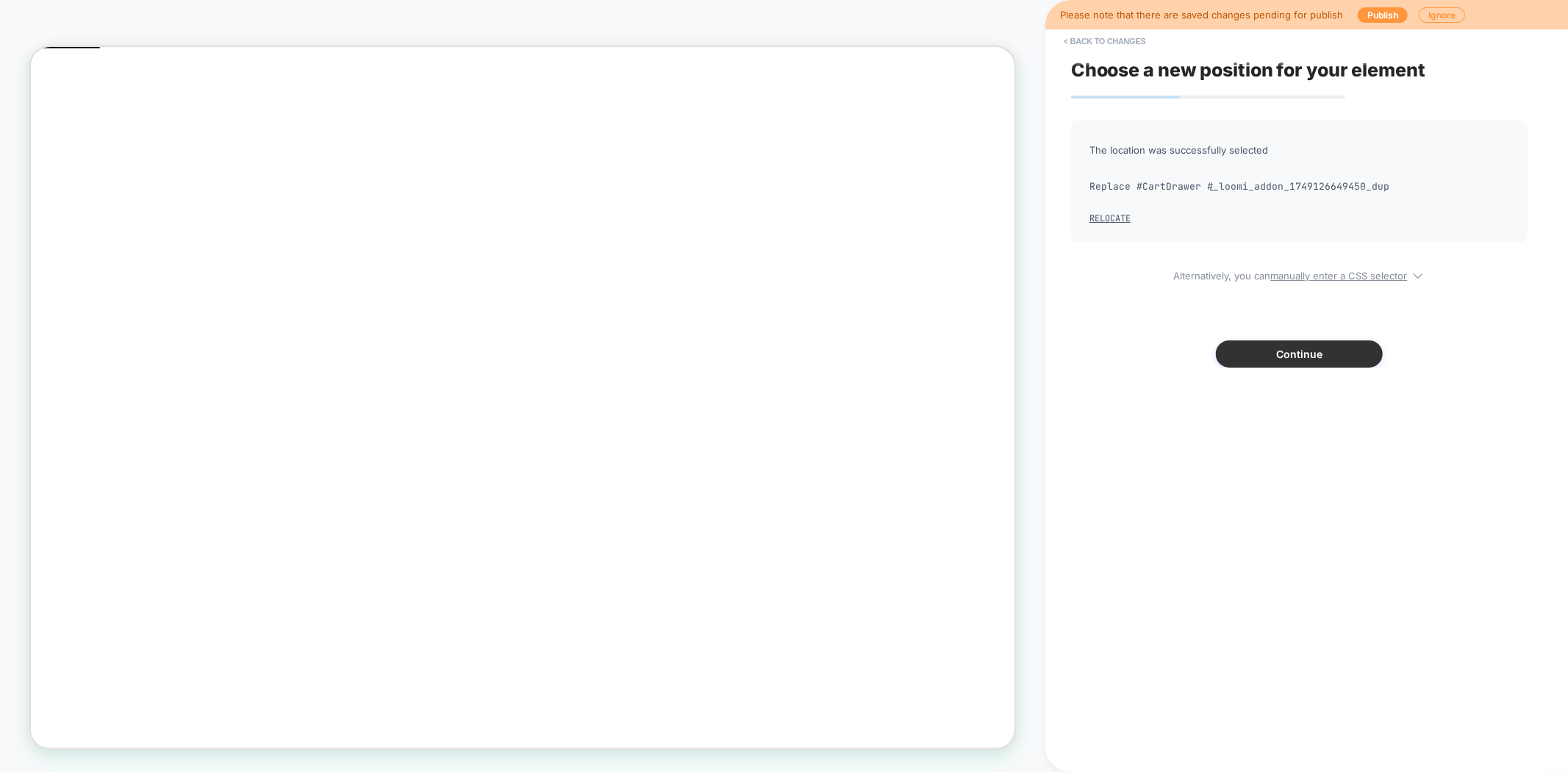
click at [1258, 349] on button "Continue" at bounding box center [1299, 354] width 167 height 27
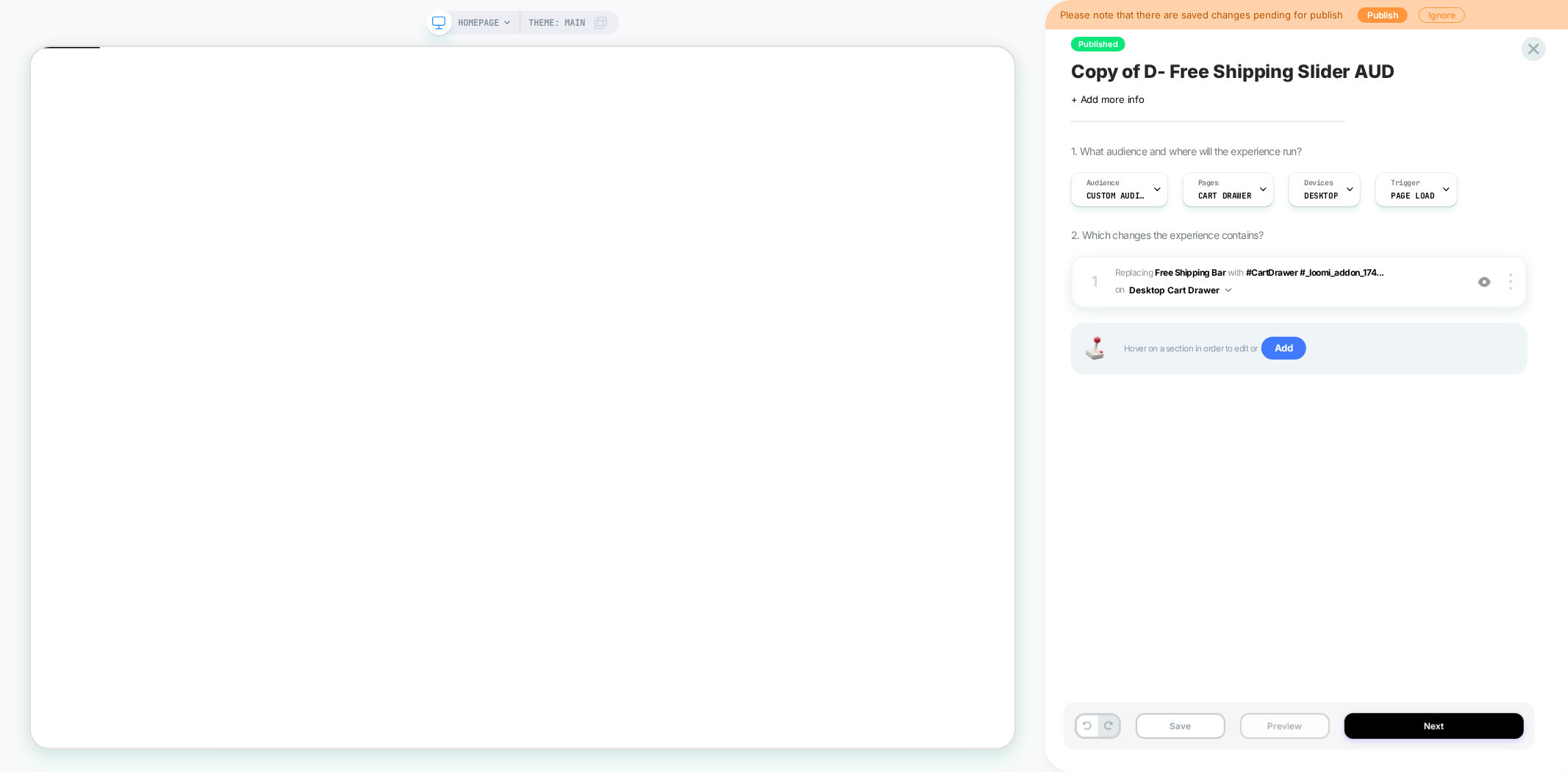
click at [1277, 719] on button "Preview" at bounding box center [1285, 726] width 90 height 26
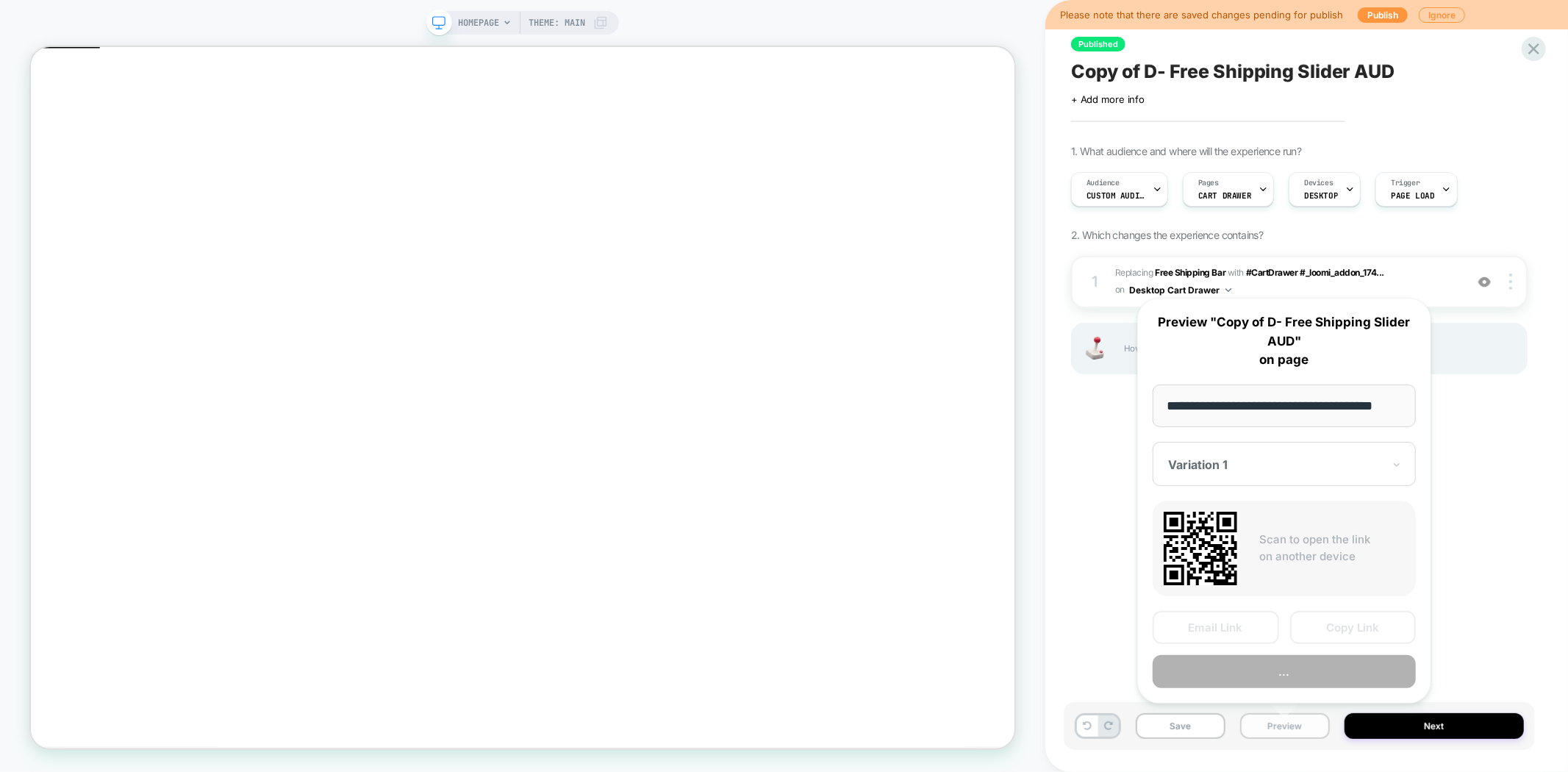
scroll to position [0, 17]
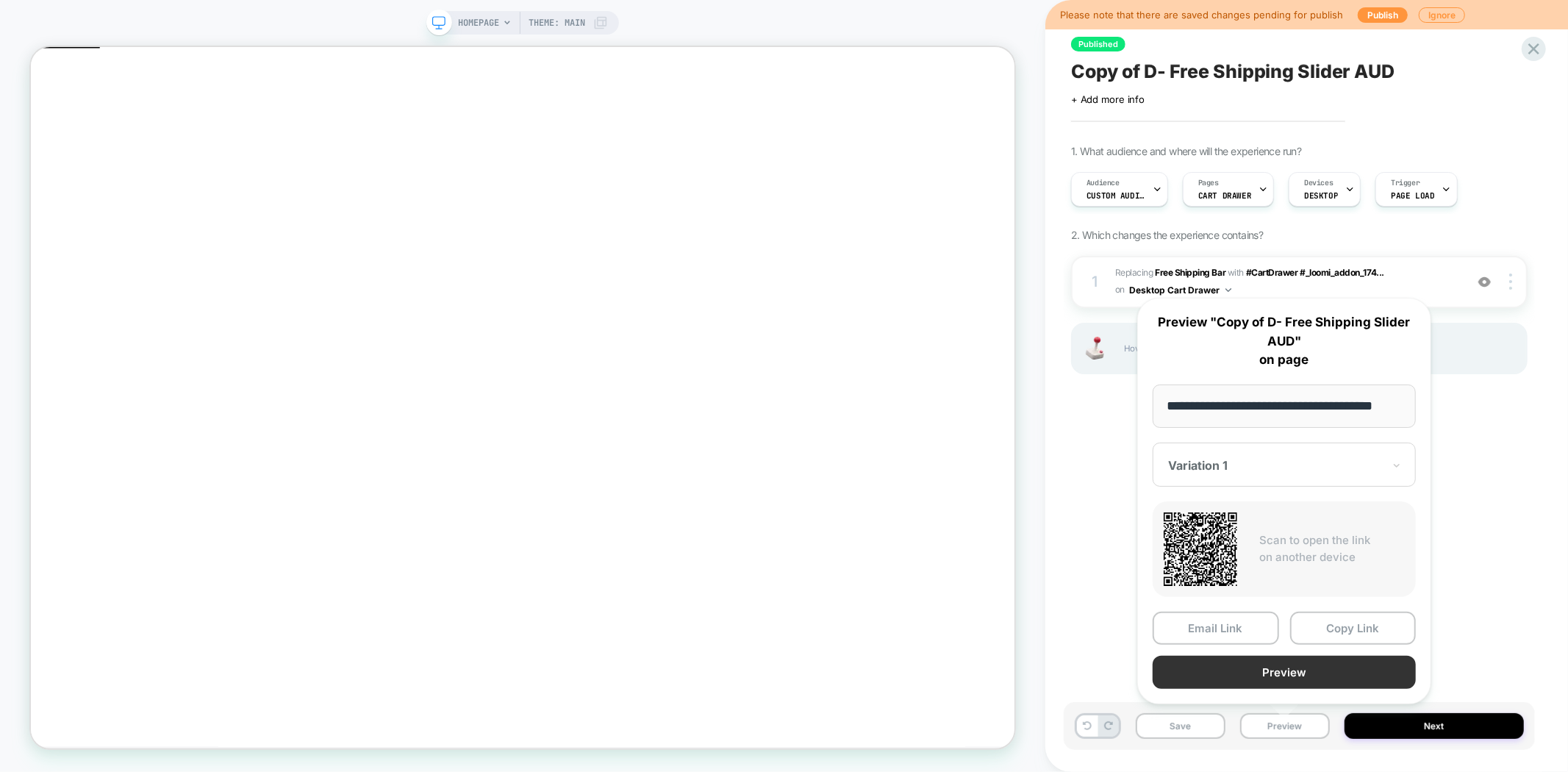
click at [1265, 673] on button "Preview" at bounding box center [1284, 672] width 263 height 33
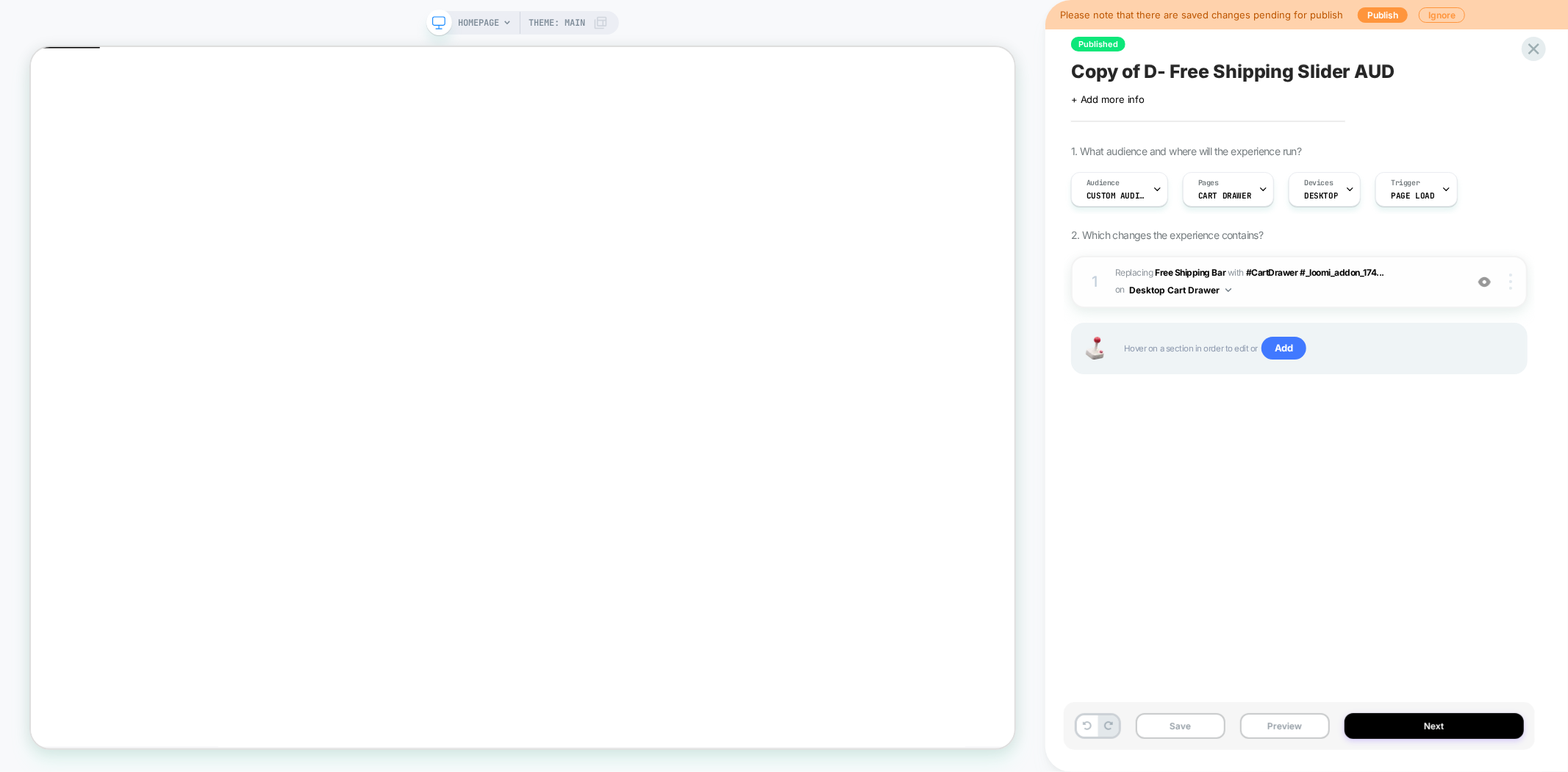
click at [1508, 286] on div at bounding box center [1512, 281] width 28 height 16
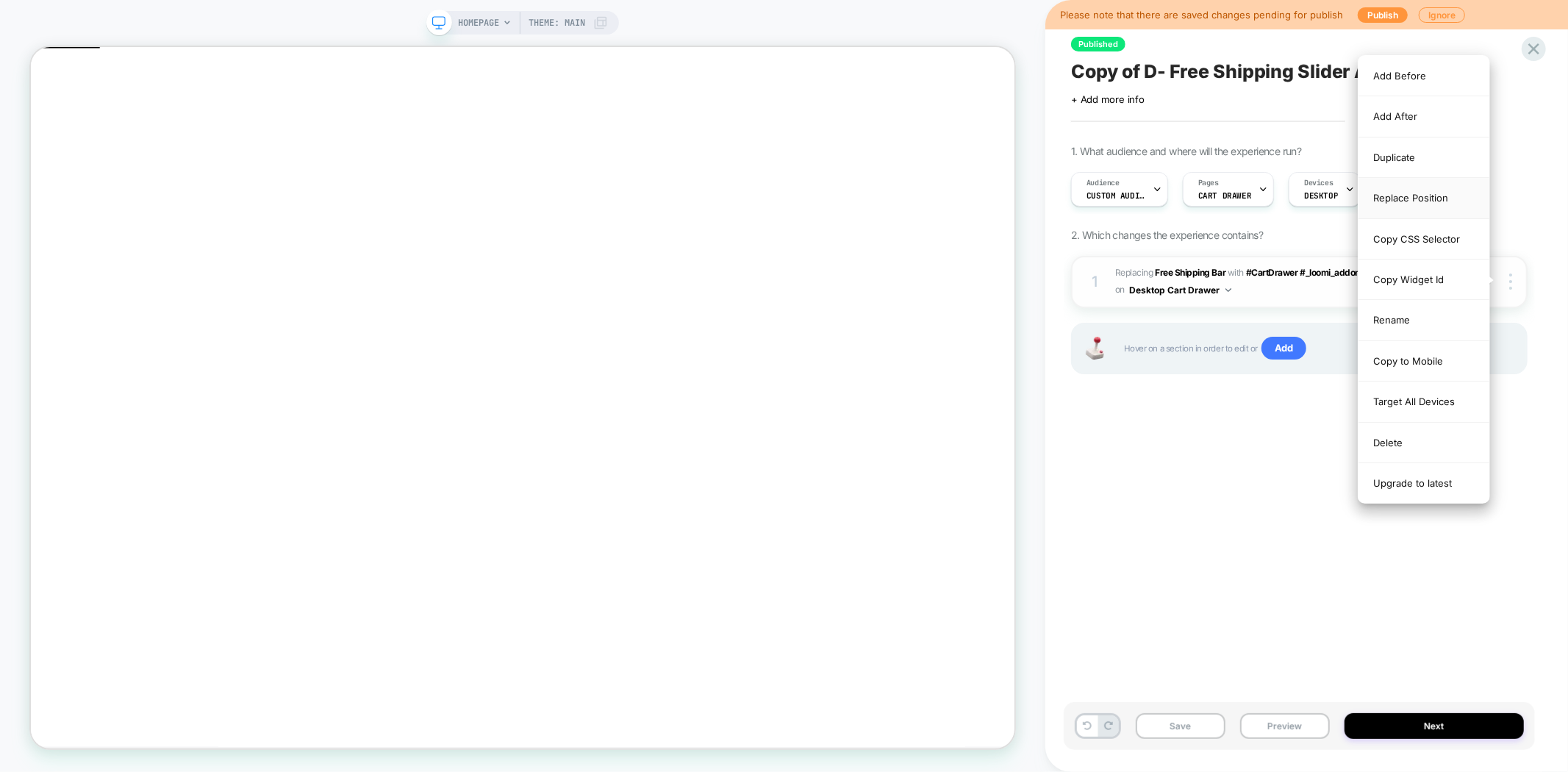
click at [1446, 202] on div "Replace Position" at bounding box center [1424, 199] width 131 height 41
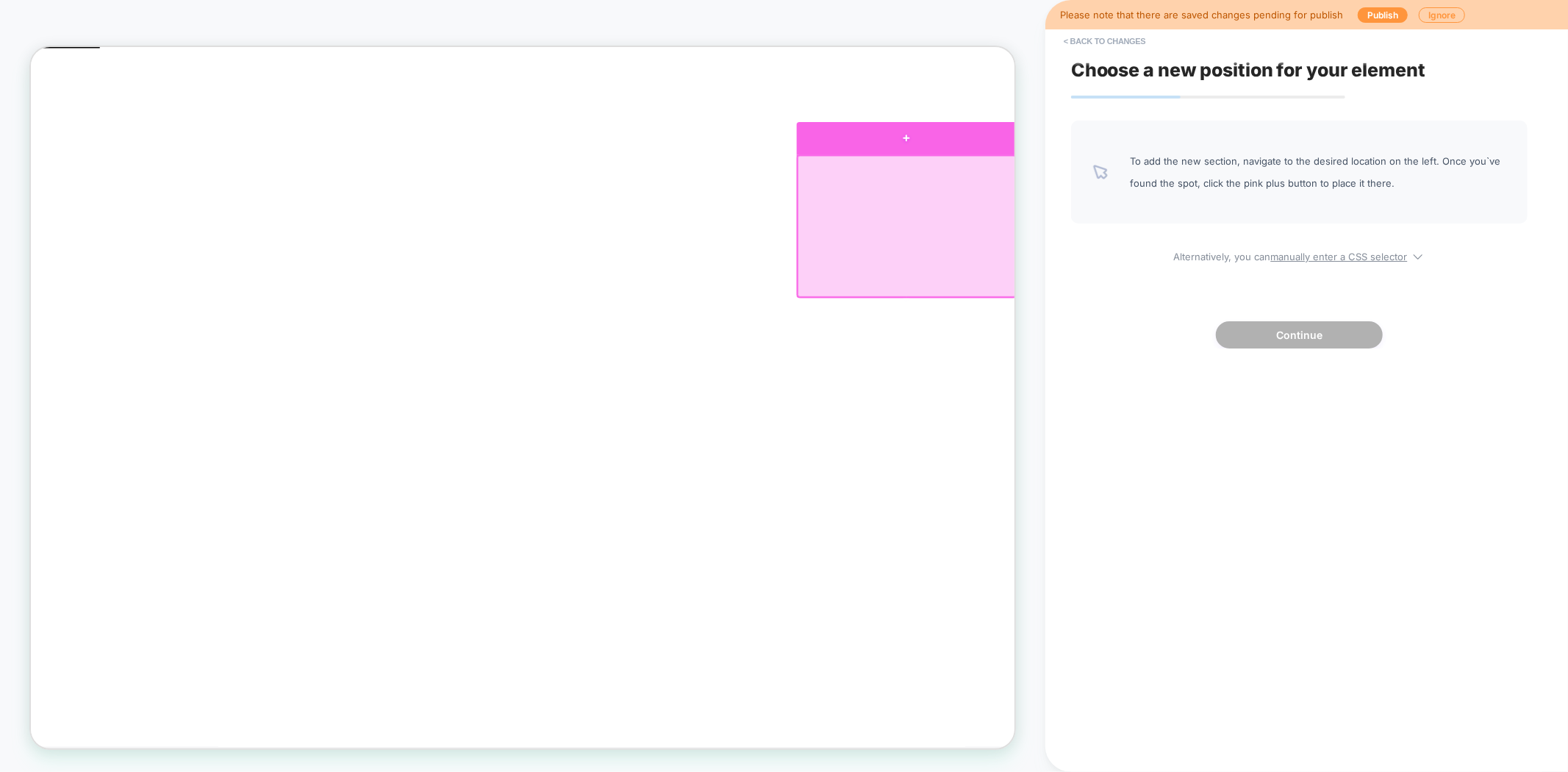
click at [1208, 171] on div at bounding box center [1199, 168] width 293 height 43
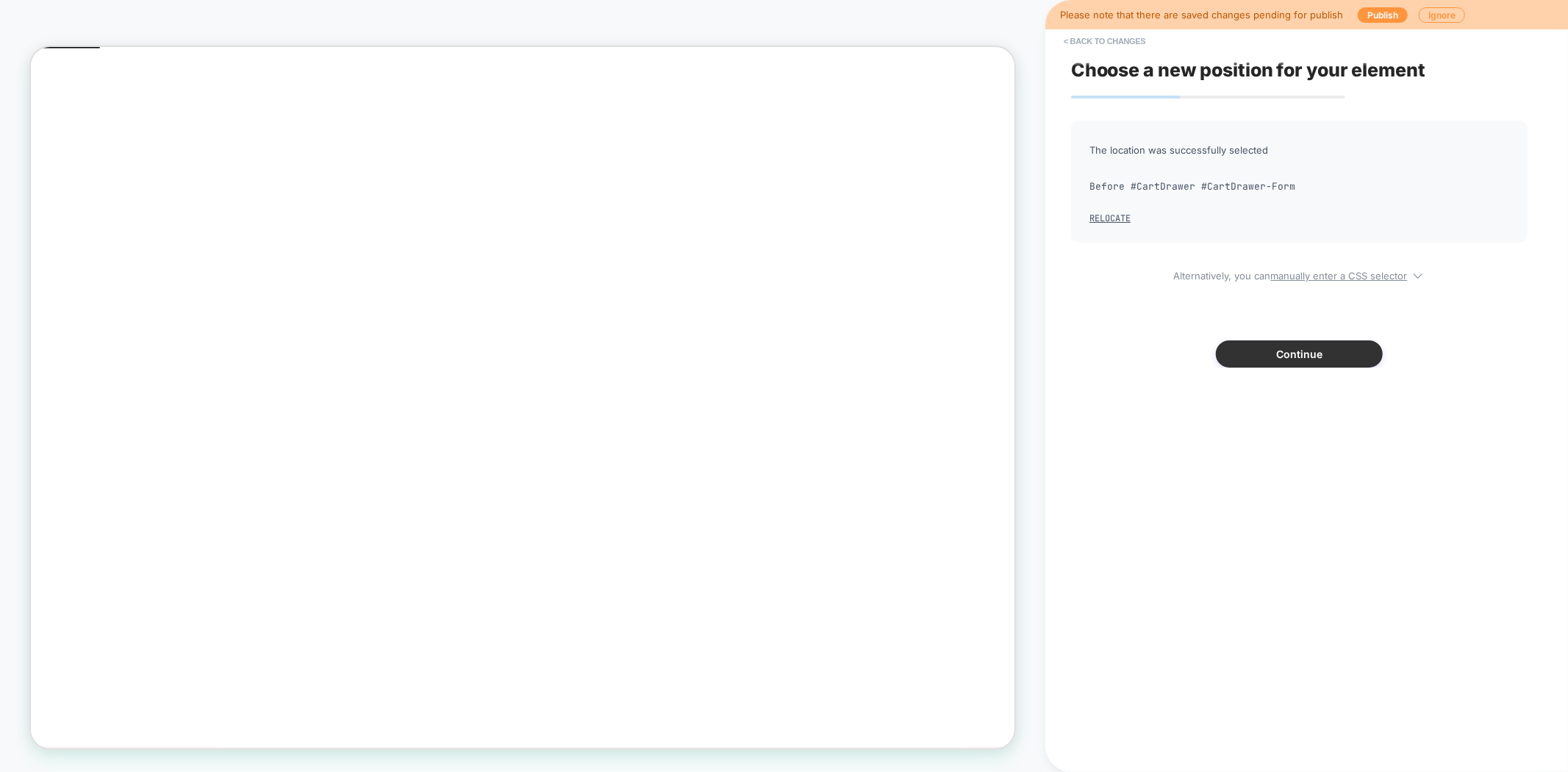
click at [1269, 348] on button "Continue" at bounding box center [1299, 354] width 167 height 27
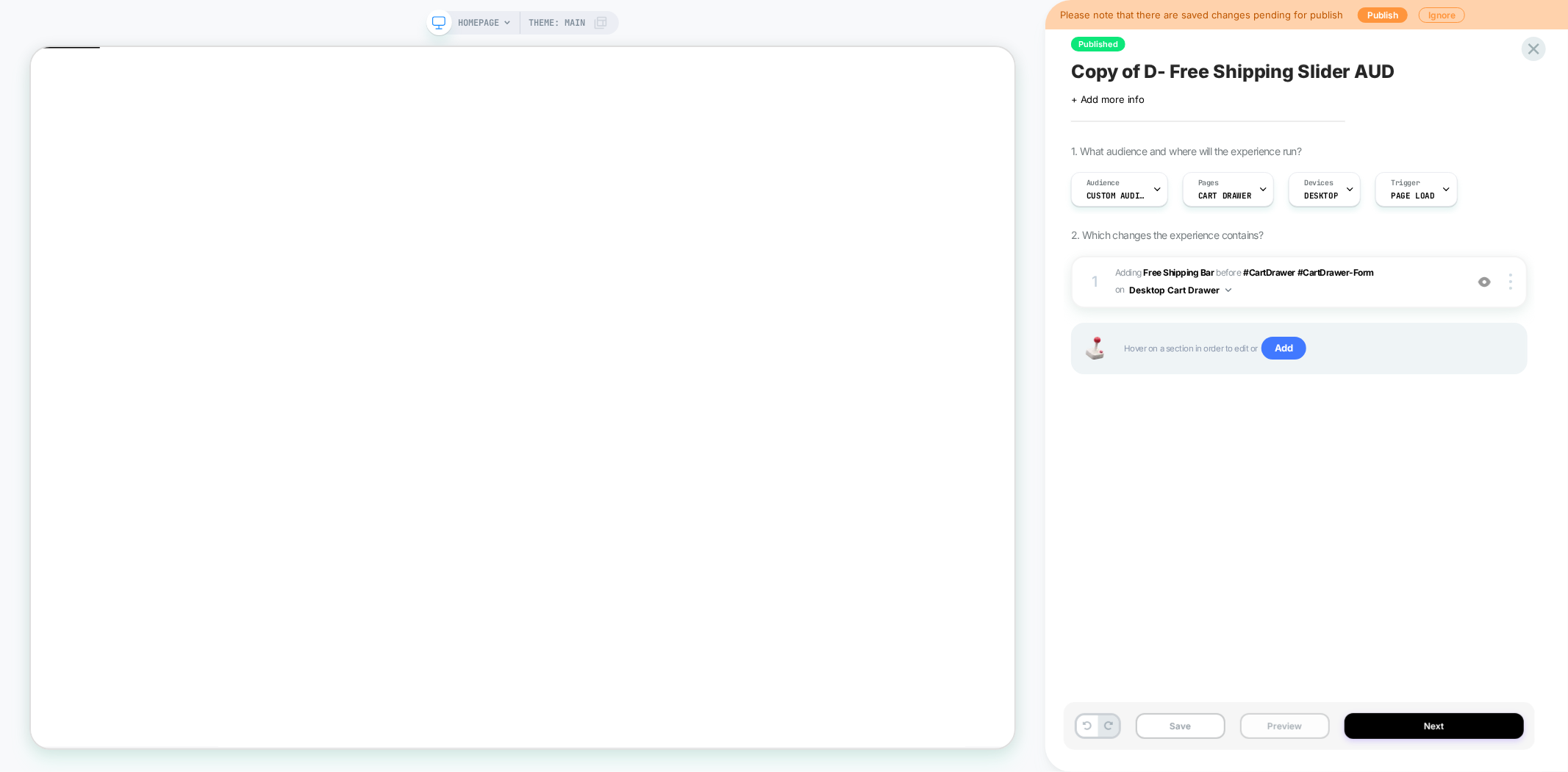
click at [1263, 727] on button "Preview" at bounding box center [1285, 726] width 90 height 26
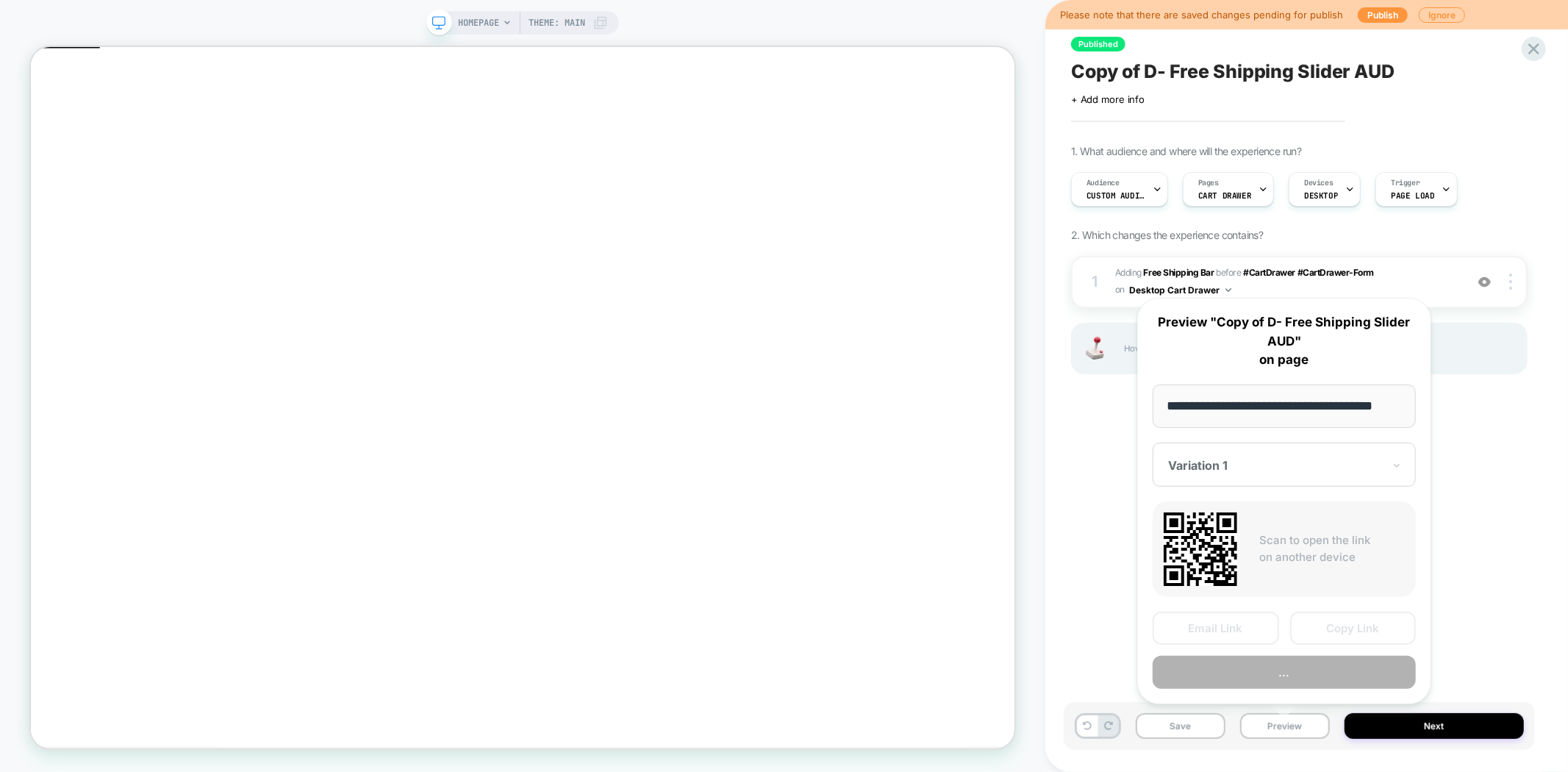
scroll to position [0, 0]
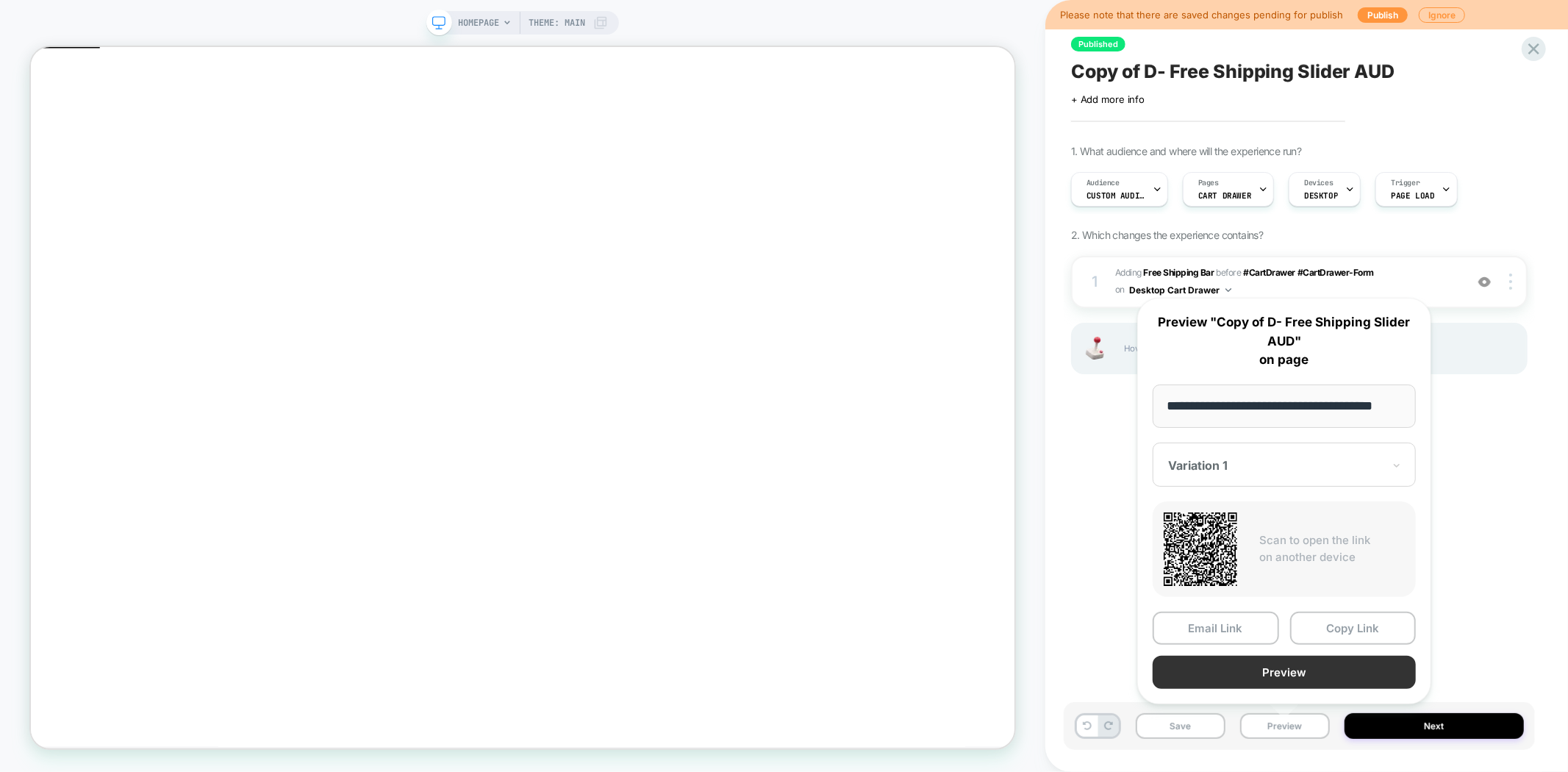
click at [1275, 668] on button "Preview" at bounding box center [1284, 672] width 263 height 33
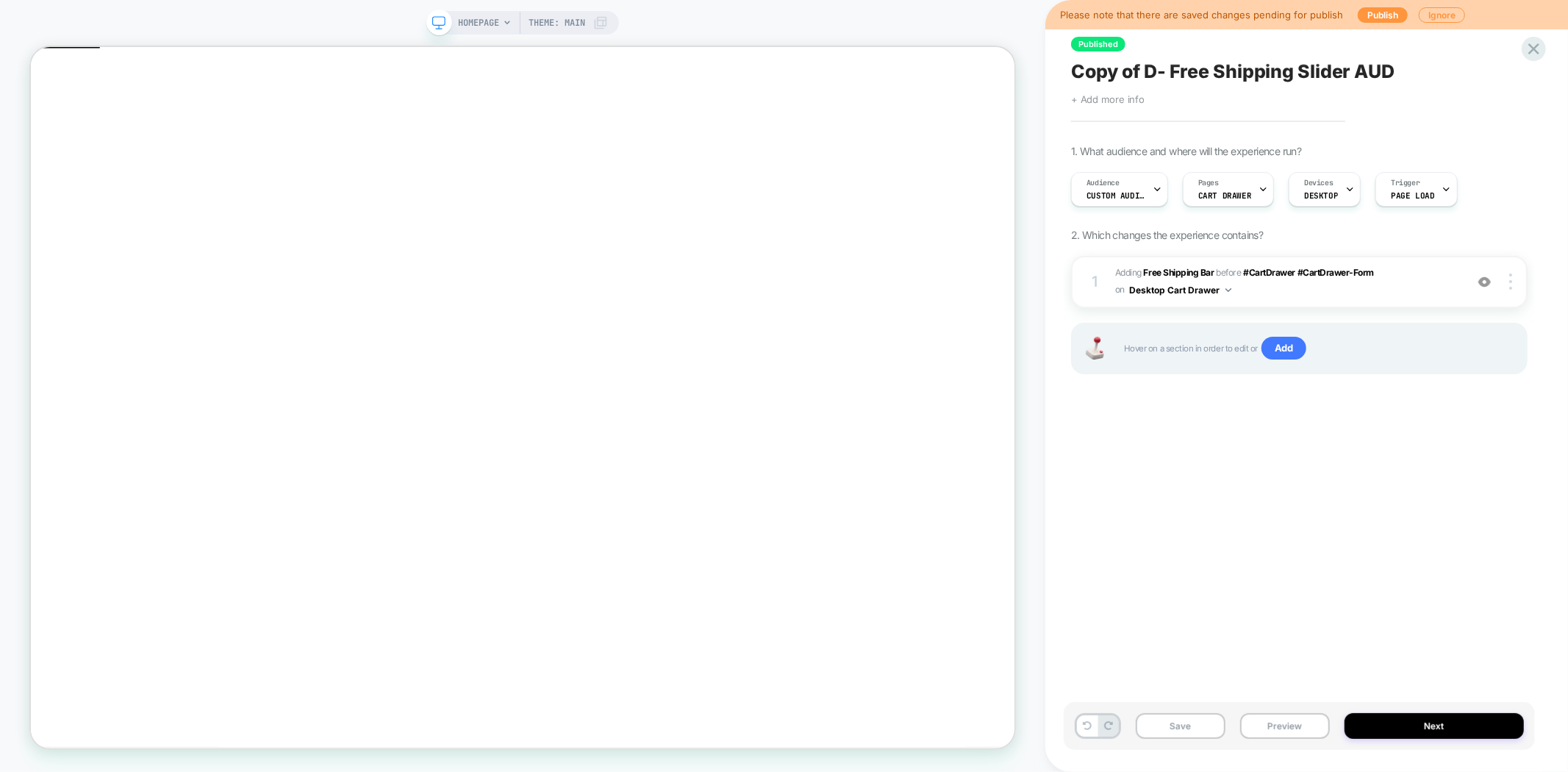
click at [1128, 100] on span "+ Add more info" at bounding box center [1107, 100] width 73 height 12
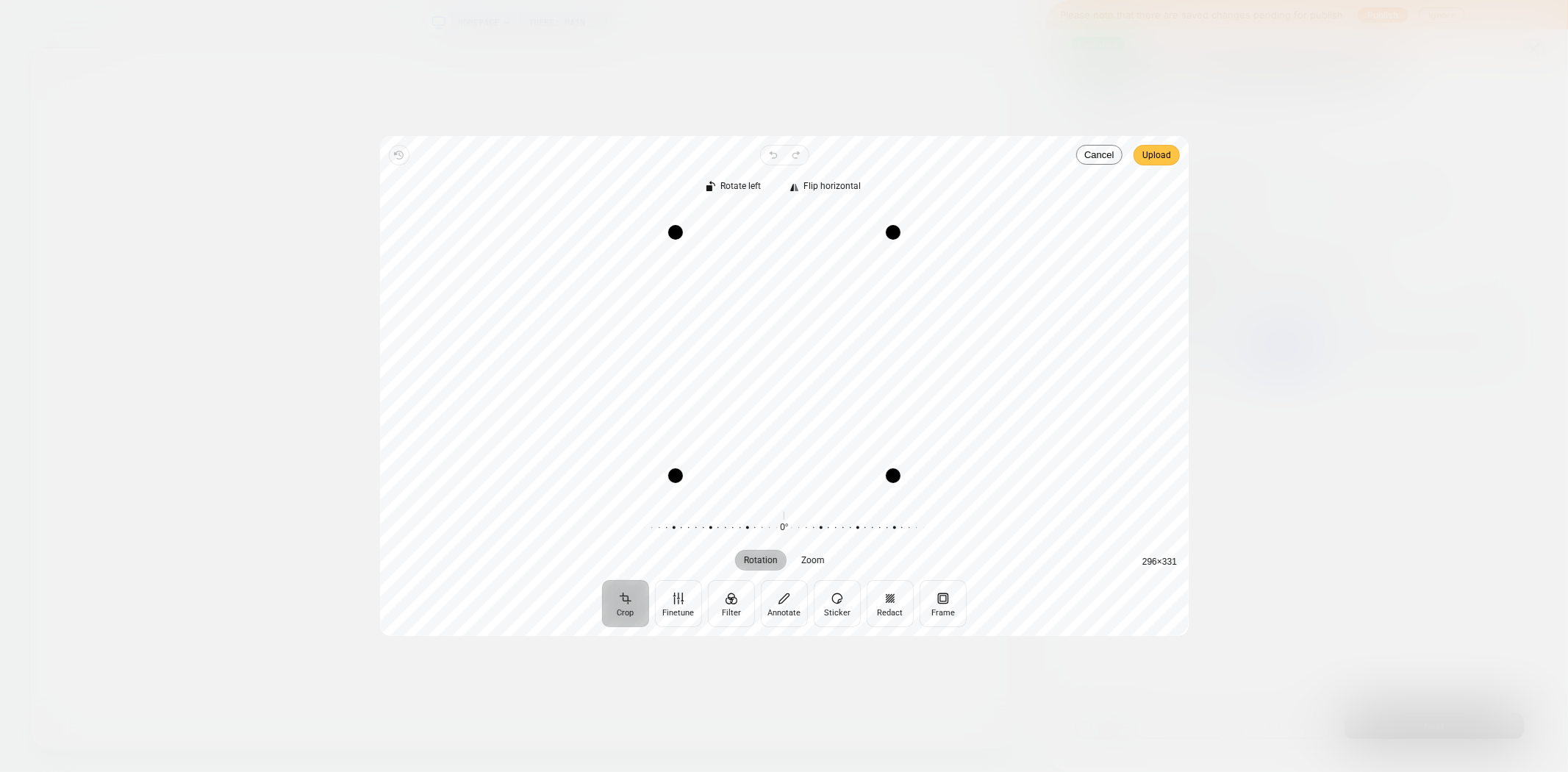
click at [1170, 158] on span "Upload" at bounding box center [1156, 155] width 29 height 17
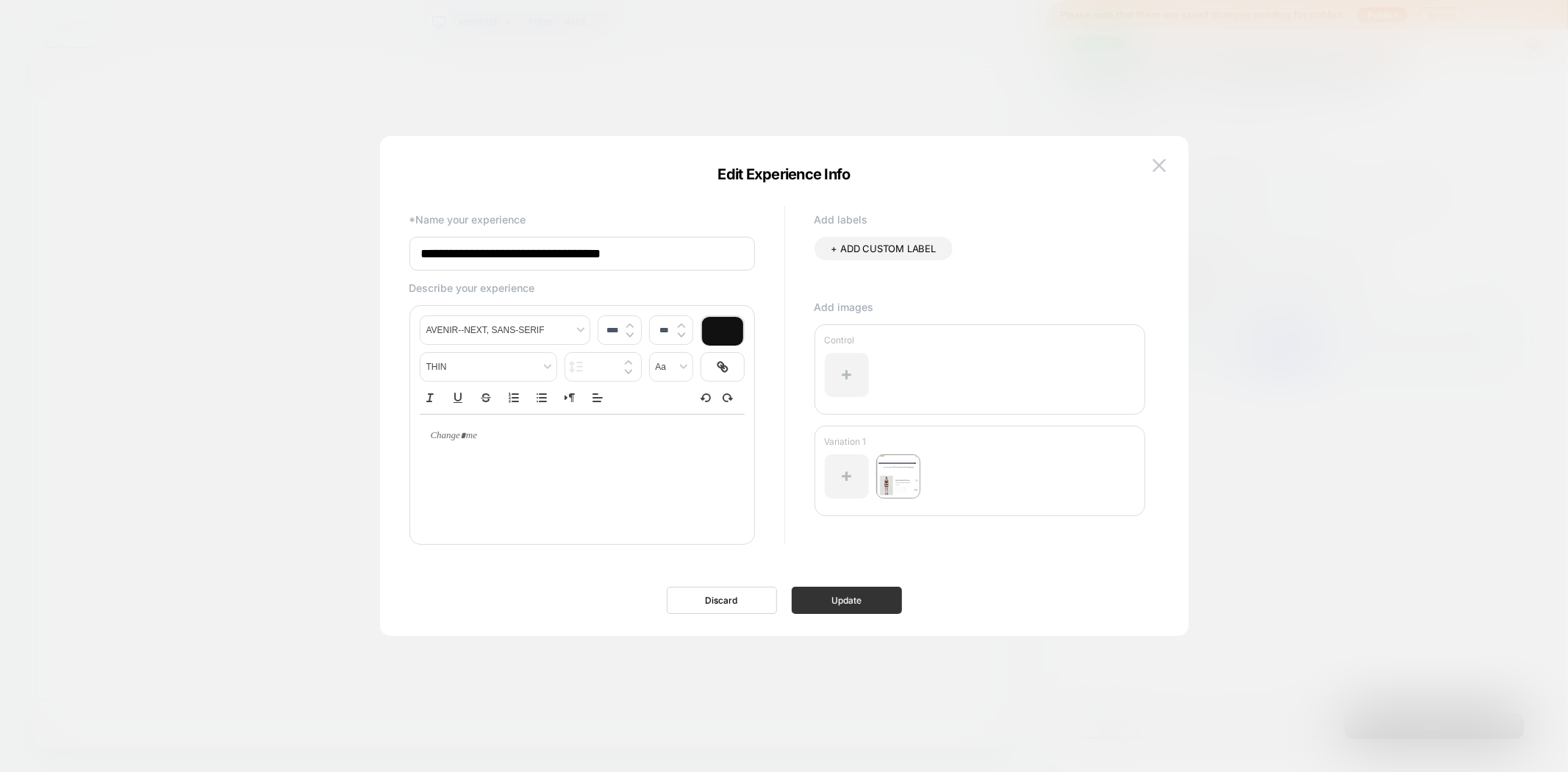
click at [869, 610] on button "Update" at bounding box center [847, 601] width 110 height 27
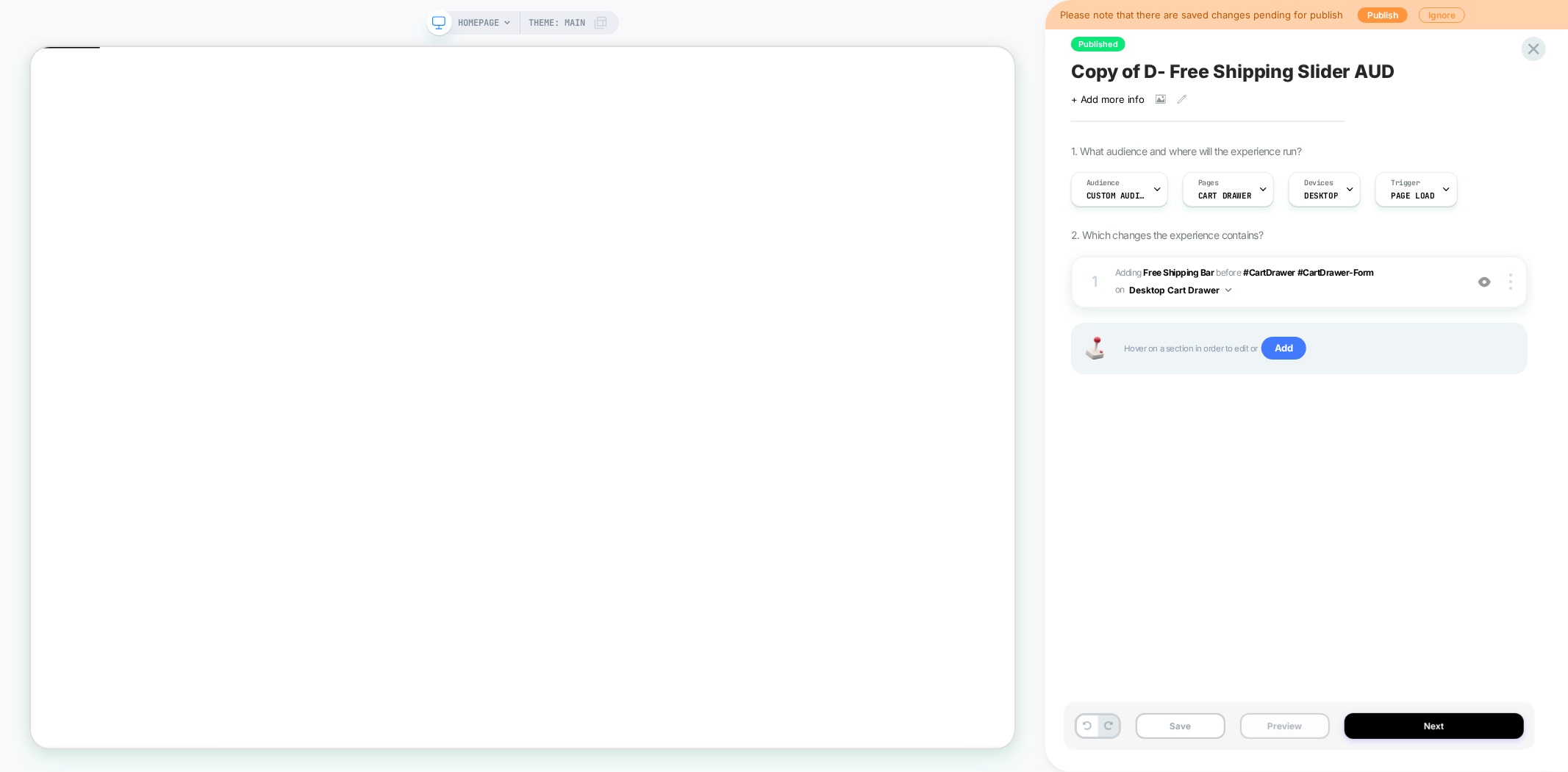
click at [1268, 718] on button "Preview" at bounding box center [1285, 726] width 90 height 26
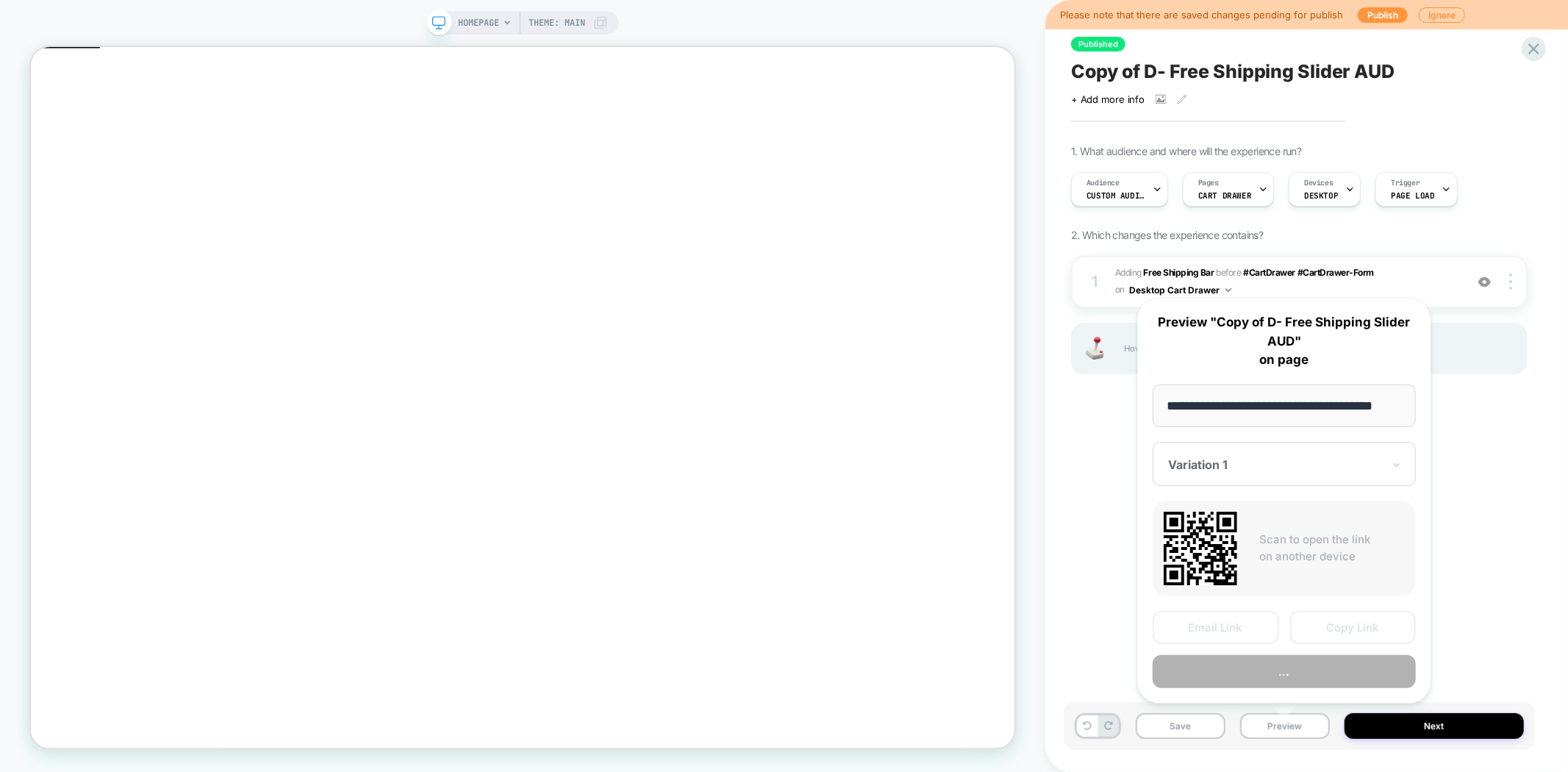
scroll to position [0, 17]
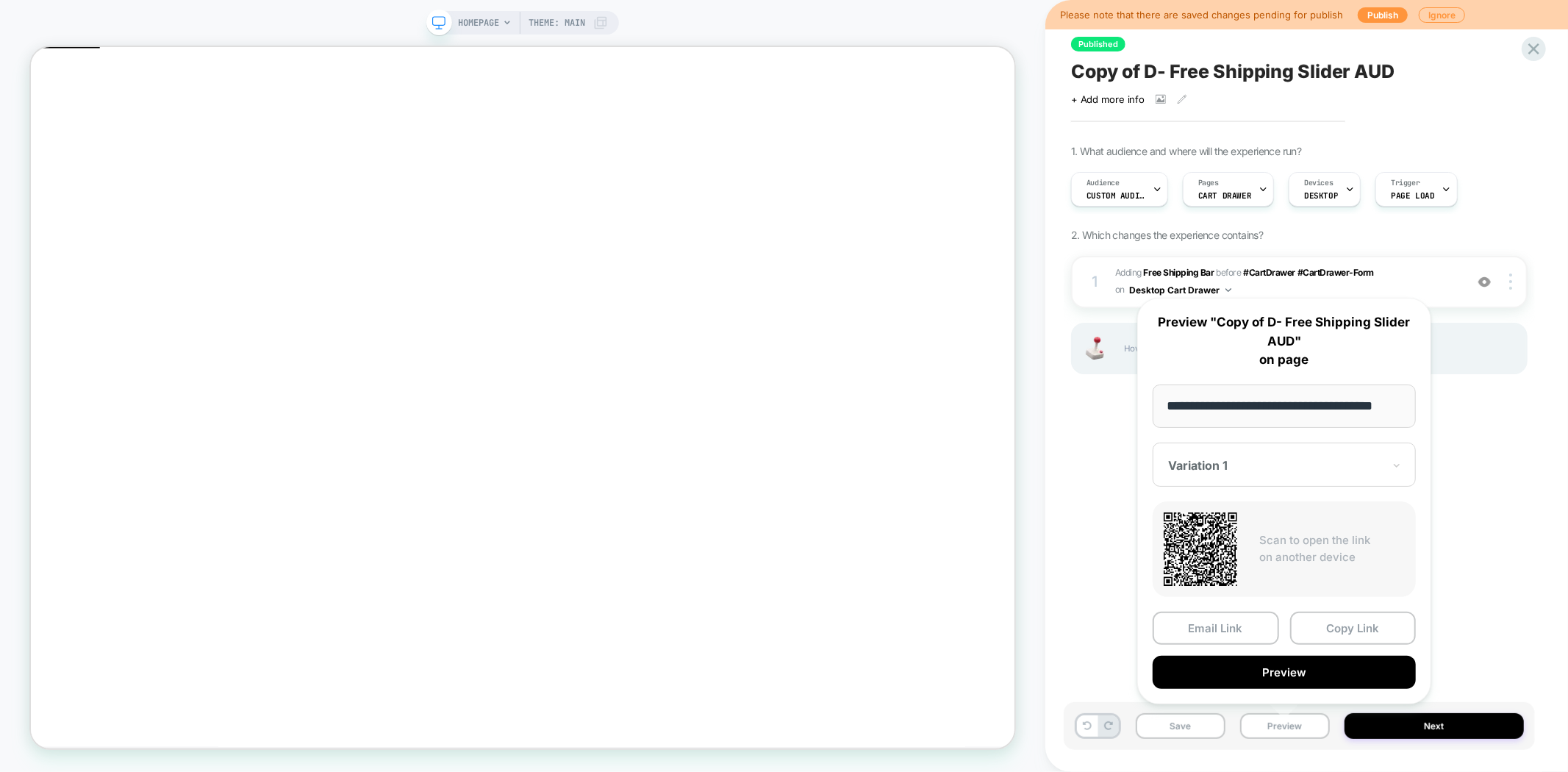
click at [1263, 458] on div at bounding box center [1275, 465] width 215 height 14
click at [1216, 539] on div "CONTROL" at bounding box center [1284, 542] width 248 height 26
click at [1290, 666] on button "Preview" at bounding box center [1284, 672] width 263 height 33
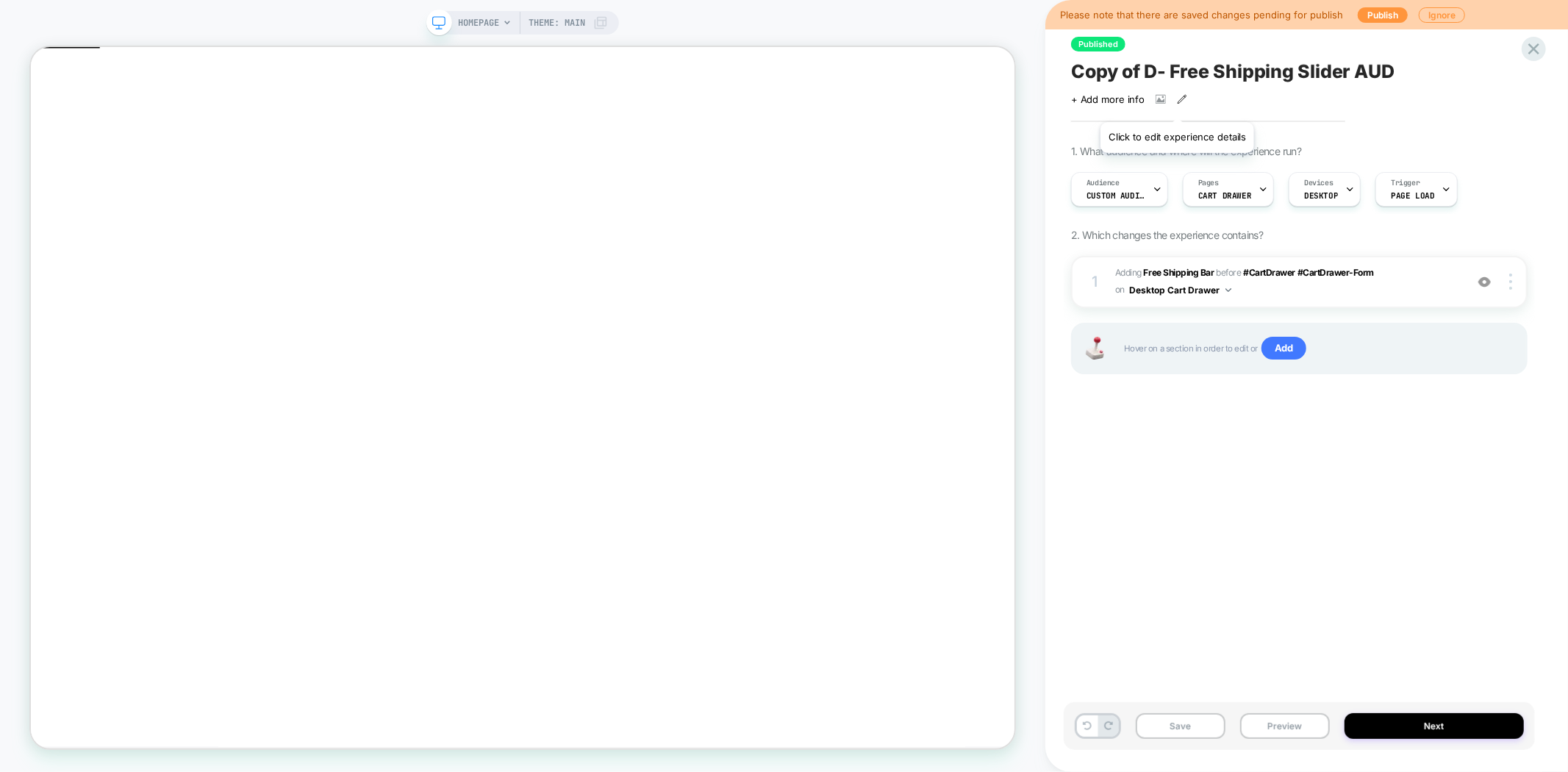
click at [1177, 103] on icon at bounding box center [1182, 100] width 11 height 11
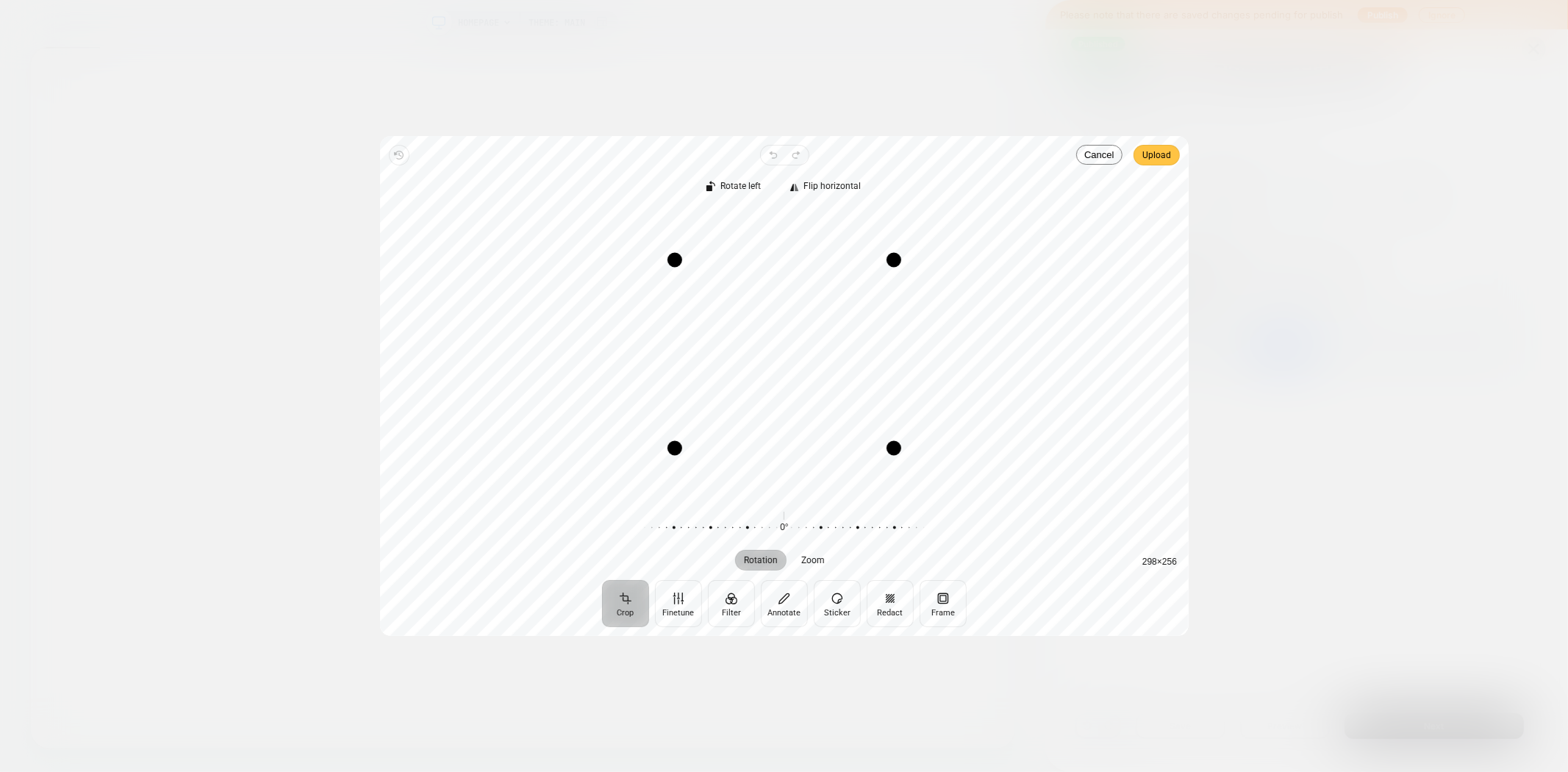
click at [1154, 158] on span "Upload" at bounding box center [1156, 155] width 29 height 17
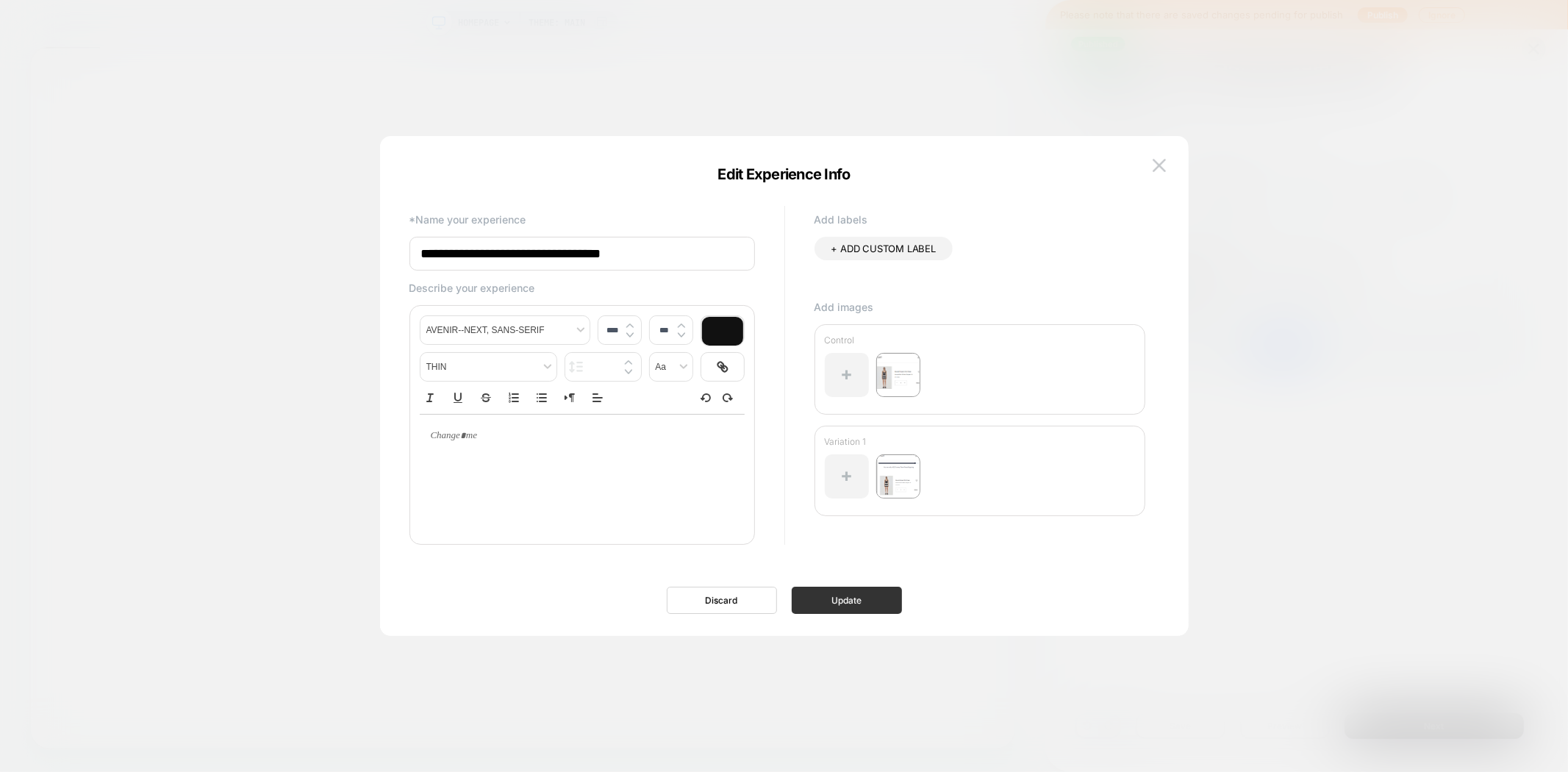
click at [887, 604] on button "Update" at bounding box center [847, 601] width 110 height 27
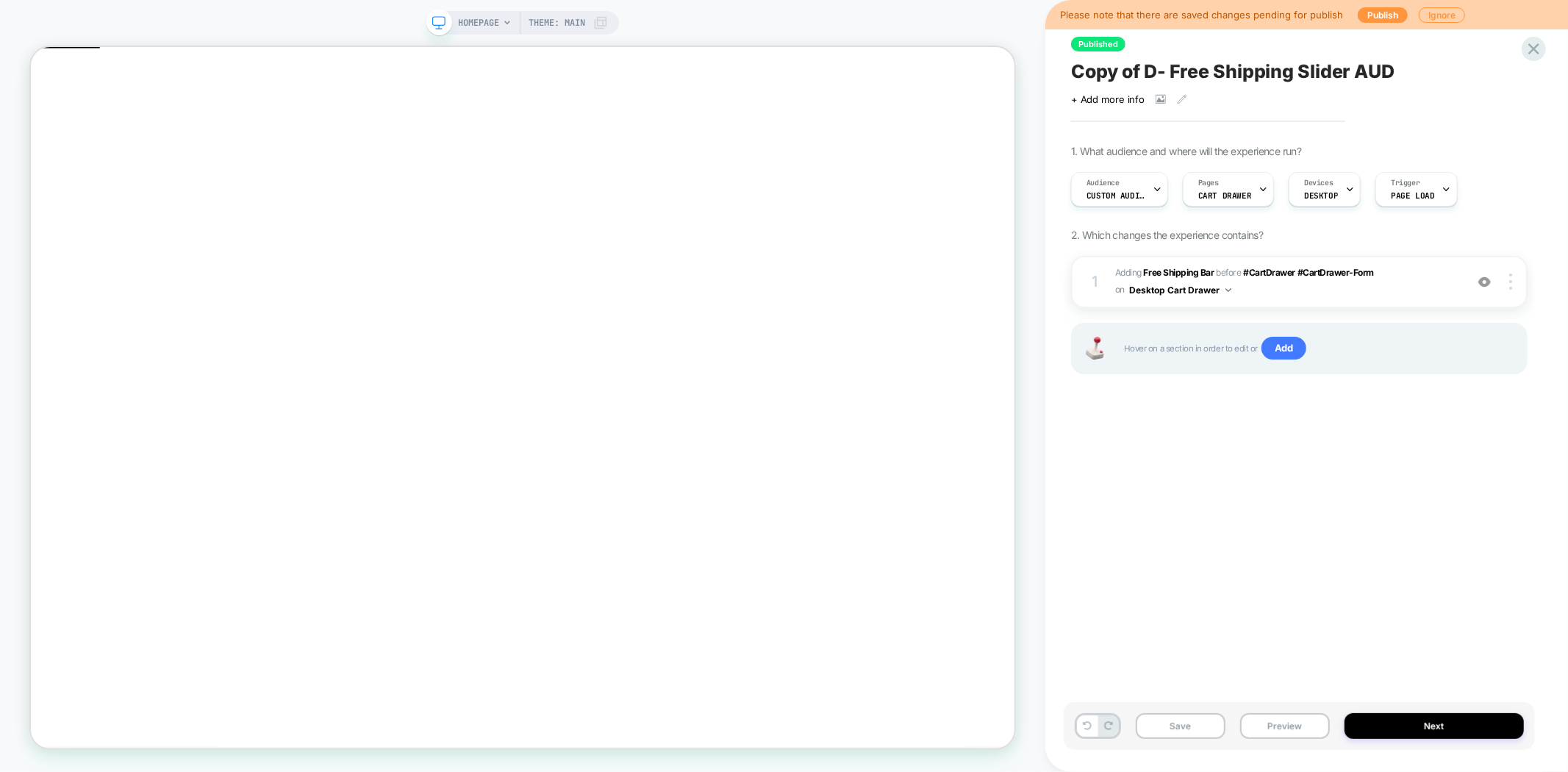
click at [1162, 74] on span "Copy of D- Free Shipping Slider AUD" at bounding box center [1233, 71] width 323 height 22
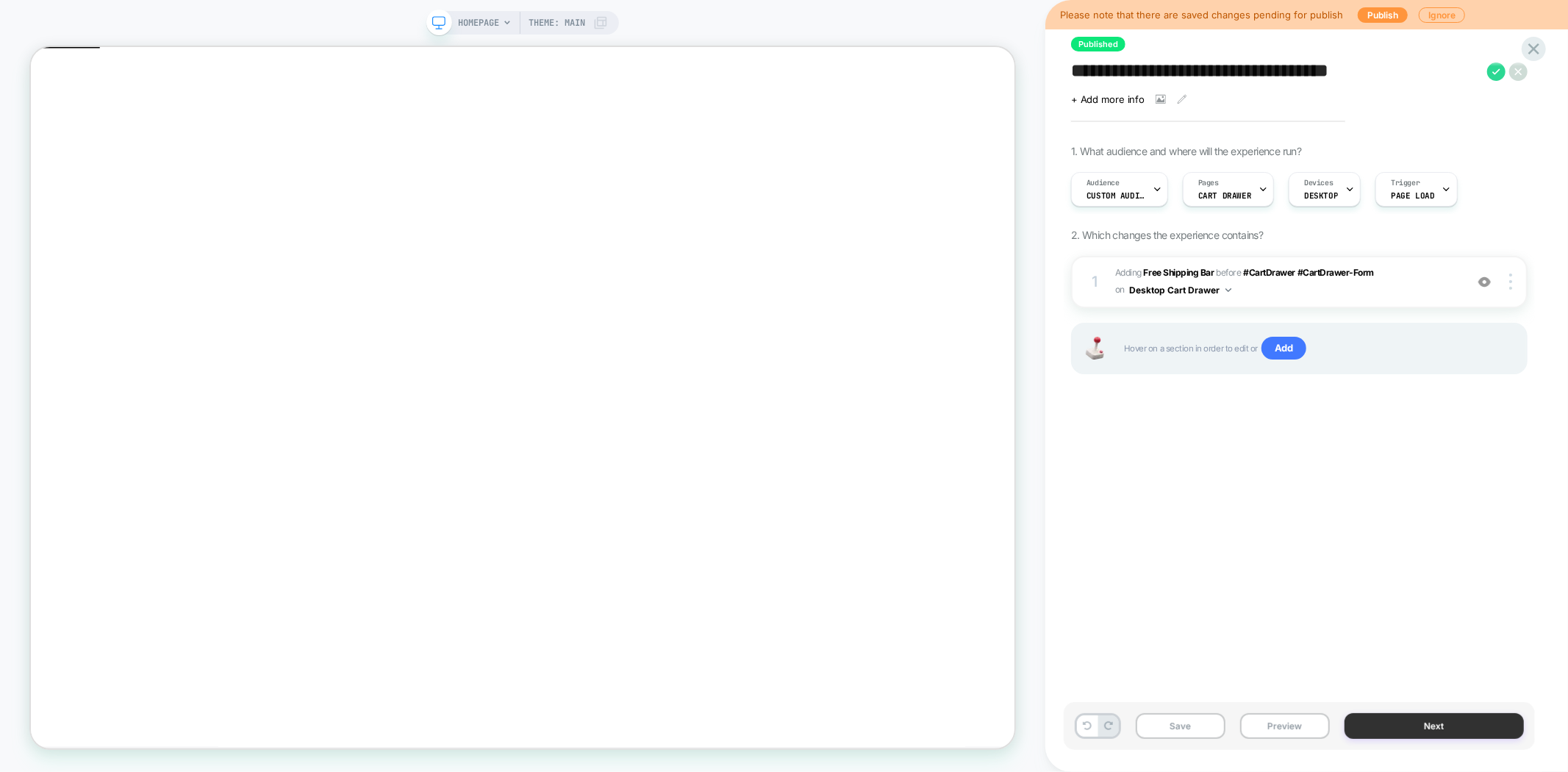
click at [1421, 733] on button "Next" at bounding box center [1434, 726] width 179 height 26
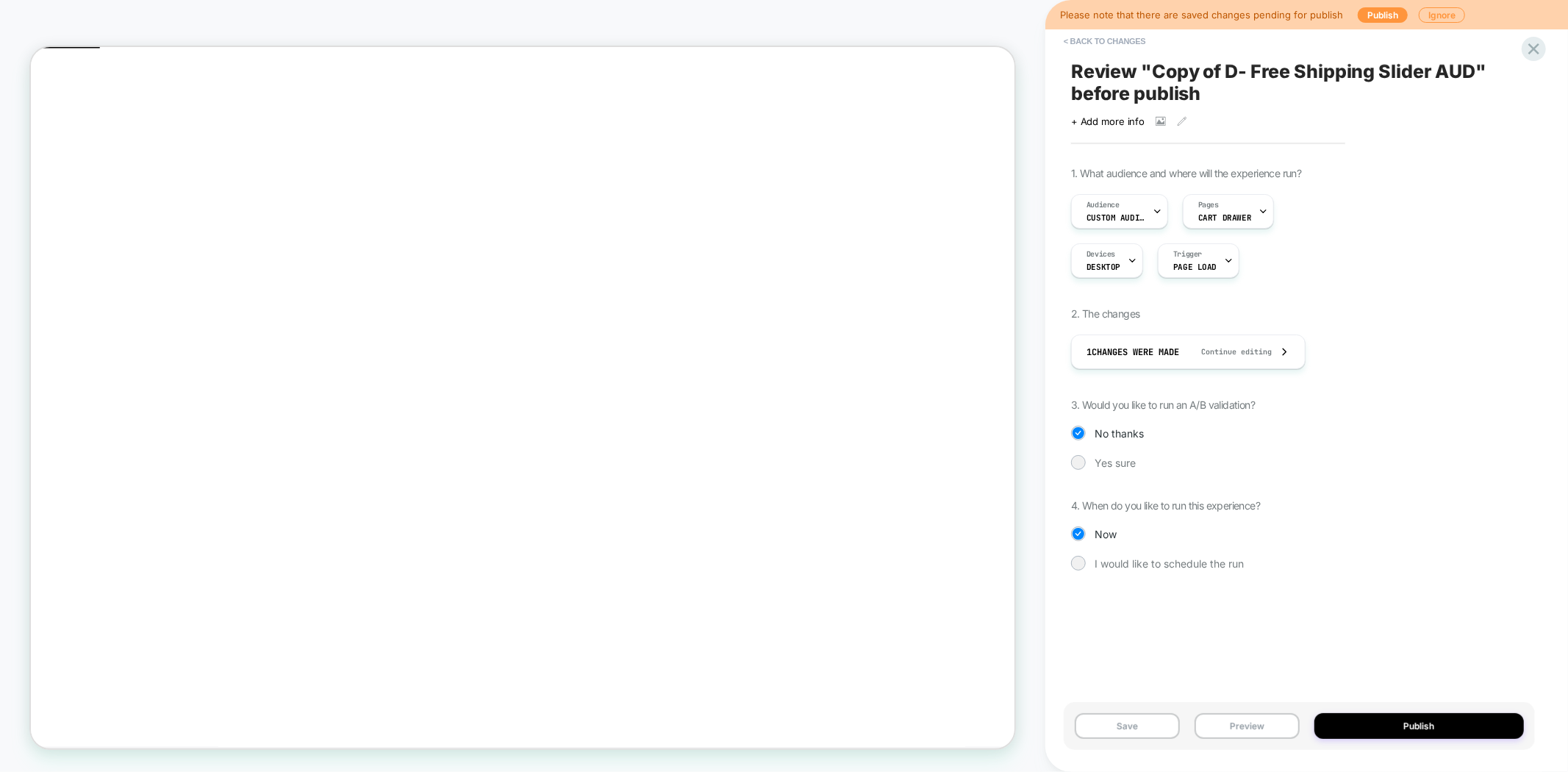
click at [1421, 733] on button "Publish" at bounding box center [1419, 726] width 210 height 26
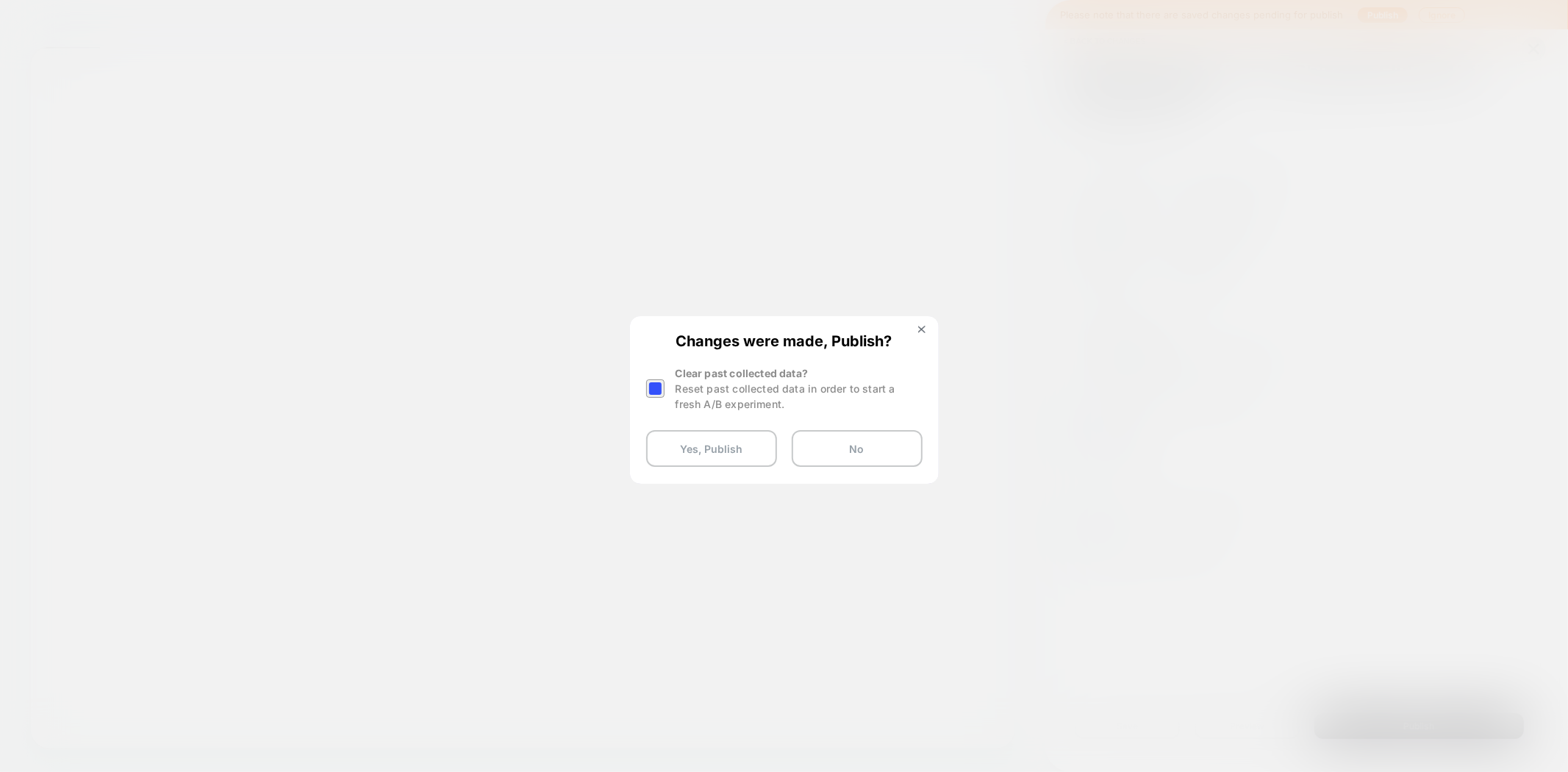
click at [654, 388] on div at bounding box center [655, 388] width 18 height 18
click at [699, 452] on button "Yes, Publish" at bounding box center [711, 448] width 131 height 37
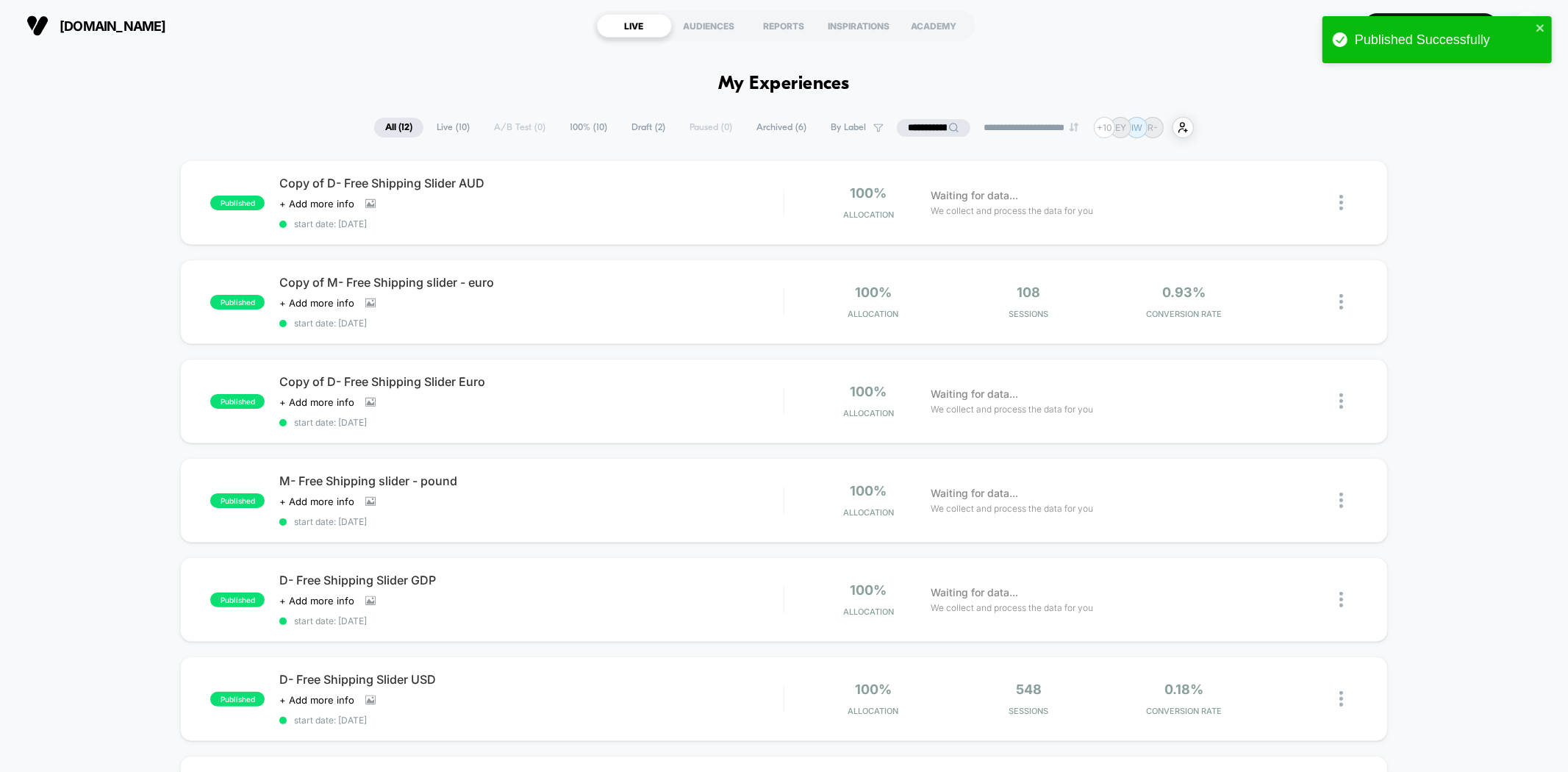
click at [903, 132] on input "**********" at bounding box center [933, 128] width 73 height 17
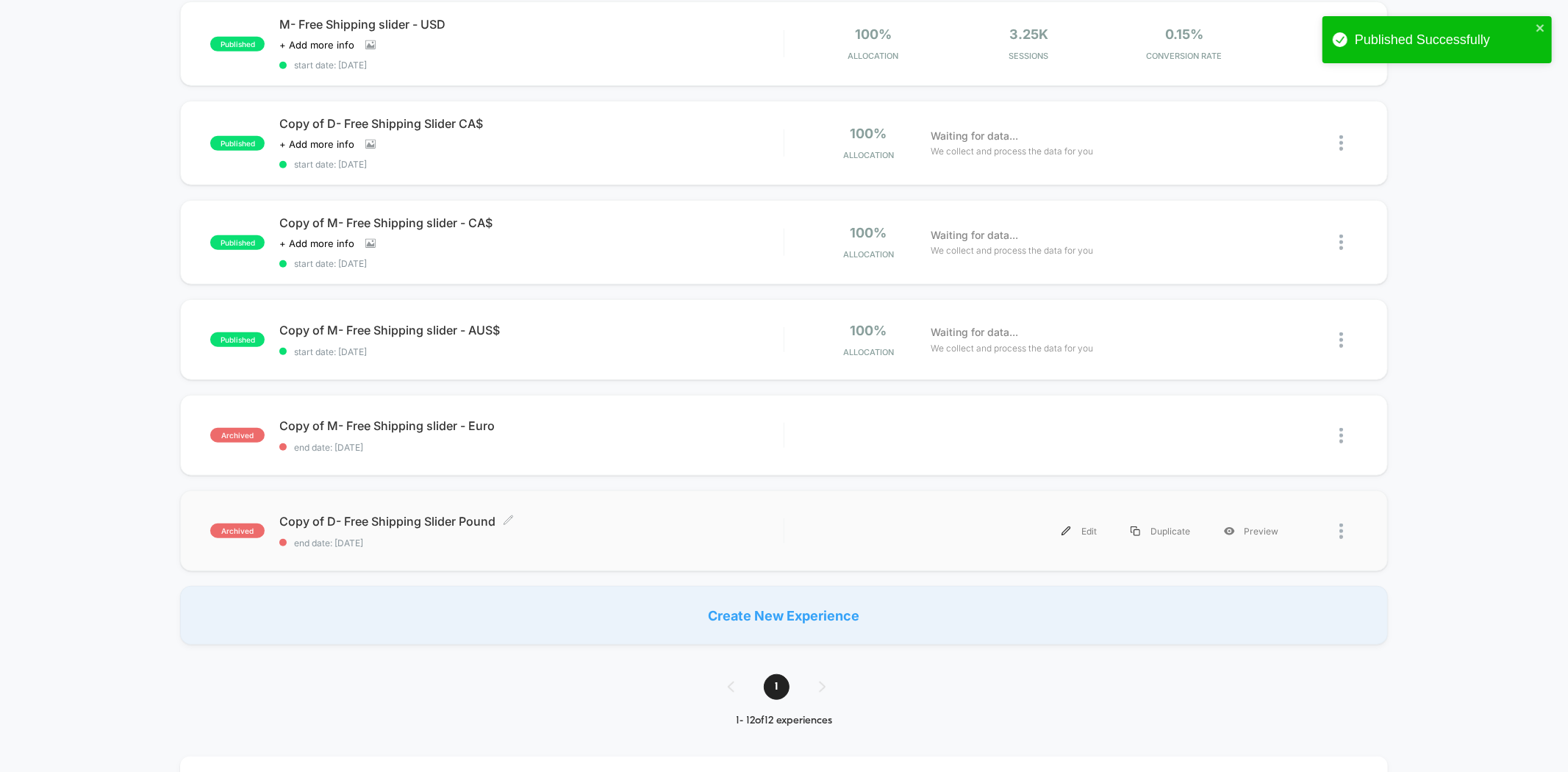
scroll to position [735, 0]
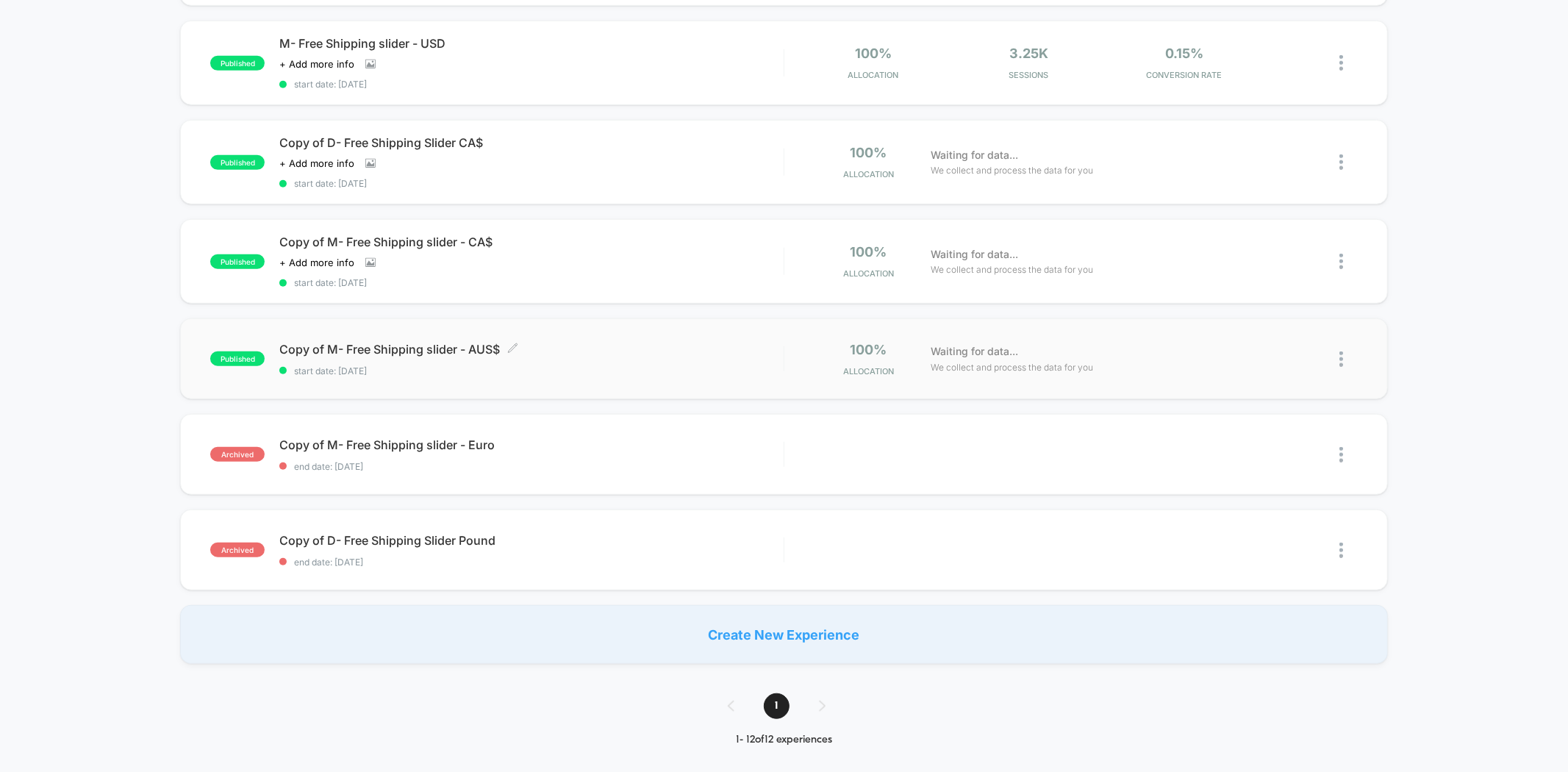
click at [606, 366] on span "start date: [DATE]" at bounding box center [531, 371] width 504 height 11
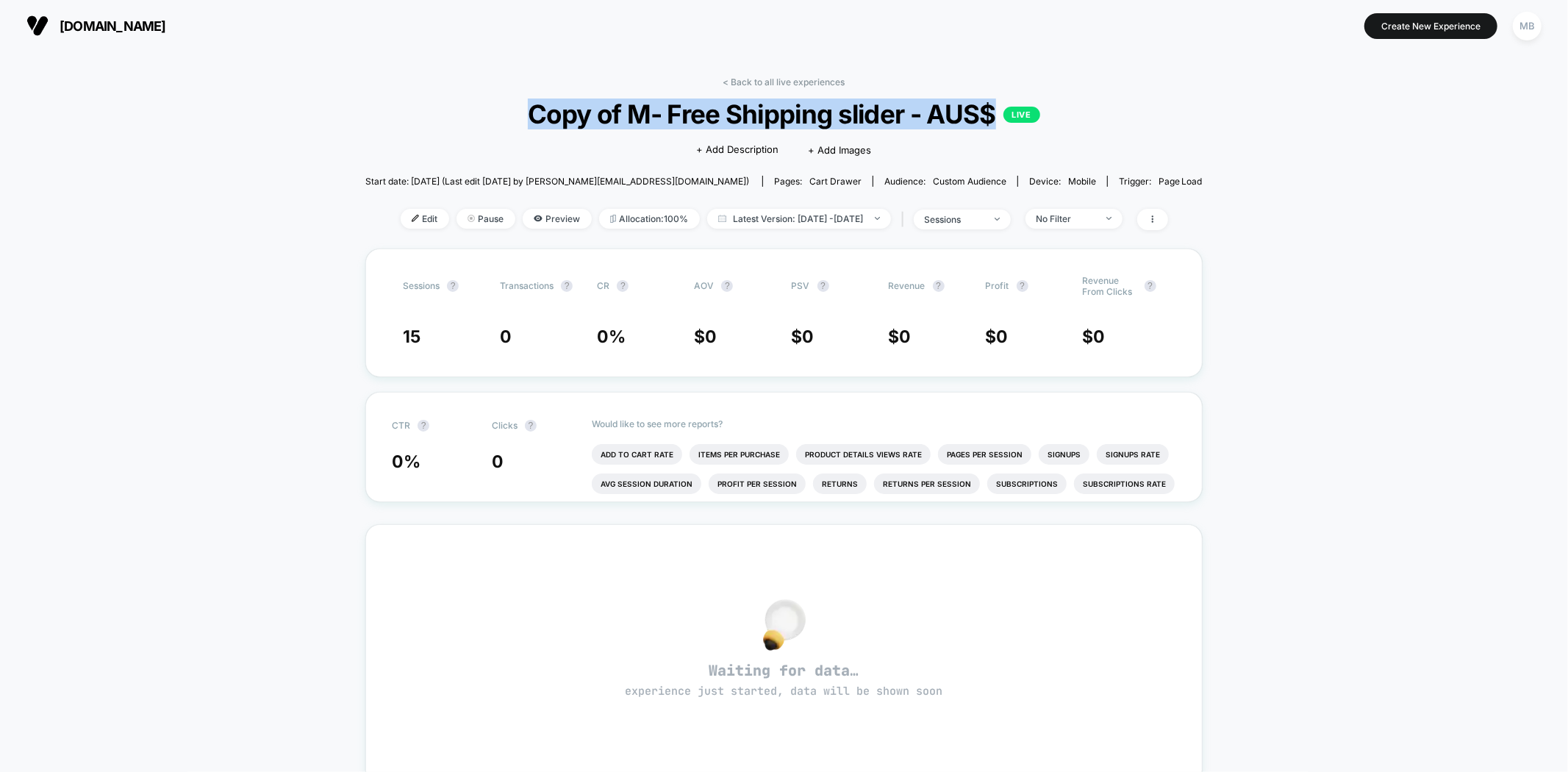
drag, startPoint x: 526, startPoint y: 116, endPoint x: 991, endPoint y: 121, distance: 465.0
click at [991, 121] on span "Copy of M- Free Shipping slider - AUS$ LIVE" at bounding box center [784, 113] width 754 height 31
copy span "Copy of M- Free Shipping slider - AUS$"
click at [408, 209] on span "Edit" at bounding box center [424, 218] width 48 height 20
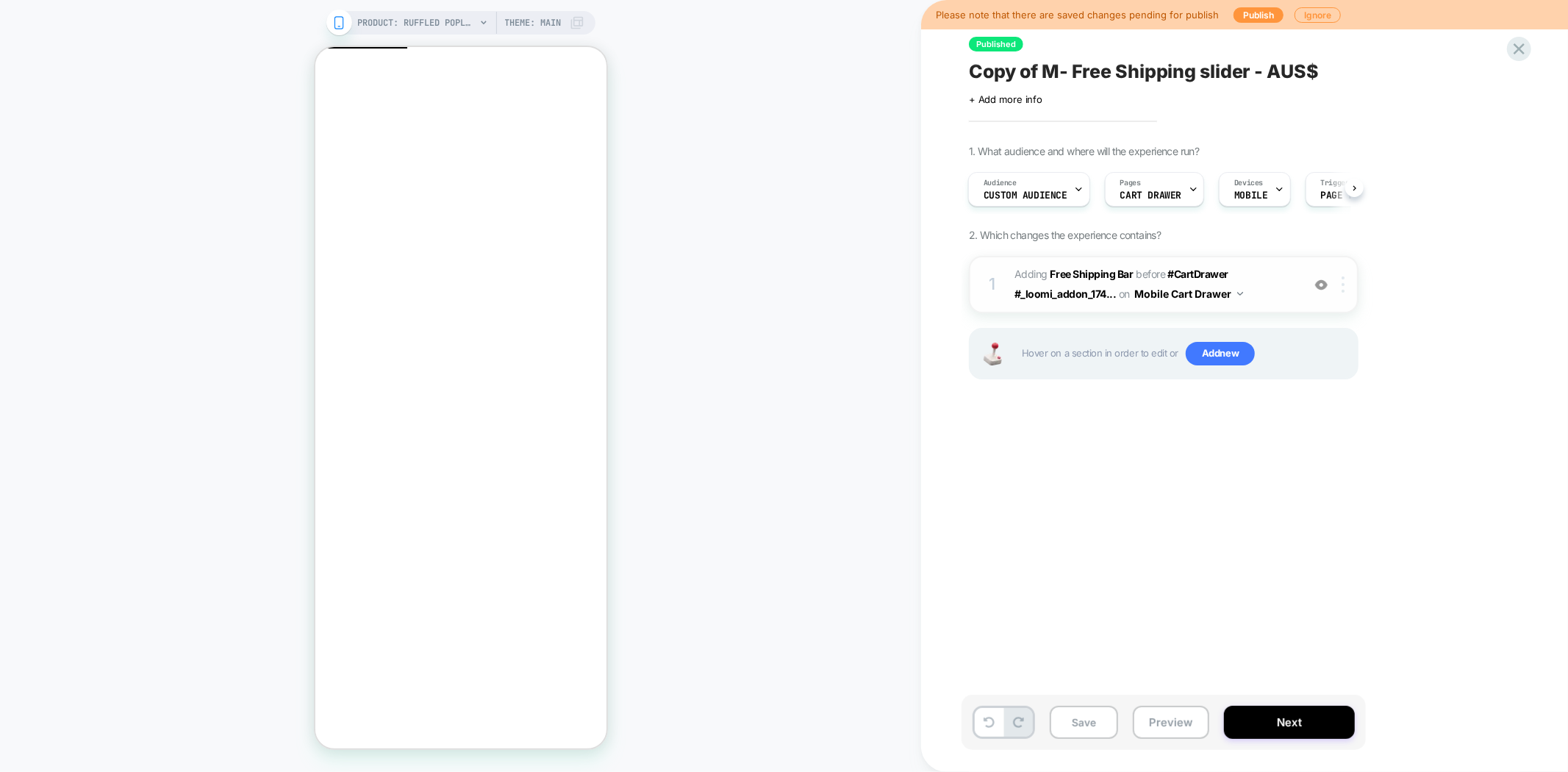
click at [1346, 283] on div at bounding box center [1345, 284] width 24 height 16
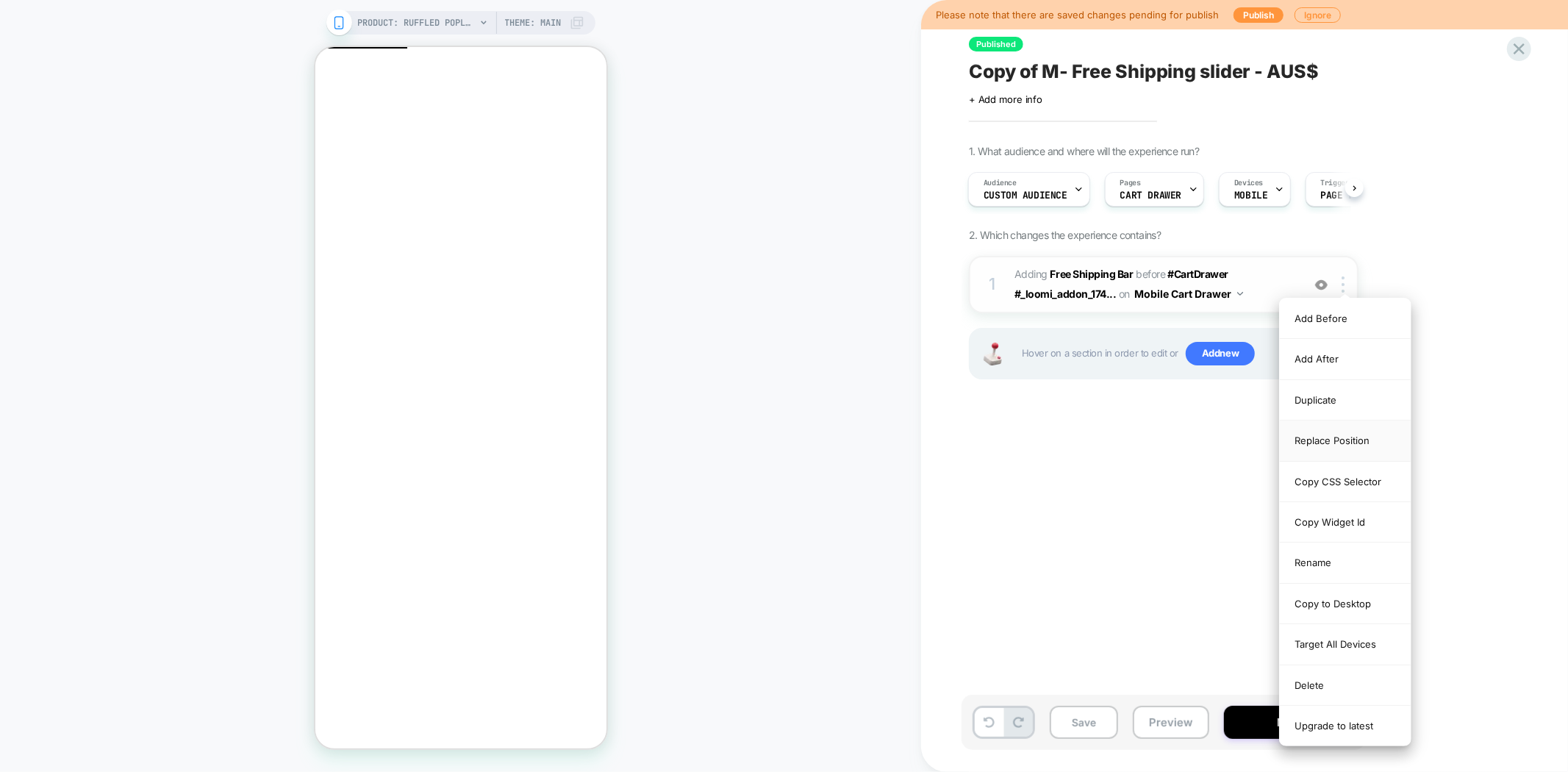
click at [1338, 437] on div "Replace Position" at bounding box center [1344, 441] width 131 height 41
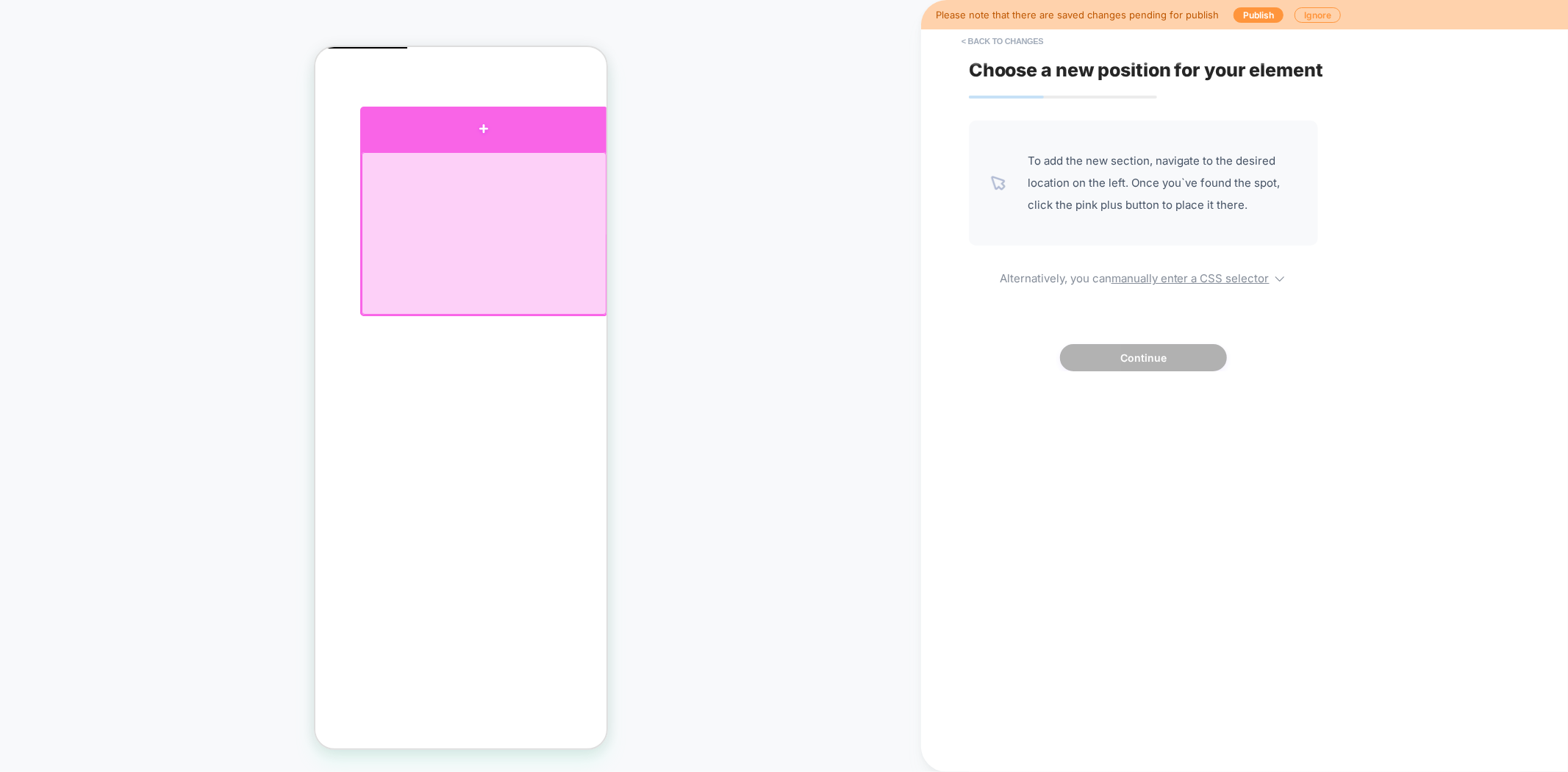
click div
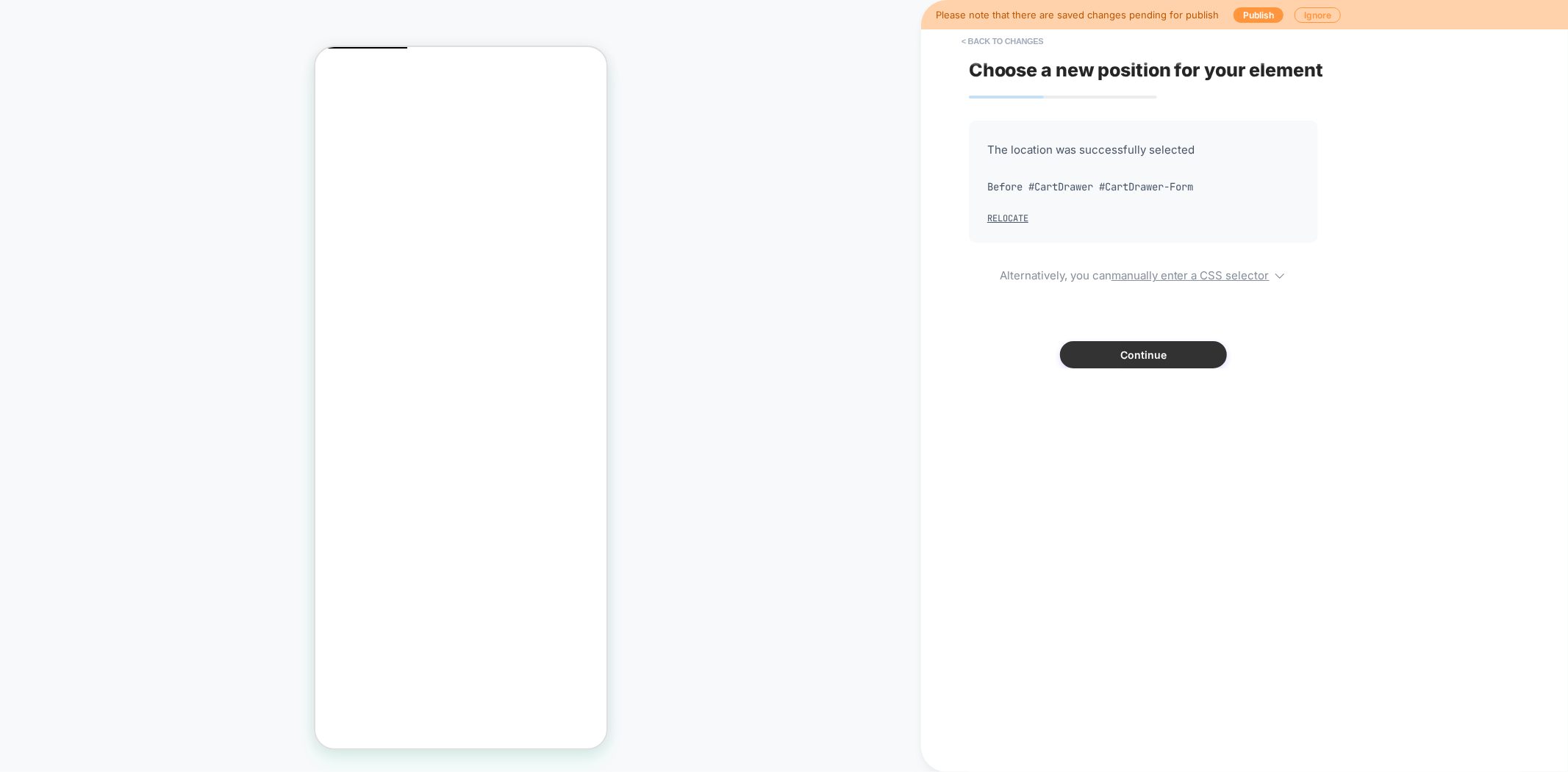
click at [1093, 350] on button "Continue" at bounding box center [1143, 355] width 167 height 27
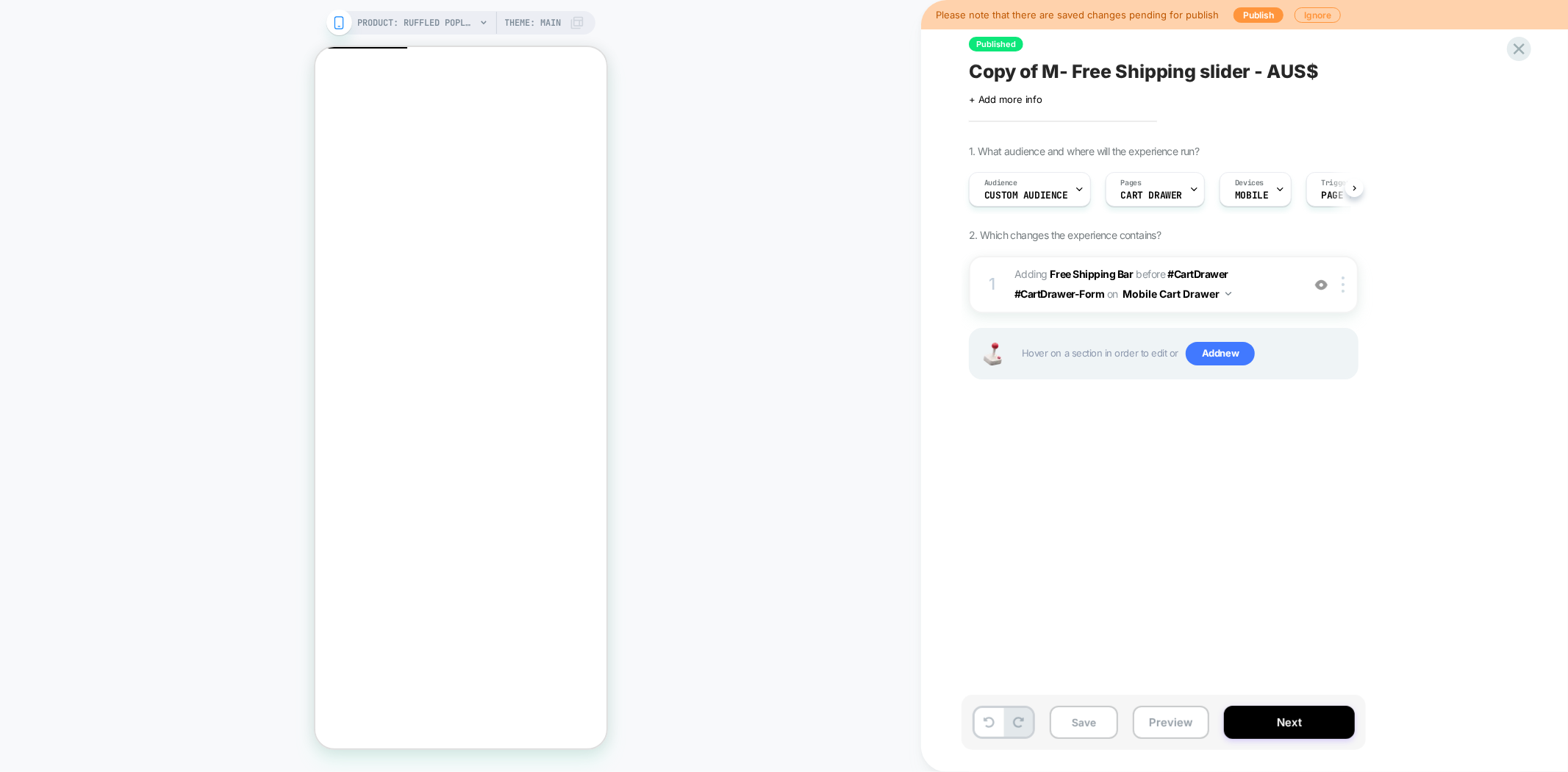
scroll to position [0, 1]
click at [1060, 733] on button "Save" at bounding box center [1084, 722] width 69 height 33
click at [1165, 730] on button "Preview" at bounding box center [1171, 722] width 76 height 33
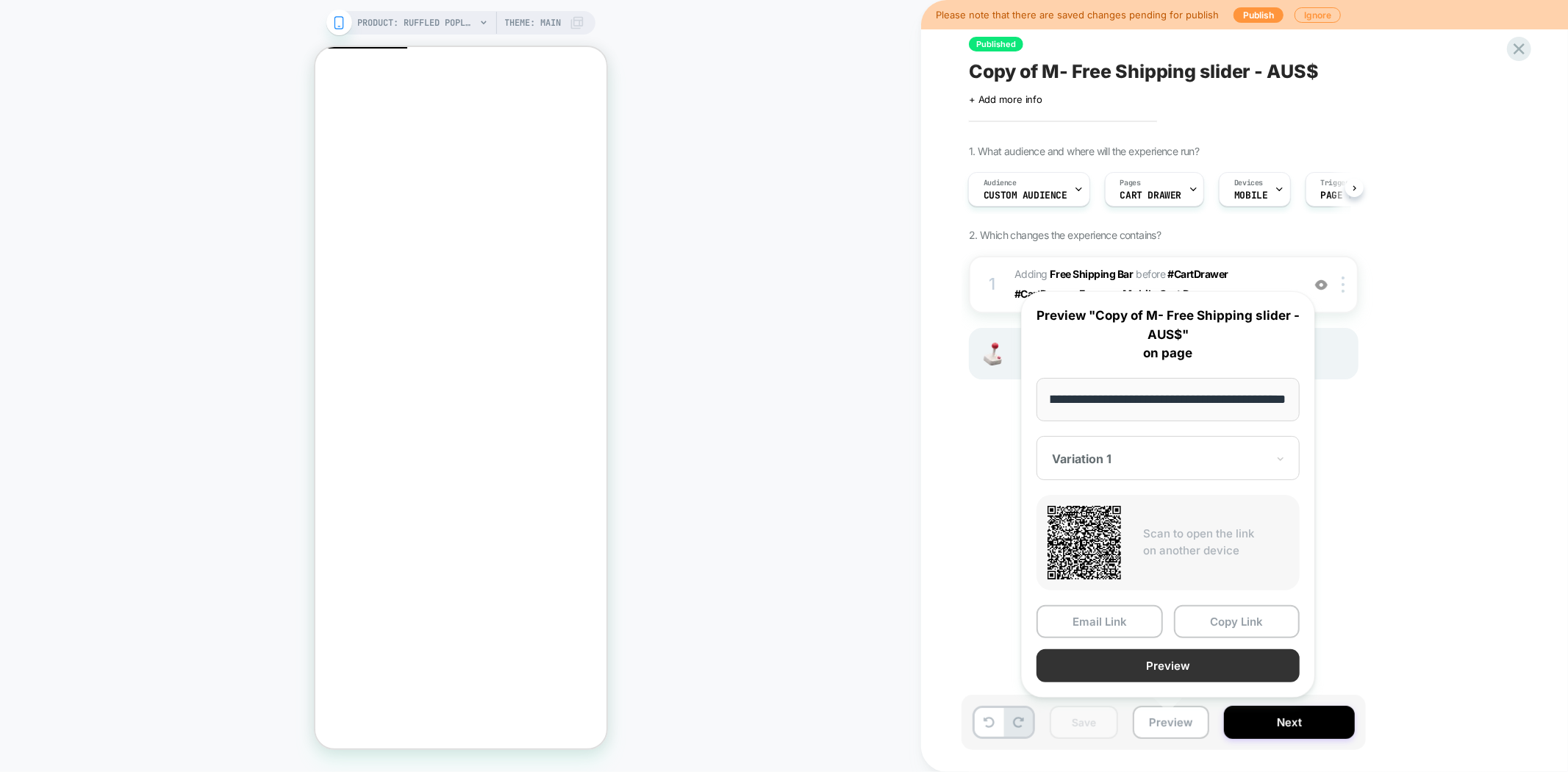
scroll to position [0, 0]
click at [1167, 652] on button "Preview" at bounding box center [1168, 665] width 263 height 33
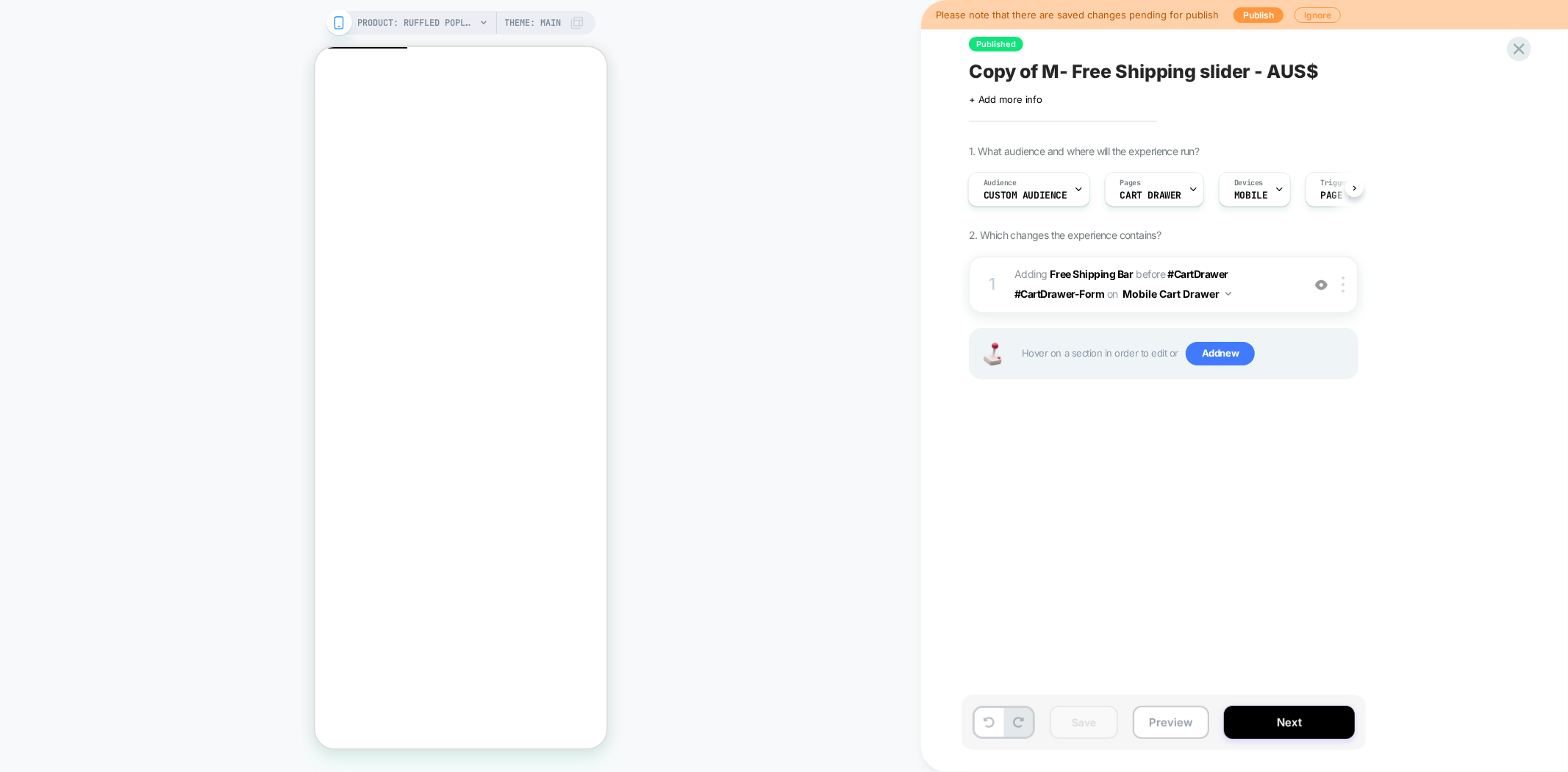
click at [1114, 86] on div "Click to edit experience details + Add more info" at bounding box center [1130, 94] width 322 height 23
click at [1120, 75] on span "Copy of M- Free Shipping slider - AUS$" at bounding box center [1144, 71] width 350 height 22
click at [1263, 726] on button "Next" at bounding box center [1289, 722] width 131 height 33
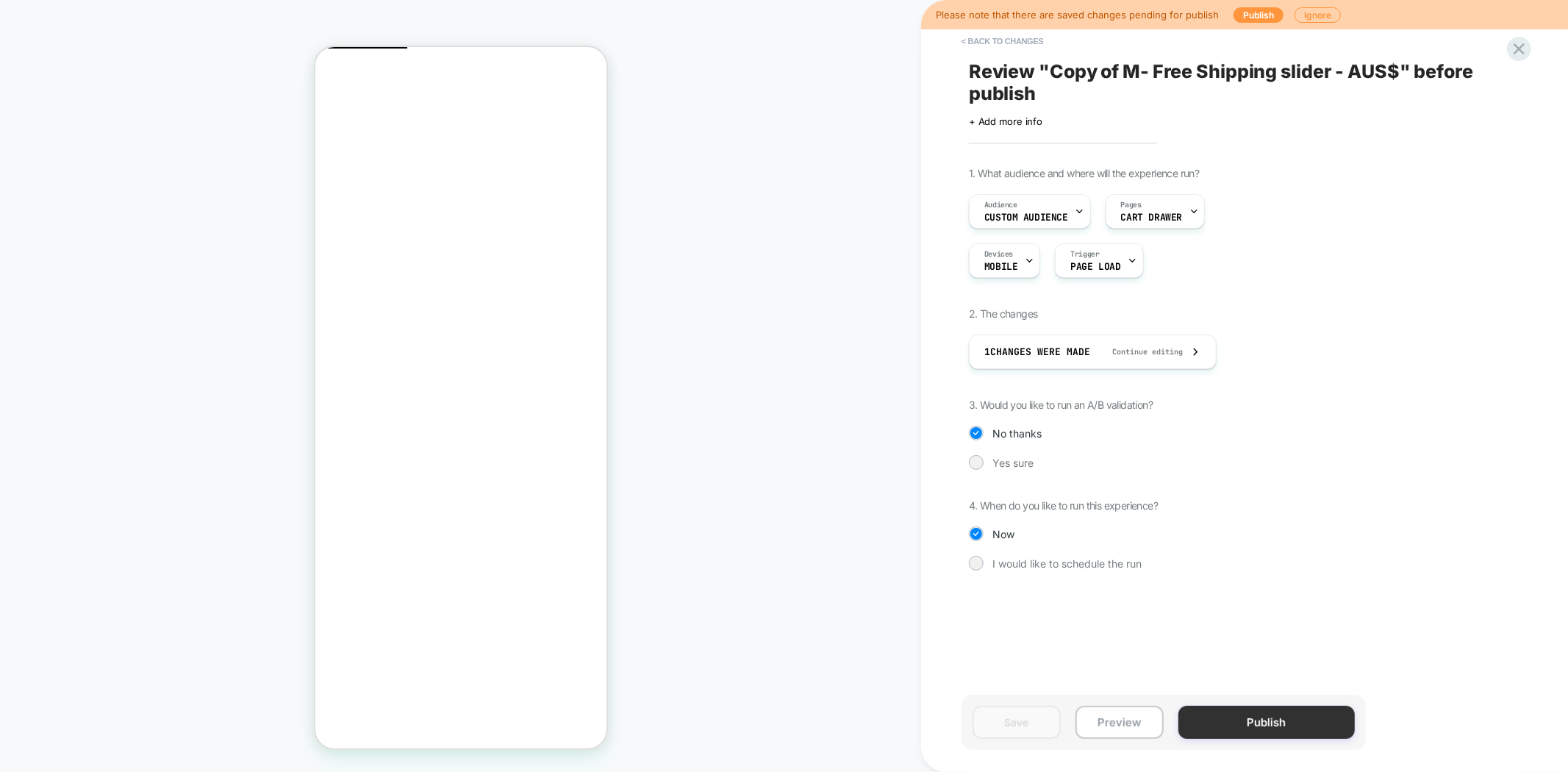
click at [1258, 728] on button "Publish" at bounding box center [1267, 722] width 177 height 33
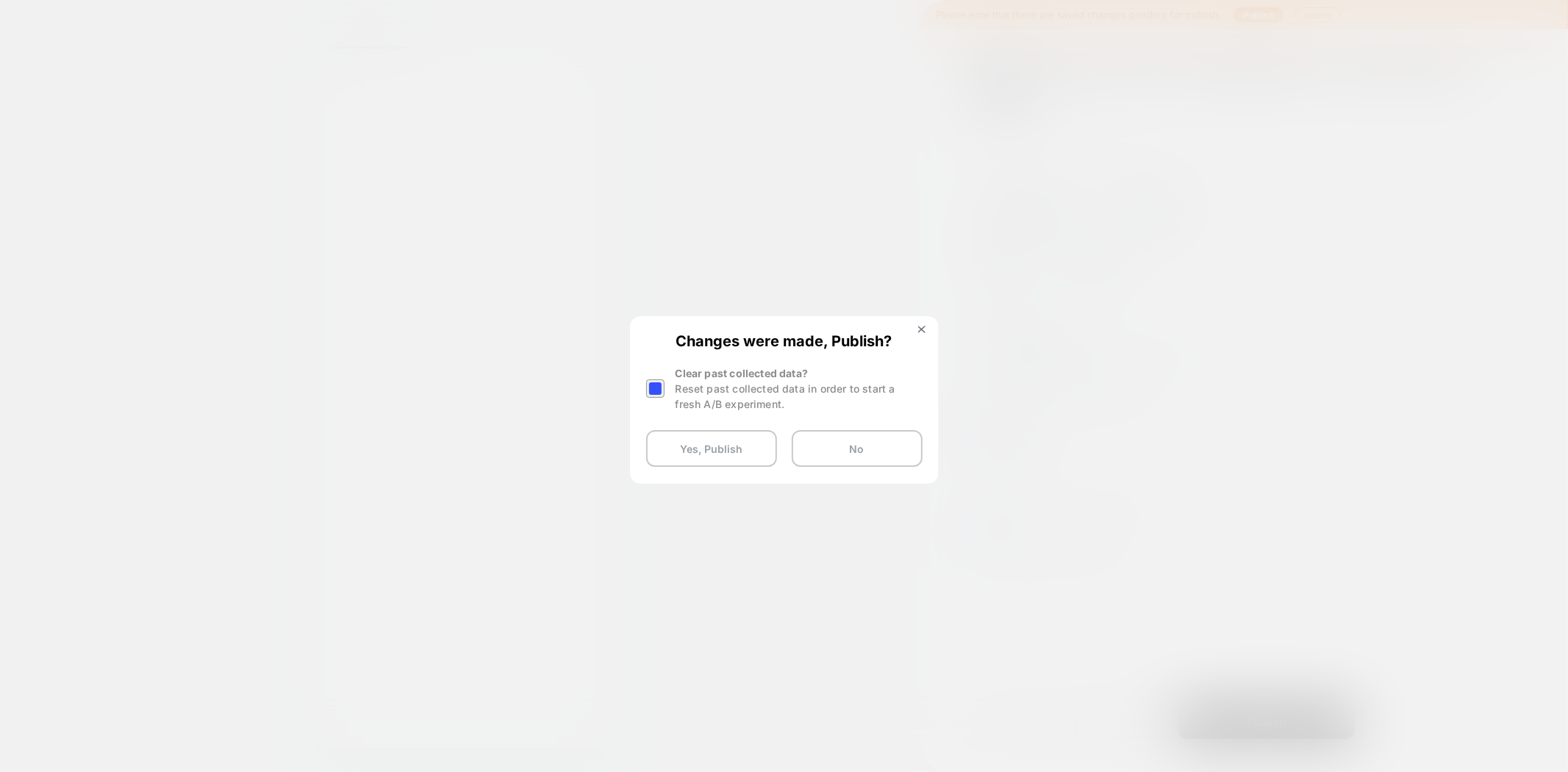
click at [655, 388] on div at bounding box center [655, 388] width 18 height 18
click at [718, 452] on button "Yes, Publish" at bounding box center [711, 448] width 131 height 37
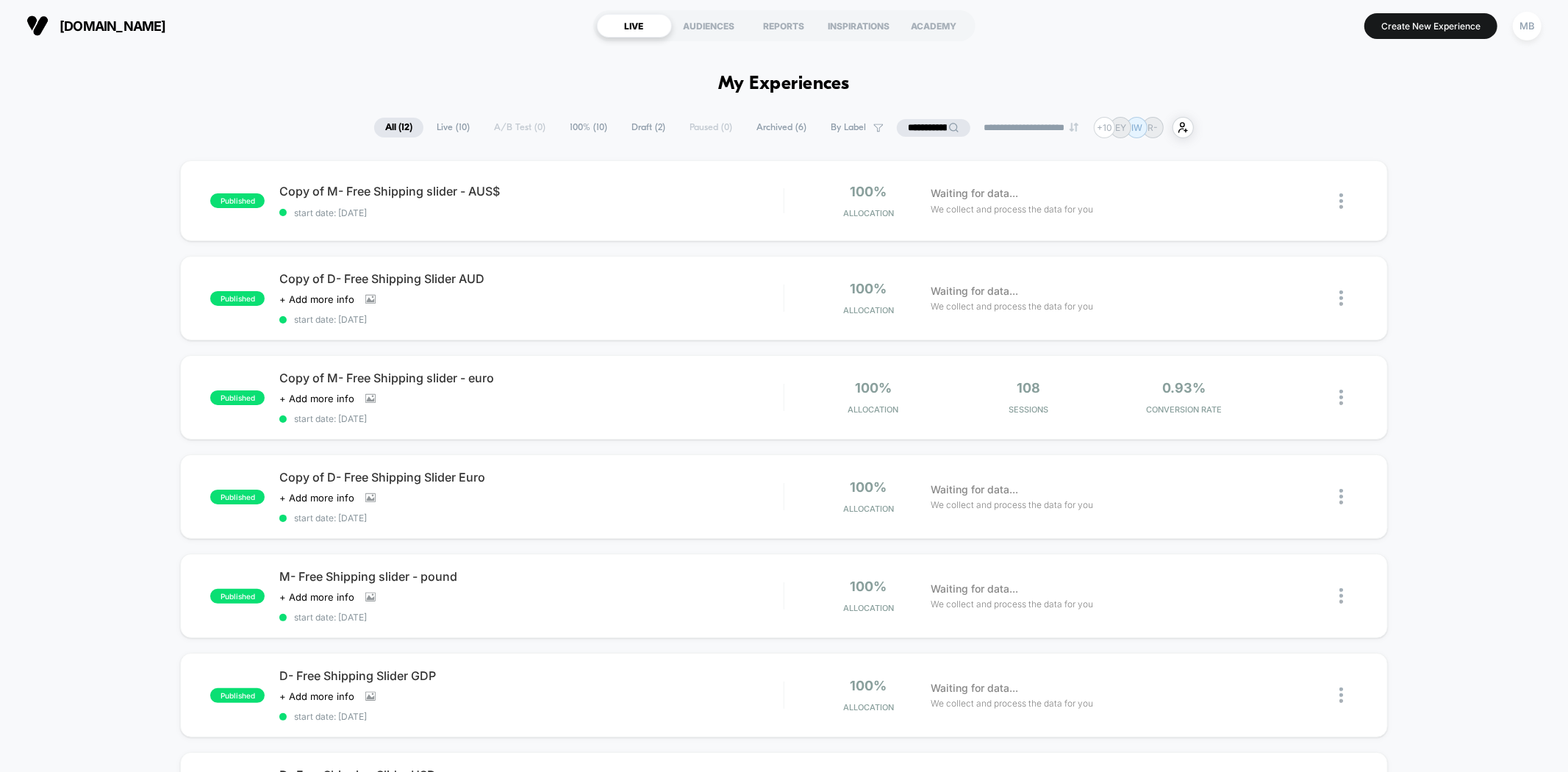
click at [906, 128] on input "**********" at bounding box center [933, 128] width 73 height 17
paste input "**********"
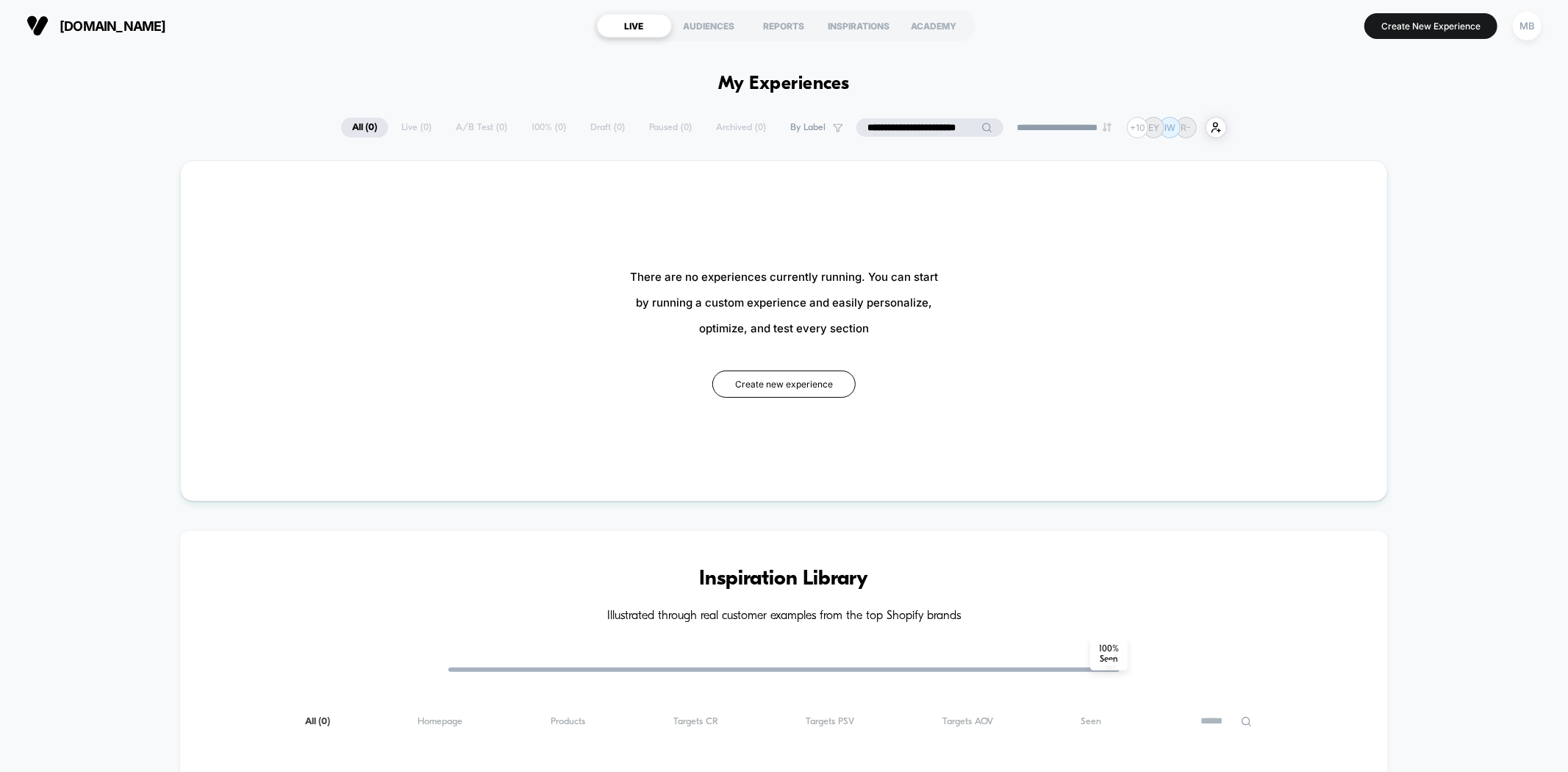
click at [891, 132] on input "**********" at bounding box center [930, 128] width 147 height 19
drag, startPoint x: 882, startPoint y: 132, endPoint x: 764, endPoint y: 116, distance: 119.1
click at [764, 116] on div "**********" at bounding box center [784, 655] width 1568 height 1208
type input "**********"
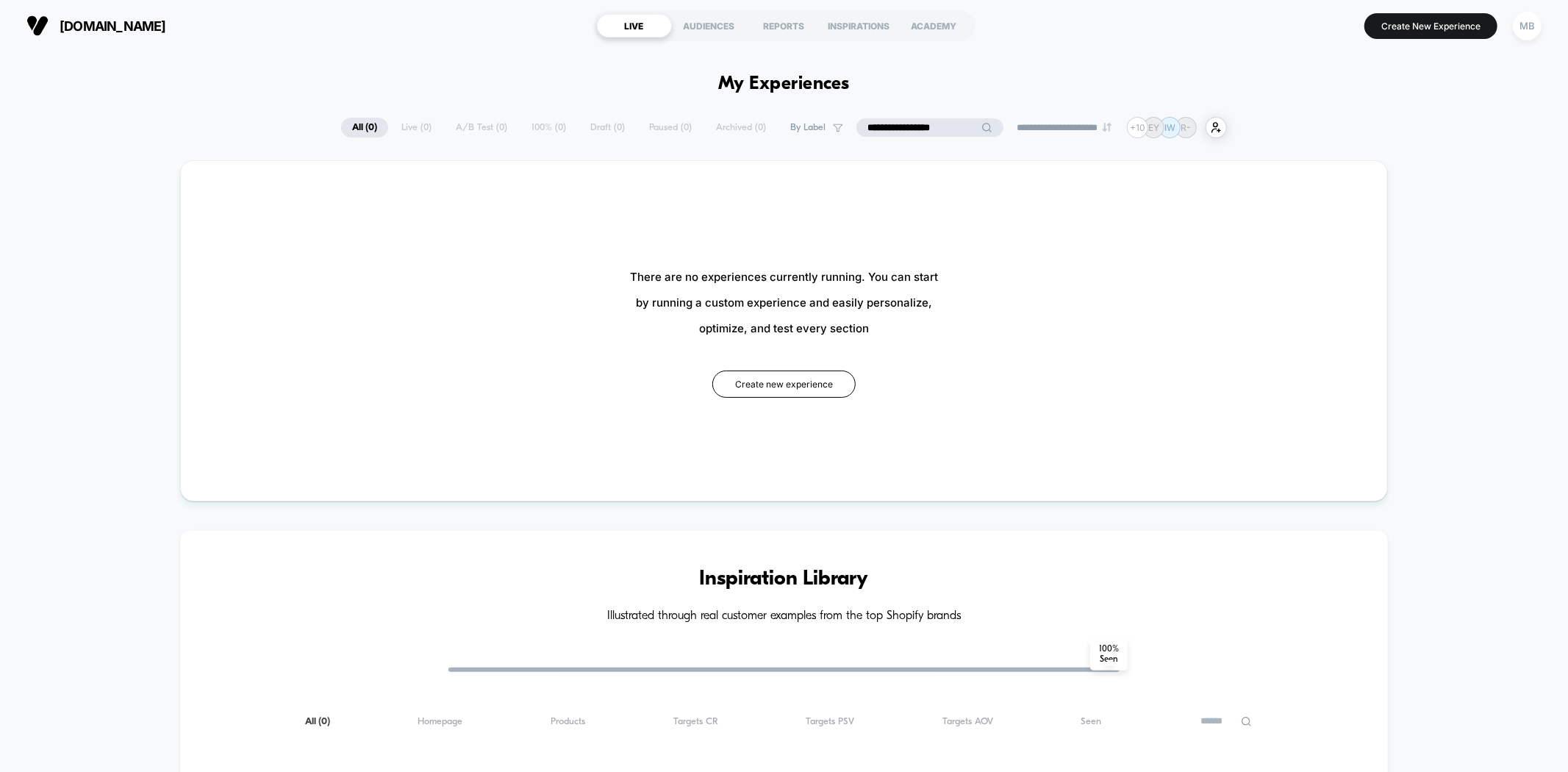
click at [890, 127] on input "**********" at bounding box center [930, 128] width 147 height 19
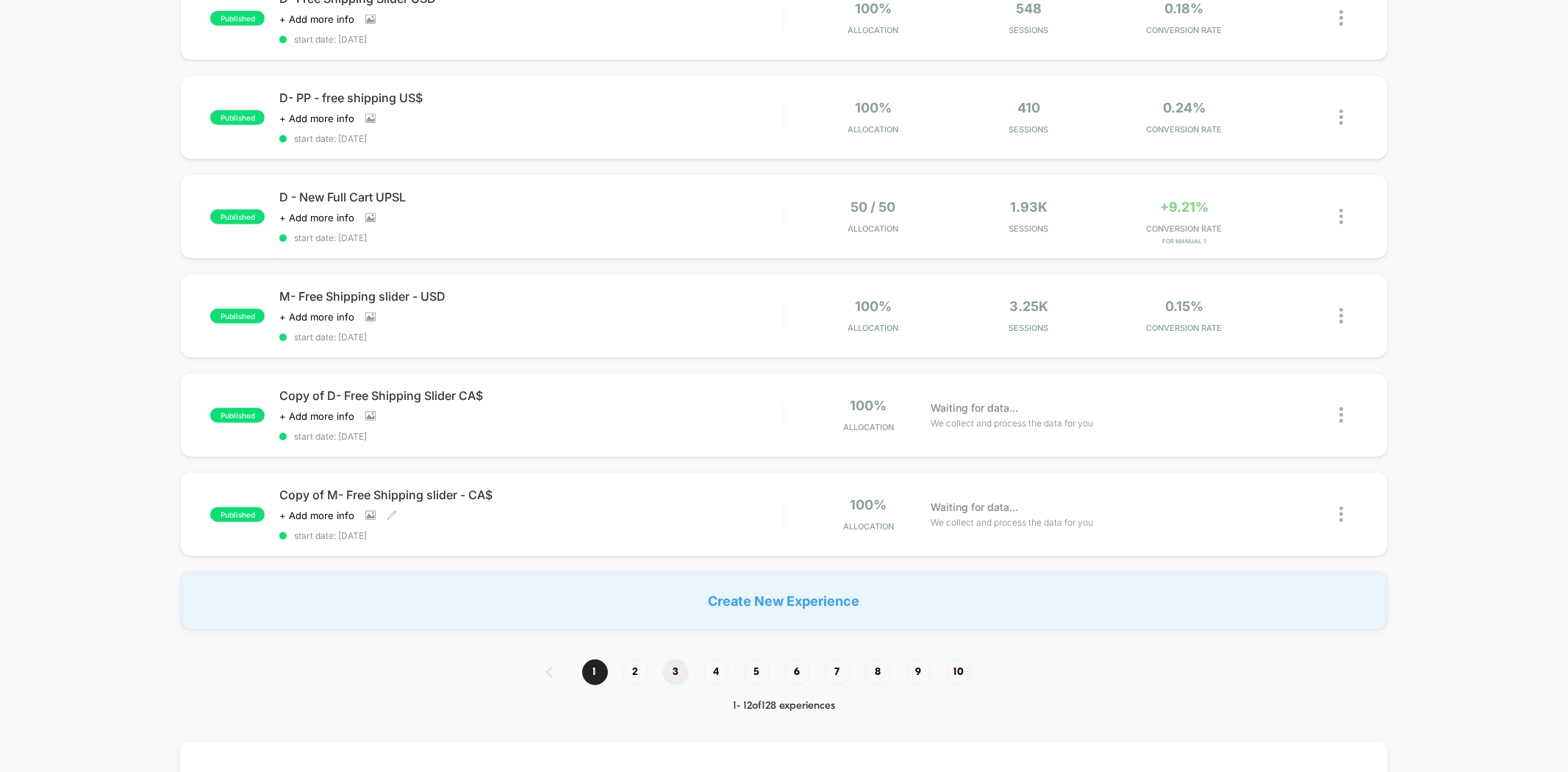
scroll to position [817, 0]
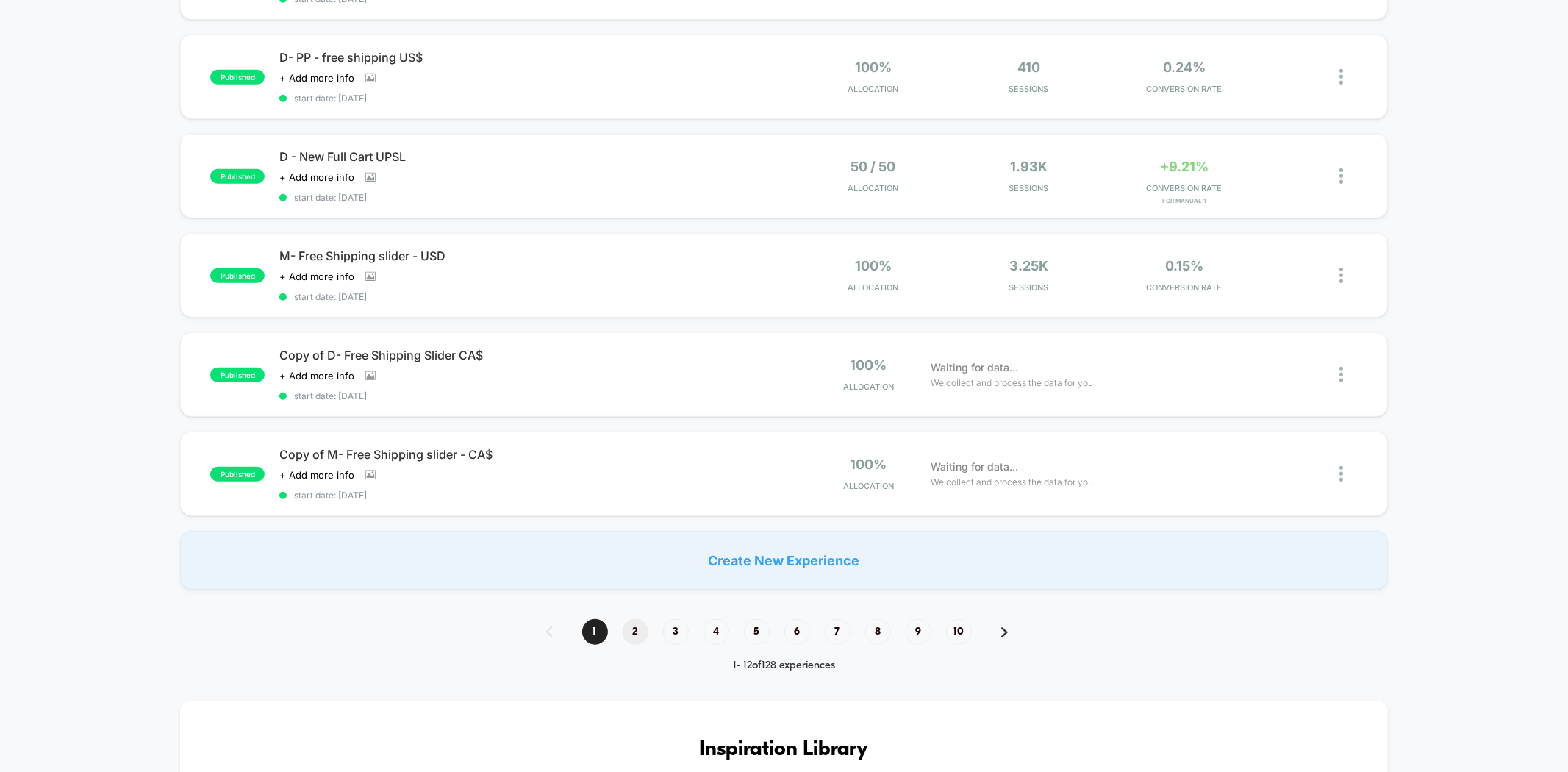
click at [626, 619] on span "2" at bounding box center [635, 631] width 26 height 26
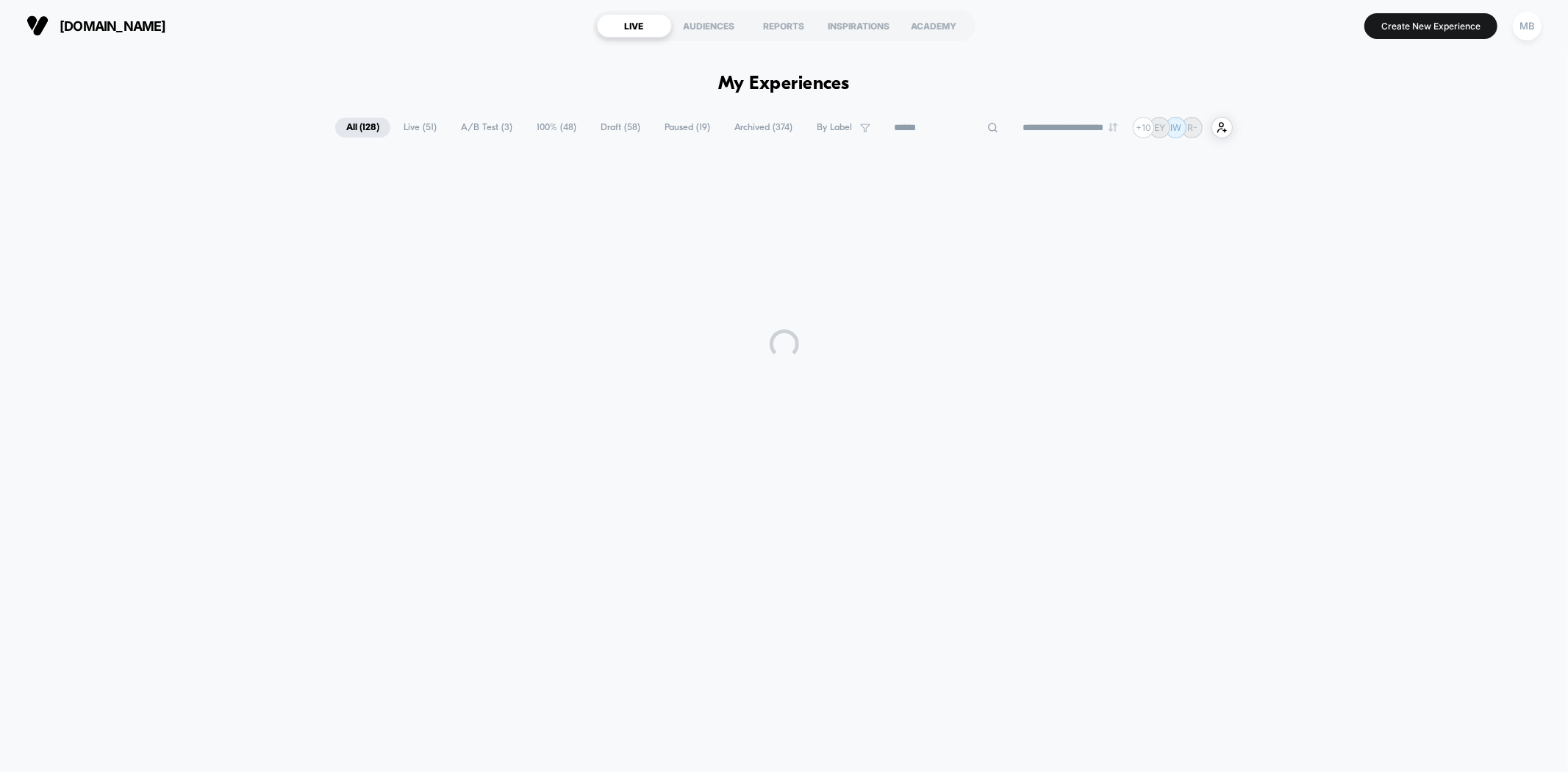
scroll to position [0, 0]
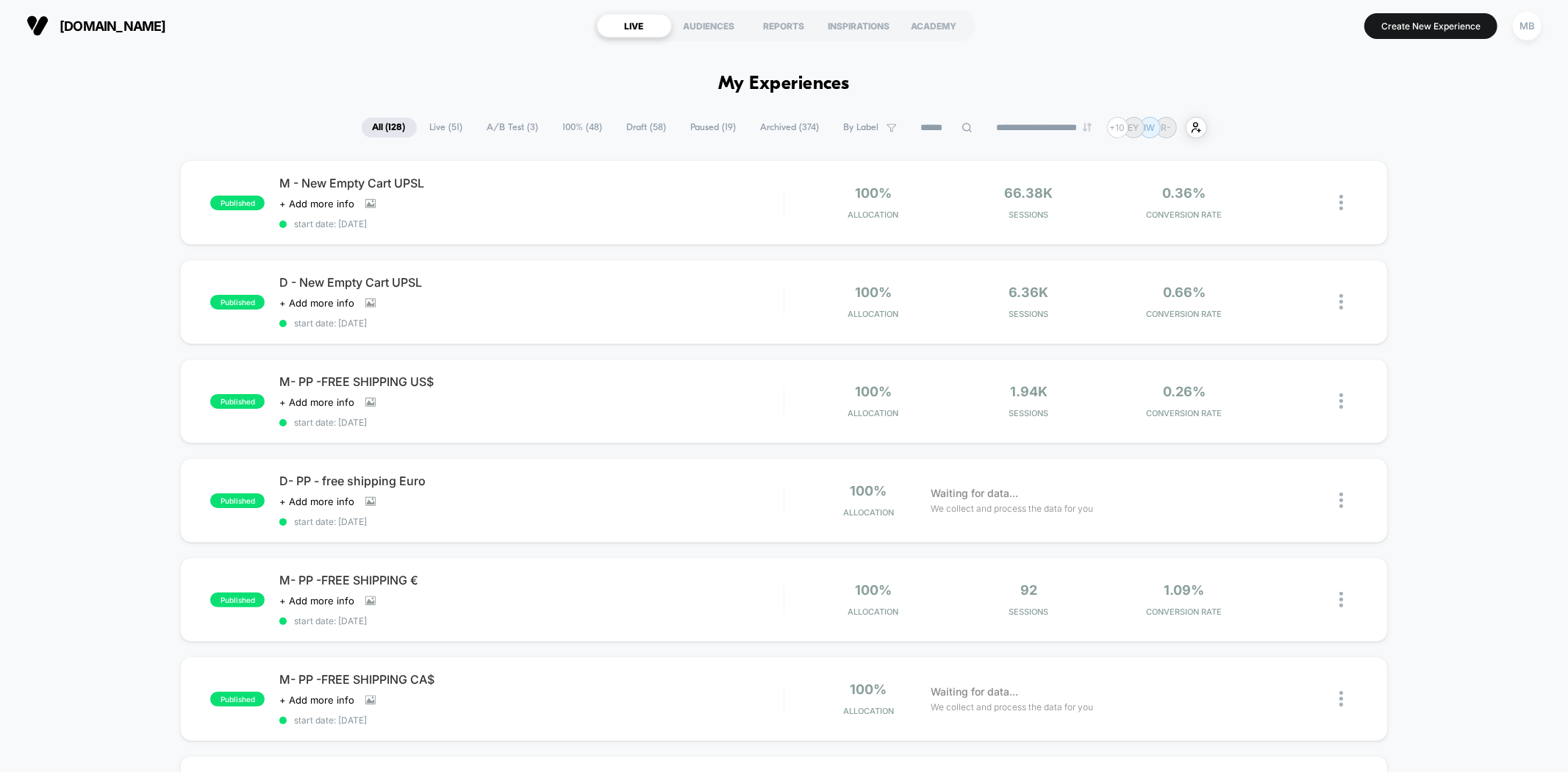
click at [116, 493] on div "published M - New Empty Cart UPSL Click to view images Click to edit experience…" at bounding box center [784, 780] width 1568 height 1239
click at [489, 425] on div "published M- PP -FREE SHIPPING US$ Click to view images Click to edit experienc…" at bounding box center [783, 401] width 1207 height 85
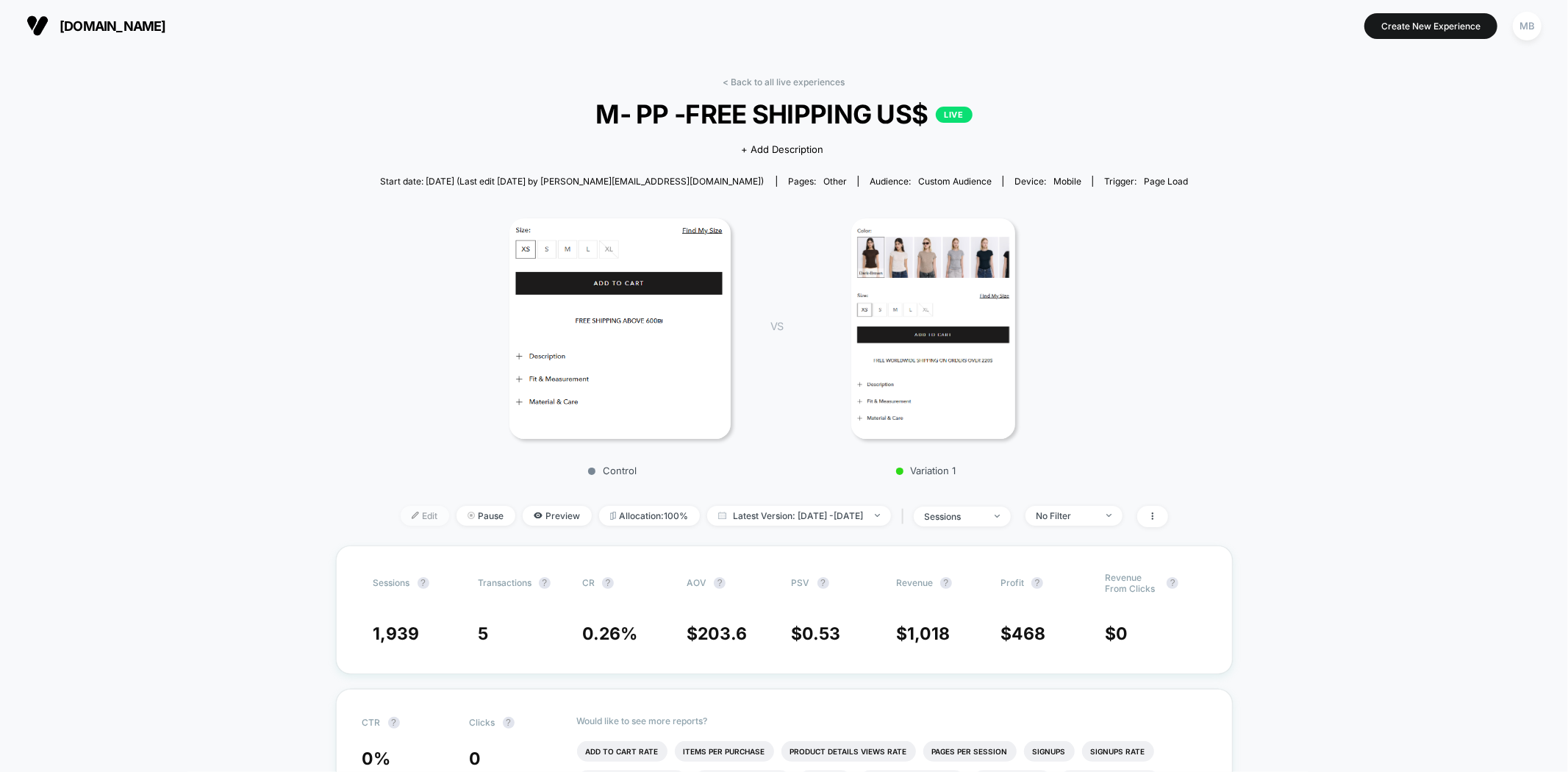
click at [400, 511] on span "Edit" at bounding box center [424, 516] width 48 height 20
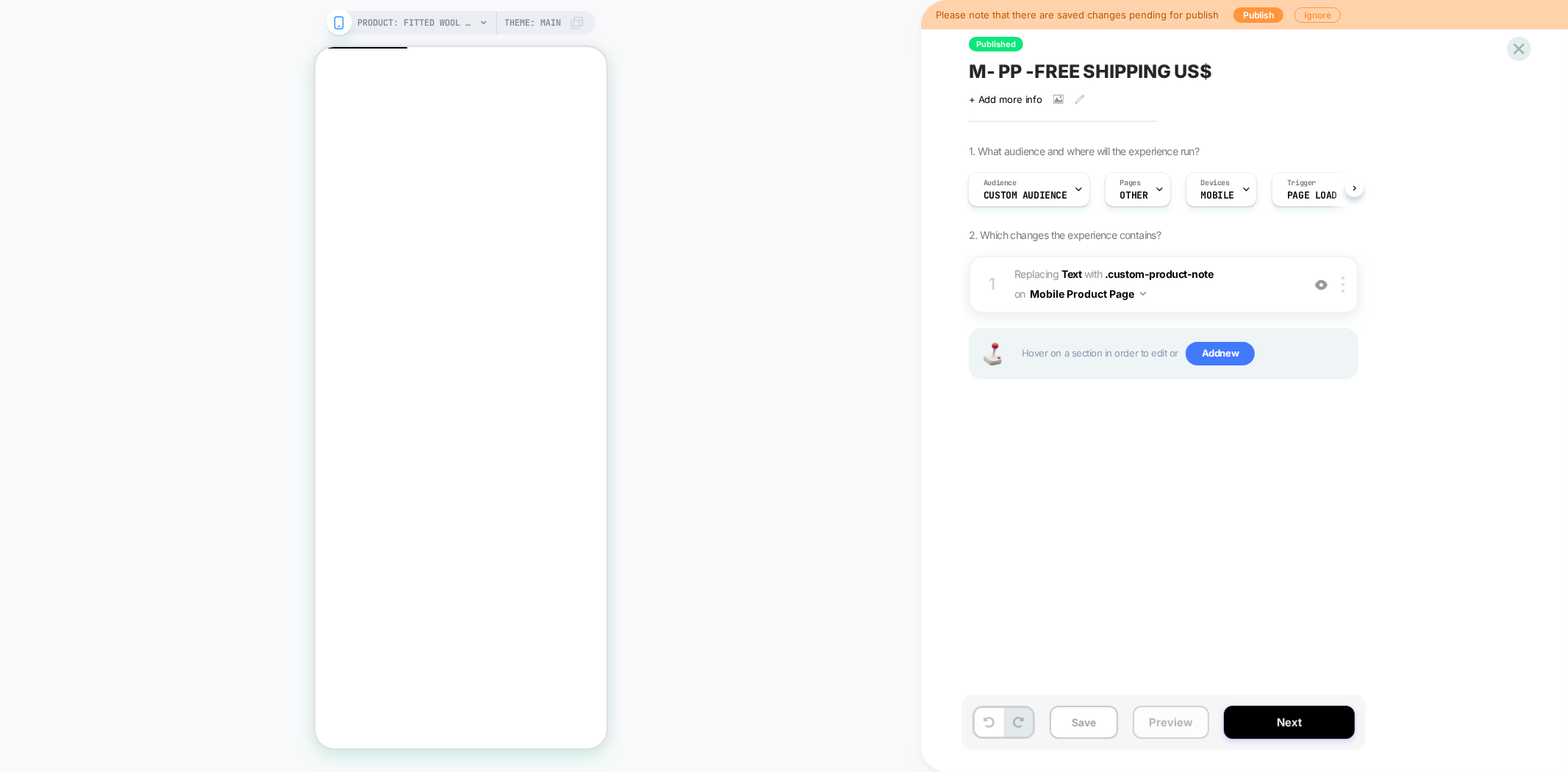
click at [1162, 725] on button "Preview" at bounding box center [1171, 722] width 76 height 33
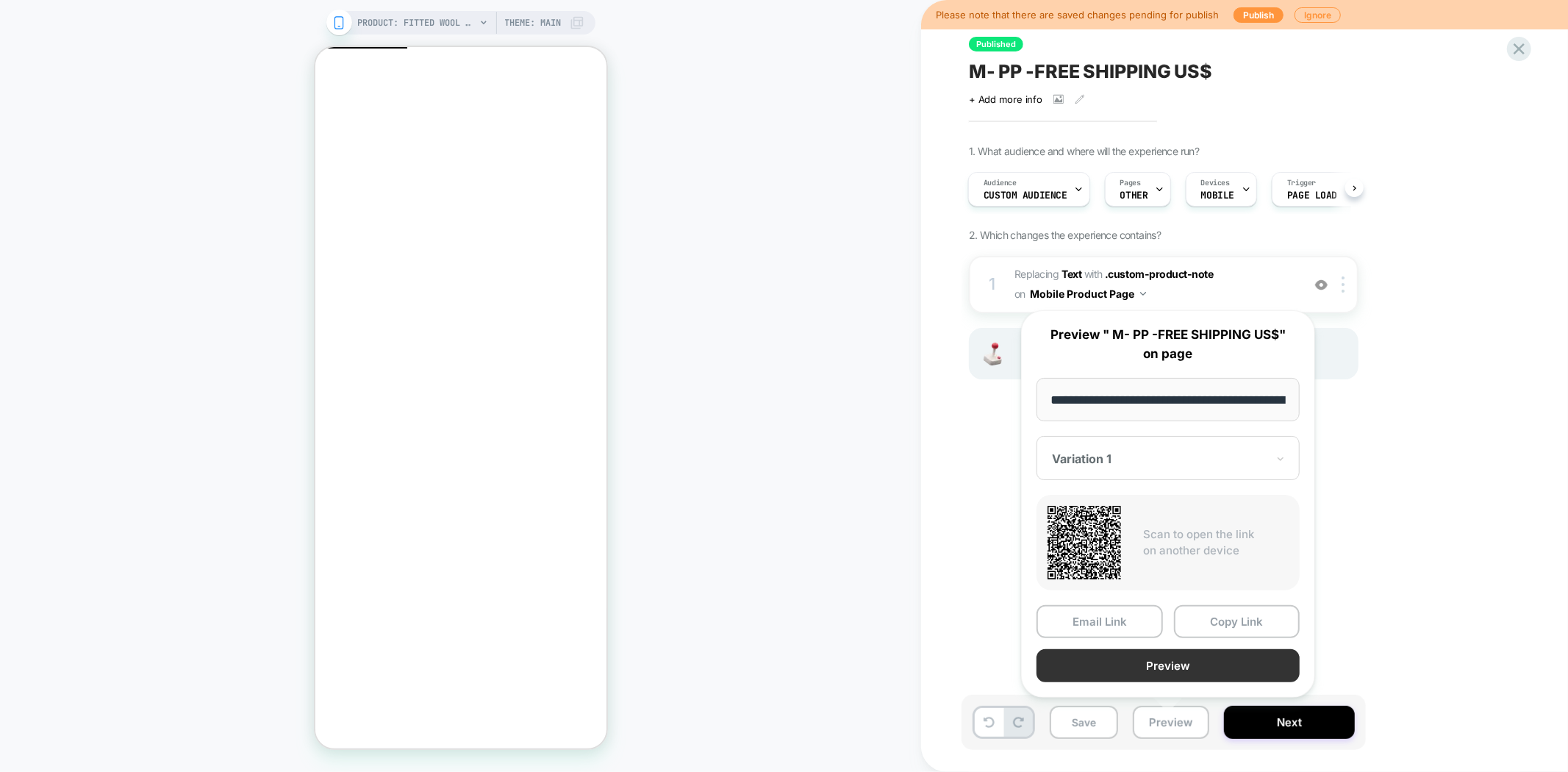
click at [1206, 660] on button "Preview" at bounding box center [1168, 665] width 263 height 33
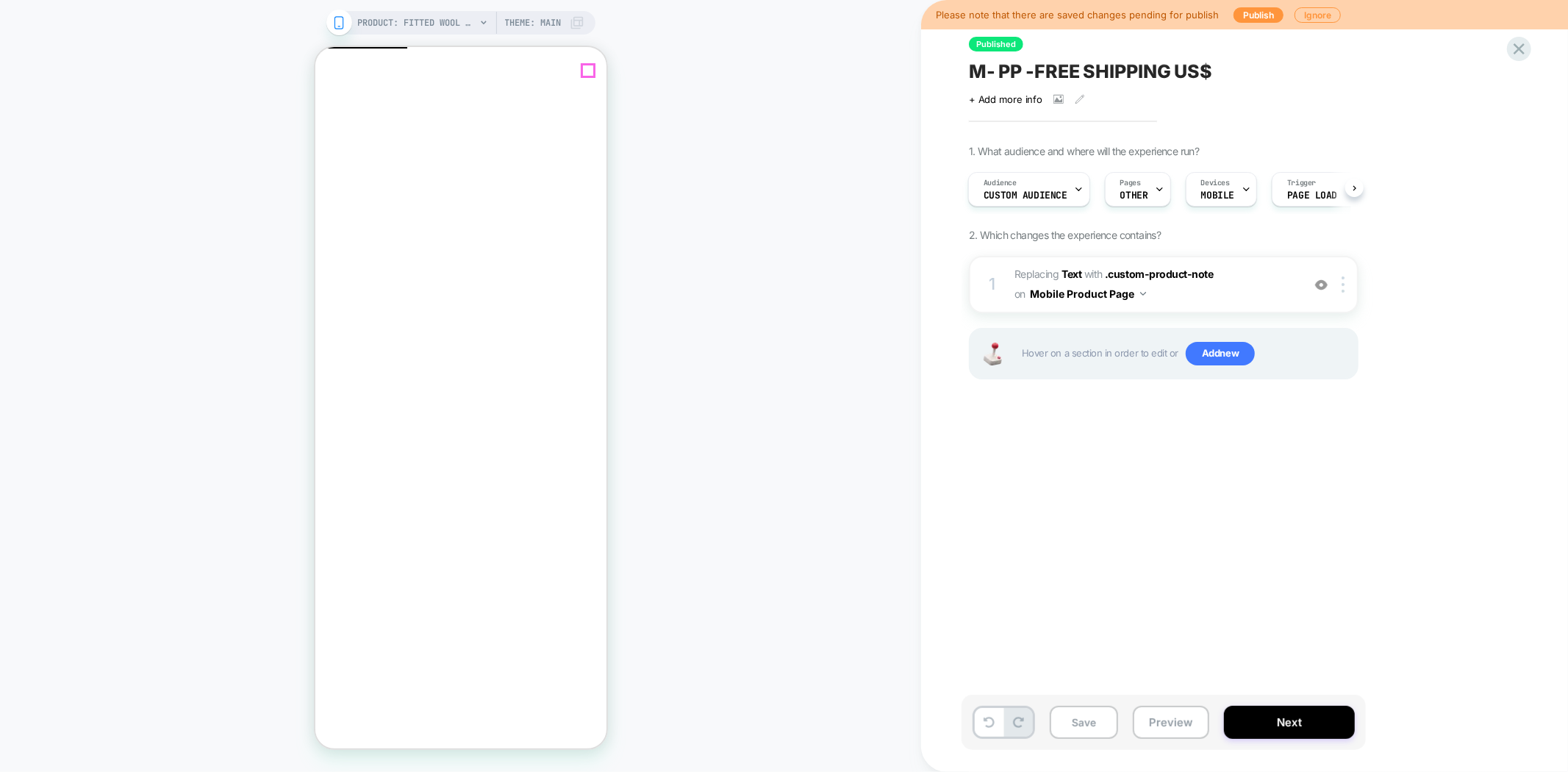
click icon "Close"
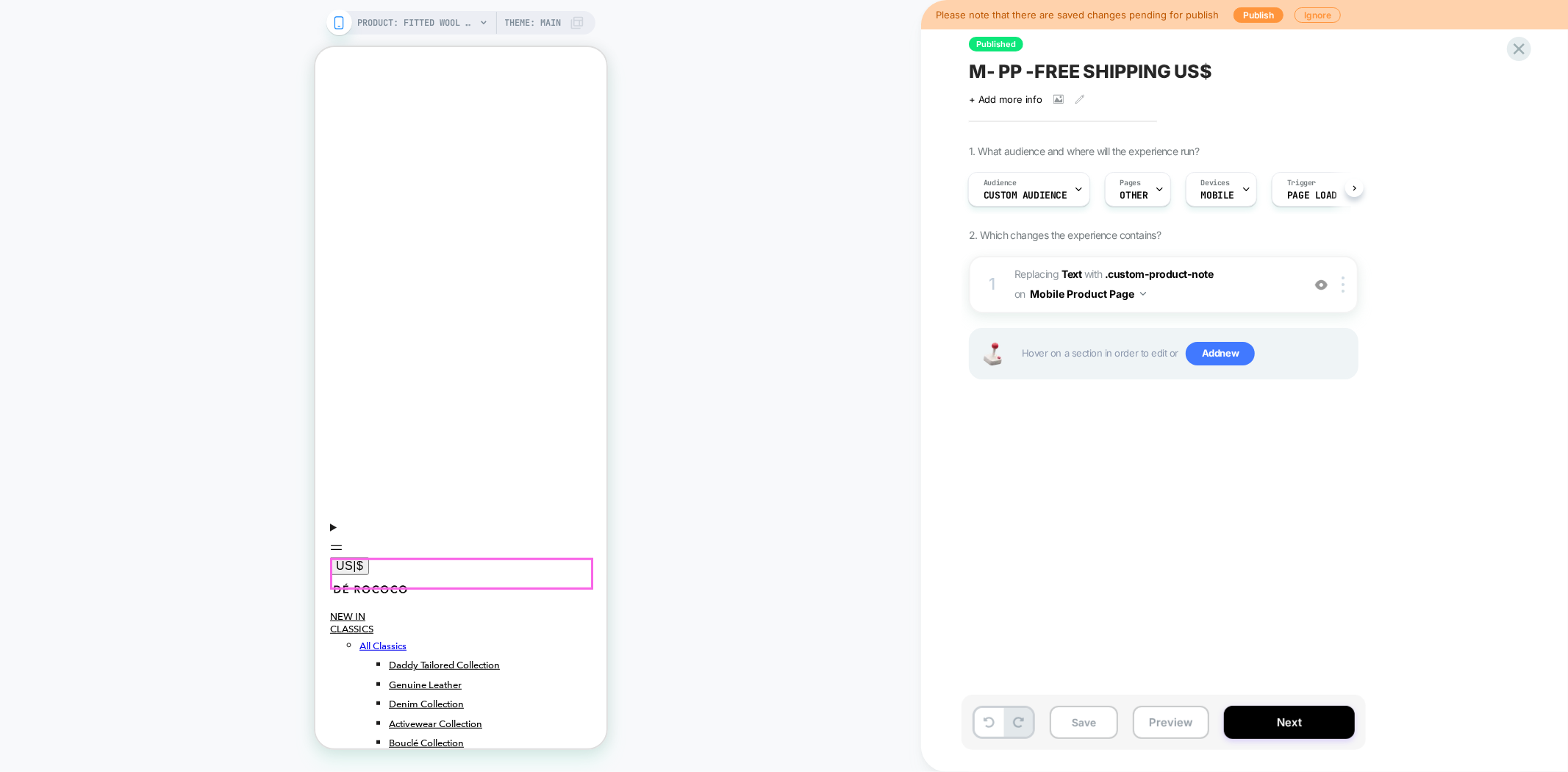
scroll to position [474, 0]
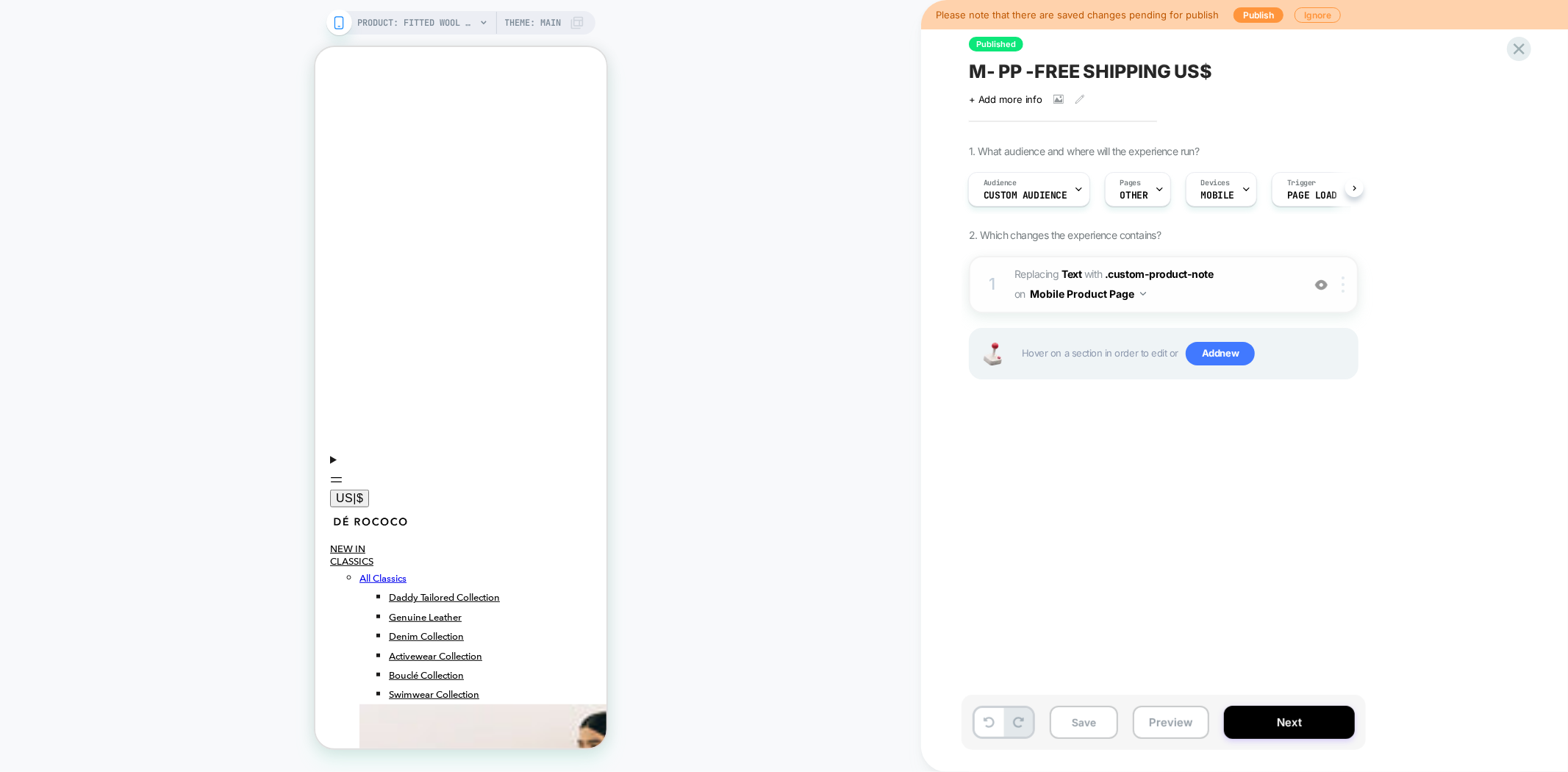
click at [1343, 290] on img at bounding box center [1343, 284] width 3 height 16
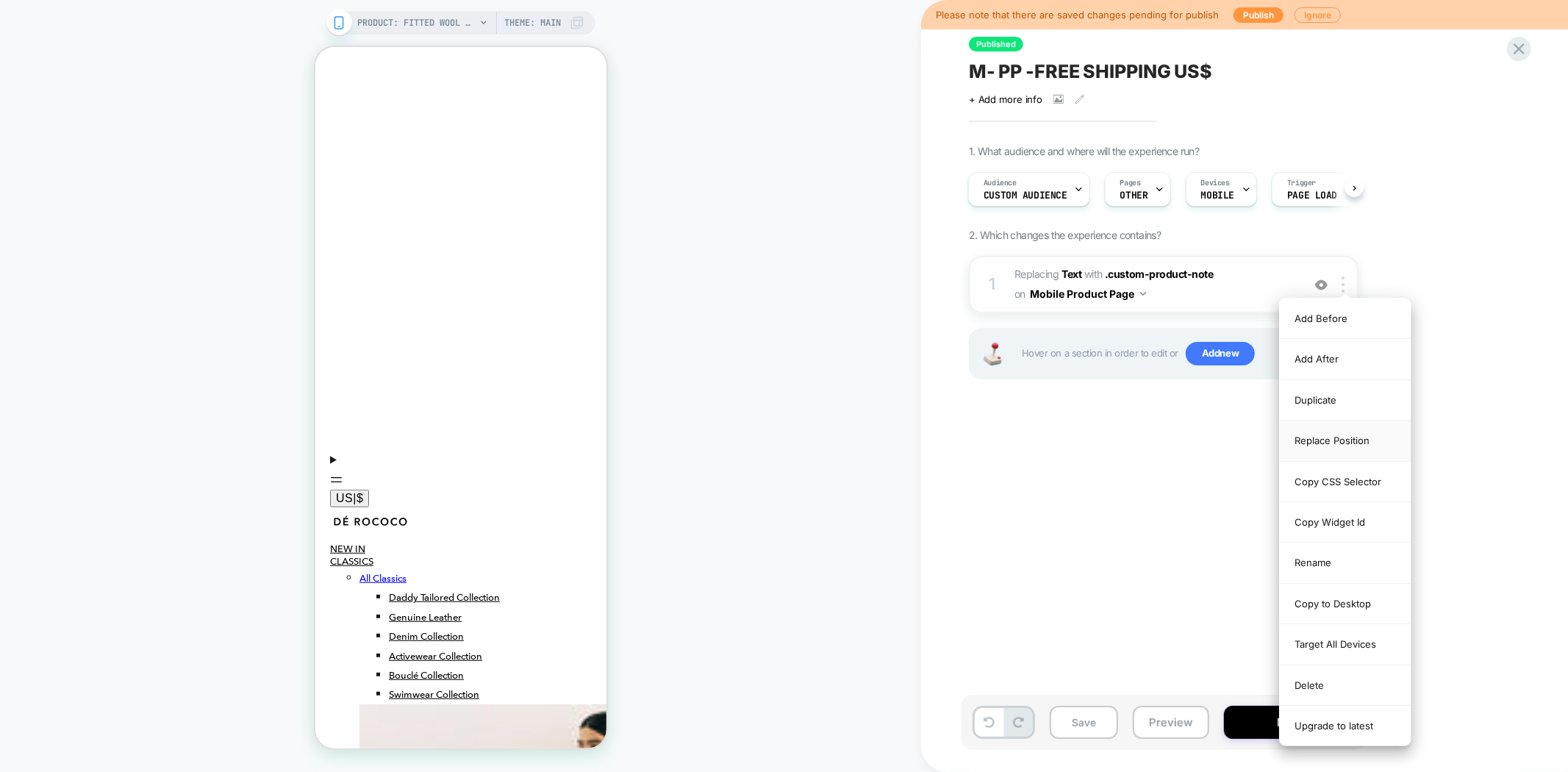
click at [1362, 440] on div "Replace Position" at bounding box center [1344, 441] width 131 height 41
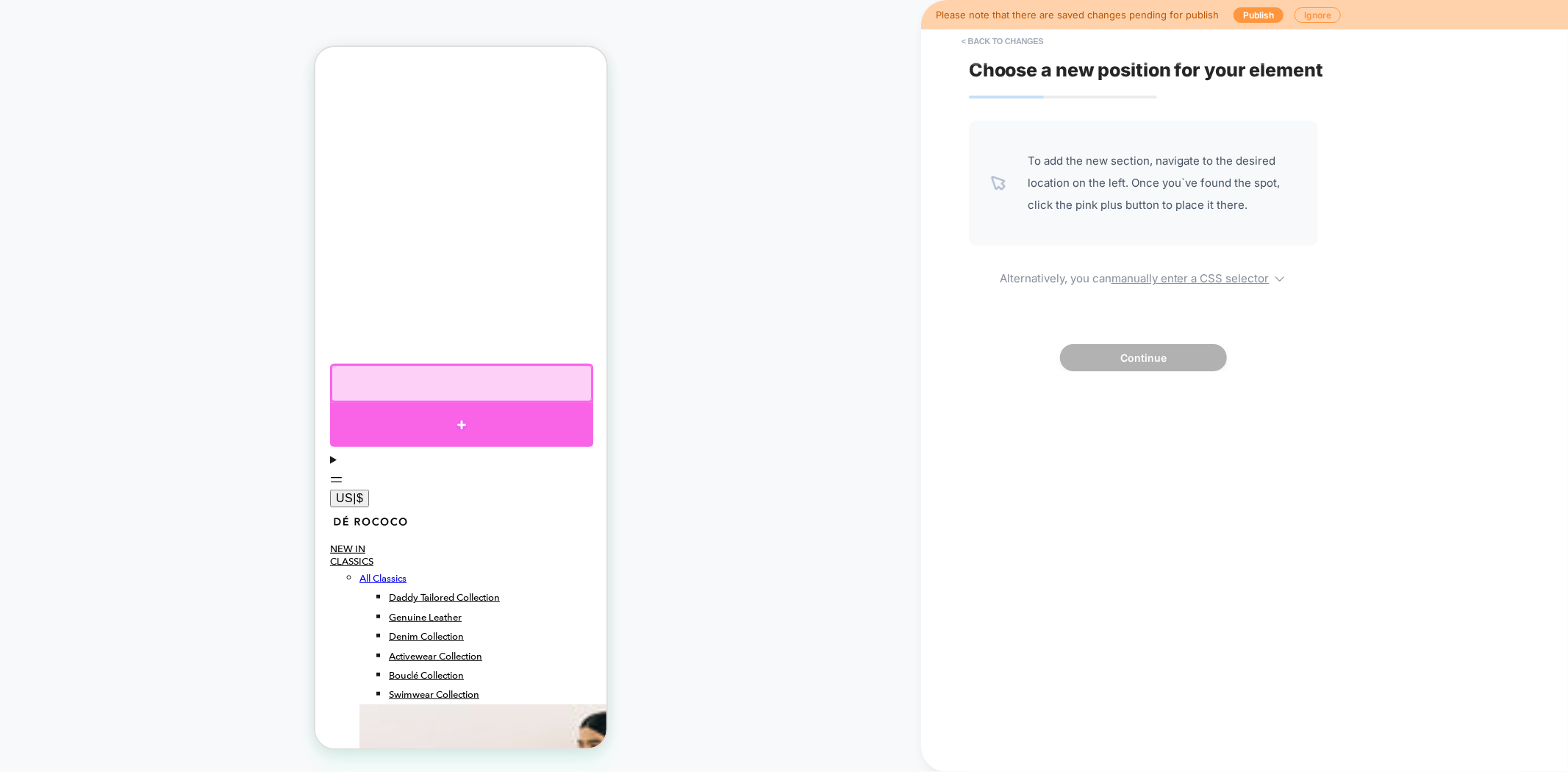
click div
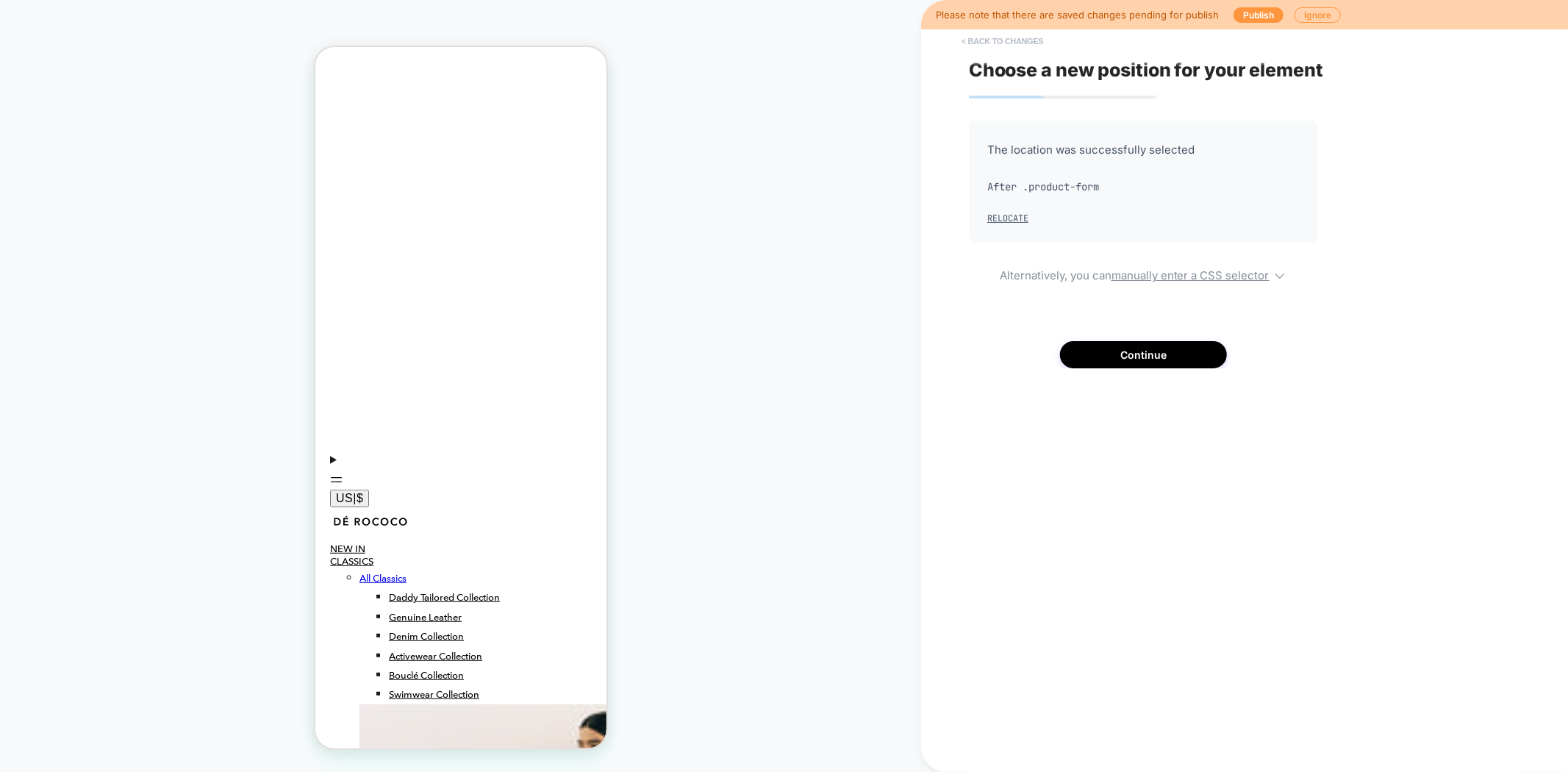
click at [1001, 42] on button "< Back to changes" at bounding box center [1002, 41] width 97 height 23
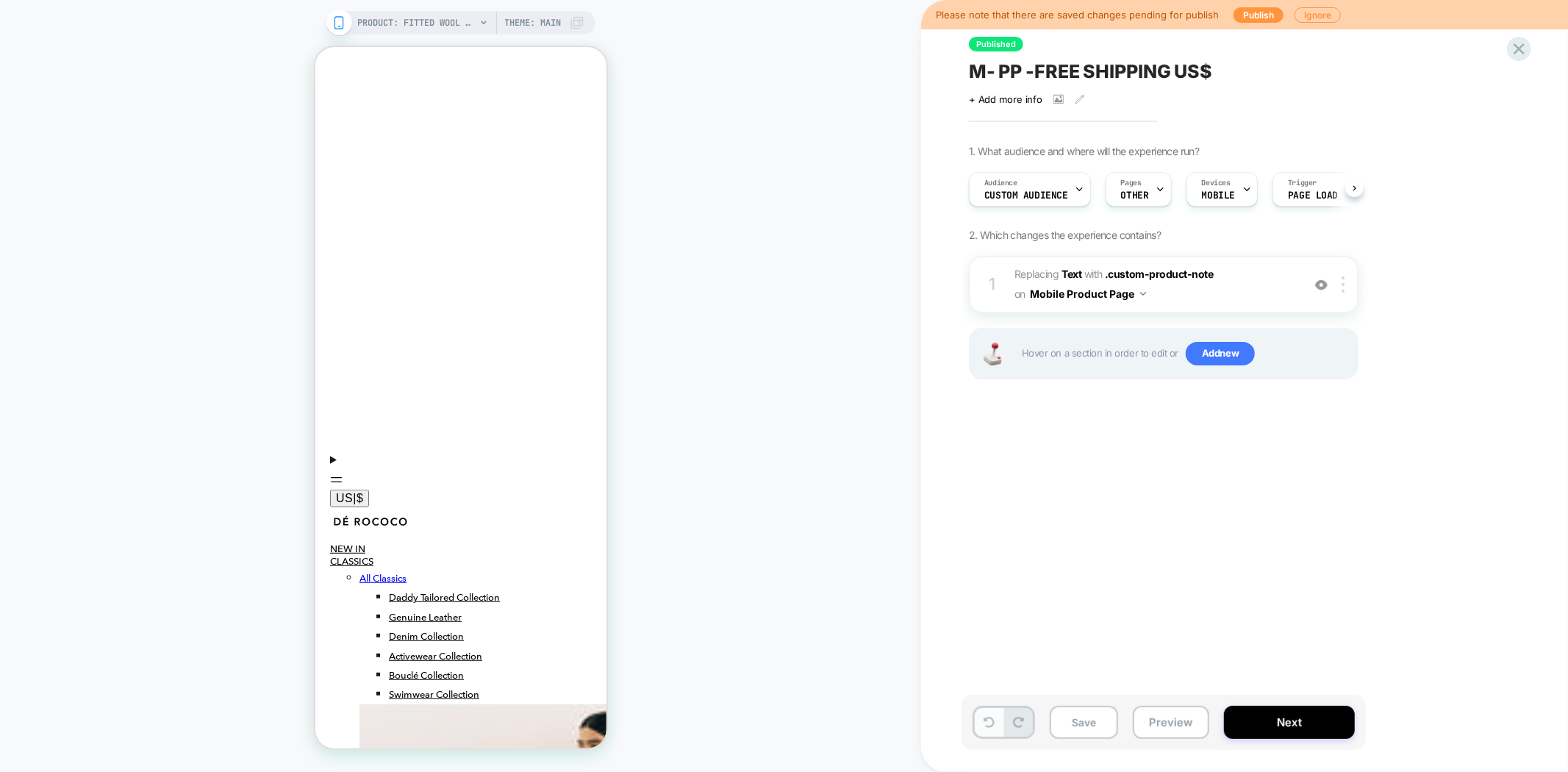
scroll to position [0, 1]
click at [986, 723] on icon at bounding box center [989, 722] width 11 height 11
click at [1143, 725] on button "Preview" at bounding box center [1171, 722] width 76 height 33
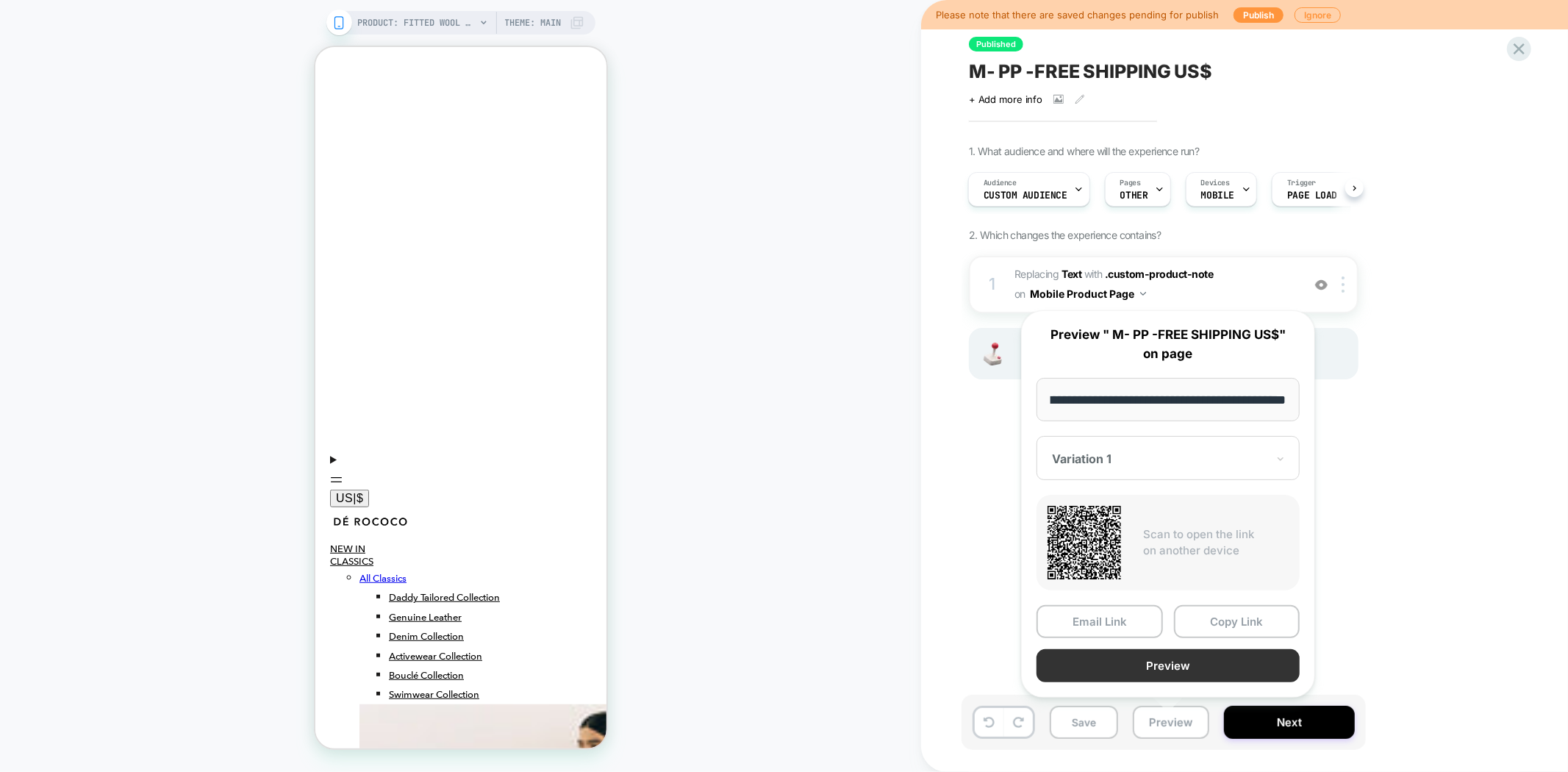
scroll to position [0, 0]
click at [1184, 672] on button "Preview" at bounding box center [1168, 665] width 263 height 33
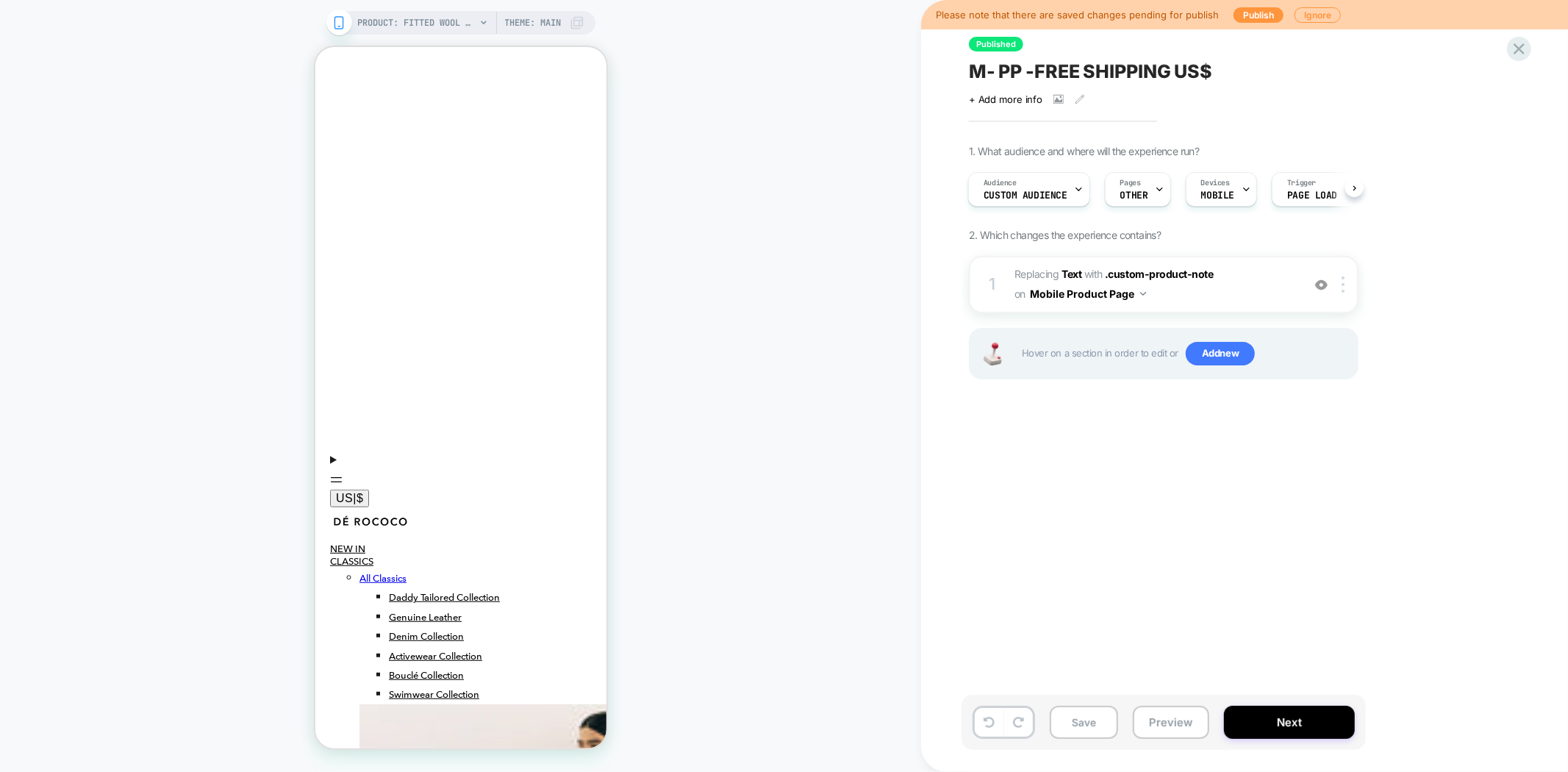
click at [1113, 79] on span "M- PP -FREE SHIPPING US$" at bounding box center [1091, 71] width 243 height 22
click at [1253, 723] on button "Next" at bounding box center [1289, 722] width 131 height 33
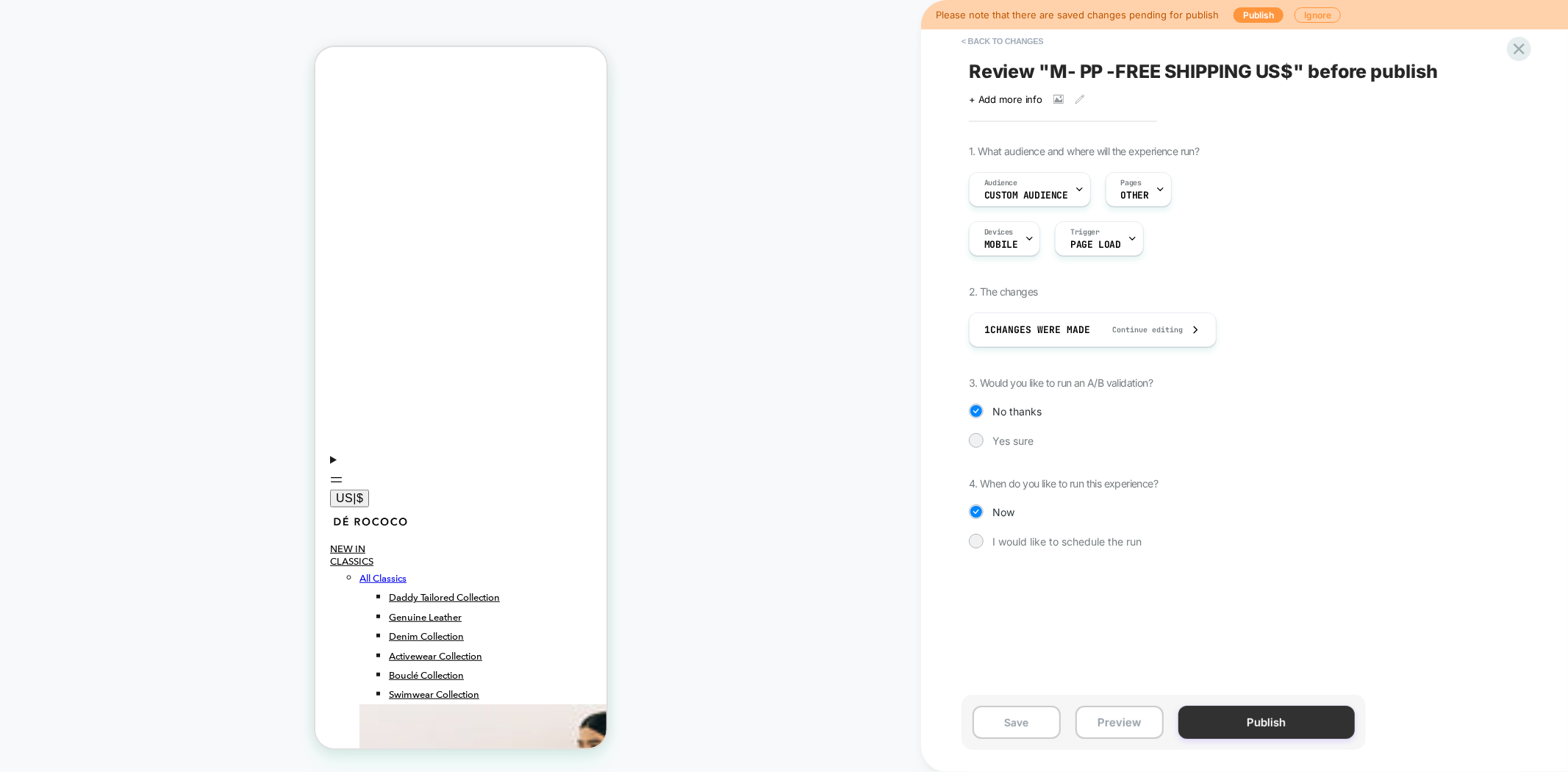
click at [1267, 724] on button "Publish" at bounding box center [1267, 722] width 177 height 33
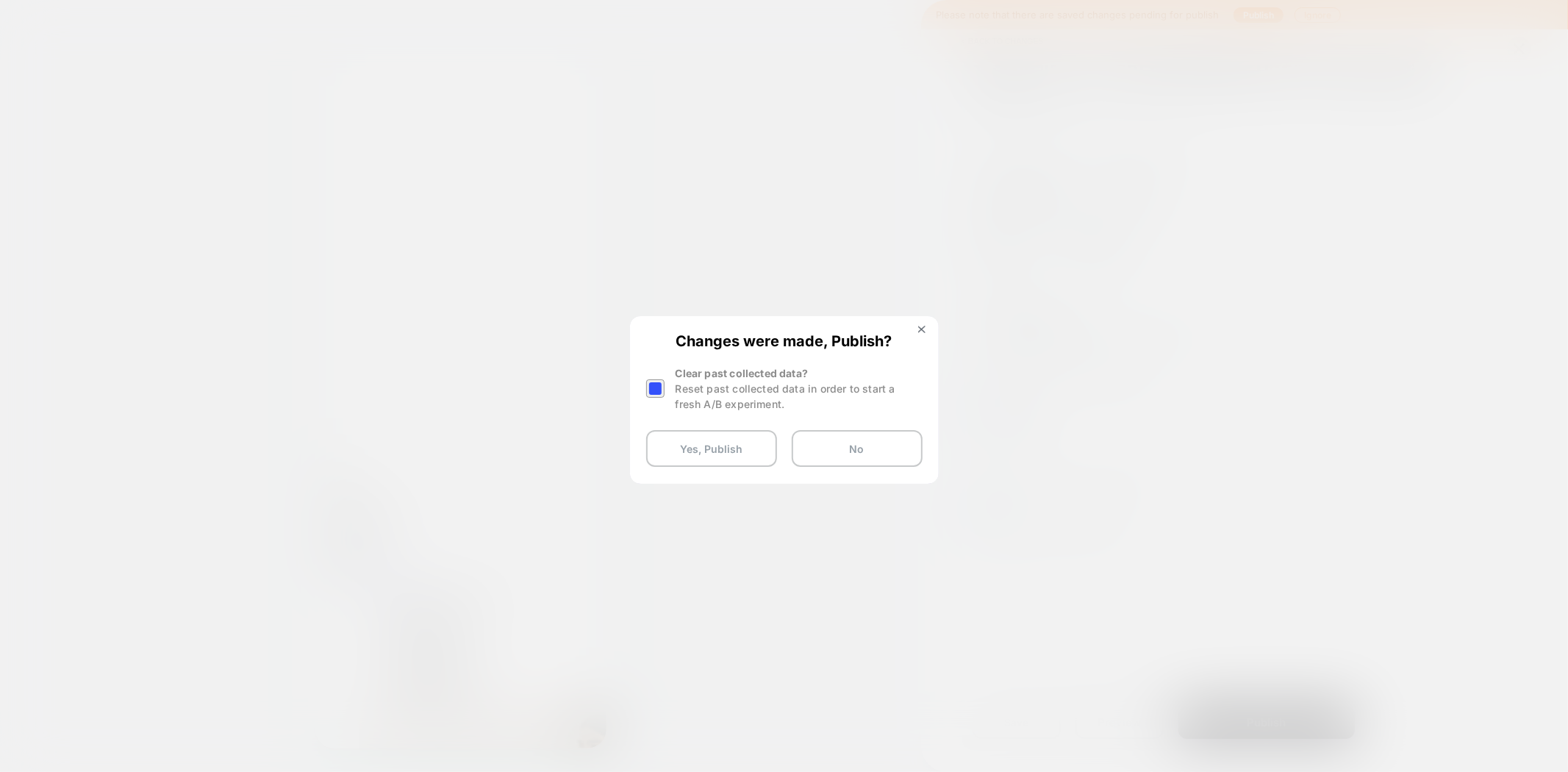
drag, startPoint x: 656, startPoint y: 391, endPoint x: 690, endPoint y: 425, distance: 48.1
click at [656, 391] on div at bounding box center [655, 388] width 18 height 18
click at [713, 447] on button "Yes, Publish" at bounding box center [711, 448] width 131 height 37
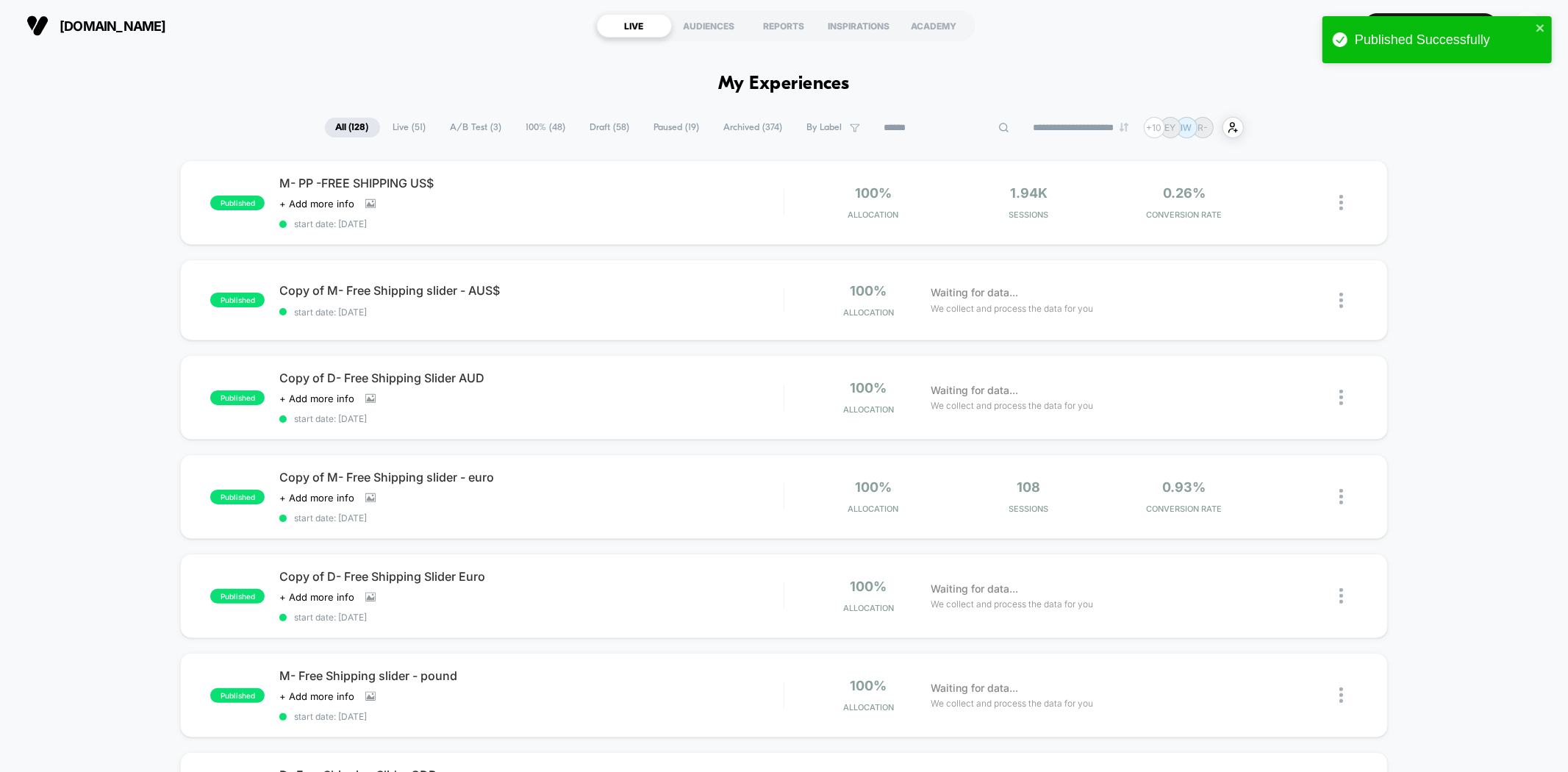
click at [935, 129] on input at bounding box center [946, 128] width 147 height 17
paste input "**********"
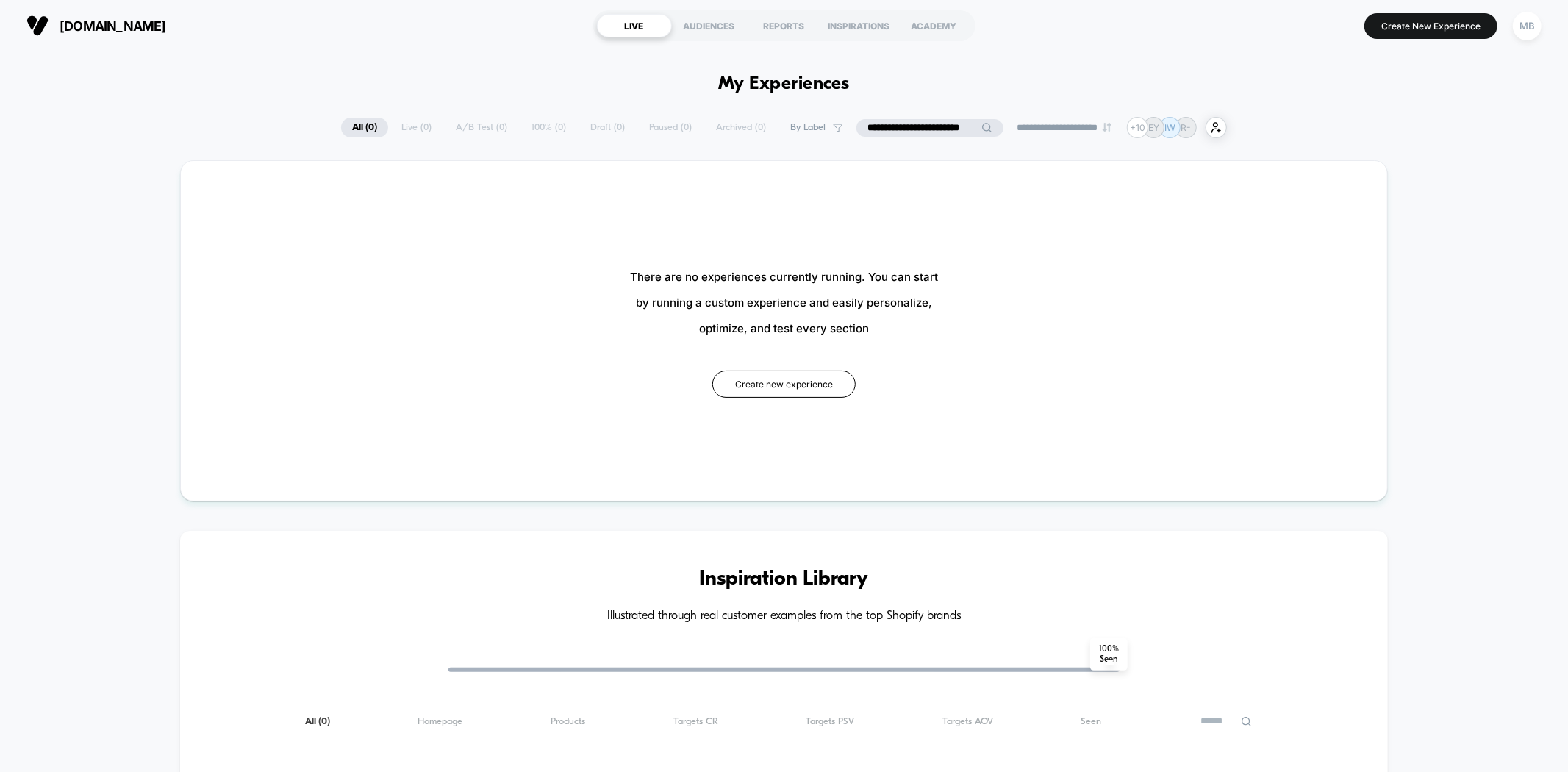
drag, startPoint x: 943, startPoint y: 125, endPoint x: 1053, endPoint y: 126, distance: 110.0
click at [1053, 126] on div "**********" at bounding box center [784, 128] width 886 height 21
type input "**********"
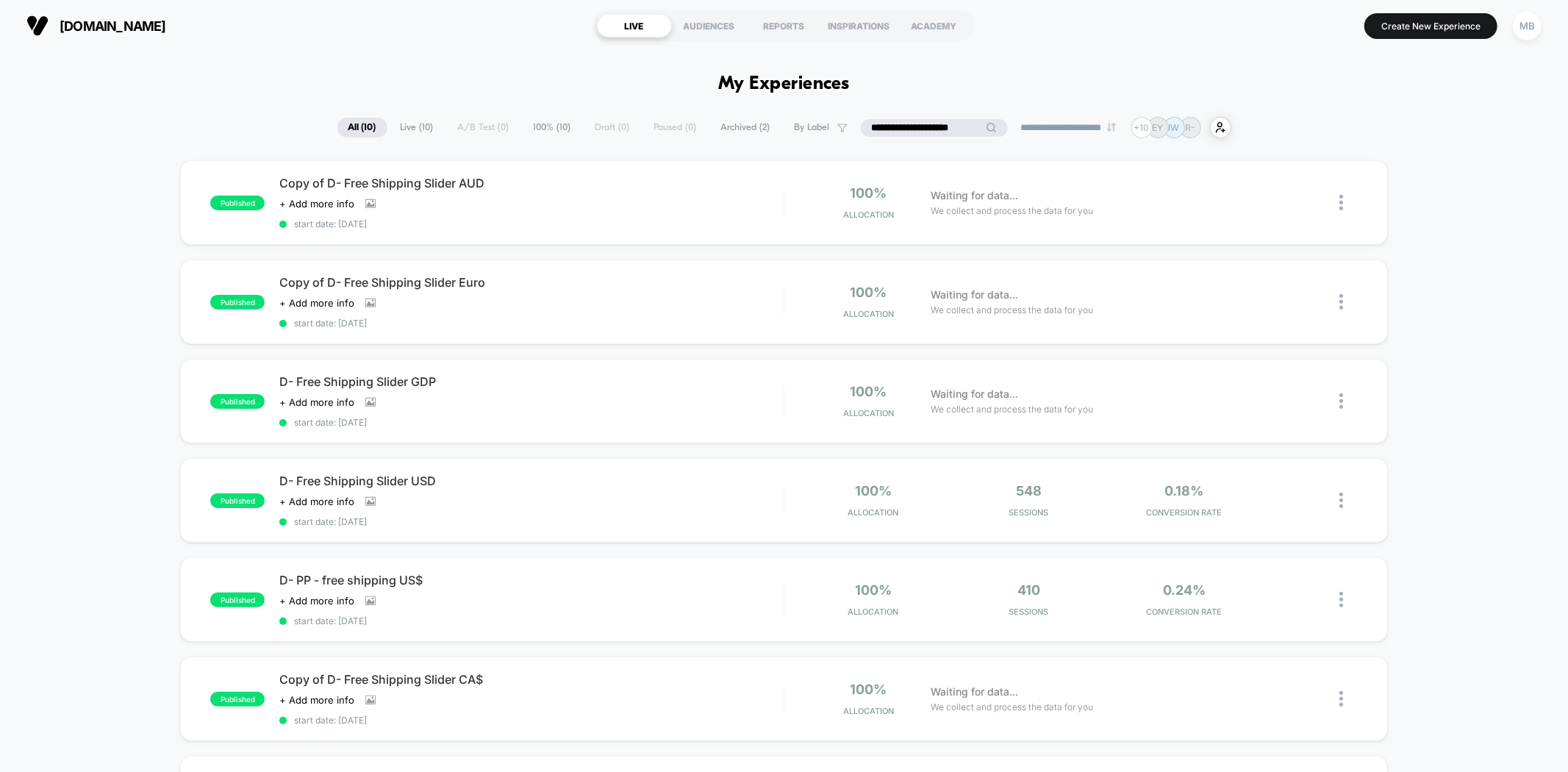
drag, startPoint x: 971, startPoint y: 136, endPoint x: 949, endPoint y: 131, distance: 22.6
click at [964, 134] on input "**********" at bounding box center [934, 128] width 147 height 17
click at [948, 131] on input "**********" at bounding box center [934, 128] width 147 height 17
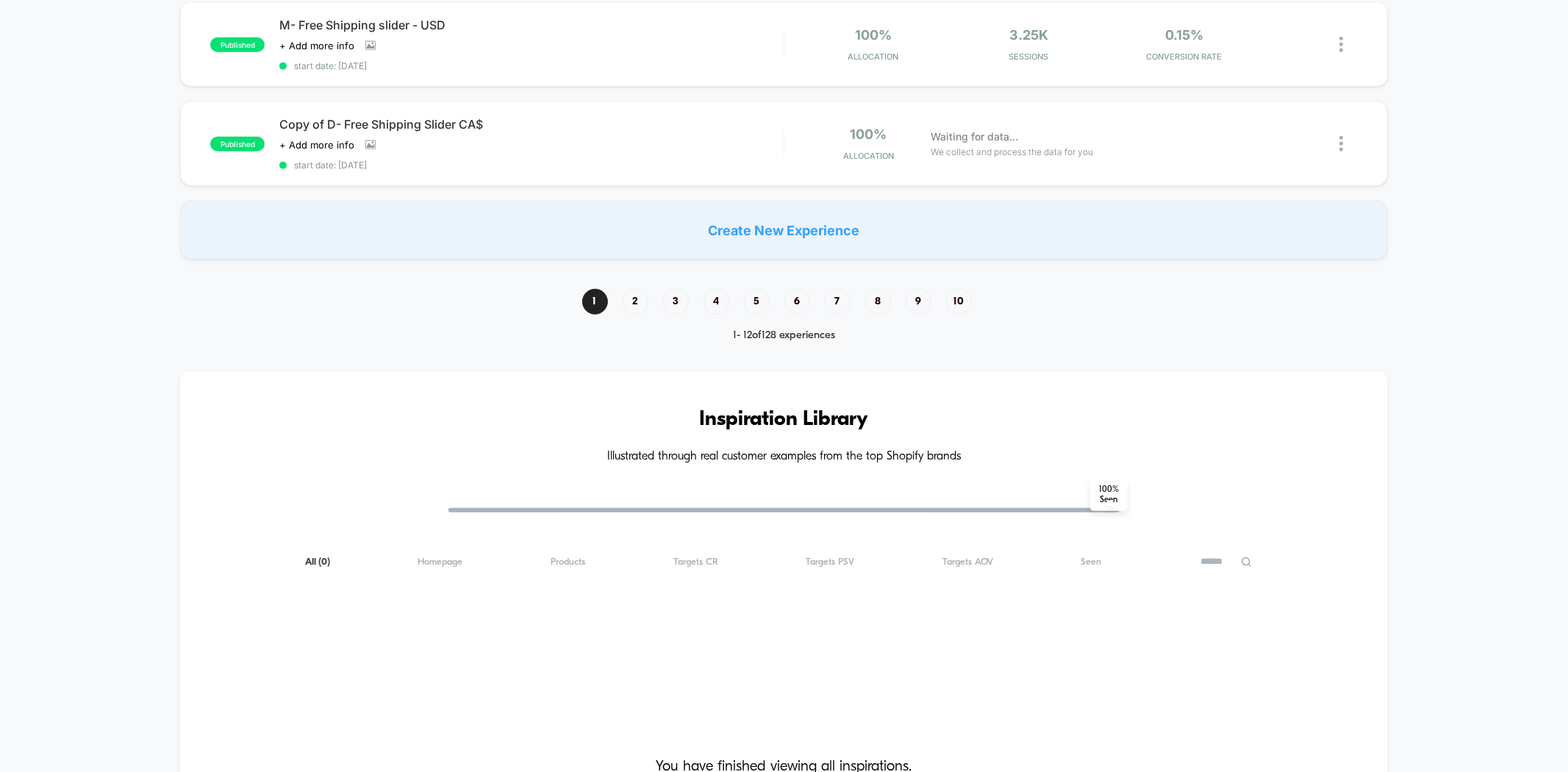
scroll to position [1224, 0]
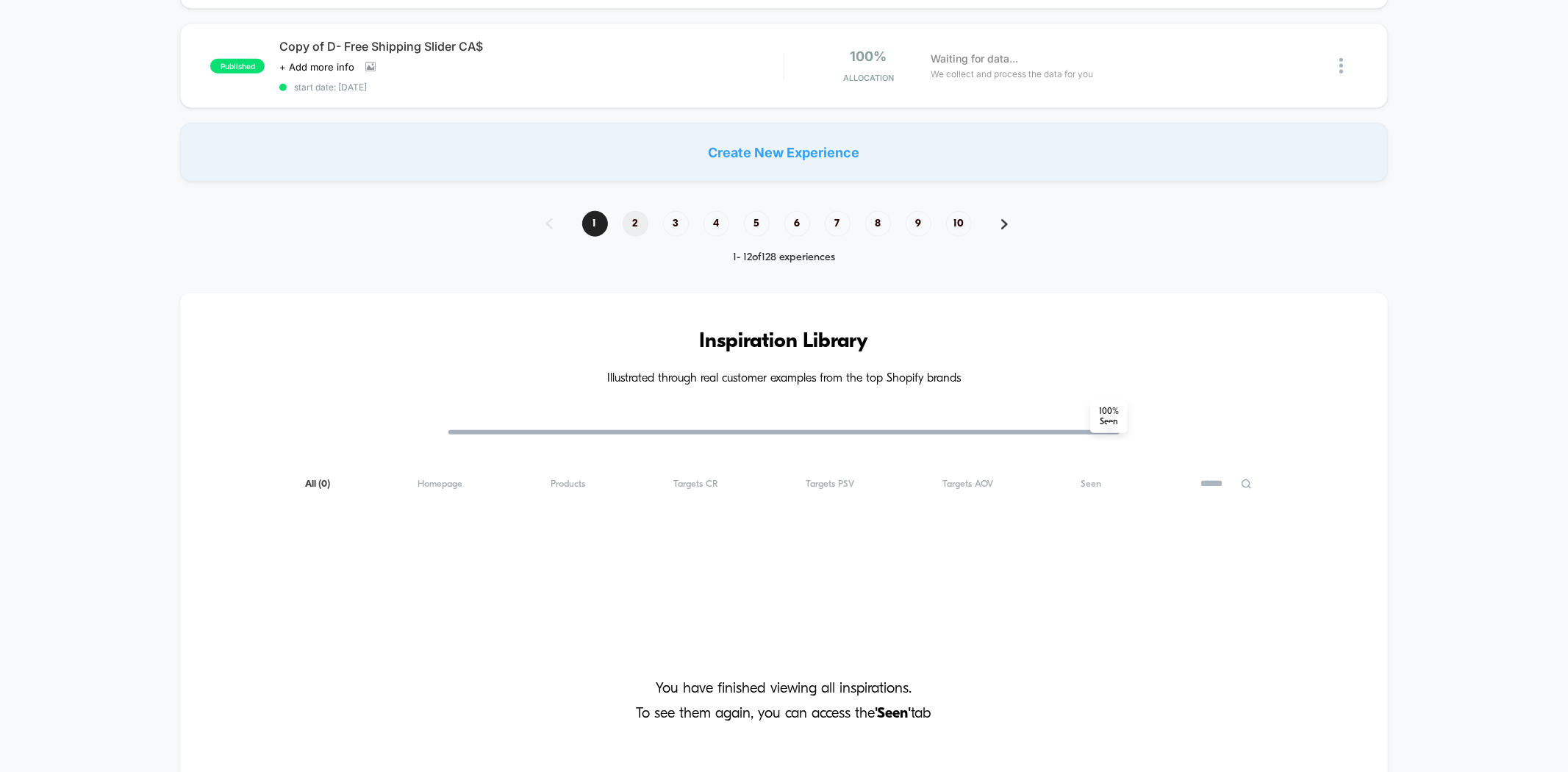
click at [632, 211] on span "2" at bounding box center [635, 224] width 26 height 26
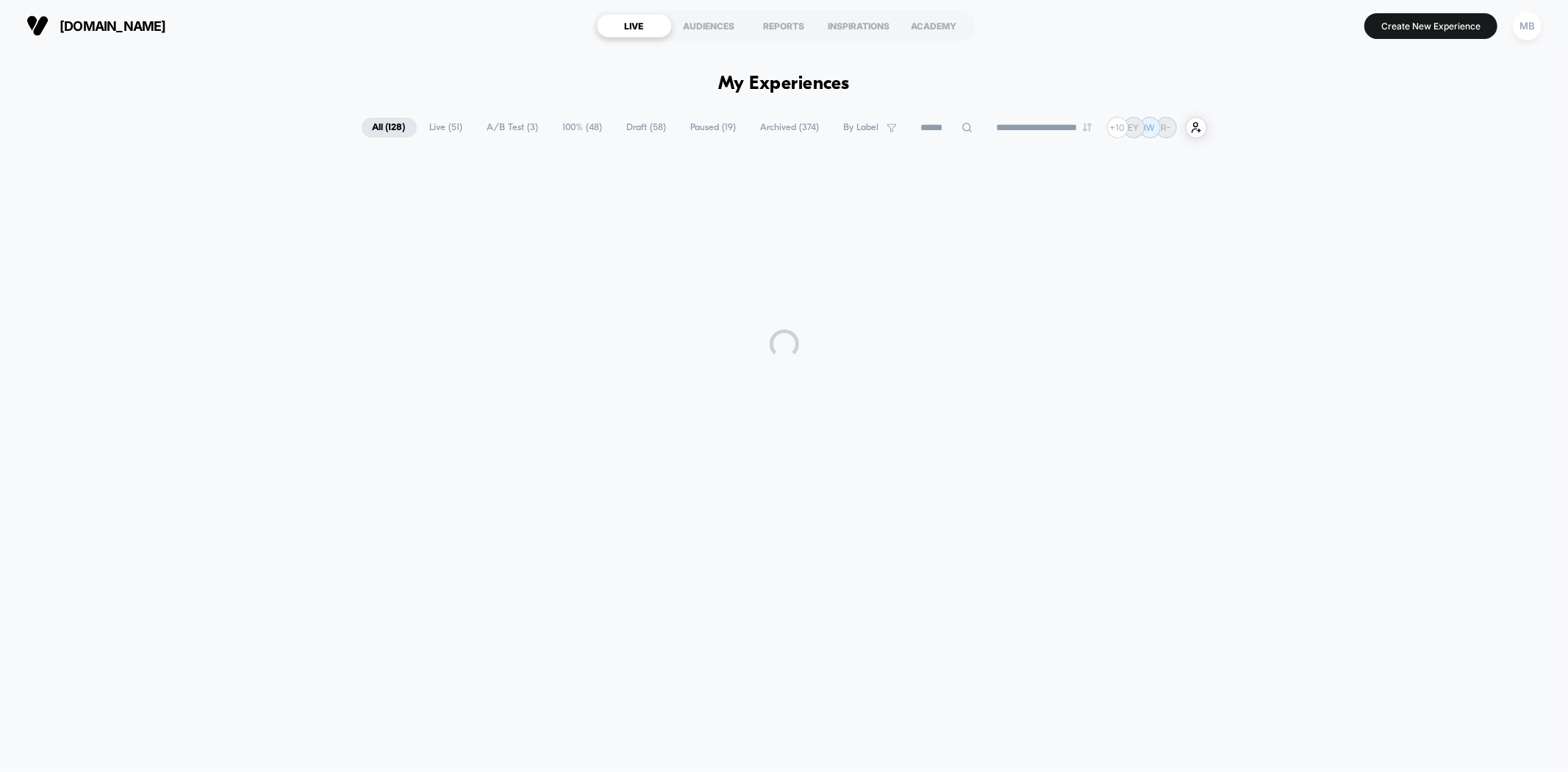
scroll to position [0, 0]
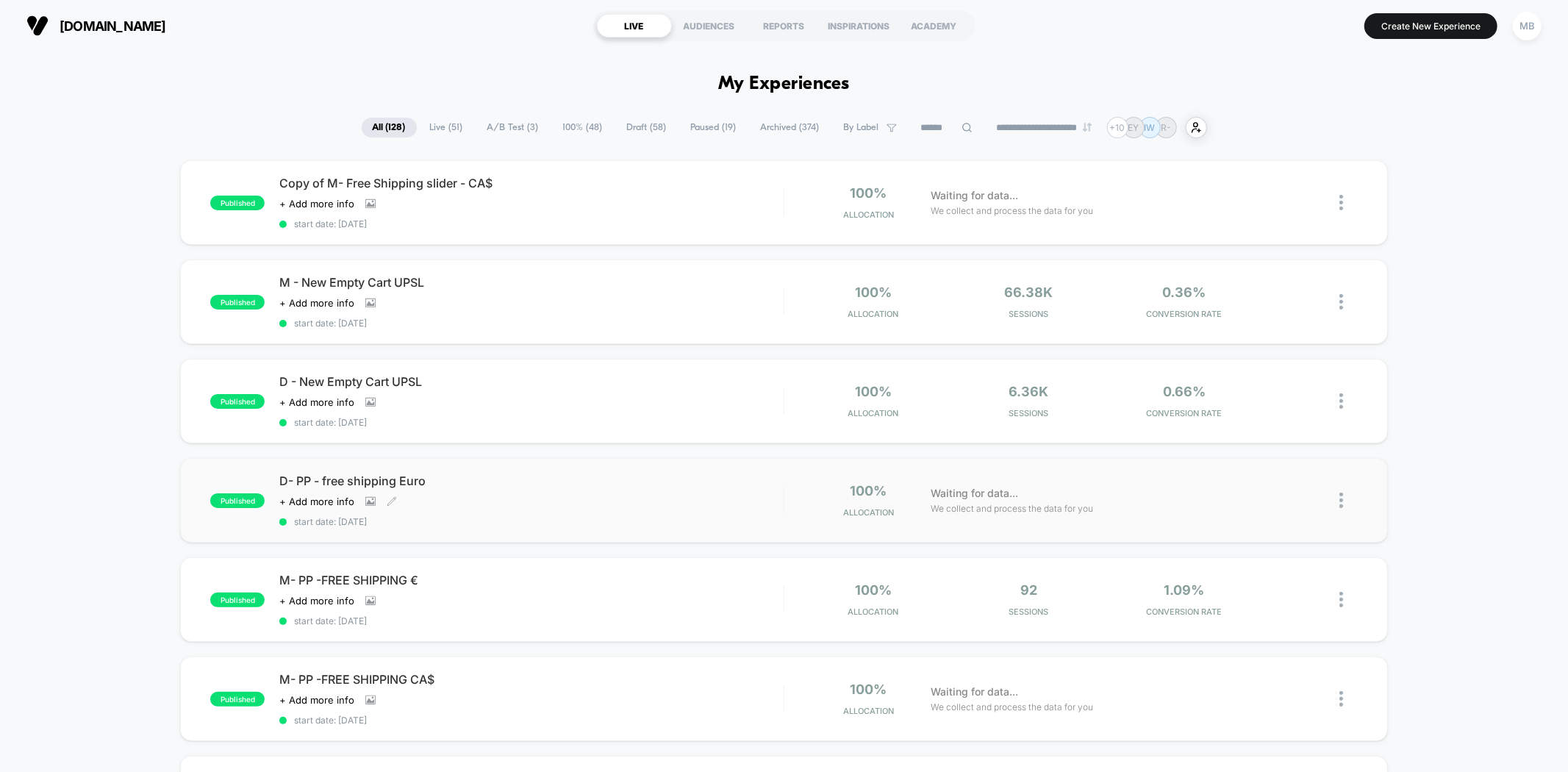
click at [506, 489] on div "D- PP - free shipping Euro Click to view images Click to edit experience detail…" at bounding box center [531, 500] width 504 height 54
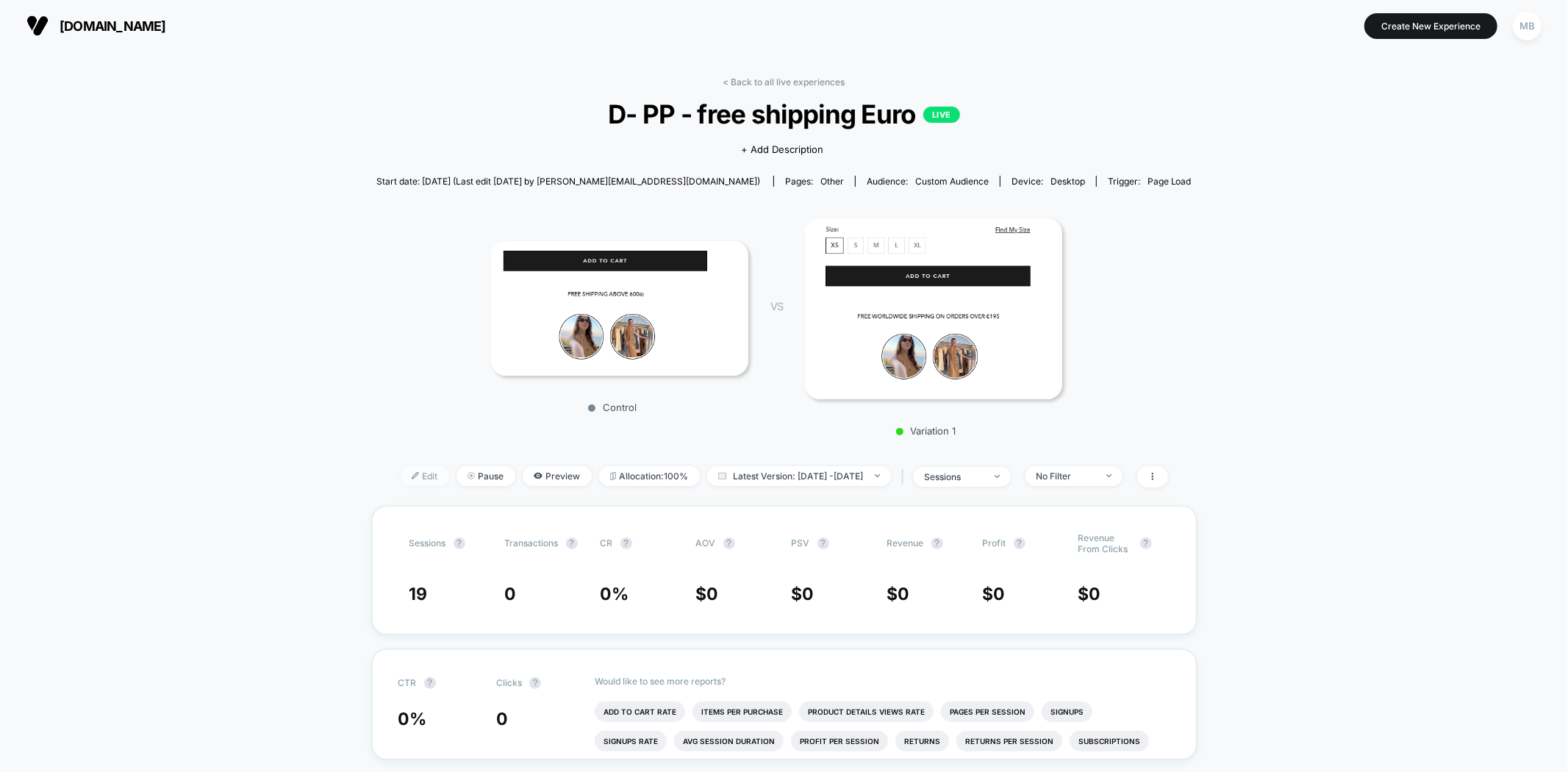
click at [406, 476] on span "Edit" at bounding box center [424, 476] width 48 height 20
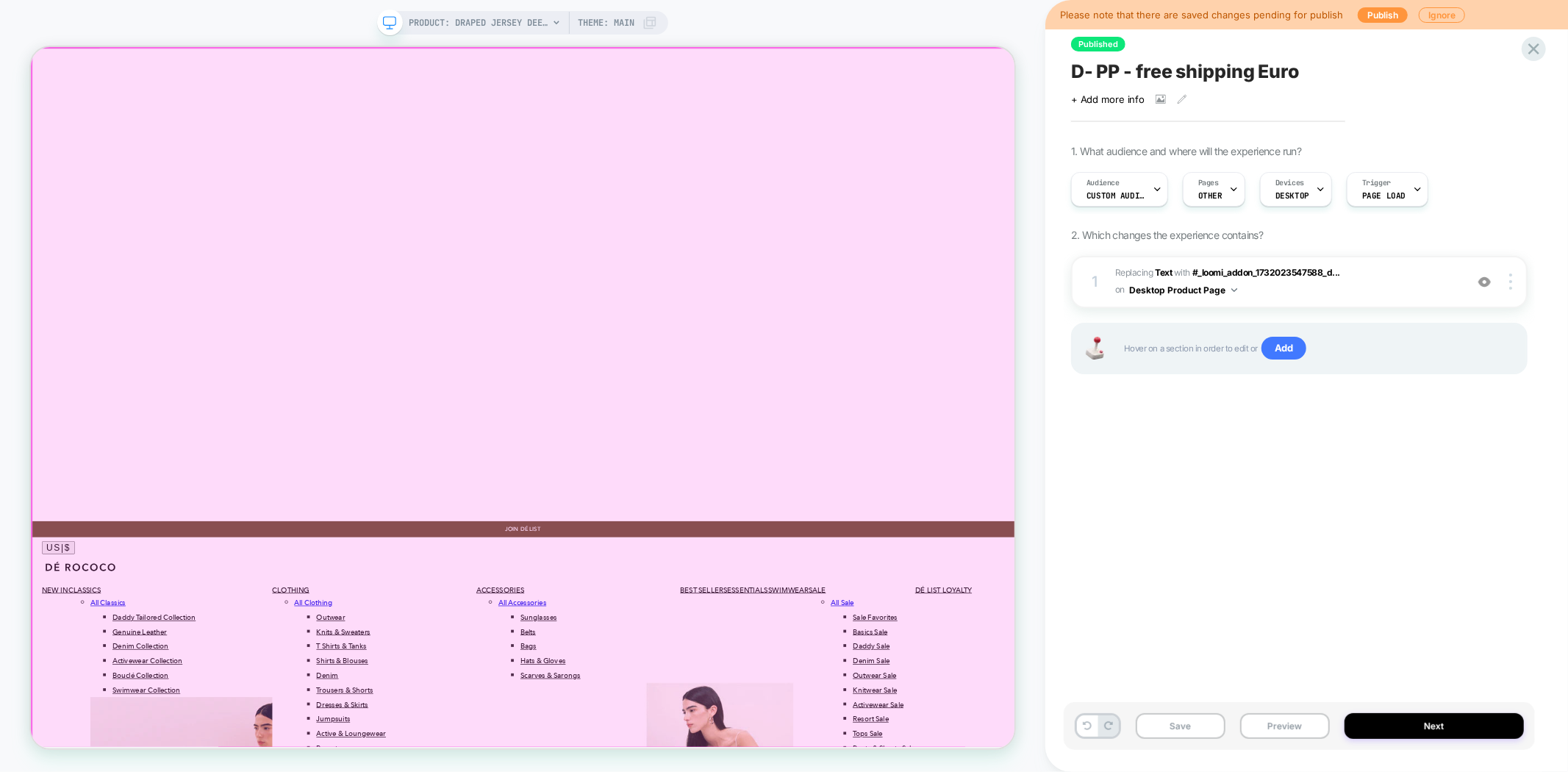
click body "Skip to content x Cart Your cart is empty We think you'll love these items Shop…"
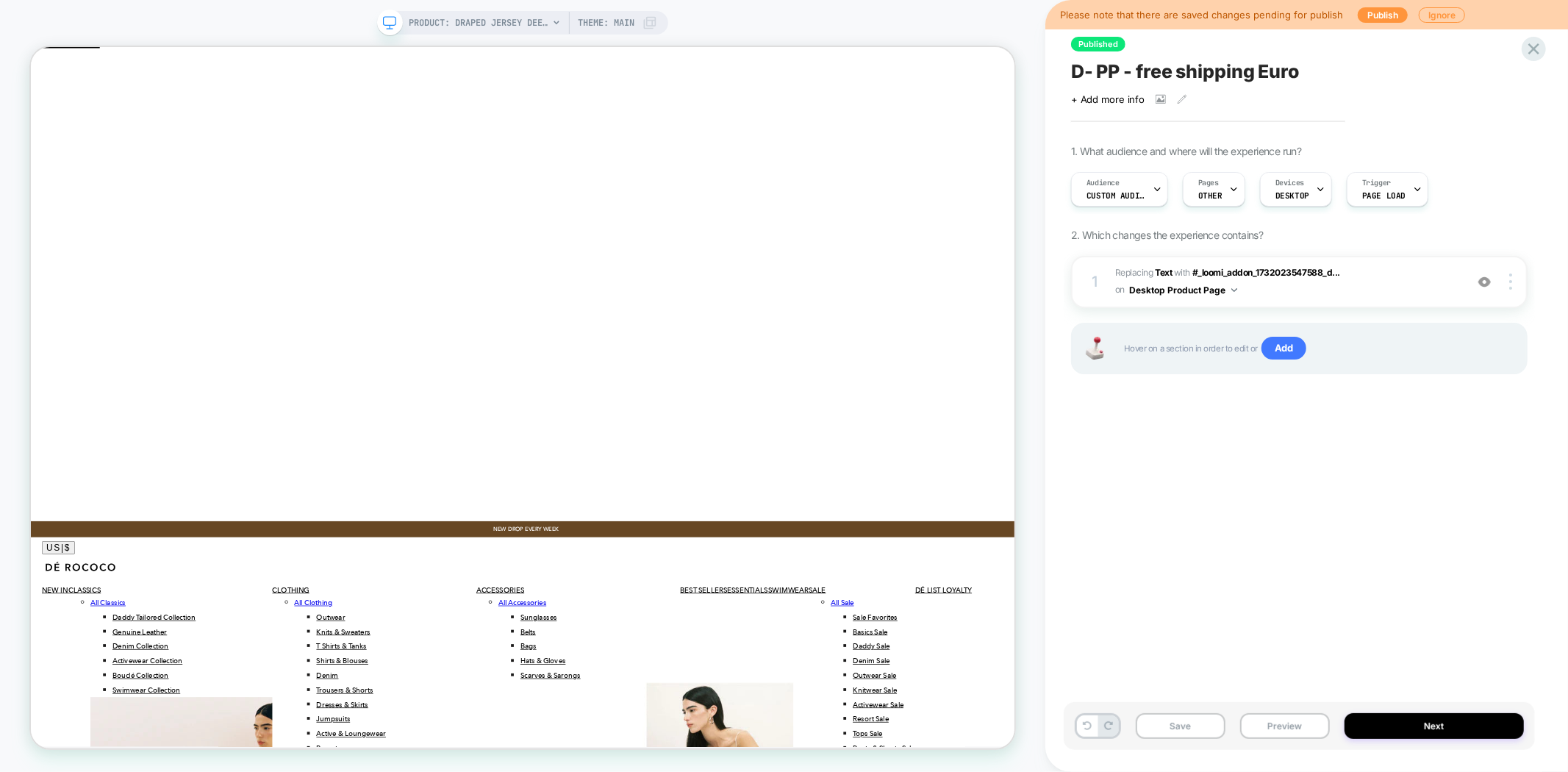
click at [1123, 523] on div "Published D- PP - free shipping Euro Click to view images Click to edit experie…" at bounding box center [1299, 385] width 471 height 743
click icon "Close"
click at [1295, 727] on button "Preview" at bounding box center [1285, 726] width 90 height 26
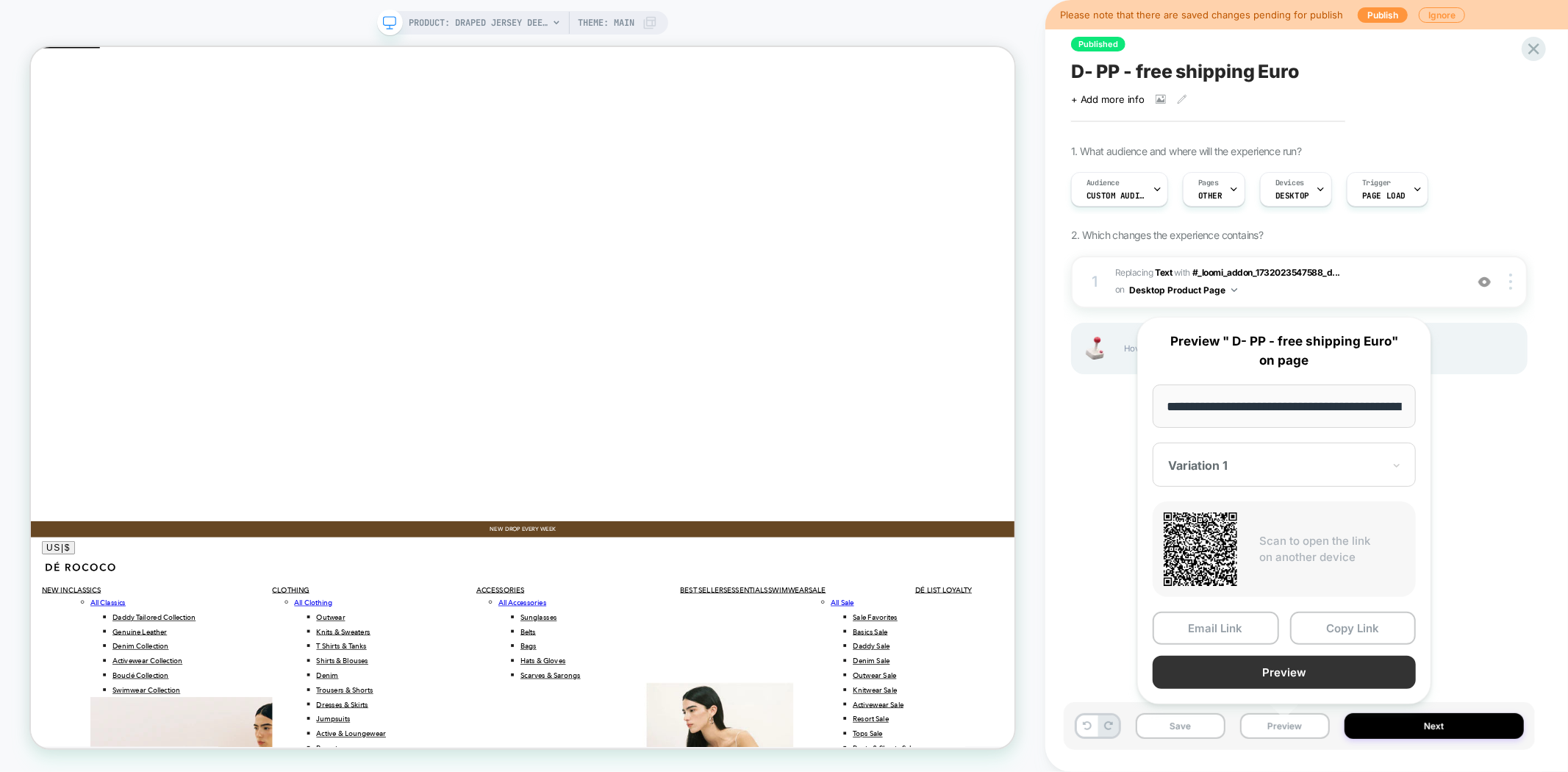
click at [1316, 674] on button "Preview" at bounding box center [1284, 672] width 263 height 33
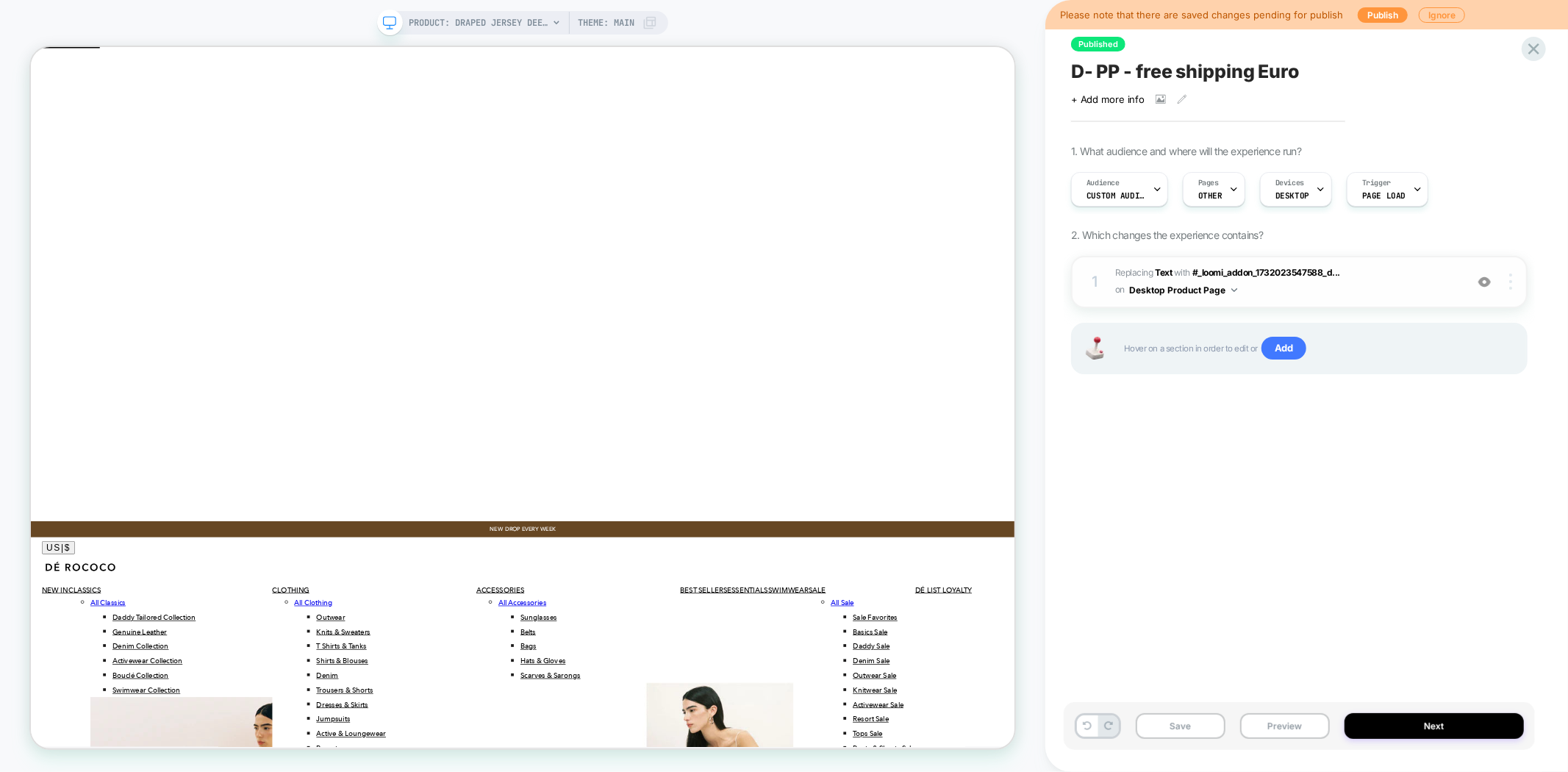
click at [1512, 278] on img at bounding box center [1511, 281] width 3 height 16
click at [1515, 287] on div at bounding box center [1512, 281] width 28 height 16
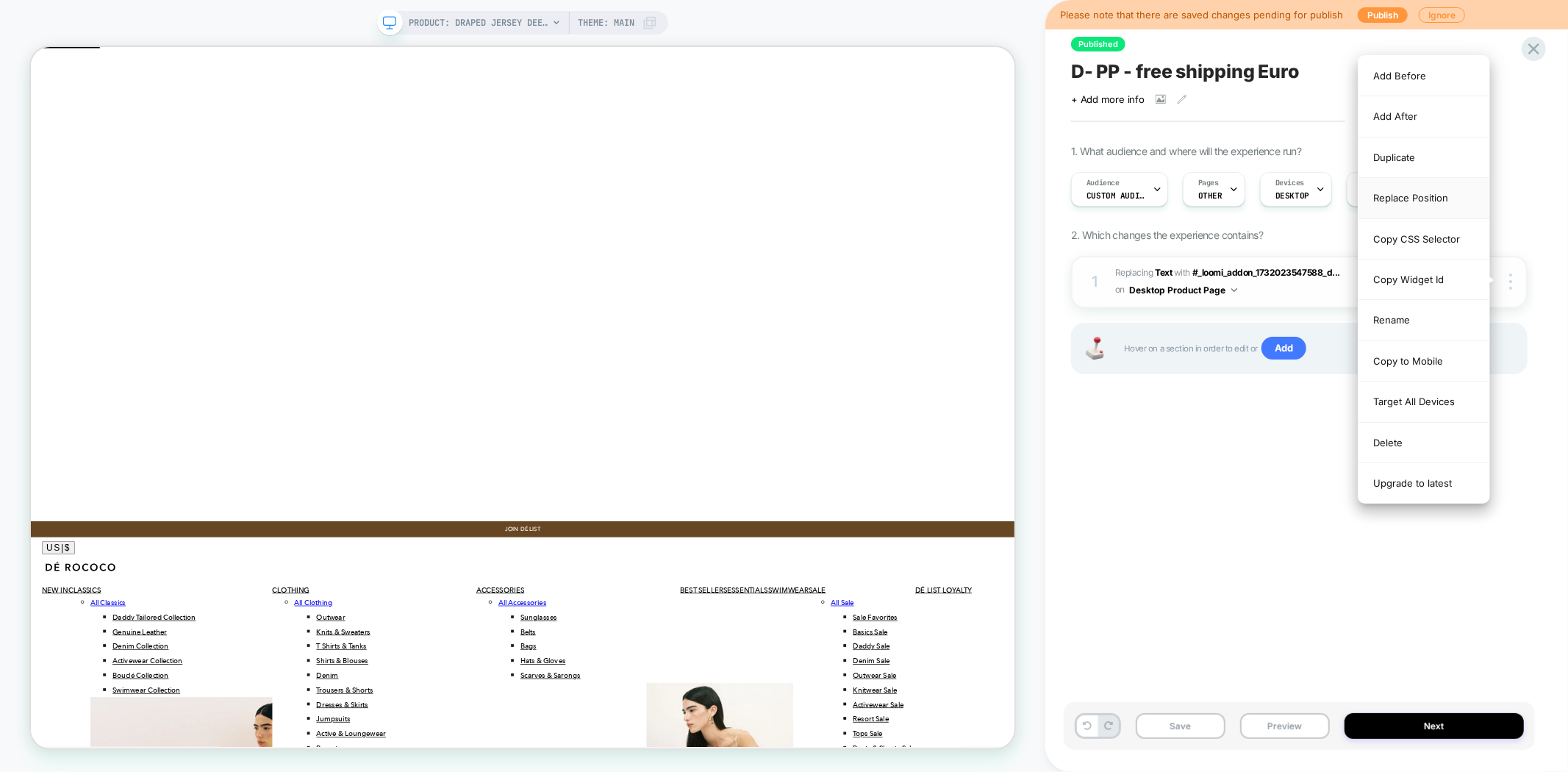
click at [1415, 196] on div "Replace Position" at bounding box center [1424, 199] width 131 height 41
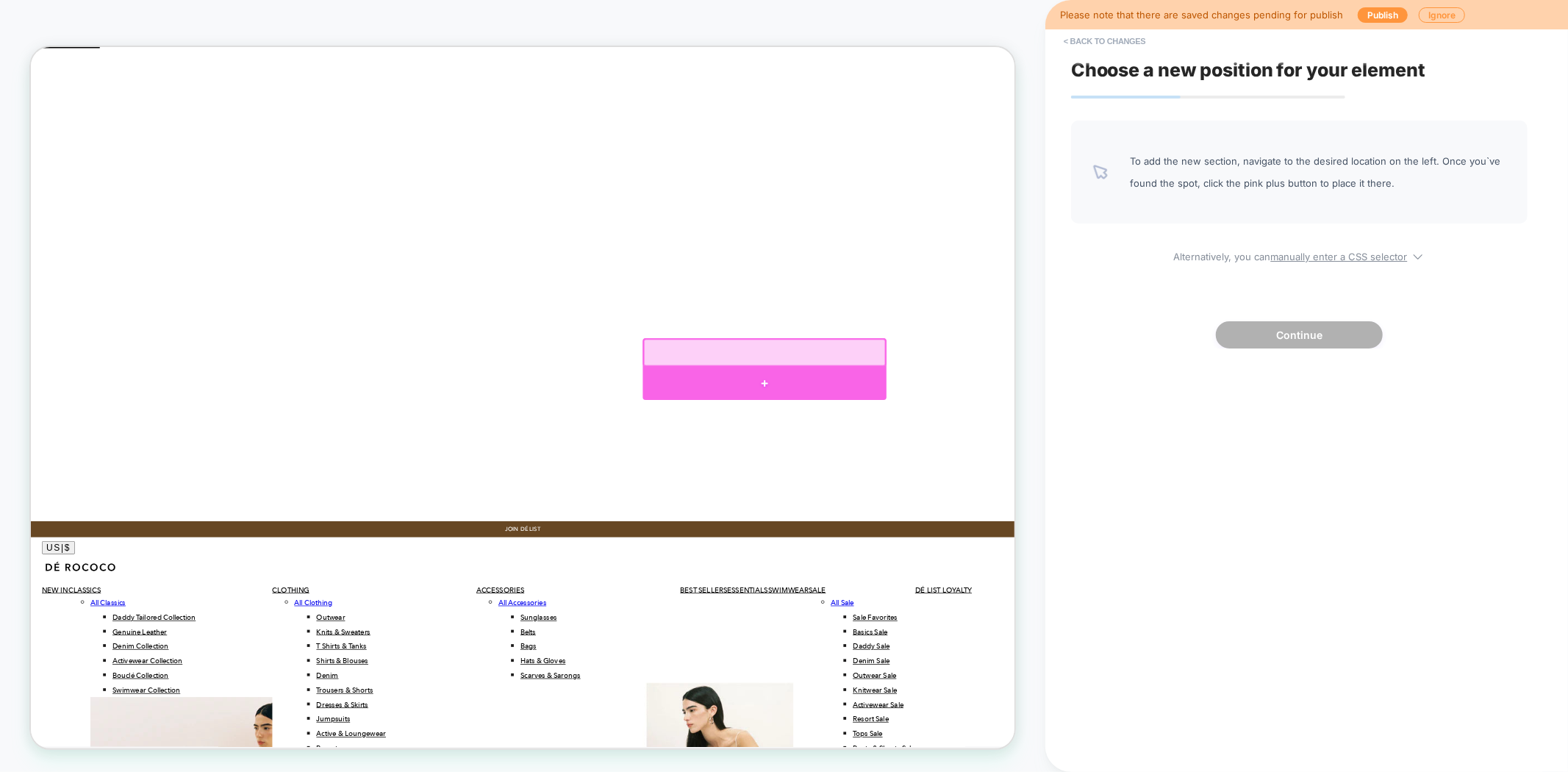
click div
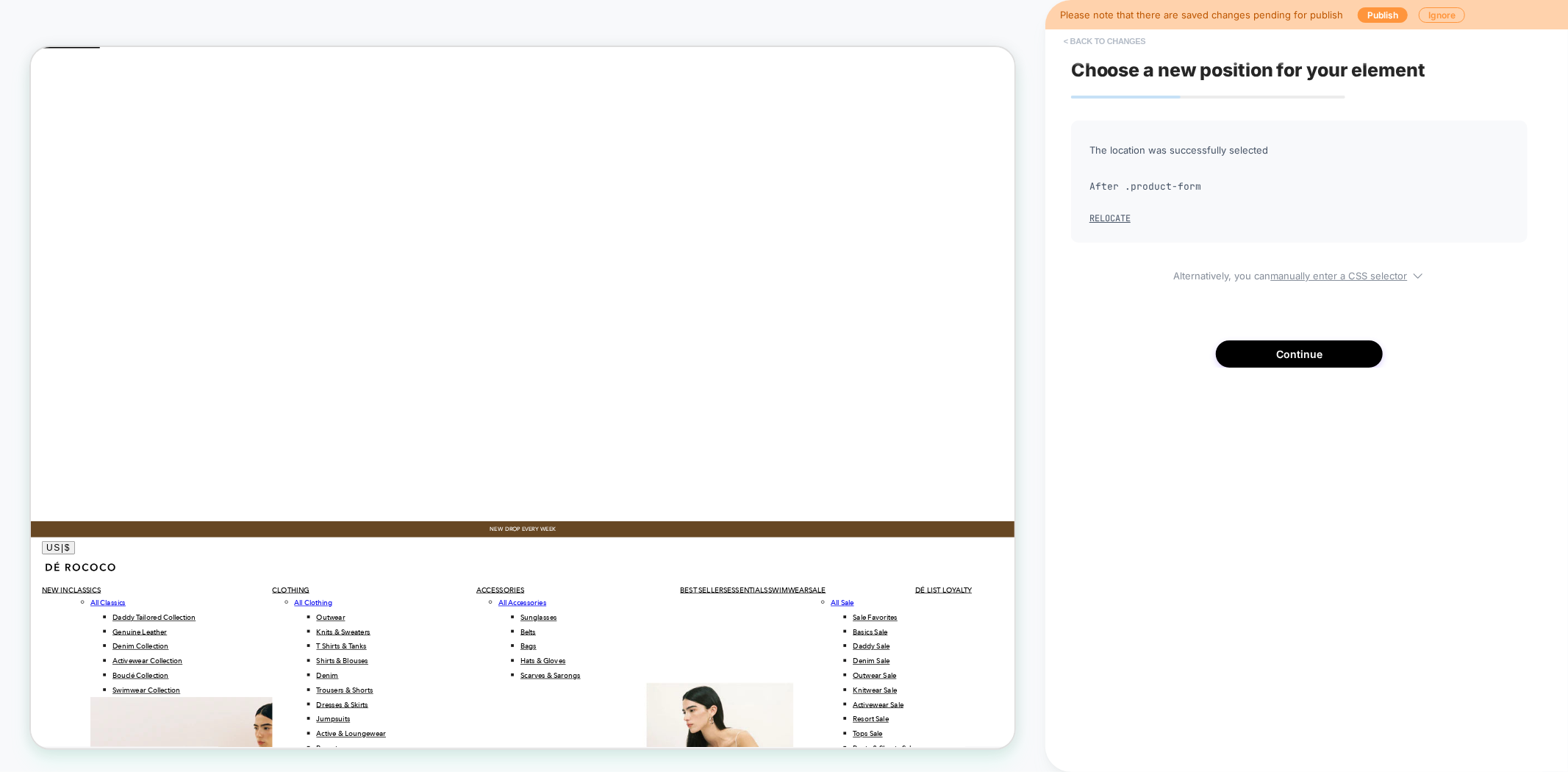
click at [1083, 42] on button "< Back to changes" at bounding box center [1105, 41] width 97 height 23
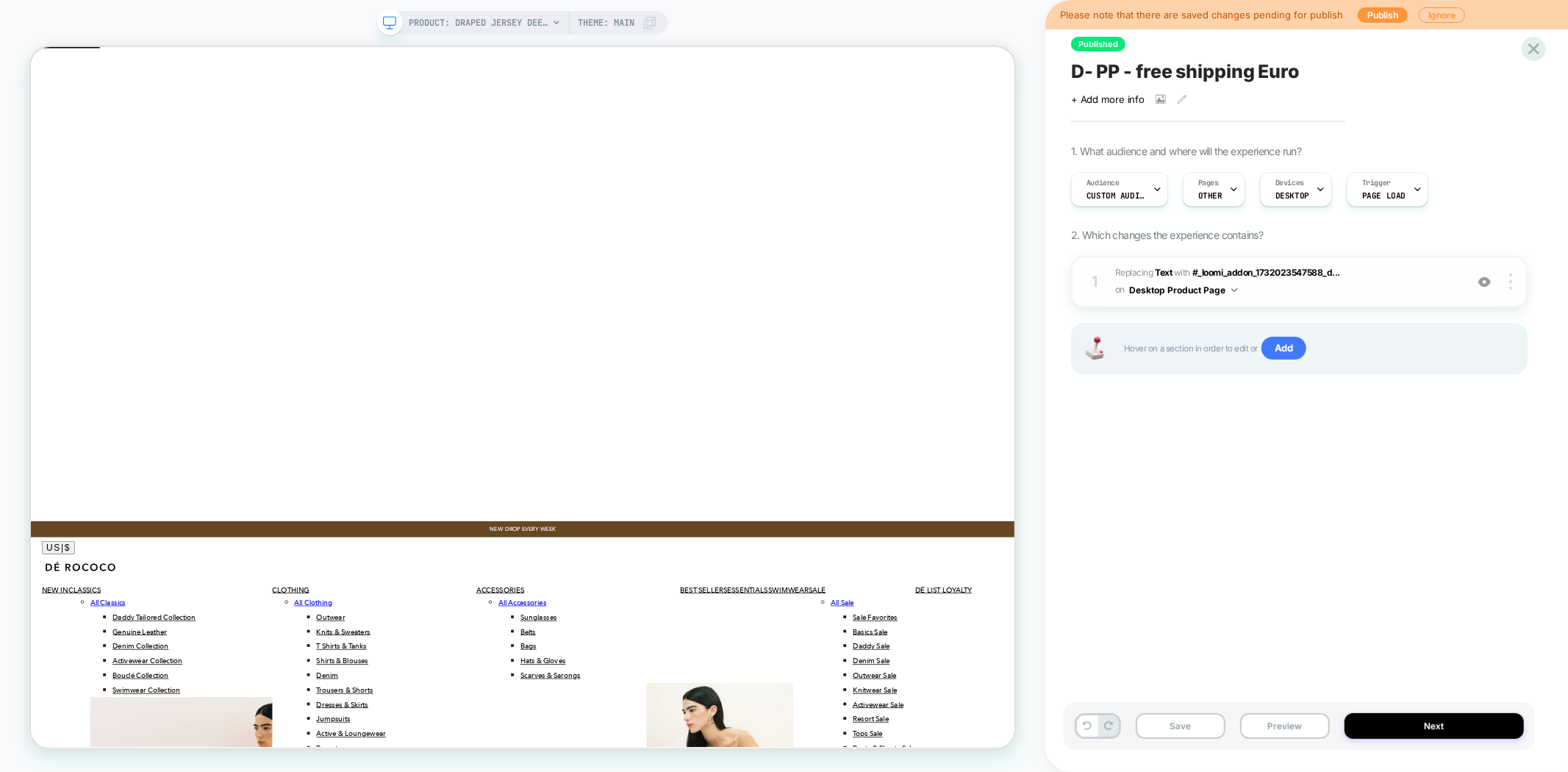
click at [1485, 283] on img at bounding box center [1484, 282] width 13 height 13
click at [1160, 273] on b "Text" at bounding box center [1163, 272] width 17 height 11
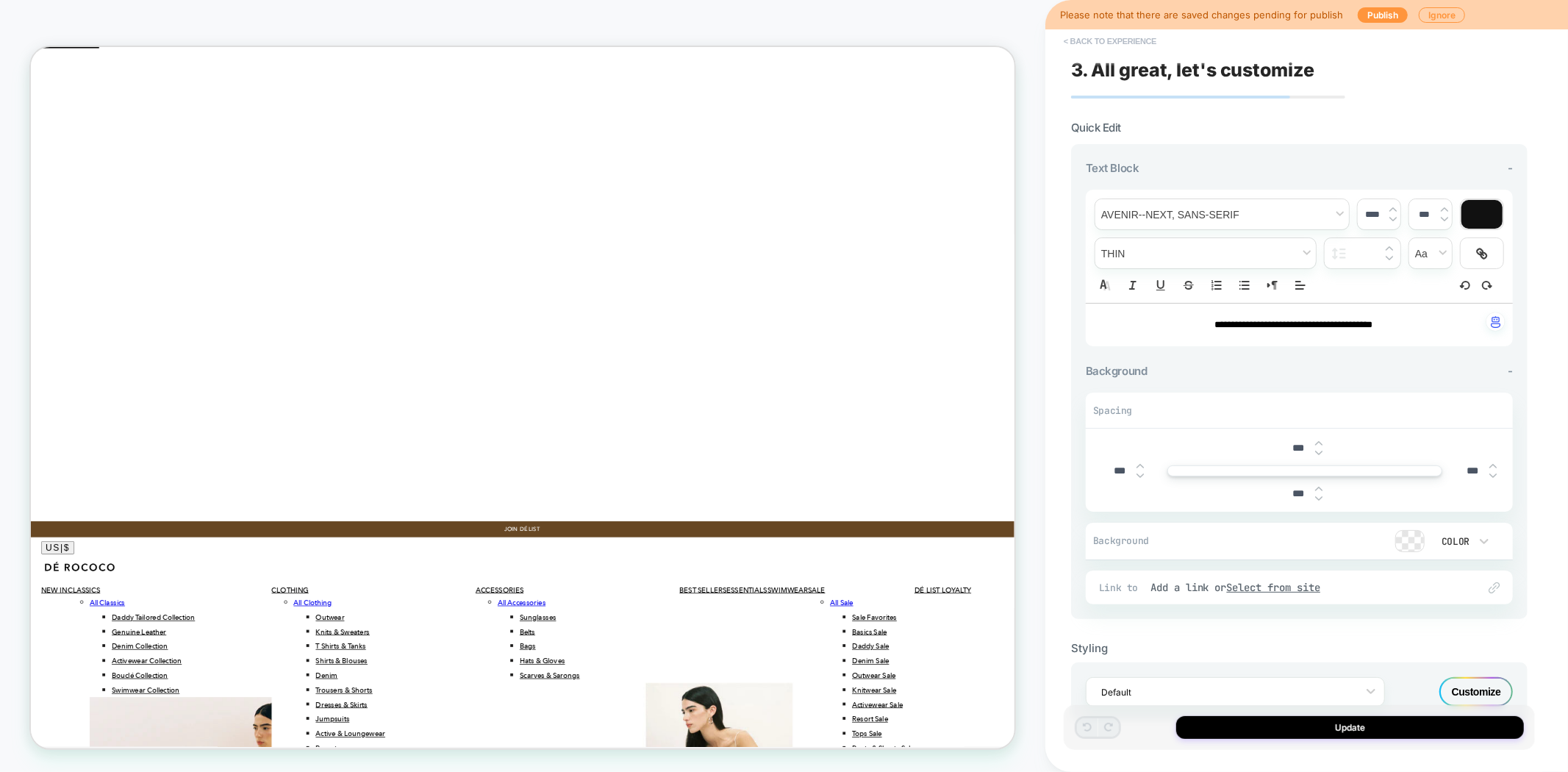
click at [1104, 45] on button "< Back to experience" at bounding box center [1110, 41] width 107 height 23
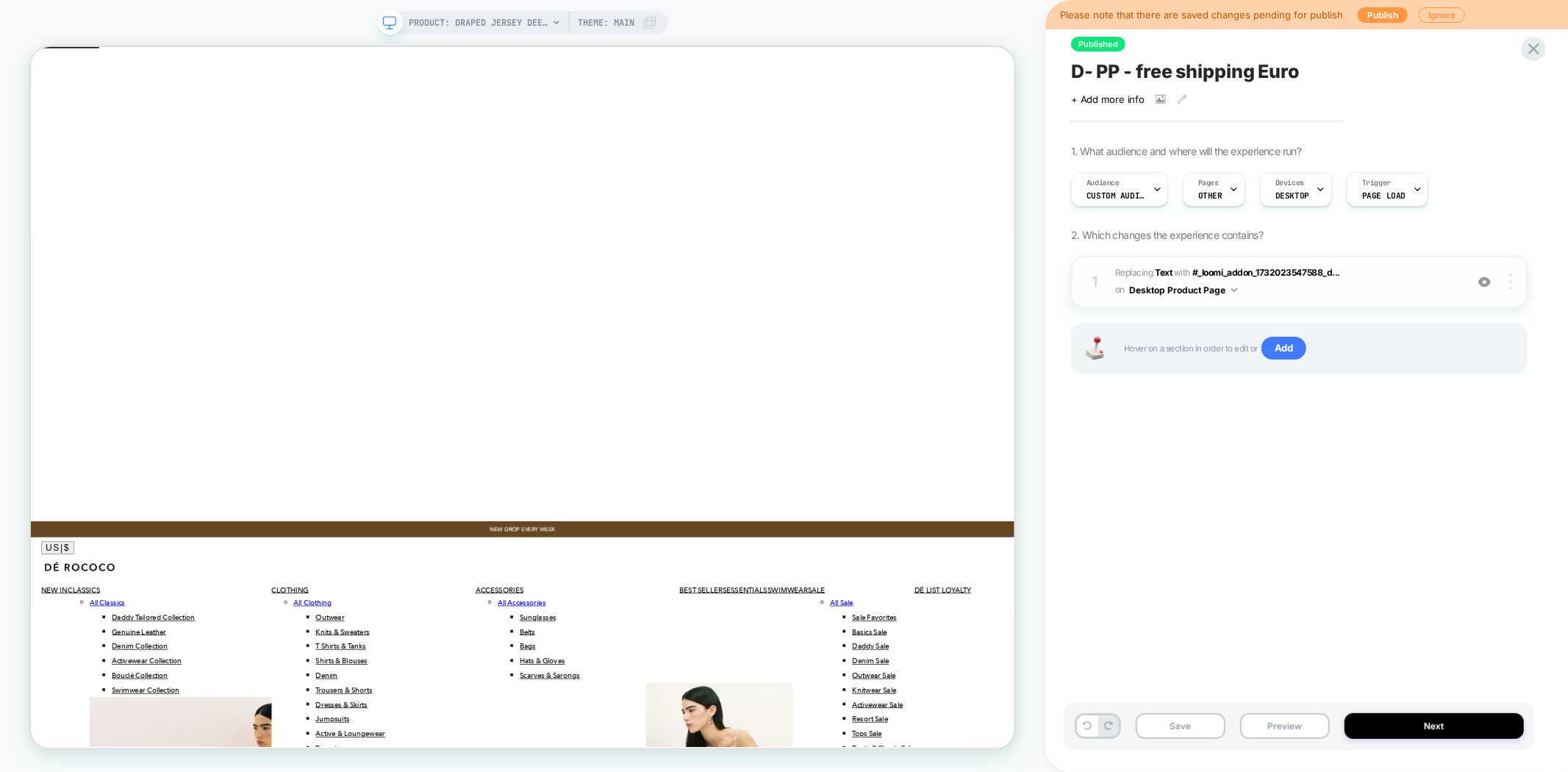
click at [1512, 286] on img at bounding box center [1511, 281] width 3 height 16
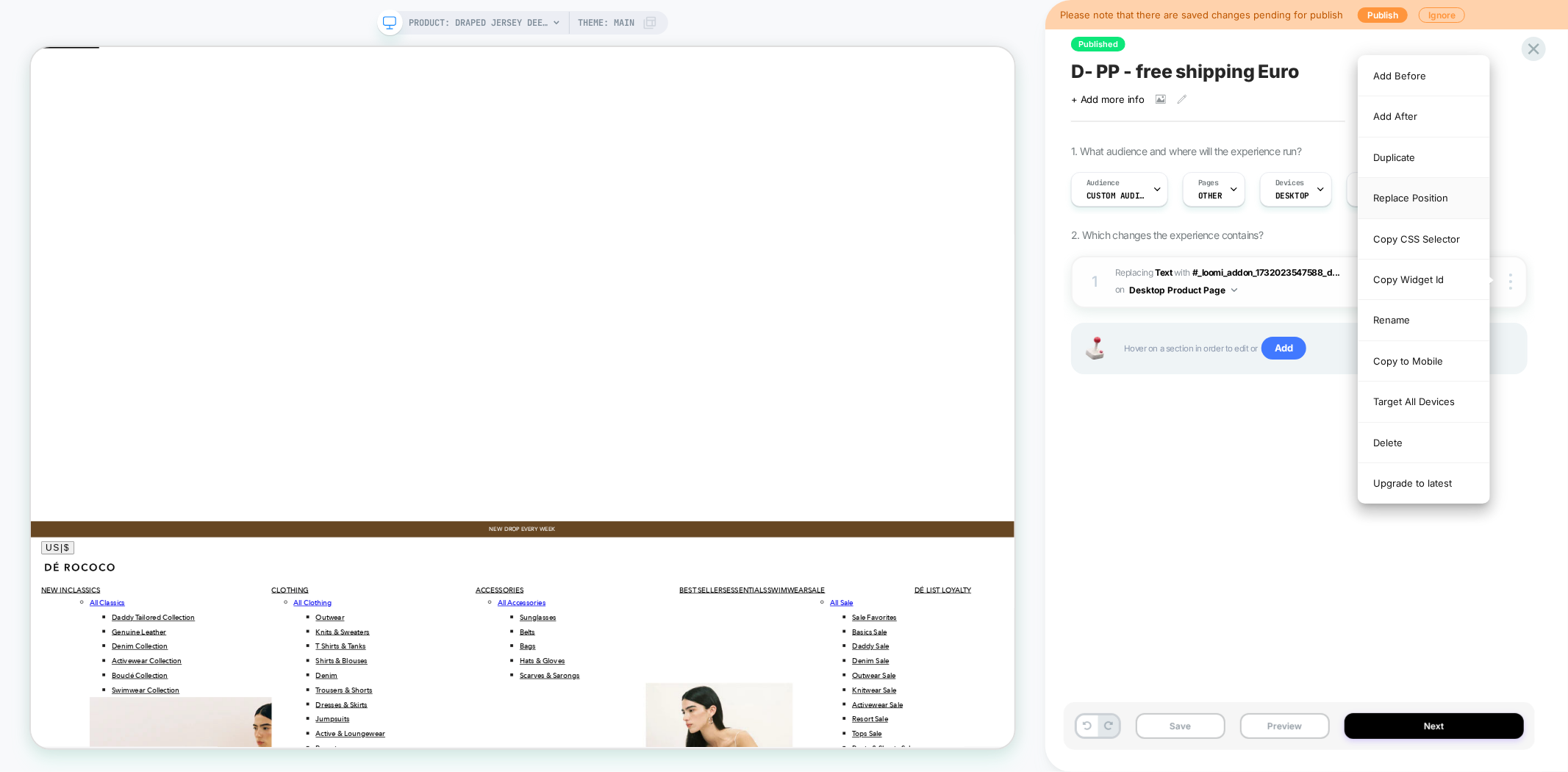
click at [1395, 203] on div "Replace Position" at bounding box center [1424, 199] width 131 height 41
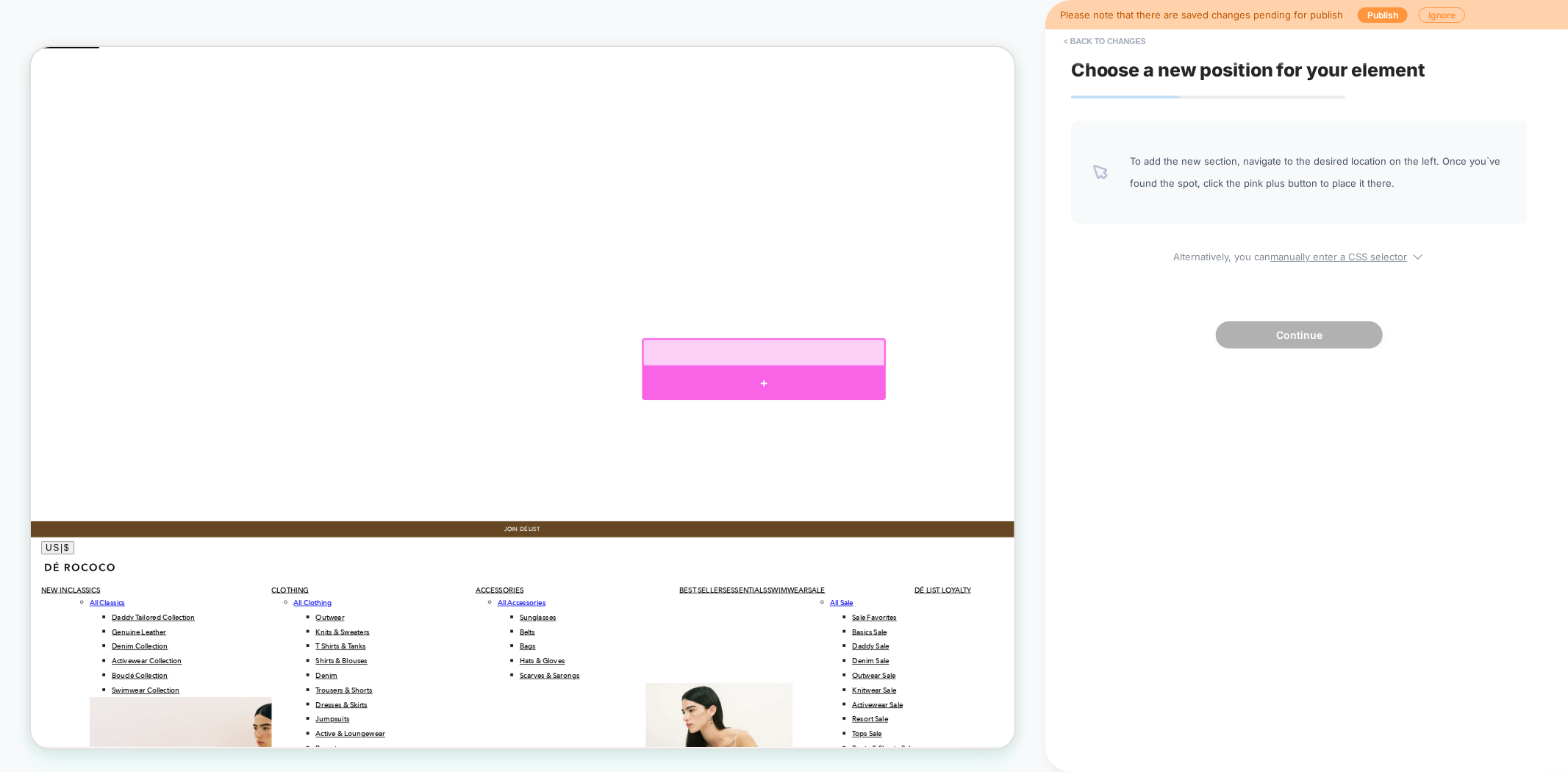
click div
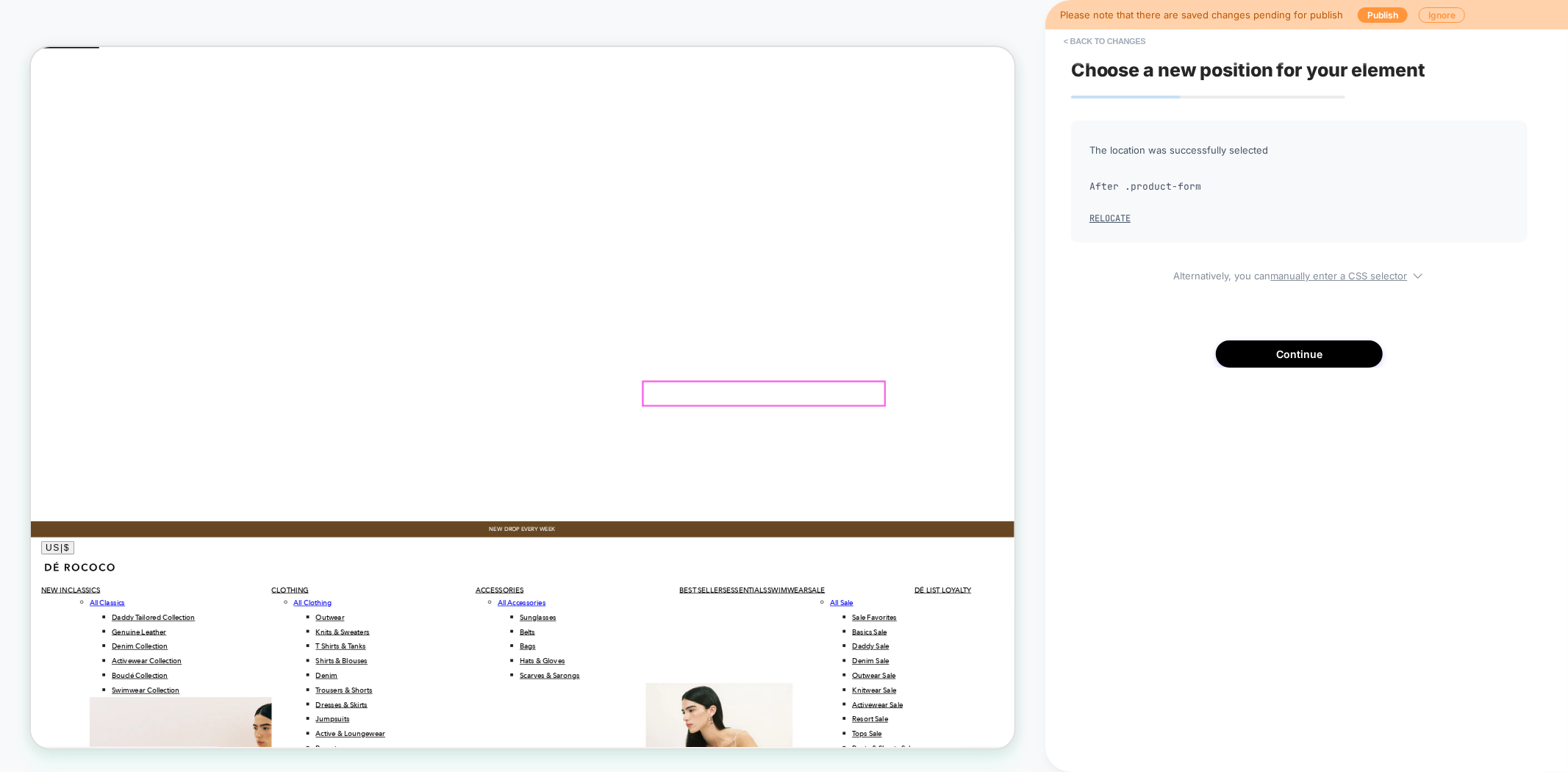
click p "FREE WORLDWIDE SHIPPING ON ORDERS OVER €195"
click at [1316, 350] on button "Continue" at bounding box center [1299, 354] width 167 height 27
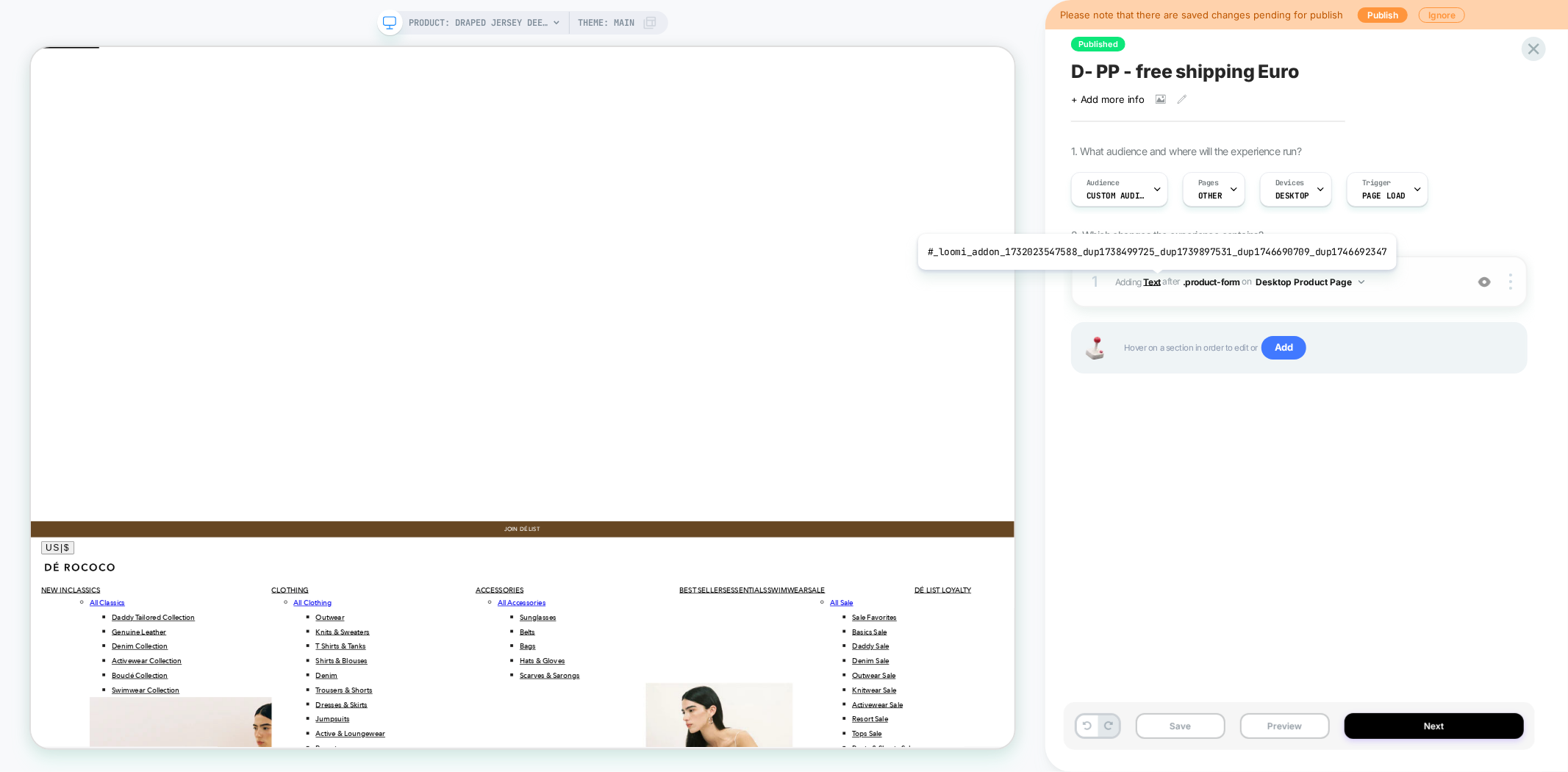
click at [1151, 281] on b "Text" at bounding box center [1152, 281] width 17 height 11
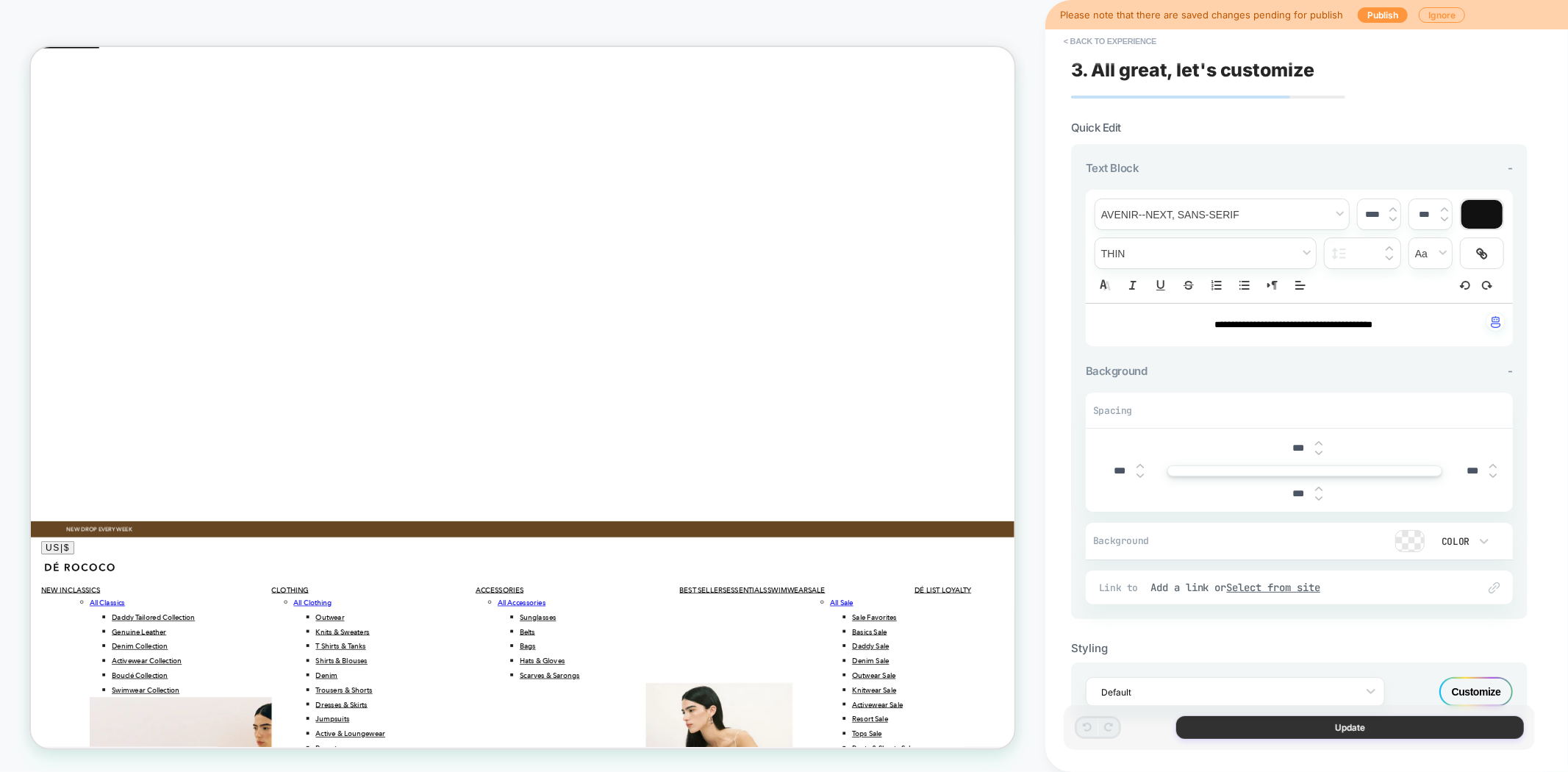
click at [1235, 727] on button "Update" at bounding box center [1350, 727] width 347 height 23
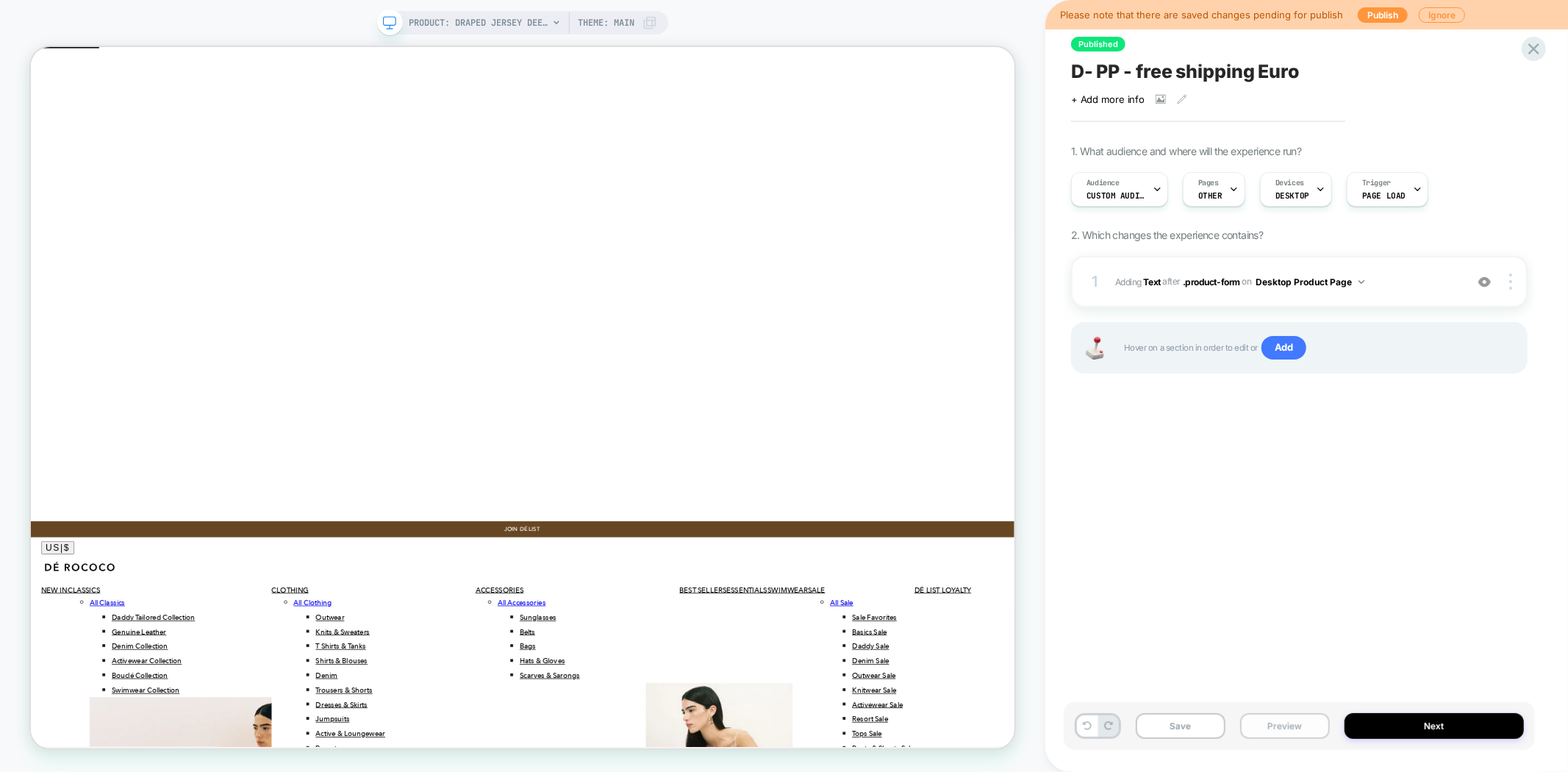
click at [1270, 722] on button "Preview" at bounding box center [1285, 726] width 90 height 26
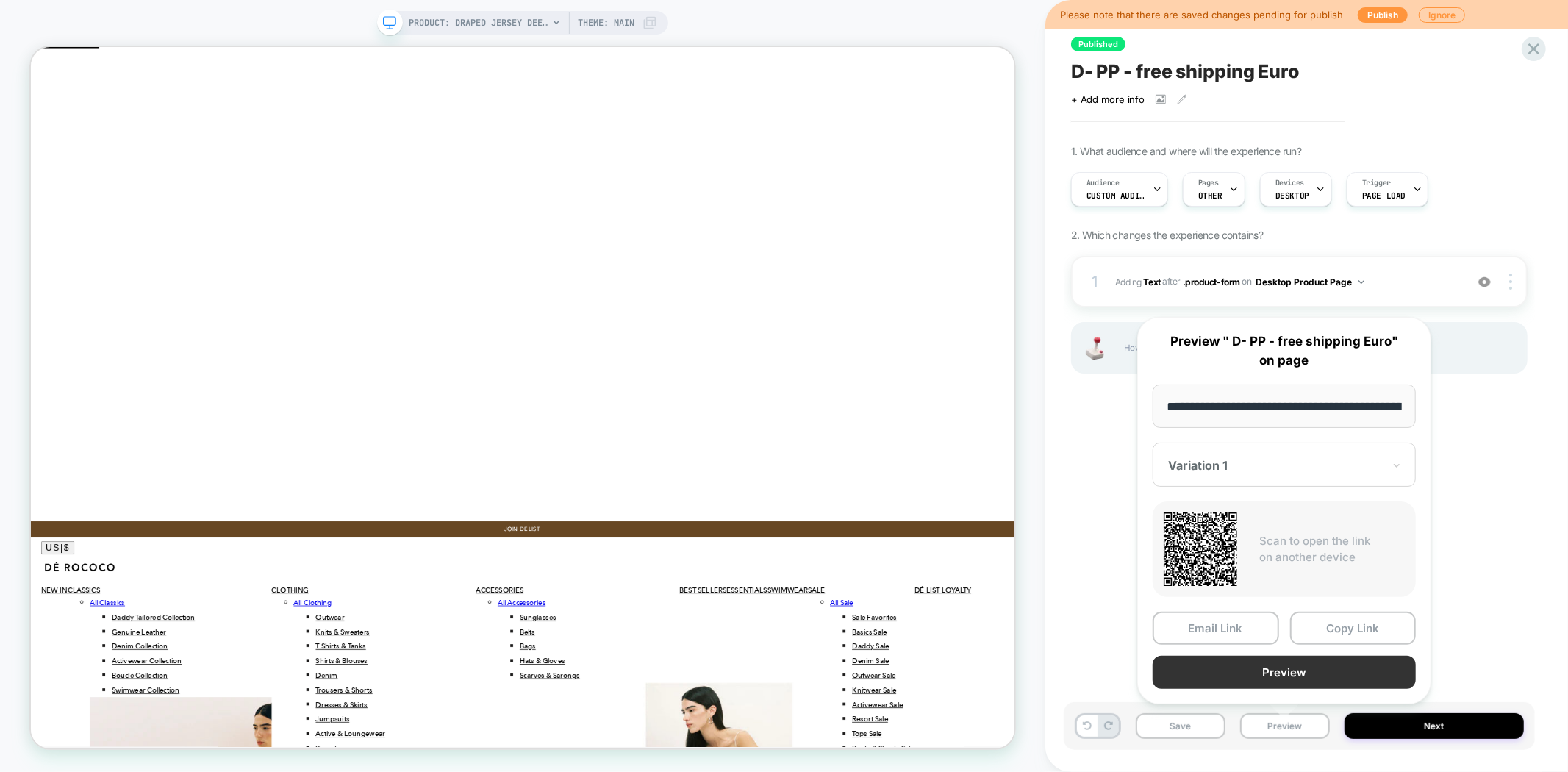
click at [1294, 663] on button "Preview" at bounding box center [1284, 672] width 263 height 33
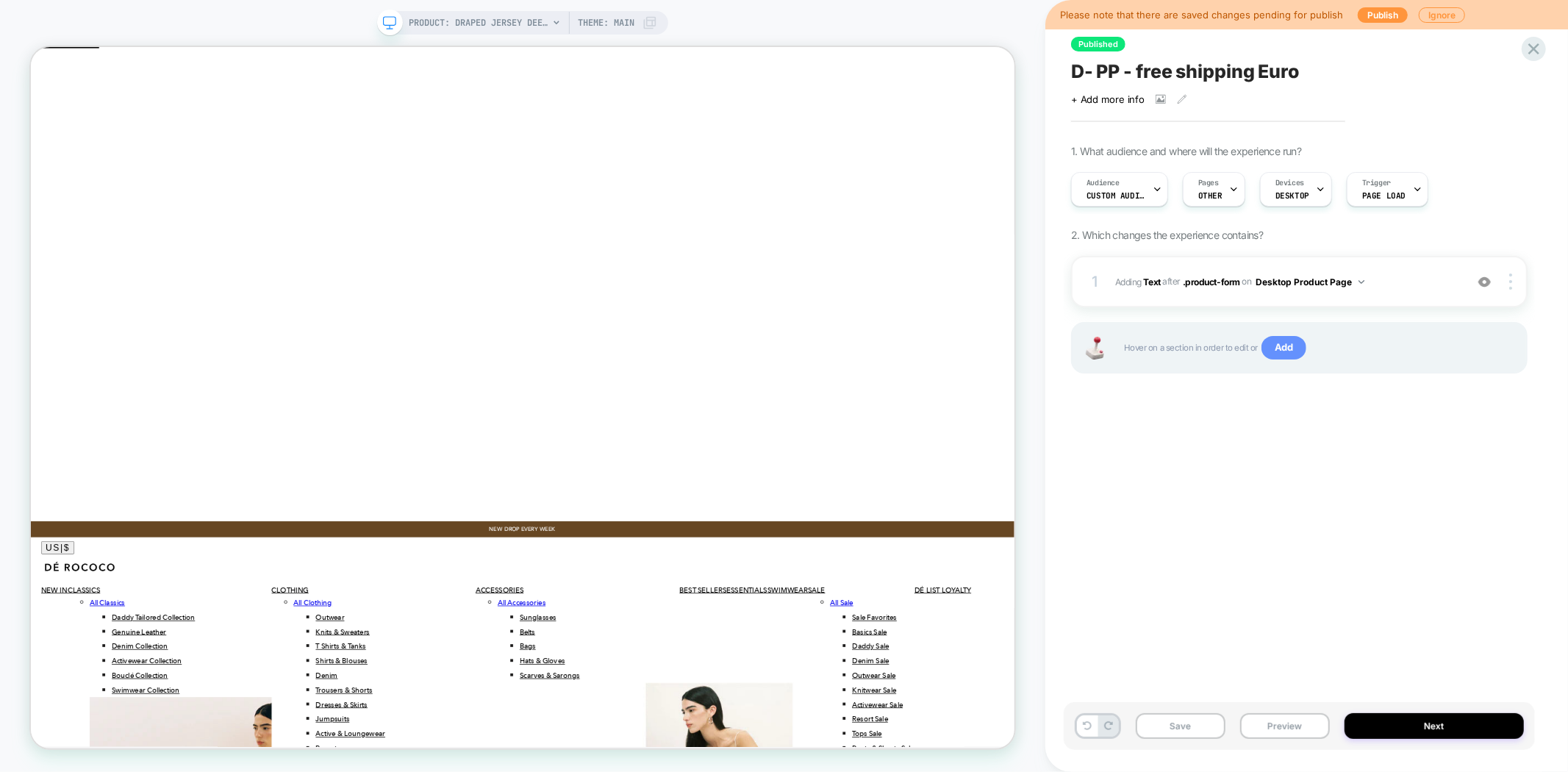
click at [1294, 357] on span "Add" at bounding box center [1283, 347] width 45 height 23
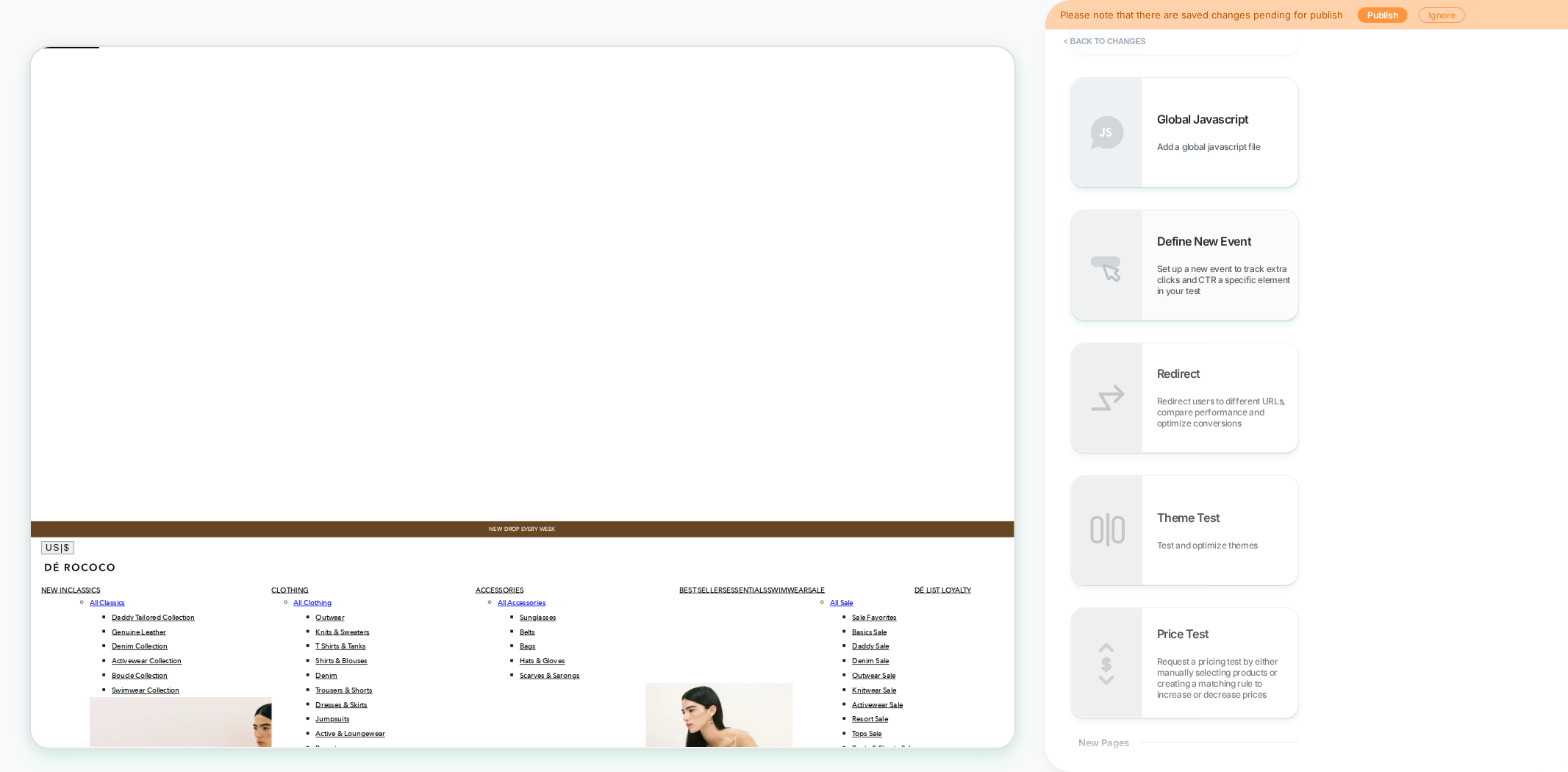
scroll to position [494, 0]
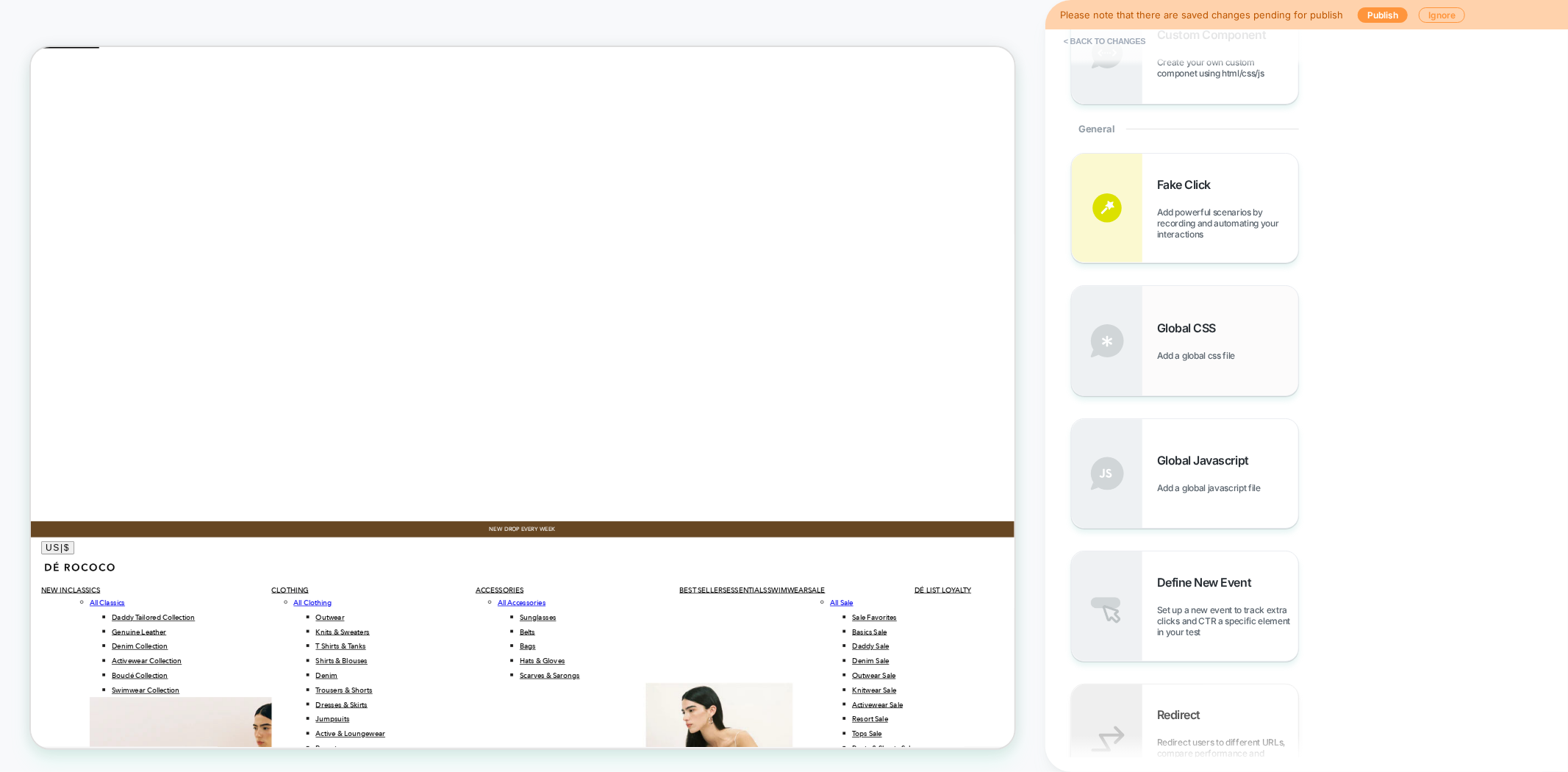
click at [1162, 344] on div "Global CSS Add a global css file" at bounding box center [1227, 341] width 141 height 41
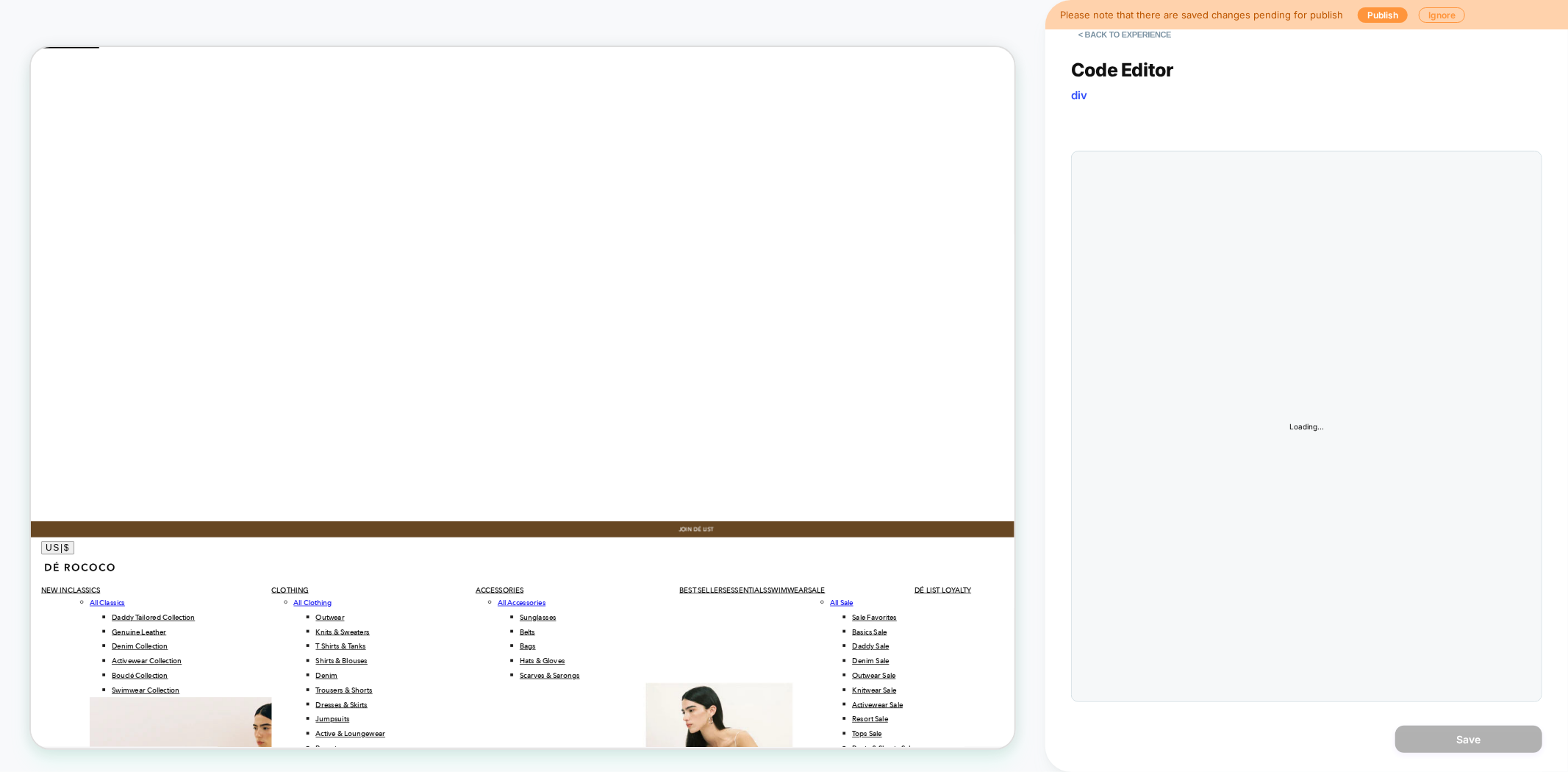
click at [0, 0] on div at bounding box center [0, 0] width 0 height 0
click at [1174, 172] on div at bounding box center [1336, 426] width 396 height 535
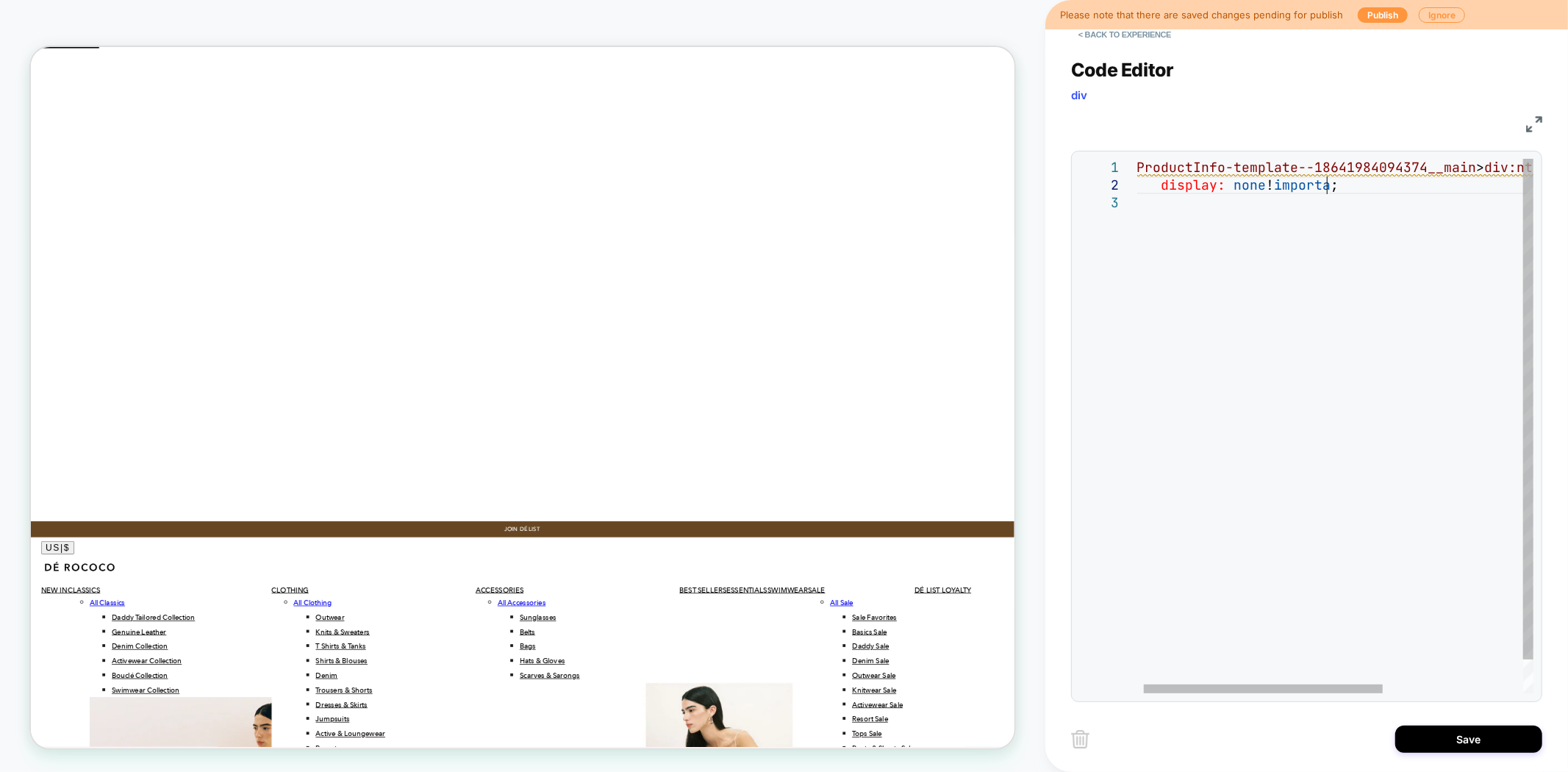
scroll to position [17, 213]
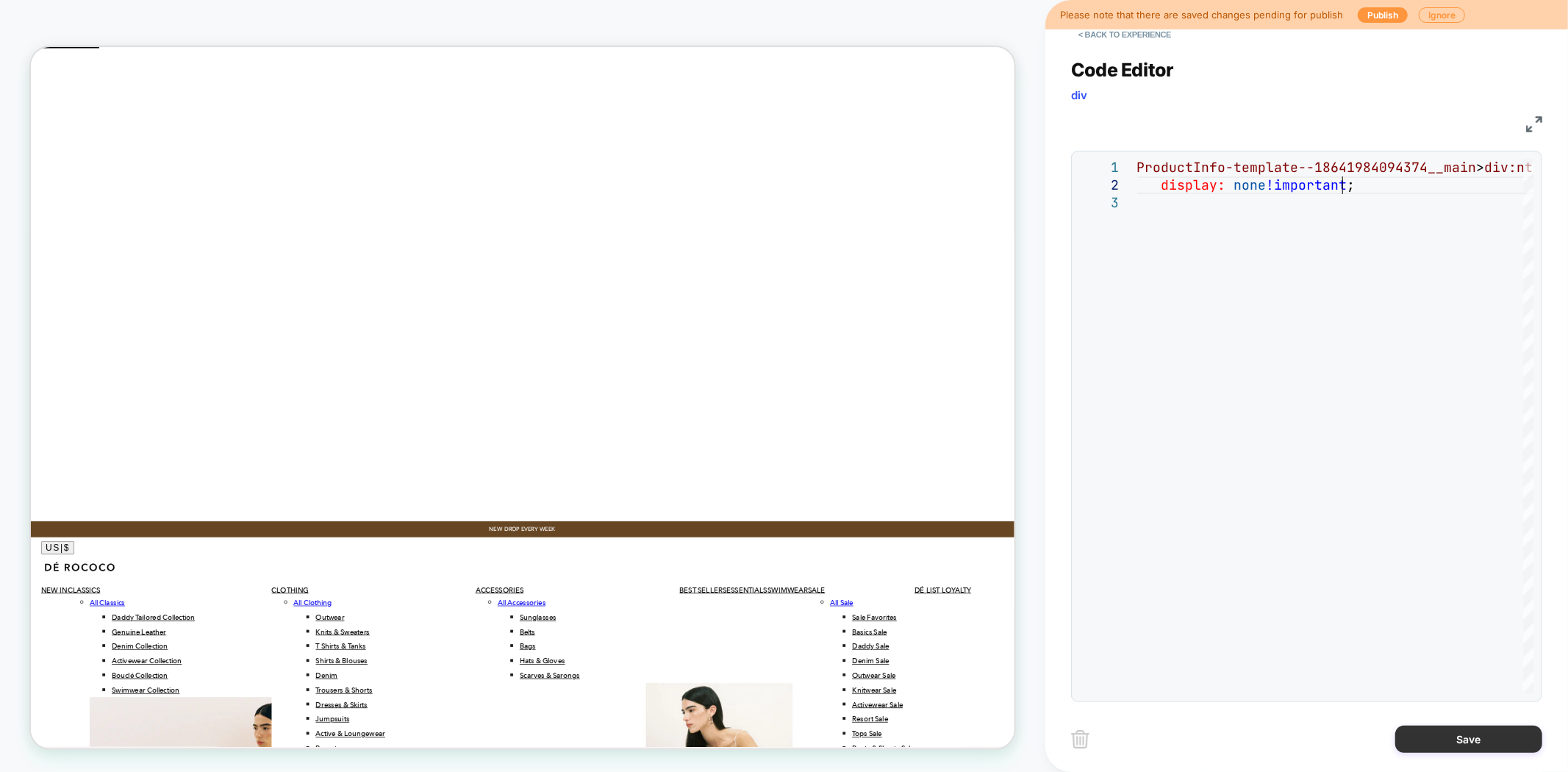
type textarea "**********"
click at [1428, 743] on button "Save" at bounding box center [1468, 740] width 147 height 27
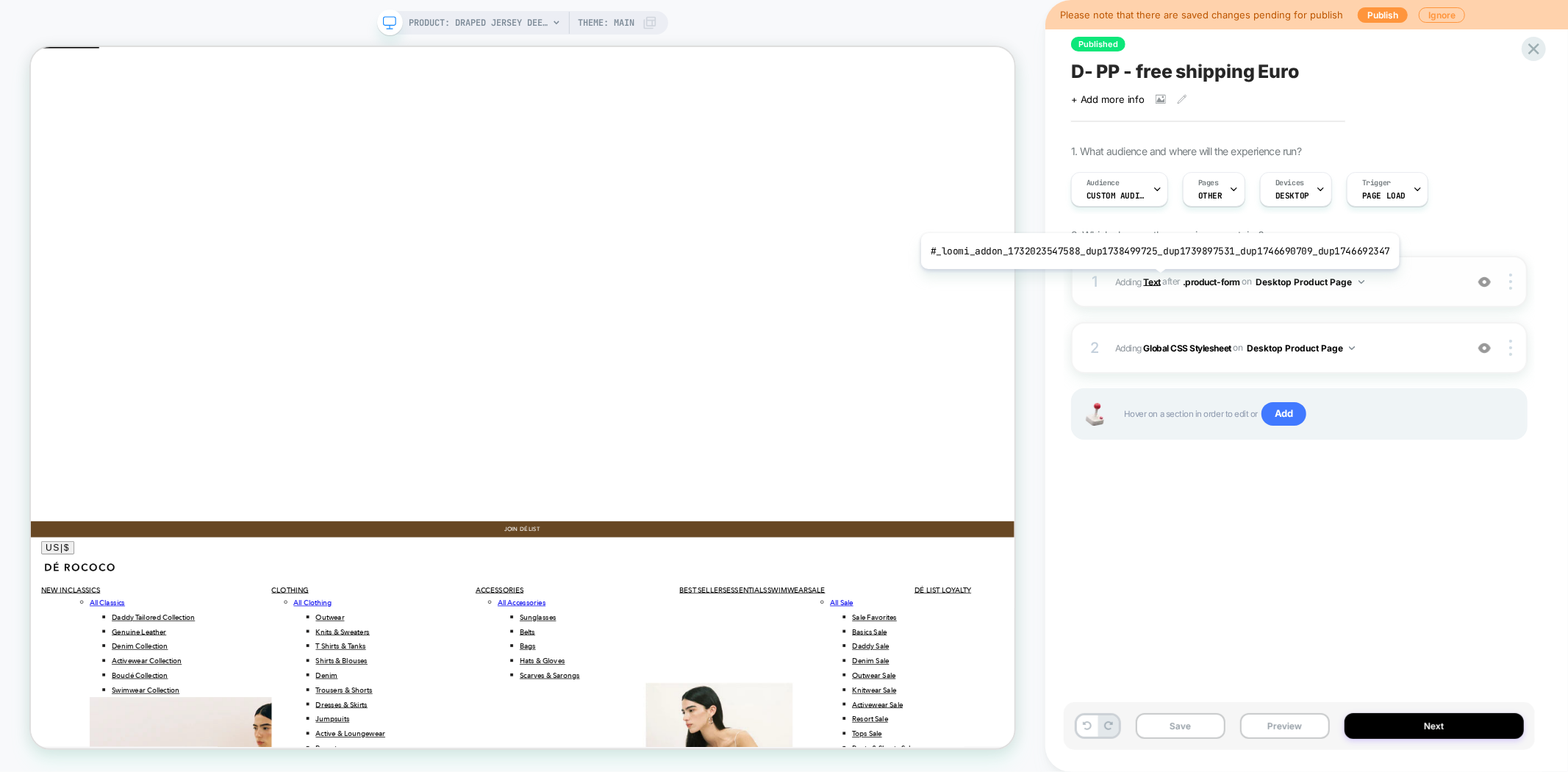
click at [1154, 280] on b "Text" at bounding box center [1152, 281] width 17 height 11
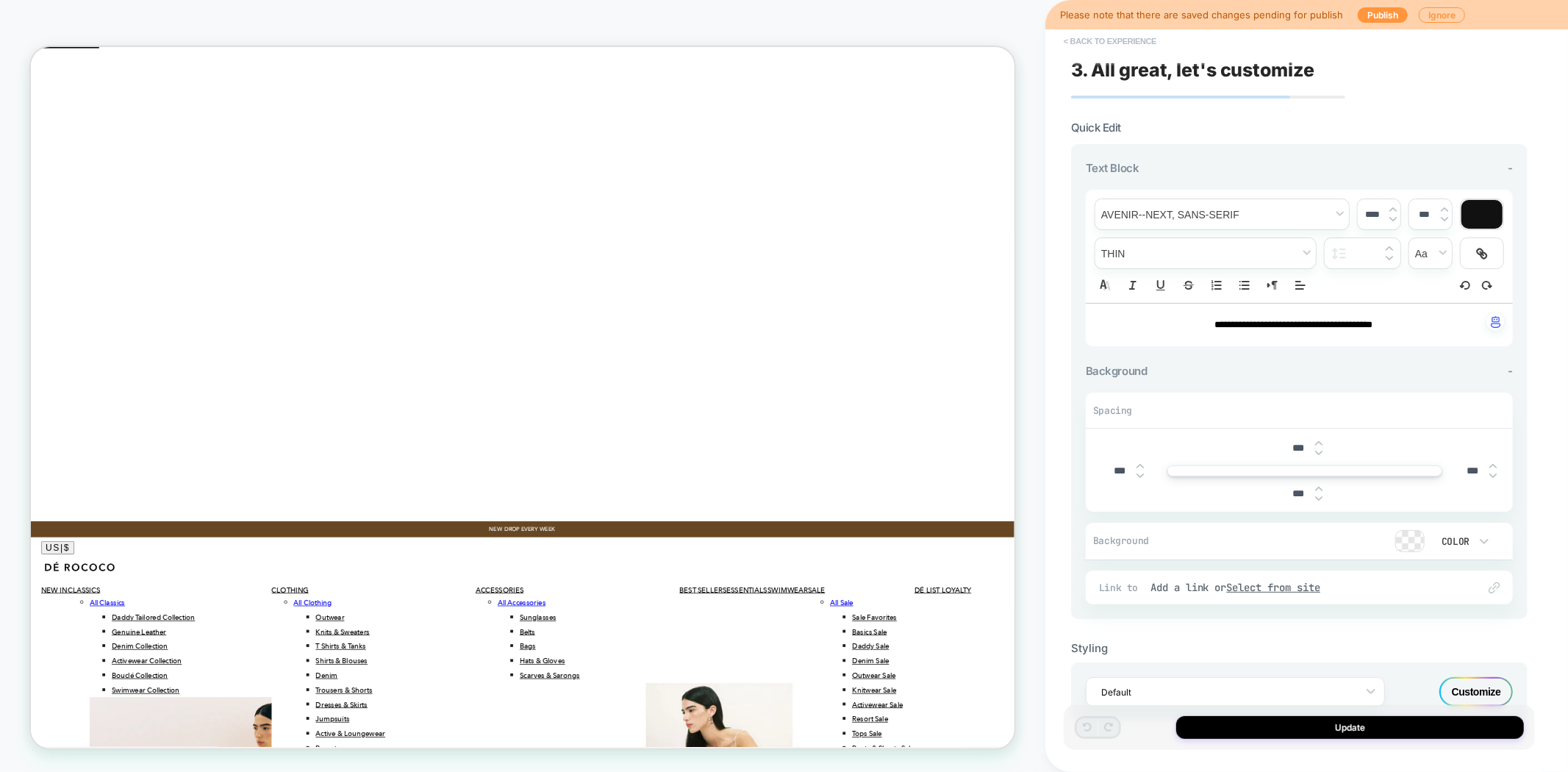
click at [1114, 42] on button "< Back to experience" at bounding box center [1110, 41] width 107 height 23
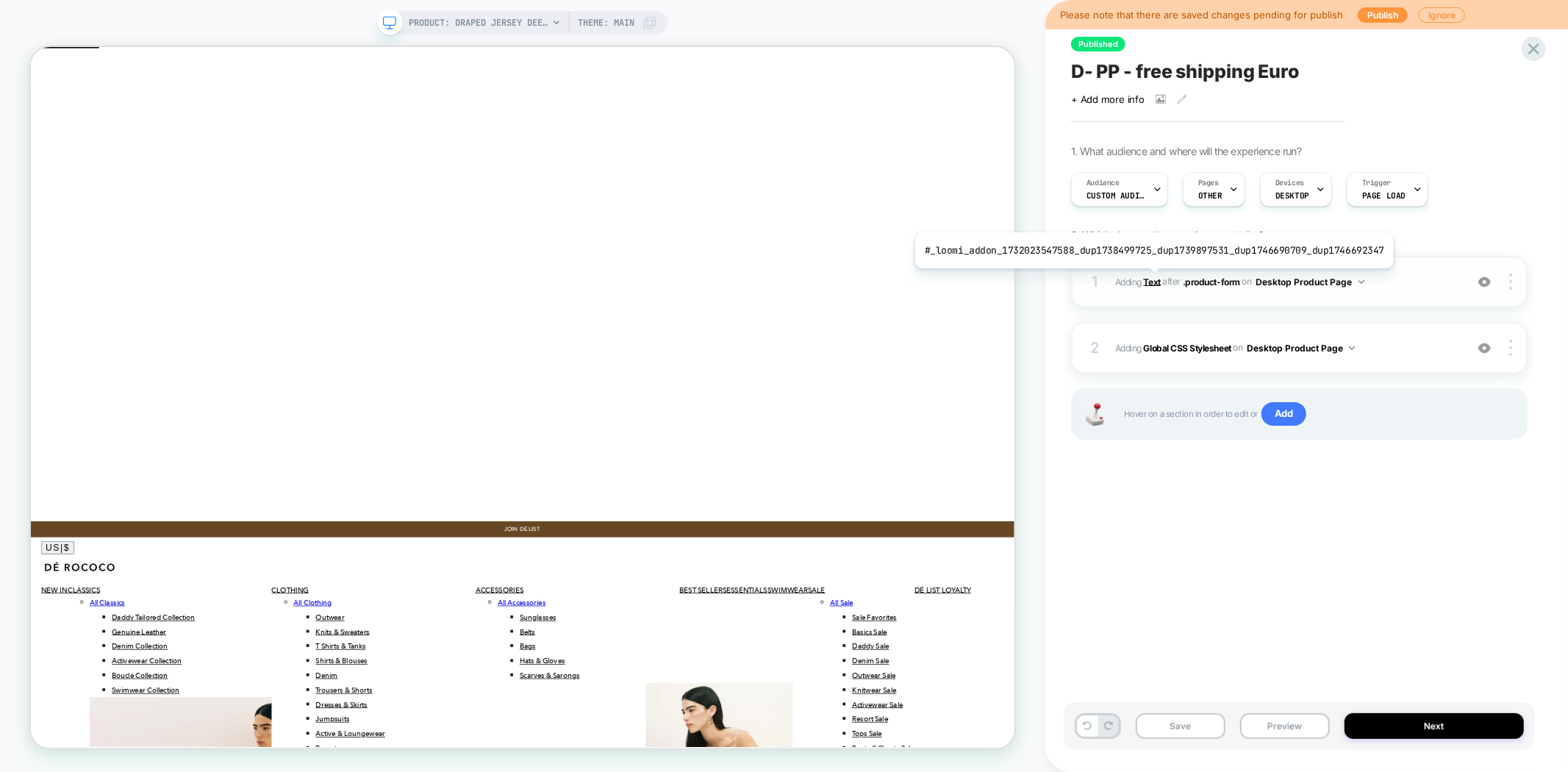
click at [1148, 279] on b "Text" at bounding box center [1152, 281] width 17 height 11
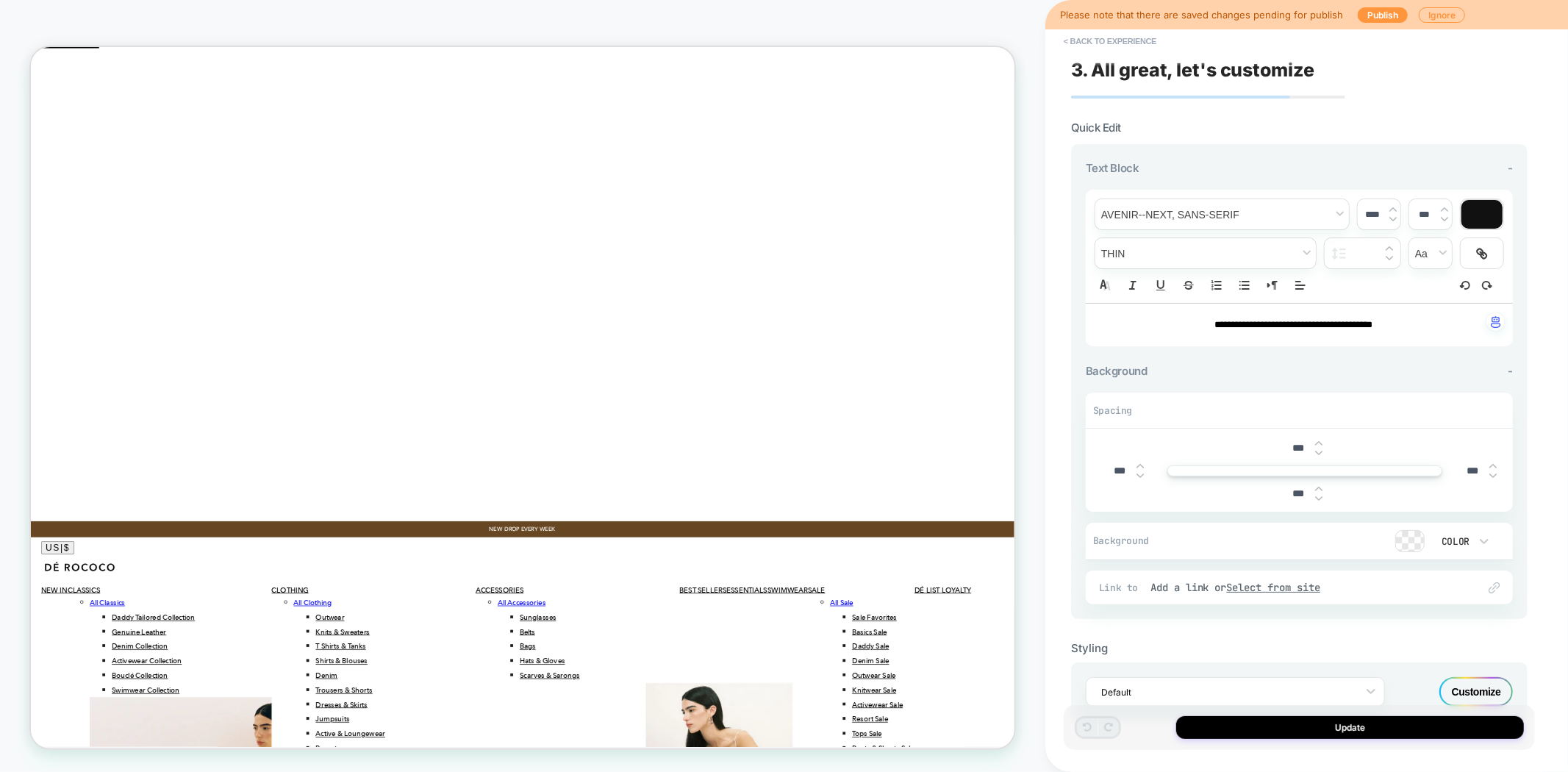
click at [1295, 320] on p "**********" at bounding box center [1294, 325] width 387 height 14
click at [1391, 218] on img at bounding box center [1393, 219] width 8 height 6
type input "****"
click at [1252, 728] on button "Update" at bounding box center [1350, 727] width 347 height 23
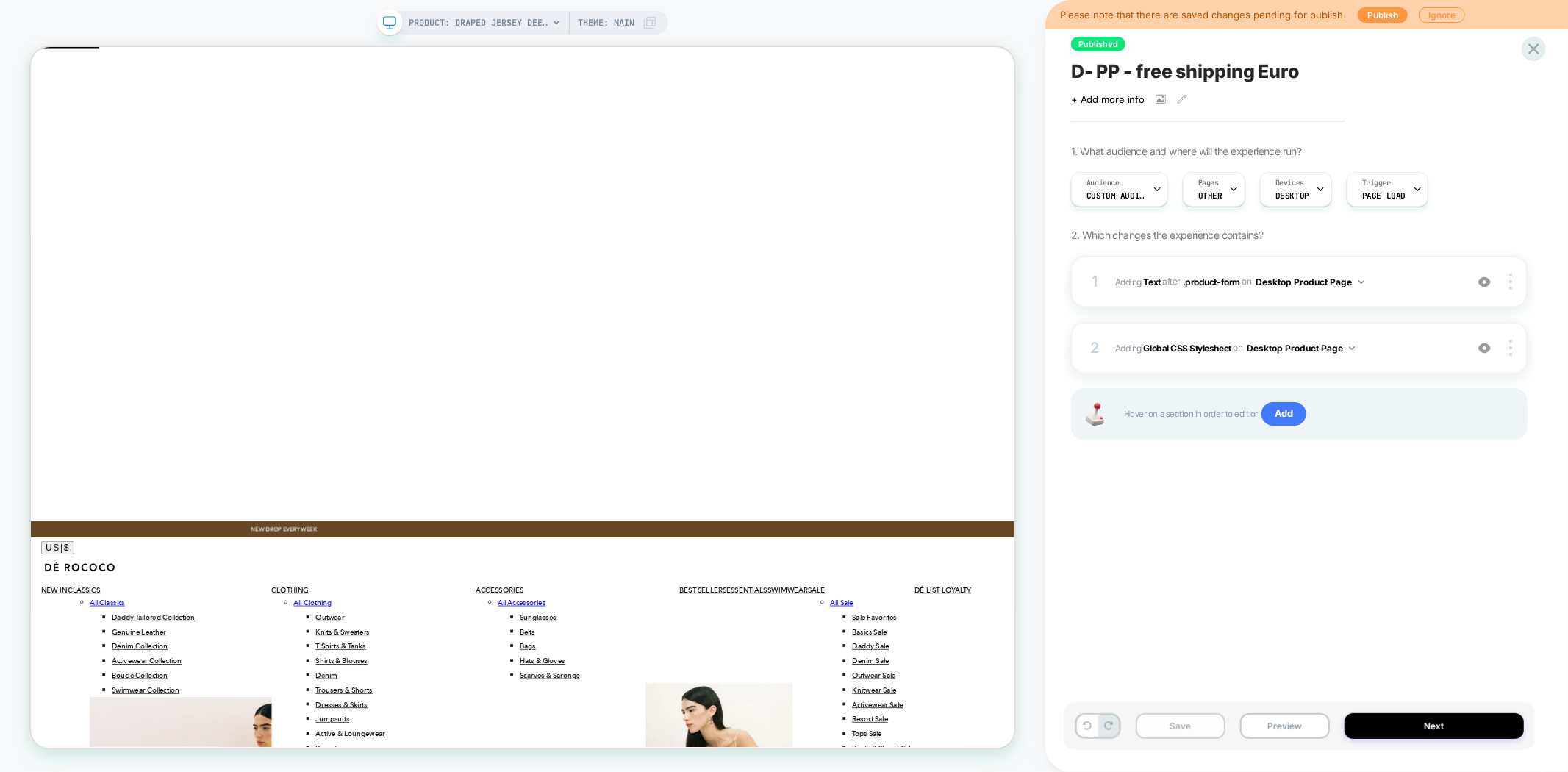
click at [1165, 726] on button "Save" at bounding box center [1181, 726] width 90 height 26
click at [1275, 731] on button "Preview" at bounding box center [1285, 726] width 90 height 26
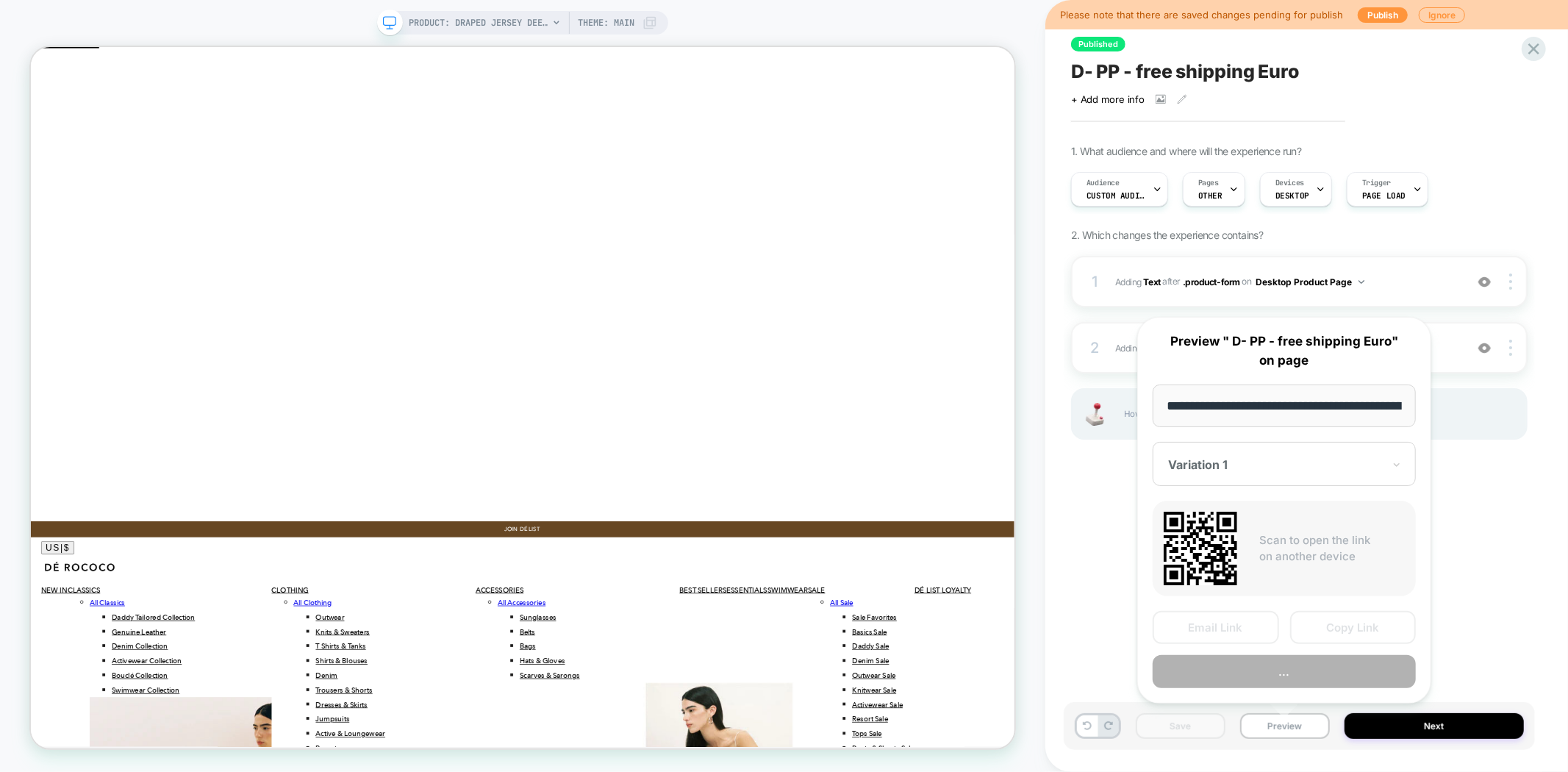
scroll to position [0, 221]
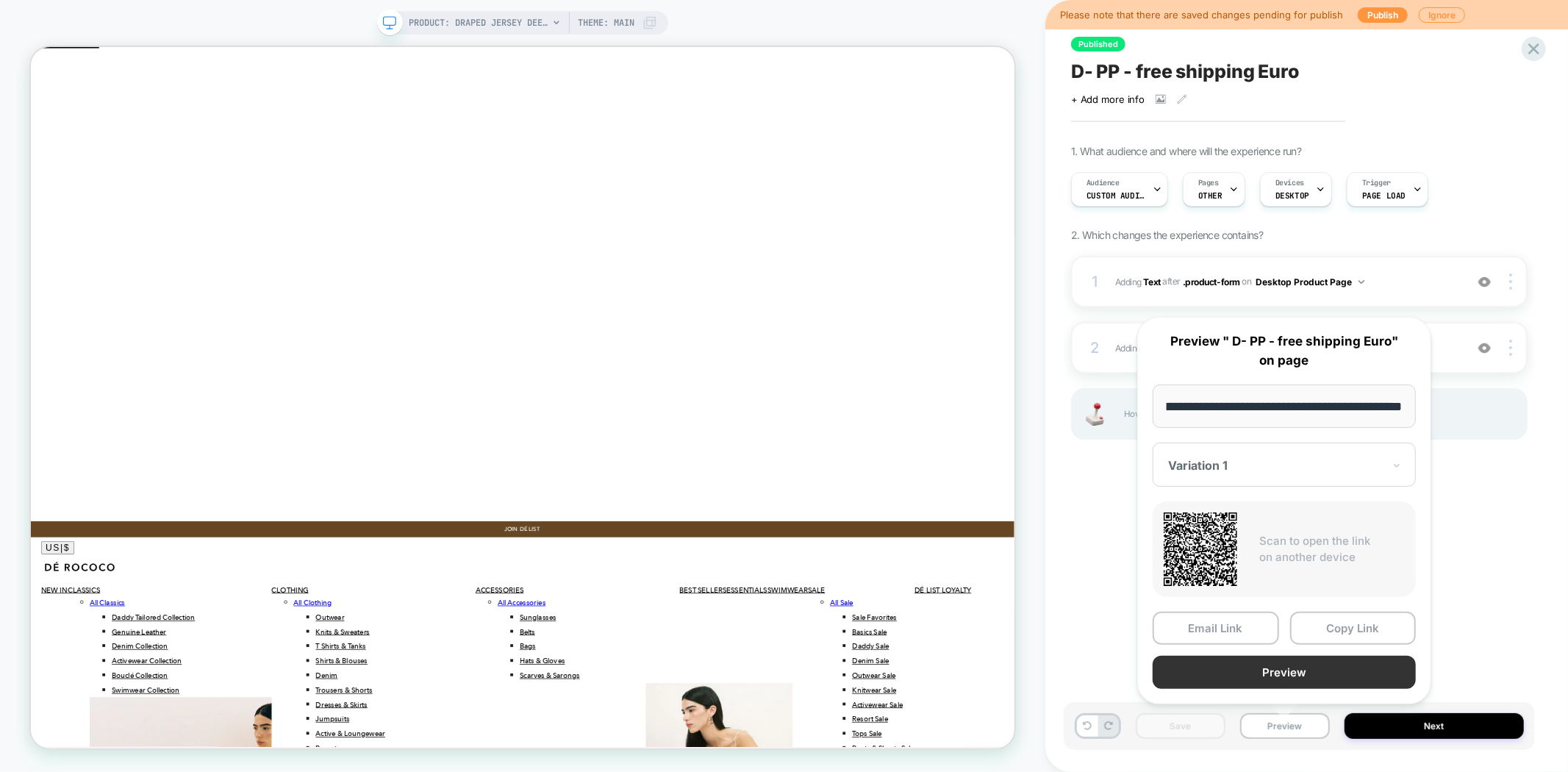
click at [1288, 666] on button "Preview" at bounding box center [1284, 672] width 263 height 33
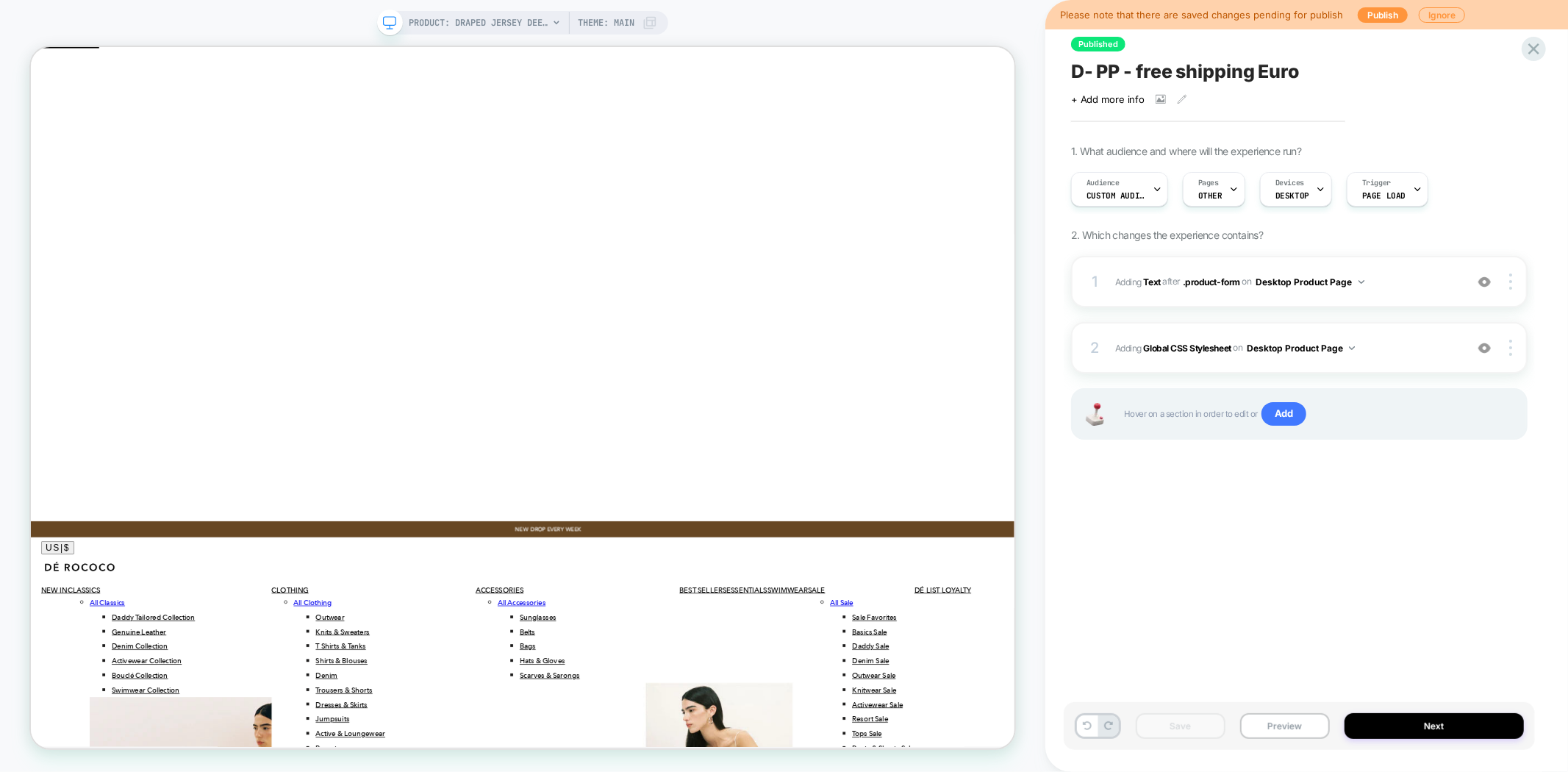
click at [1199, 69] on span "D- PP - free shipping Euro" at bounding box center [1185, 71] width 228 height 22
click at [1285, 732] on button "Preview" at bounding box center [1285, 726] width 90 height 26
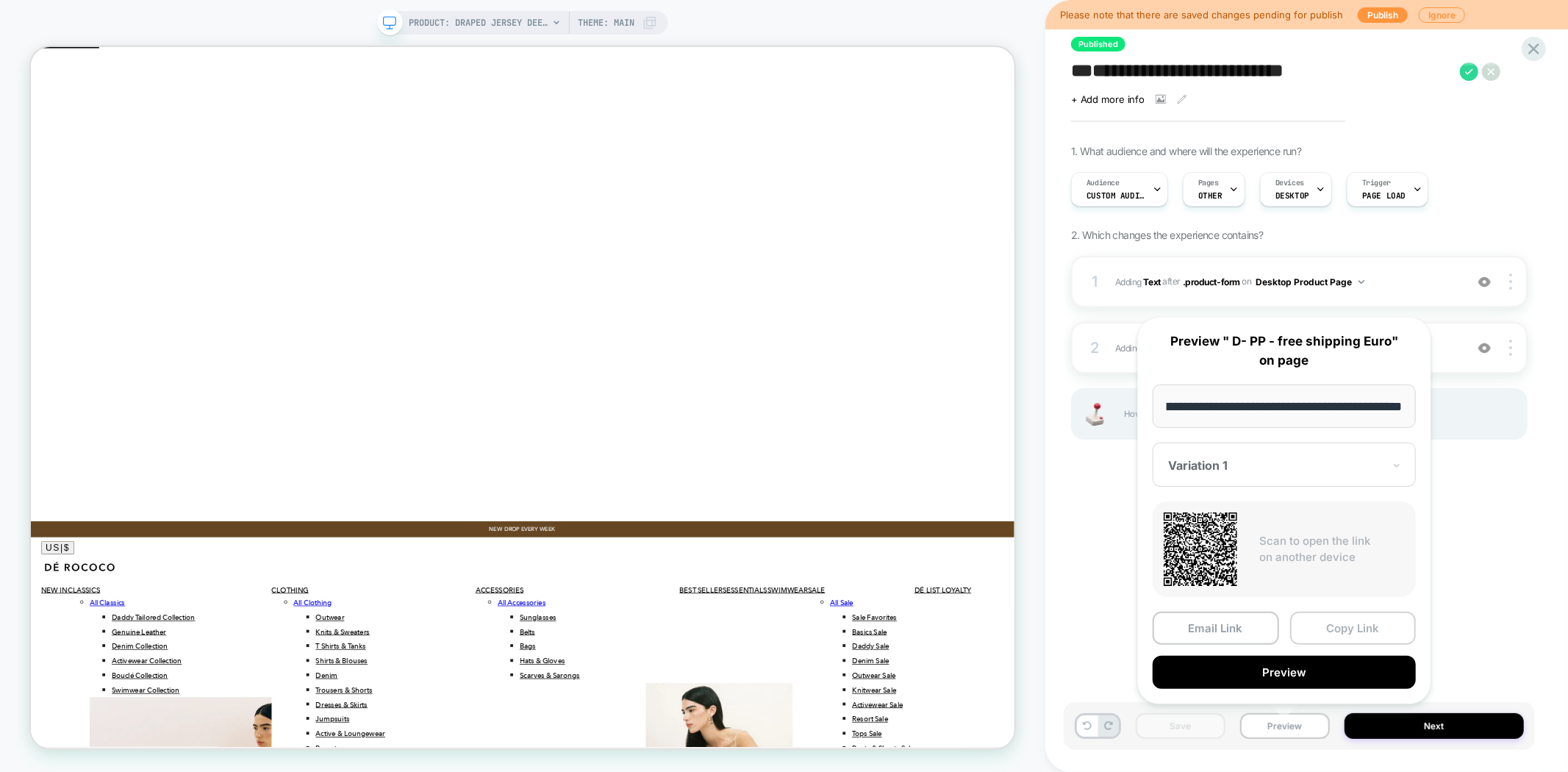
click at [1363, 623] on button "Copy Link" at bounding box center [1353, 628] width 126 height 33
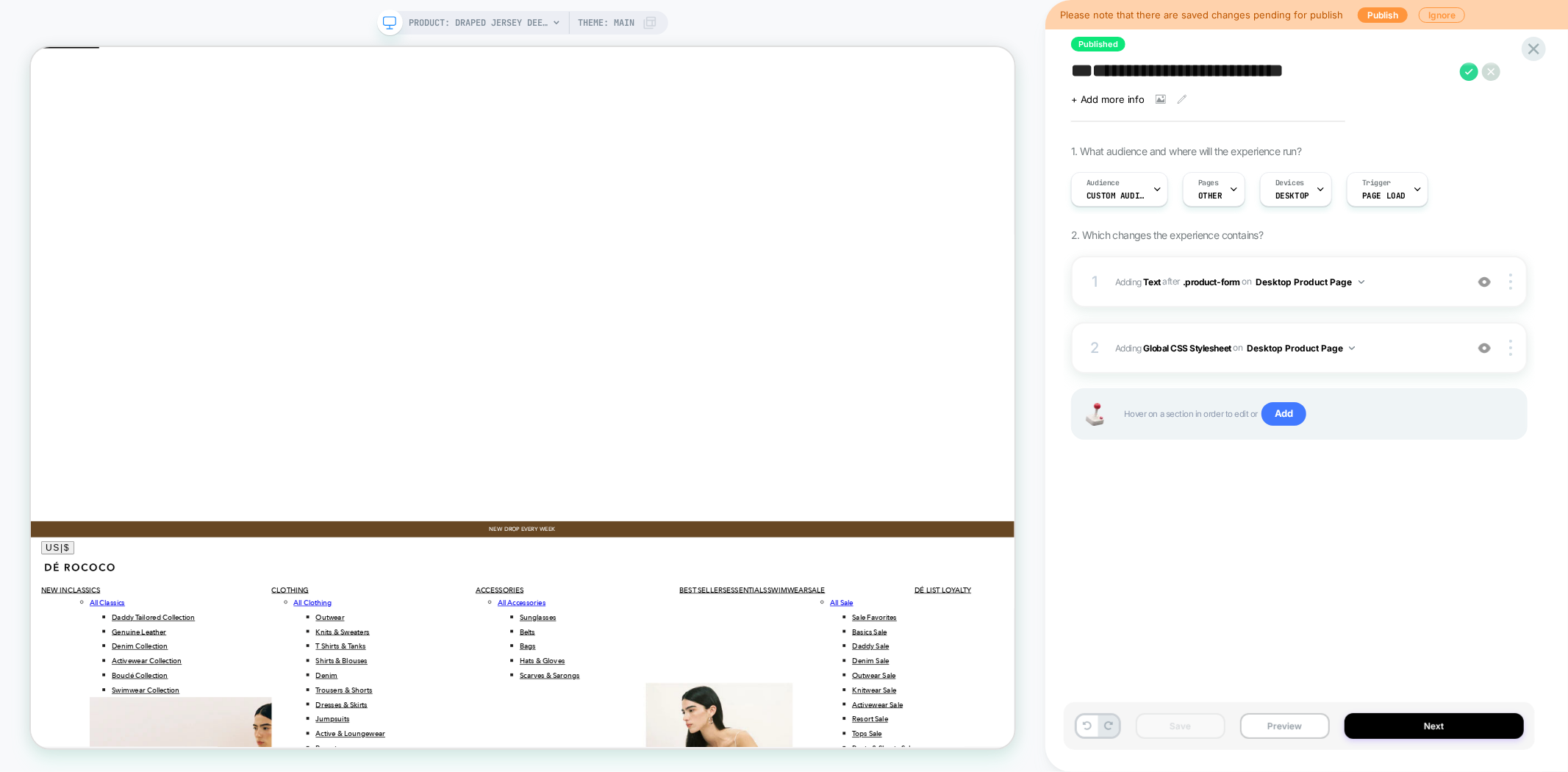
click at [1191, 69] on textarea "**********" at bounding box center [1261, 71] width 381 height 22
click at [1452, 723] on button "Next" at bounding box center [1434, 726] width 179 height 26
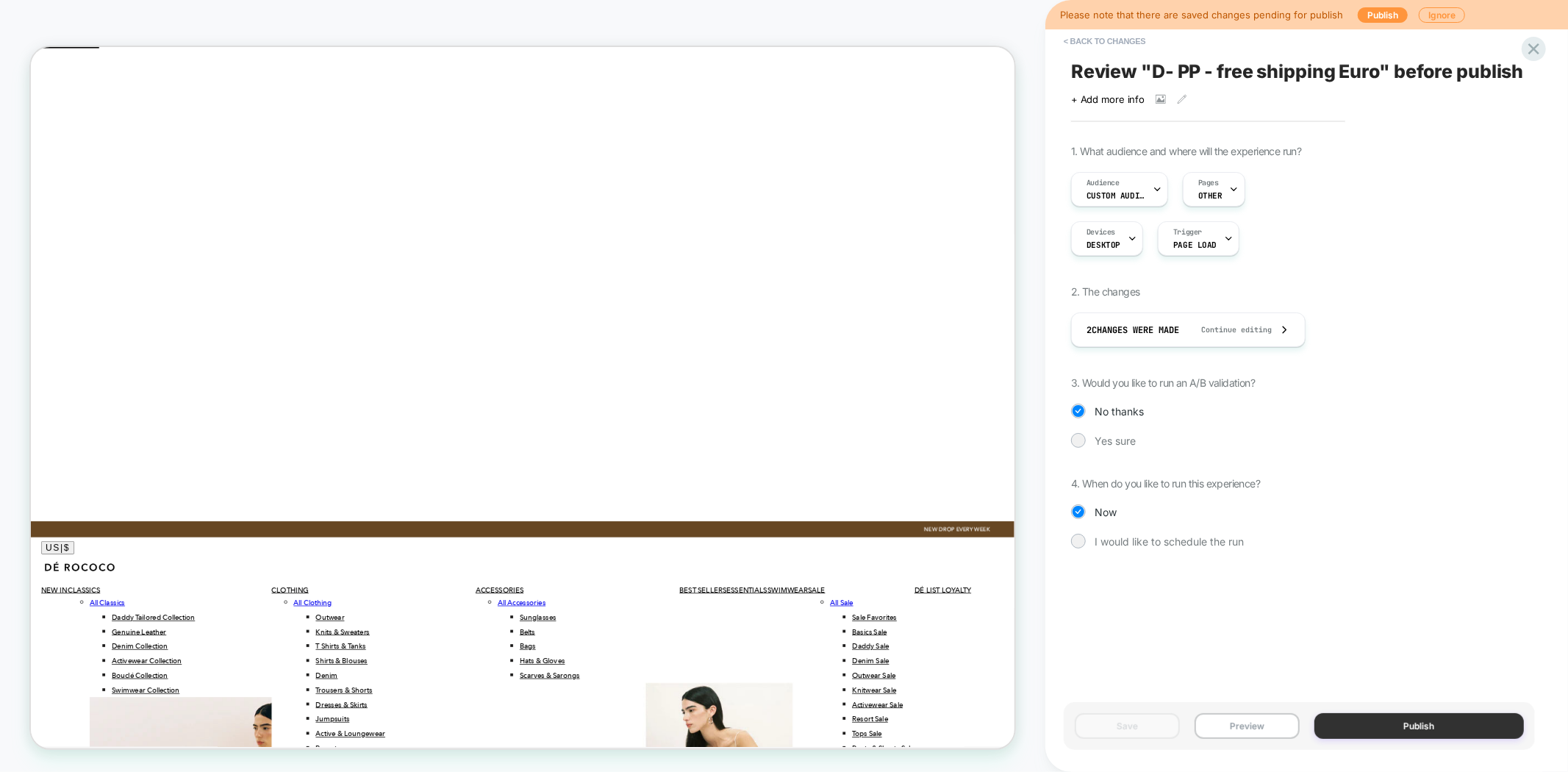
click at [1377, 723] on button "Publish" at bounding box center [1419, 726] width 210 height 26
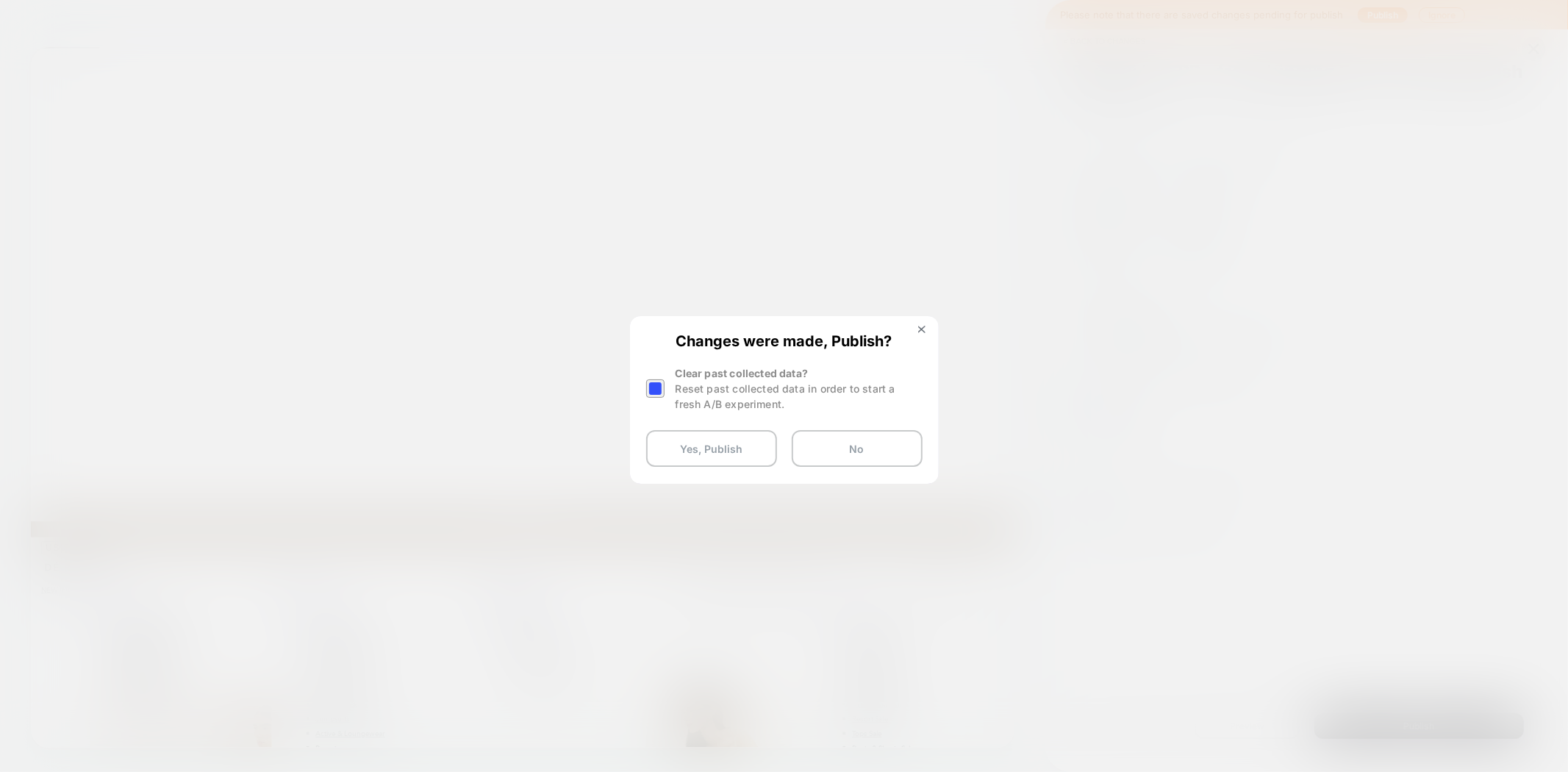
click at [665, 394] on div at bounding box center [656, 388] width 22 height 46
click at [654, 388] on div at bounding box center [655, 388] width 18 height 18
click at [726, 458] on button "Yes, Publish" at bounding box center [711, 448] width 131 height 37
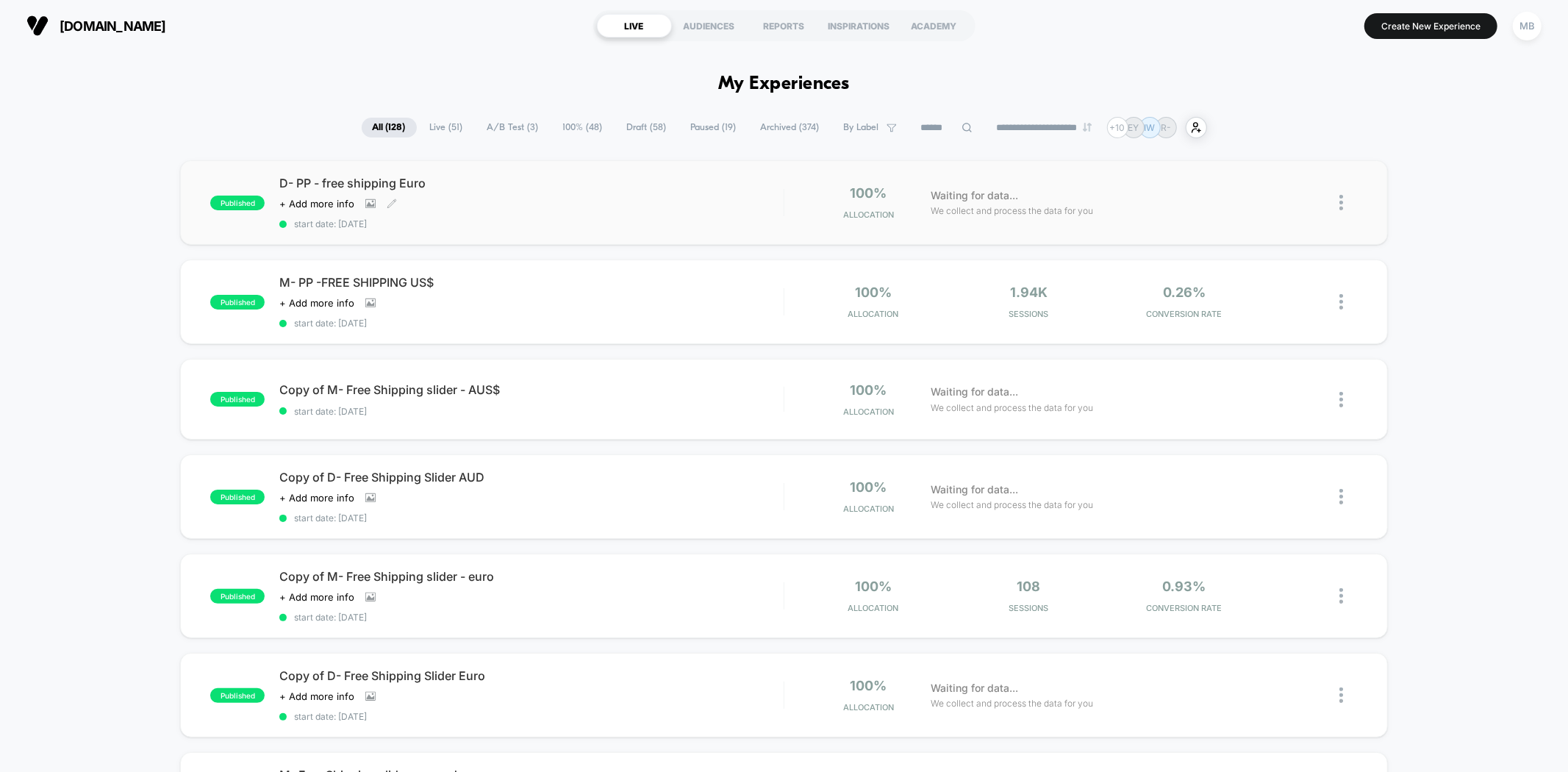
click at [526, 221] on span "start date: [DATE]" at bounding box center [531, 224] width 504 height 11
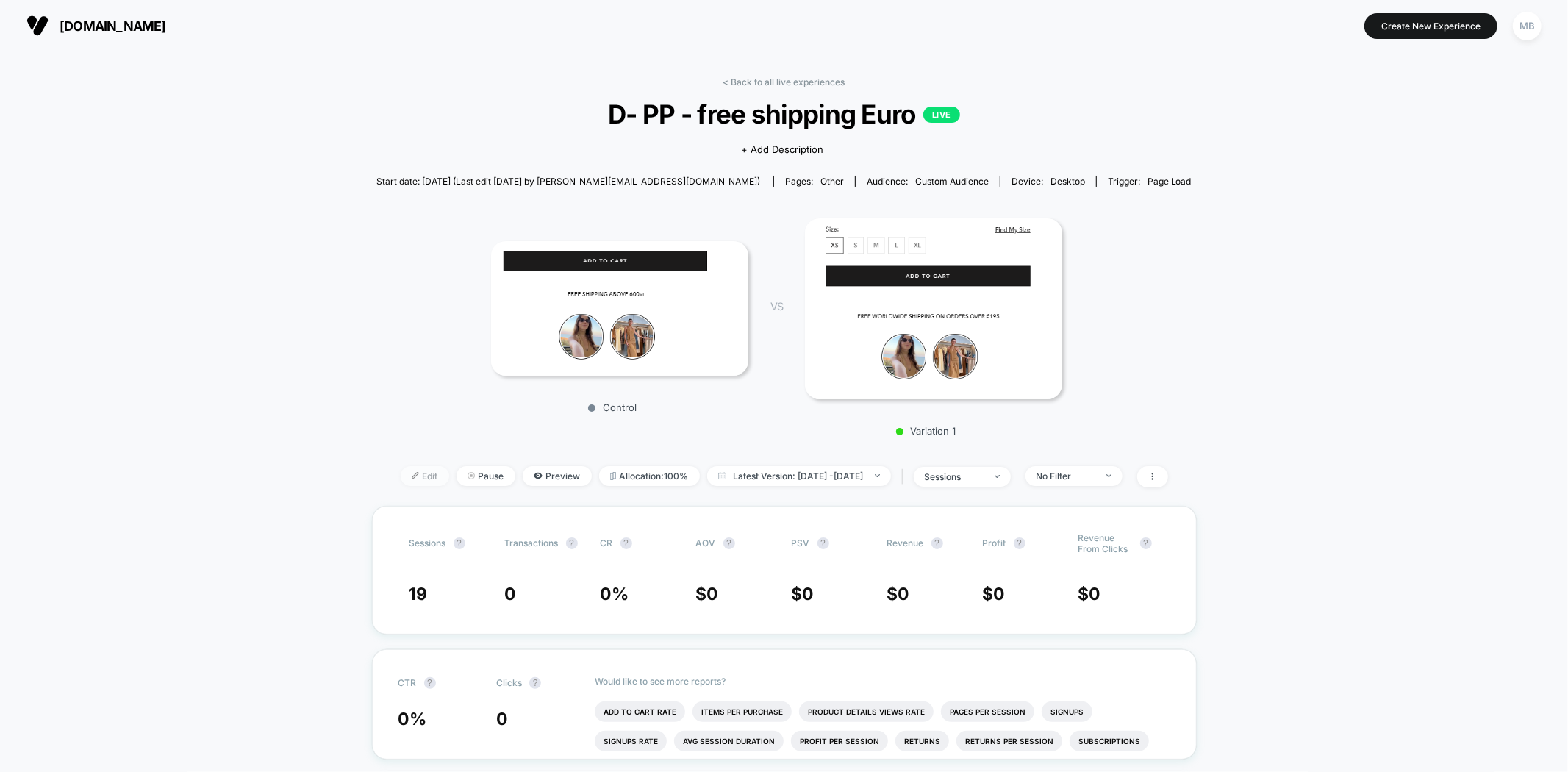
click at [400, 473] on span "Edit" at bounding box center [424, 476] width 48 height 20
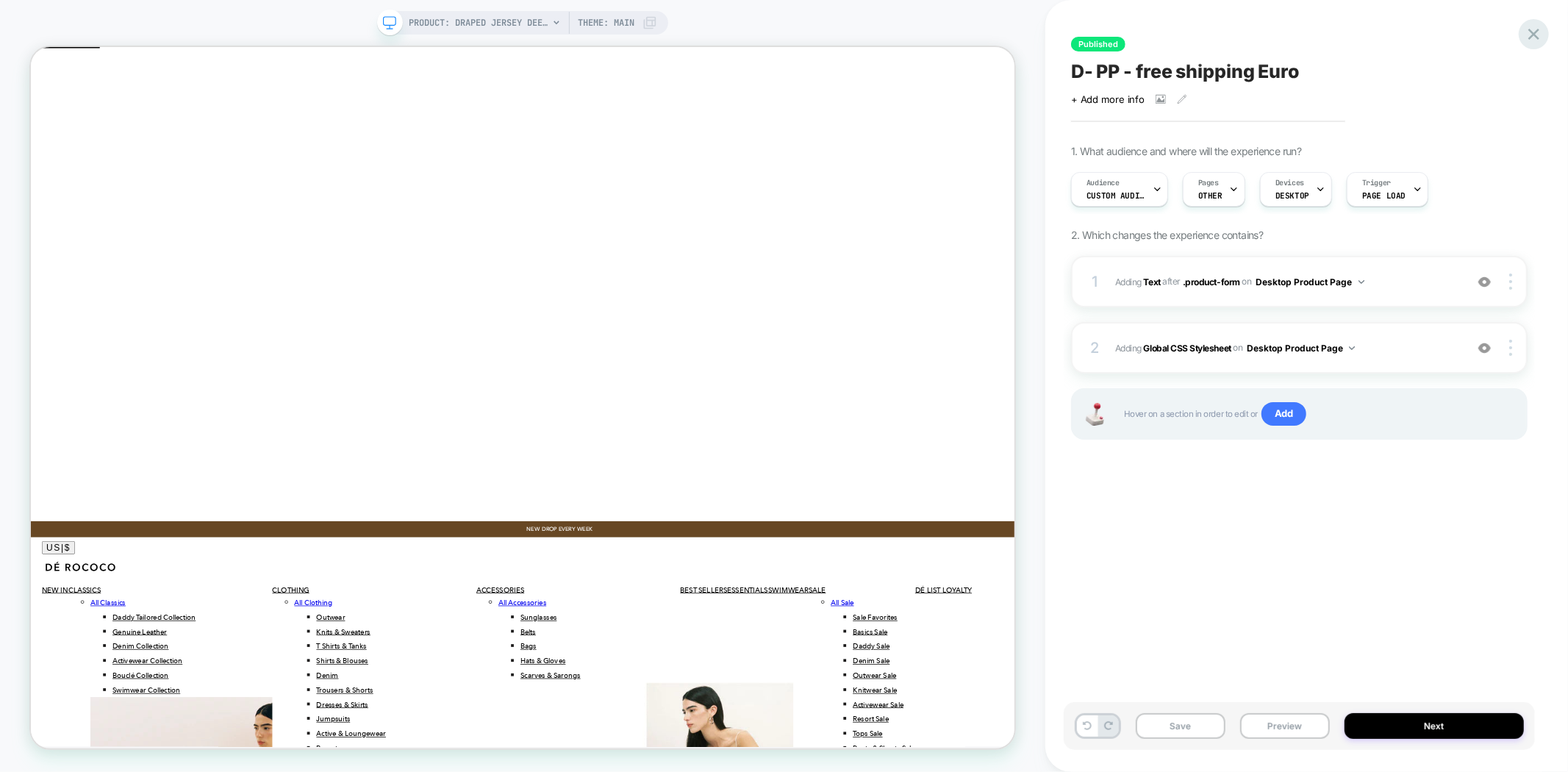
click at [1539, 37] on icon at bounding box center [1534, 34] width 20 height 20
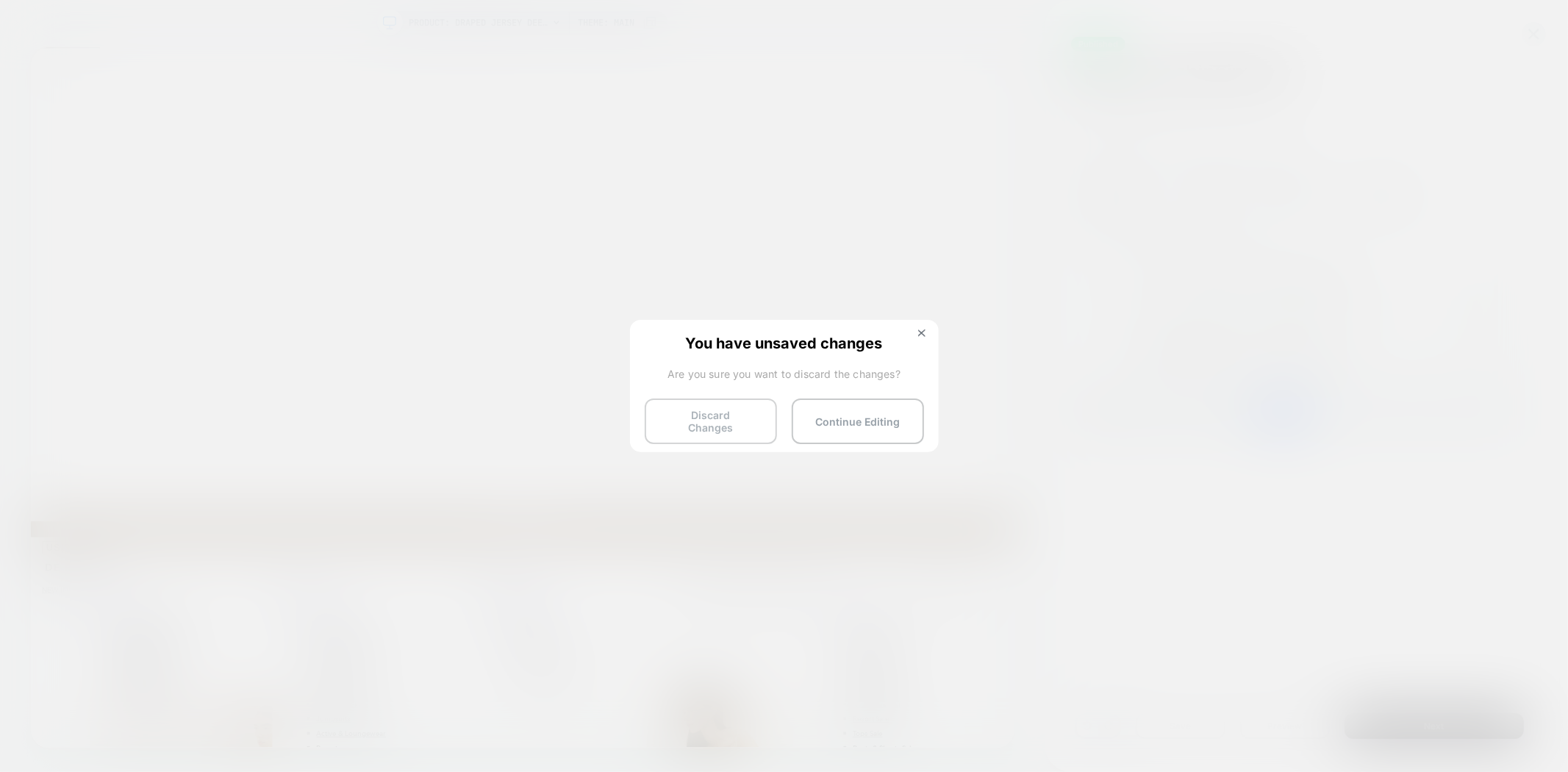
click at [710, 425] on button "Discard Changes" at bounding box center [711, 421] width 132 height 45
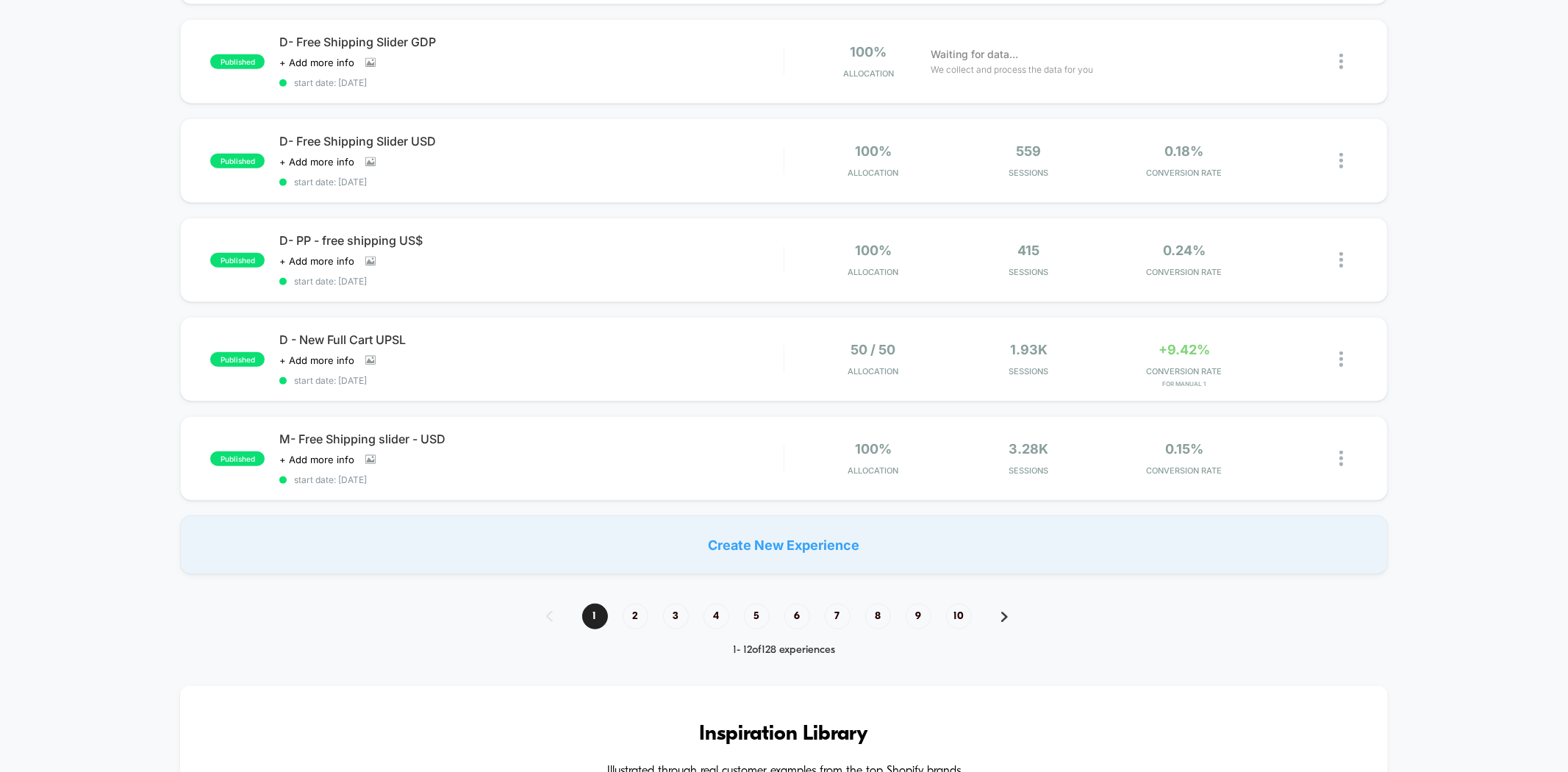
scroll to position [898, 0]
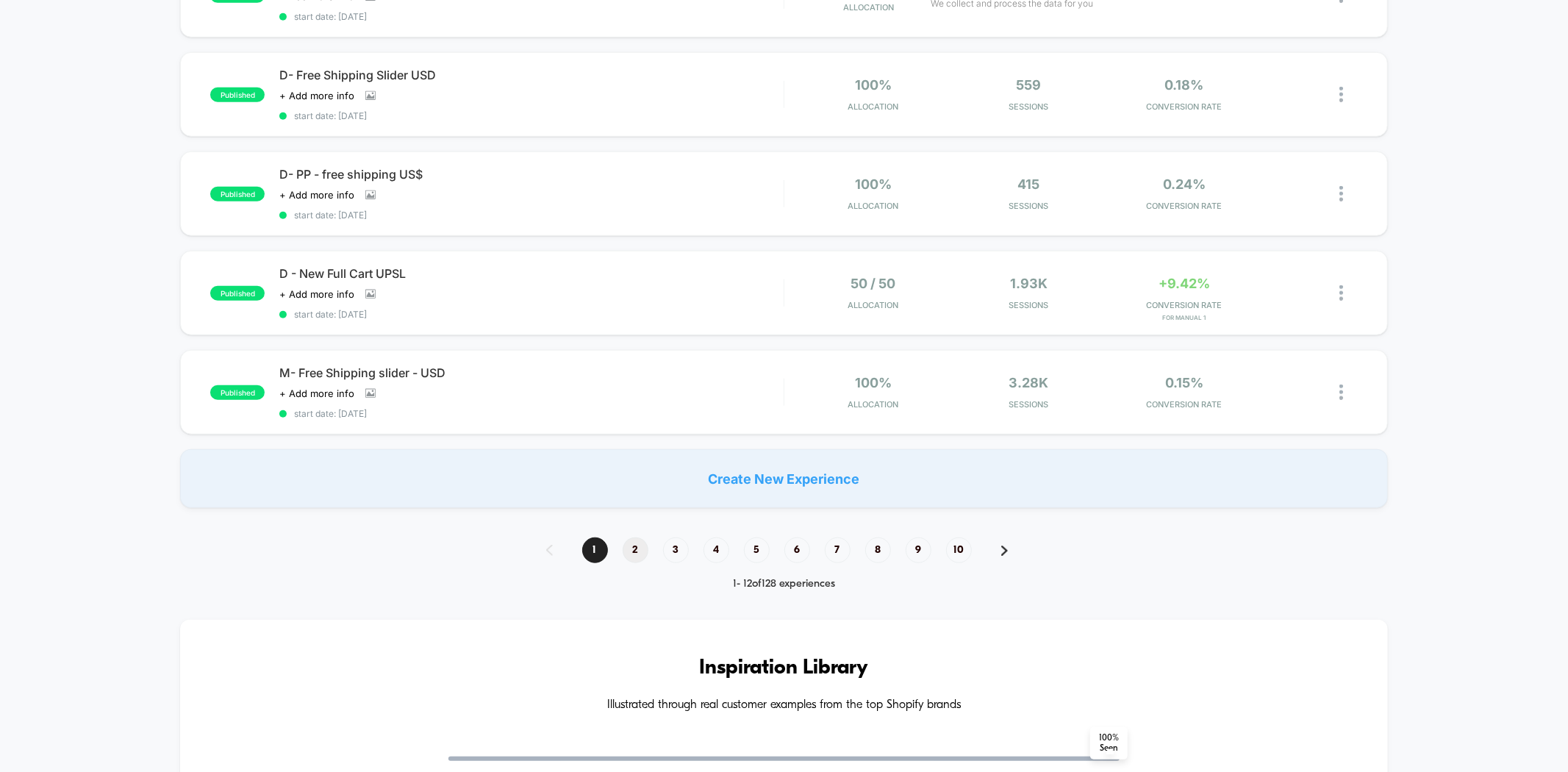
click at [635, 537] on span "2" at bounding box center [635, 550] width 26 height 26
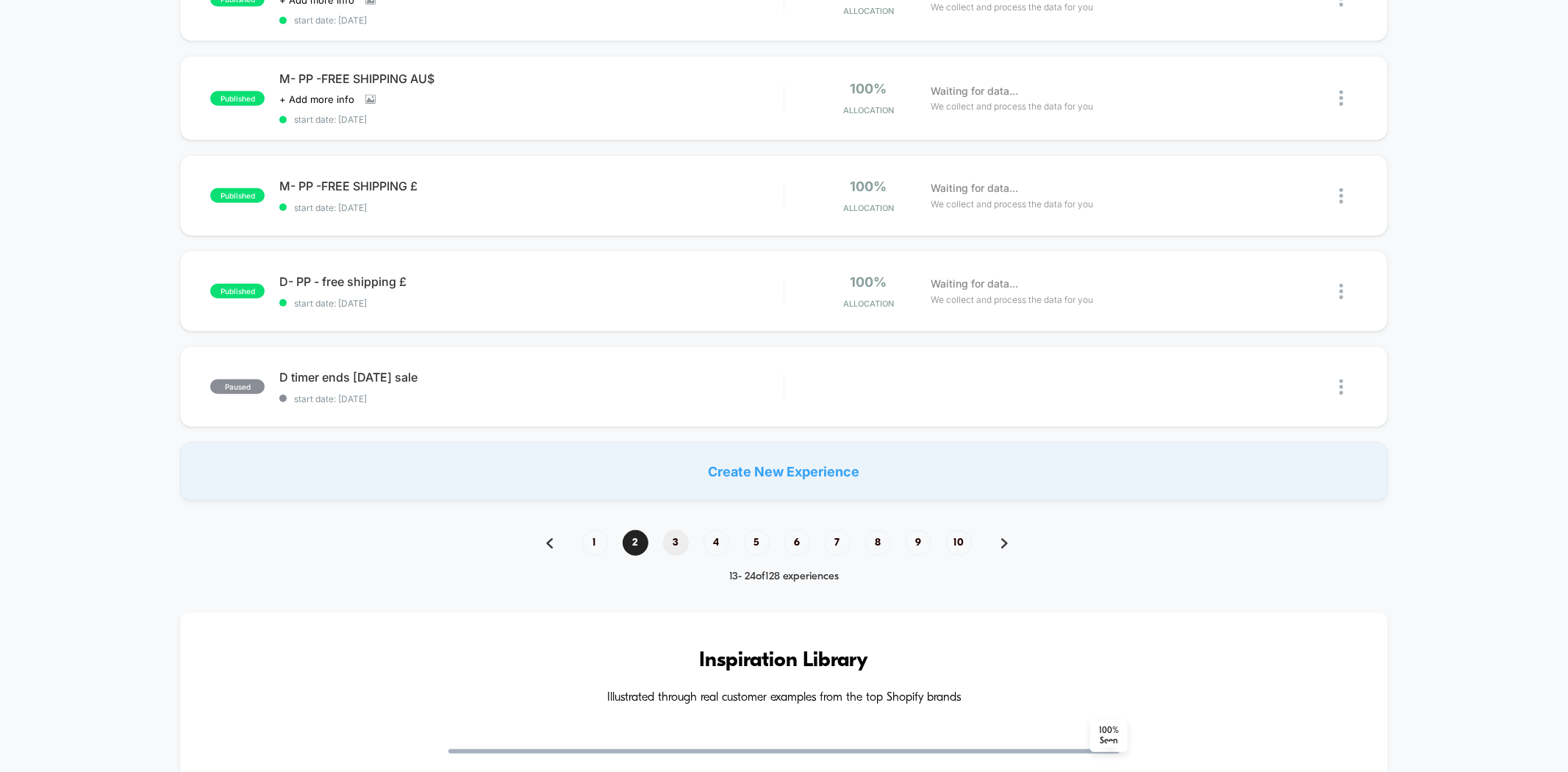
click at [679, 533] on span "3" at bounding box center [676, 543] width 26 height 26
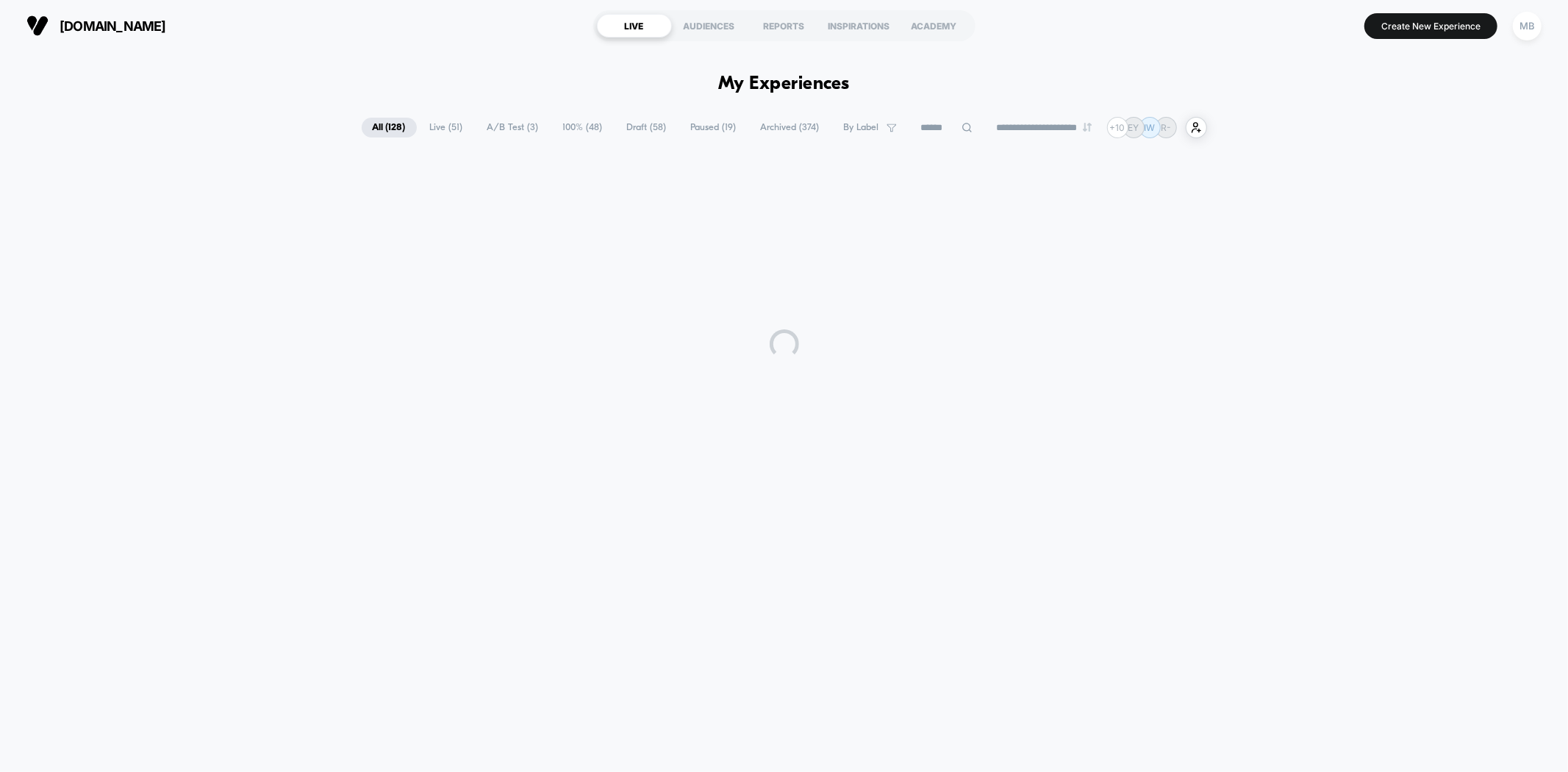
scroll to position [0, 0]
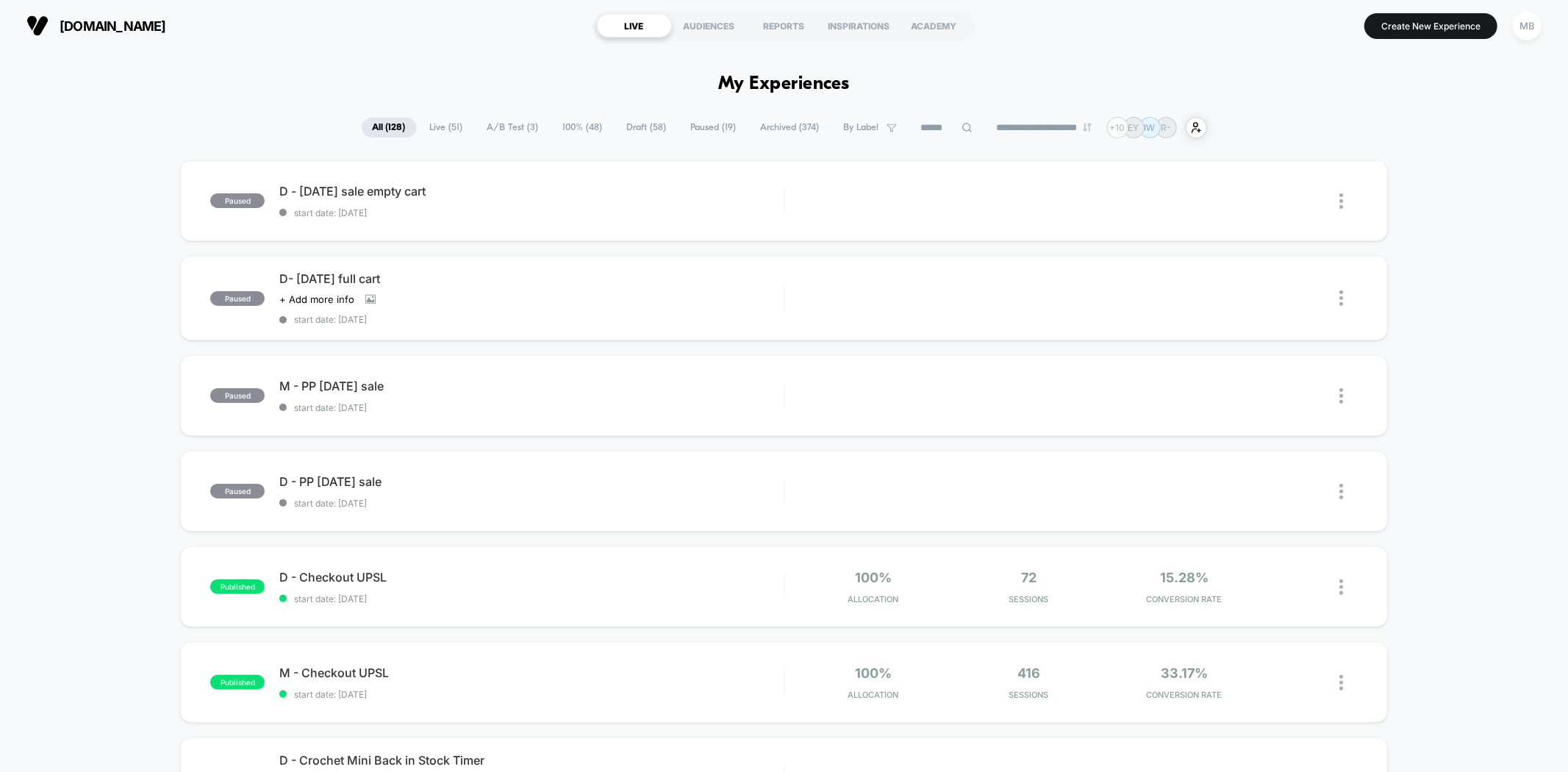
click at [123, 303] on div "paused D - labor day sale empty cart start date: 8/28/2025 Edit Duplicate Previ…" at bounding box center [784, 772] width 1568 height 1224
click at [438, 133] on span "Live ( 51 )" at bounding box center [446, 128] width 55 height 20
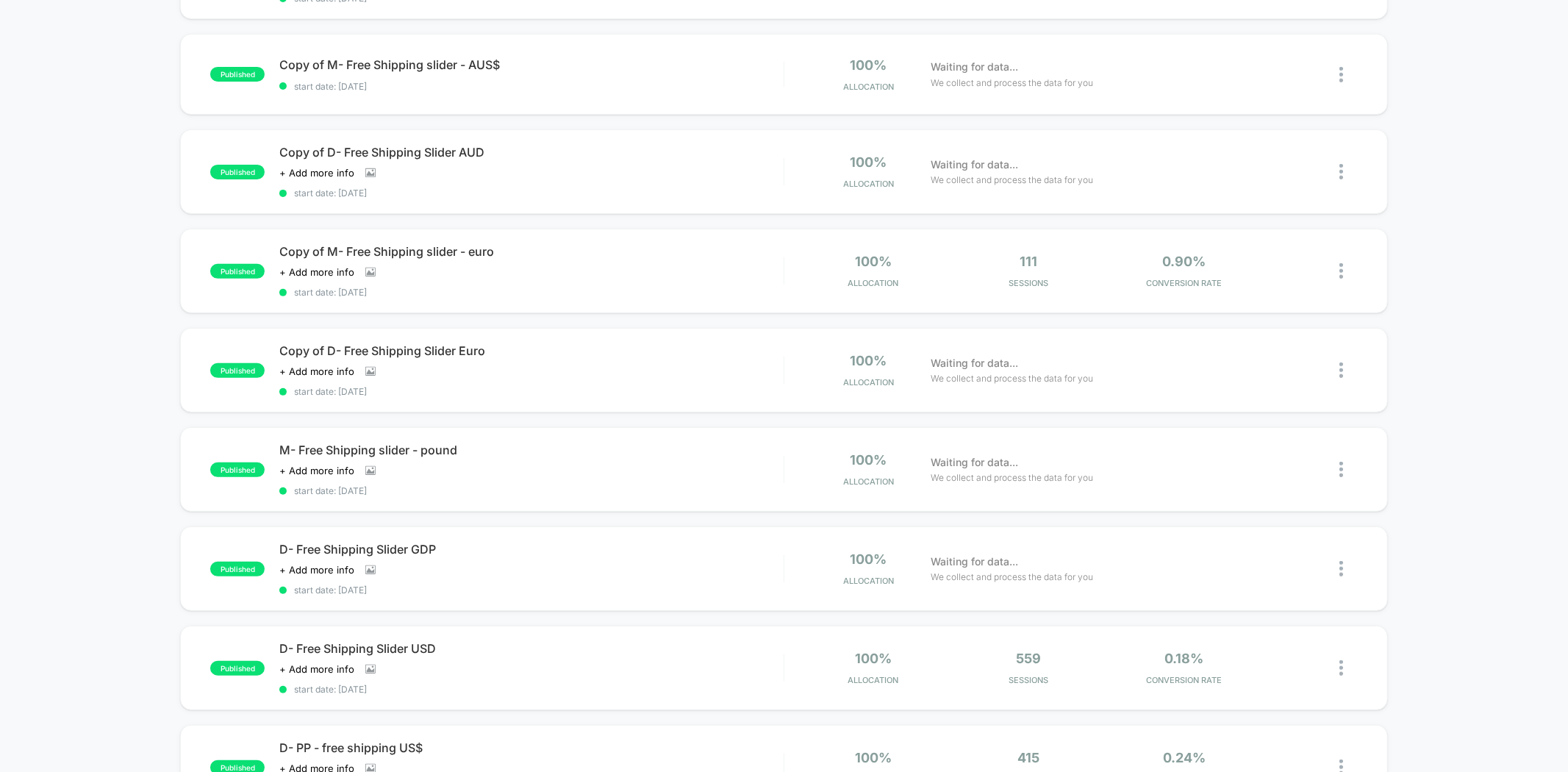
scroll to position [817, 0]
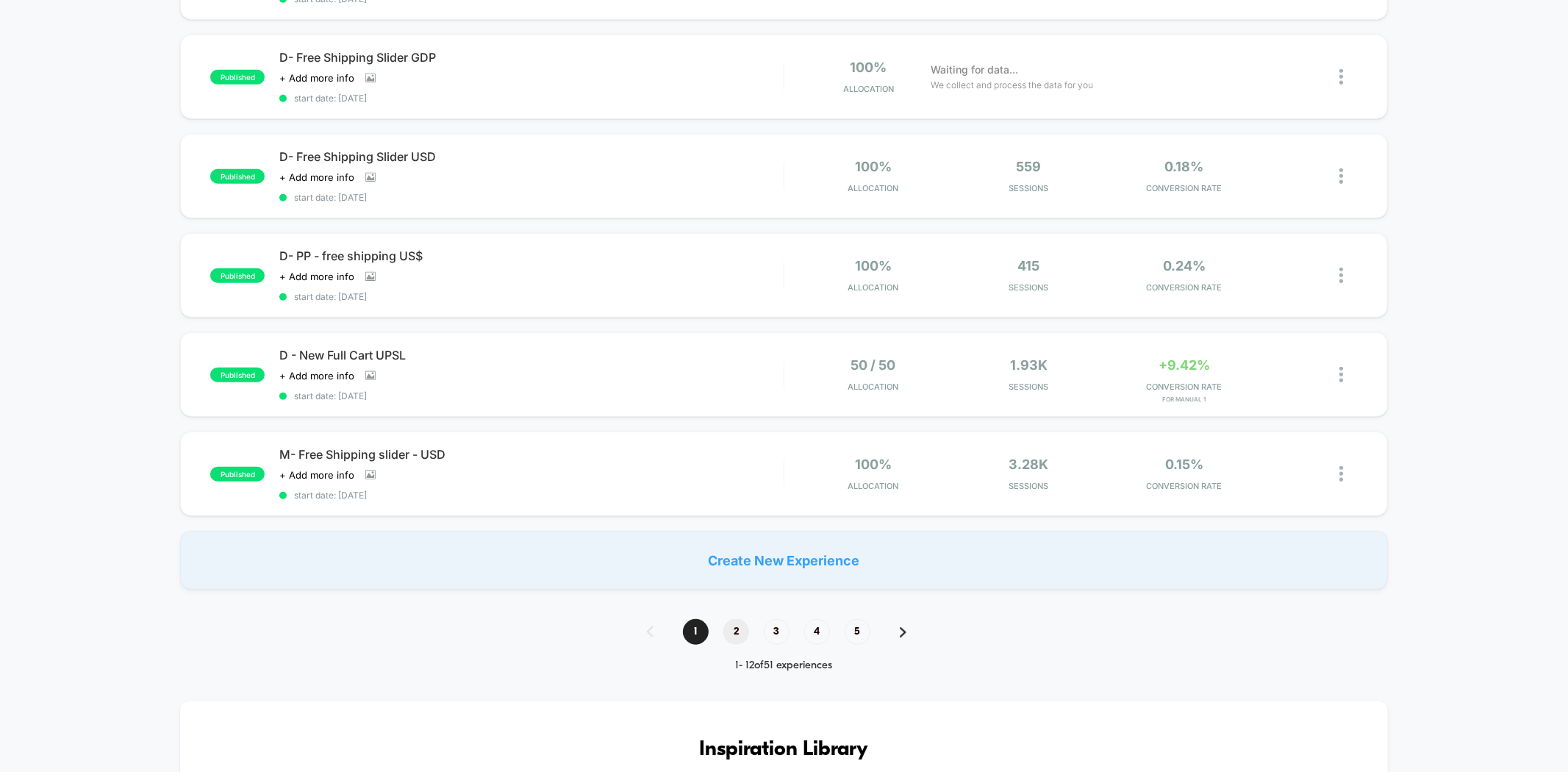
click at [742, 619] on span "2" at bounding box center [736, 631] width 26 height 26
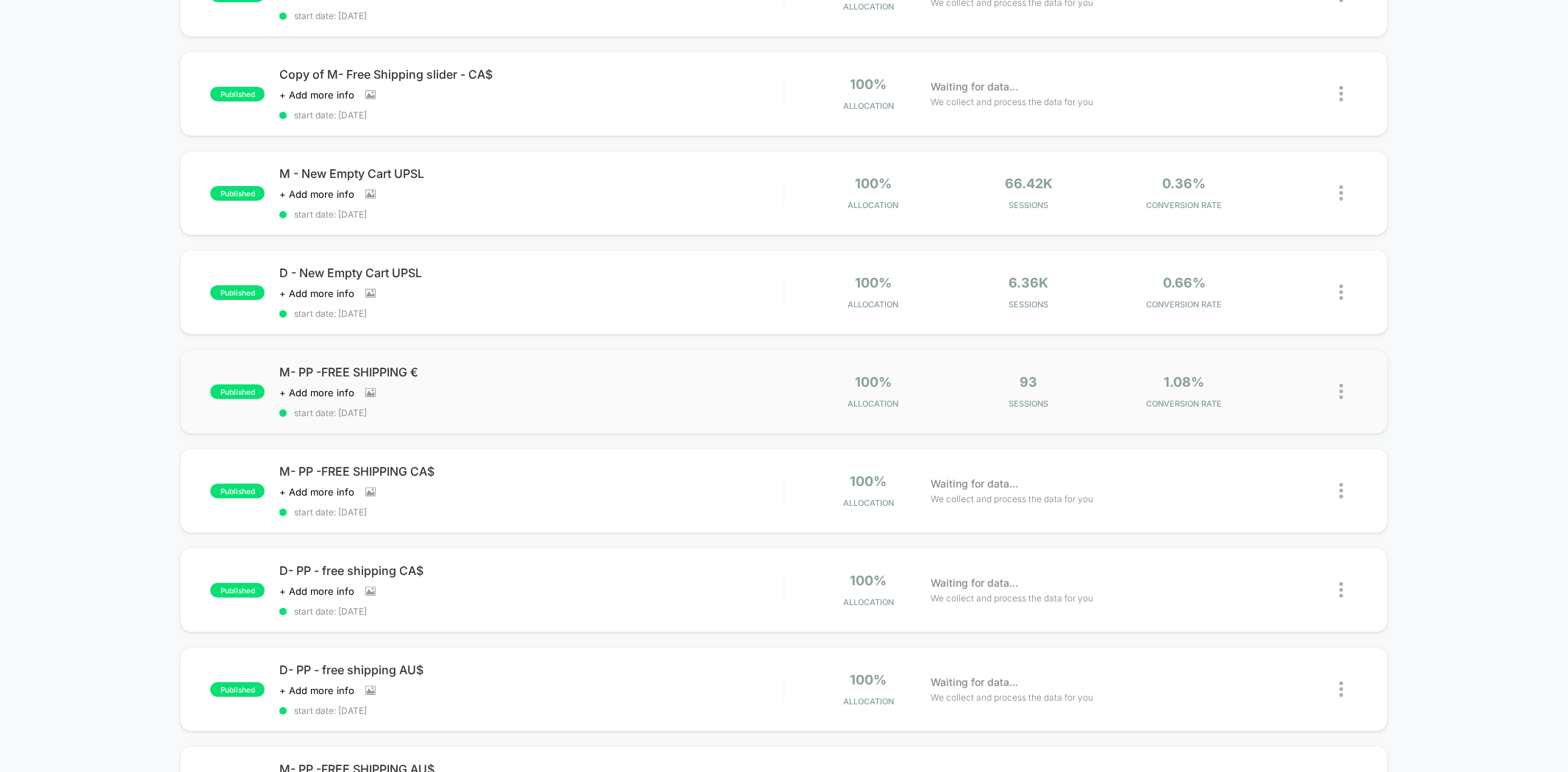
scroll to position [245, 0]
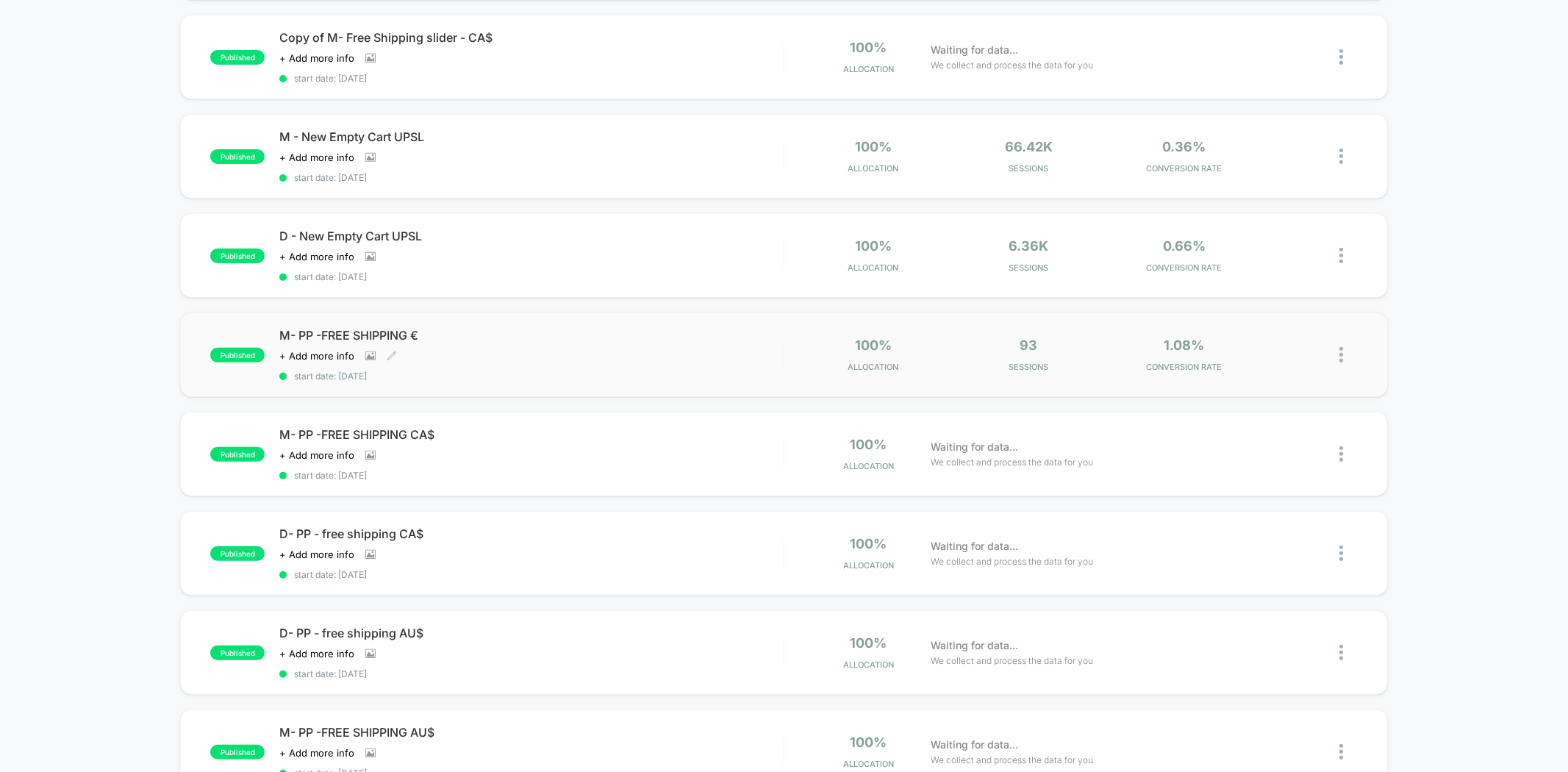
click at [488, 371] on span "start date: [DATE]" at bounding box center [531, 376] width 504 height 11
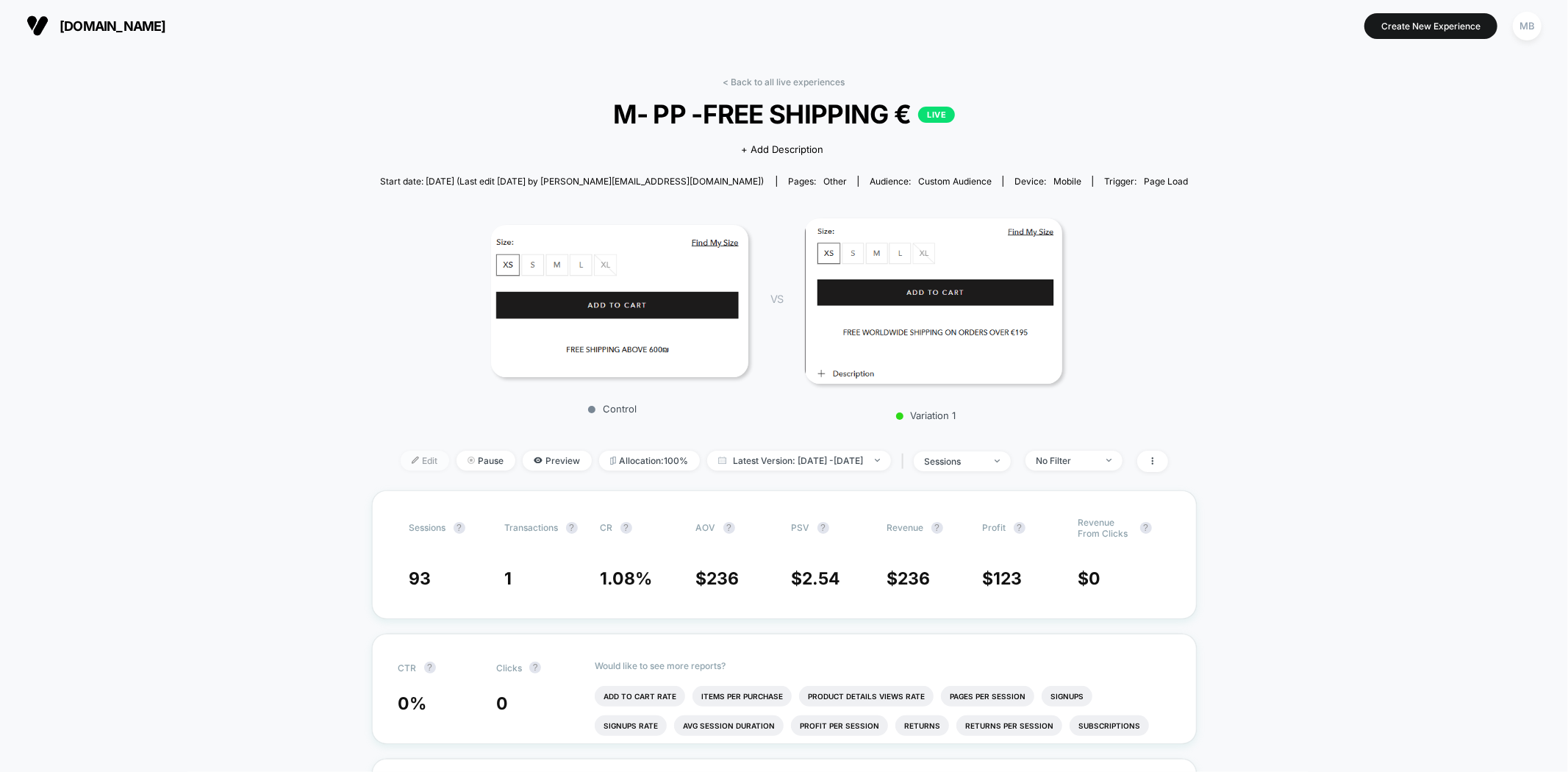
click at [400, 460] on span "Edit" at bounding box center [424, 461] width 48 height 20
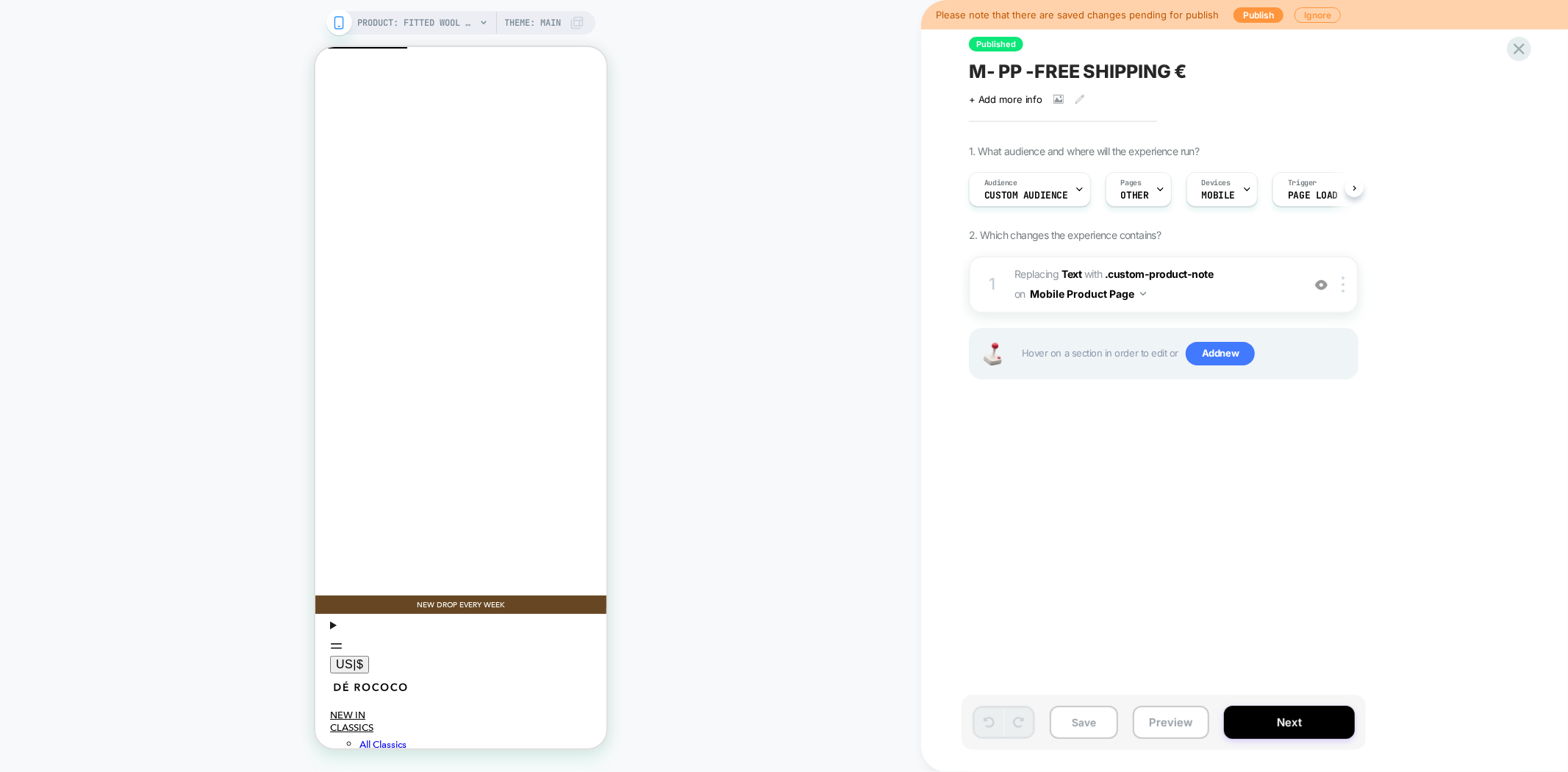
scroll to position [0, 1]
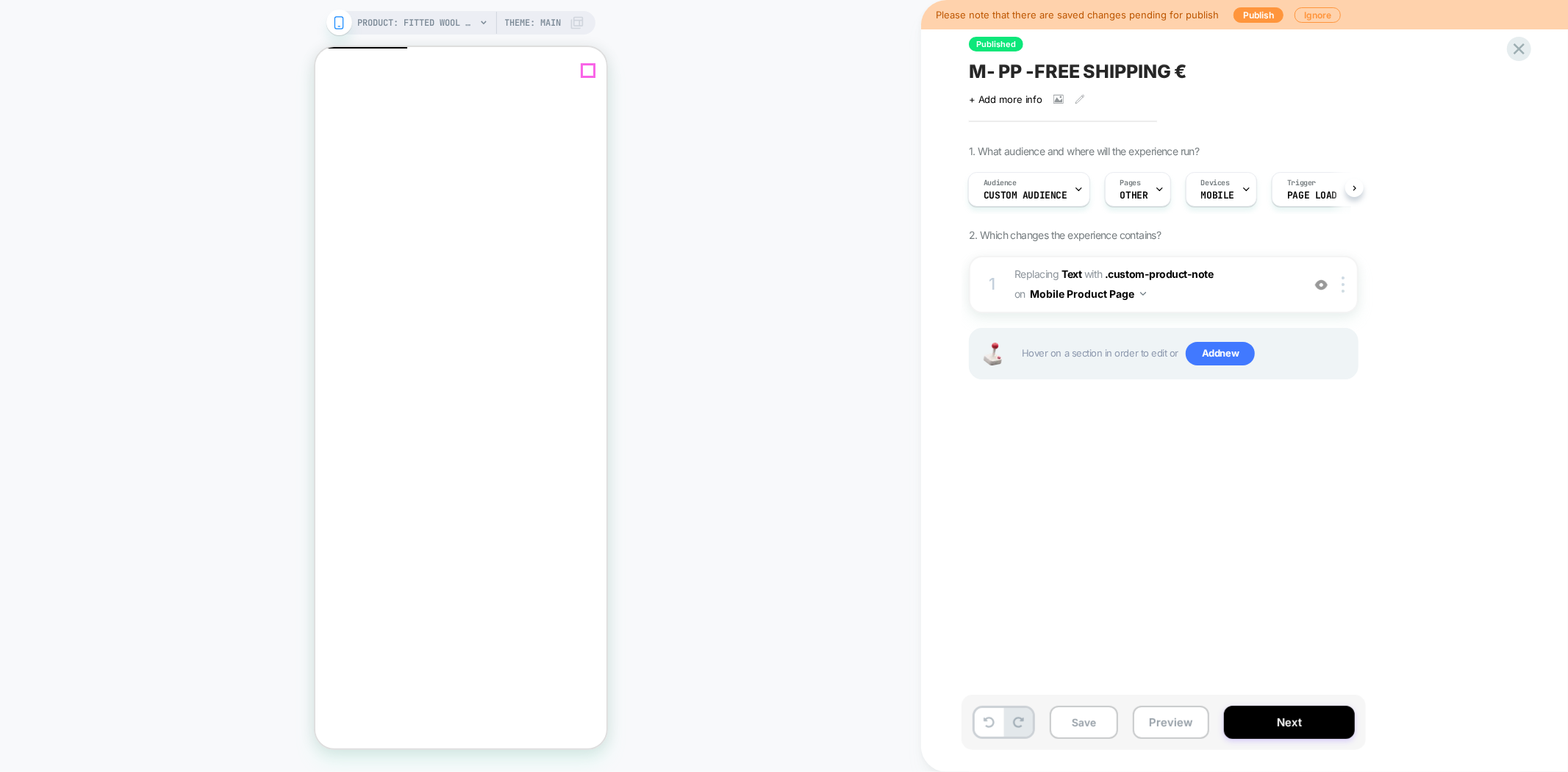
click icon "Close"
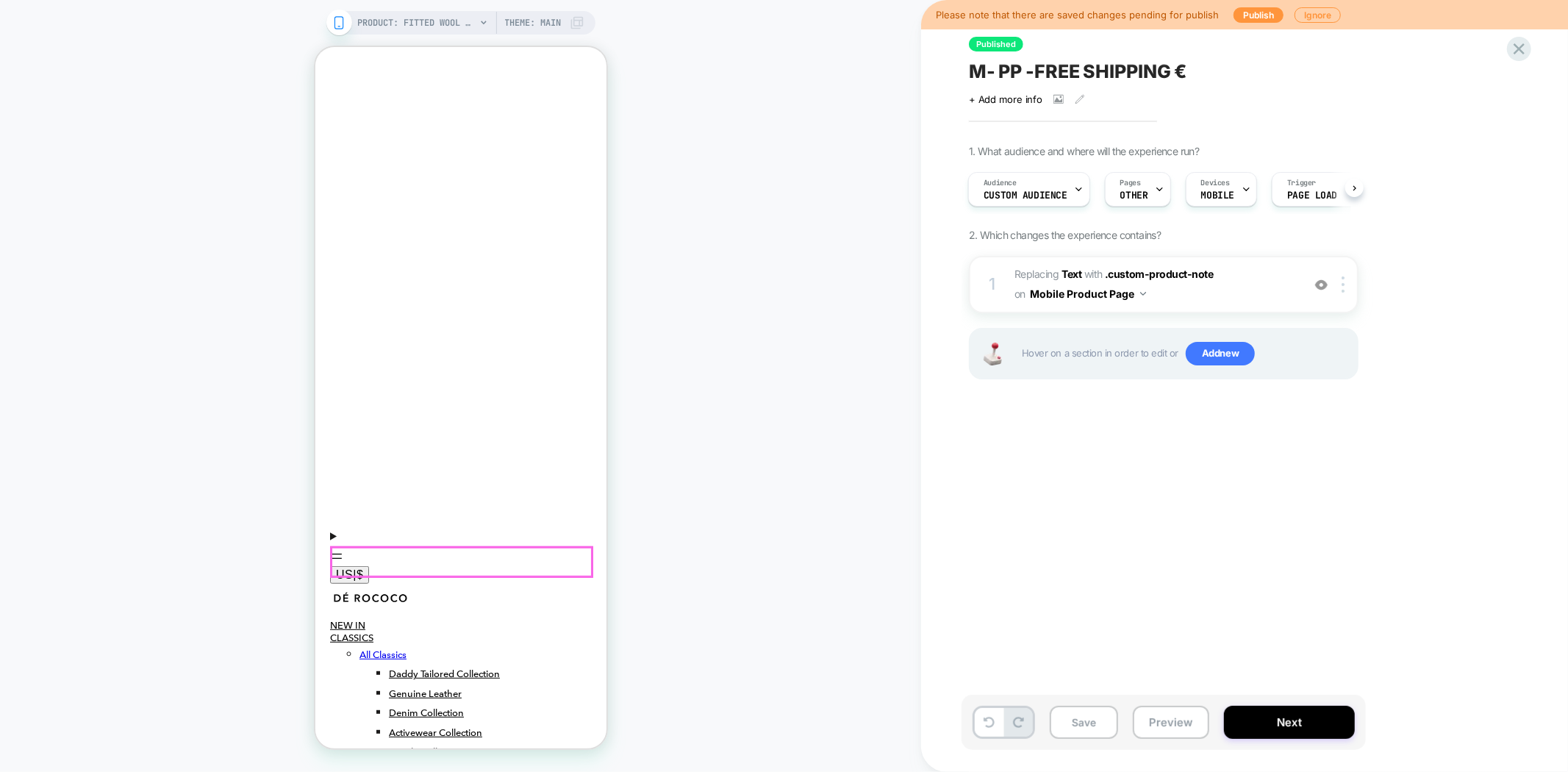
scroll to position [394, 0]
click at [1165, 733] on button "Preview" at bounding box center [1171, 722] width 76 height 33
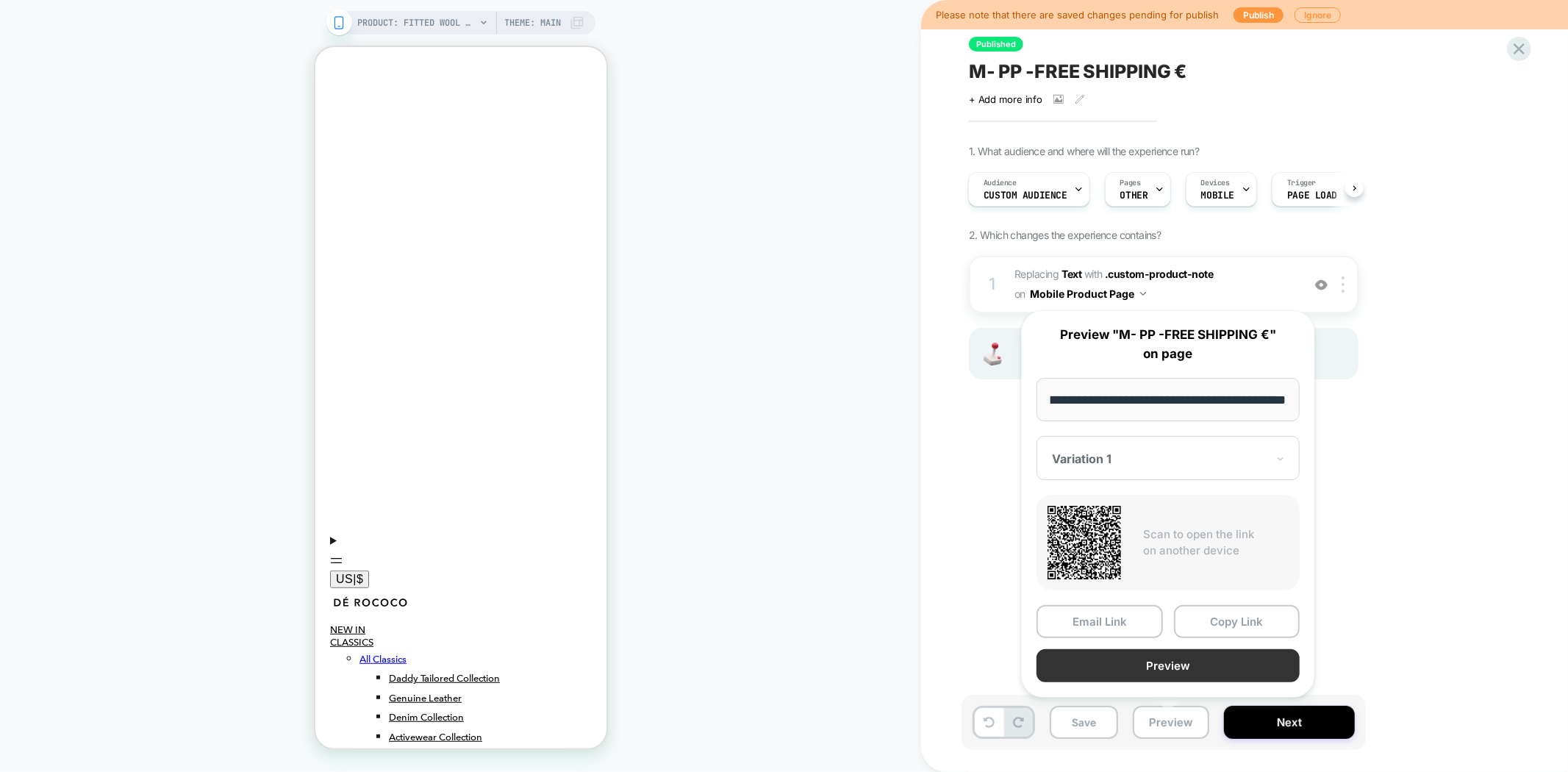
scroll to position [0, 0]
click at [1192, 658] on button "Preview" at bounding box center [1168, 665] width 263 height 33
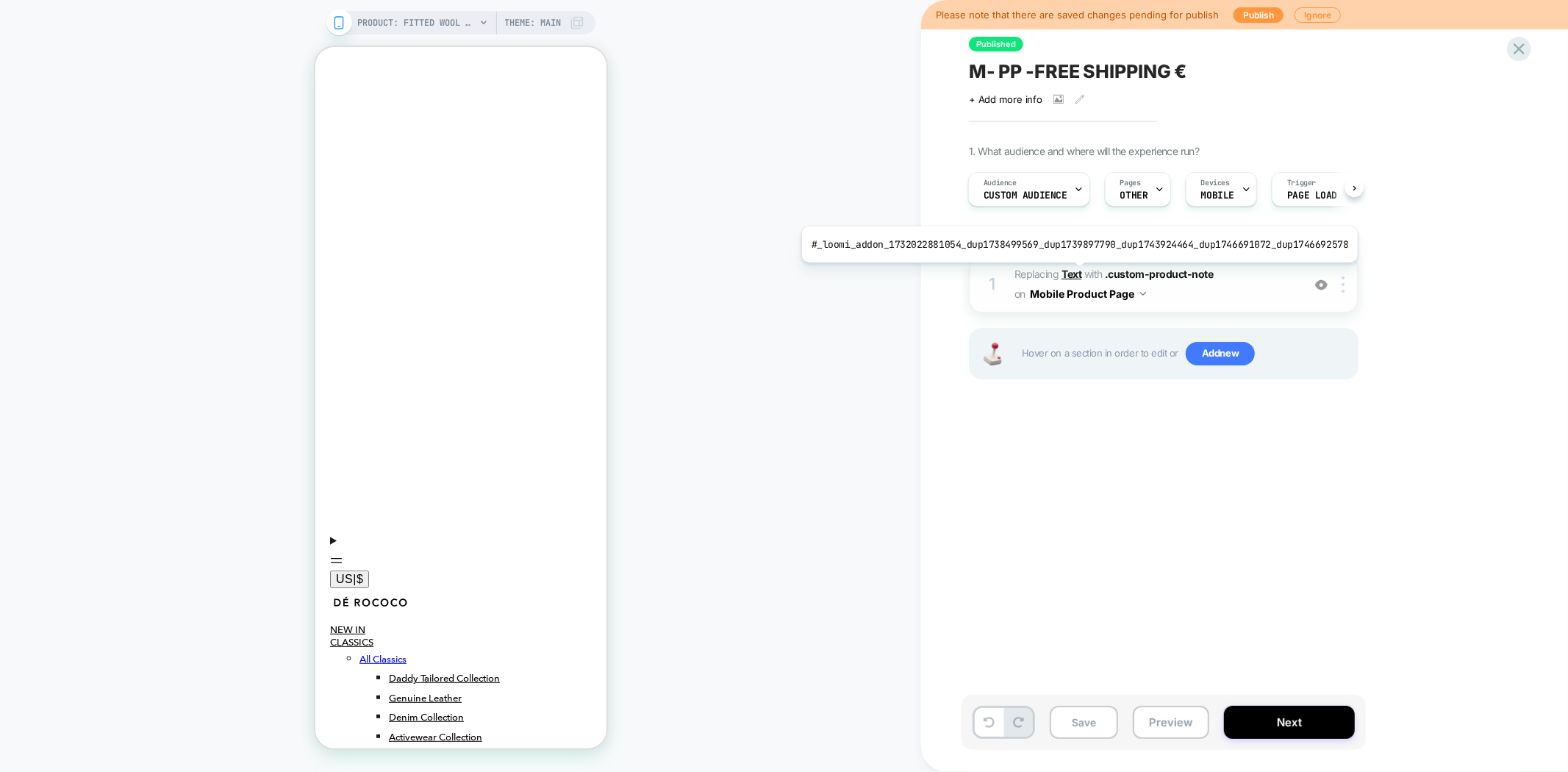
click at [1073, 273] on b "Text" at bounding box center [1071, 273] width 20 height 13
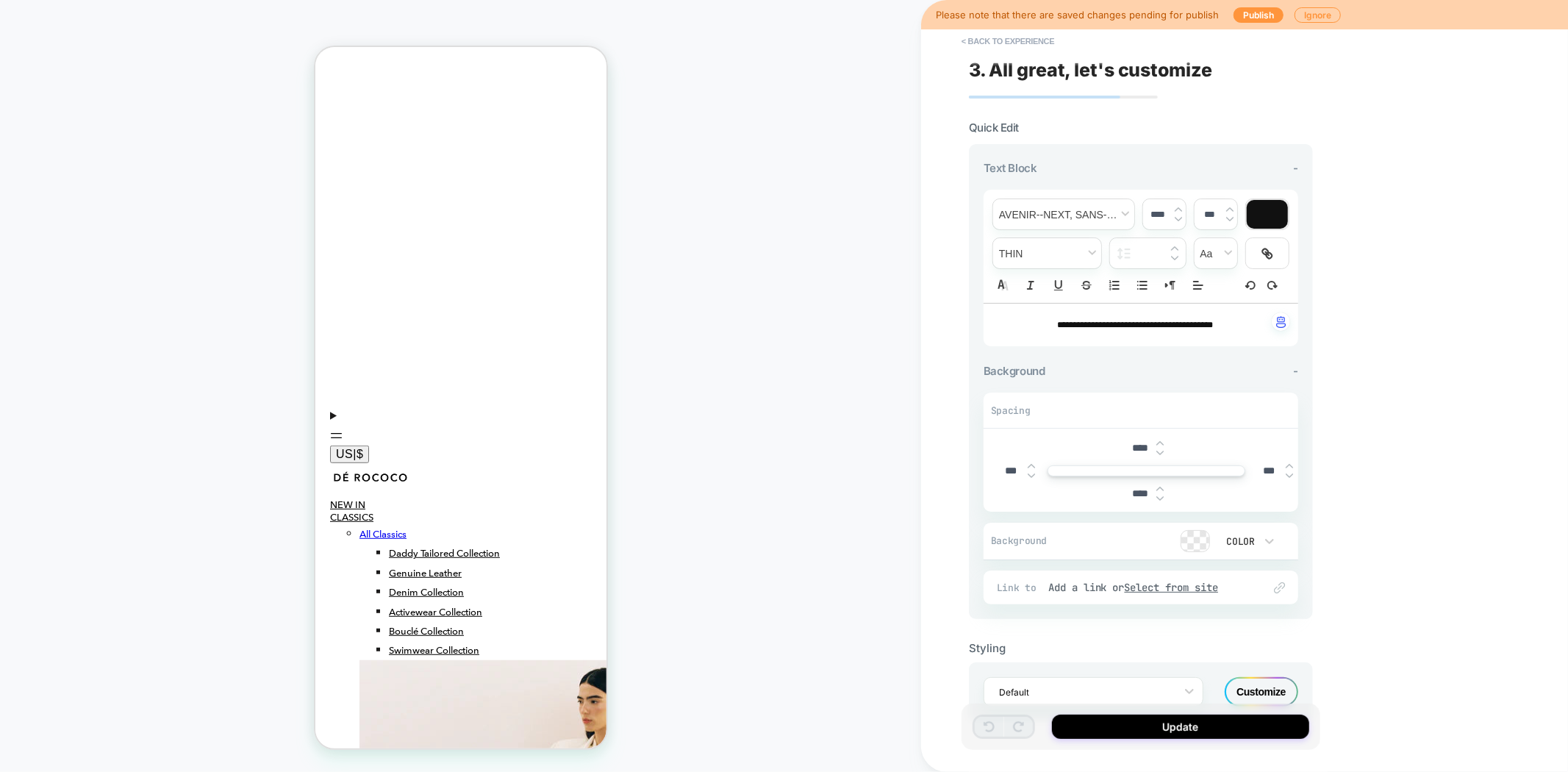
scroll to position [533, 0]
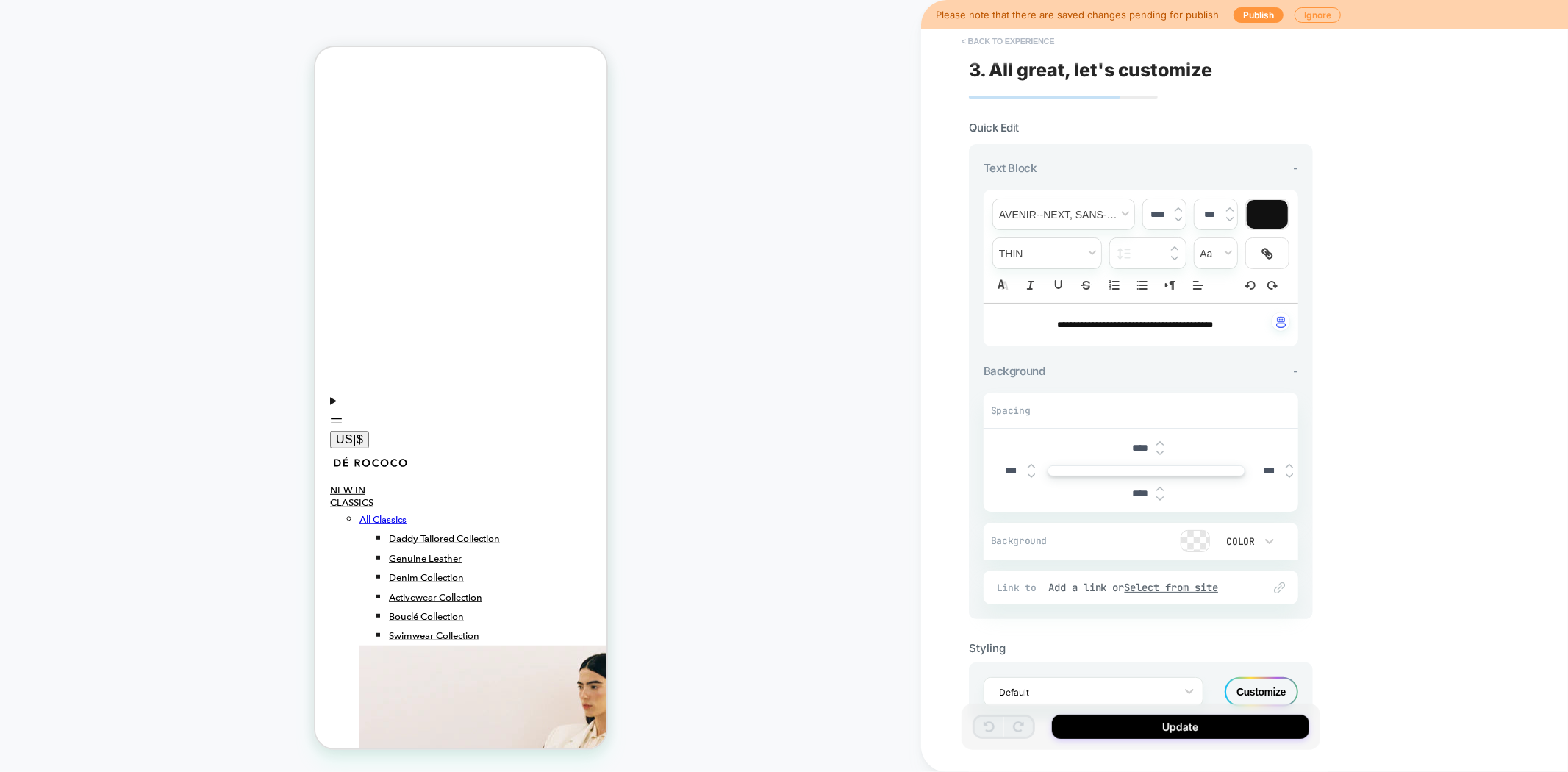
click at [998, 39] on button "< Back to experience" at bounding box center [1008, 41] width 107 height 23
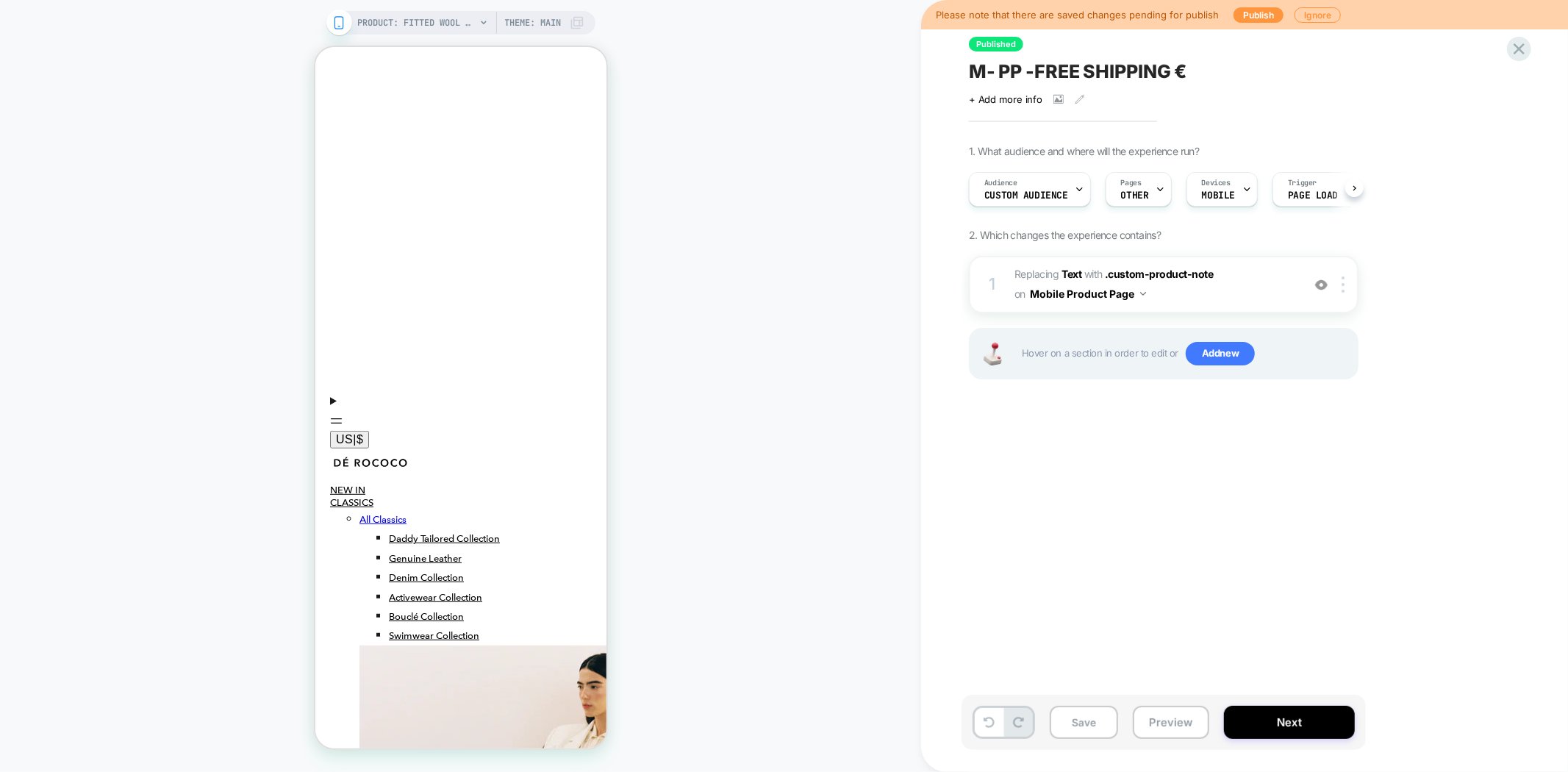
scroll to position [0, 1]
click at [1079, 73] on span "M- PP -FREE SHIPPING €" at bounding box center [1078, 71] width 218 height 22
click at [1245, 727] on button "Next" at bounding box center [1289, 722] width 131 height 33
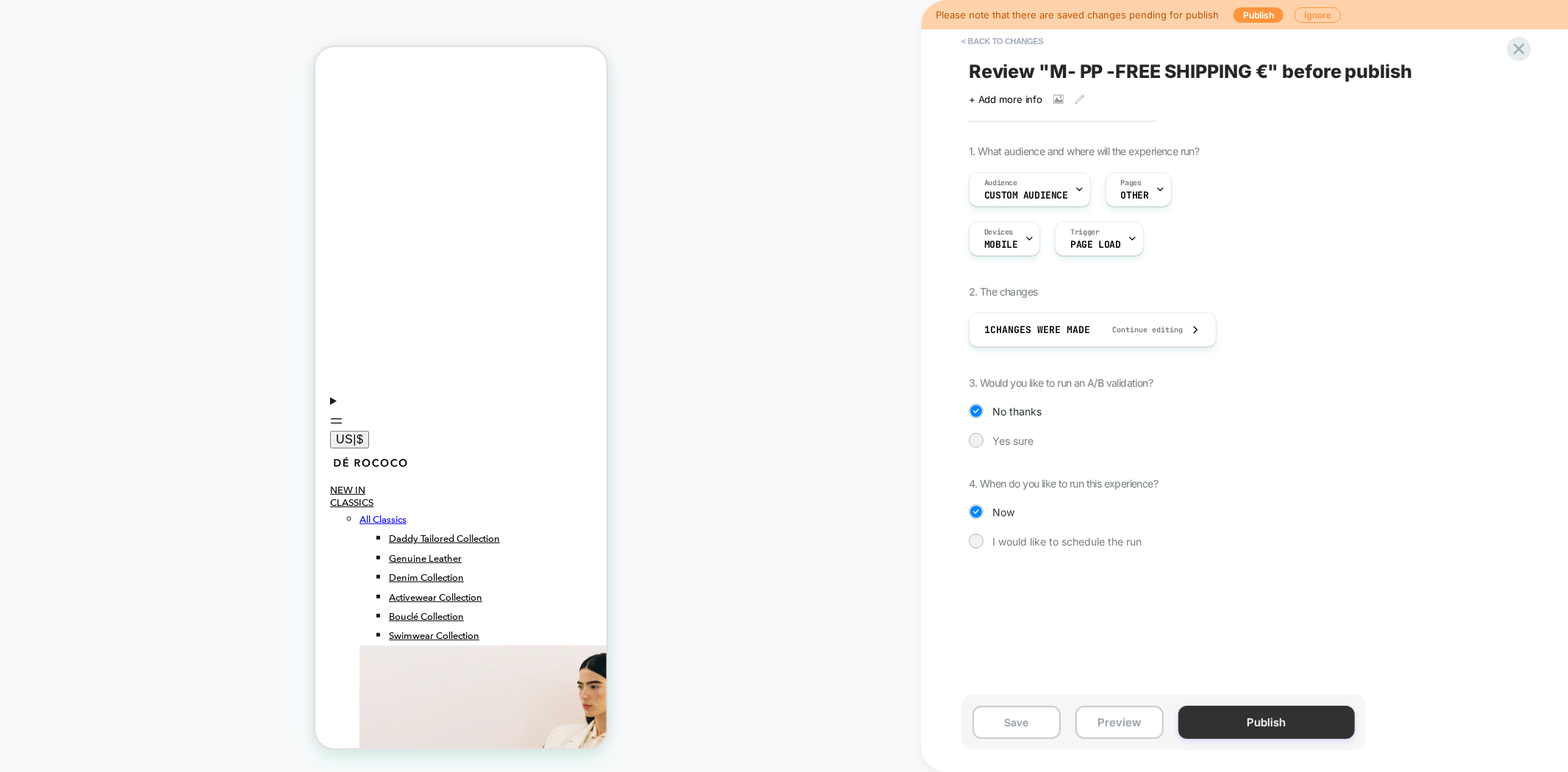
click at [1236, 723] on button "Publish" at bounding box center [1267, 722] width 177 height 33
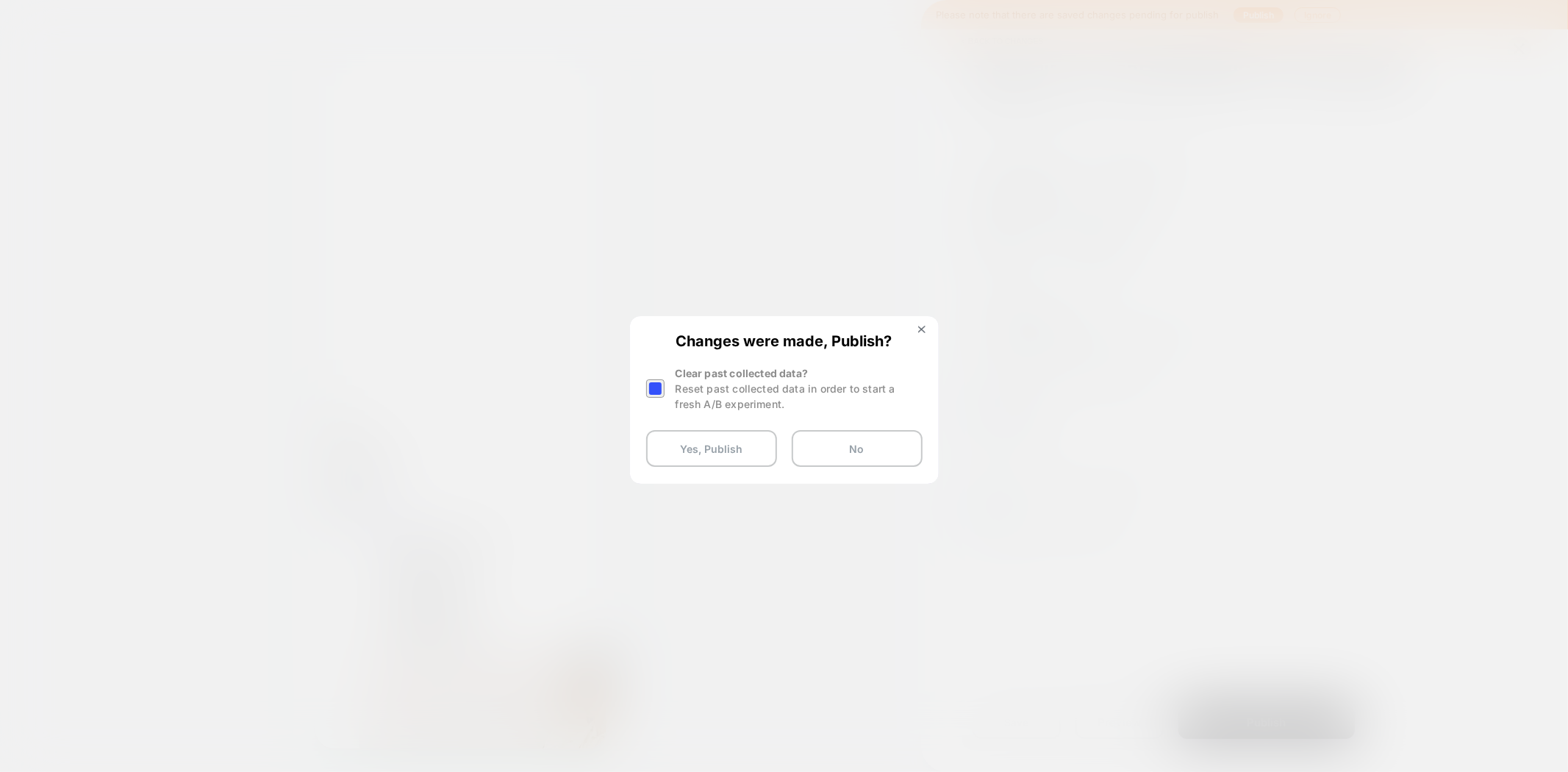
click at [655, 388] on div at bounding box center [655, 388] width 18 height 18
click at [726, 457] on button "Yes, Publish" at bounding box center [711, 448] width 131 height 37
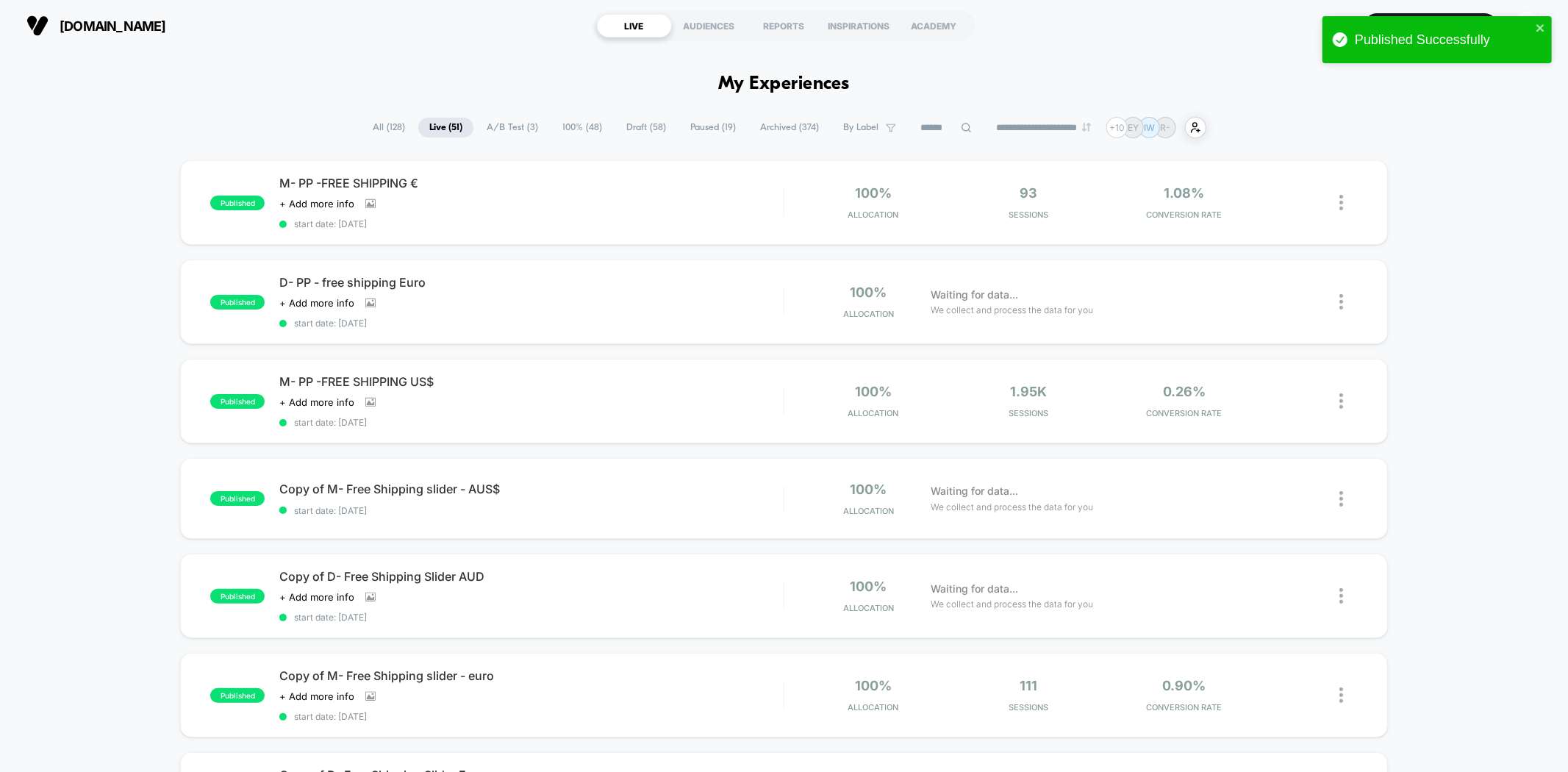
click at [934, 128] on input at bounding box center [946, 128] width 73 height 17
paste input "**********"
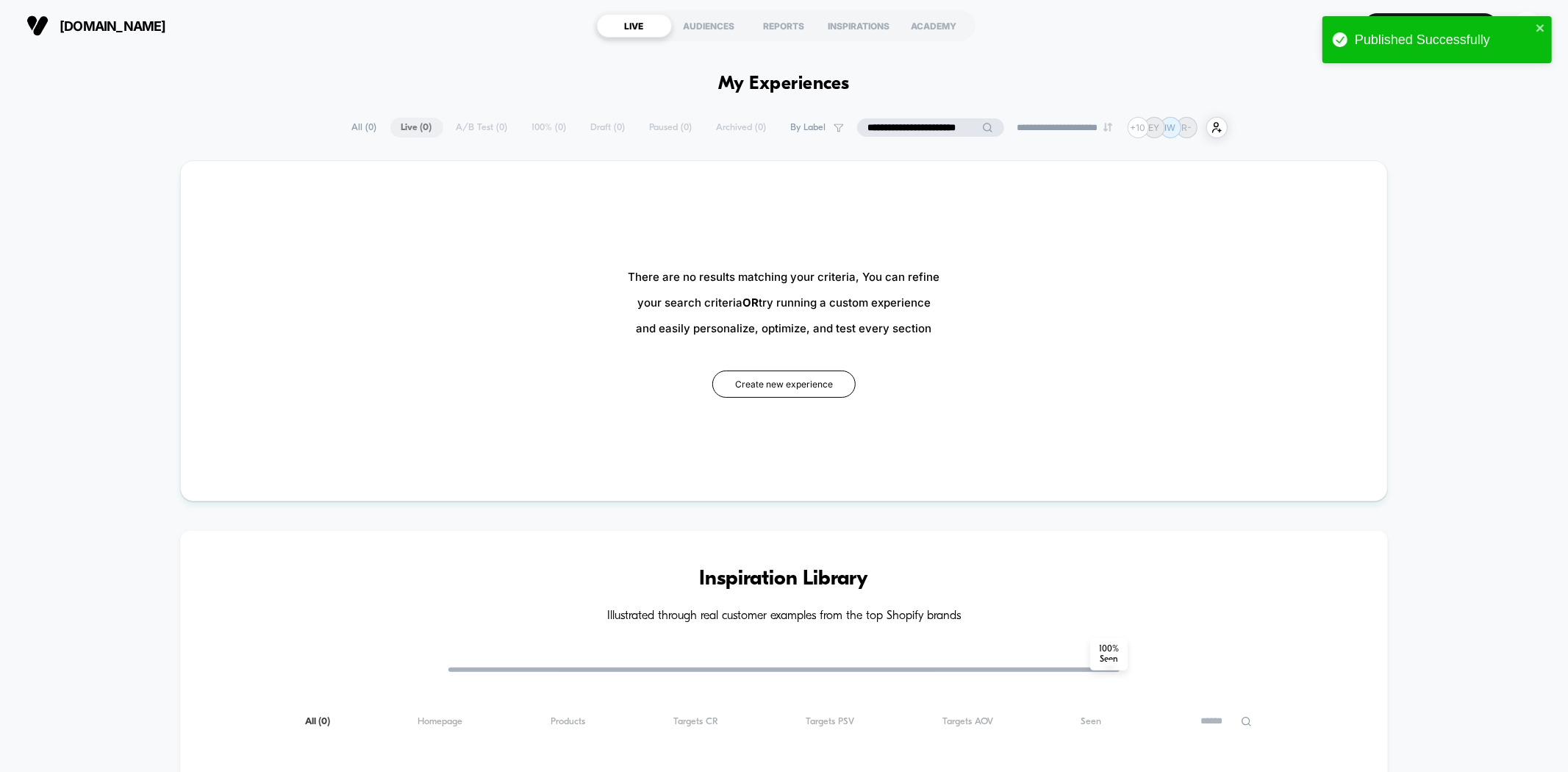
click at [887, 130] on input "**********" at bounding box center [931, 128] width 147 height 19
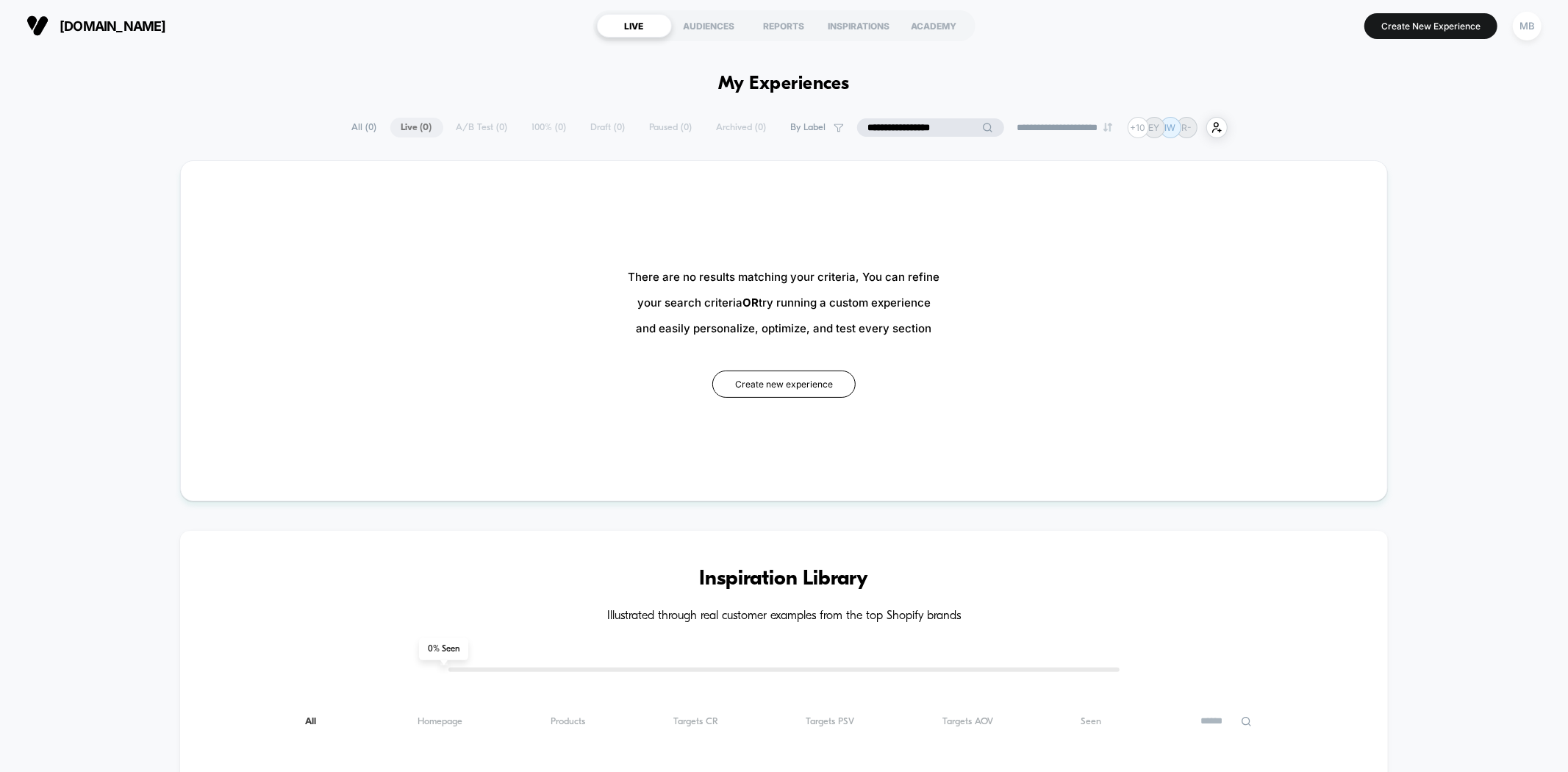
scroll to position [0, 0]
drag, startPoint x: 923, startPoint y: 128, endPoint x: 761, endPoint y: 133, distance: 162.1
click at [761, 133] on div "**********" at bounding box center [785, 128] width 887 height 21
type input "***"
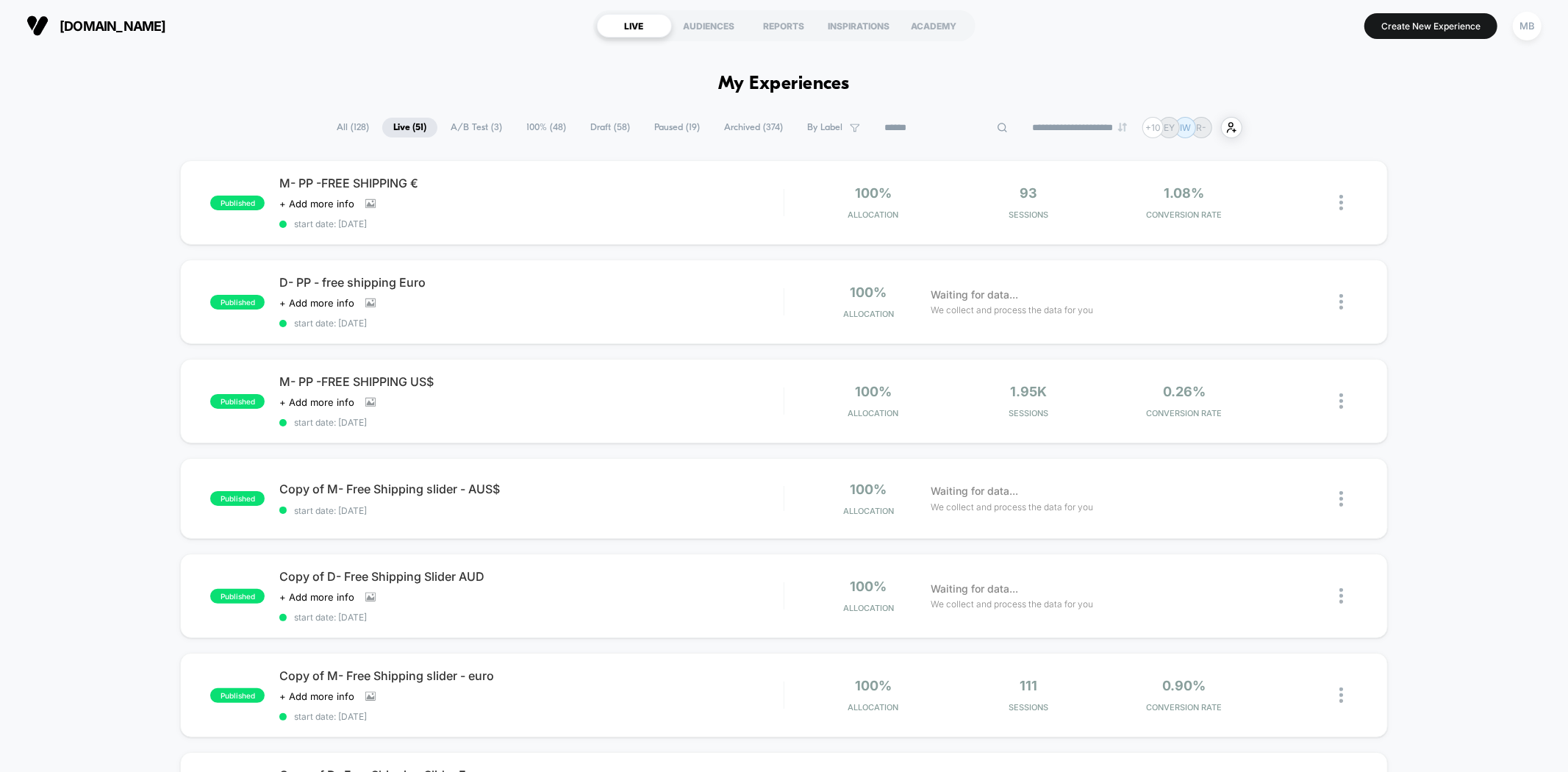
click at [403, 125] on span "Live ( 51 )" at bounding box center [409, 128] width 55 height 20
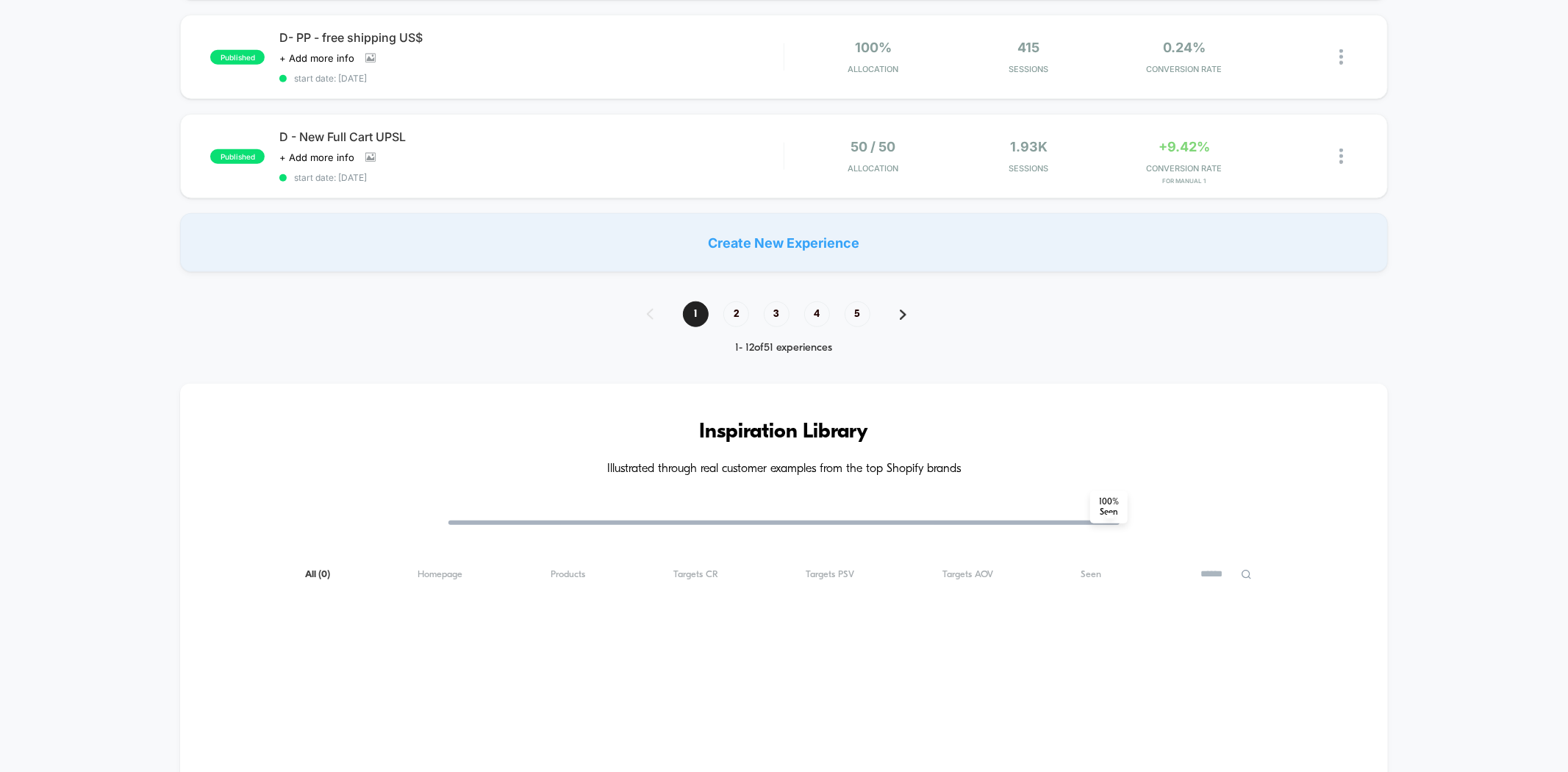
scroll to position [1224, 0]
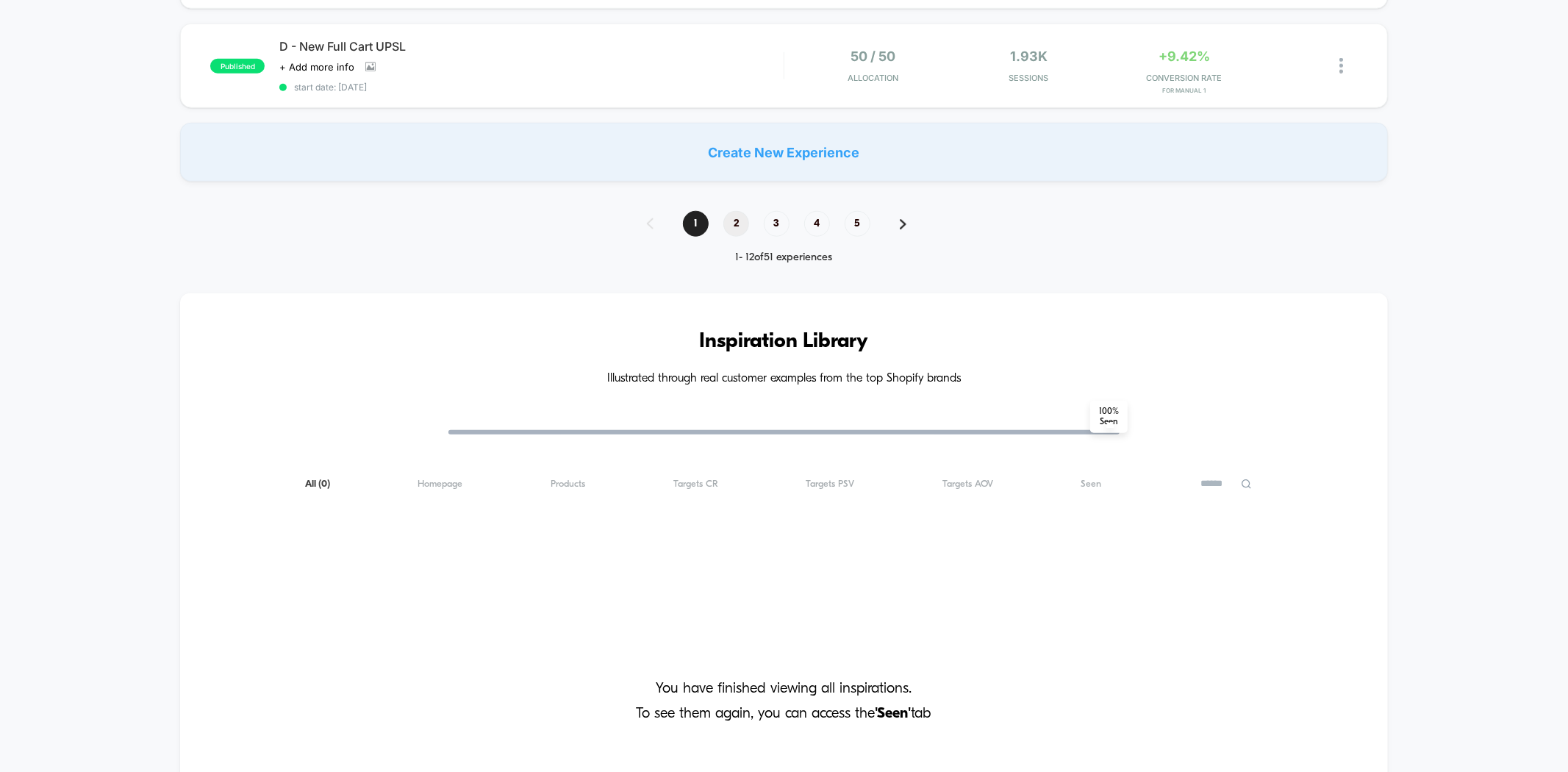
click at [740, 211] on span "2" at bounding box center [736, 224] width 26 height 26
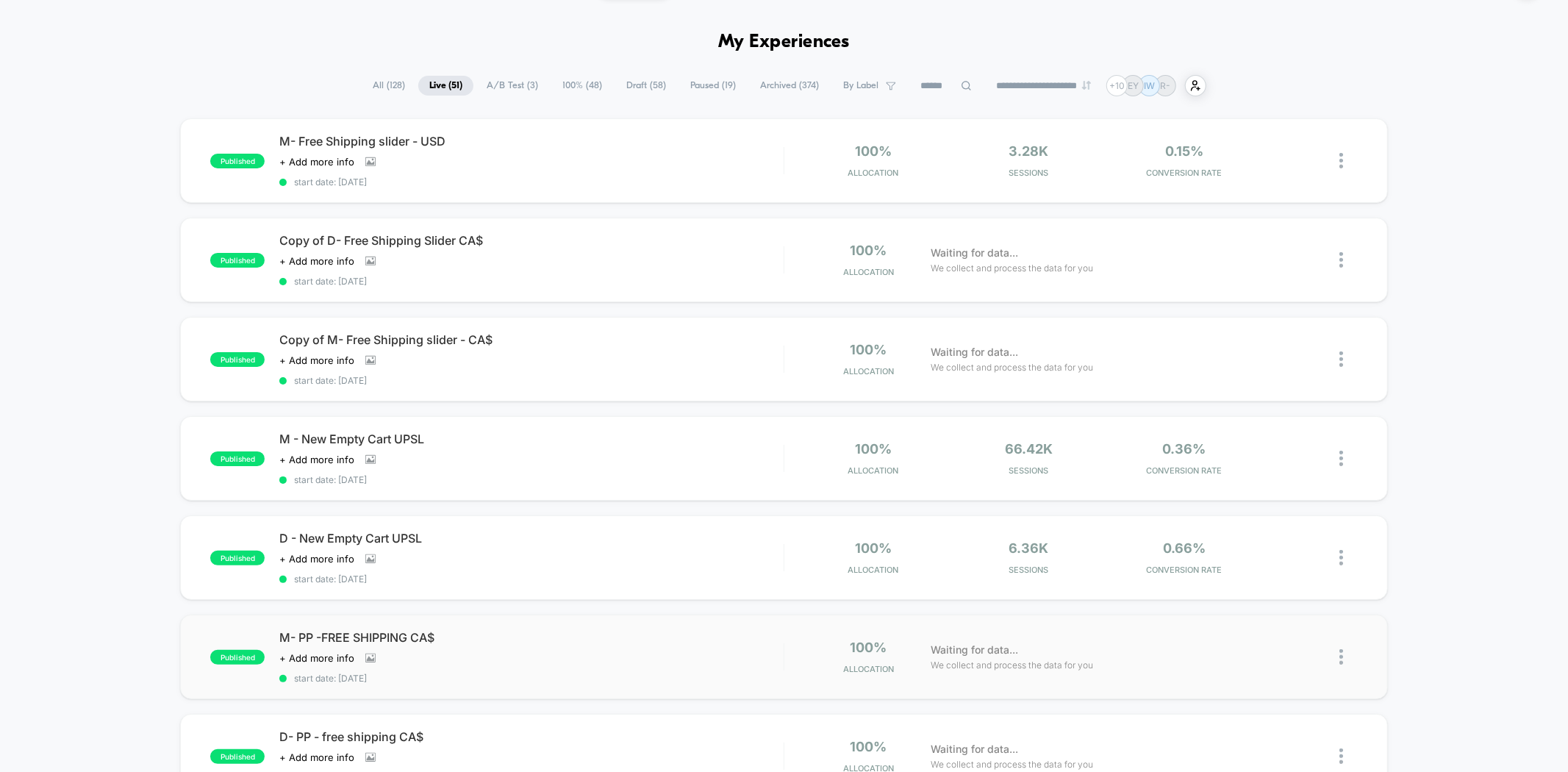
scroll to position [163, 0]
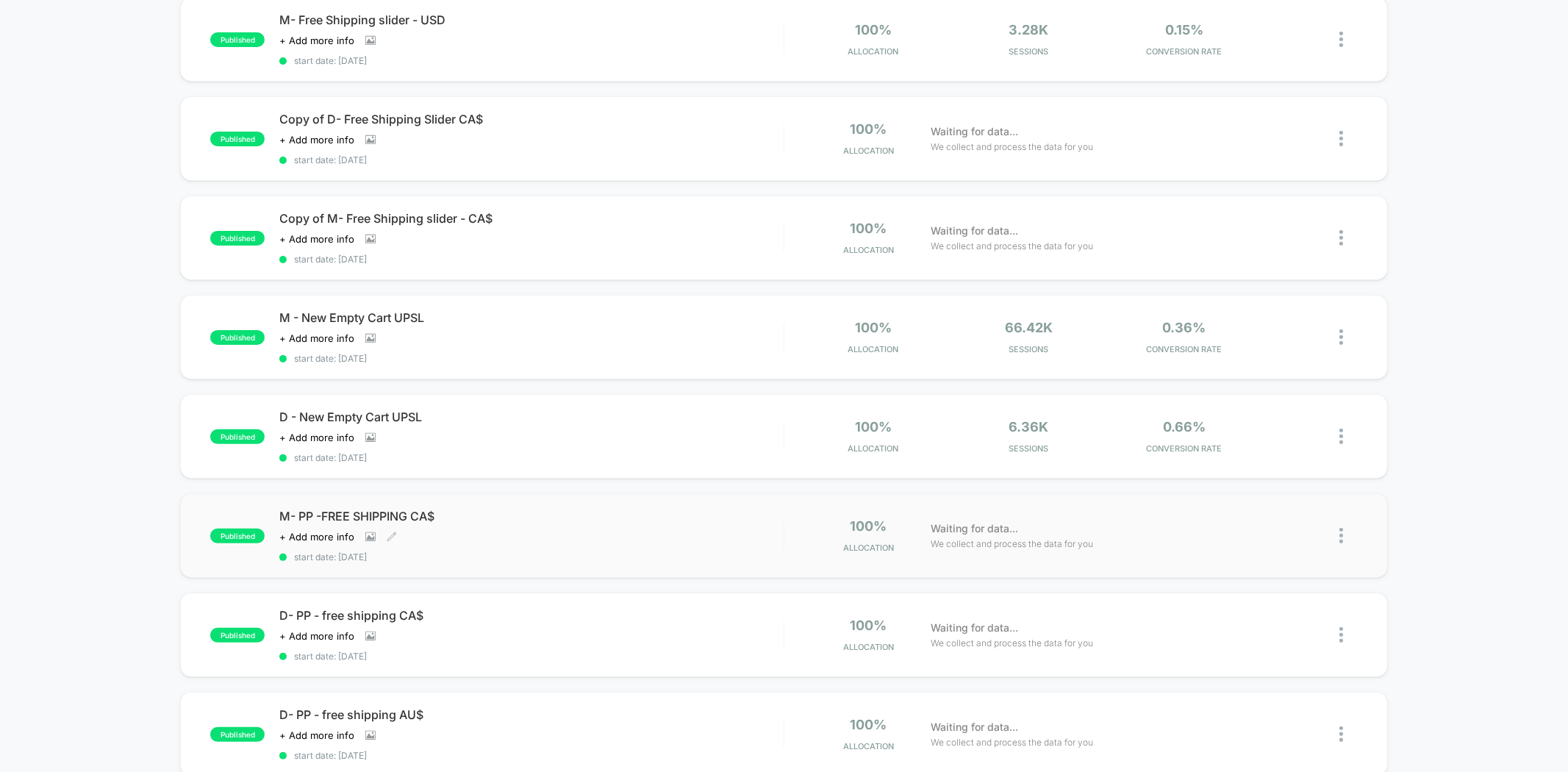
click at [496, 533] on div "Click to view images Click to edit experience details + Add more info" at bounding box center [455, 537] width 353 height 12
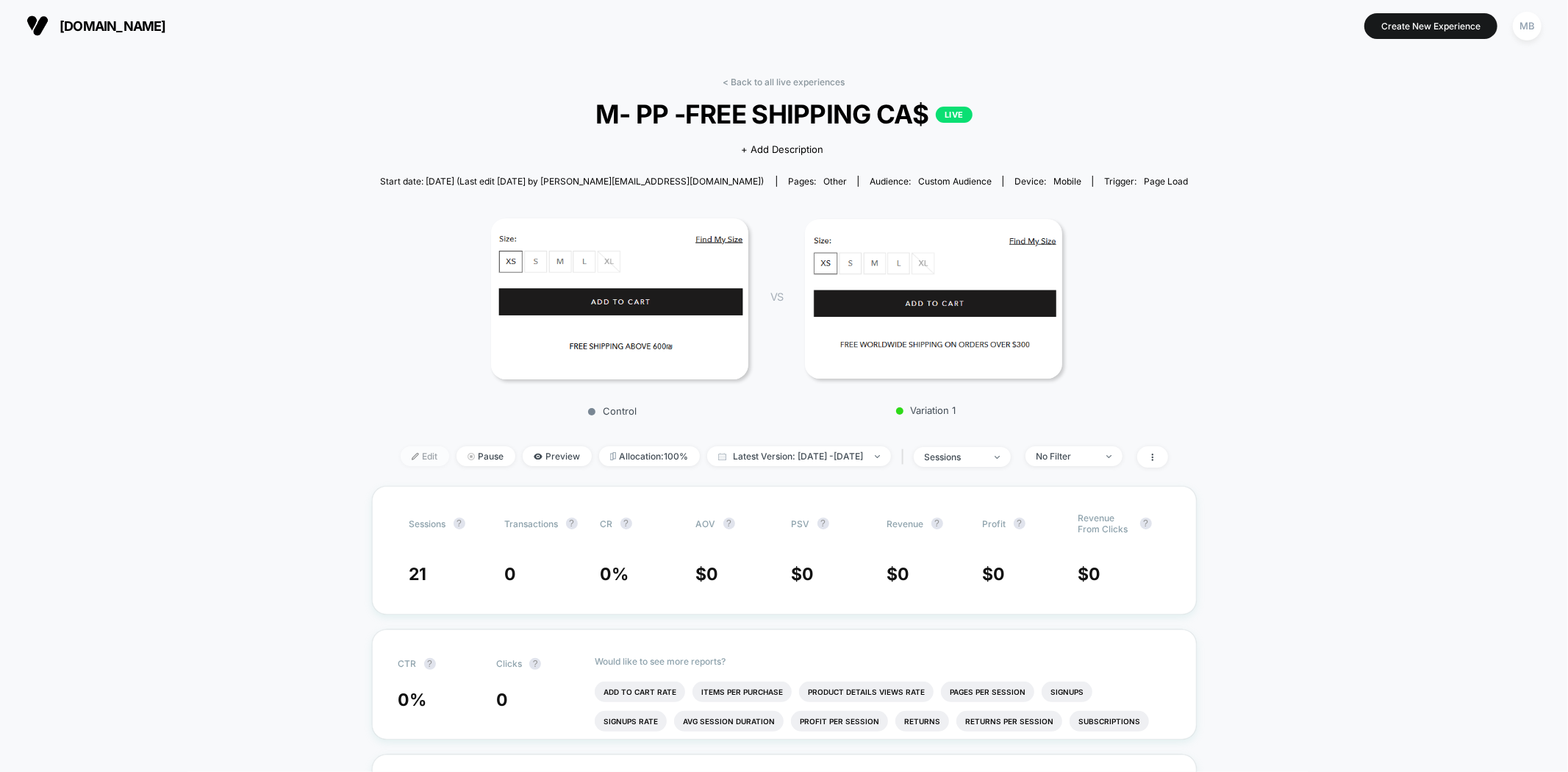
click at [405, 452] on span "Edit" at bounding box center [424, 456] width 48 height 20
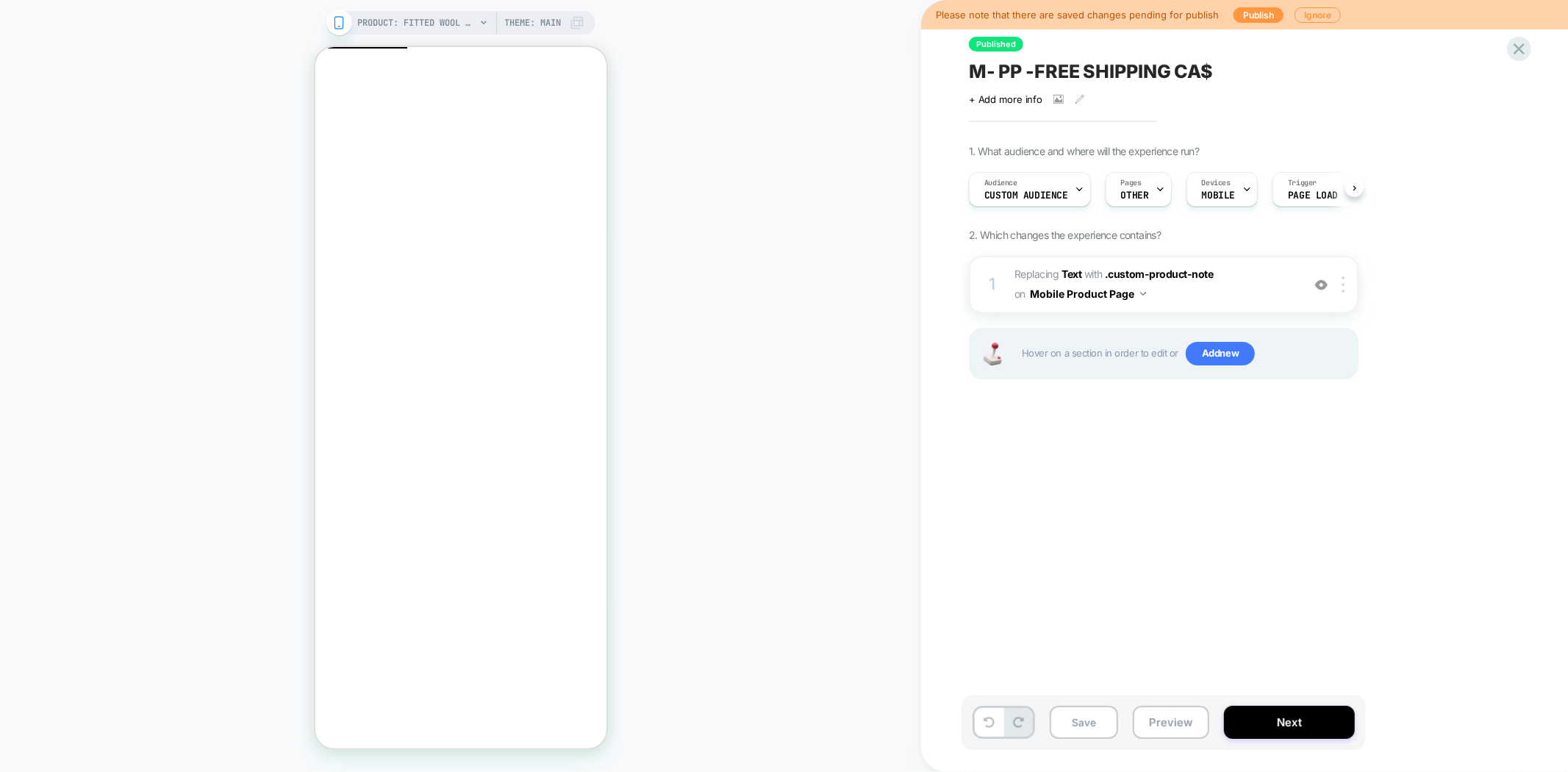
scroll to position [0, 1]
click icon "Close"
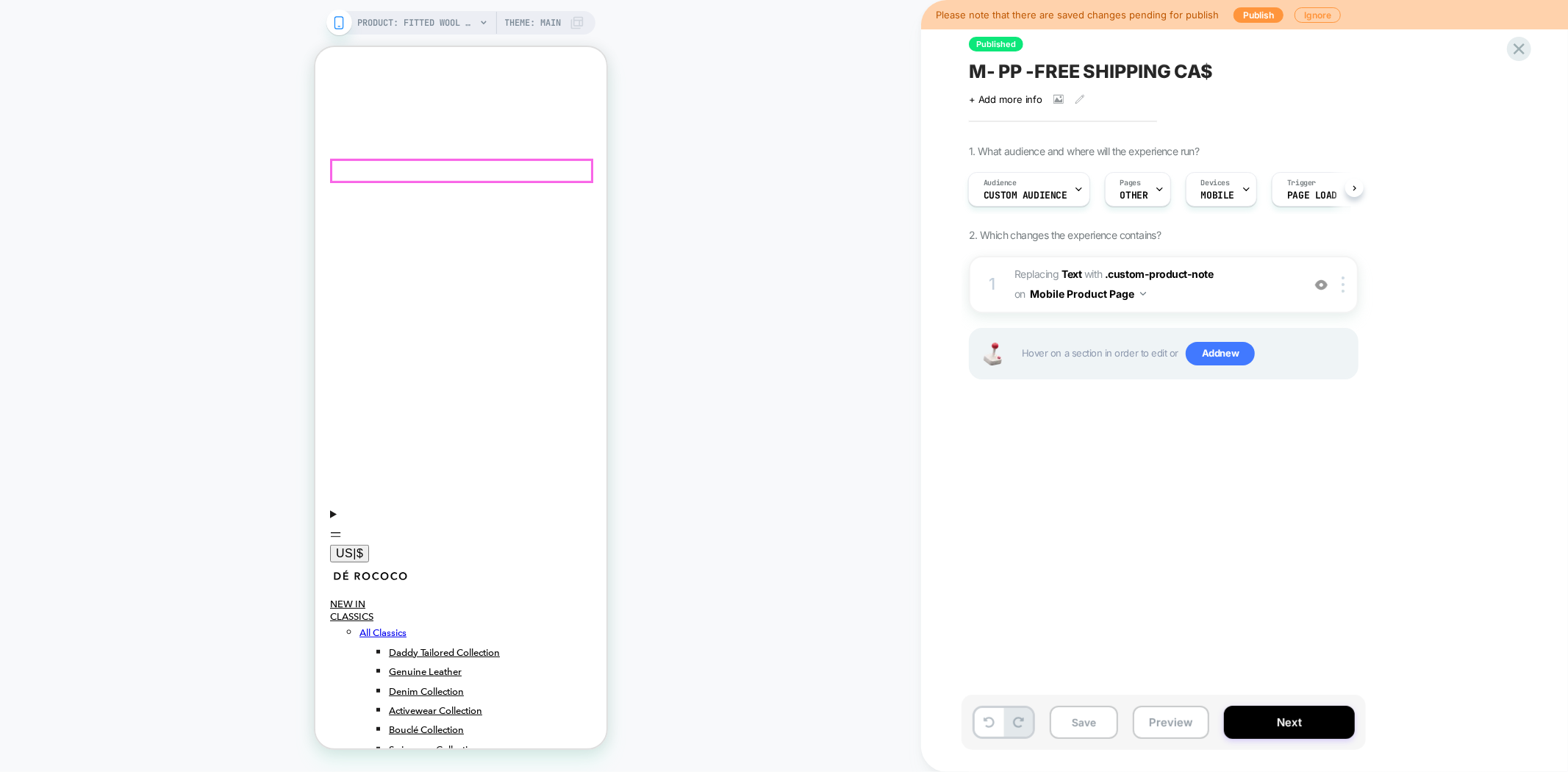
scroll to position [475, 0]
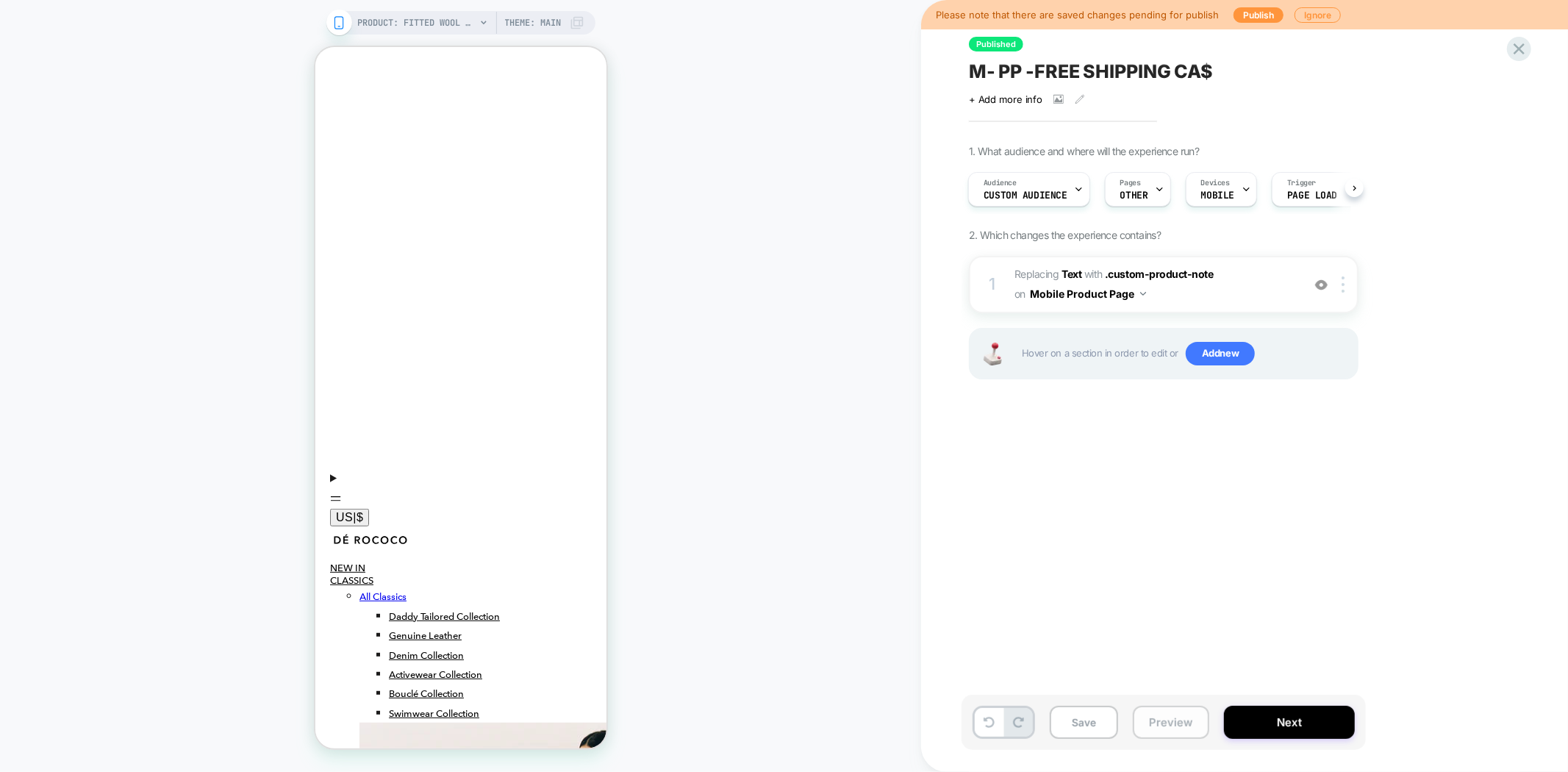
click at [1179, 719] on button "Preview" at bounding box center [1171, 722] width 76 height 33
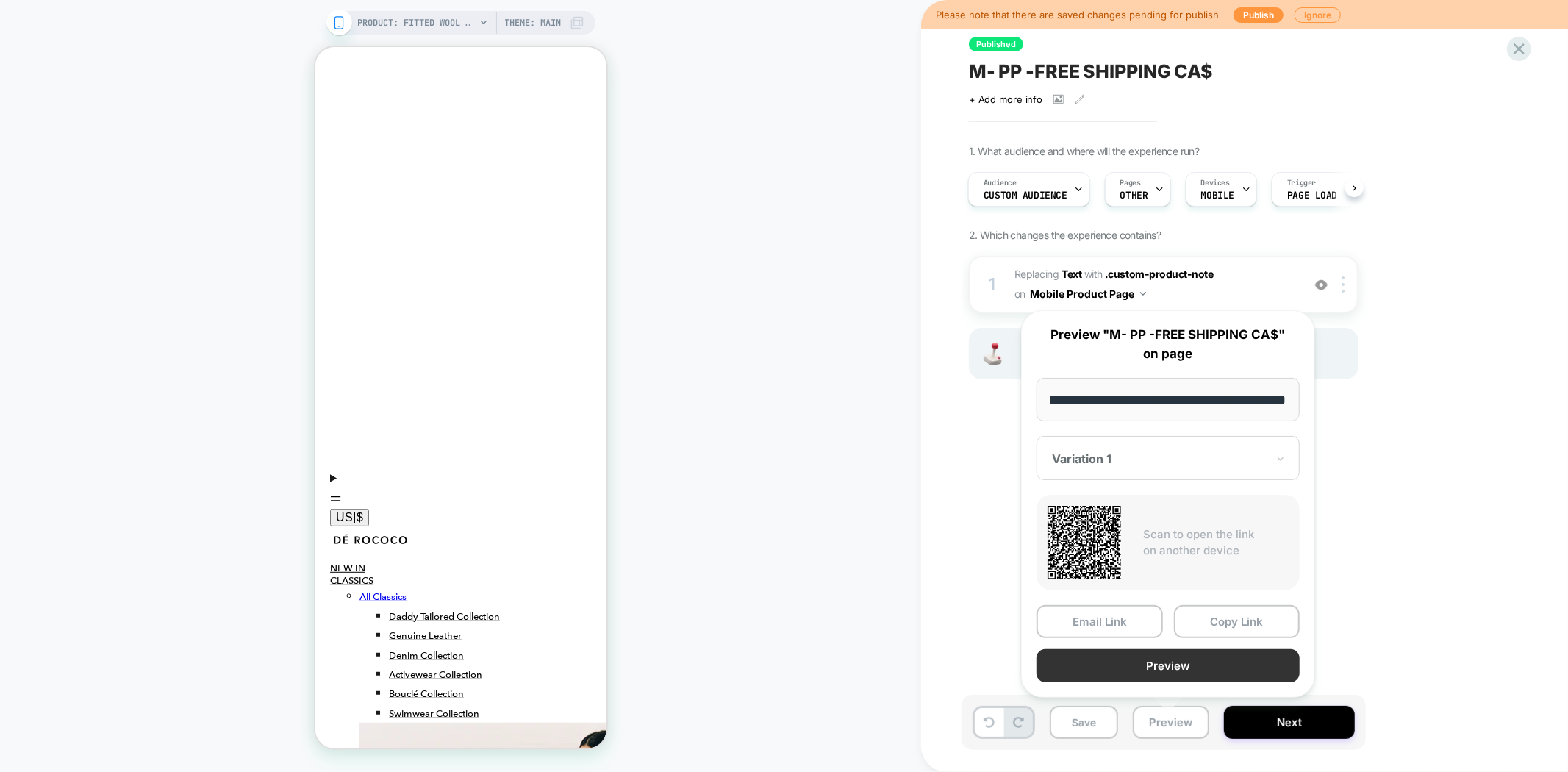
scroll to position [0, 0]
click at [1158, 667] on button "Preview" at bounding box center [1168, 665] width 263 height 33
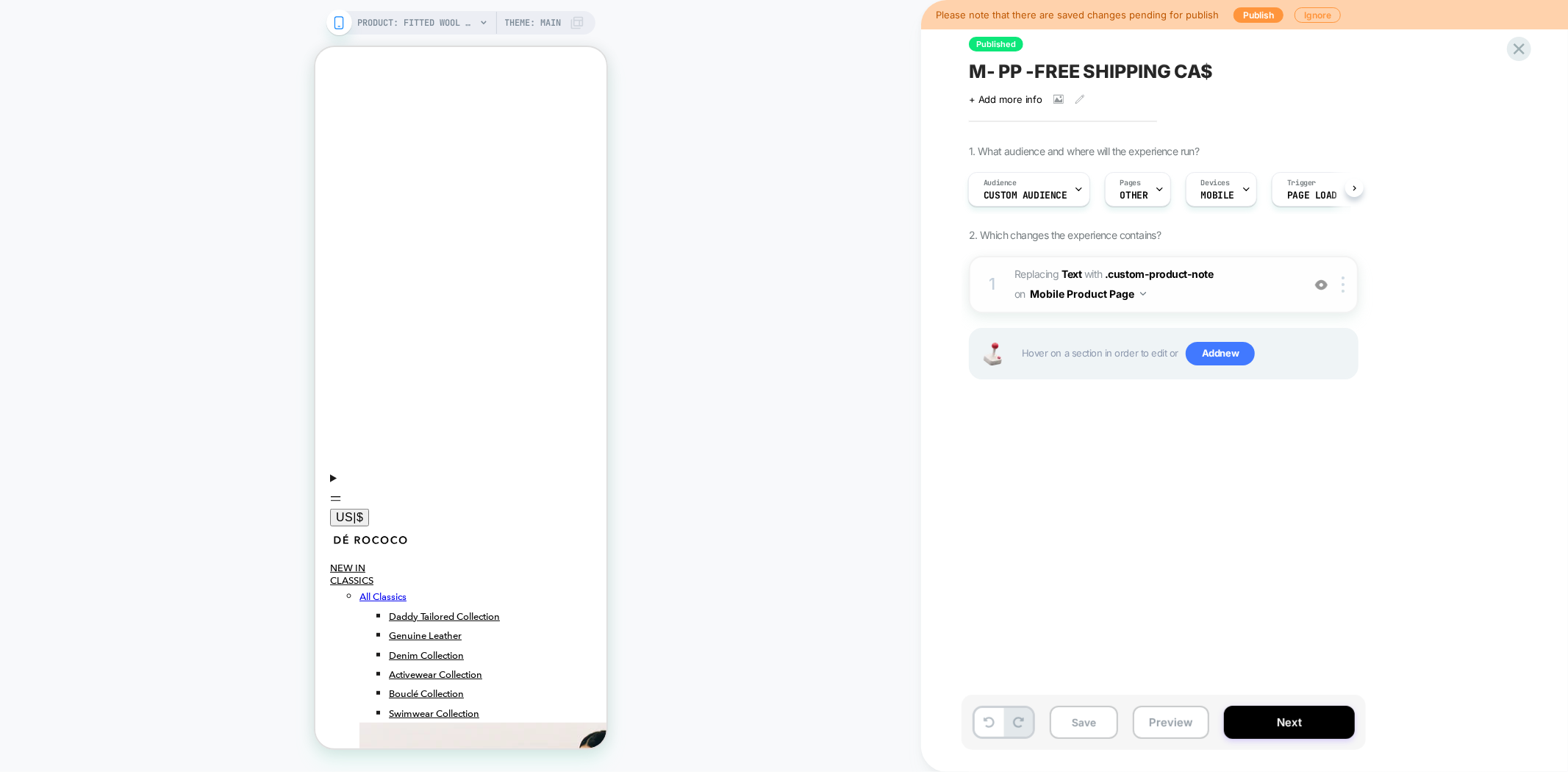
click at [1076, 264] on span "#_loomi_addon_1732022881054_dup1738499569_dup1739897790_dup1743924464_dup174669…" at bounding box center [1154, 284] width 280 height 40
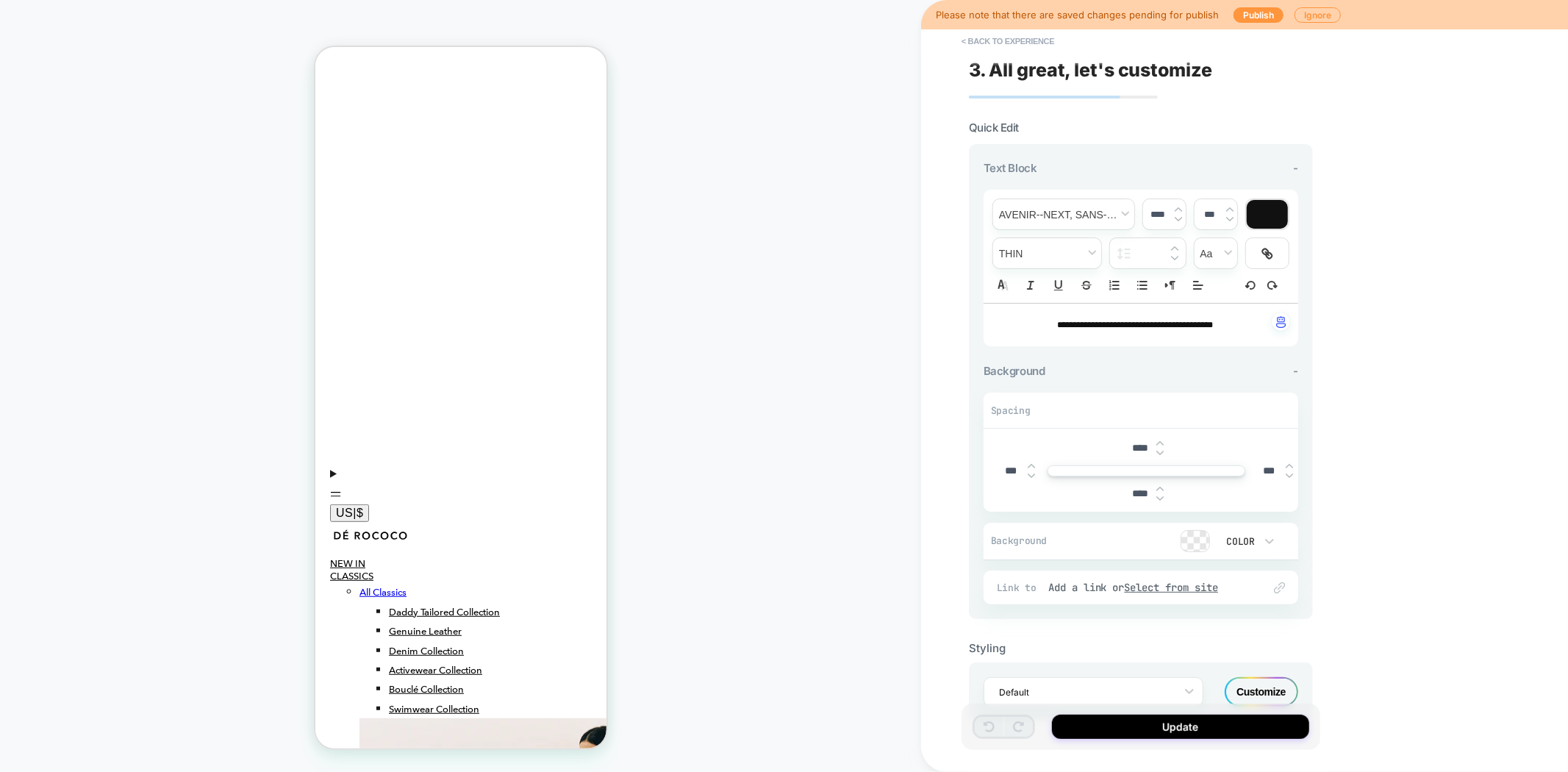
scroll to position [533, 0]
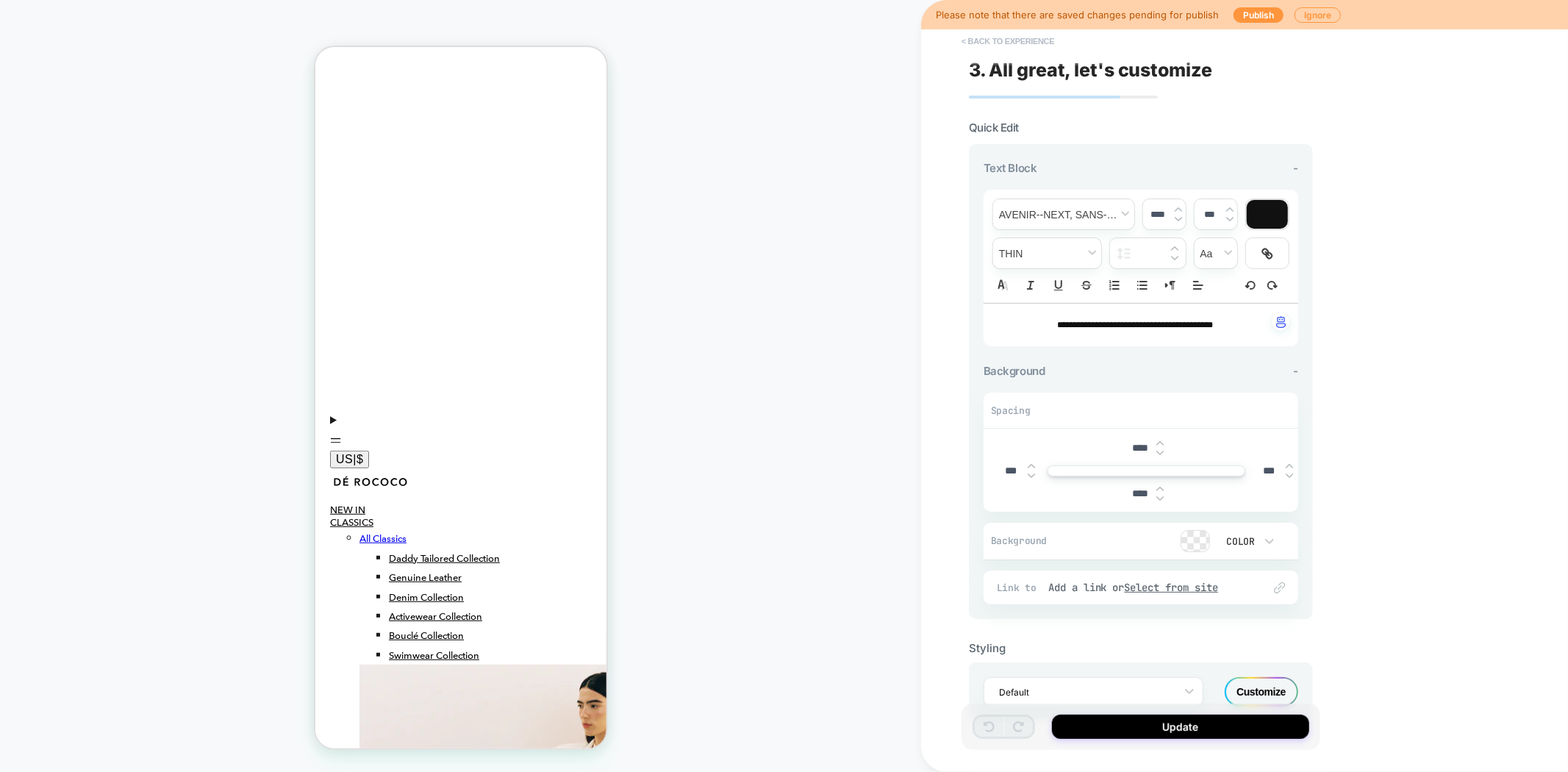
click at [976, 47] on button "< Back to experience" at bounding box center [1008, 41] width 107 height 23
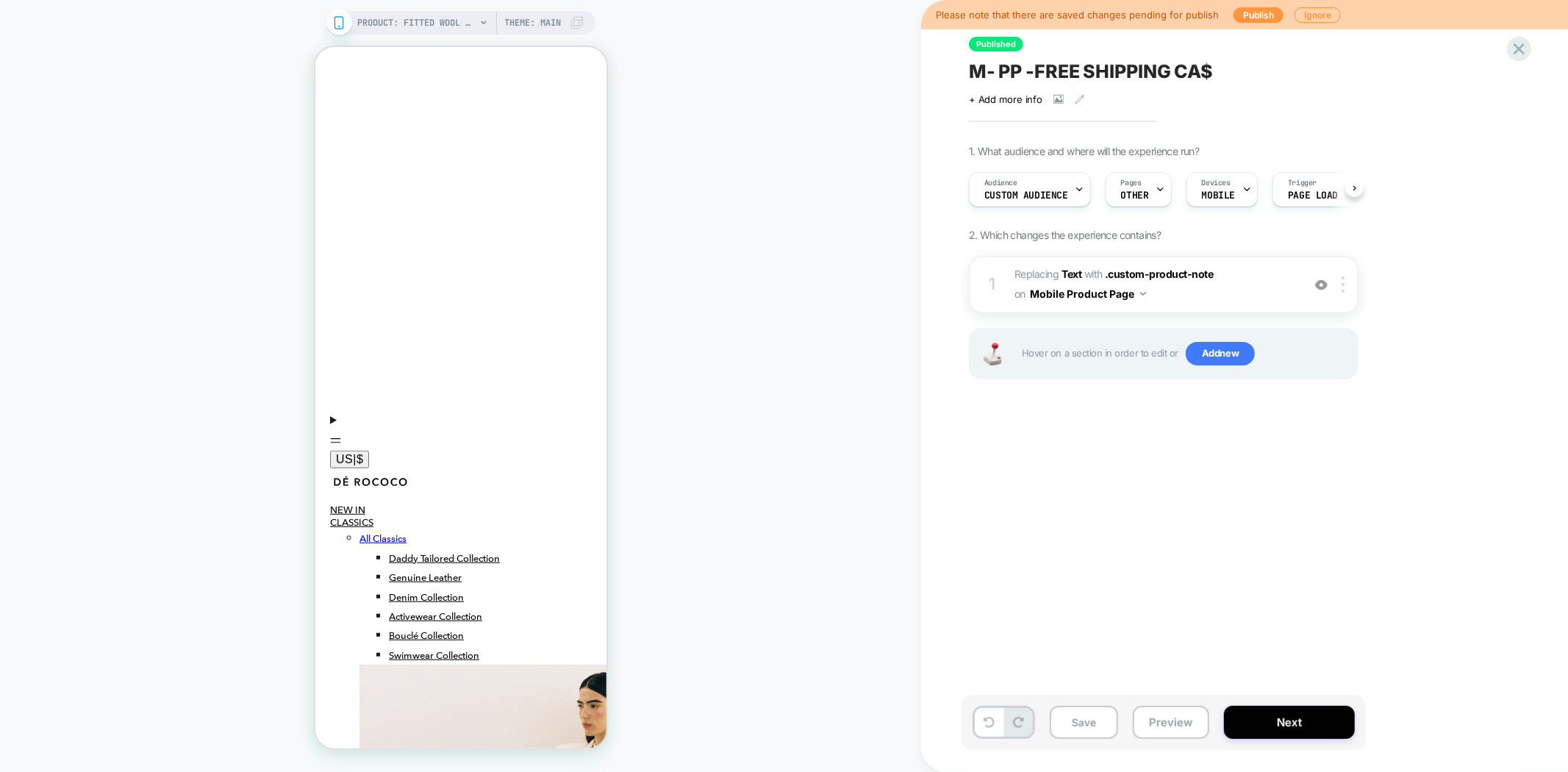
scroll to position [0, 1]
click at [1084, 74] on span "M- PP -FREE SHIPPING CA$" at bounding box center [1091, 71] width 244 height 22
click at [1304, 719] on button "Next" at bounding box center [1289, 722] width 131 height 33
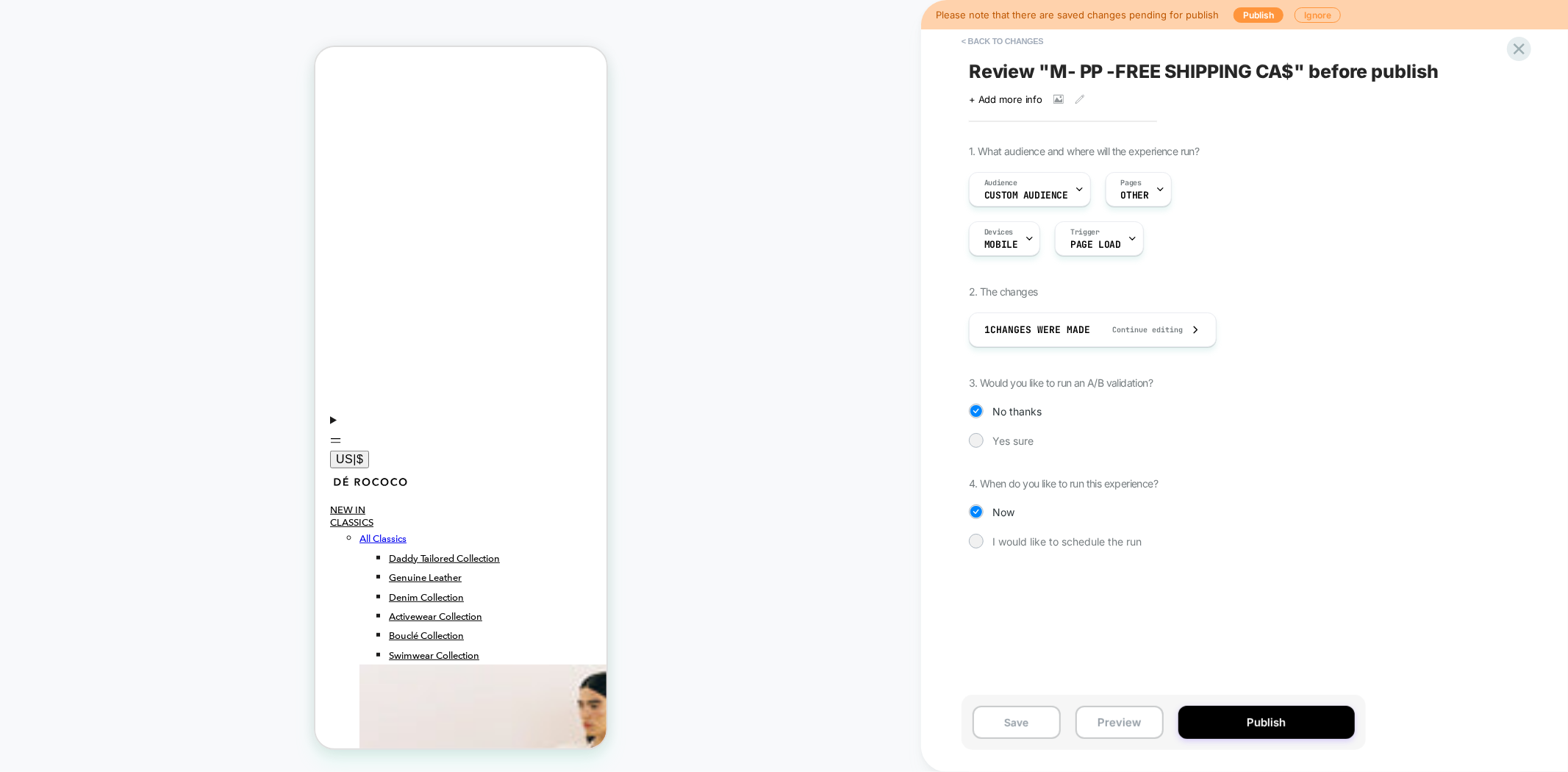
click at [1304, 719] on button "Publish" at bounding box center [1267, 722] width 177 height 33
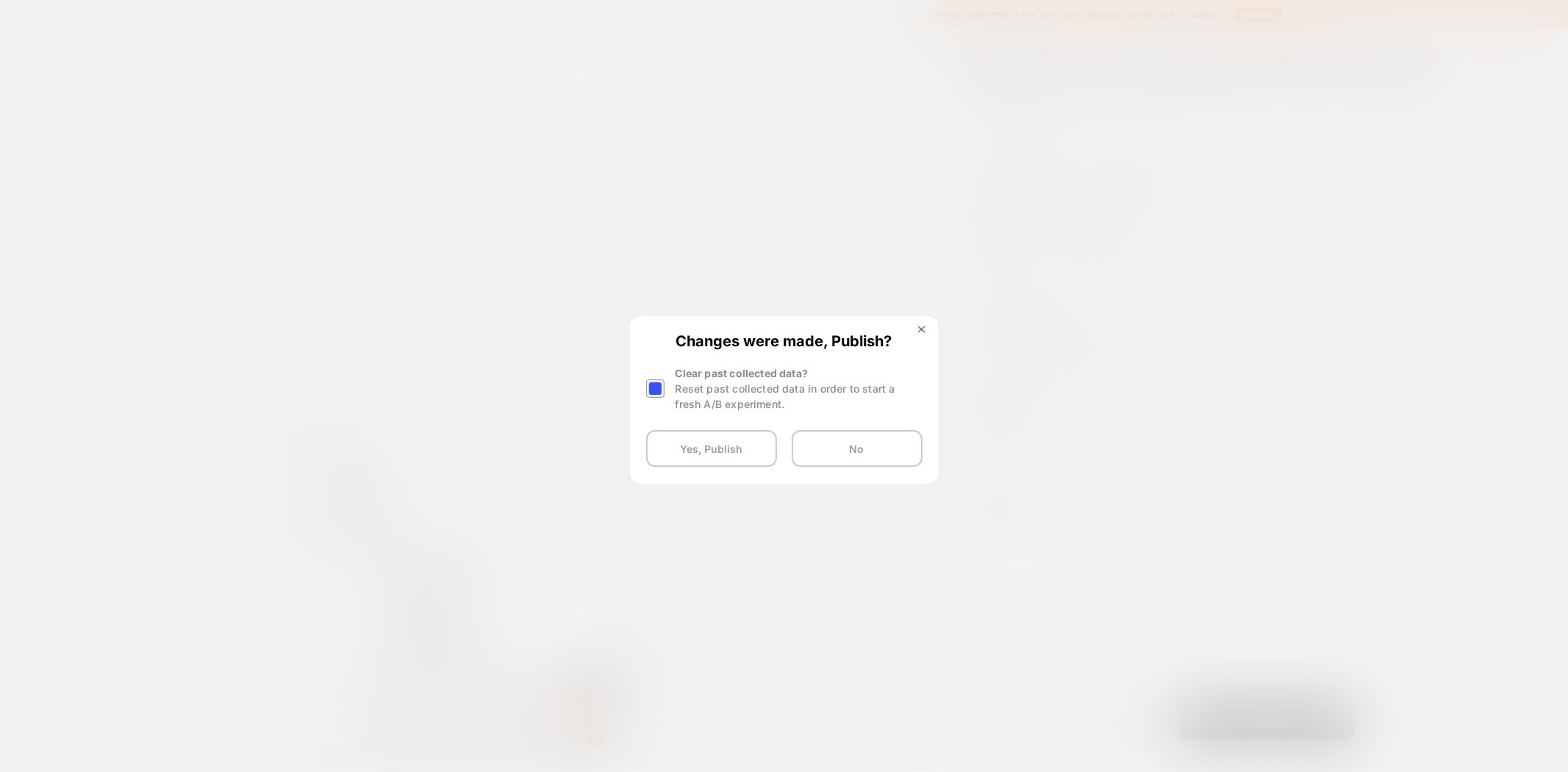
click at [652, 390] on div at bounding box center [655, 388] width 18 height 18
click at [705, 449] on button "Yes, Publish" at bounding box center [711, 448] width 131 height 37
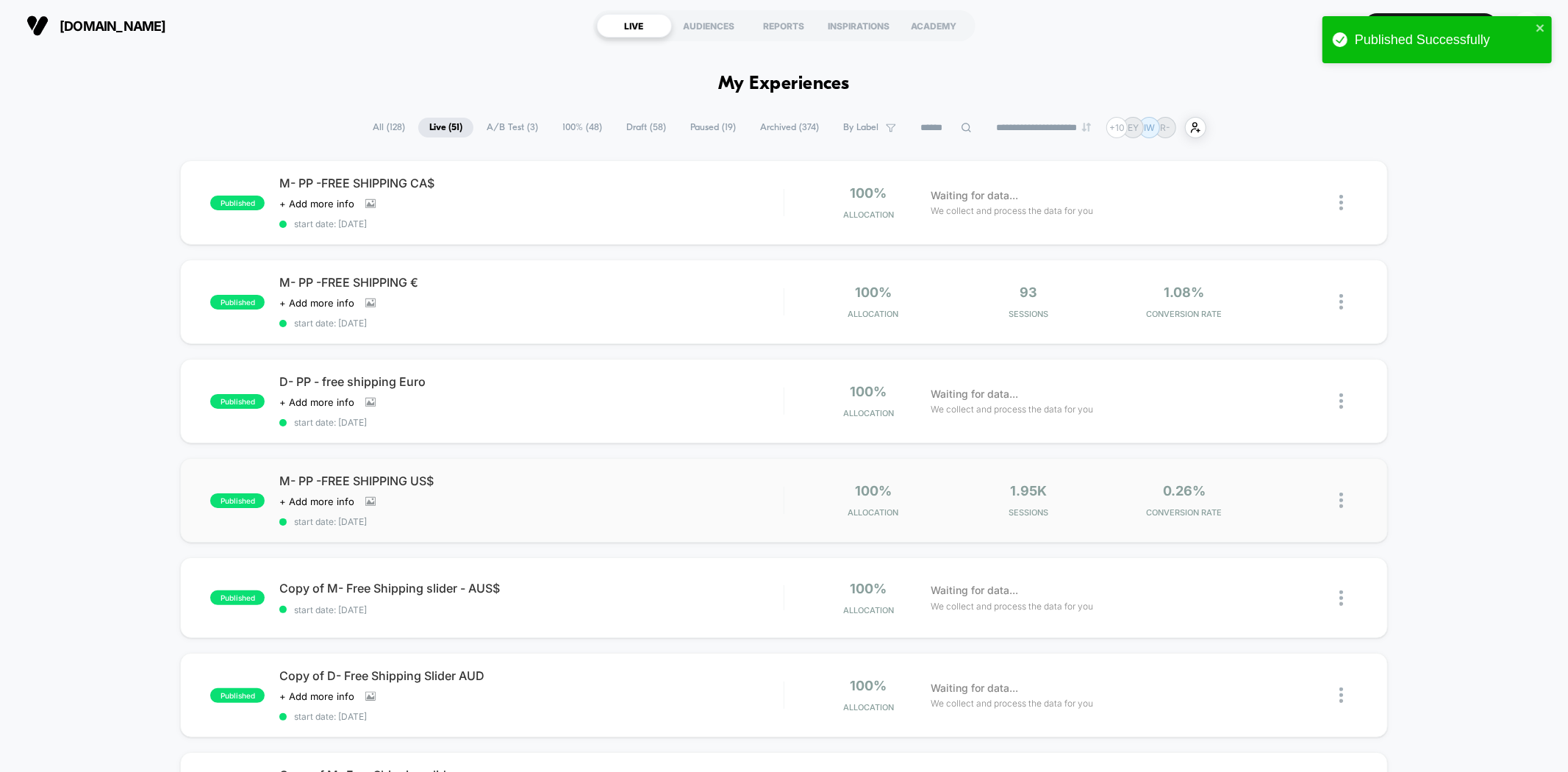
drag, startPoint x: 135, startPoint y: 464, endPoint x: 199, endPoint y: 459, distance: 64.2
click at [135, 464] on div "published M- PP -FREE SHIPPING CA$ Click to view images Click to edit experienc…" at bounding box center [784, 783] width 1568 height 1246
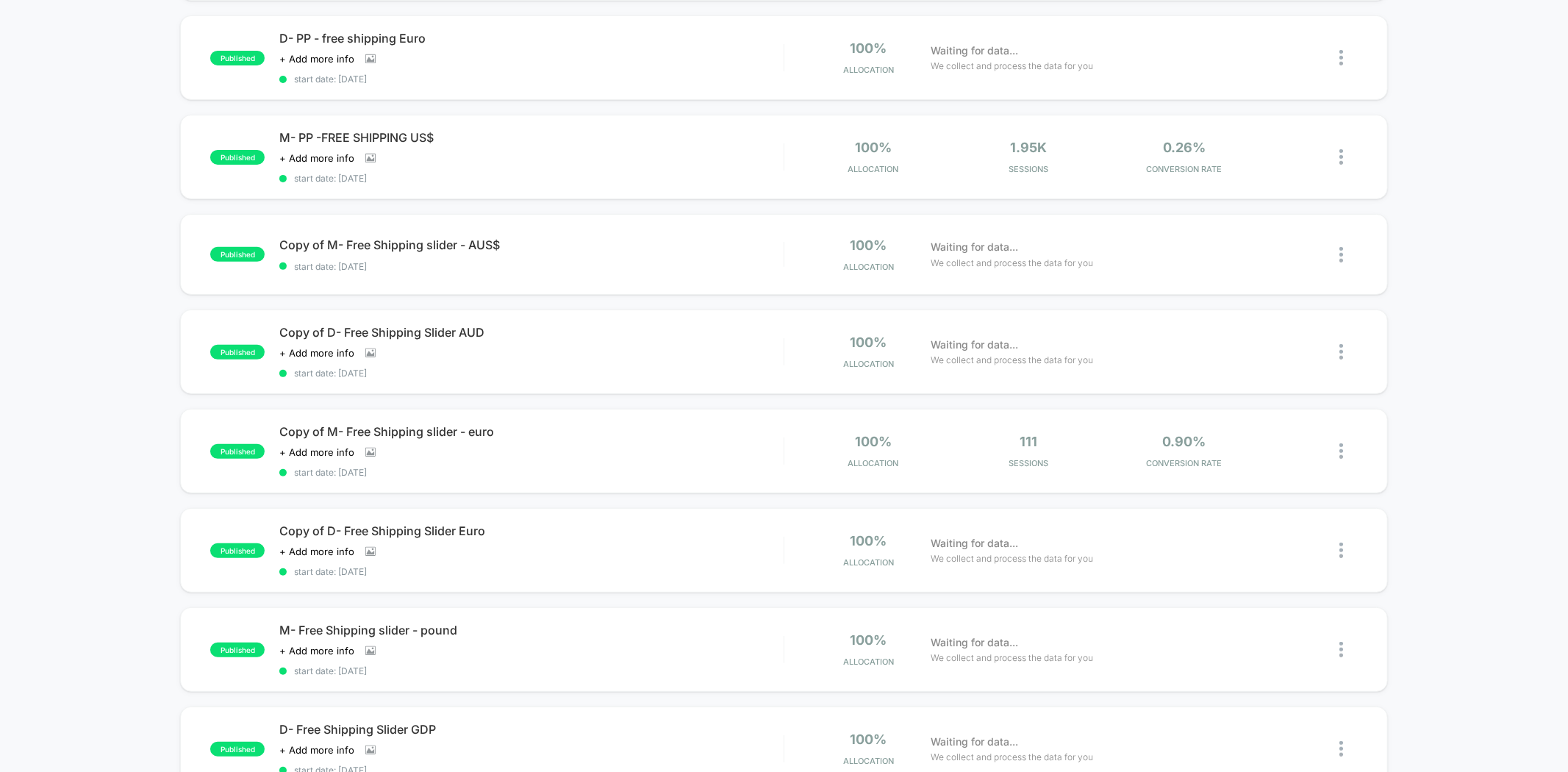
scroll to position [408, 0]
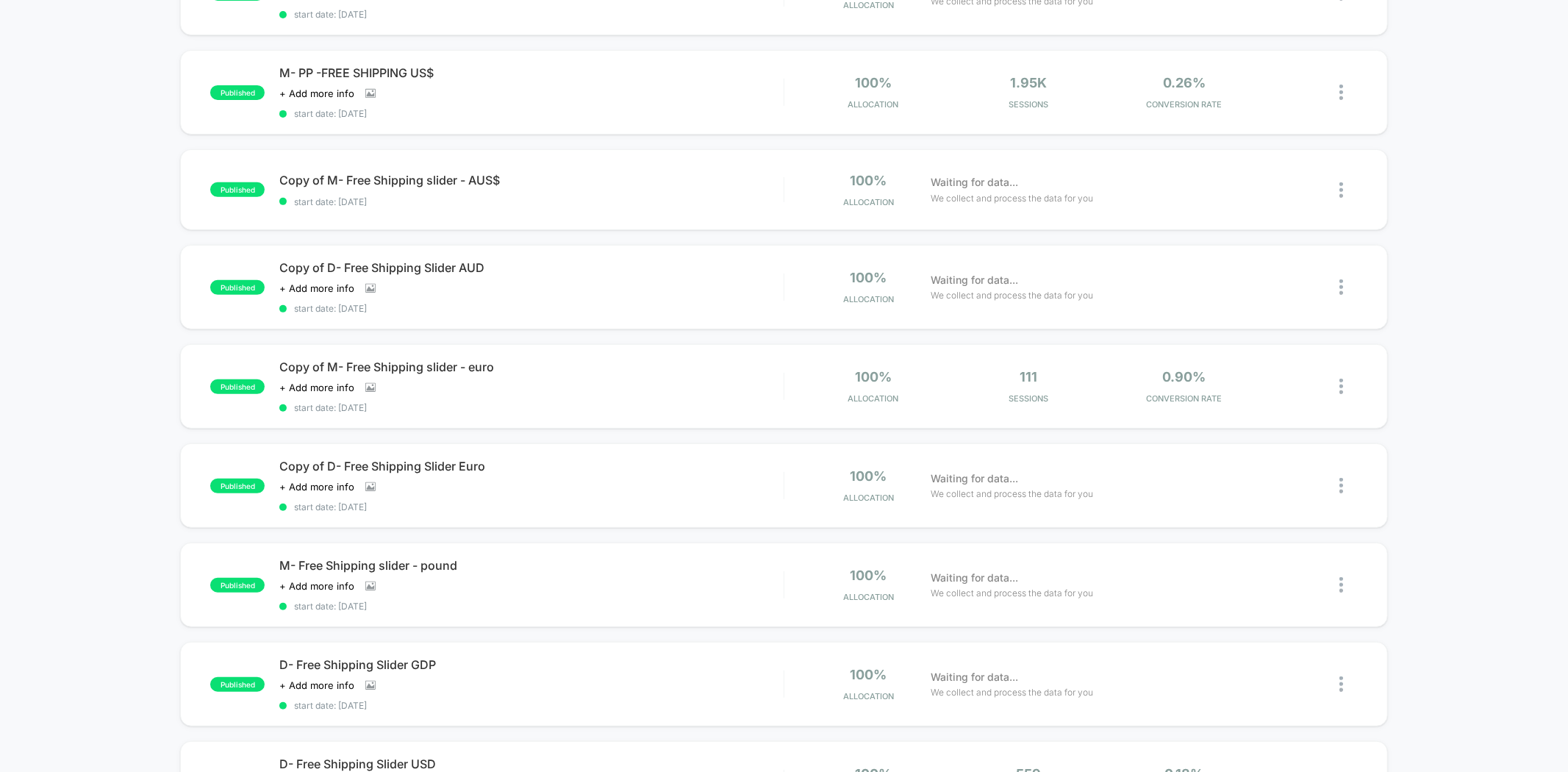
drag, startPoint x: 114, startPoint y: 628, endPoint x: 150, endPoint y: 632, distance: 36.2
click at [114, 628] on div "published M- PP -FREE SHIPPING CA$ Click to view images Click to edit experienc…" at bounding box center [784, 375] width 1568 height 1246
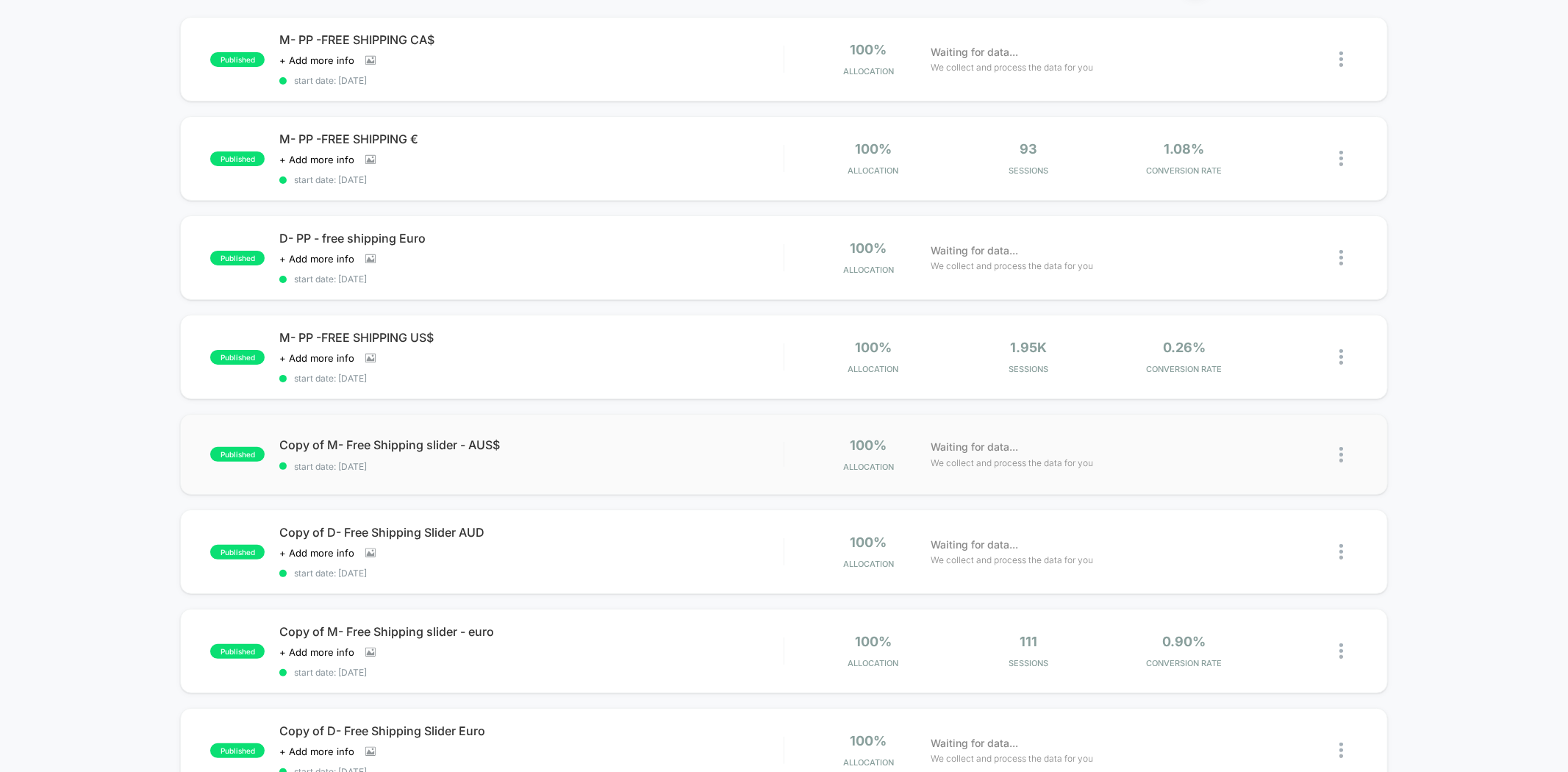
scroll to position [82, 0]
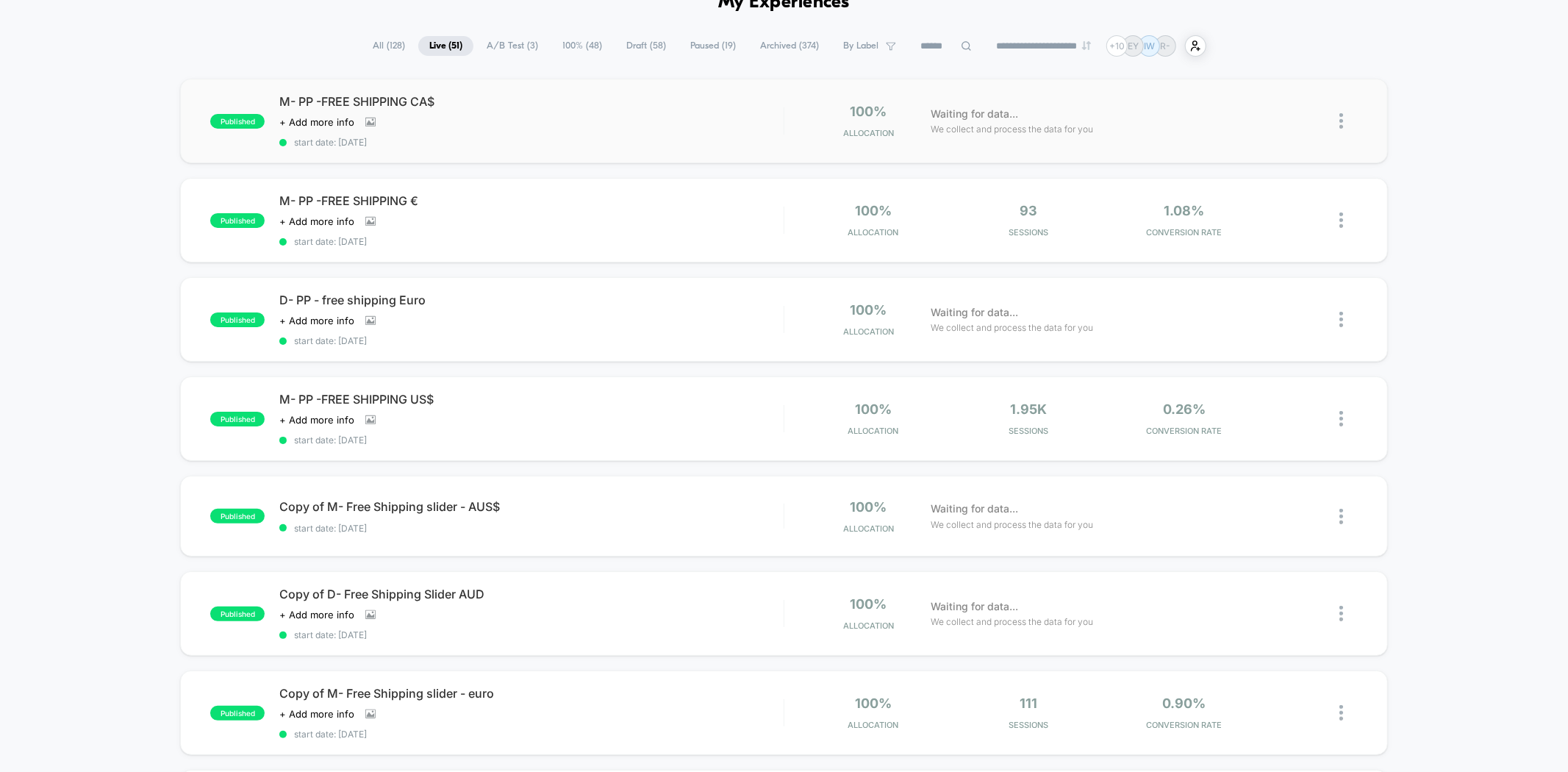
drag, startPoint x: 457, startPoint y: 96, endPoint x: 199, endPoint y: 149, distance: 263.4
click at [199, 148] on div "published M- PP -FREE SHIPPING CA$ Click to view images Click to edit experienc…" at bounding box center [783, 121] width 1207 height 85
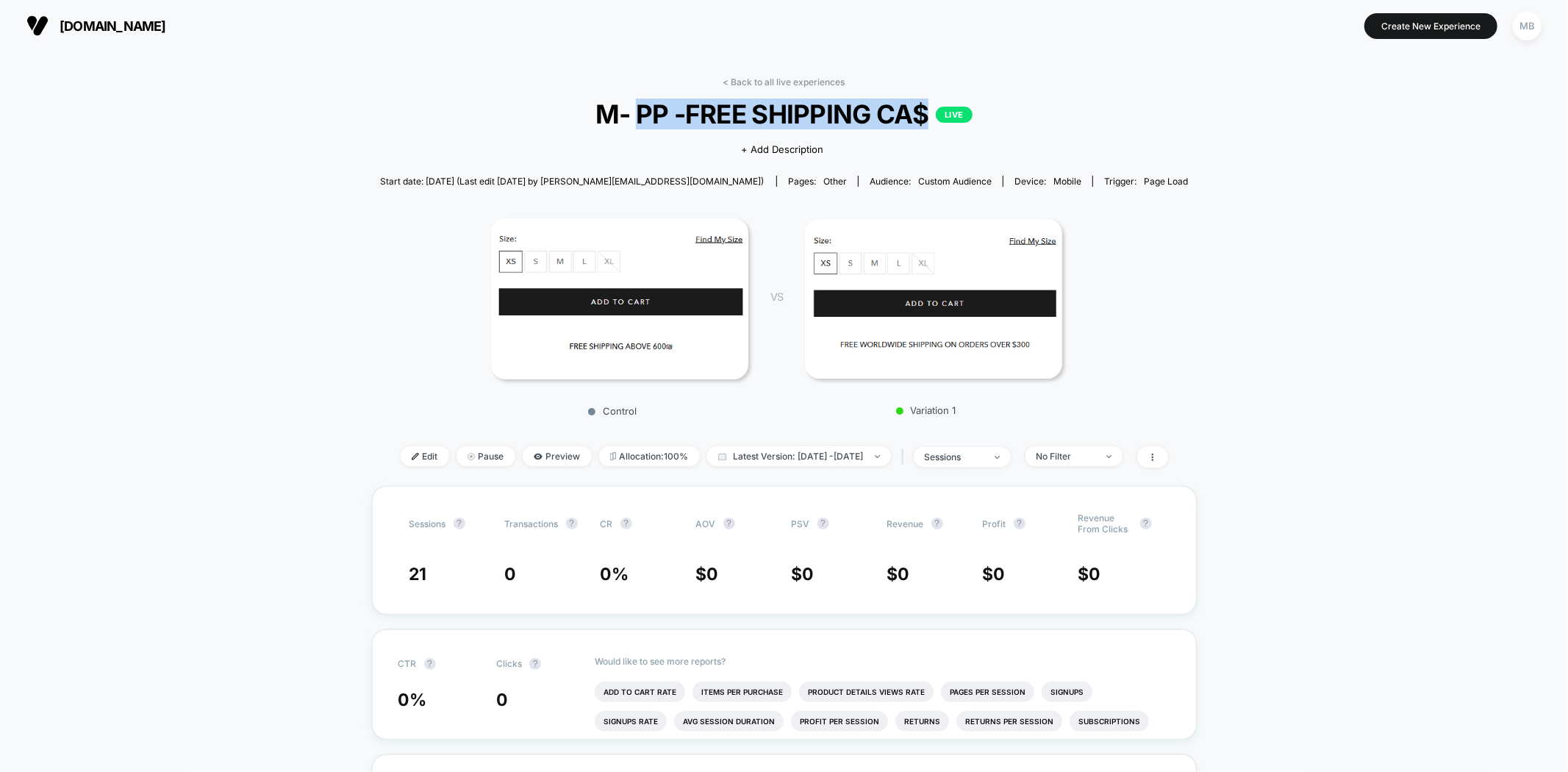
drag, startPoint x: 634, startPoint y: 122, endPoint x: 917, endPoint y: 122, distance: 283.0
click at [918, 122] on span "M- PP -FREE SHIPPING CA$ LIVE" at bounding box center [785, 113] width 728 height 31
click at [733, 84] on link "< Back to all live experiences" at bounding box center [785, 82] width 122 height 11
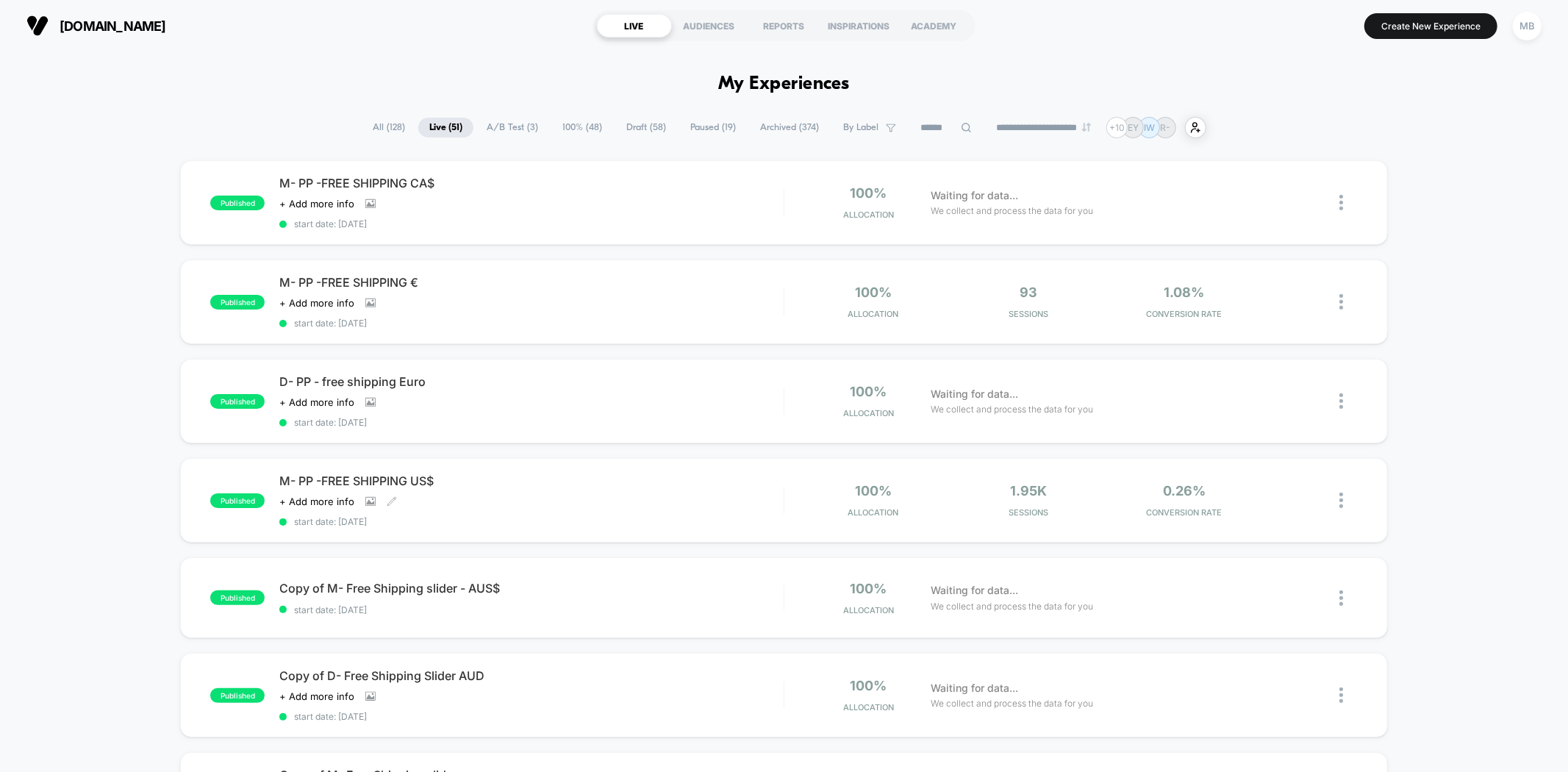
click at [151, 524] on div "published M- PP -FREE SHIPPING CA$ Click to view images Click to edit experienc…" at bounding box center [784, 783] width 1568 height 1246
click at [961, 129] on icon at bounding box center [966, 128] width 11 height 11
paste input "**********"
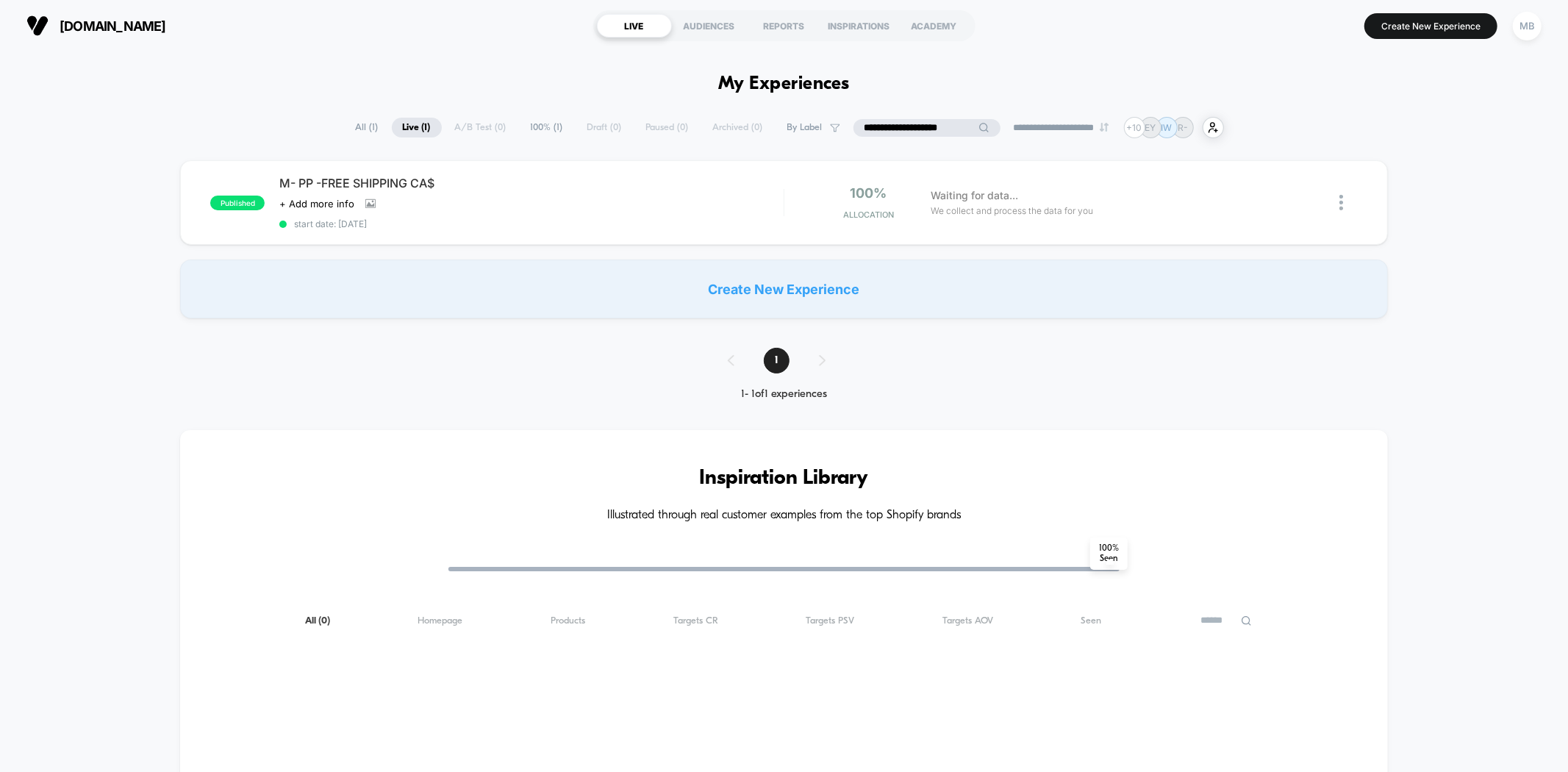
drag, startPoint x: 868, startPoint y: 124, endPoint x: 849, endPoint y: 124, distance: 19.0
click at [853, 124] on input "**********" at bounding box center [927, 128] width 147 height 17
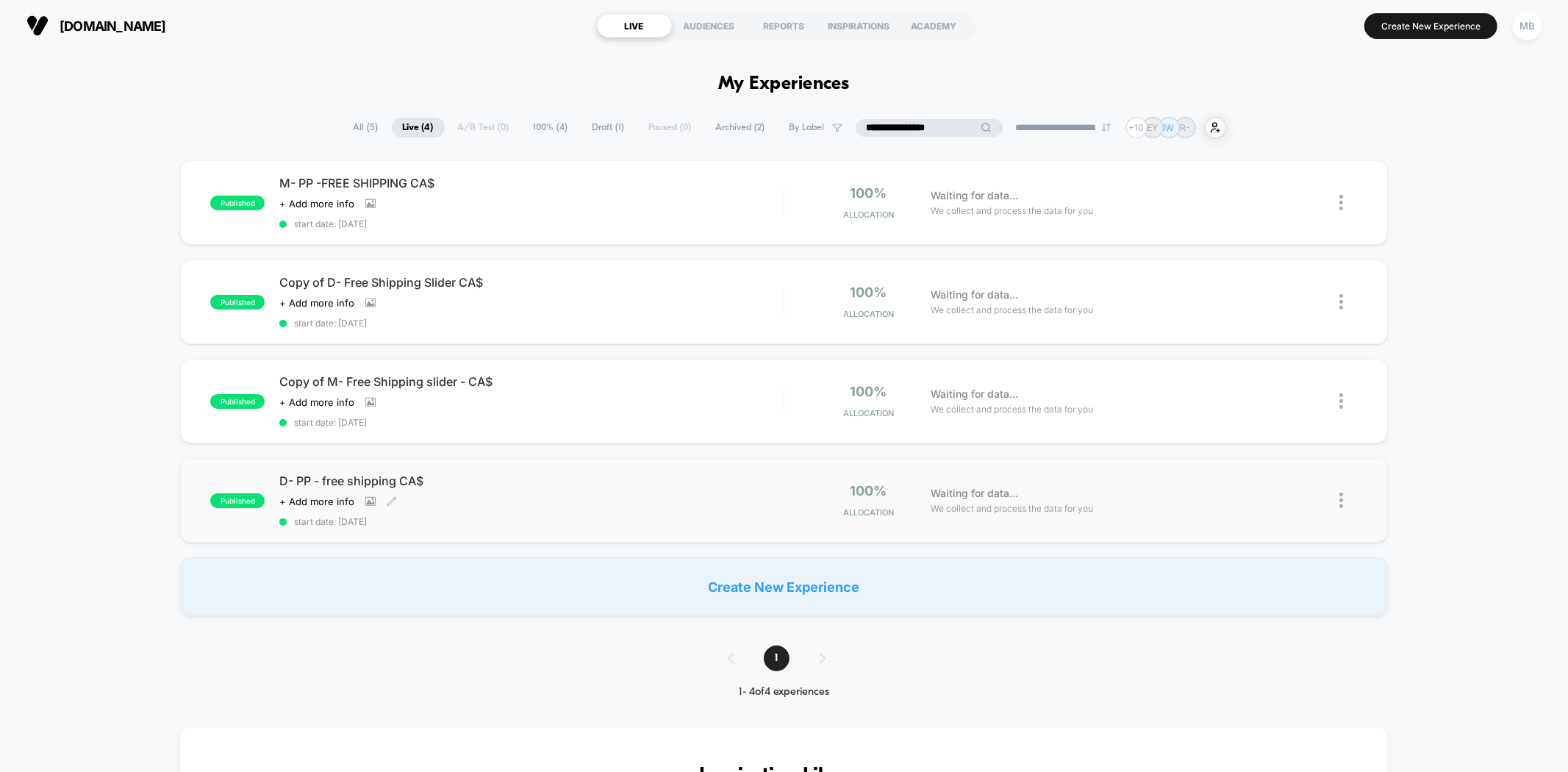
type input "**********"
click at [471, 496] on div "Click to view images Click to edit experience details + Add more info" at bounding box center [455, 502] width 353 height 12
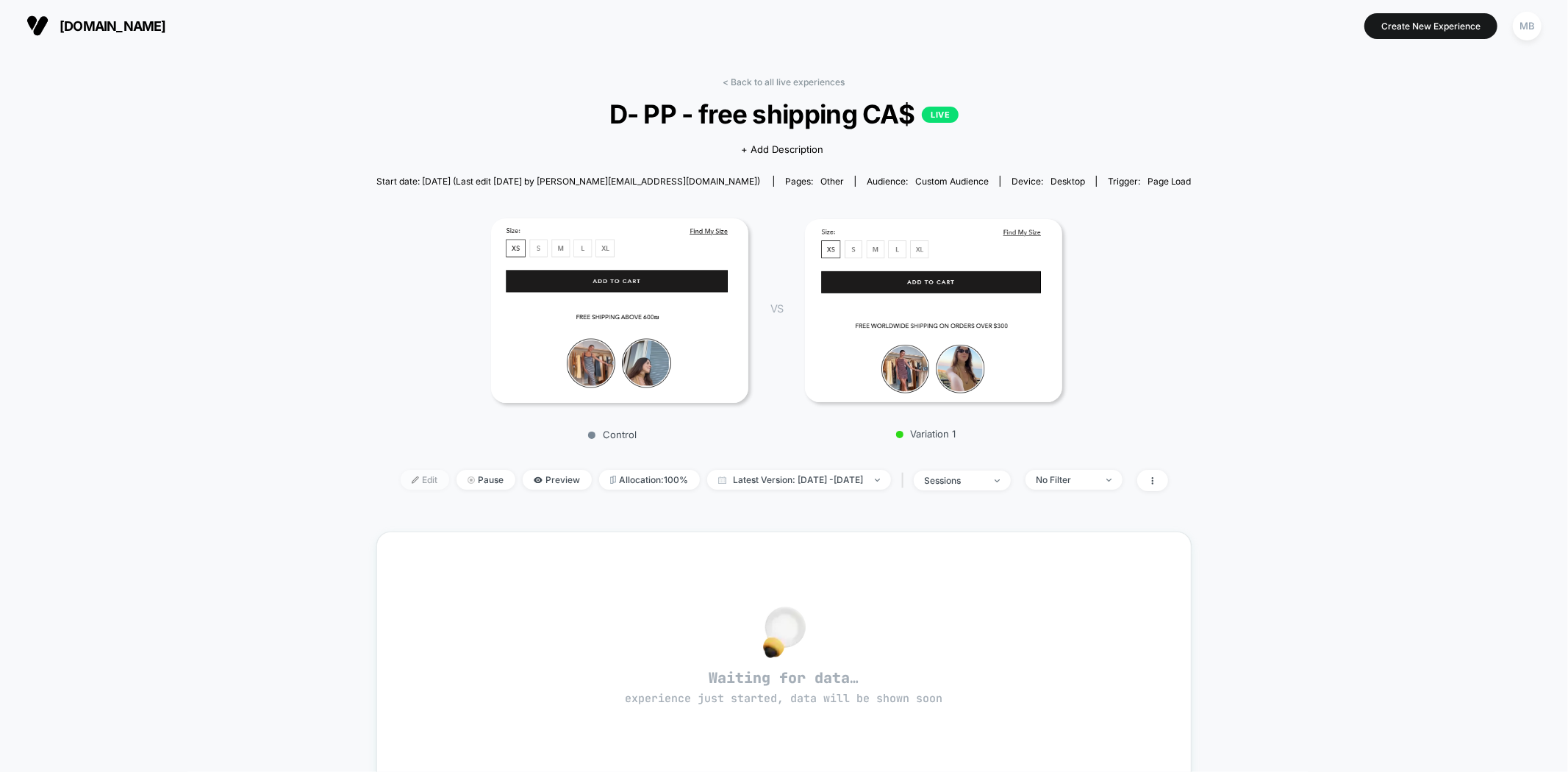
click at [412, 477] on img at bounding box center [415, 480] width 8 height 8
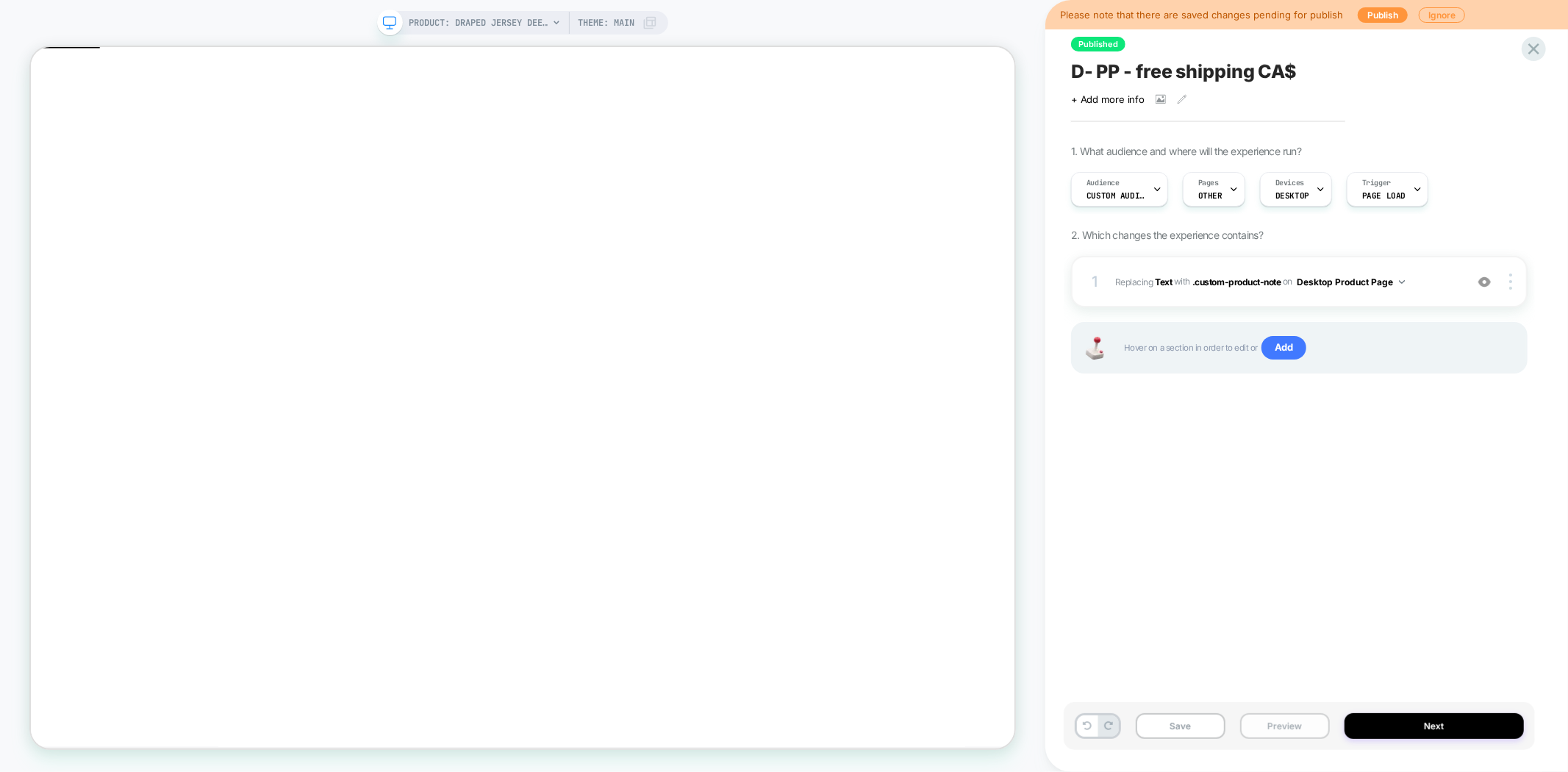
click at [1288, 722] on button "Preview" at bounding box center [1285, 726] width 90 height 26
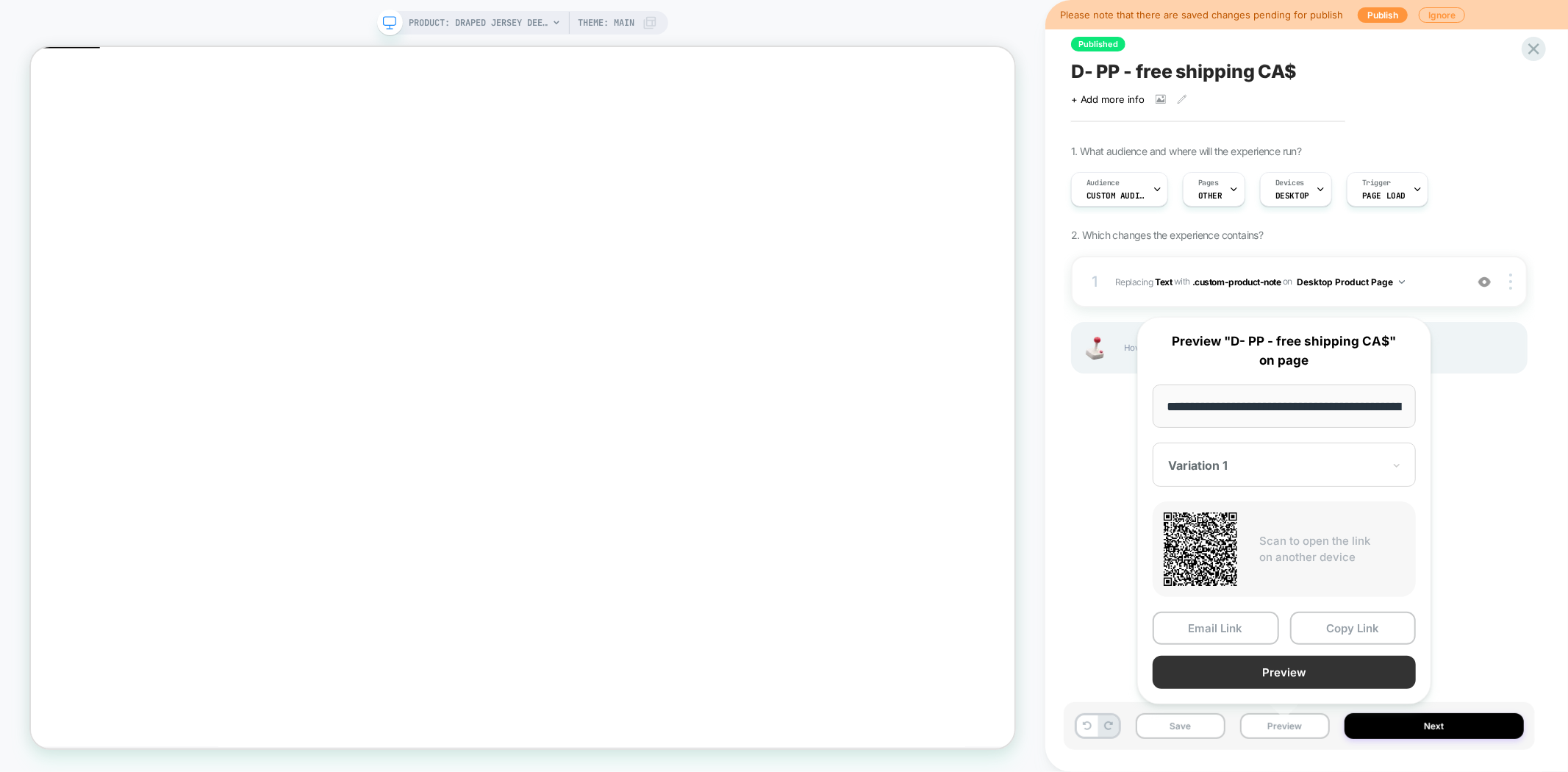
click at [1296, 672] on button "Preview" at bounding box center [1284, 672] width 263 height 33
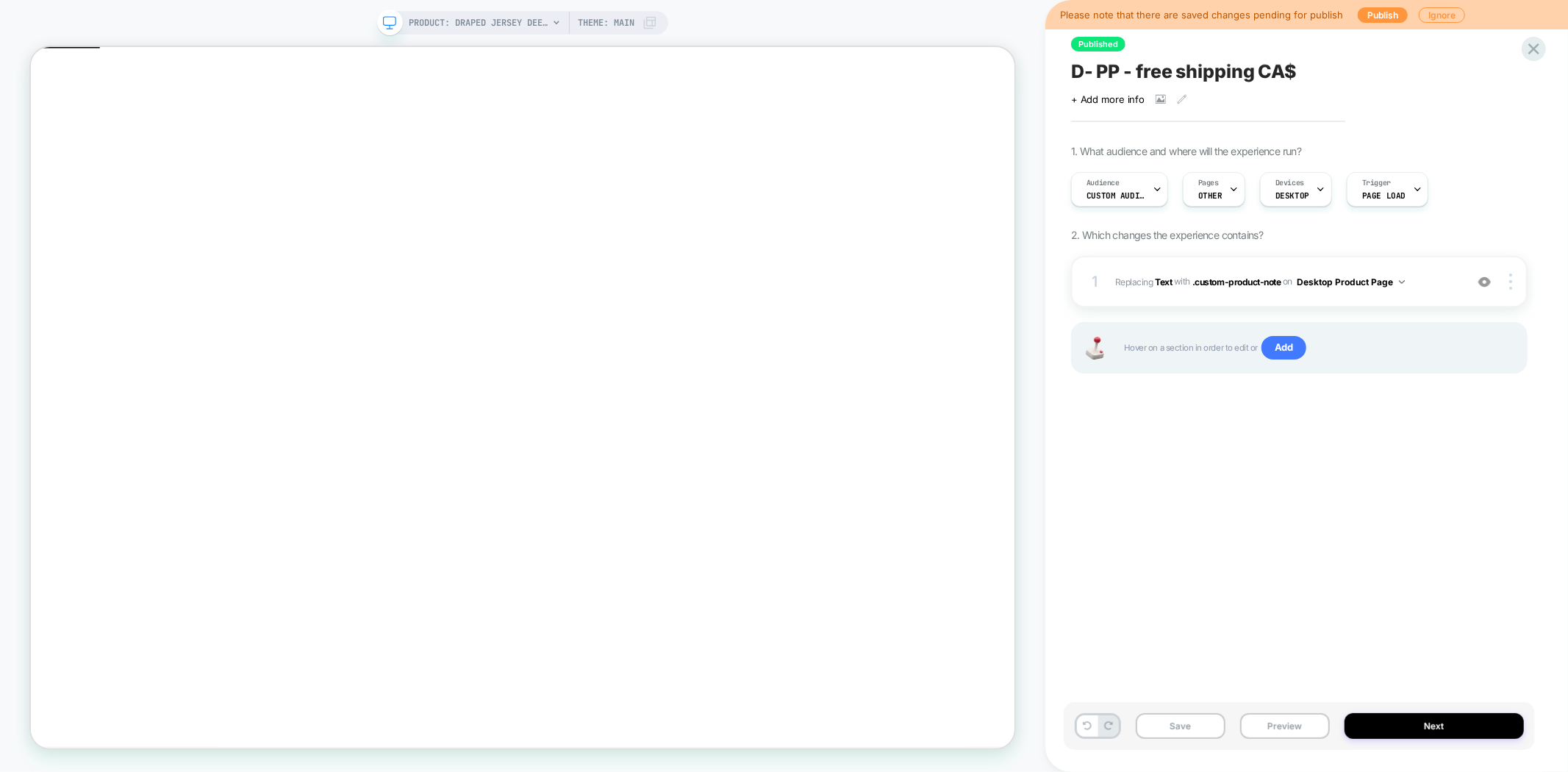
click at [1164, 82] on div "Click to view images Click to edit experience details + Add more info" at bounding box center [1299, 94] width 456 height 23
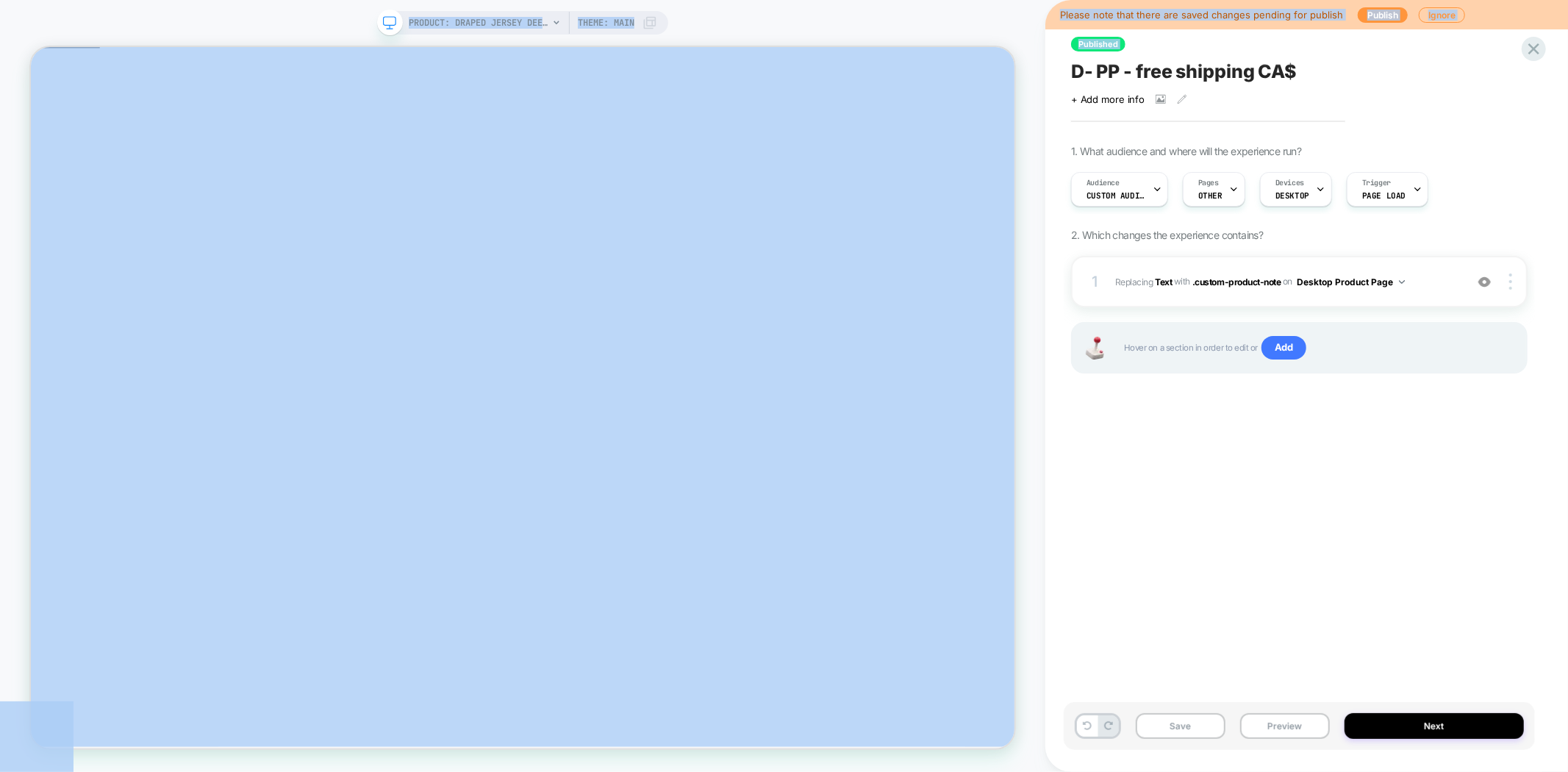
click at [1141, 67] on span "D- PP - free shipping CA$" at bounding box center [1184, 71] width 226 height 22
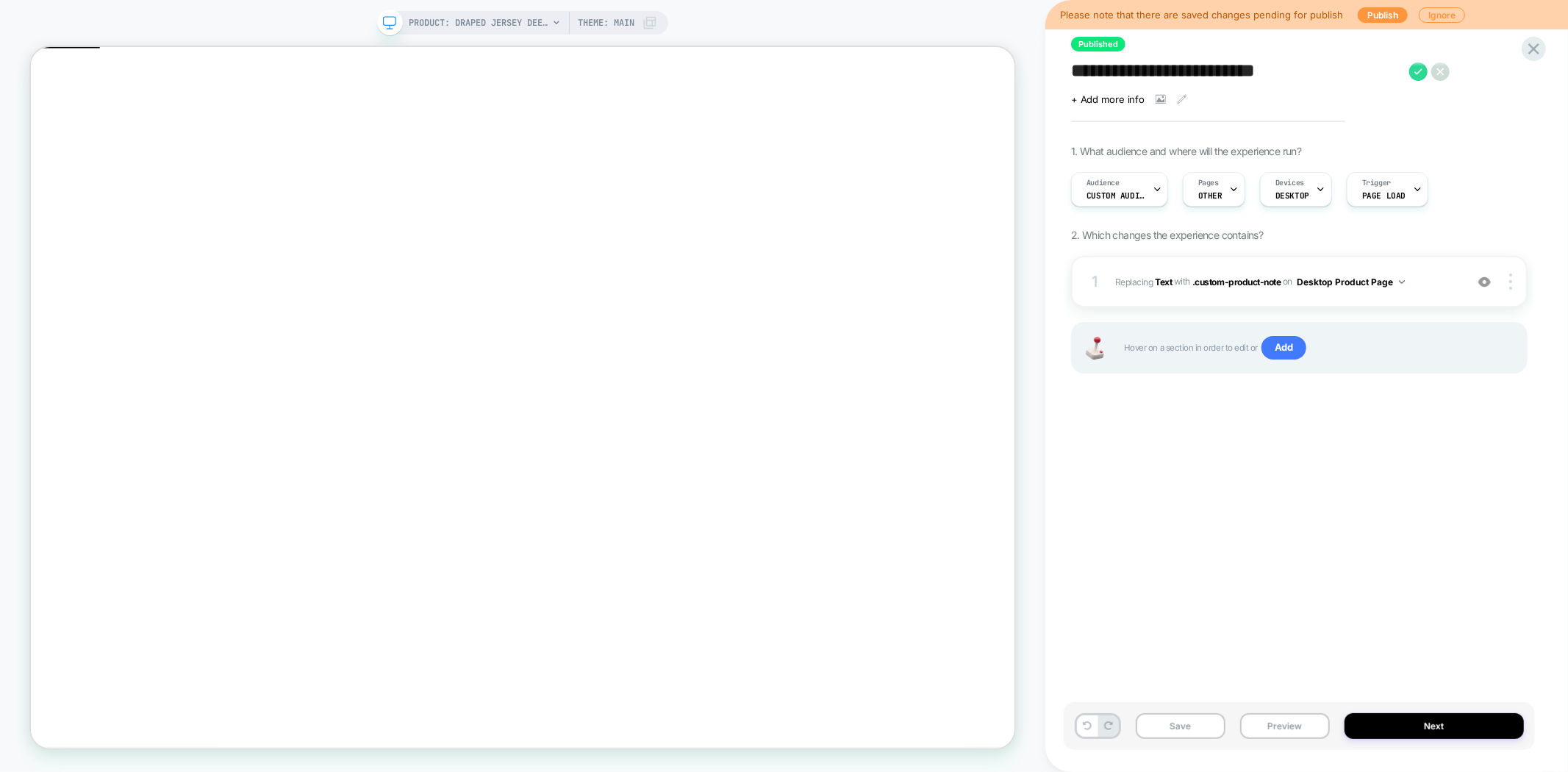
click at [1170, 72] on textarea "**********" at bounding box center [1236, 71] width 331 height 22
click at [1431, 721] on button "Next" at bounding box center [1434, 726] width 179 height 26
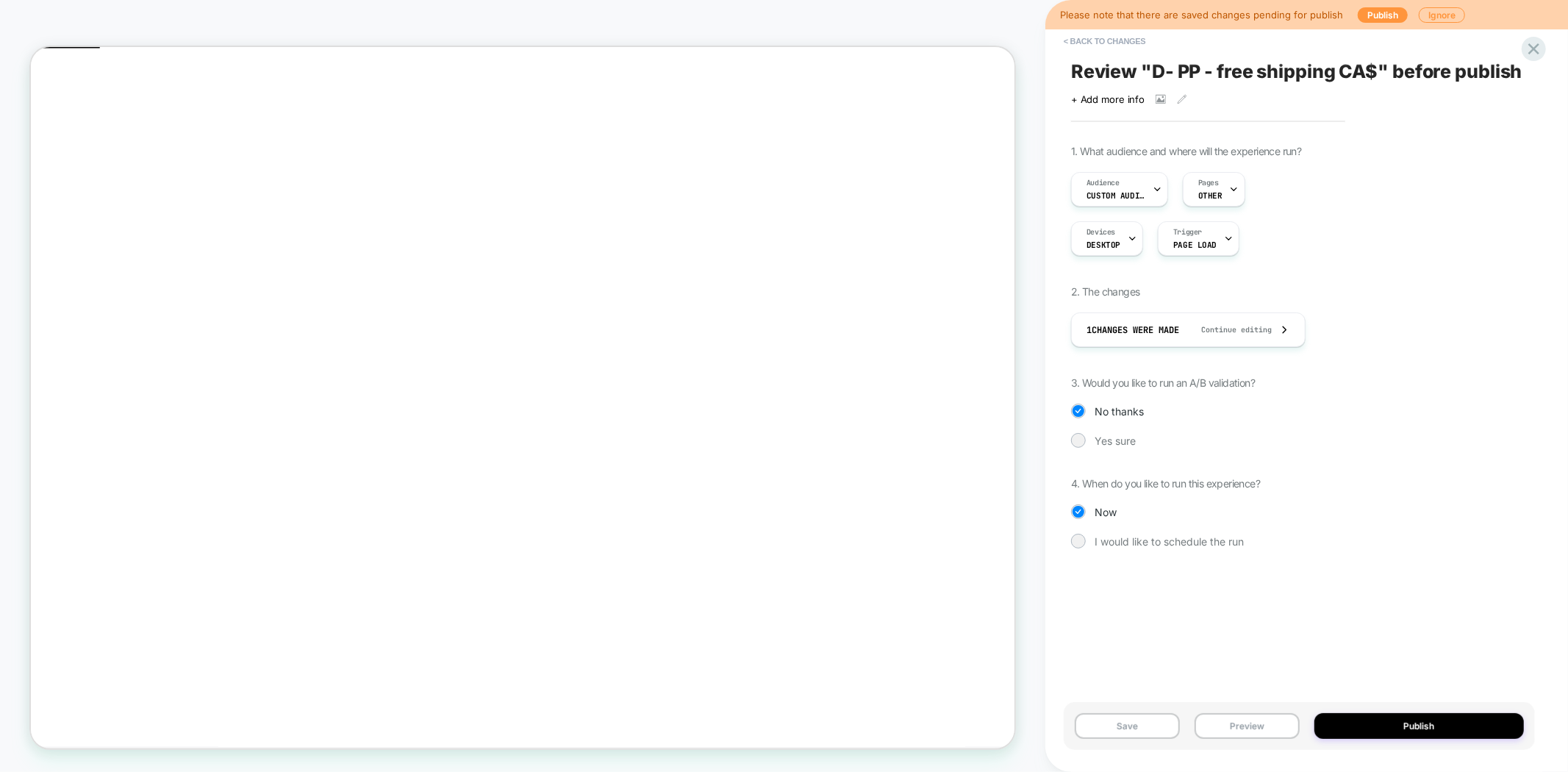
click at [1431, 721] on button "Publish" at bounding box center [1419, 726] width 210 height 26
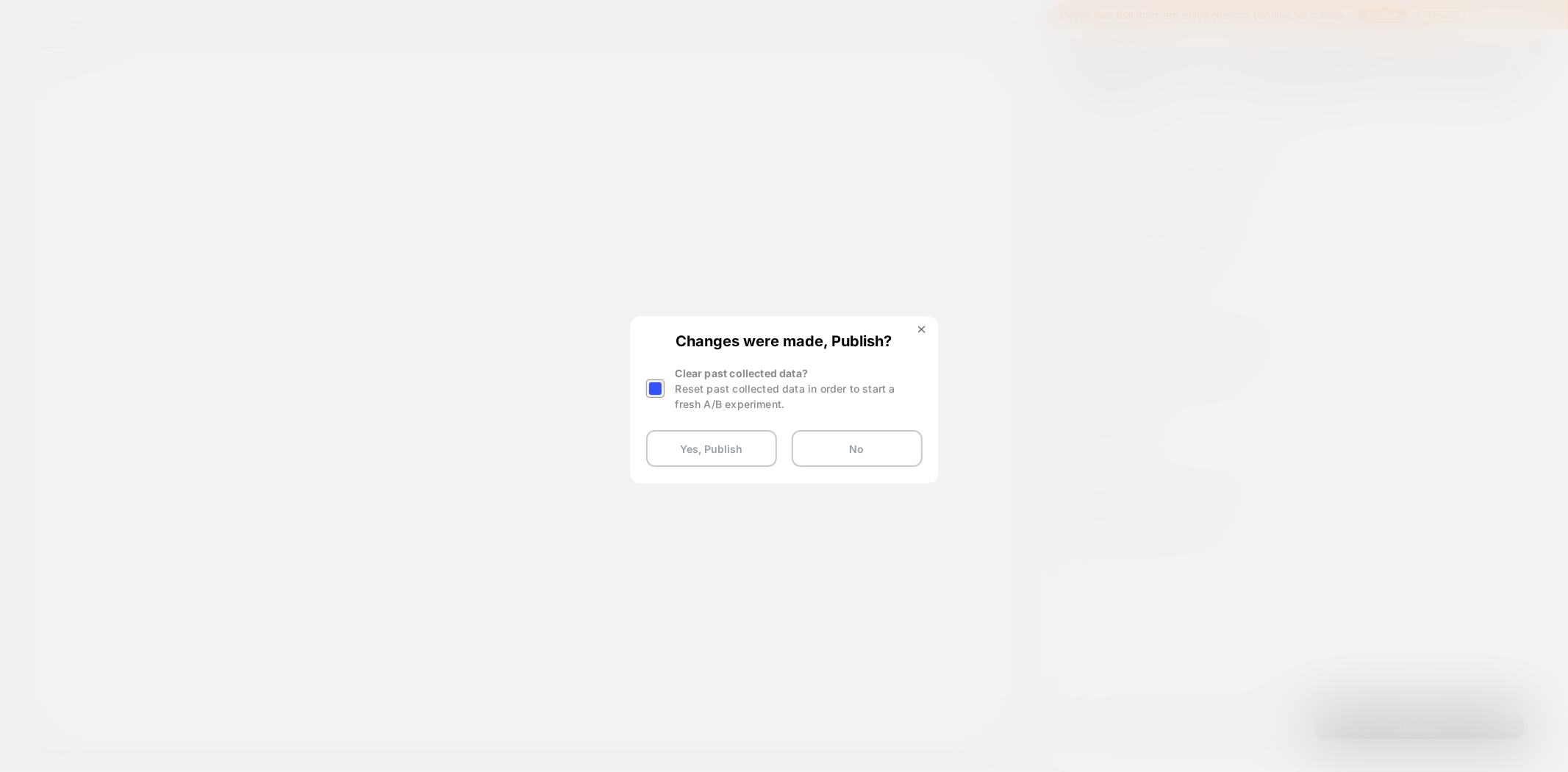
click at [658, 392] on div at bounding box center [655, 388] width 18 height 18
click at [704, 450] on button "Yes, Publish" at bounding box center [711, 448] width 131 height 37
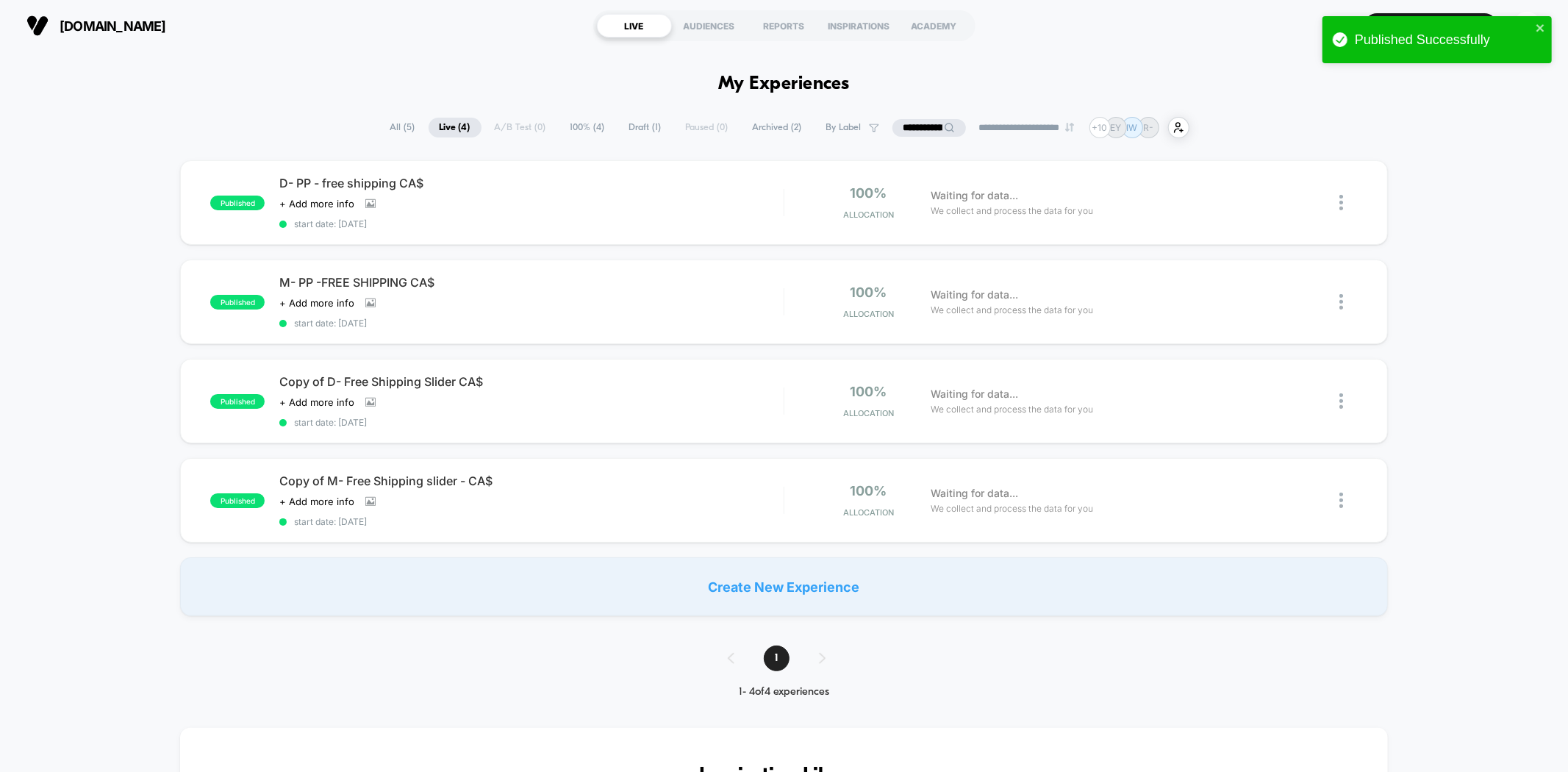
click at [920, 124] on input "**********" at bounding box center [929, 128] width 73 height 17
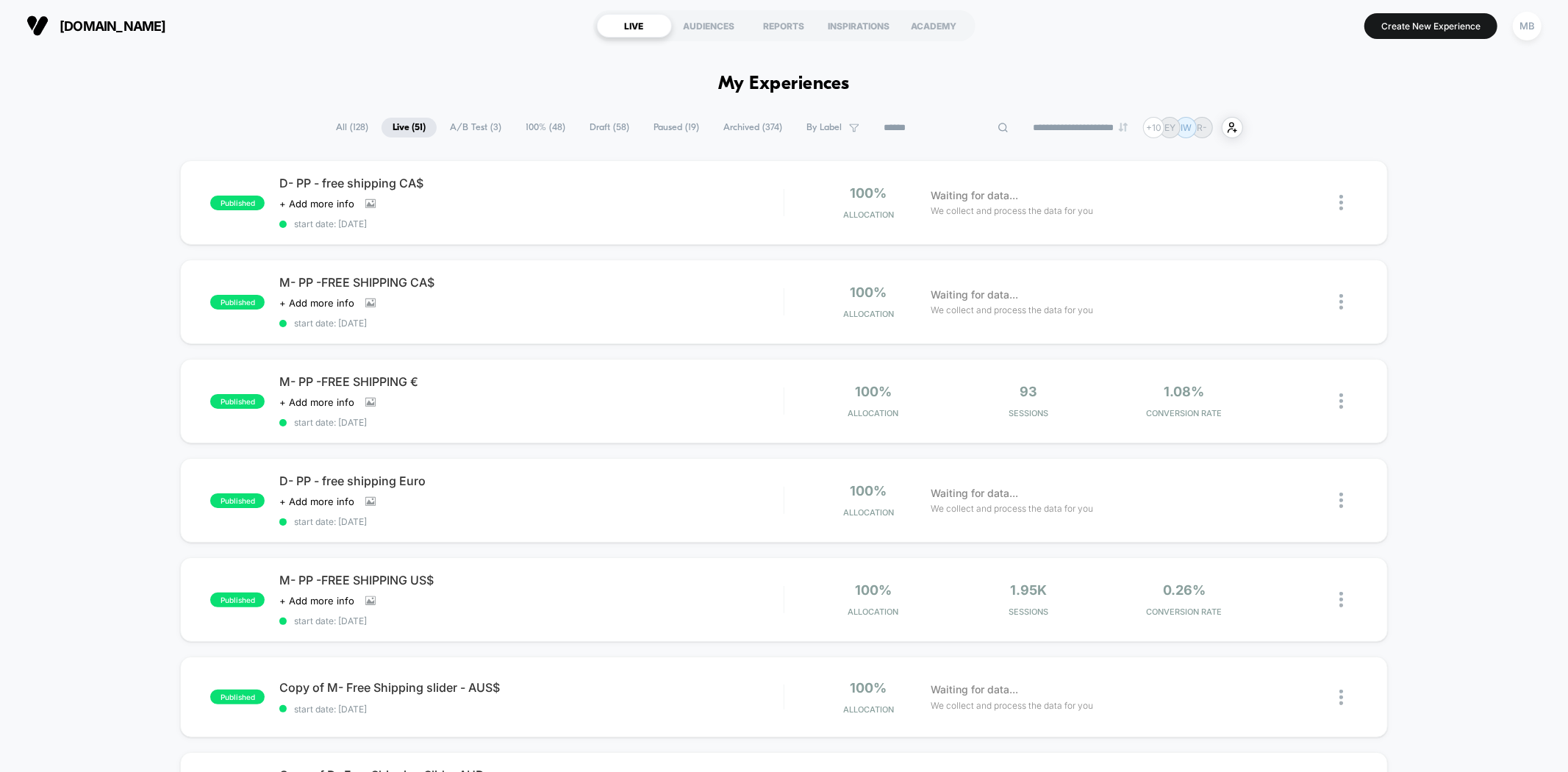
click at [936, 128] on input at bounding box center [946, 128] width 147 height 17
paste input "**********"
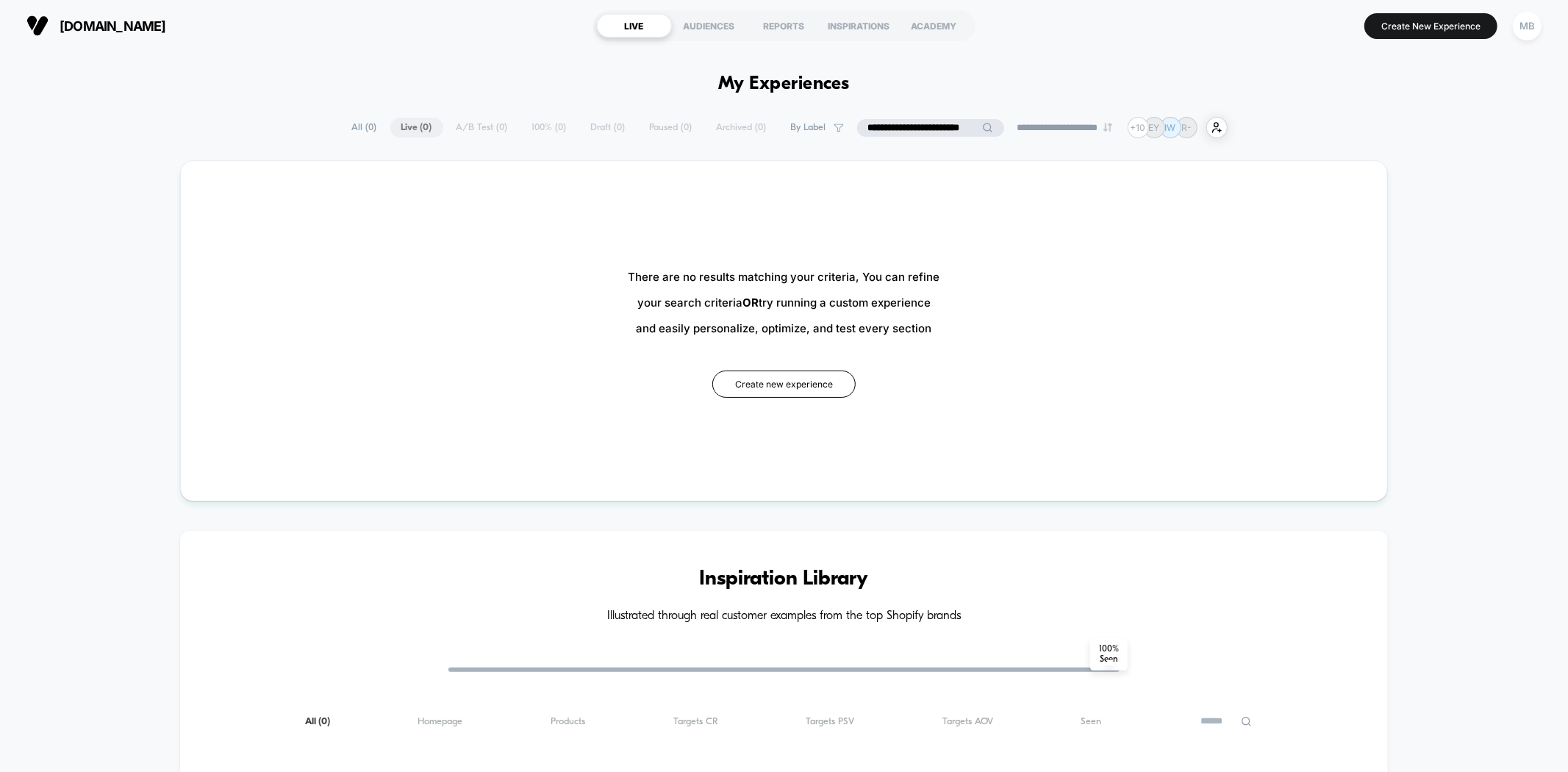
drag, startPoint x: 890, startPoint y: 128, endPoint x: 780, endPoint y: 134, distance: 110.2
click at [780, 134] on div "**********" at bounding box center [785, 128] width 887 height 21
type input "**********"
drag, startPoint x: 935, startPoint y: 122, endPoint x: 821, endPoint y: 119, distance: 114.0
click at [821, 119] on div "**********" at bounding box center [785, 128] width 887 height 21
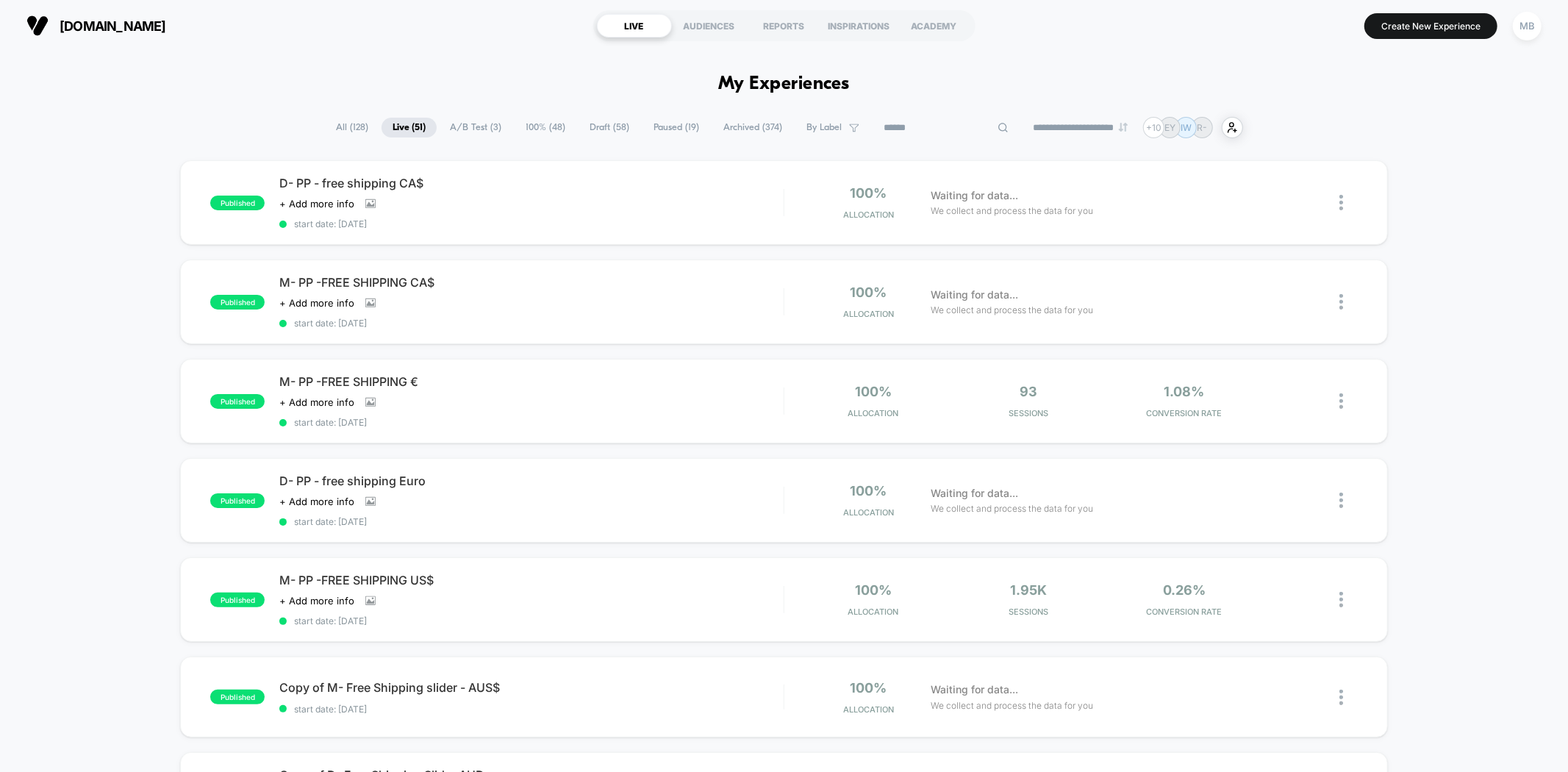
click at [888, 125] on input at bounding box center [946, 128] width 147 height 17
type input "**"
click at [919, 128] on input "**" at bounding box center [939, 128] width 147 height 17
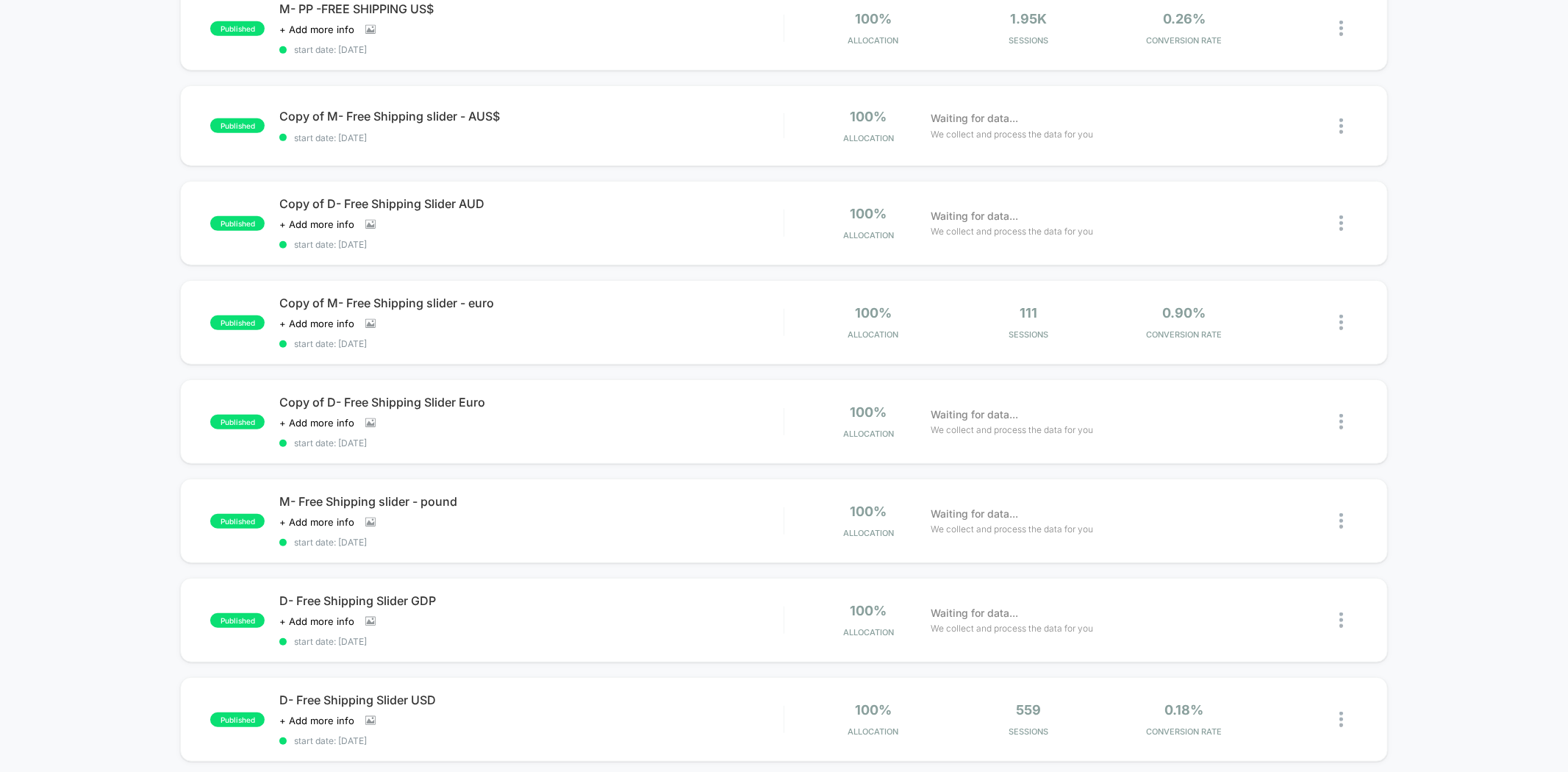
scroll to position [1143, 0]
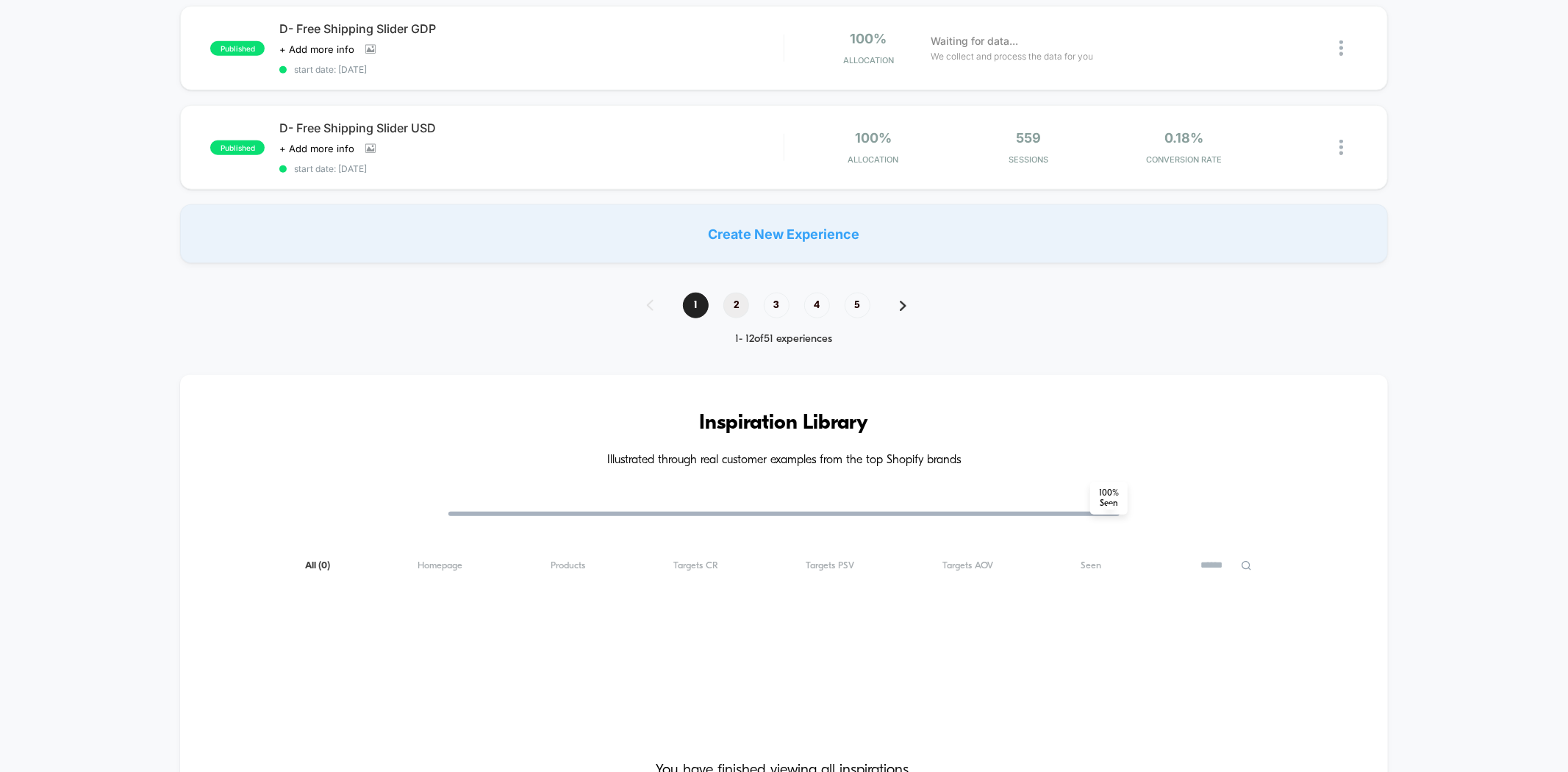
click at [735, 292] on span "2" at bounding box center [736, 305] width 26 height 26
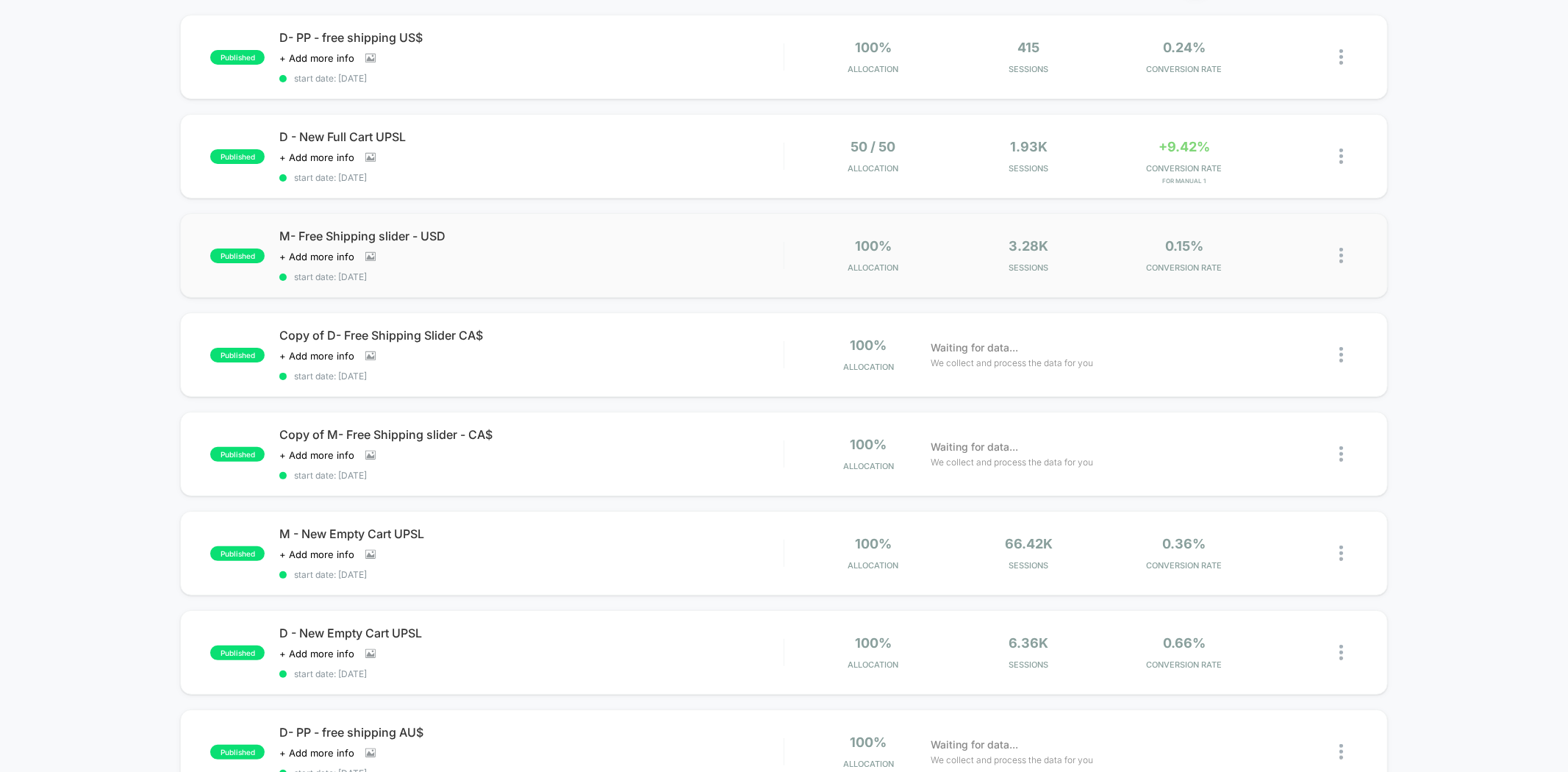
scroll to position [408, 0]
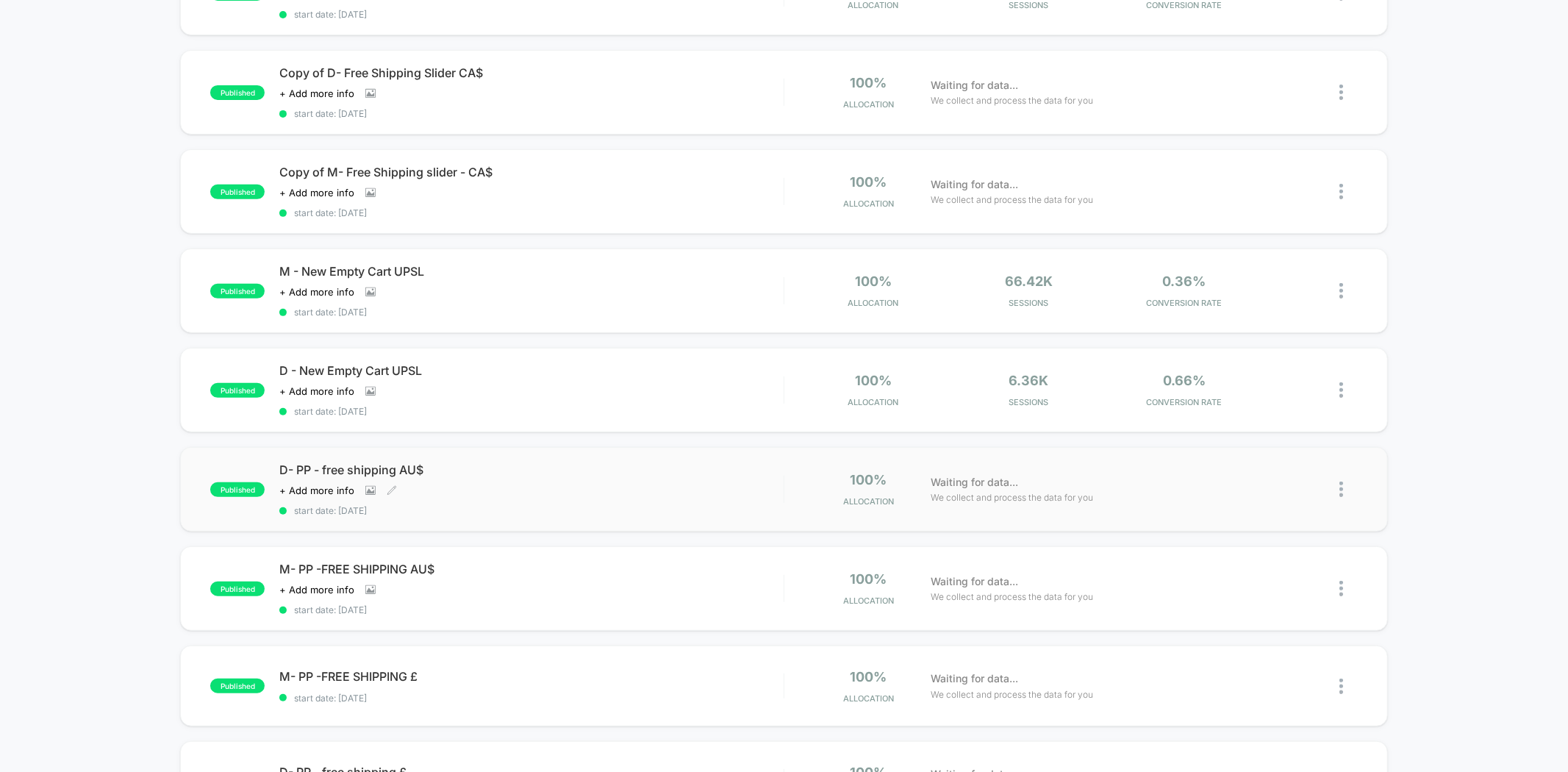
click at [481, 489] on div "D- PP - free shipping AU$ Click to view images Click to edit experience details…" at bounding box center [531, 489] width 504 height 54
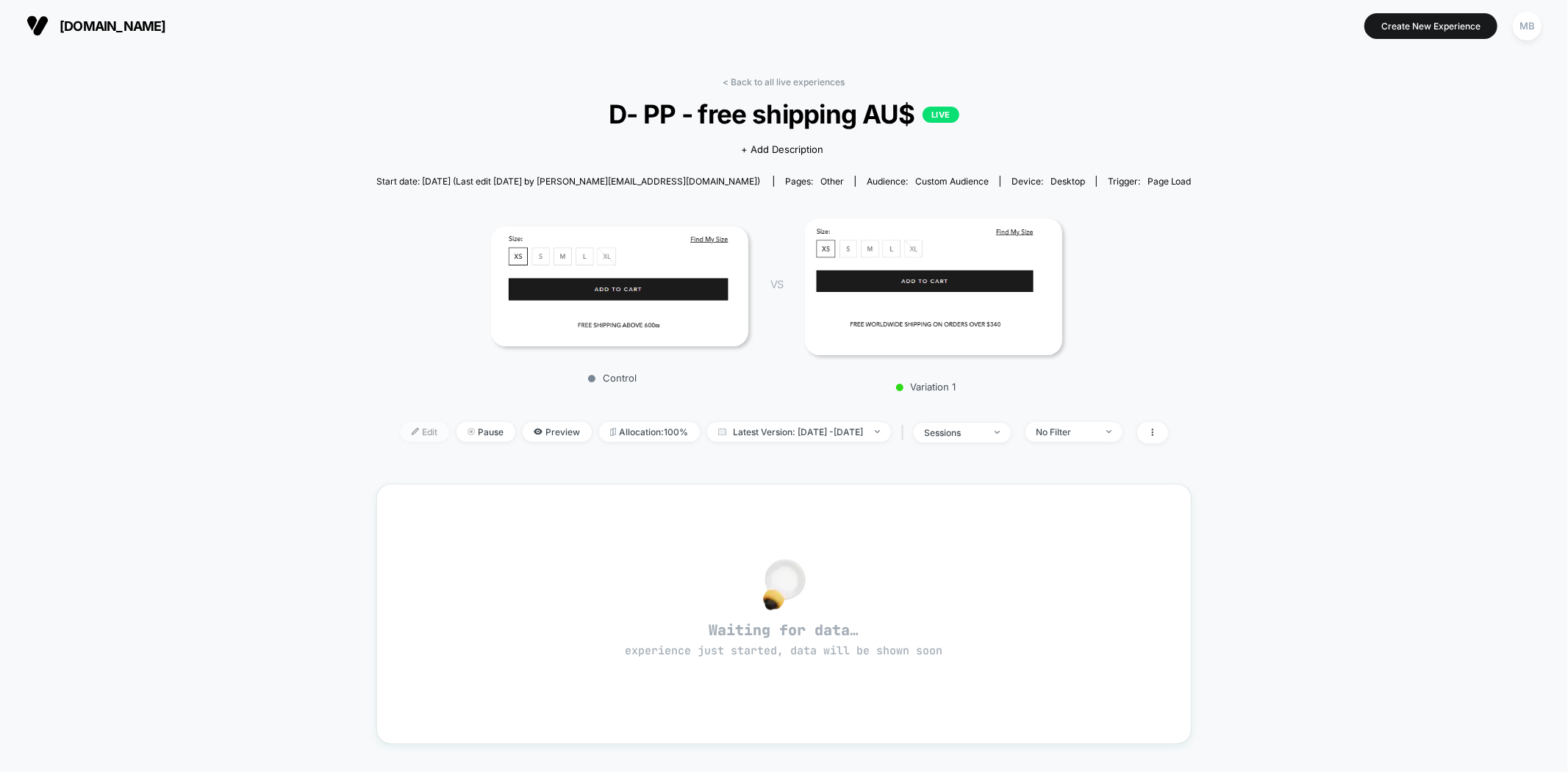
click at [402, 425] on span "Edit" at bounding box center [424, 432] width 48 height 20
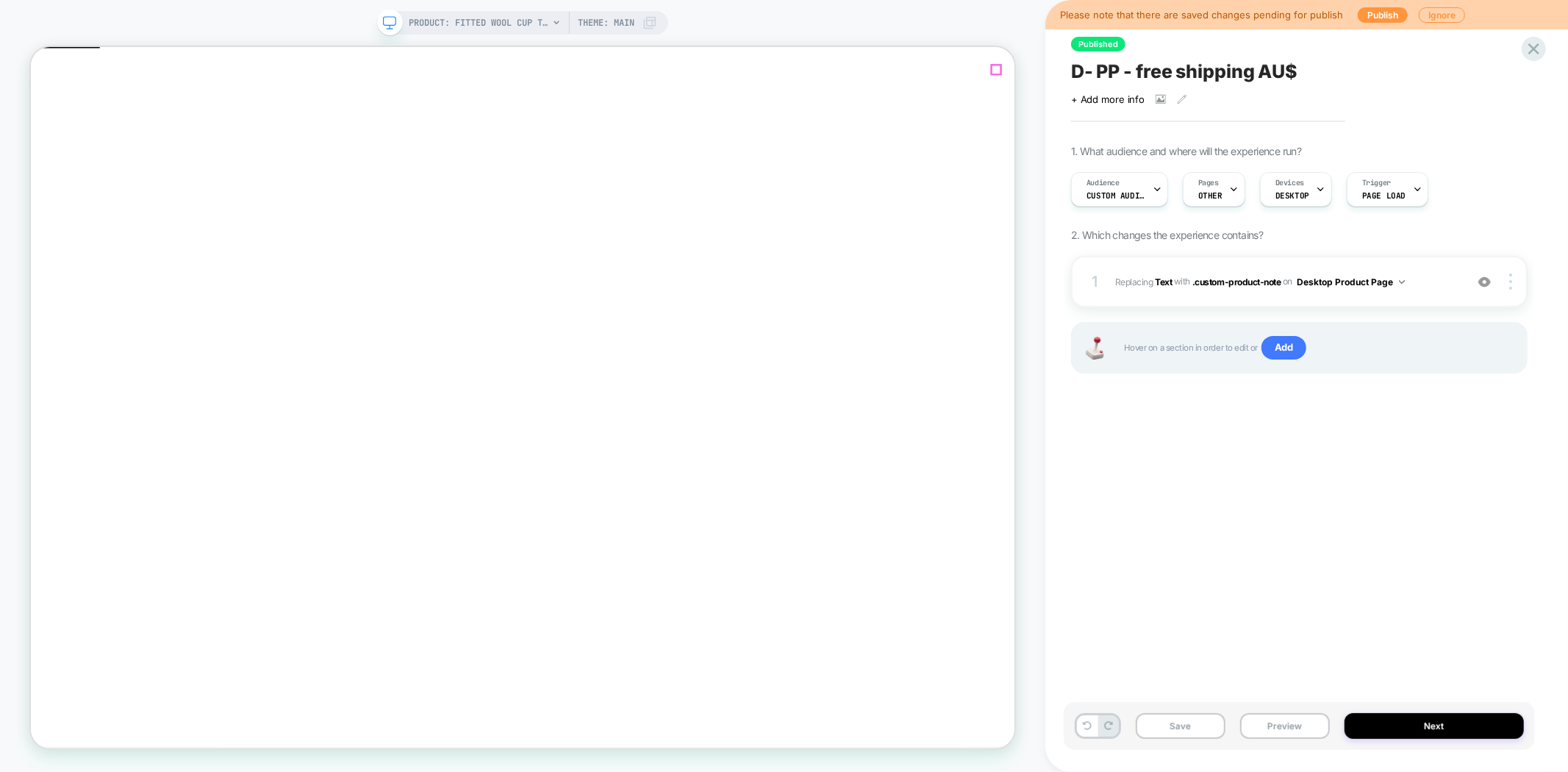
click icon "Close"
click at [1300, 722] on button "Preview" at bounding box center [1285, 726] width 90 height 26
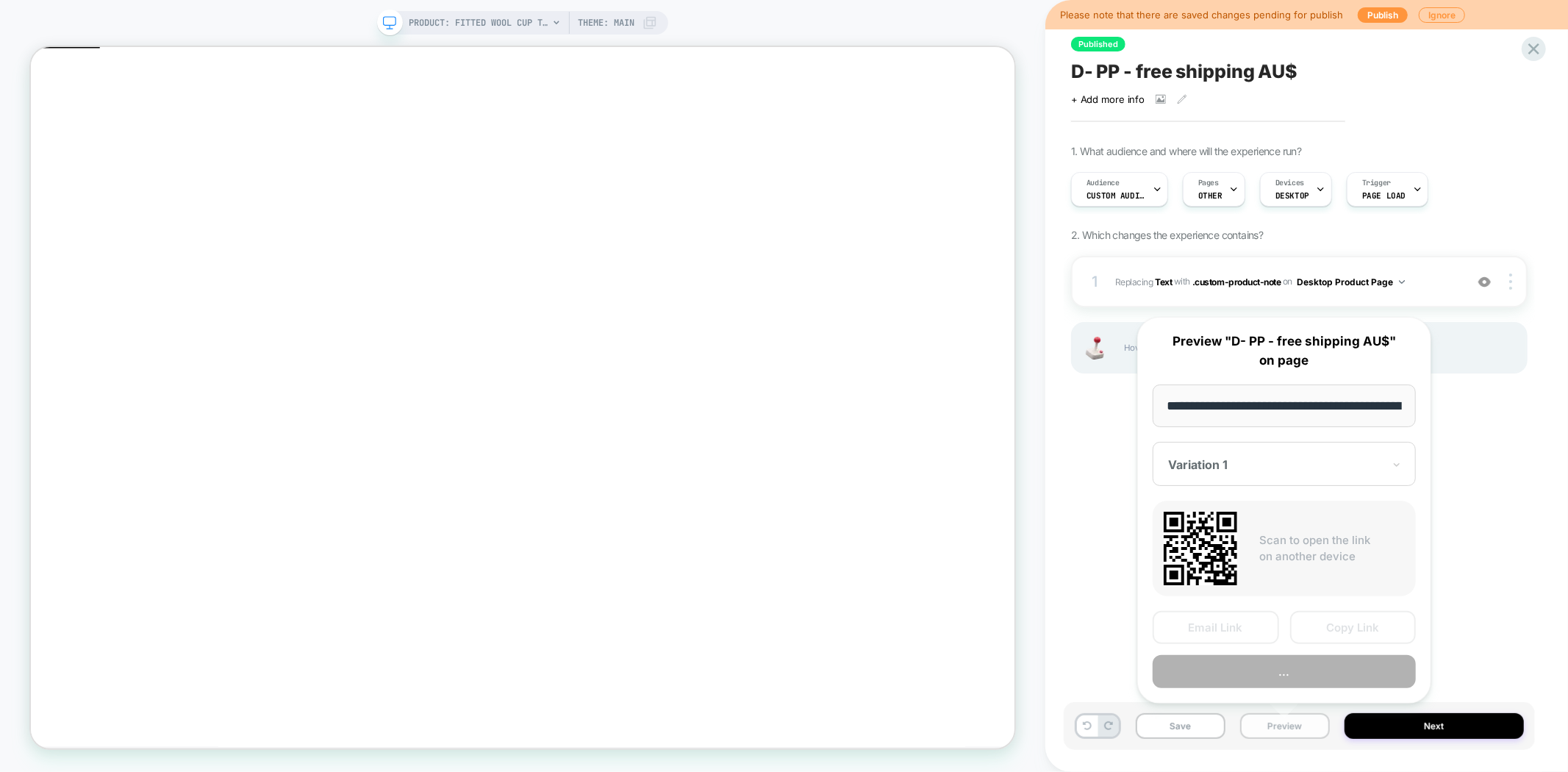
scroll to position [0, 252]
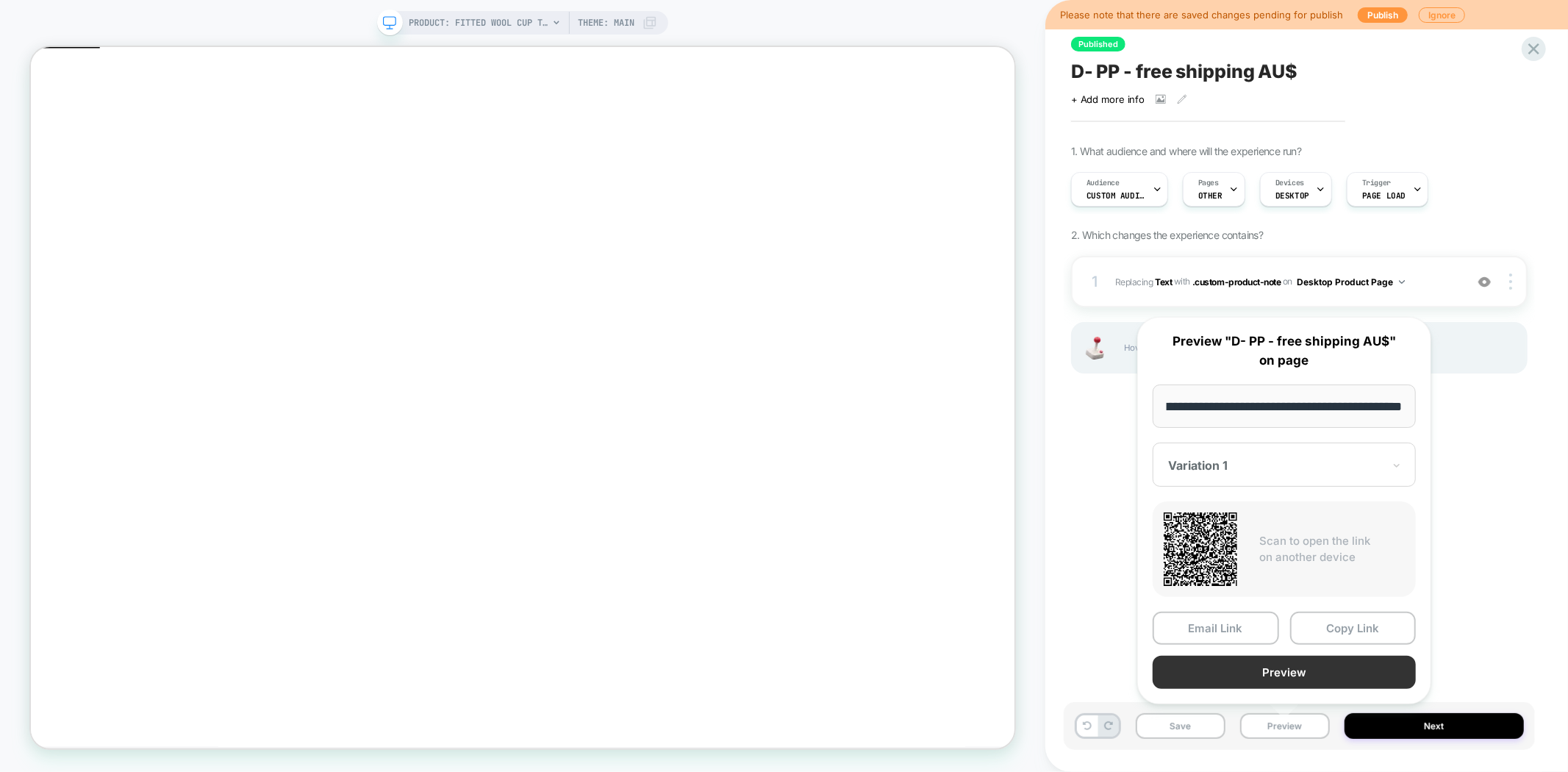
click at [1329, 665] on button "Preview" at bounding box center [1284, 672] width 263 height 33
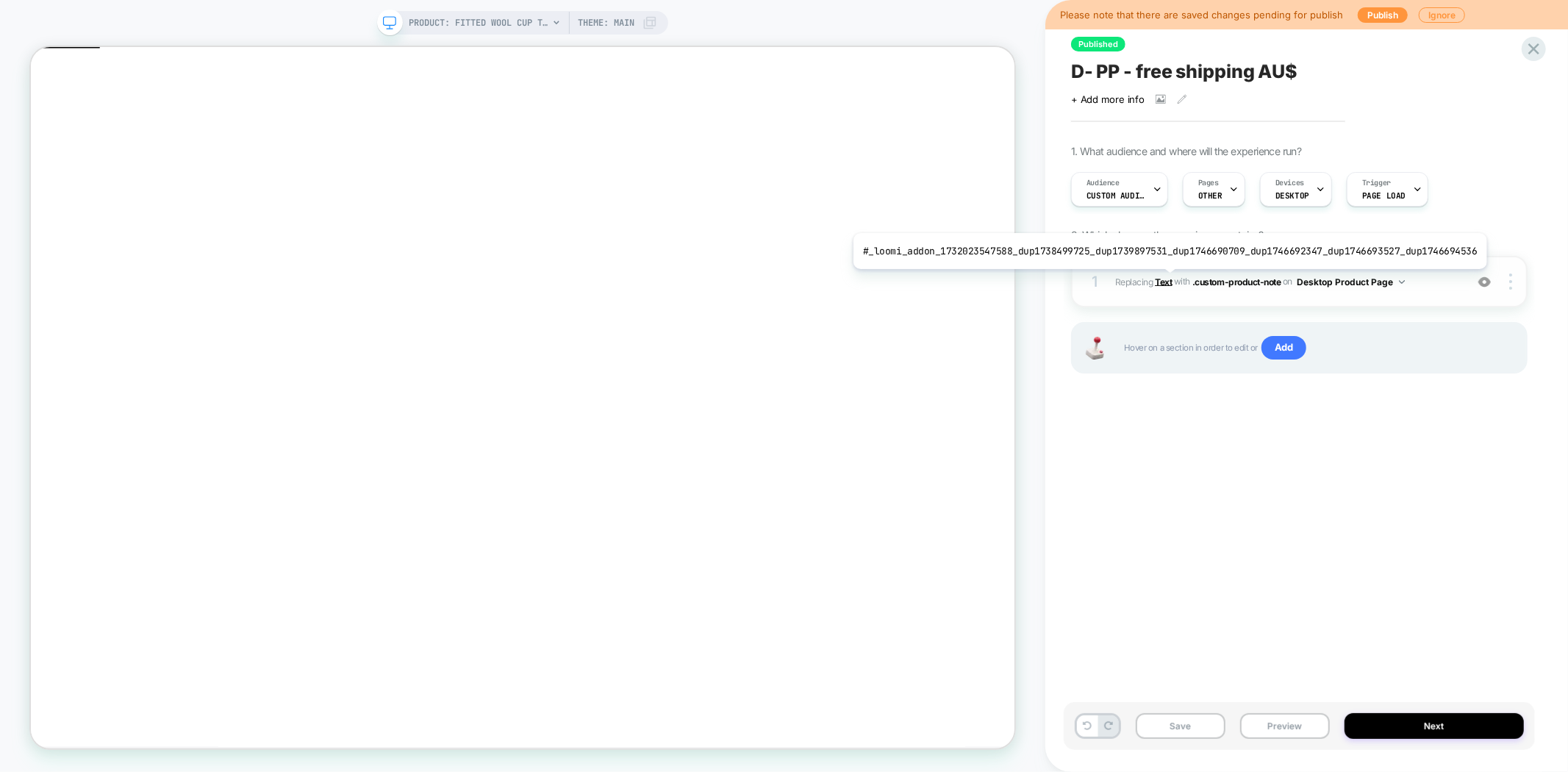
click at [1162, 280] on b "Text" at bounding box center [1163, 281] width 17 height 11
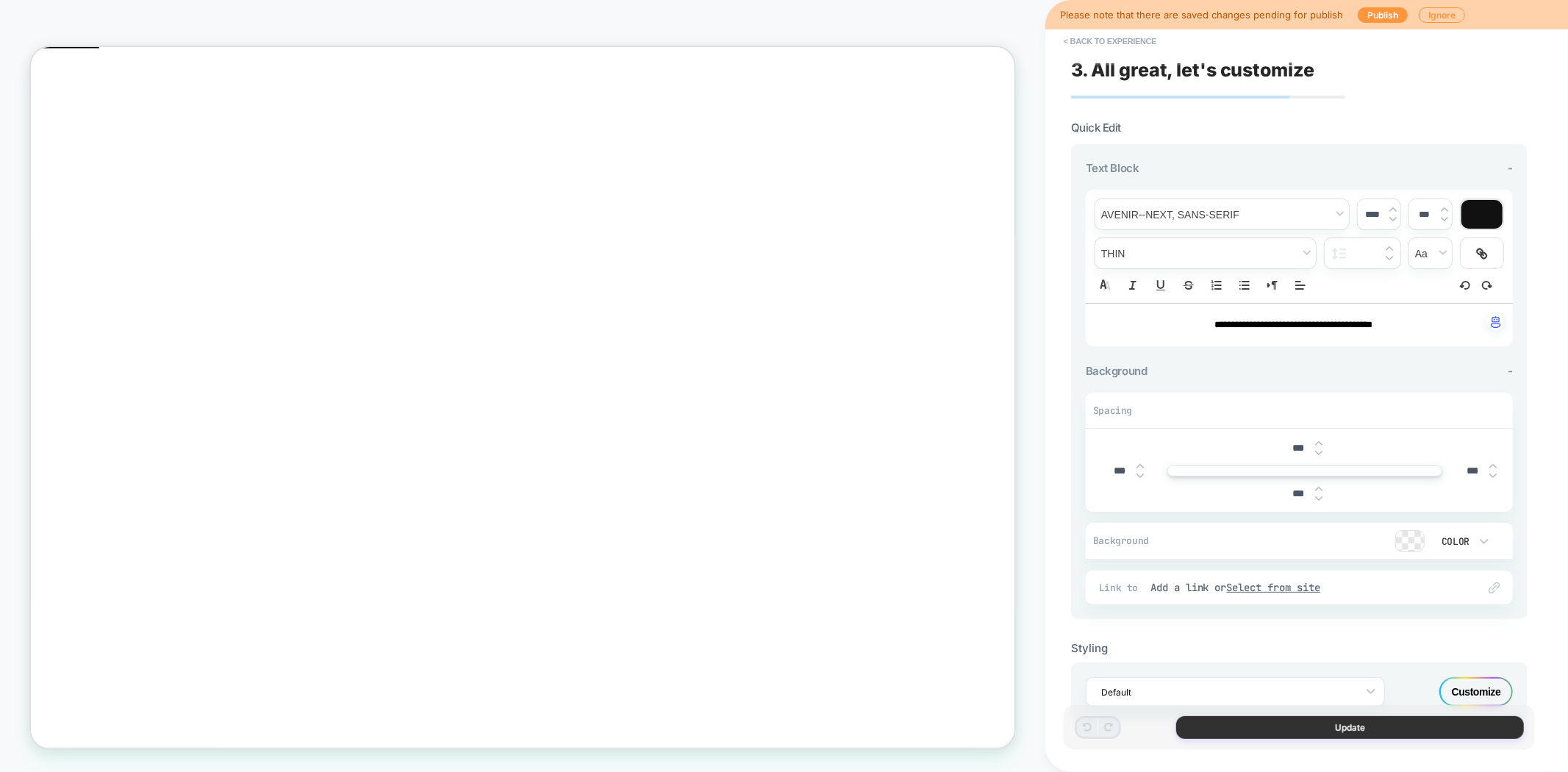
click at [1279, 723] on button "Update" at bounding box center [1350, 727] width 347 height 23
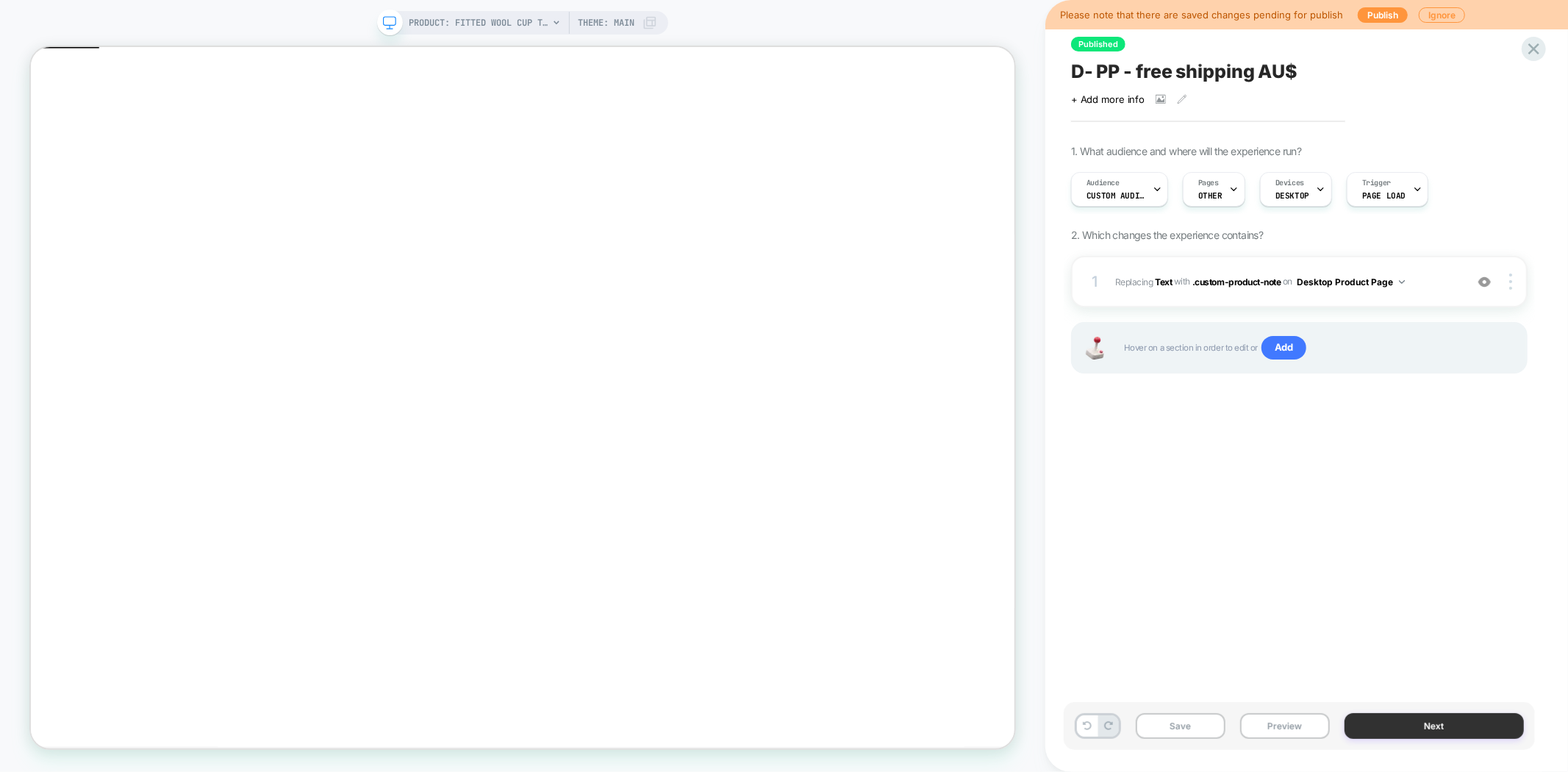
click at [1399, 728] on button "Next" at bounding box center [1434, 726] width 179 height 26
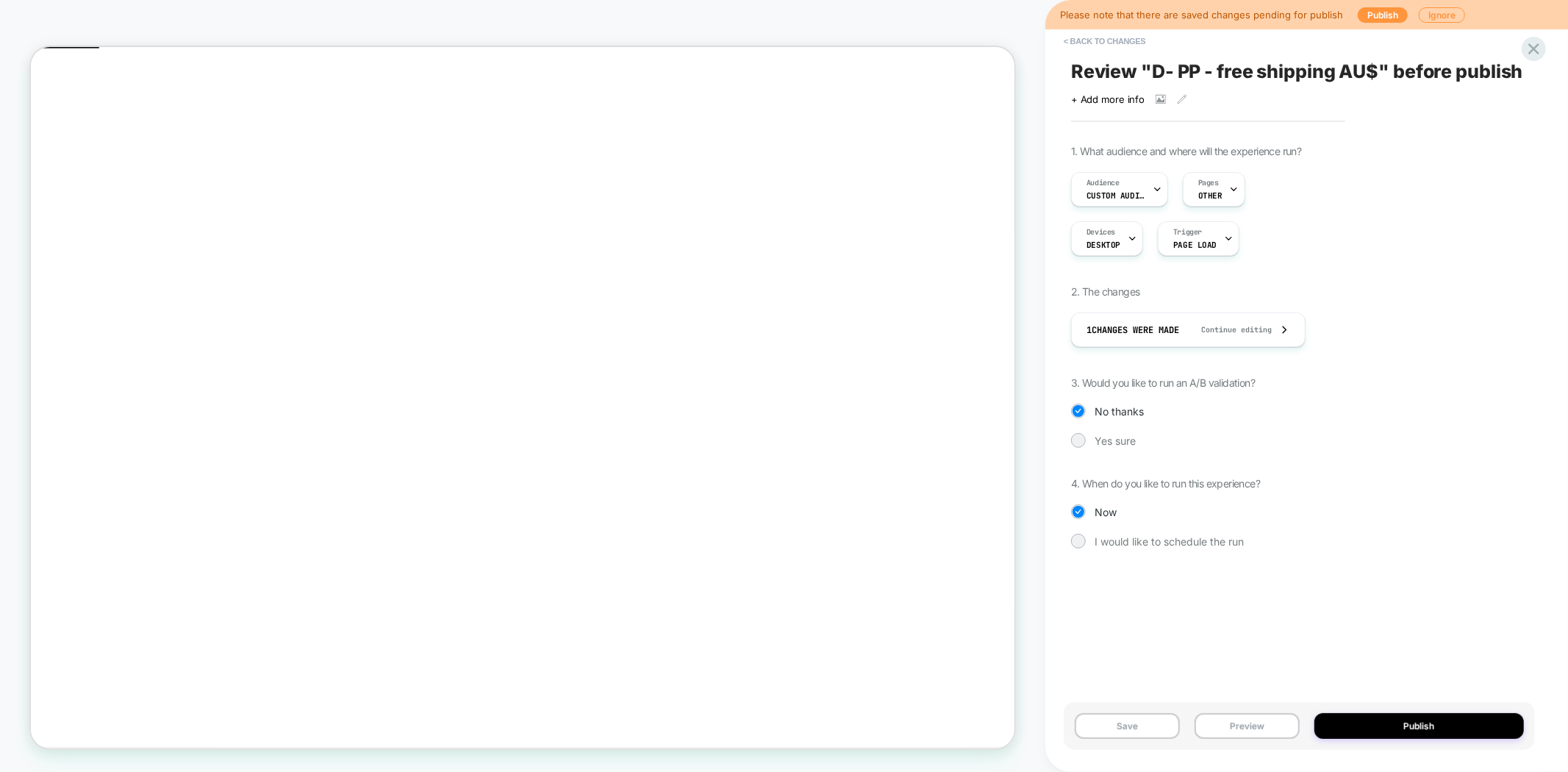
click at [1159, 70] on span "Review " D- PP - free shipping AU$ " before publish" at bounding box center [1297, 71] width 452 height 22
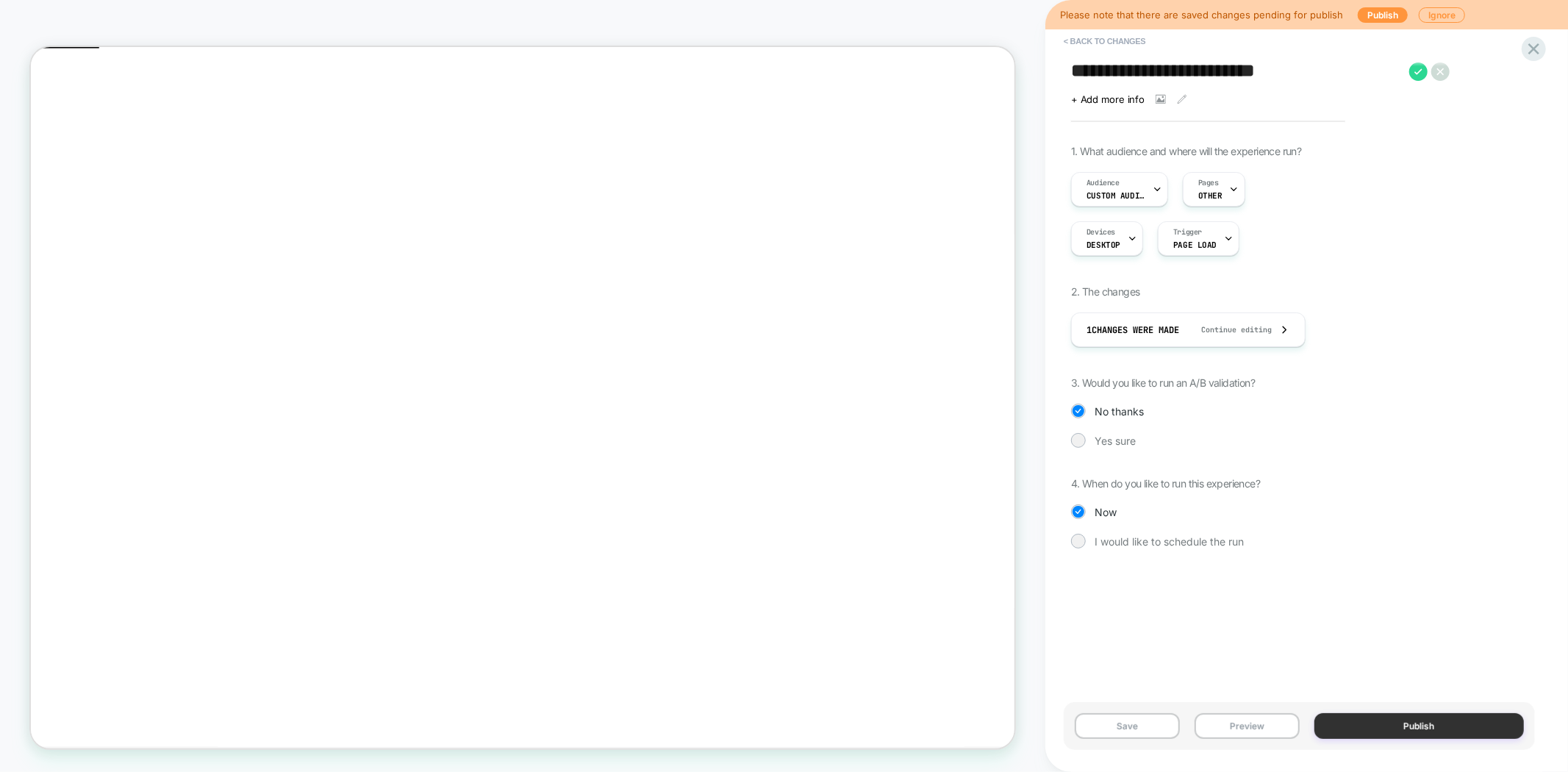
click at [1393, 724] on button "Publish" at bounding box center [1419, 726] width 210 height 26
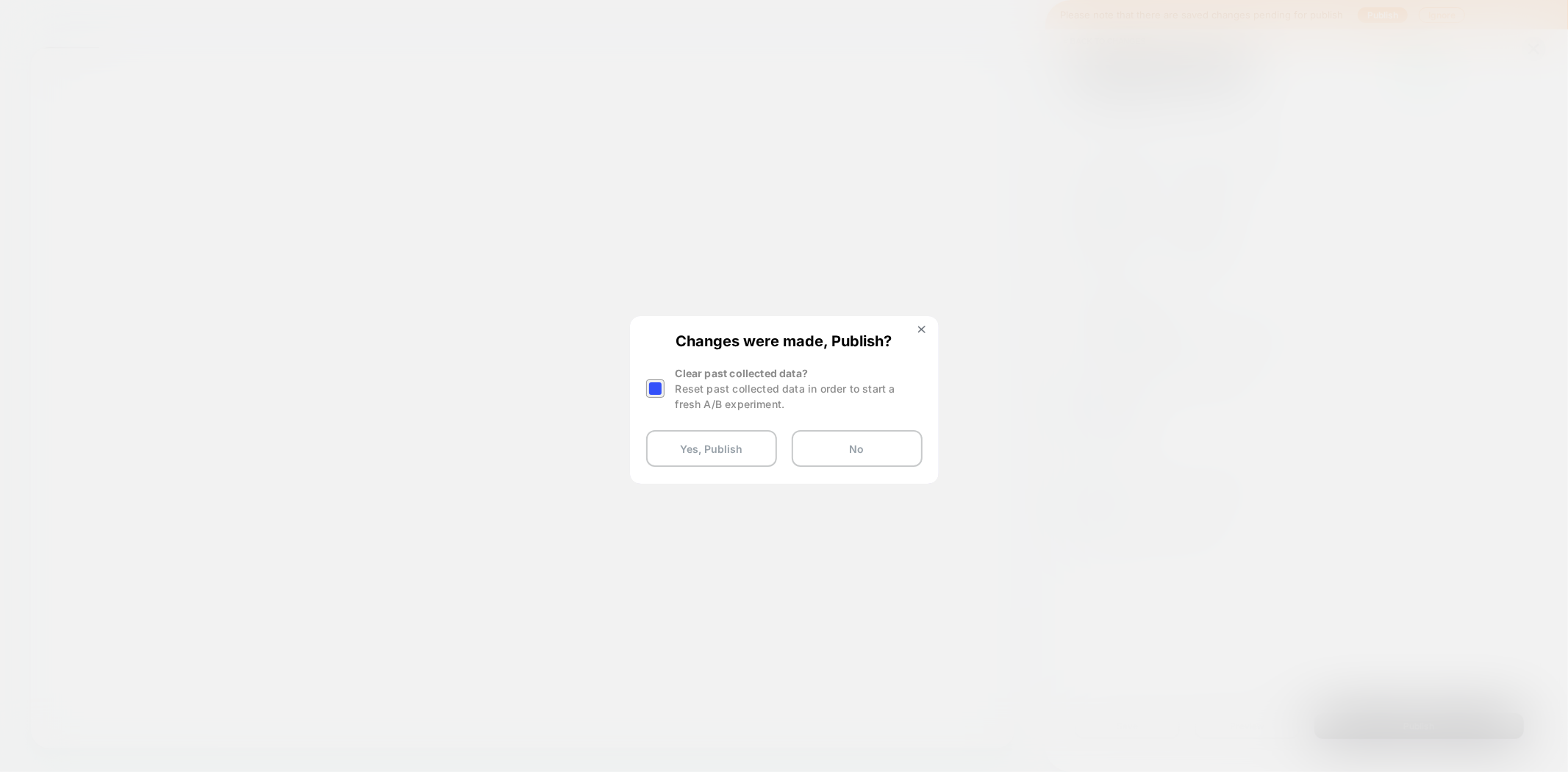
click at [653, 388] on div at bounding box center [655, 388] width 18 height 18
click at [715, 456] on button "Yes, Publish" at bounding box center [711, 448] width 131 height 37
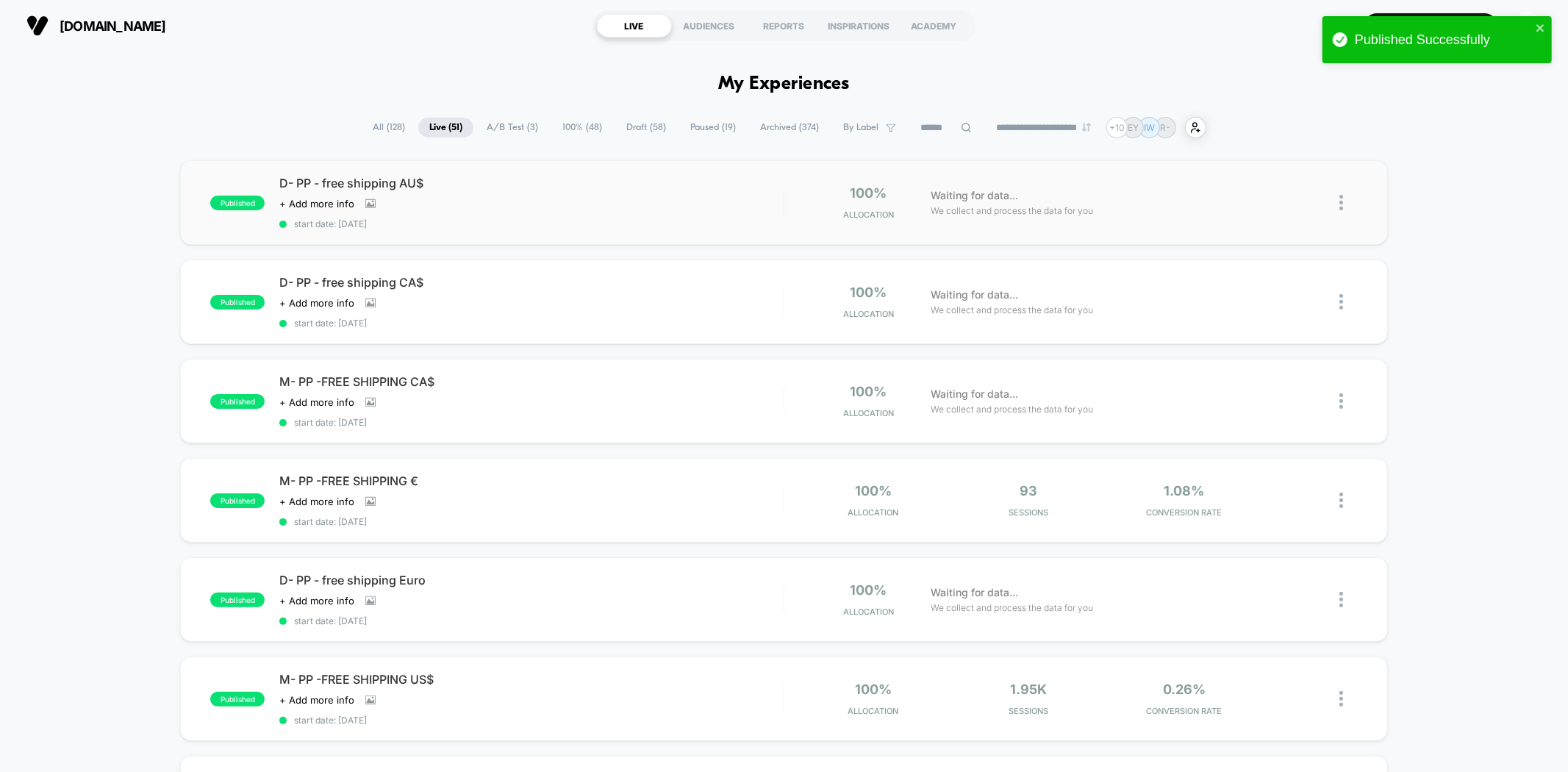
drag, startPoint x: 482, startPoint y: 92, endPoint x: 532, endPoint y: 178, distance: 99.5
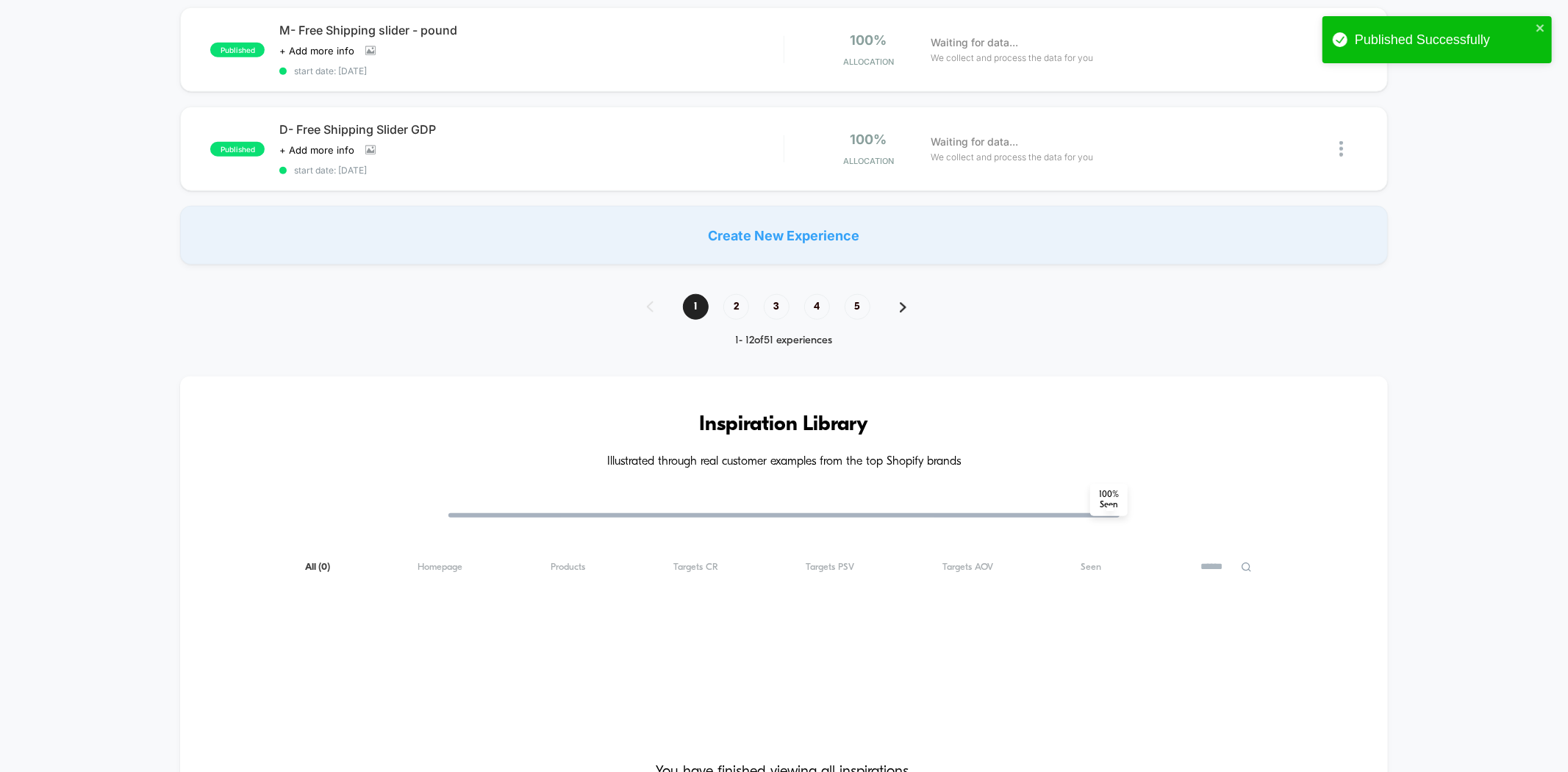
scroll to position [1143, 0]
click at [738, 292] on span "2" at bounding box center [736, 305] width 26 height 26
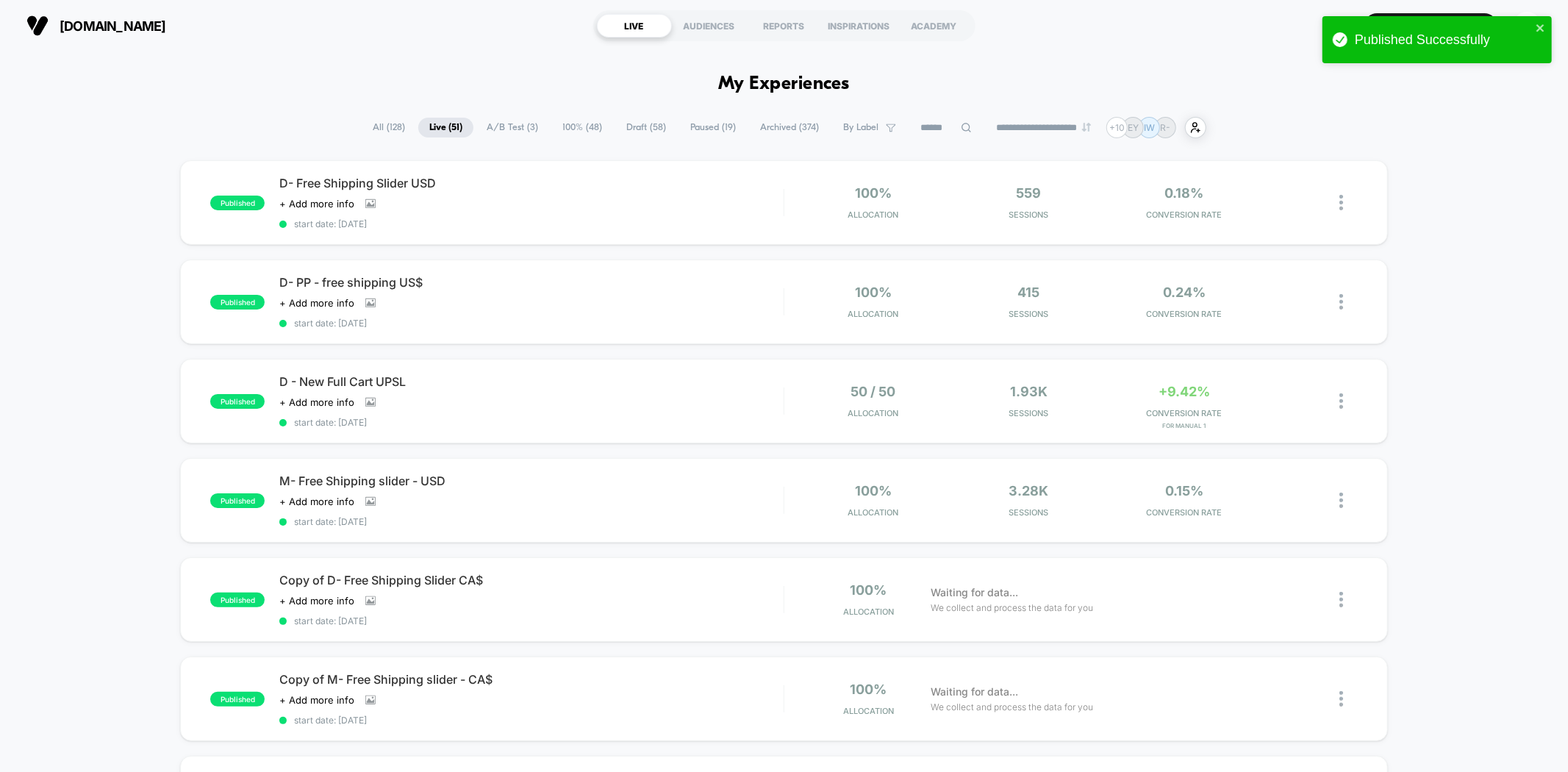
scroll to position [653, 0]
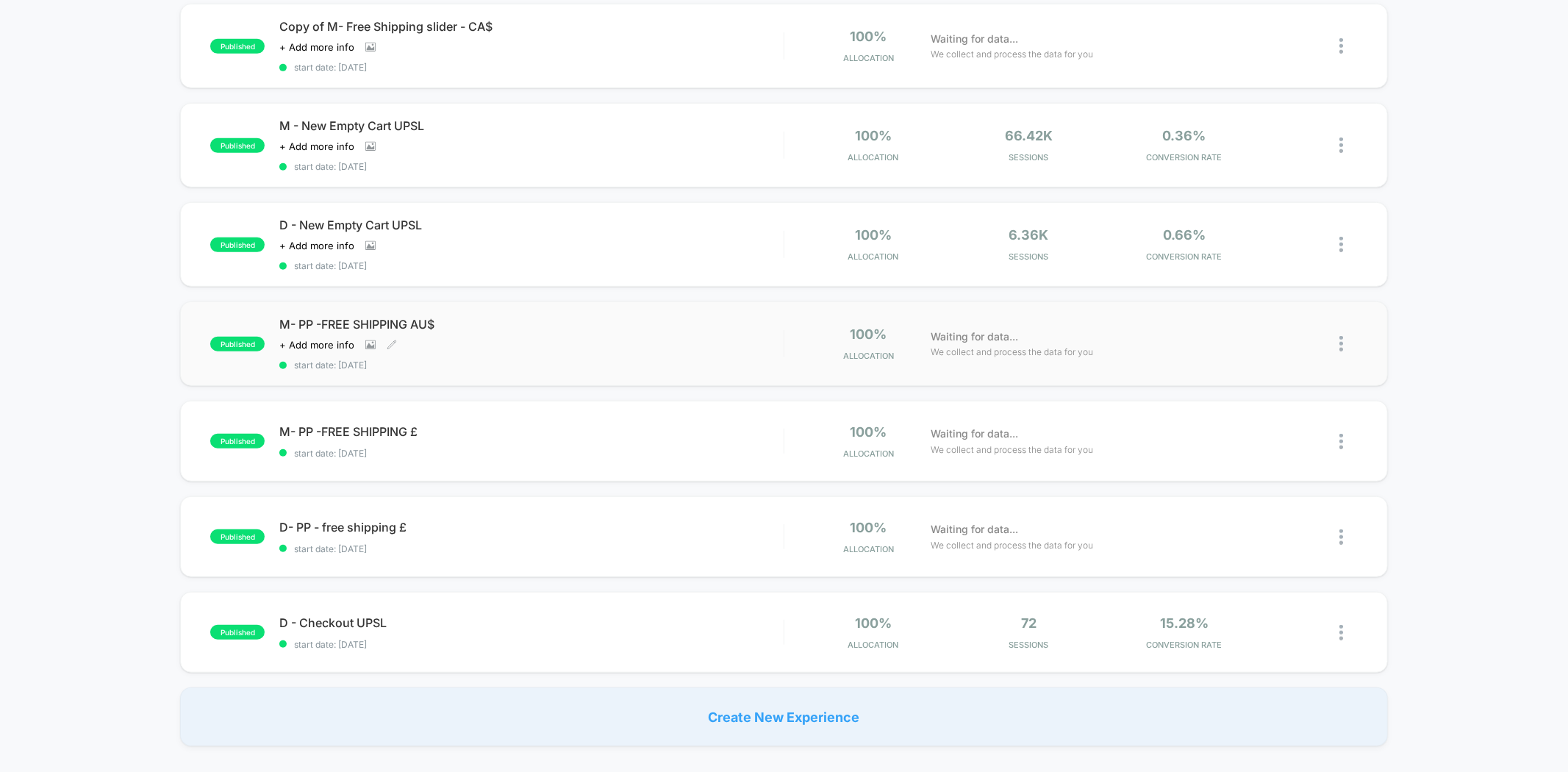
click at [476, 339] on div "Click to view images Click to edit experience details + Add more info" at bounding box center [455, 345] width 353 height 12
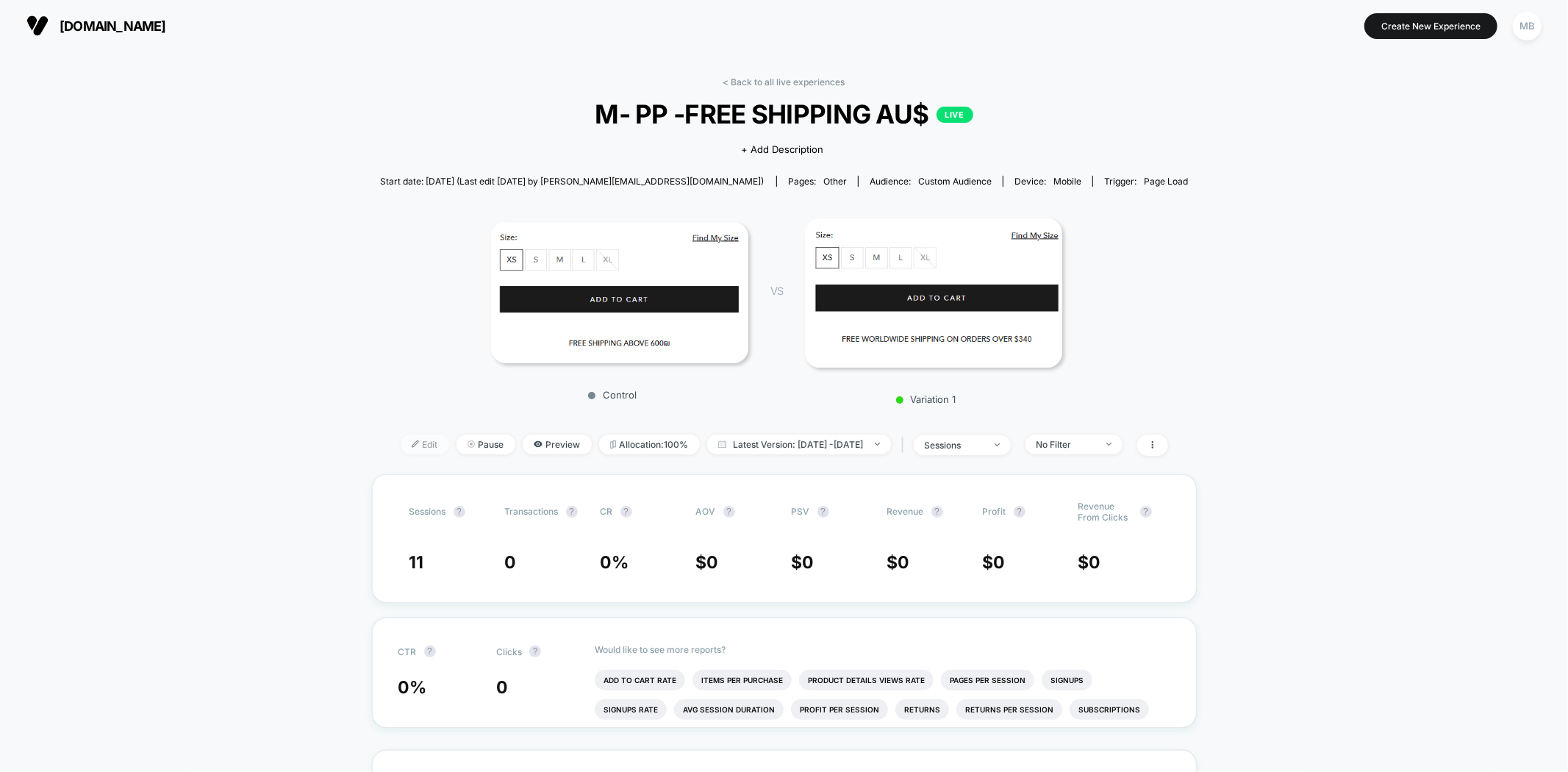
click at [400, 442] on span "Edit" at bounding box center [424, 444] width 48 height 20
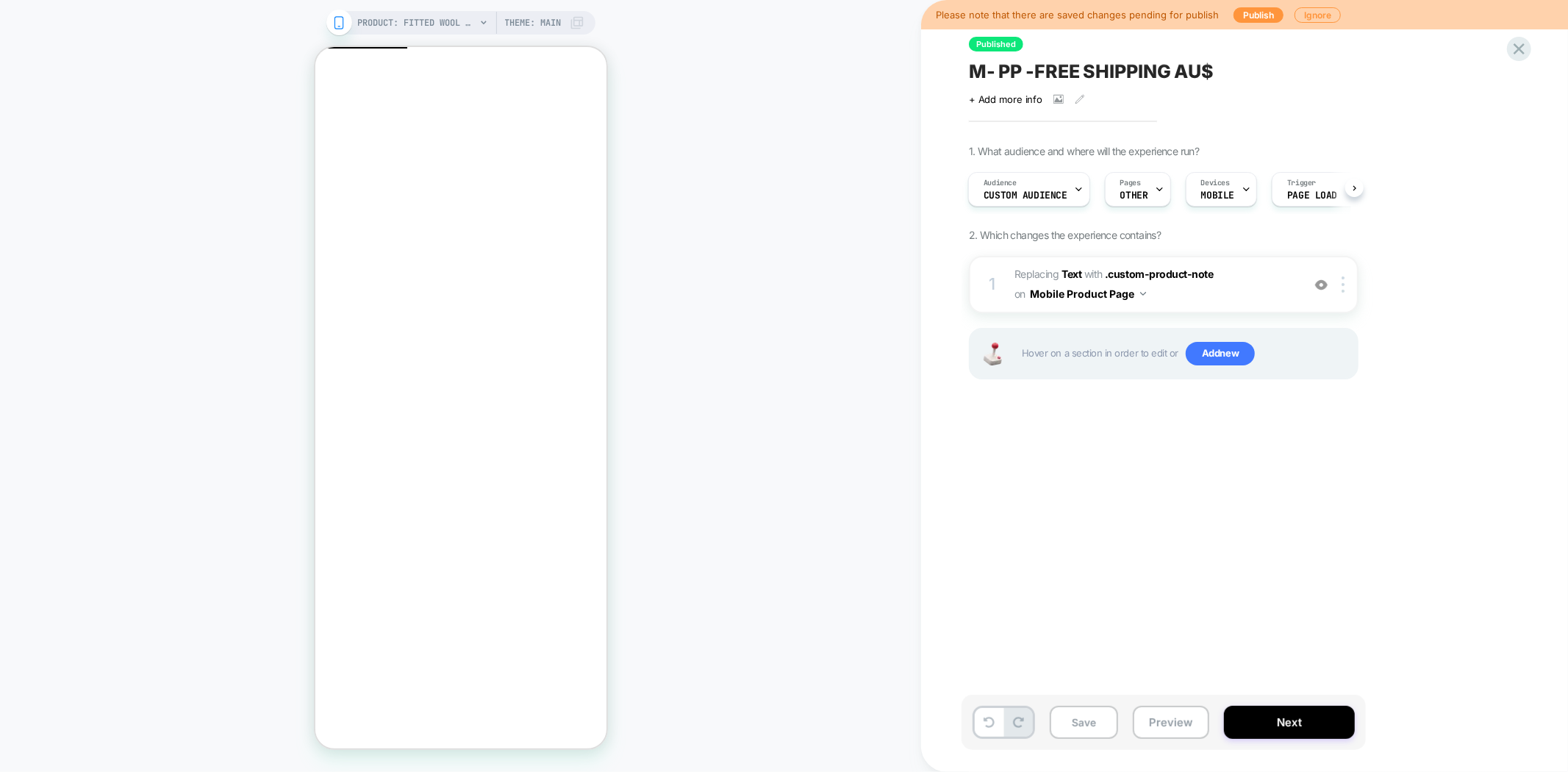
scroll to position [0, 2]
click icon "Close"
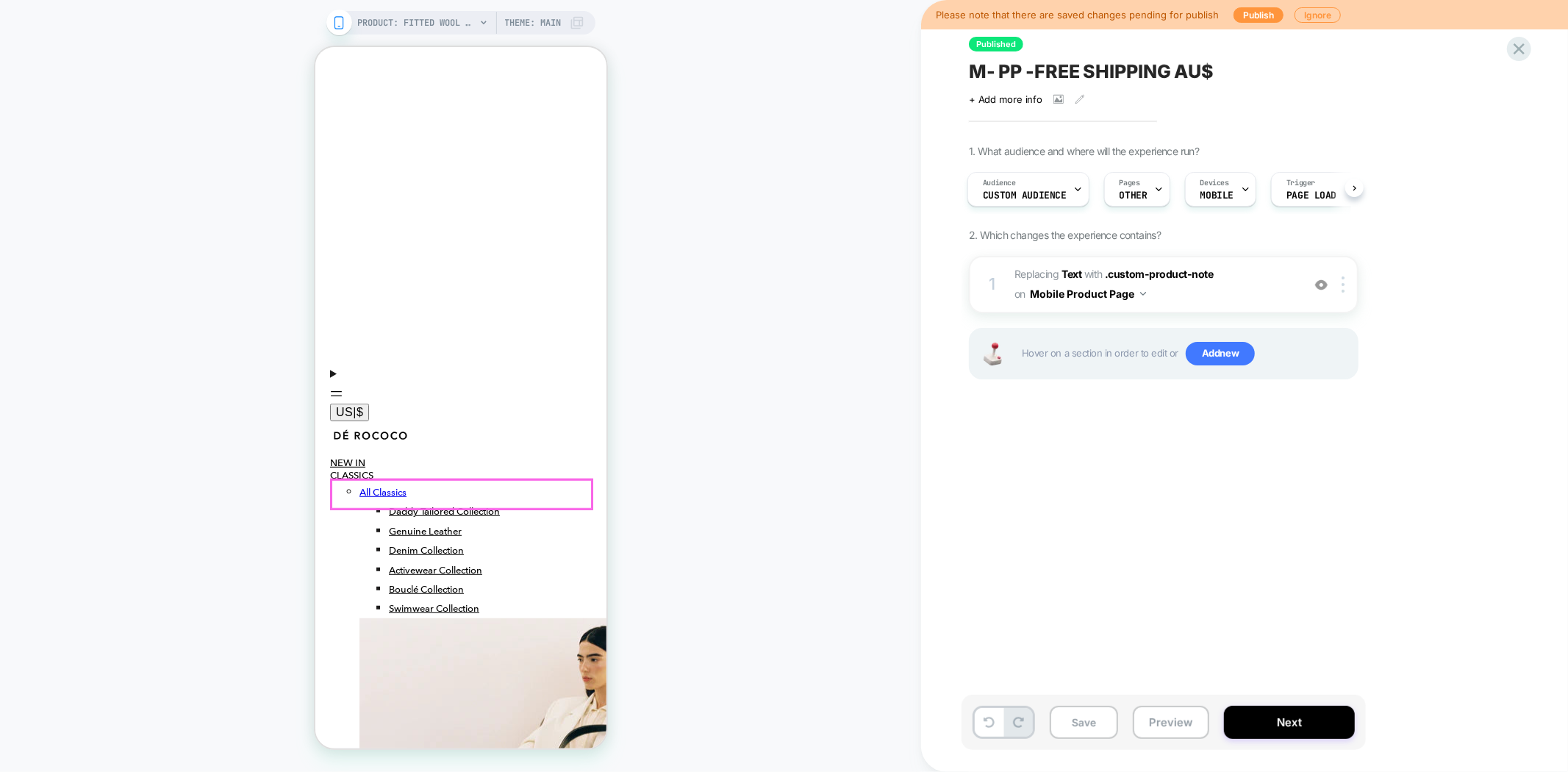
scroll to position [556, 0]
click at [1017, 187] on div "Audience Custom Audience" at bounding box center [1025, 190] width 113 height 33
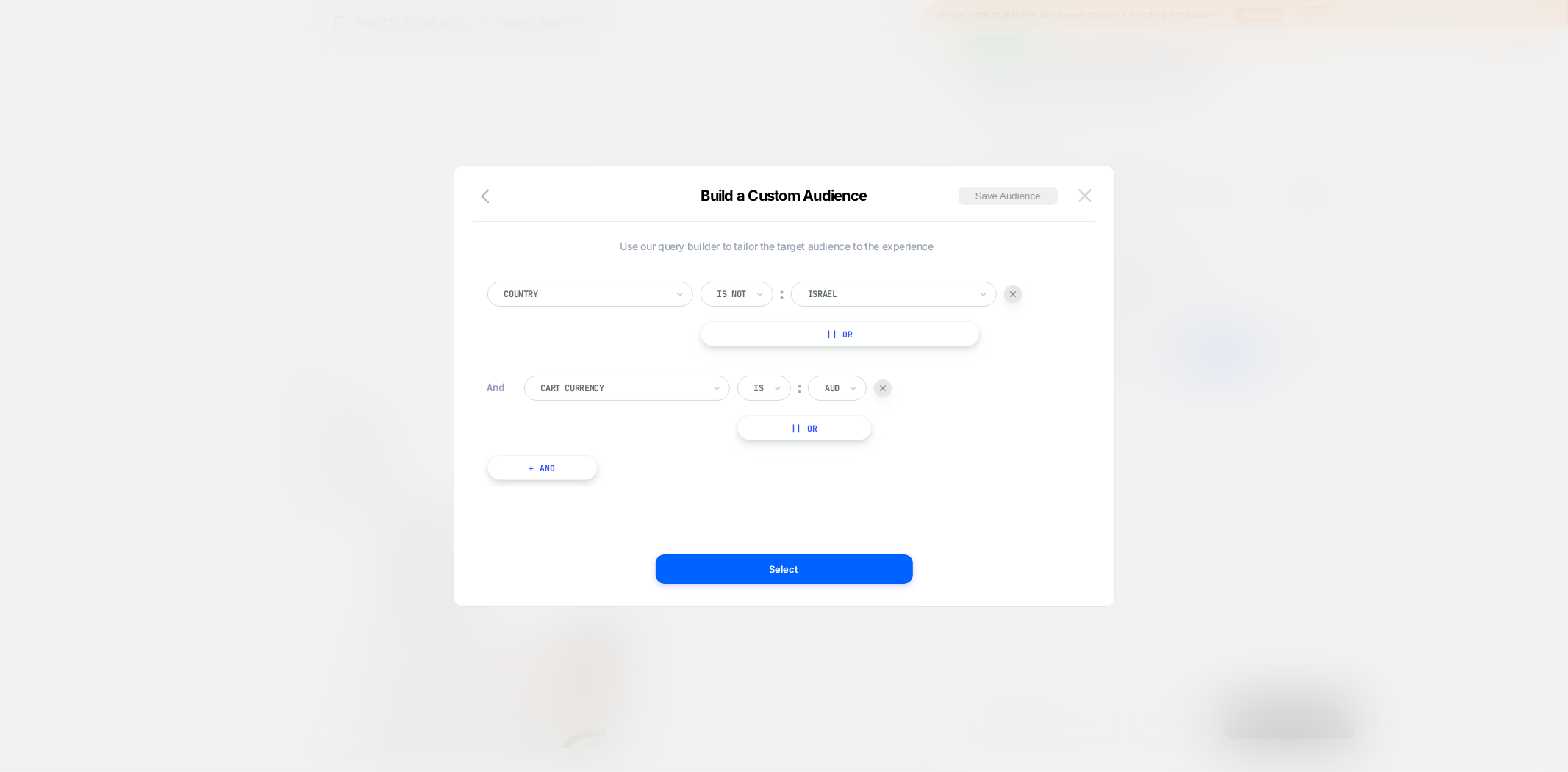
click at [1089, 195] on img at bounding box center [1085, 195] width 14 height 13
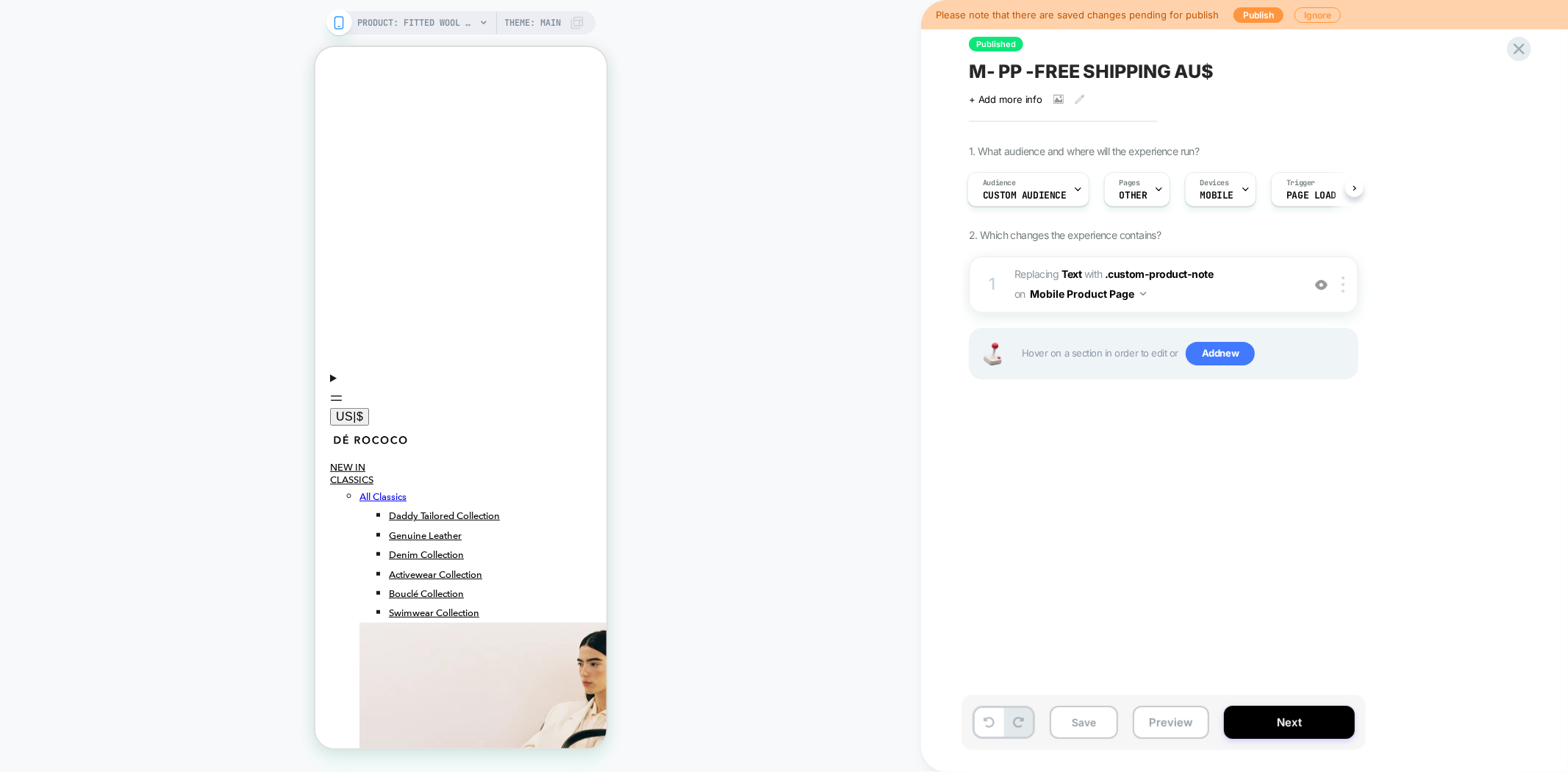
click at [1064, 73] on span "M- PP -FREE SHIPPING AU$" at bounding box center [1091, 71] width 245 height 22
click at [1267, 730] on button "Next" at bounding box center [1289, 722] width 131 height 33
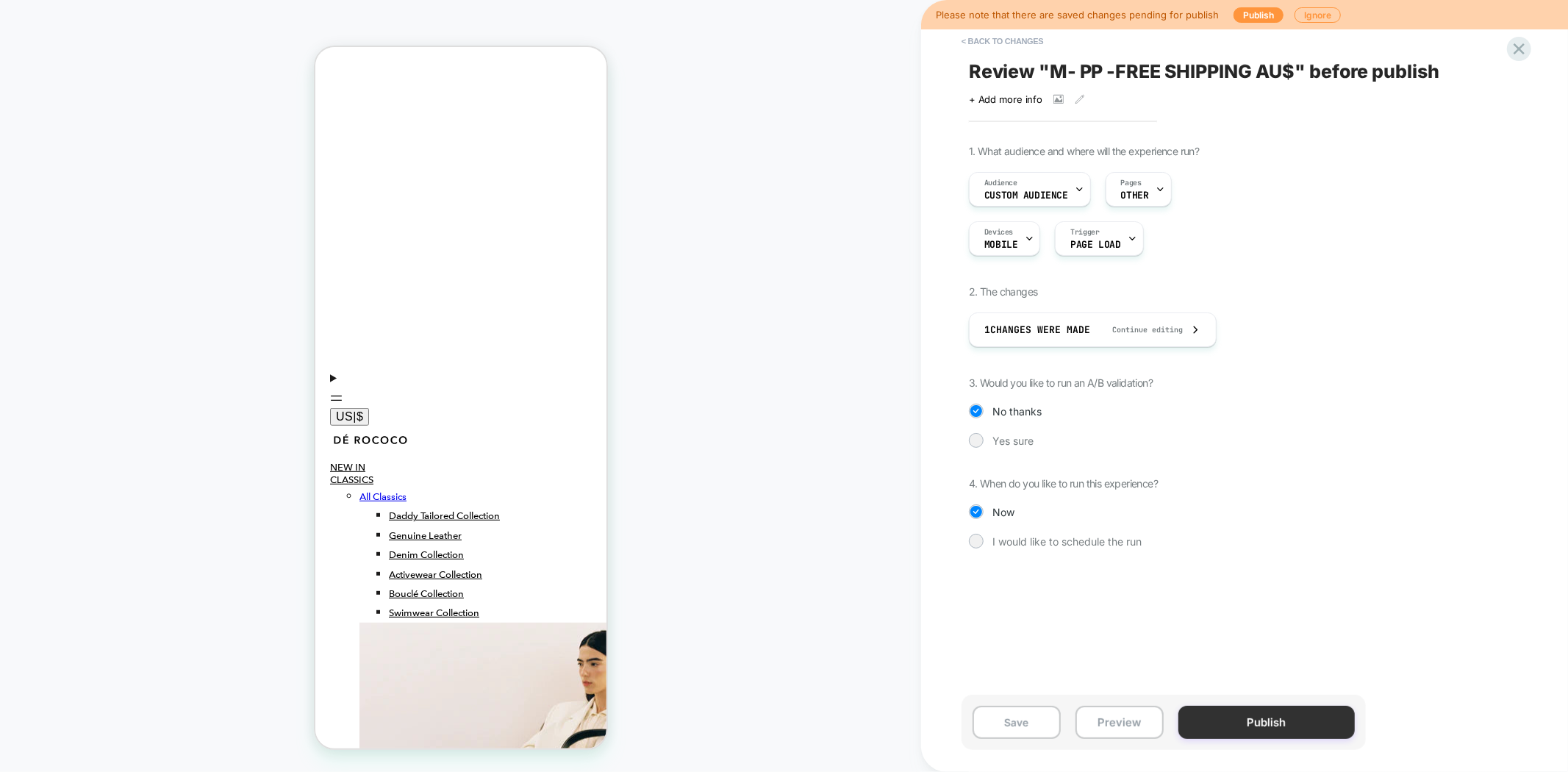
click at [1239, 728] on button "Publish" at bounding box center [1267, 722] width 177 height 33
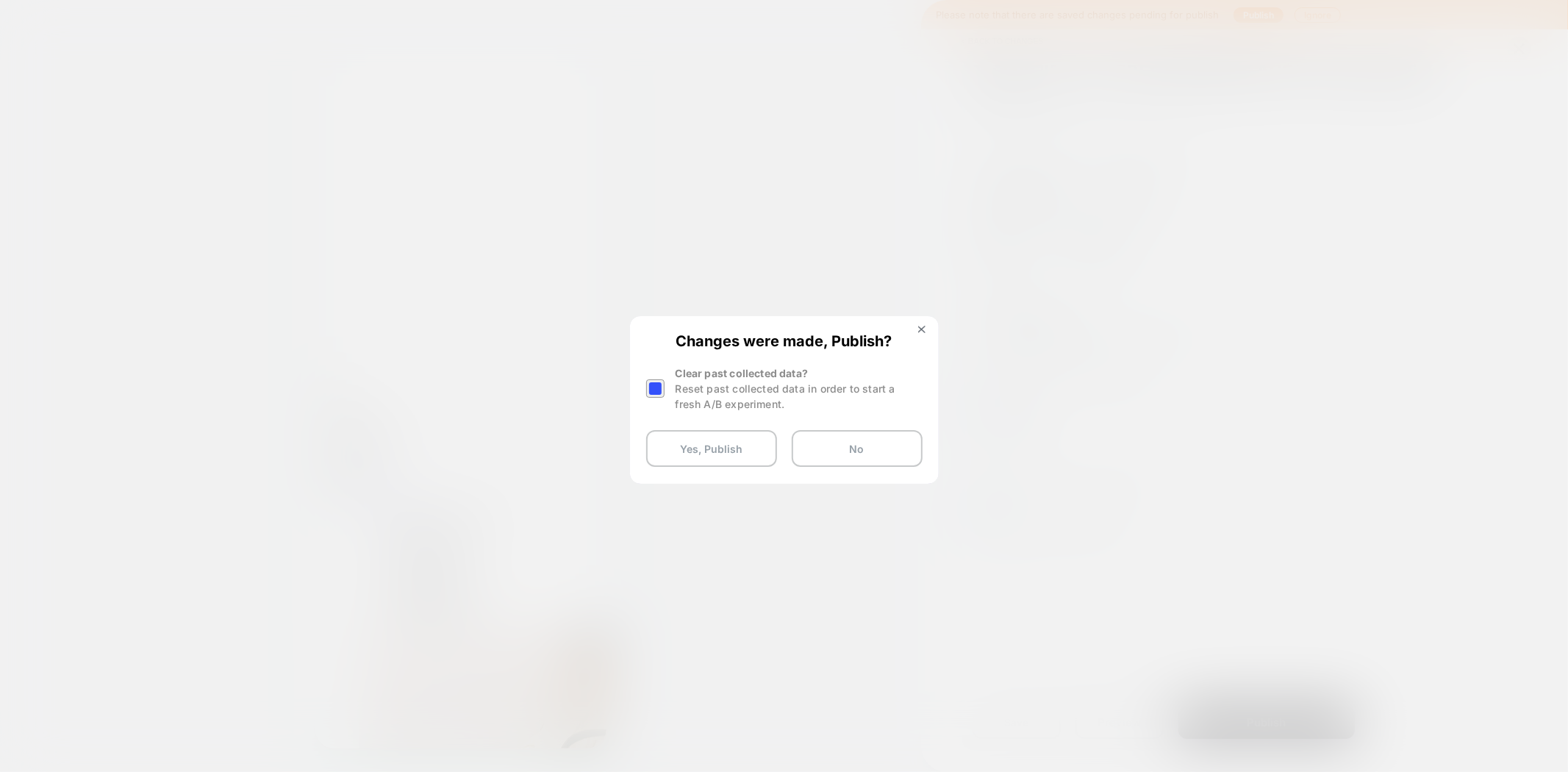
click at [651, 392] on div at bounding box center [655, 388] width 18 height 18
click at [700, 453] on button "Yes, Publish" at bounding box center [711, 448] width 131 height 37
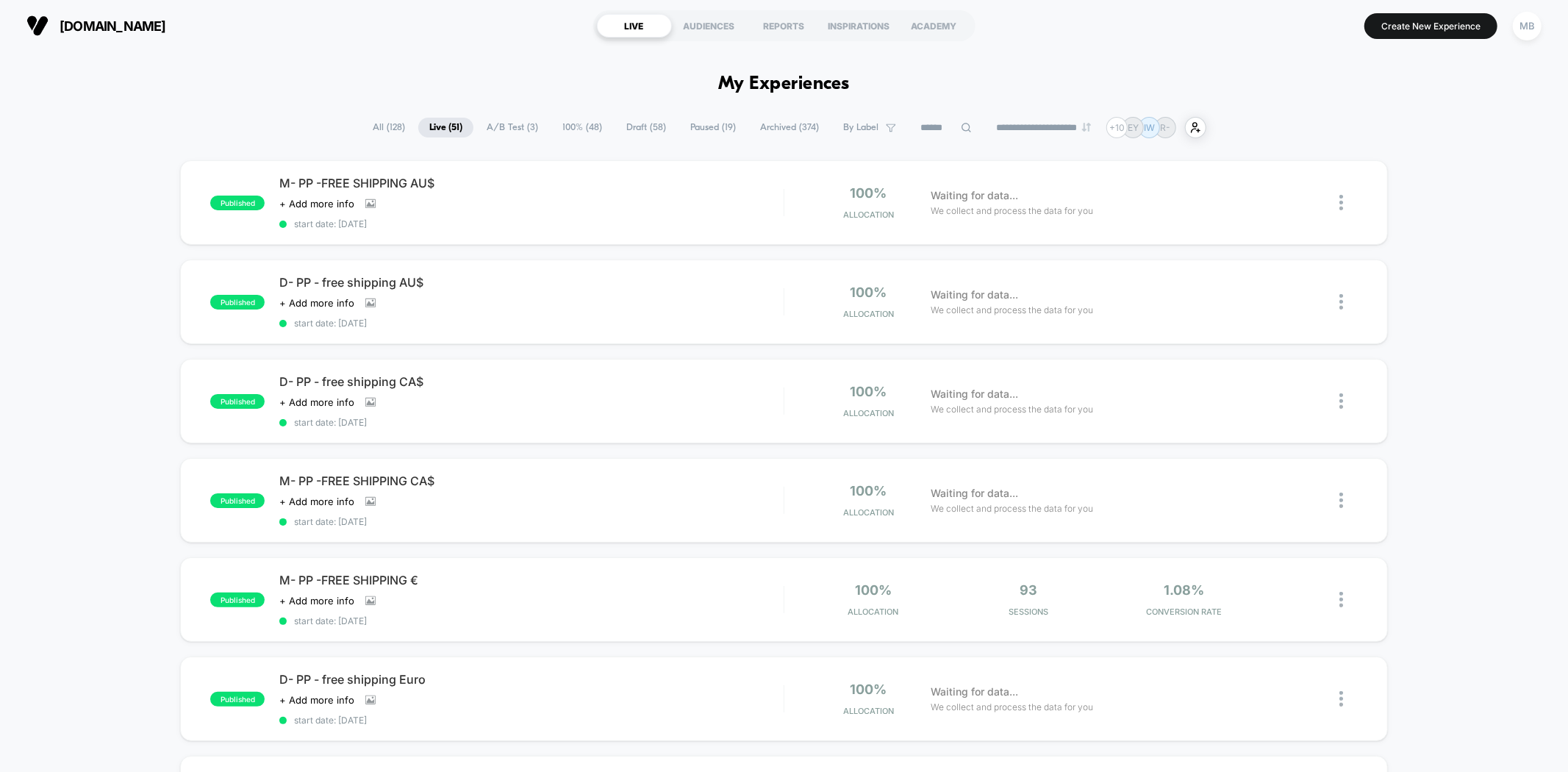
scroll to position [735, 0]
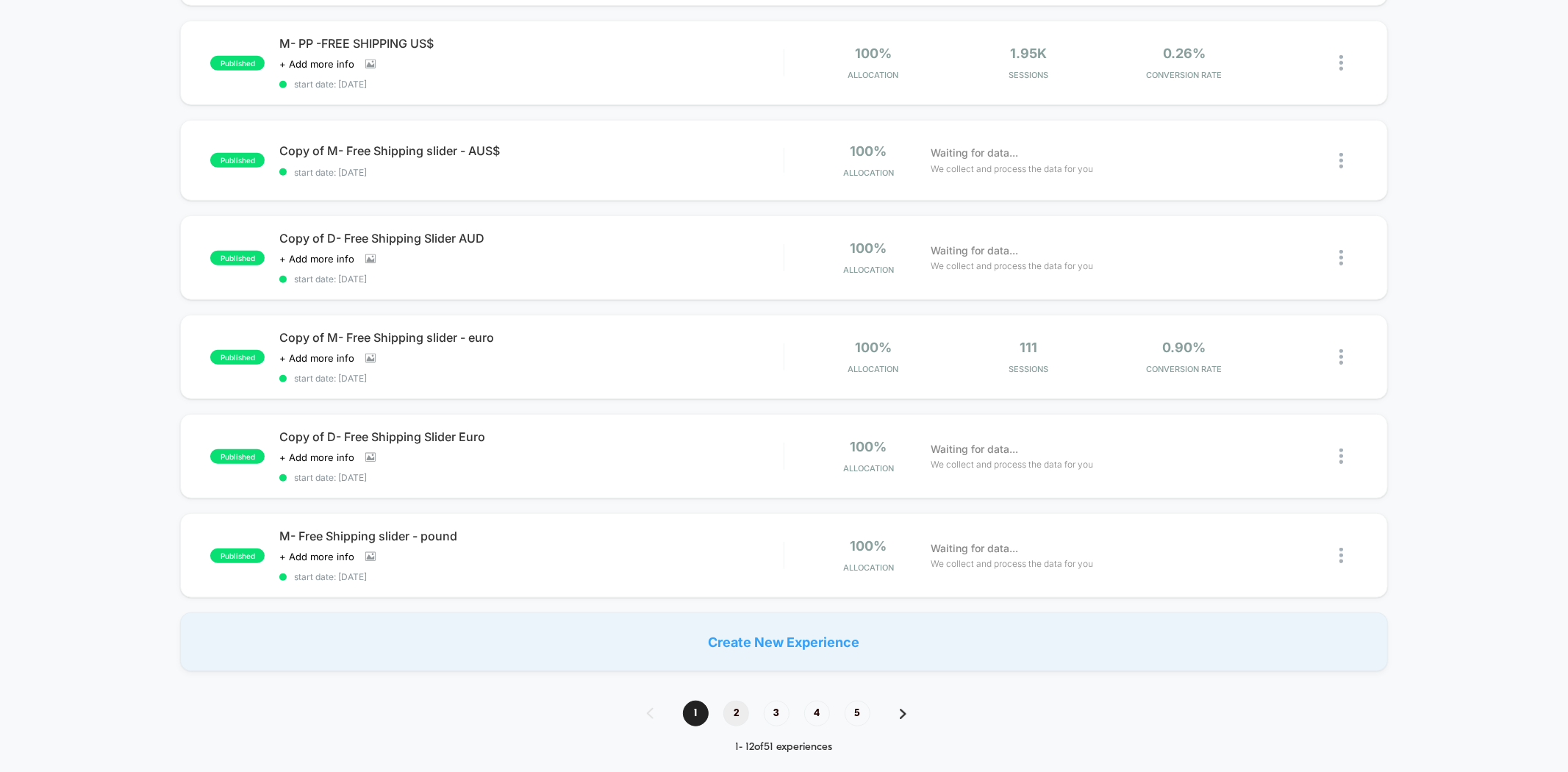
click at [733, 704] on span "2" at bounding box center [736, 713] width 26 height 26
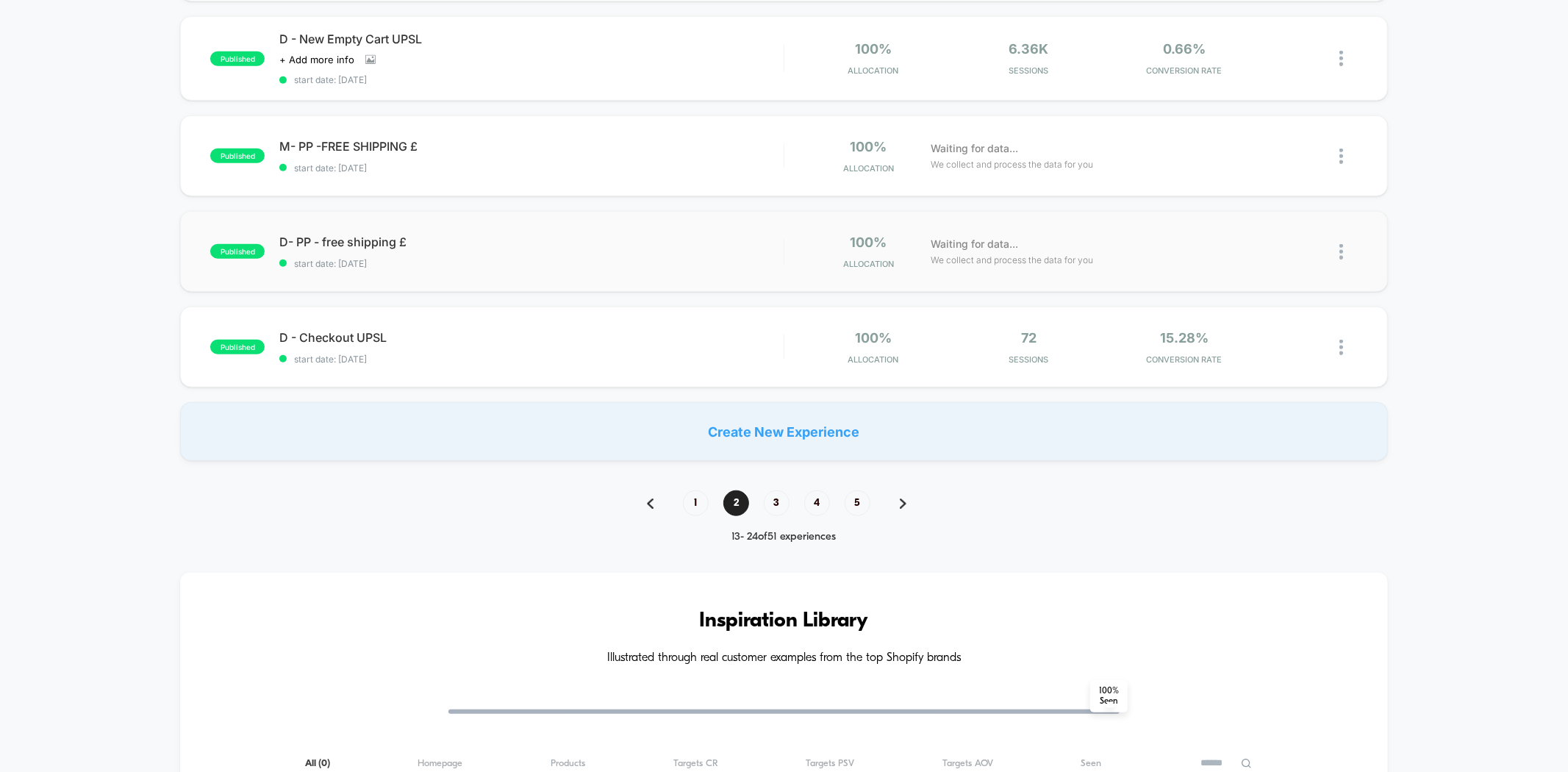
scroll to position [898, 0]
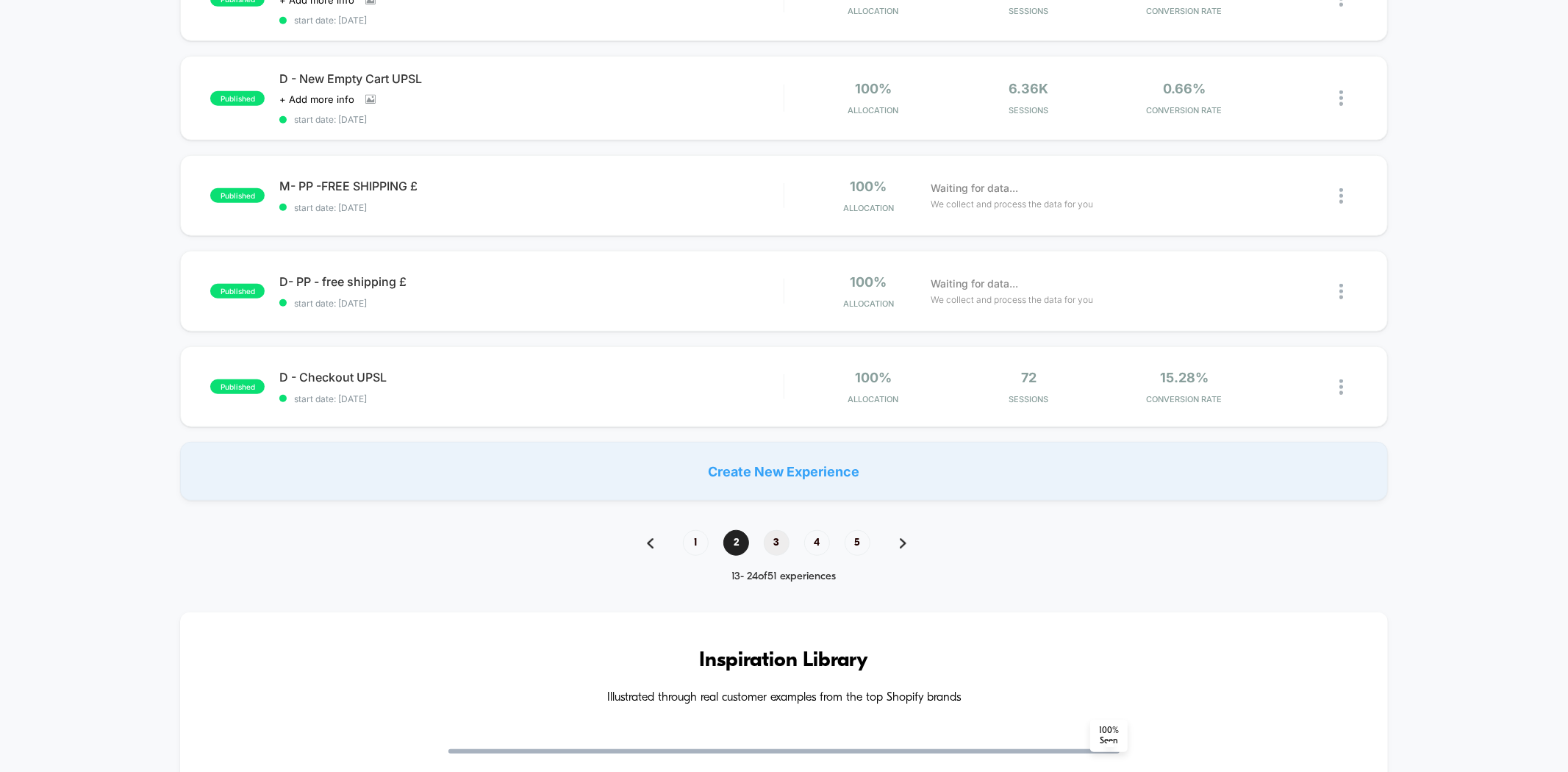
click at [781, 532] on span "3" at bounding box center [776, 543] width 26 height 26
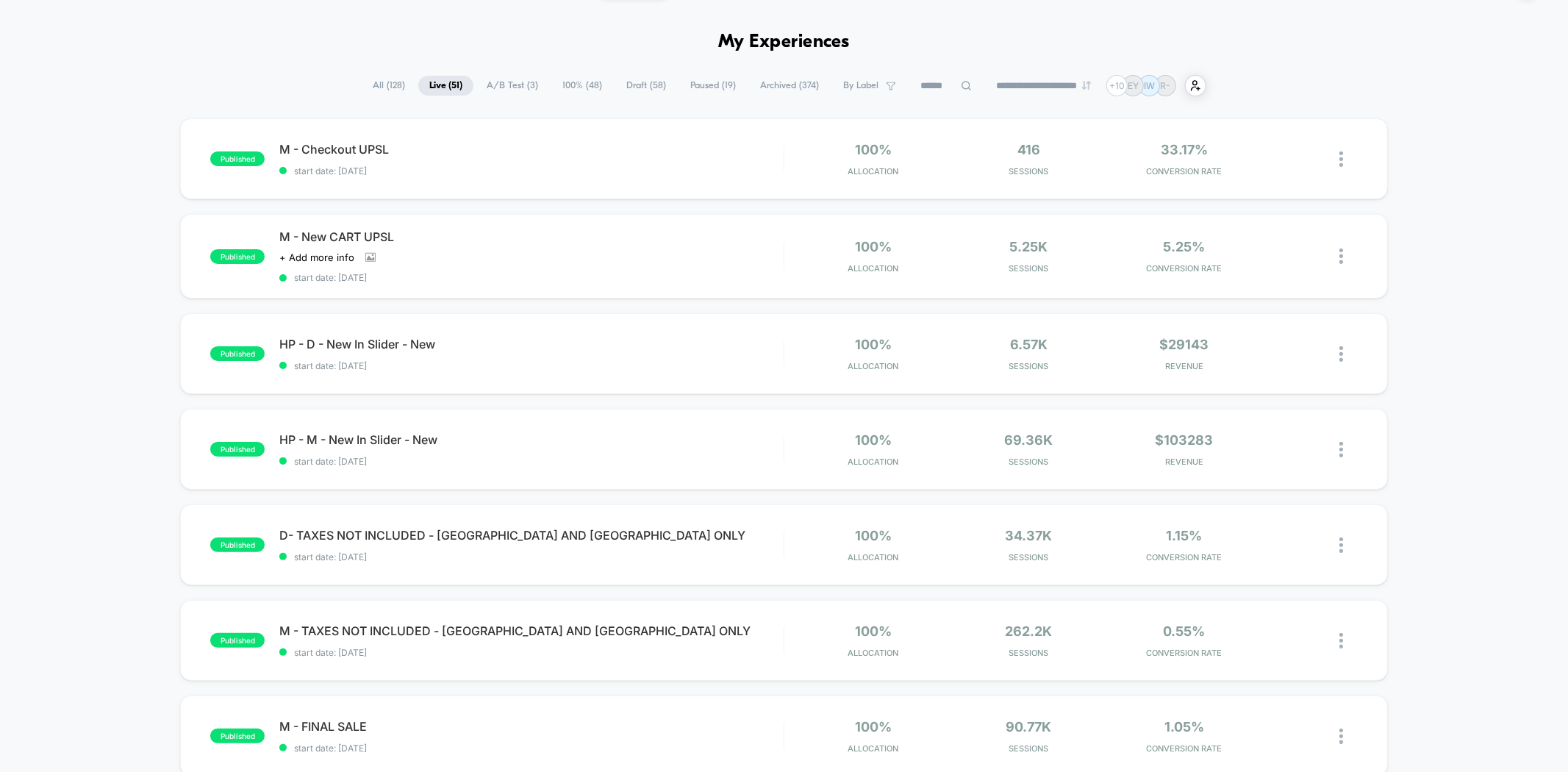
scroll to position [0, 0]
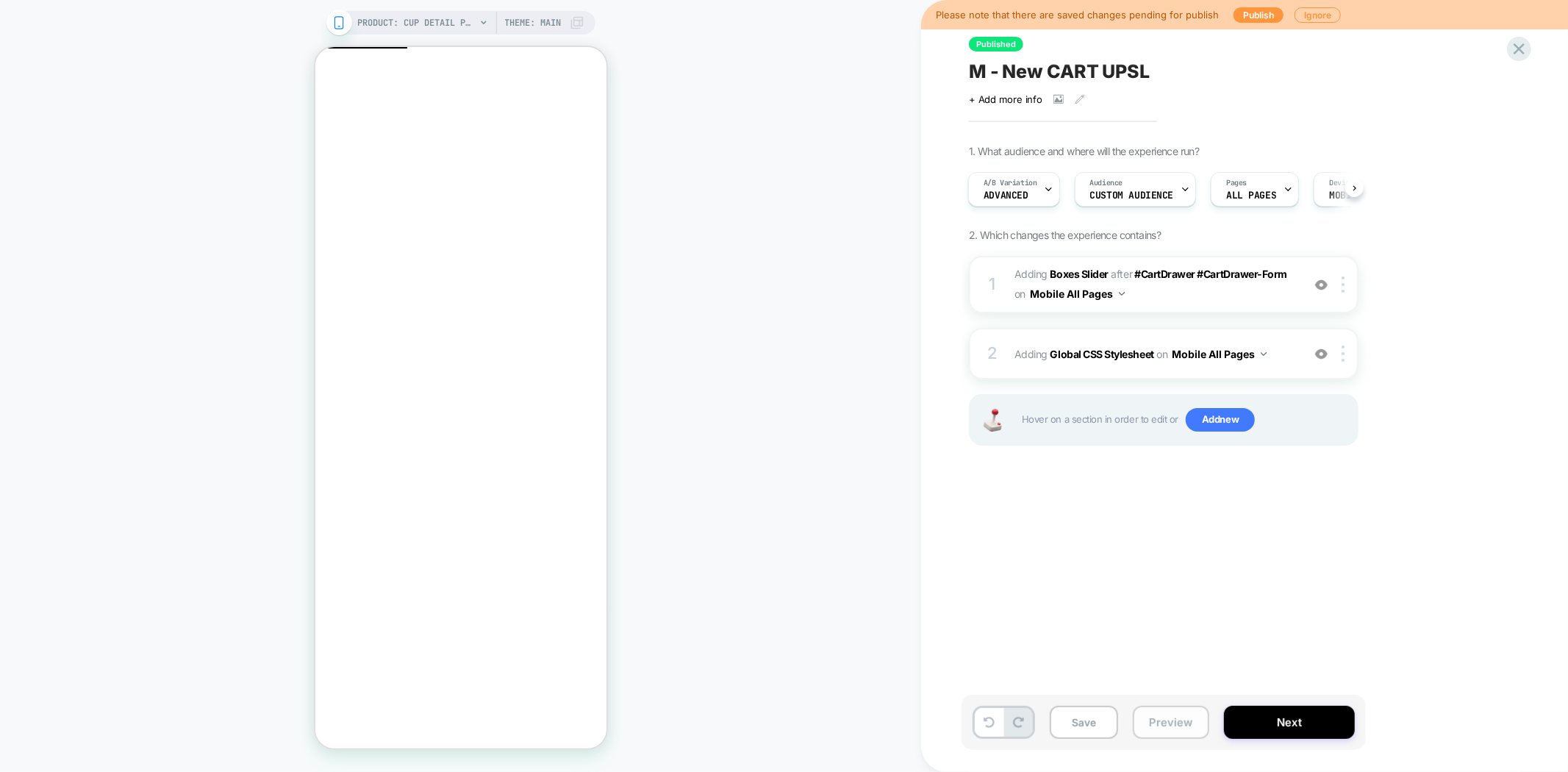
click at [1171, 721] on button "Preview" at bounding box center [1171, 722] width 76 height 33
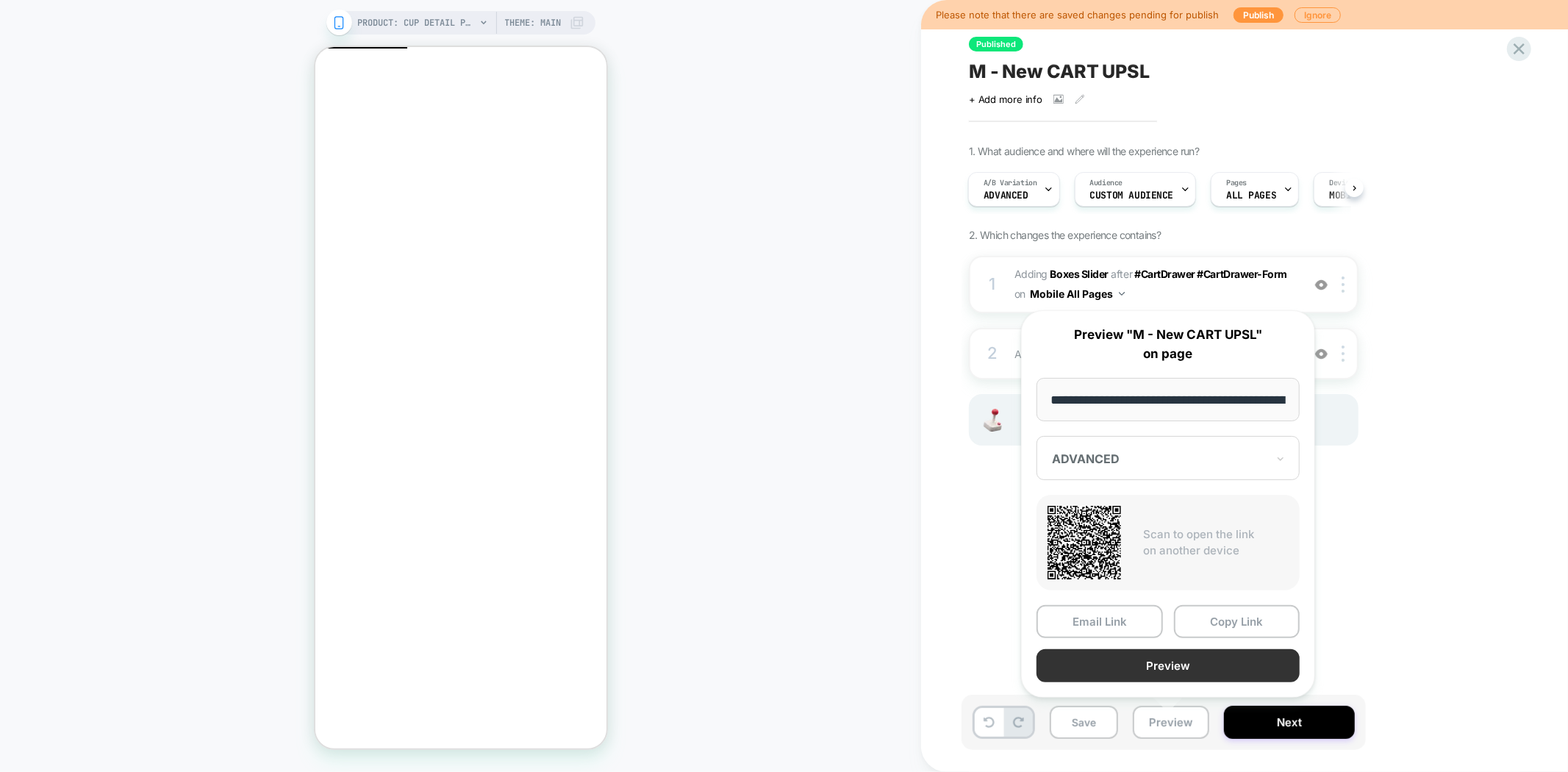
click at [1173, 662] on button "Preview" at bounding box center [1168, 665] width 263 height 33
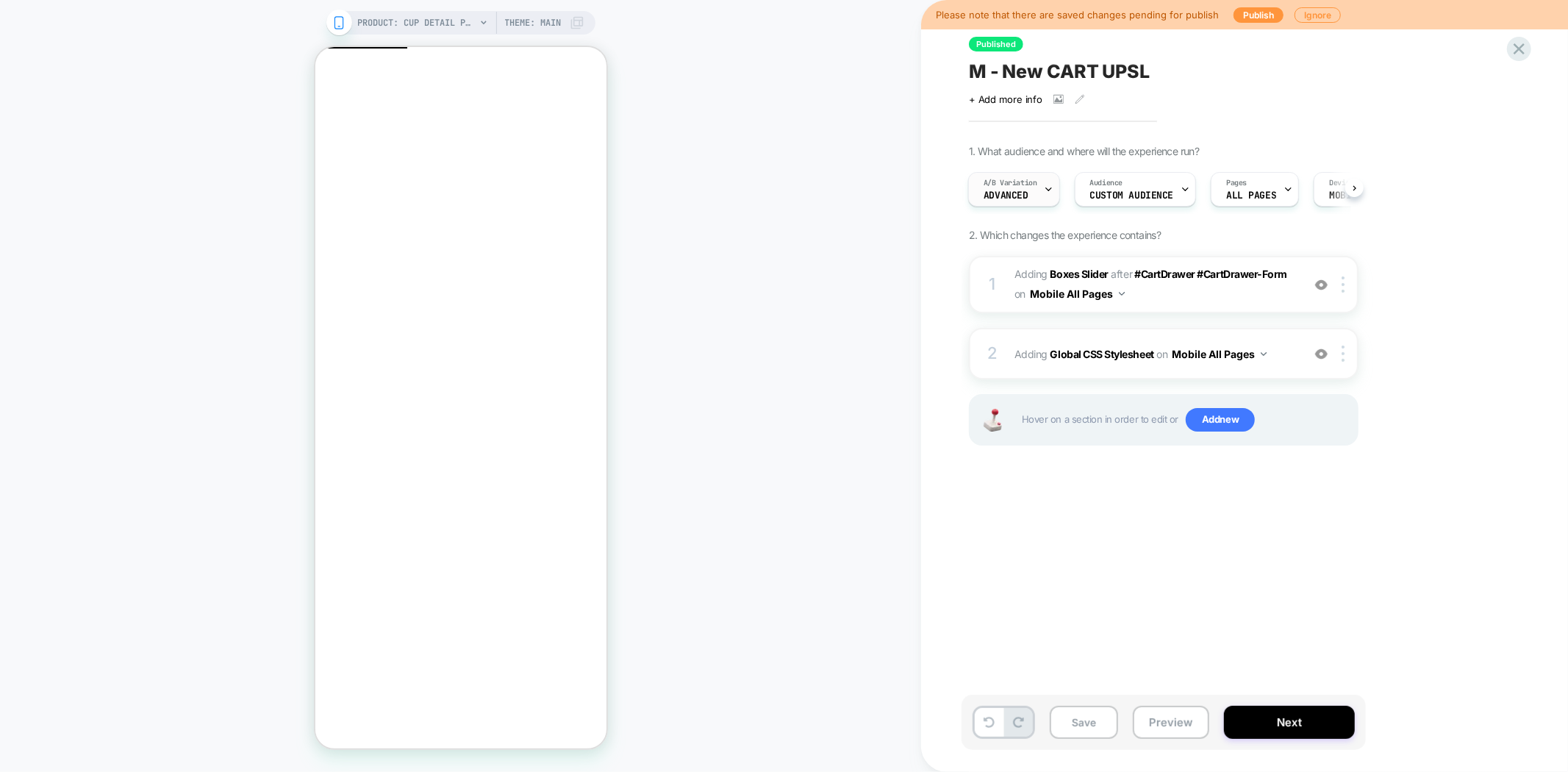
click at [1038, 190] on div "A/B Variation ADVANCED" at bounding box center [1011, 190] width 83 height 33
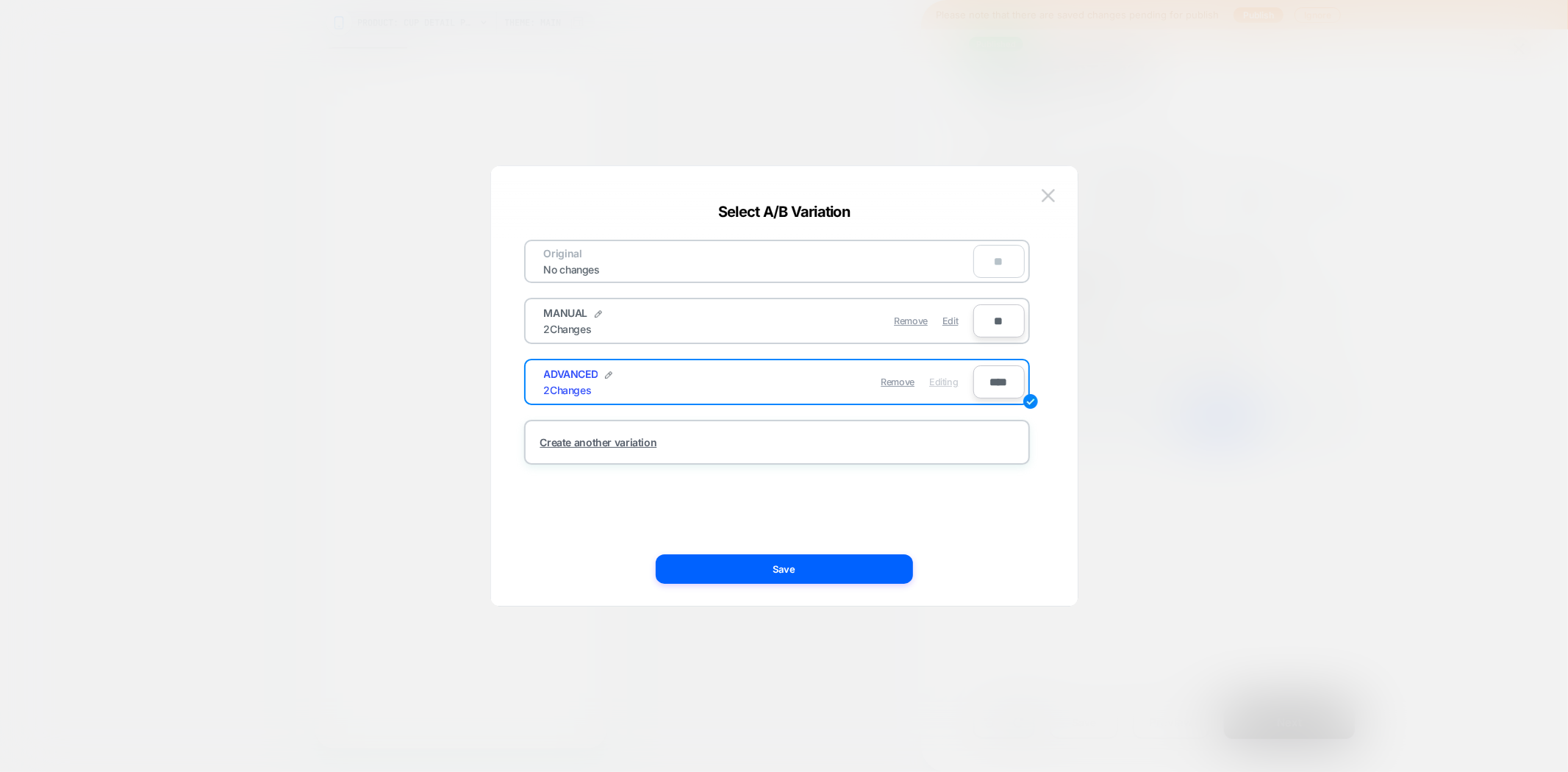
click at [1048, 196] on img at bounding box center [1048, 195] width 14 height 13
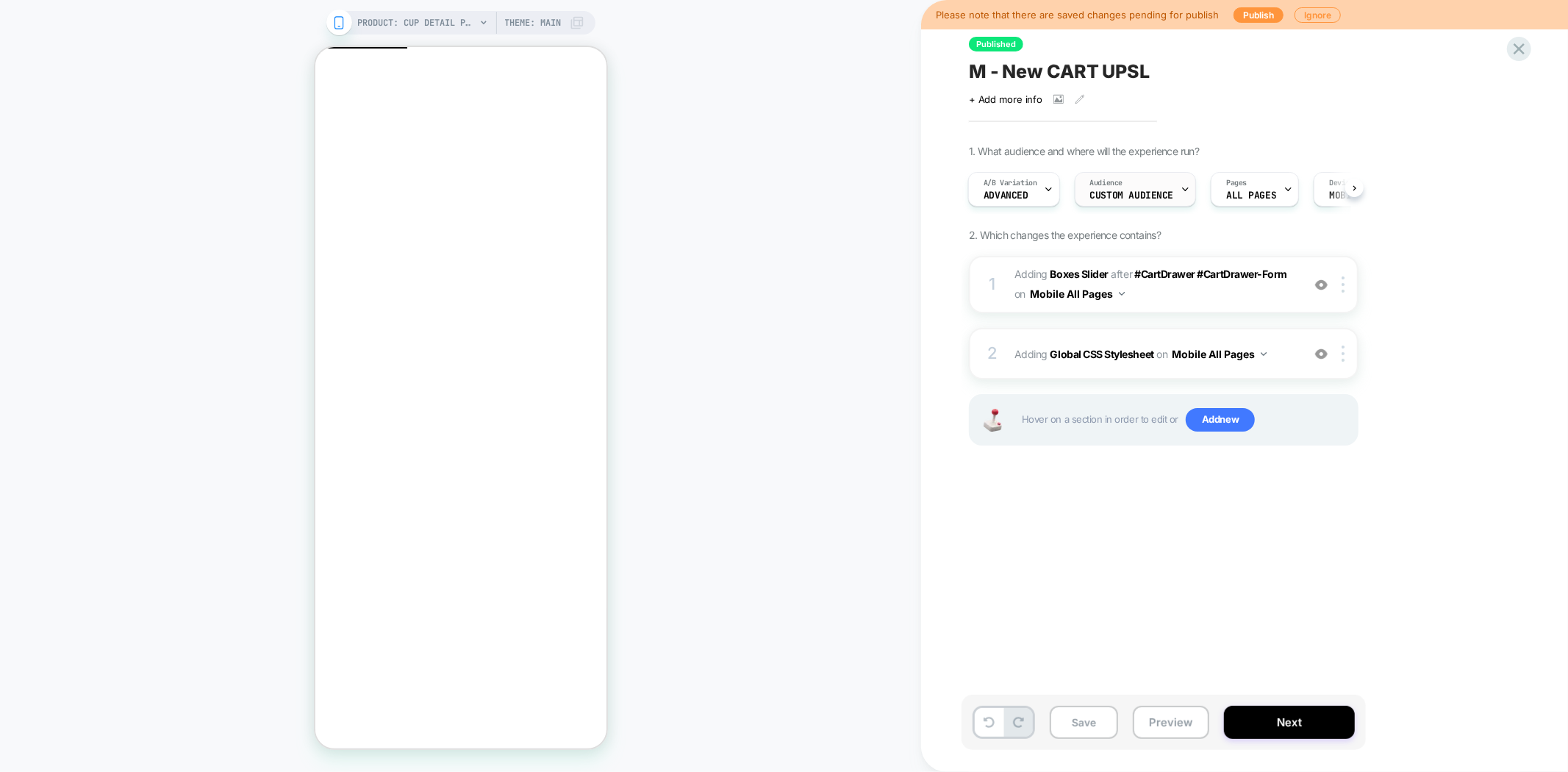
click at [1134, 187] on div "Audience Custom Audience" at bounding box center [1132, 190] width 113 height 33
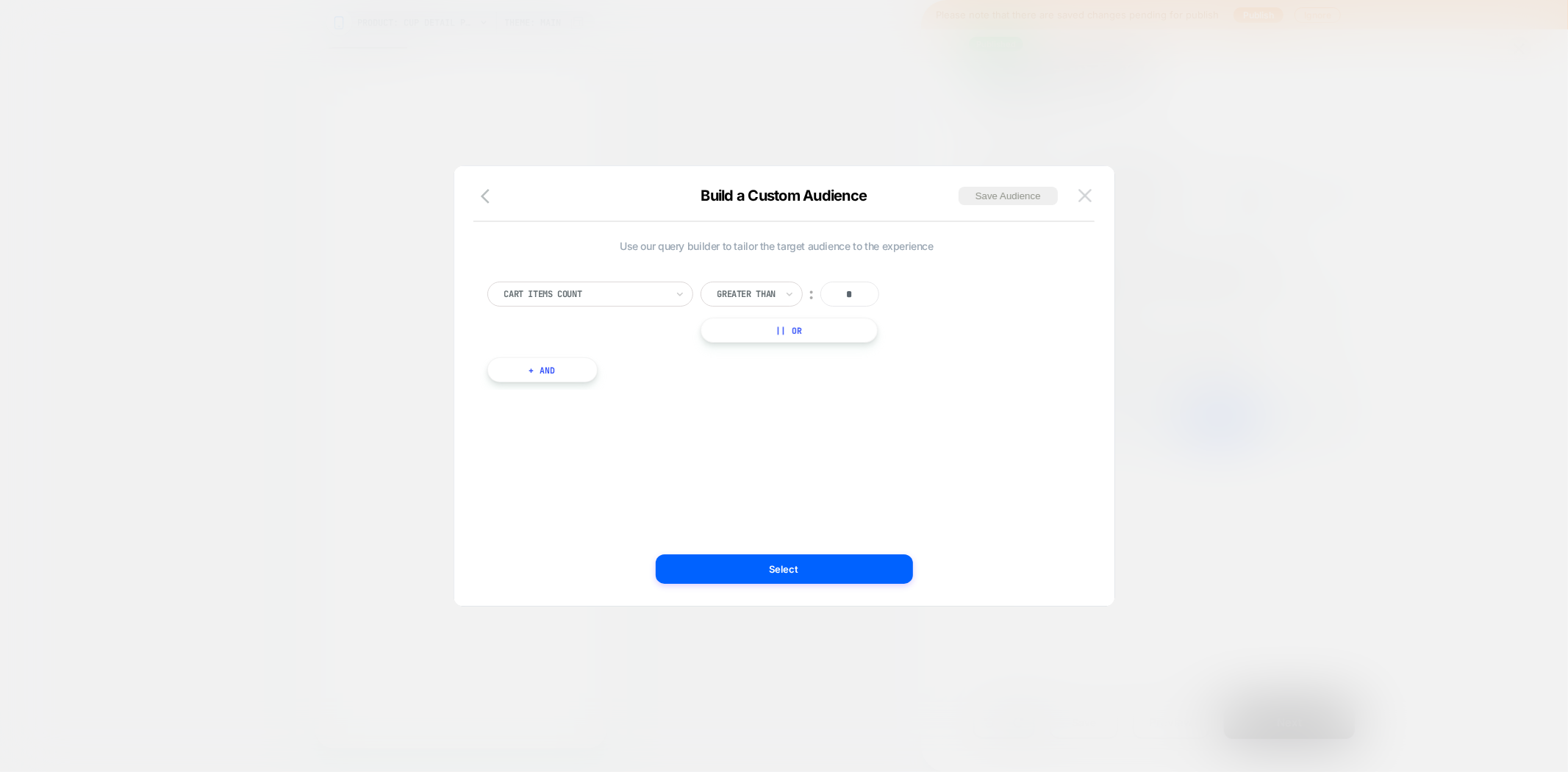
click at [1086, 197] on img at bounding box center [1085, 195] width 14 height 13
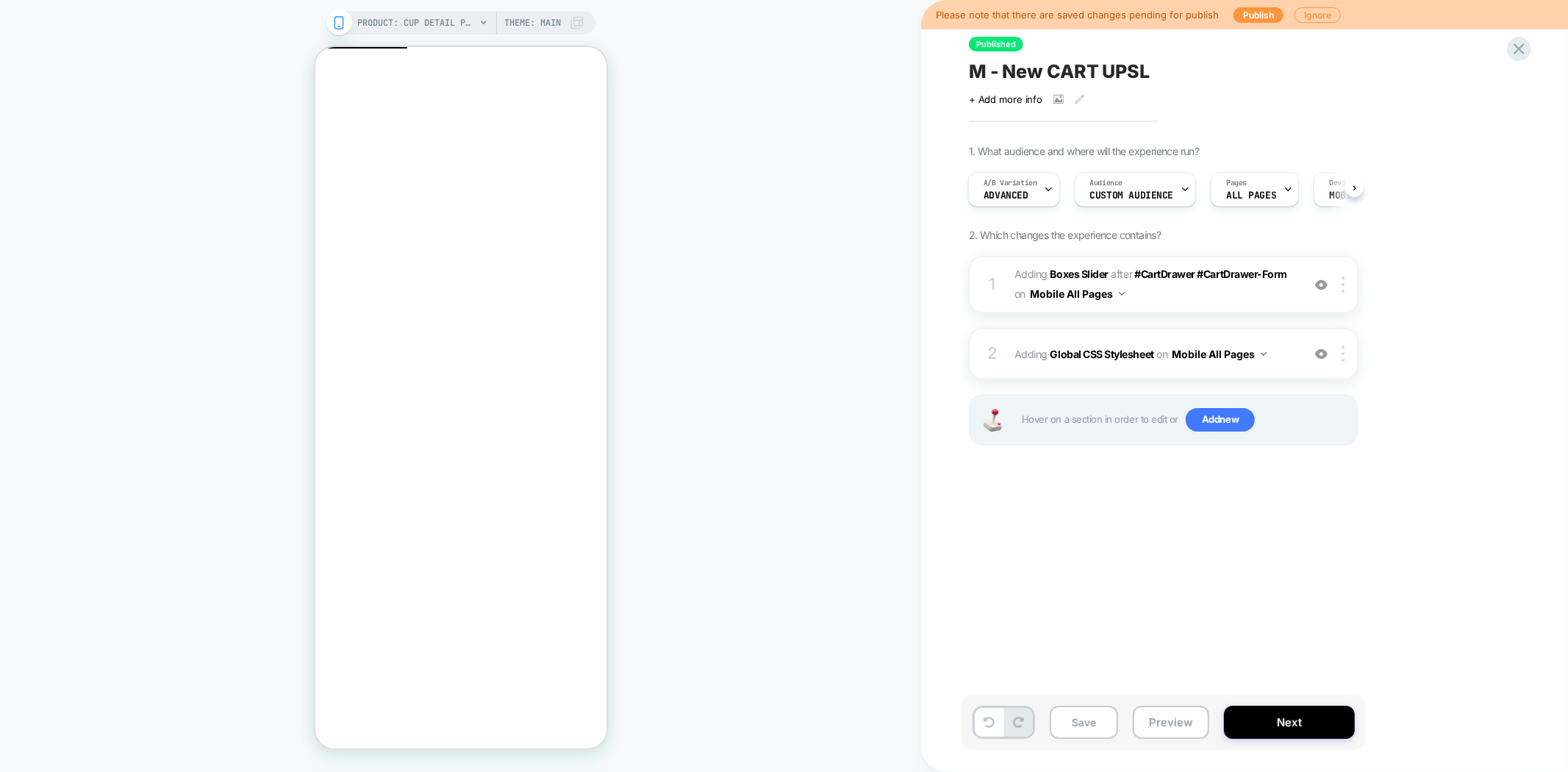
click at [1091, 72] on span "M - New CART UPSL" at bounding box center [1059, 71] width 181 height 22
click at [1270, 723] on button "Next" at bounding box center [1289, 722] width 131 height 33
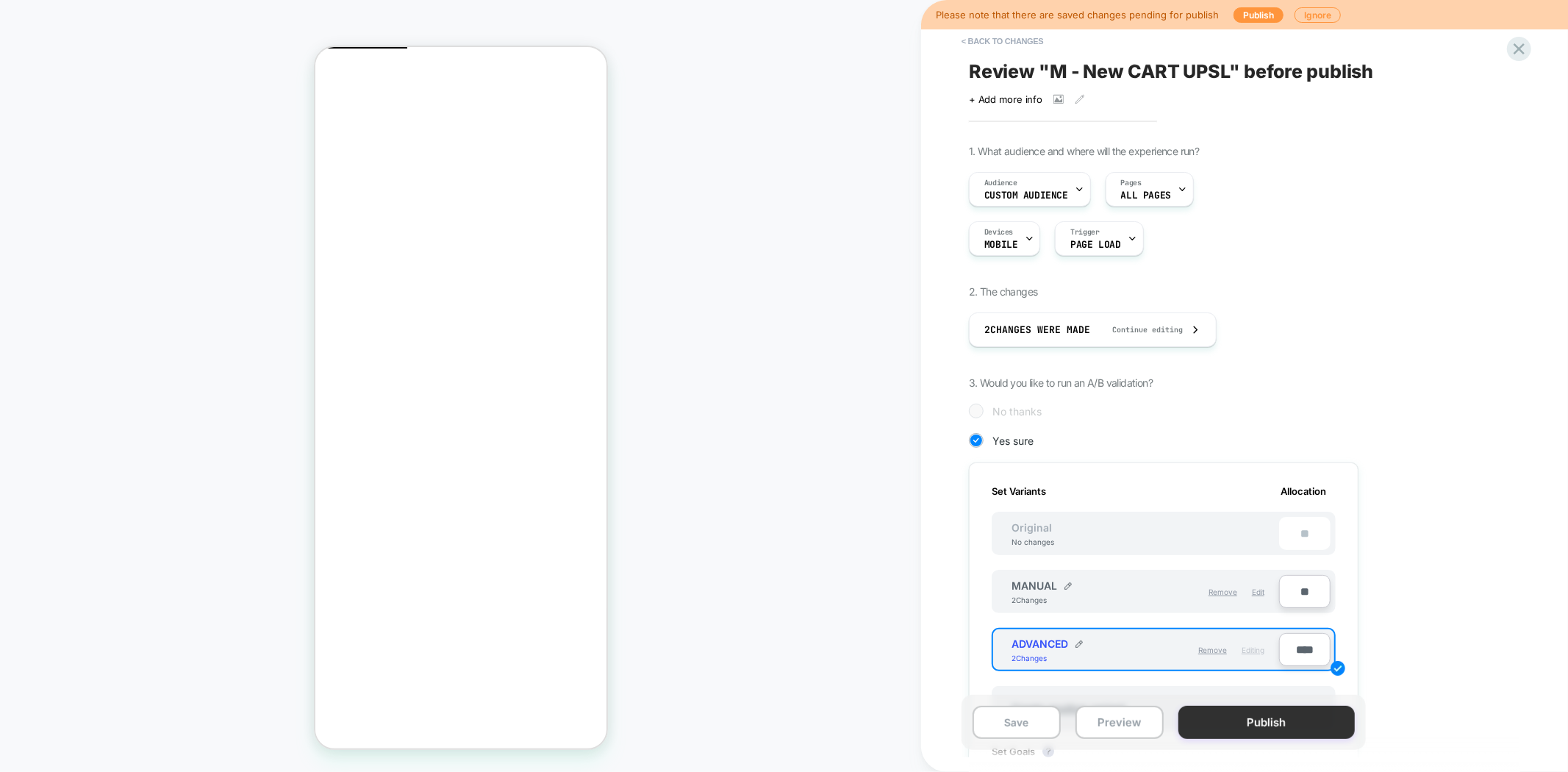
click at [1233, 728] on button "Publish" at bounding box center [1267, 722] width 177 height 33
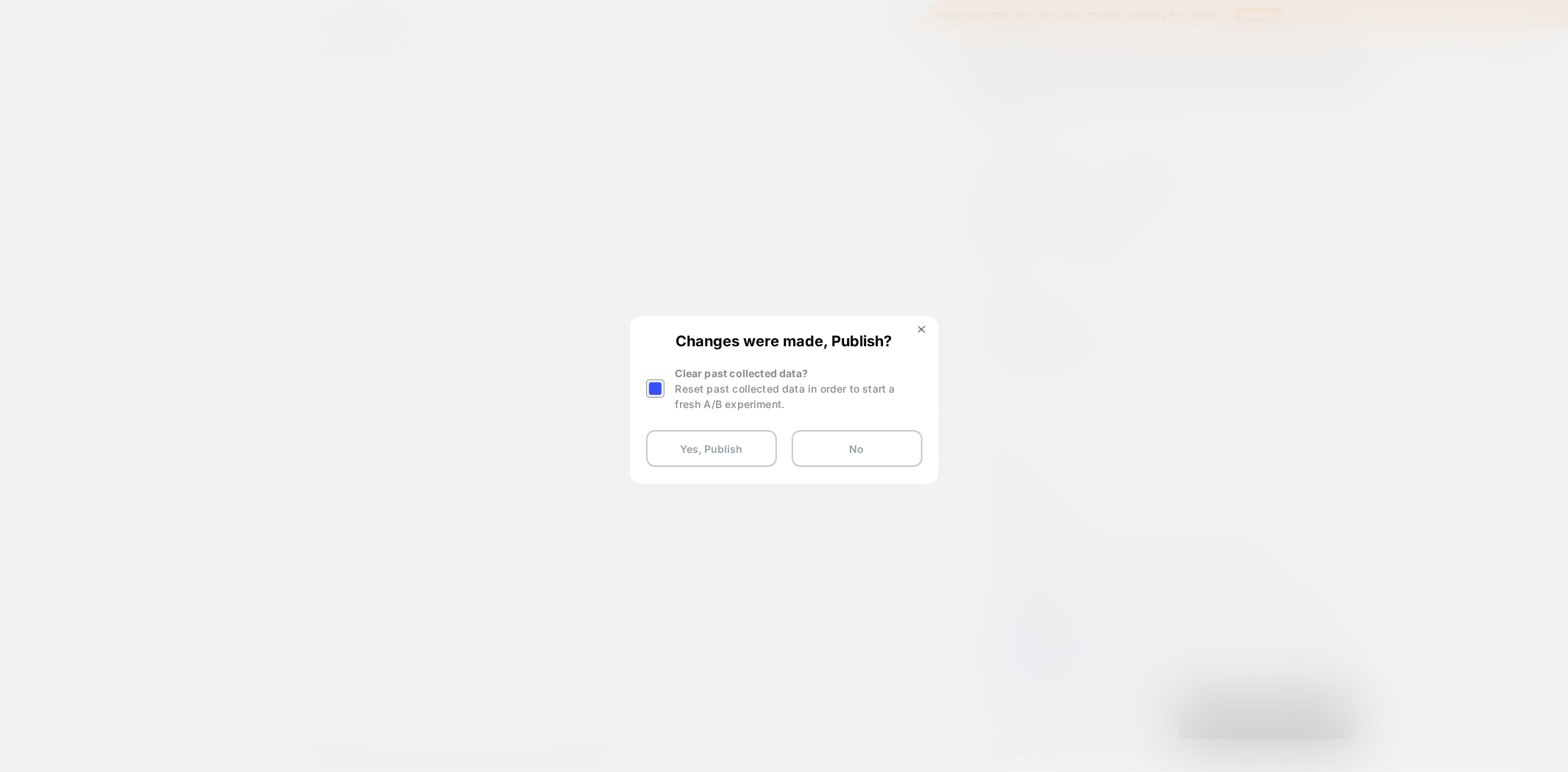
click at [665, 388] on div at bounding box center [656, 388] width 22 height 46
click at [653, 390] on div at bounding box center [655, 388] width 18 height 18
click at [696, 453] on button "Yes, Publish" at bounding box center [711, 448] width 131 height 37
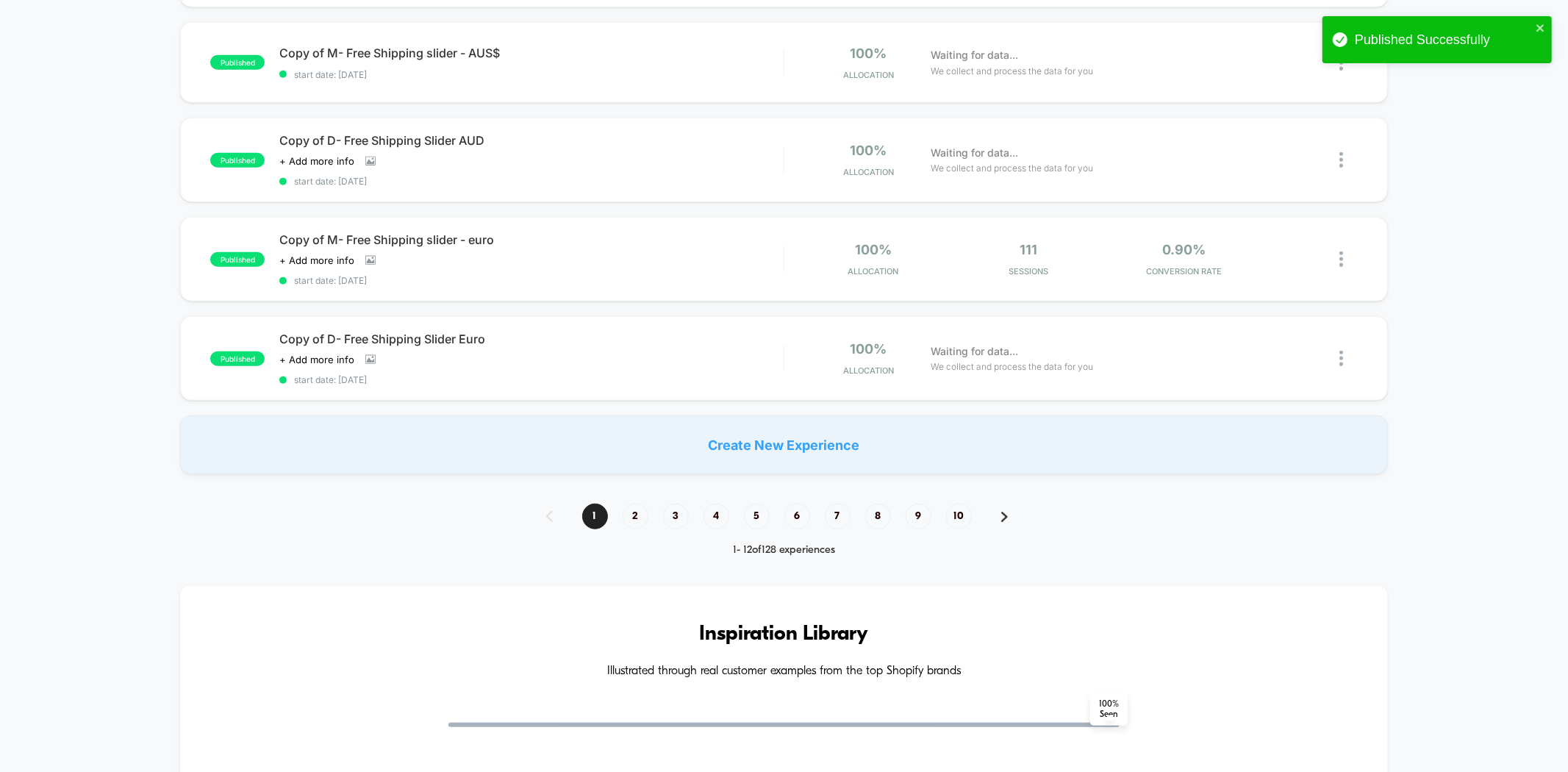
scroll to position [1061, 0]
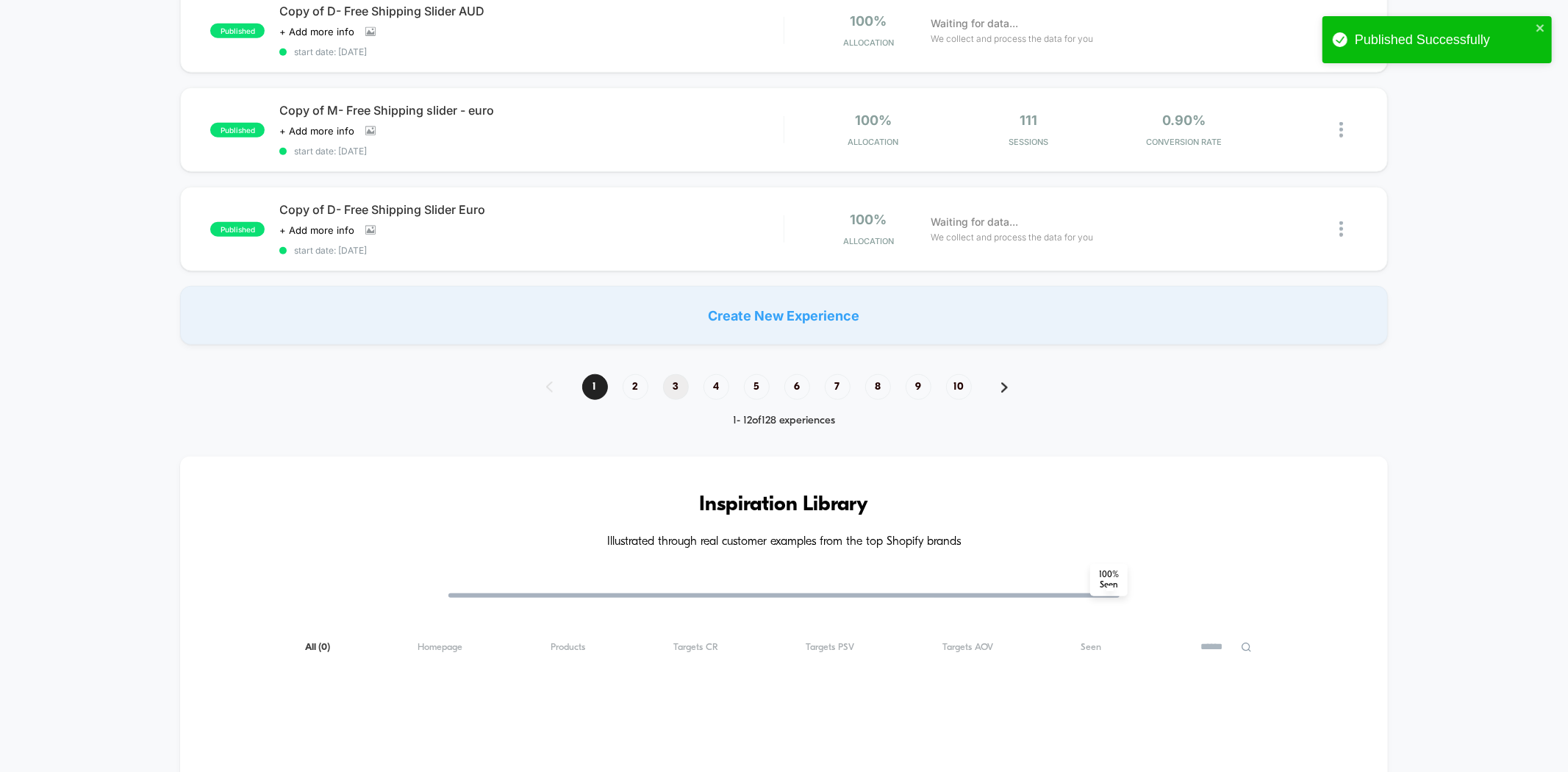
click at [685, 374] on span "3" at bounding box center [676, 387] width 26 height 26
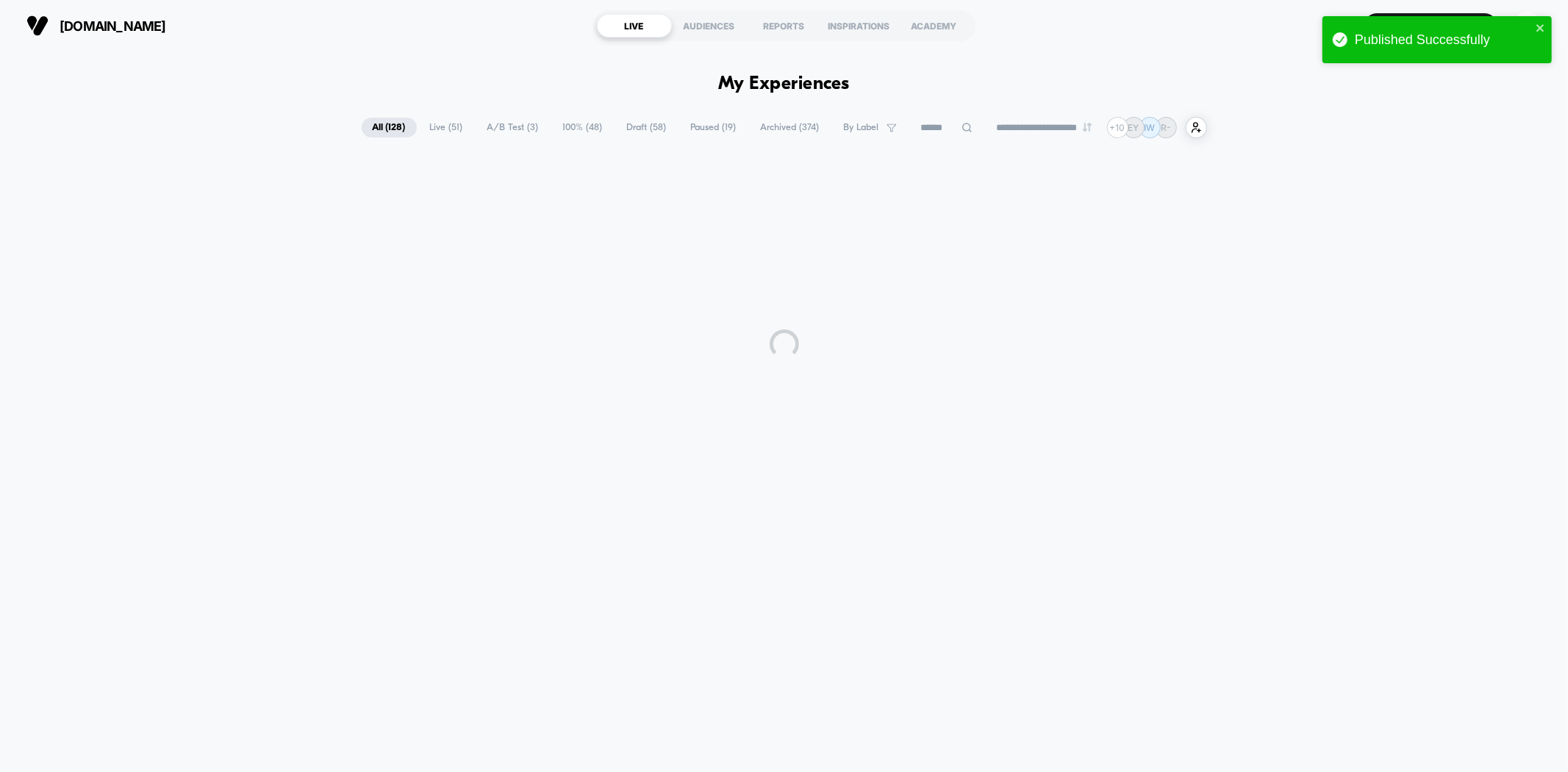
scroll to position [0, 0]
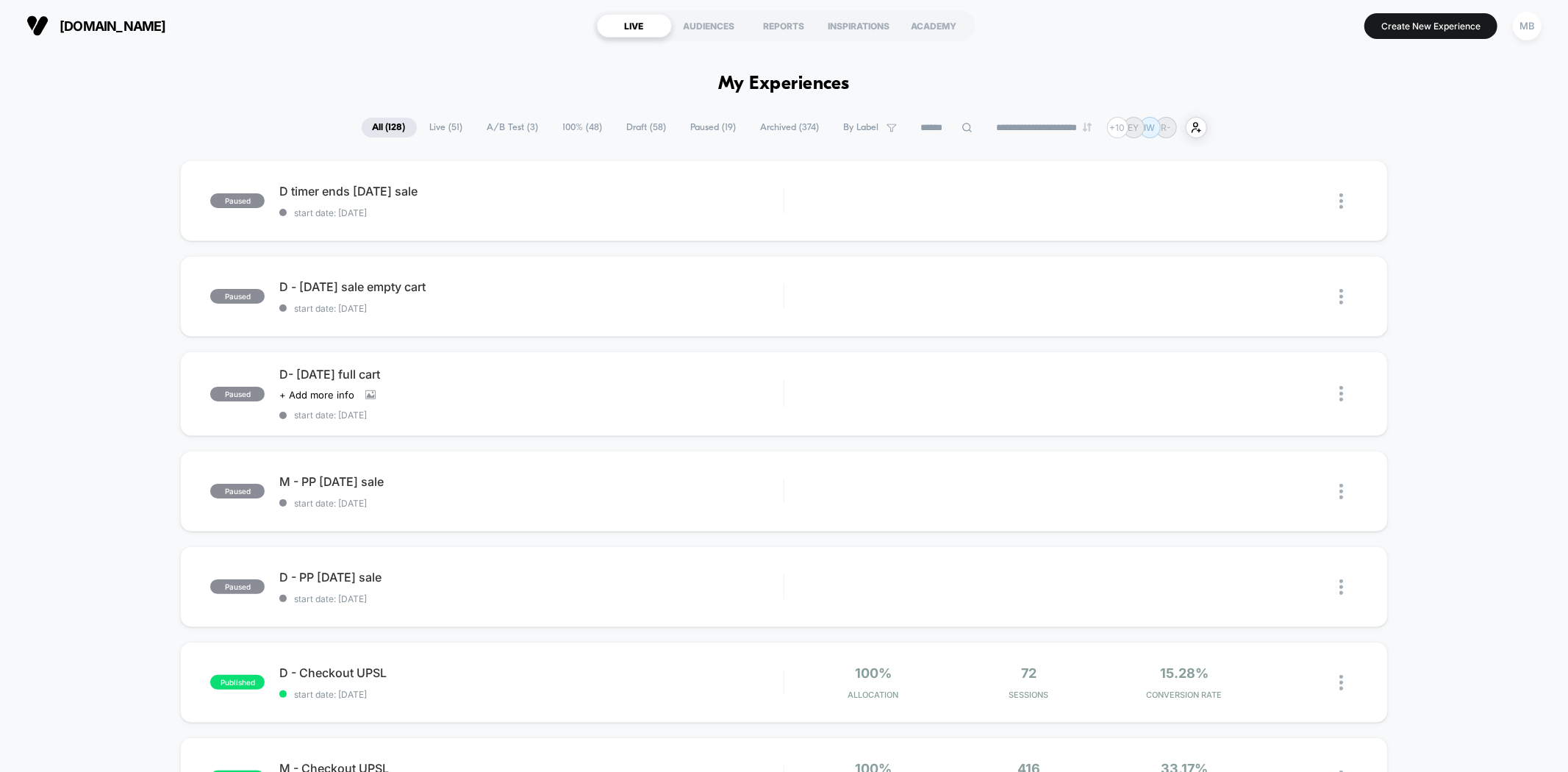
click at [444, 129] on span "Live ( 51 )" at bounding box center [446, 128] width 55 height 20
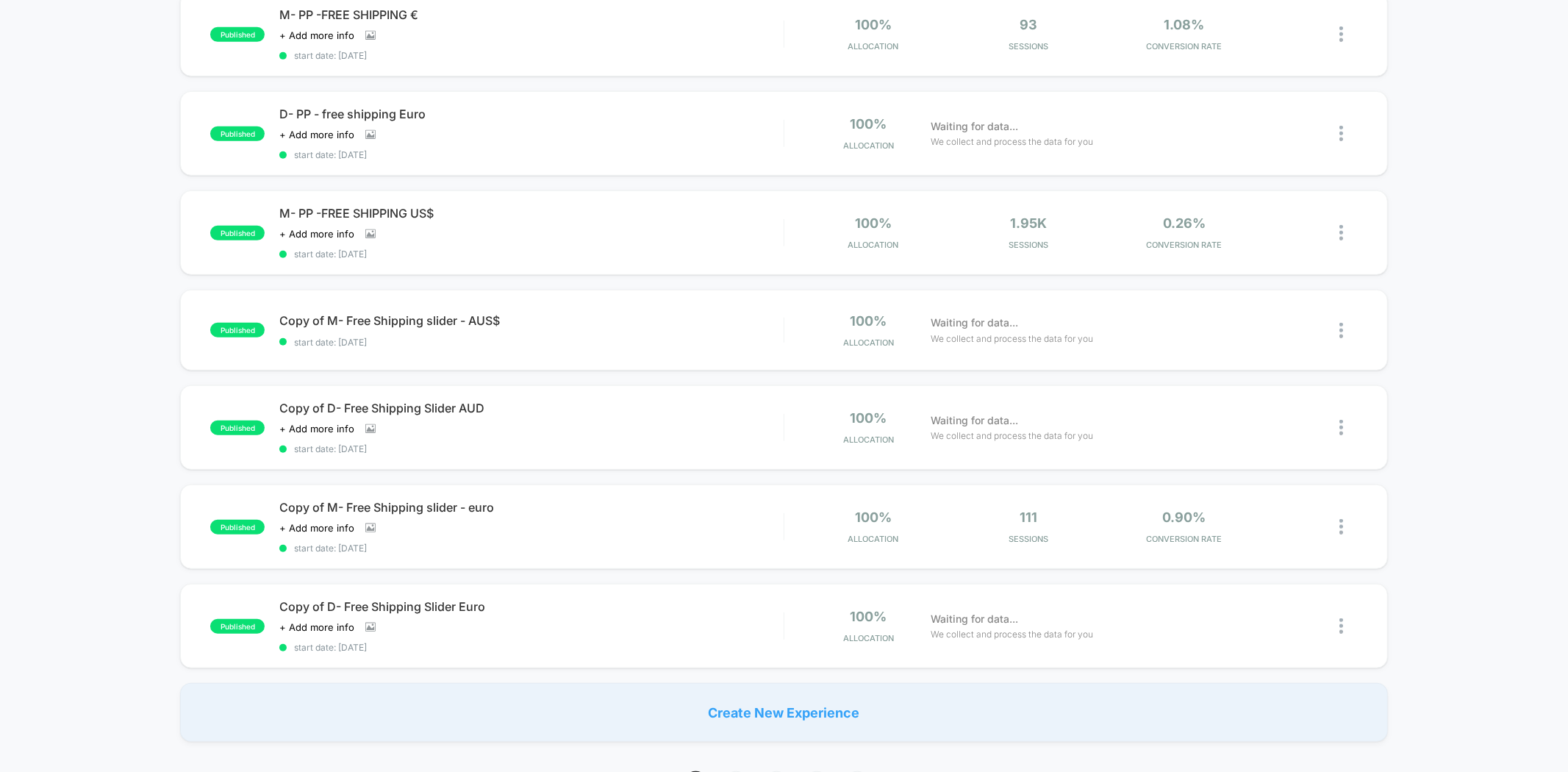
scroll to position [1143, 0]
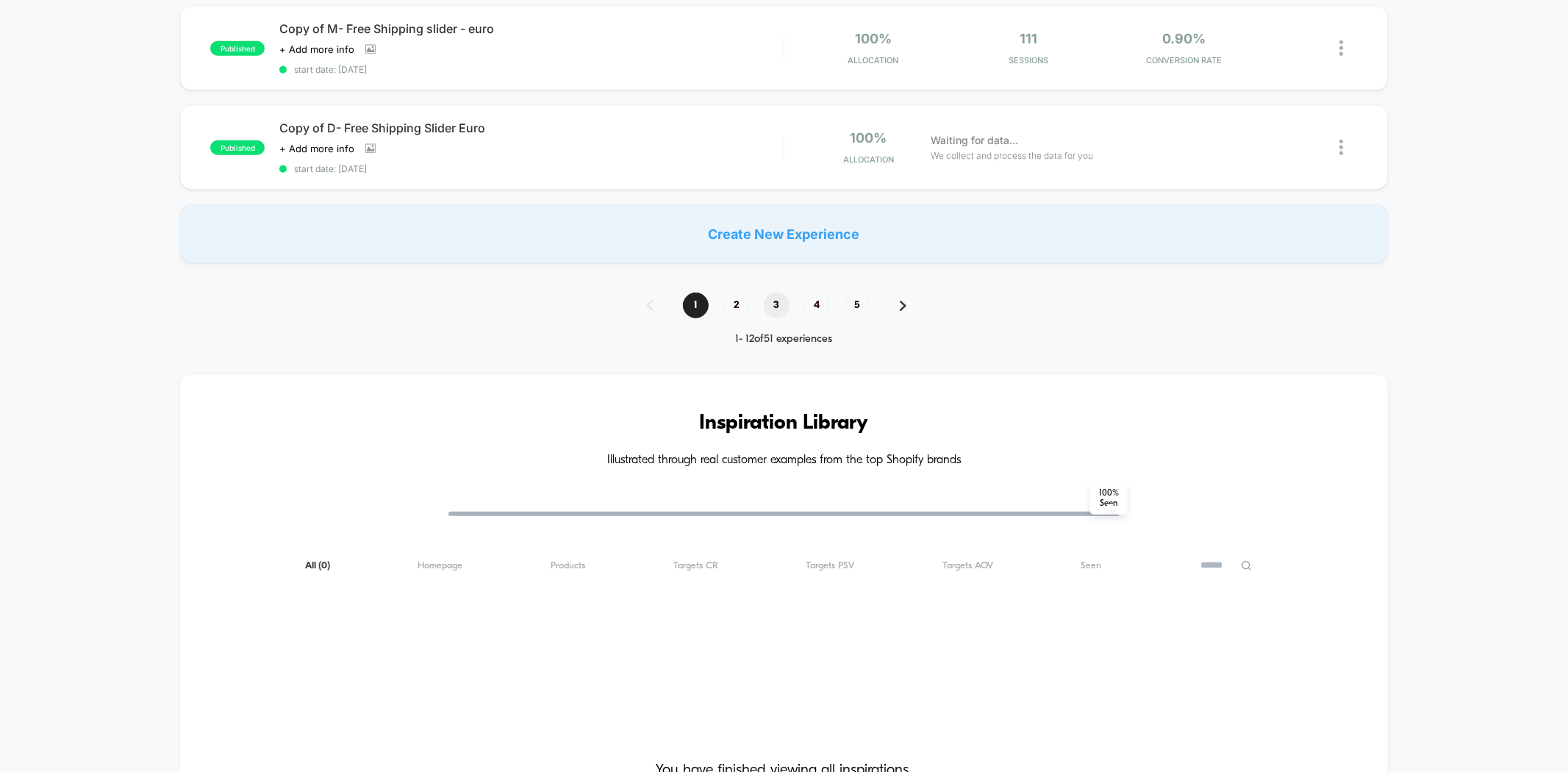
click at [778, 292] on span "3" at bounding box center [776, 305] width 26 height 26
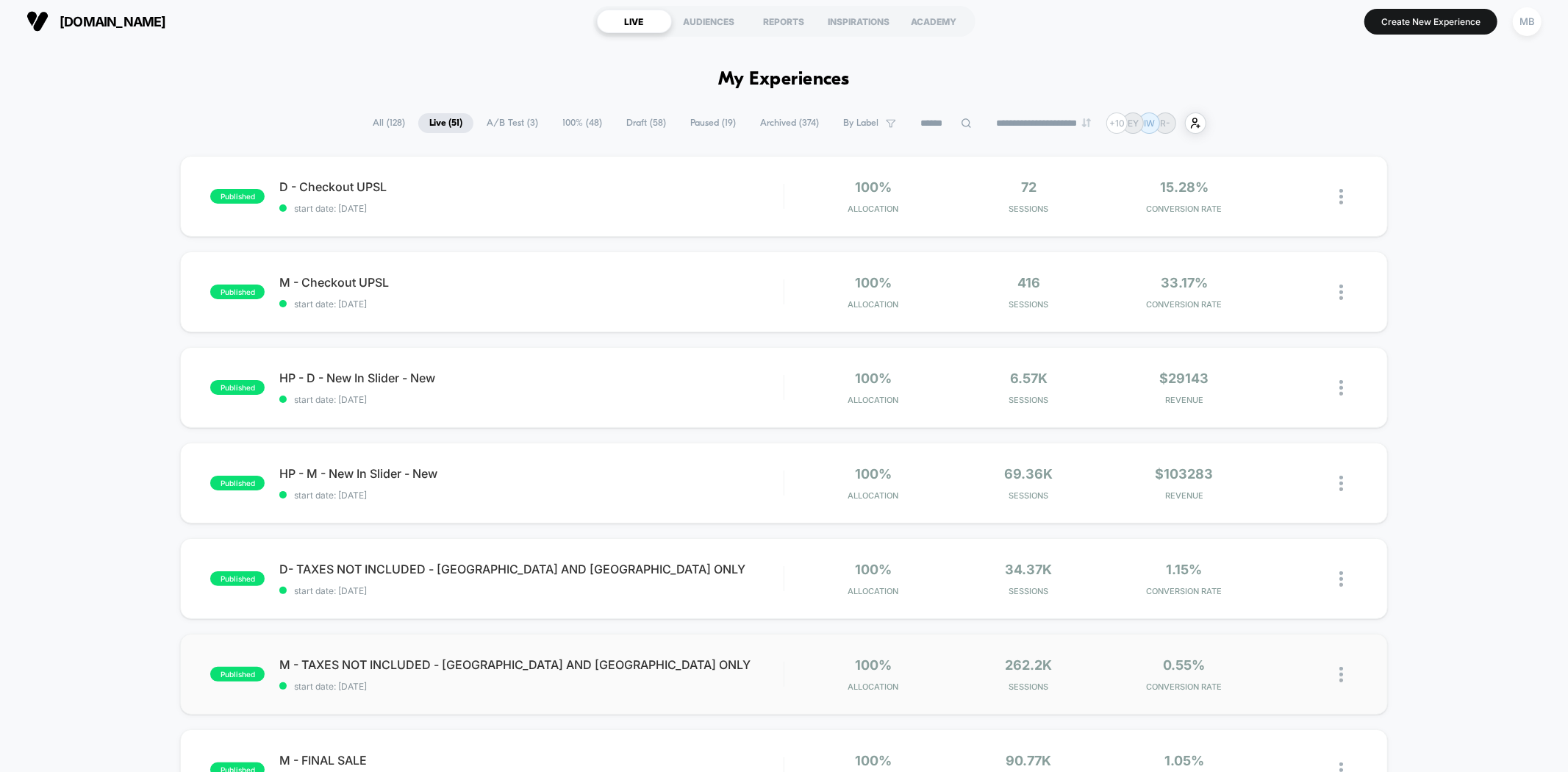
scroll to position [0, 0]
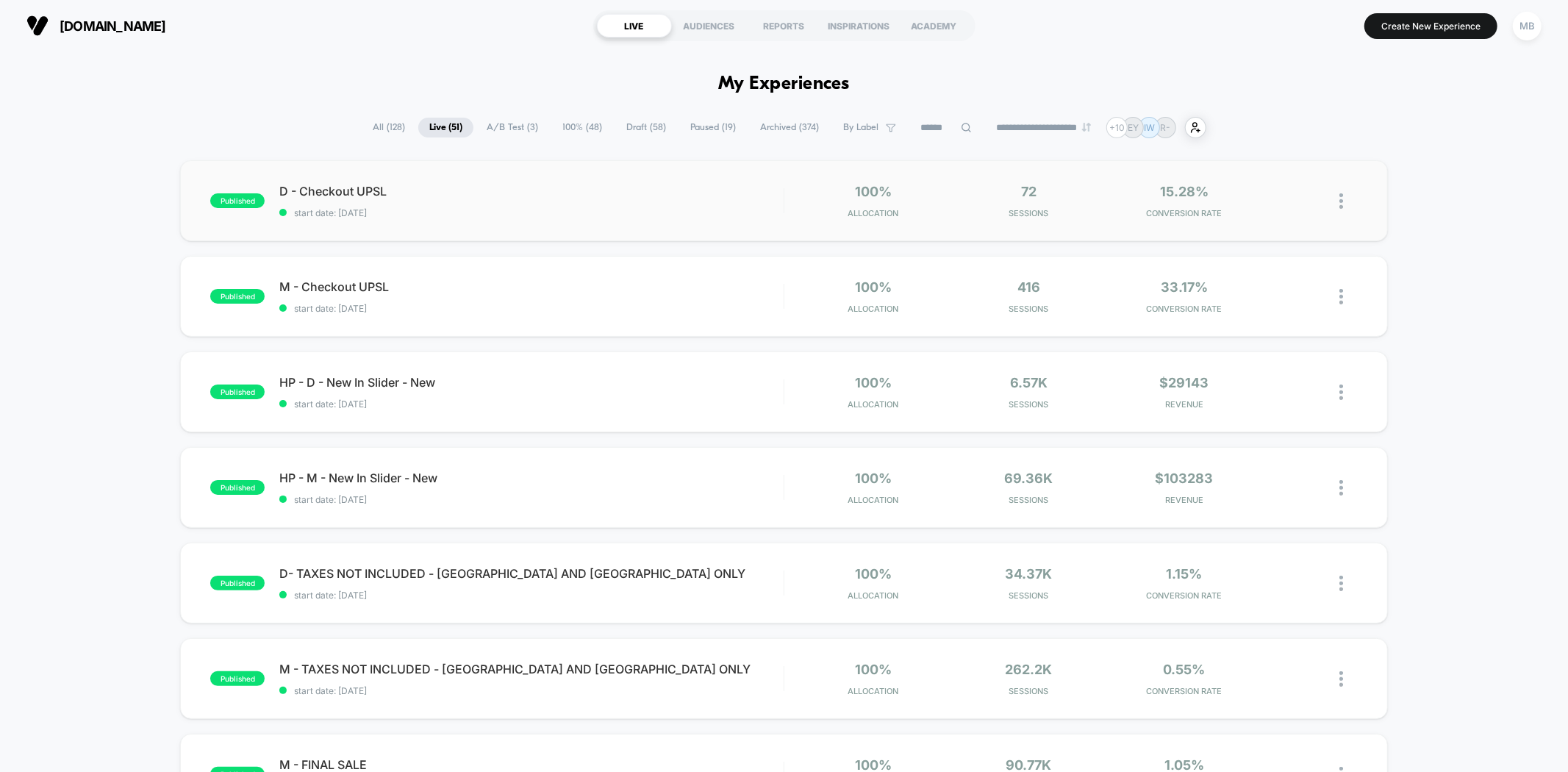
click at [508, 219] on div "published D - Checkout UPSL start date: [DATE] 100% Allocation 72 Sessions 15.2…" at bounding box center [783, 200] width 1207 height 81
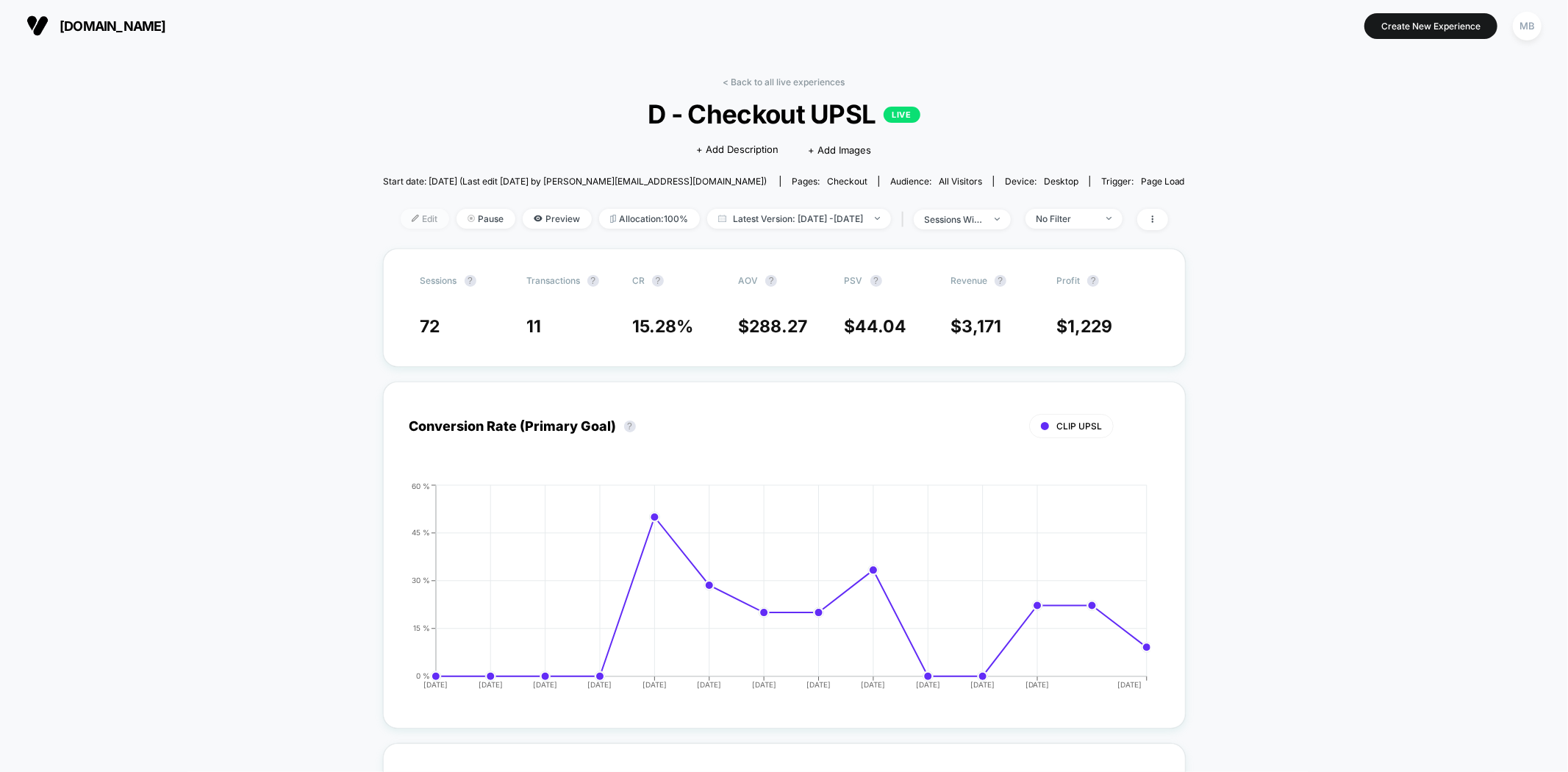
click at [400, 225] on span "Edit" at bounding box center [424, 218] width 48 height 20
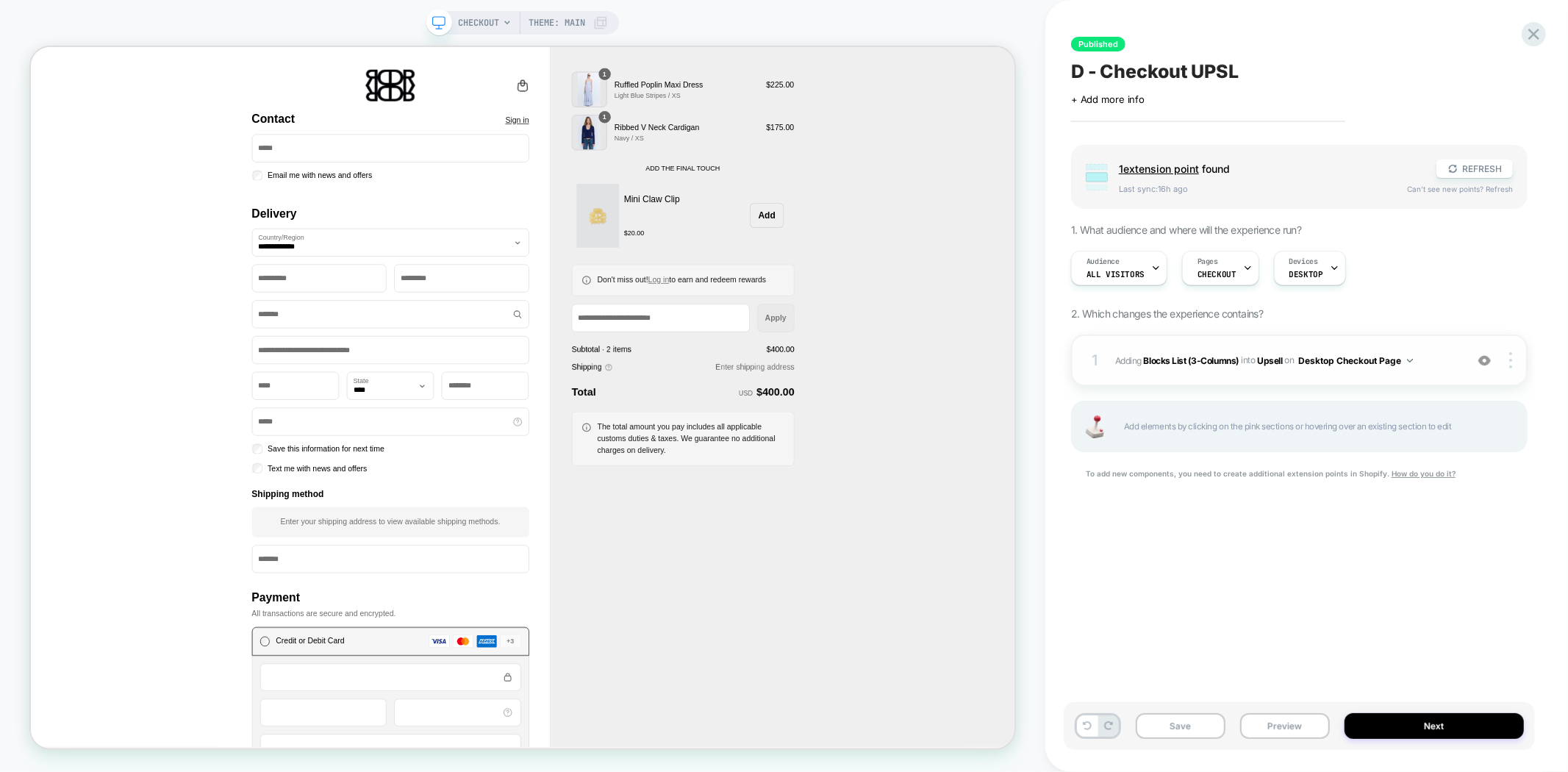
click at [1483, 360] on img at bounding box center [1484, 360] width 13 height 13
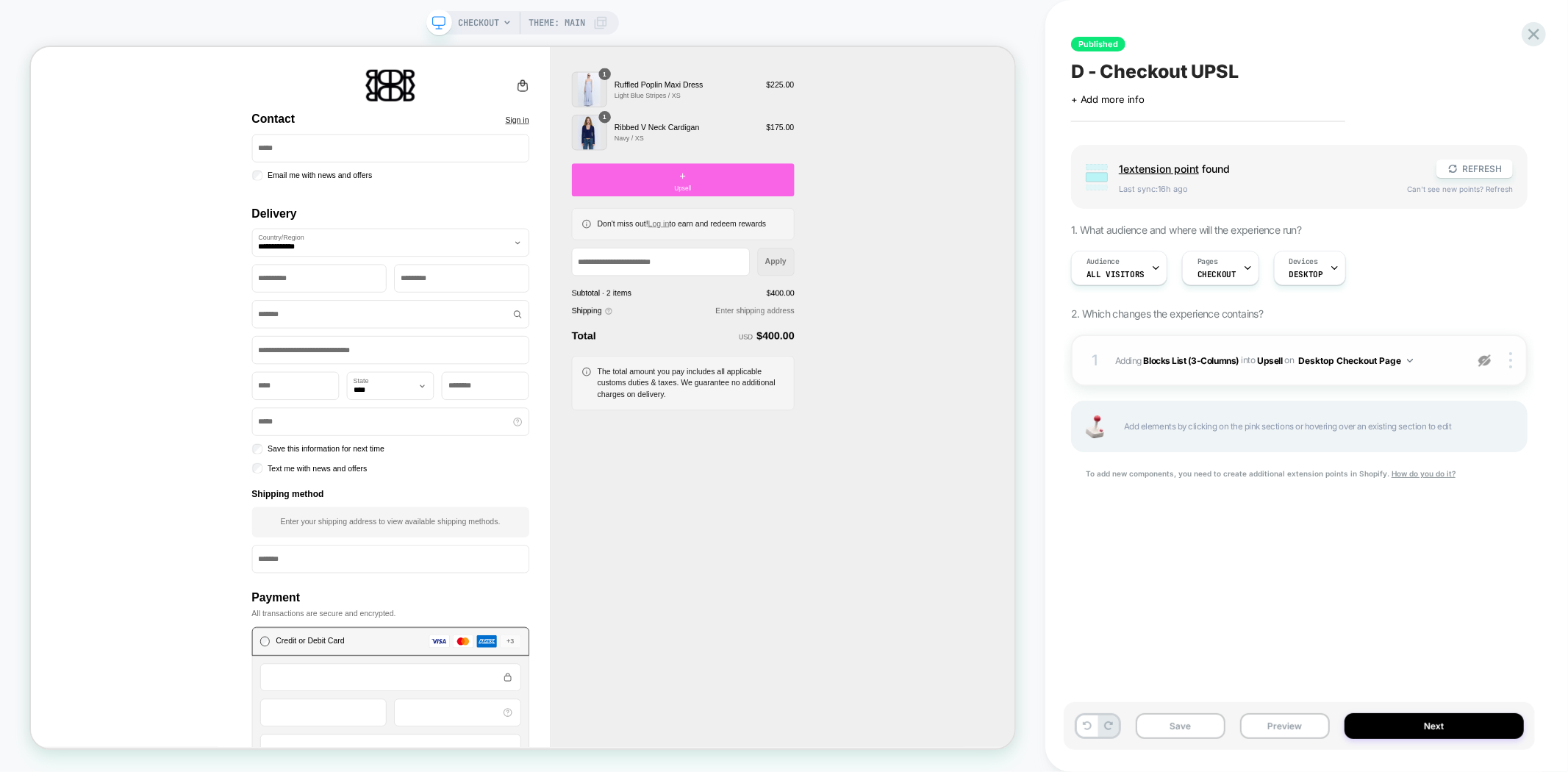
click at [1483, 360] on img at bounding box center [1484, 360] width 13 height 13
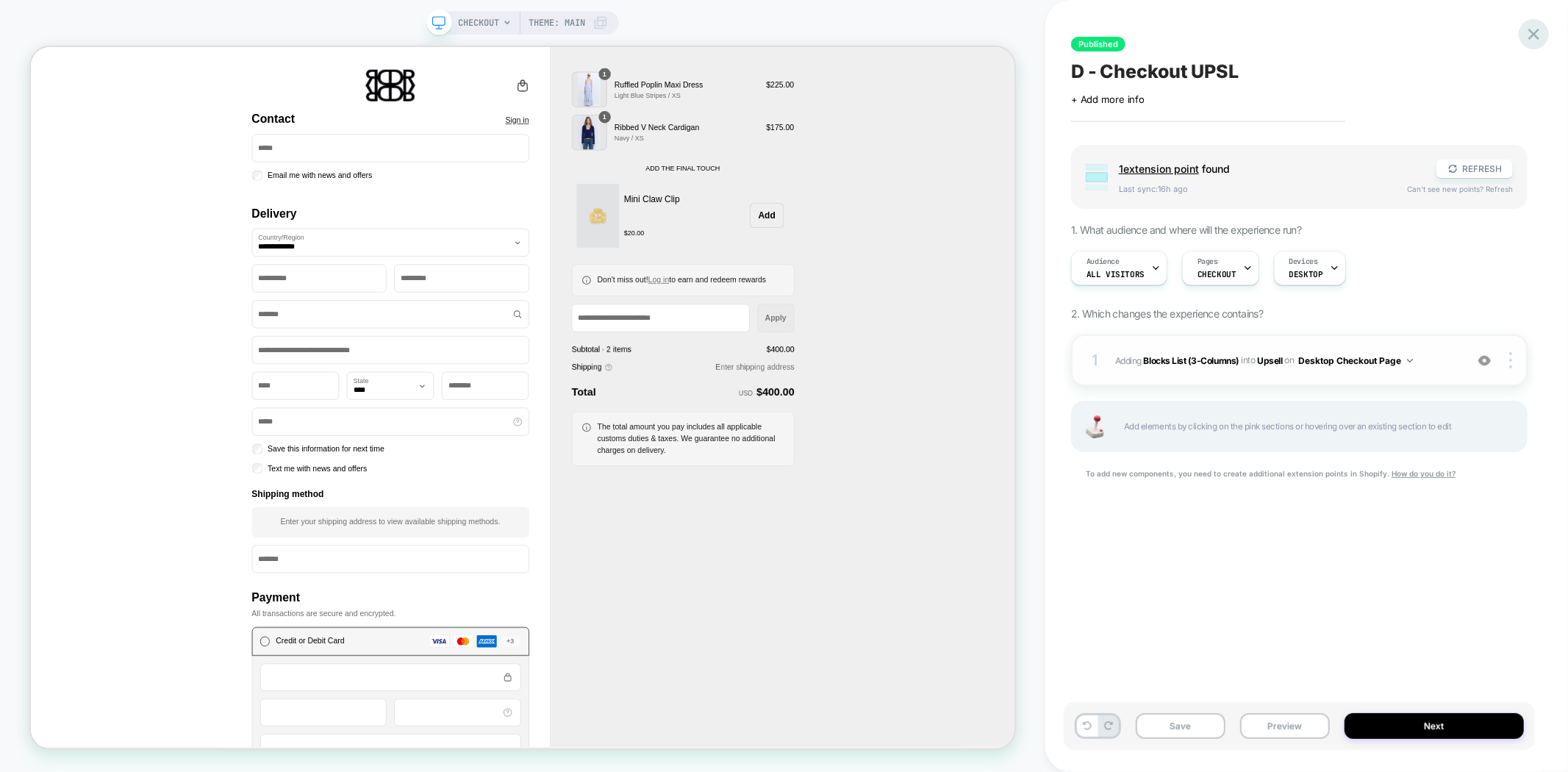
click at [1525, 31] on icon at bounding box center [1534, 34] width 20 height 20
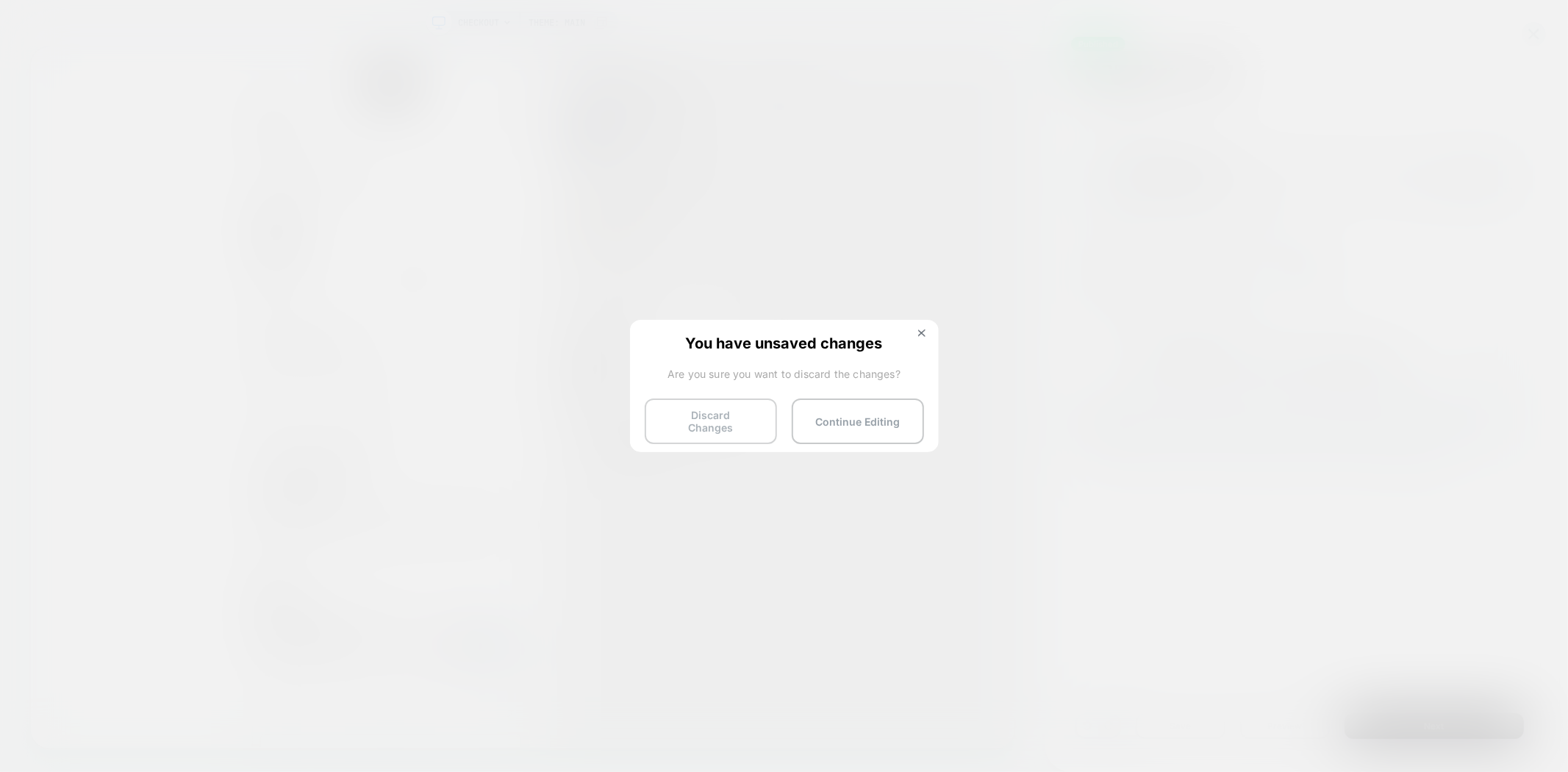
click at [711, 428] on button "Discard Changes" at bounding box center [711, 421] width 132 height 45
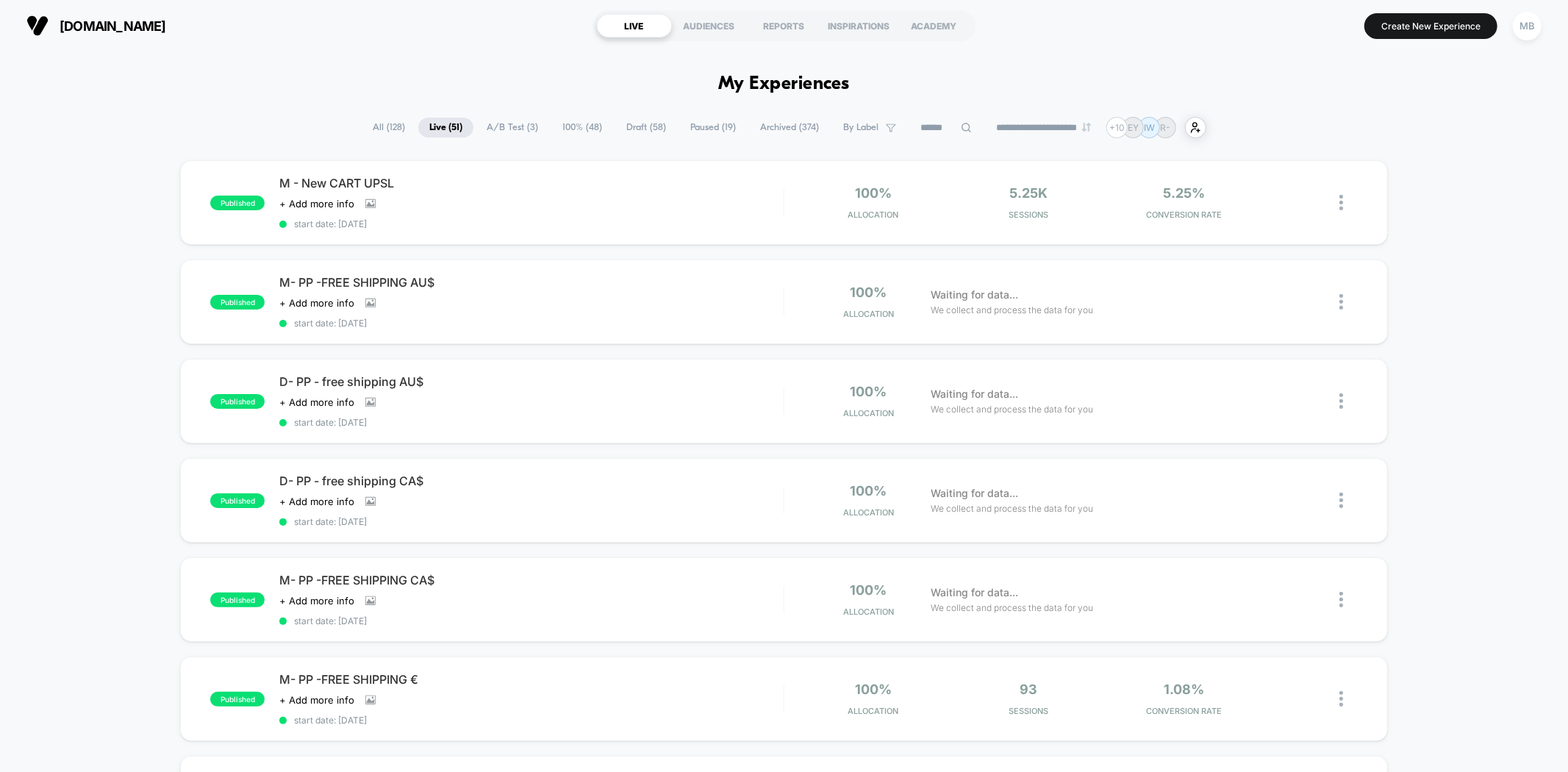
click at [929, 133] on input at bounding box center [946, 128] width 73 height 17
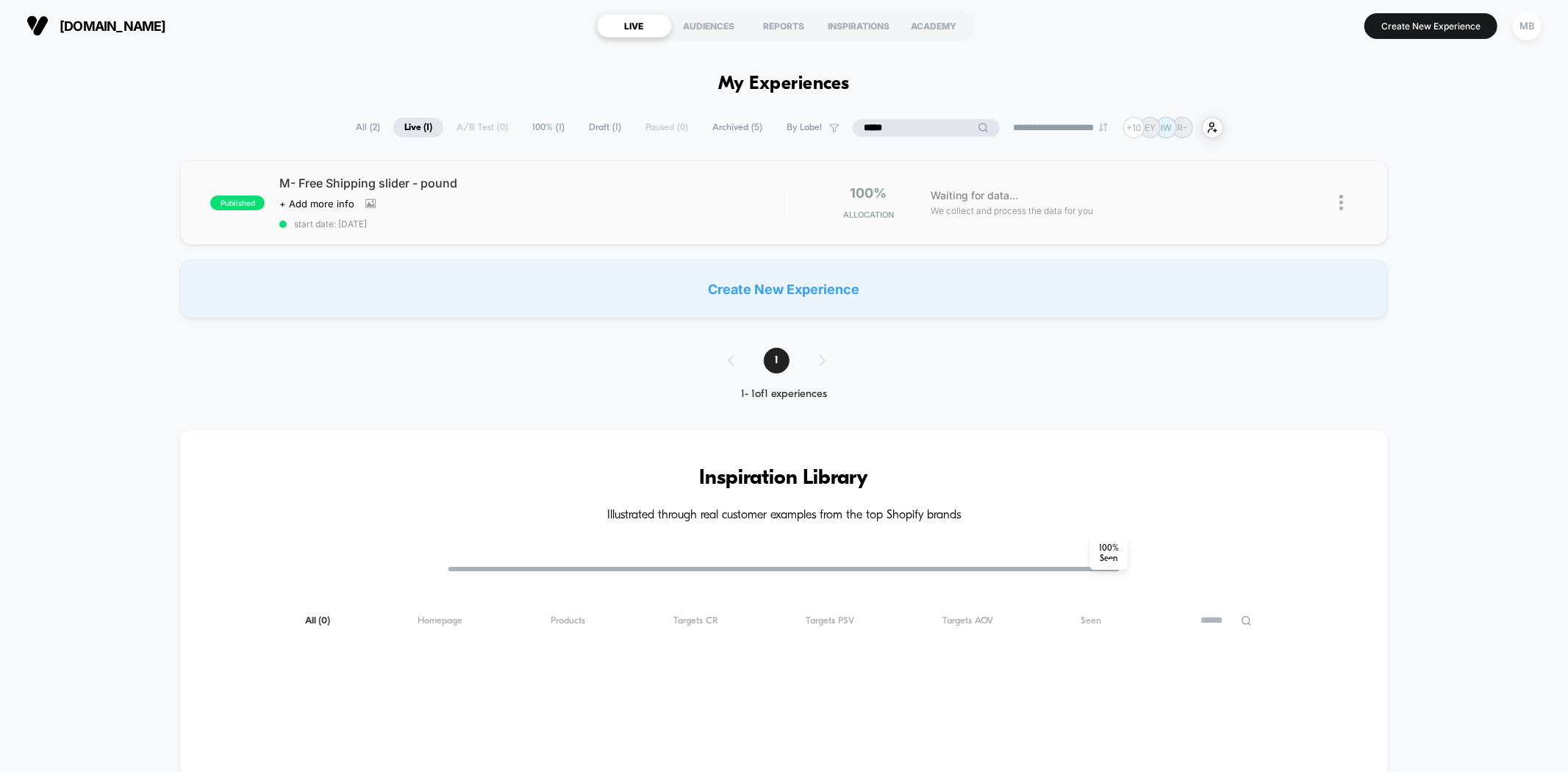
type input "*****"
click at [419, 233] on div "published M- Free Shipping slider - pound Click to view images Click to edit ex…" at bounding box center [783, 202] width 1207 height 85
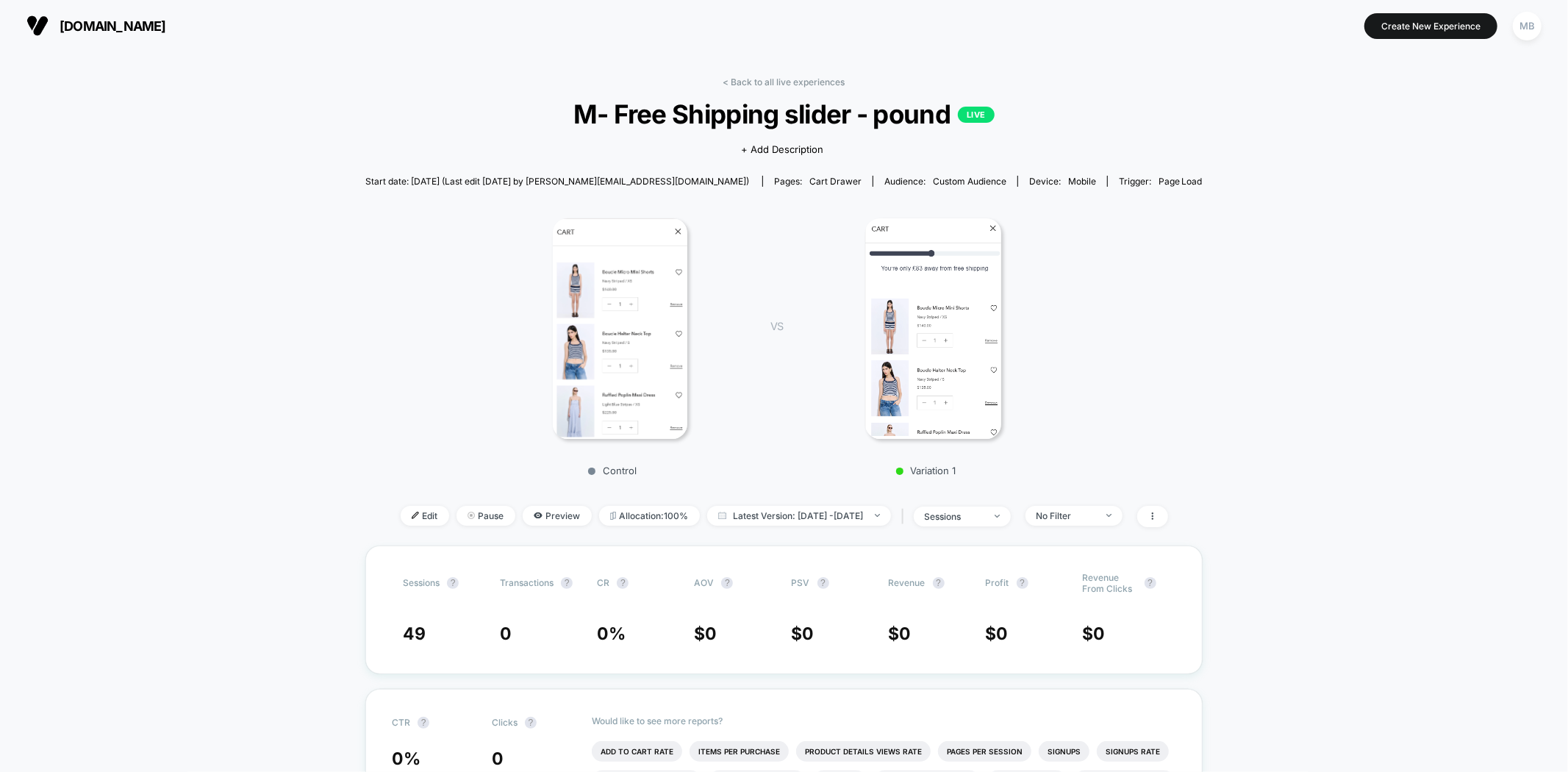
click at [640, 109] on span "M- Free Shipping slider - pound LIVE" at bounding box center [784, 113] width 754 height 31
click at [597, 122] on span "M- Free Shipping slider - pound LIVE" at bounding box center [784, 113] width 754 height 31
drag, startPoint x: 560, startPoint y: 116, endPoint x: 948, endPoint y: 116, distance: 388.0
click at [948, 116] on span "M- Free Shipping slider - pound LIVE" at bounding box center [784, 113] width 754 height 31
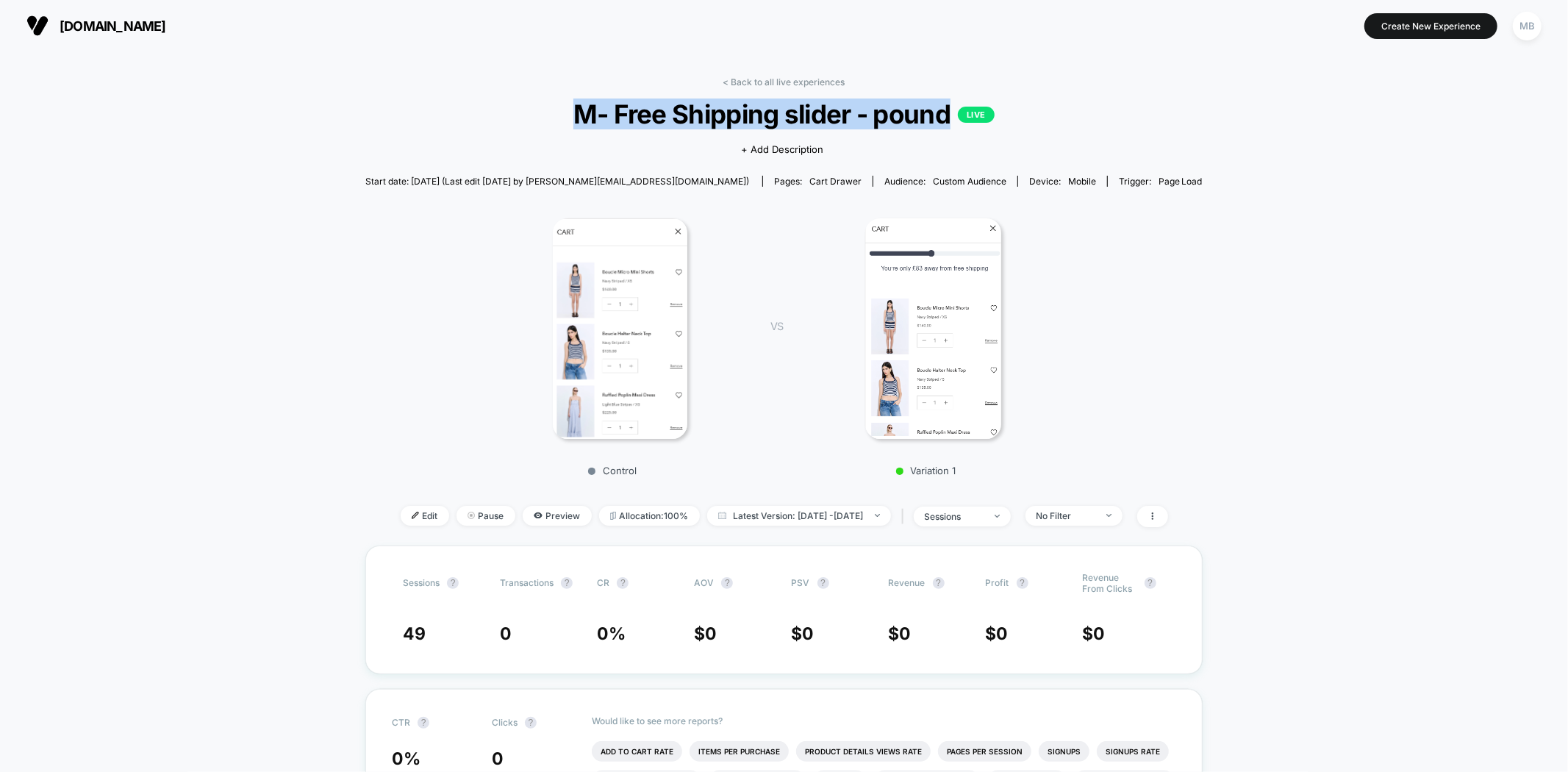
copy span "M- Free Shipping slider - pound"
click at [400, 518] on span "Edit" at bounding box center [424, 516] width 48 height 20
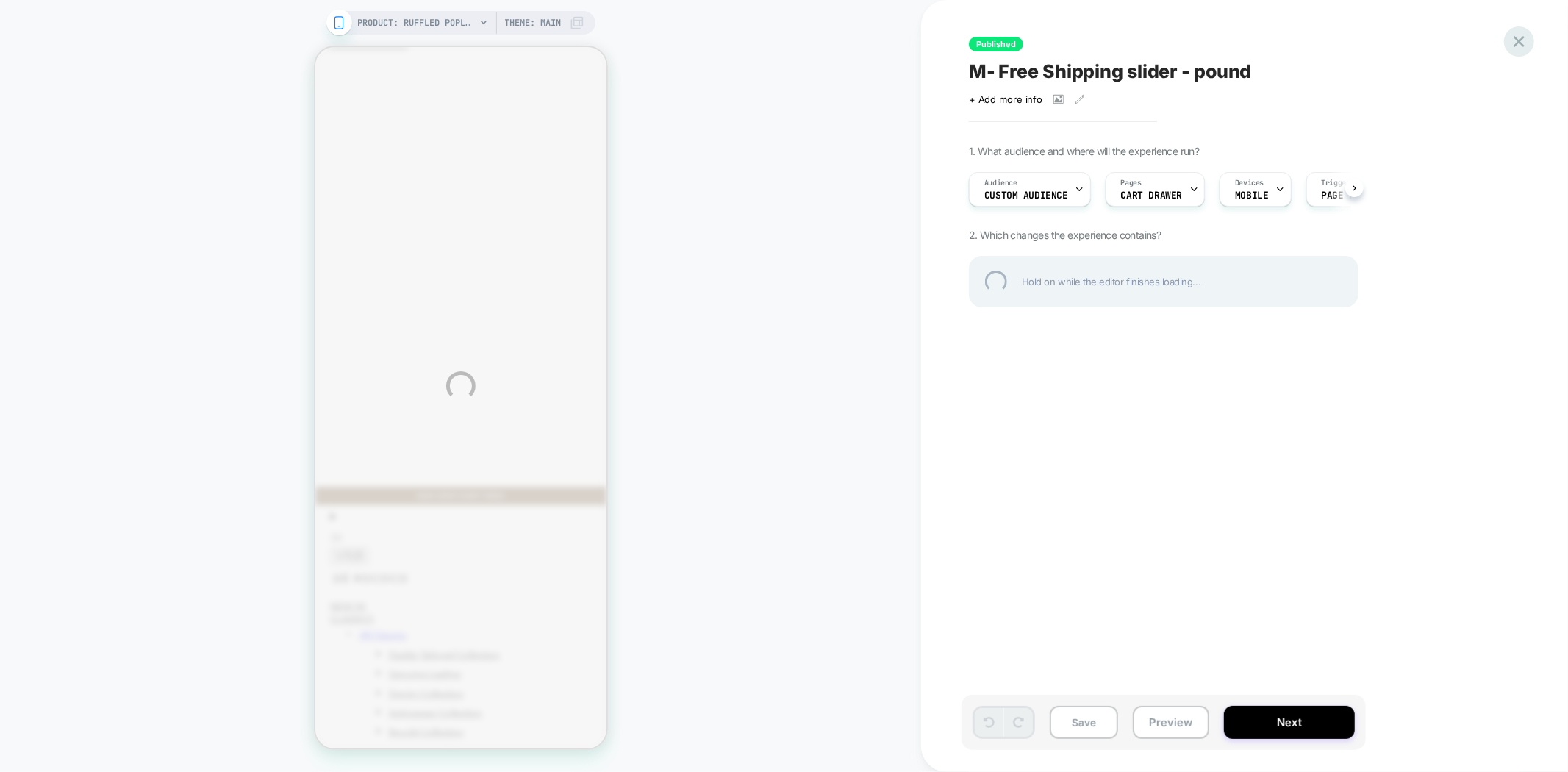
click at [1520, 34] on div at bounding box center [1519, 42] width 30 height 30
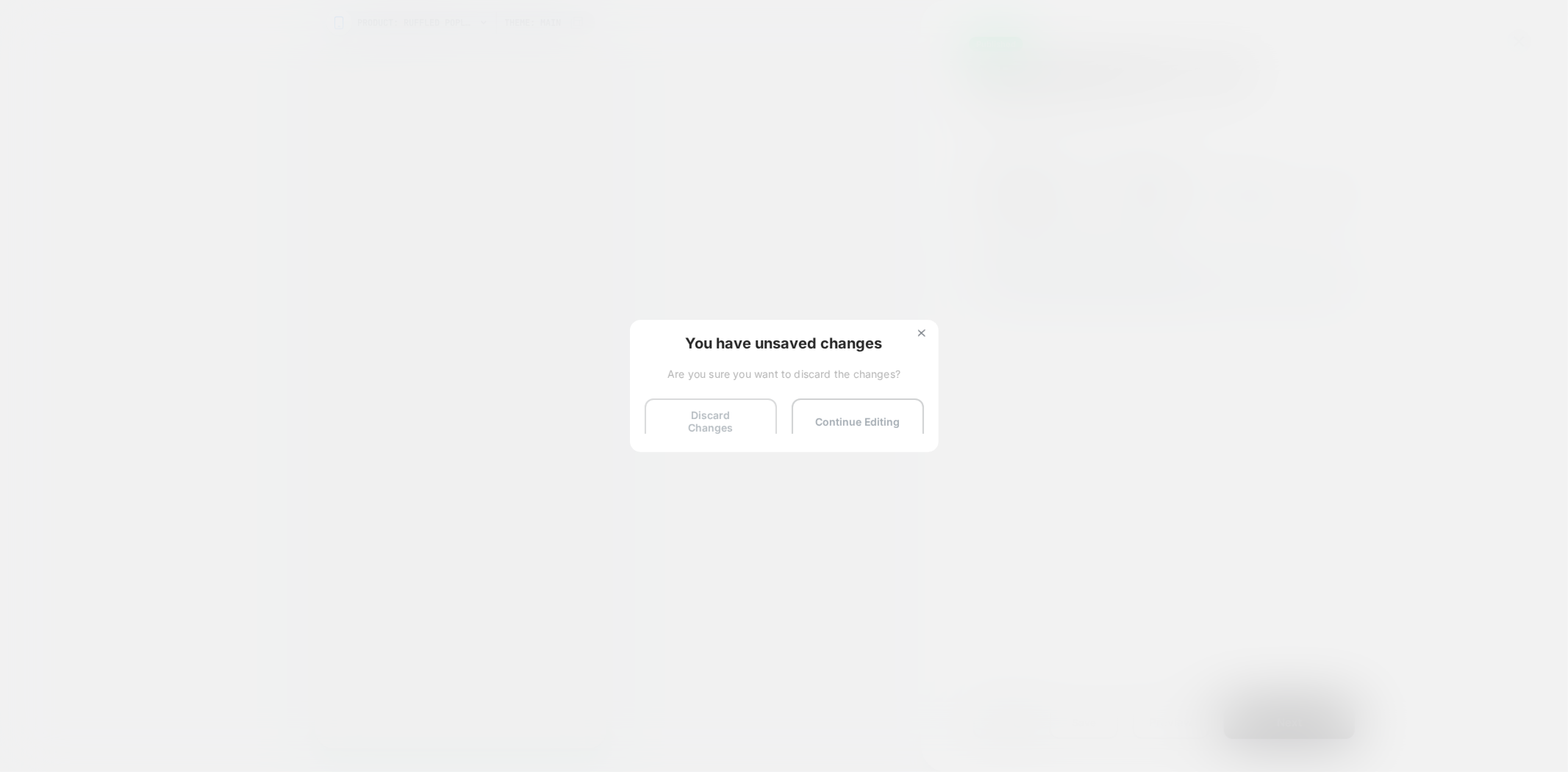
click at [700, 403] on button "Discard Changes" at bounding box center [711, 421] width 132 height 45
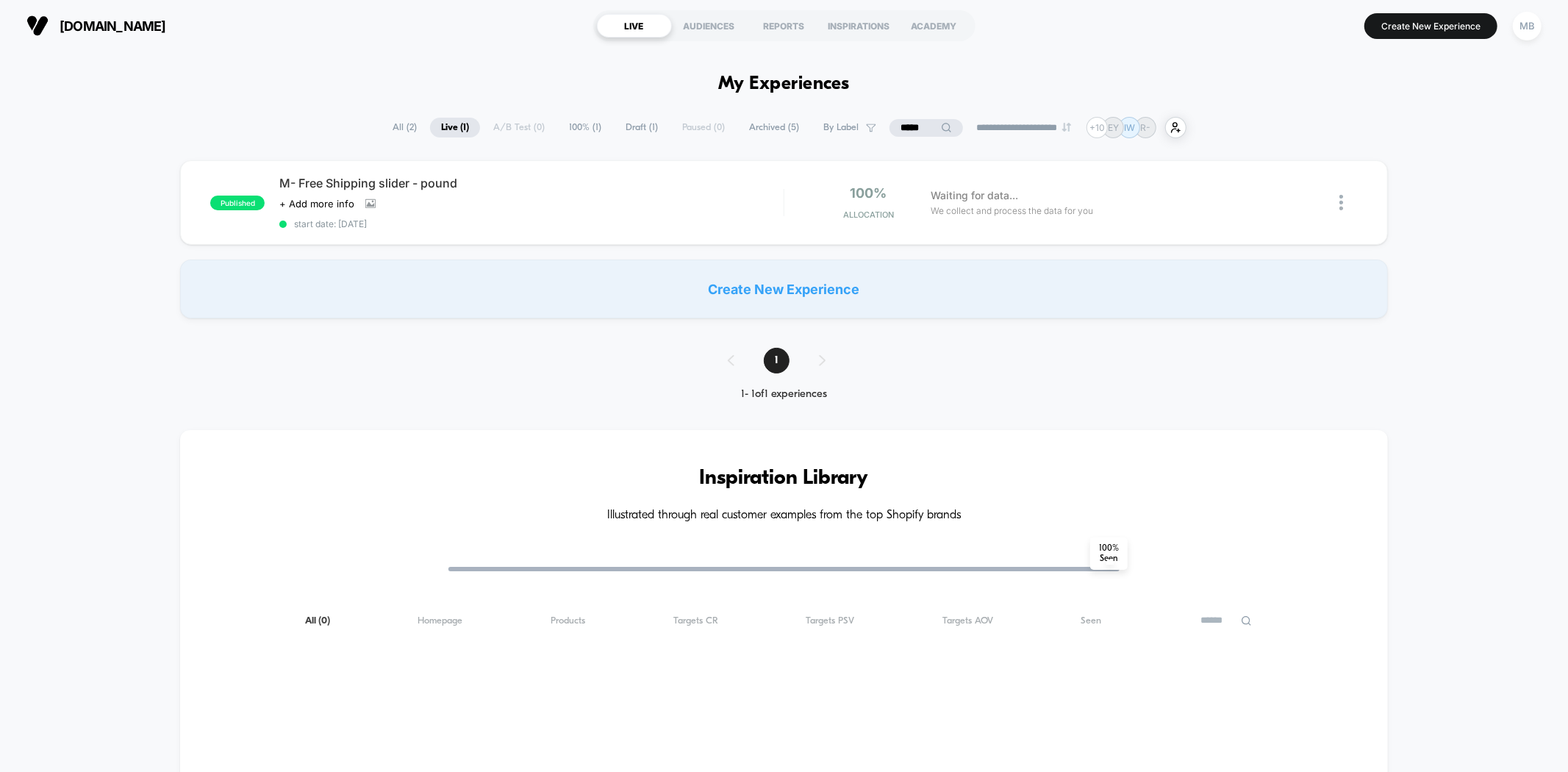
click at [894, 122] on input "*****" at bounding box center [926, 128] width 73 height 17
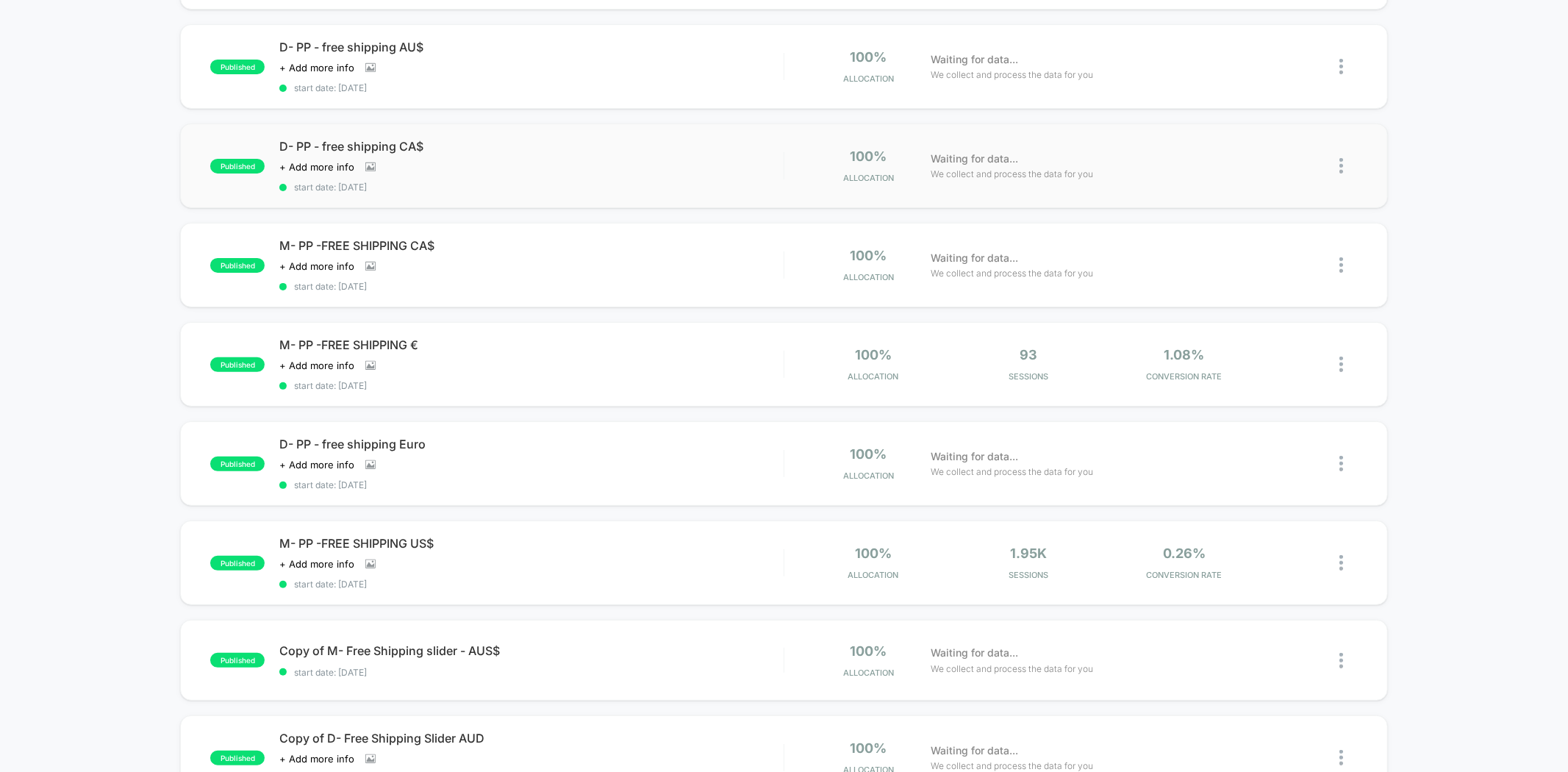
scroll to position [245, 0]
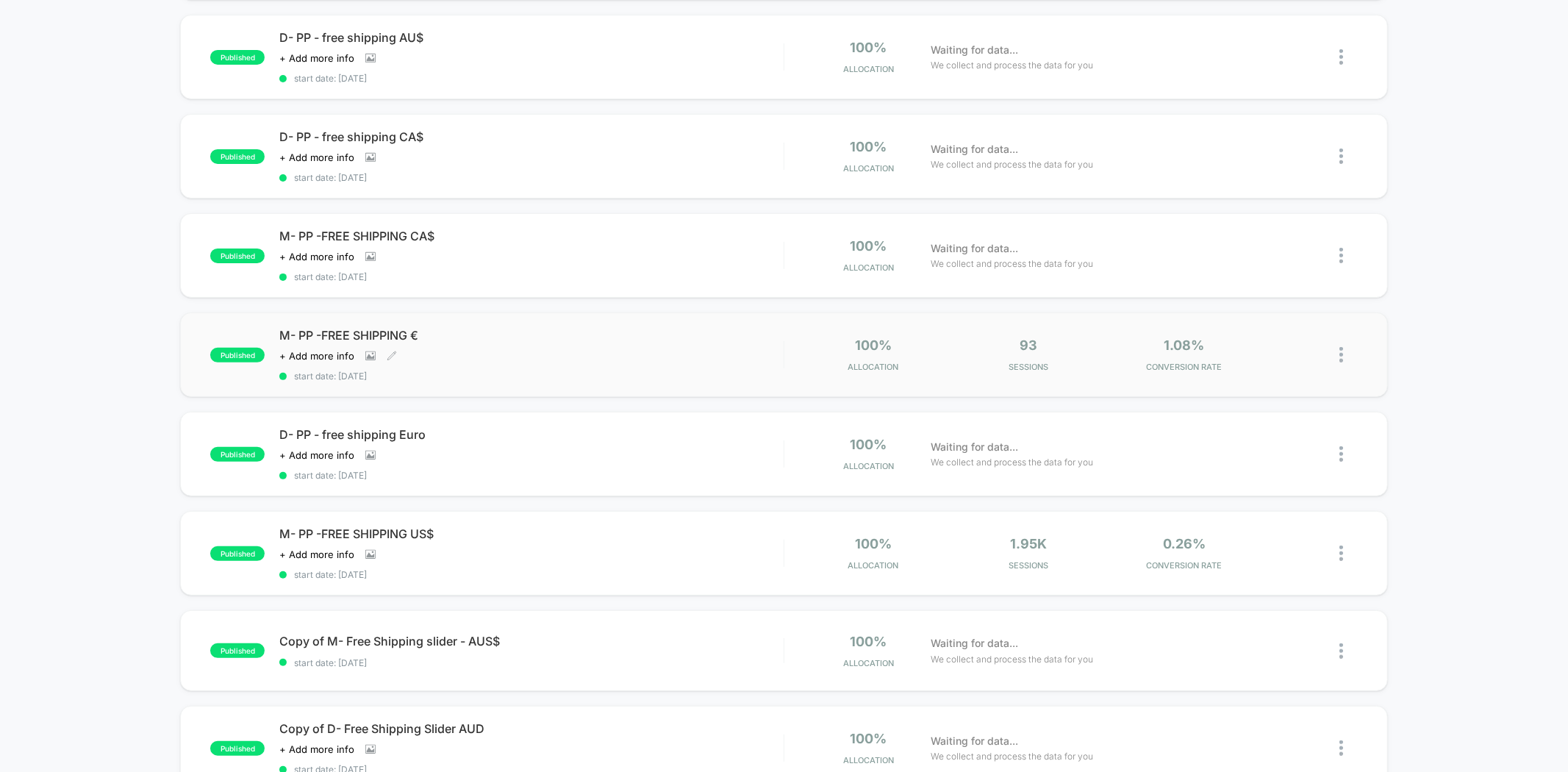
type input "**"
click at [449, 371] on span "start date: [DATE]" at bounding box center [531, 376] width 504 height 11
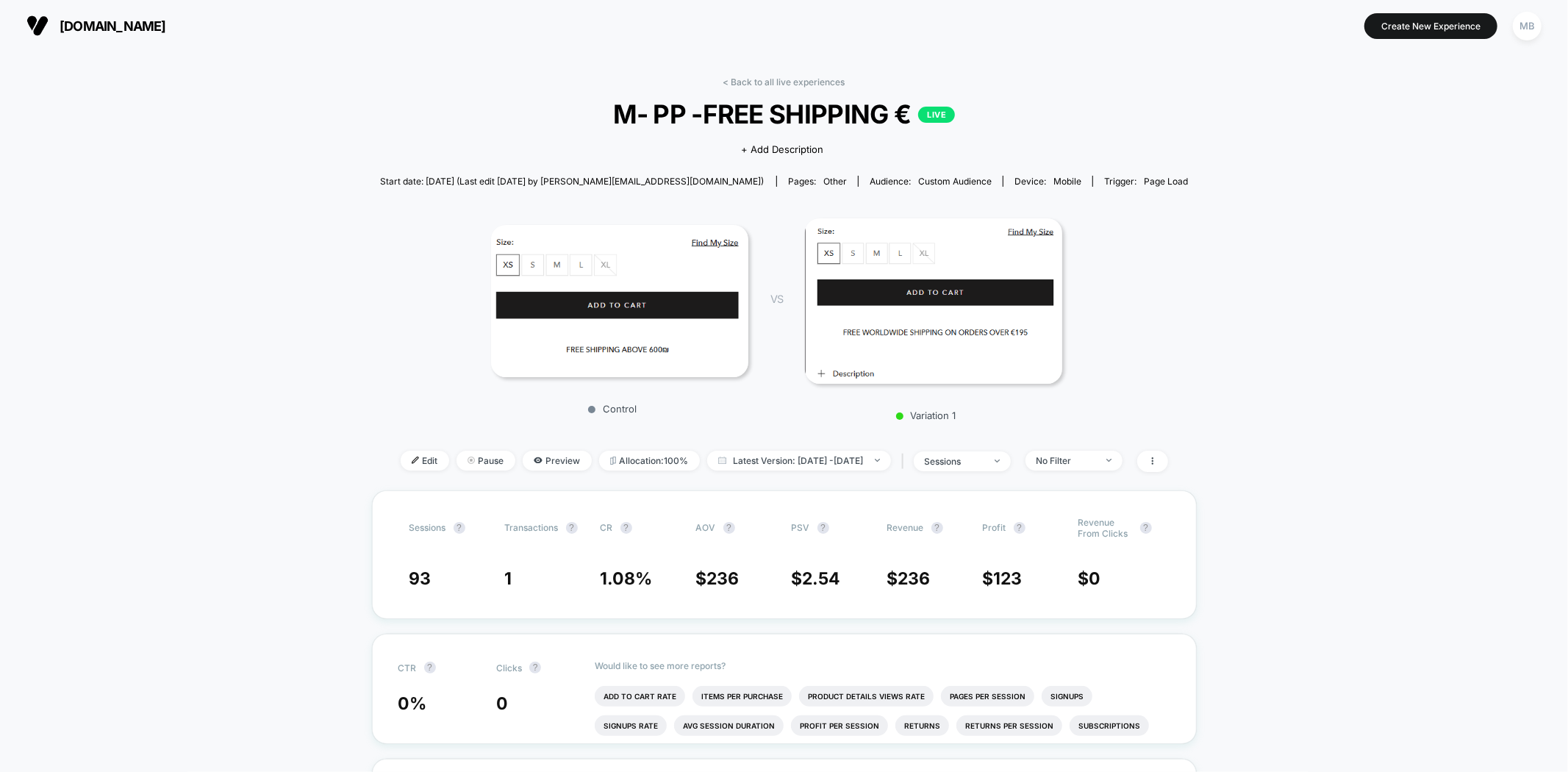
click at [623, 118] on span "M- PP -FREE SHIPPING € LIVE" at bounding box center [785, 113] width 728 height 31
drag, startPoint x: 616, startPoint y: 119, endPoint x: 894, endPoint y: 113, distance: 278.1
click at [906, 107] on span "M- PP -FREE SHIPPING € LIVE" at bounding box center [785, 113] width 728 height 31
copy span "M- PP -FREE SHIPPING €"
click at [905, 150] on div "Click to view images Click to edit experience details + Add Description" at bounding box center [784, 149] width 485 height 39
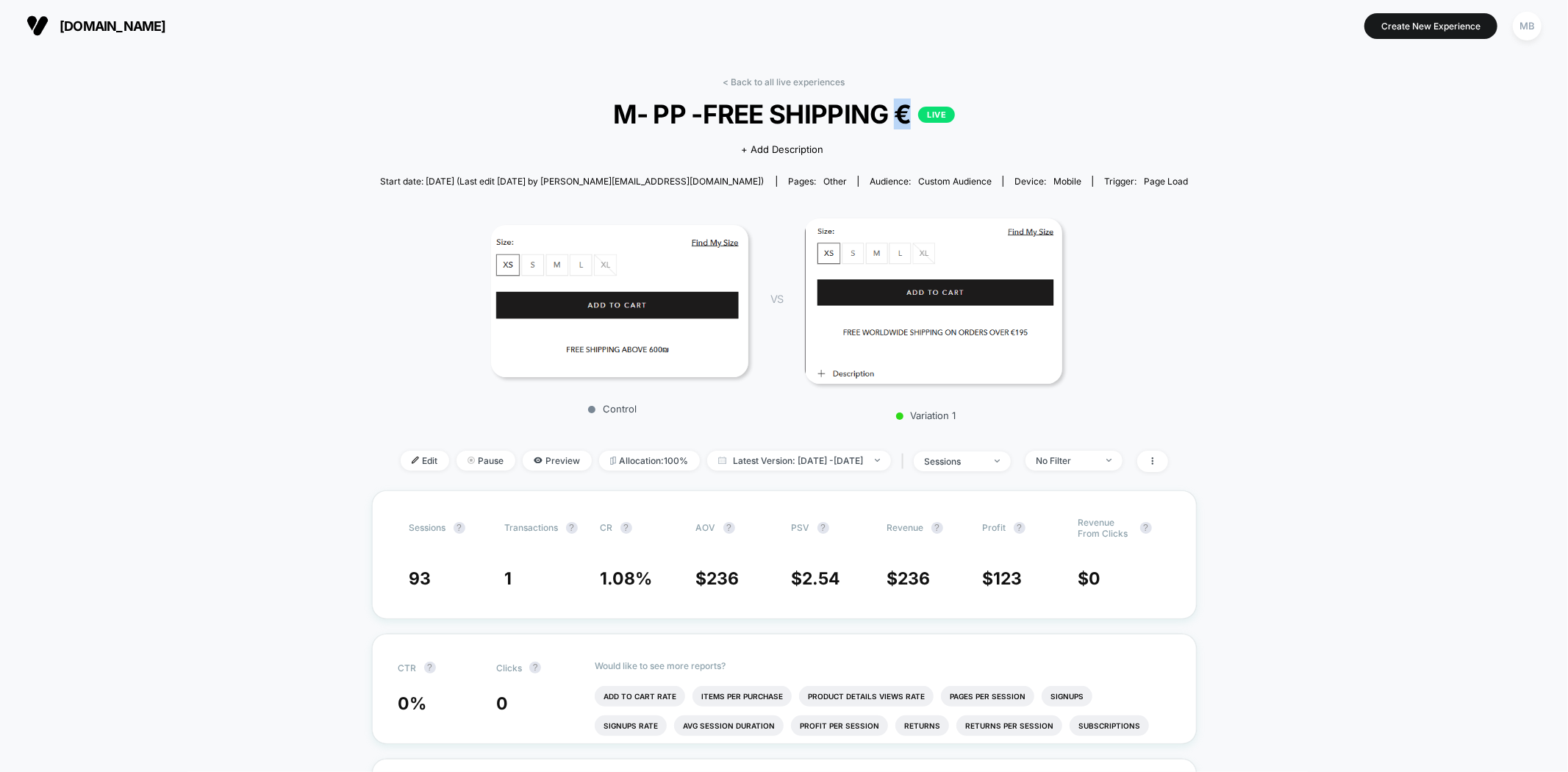
drag, startPoint x: 897, startPoint y: 120, endPoint x: 847, endPoint y: 65, distance: 74.3
click at [909, 119] on span "M- PP -FREE SHIPPING € LIVE" at bounding box center [785, 113] width 728 height 31
copy span "€"
click at [743, 82] on link "< Back to all live experiences" at bounding box center [785, 82] width 122 height 11
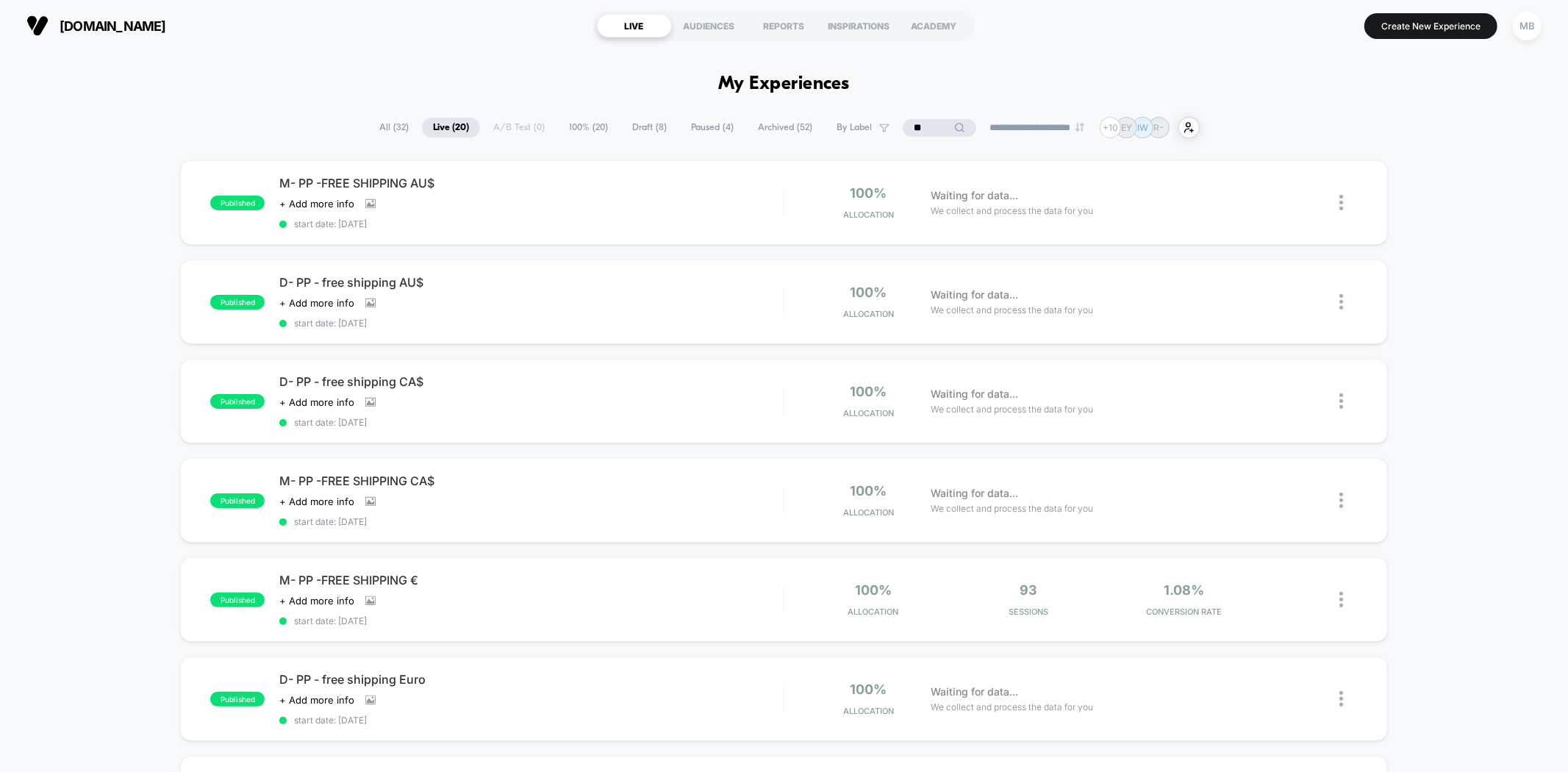
click at [913, 134] on input "**" at bounding box center [939, 128] width 73 height 17
paste input "*"
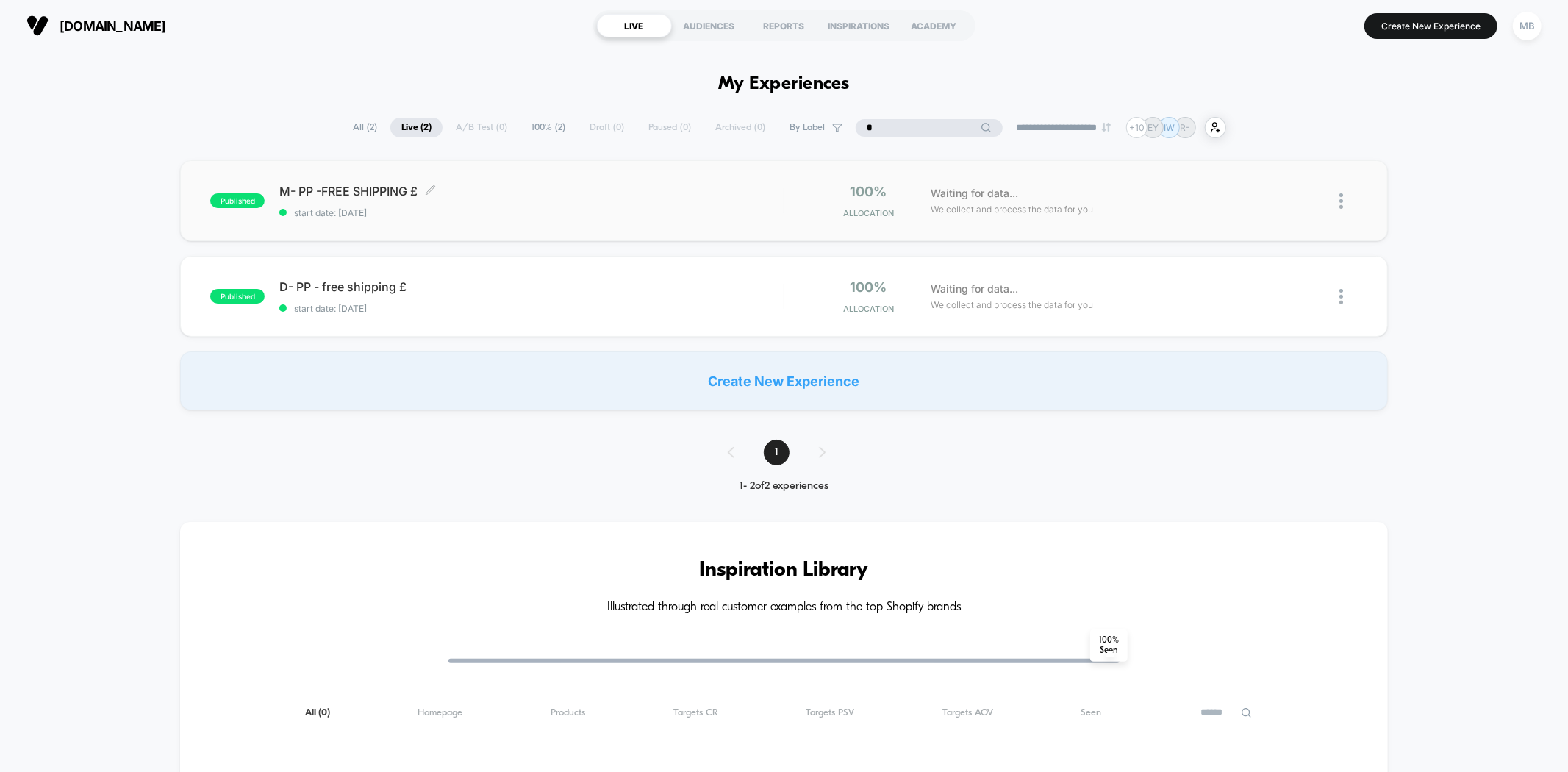
type input "*"
click at [461, 217] on span "start date: [DATE]" at bounding box center [531, 212] width 504 height 11
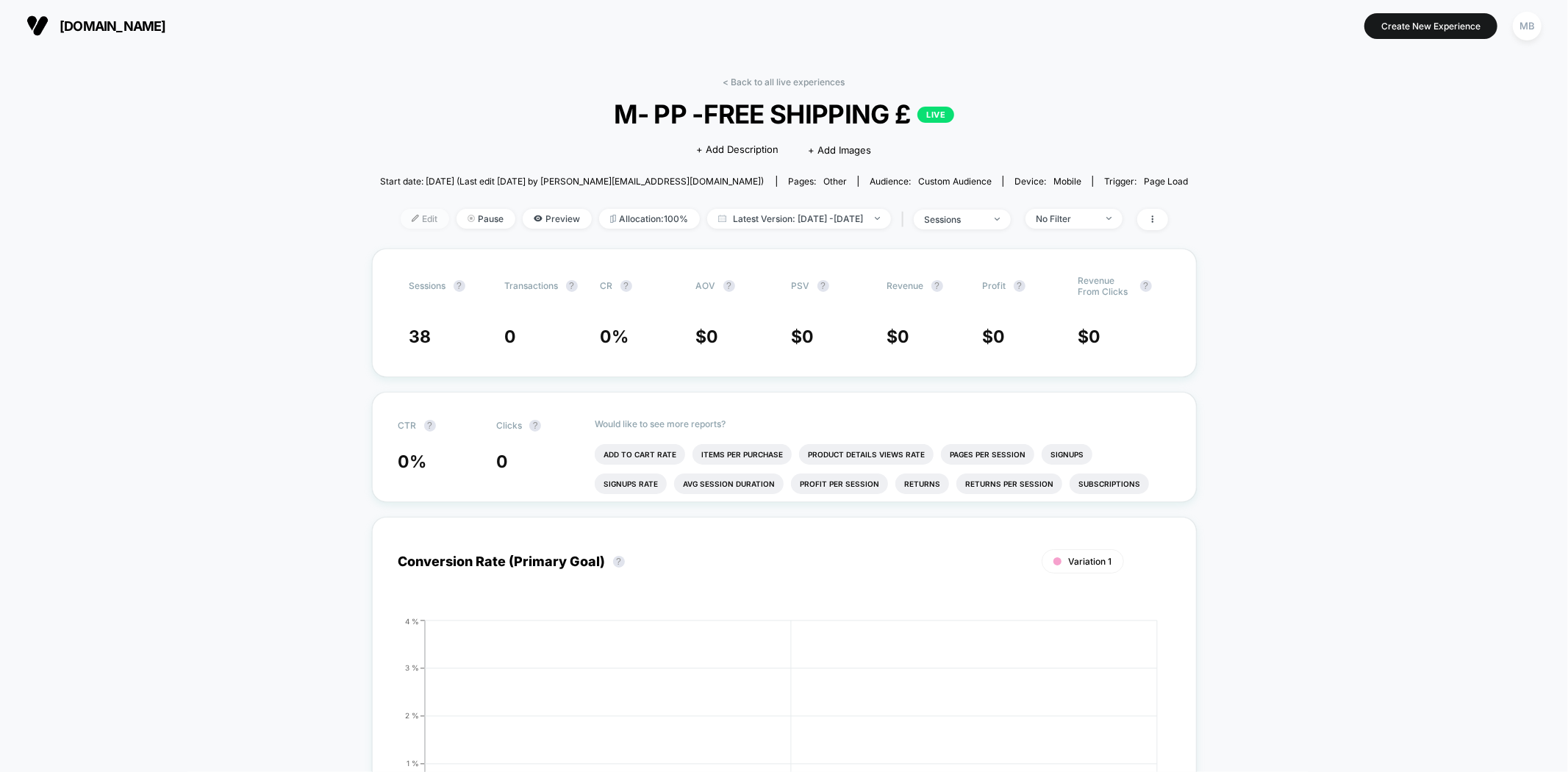
click at [400, 222] on span "Edit" at bounding box center [424, 218] width 48 height 20
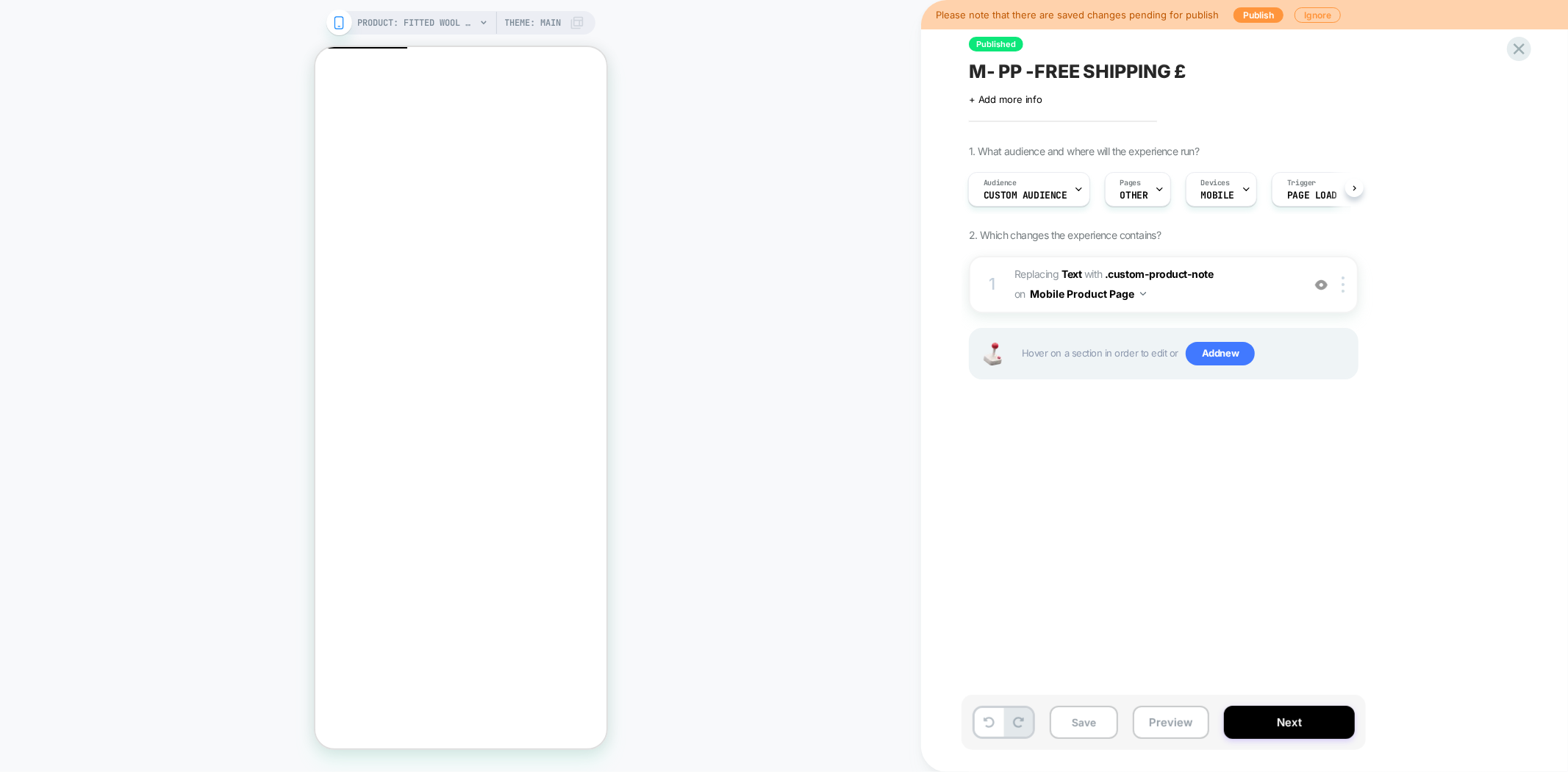
click at [1162, 71] on span "M- PP -FREE SHIPPING £" at bounding box center [1078, 71] width 218 height 22
drag, startPoint x: 1199, startPoint y: 71, endPoint x: 971, endPoint y: 76, distance: 228.1
click at [971, 76] on textarea "**********" at bounding box center [1115, 71] width 292 height 22
click span "Close"
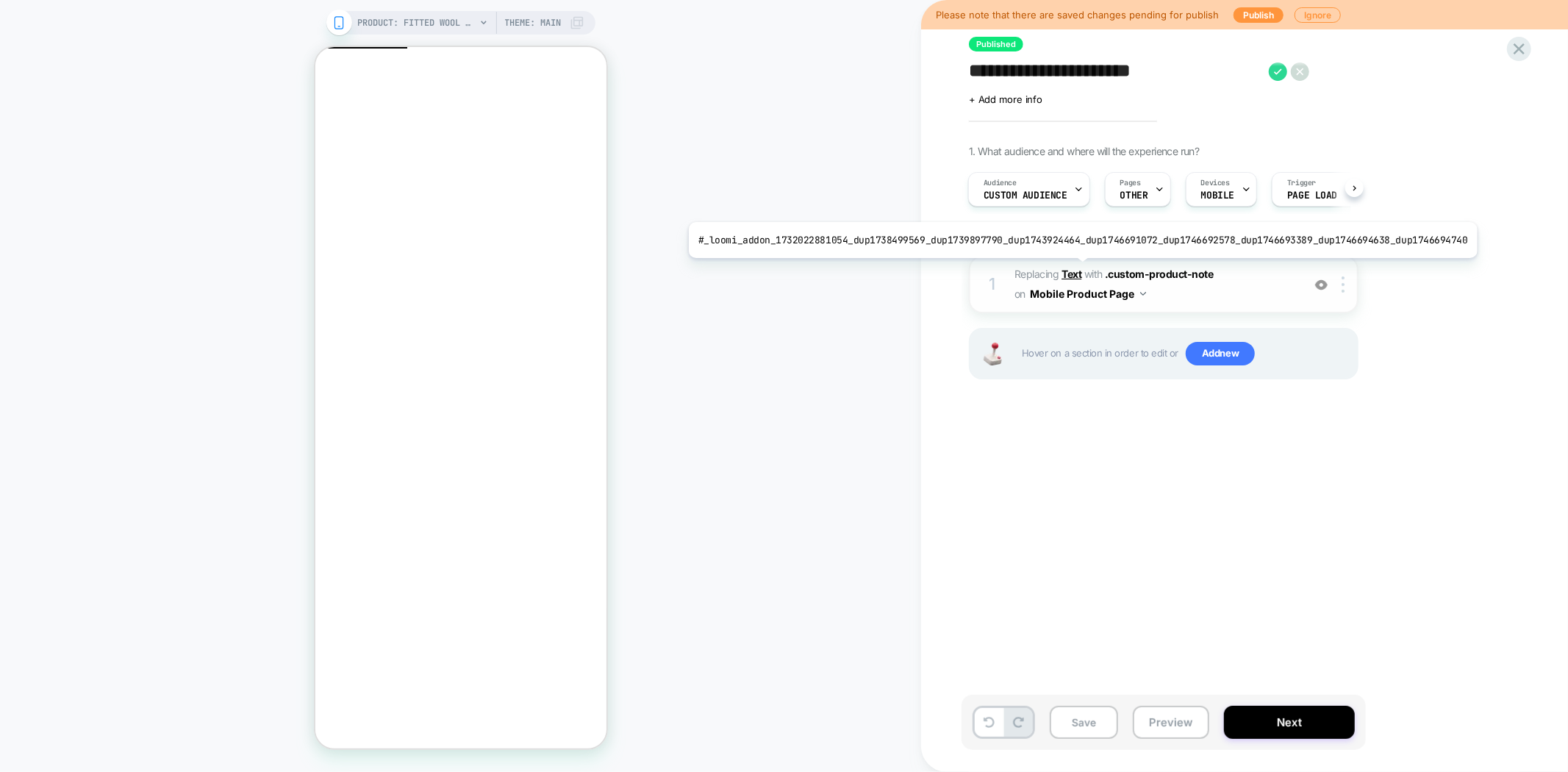
click at [1073, 269] on b "Text" at bounding box center [1071, 273] width 20 height 13
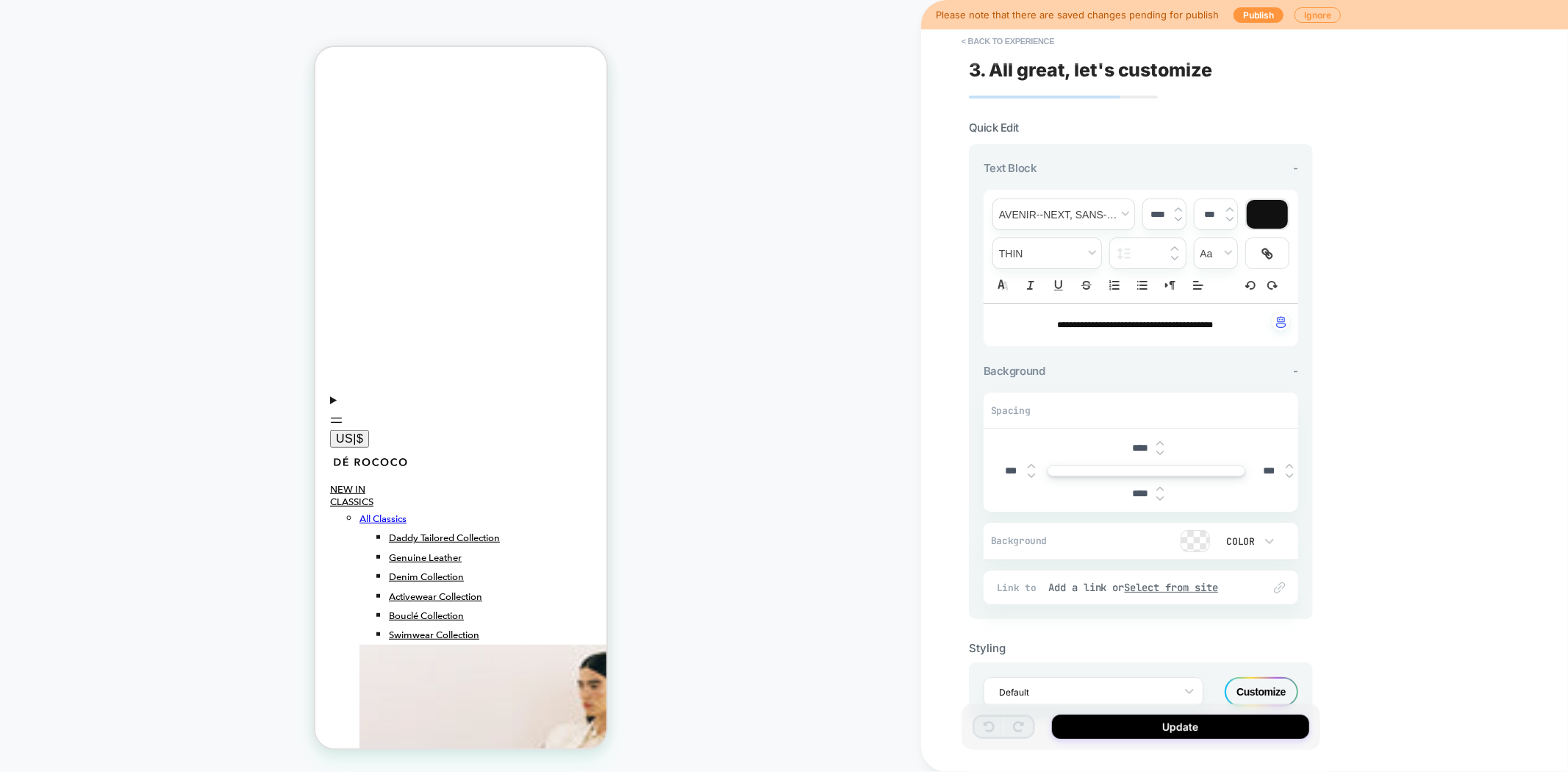
scroll to position [533, 0]
click at [998, 40] on button "< Back to experience" at bounding box center [1008, 41] width 107 height 23
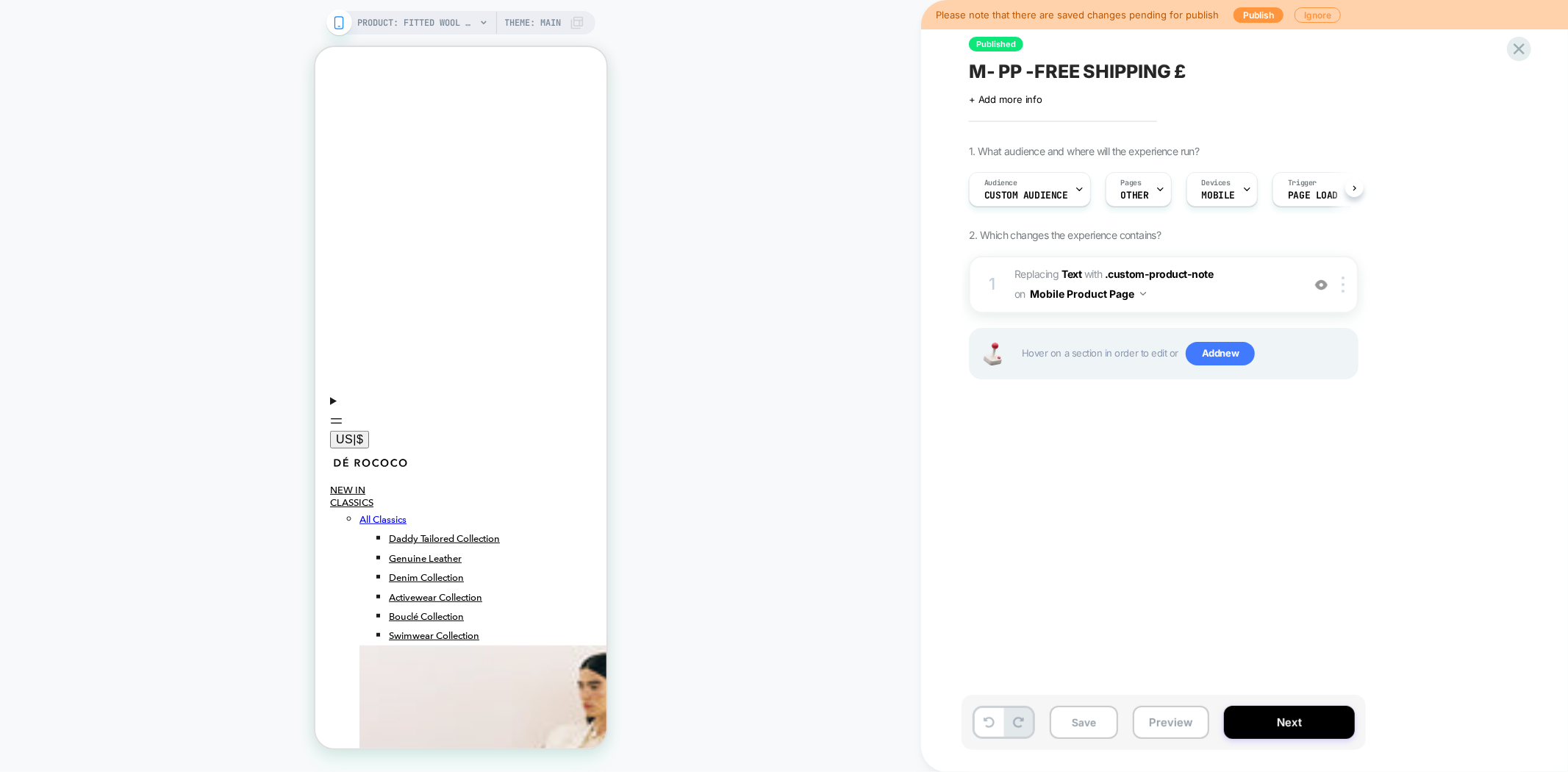
scroll to position [0, 1]
click at [1163, 730] on button "Preview" at bounding box center [1171, 722] width 76 height 33
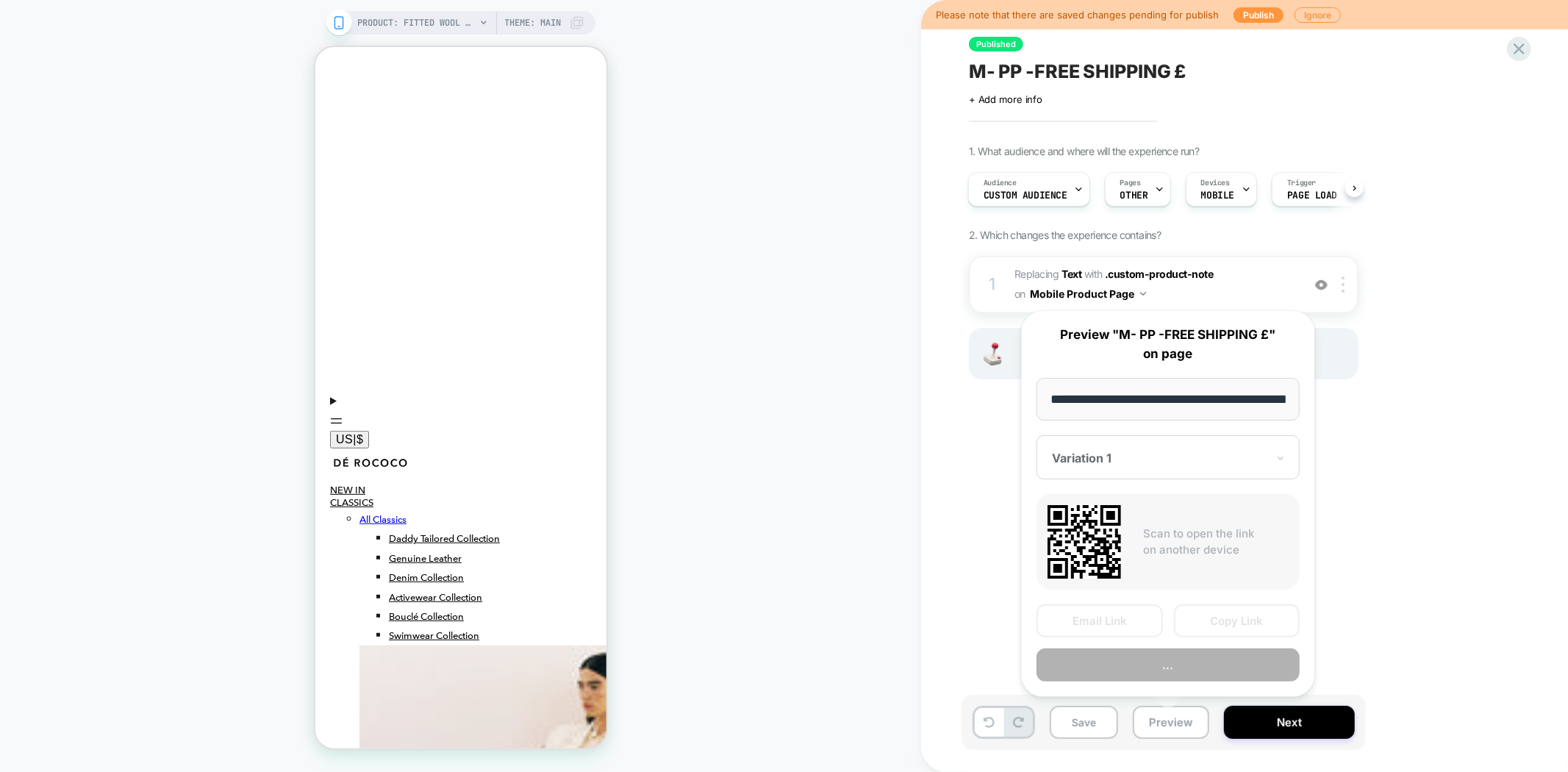
scroll to position [0, 235]
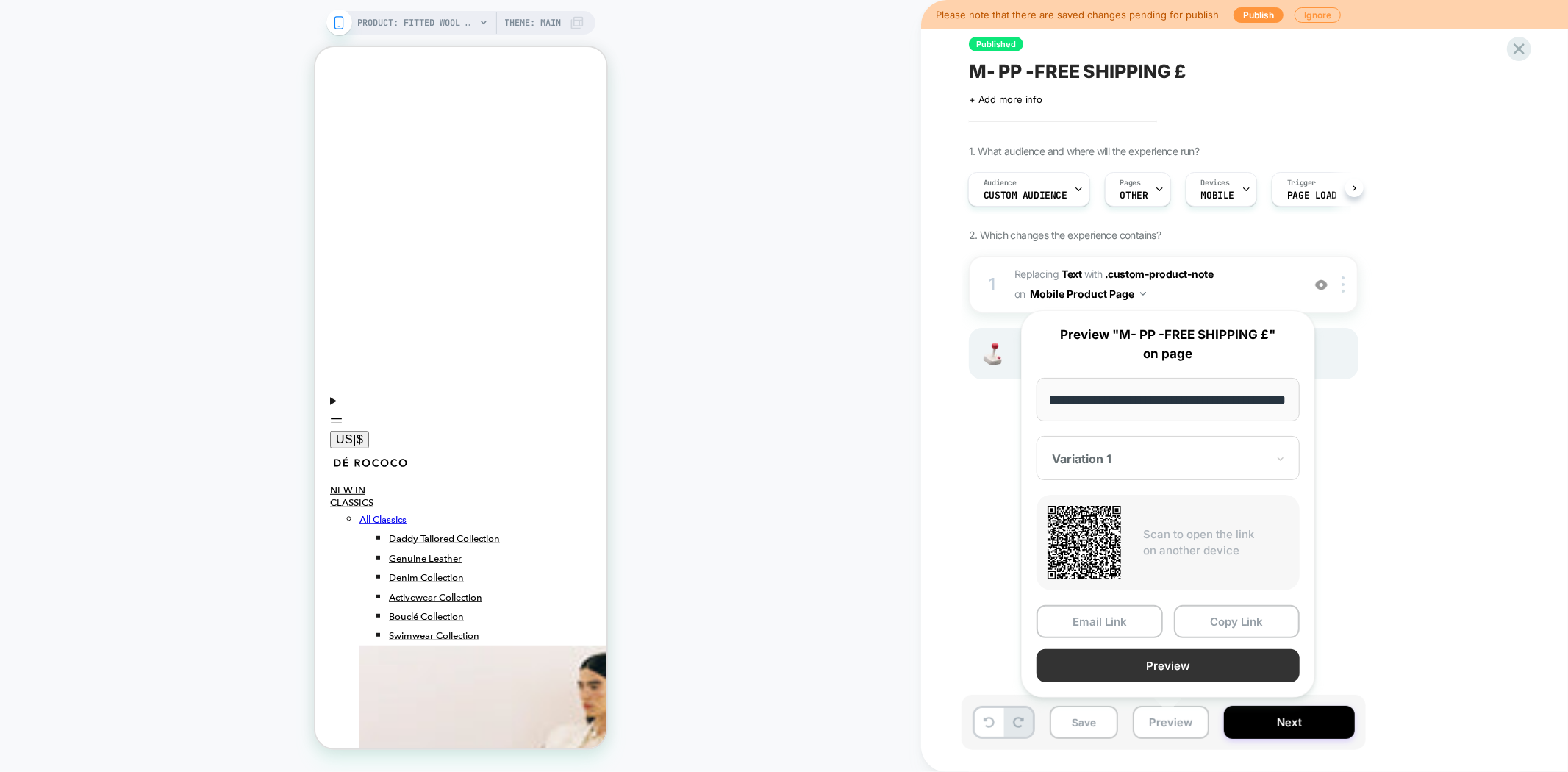
click at [1215, 663] on button "Preview" at bounding box center [1168, 665] width 263 height 33
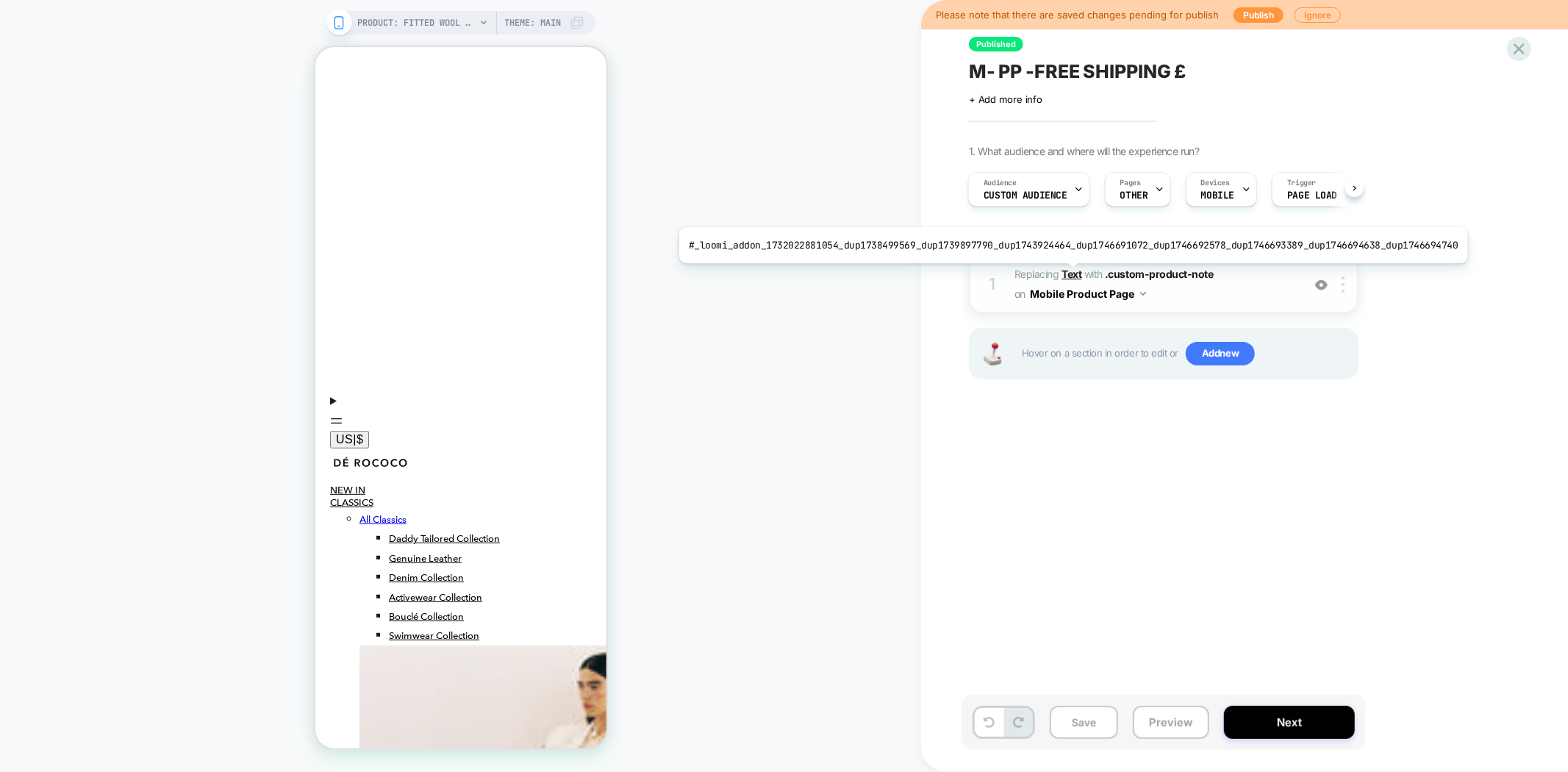
click at [1063, 274] on b "Text" at bounding box center [1071, 273] width 20 height 13
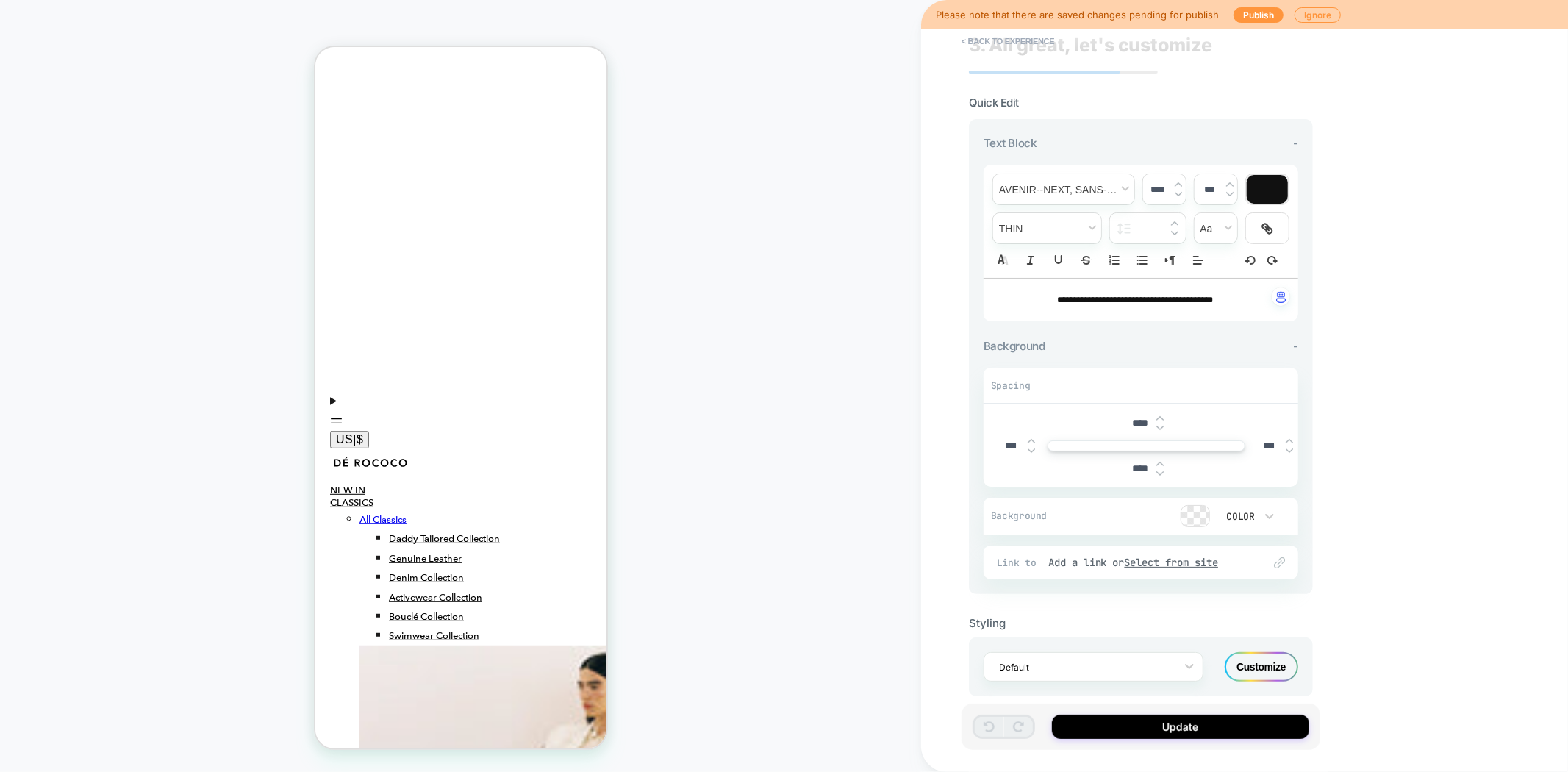
scroll to position [42, 0]
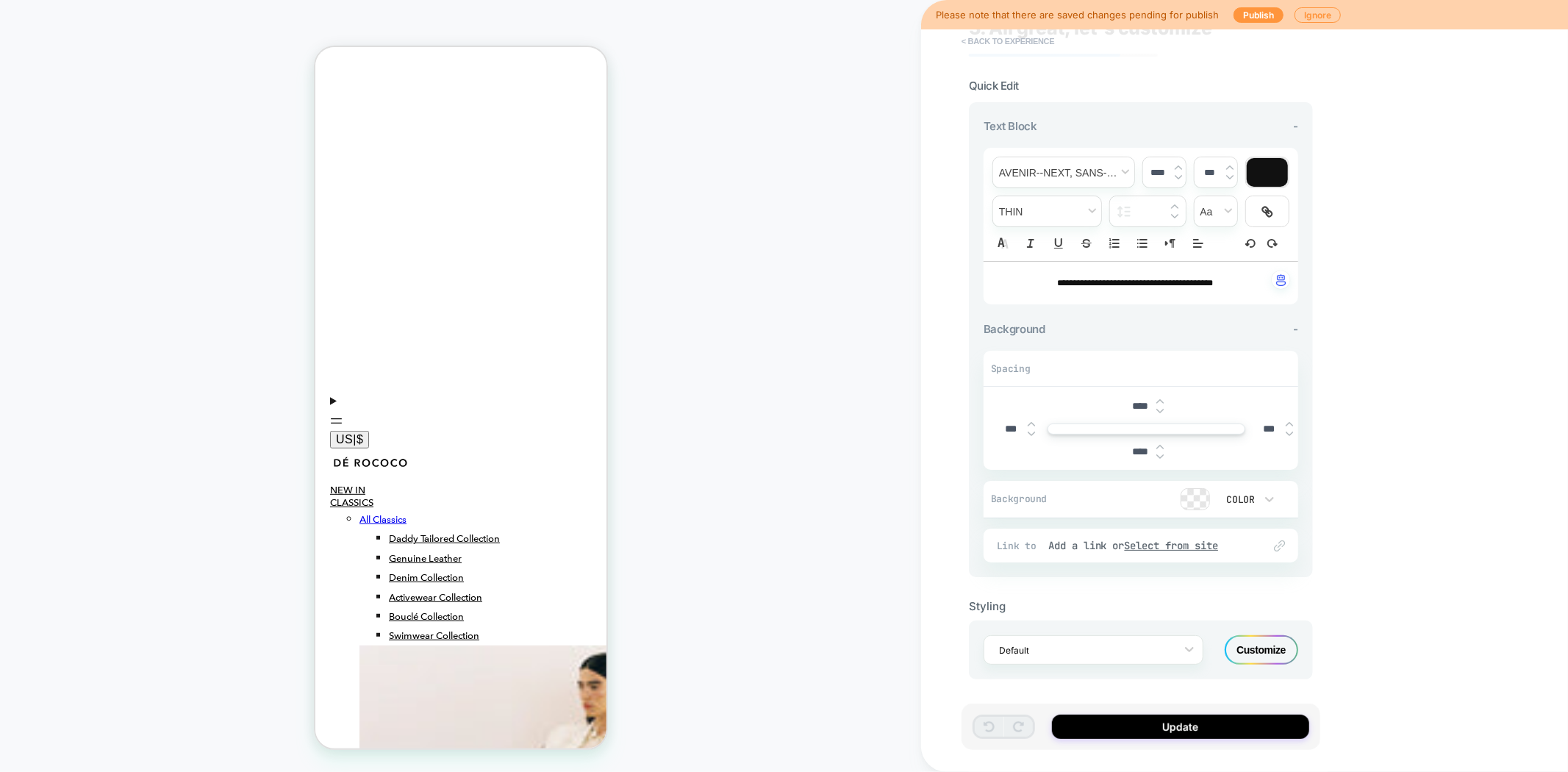
click at [980, 45] on button "< Back to experience" at bounding box center [1008, 41] width 107 height 23
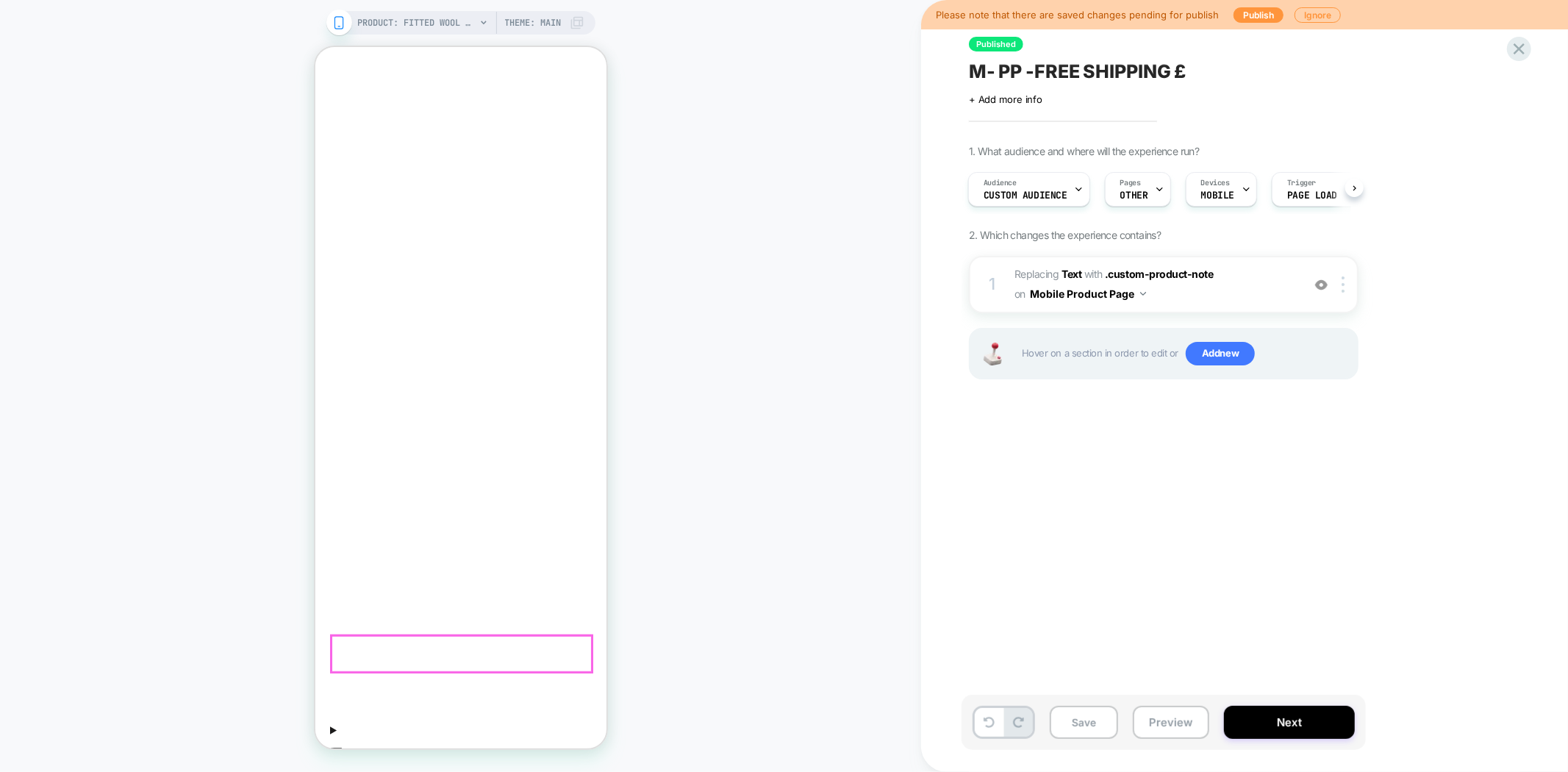
scroll to position [42, 0]
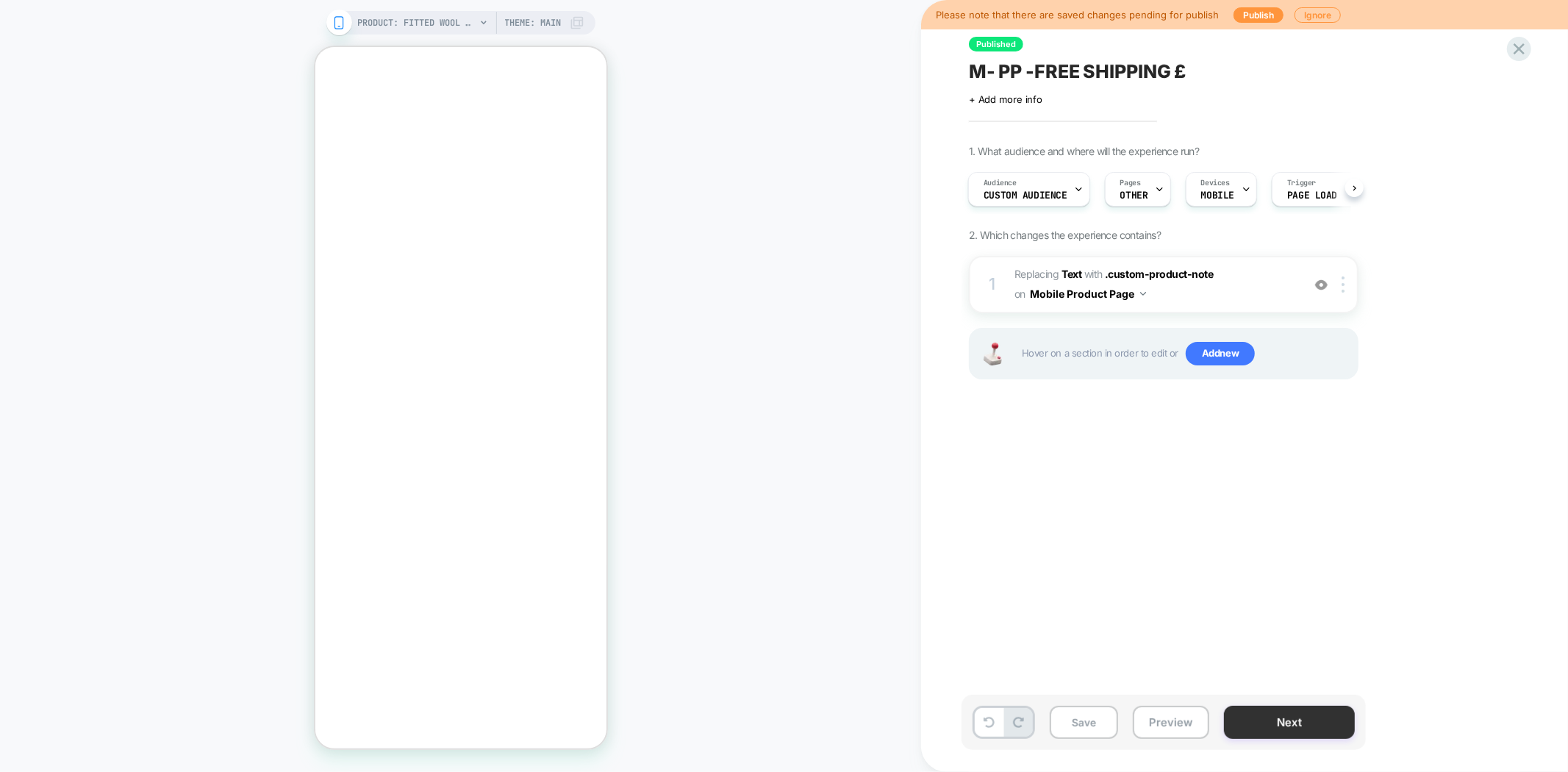
click at [1244, 719] on button "Next" at bounding box center [1289, 722] width 131 height 33
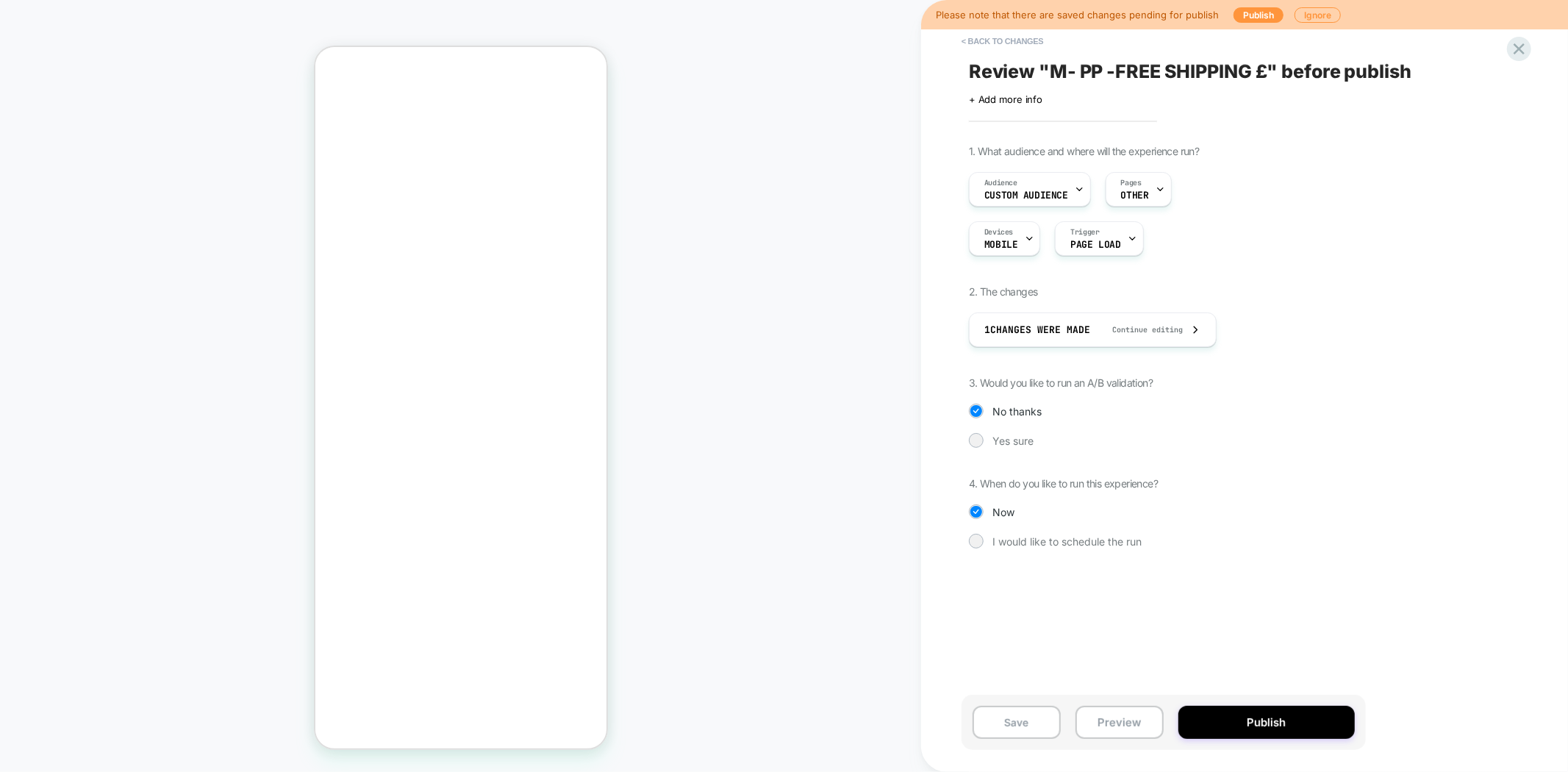
click at [1244, 719] on button "Publish" at bounding box center [1267, 722] width 177 height 33
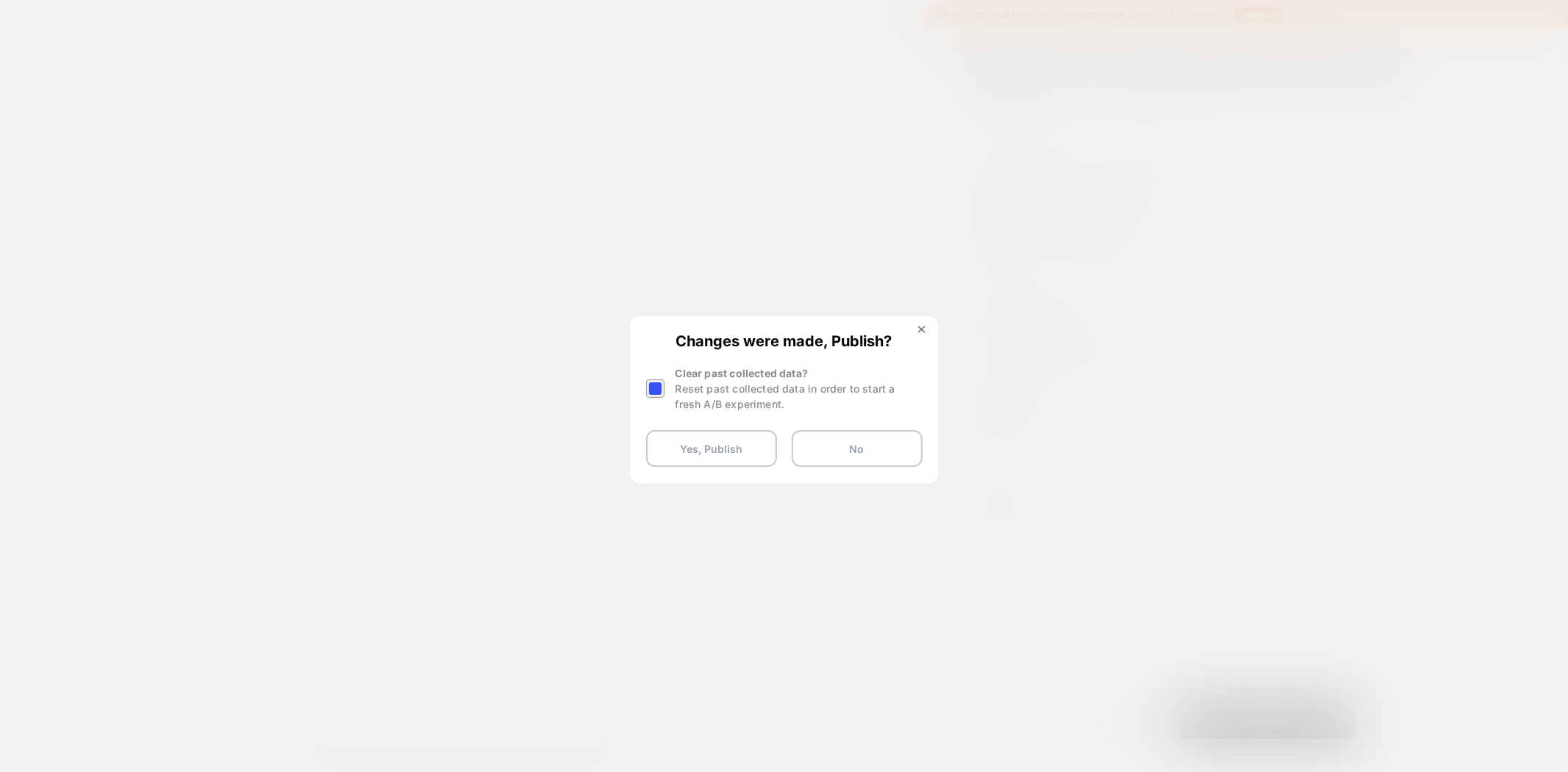
click at [650, 387] on div at bounding box center [655, 388] width 18 height 18
click at [695, 446] on button "Yes, Publish" at bounding box center [711, 448] width 131 height 37
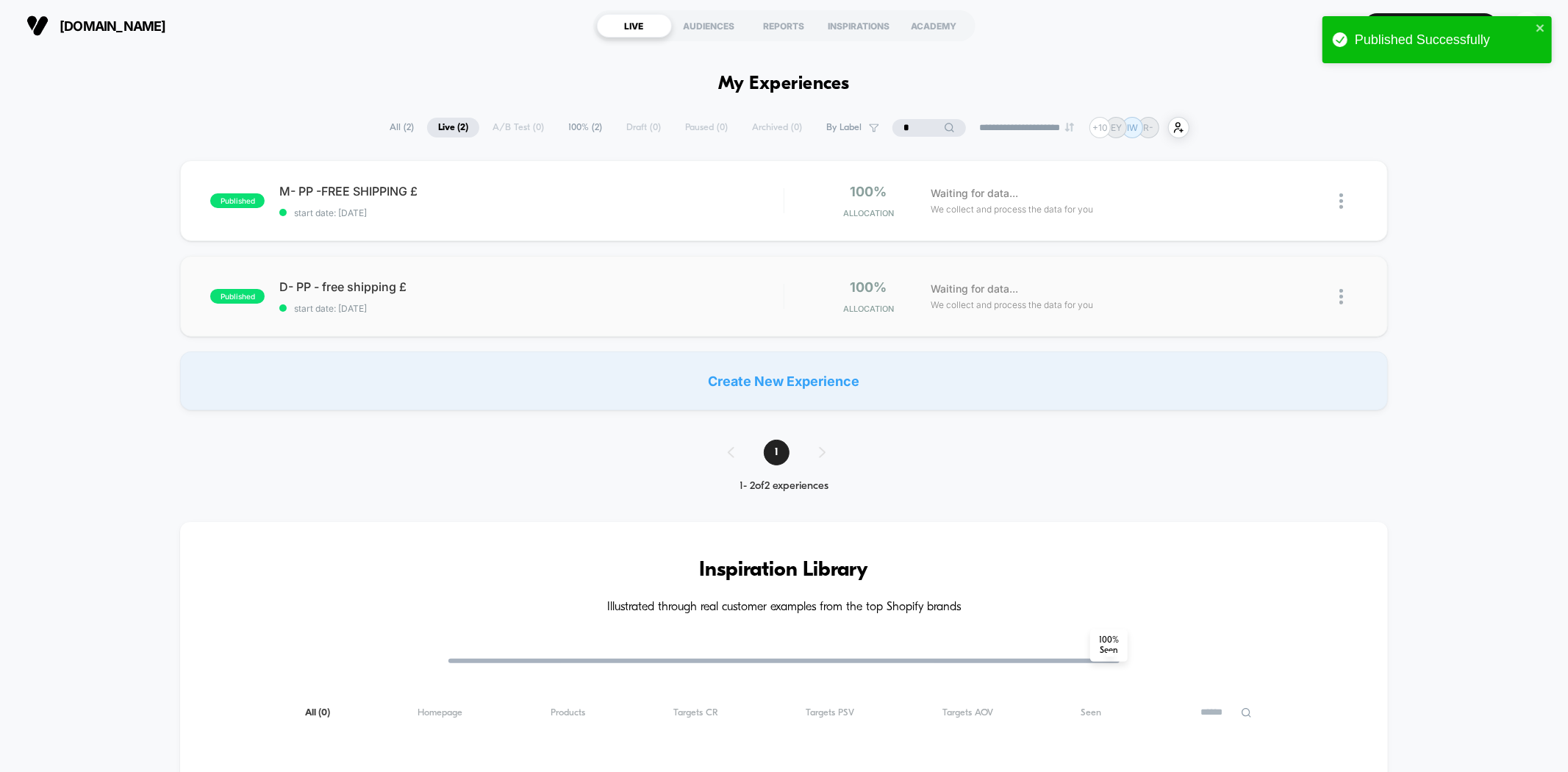
click at [455, 313] on div "published D- PP - free shipping £ start date: [DATE] 100% Allocation Waiting fo…" at bounding box center [783, 296] width 1207 height 81
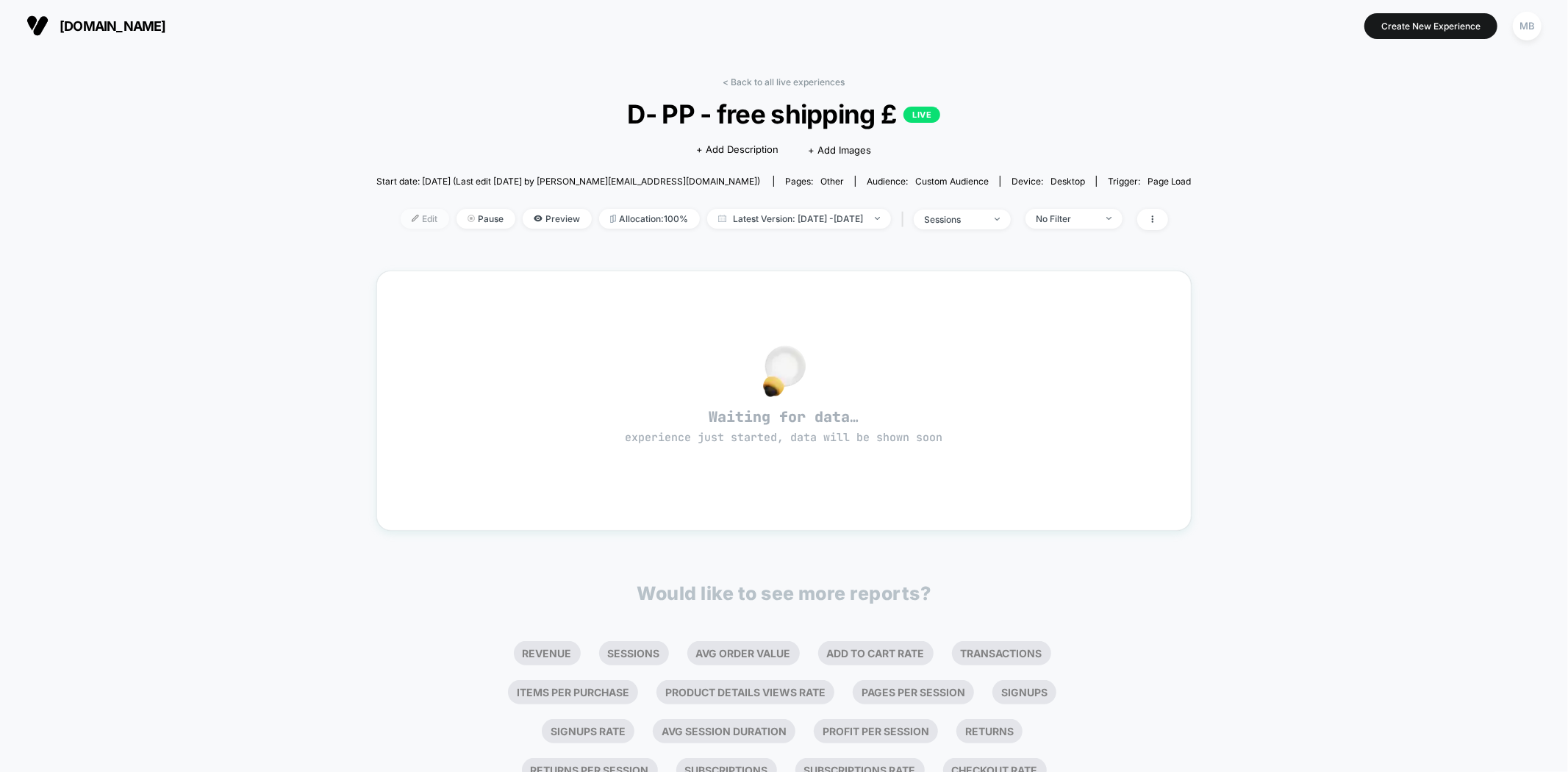
click at [400, 221] on span "Edit" at bounding box center [424, 218] width 48 height 20
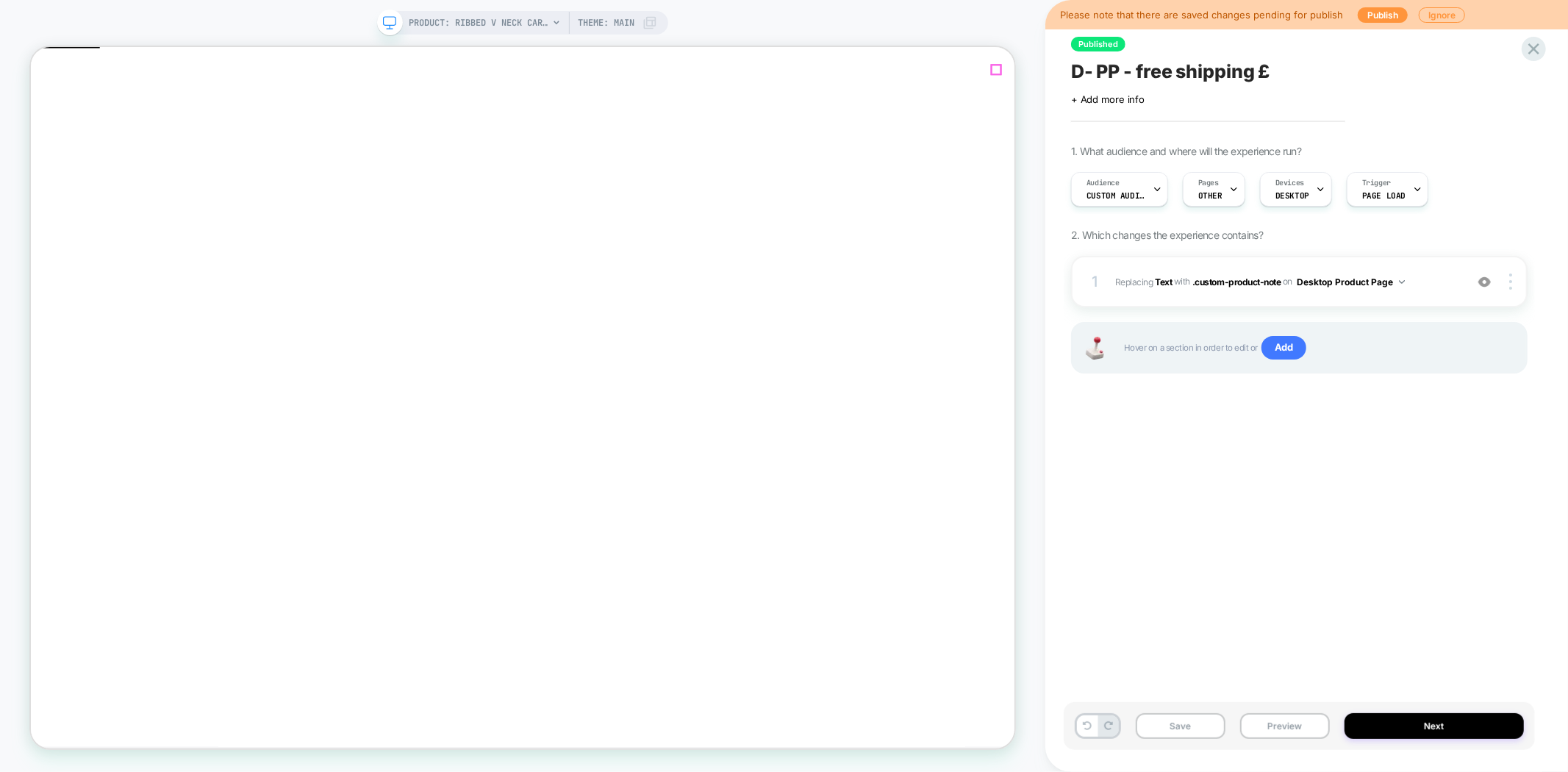
click icon "Close"
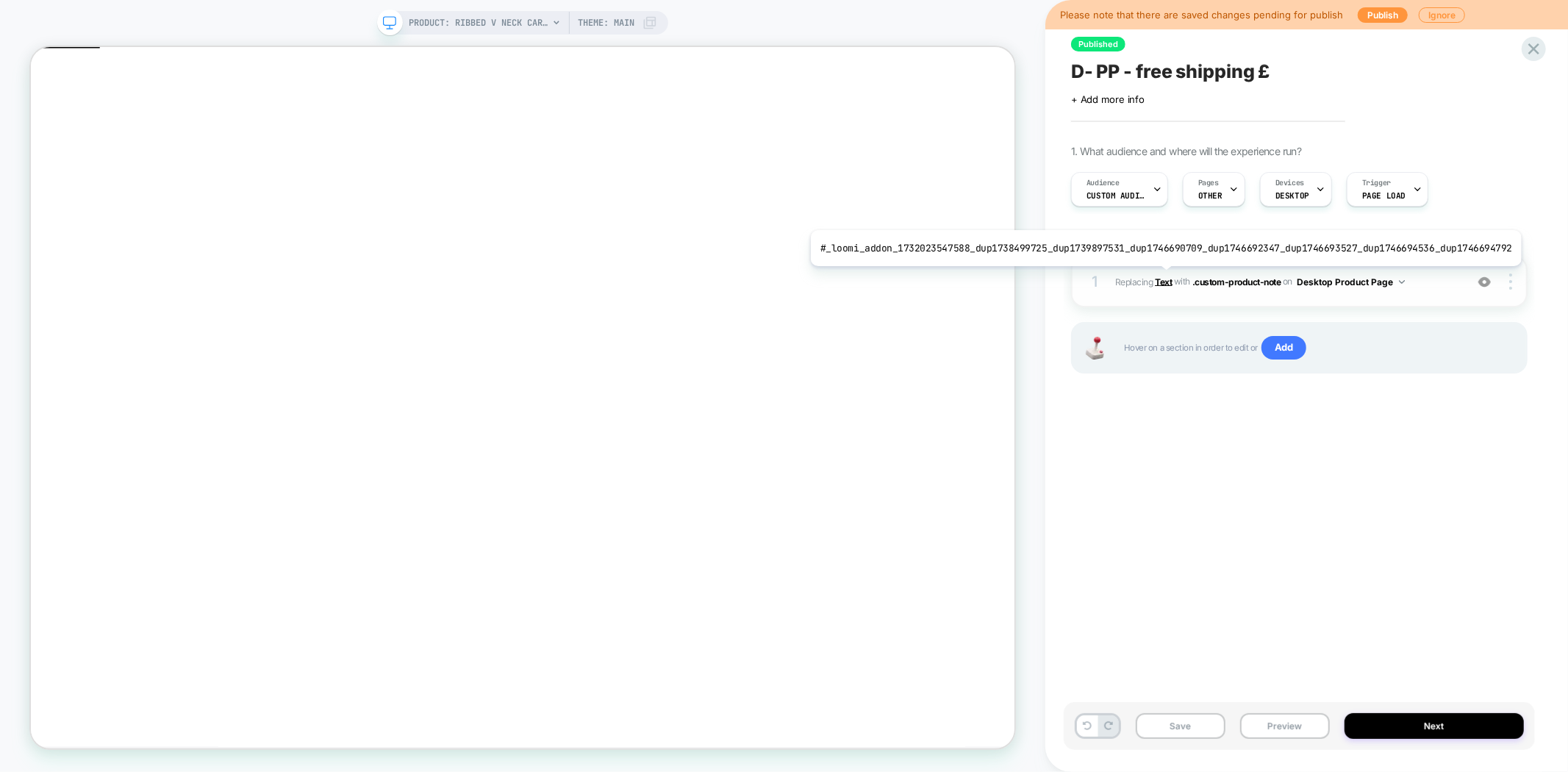
click at [1157, 277] on b "Text" at bounding box center [1163, 281] width 17 height 11
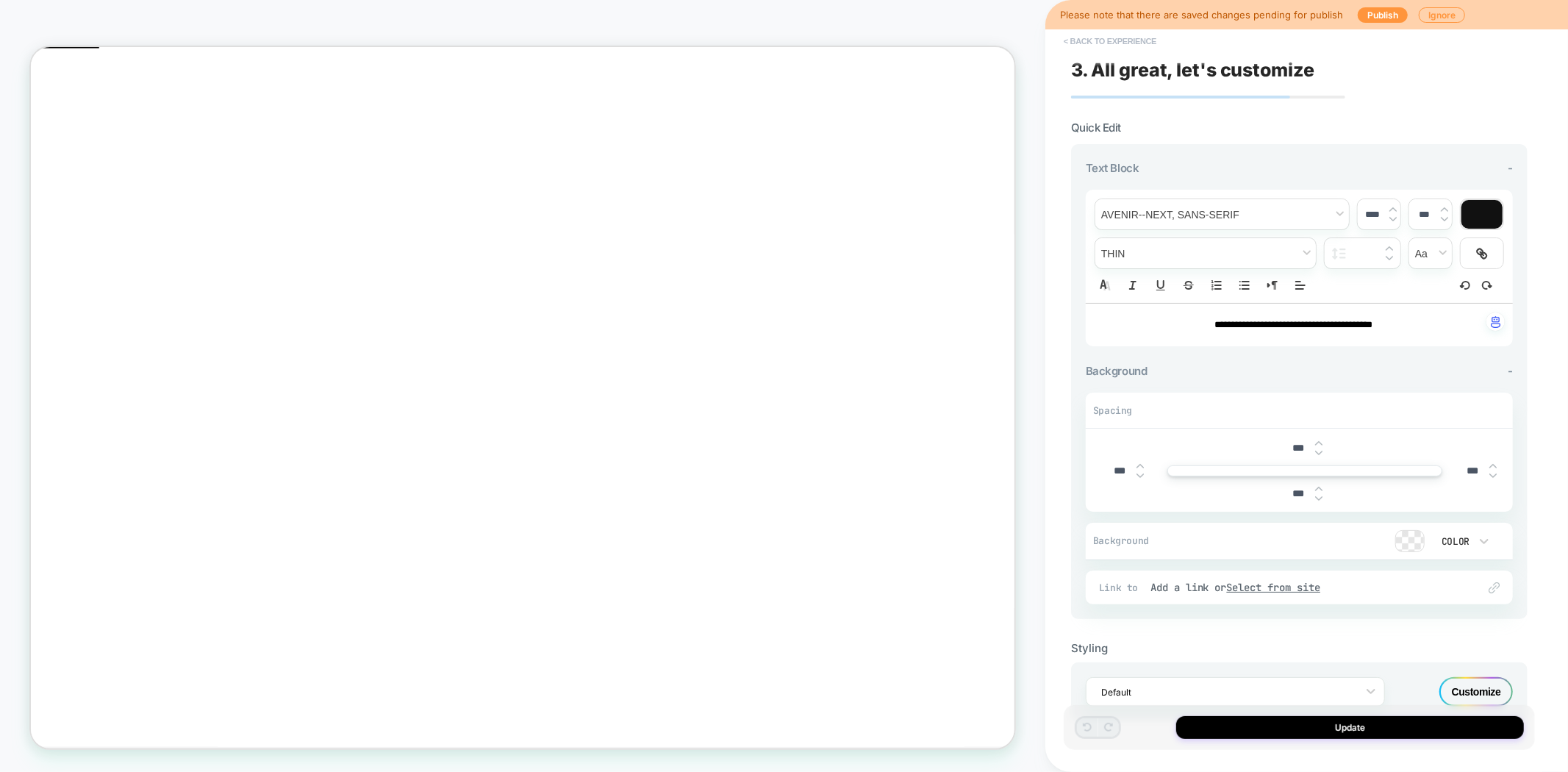
drag, startPoint x: 1096, startPoint y: 42, endPoint x: 1305, endPoint y: 280, distance: 316.7
click at [1096, 42] on button "< Back to experience" at bounding box center [1110, 41] width 107 height 23
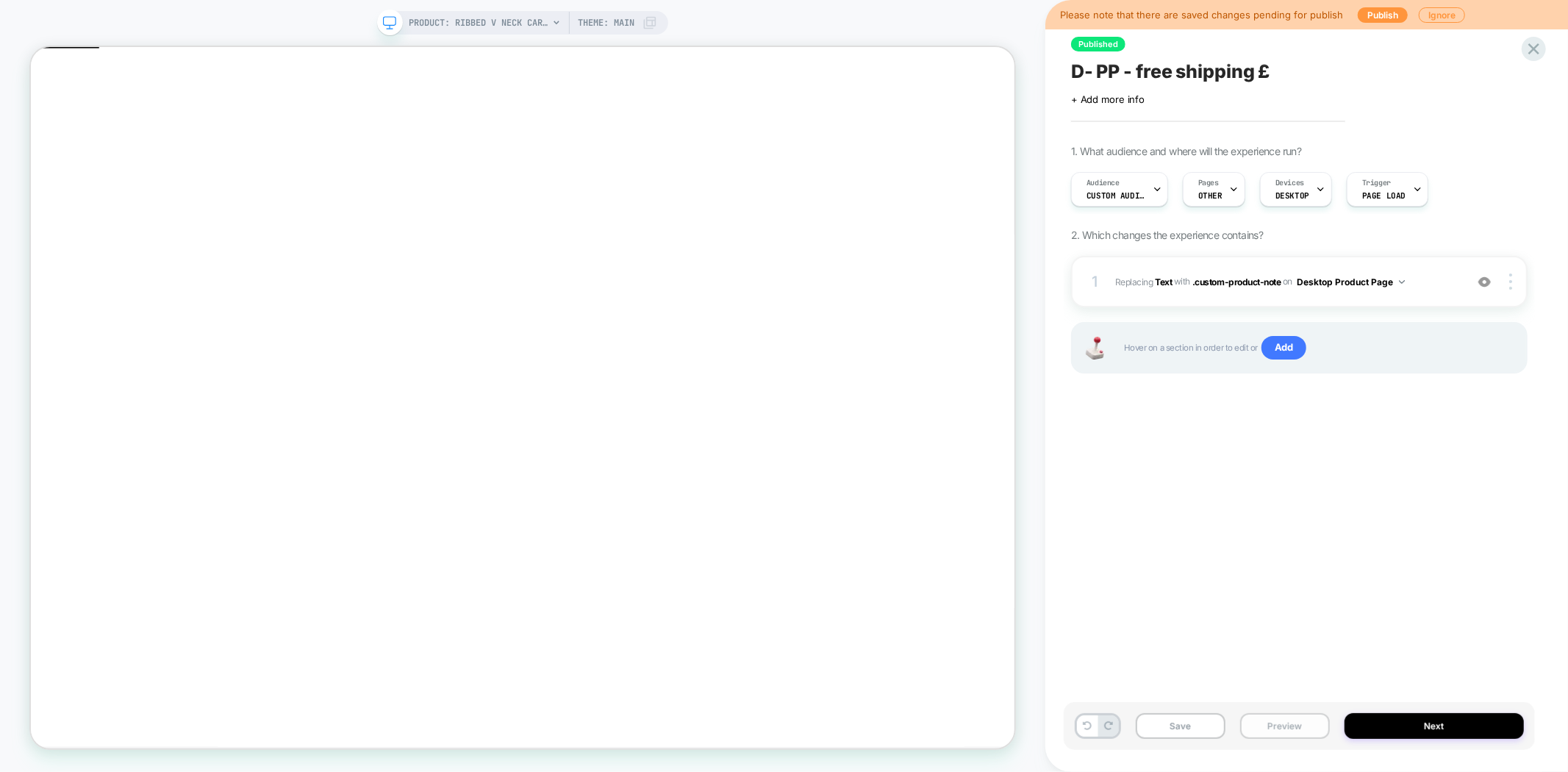
click at [1279, 728] on button "Preview" at bounding box center [1285, 726] width 90 height 26
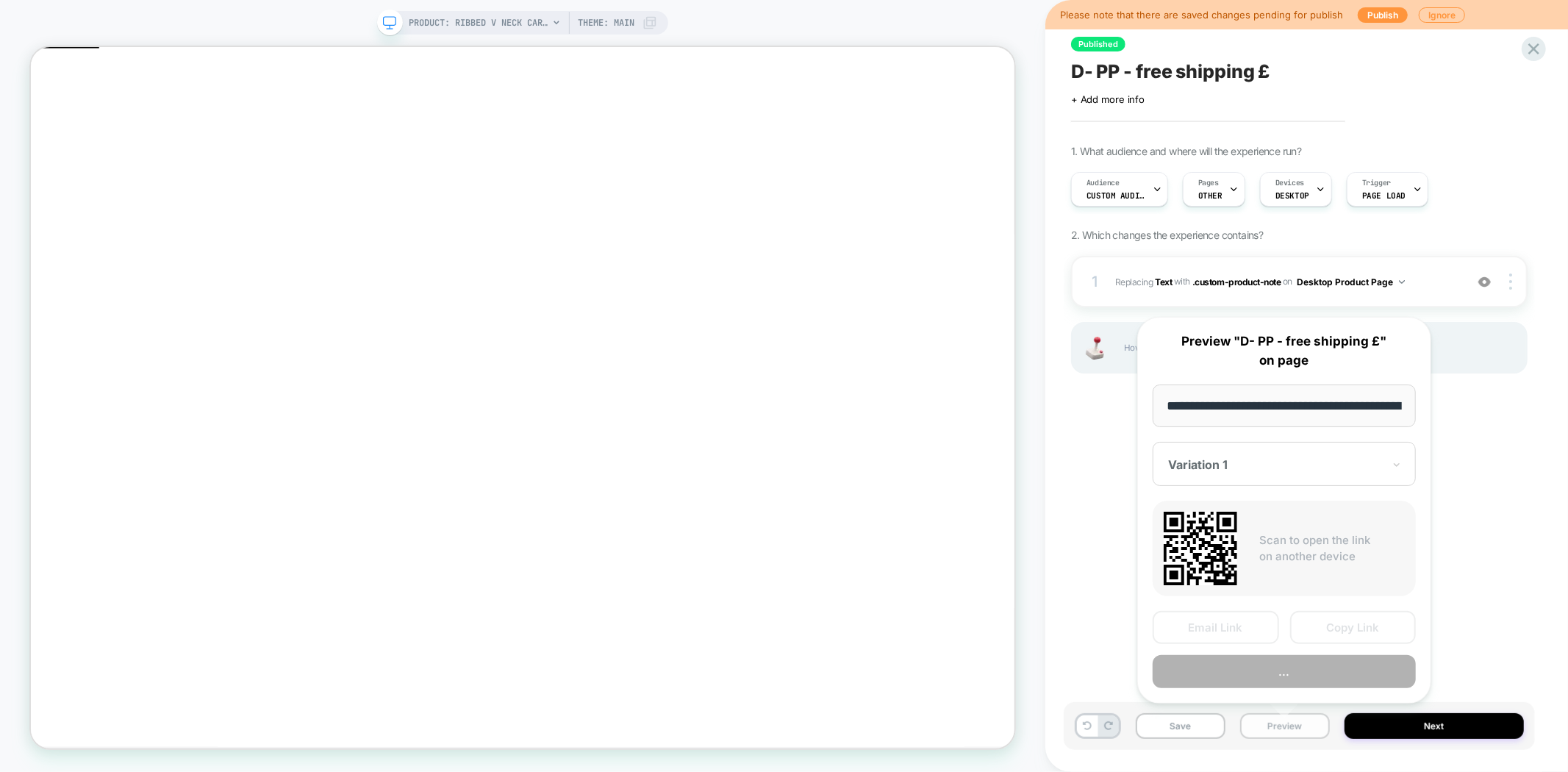
scroll to position [0, 239]
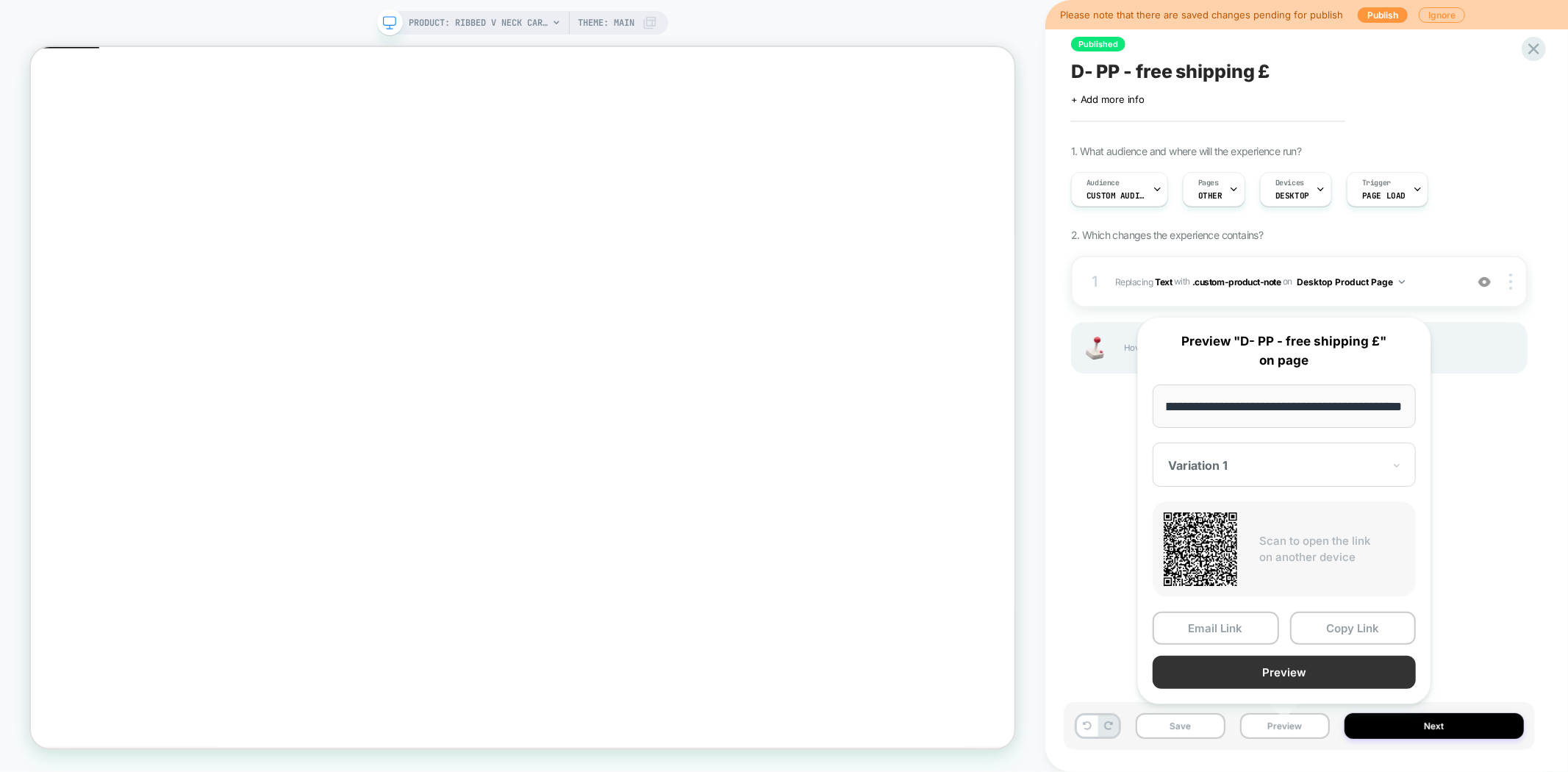
click at [1288, 665] on button "Preview" at bounding box center [1284, 672] width 263 height 33
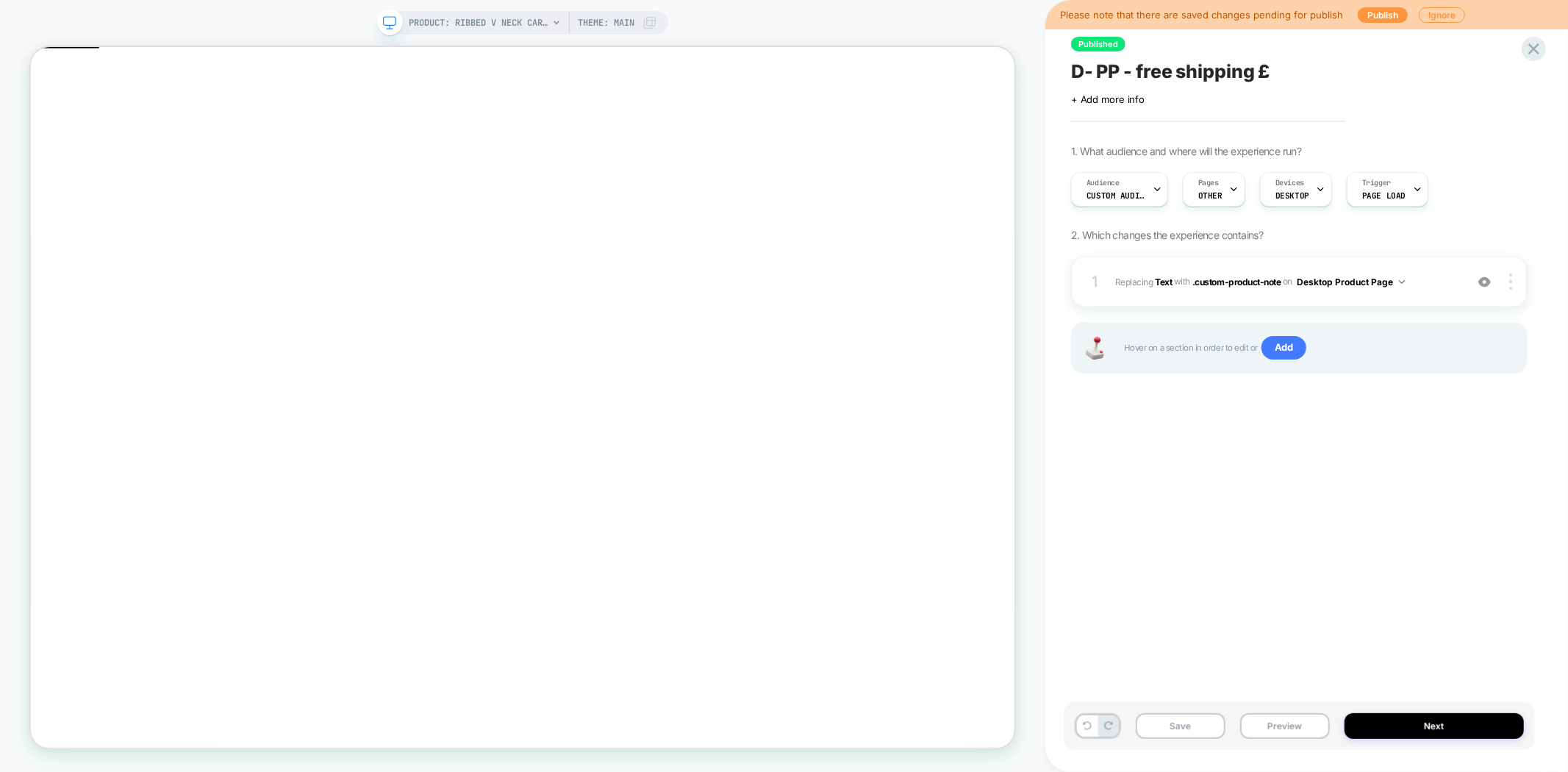
click at [1135, 77] on span "D- PP - free shipping £" at bounding box center [1170, 71] width 199 height 22
click at [1545, 618] on div "**********" at bounding box center [1307, 386] width 523 height 772
click at [1372, 728] on button "Next" at bounding box center [1434, 726] width 179 height 26
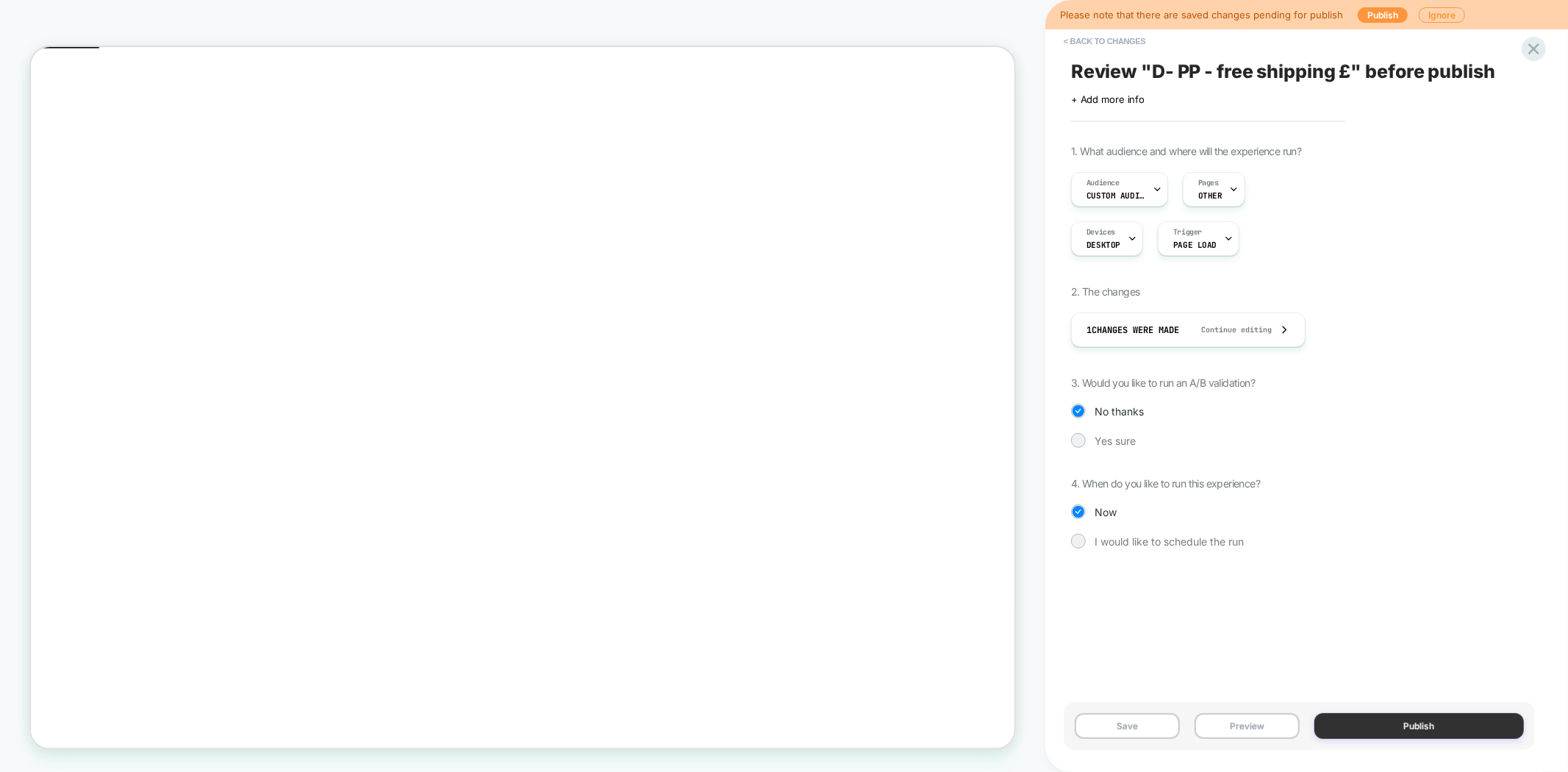
click at [1416, 735] on button "Publish" at bounding box center [1419, 726] width 210 height 26
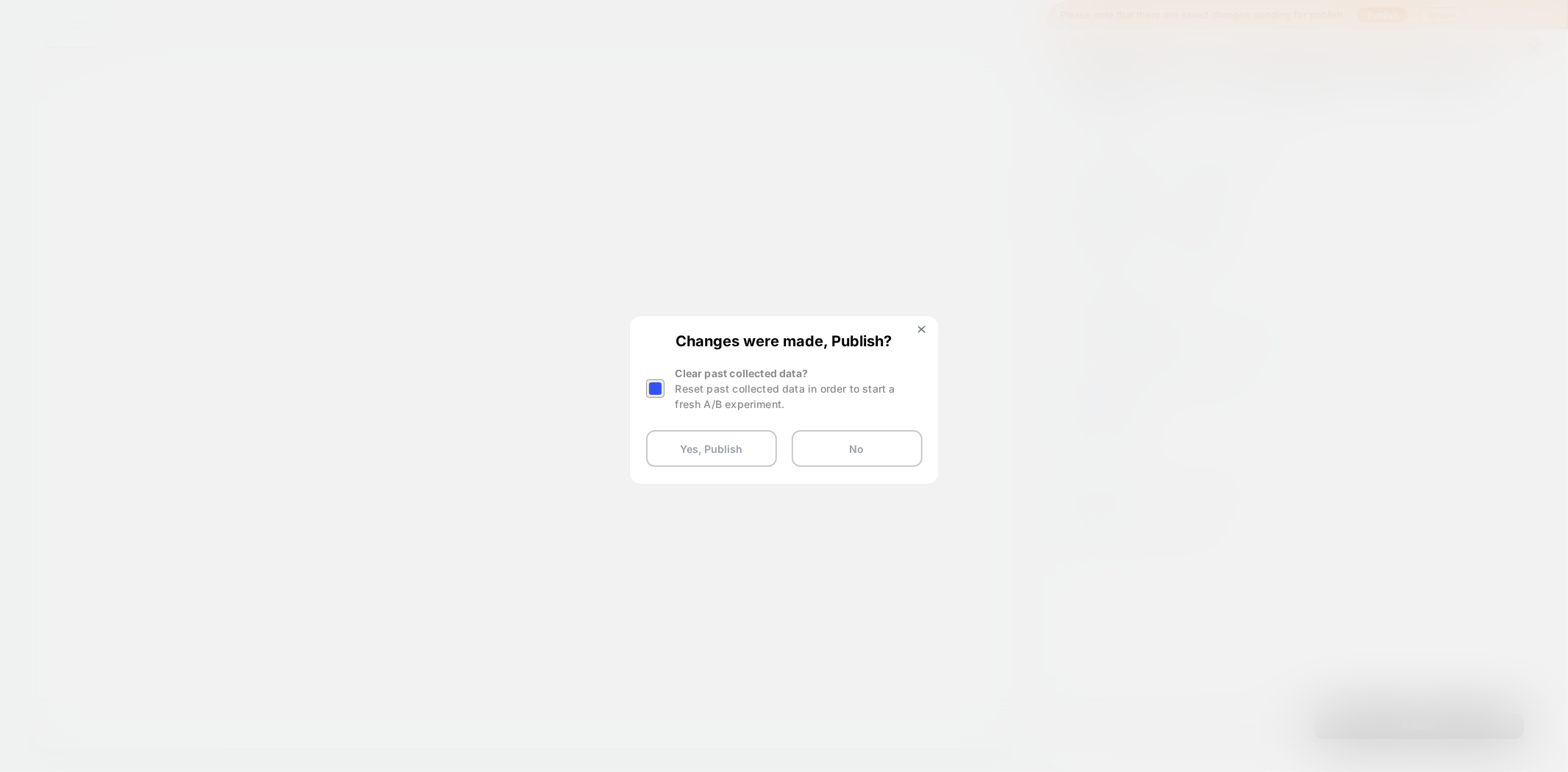
click at [646, 388] on div at bounding box center [655, 388] width 18 height 18
click at [701, 462] on button "Yes, Publish" at bounding box center [711, 448] width 131 height 37
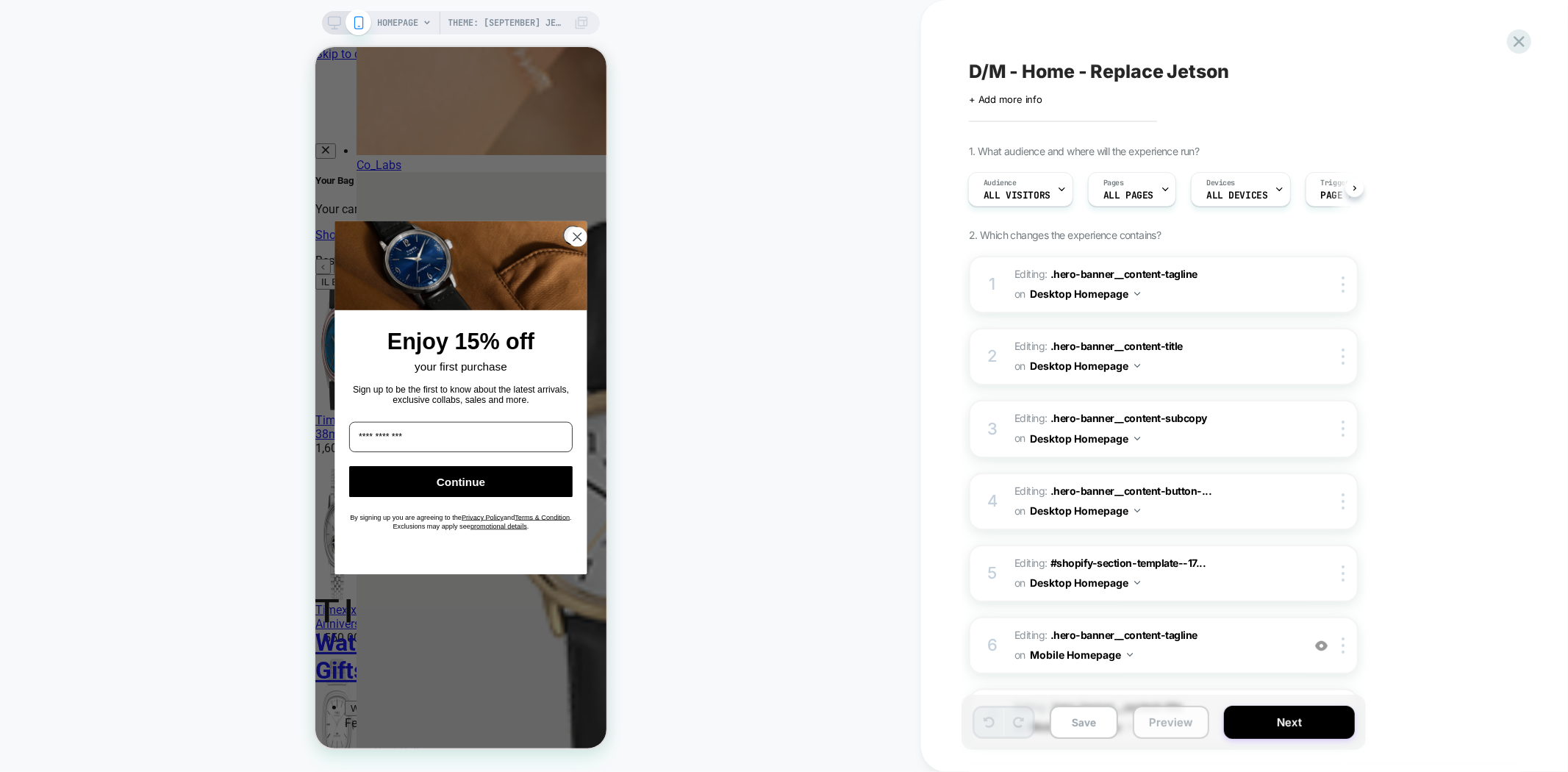
click at [1163, 724] on button "Preview" at bounding box center [1171, 722] width 76 height 33
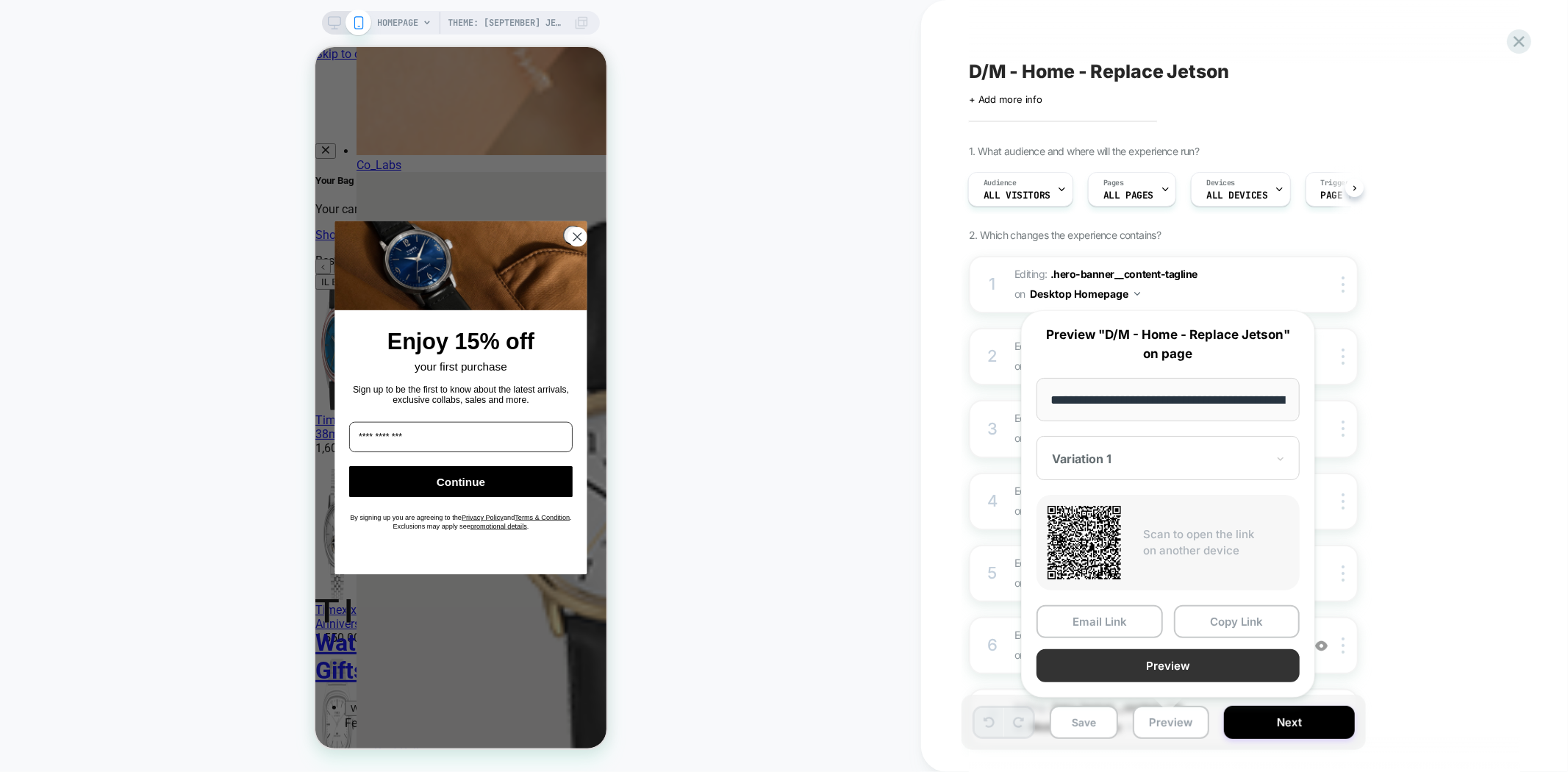
click at [1193, 667] on button "Preview" at bounding box center [1168, 665] width 263 height 33
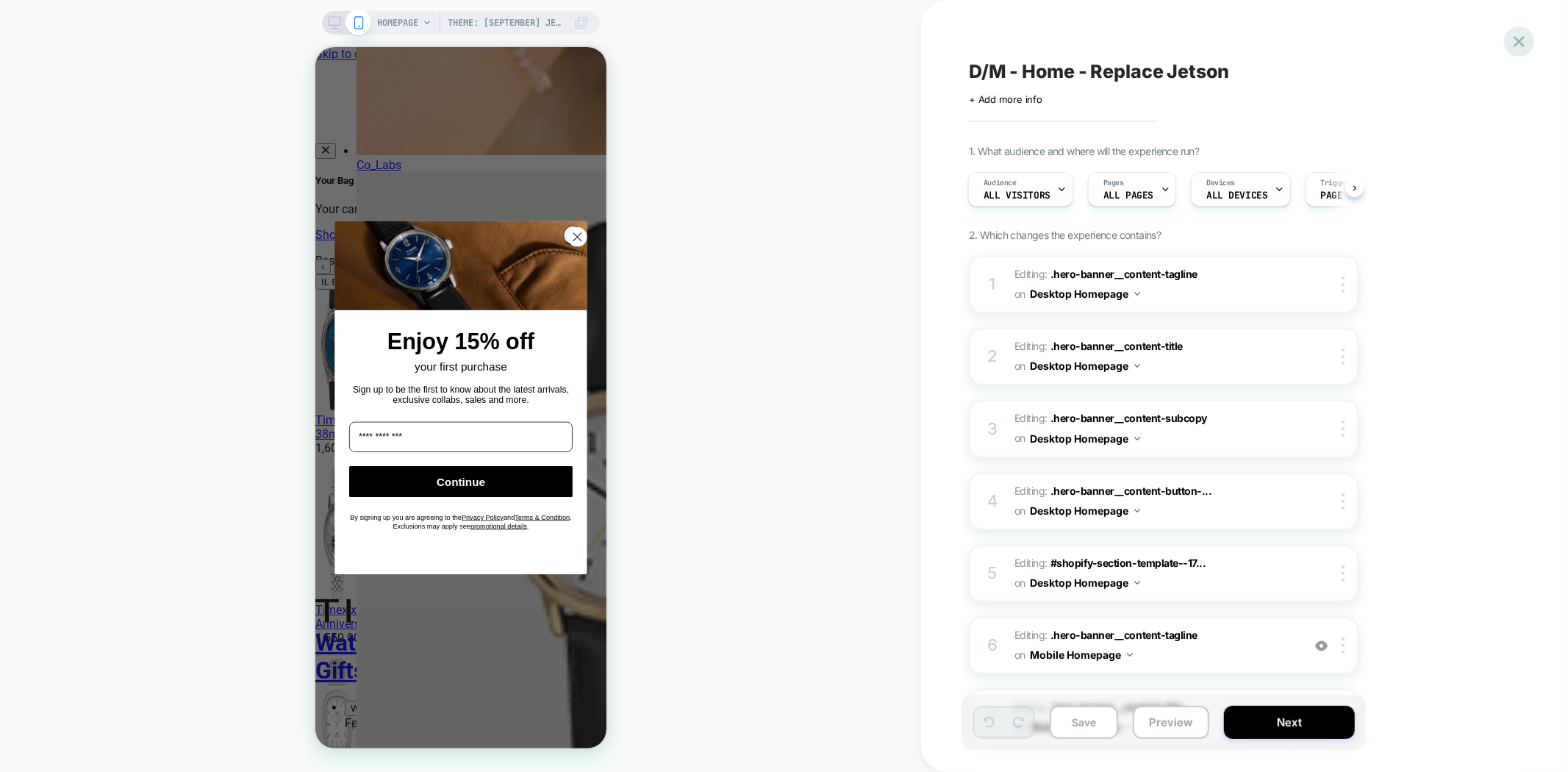
click at [1511, 42] on icon at bounding box center [1519, 42] width 20 height 20
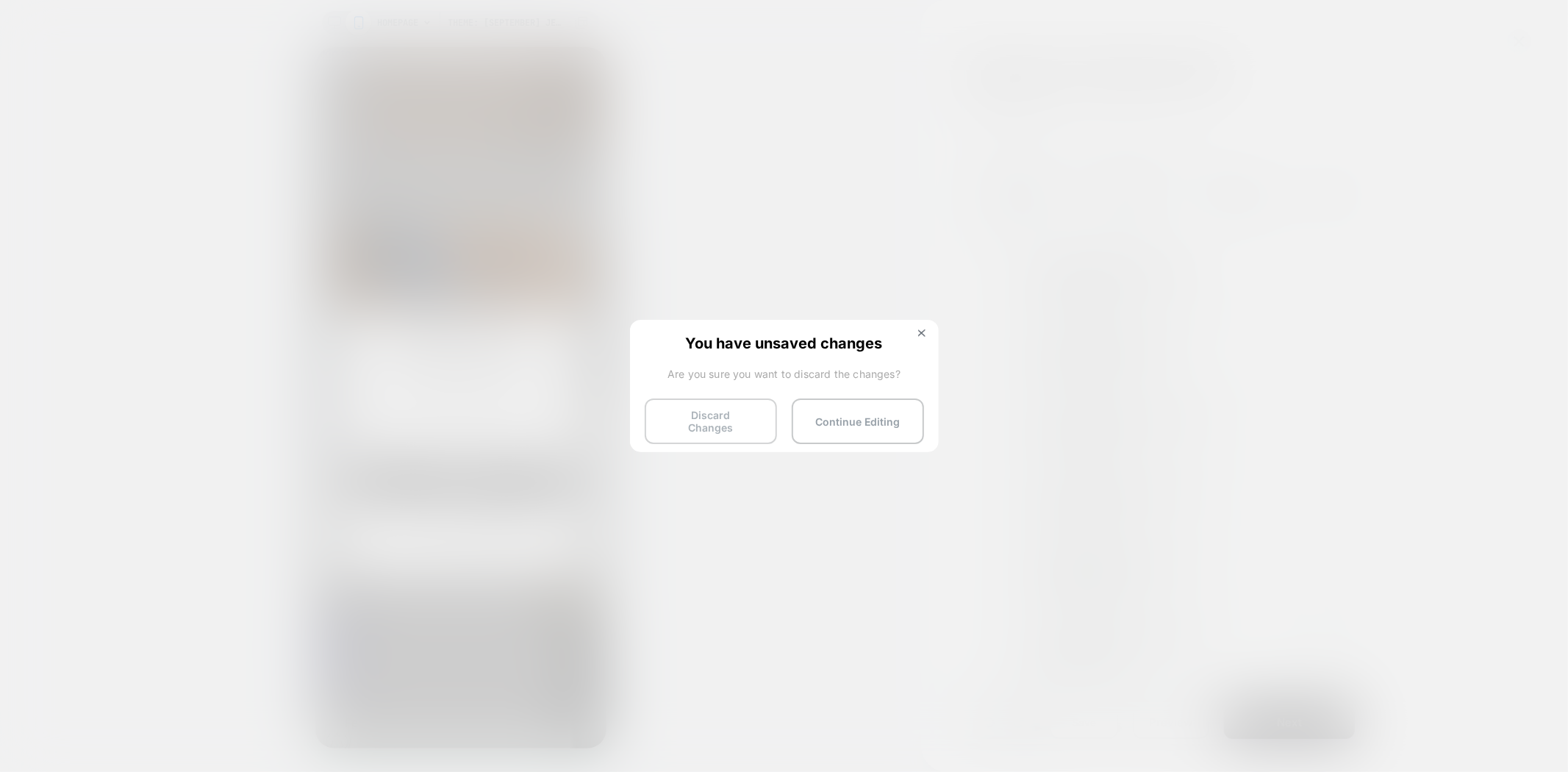
click at [740, 408] on button "Discard Changes" at bounding box center [711, 421] width 132 height 45
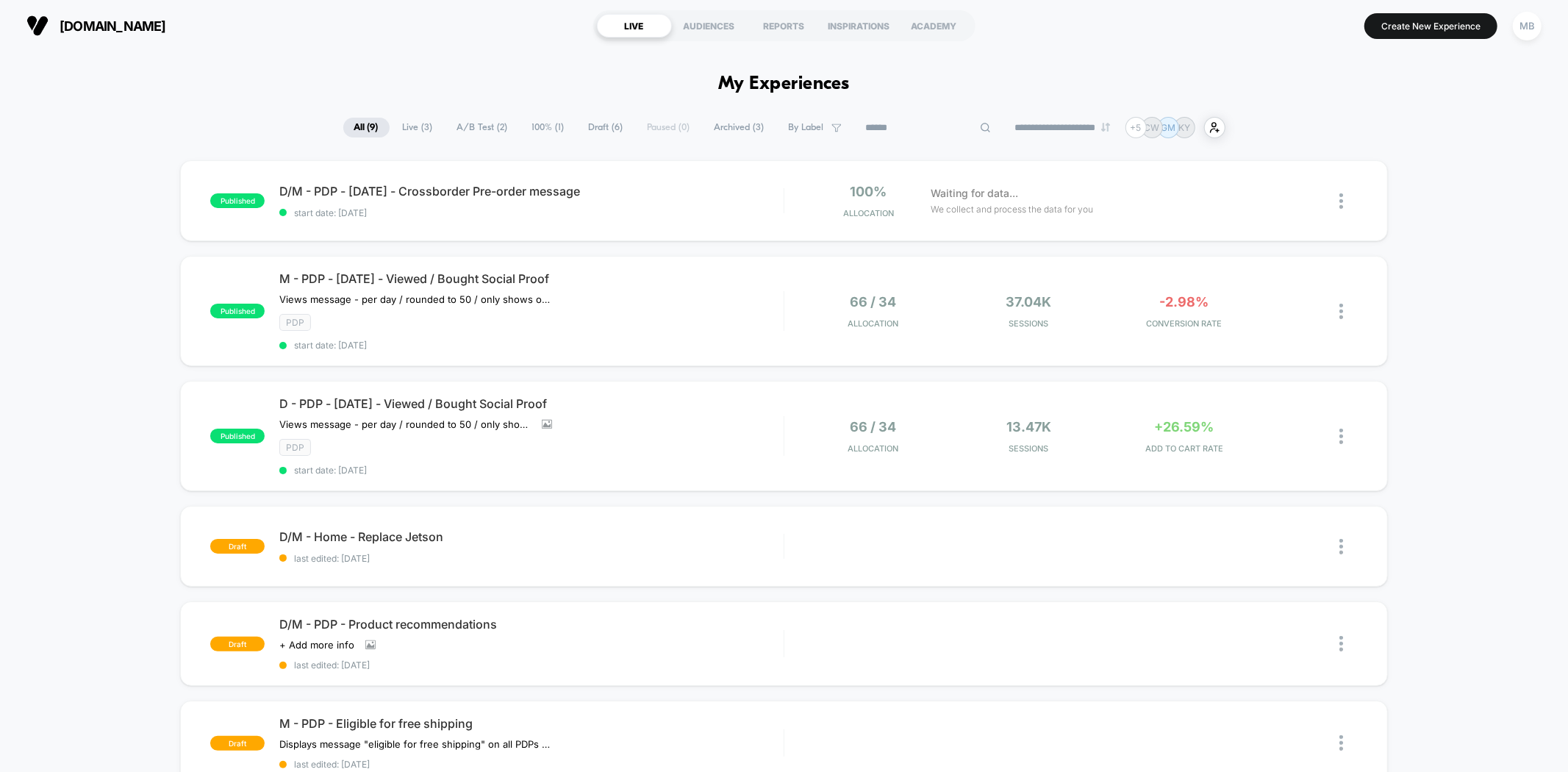
click at [906, 128] on input at bounding box center [928, 128] width 147 height 17
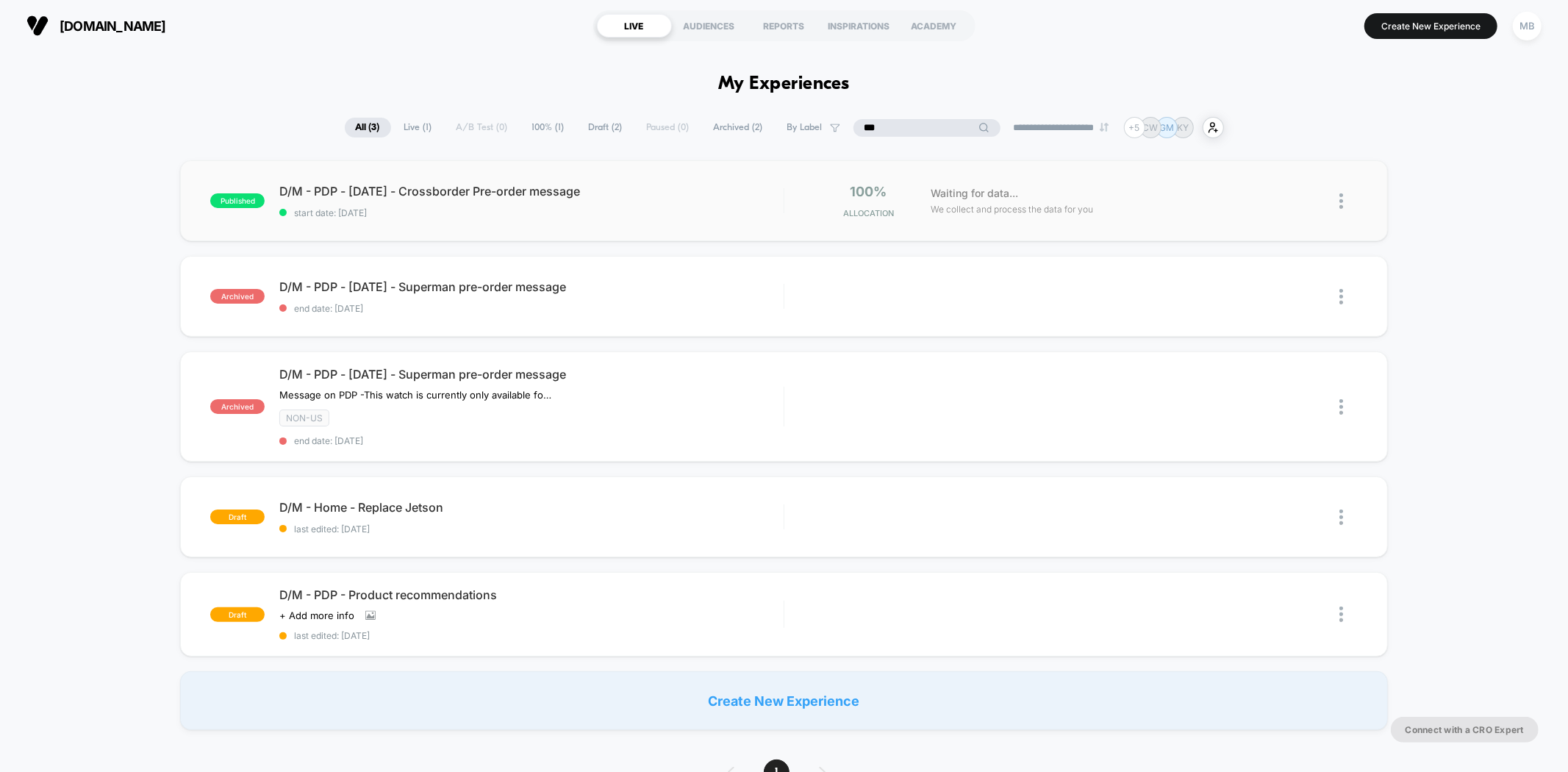
type input "***"
click at [691, 221] on div "published D/M - PDP - [DATE] - Crossborder Pre-order message start date: [DATE]…" at bounding box center [783, 200] width 1207 height 81
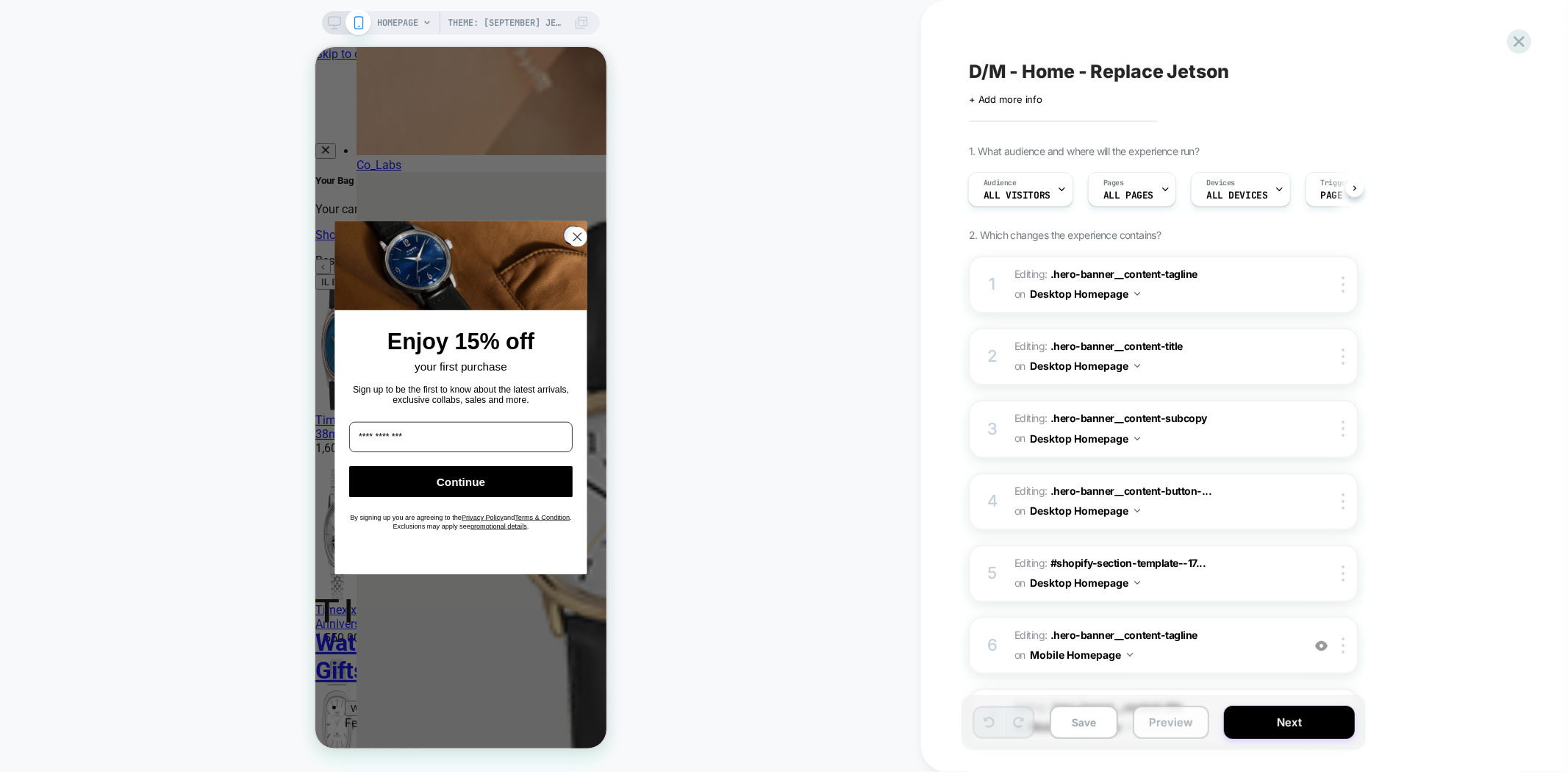
click at [1163, 718] on button "Preview" at bounding box center [1171, 722] width 76 height 33
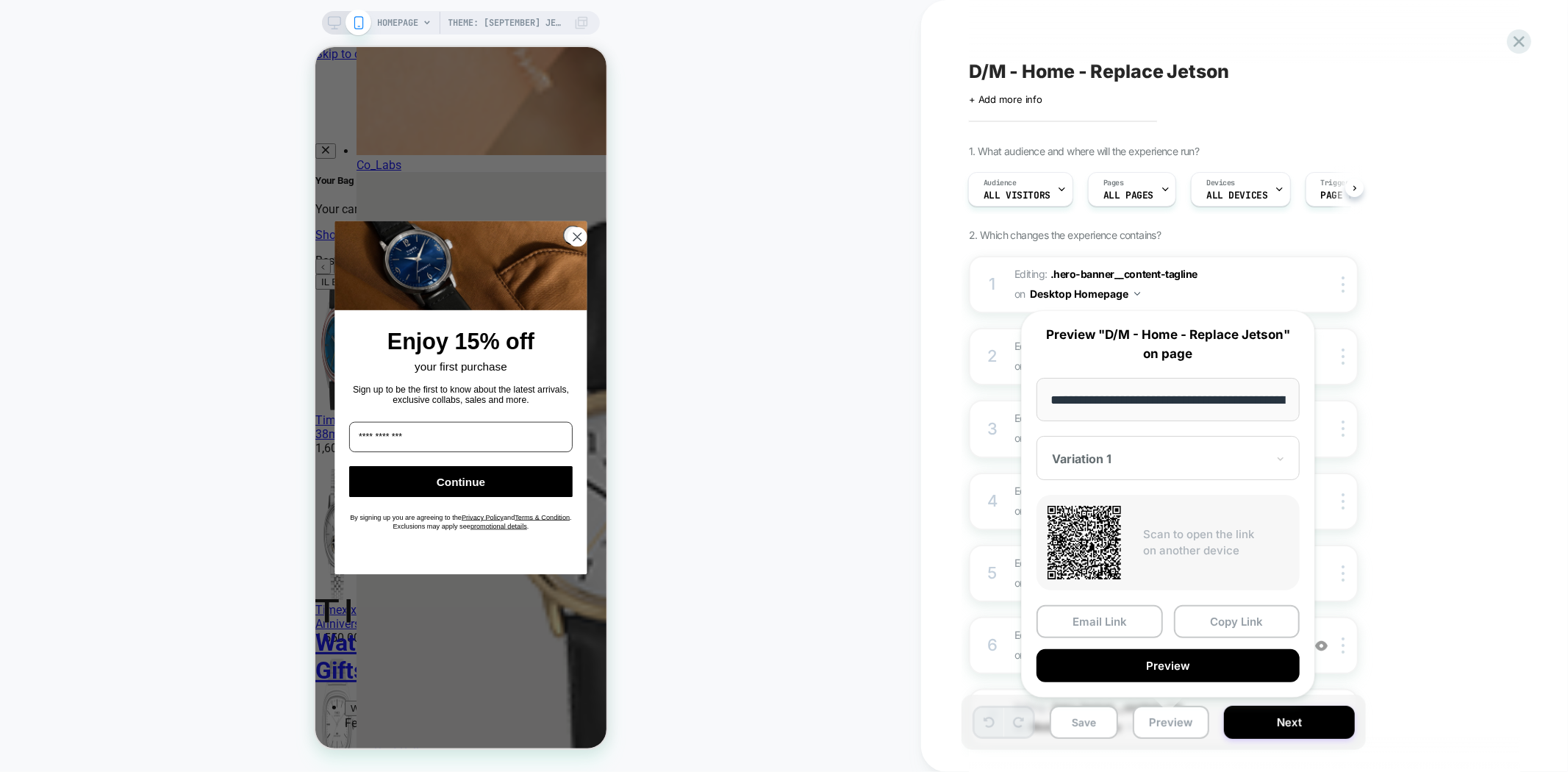
click at [1157, 76] on span "D/M - Home - Replace Jetson" at bounding box center [1099, 71] width 261 height 22
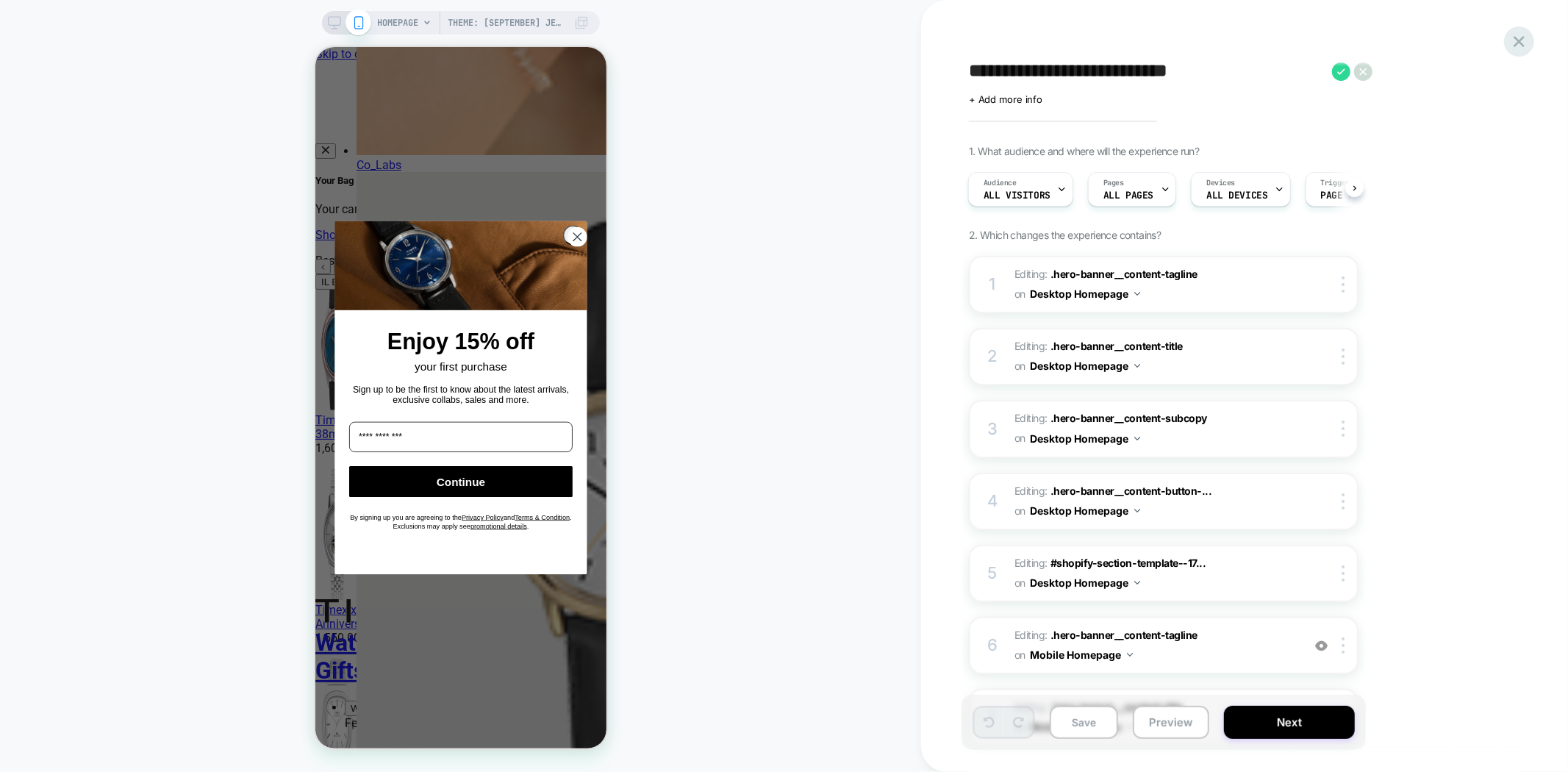
click at [1520, 40] on icon at bounding box center [1519, 42] width 11 height 11
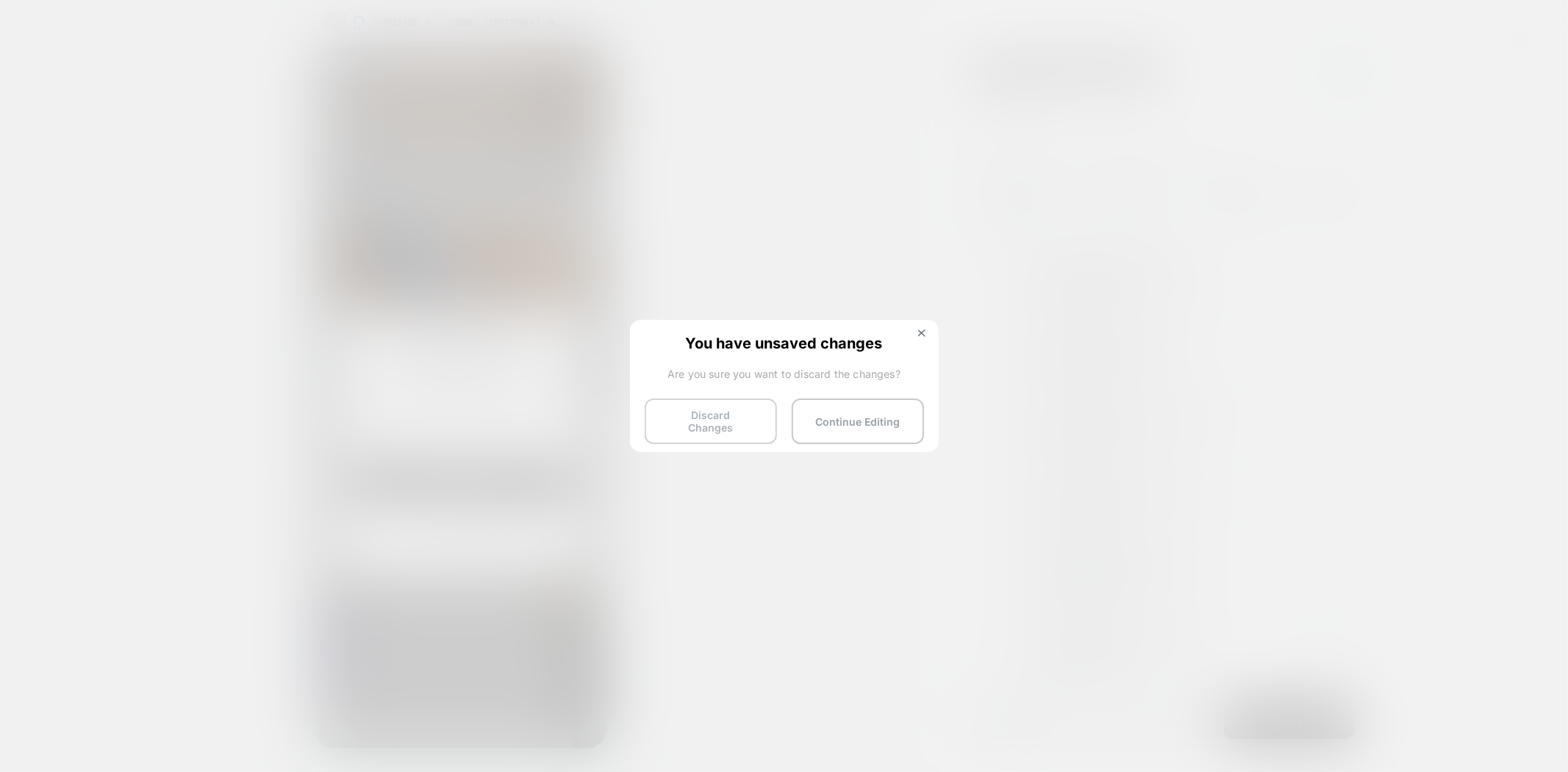
click at [670, 423] on button "Discard Changes" at bounding box center [711, 421] width 132 height 45
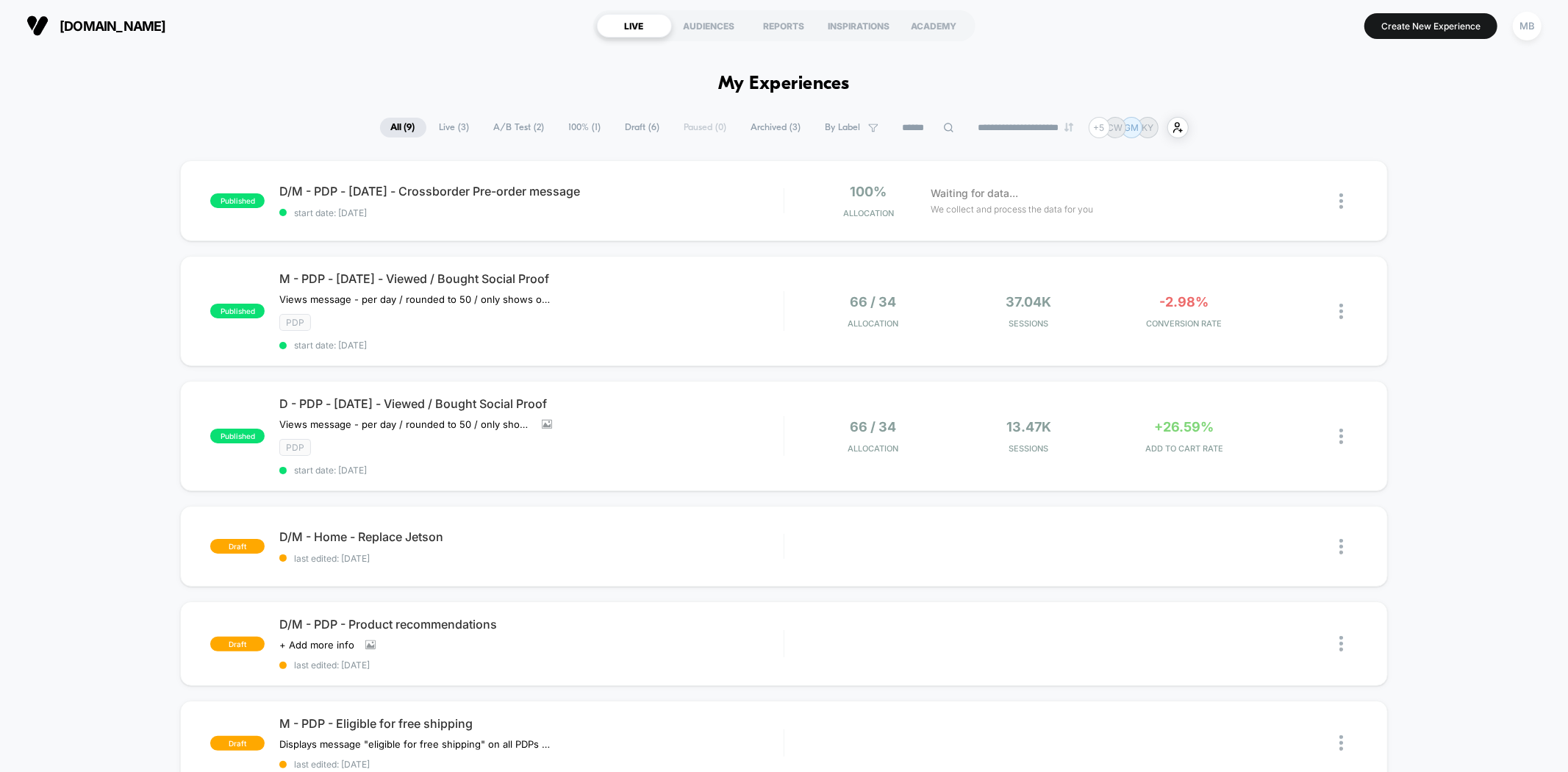
click at [162, 586] on div "published D/M - PDP - Sept25 - Crossborder Pre-order message start date: 9/11/2…" at bounding box center [784, 654] width 1568 height 989
click at [523, 547] on div "D/M - Home - Replace Jetson Click to edit experience details Click to edit expe…" at bounding box center [531, 547] width 504 height 35
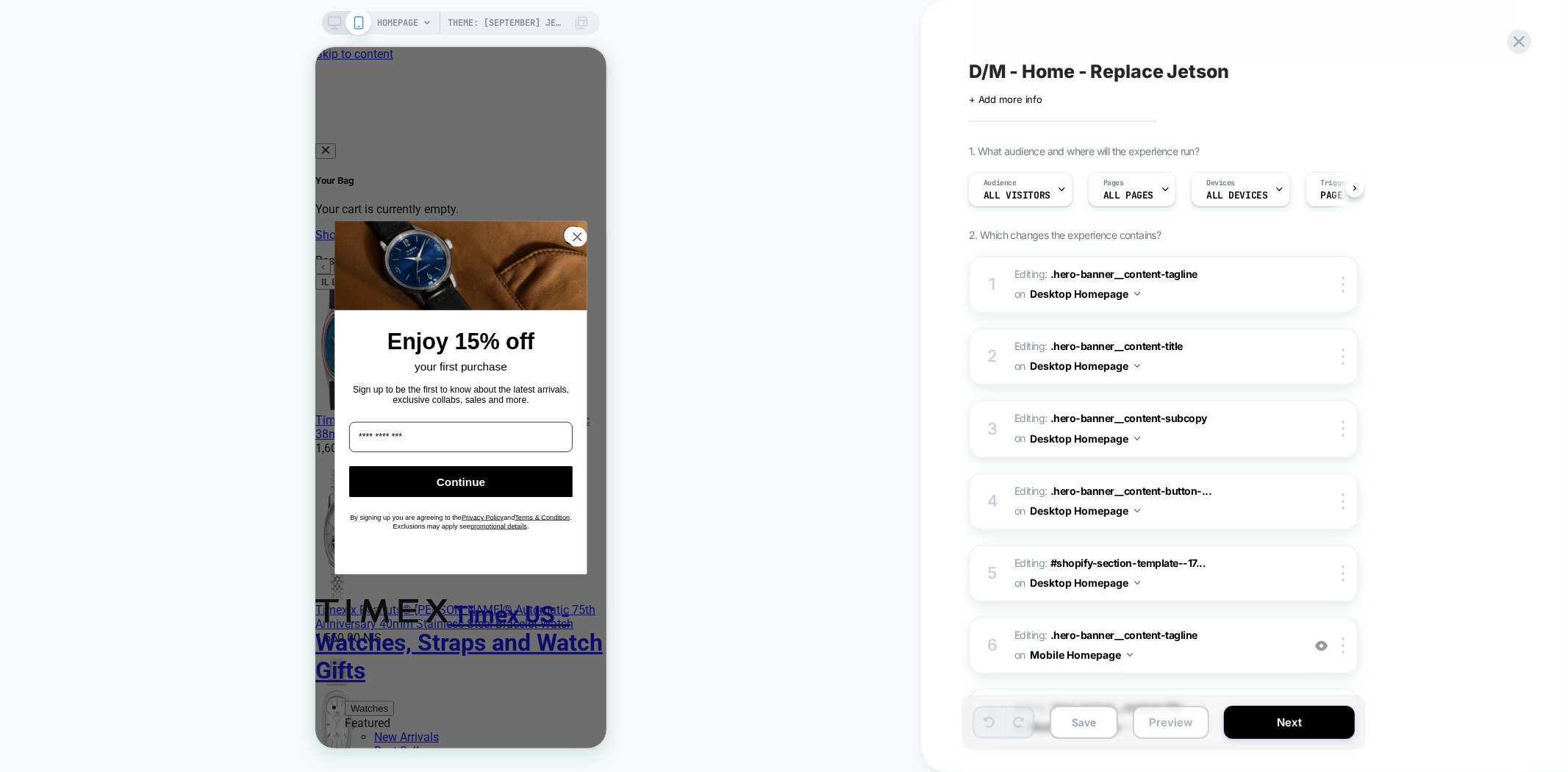
click at [1180, 724] on button "Preview" at bounding box center [1171, 722] width 76 height 33
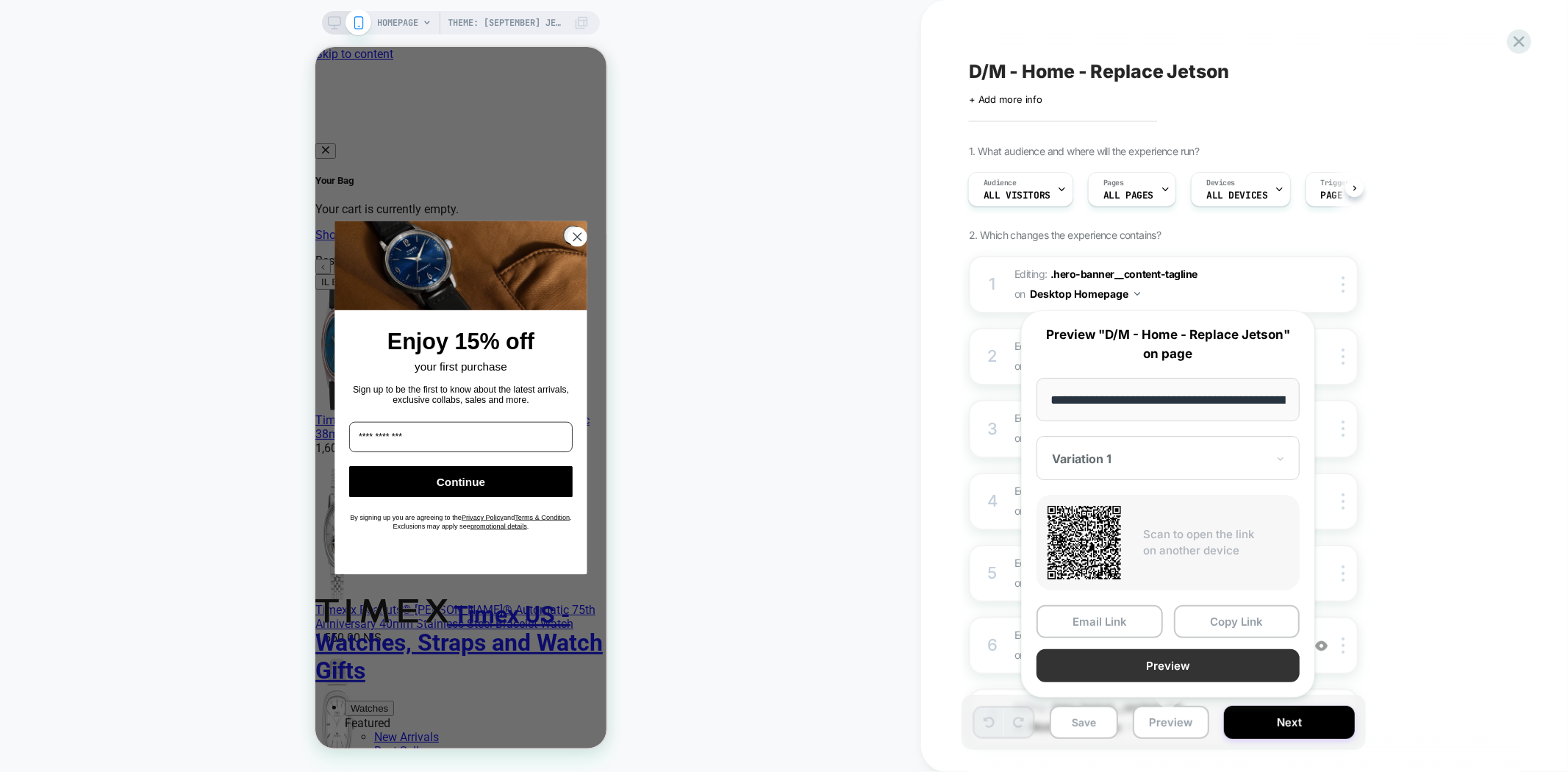
click at [1211, 658] on button "Preview" at bounding box center [1168, 665] width 263 height 33
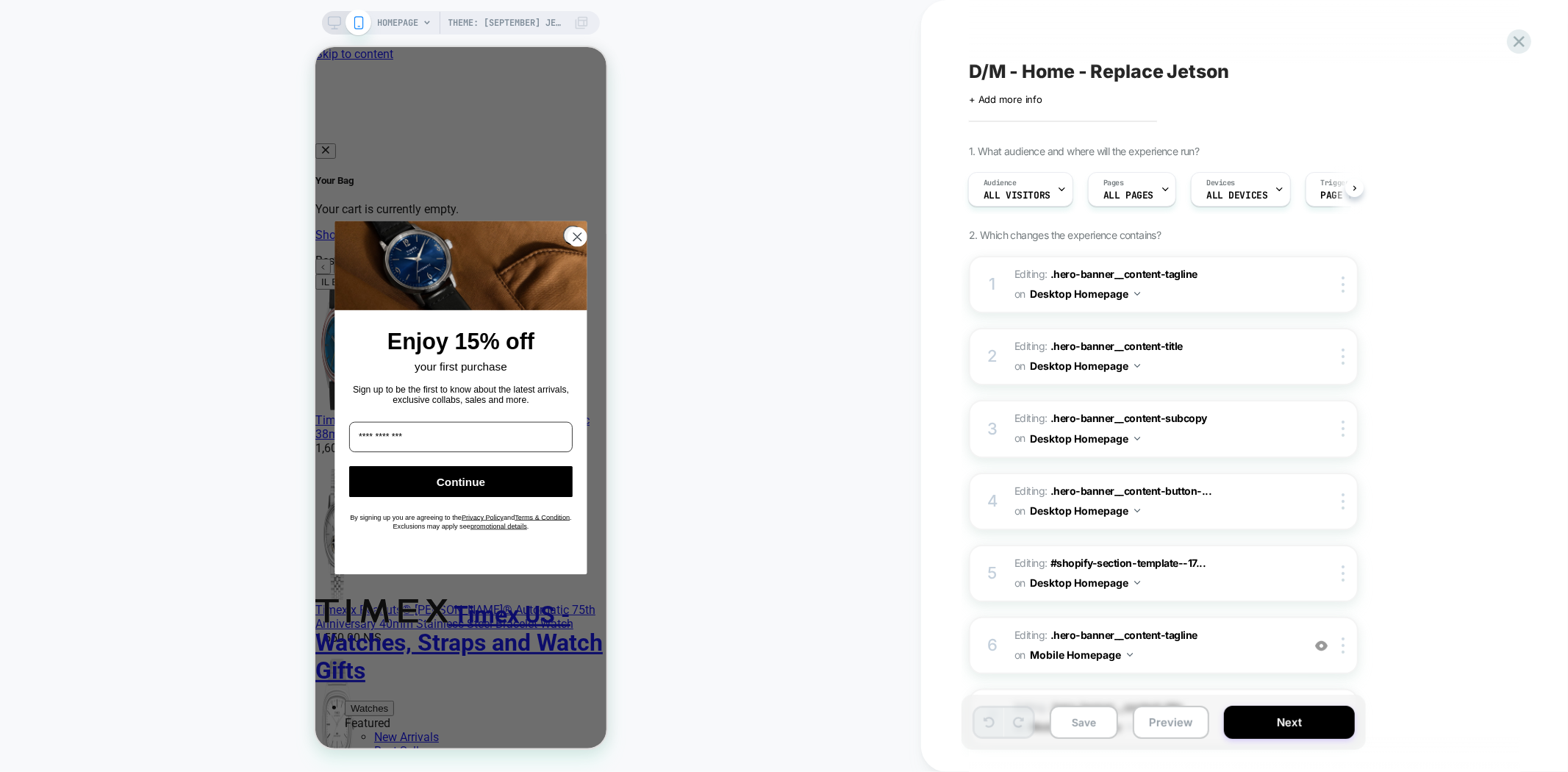
click at [332, 27] on icon at bounding box center [335, 23] width 14 height 14
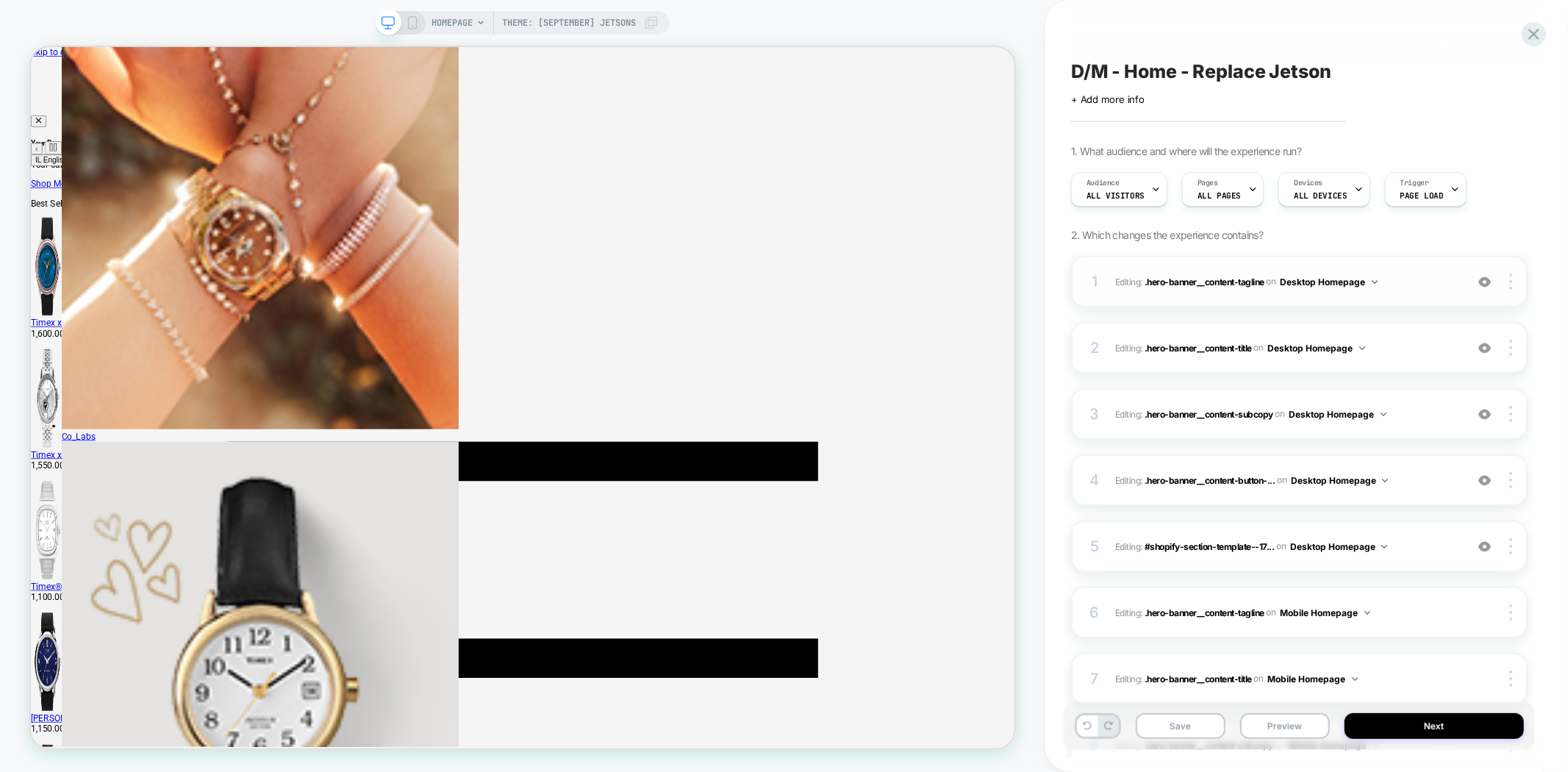
click at [1489, 280] on img at bounding box center [1484, 282] width 13 height 13
click at [1487, 279] on img at bounding box center [1484, 282] width 13 height 13
click at [1485, 357] on div "2 Editing : .hero-banner__content-title .hero-banner__content-title on Desktop …" at bounding box center [1299, 347] width 456 height 51
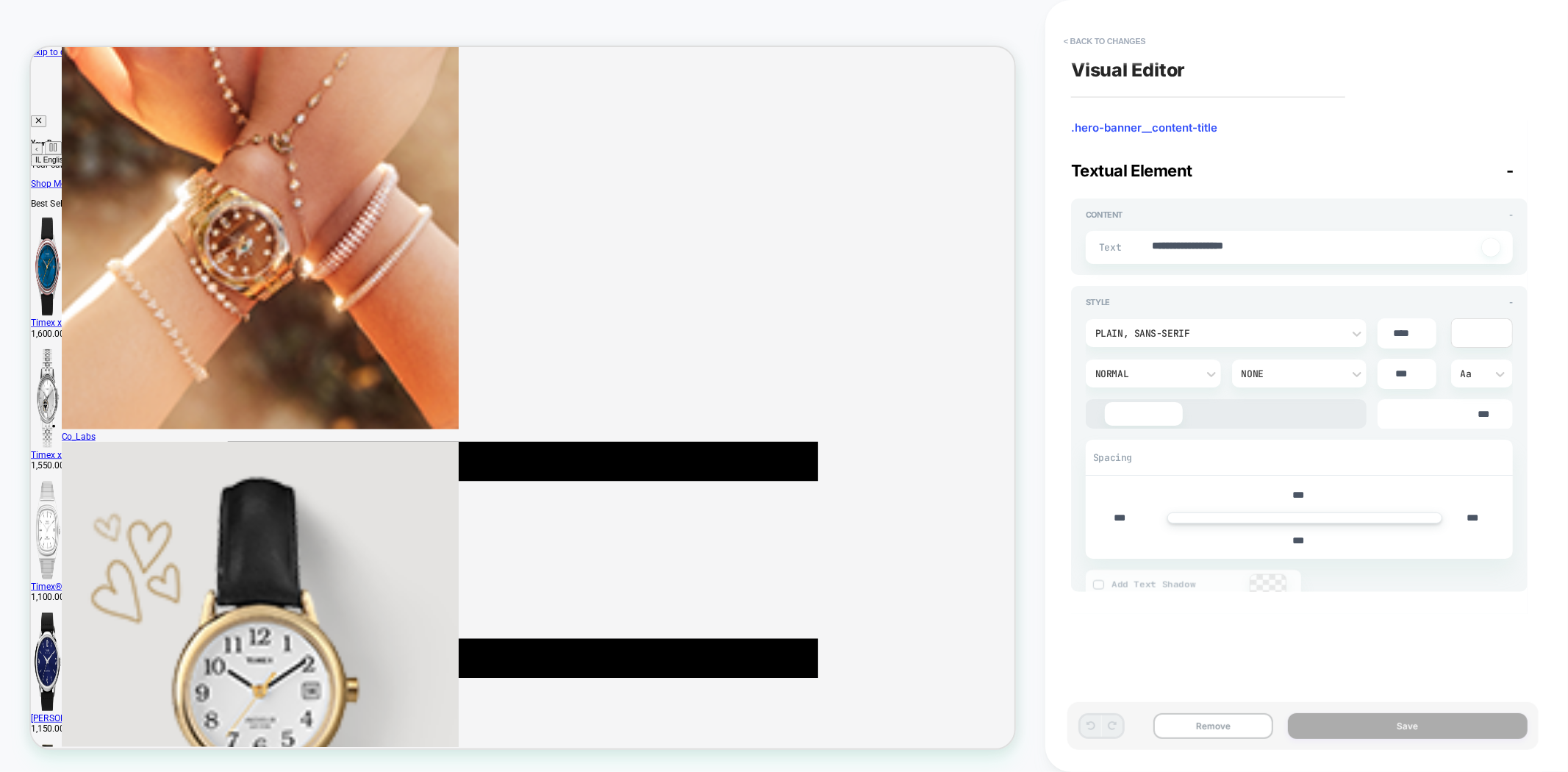
scroll to position [32, 0]
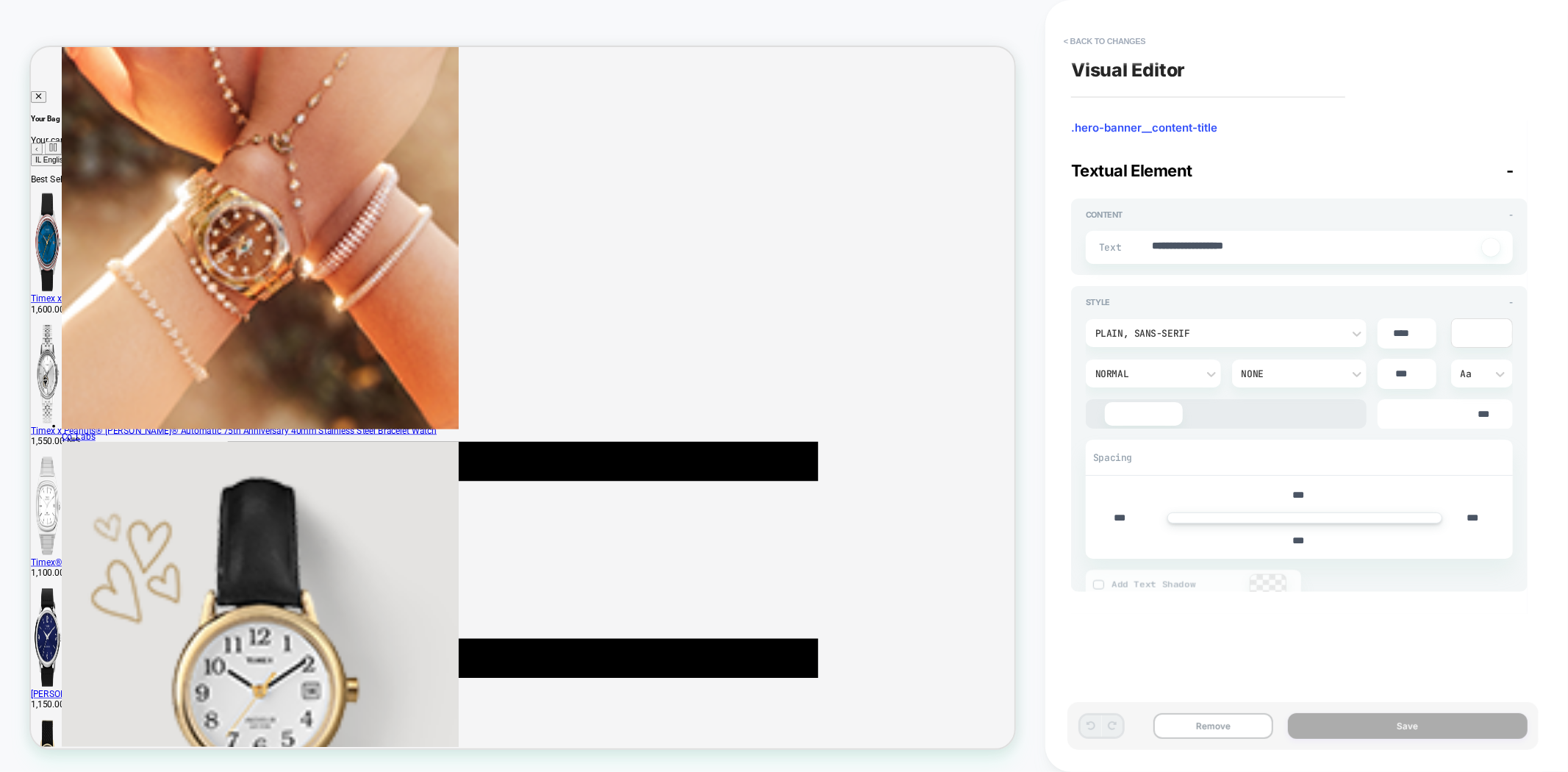
type textarea "*"
click at [1117, 39] on button "< Back to changes" at bounding box center [1105, 41] width 97 height 23
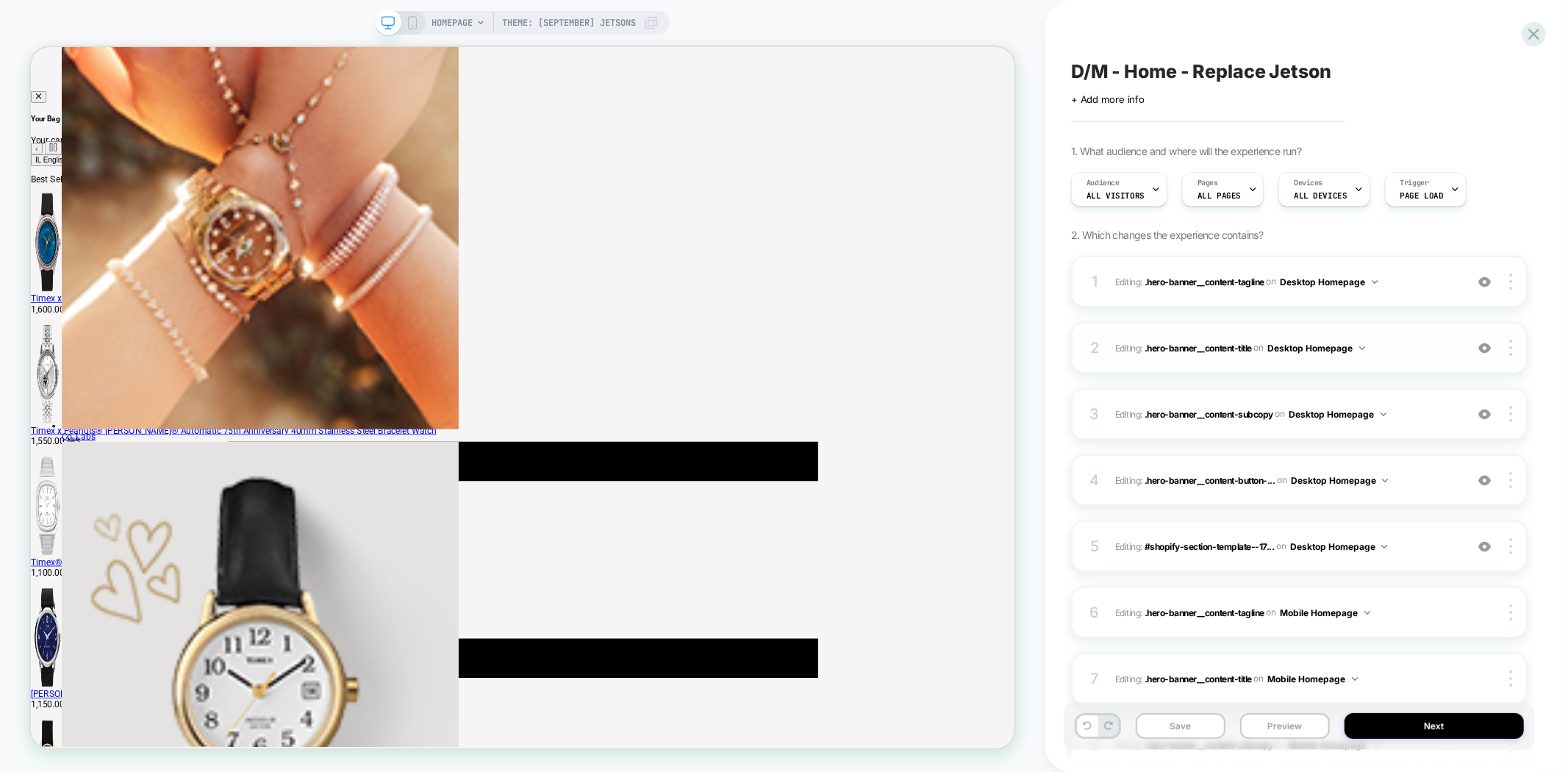
click at [1488, 346] on img at bounding box center [1484, 348] width 13 height 13
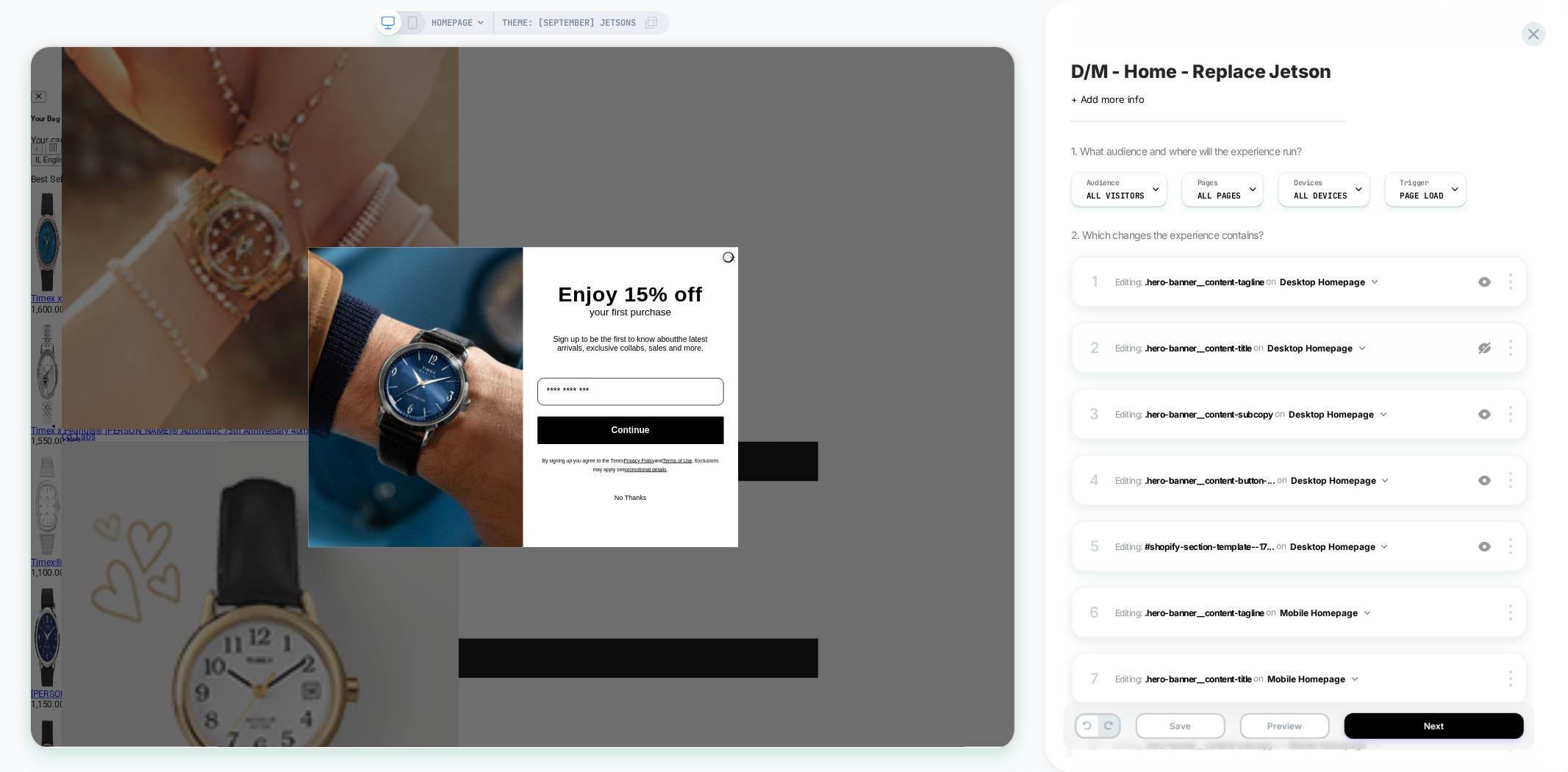
click at [1488, 349] on img at bounding box center [1484, 348] width 13 height 13
click at [1273, 721] on button "Preview" at bounding box center [1285, 726] width 90 height 26
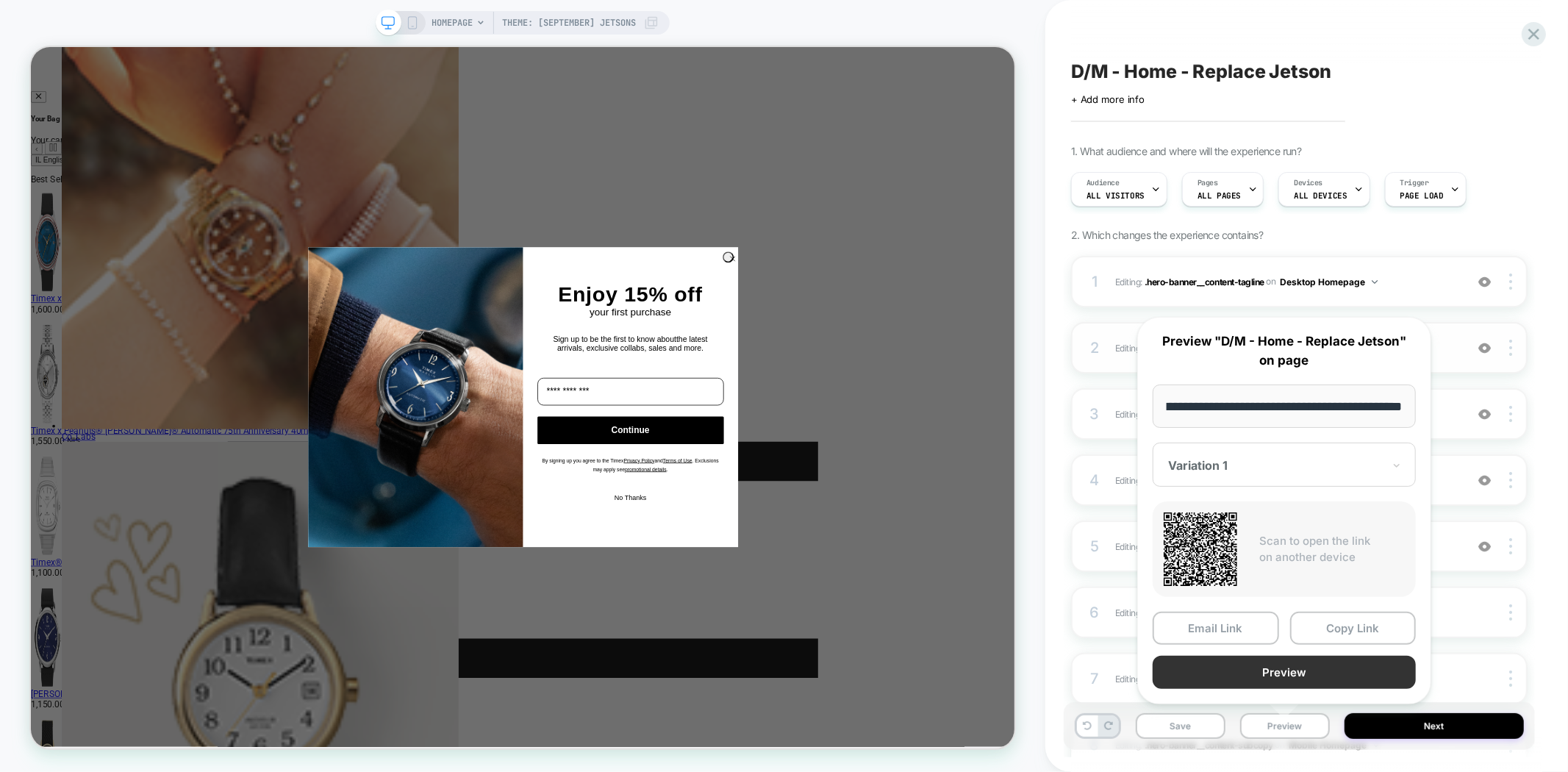
scroll to position [0, 0]
click at [1304, 675] on button "Preview" at bounding box center [1284, 672] width 263 height 33
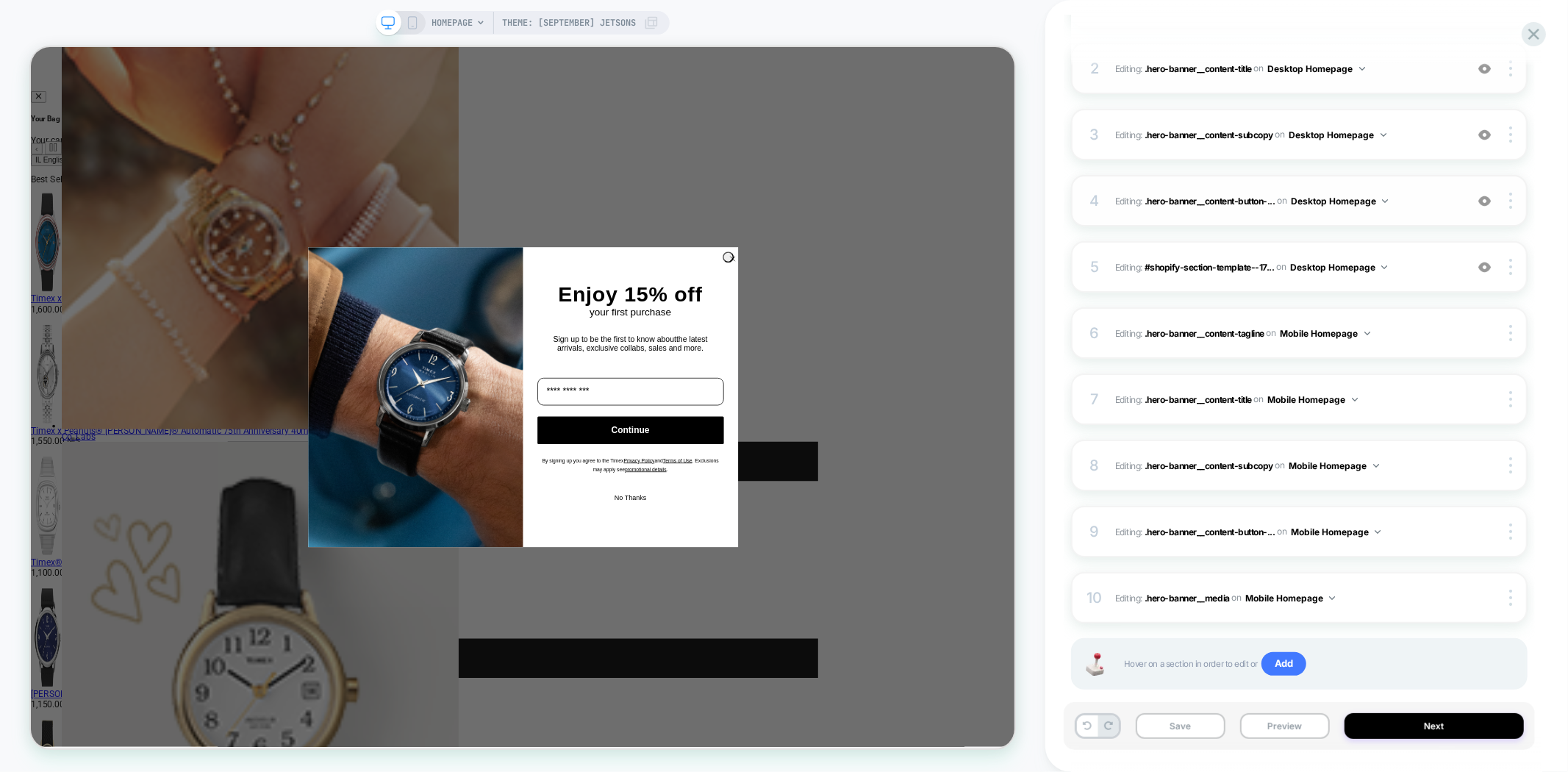
scroll to position [306, 0]
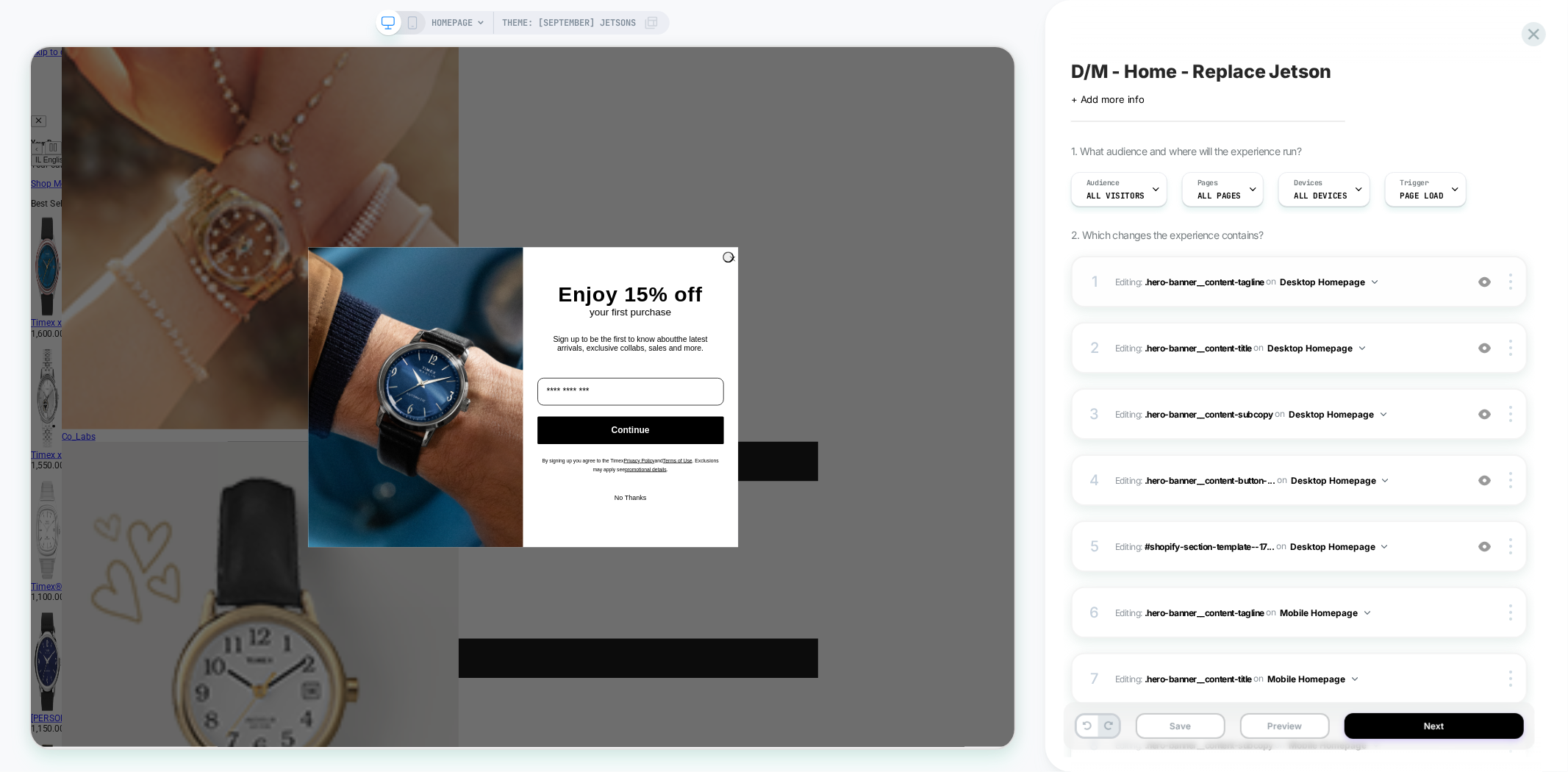
click at [1483, 284] on img at bounding box center [1484, 282] width 13 height 13
click at [1491, 344] on img at bounding box center [1484, 348] width 13 height 13
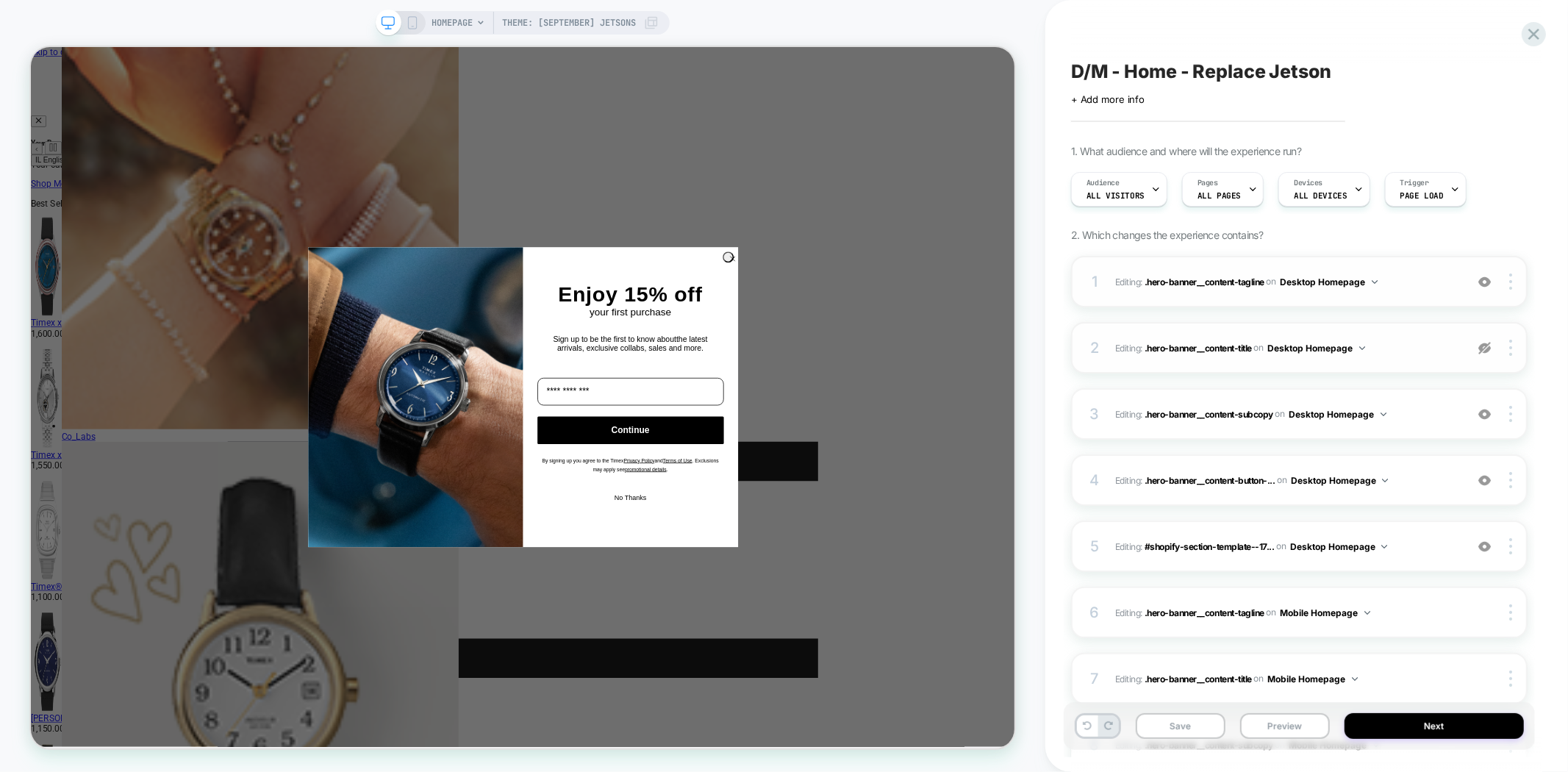
click at [1491, 344] on img at bounding box center [1484, 348] width 13 height 13
click at [1486, 408] on img at bounding box center [1484, 414] width 13 height 13
click at [1282, 736] on button "Preview" at bounding box center [1285, 726] width 90 height 26
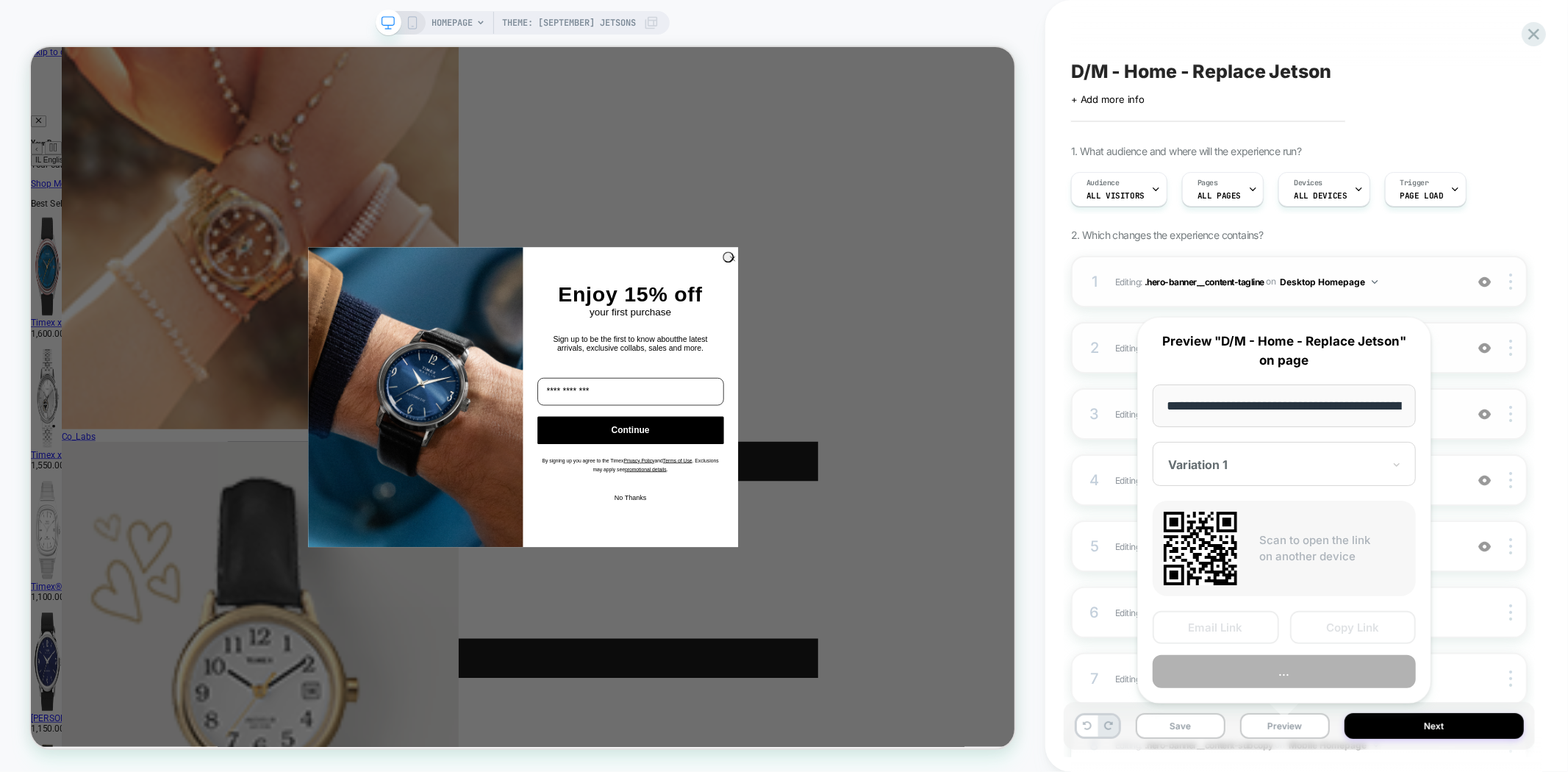
scroll to position [0, 79]
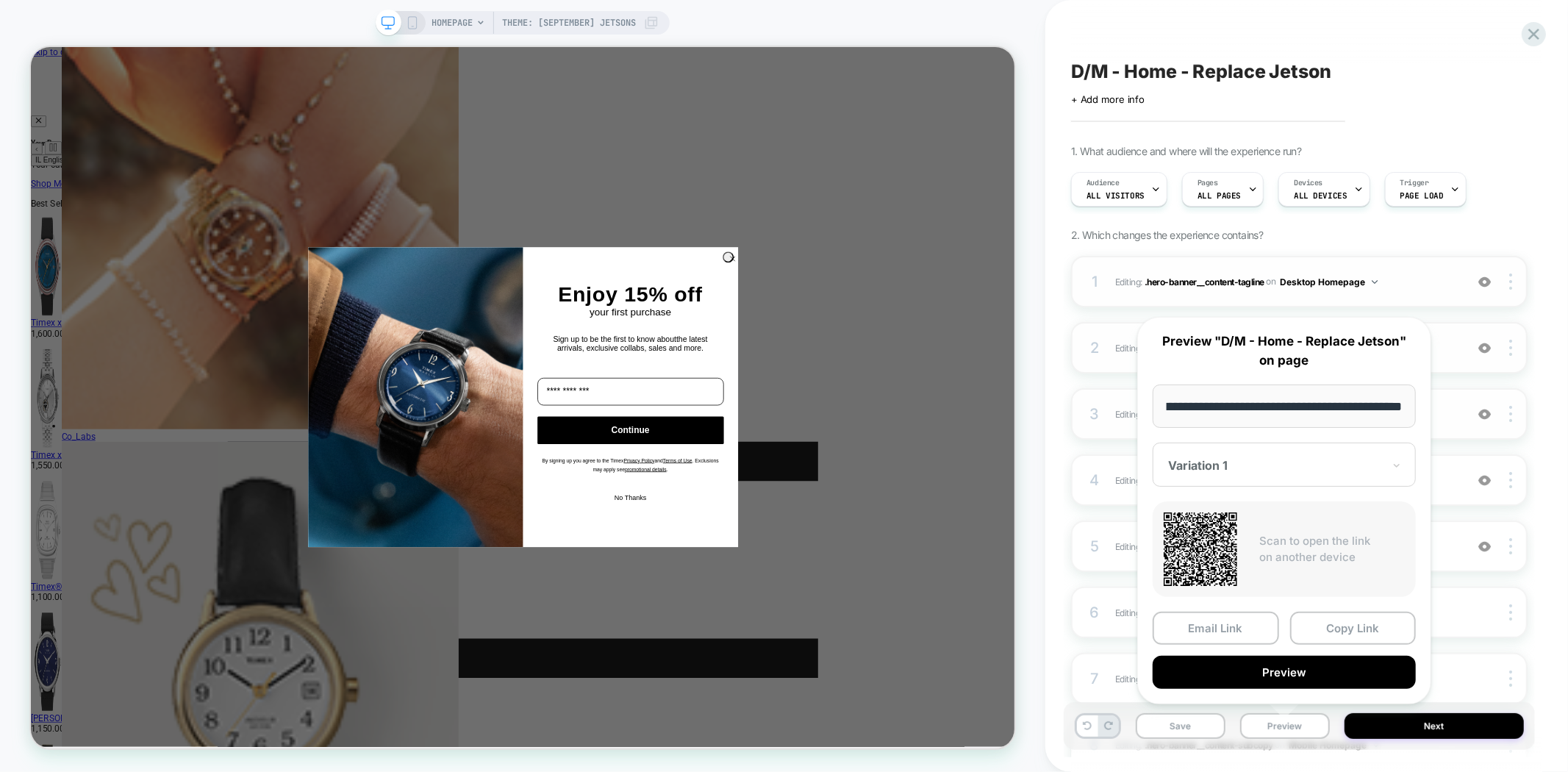
click at [1321, 483] on div "Variation 1" at bounding box center [1284, 465] width 263 height 44
click at [1323, 461] on div at bounding box center [1275, 465] width 215 height 14
click at [1341, 635] on button "Copy Link" at bounding box center [1353, 628] width 126 height 33
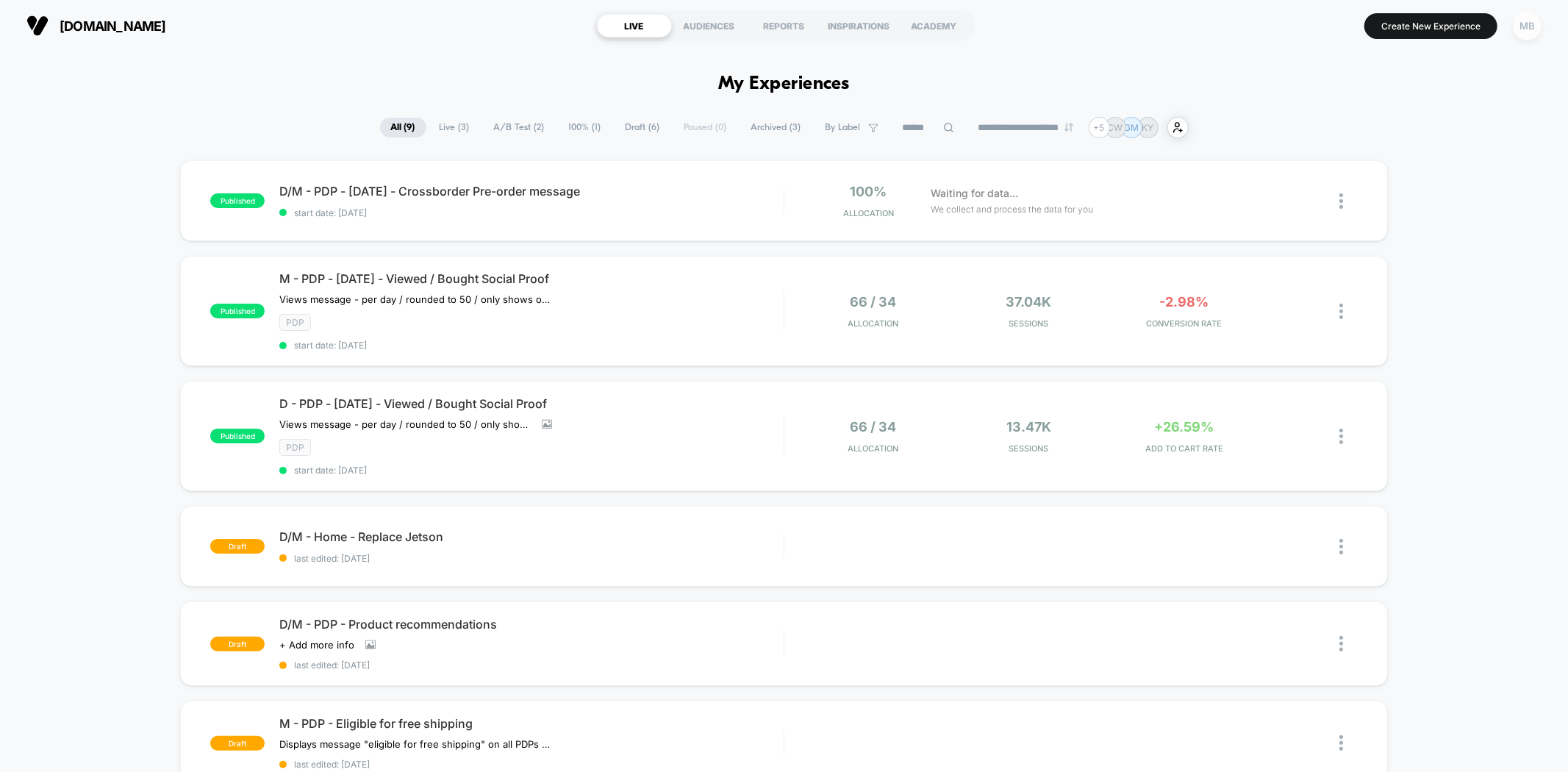
click at [1525, 25] on div "MB" at bounding box center [1527, 26] width 29 height 29
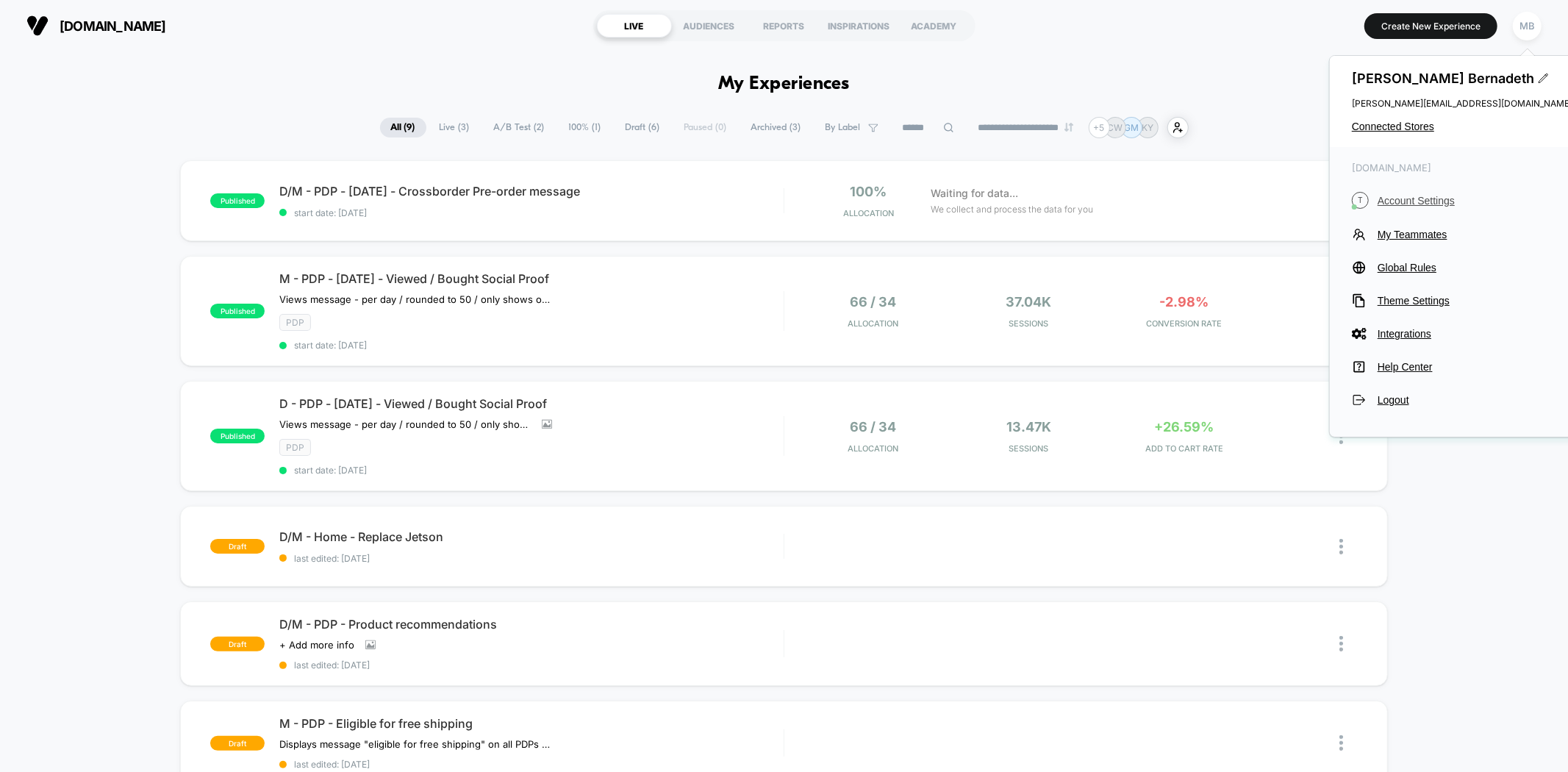
click at [1429, 200] on span "Account Settings" at bounding box center [1475, 201] width 195 height 12
